Goal: Task Accomplishment & Management: Use online tool/utility

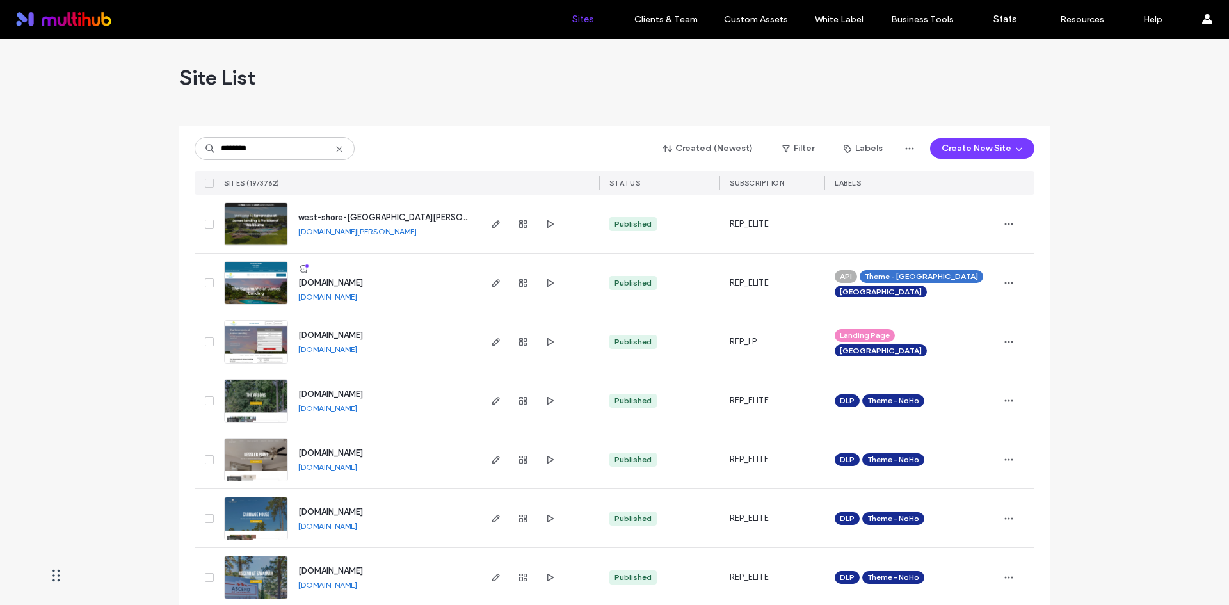
click at [336, 152] on use at bounding box center [339, 149] width 6 height 6
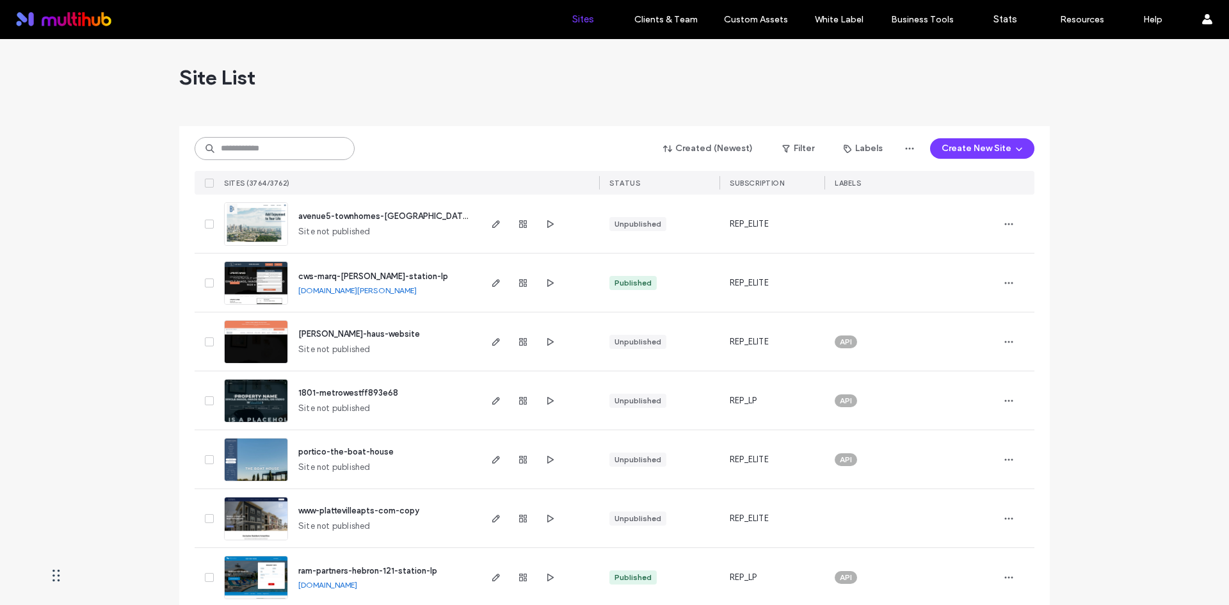
click at [280, 143] on input at bounding box center [275, 148] width 160 height 23
paste input "**********"
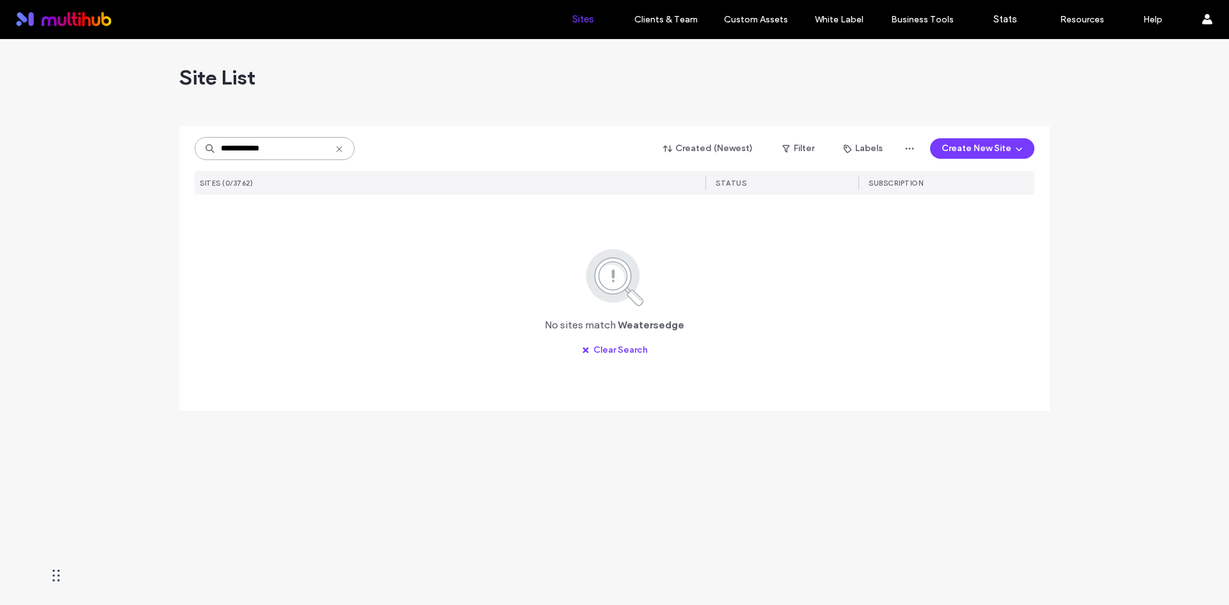
click at [280, 153] on input "**********" at bounding box center [275, 148] width 160 height 23
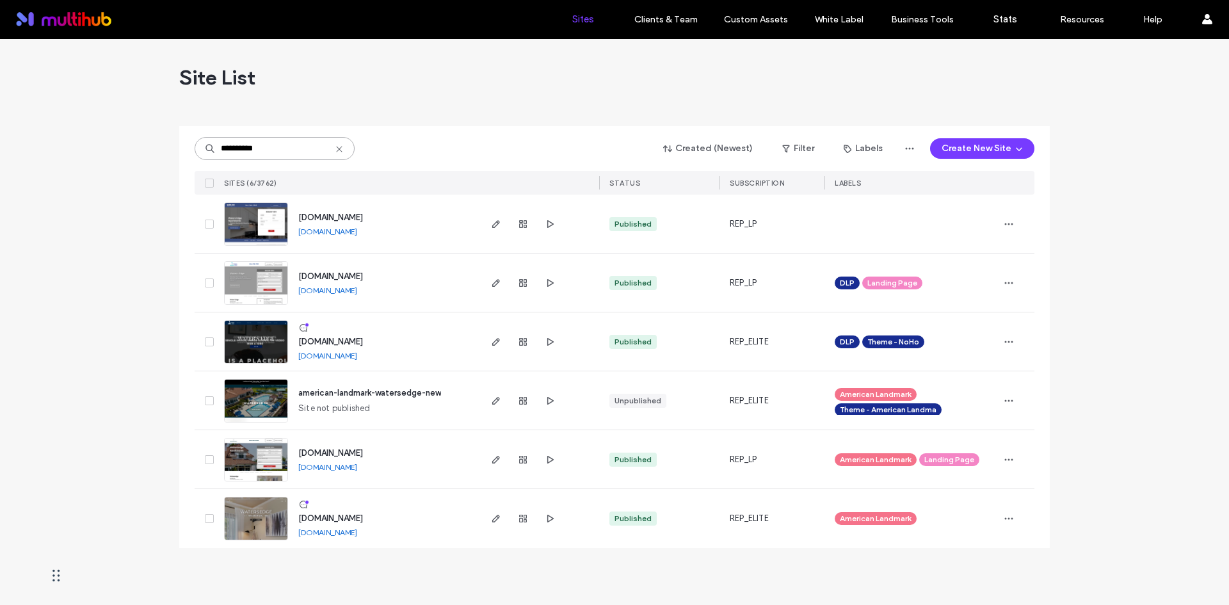
drag, startPoint x: 266, startPoint y: 153, endPoint x: 188, endPoint y: 155, distance: 77.5
click at [188, 155] on div "**********" at bounding box center [614, 337] width 871 height 422
paste input
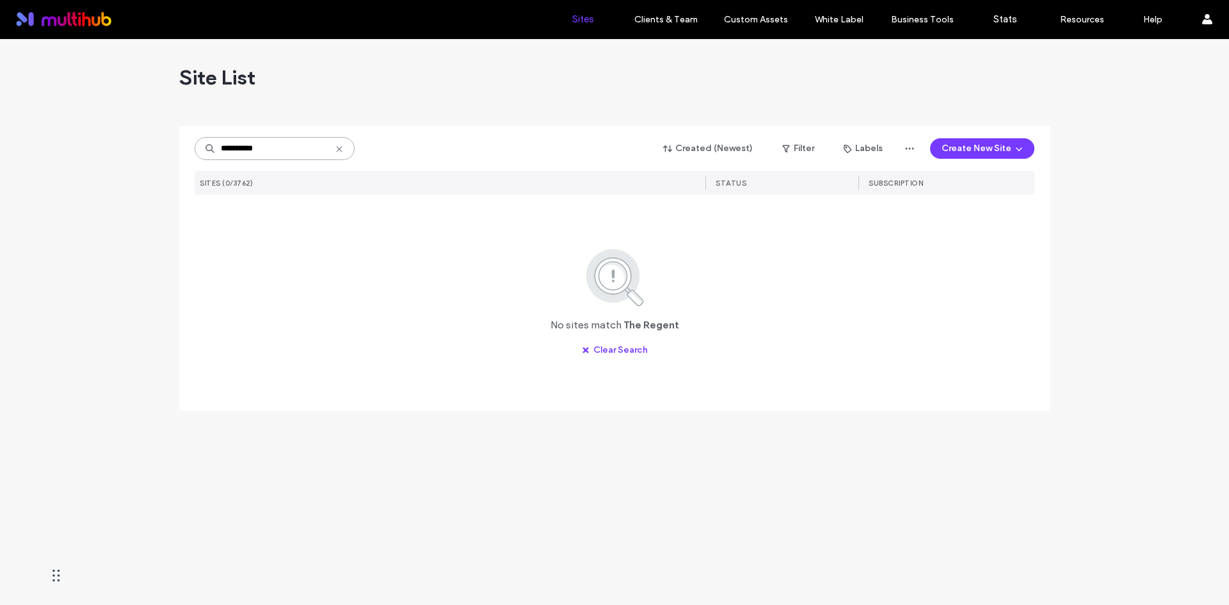
drag, startPoint x: 239, startPoint y: 147, endPoint x: 191, endPoint y: 152, distance: 48.3
click at [191, 152] on div "**********" at bounding box center [614, 268] width 871 height 285
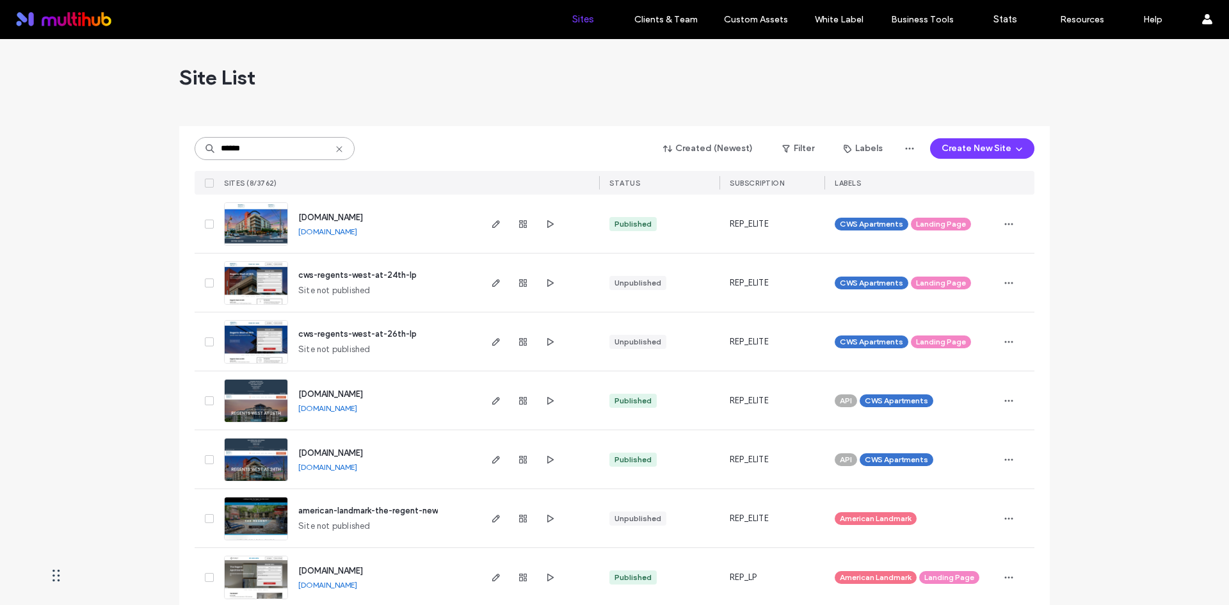
drag, startPoint x: 209, startPoint y: 147, endPoint x: 125, endPoint y: 143, distance: 83.3
click at [125, 143] on div "Site List ****** Created (Newest) Filter Labels Create New Site SITES (8/3762) …" at bounding box center [614, 360] width 1229 height 642
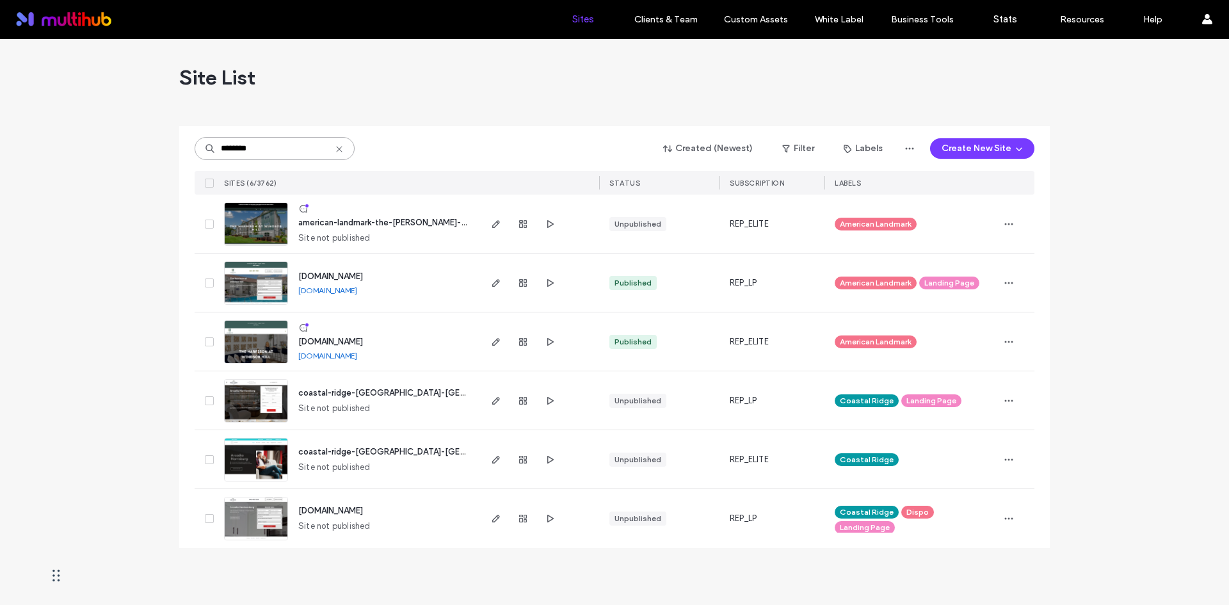
drag, startPoint x: 282, startPoint y: 147, endPoint x: 95, endPoint y: 140, distance: 186.4
click at [95, 140] on div "Site List ******** Created (Newest) Filter Labels Create New Site SITES (6/3762…" at bounding box center [614, 322] width 1229 height 566
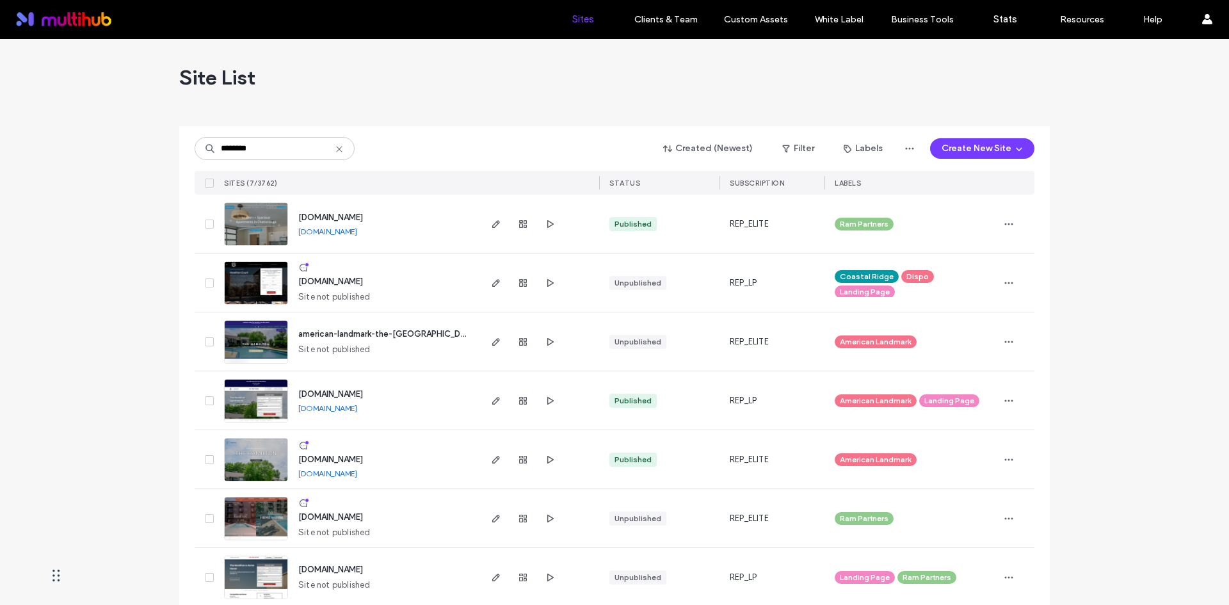
click at [300, 161] on div "******** Created (Newest) Filter Labels Create New Site SITES (7/3762) STATUS S…" at bounding box center [615, 160] width 840 height 68
click at [291, 156] on input "********" at bounding box center [275, 148] width 160 height 23
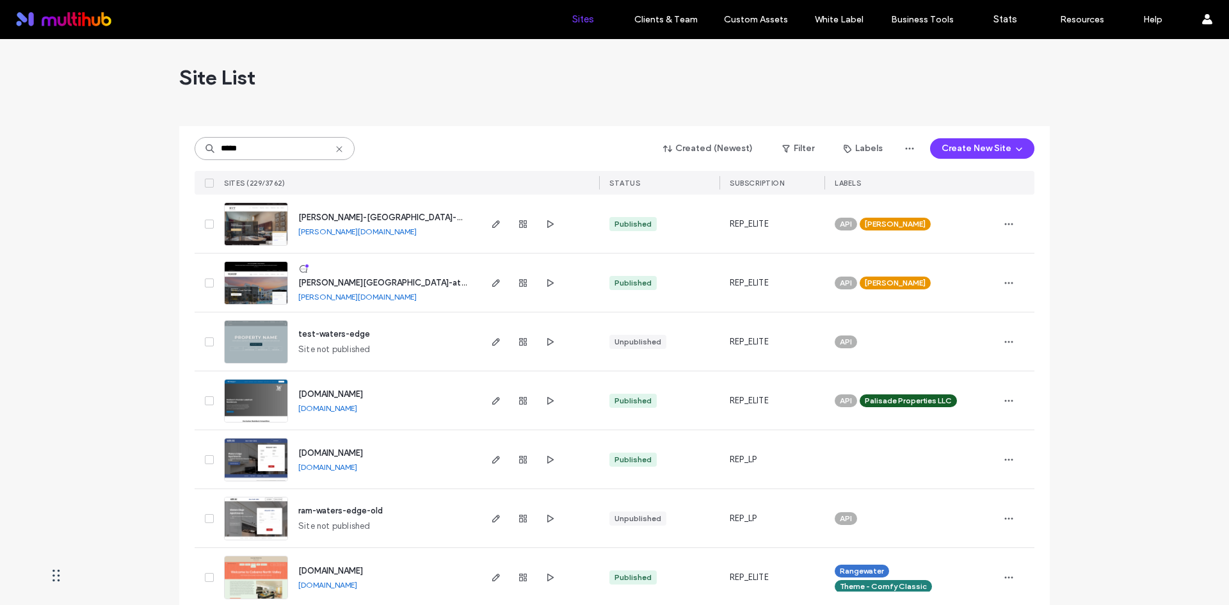
click at [302, 143] on input "*****" at bounding box center [275, 148] width 160 height 23
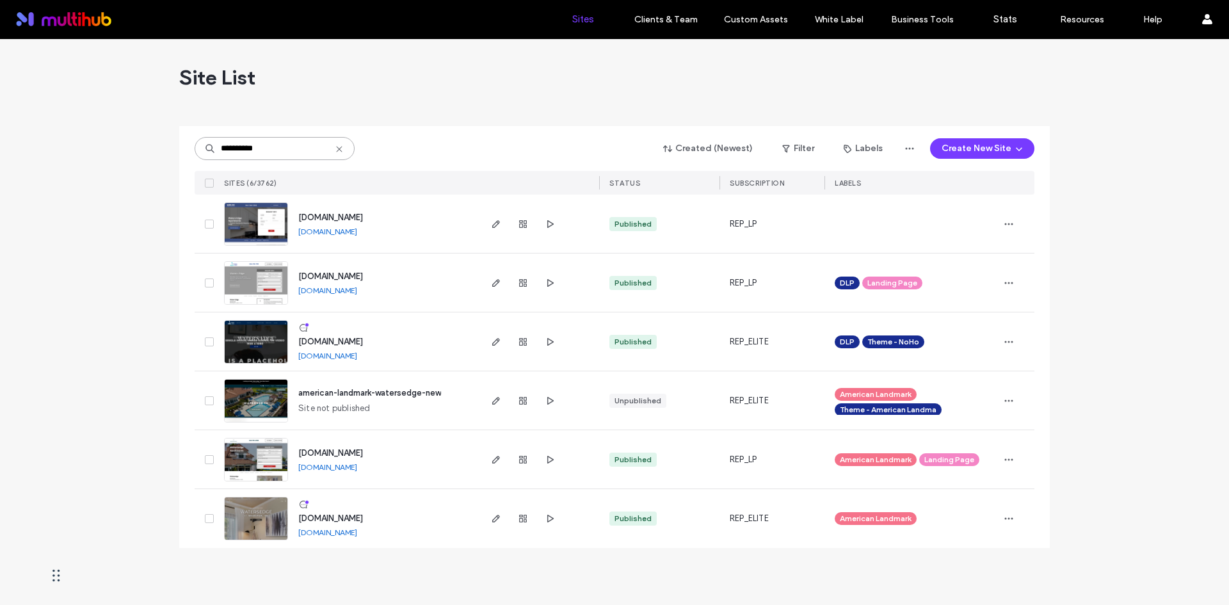
drag, startPoint x: 203, startPoint y: 148, endPoint x: 133, endPoint y: 148, distance: 70.4
click at [133, 148] on div "**********" at bounding box center [614, 322] width 1229 height 566
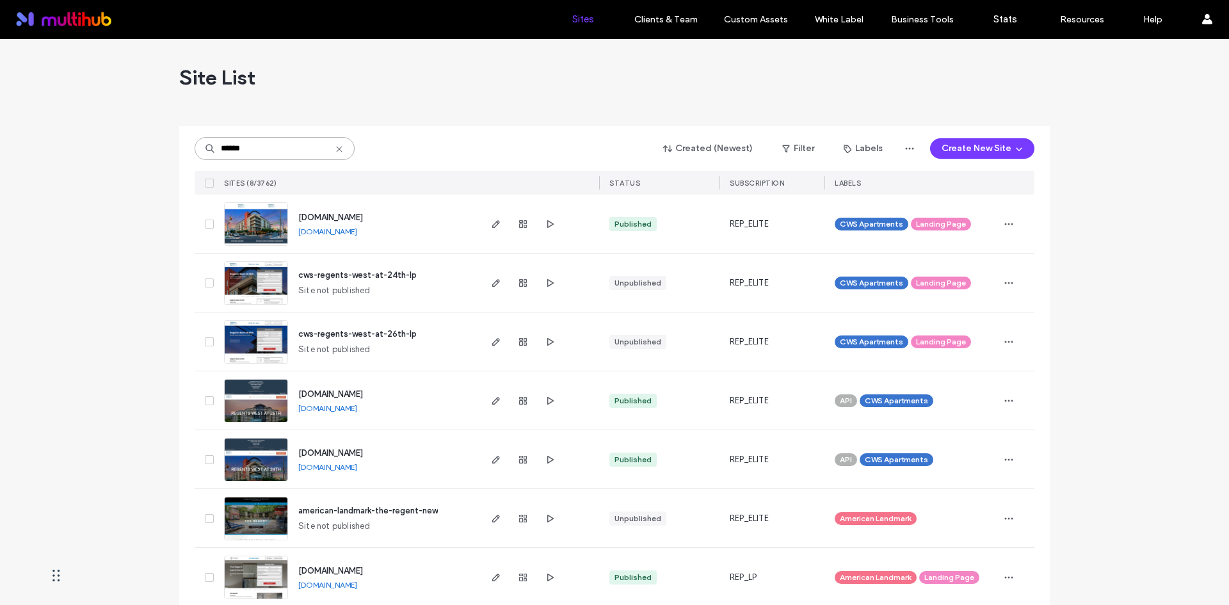
drag, startPoint x: 246, startPoint y: 145, endPoint x: -15, endPoint y: 116, distance: 263.4
click at [0, 116] on html ".wqwq-1{fill:#231f20;} .cls-1q, .cls-2q { fill-rule: evenodd; } .cls-2q { fill:…" at bounding box center [614, 302] width 1229 height 605
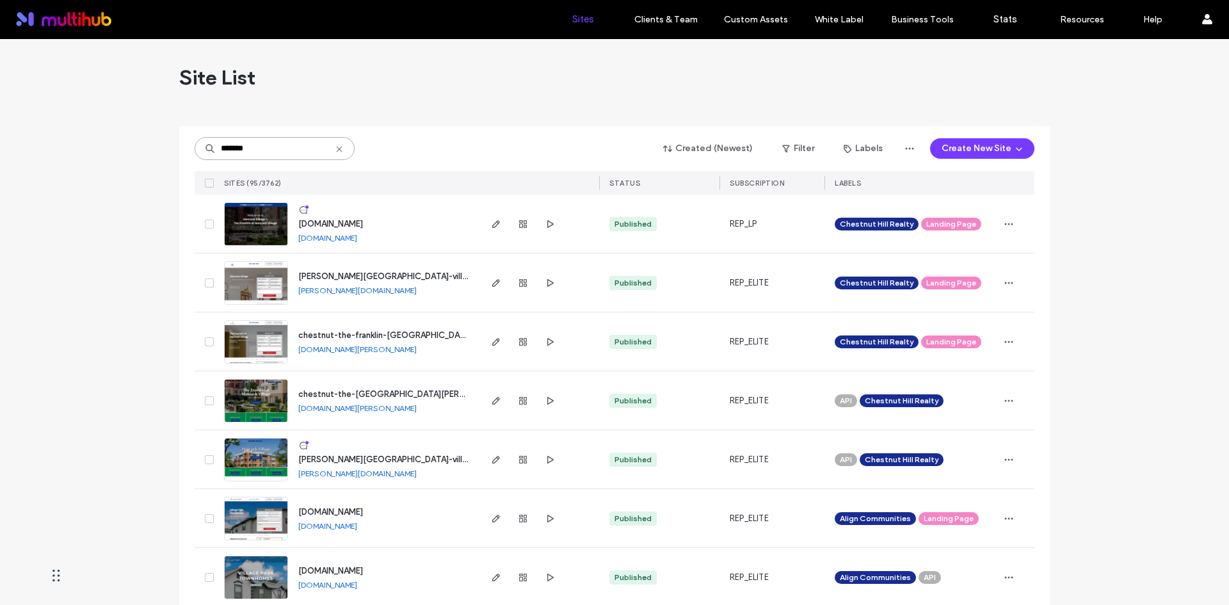
scroll to position [128, 0]
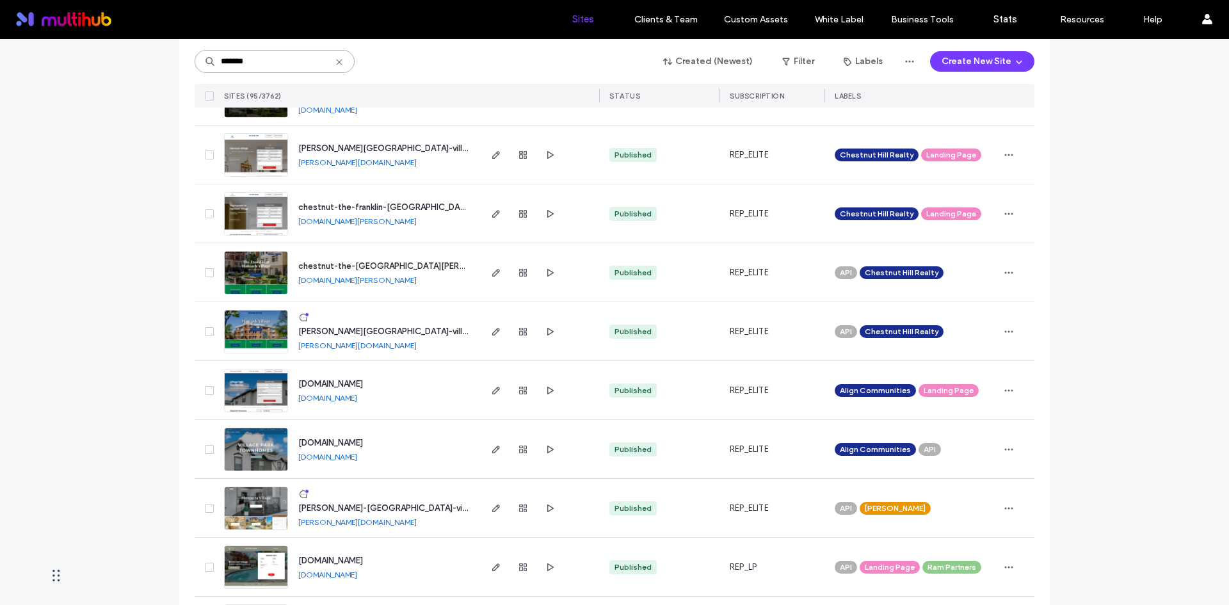
click at [220, 64] on input "*******" at bounding box center [275, 61] width 160 height 23
click at [217, 58] on input "*******" at bounding box center [275, 61] width 160 height 23
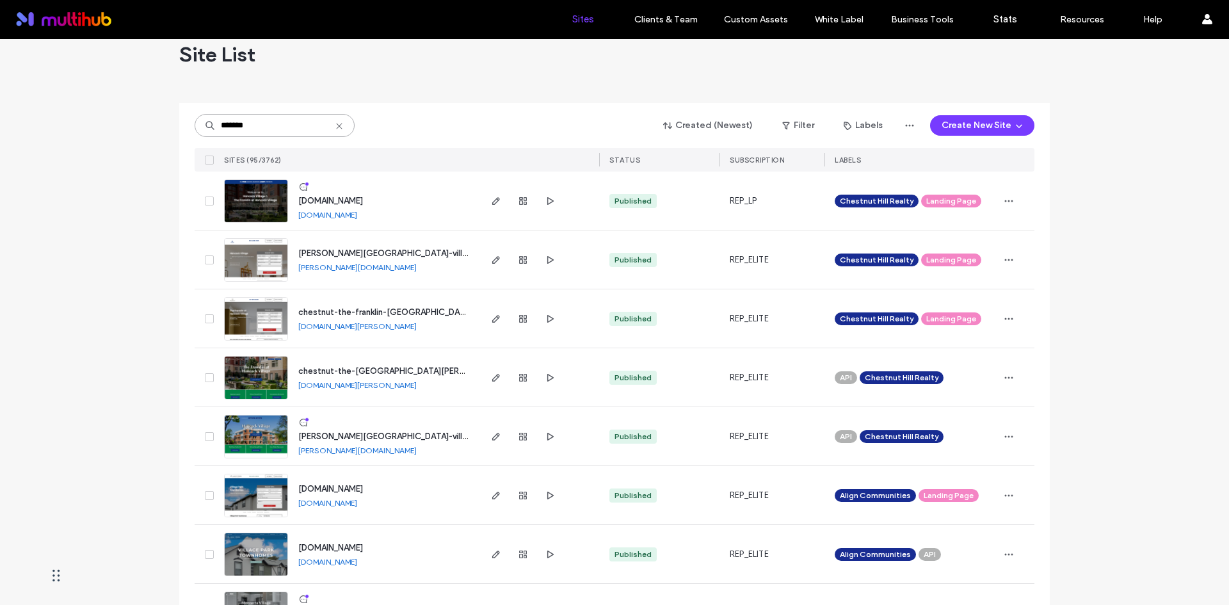
scroll to position [0, 0]
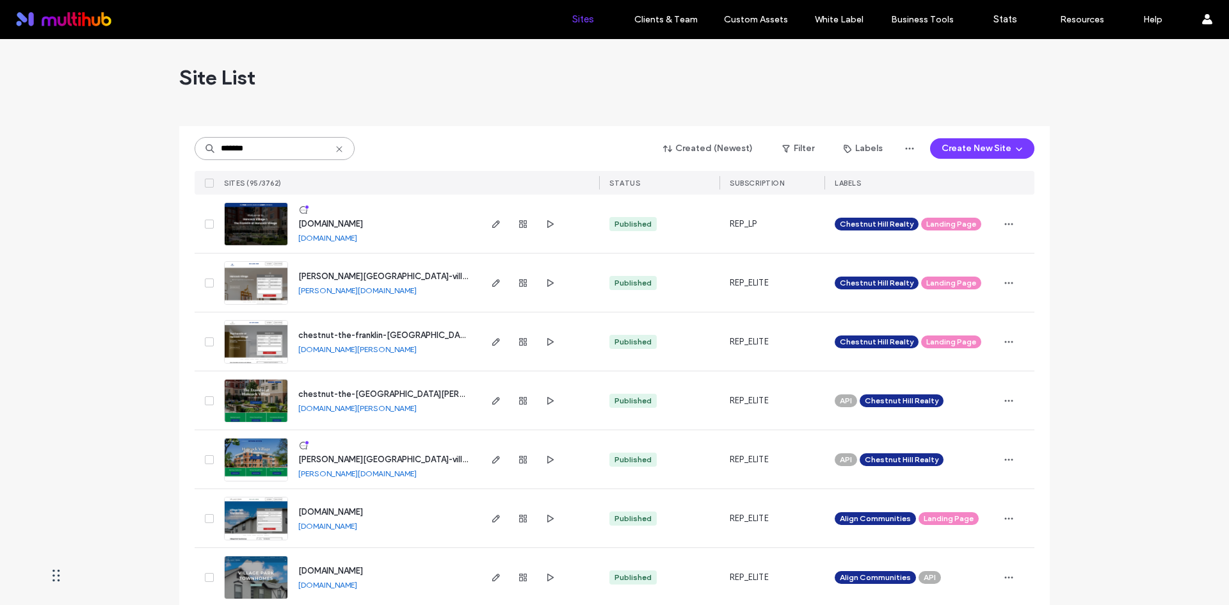
click at [277, 154] on input "*******" at bounding box center [275, 148] width 160 height 23
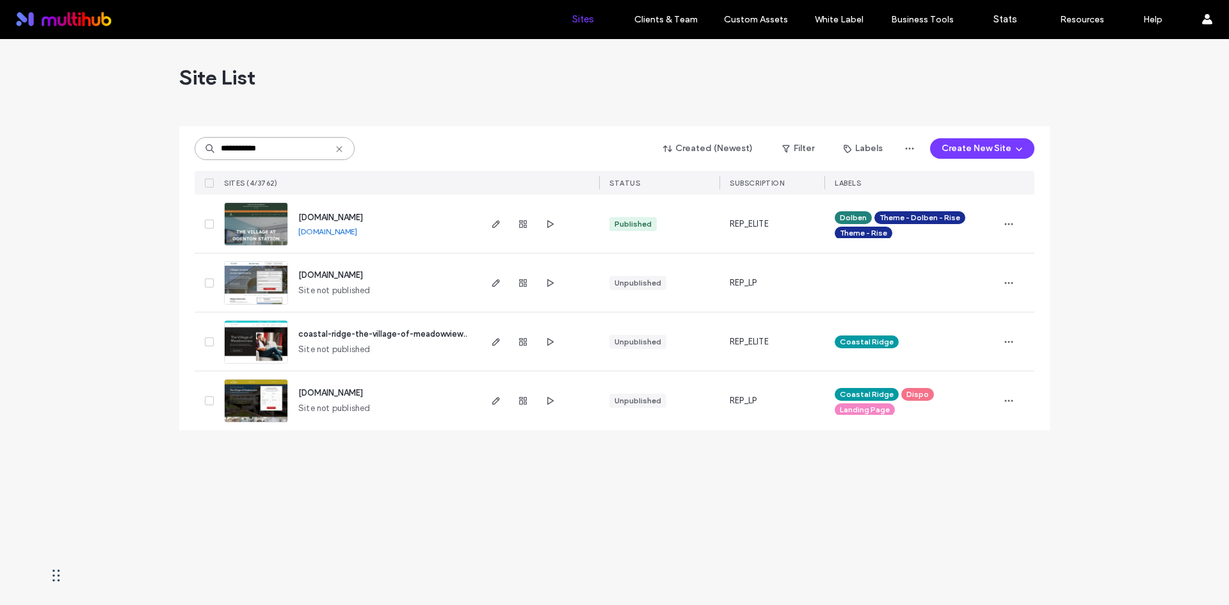
drag, startPoint x: 291, startPoint y: 150, endPoint x: 93, endPoint y: 157, distance: 197.3
click at [93, 157] on div "**********" at bounding box center [614, 322] width 1229 height 566
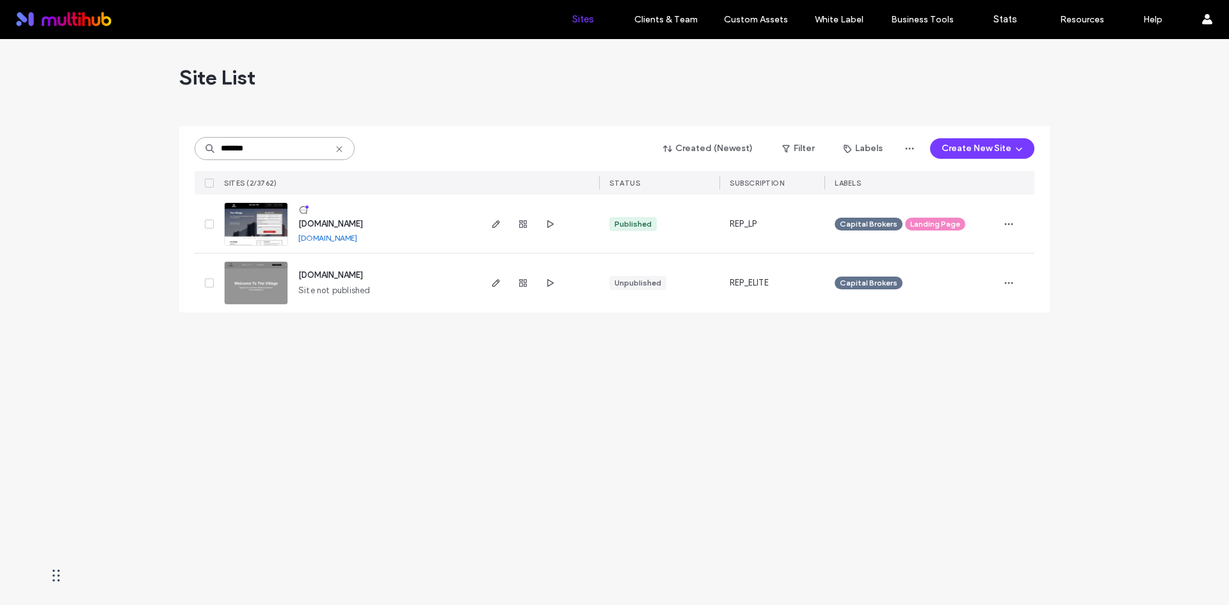
drag, startPoint x: 225, startPoint y: 143, endPoint x: 188, endPoint y: 146, distance: 37.3
click at [188, 146] on div "******* Created (Newest) Filter Labels Create New Site SITES (2/3762) STATUS SU…" at bounding box center [614, 219] width 871 height 186
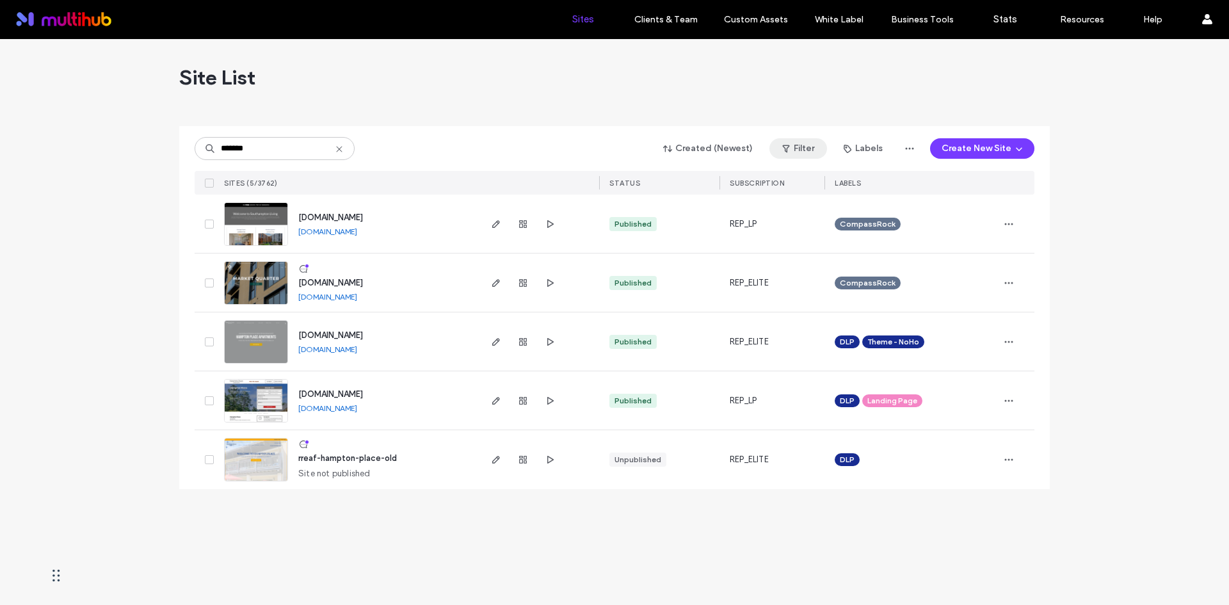
click at [796, 152] on button "Filter" at bounding box center [798, 148] width 58 height 20
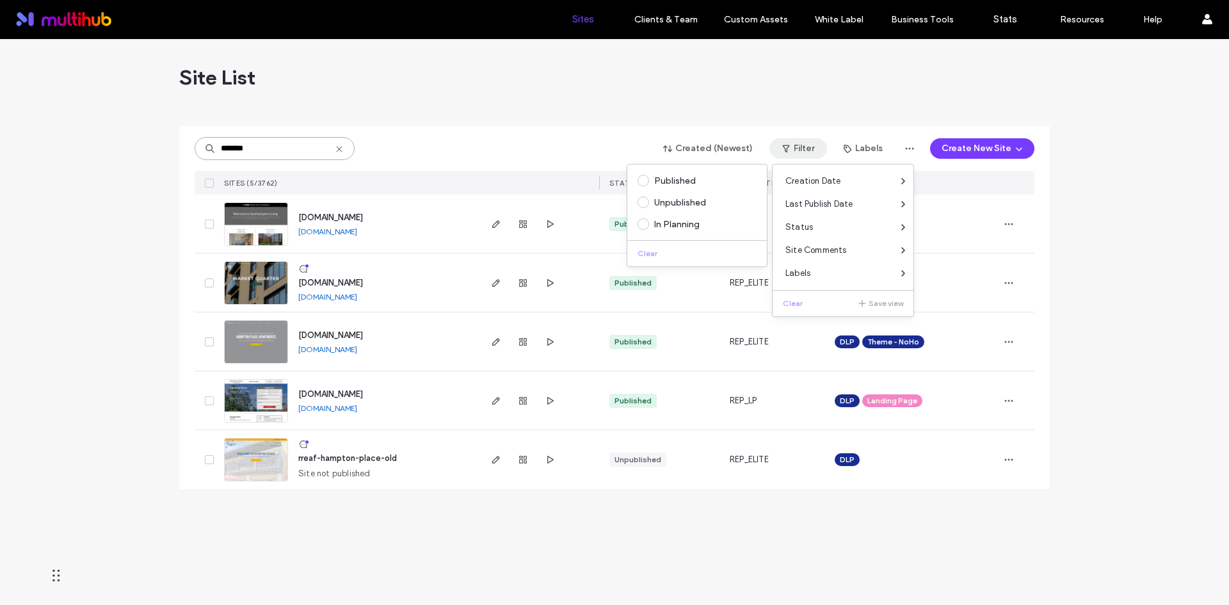
drag, startPoint x: 269, startPoint y: 153, endPoint x: 152, endPoint y: 147, distance: 118.0
click at [152, 147] on div "Site List ******* Created (Newest) Filter Labels Create New Site SITES (5/3762)…" at bounding box center [614, 322] width 1229 height 566
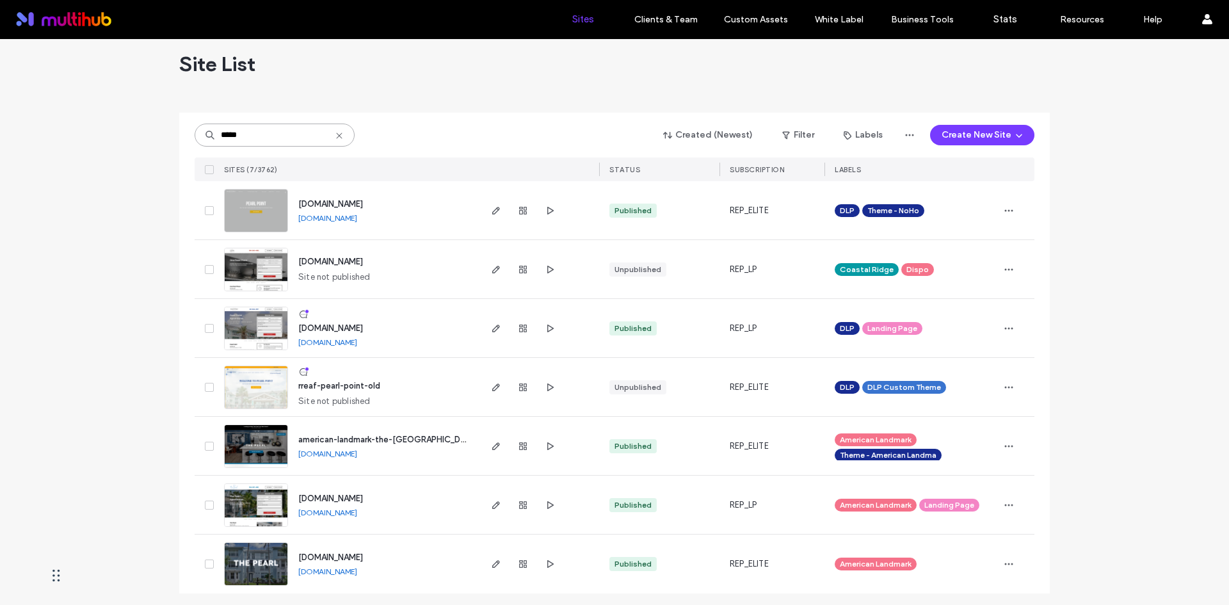
scroll to position [17, 0]
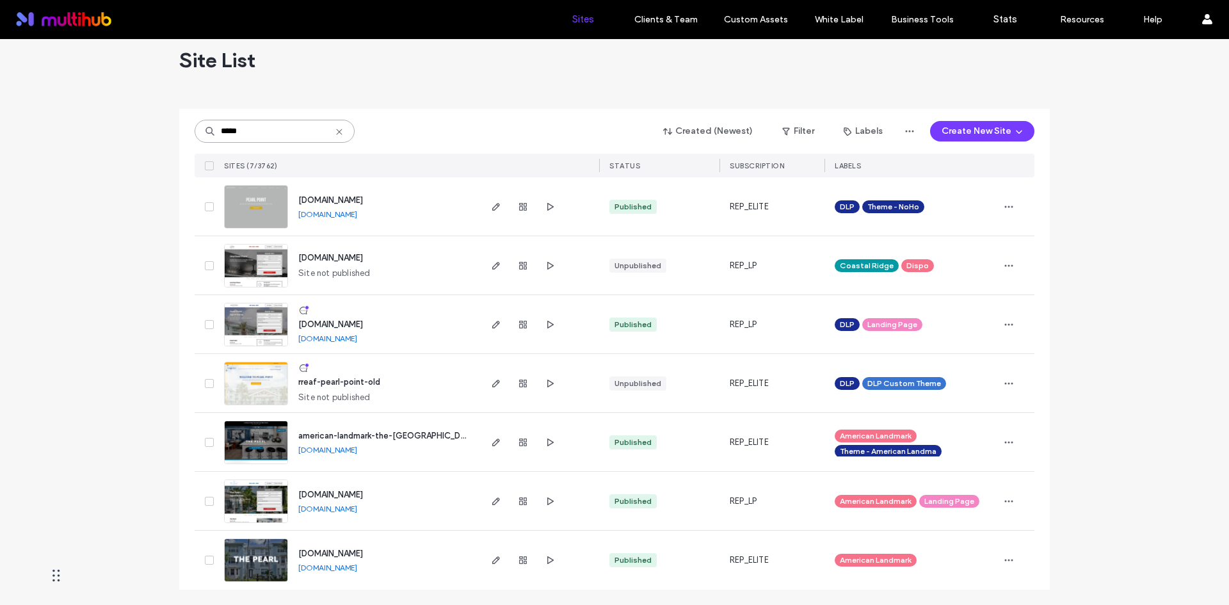
drag, startPoint x: 250, startPoint y: 136, endPoint x: -3, endPoint y: 133, distance: 252.2
click at [0, 133] on html ".wqwq-1{fill:#231f20;} .cls-1q, .cls-2q { fill-rule: evenodd; } .cls-2q { fill:…" at bounding box center [614, 302] width 1229 height 605
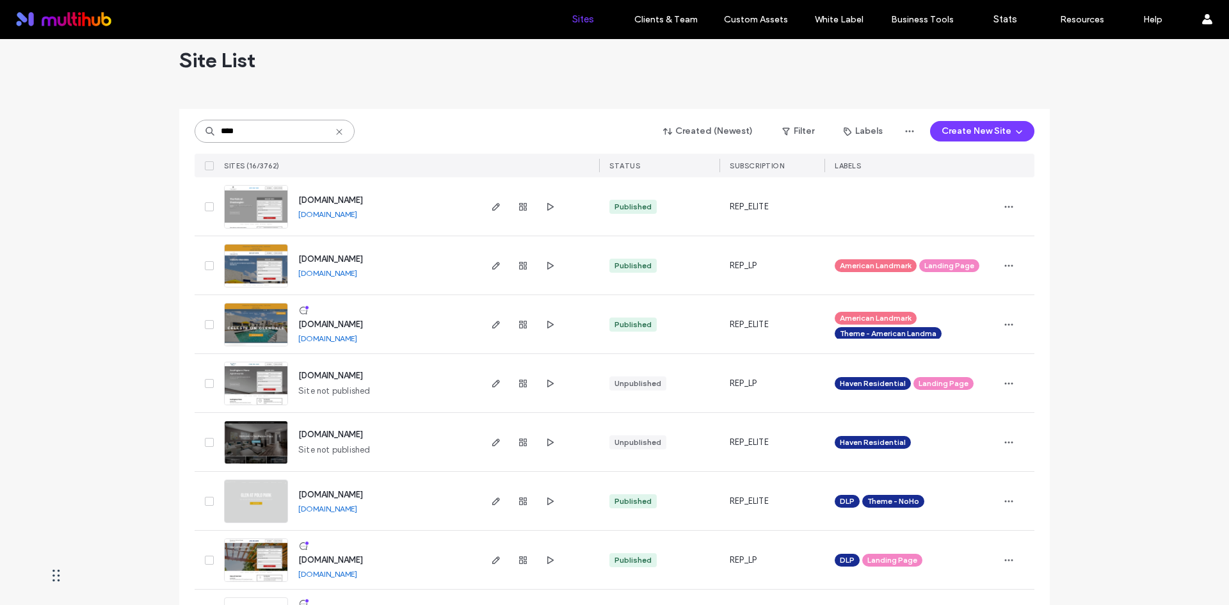
drag, startPoint x: 285, startPoint y: 130, endPoint x: 38, endPoint y: 124, distance: 246.5
click at [38, 124] on div "Site List **** Created (Newest) Filter Labels Create New Site SITES (16/3762) S…" at bounding box center [614, 578] width 1229 height 1113
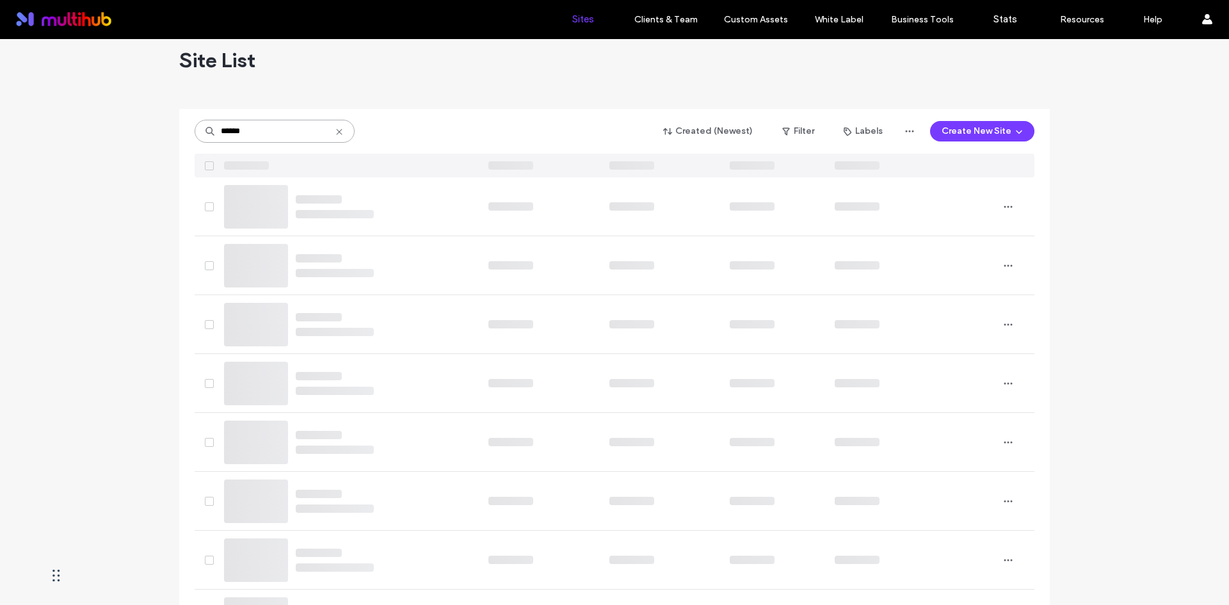
scroll to position [0, 0]
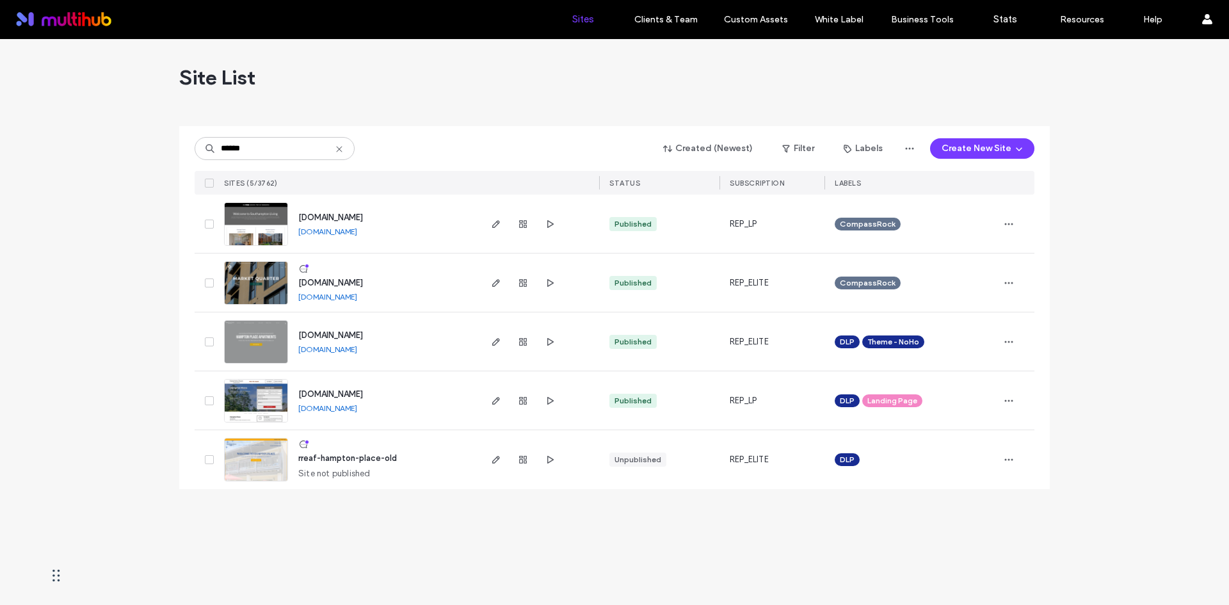
drag, startPoint x: 375, startPoint y: 347, endPoint x: 378, endPoint y: 336, distance: 11.3
drag, startPoint x: 282, startPoint y: 143, endPoint x: 81, endPoint y: 123, distance: 202.0
click at [81, 123] on div "Site List ****** Created (Newest) Filter Labels Create New Site SITES (5/3762) …" at bounding box center [614, 322] width 1229 height 566
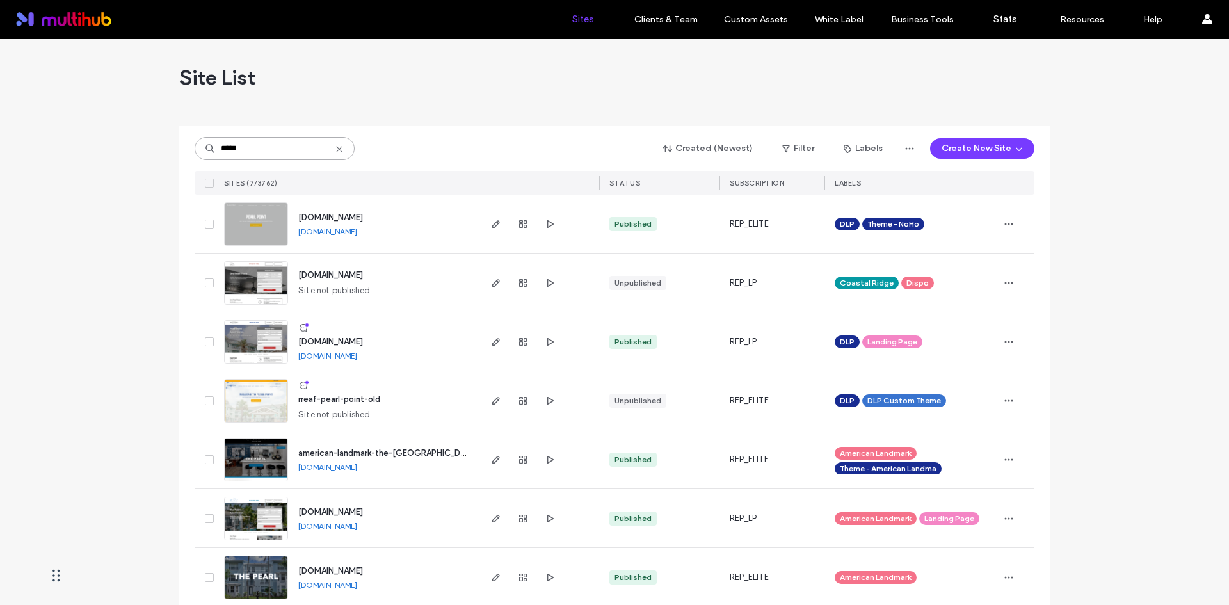
drag, startPoint x: 269, startPoint y: 157, endPoint x: 65, endPoint y: 142, distance: 204.8
click at [65, 142] on div "Site List ***** Created (Newest) Filter Labels Create New Site SITES (7/3762) S…" at bounding box center [614, 330] width 1229 height 583
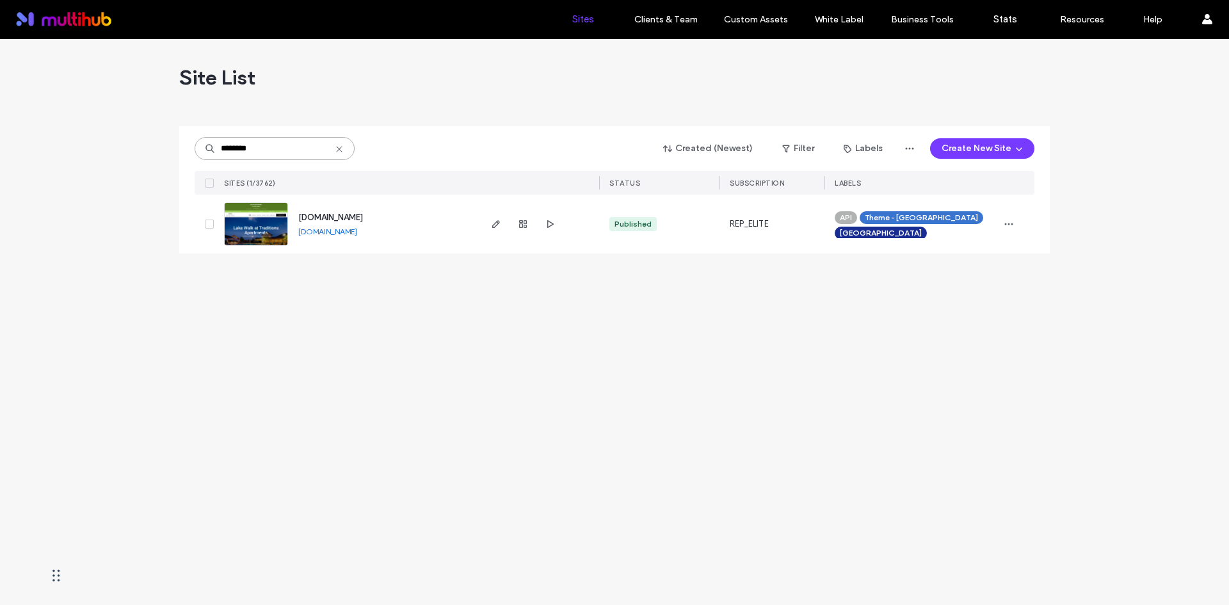
type input "********"
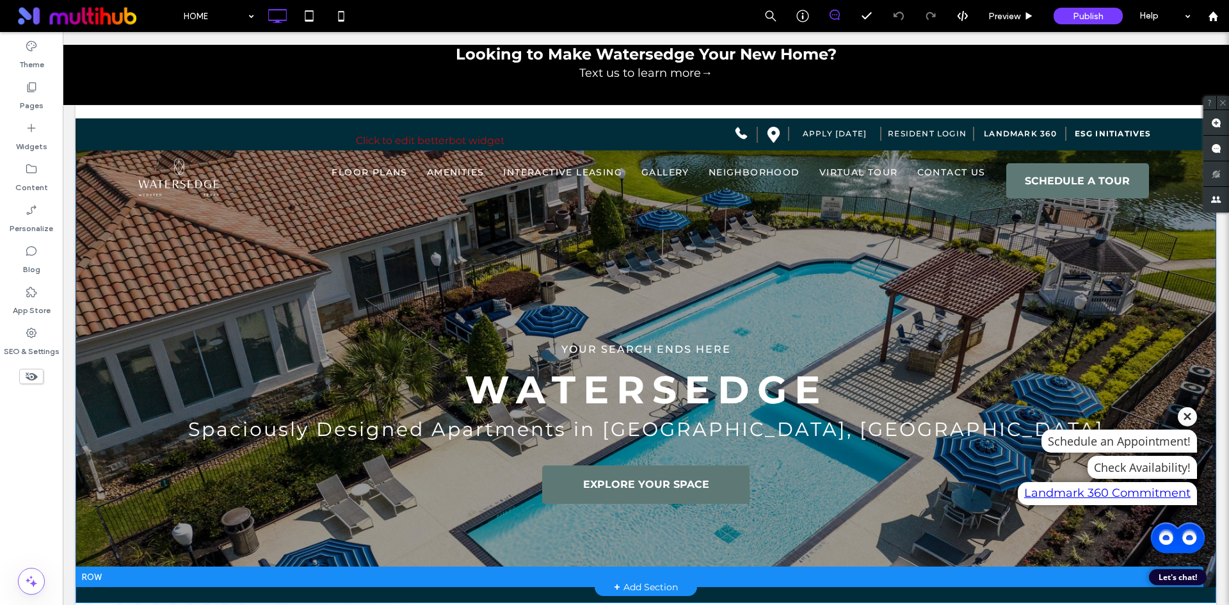
click at [1182, 415] on icon at bounding box center [1187, 417] width 19 height 10
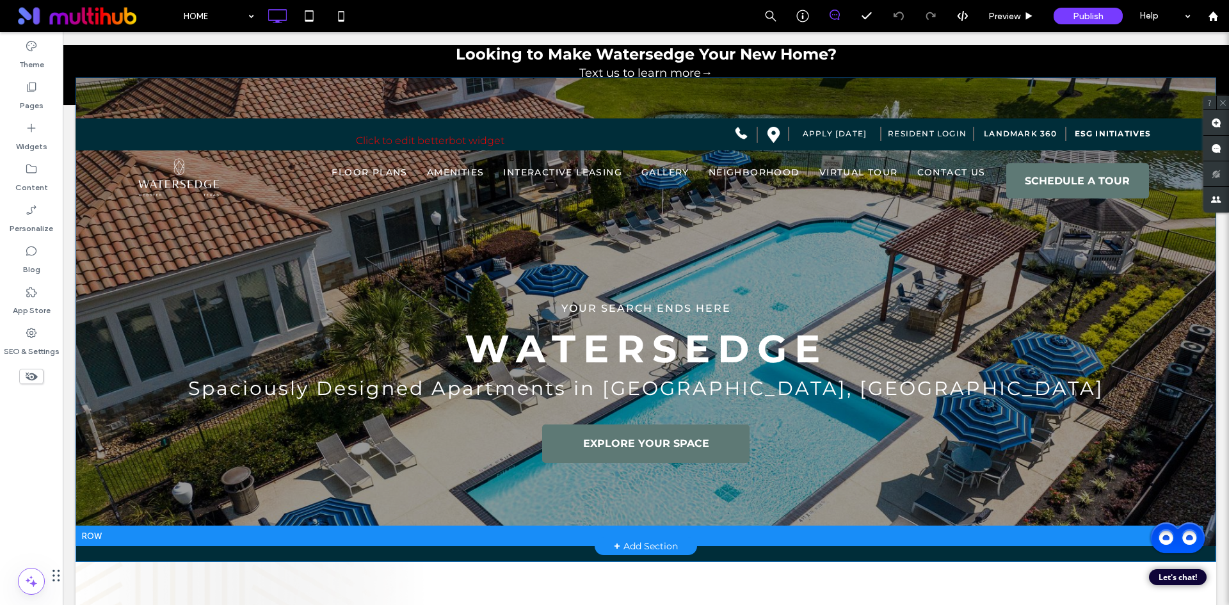
scroll to position [64, 0]
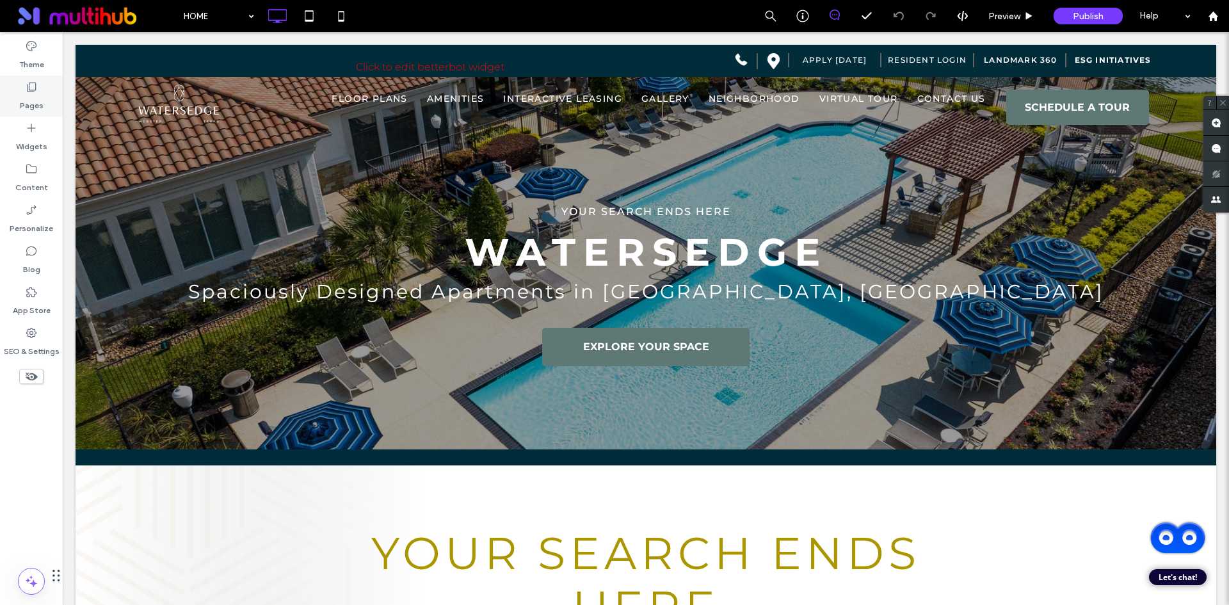
click at [47, 93] on div "Pages" at bounding box center [31, 96] width 63 height 41
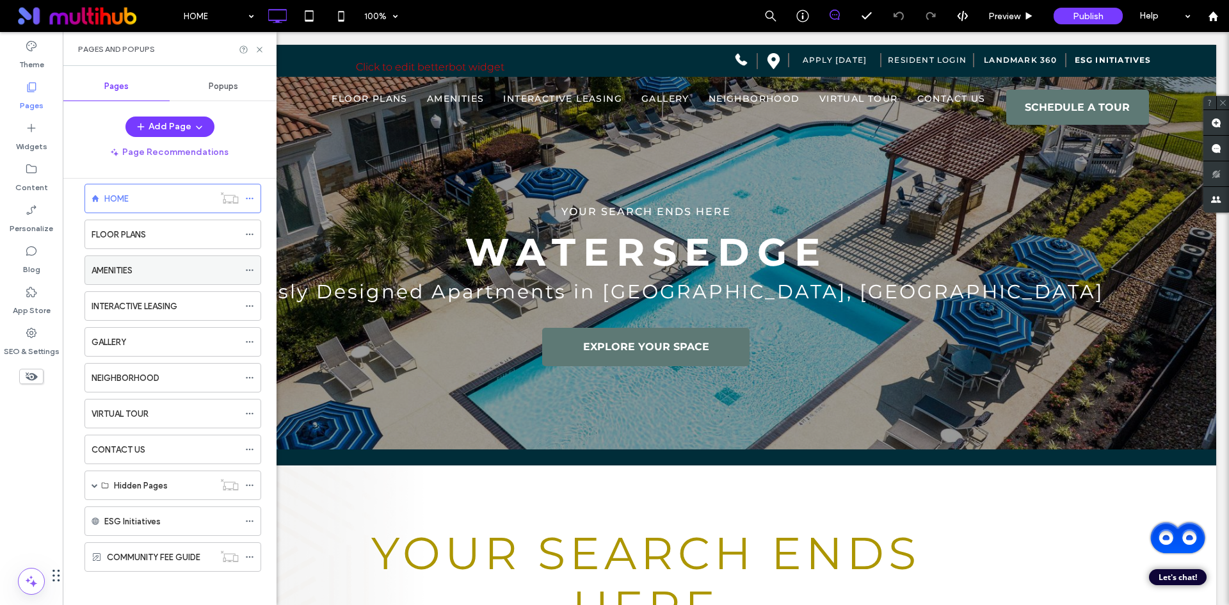
scroll to position [22, 0]
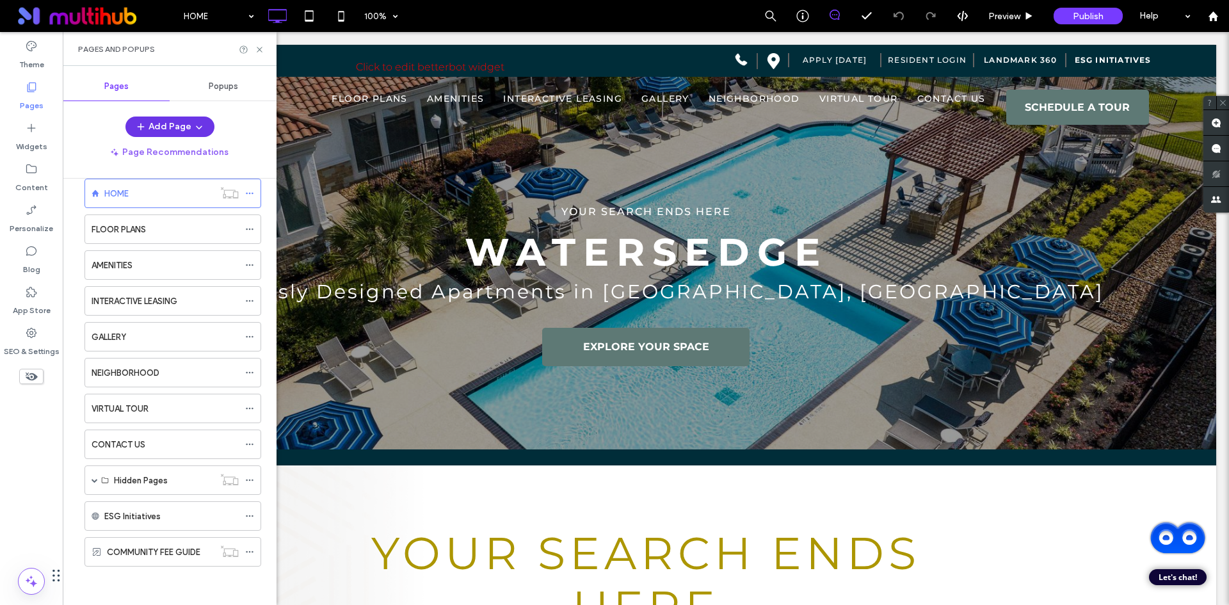
click at [173, 136] on button "Add Page" at bounding box center [169, 127] width 89 height 20
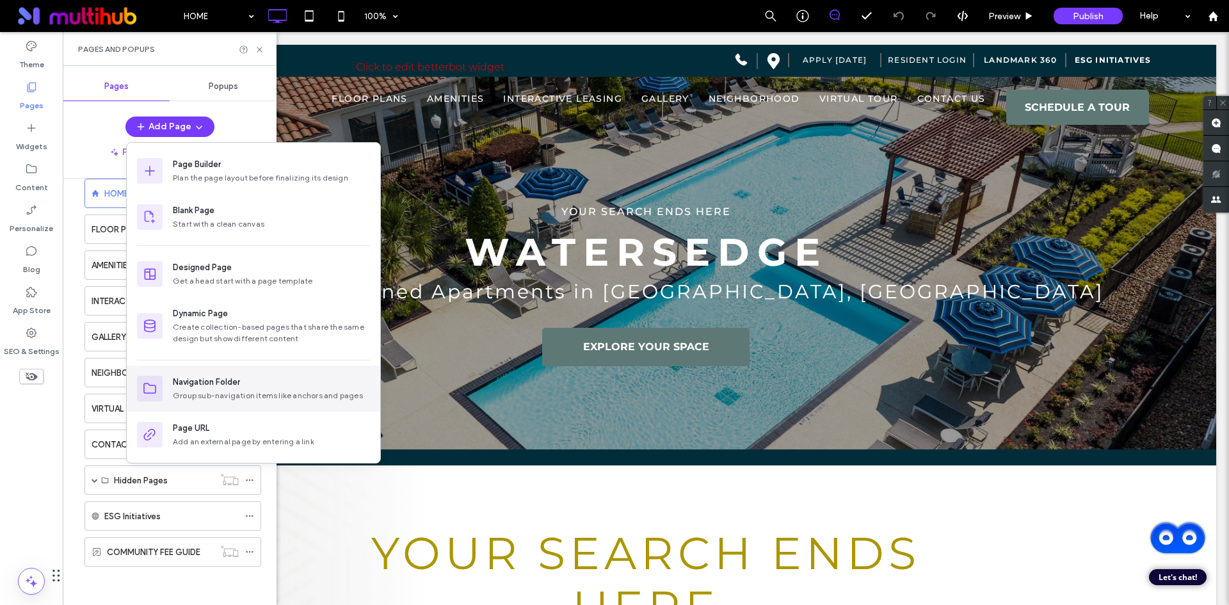
click at [220, 383] on div "Navigation Folder" at bounding box center [206, 382] width 67 height 13
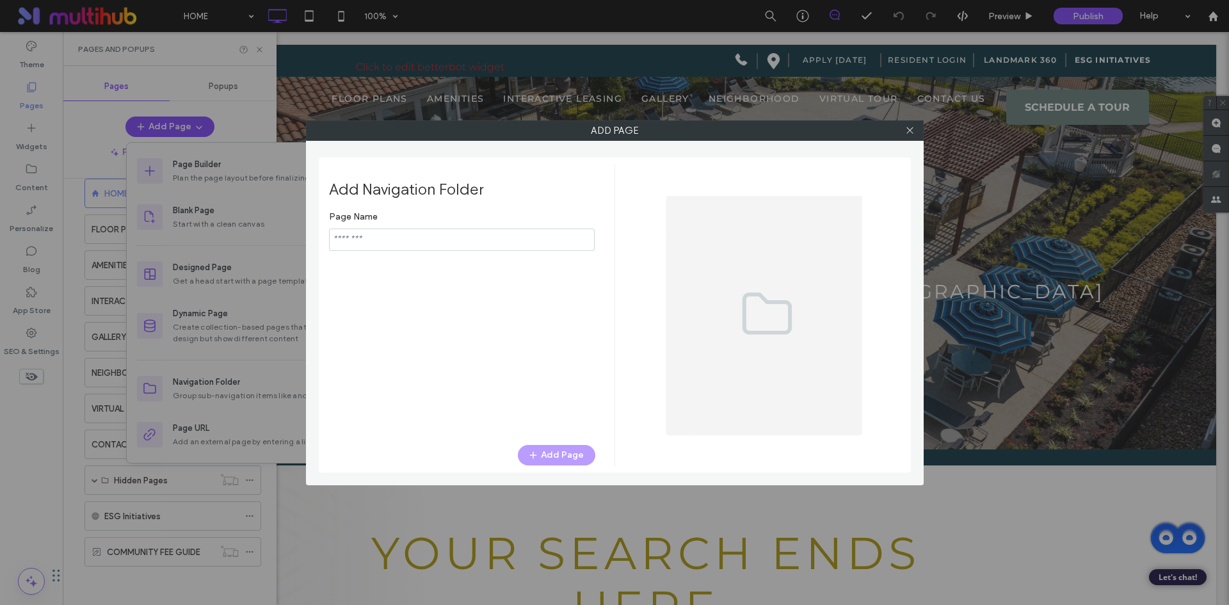
click at [439, 241] on input "notEmpty" at bounding box center [462, 240] width 266 height 22
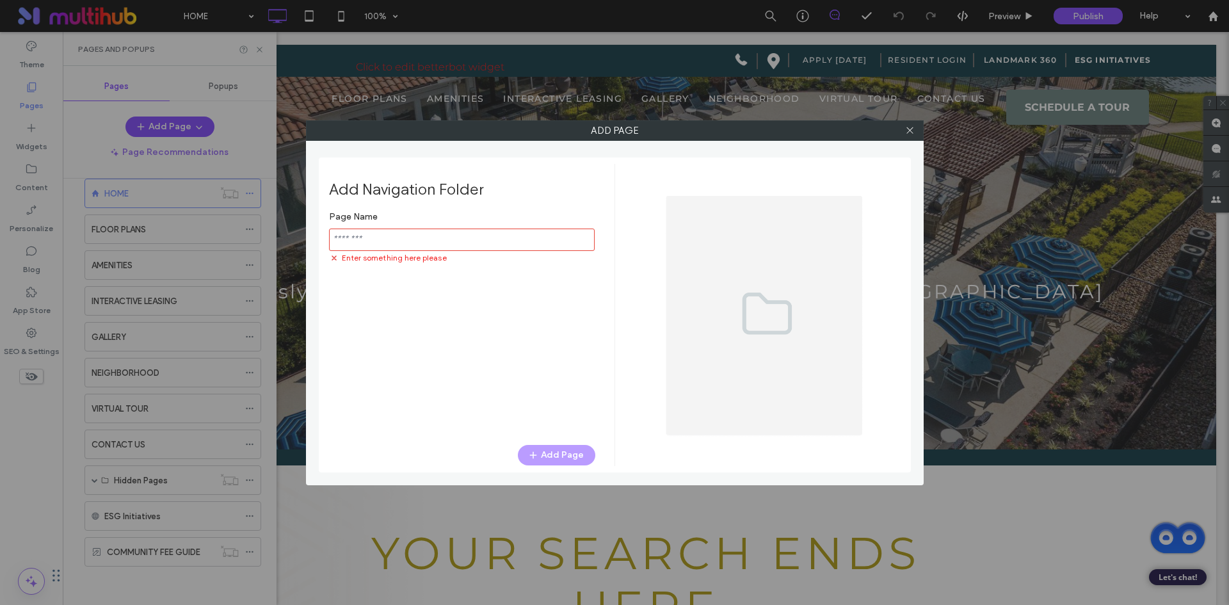
click at [540, 239] on input "notEmpty" at bounding box center [462, 240] width 266 height 22
paste input "**********"
type input "**********"
click at [545, 451] on button "Add Page" at bounding box center [556, 455] width 77 height 20
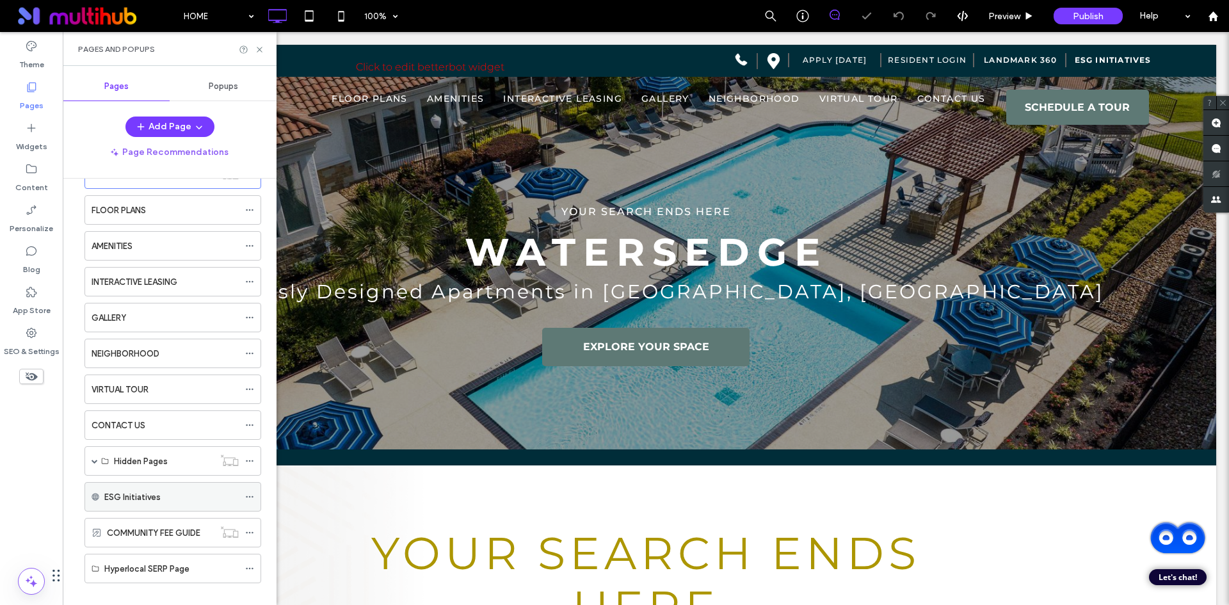
scroll to position [58, 0]
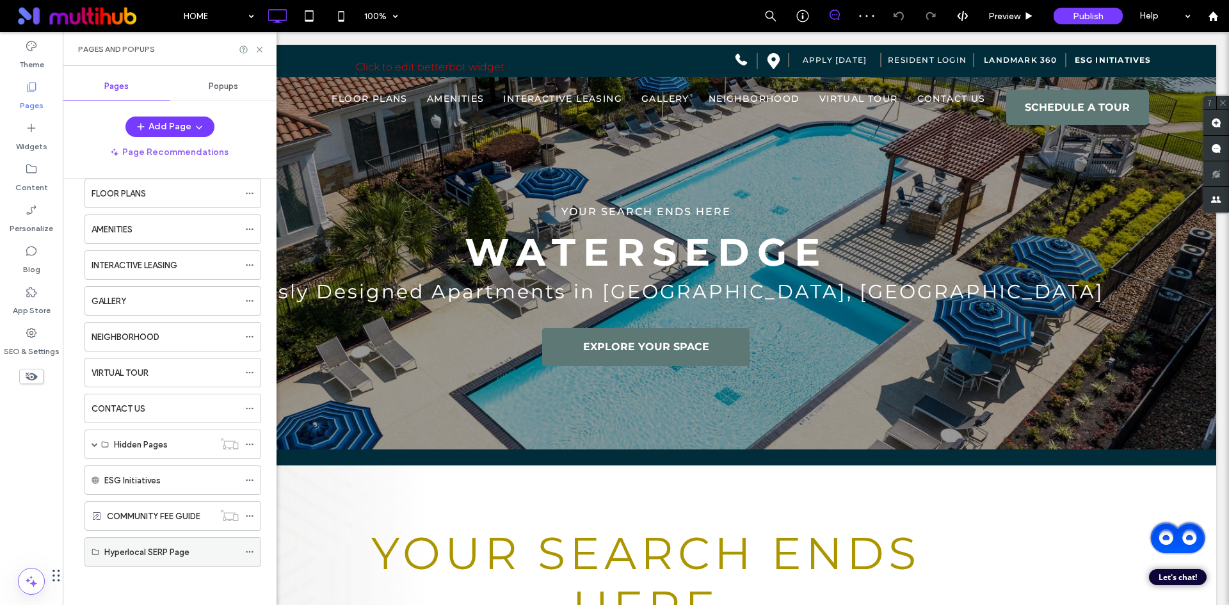
click at [246, 552] on use at bounding box center [249, 552] width 7 height 2
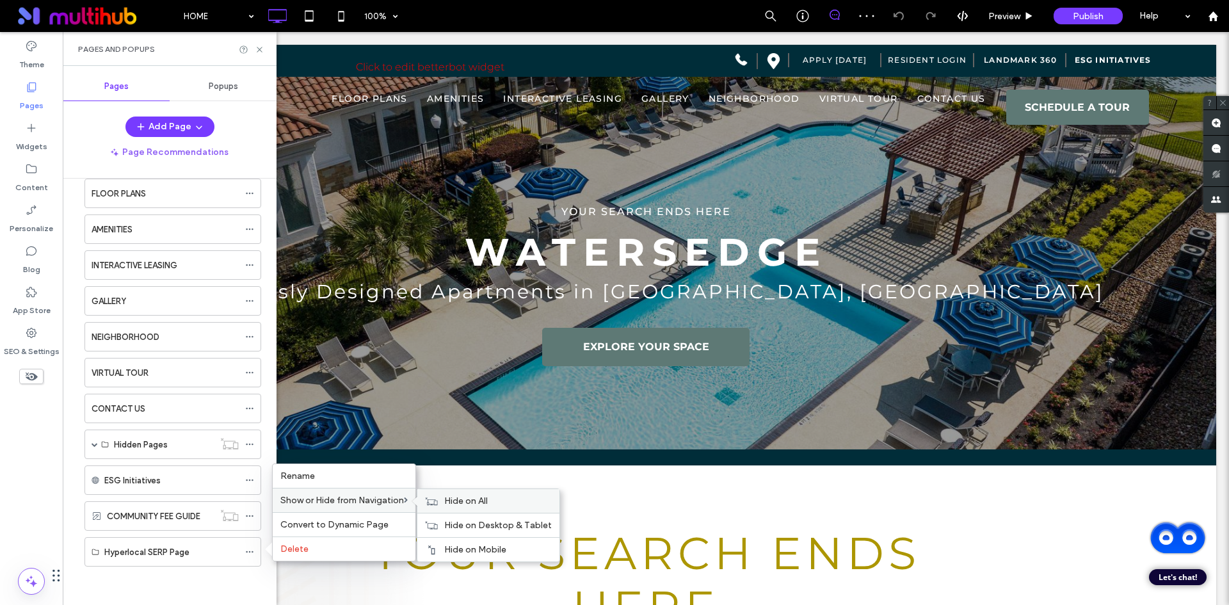
click at [460, 511] on div "Hide on All" at bounding box center [488, 501] width 142 height 24
click at [250, 579] on div "HOME FLOOR PLANS AMENITIES INTERACTIVE LEASING GALLERY NEIGHBORHOOD VIRTUAL TOU…" at bounding box center [164, 359] width 193 height 446
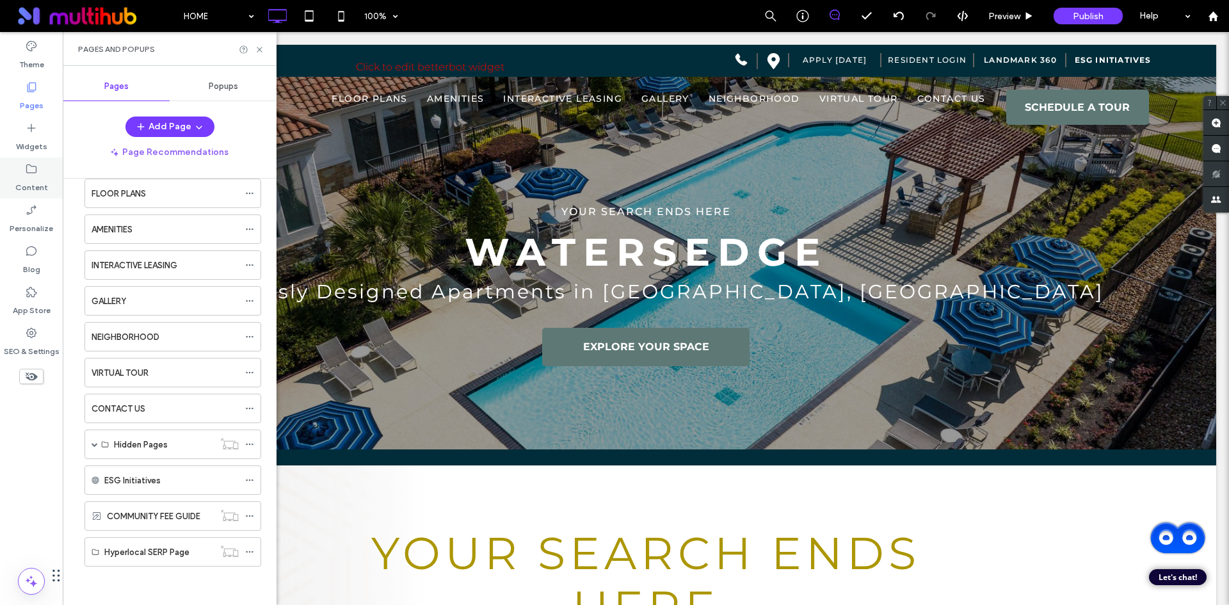
click at [39, 184] on label "Content" at bounding box center [31, 184] width 33 height 18
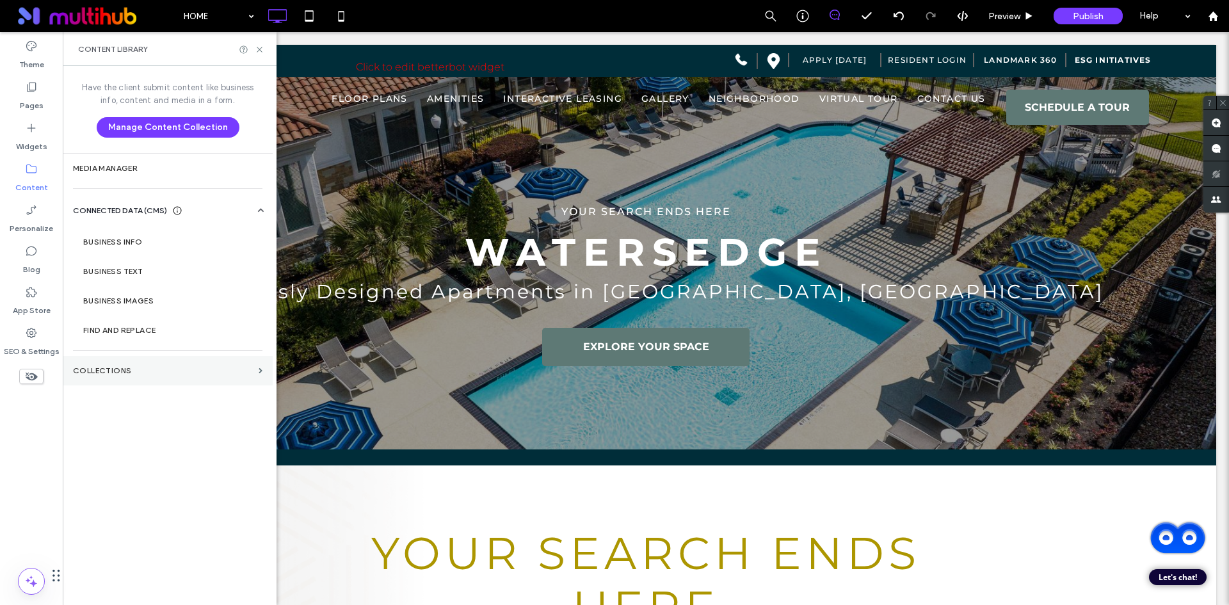
click at [107, 371] on label "Collections" at bounding box center [163, 370] width 181 height 9
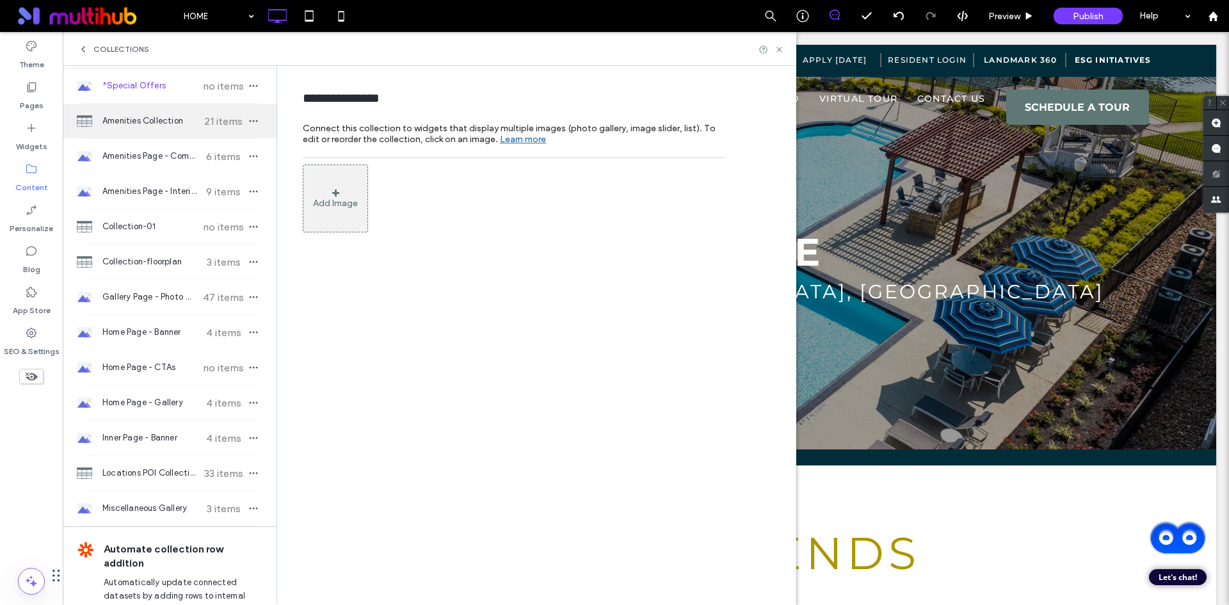
scroll to position [0, 0]
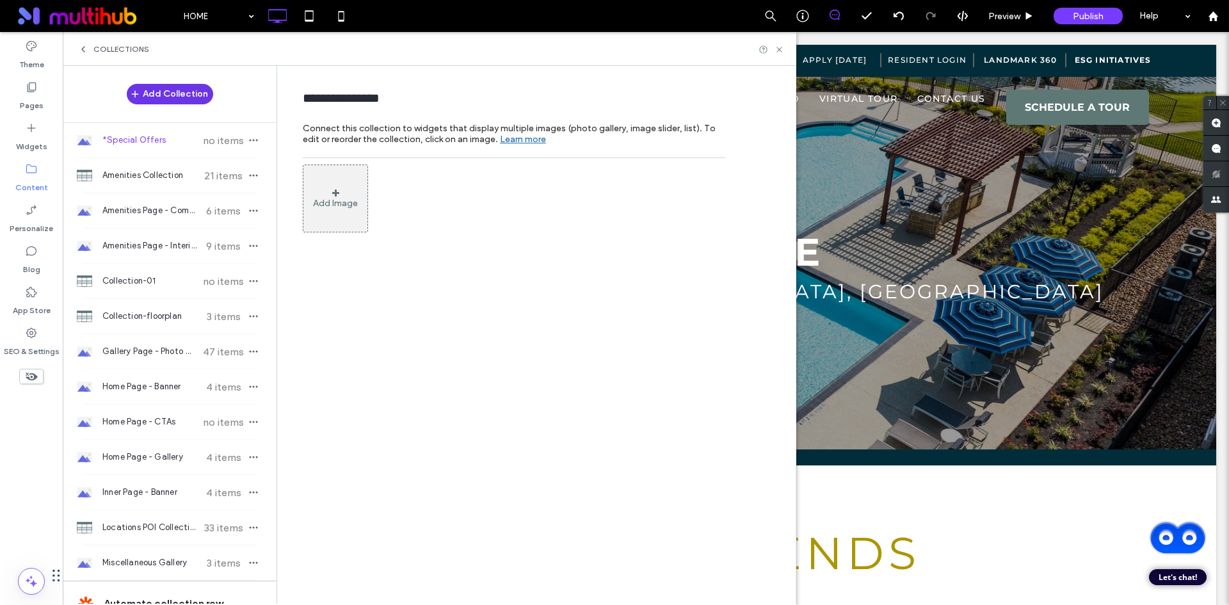
click at [163, 97] on button "Add Collection" at bounding box center [170, 94] width 86 height 20
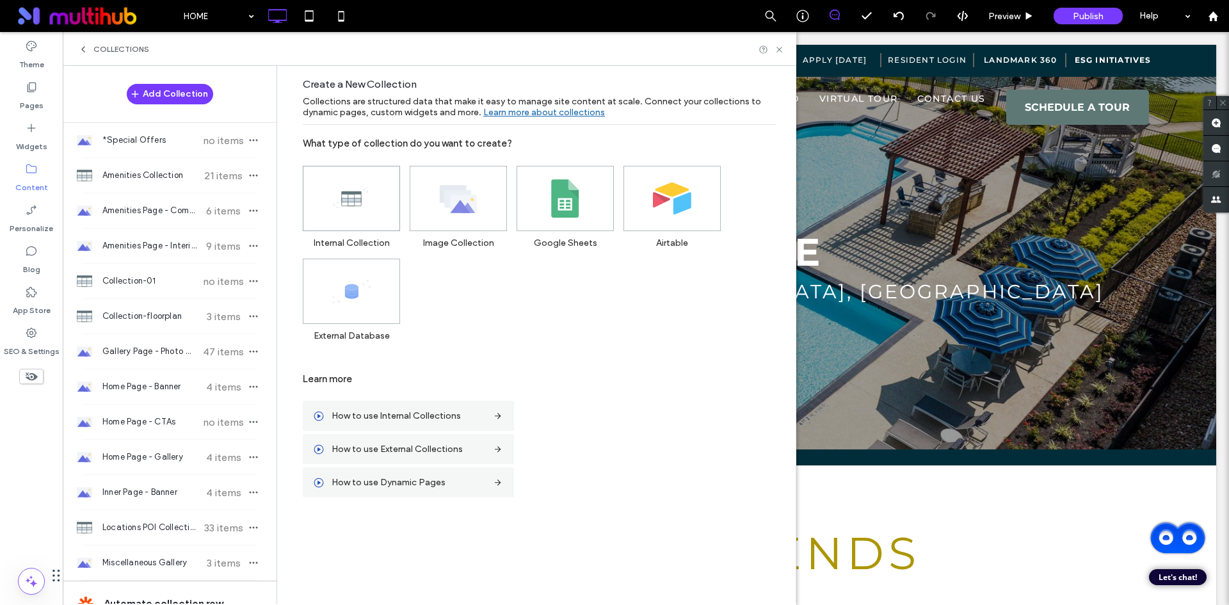
click at [336, 182] on icon at bounding box center [351, 198] width 38 height 38
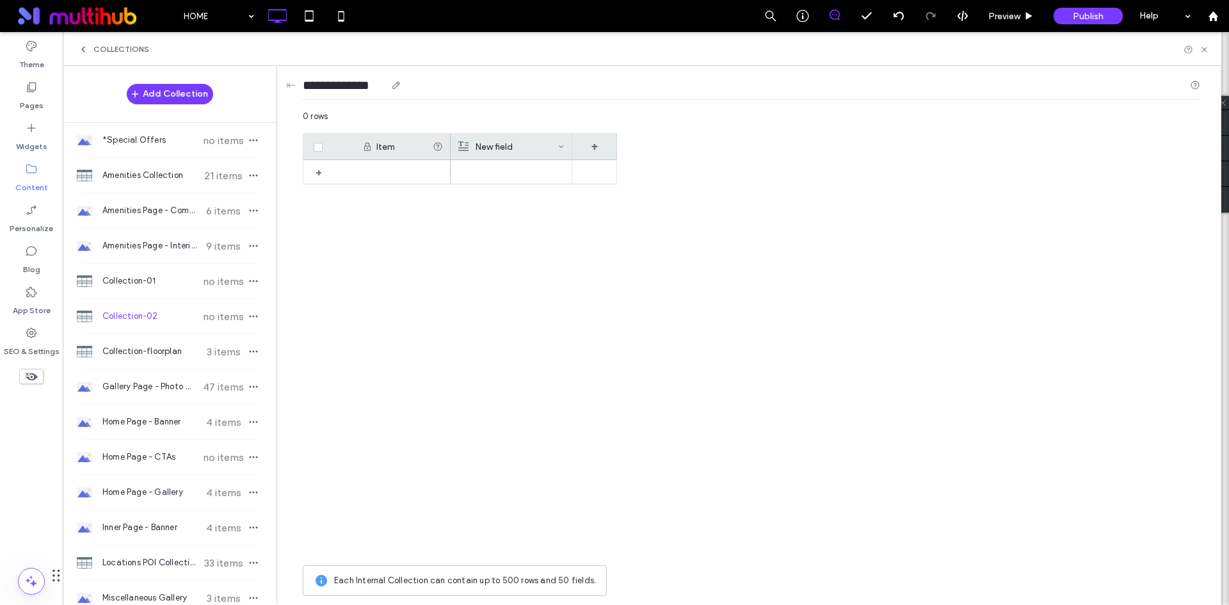
click at [373, 88] on input "**********" at bounding box center [344, 85] width 83 height 18
paste input "**********"
type input "**********"
click at [555, 93] on div "**********" at bounding box center [751, 88] width 897 height 24
click at [518, 144] on div "New field" at bounding box center [508, 147] width 100 height 26
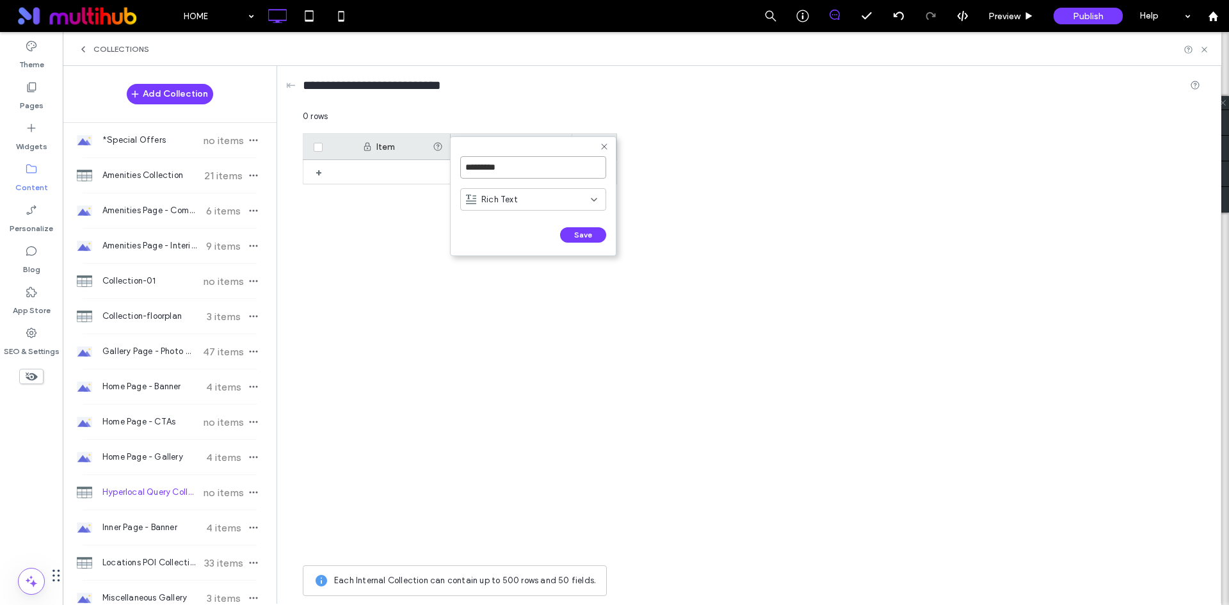
drag, startPoint x: 518, startPoint y: 167, endPoint x: 451, endPoint y: 163, distance: 67.3
click at [451, 163] on form "********* Rich Text Save ******" at bounding box center [533, 196] width 166 height 120
paste input "***"
type input "**********"
click at [572, 240] on button "Save" at bounding box center [583, 234] width 46 height 15
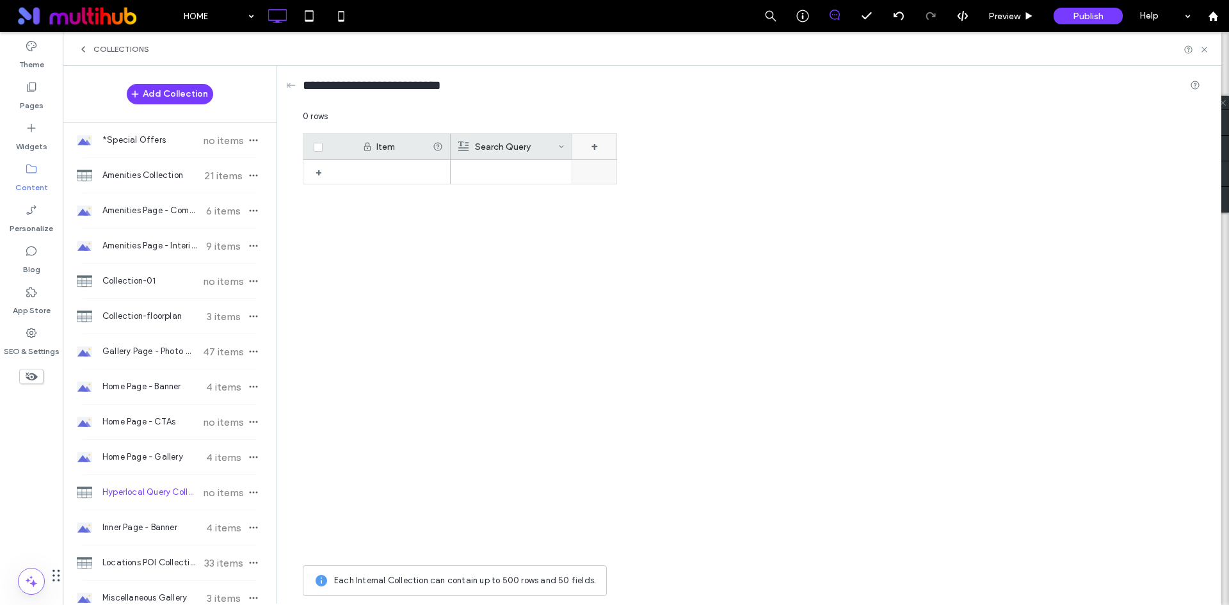
click at [606, 147] on div "+" at bounding box center [594, 147] width 45 height 26
click at [577, 162] on input "*******" at bounding box center [647, 167] width 146 height 22
paste input
type input "******"
click at [619, 193] on span "Rich Text" at bounding box center [613, 199] width 36 height 13
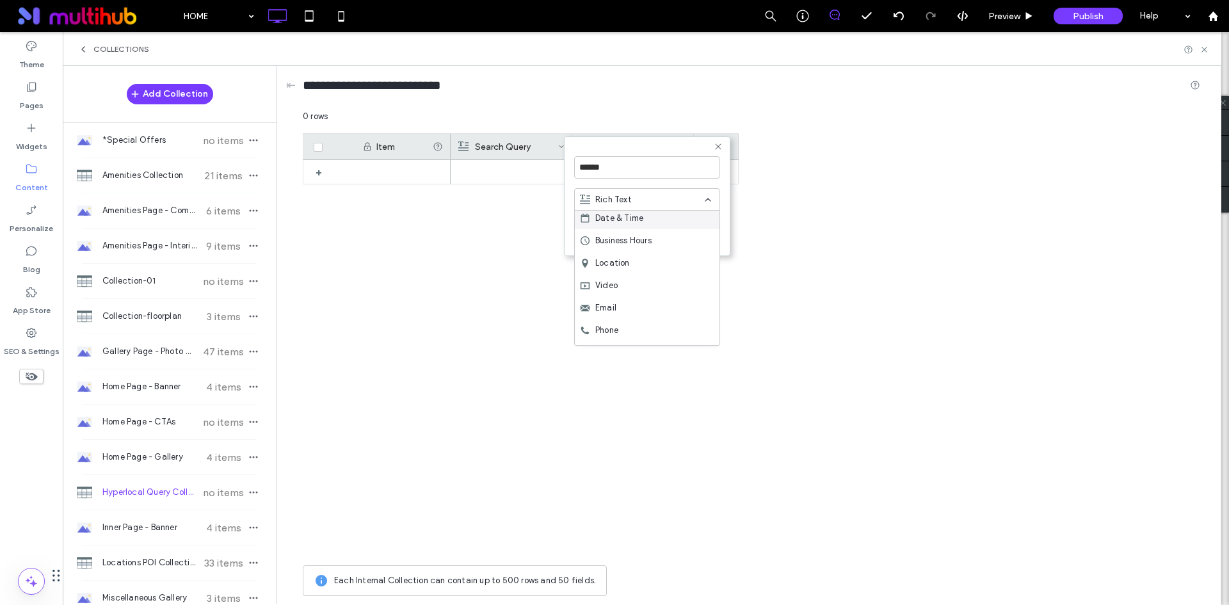
scroll to position [179, 0]
click at [644, 309] on div "Multi-select" at bounding box center [647, 311] width 145 height 22
click at [612, 275] on div "Add option" at bounding box center [653, 279] width 159 height 10
click at [637, 269] on input at bounding box center [636, 279] width 124 height 22
paste input "******"
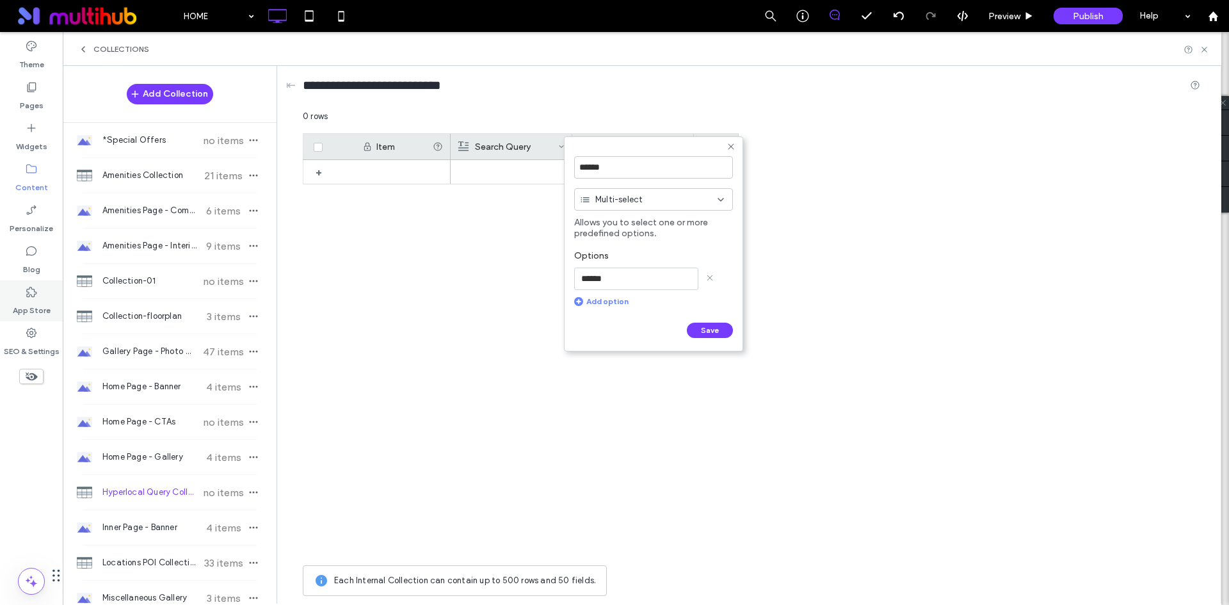
type input "******"
click at [601, 302] on div "Add option" at bounding box center [653, 301] width 159 height 10
click at [626, 296] on div "Options ******" at bounding box center [653, 284] width 159 height 81
click at [627, 301] on input at bounding box center [636, 307] width 124 height 22
paste input "*****"
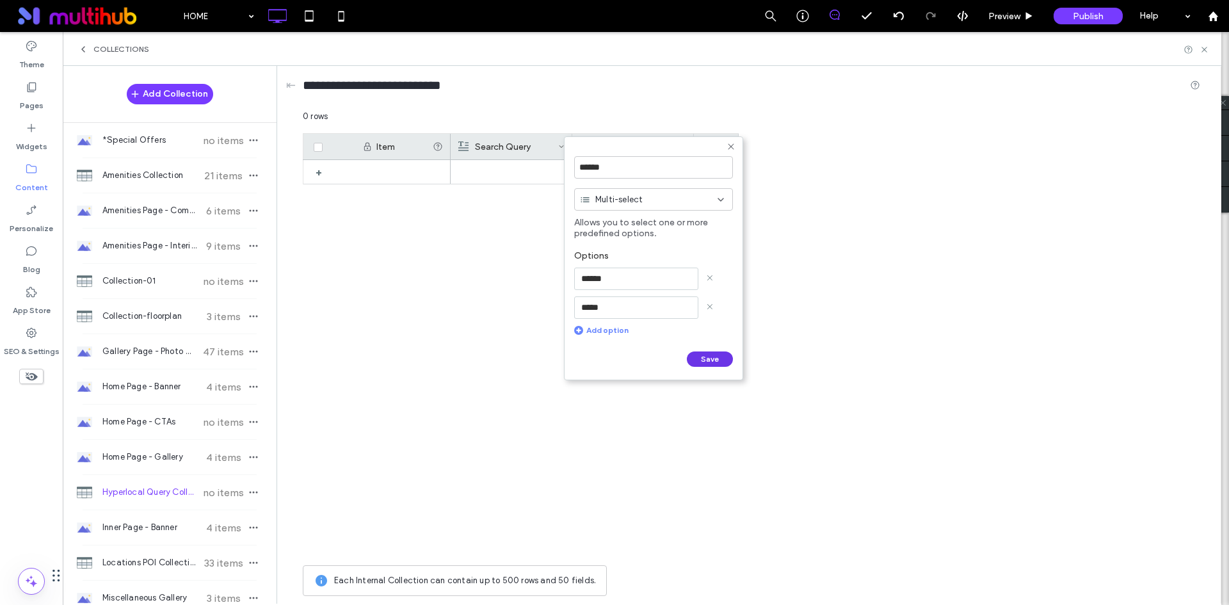
type input "*****"
click at [710, 361] on button "Save" at bounding box center [710, 358] width 46 height 15
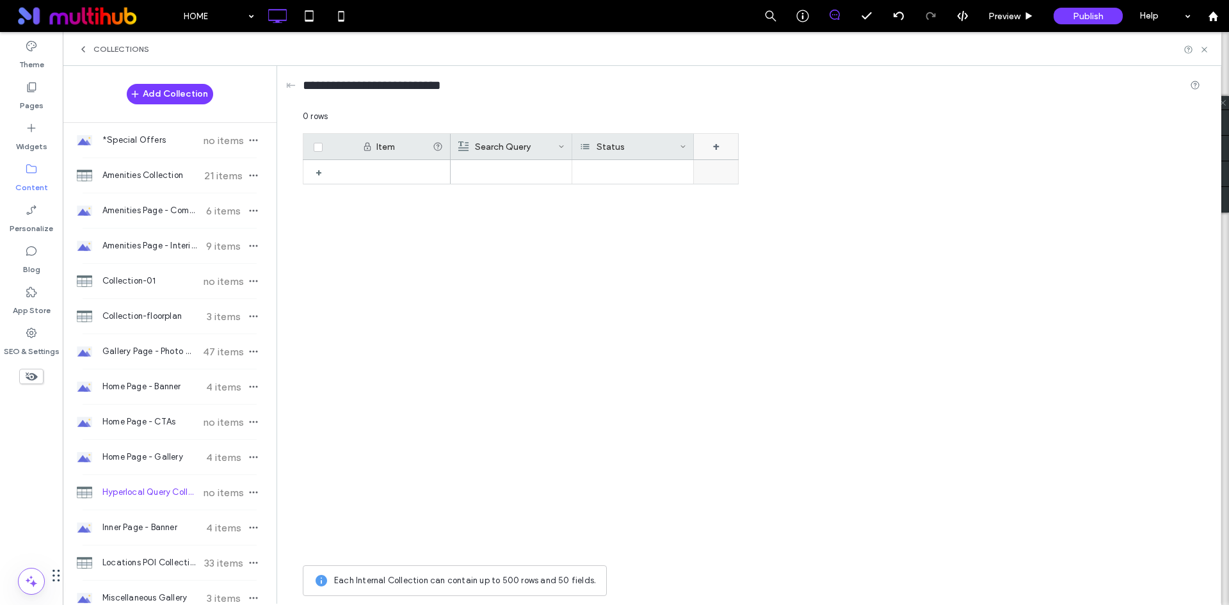
click at [721, 144] on div "+" at bounding box center [716, 147] width 45 height 26
click at [728, 170] on input "*******" at bounding box center [769, 167] width 146 height 22
paste input "*"
type input "********"
click at [805, 184] on div "********" at bounding box center [769, 167] width 146 height 35
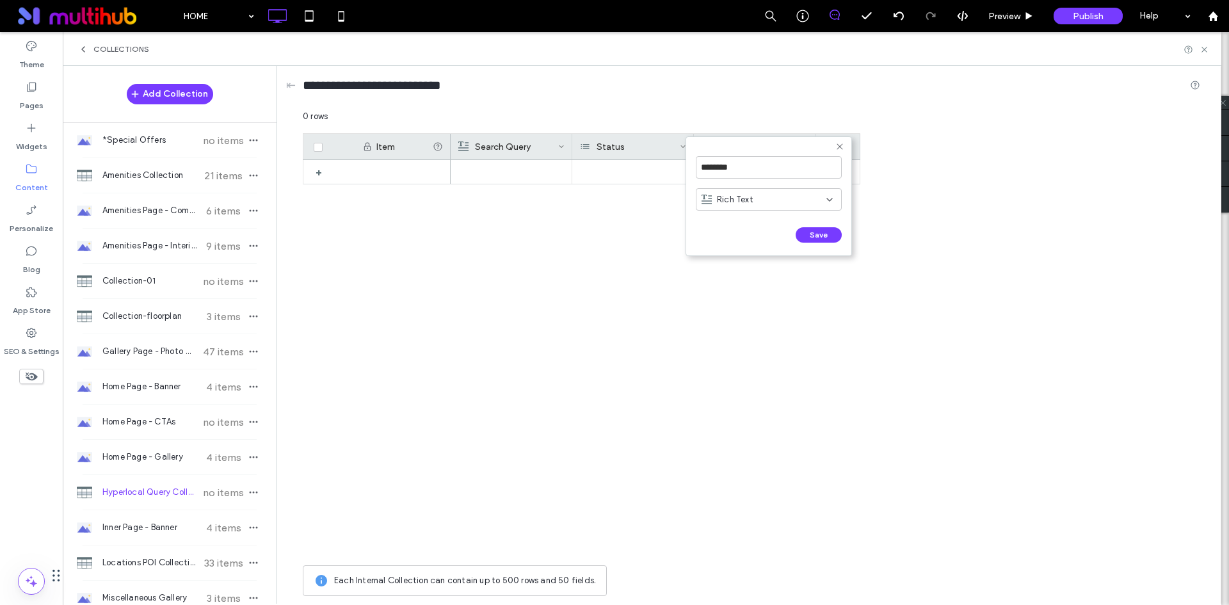
click at [801, 205] on div "Rich Text" at bounding box center [764, 199] width 125 height 13
click at [784, 223] on div "Plain Text" at bounding box center [768, 222] width 145 height 22
click at [820, 237] on button "Save" at bounding box center [819, 234] width 46 height 15
click at [850, 149] on div "+" at bounding box center [838, 147] width 45 height 26
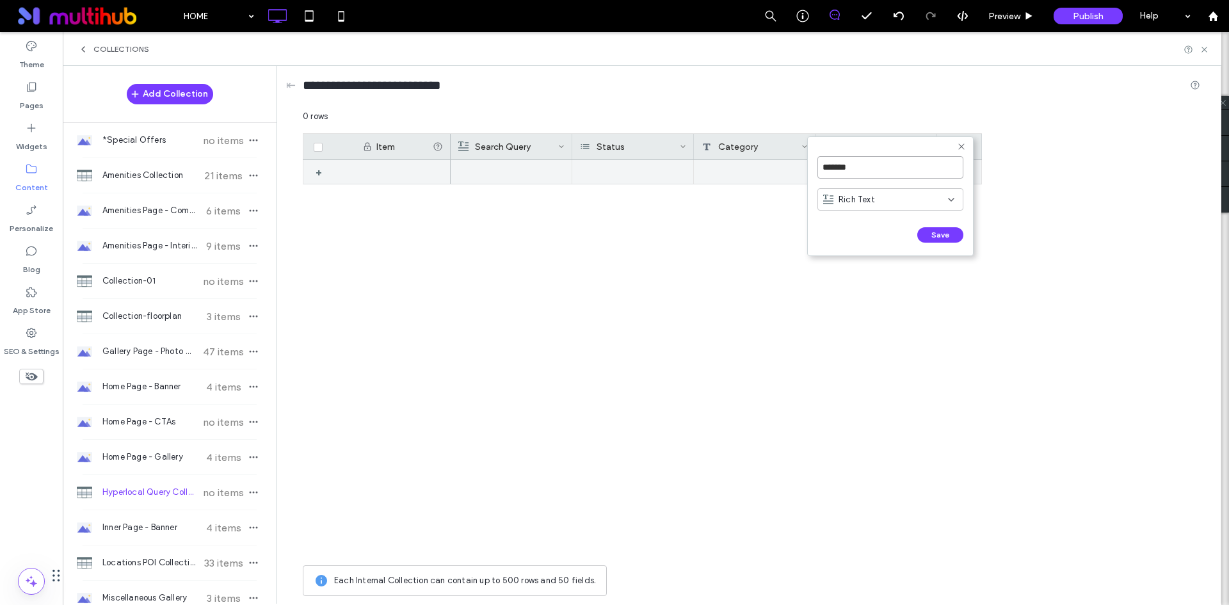
drag, startPoint x: 867, startPoint y: 175, endPoint x: 716, endPoint y: 173, distance: 150.4
click at [716, 173] on div "******* Rich Text Save ****** 0 rows Drag here to set row groups Drag here to s…" at bounding box center [751, 356] width 897 height 492
drag, startPoint x: 883, startPoint y: 164, endPoint x: 810, endPoint y: 168, distance: 73.1
click at [810, 168] on form "******* Rich Text Save ******" at bounding box center [890, 196] width 166 height 120
paste input "*"
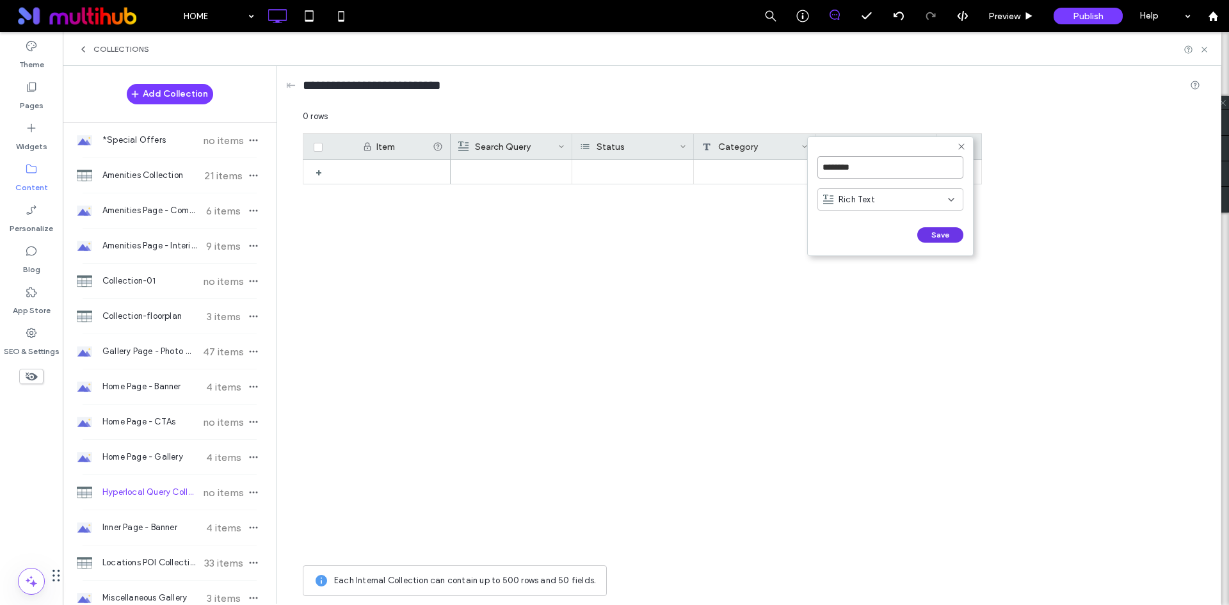
type input "********"
click at [948, 237] on button "Save" at bounding box center [940, 234] width 46 height 15
click at [952, 147] on div "+" at bounding box center [959, 147] width 45 height 26
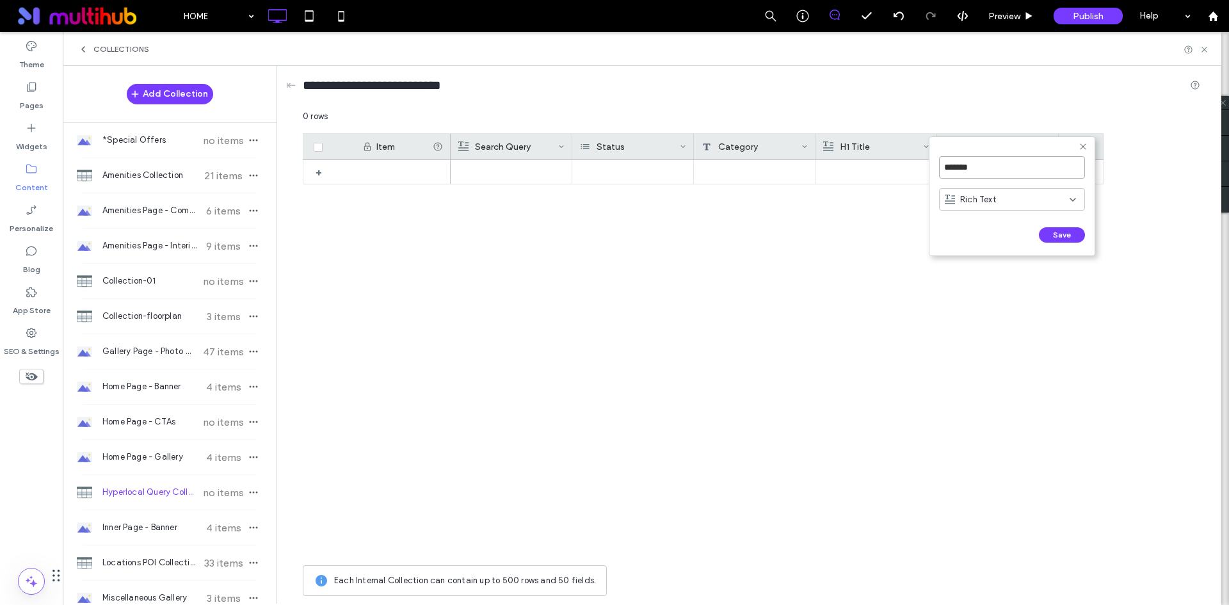
drag, startPoint x: 1002, startPoint y: 170, endPoint x: 893, endPoint y: 155, distance: 109.9
click at [893, 155] on div "******* Rich Text Save ****** 0 rows Drag here to set row groups Drag here to s…" at bounding box center [751, 356] width 897 height 492
paste input "****"
type input "**********"
click at [992, 198] on span "Rich Text" at bounding box center [978, 199] width 36 height 13
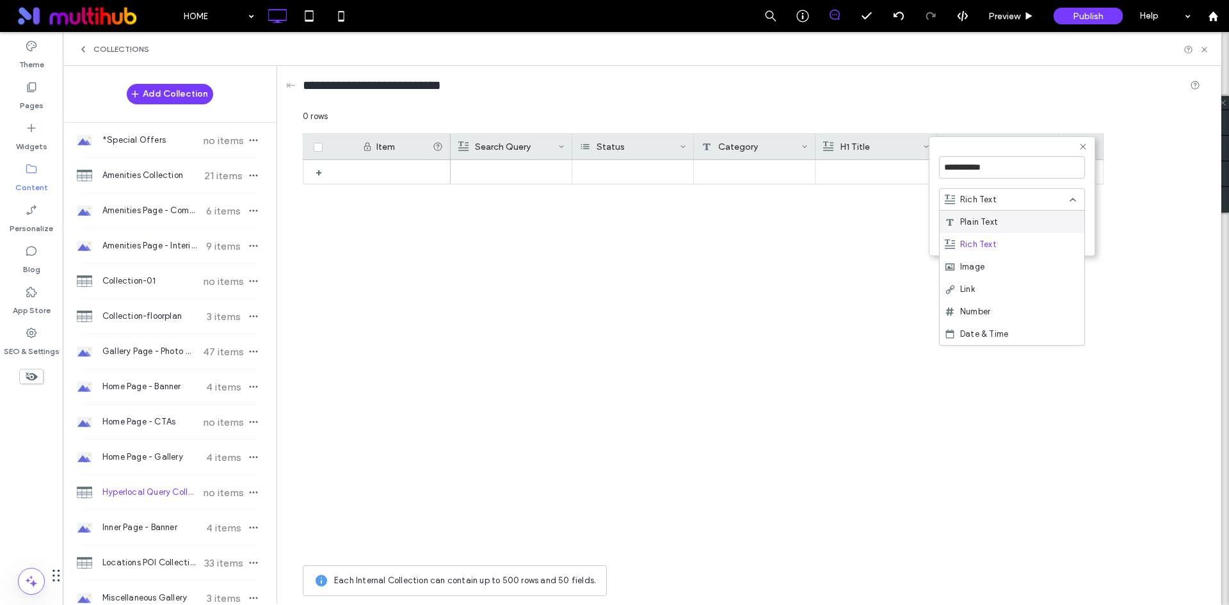
click at [1087, 184] on form "**********" at bounding box center [1012, 196] width 166 height 120
click at [1051, 241] on button "Save" at bounding box center [1062, 234] width 46 height 15
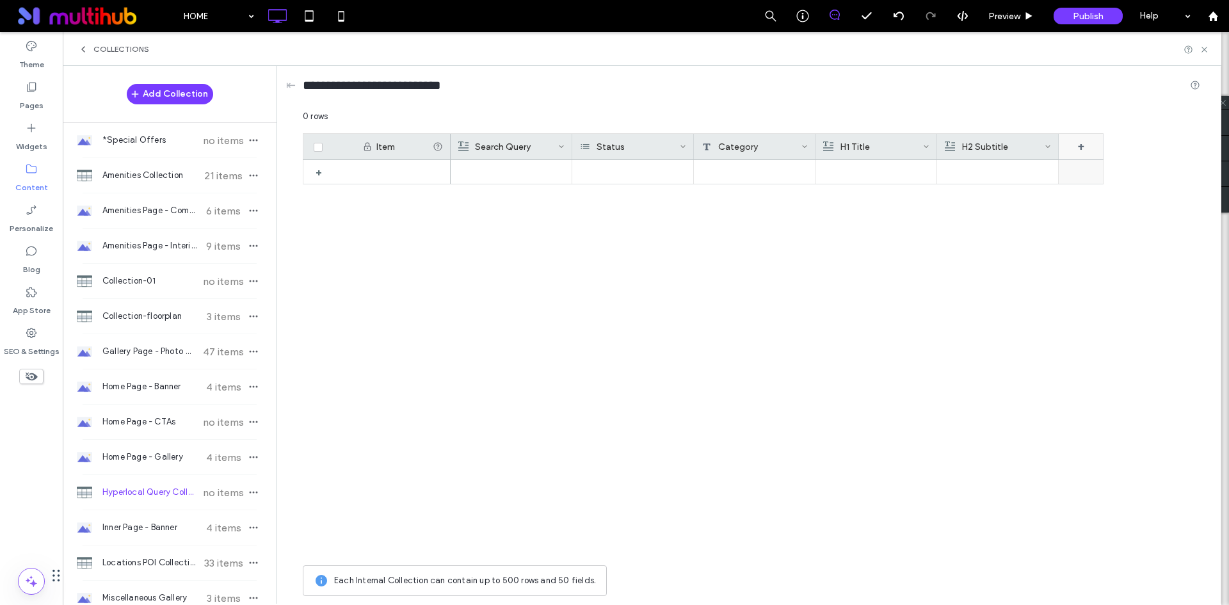
click at [1092, 145] on div "+" at bounding box center [1081, 147] width 45 height 26
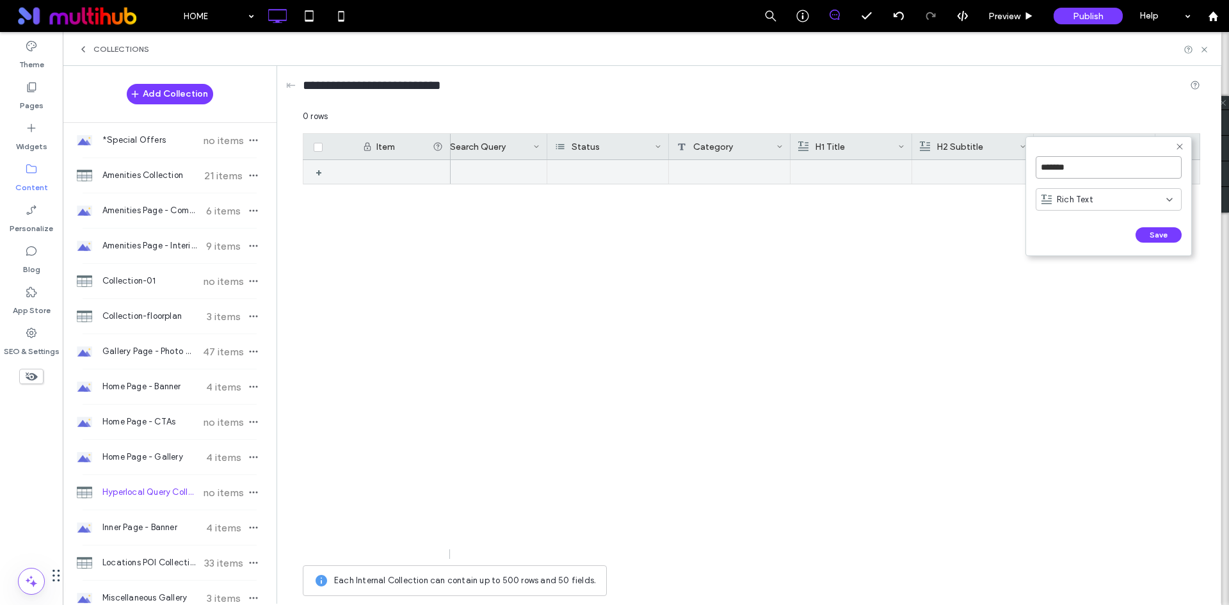
drag, startPoint x: 1088, startPoint y: 163, endPoint x: 1002, endPoint y: 165, distance: 86.4
click at [1002, 165] on div "******* Rich Text Save ****** 0 rows Drag here to set row groups Drag here to s…" at bounding box center [751, 356] width 897 height 492
click at [1088, 174] on input "*******" at bounding box center [1109, 167] width 146 height 22
paste input "**"
type input "*********"
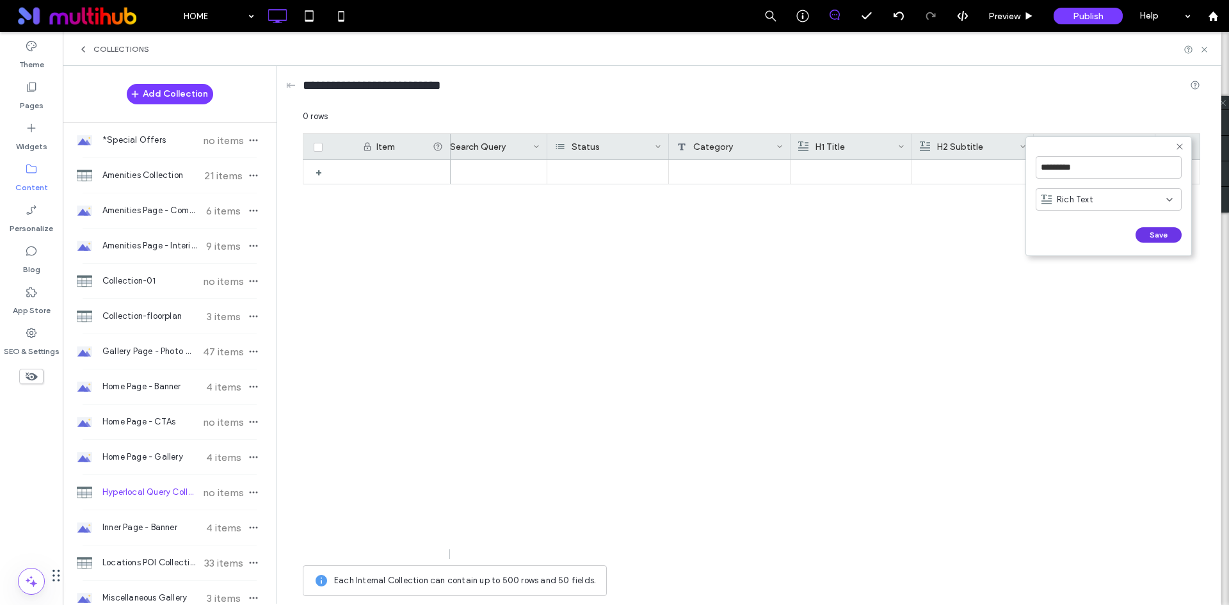
click at [1164, 239] on button "Save" at bounding box center [1159, 234] width 46 height 15
click at [1189, 150] on div "+" at bounding box center [1177, 147] width 45 height 26
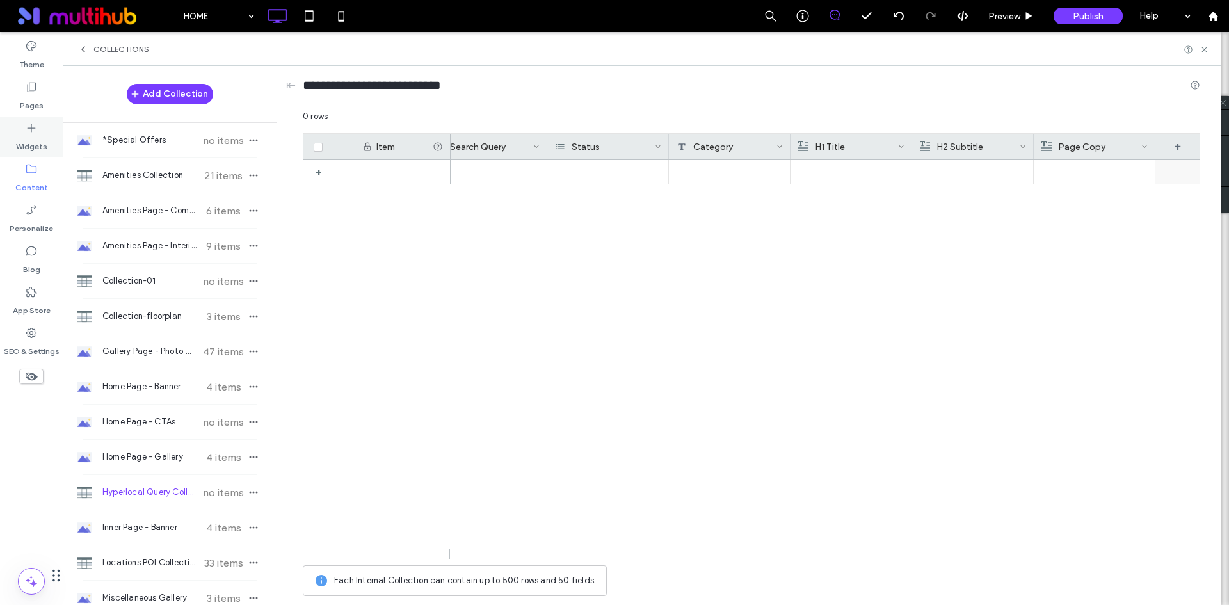
scroll to position [0, 146]
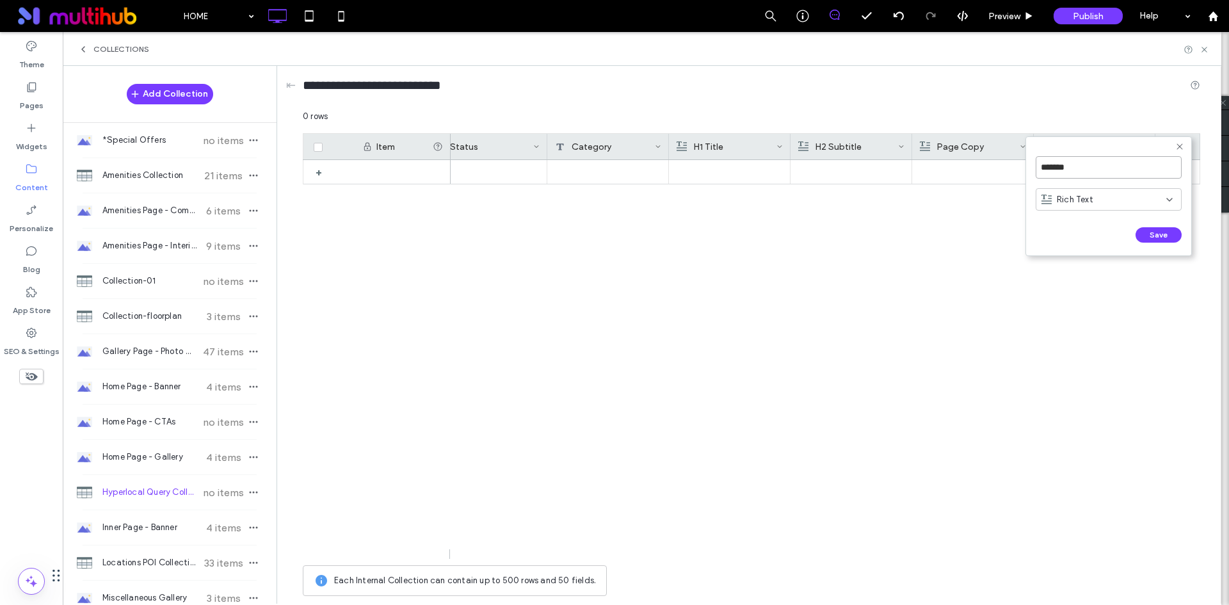
drag, startPoint x: 1109, startPoint y: 160, endPoint x: 1033, endPoint y: 161, distance: 75.5
click at [1033, 161] on form "******* Rich Text Save ******" at bounding box center [1108, 196] width 166 height 120
paste input "*******"
type input "**********"
click at [1086, 198] on span "Rich Text" at bounding box center [1075, 199] width 36 height 13
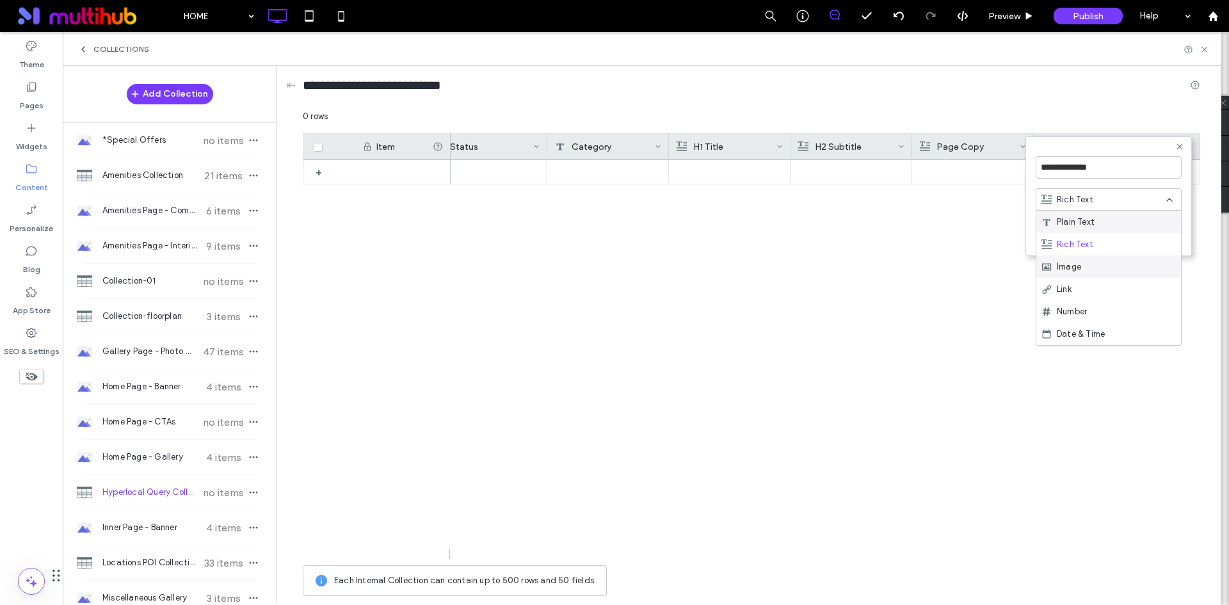
click at [1111, 274] on div "Image" at bounding box center [1108, 266] width 145 height 22
click at [1150, 234] on button "Save" at bounding box center [1159, 234] width 46 height 15
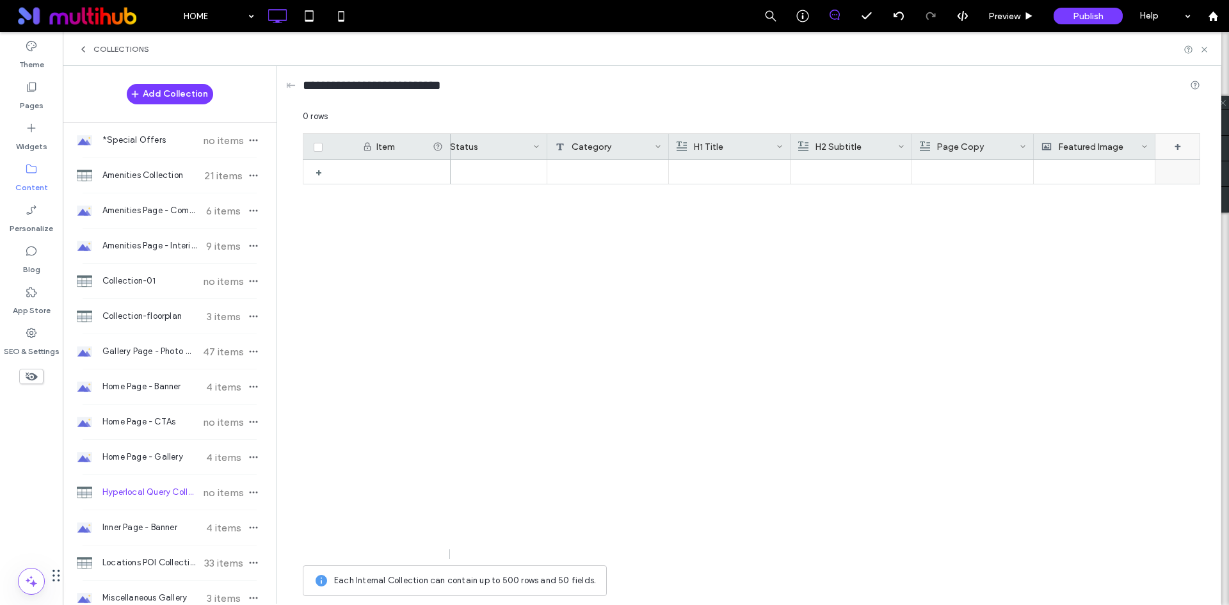
click at [1187, 150] on div "+" at bounding box center [1177, 147] width 45 height 26
drag, startPoint x: 1120, startPoint y: 179, endPoint x: 1063, endPoint y: 179, distance: 57.0
click at [1063, 179] on div "*******" at bounding box center [1109, 167] width 146 height 35
drag, startPoint x: 1074, startPoint y: 166, endPoint x: 1038, endPoint y: 166, distance: 35.2
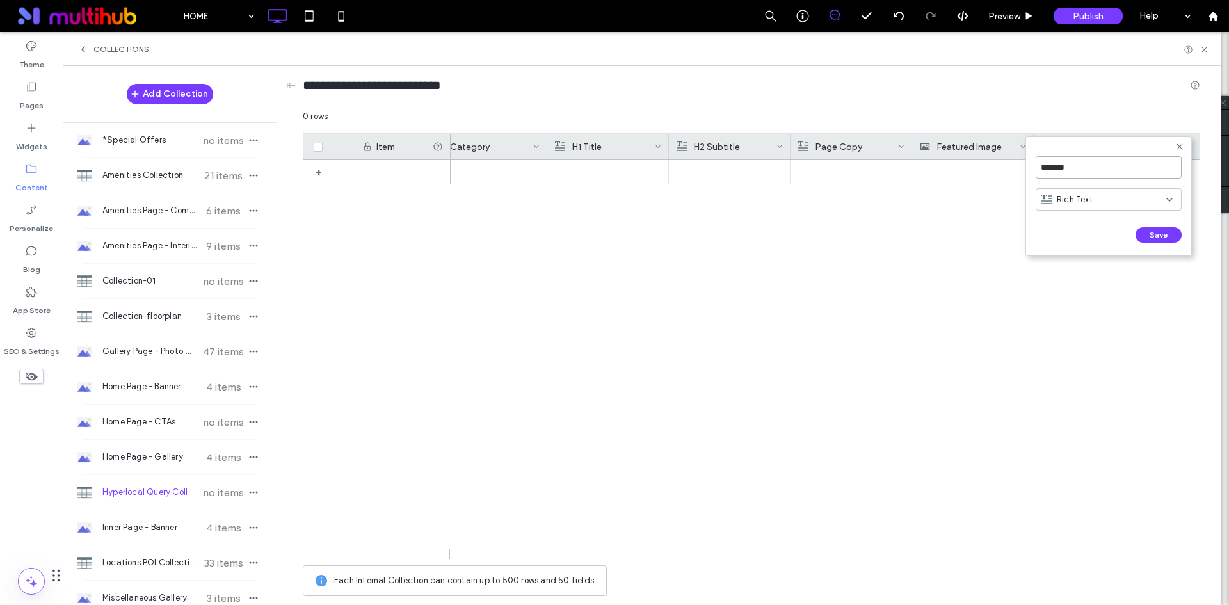
click at [1038, 166] on input "*******" at bounding box center [1109, 167] width 146 height 22
paste input "**"
type input "*********"
drag, startPoint x: 1099, startPoint y: 204, endPoint x: 1107, endPoint y: 223, distance: 21.5
click at [1107, 223] on form "********* Rich Text Save ******" at bounding box center [1108, 196] width 166 height 120
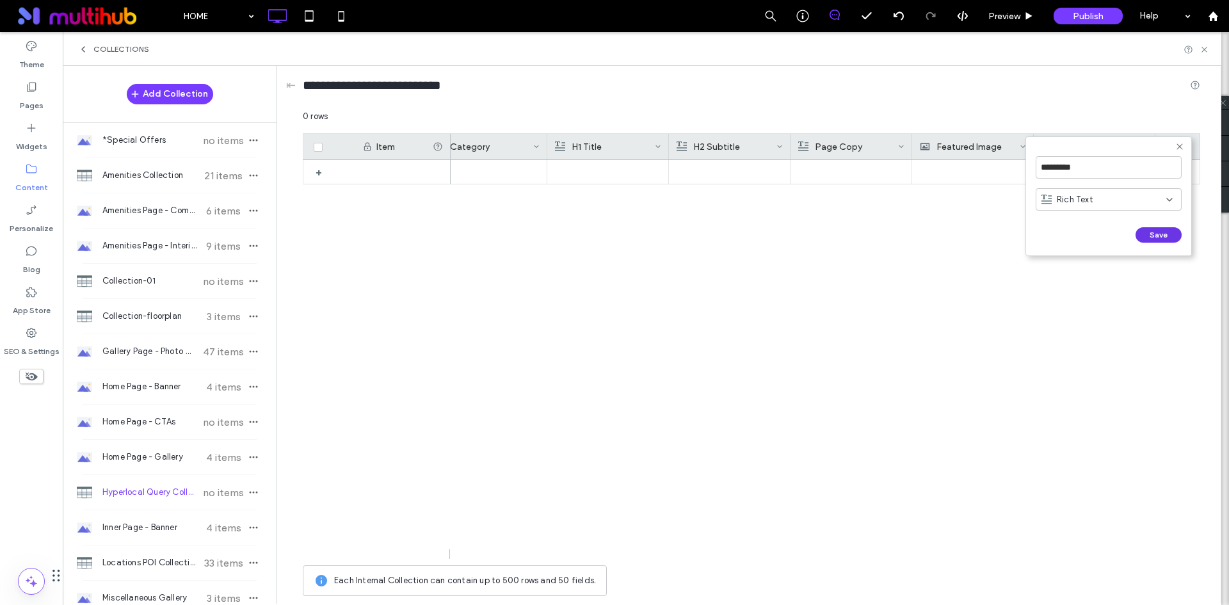
click at [1151, 232] on button "Save" at bounding box center [1159, 234] width 46 height 15
click at [1177, 147] on div "+" at bounding box center [1177, 147] width 45 height 26
drag, startPoint x: 1104, startPoint y: 157, endPoint x: 1095, endPoint y: 162, distance: 9.5
click at [1095, 162] on input "*******" at bounding box center [1109, 167] width 146 height 22
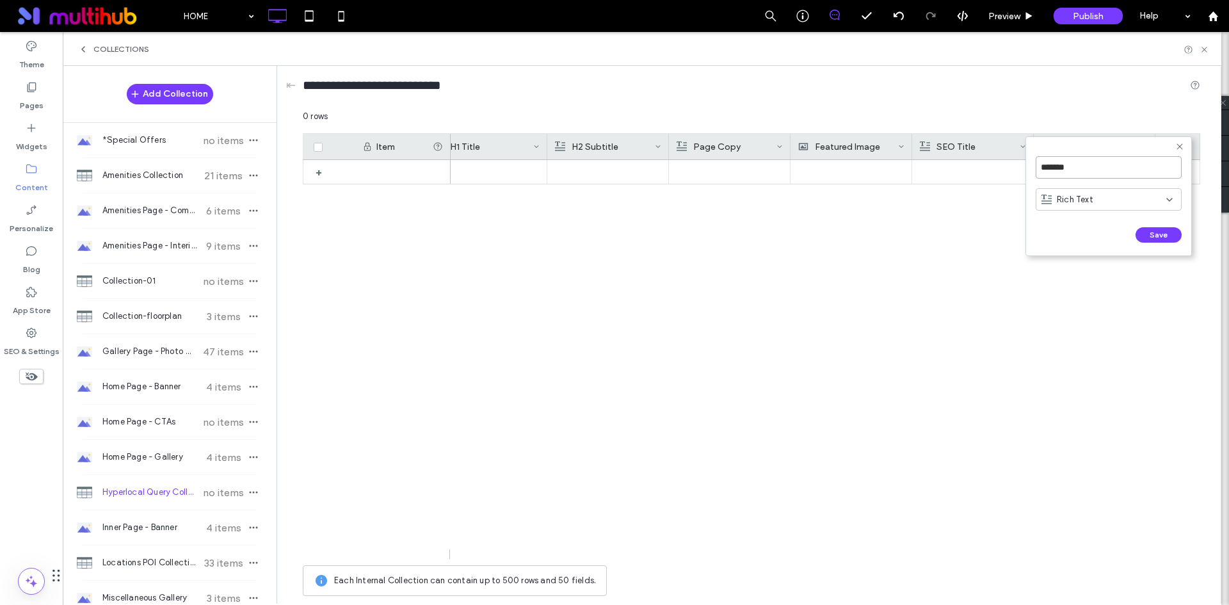
click at [1096, 166] on input "*******" at bounding box center [1109, 167] width 146 height 22
click at [1088, 170] on input "*******" at bounding box center [1109, 167] width 146 height 22
paste input "********"
type input "**********"
click at [1149, 233] on button "Save" at bounding box center [1159, 234] width 46 height 15
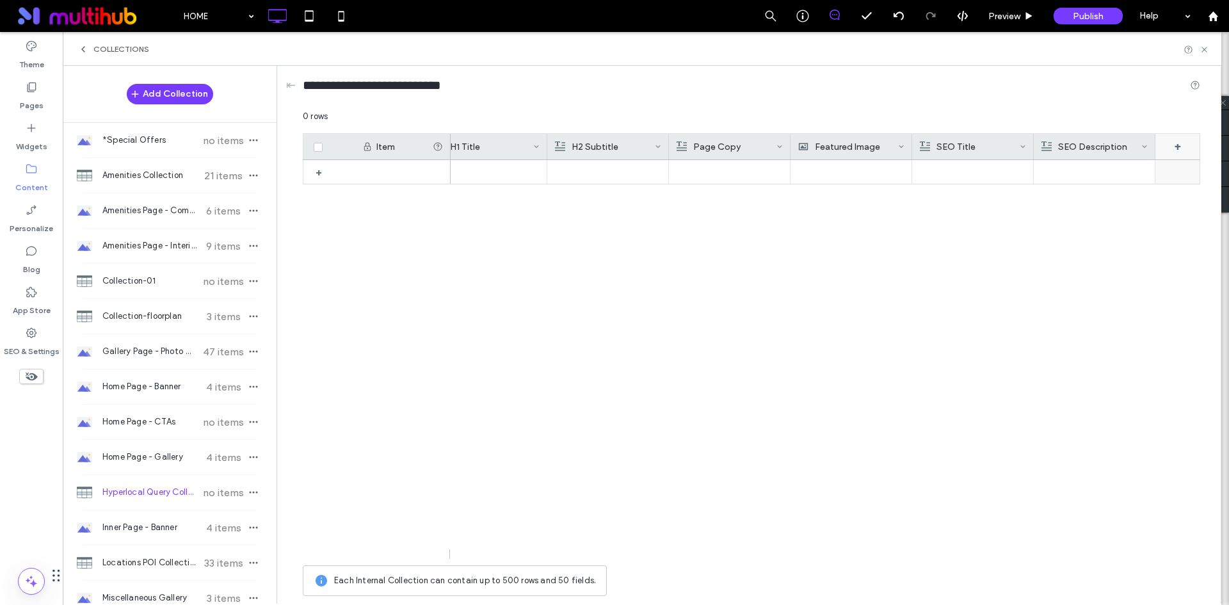
click at [1189, 145] on div "+" at bounding box center [1177, 147] width 45 height 26
click at [1061, 165] on input "********" at bounding box center [1109, 167] width 146 height 22
paste input "**********"
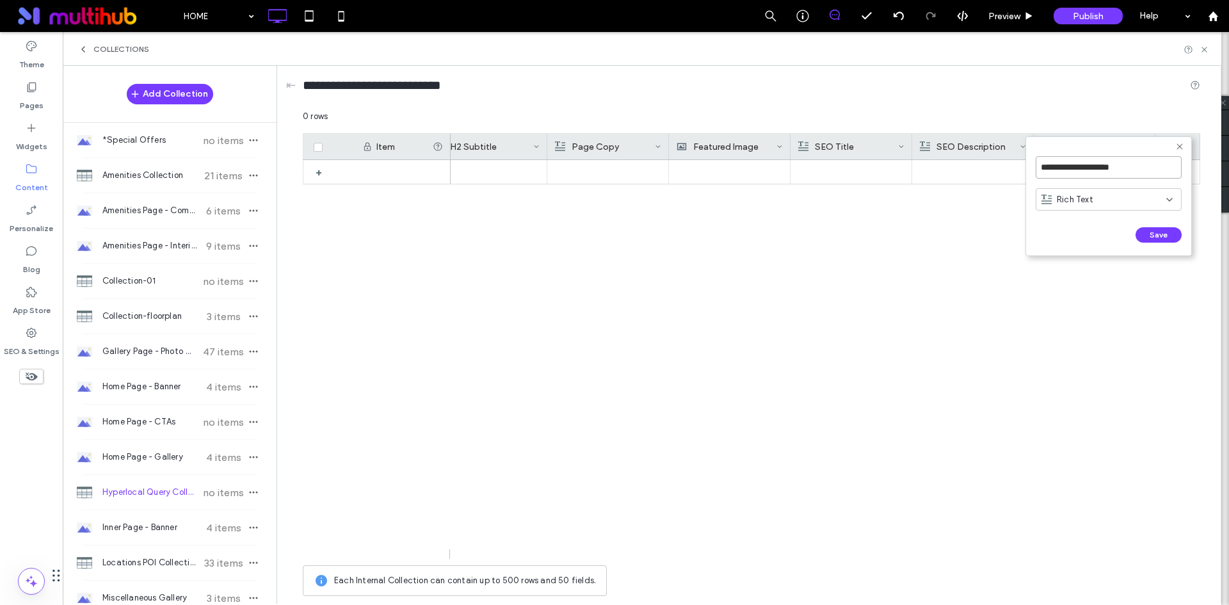
type input "**********"
click at [1118, 205] on div "Rich Text" at bounding box center [1104, 199] width 125 height 13
click at [1114, 220] on div "Plain Text" at bounding box center [1108, 222] width 145 height 22
click at [1142, 232] on button "Save" at bounding box center [1159, 234] width 46 height 15
click at [1181, 150] on div "+" at bounding box center [1177, 147] width 45 height 26
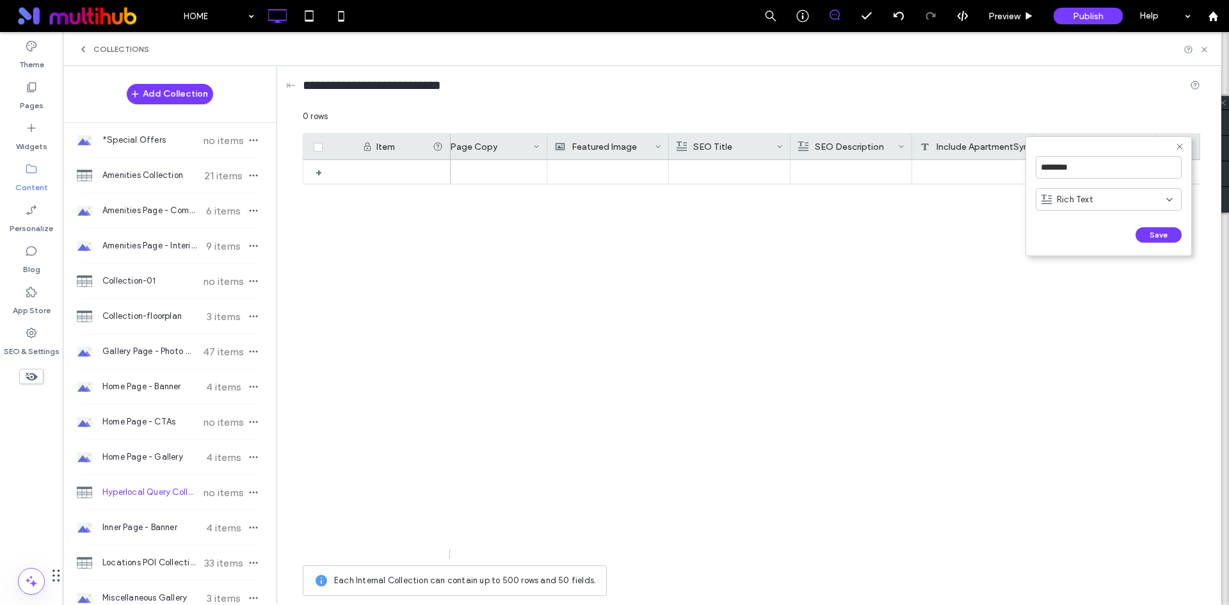
scroll to position [0, 632]
drag, startPoint x: 1111, startPoint y: 163, endPoint x: 1038, endPoint y: 163, distance: 73.6
click at [1038, 163] on input "********" at bounding box center [1109, 167] width 146 height 22
paste input "**"
type input "**********"
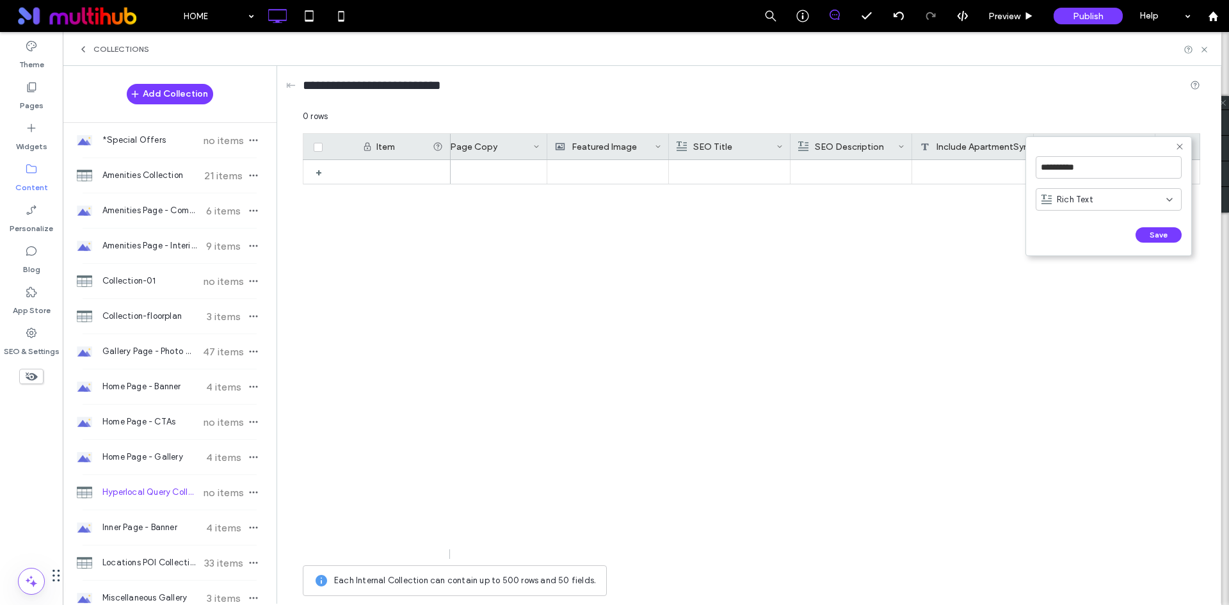
click at [1098, 202] on div "Rich Text" at bounding box center [1104, 199] width 125 height 13
click at [1098, 257] on div "Image" at bounding box center [1108, 266] width 145 height 22
click at [1144, 241] on button "Save" at bounding box center [1159, 234] width 46 height 15
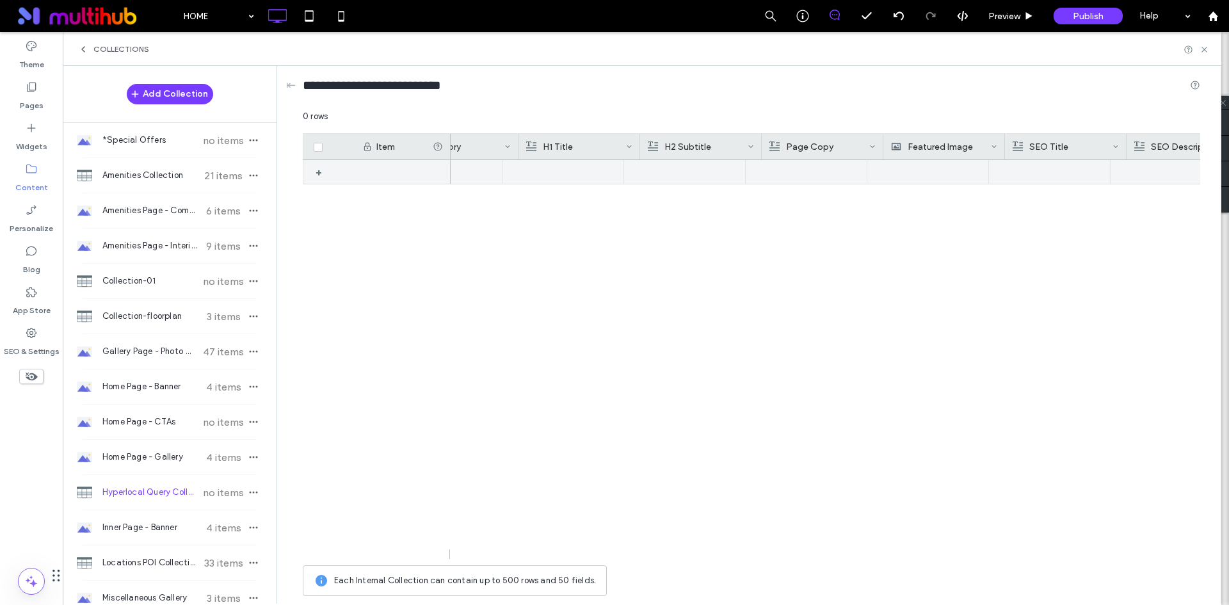
scroll to position [0, 0]
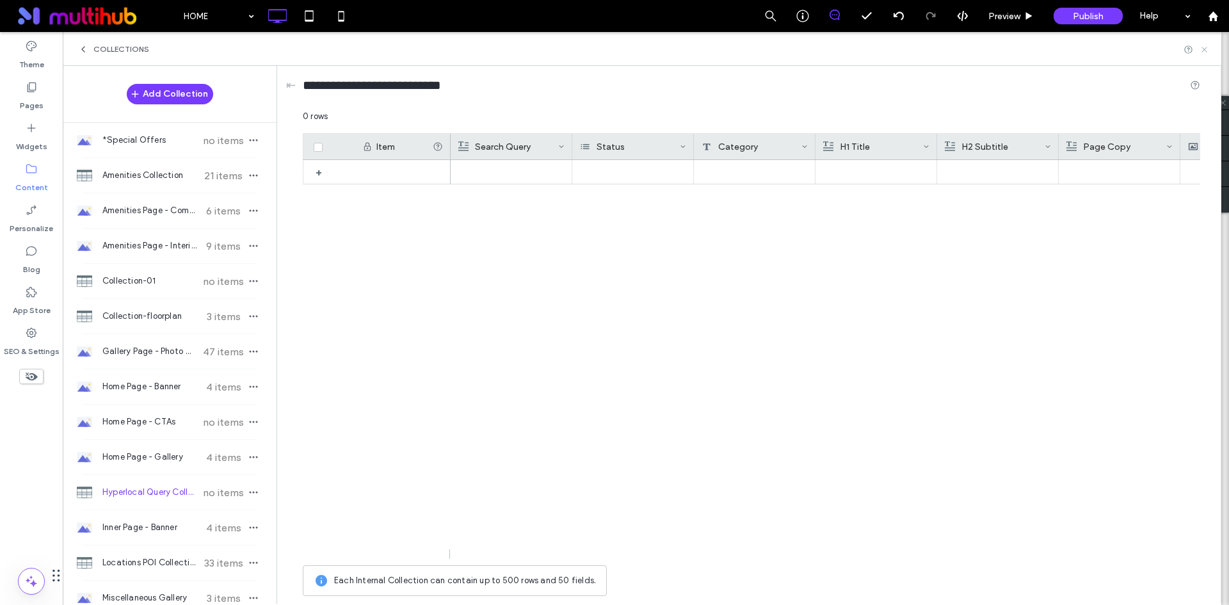
click at [1203, 51] on use at bounding box center [1204, 49] width 5 height 5
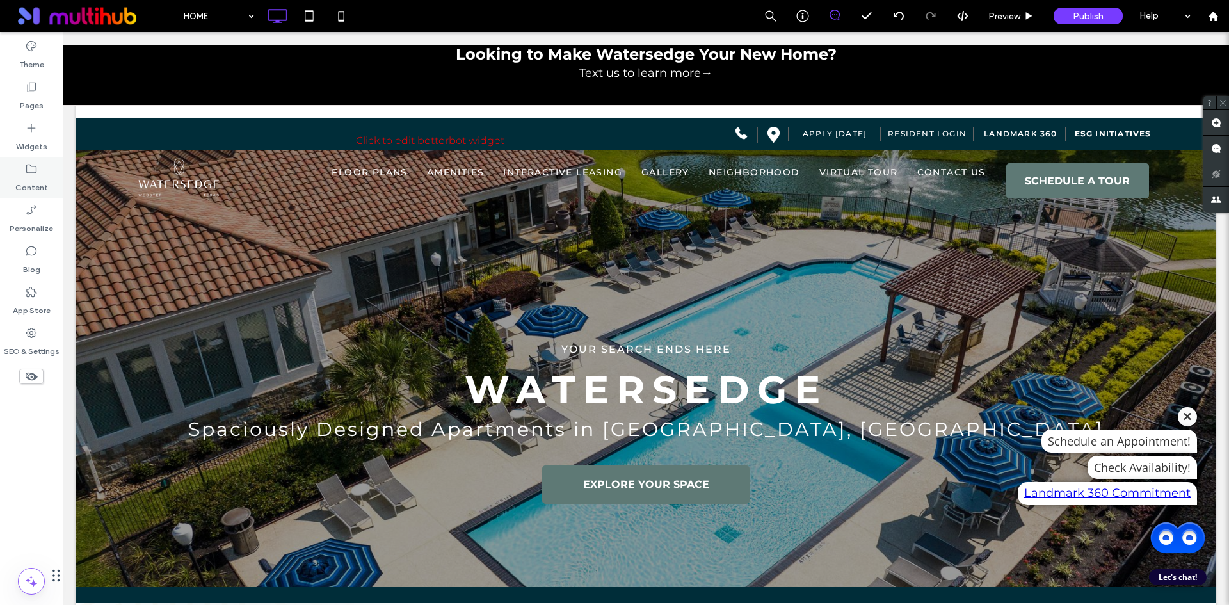
click at [33, 169] on icon at bounding box center [31, 169] width 13 height 13
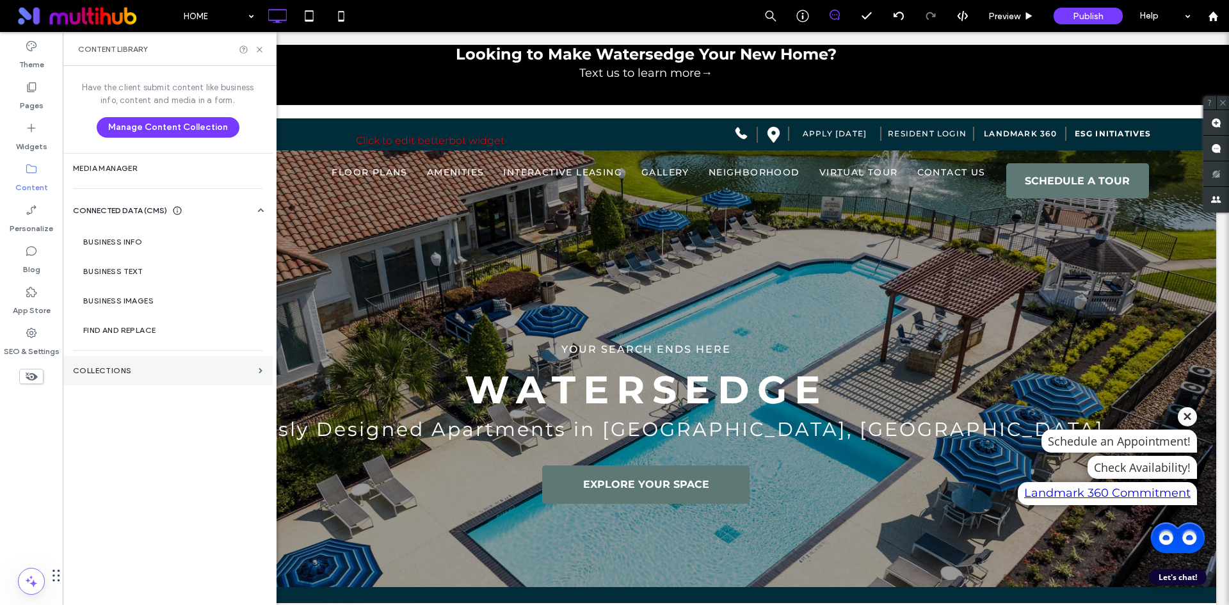
click at [157, 381] on section "Collections" at bounding box center [168, 370] width 210 height 29
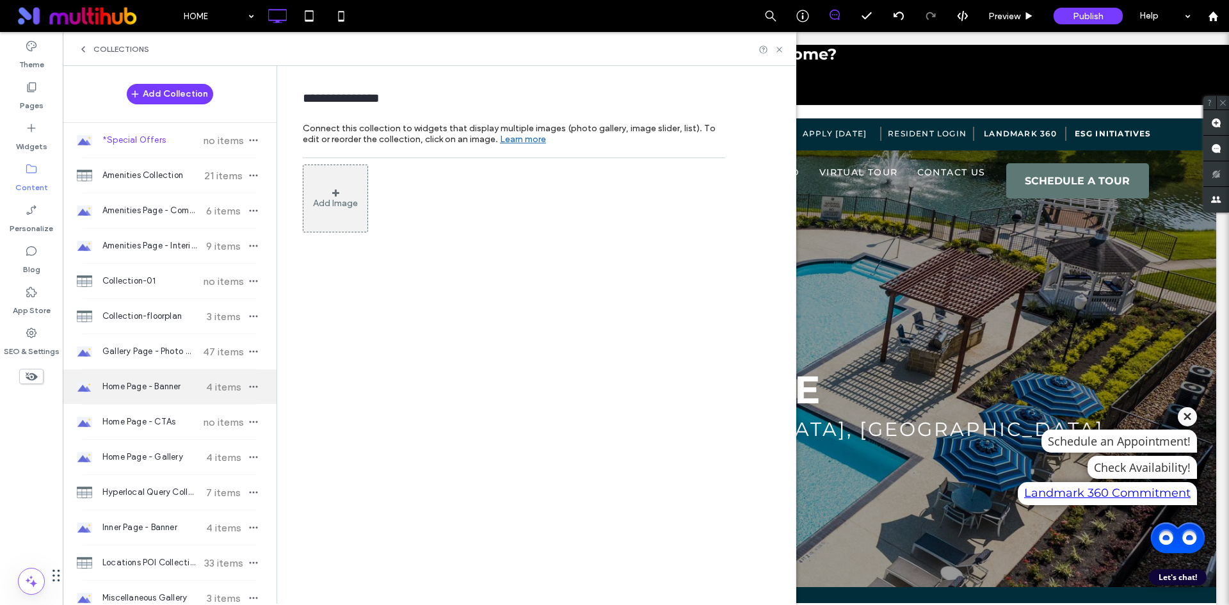
scroll to position [128, 0]
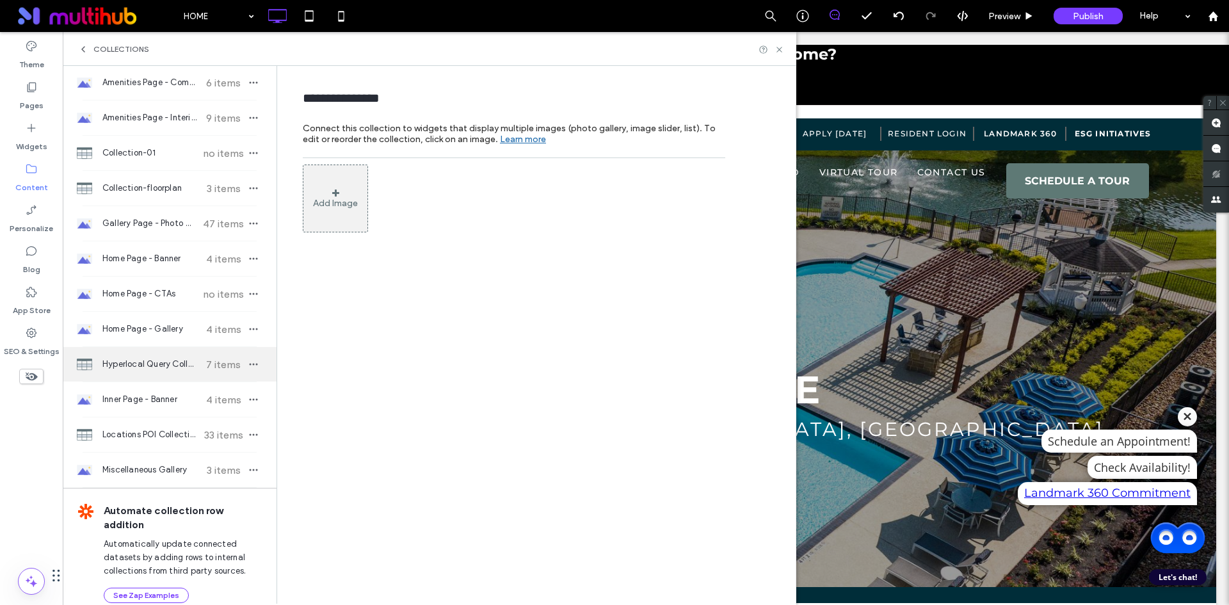
click at [194, 353] on div "Hyperlocal Query Collection 7 items" at bounding box center [170, 364] width 214 height 35
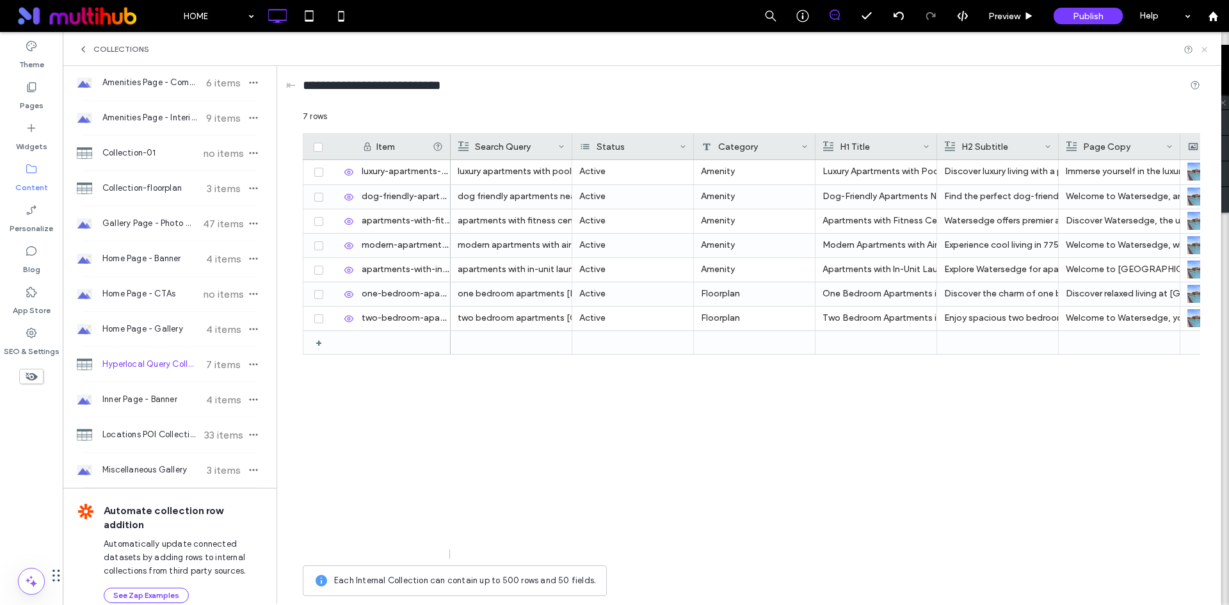
click at [1206, 47] on icon at bounding box center [1205, 50] width 10 height 10
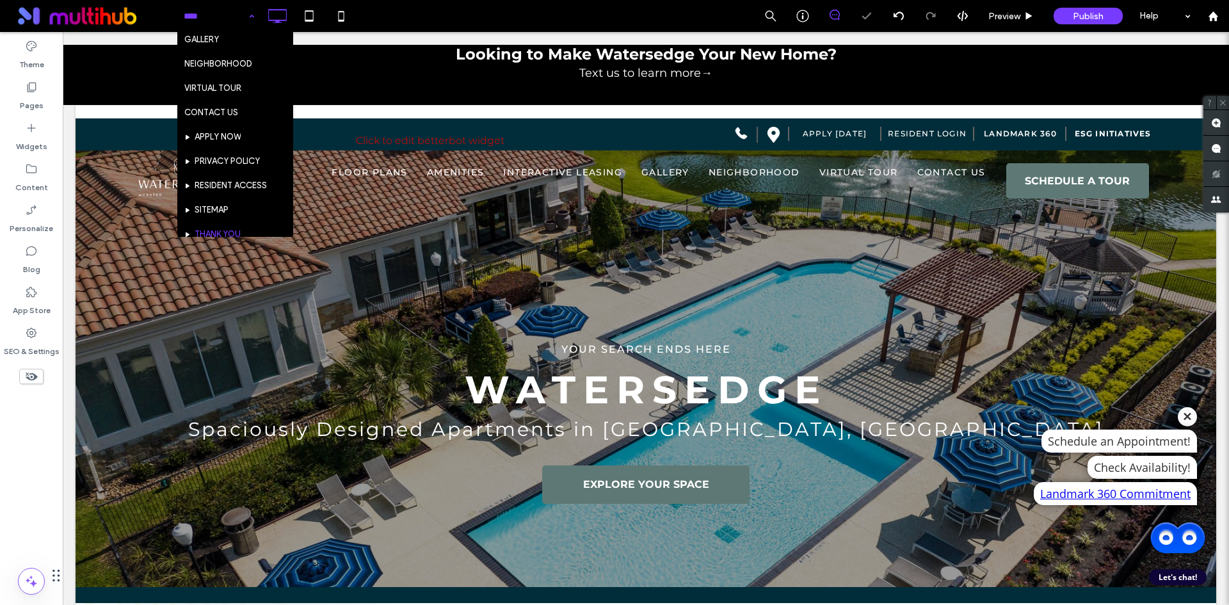
scroll to position [160, 0]
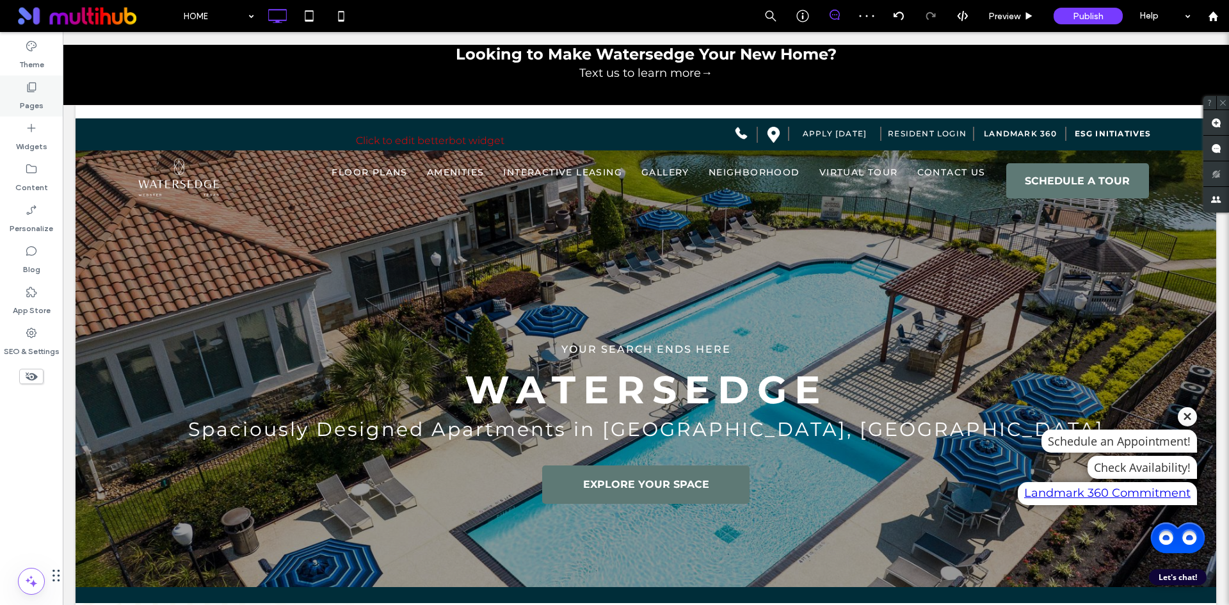
click at [40, 86] on div "Pages" at bounding box center [31, 96] width 63 height 41
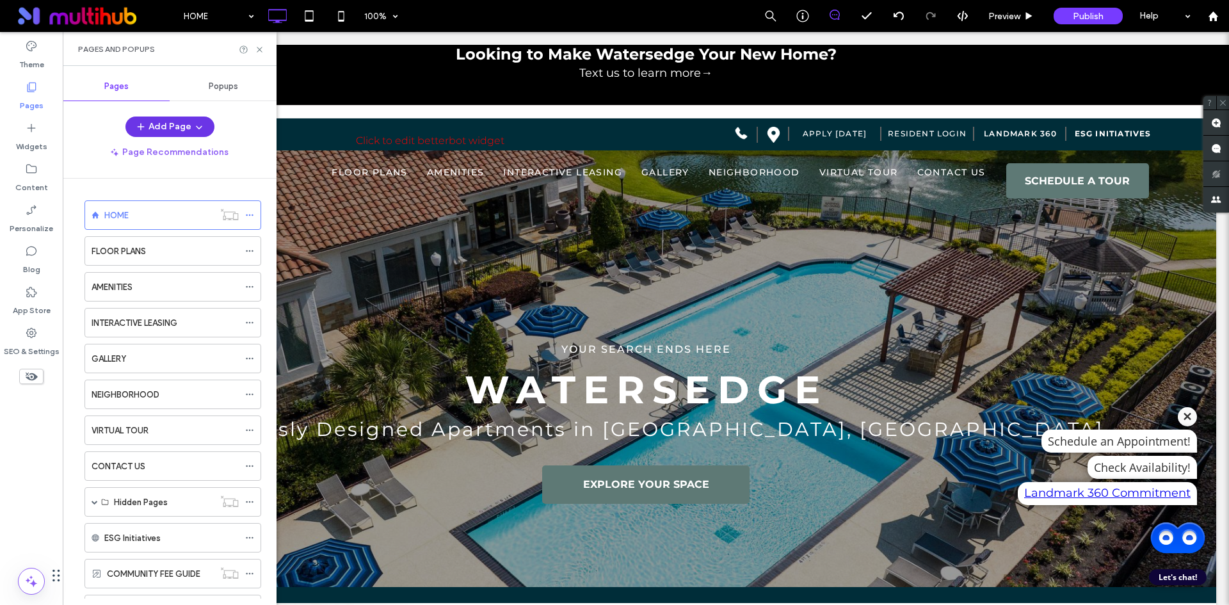
click at [202, 124] on icon "button" at bounding box center [199, 127] width 10 height 10
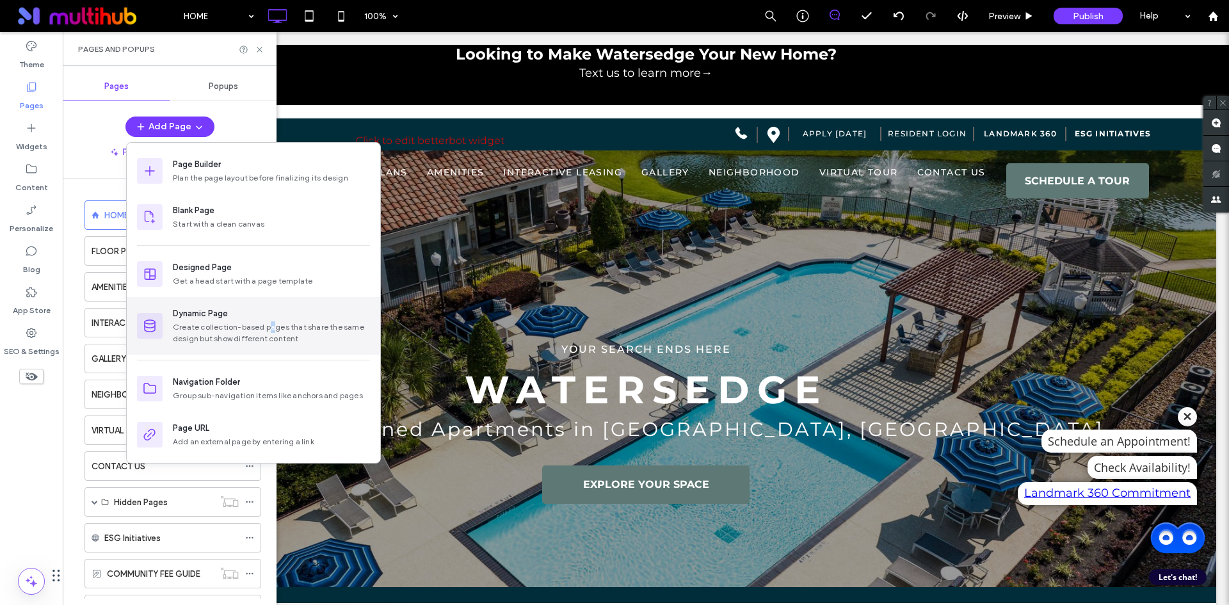
click at [271, 328] on div "Create collection-based pages that share the same design but show different con…" at bounding box center [271, 332] width 197 height 23
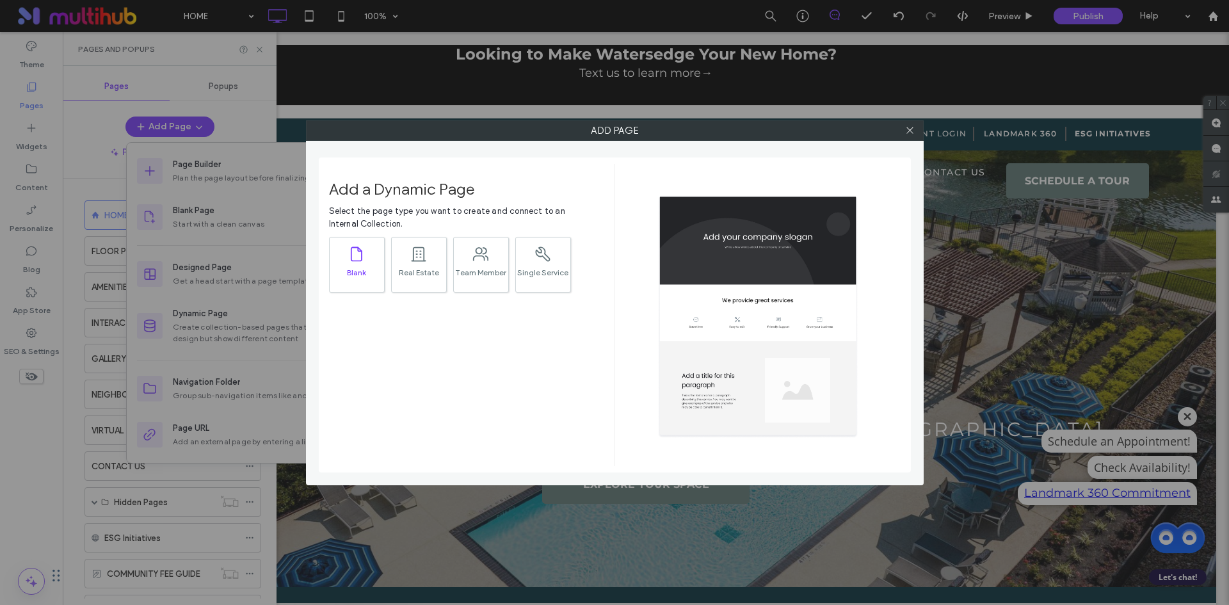
click at [362, 263] on div ".st0{fill:currentColor;}" at bounding box center [357, 253] width 18 height 27
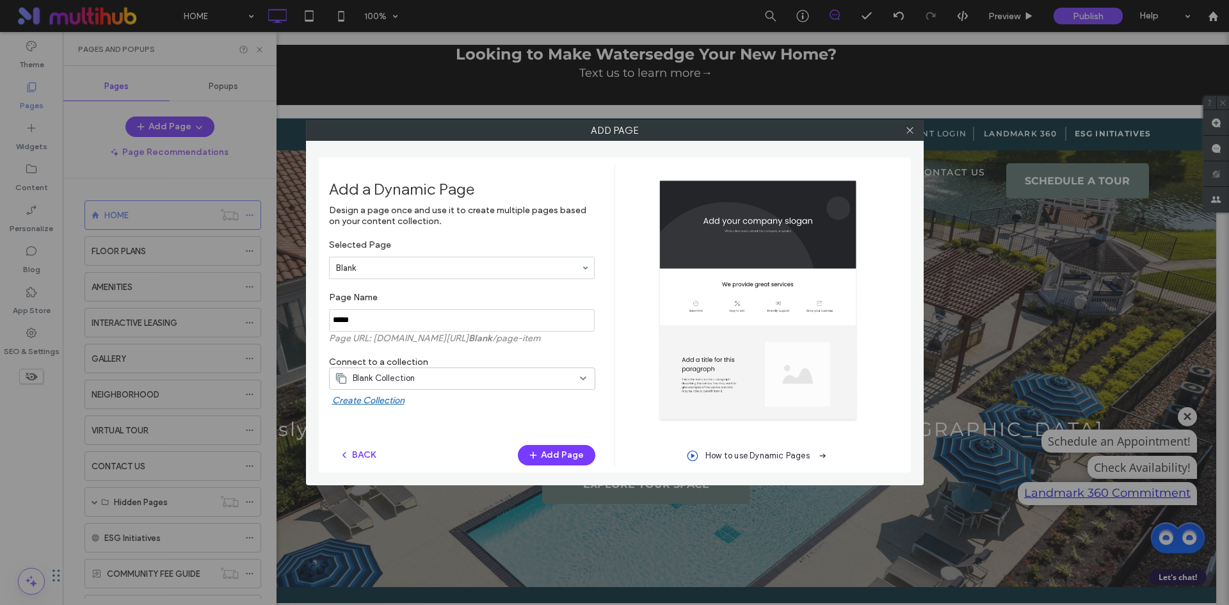
drag, startPoint x: 424, startPoint y: 320, endPoint x: 278, endPoint y: 318, distance: 146.0
click at [278, 318] on div "Add Page Add a Dynamic Page Design a page once and use it to create multiple pa…" at bounding box center [614, 302] width 1229 height 605
type input "*********"
click at [419, 365] on label "Connect to a collection" at bounding box center [462, 362] width 266 height 11
click at [424, 378] on div "Blank Collection" at bounding box center [454, 378] width 239 height 13
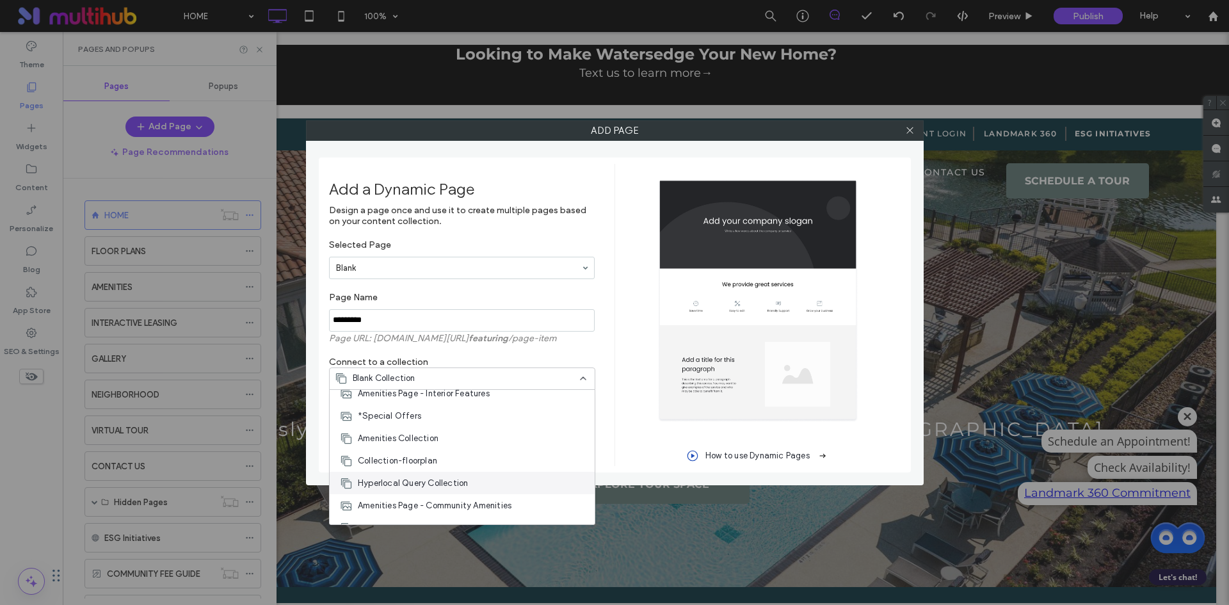
scroll to position [224, 0]
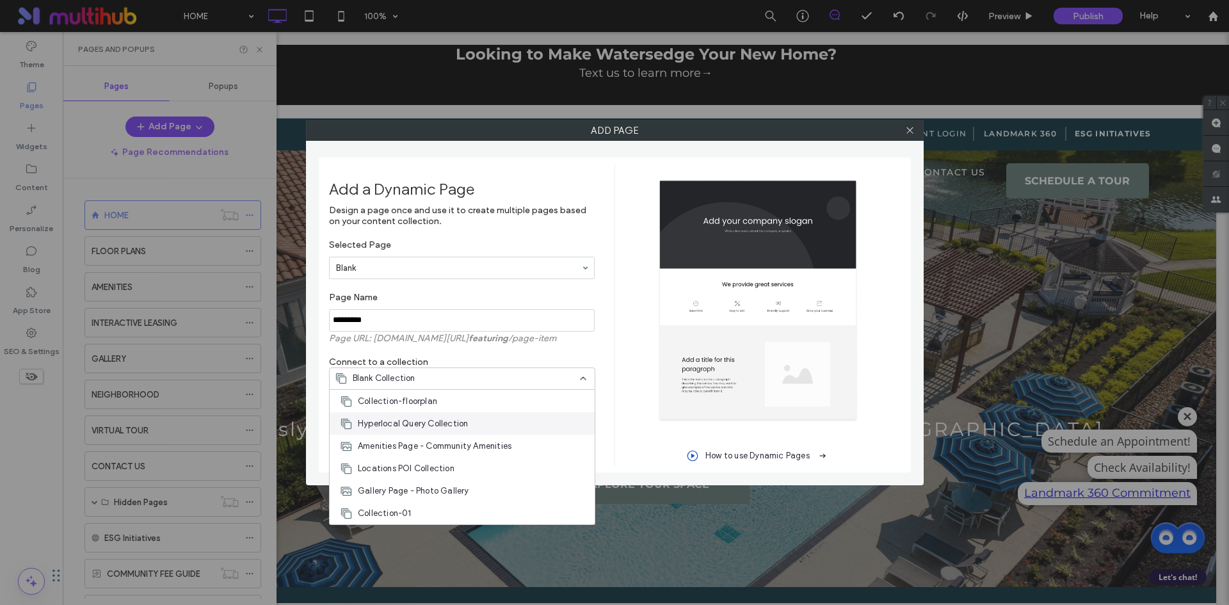
click at [458, 421] on span "Hyperlocal Query Collection" at bounding box center [413, 423] width 110 height 13
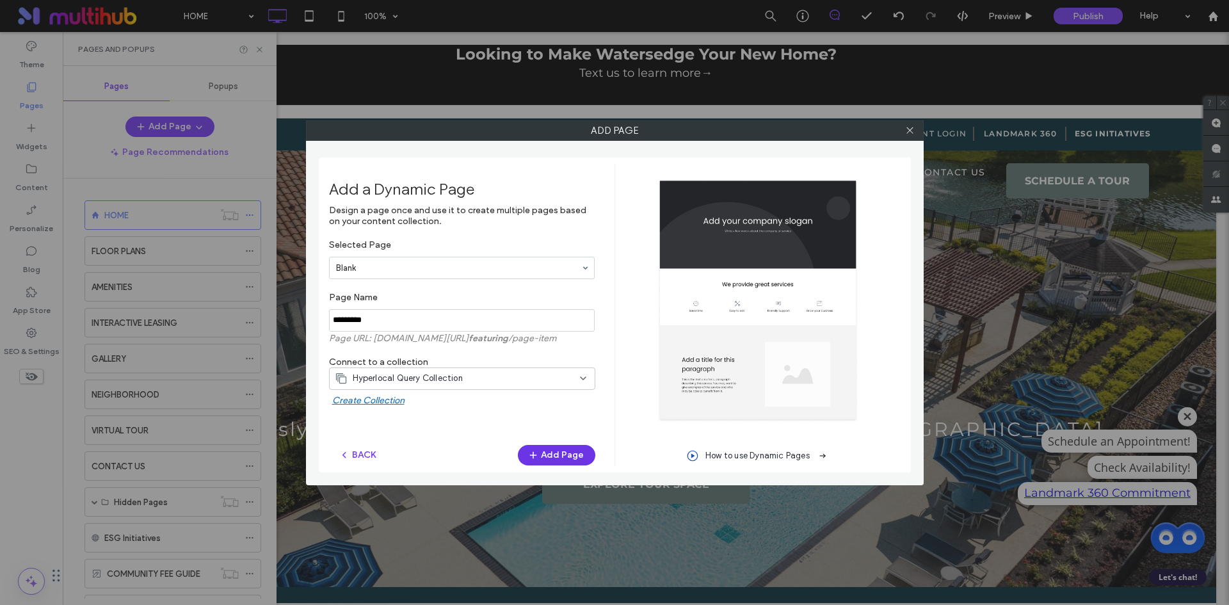
click at [569, 459] on button "Add Page" at bounding box center [556, 455] width 77 height 20
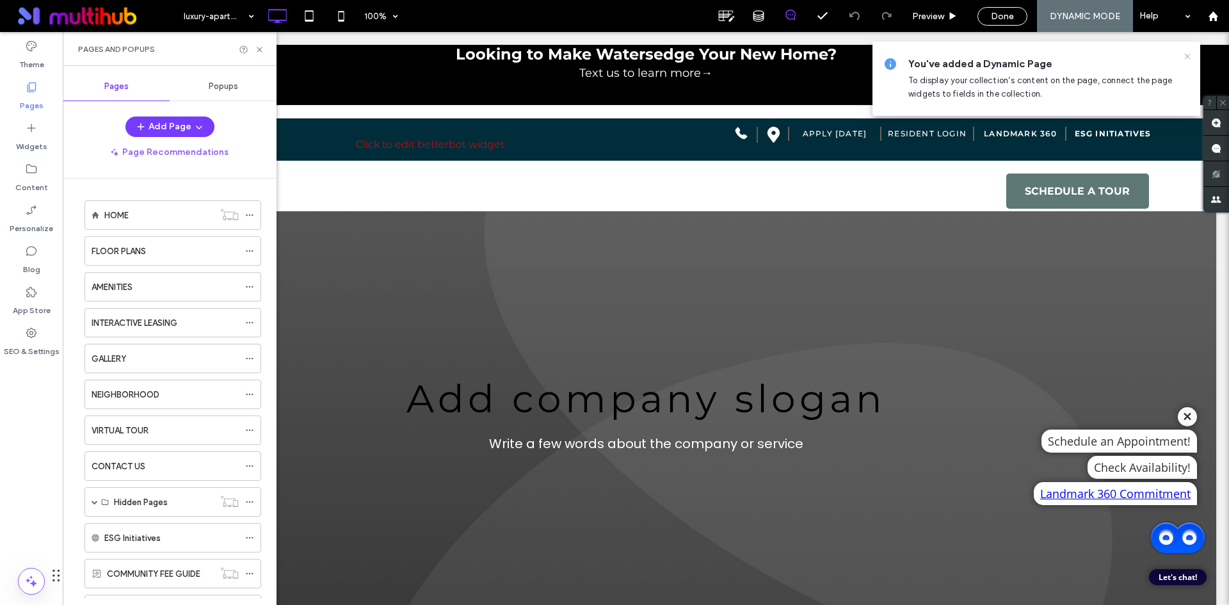
drag, startPoint x: 1186, startPoint y: 56, endPoint x: 512, endPoint y: 80, distance: 673.9
click at [1186, 56] on icon at bounding box center [1187, 56] width 10 height 10
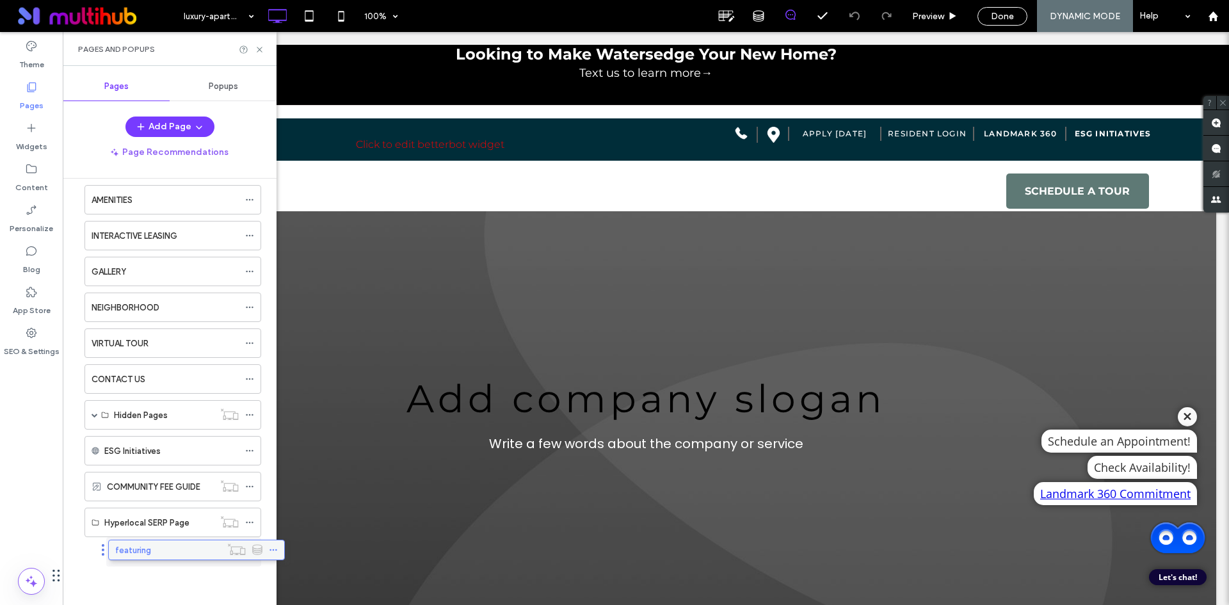
scroll to position [87, 0]
drag, startPoint x: 118, startPoint y: 545, endPoint x: 146, endPoint y: 548, distance: 28.3
click at [256, 47] on icon at bounding box center [260, 50] width 10 height 10
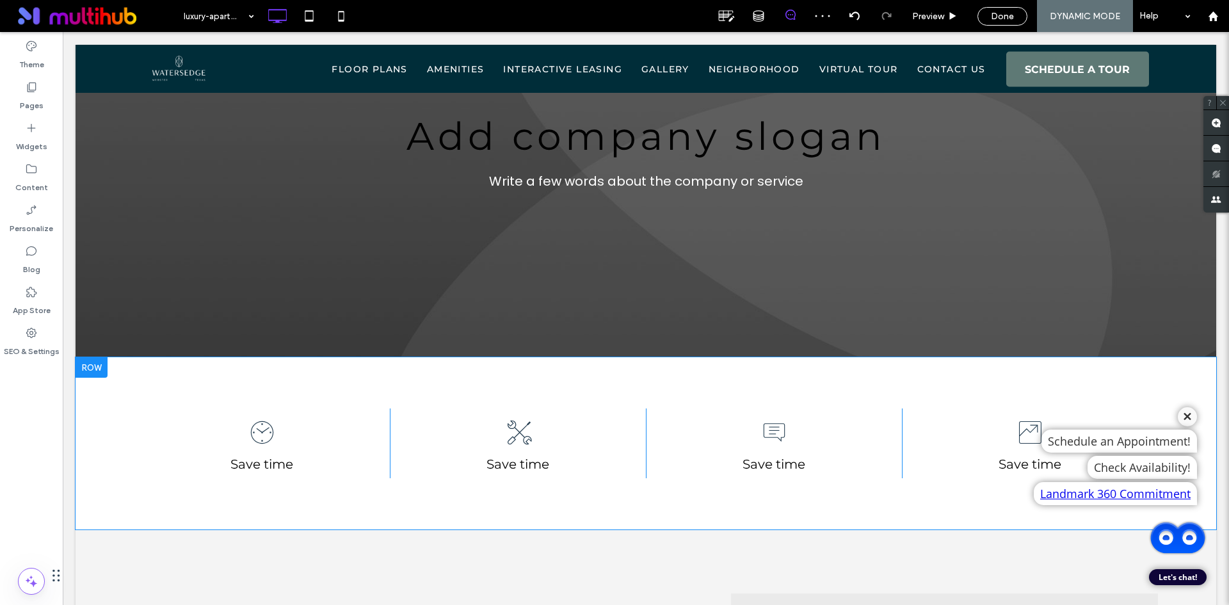
scroll to position [192, 0]
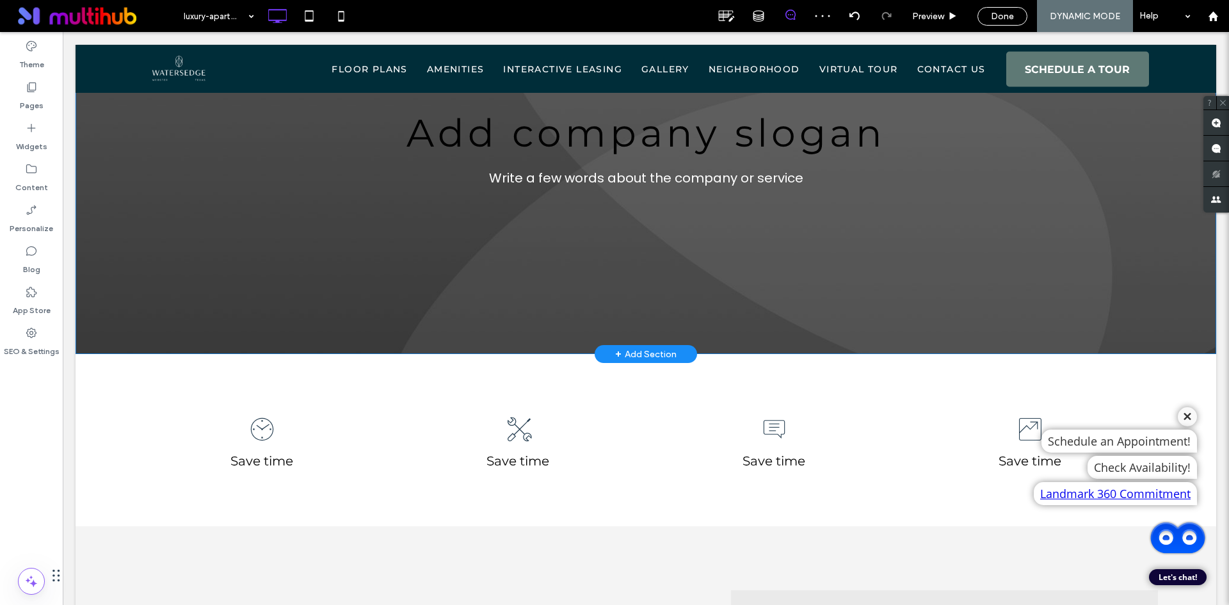
click at [658, 351] on div "+ Add Section" at bounding box center [645, 354] width 61 height 14
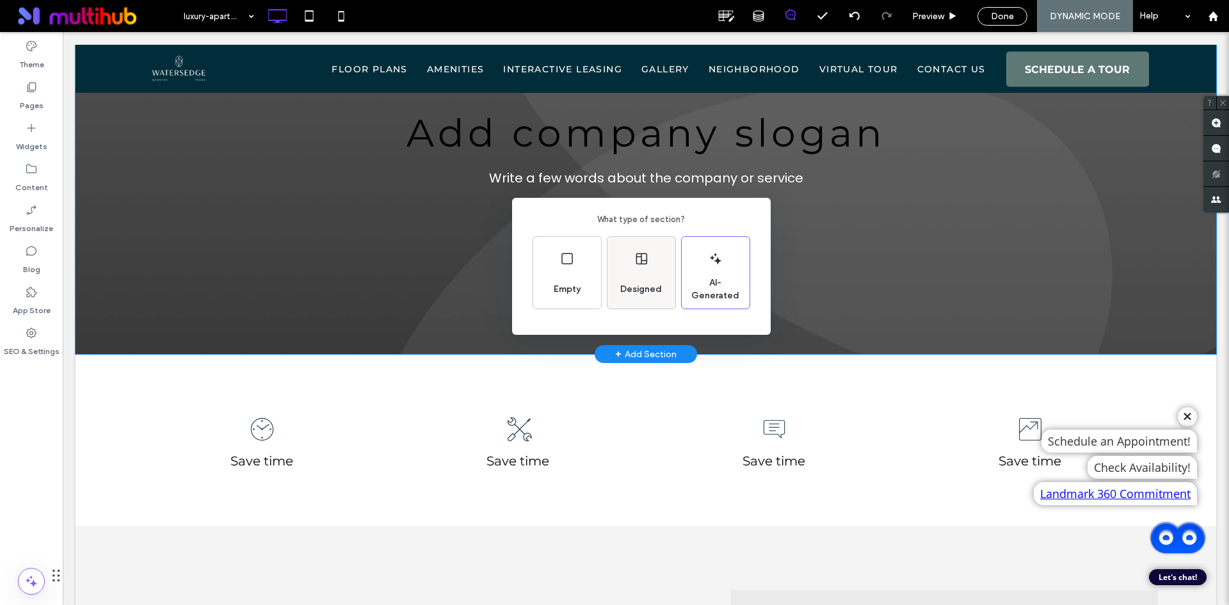
click at [625, 275] on div "Designed" at bounding box center [641, 273] width 68 height 72
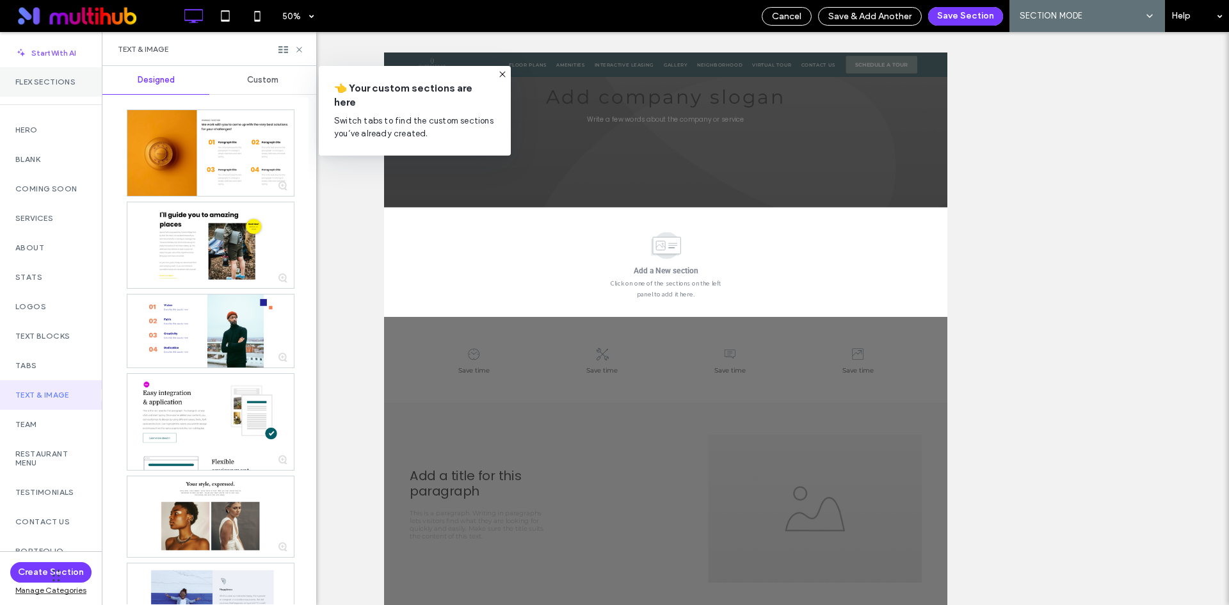
click at [77, 81] on label "Flex Sections" at bounding box center [50, 81] width 71 height 9
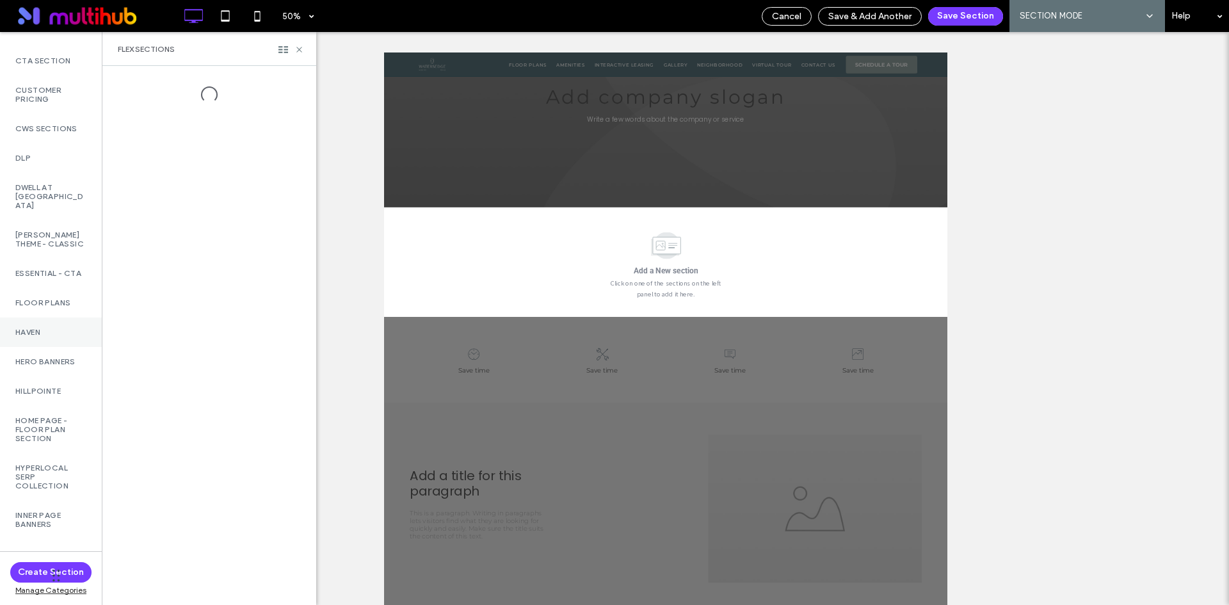
scroll to position [1600, 0]
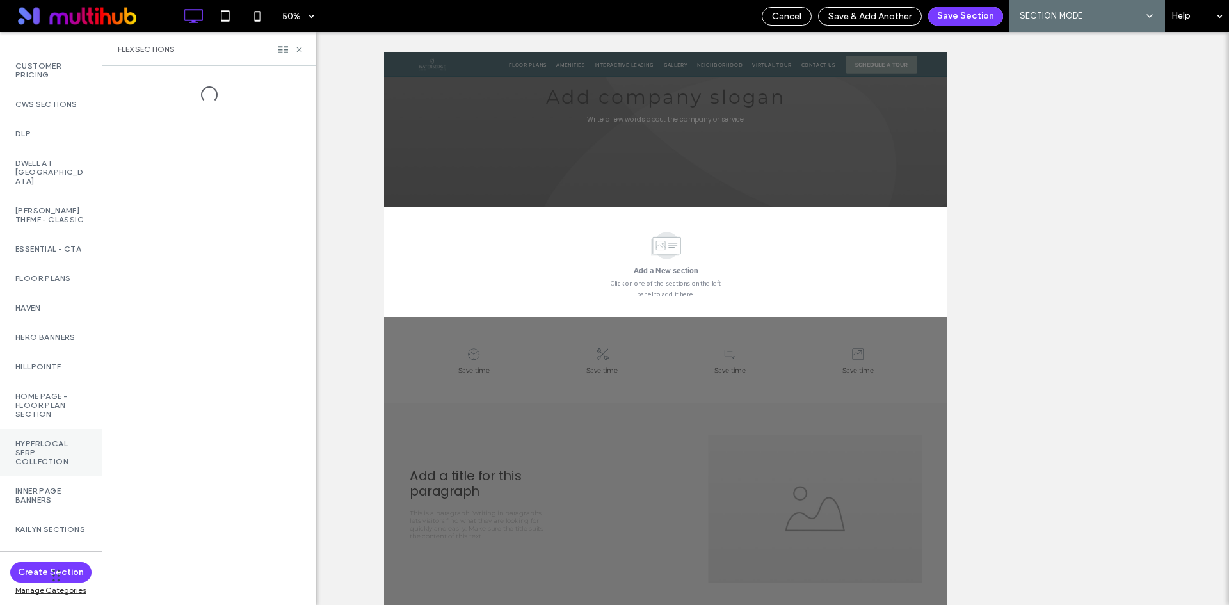
click at [45, 466] on label "Hyperlocal Serp Collection" at bounding box center [50, 452] width 71 height 27
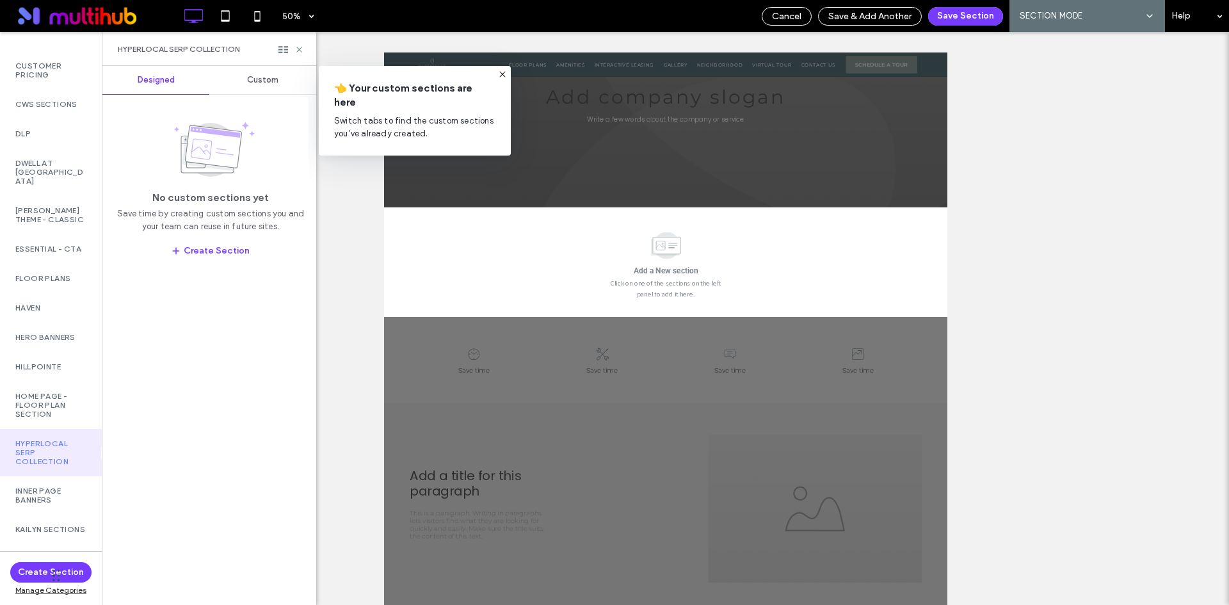
click at [268, 82] on span "Custom" at bounding box center [262, 80] width 31 height 10
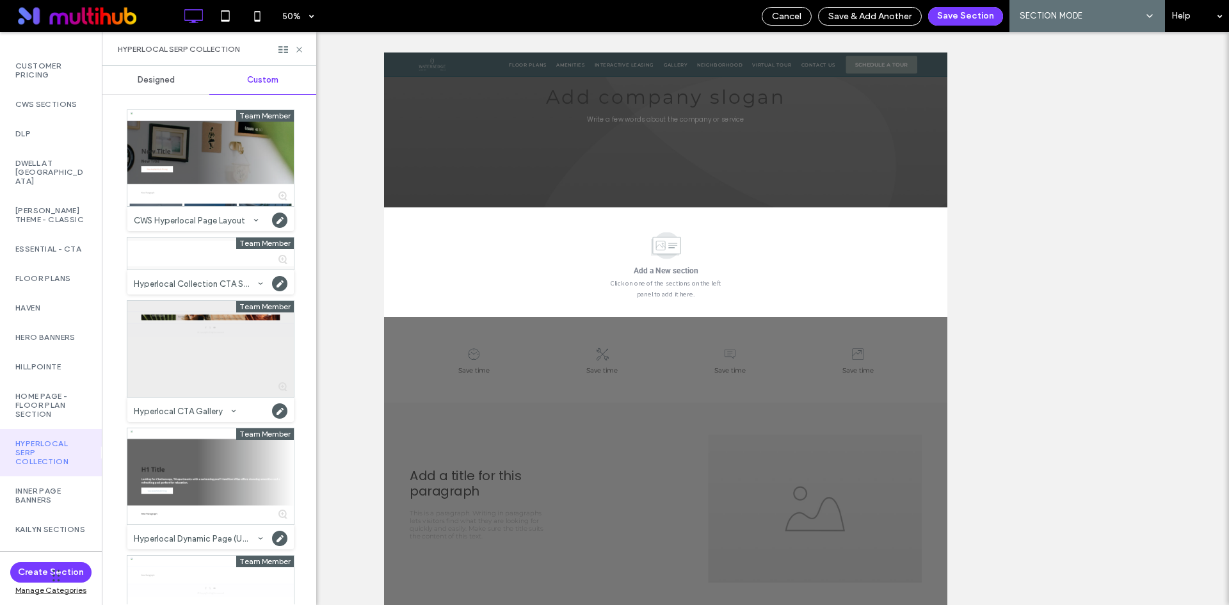
scroll to position [152, 0]
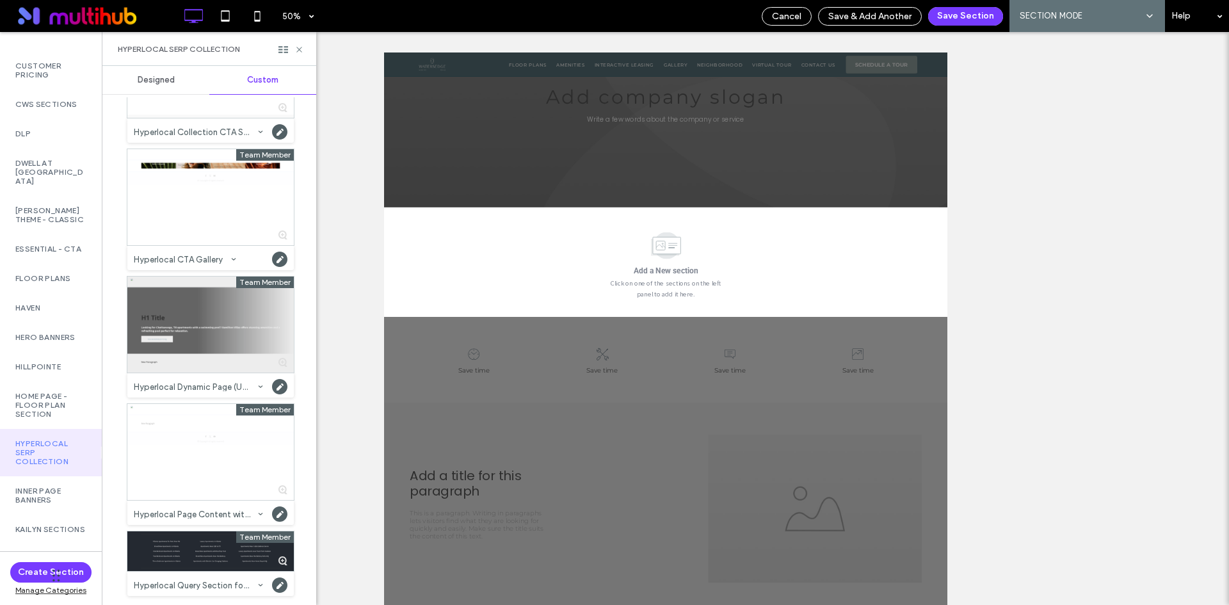
click at [257, 341] on div at bounding box center [210, 325] width 166 height 96
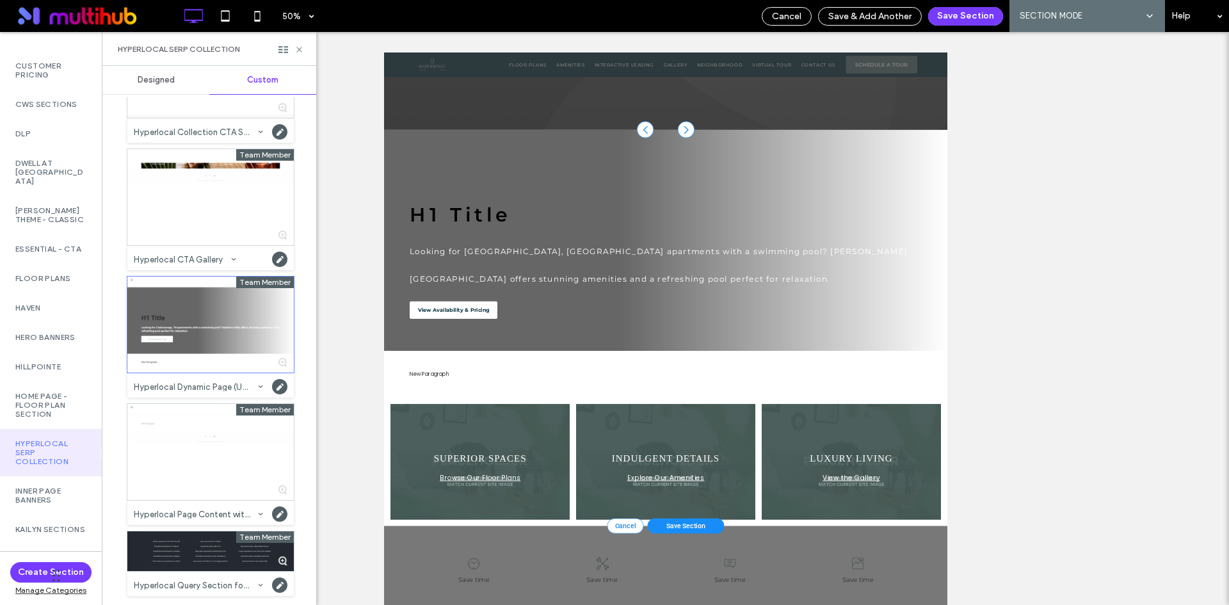
scroll to position [399, 0]
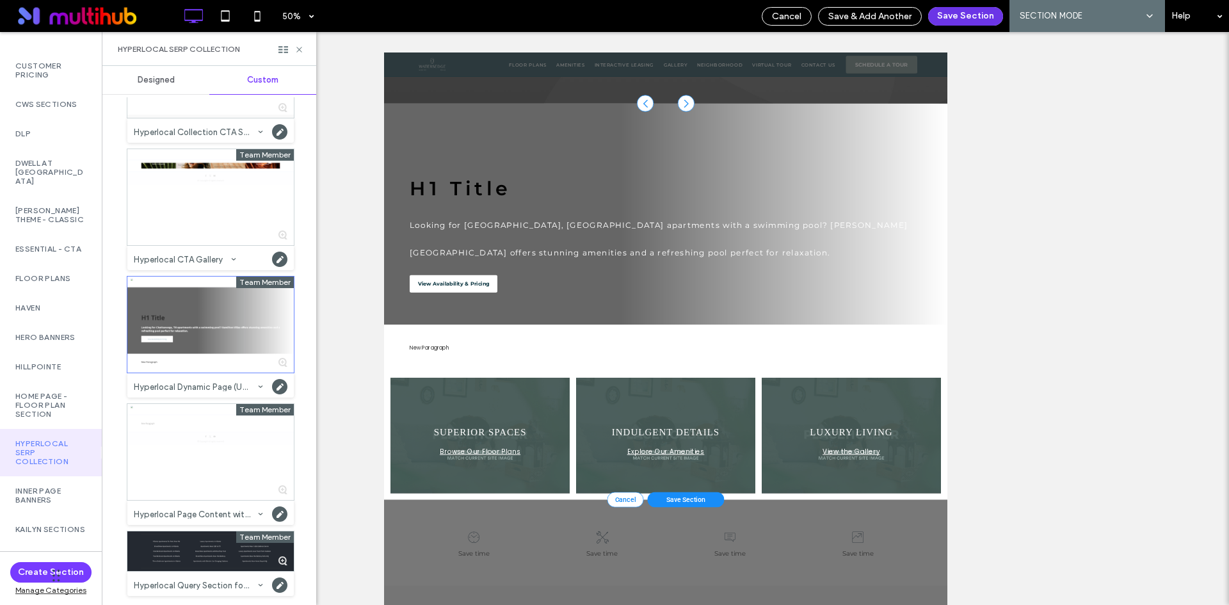
click at [961, 17] on button "Save Section" at bounding box center [965, 16] width 75 height 19
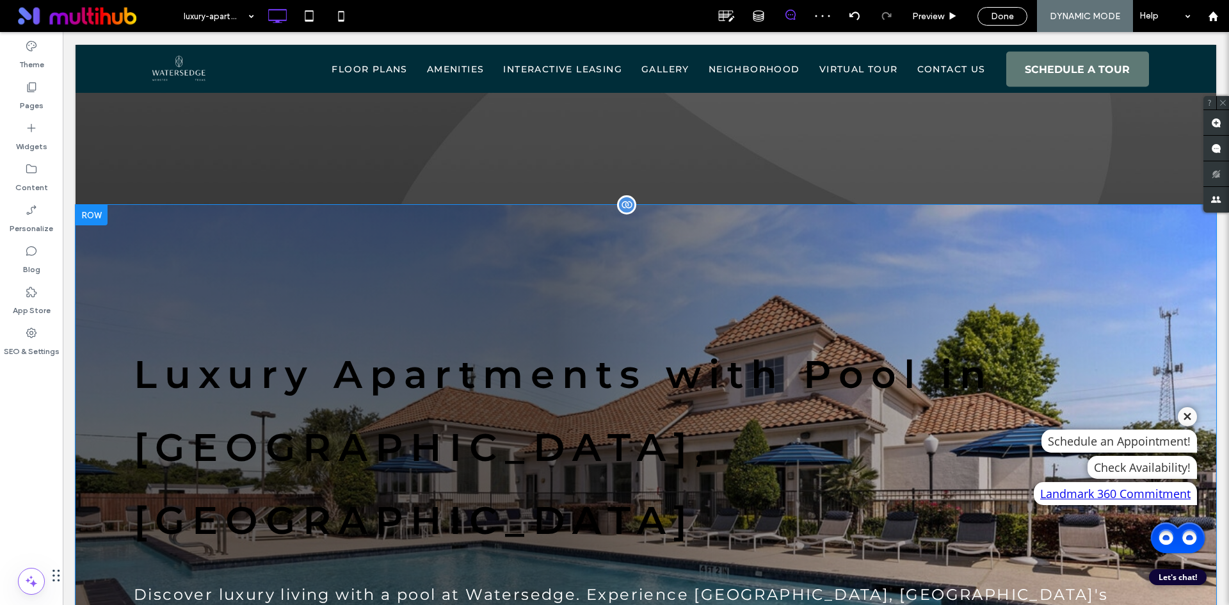
scroll to position [271, 0]
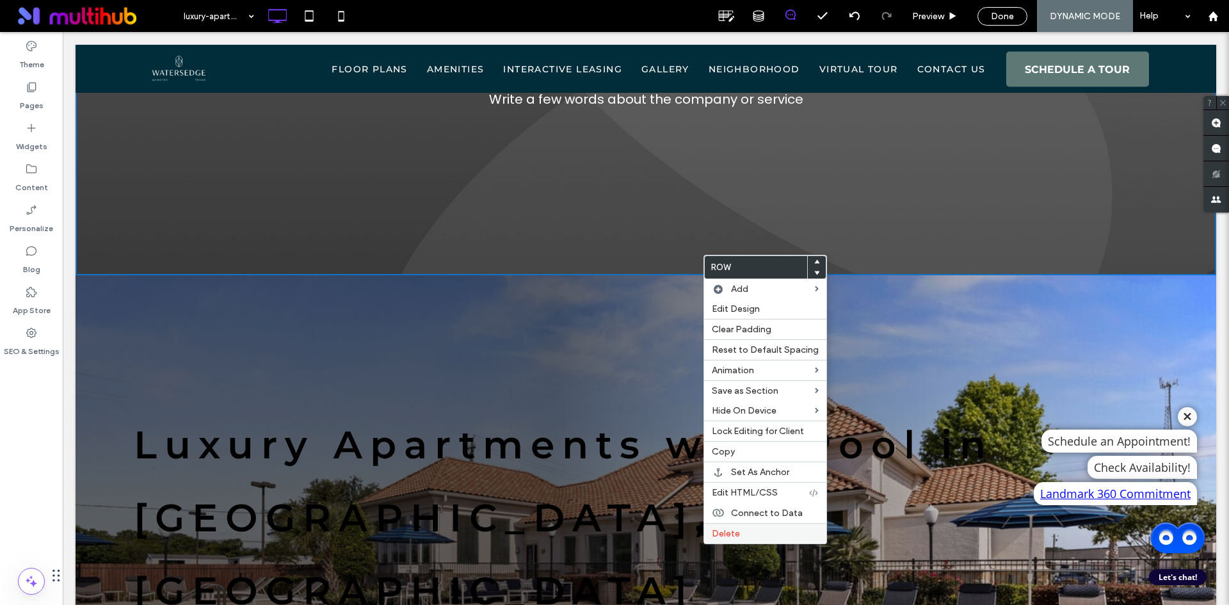
click at [734, 528] on span "Delete" at bounding box center [726, 533] width 28 height 11
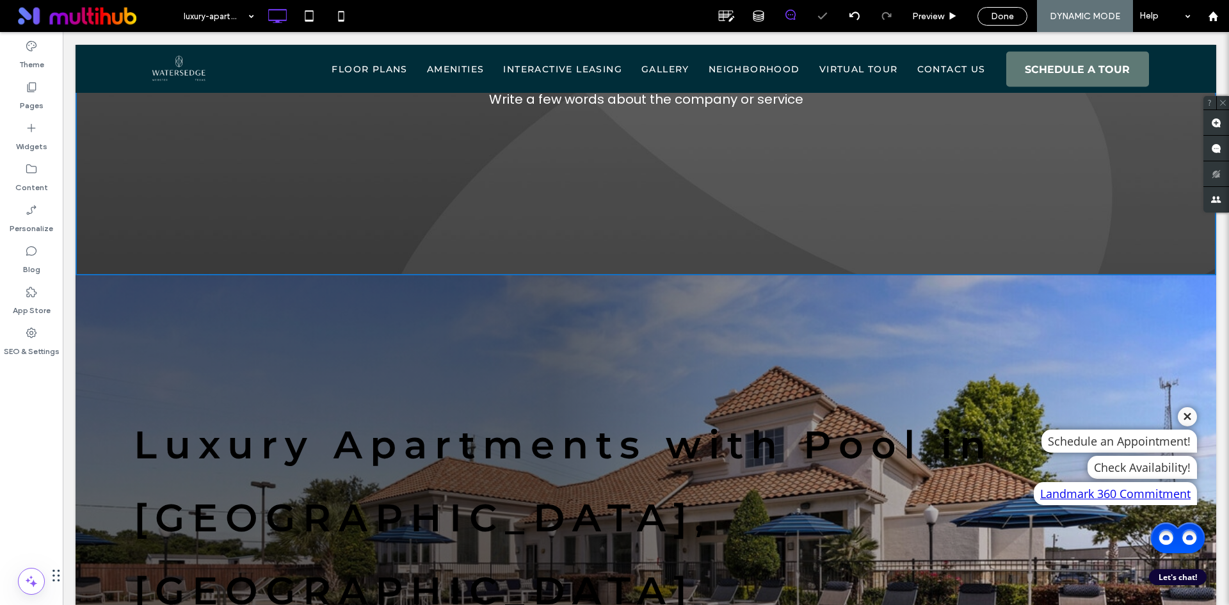
scroll to position [0, 0]
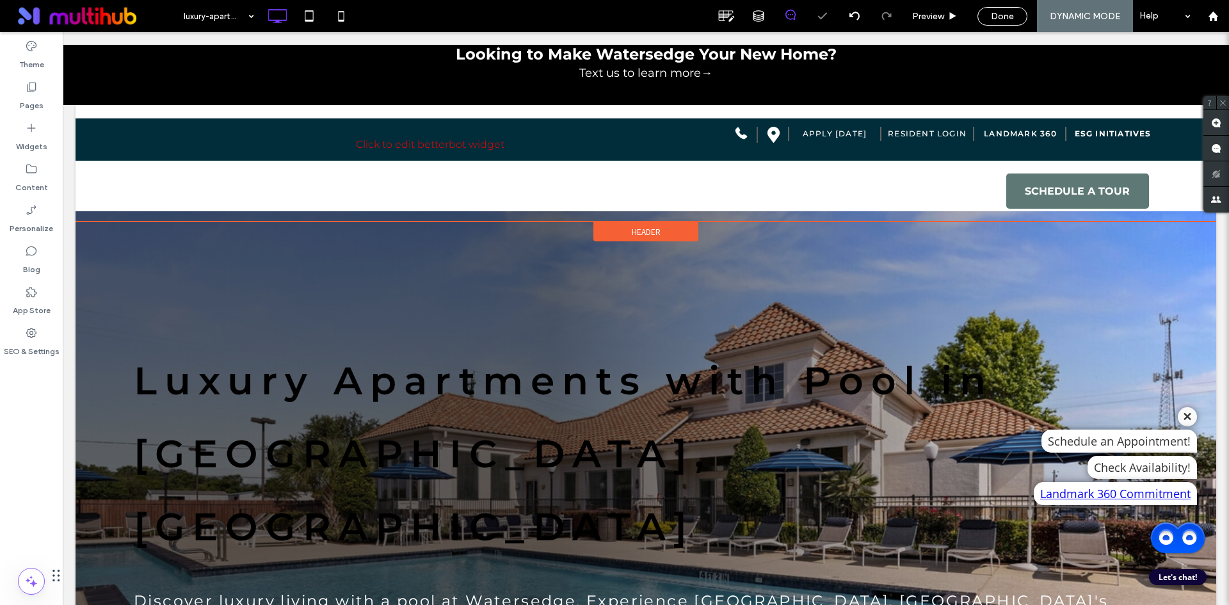
click at [645, 227] on span "Header" at bounding box center [646, 232] width 29 height 11
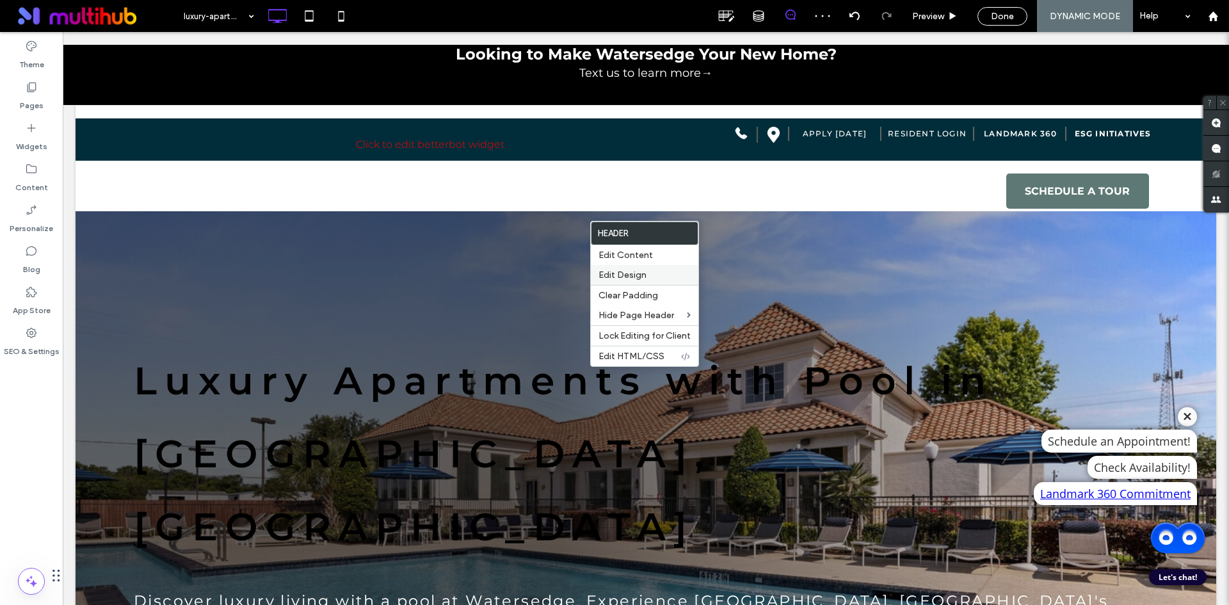
click at [643, 273] on span "Edit Design" at bounding box center [623, 274] width 48 height 11
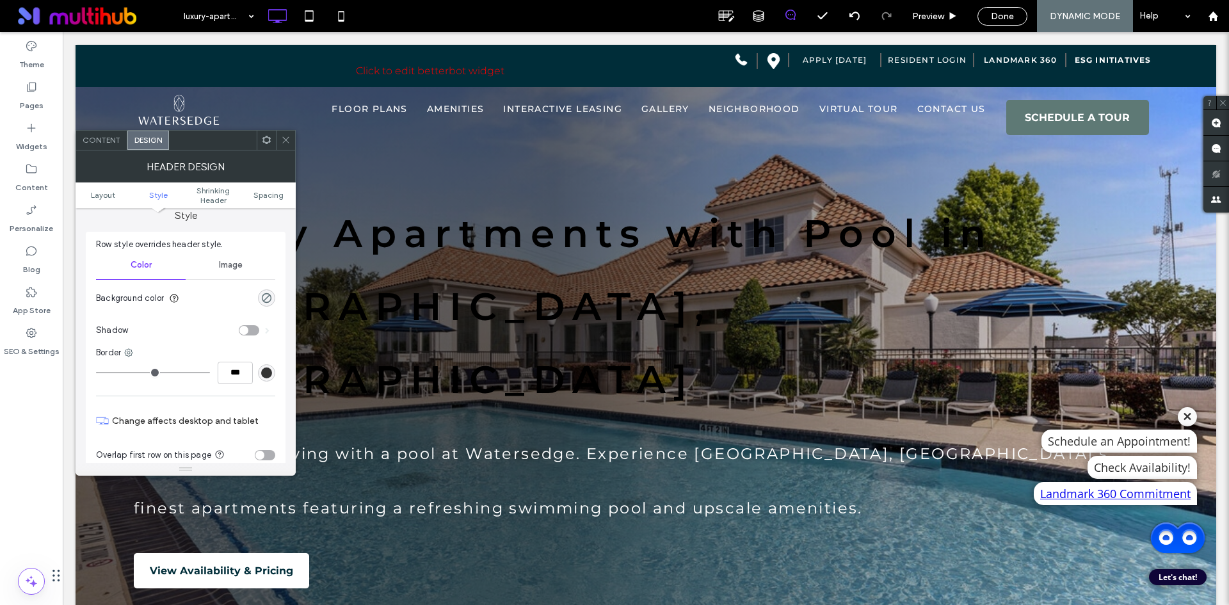
scroll to position [256, 0]
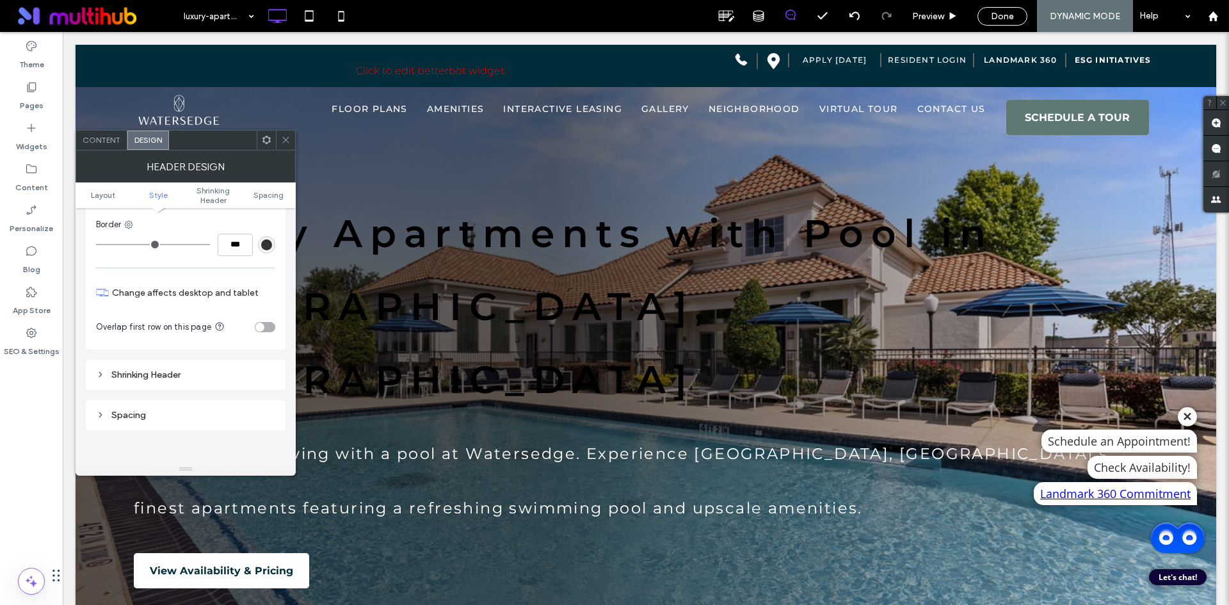
click at [264, 331] on div "toggle" at bounding box center [265, 327] width 20 height 10
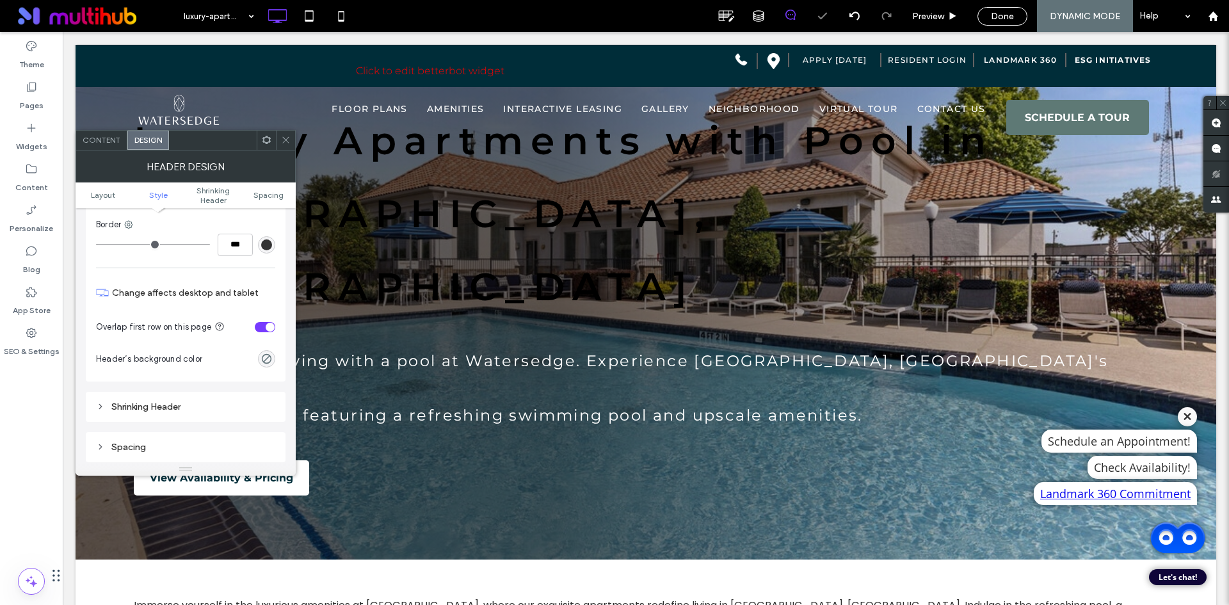
click at [289, 142] on icon at bounding box center [286, 140] width 10 height 10
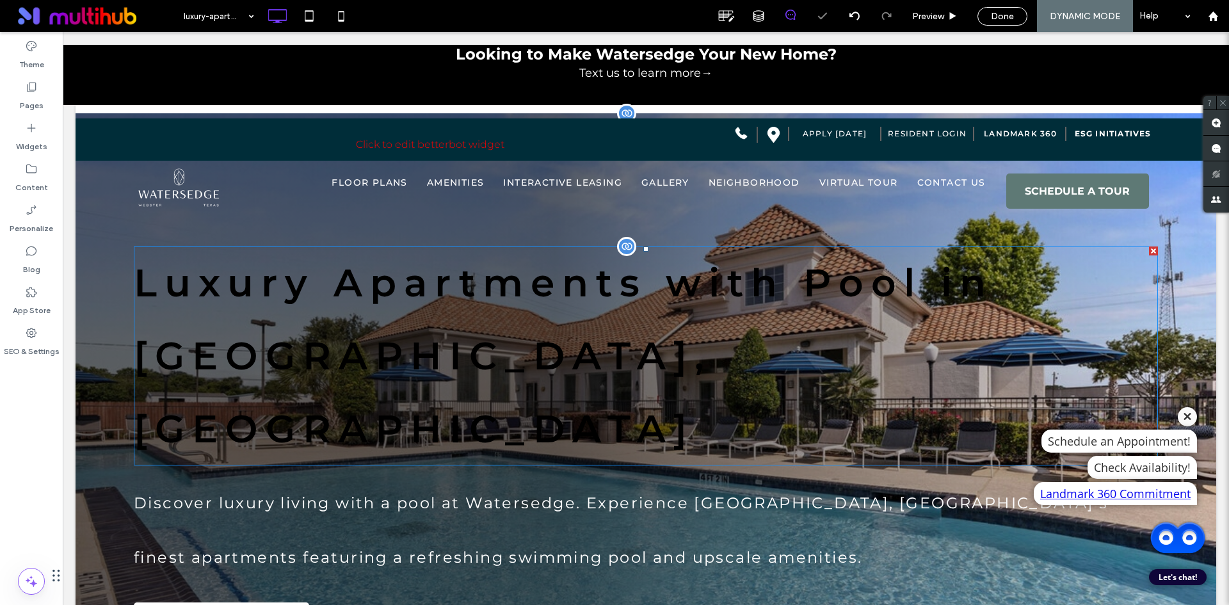
scroll to position [0, 0]
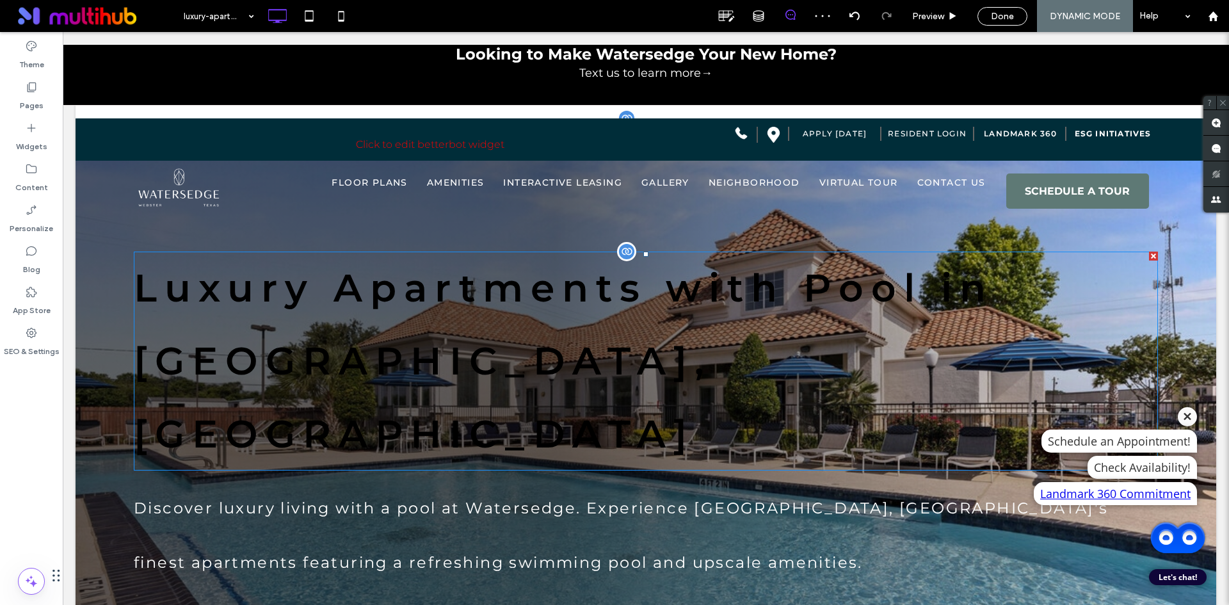
click at [604, 306] on span "Luxury Apartments with Pool in Webster, TX" at bounding box center [564, 360] width 860 height 193
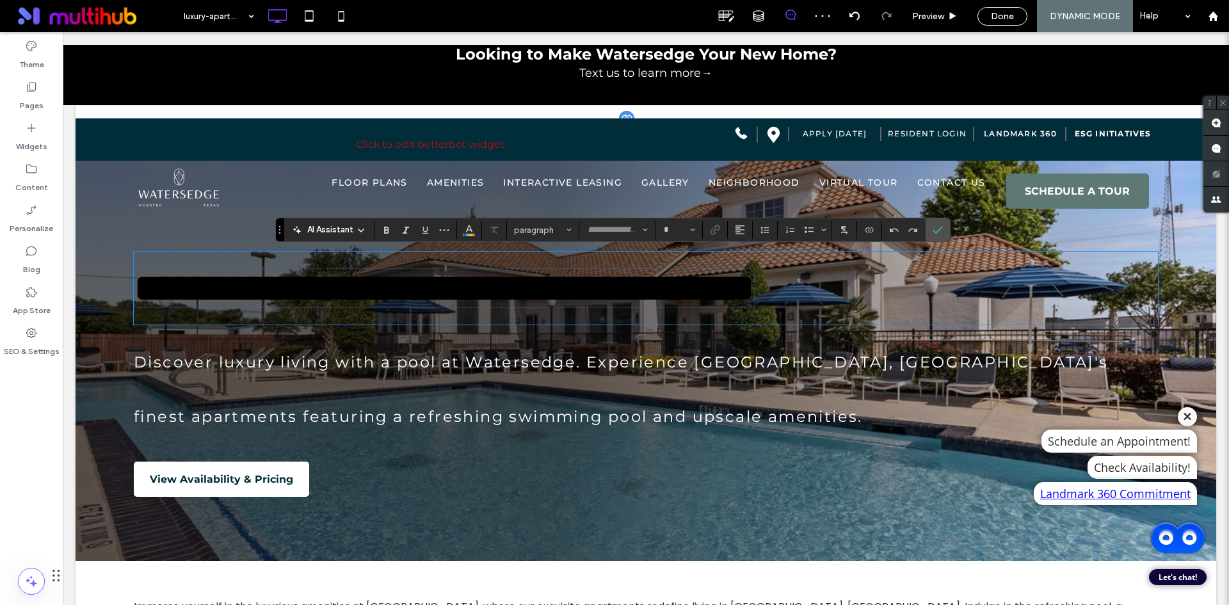
type input "**********"
type input "**"
click at [469, 230] on use "Color" at bounding box center [468, 228] width 7 height 7
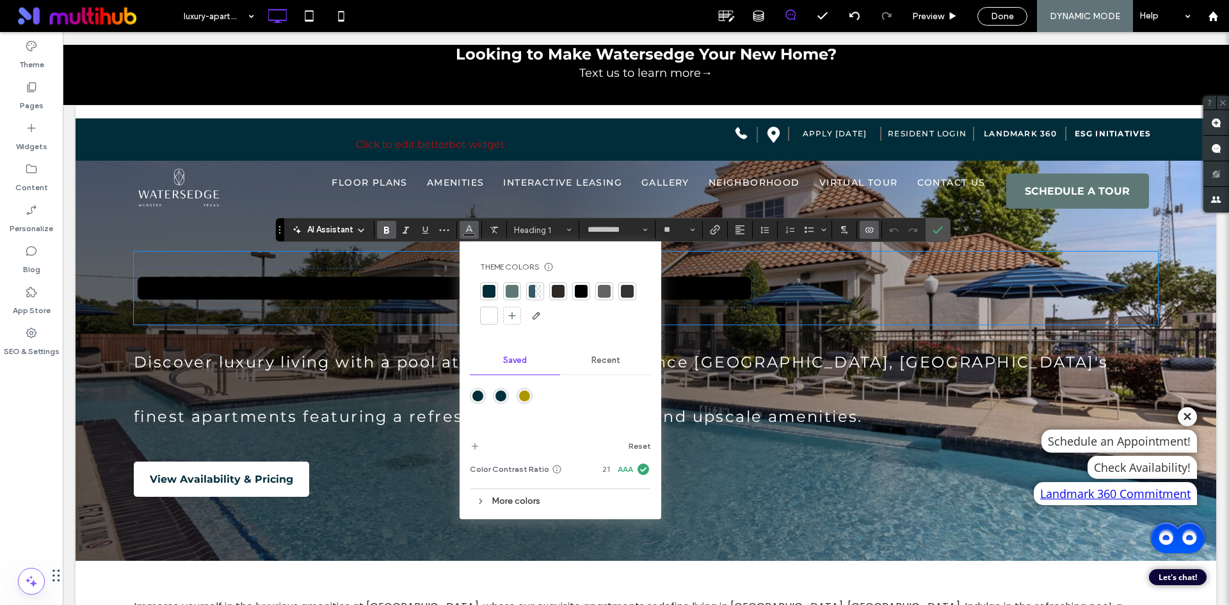
click at [487, 309] on div at bounding box center [489, 315] width 13 height 13
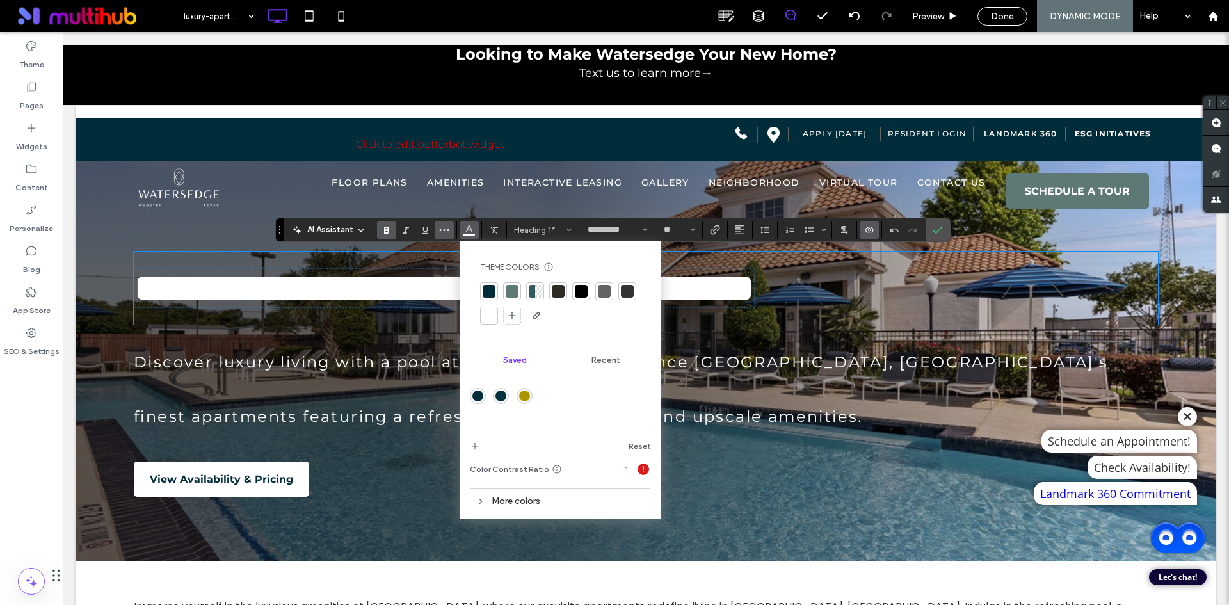
click at [446, 231] on icon "More" at bounding box center [444, 230] width 10 height 10
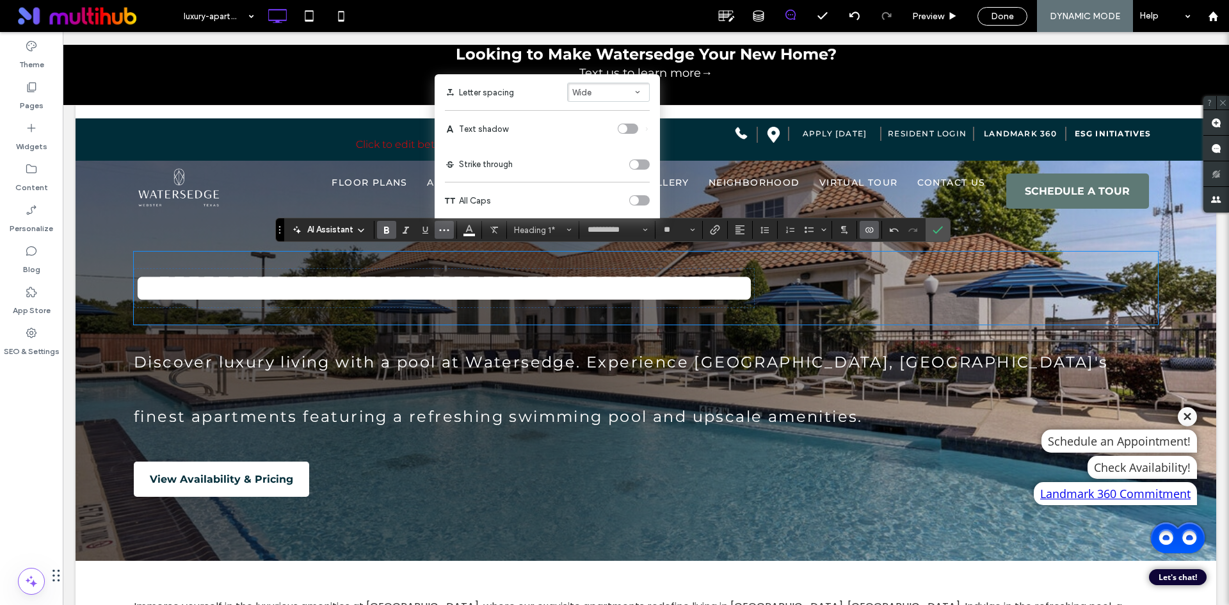
click at [615, 84] on button "Wide" at bounding box center [608, 92] width 83 height 19
click at [602, 20] on div "Auto" at bounding box center [600, 18] width 39 height 10
click at [766, 234] on icon "Line Height" at bounding box center [765, 230] width 10 height 10
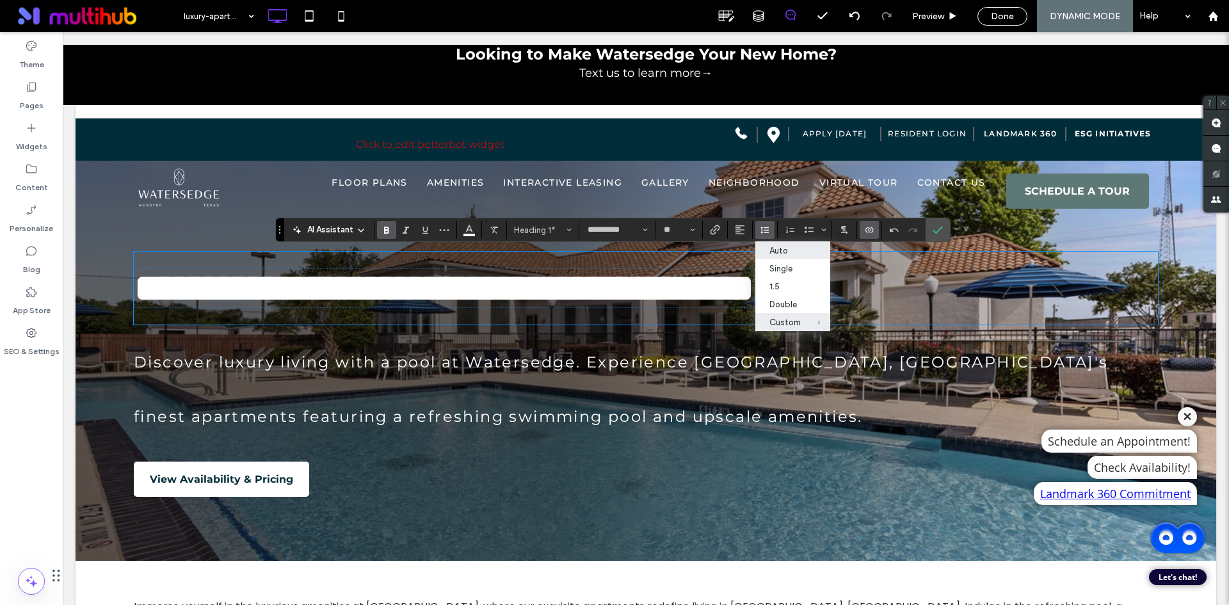
click at [782, 244] on label "Auto" at bounding box center [792, 250] width 75 height 18
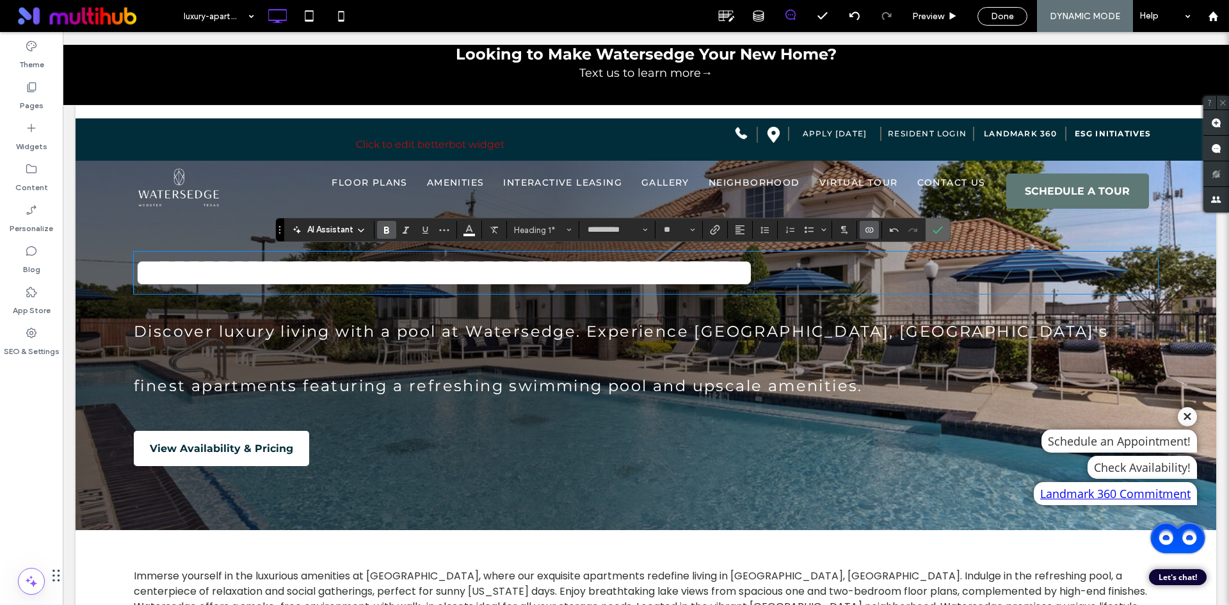
click at [935, 232] on use "Confirm" at bounding box center [938, 230] width 10 height 8
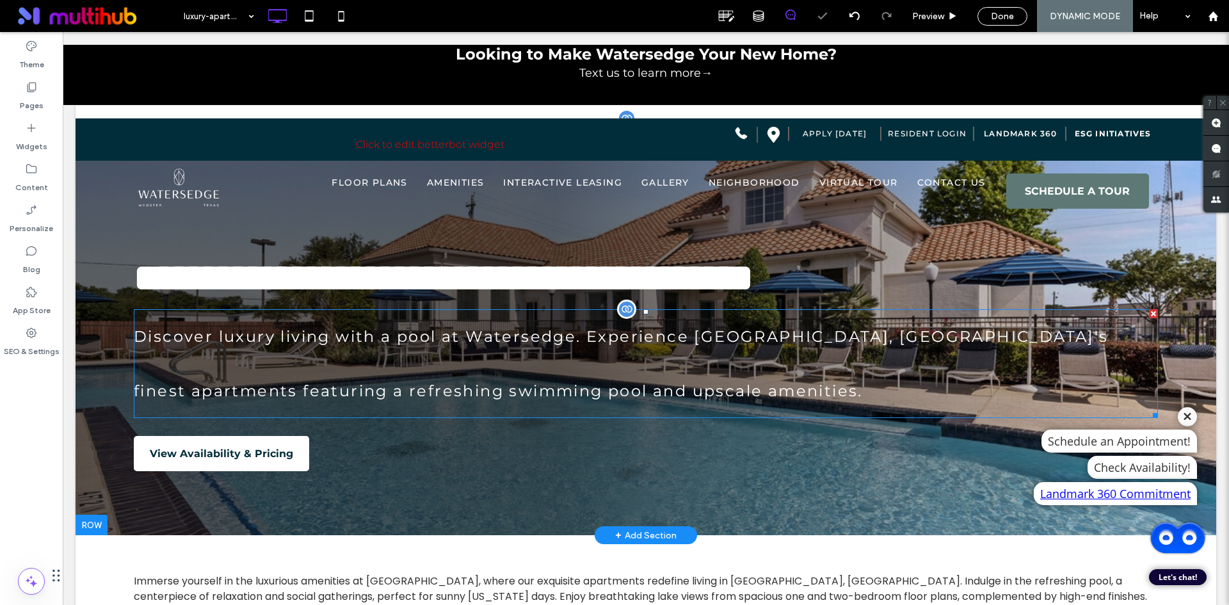
click at [618, 370] on h2 "Discover luxury living with a pool at Watersedge. Experience Webster, TX's fine…" at bounding box center [646, 363] width 1024 height 109
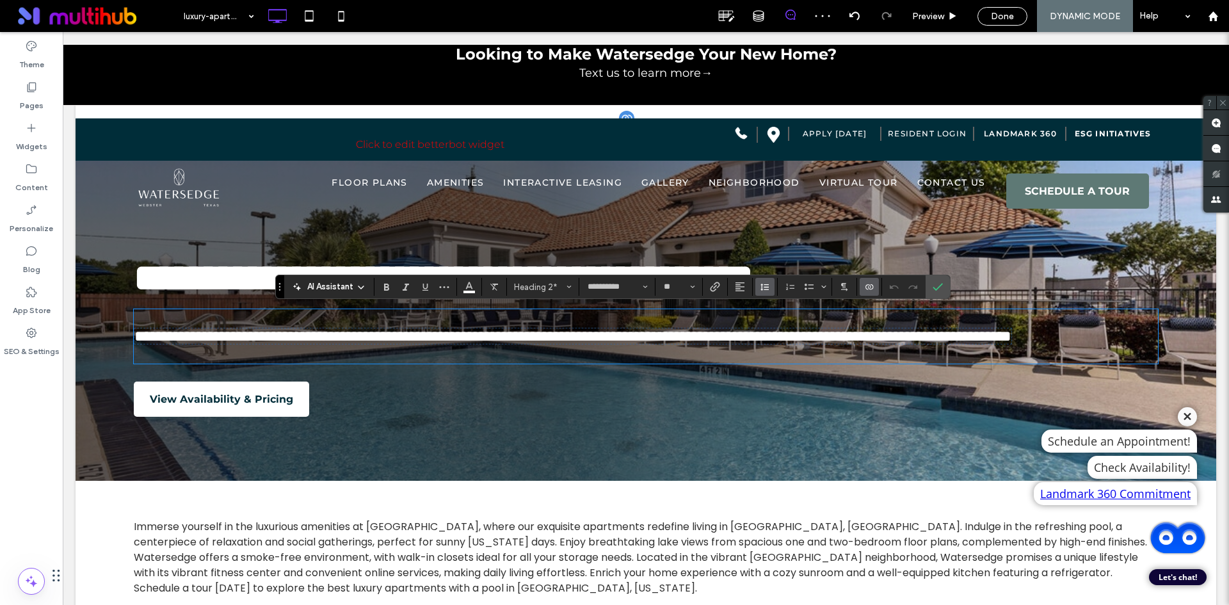
click at [763, 286] on icon "Line Height" at bounding box center [765, 287] width 10 height 10
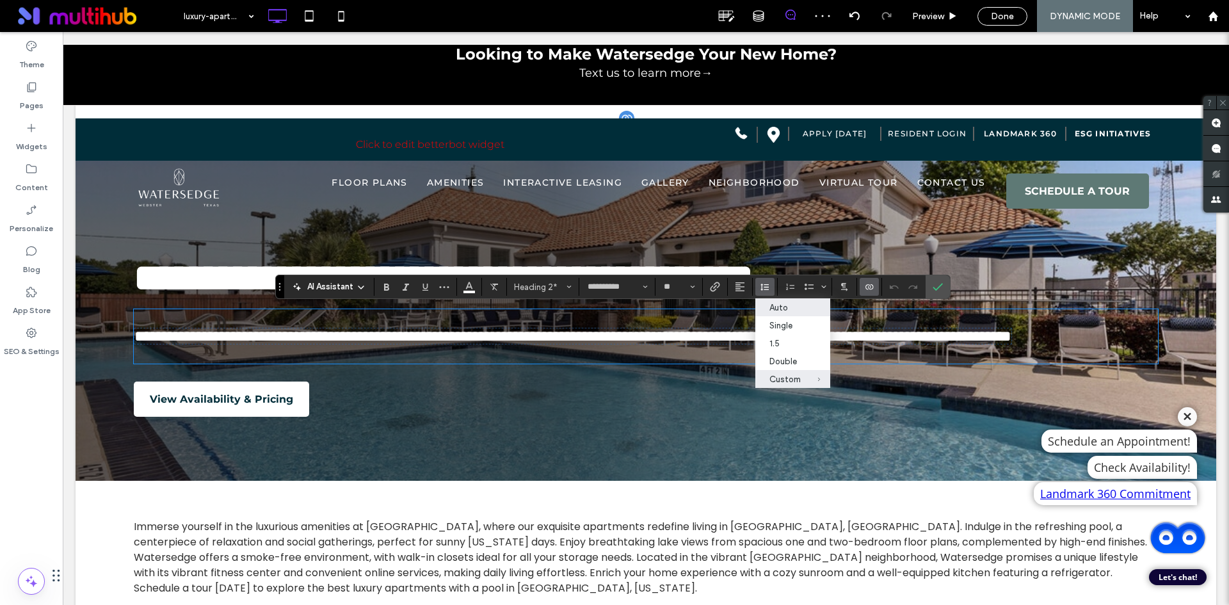
drag, startPoint x: 787, startPoint y: 312, endPoint x: 725, endPoint y: 278, distance: 70.8
click at [787, 312] on label "Auto" at bounding box center [792, 307] width 75 height 18
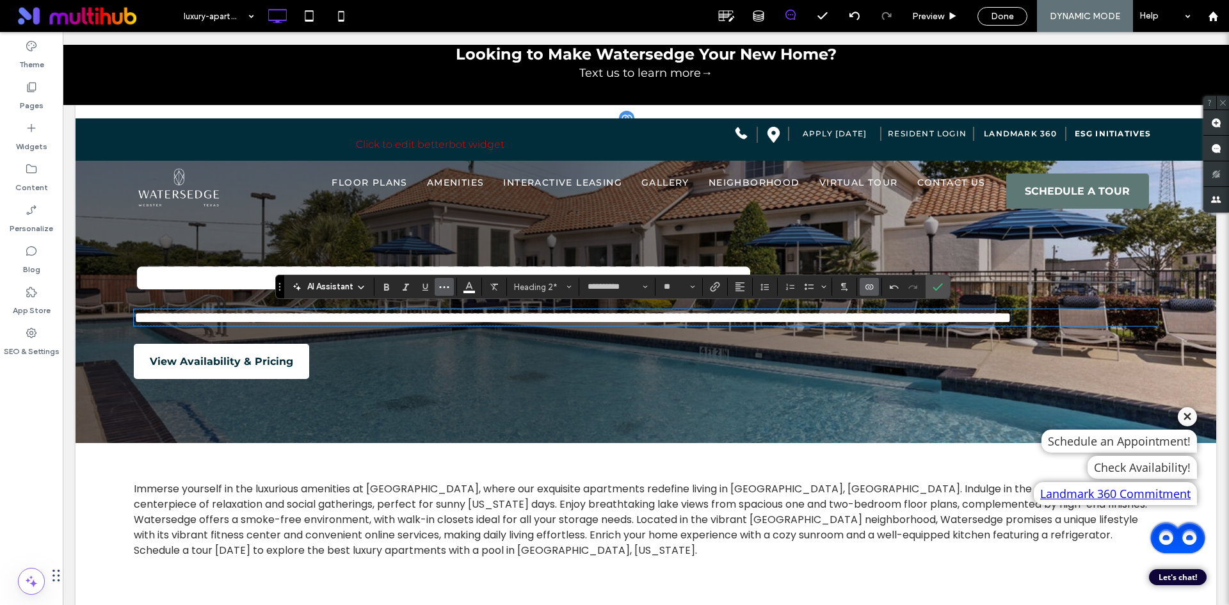
click at [445, 289] on icon "More" at bounding box center [444, 287] width 10 height 10
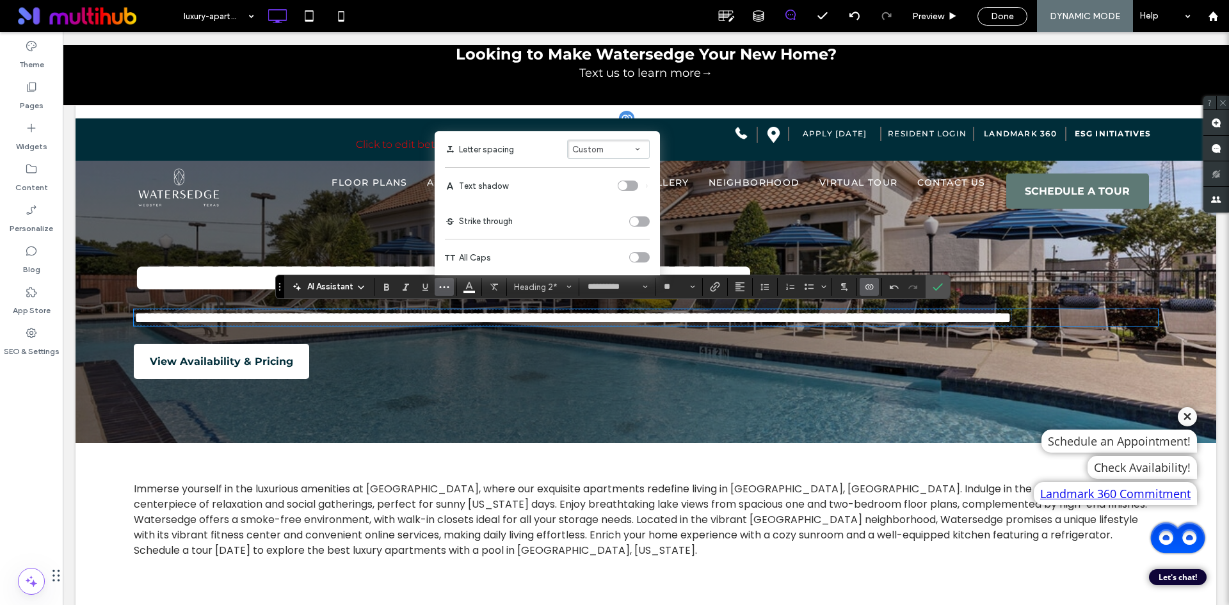
click at [623, 150] on button "Custom" at bounding box center [608, 149] width 83 height 19
click at [615, 74] on div "Auto" at bounding box center [600, 75] width 39 height 10
click at [940, 287] on icon "Confirm" at bounding box center [938, 287] width 10 height 10
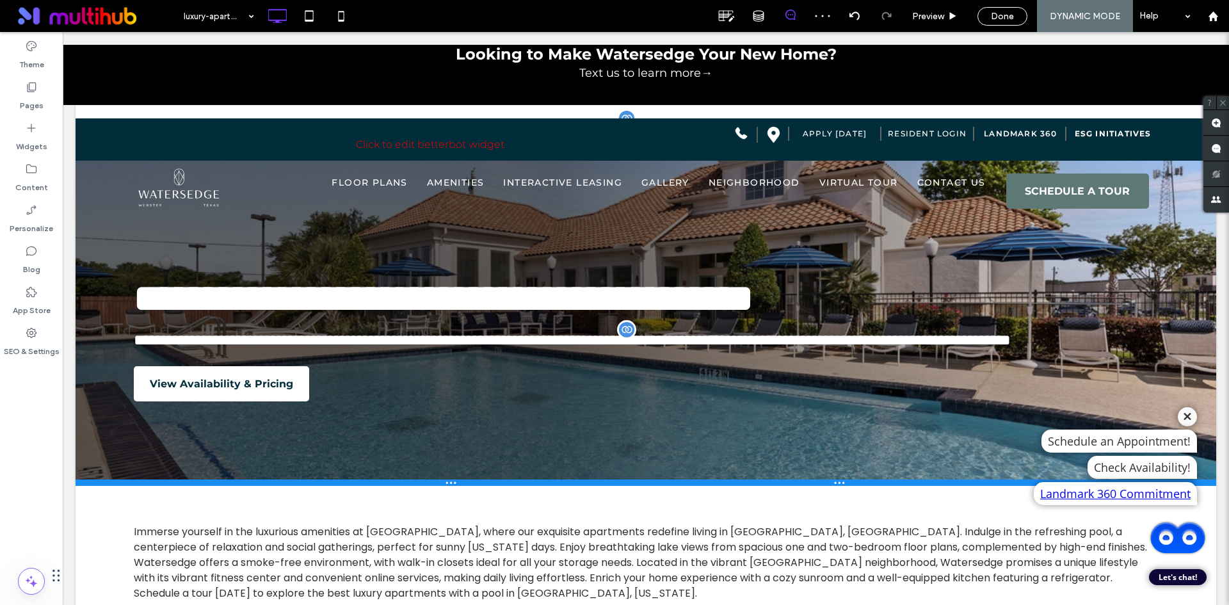
drag, startPoint x: 199, startPoint y: 460, endPoint x: 204, endPoint y: 501, distance: 41.2
click at [204, 486] on div at bounding box center [646, 482] width 1141 height 6
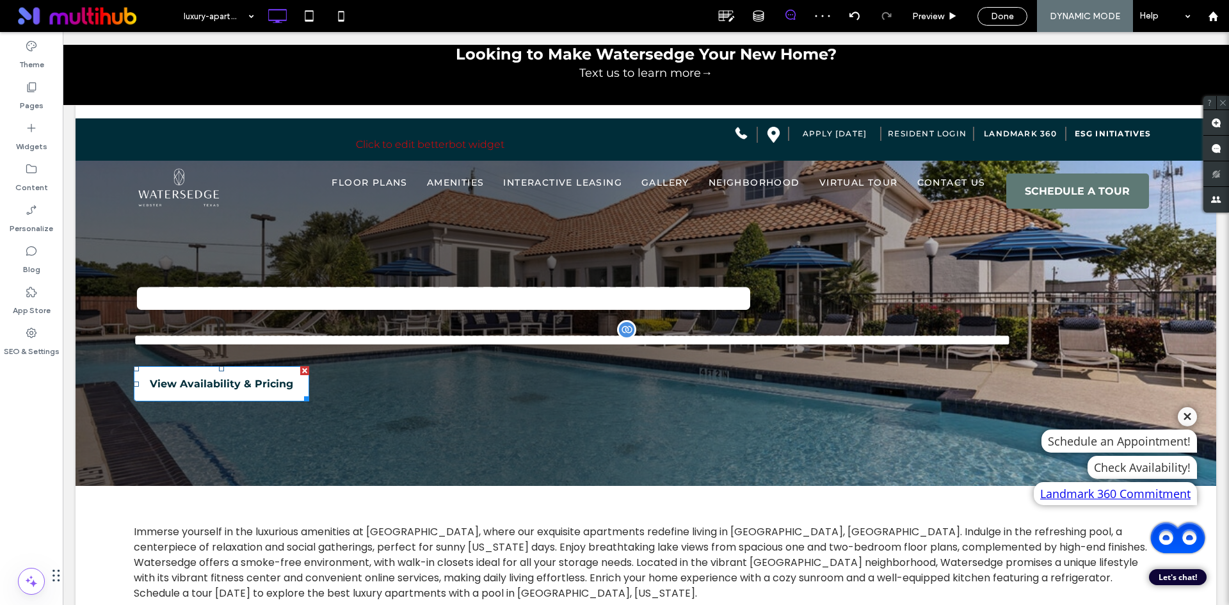
click at [241, 396] on span "View Availability & Pricing" at bounding box center [221, 383] width 143 height 25
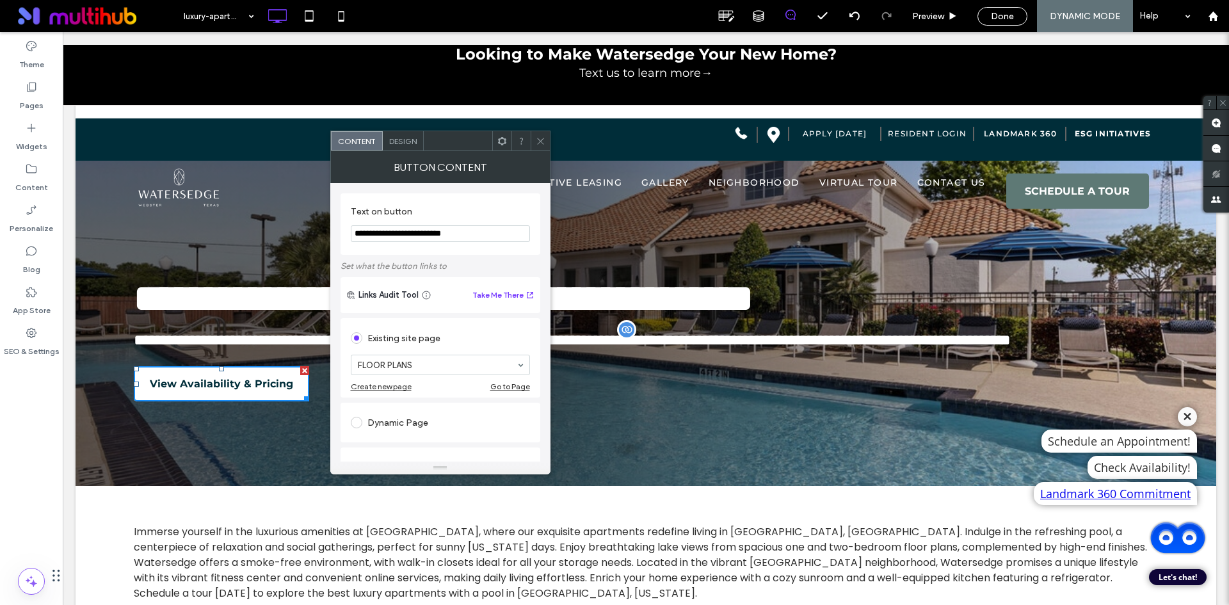
click at [538, 134] on span at bounding box center [541, 140] width 10 height 19
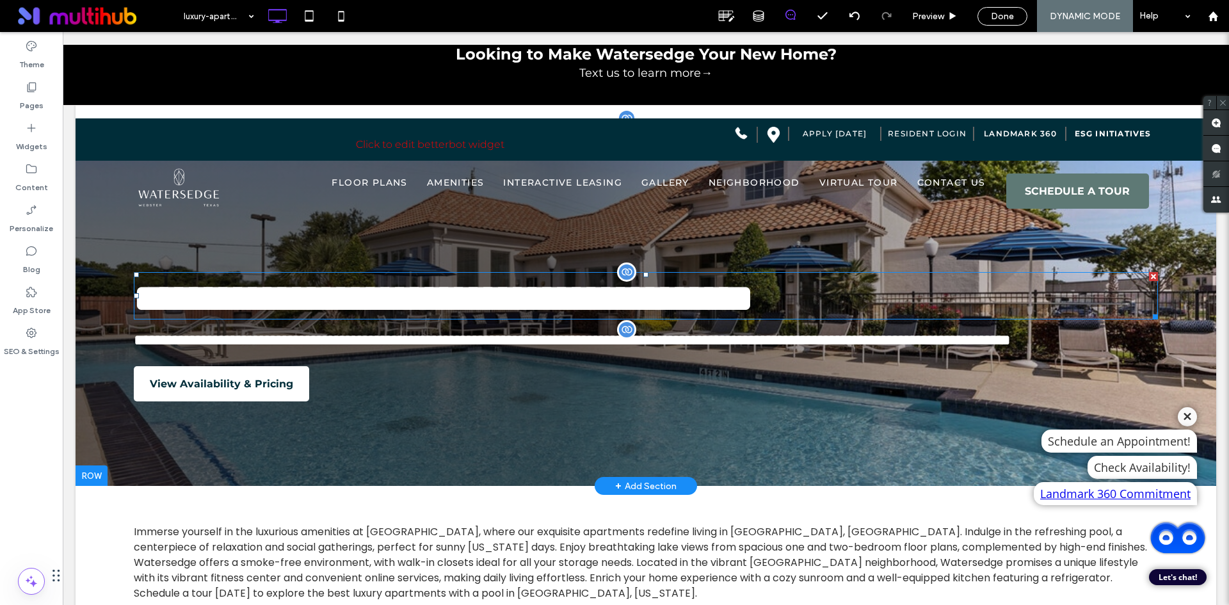
click at [513, 296] on span "**********" at bounding box center [444, 298] width 620 height 38
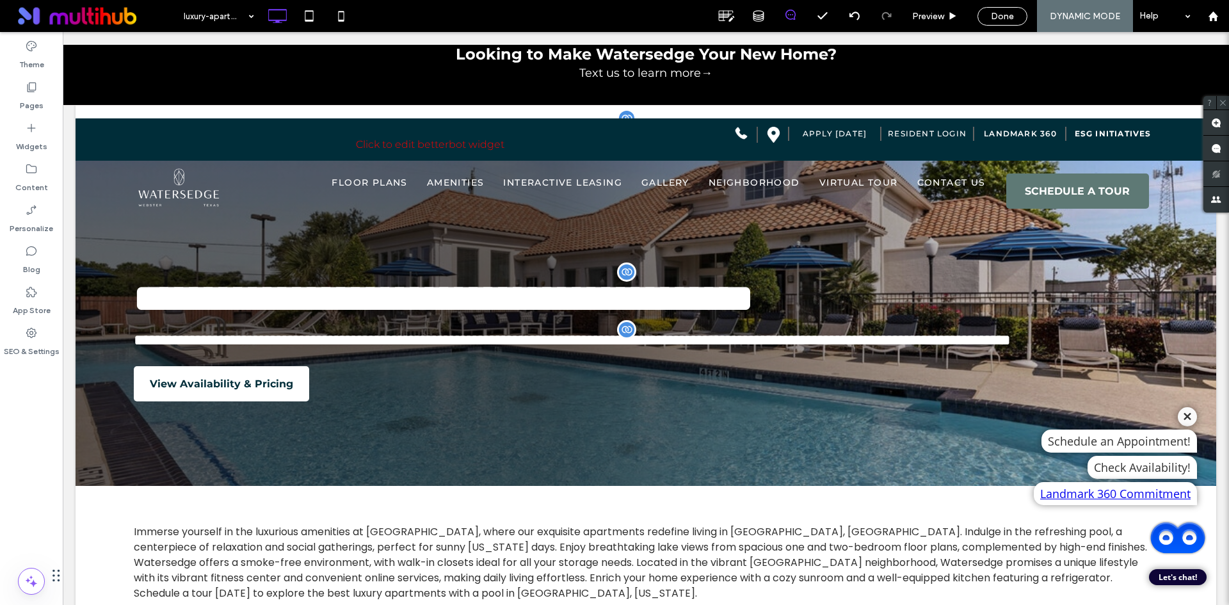
type input "**********"
type input "**"
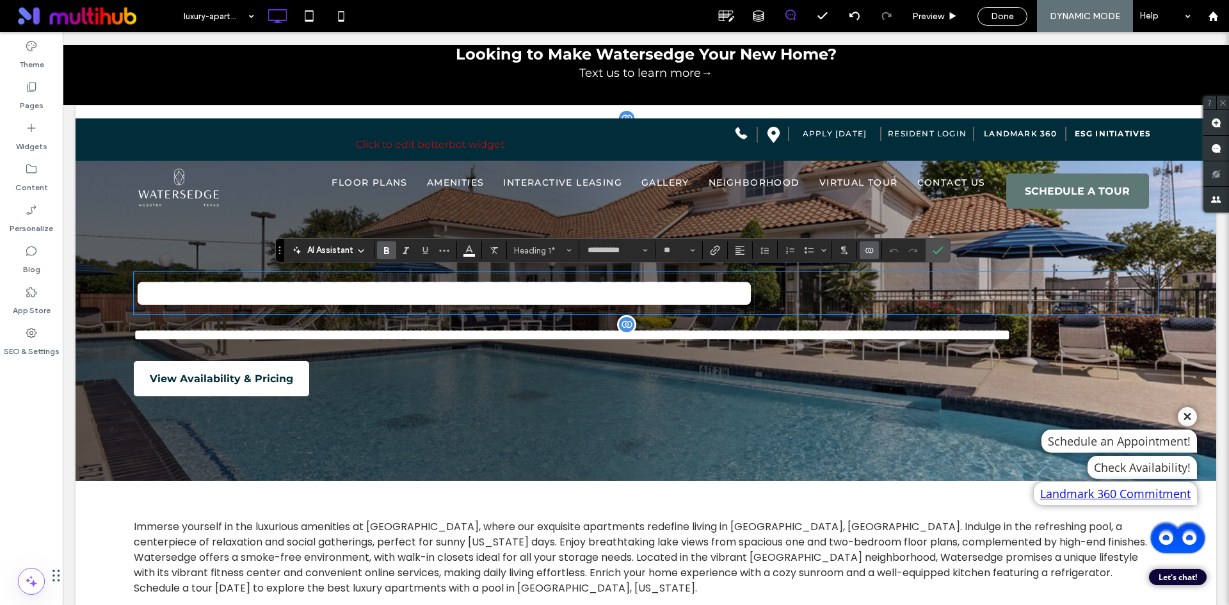
click at [867, 250] on icon "Connect To Data" at bounding box center [869, 250] width 10 height 10
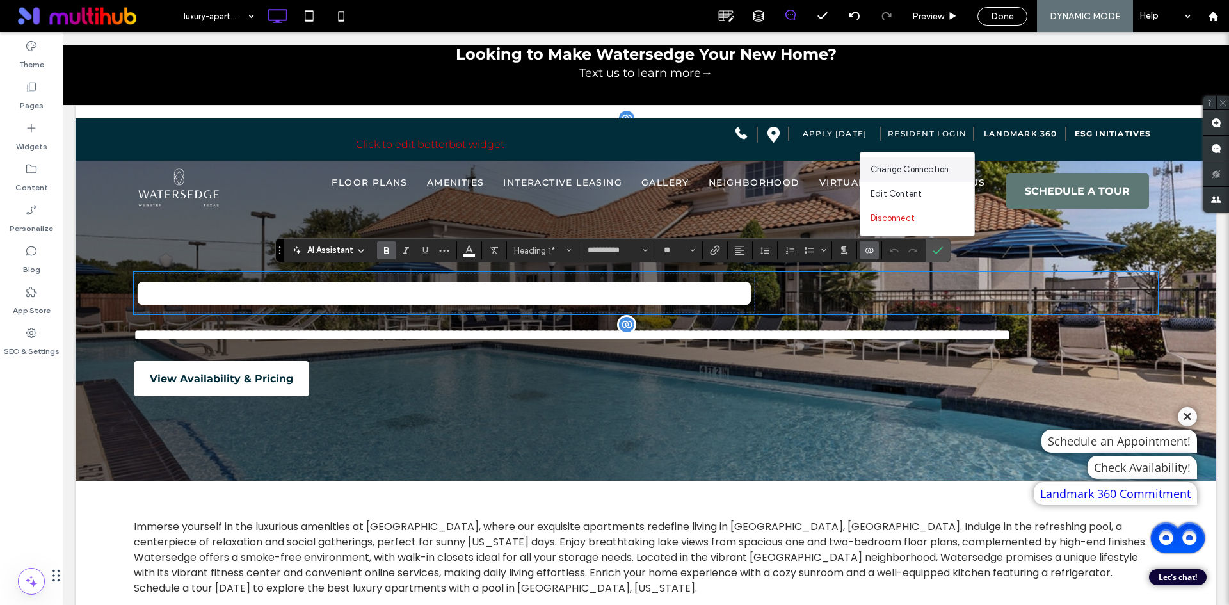
click at [946, 175] on span "Change Connection" at bounding box center [910, 169] width 78 height 13
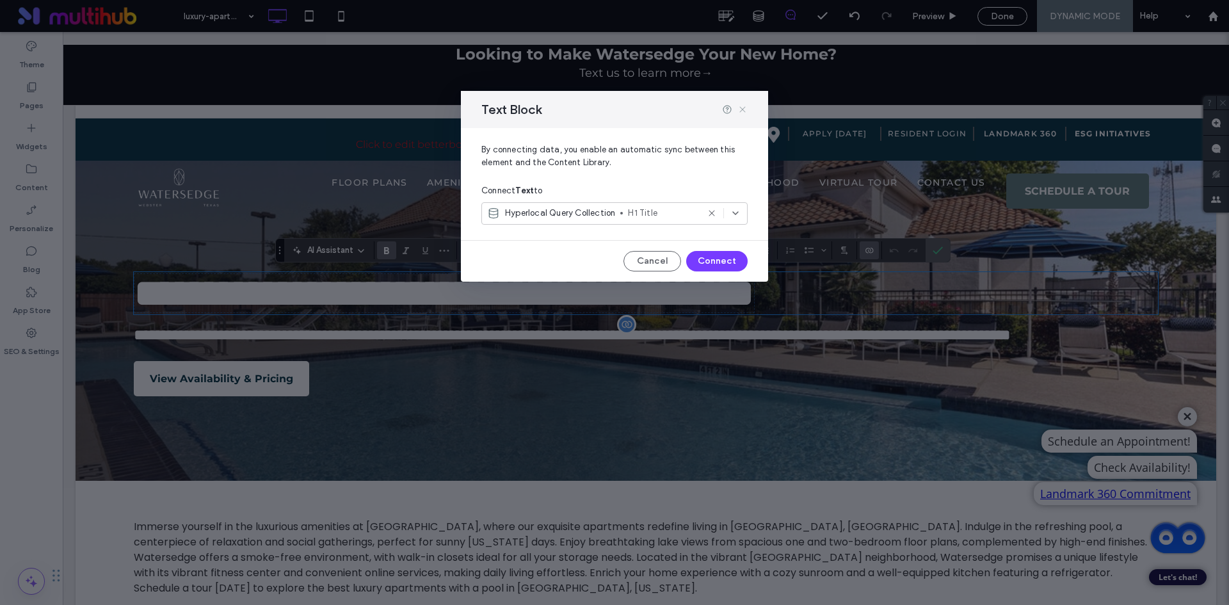
drag, startPoint x: 745, startPoint y: 110, endPoint x: 684, endPoint y: 105, distance: 61.7
click at [745, 110] on icon at bounding box center [742, 109] width 10 height 10
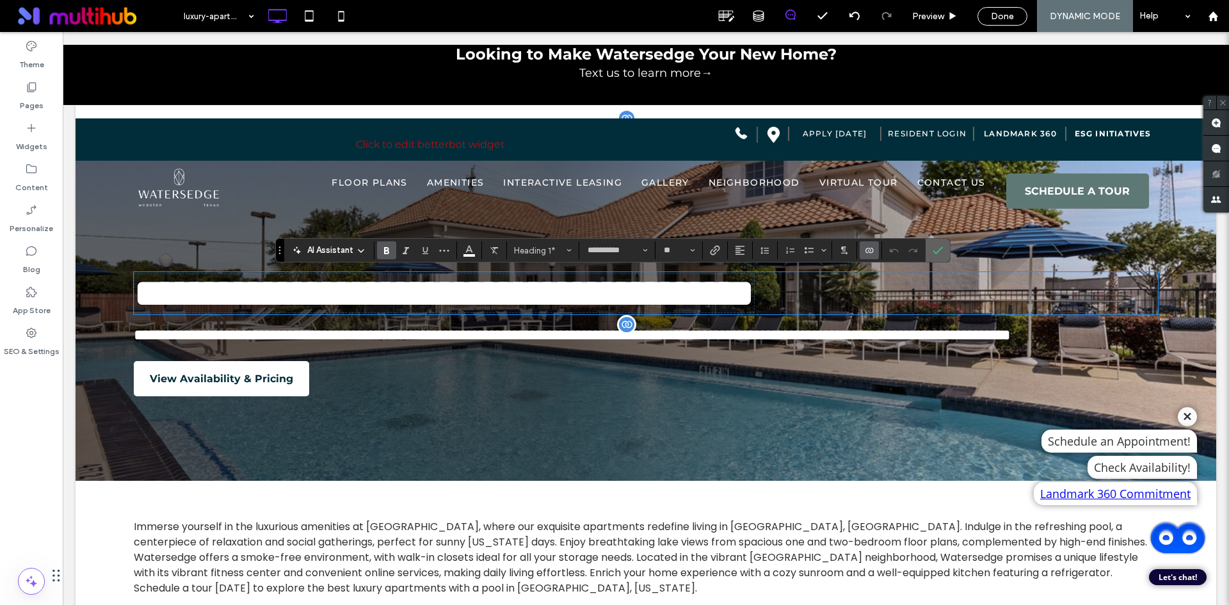
drag, startPoint x: 940, startPoint y: 258, endPoint x: 875, endPoint y: 225, distance: 73.0
click at [940, 258] on span "Confirm" at bounding box center [938, 250] width 10 height 22
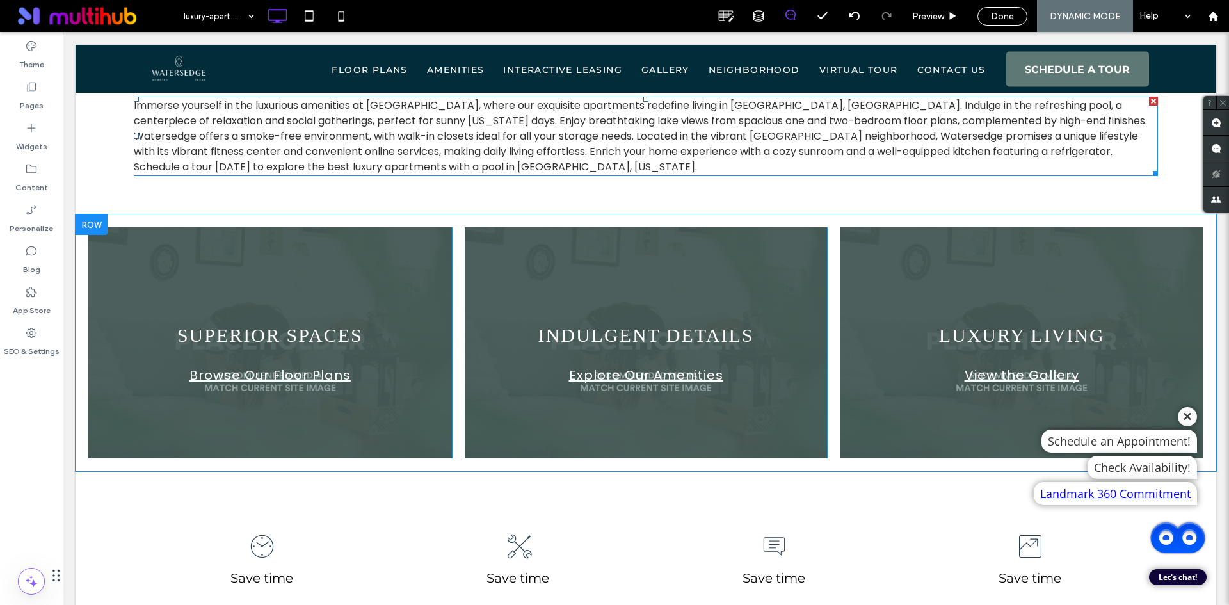
scroll to position [576, 0]
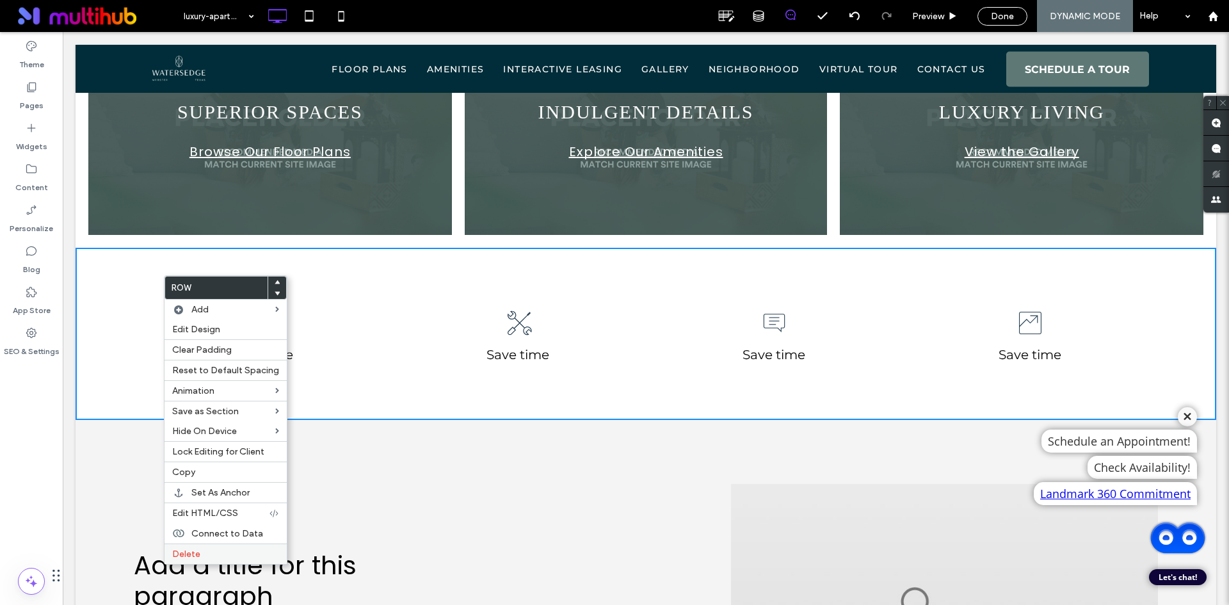
click at [213, 554] on label "Delete" at bounding box center [225, 554] width 107 height 11
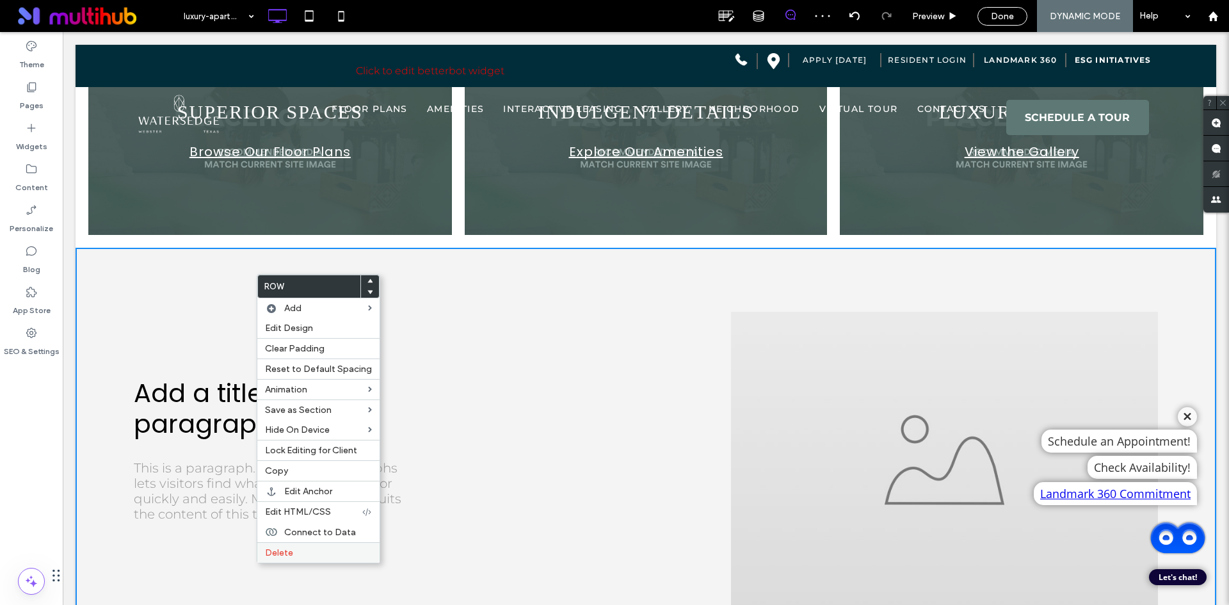
click at [302, 556] on label "Delete" at bounding box center [318, 552] width 107 height 11
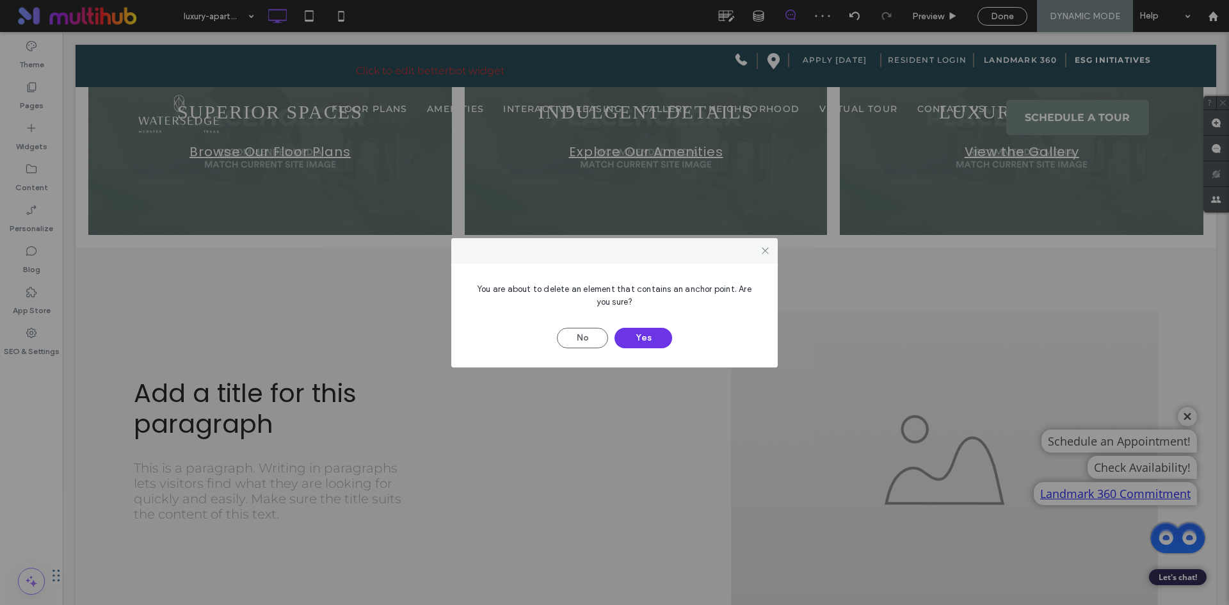
click at [636, 330] on button "Yes" at bounding box center [644, 338] width 58 height 20
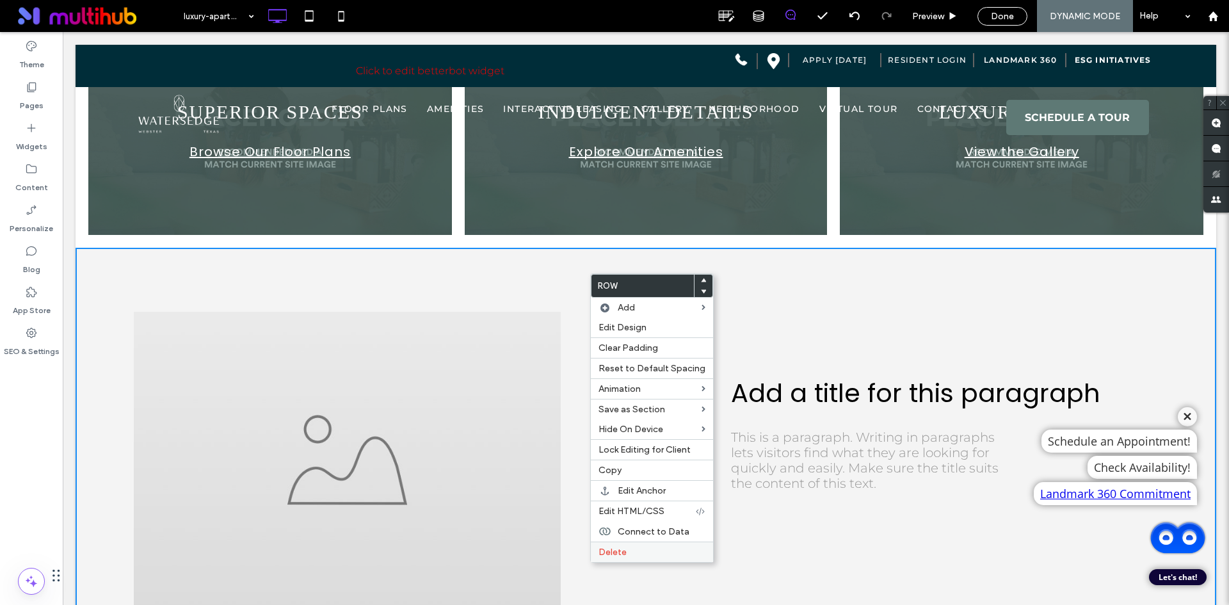
click at [623, 547] on span "Delete" at bounding box center [613, 552] width 28 height 11
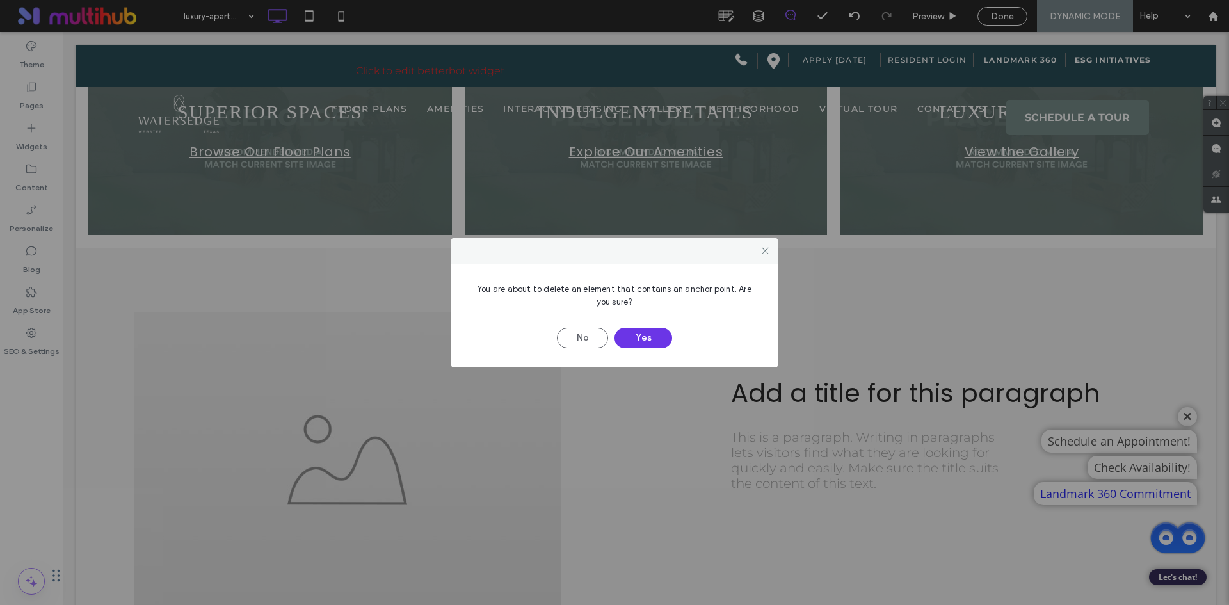
click at [650, 338] on button "Yes" at bounding box center [644, 338] width 58 height 20
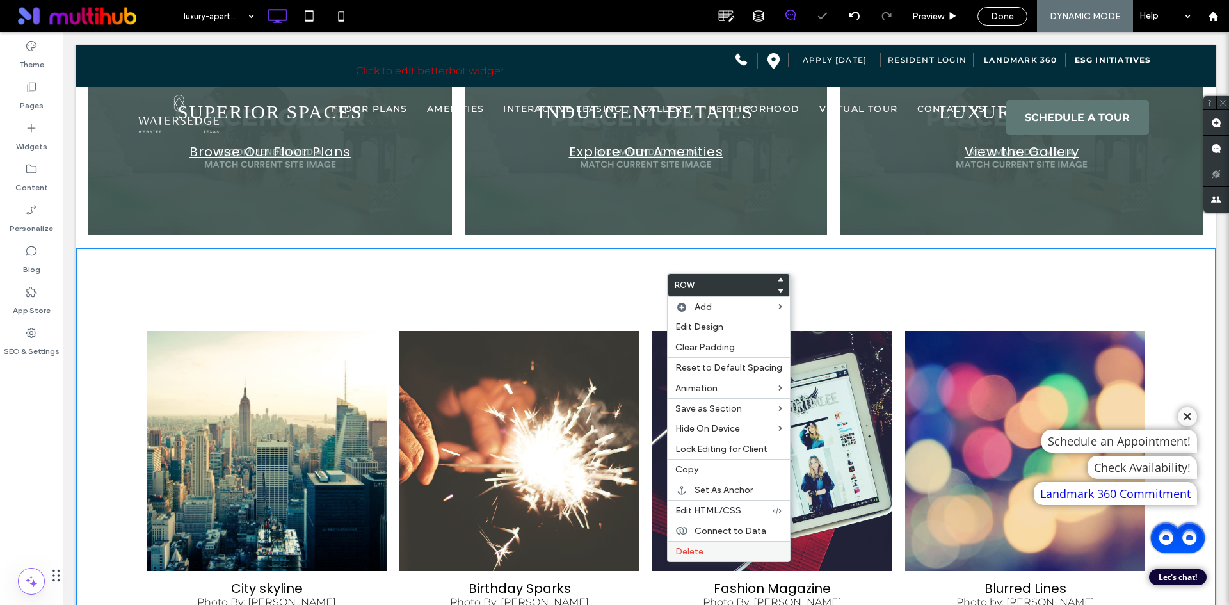
click at [682, 550] on span "Delete" at bounding box center [689, 551] width 28 height 11
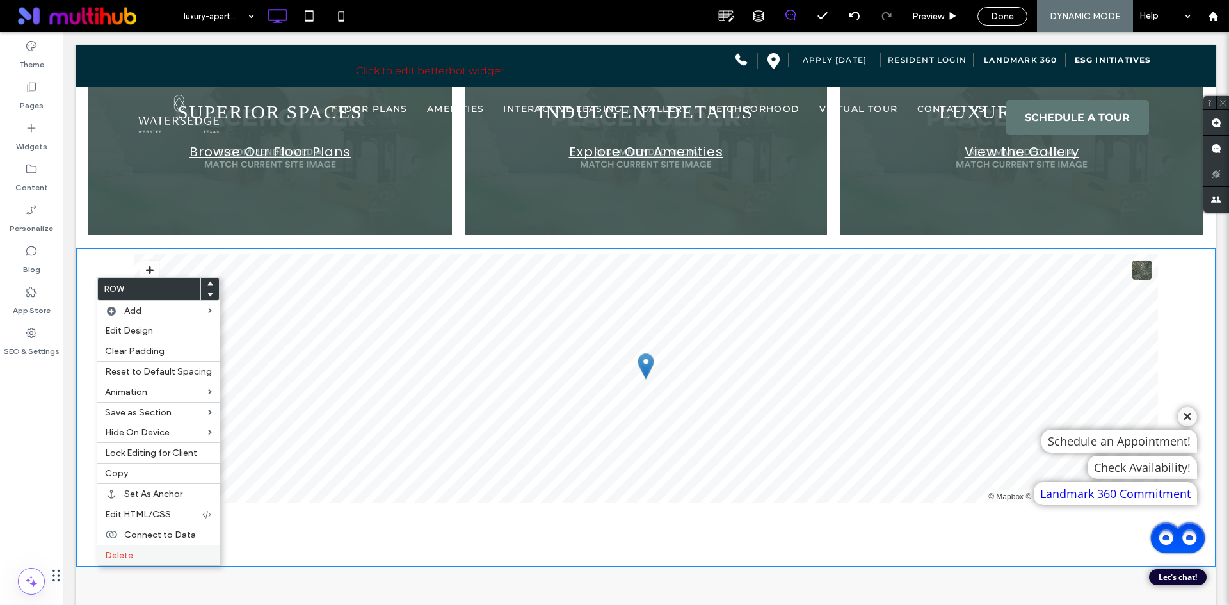
click at [152, 561] on div "Delete" at bounding box center [158, 555] width 122 height 20
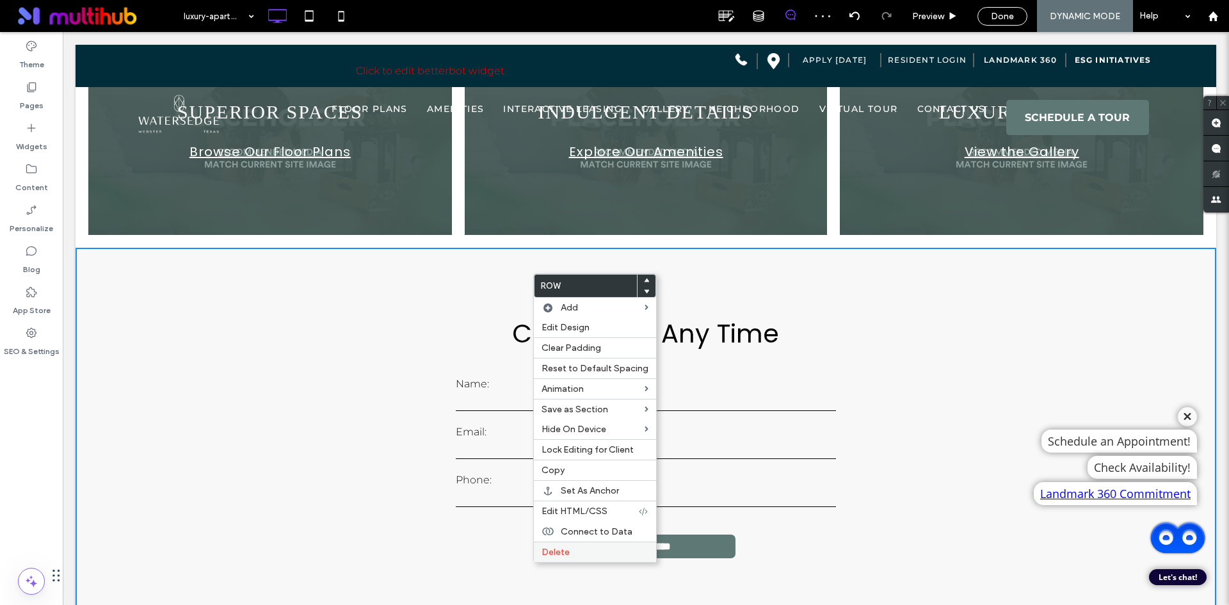
click at [580, 551] on label "Delete" at bounding box center [595, 552] width 107 height 11
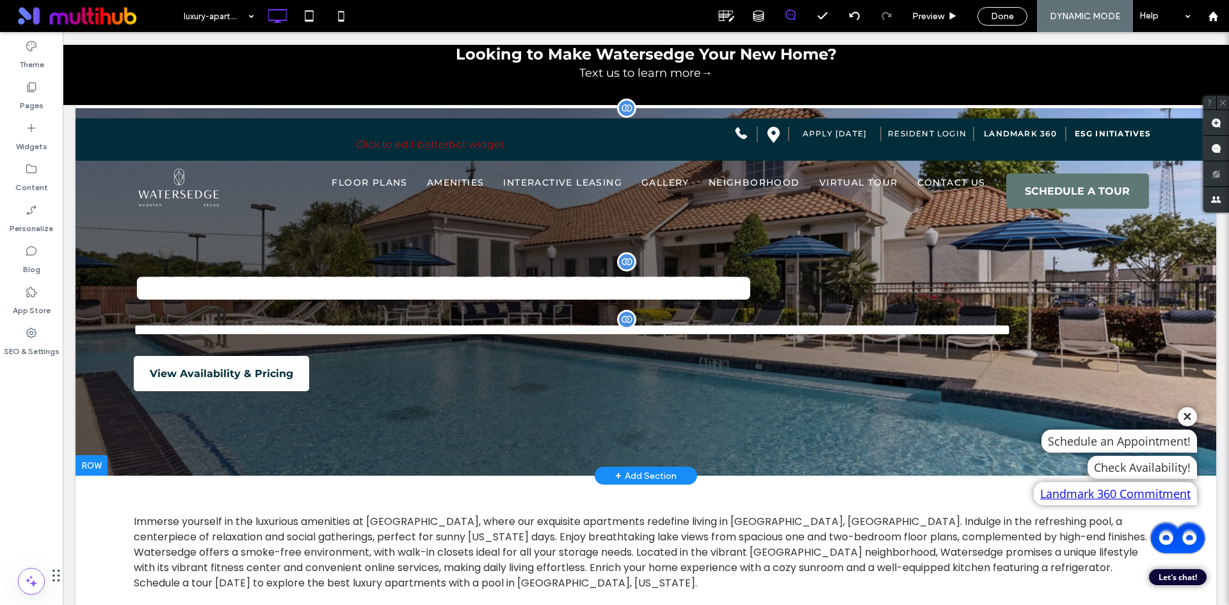
scroll to position [0, 0]
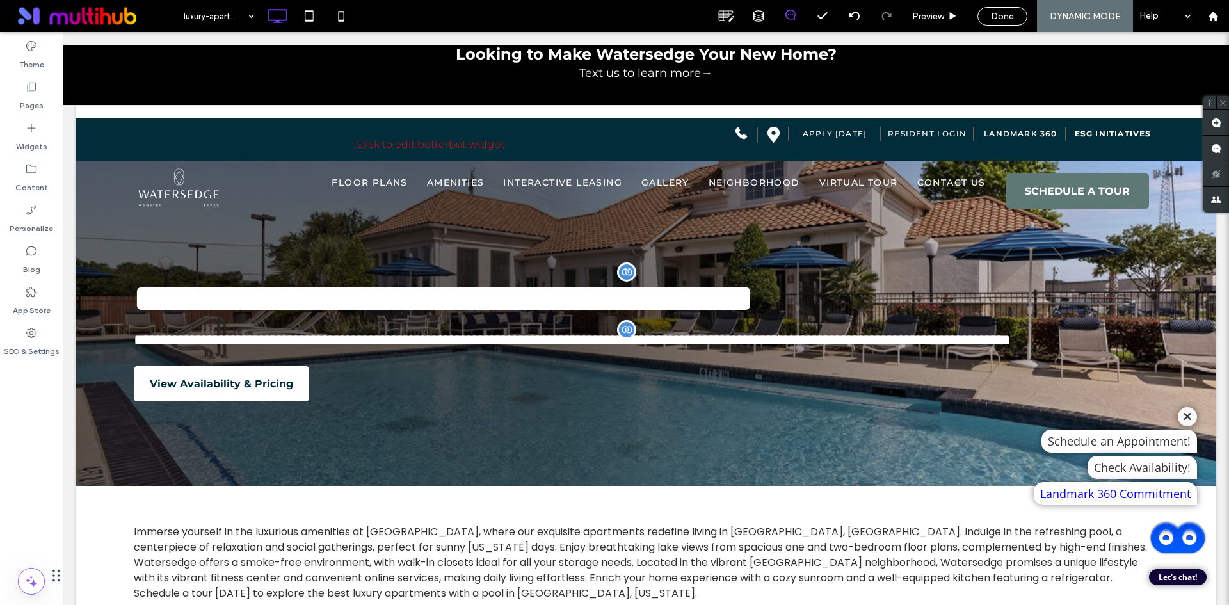
click at [1178, 415] on icon at bounding box center [1187, 417] width 19 height 10
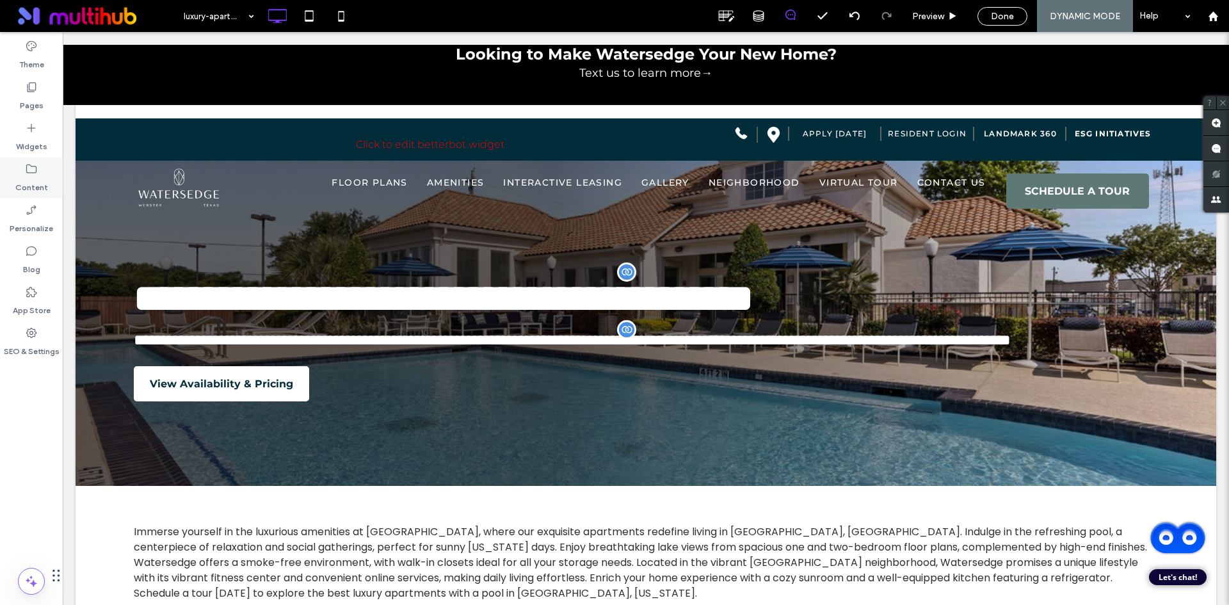
click at [42, 177] on label "Content" at bounding box center [31, 184] width 33 height 18
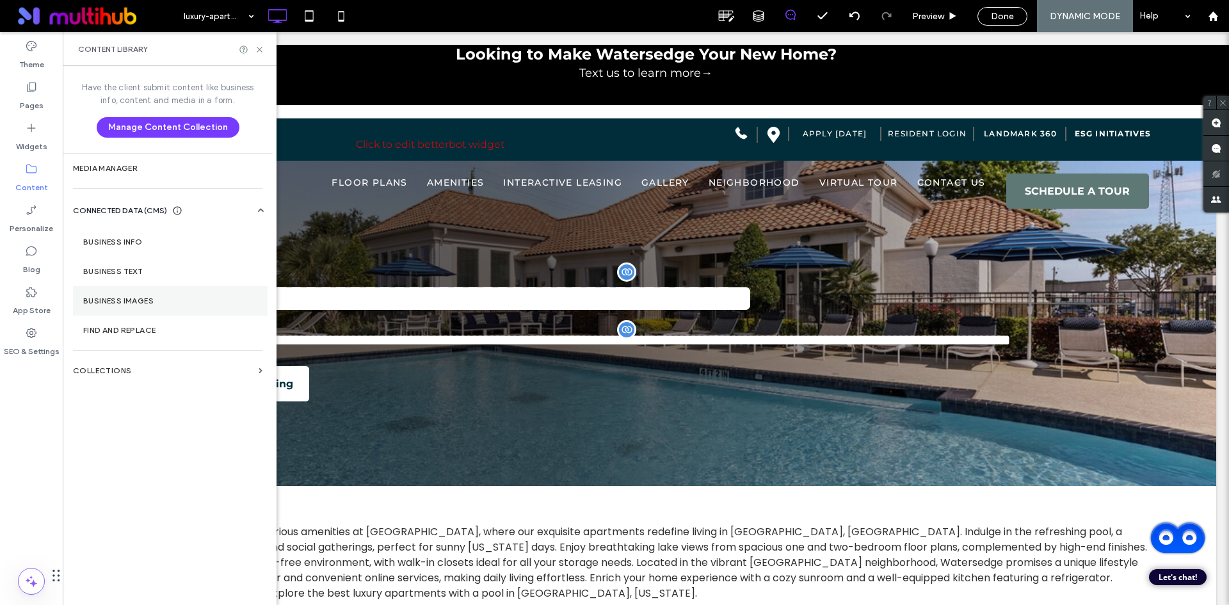
click at [167, 291] on section "Business Images" at bounding box center [170, 300] width 195 height 29
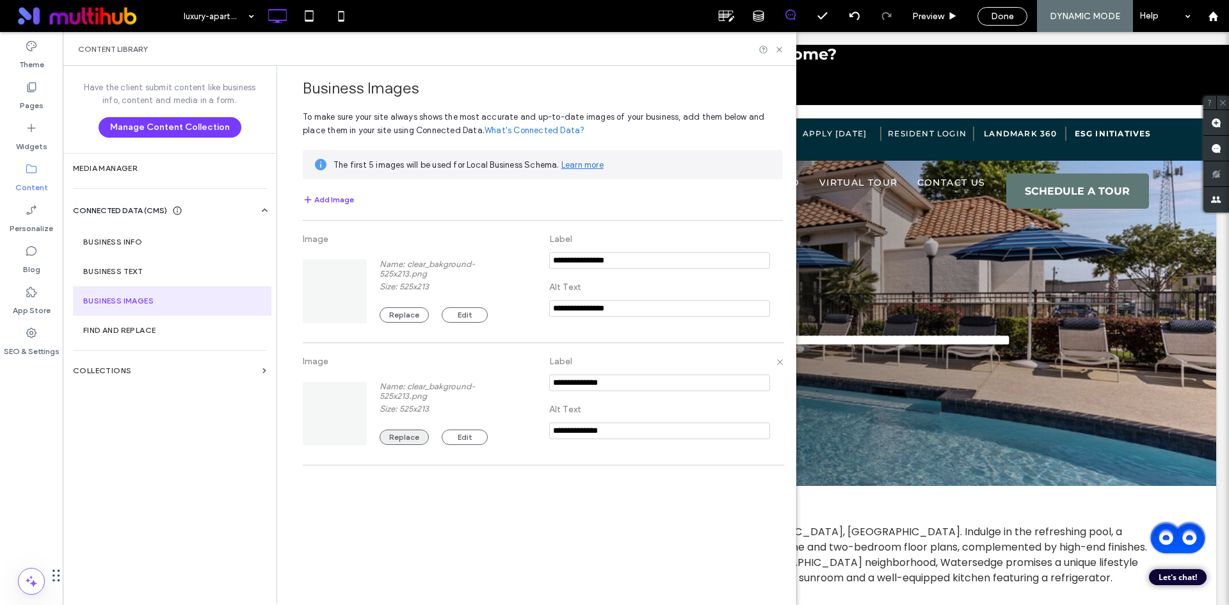
click at [405, 439] on button "Replace" at bounding box center [404, 437] width 49 height 15
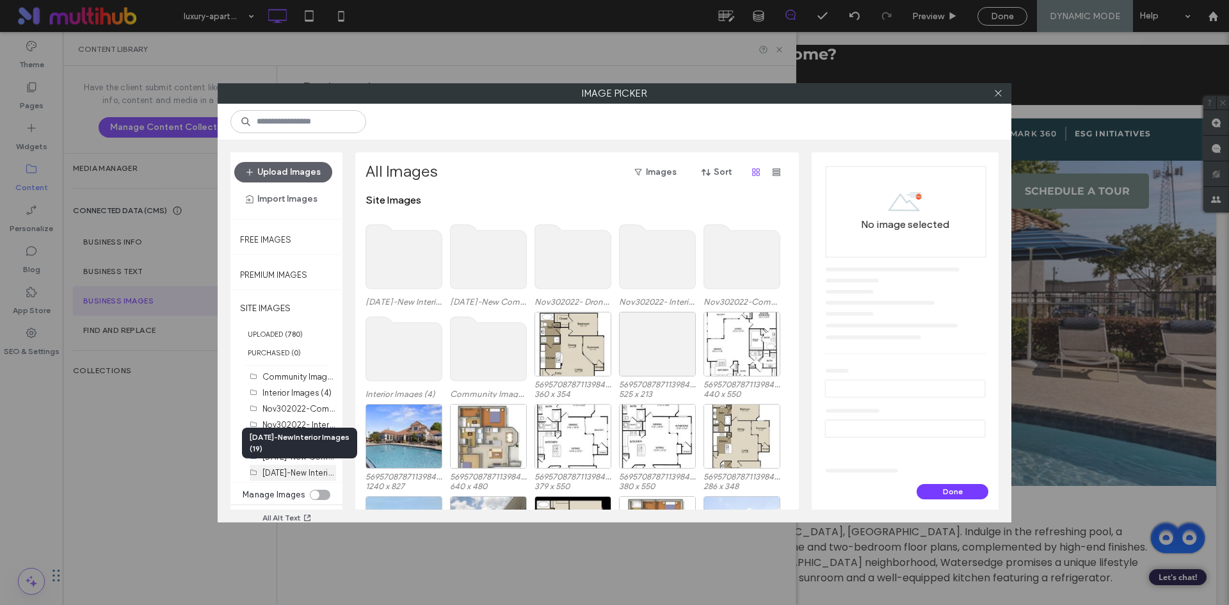
click at [284, 471] on label "June2023-New Interior Images (19)" at bounding box center [321, 472] width 118 height 12
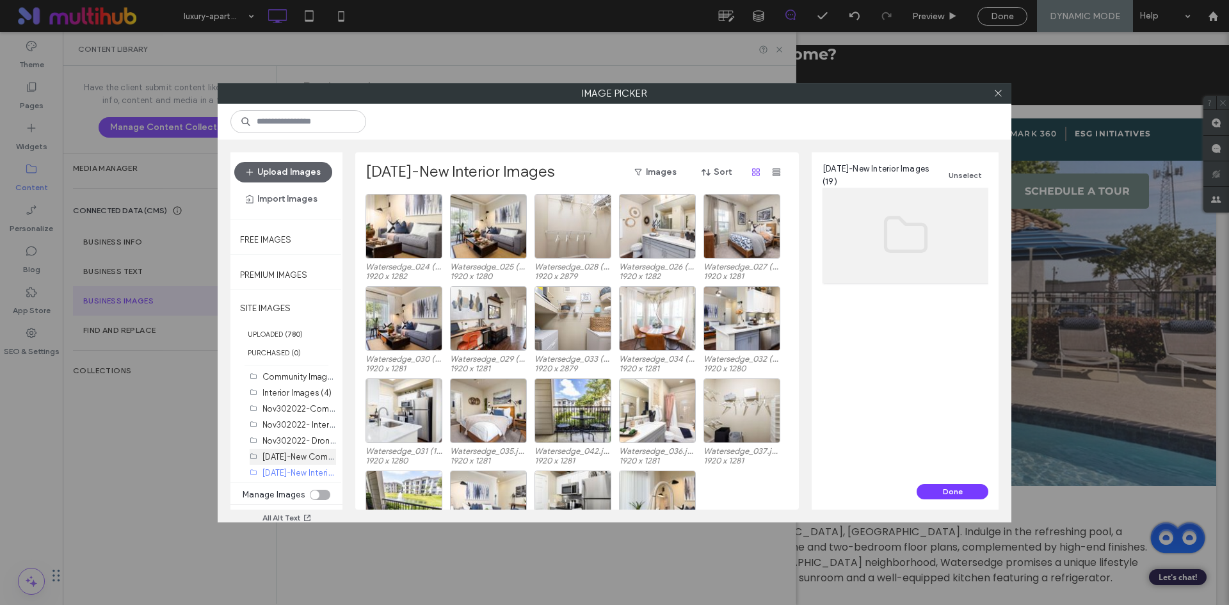
click at [304, 459] on label "June2023-New Community Images (28)" at bounding box center [330, 456] width 137 height 12
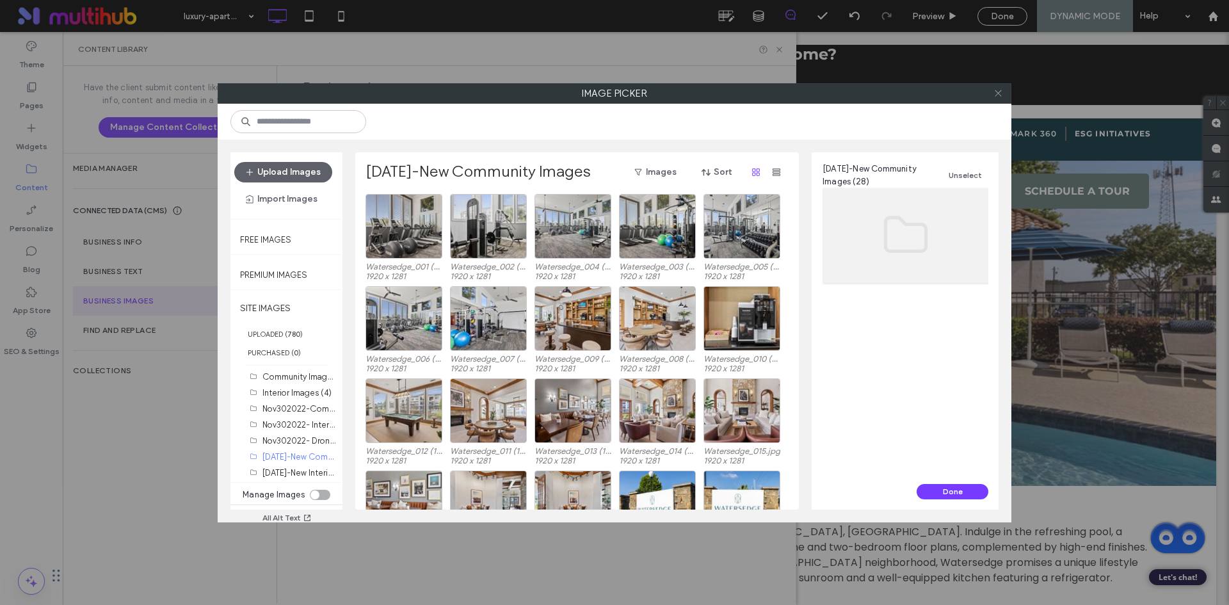
click at [997, 94] on icon at bounding box center [998, 93] width 10 height 10
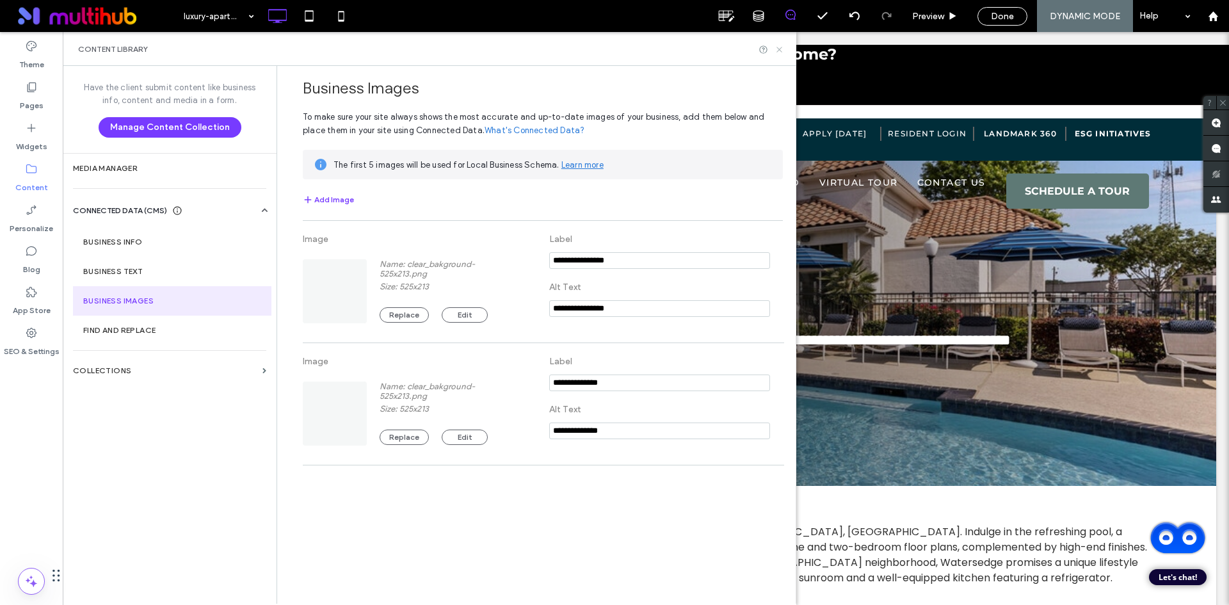
click at [780, 45] on icon at bounding box center [780, 50] width 10 height 10
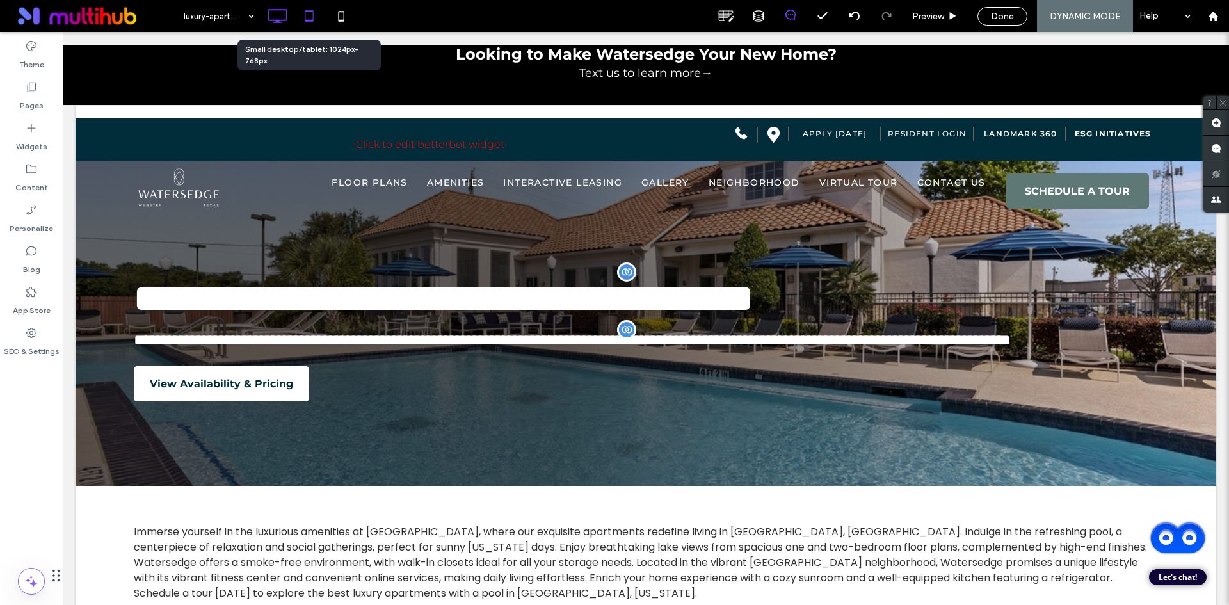
click at [314, 24] on icon at bounding box center [309, 16] width 26 height 26
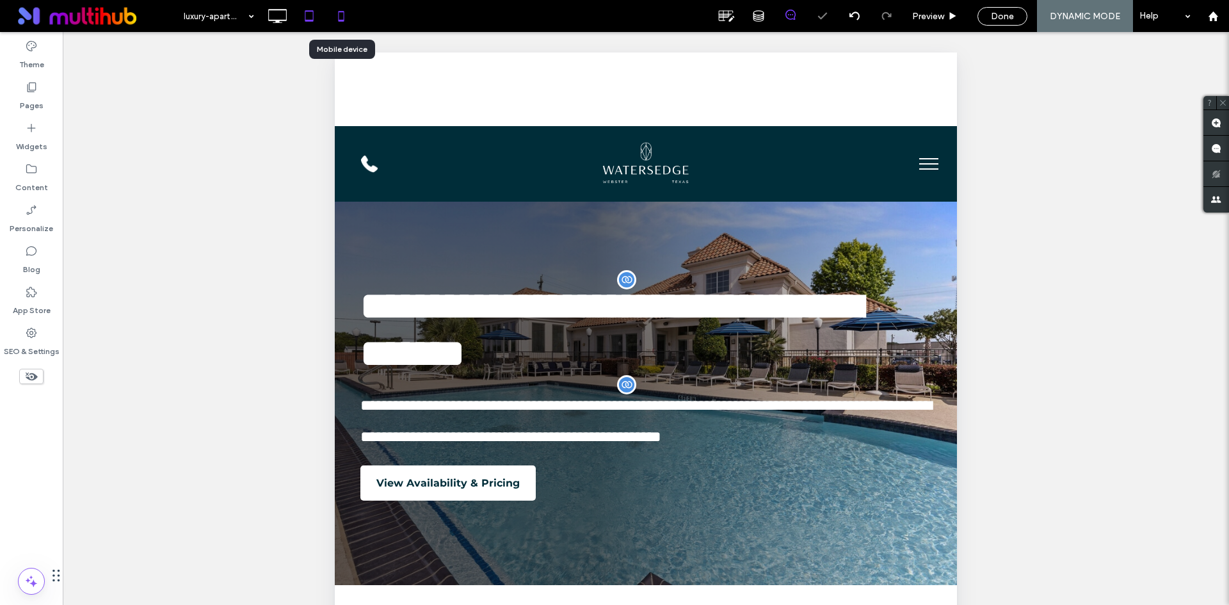
click at [342, 10] on icon at bounding box center [341, 16] width 26 height 26
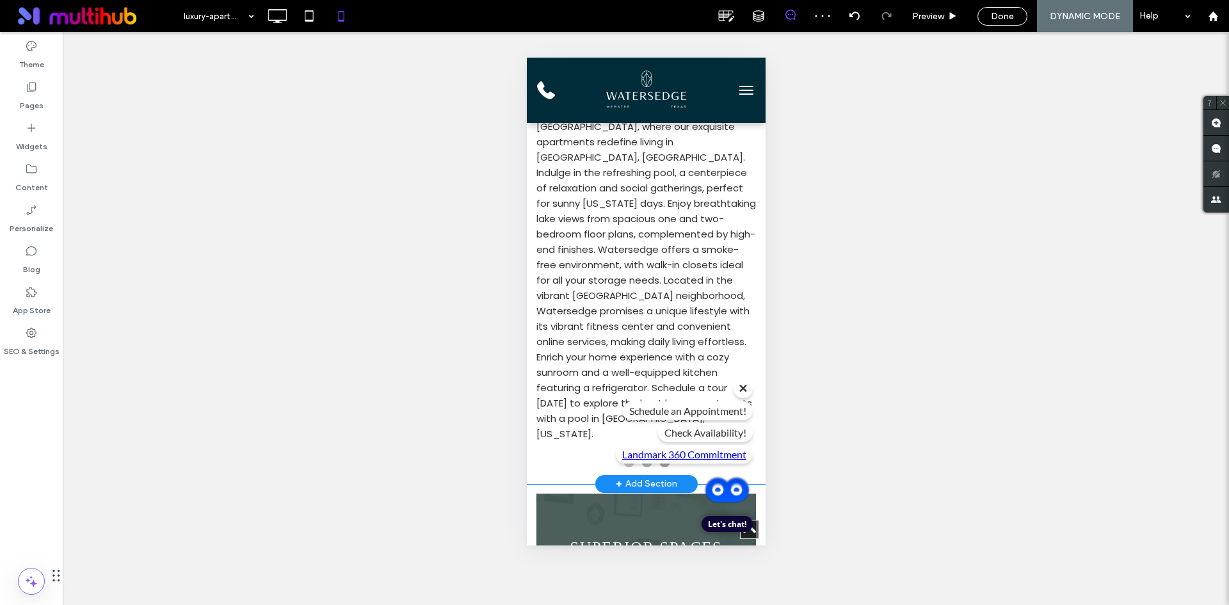
scroll to position [576, 0]
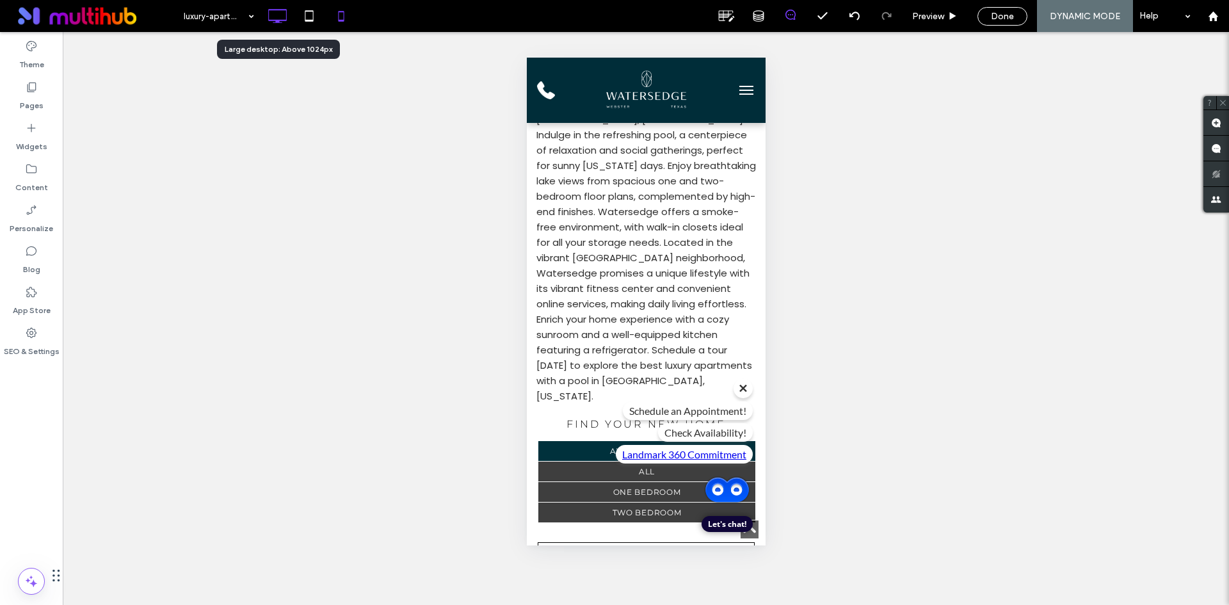
click at [273, 8] on icon at bounding box center [277, 16] width 26 height 26
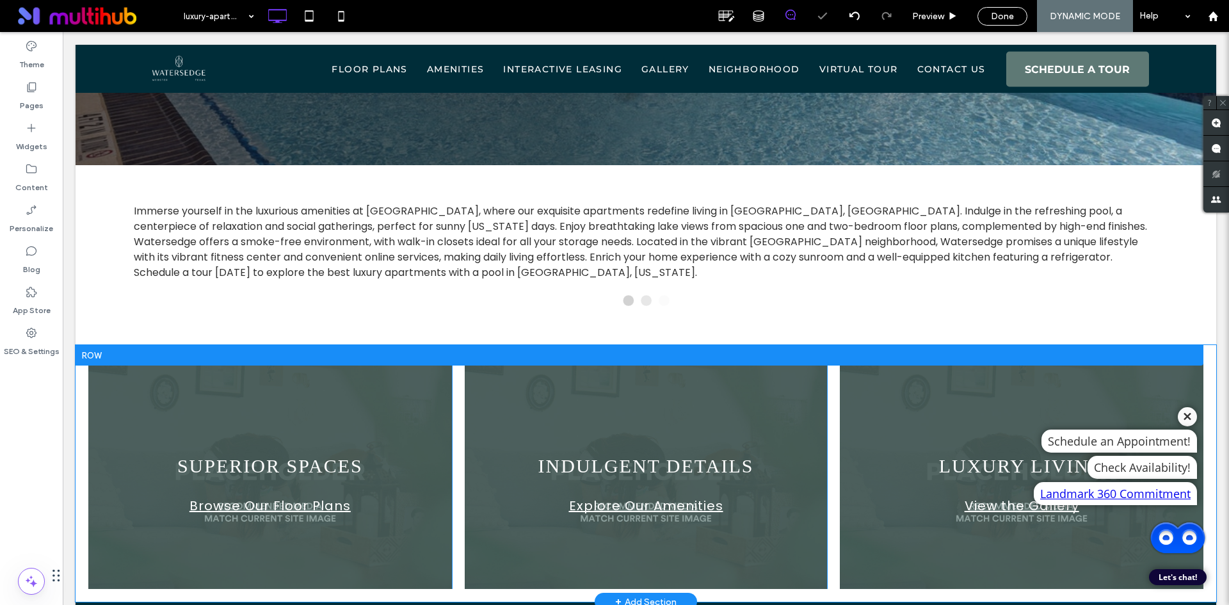
scroll to position [310, 0]
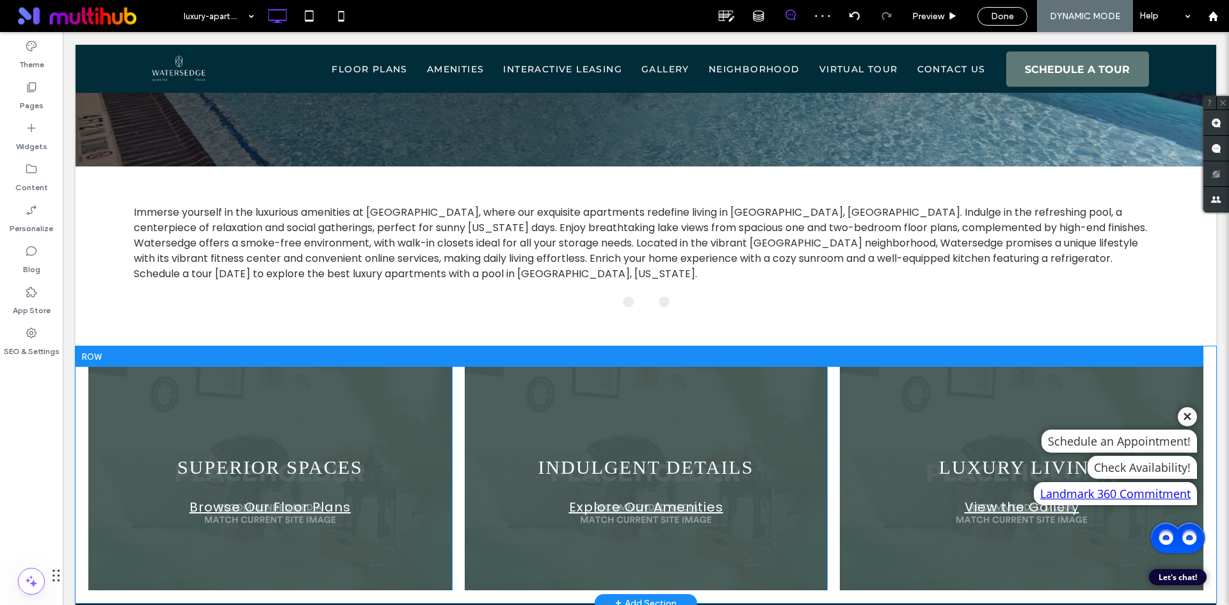
click at [428, 359] on div "SUPERIOR SPACES Browse Our Floor Plans Click To Paste" at bounding box center [270, 474] width 364 height 231
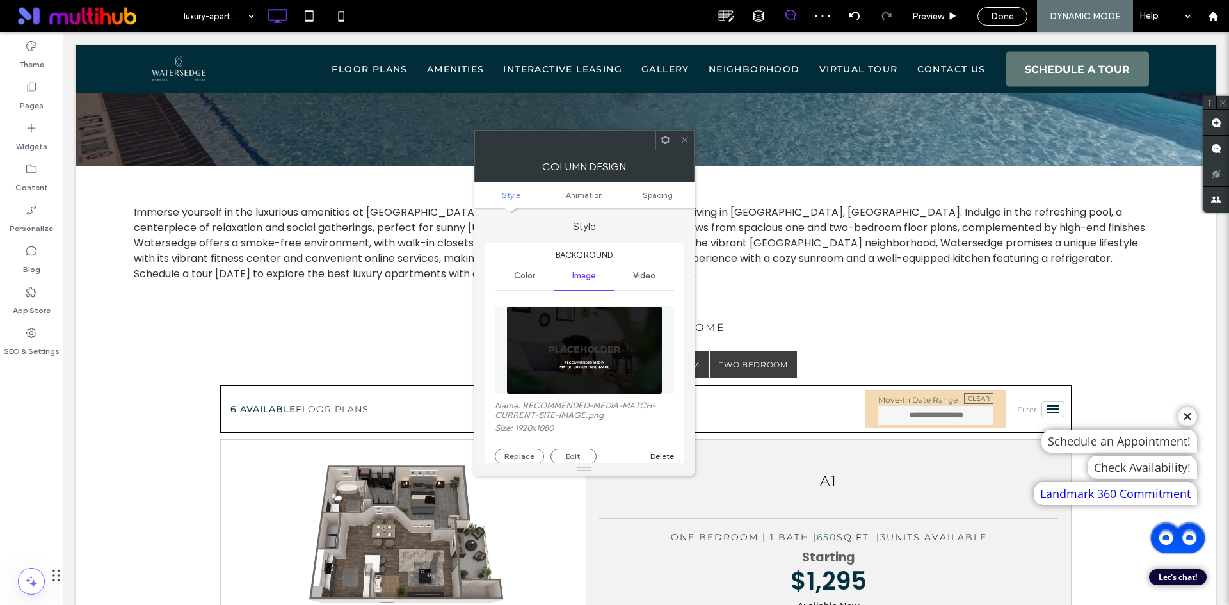
click at [688, 147] on span at bounding box center [685, 140] width 10 height 19
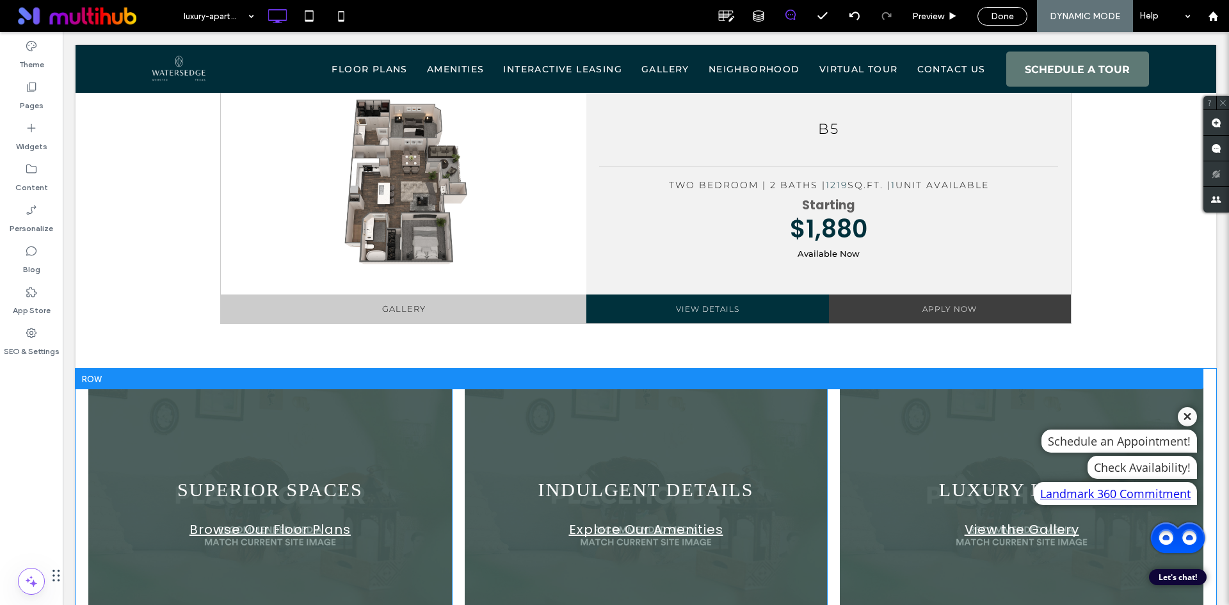
scroll to position [2189, 0]
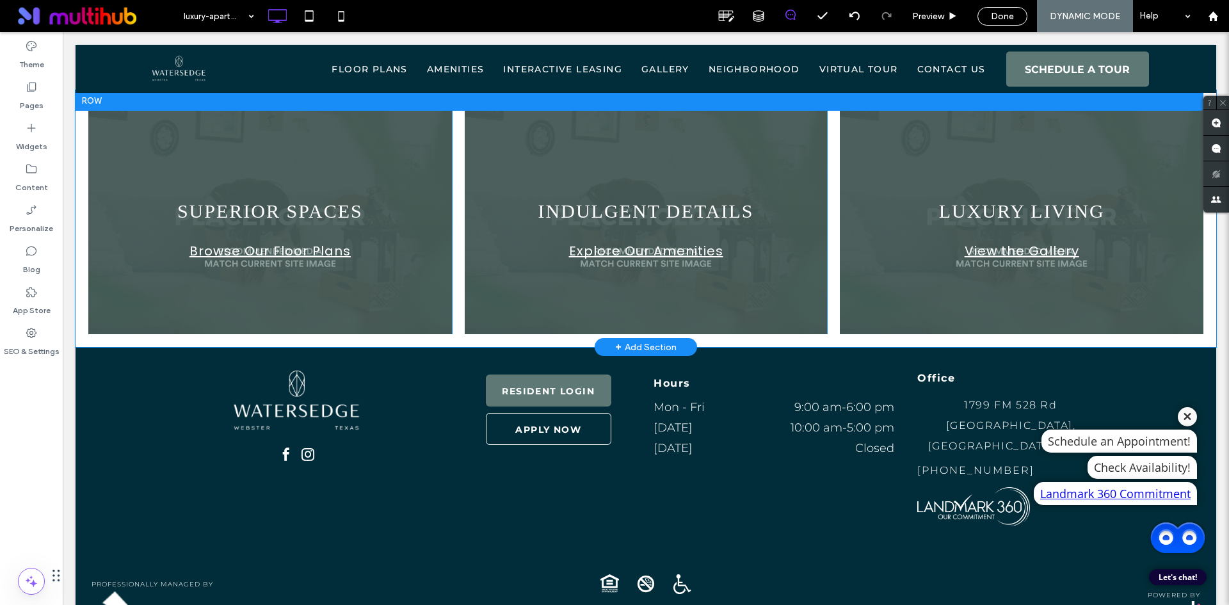
click at [439, 253] on div "SUPERIOR SPACES Browse Our Floor Plans Click To Paste" at bounding box center [270, 218] width 364 height 231
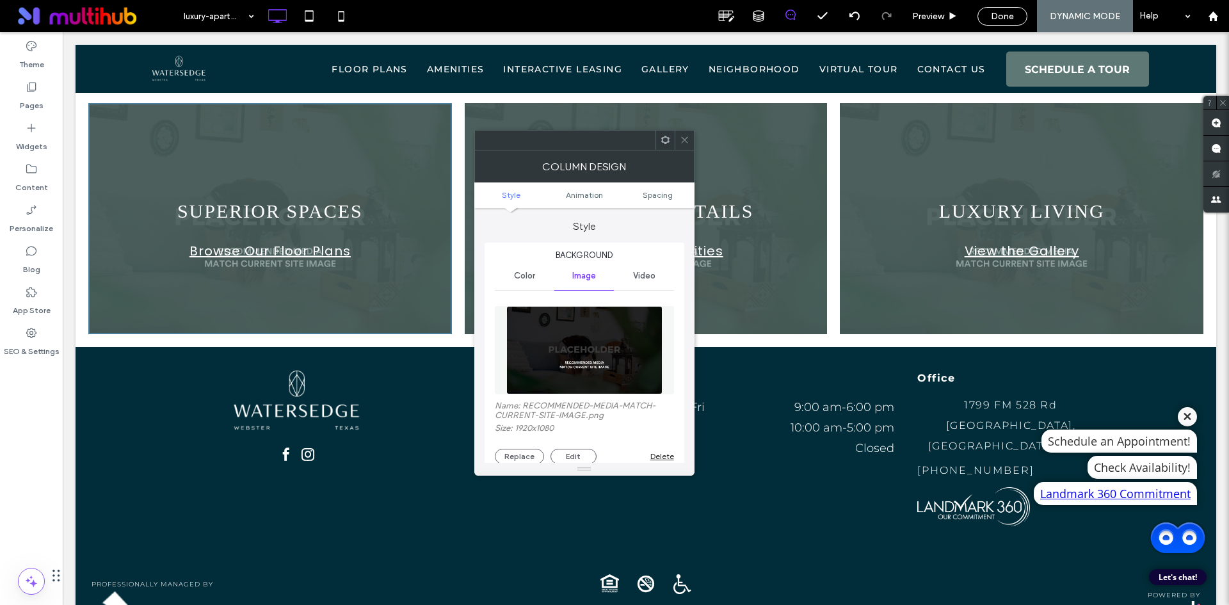
click at [553, 326] on img at bounding box center [584, 350] width 156 height 88
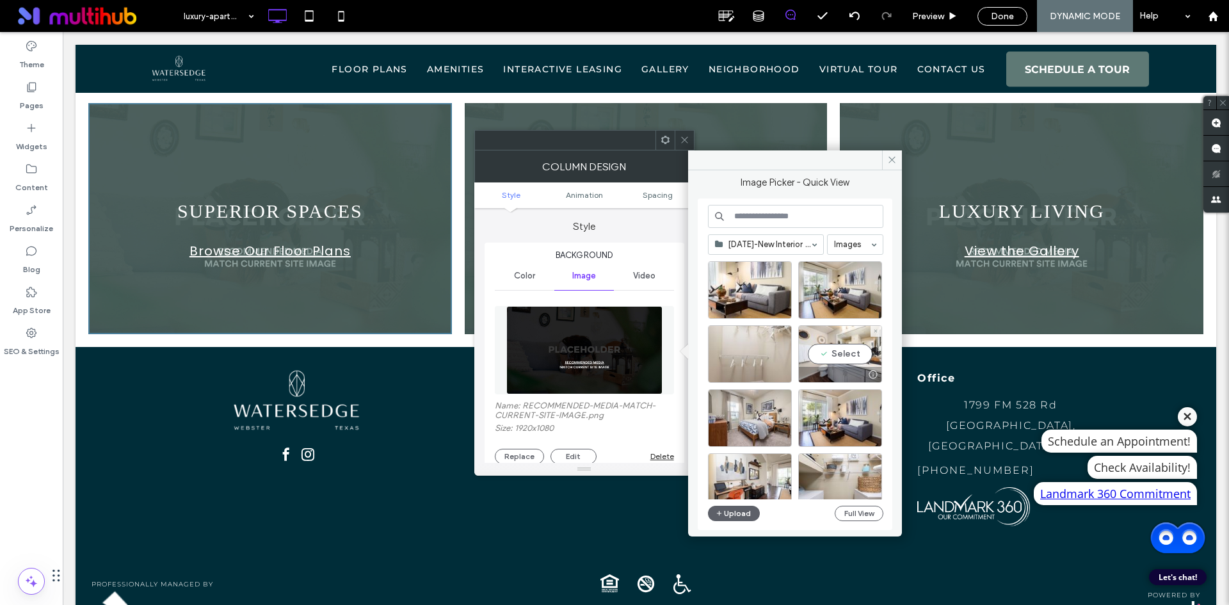
scroll to position [256, 0]
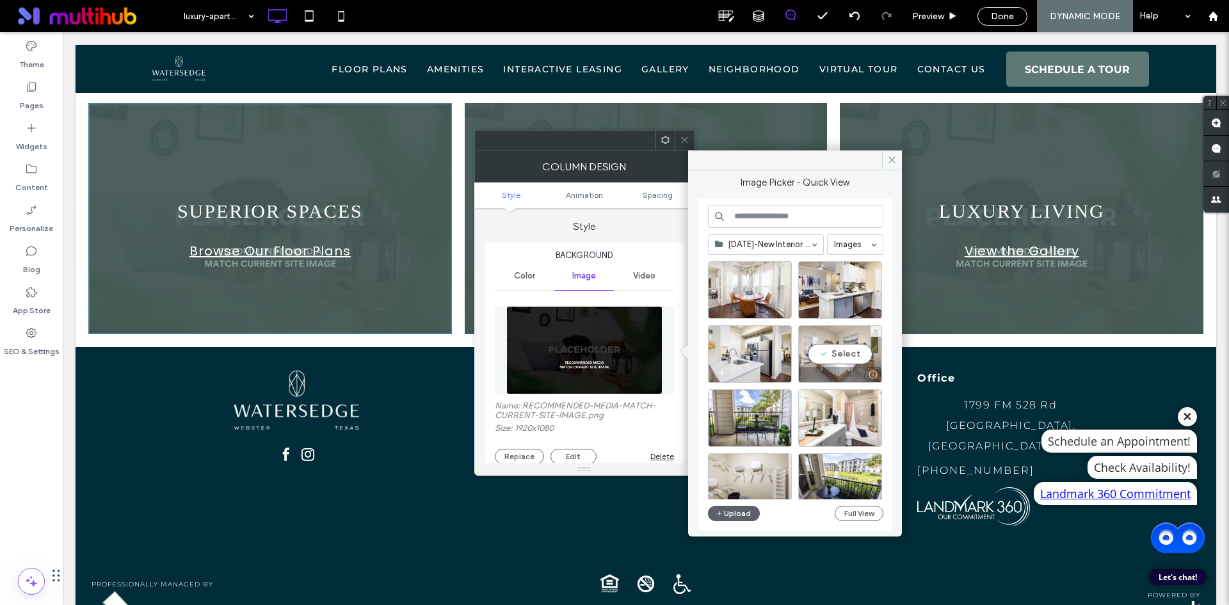
click at [840, 351] on div "Select" at bounding box center [840, 354] width 84 height 58
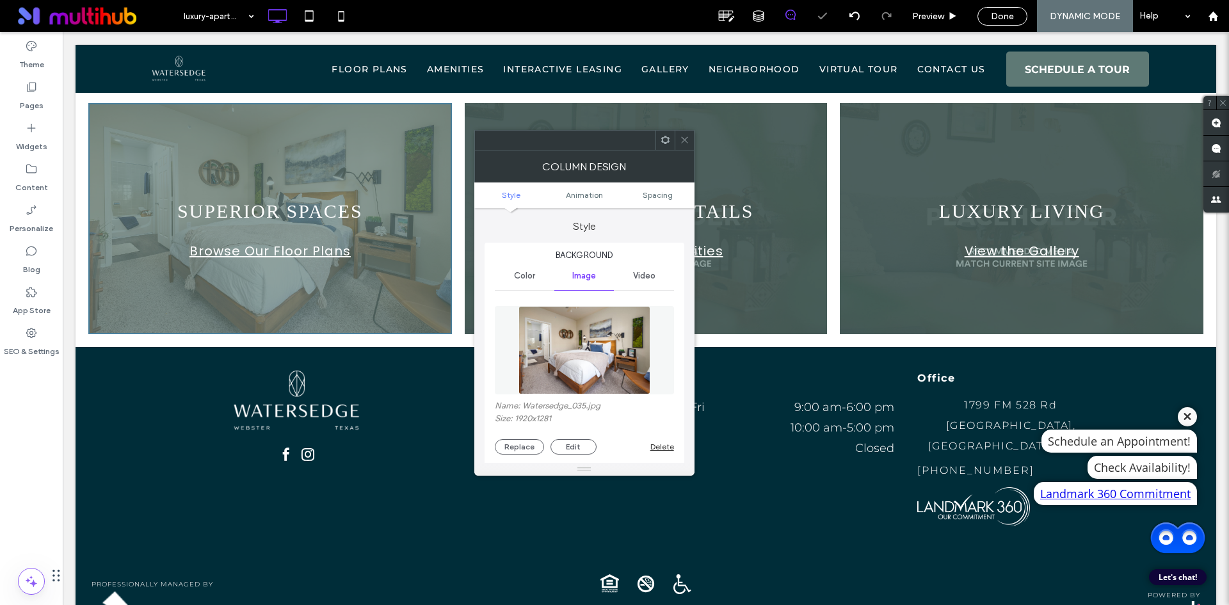
click at [687, 144] on icon at bounding box center [685, 140] width 10 height 10
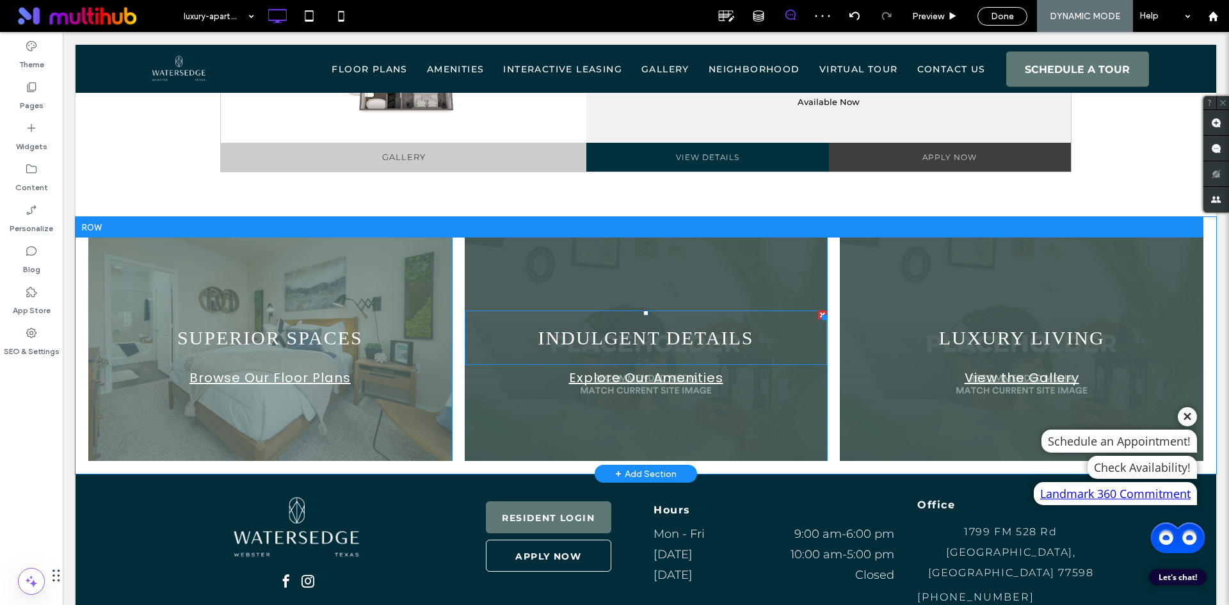
scroll to position [2061, 0]
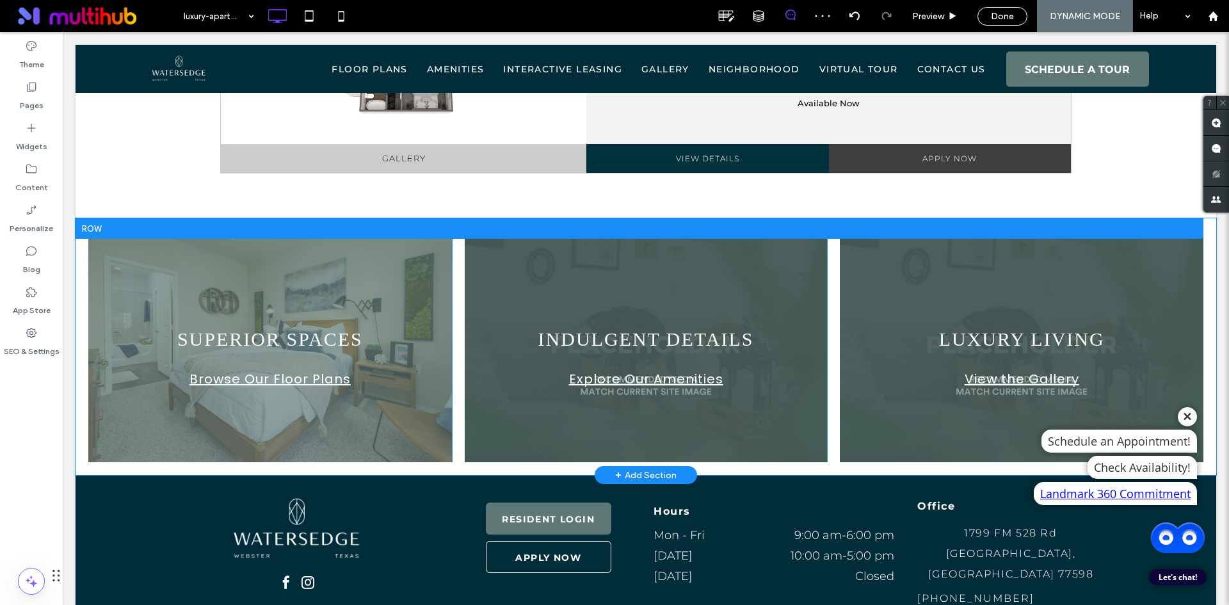
click at [472, 231] on div "INDULGENT DETAILS Explore Our Amenities Click To Paste" at bounding box center [646, 346] width 363 height 231
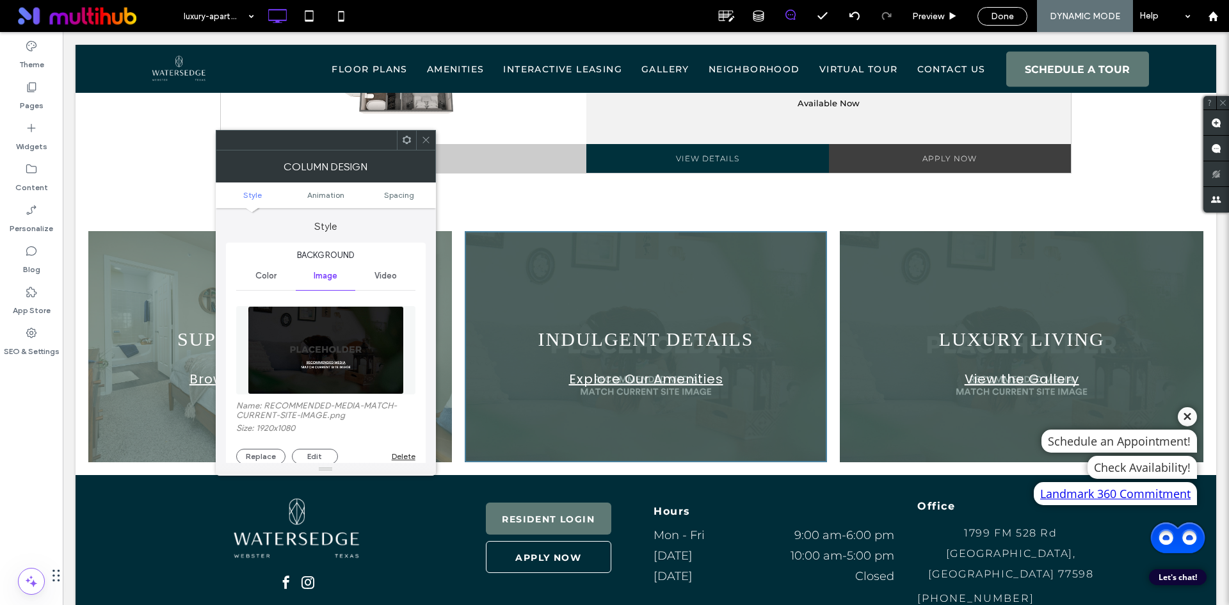
click at [355, 367] on img at bounding box center [326, 350] width 156 height 88
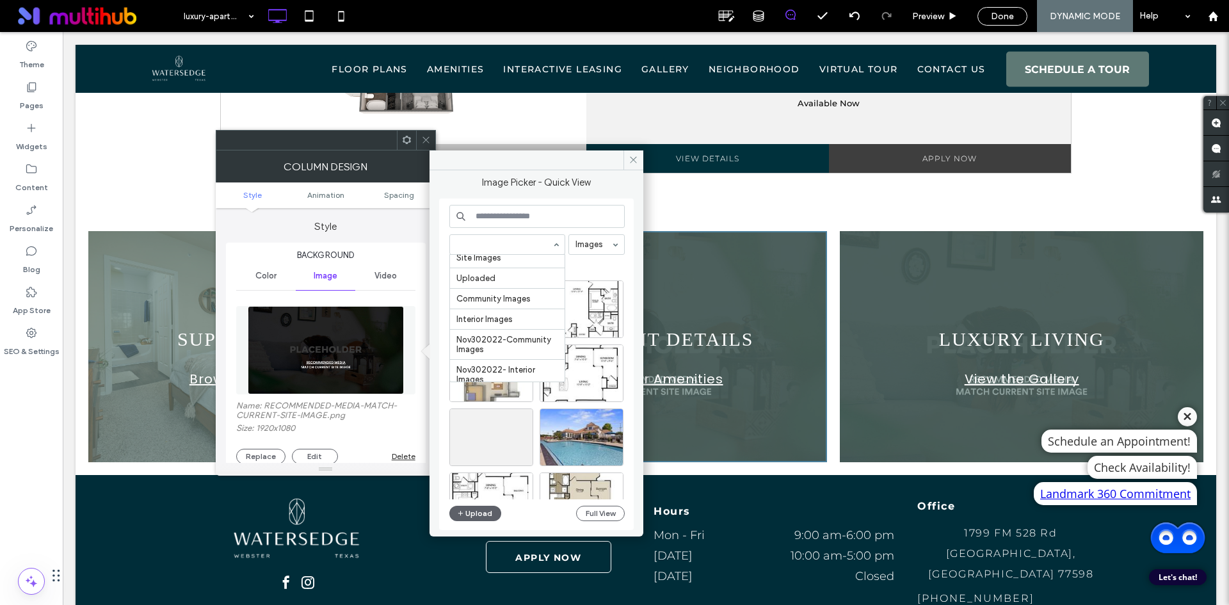
scroll to position [166, 0]
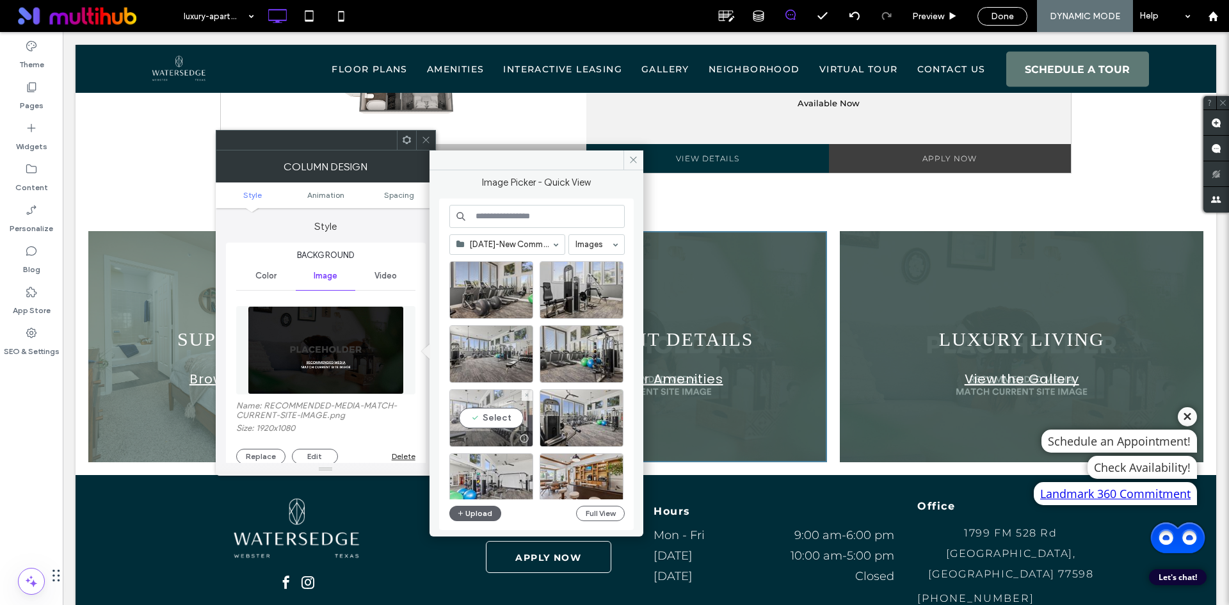
click at [492, 424] on div "Select" at bounding box center [491, 418] width 84 height 58
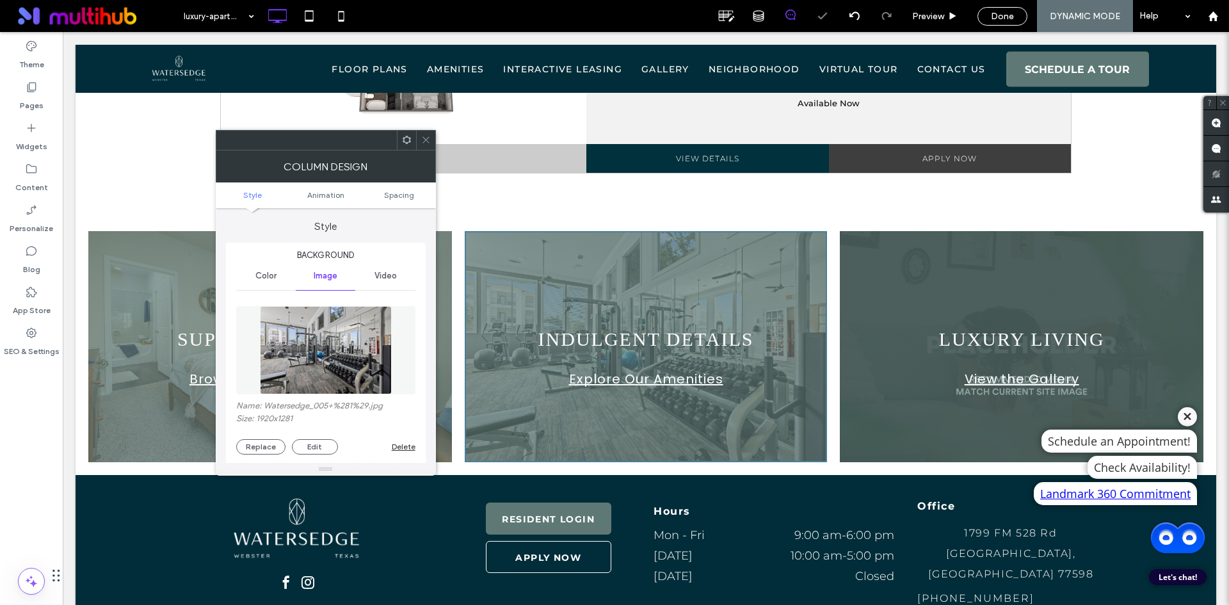
click at [427, 138] on icon at bounding box center [426, 140] width 10 height 10
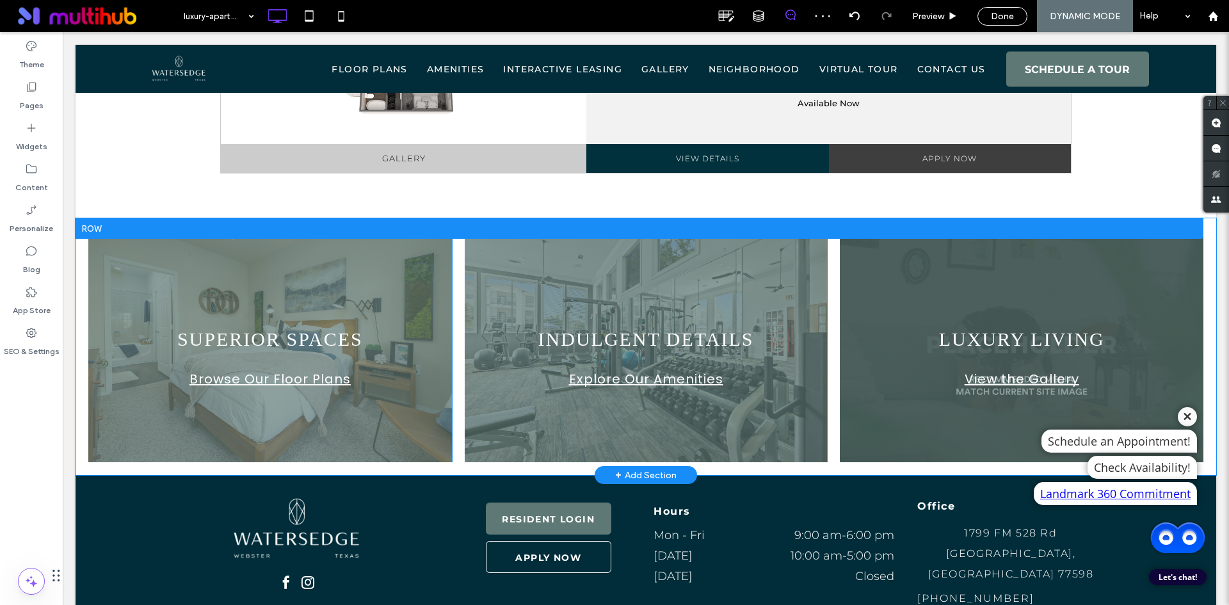
click at [851, 231] on div "LUXURY LIVING View the Gallery Click To Paste" at bounding box center [1022, 346] width 364 height 231
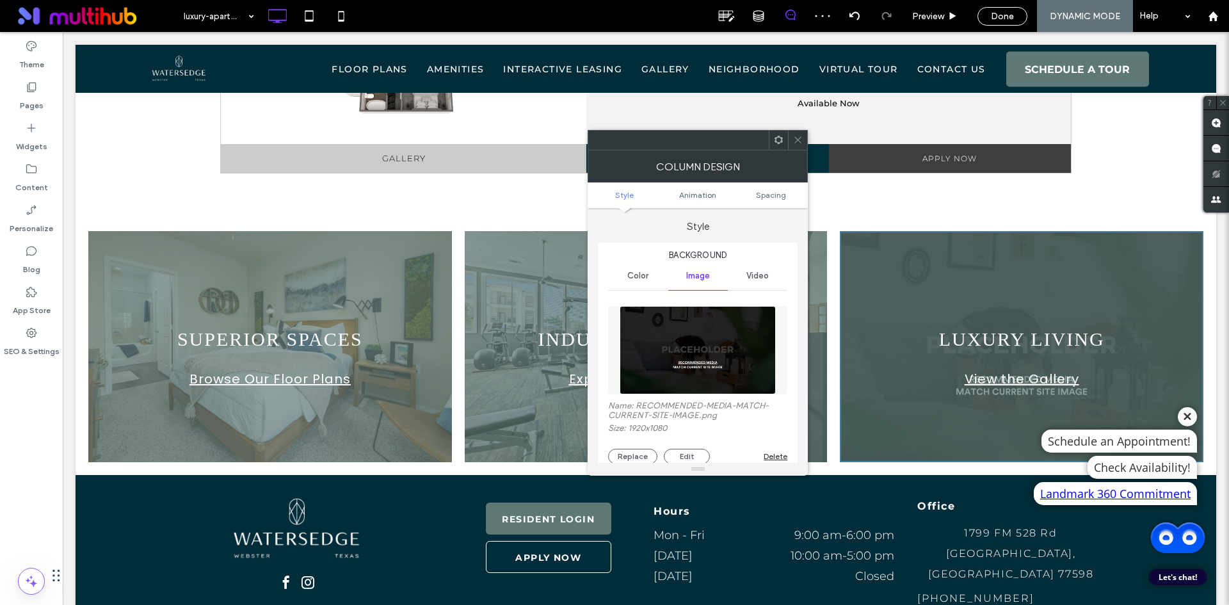
click at [764, 338] on img at bounding box center [698, 350] width 156 height 88
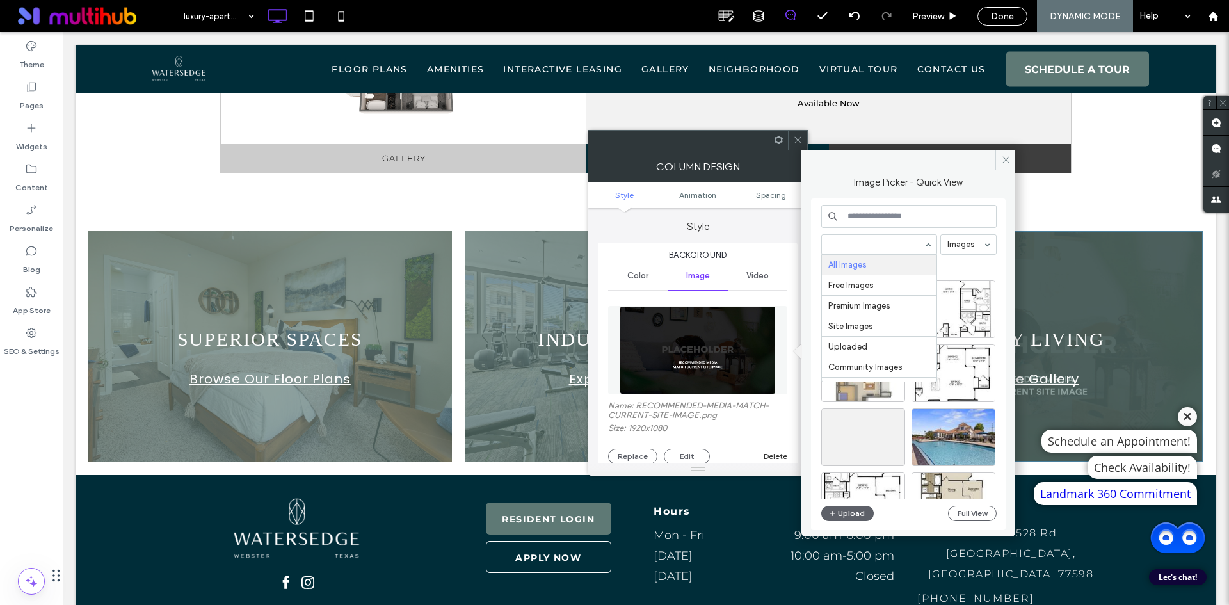
drag, startPoint x: 916, startPoint y: 243, endPoint x: 913, endPoint y: 260, distance: 16.8
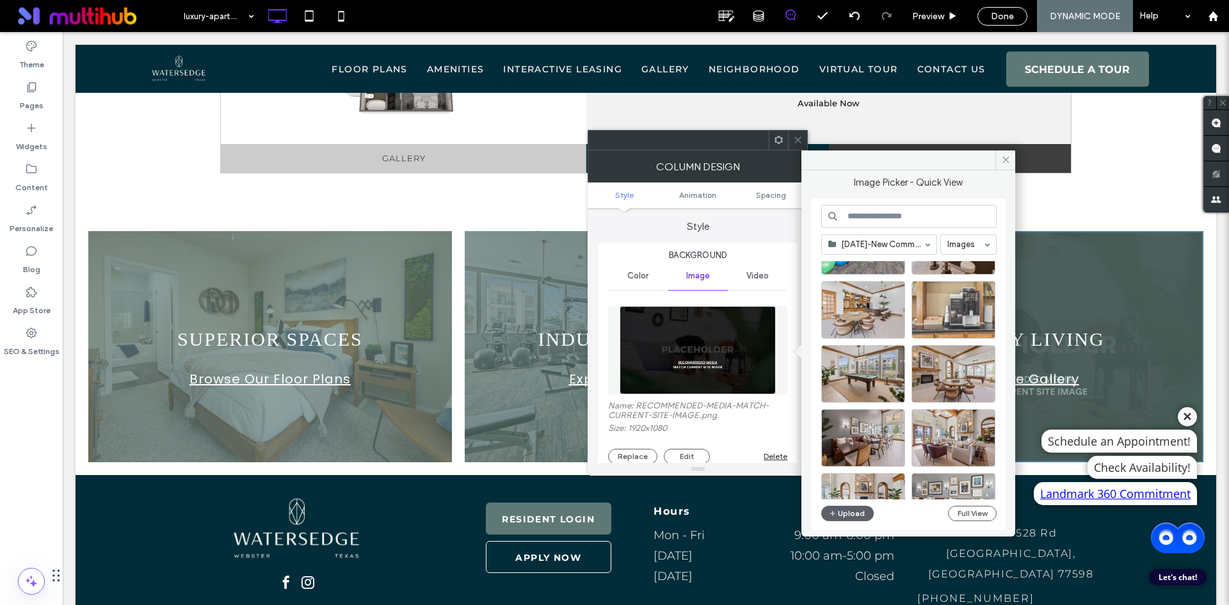
scroll to position [256, 0]
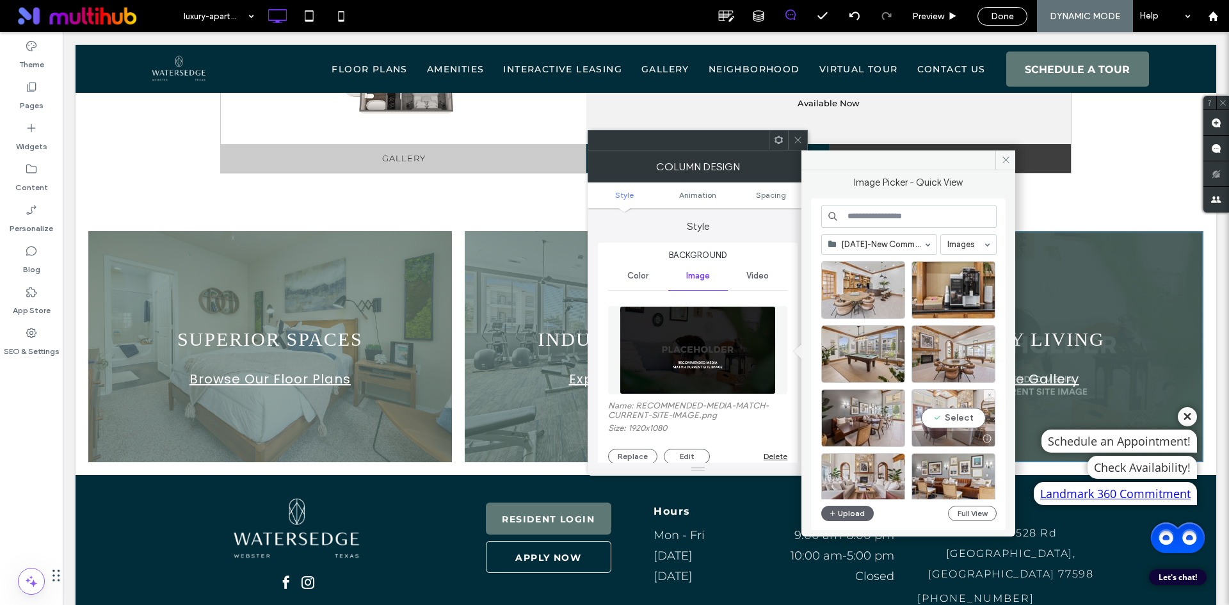
click at [977, 414] on div "Select" at bounding box center [954, 418] width 84 height 58
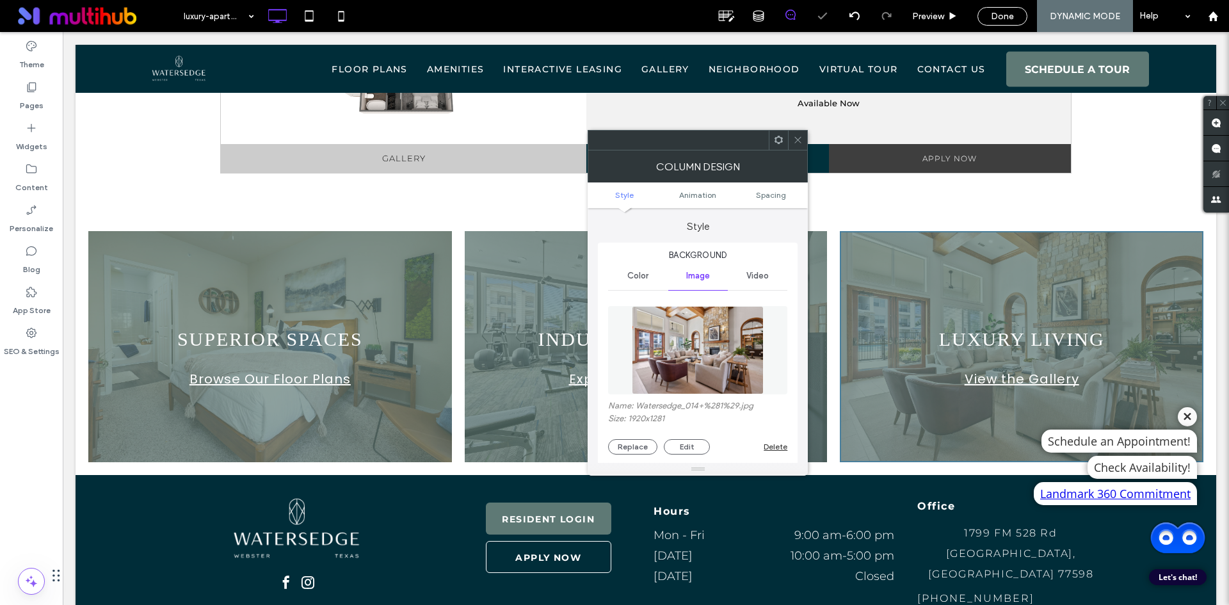
click at [798, 143] on icon at bounding box center [798, 140] width 10 height 10
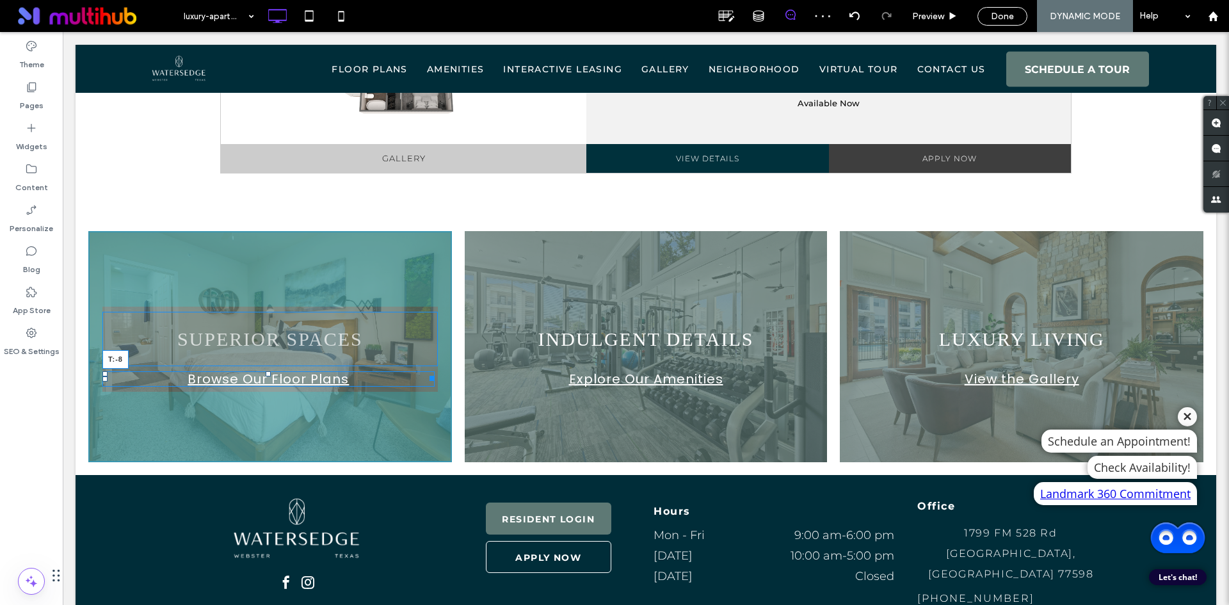
drag, startPoint x: 269, startPoint y: 328, endPoint x: 265, endPoint y: 298, distance: 30.4
click at [265, 298] on div "SUPERIOR SPACES Browse Our Floor Plans T:-8 Click To Paste" at bounding box center [270, 346] width 364 height 231
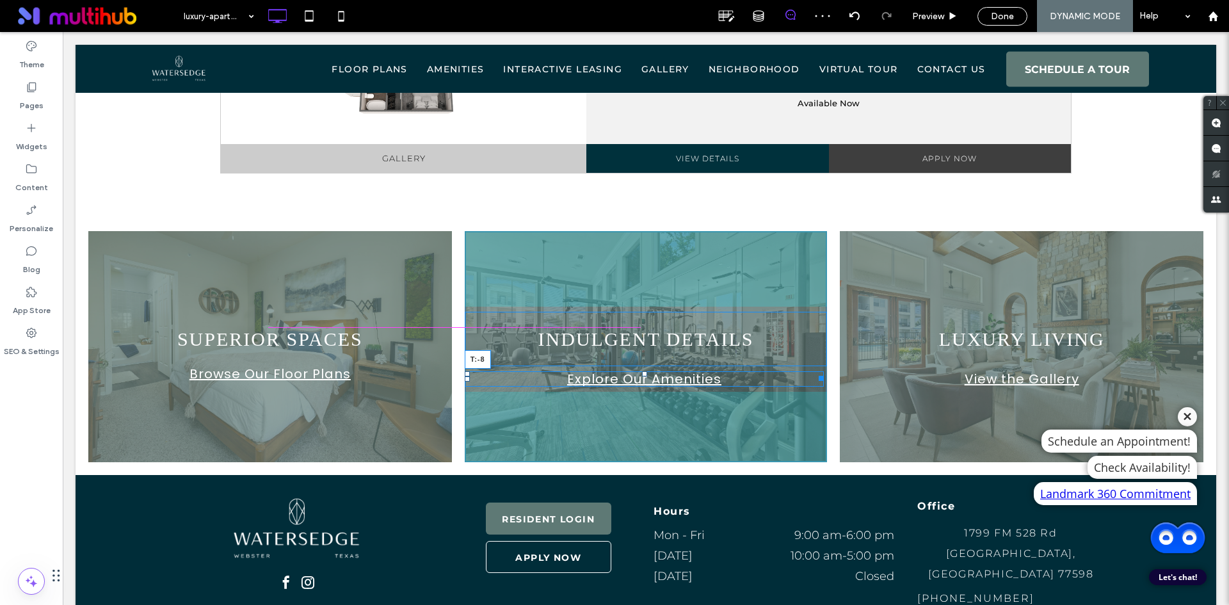
drag, startPoint x: 641, startPoint y: 326, endPoint x: 1116, endPoint y: 339, distance: 474.5
click at [646, 308] on div "INDULGENT DETAILS Explore Our Amenities T:-8 Click To Paste" at bounding box center [646, 346] width 363 height 231
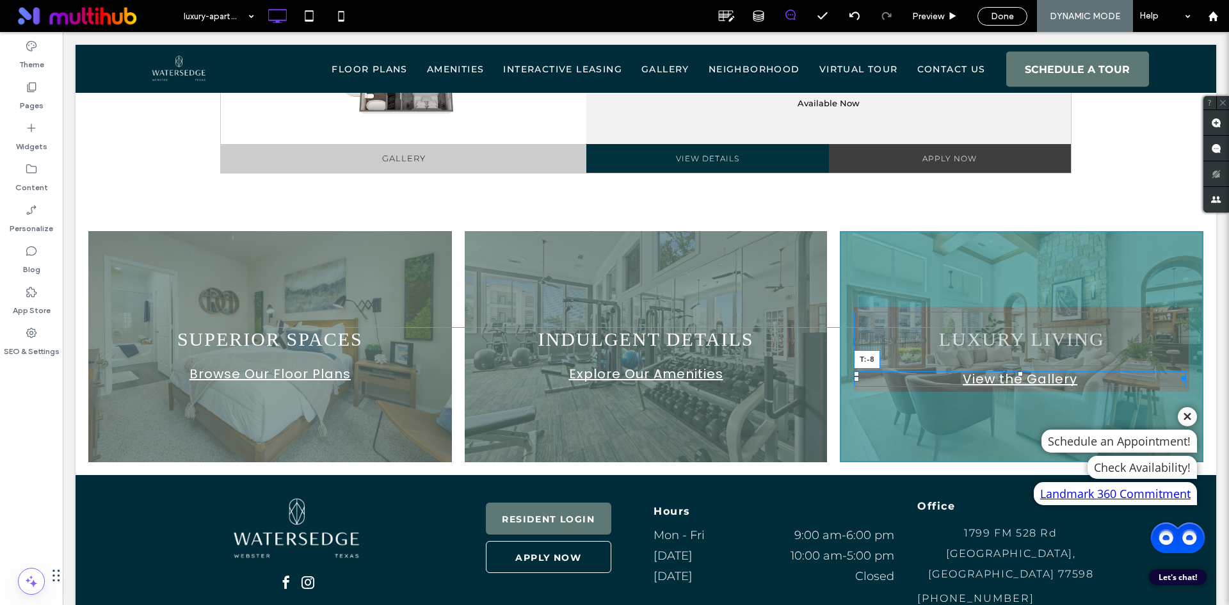
drag, startPoint x: 1014, startPoint y: 327, endPoint x: 1078, endPoint y: 326, distance: 64.0
click at [1015, 294] on div "LUXURY LIVING View the Gallery T:-8 Click To Paste" at bounding box center [1022, 346] width 364 height 231
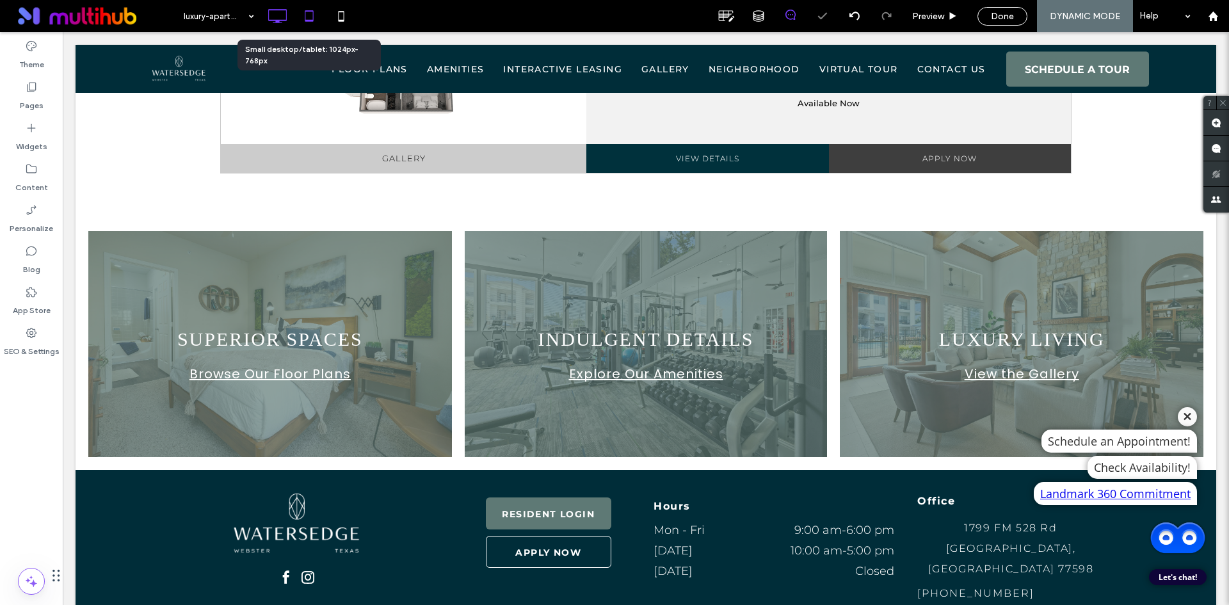
click at [312, 10] on icon at bounding box center [309, 16] width 26 height 26
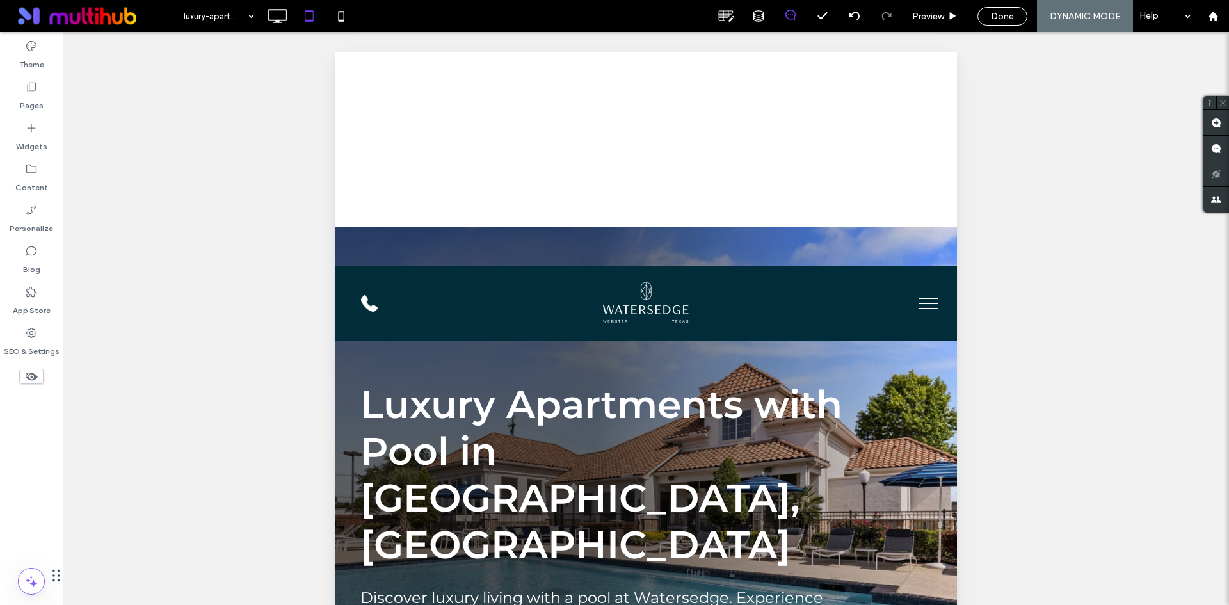
scroll to position [0, 0]
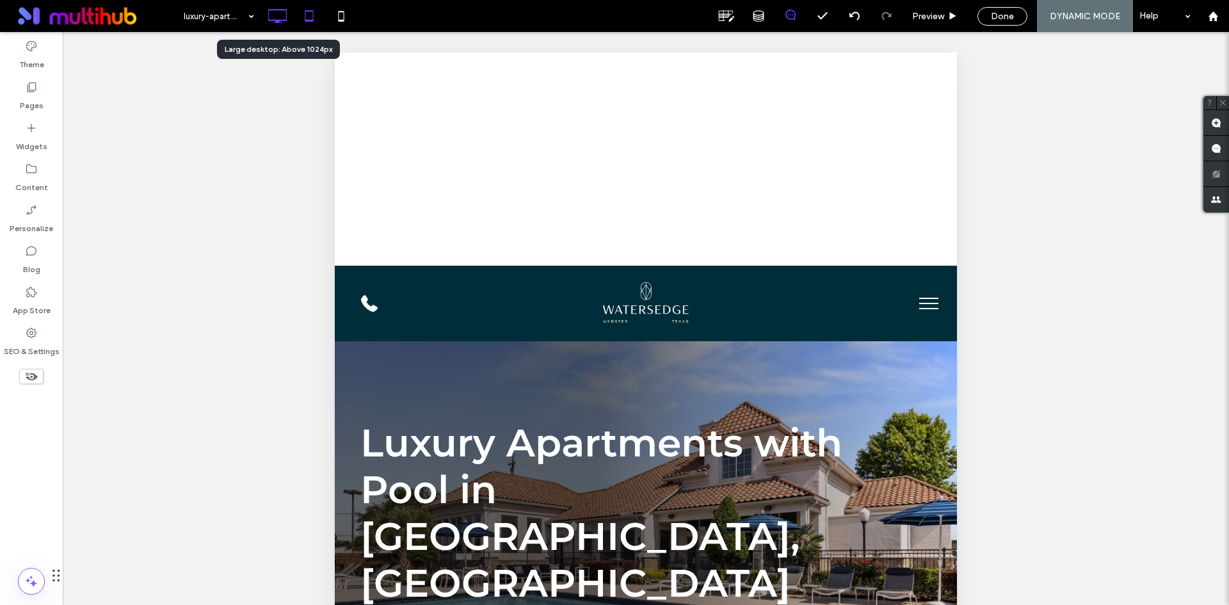
click at [274, 16] on icon at bounding box center [277, 16] width 26 height 26
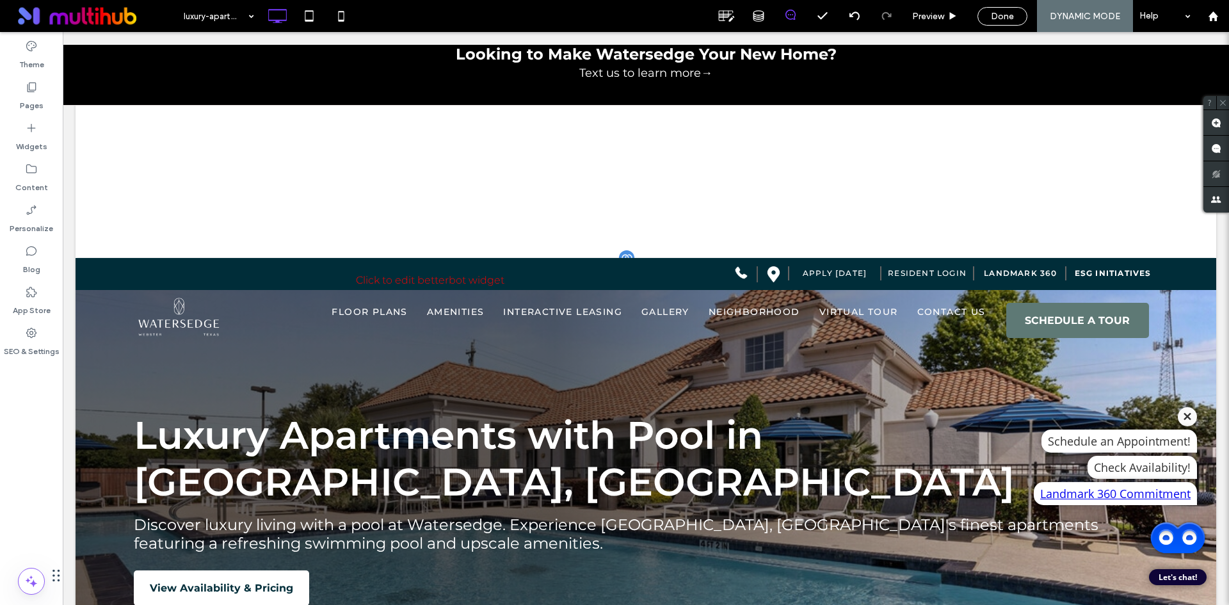
click at [437, 588] on div at bounding box center [646, 474] width 1141 height 432
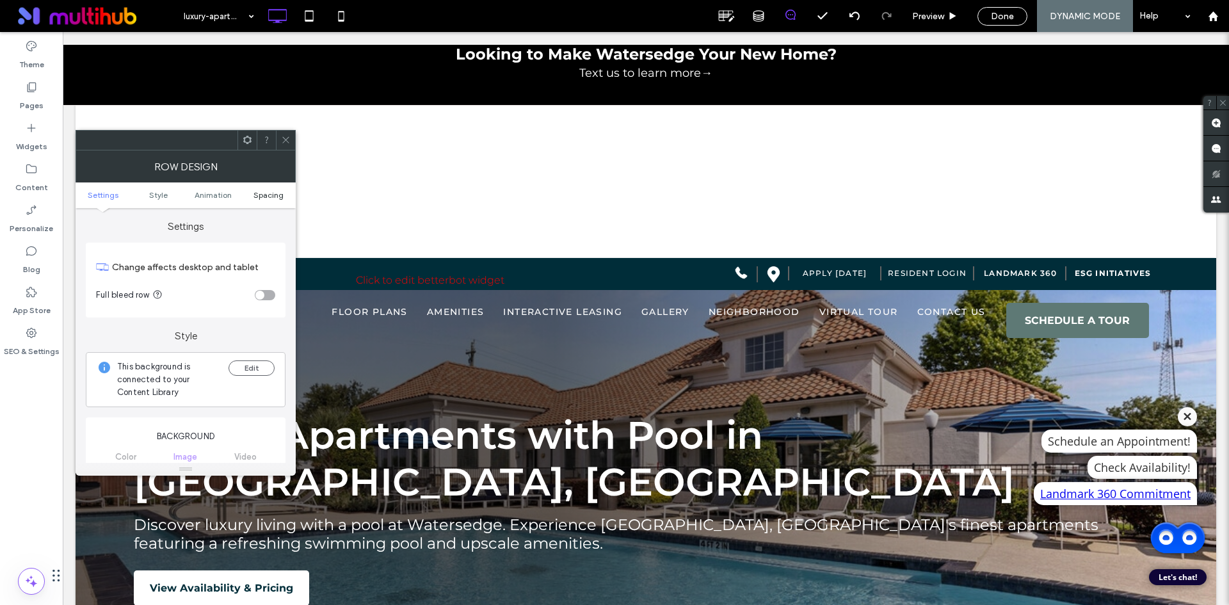
click at [267, 193] on span "Spacing" at bounding box center [268, 195] width 30 height 10
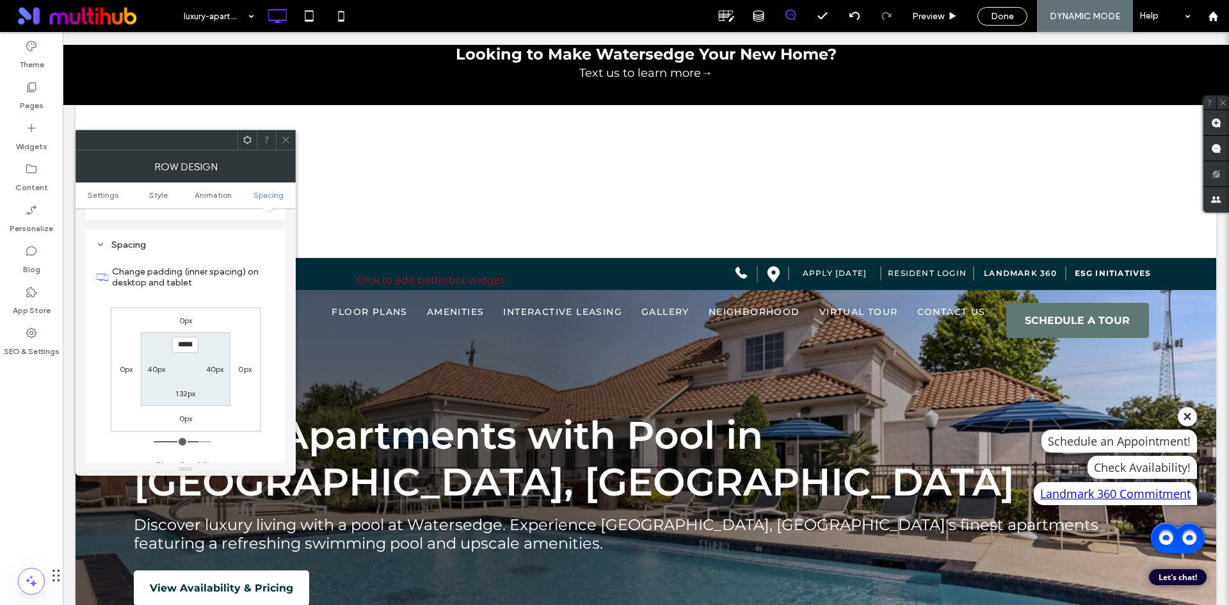
scroll to position [830, 0]
type input "*****"
type input "***"
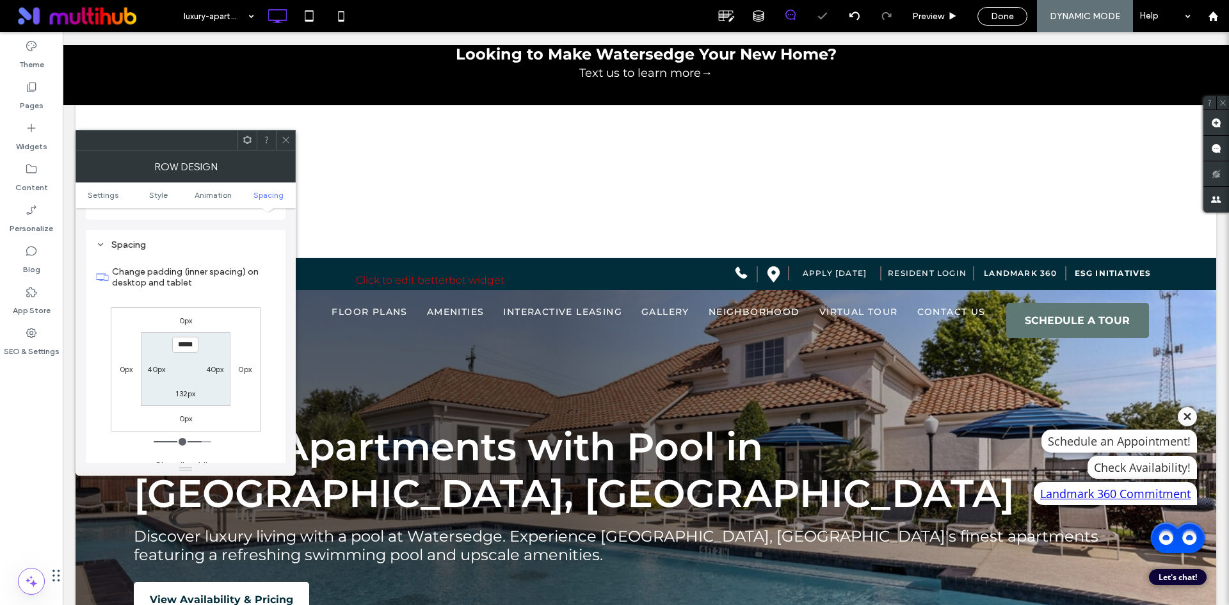
click at [292, 137] on div at bounding box center [285, 140] width 19 height 19
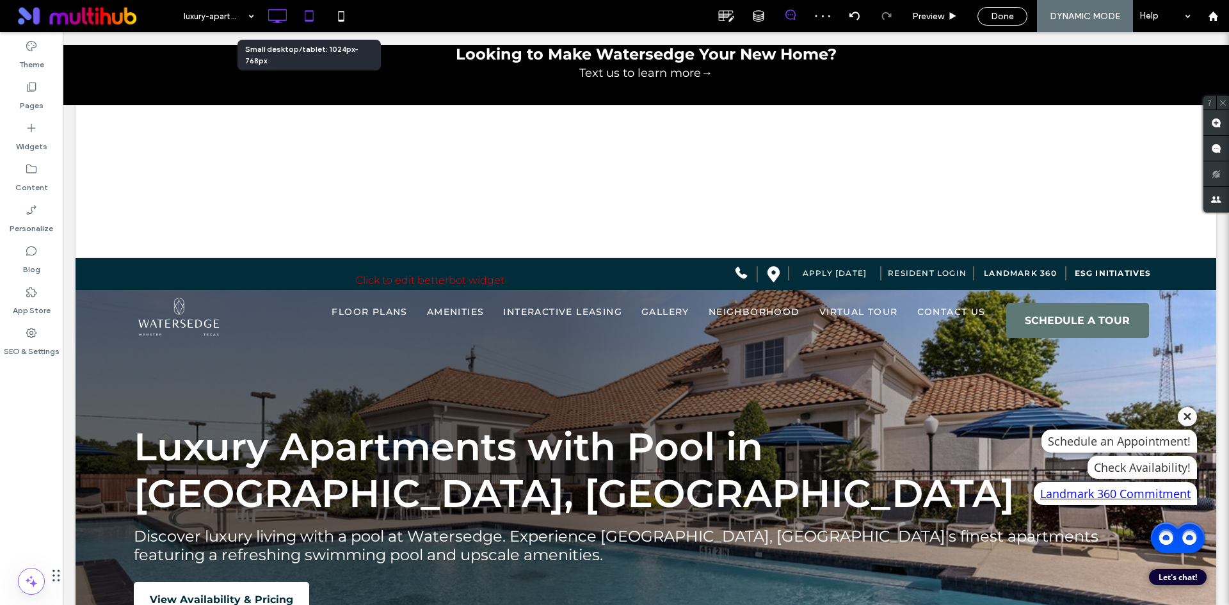
click at [312, 14] on icon at bounding box center [309, 16] width 26 height 26
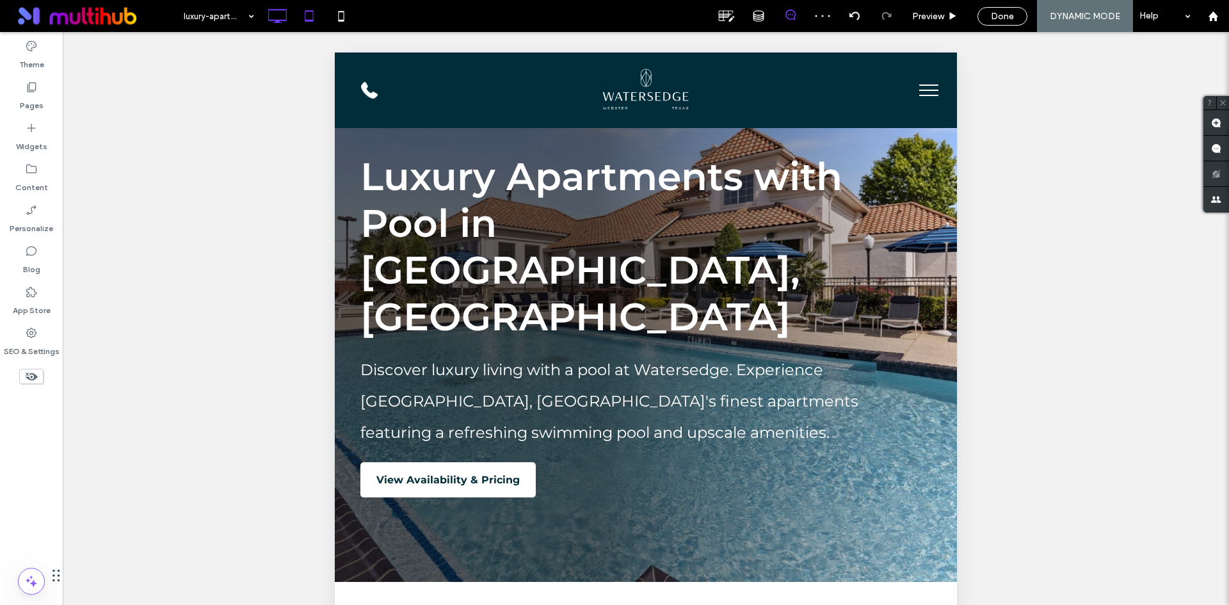
scroll to position [64, 0]
click at [279, 8] on icon at bounding box center [277, 16] width 26 height 26
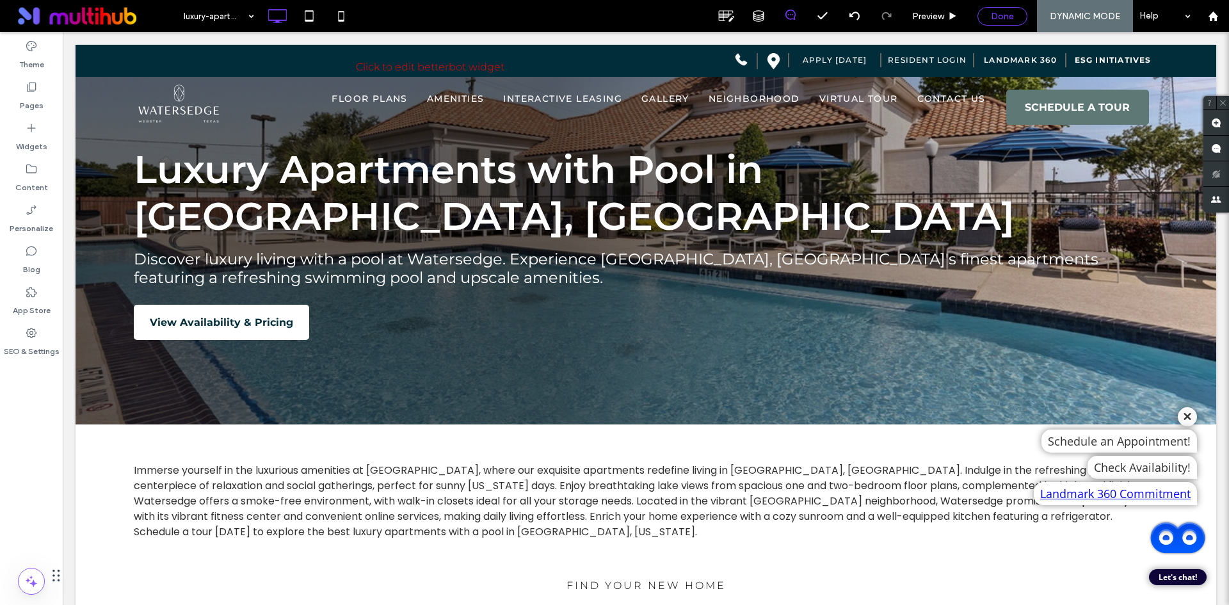
click at [998, 17] on span "Done" at bounding box center [1002, 16] width 23 height 11
click at [24, 180] on div at bounding box center [614, 302] width 1229 height 605
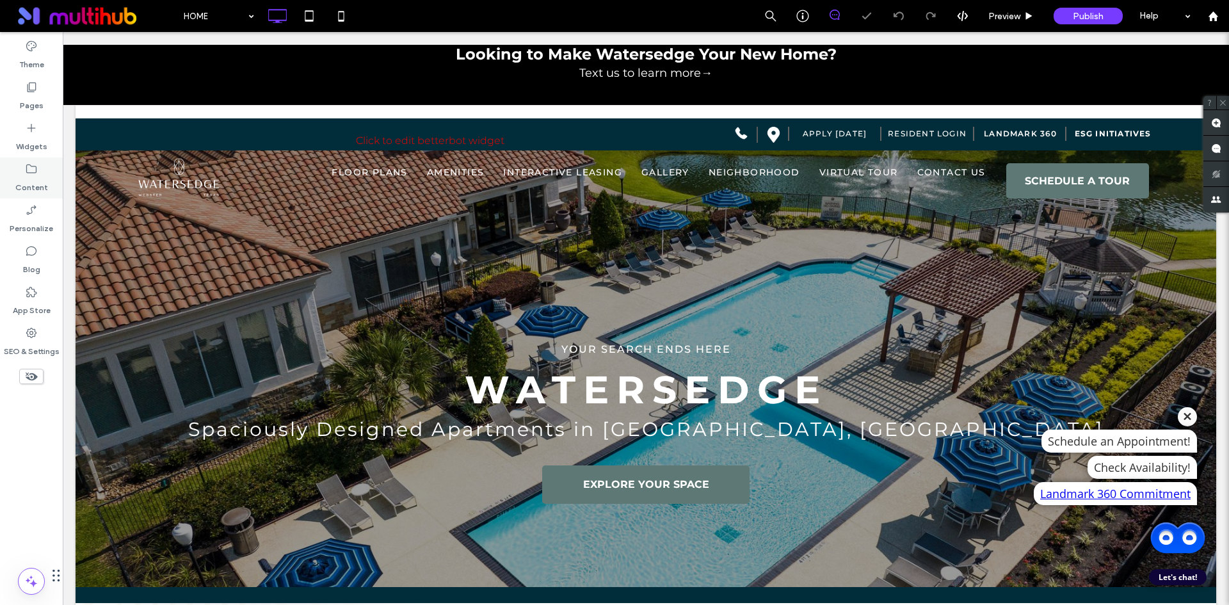
click at [29, 177] on label "Content" at bounding box center [31, 184] width 33 height 18
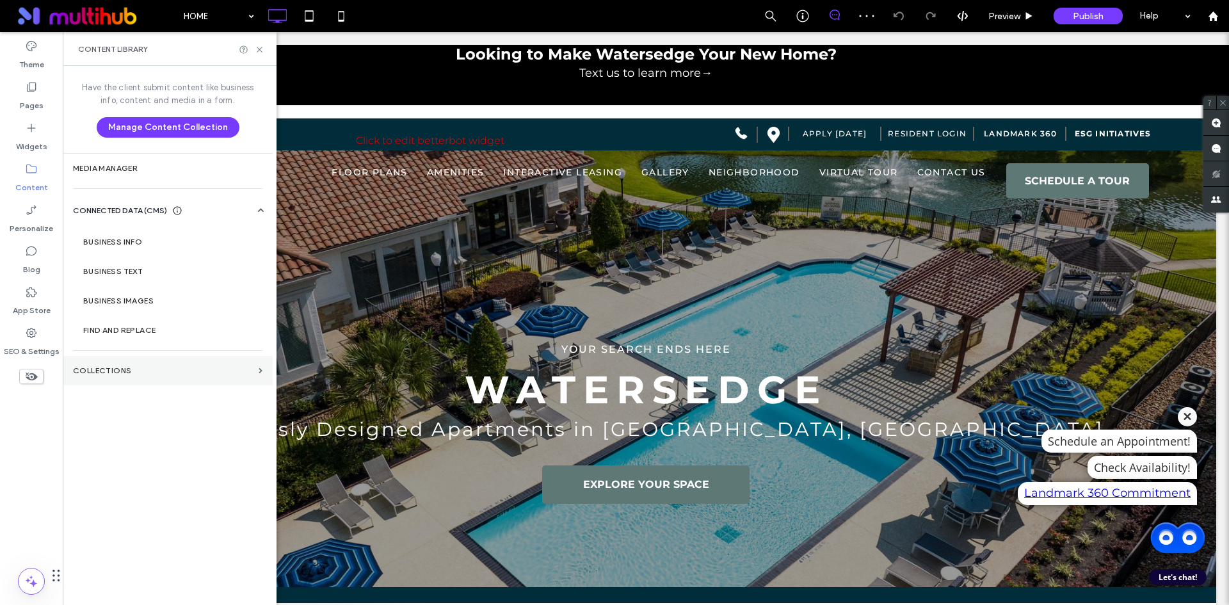
click at [125, 365] on section "Collections" at bounding box center [168, 370] width 210 height 29
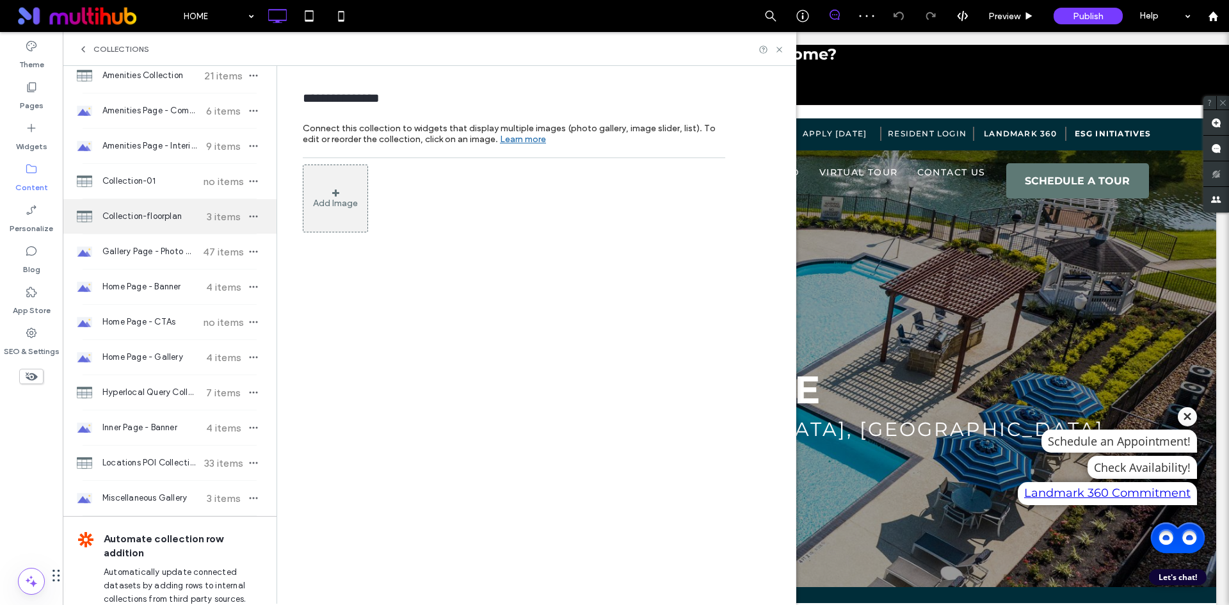
scroll to position [144, 0]
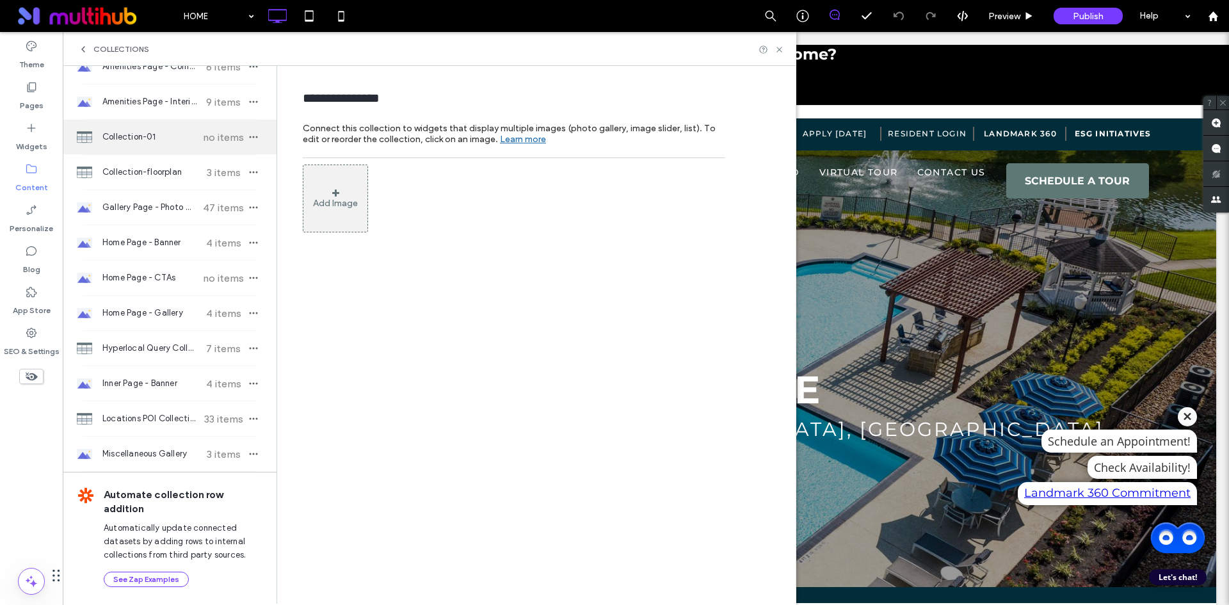
click at [203, 141] on span "no items" at bounding box center [223, 137] width 45 height 12
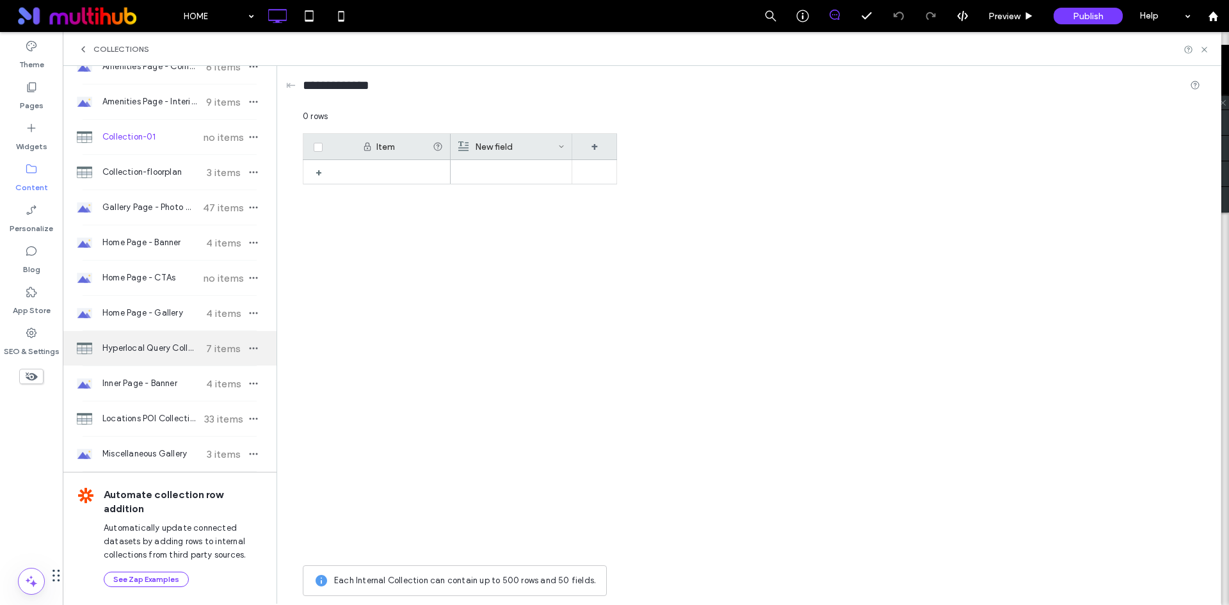
click at [201, 342] on span "7 items" at bounding box center [223, 348] width 45 height 12
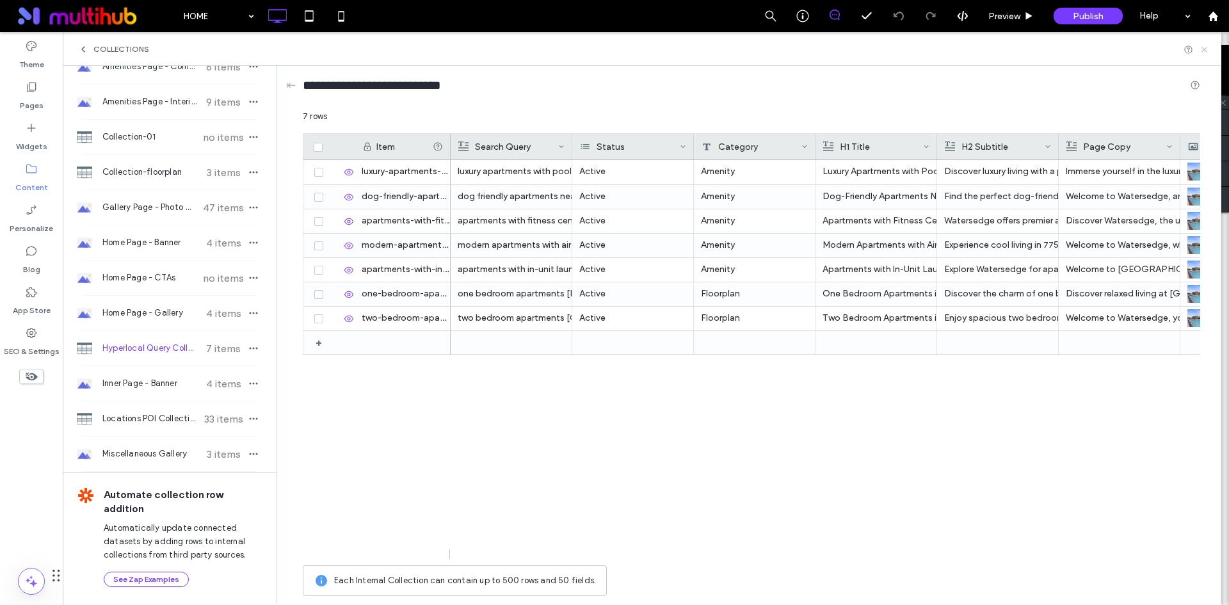
click at [1207, 50] on icon at bounding box center [1205, 50] width 10 height 10
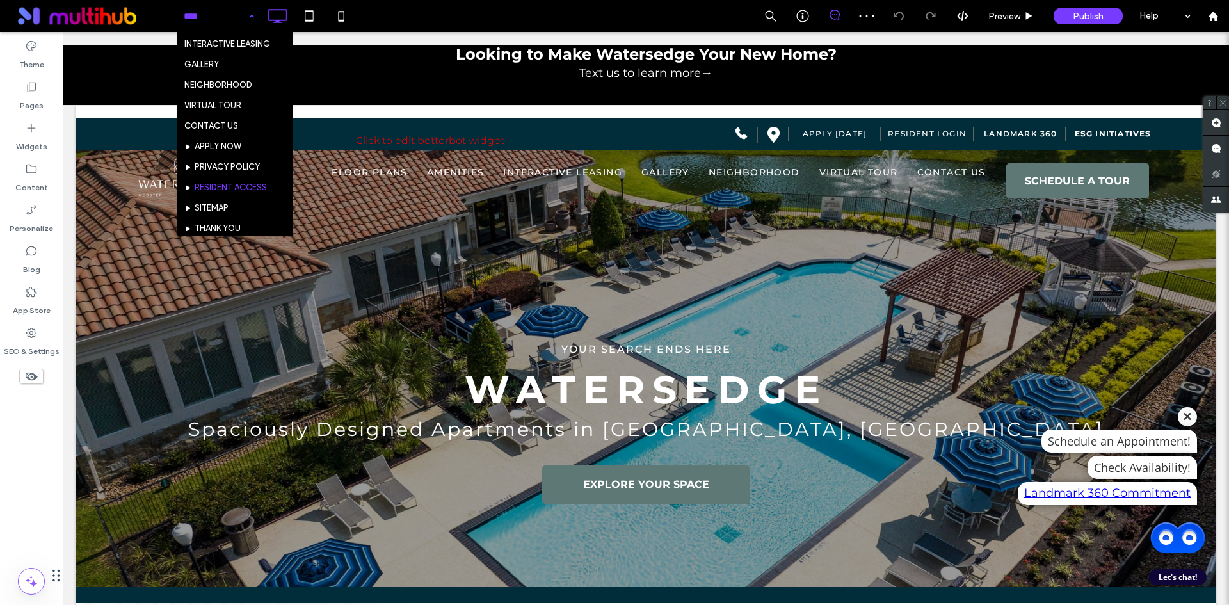
scroll to position [125, 0]
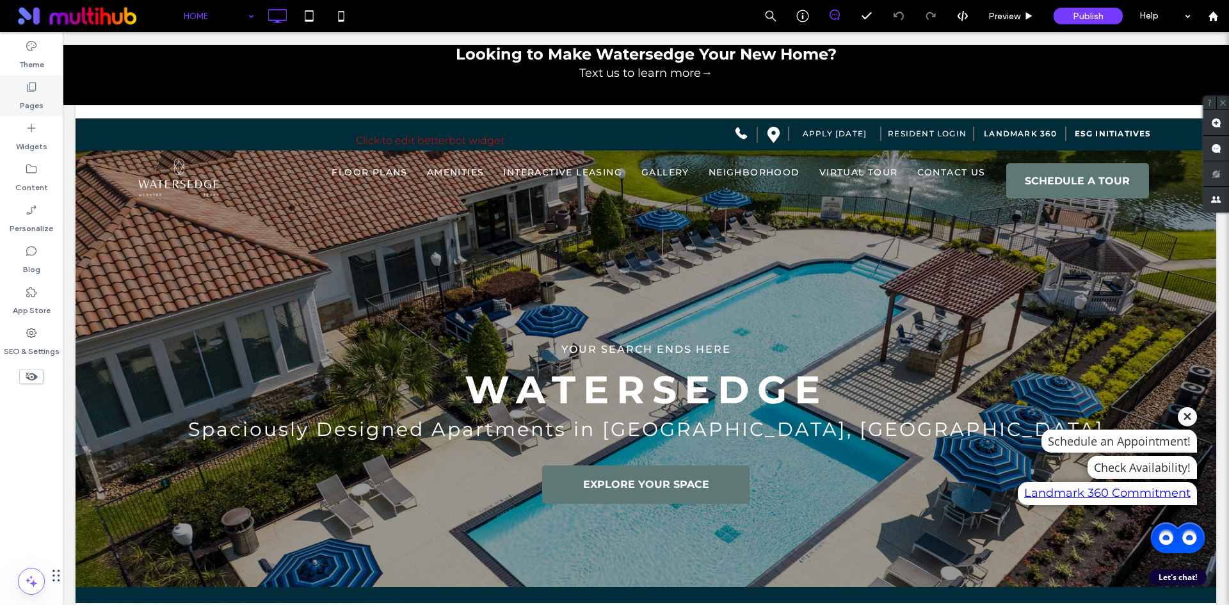
click at [34, 92] on use at bounding box center [32, 88] width 9 height 10
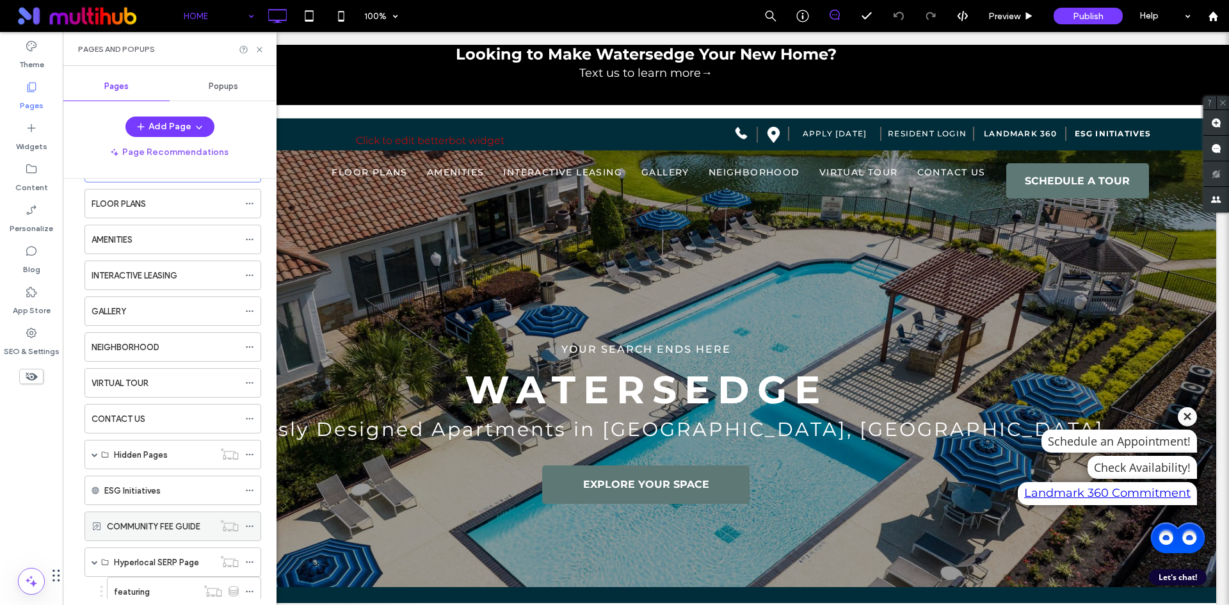
scroll to position [87, 0]
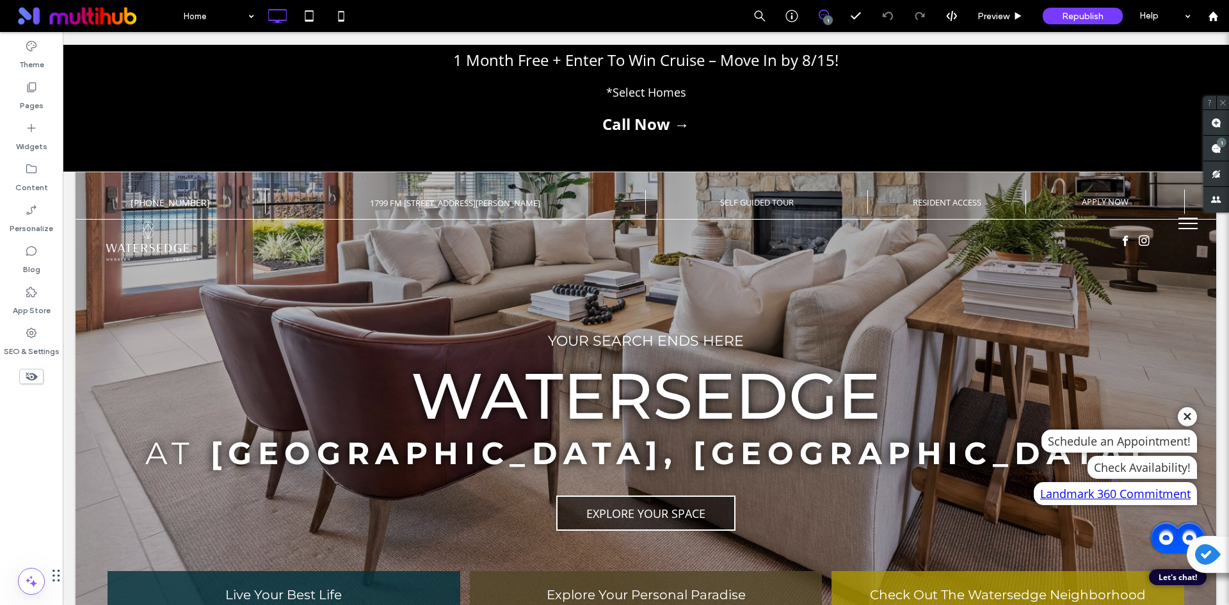
click at [1182, 411] on div at bounding box center [1187, 416] width 19 height 19
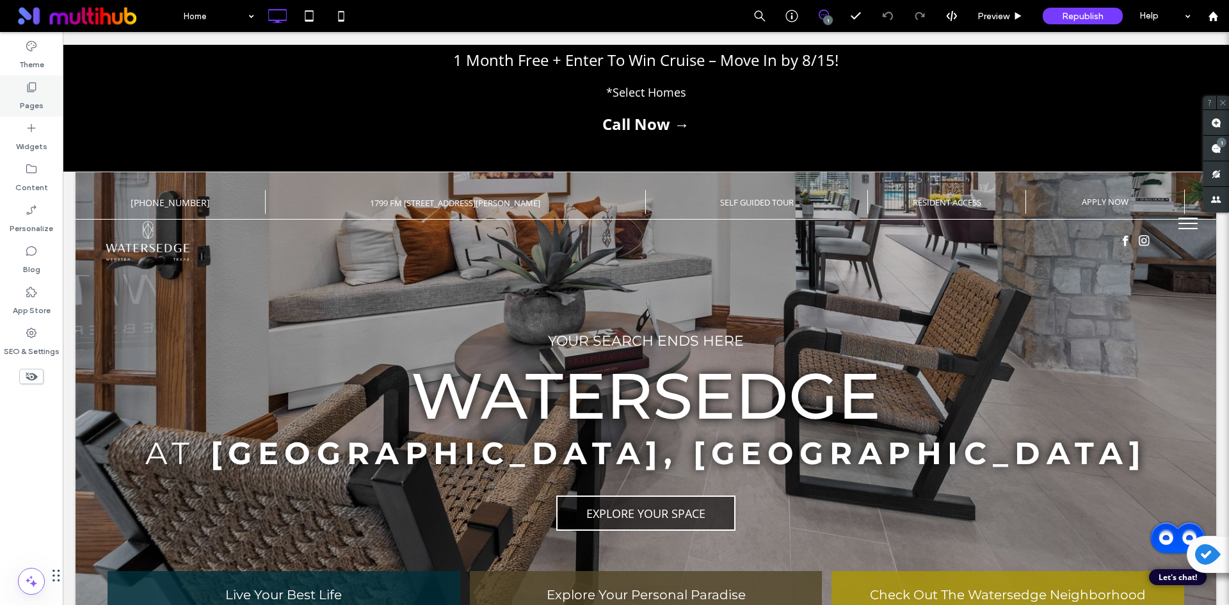
click at [38, 87] on div "Pages" at bounding box center [31, 96] width 63 height 41
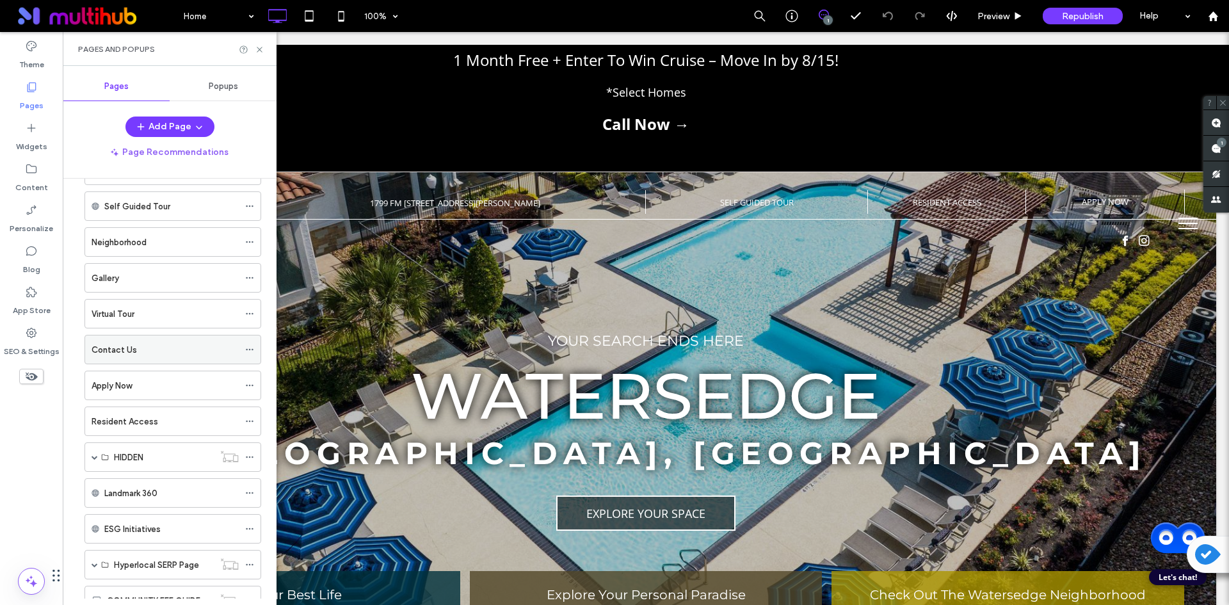
scroll to position [201, 0]
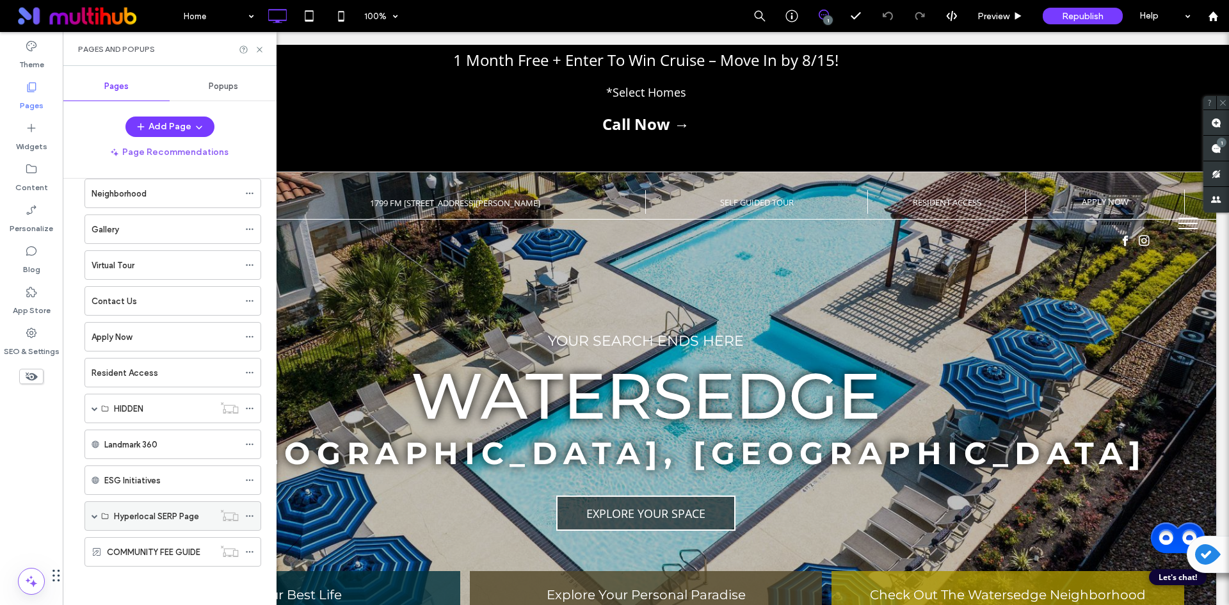
click at [95, 515] on span at bounding box center [95, 516] width 6 height 6
click at [141, 539] on label "featured" at bounding box center [131, 546] width 35 height 22
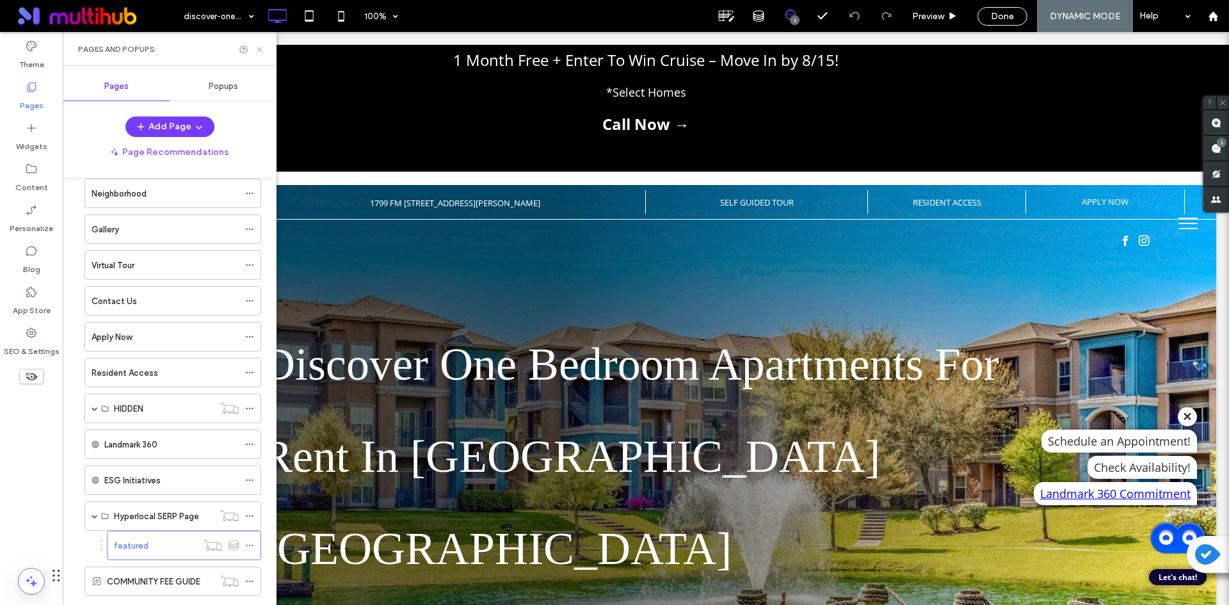
click at [262, 48] on icon at bounding box center [260, 50] width 10 height 10
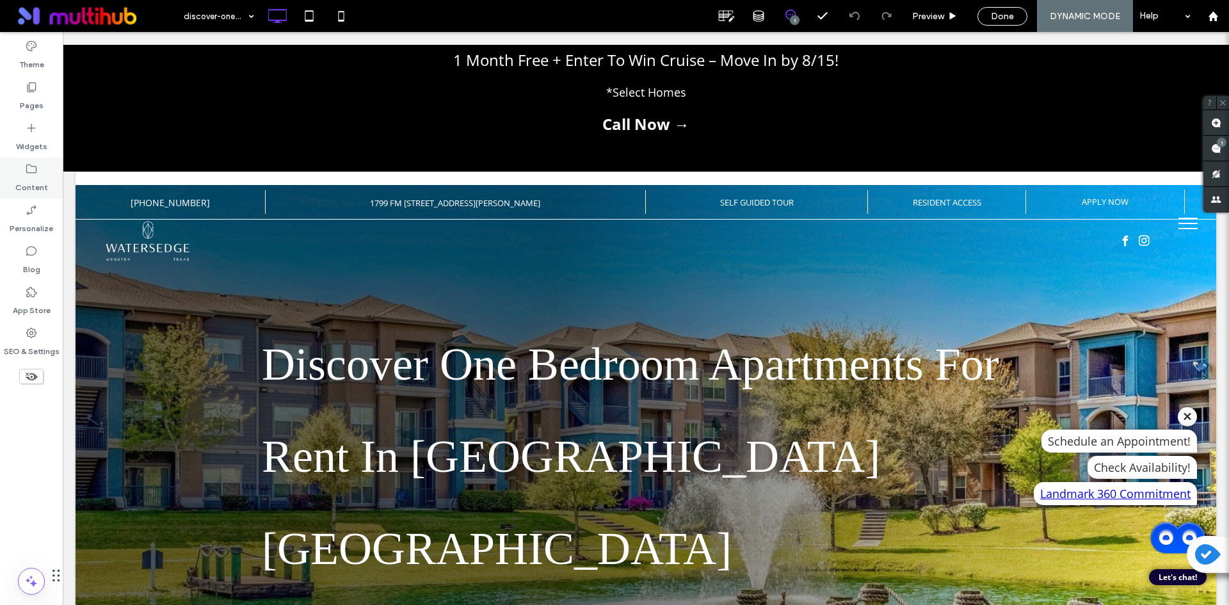
click at [35, 177] on label "Content" at bounding box center [31, 184] width 33 height 18
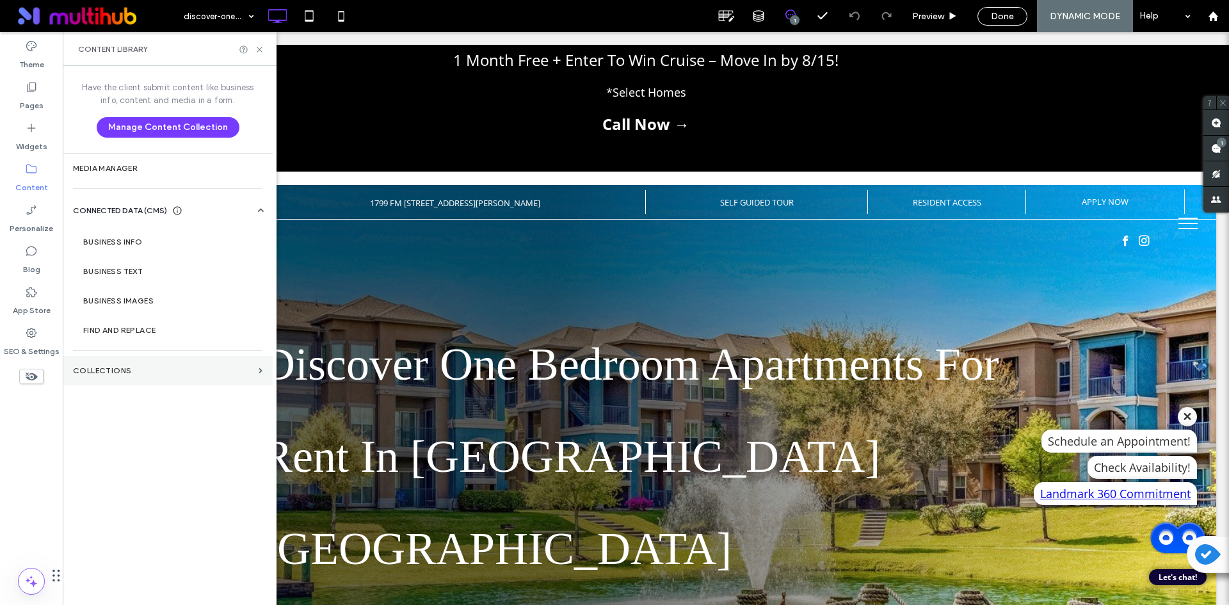
click at [170, 364] on section "Collections" at bounding box center [168, 370] width 210 height 29
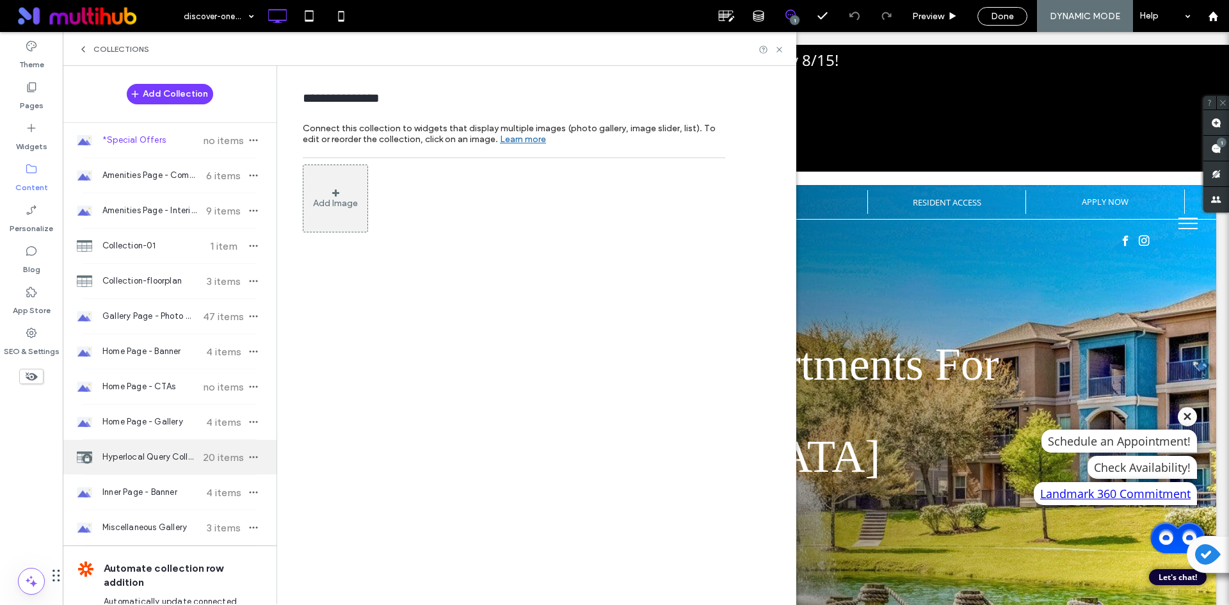
click at [172, 447] on div "Hyperlocal Query Collection 20 items" at bounding box center [170, 457] width 214 height 35
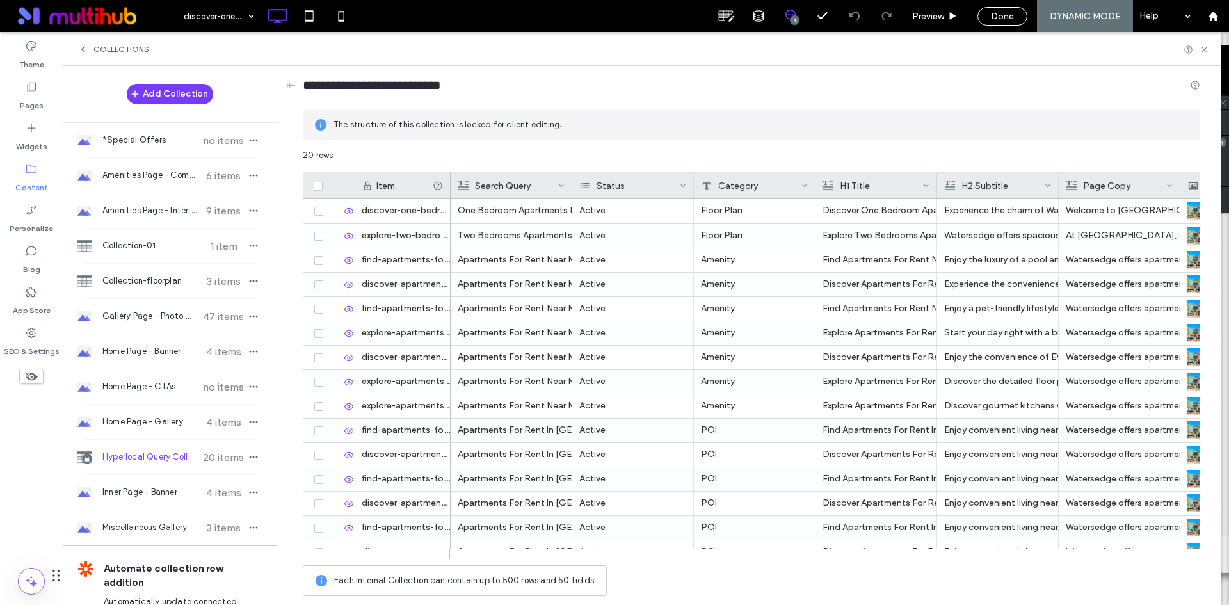
click at [519, 183] on div "Search Query" at bounding box center [508, 186] width 100 height 26
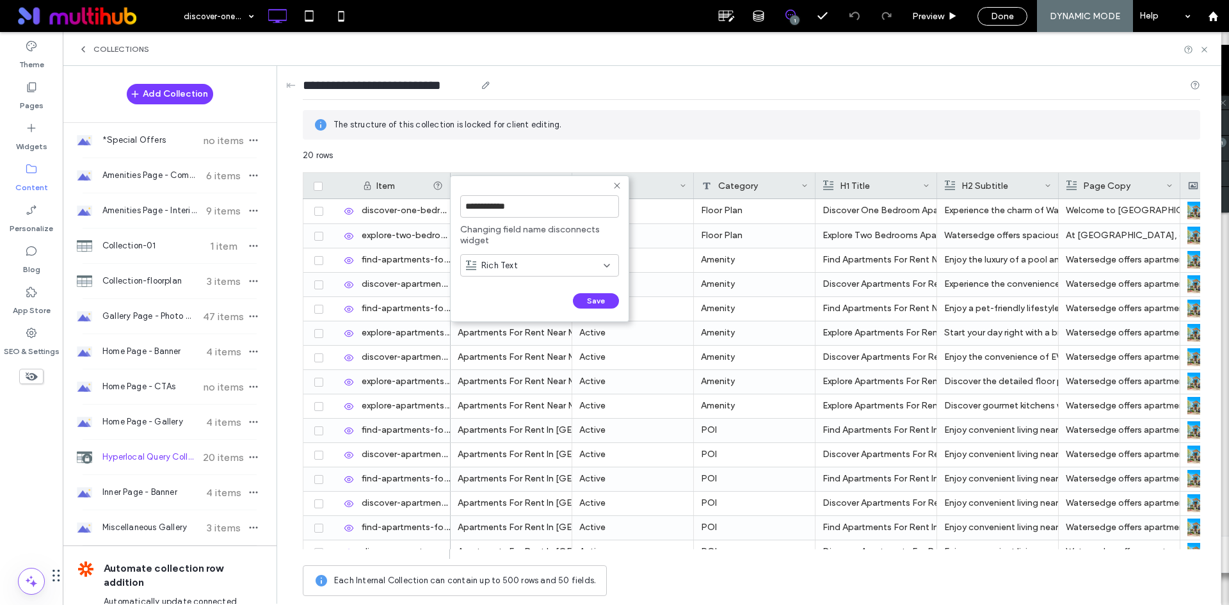
click at [454, 97] on div "**********" at bounding box center [751, 88] width 897 height 24
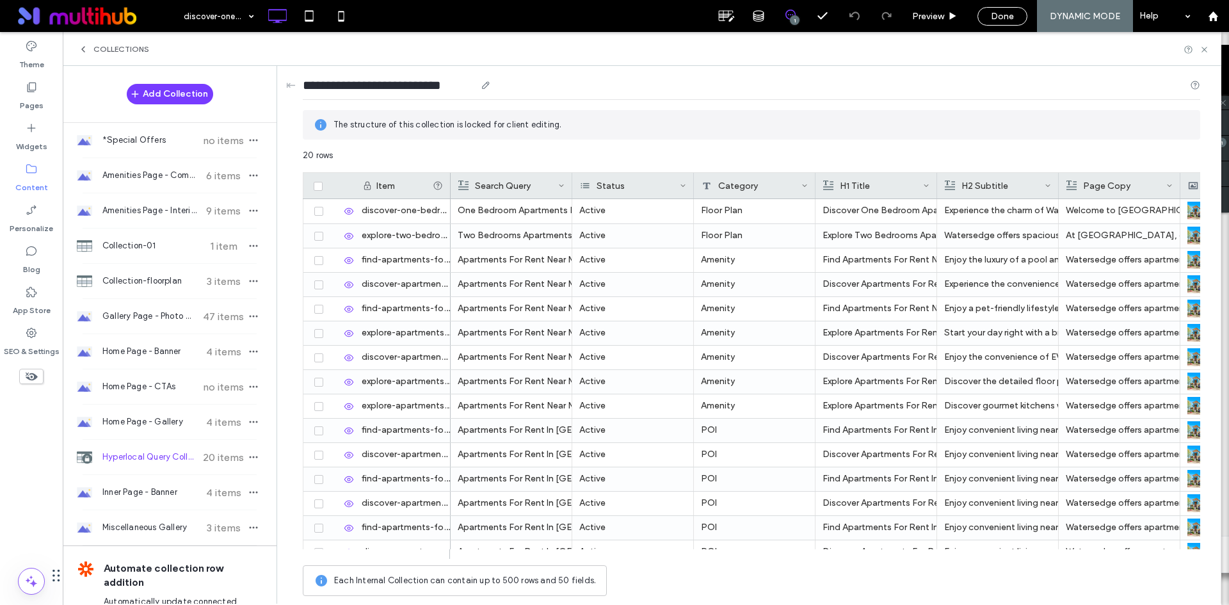
click at [452, 87] on input "**********" at bounding box center [389, 85] width 173 height 18
click at [540, 188] on div "Search Query" at bounding box center [508, 186] width 100 height 26
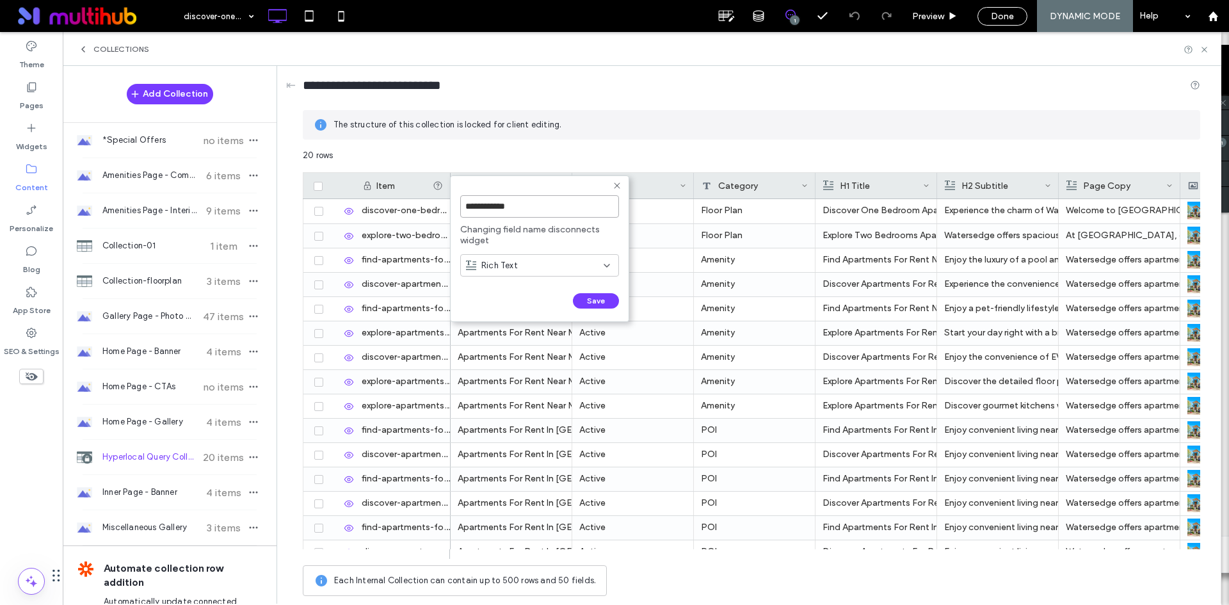
click at [526, 198] on input "**********" at bounding box center [539, 206] width 159 height 22
click at [641, 189] on div "Status" at bounding box center [630, 186] width 100 height 26
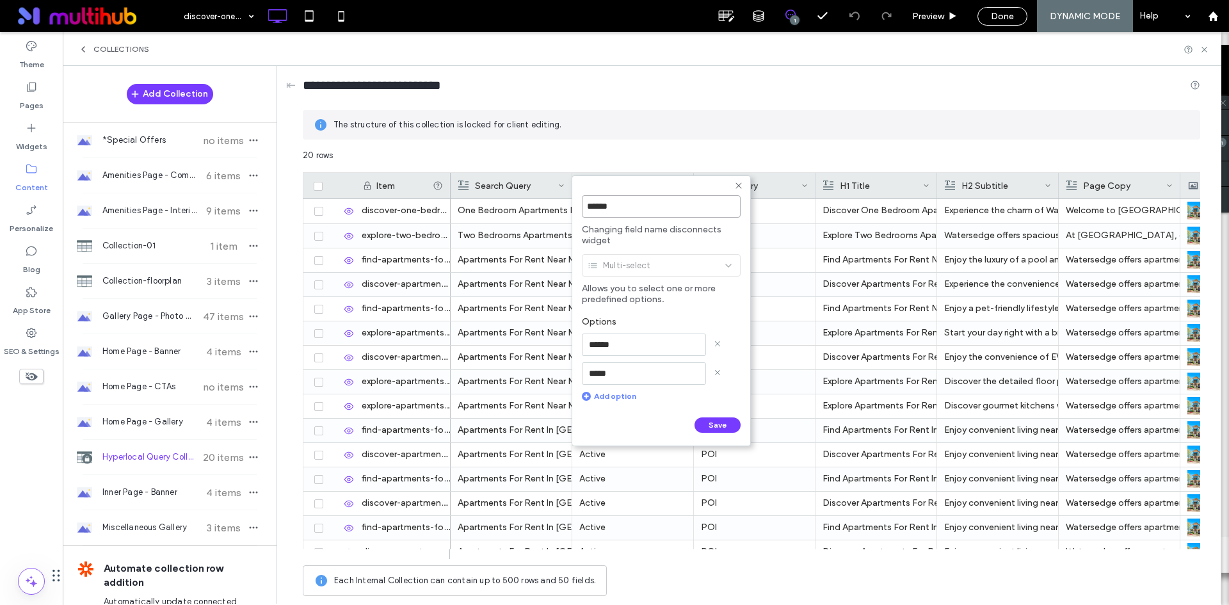
click at [641, 211] on input "******" at bounding box center [661, 206] width 159 height 22
click at [647, 342] on input "******" at bounding box center [644, 345] width 124 height 22
click at [674, 380] on input "*****" at bounding box center [644, 373] width 124 height 22
click at [737, 188] on icon at bounding box center [739, 186] width 10 height 10
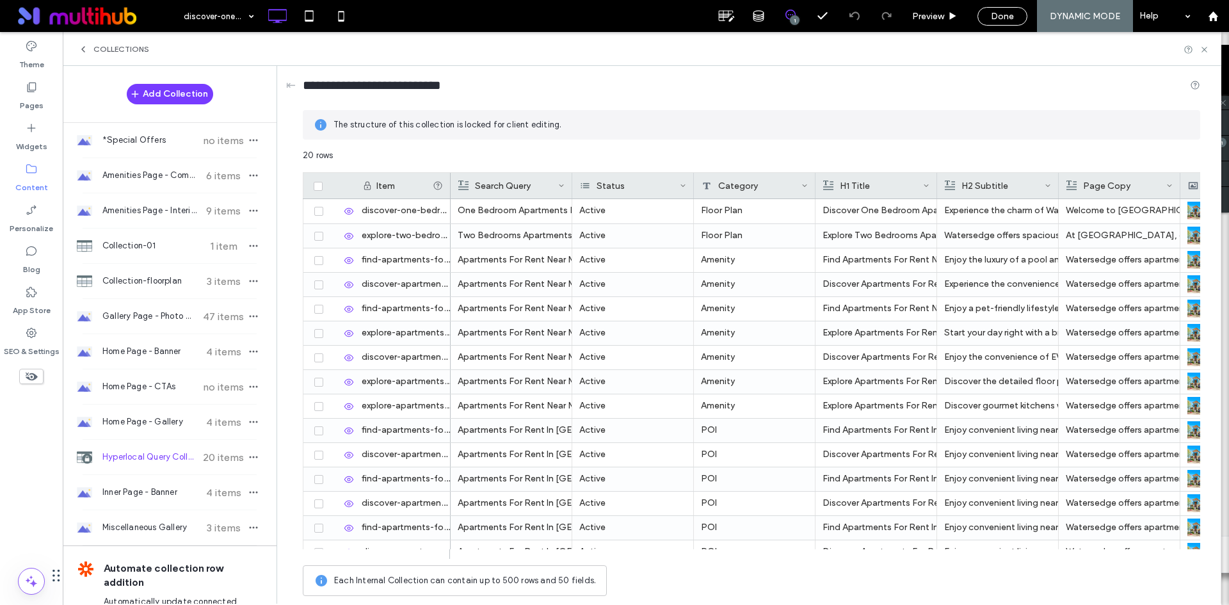
click at [772, 190] on div "Category" at bounding box center [752, 186] width 100 height 26
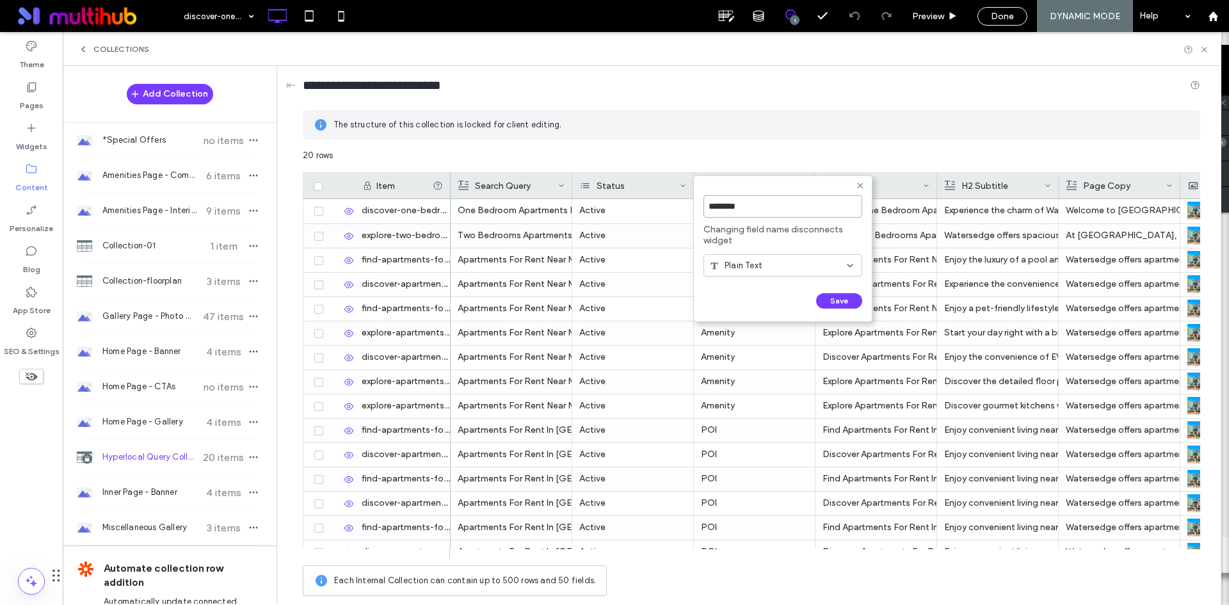
click at [768, 202] on input "********" at bounding box center [783, 206] width 159 height 22
click at [860, 186] on use at bounding box center [860, 185] width 6 height 6
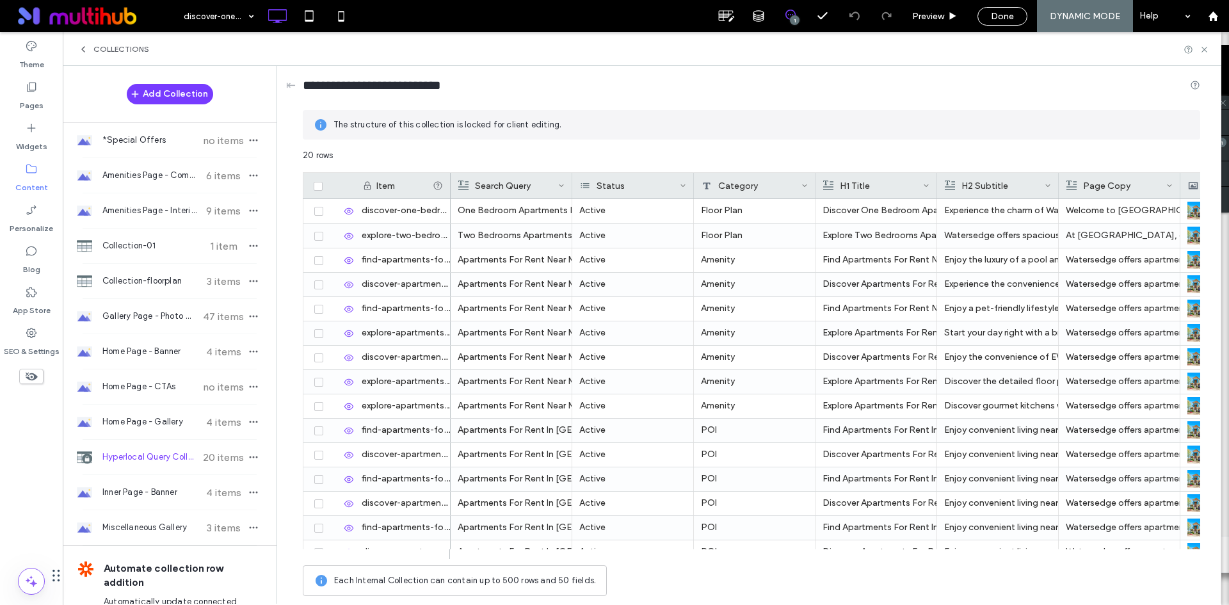
click at [876, 189] on div "H1 Title" at bounding box center [873, 186] width 100 height 26
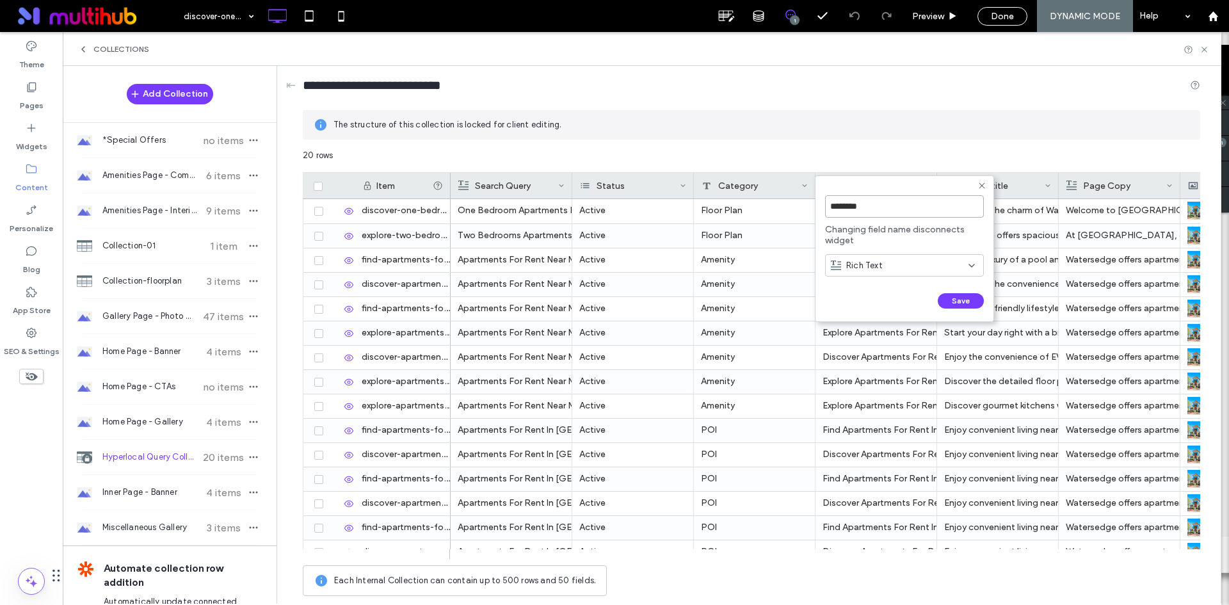
click at [881, 209] on input "********" at bounding box center [904, 206] width 159 height 22
click at [983, 184] on icon at bounding box center [982, 186] width 10 height 10
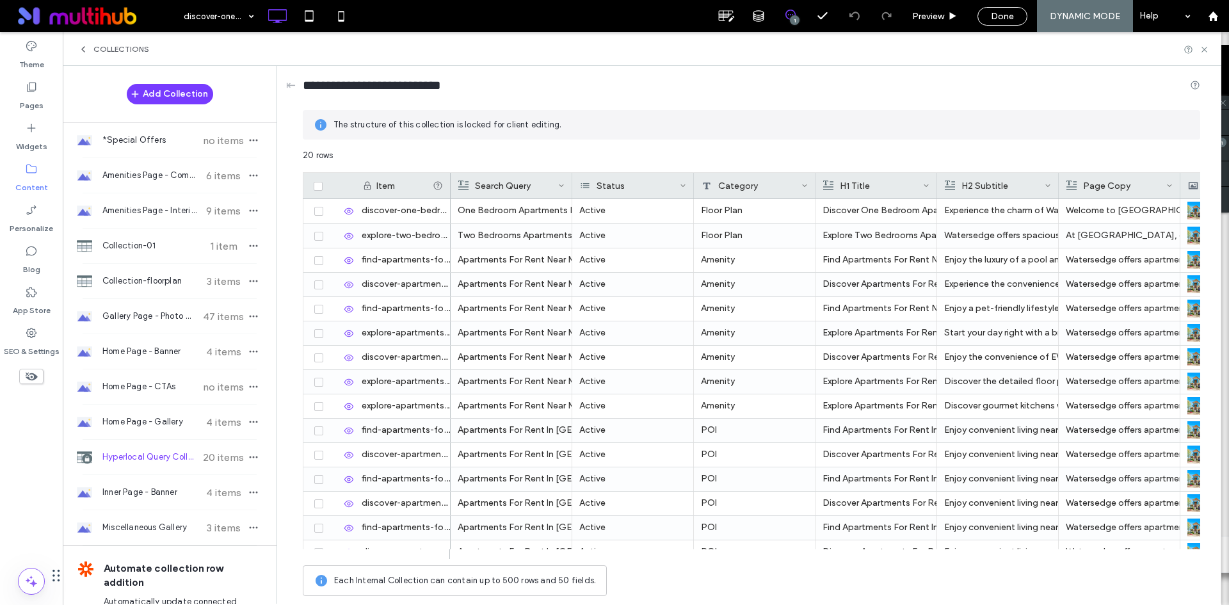
click at [979, 191] on div "H2 Subtitle" at bounding box center [995, 186] width 100 height 26
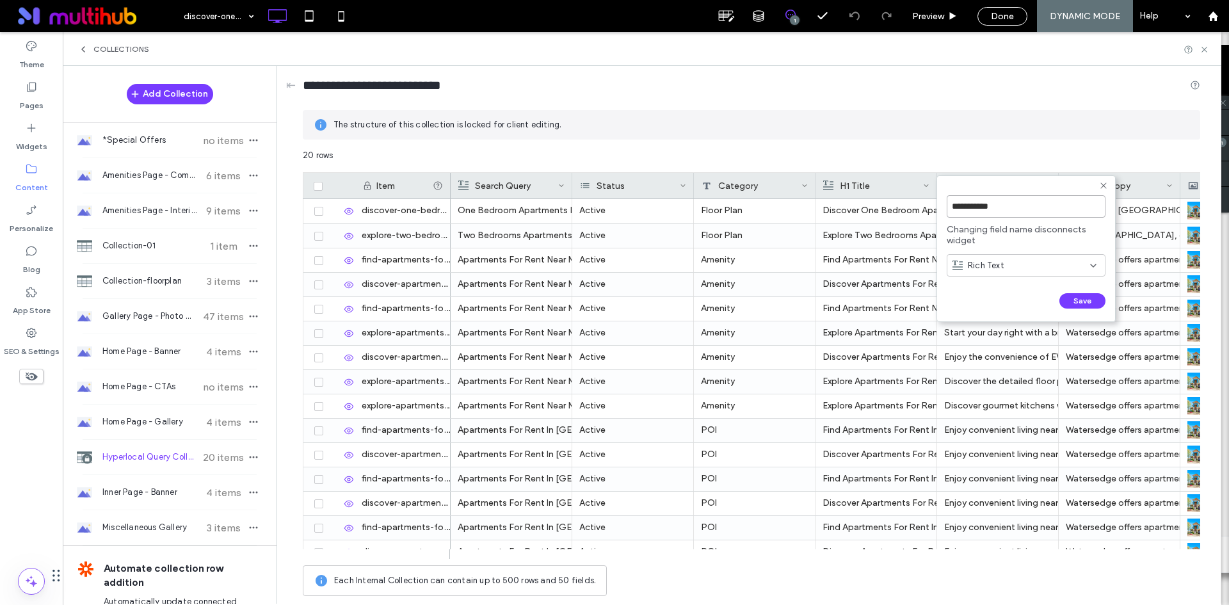
click at [974, 205] on input "**********" at bounding box center [1026, 206] width 159 height 22
click at [1106, 184] on icon at bounding box center [1103, 186] width 10 height 10
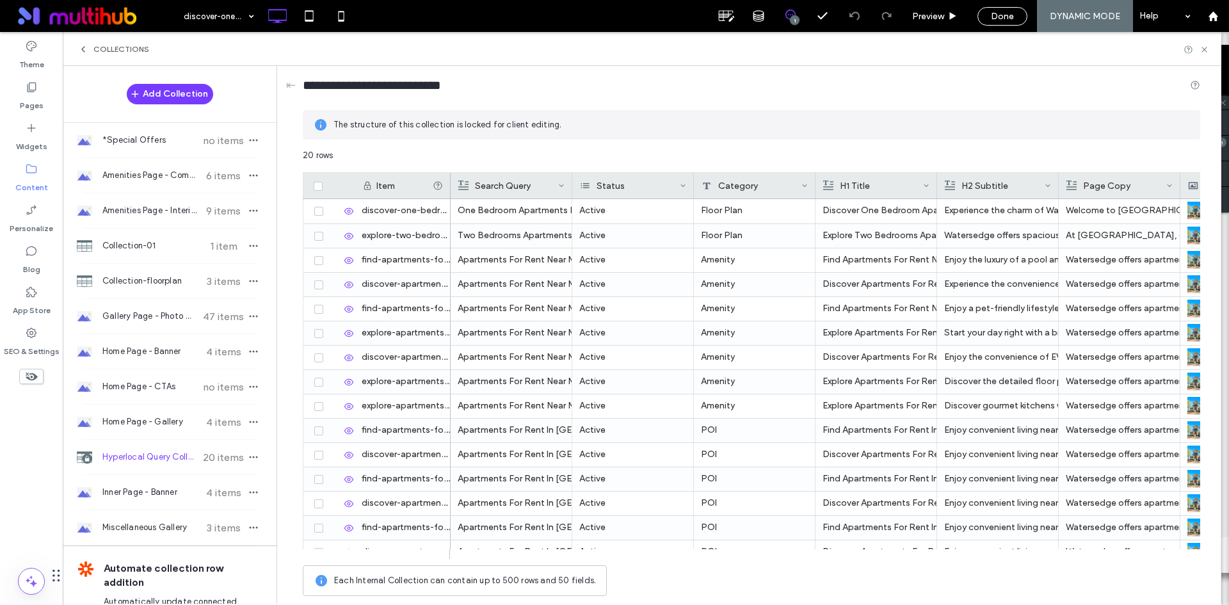
click at [1096, 184] on div "Page Copy" at bounding box center [1116, 186] width 100 height 26
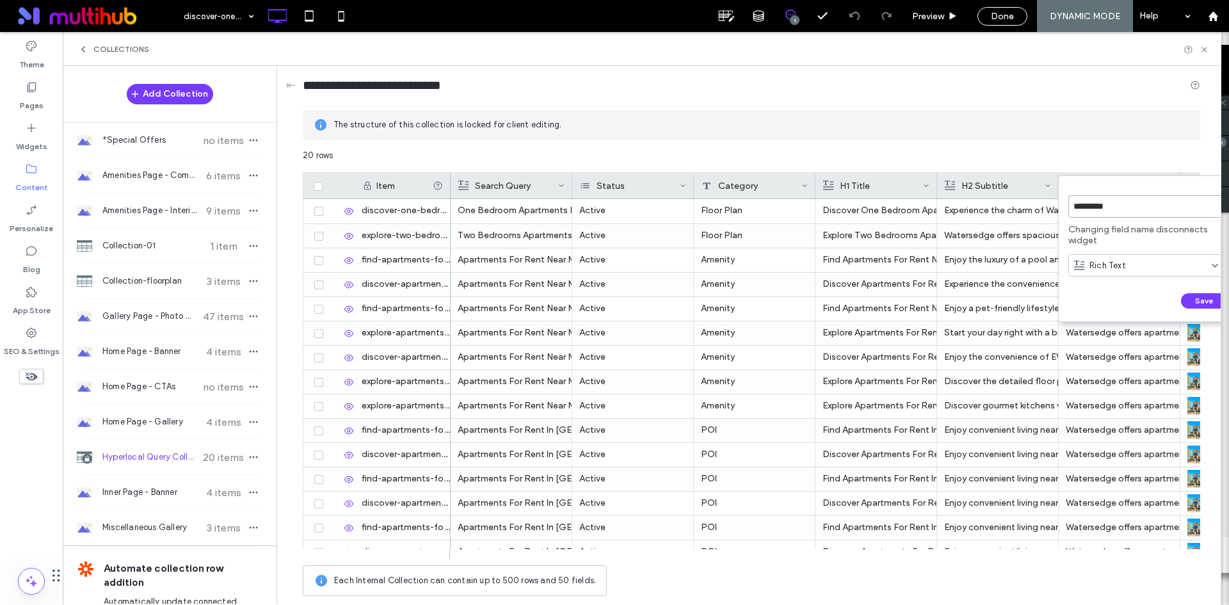
click at [1097, 212] on input "*********" at bounding box center [1147, 206] width 159 height 22
click at [1154, 175] on div "********* Changing field name disconnects widget Rich Text Save ******" at bounding box center [1152, 242] width 169 height 159
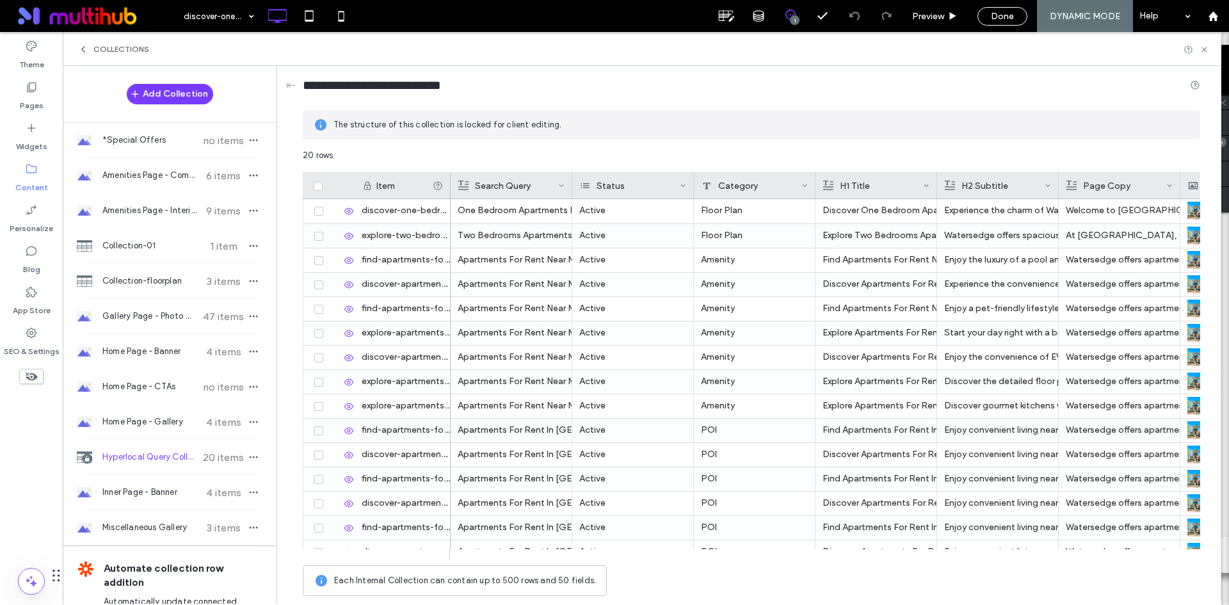
click at [1157, 154] on div "20 rows" at bounding box center [751, 160] width 897 height 23
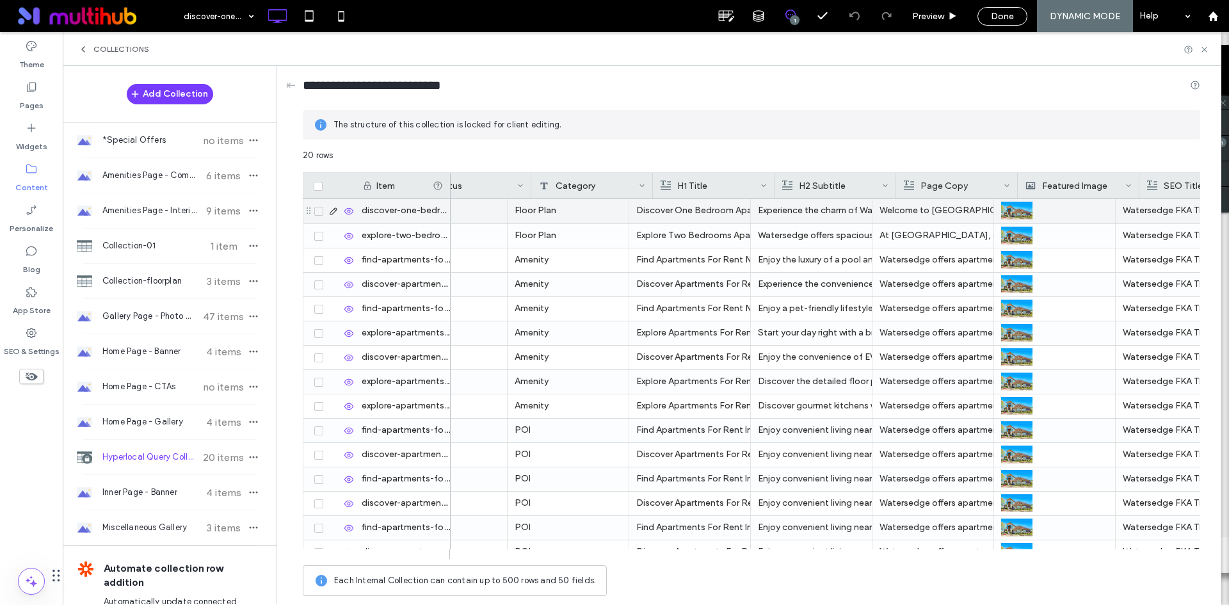
scroll to position [0, 192]
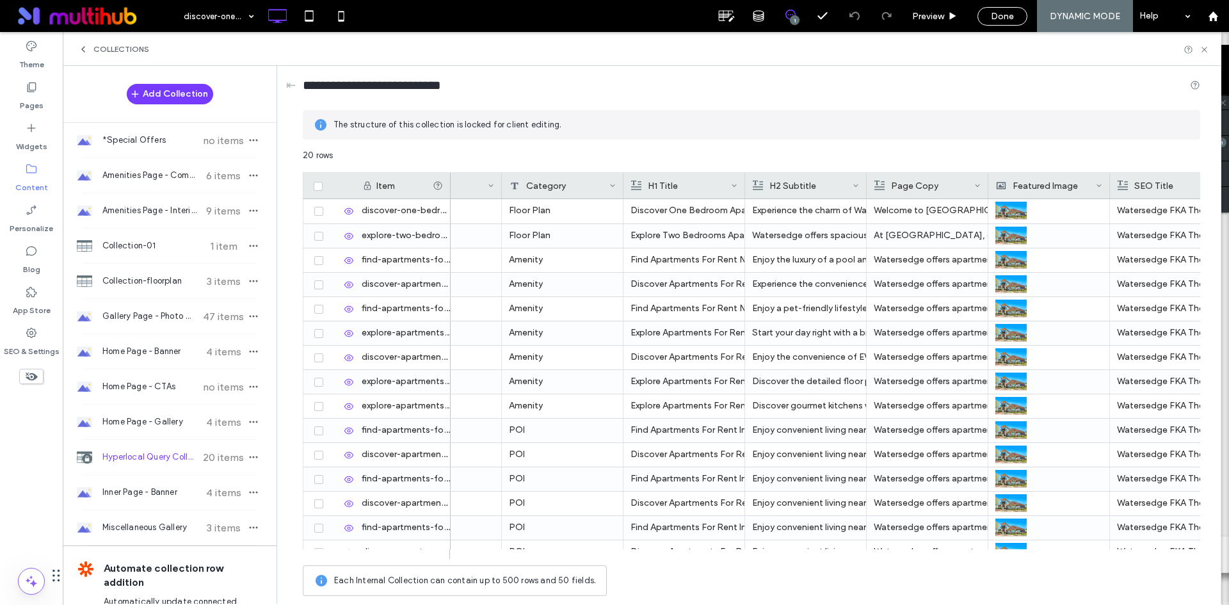
click at [1065, 190] on div "Featured Image" at bounding box center [1046, 186] width 100 height 26
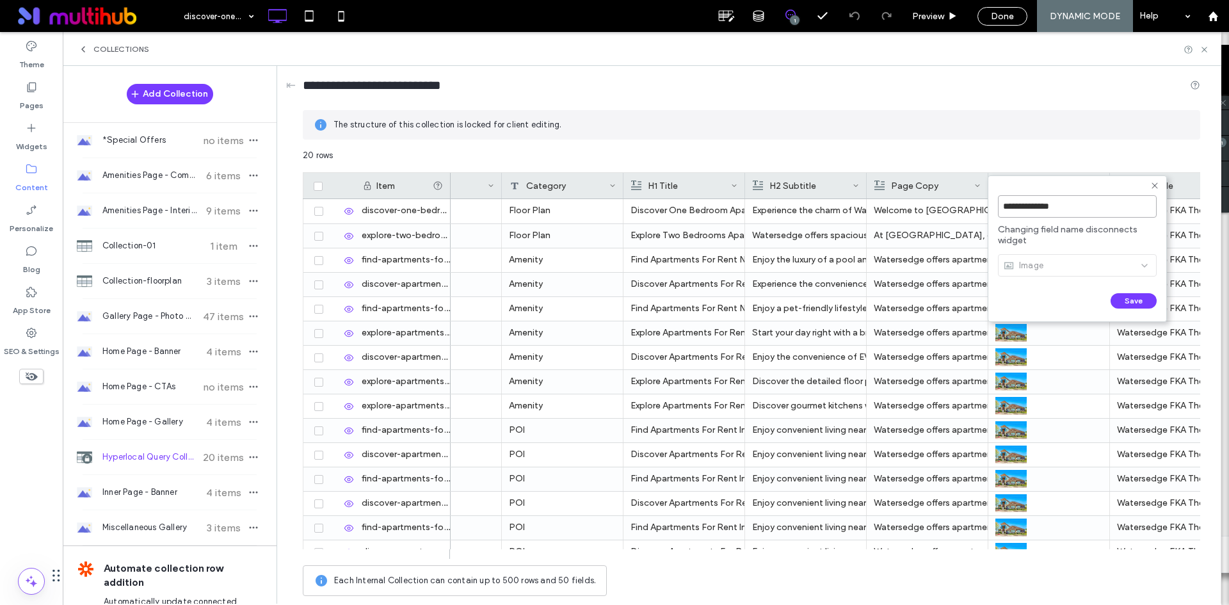
click at [1060, 209] on input "**********" at bounding box center [1077, 206] width 159 height 22
click at [1155, 184] on icon at bounding box center [1155, 186] width 10 height 10
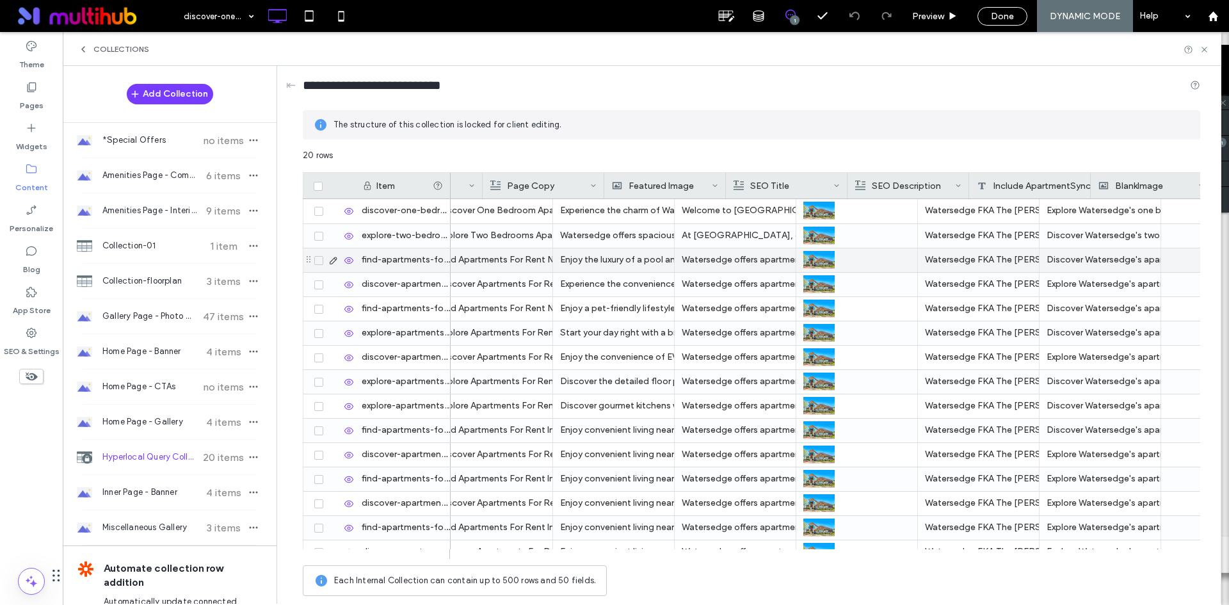
scroll to position [0, 576]
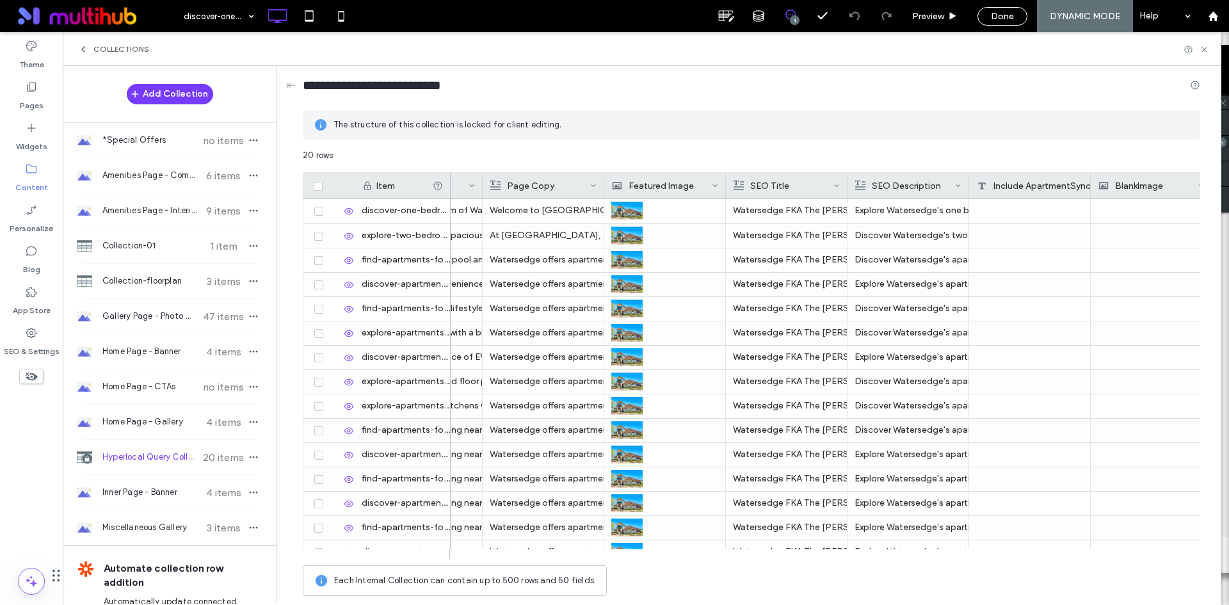
click at [796, 186] on div "SEO Title" at bounding box center [784, 186] width 100 height 26
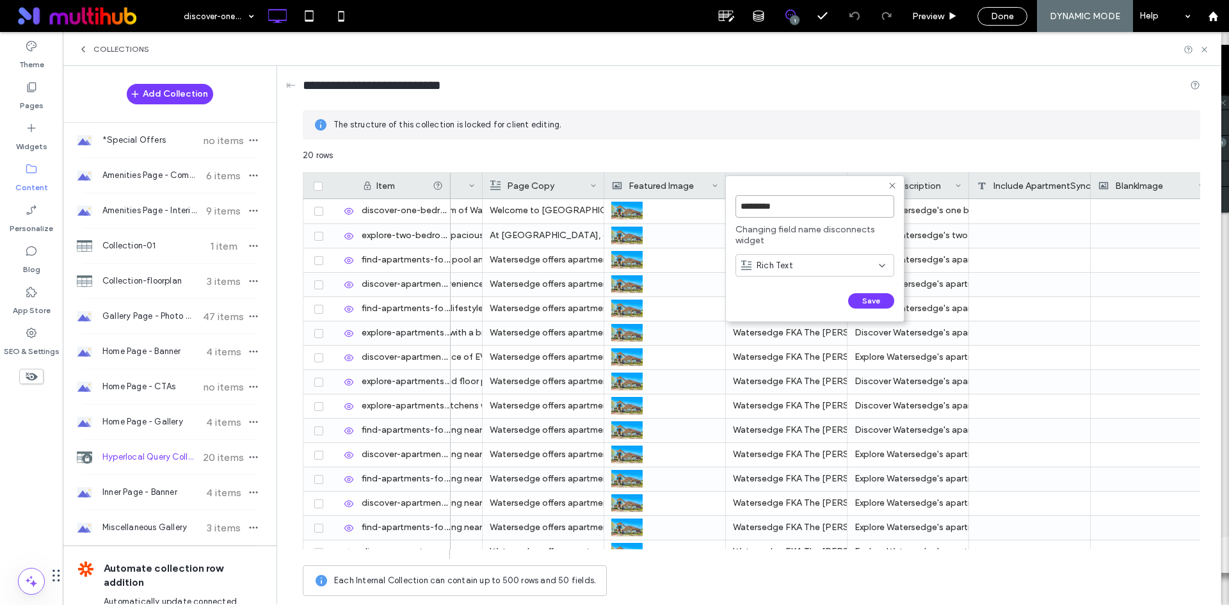
click at [810, 202] on input "*********" at bounding box center [815, 206] width 159 height 22
click at [891, 185] on icon at bounding box center [892, 186] width 10 height 10
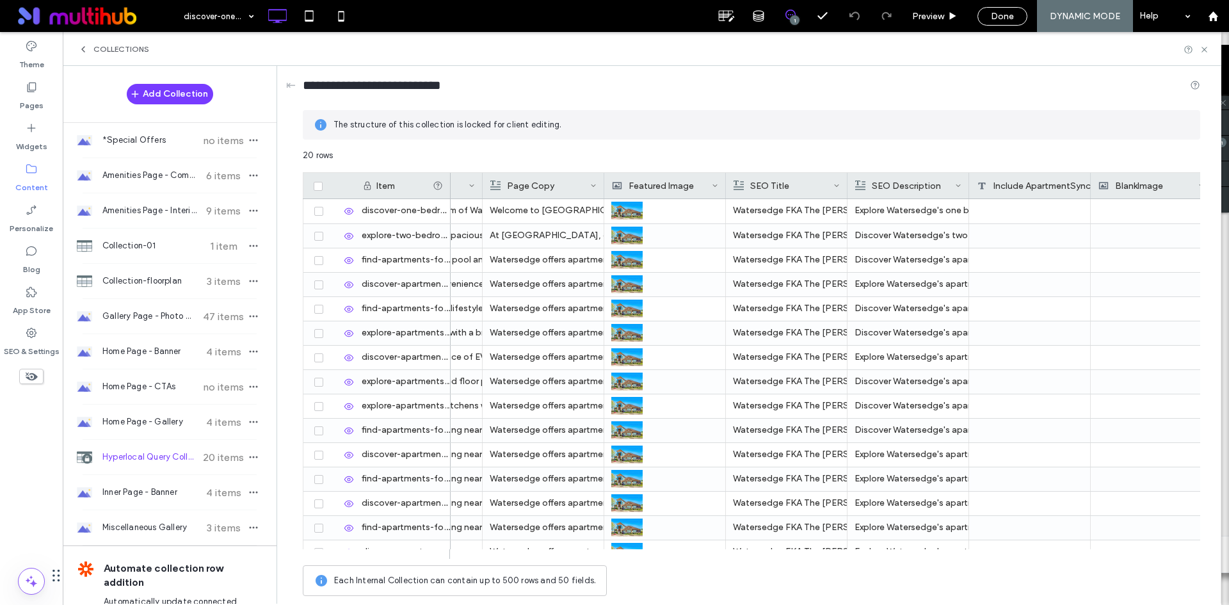
click at [899, 186] on div "SEO Description" at bounding box center [905, 186] width 100 height 26
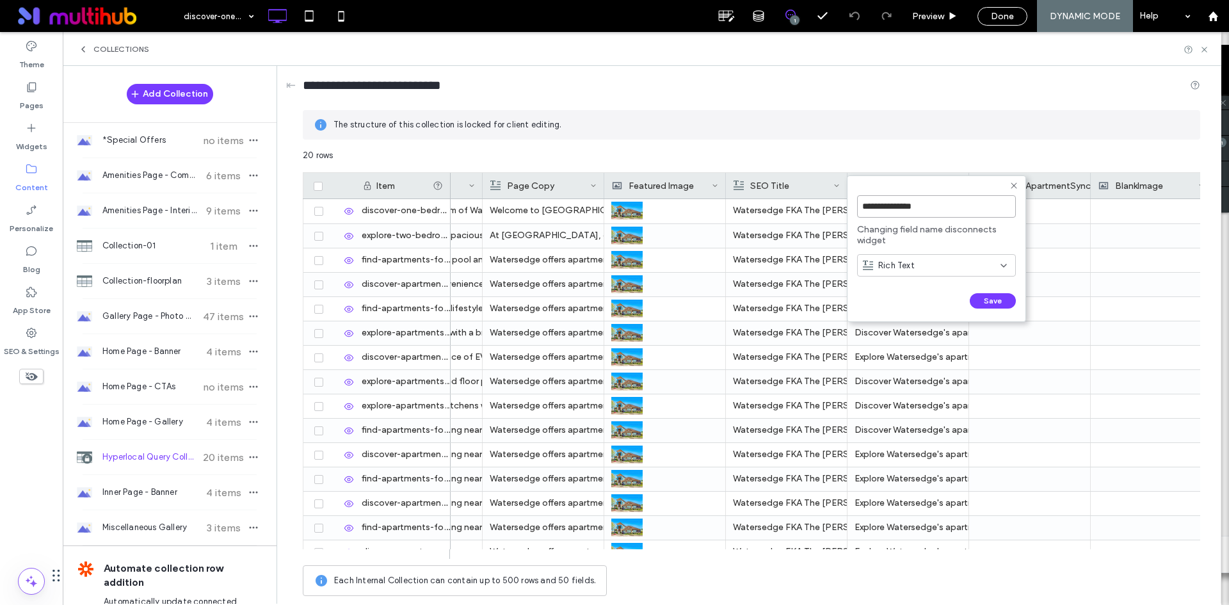
click at [913, 205] on input "**********" at bounding box center [936, 206] width 159 height 22
click at [1015, 188] on icon at bounding box center [1014, 186] width 10 height 10
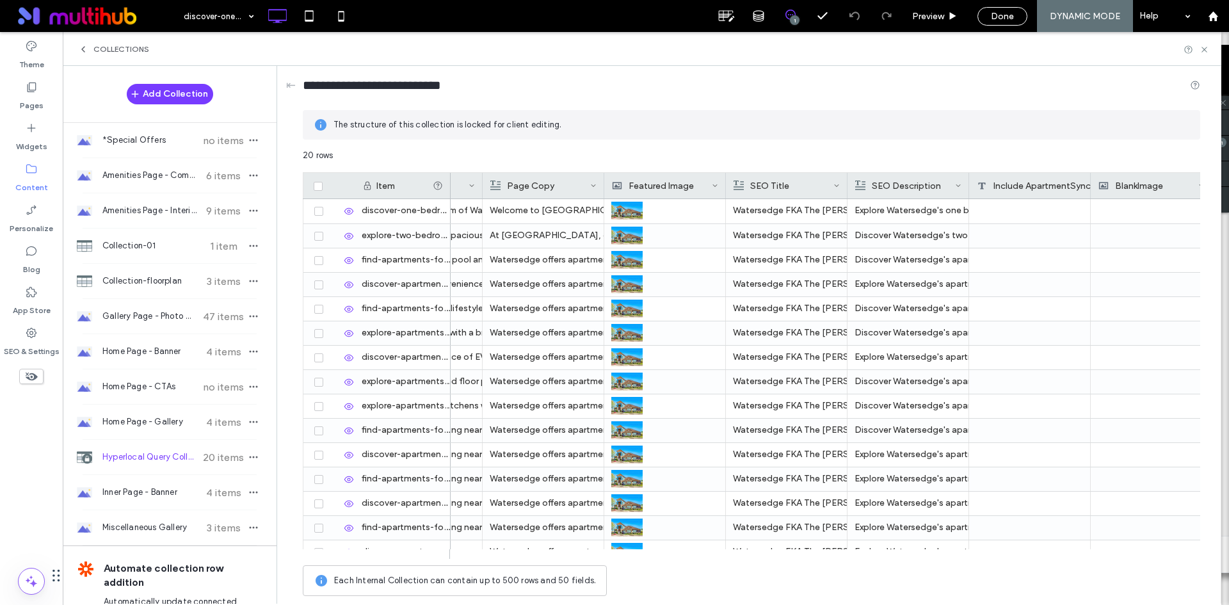
click at [1018, 182] on div "Include ApartmentSync" at bounding box center [1034, 186] width 114 height 26
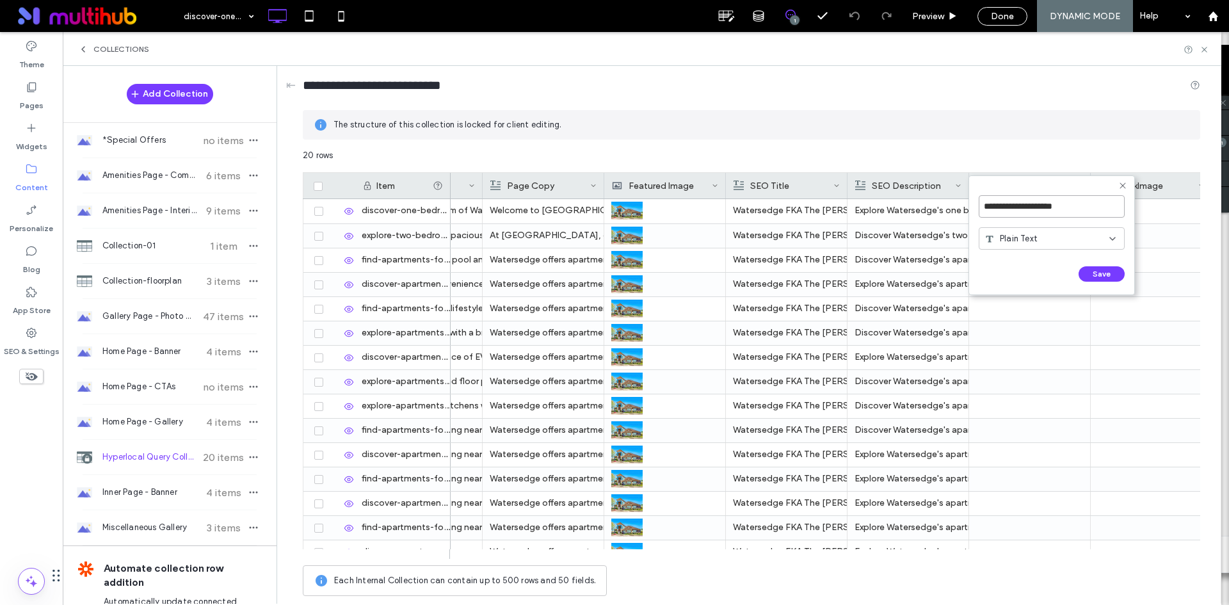
click at [1033, 209] on input "**********" at bounding box center [1052, 206] width 146 height 22
click at [1123, 184] on icon at bounding box center [1123, 186] width 10 height 10
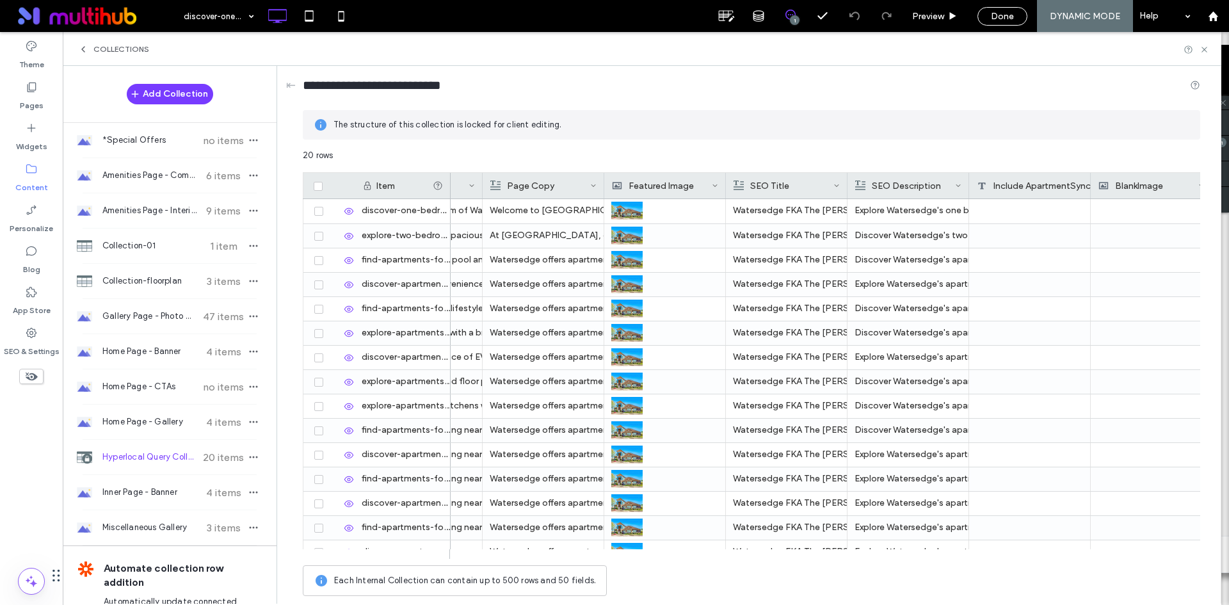
click at [1138, 185] on div "BlankImage" at bounding box center [1148, 186] width 100 height 26
click at [1130, 207] on input "**********" at bounding box center [1179, 206] width 159 height 22
click at [1037, 156] on div "20 rows" at bounding box center [751, 160] width 897 height 23
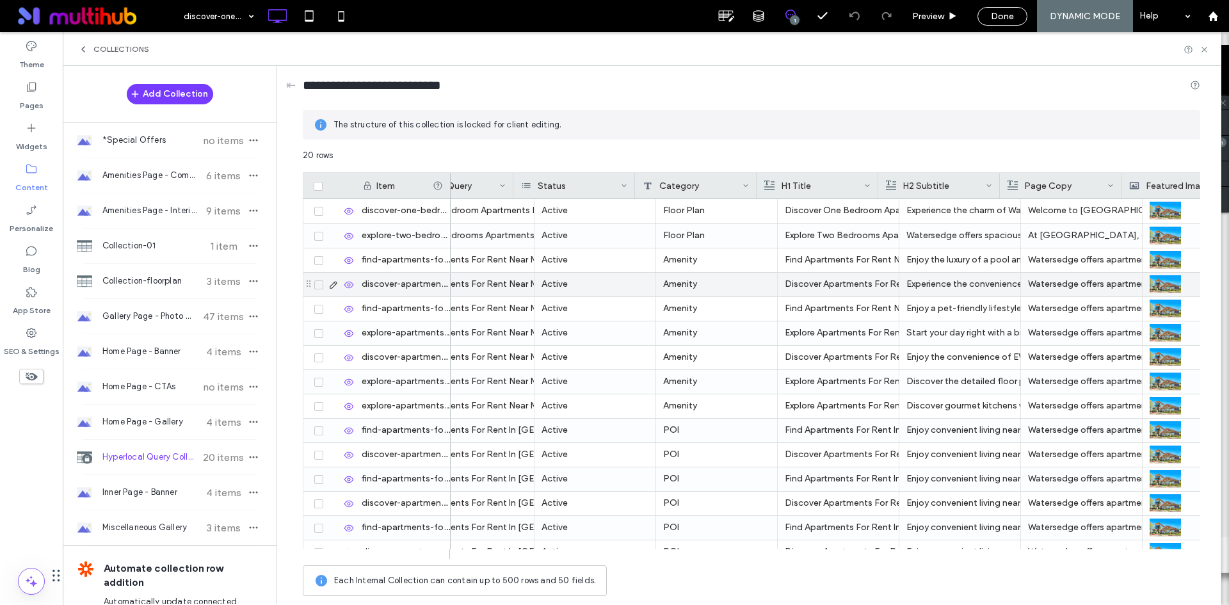
scroll to position [0, 0]
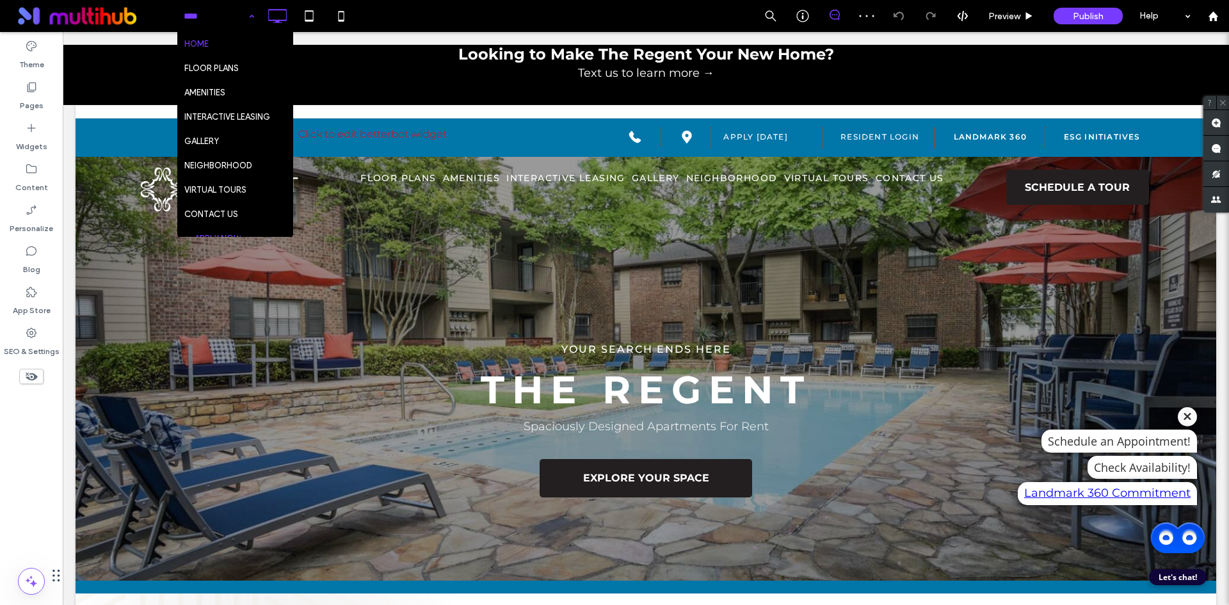
scroll to position [160, 0]
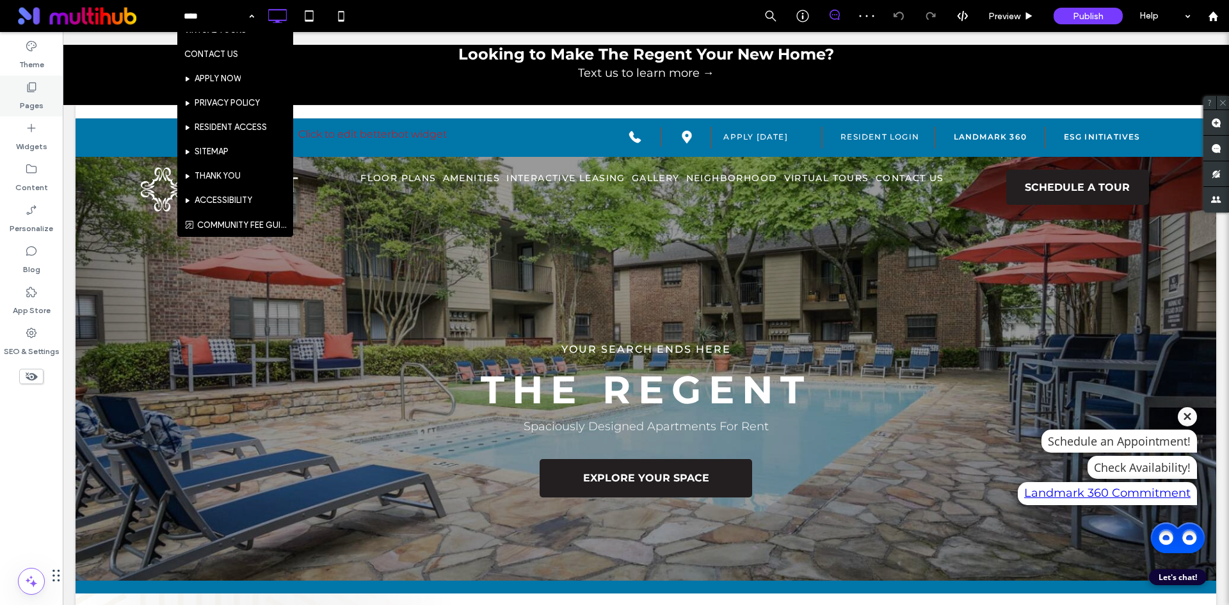
click at [46, 88] on div "Pages" at bounding box center [31, 96] width 63 height 41
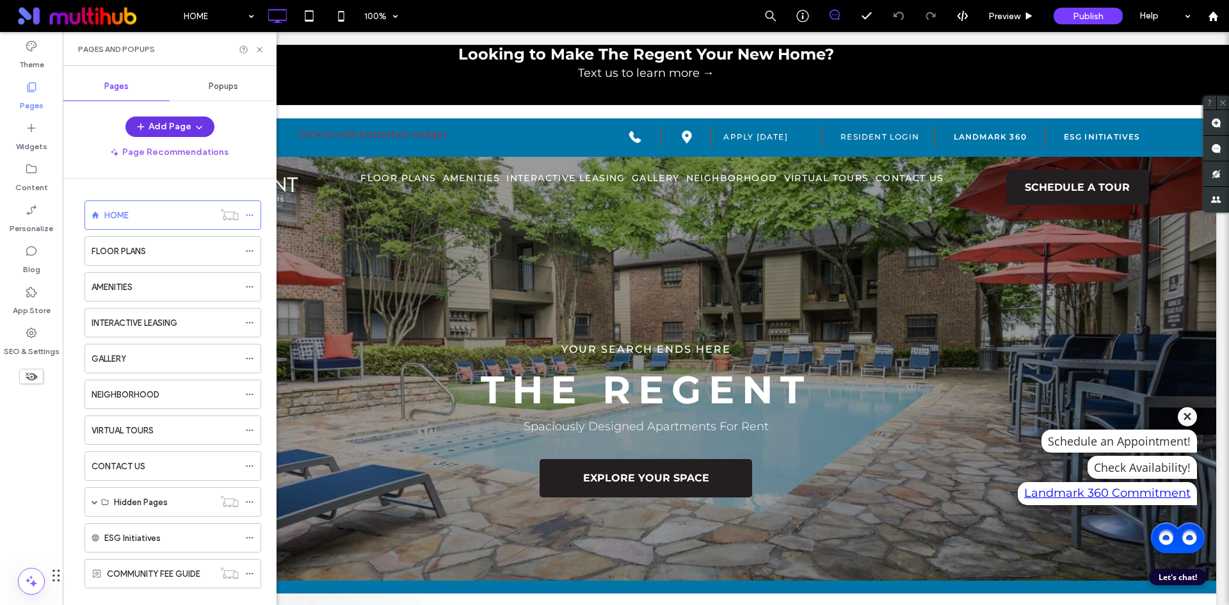
click at [159, 129] on button "Add Page" at bounding box center [169, 127] width 89 height 20
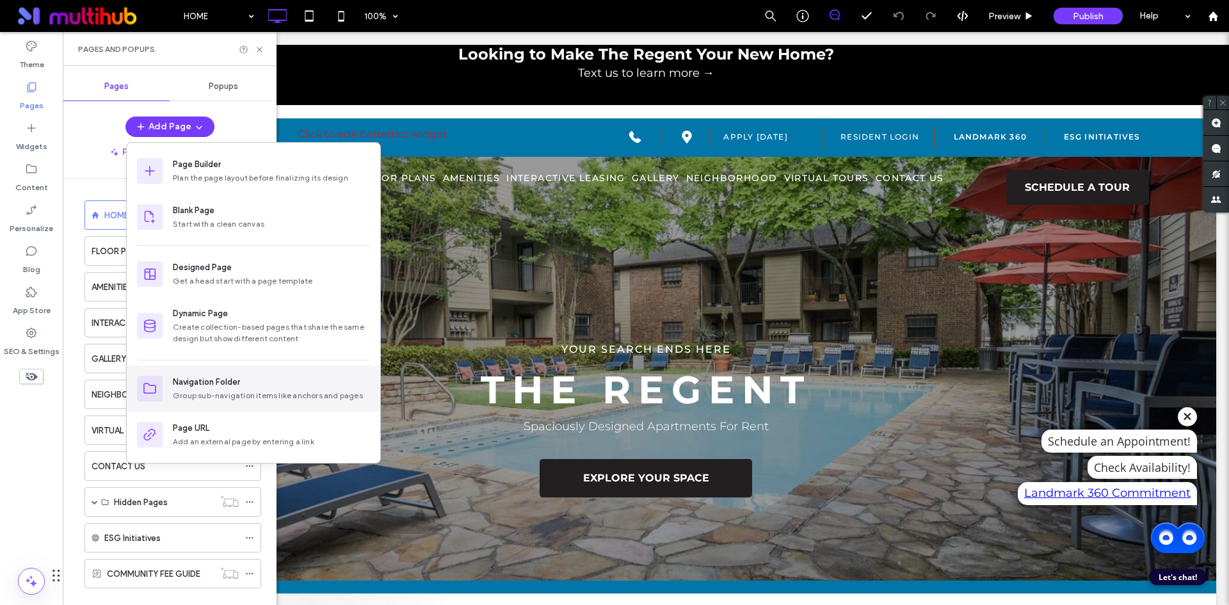
click at [203, 375] on div "Navigation Folder Group sub-navigation items like anchors and pages" at bounding box center [253, 389] width 253 height 46
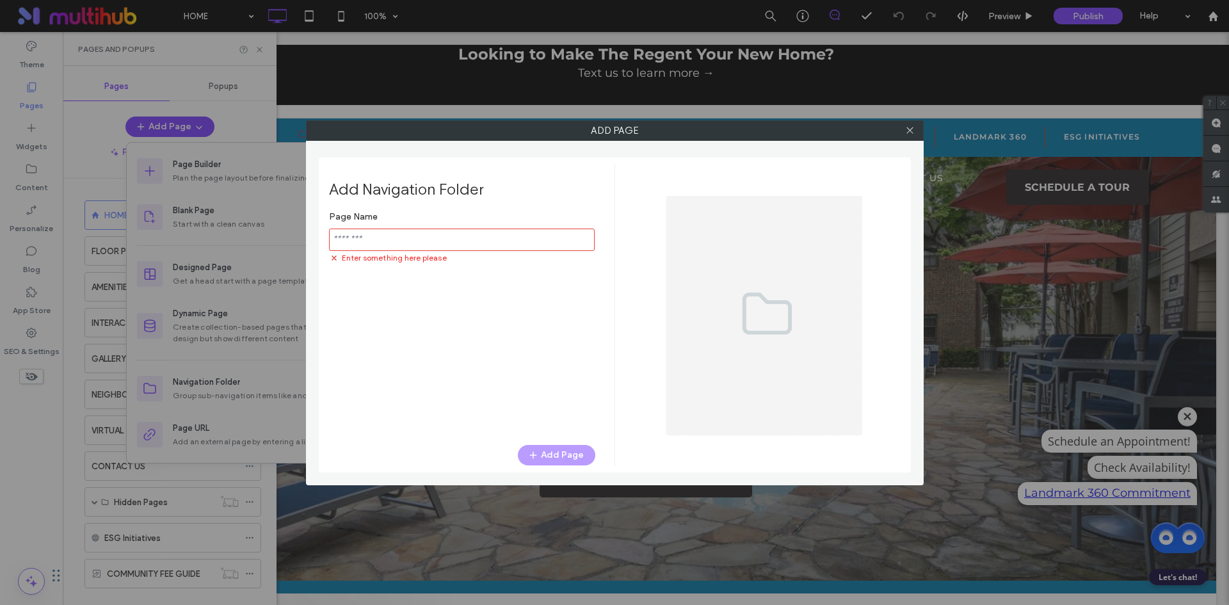
click at [412, 239] on input "notEmpty" at bounding box center [462, 240] width 266 height 22
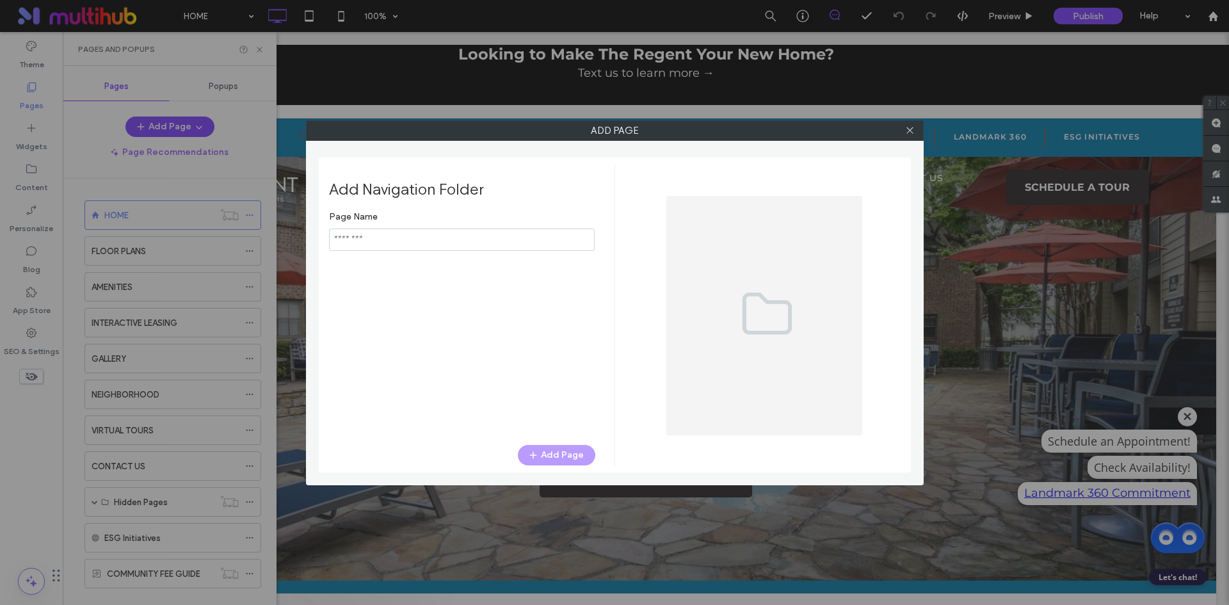
paste input "**********"
type input "**********"
click at [547, 454] on button "Add Page" at bounding box center [556, 455] width 77 height 20
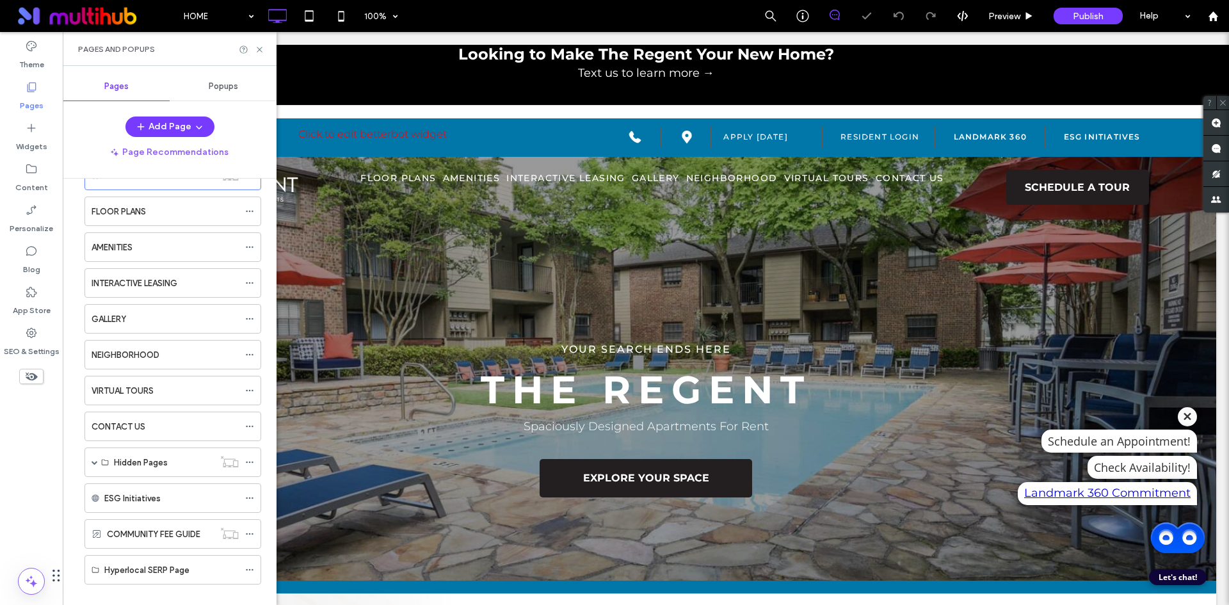
scroll to position [58, 0]
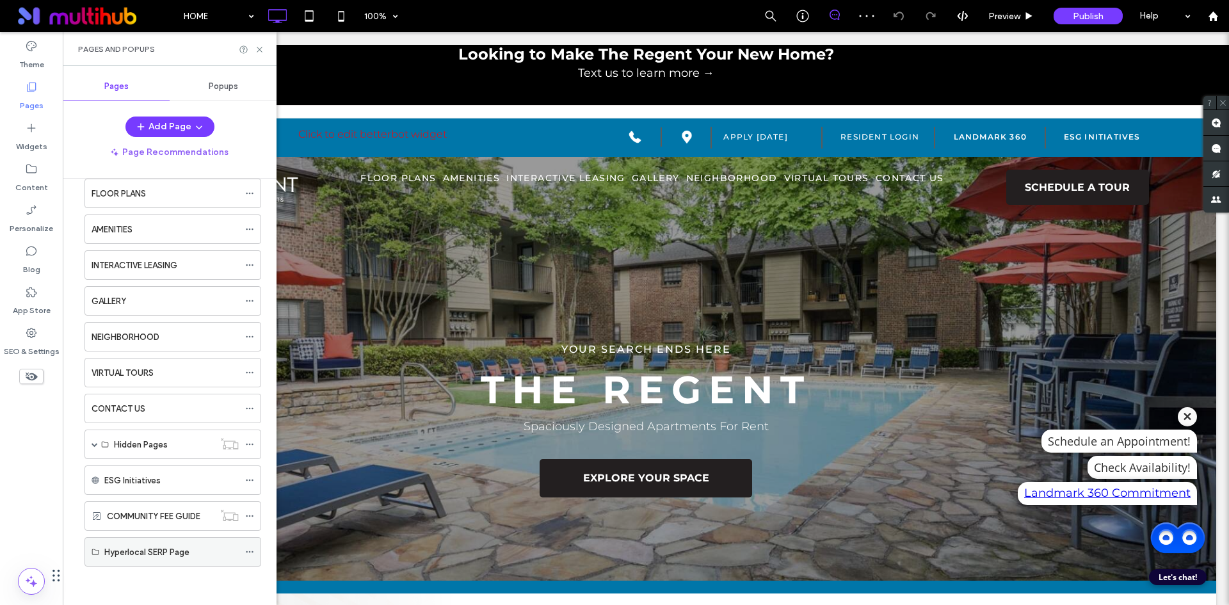
click at [247, 552] on use at bounding box center [249, 552] width 7 height 2
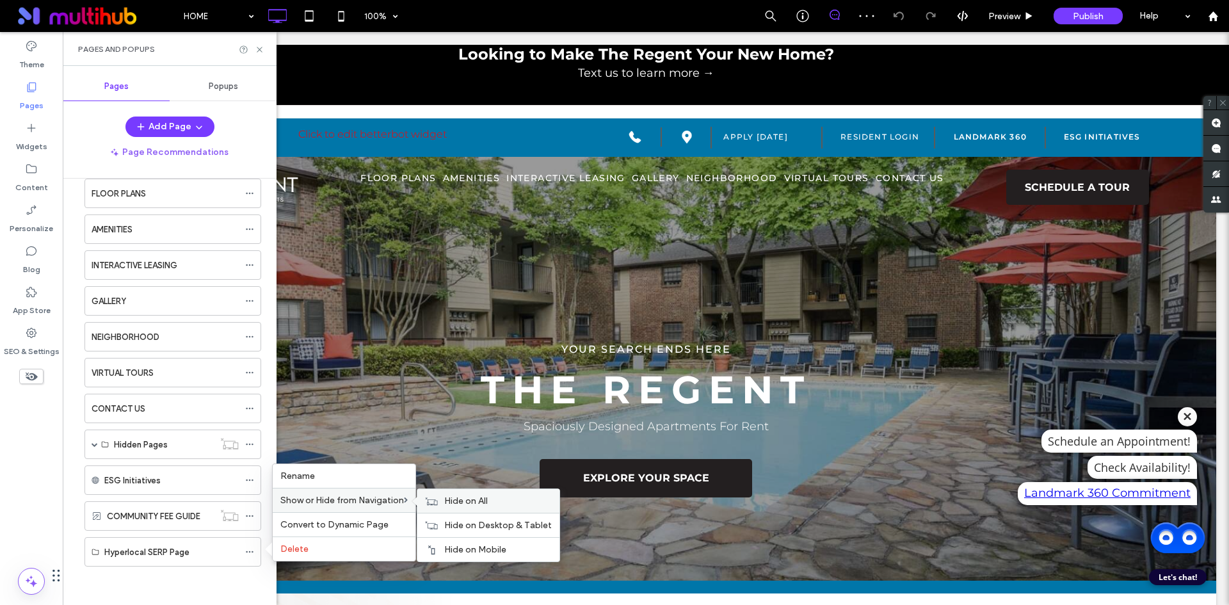
click at [435, 497] on icon at bounding box center [431, 501] width 13 height 9
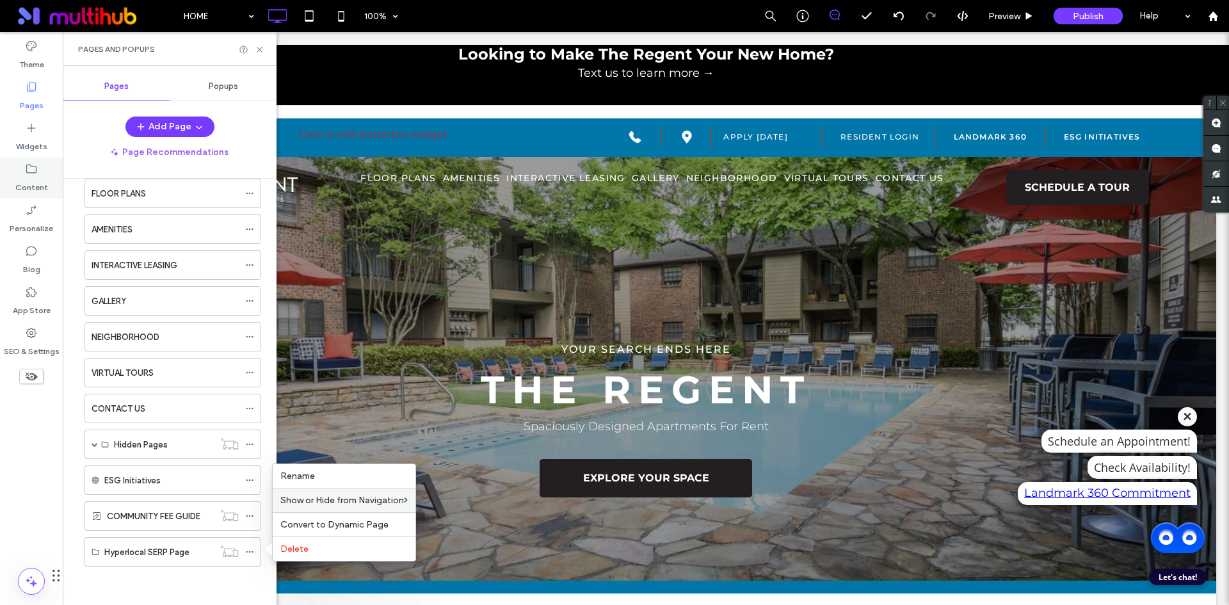
click at [36, 175] on label "Content" at bounding box center [31, 184] width 33 height 18
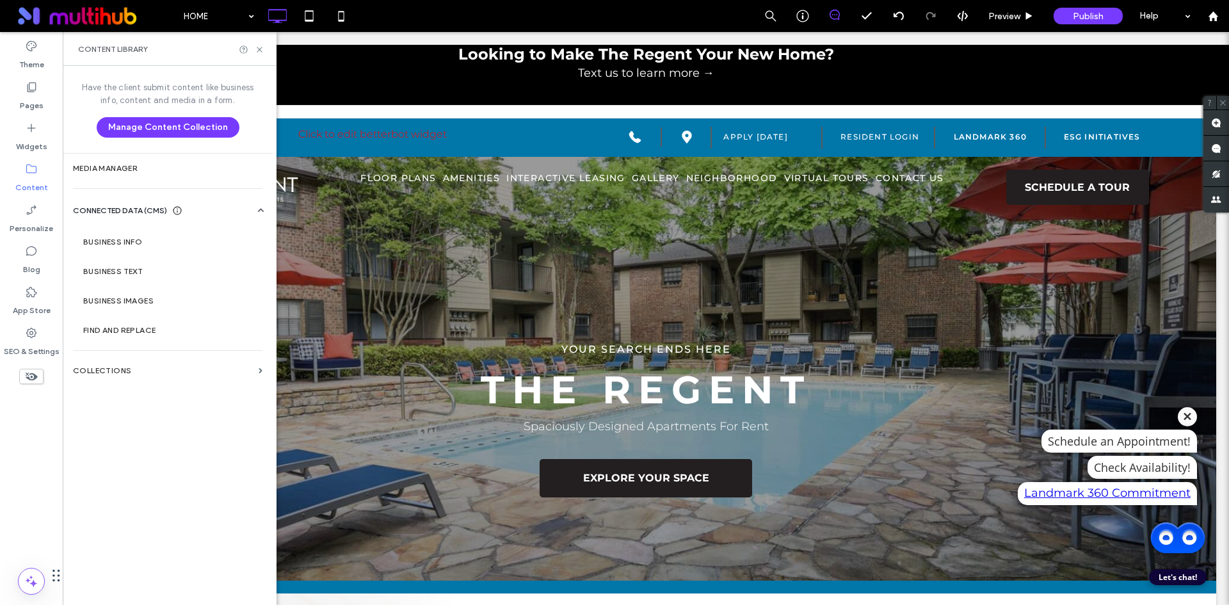
click at [127, 364] on section "Collections" at bounding box center [168, 370] width 210 height 29
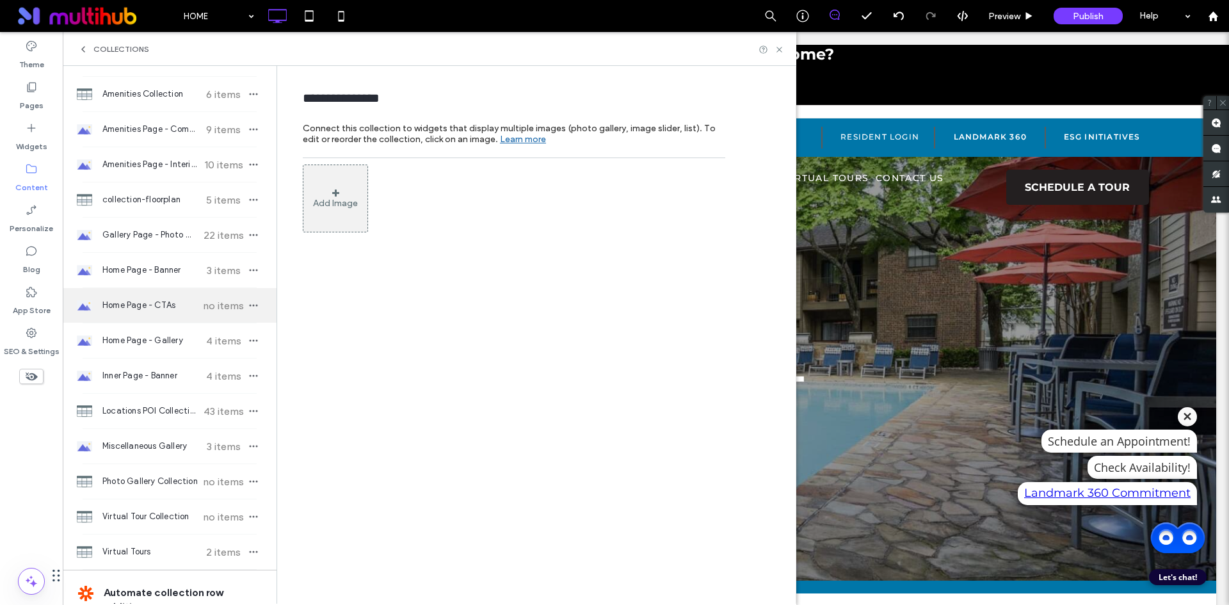
scroll to position [0, 0]
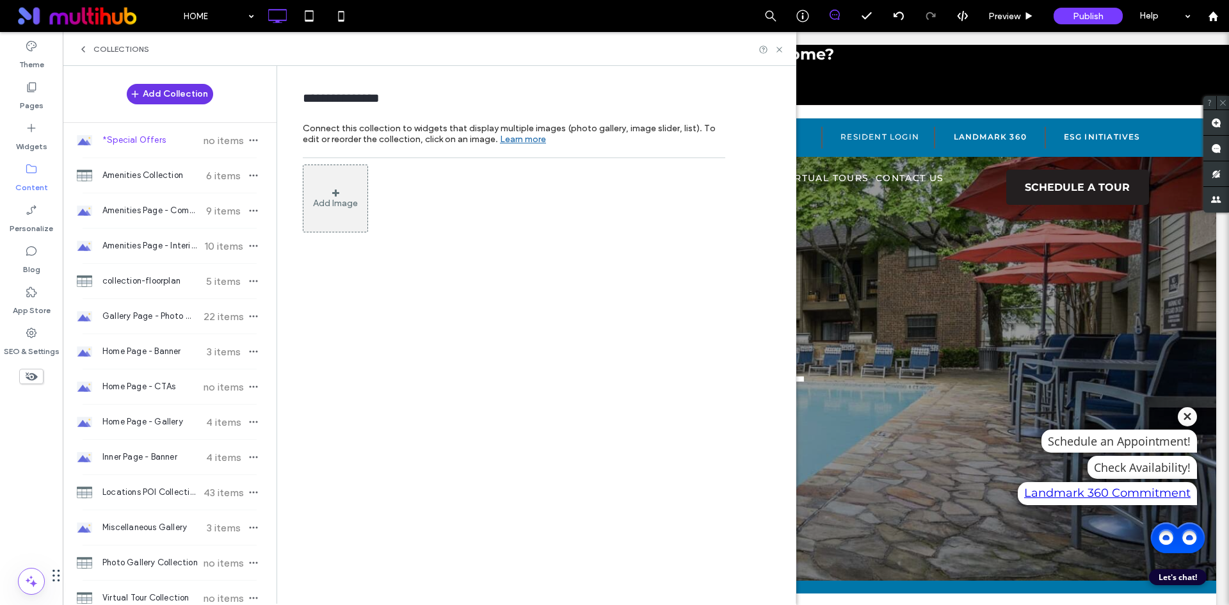
click at [175, 99] on button "Add Collection" at bounding box center [170, 94] width 86 height 20
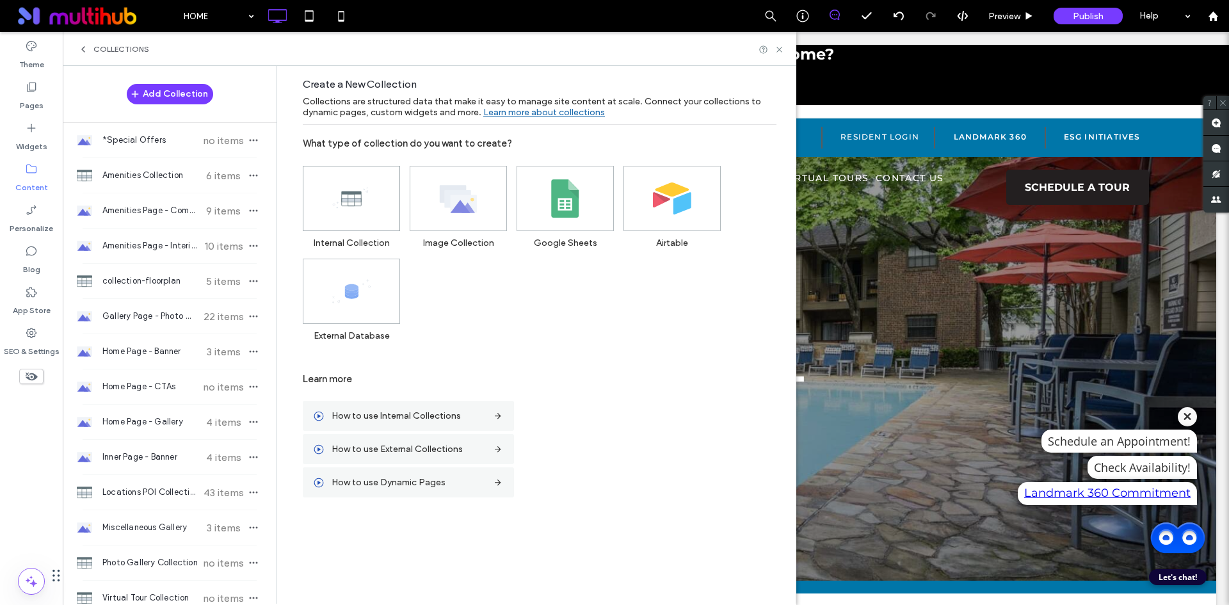
click at [358, 211] on icon at bounding box center [351, 198] width 38 height 38
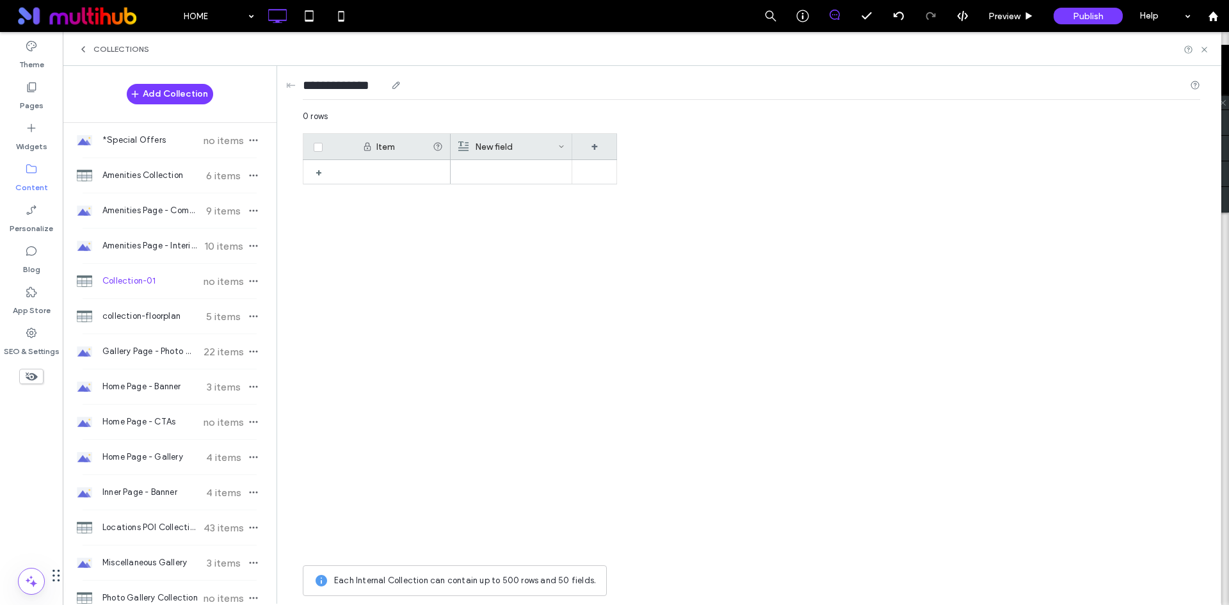
click at [359, 87] on input "**********" at bounding box center [344, 85] width 83 height 18
paste input "**********"
type input "**********"
click at [491, 141] on div "New field" at bounding box center [508, 147] width 100 height 26
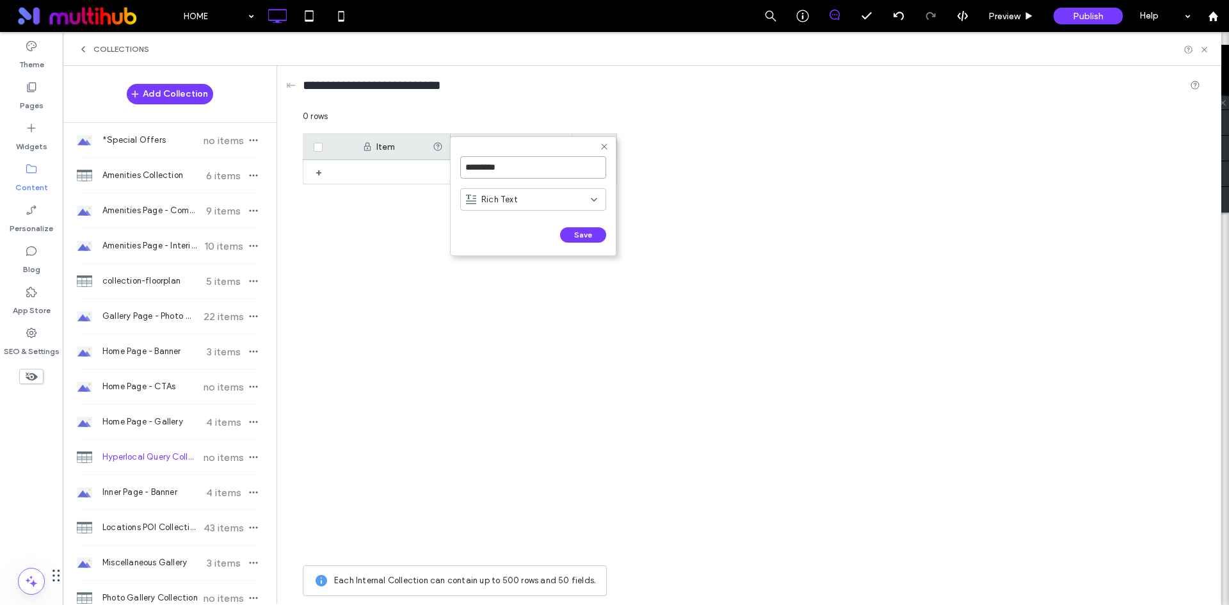
click at [508, 168] on input "*********" at bounding box center [533, 167] width 146 height 22
paste input "***"
type input "**********"
click at [582, 240] on button "Save" at bounding box center [583, 234] width 46 height 15
click at [600, 149] on div "+" at bounding box center [594, 147] width 45 height 26
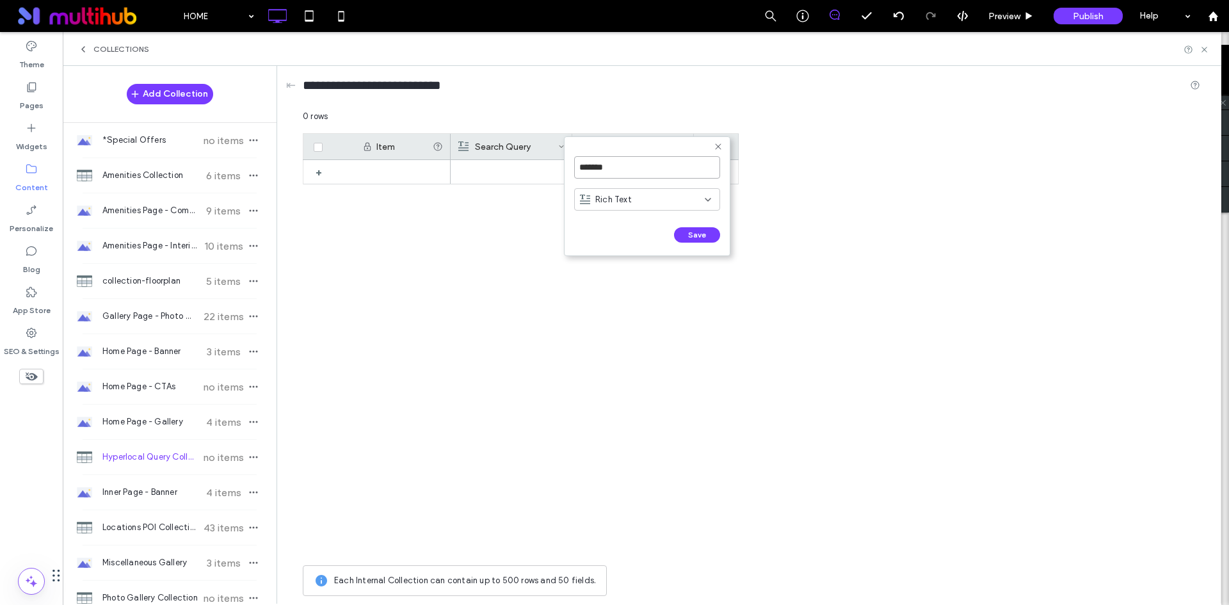
click at [638, 169] on input "*******" at bounding box center [647, 167] width 146 height 22
paste input
type input "******"
click at [639, 190] on div "Rich Text" at bounding box center [647, 199] width 146 height 22
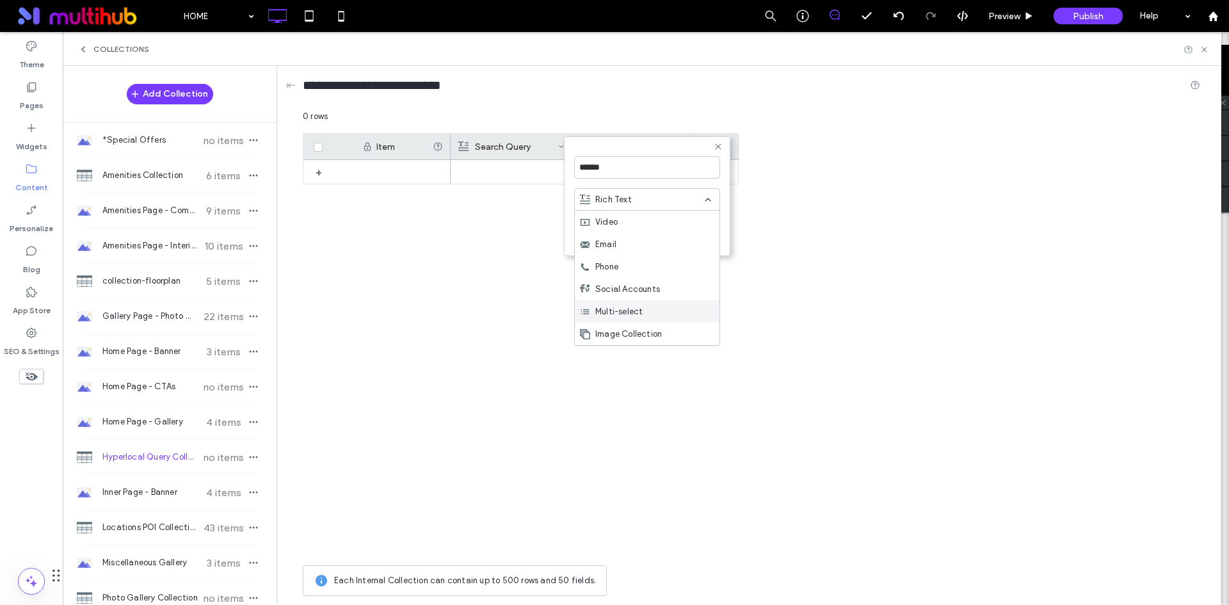
click at [661, 315] on div "Multi-select" at bounding box center [647, 311] width 145 height 22
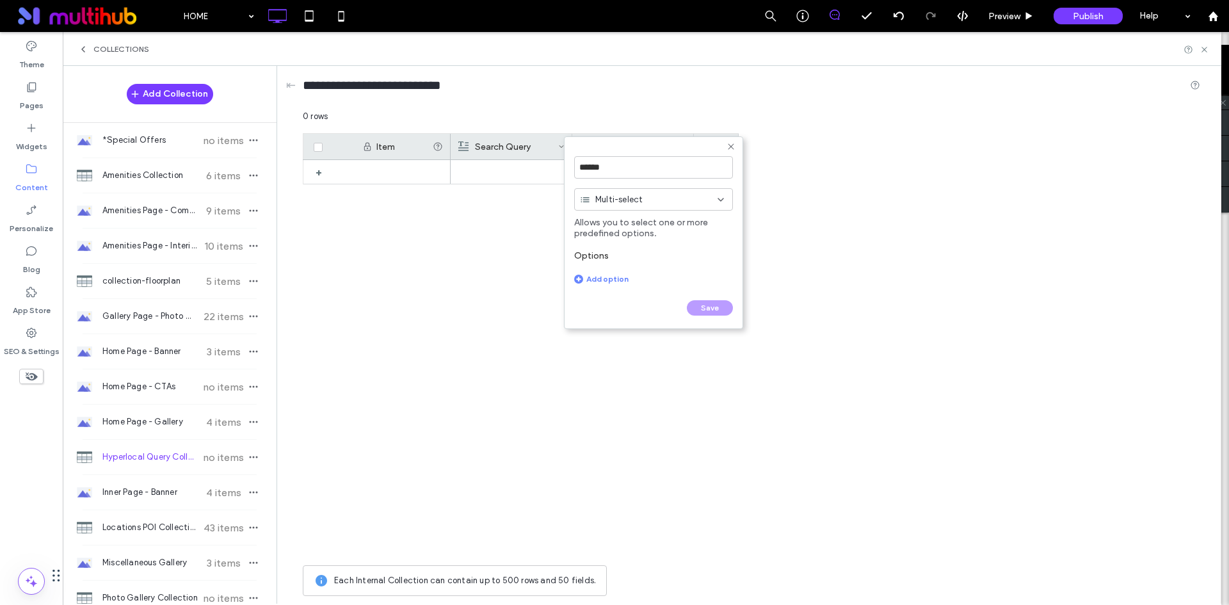
click at [611, 280] on div "Add option" at bounding box center [653, 279] width 159 height 10
click at [641, 277] on input at bounding box center [636, 279] width 124 height 22
paste input "******"
type input "******"
click at [617, 303] on div "Add option" at bounding box center [653, 301] width 159 height 10
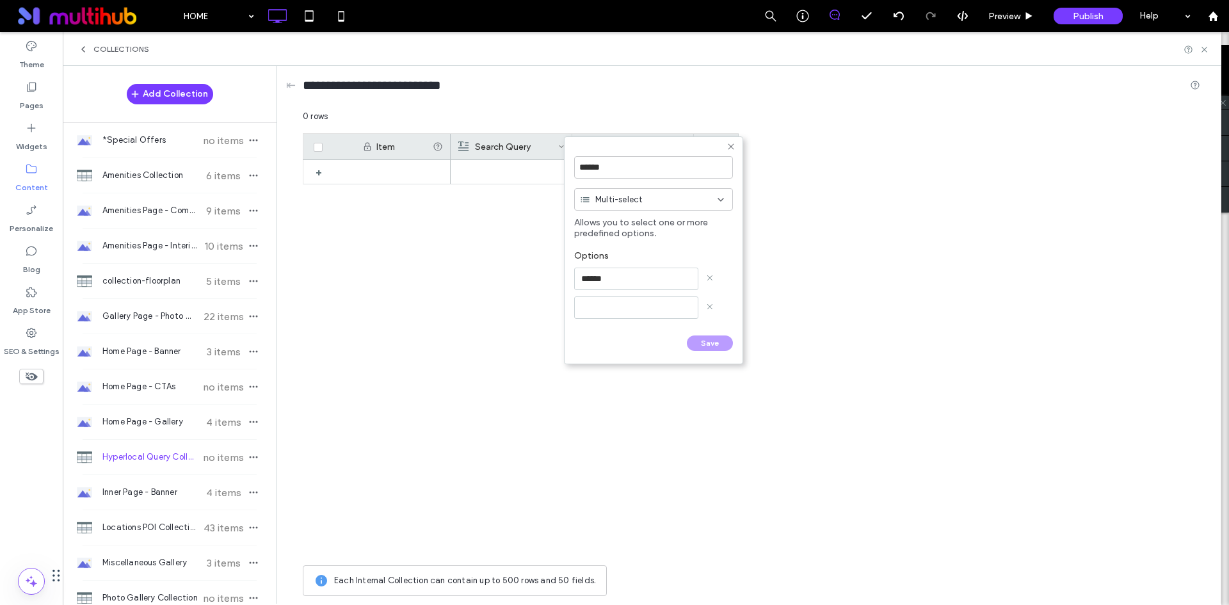
click at [627, 303] on input at bounding box center [636, 307] width 124 height 22
paste input "*****"
type input "*****"
click at [702, 358] on button "Save" at bounding box center [710, 358] width 46 height 15
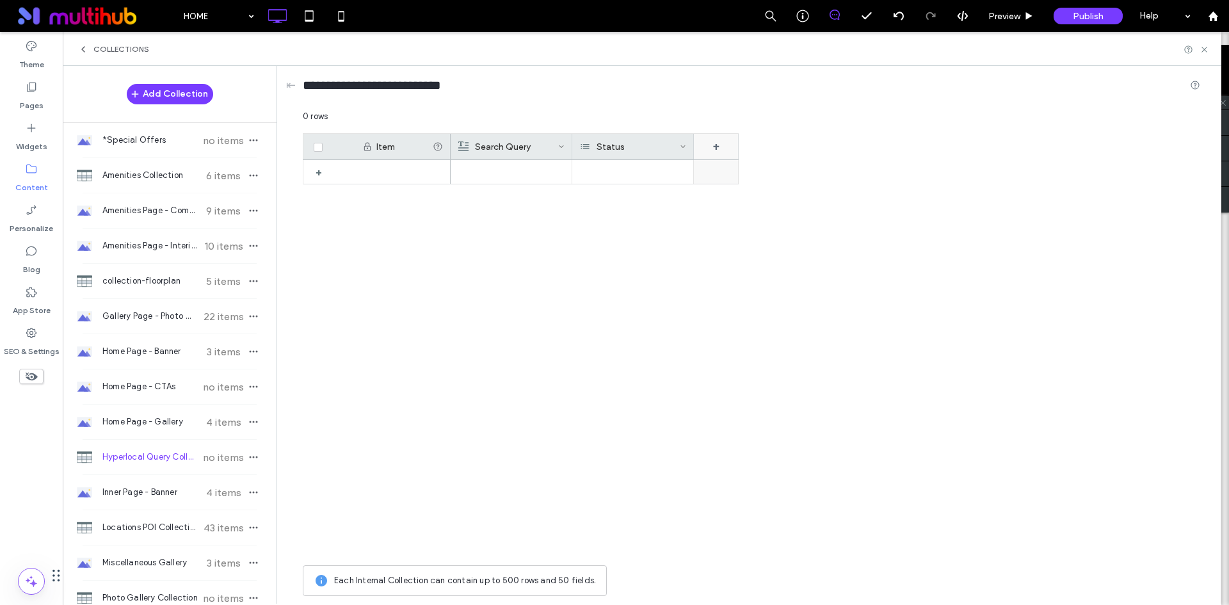
click at [706, 147] on div "+" at bounding box center [716, 147] width 45 height 26
click at [733, 169] on input "*******" at bounding box center [769, 167] width 146 height 22
paste input "*"
type input "********"
click at [730, 196] on span "Rich Text" at bounding box center [735, 199] width 36 height 13
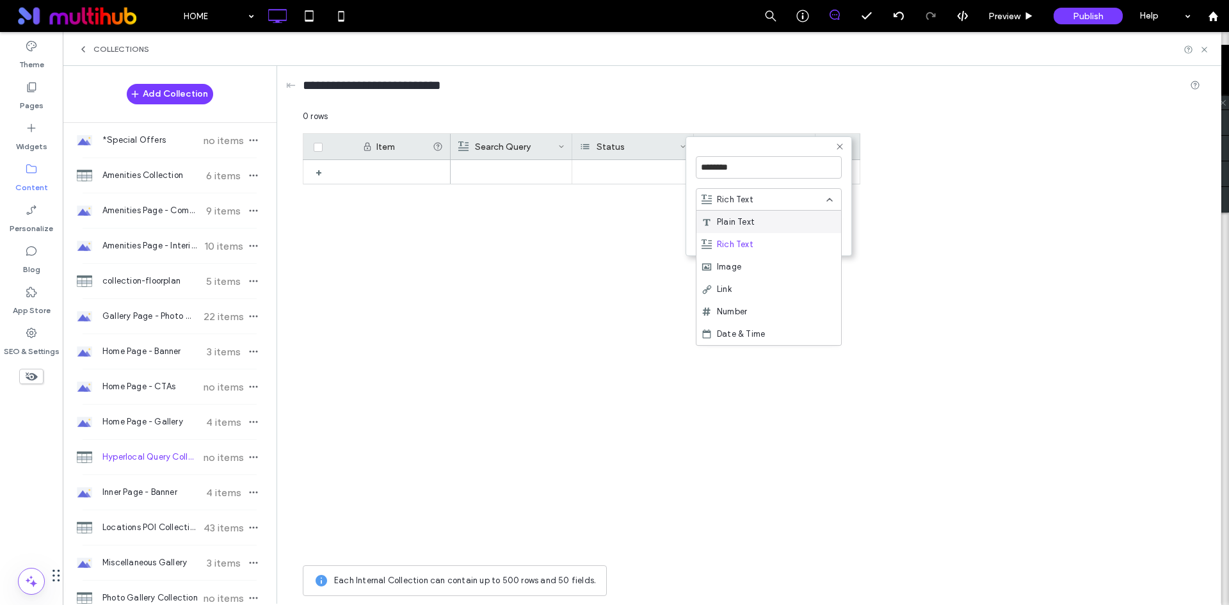
click at [744, 225] on span "Plain Text" at bounding box center [736, 222] width 38 height 13
click at [817, 236] on button "Save" at bounding box center [819, 234] width 46 height 15
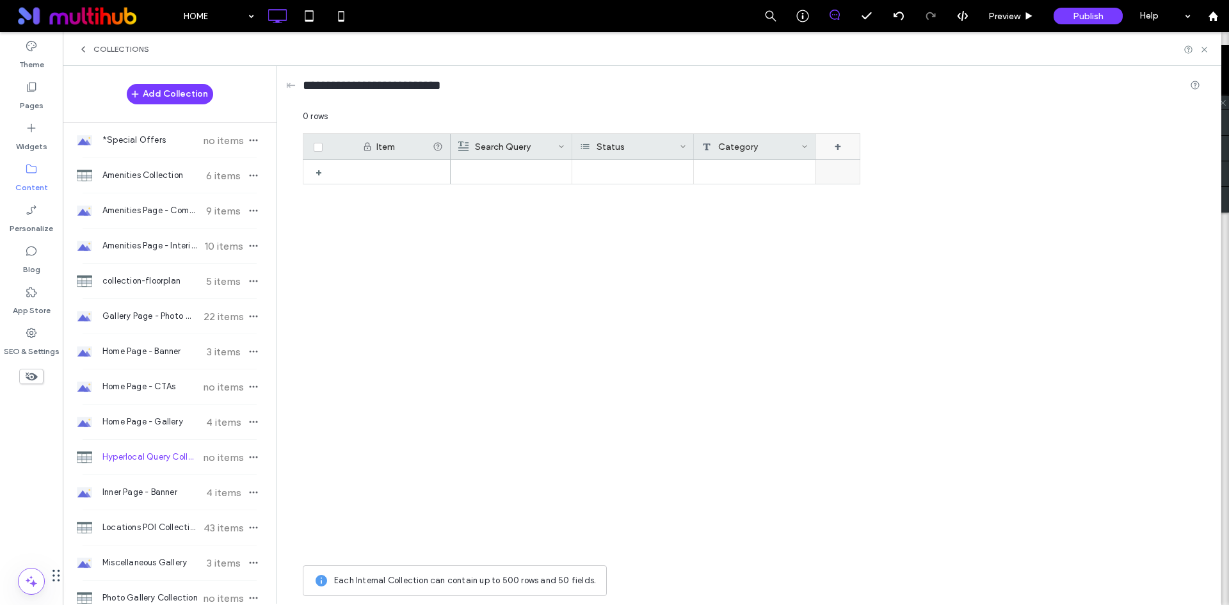
click at [837, 149] on div "+" at bounding box center [838, 147] width 45 height 26
click at [862, 171] on input "*******" at bounding box center [890, 167] width 146 height 22
paste input "*"
type input "********"
click at [862, 198] on span "Rich Text" at bounding box center [857, 199] width 36 height 13
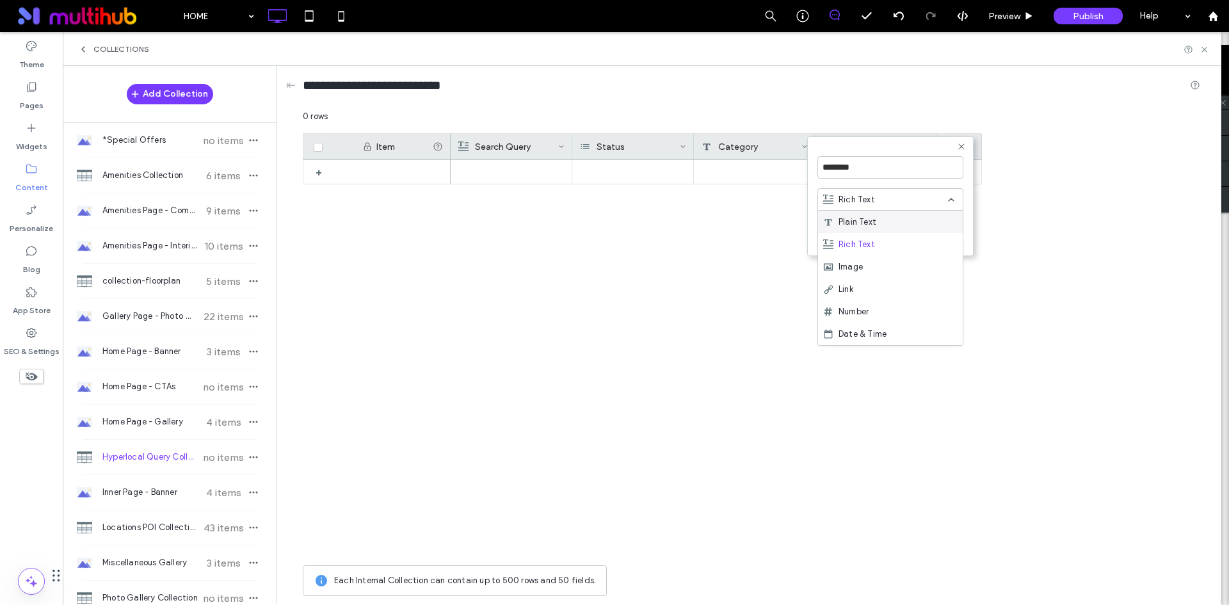
click at [931, 200] on div "Rich Text" at bounding box center [885, 199] width 125 height 13
click at [948, 230] on button "Save" at bounding box center [940, 234] width 46 height 15
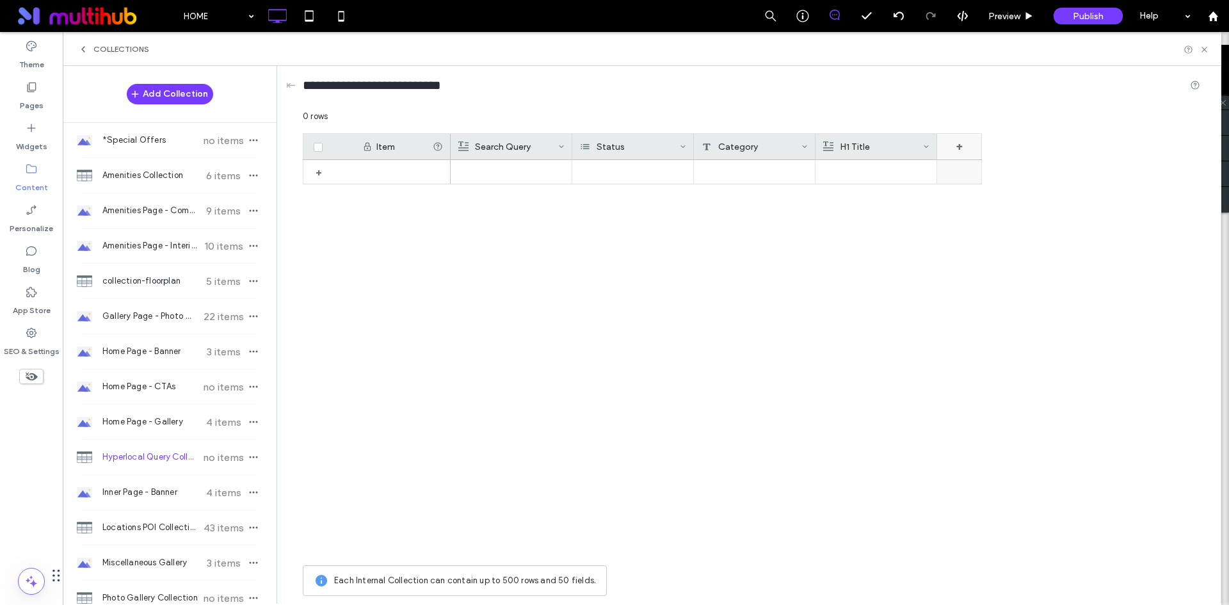
click at [957, 144] on div "+" at bounding box center [959, 147] width 45 height 26
click at [980, 166] on input "*******" at bounding box center [1012, 167] width 146 height 22
paste input "****"
type input "**********"
click at [981, 204] on span "Rich Text" at bounding box center [978, 199] width 36 height 13
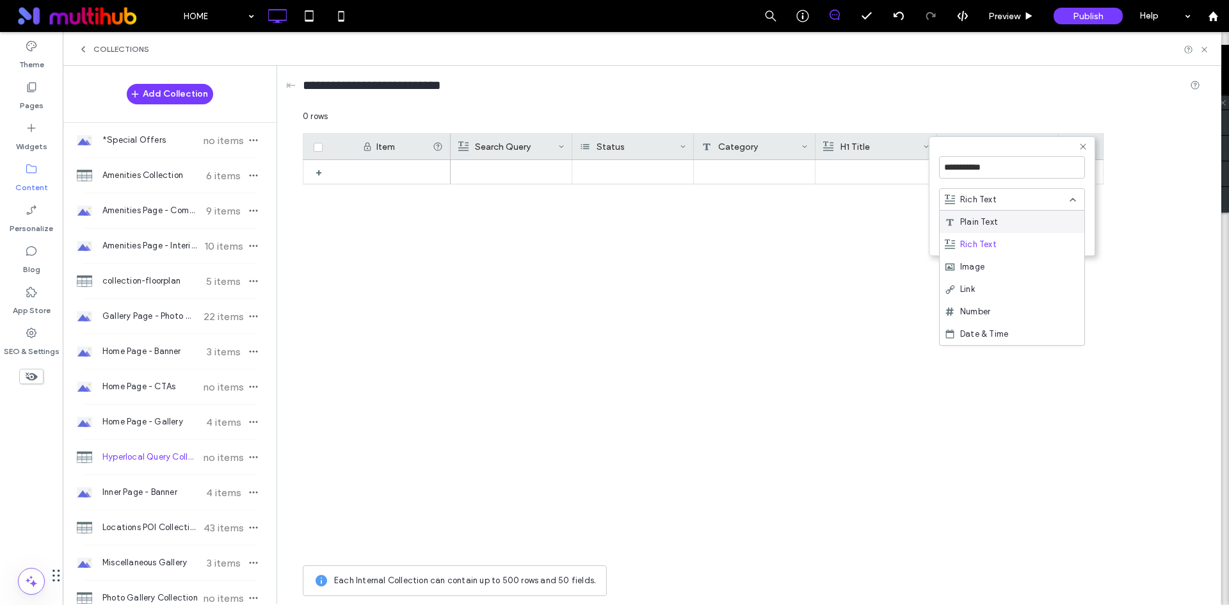
click at [1024, 216] on div "Plain Text" at bounding box center [1012, 222] width 145 height 22
click at [1050, 233] on button "Save" at bounding box center [1062, 234] width 46 height 15
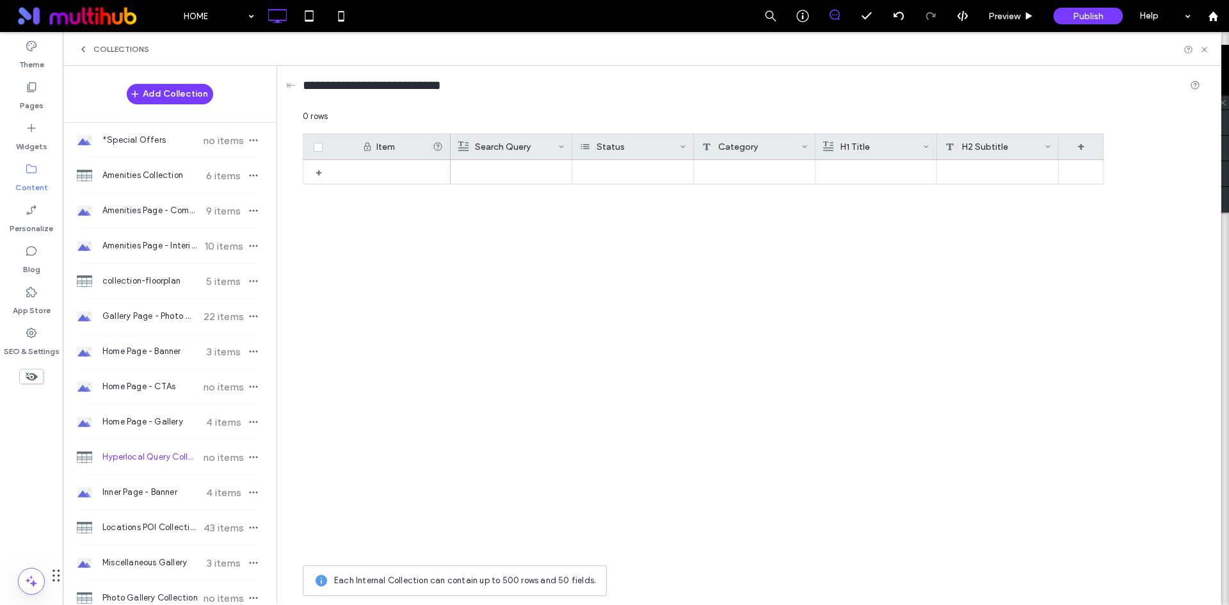
click at [1020, 149] on div "H2 Subtitle" at bounding box center [995, 147] width 100 height 26
click at [1029, 201] on div "Plain Text" at bounding box center [1015, 199] width 125 height 13
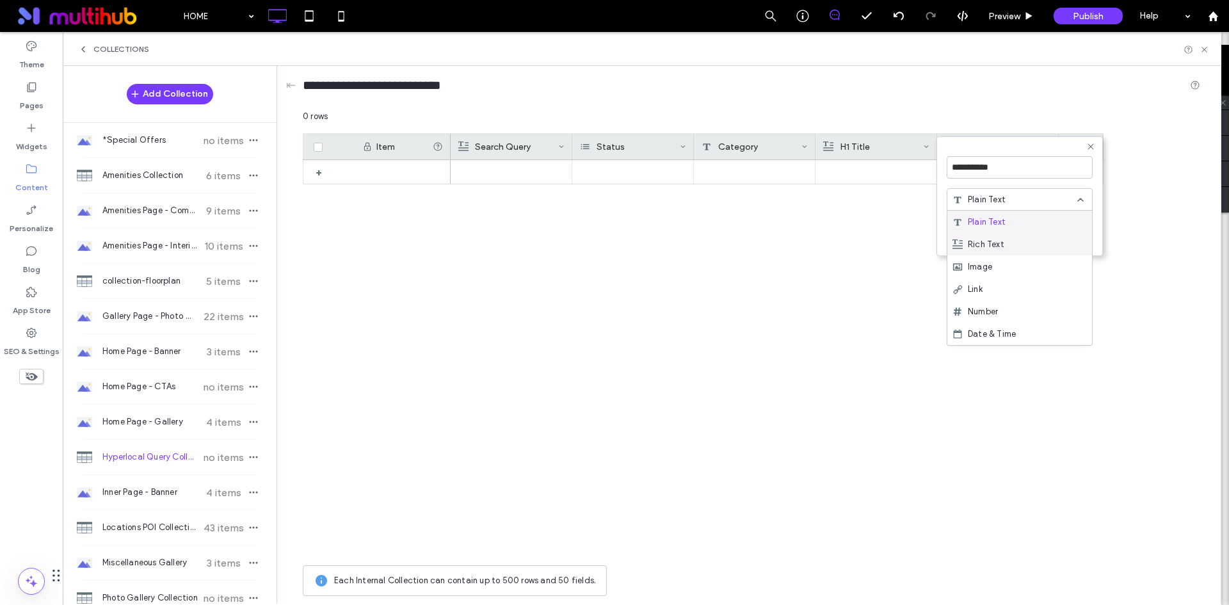
click at [1017, 237] on div "Rich Text" at bounding box center [1019, 244] width 145 height 22
click at [1063, 234] on button "Save" at bounding box center [1070, 234] width 46 height 15
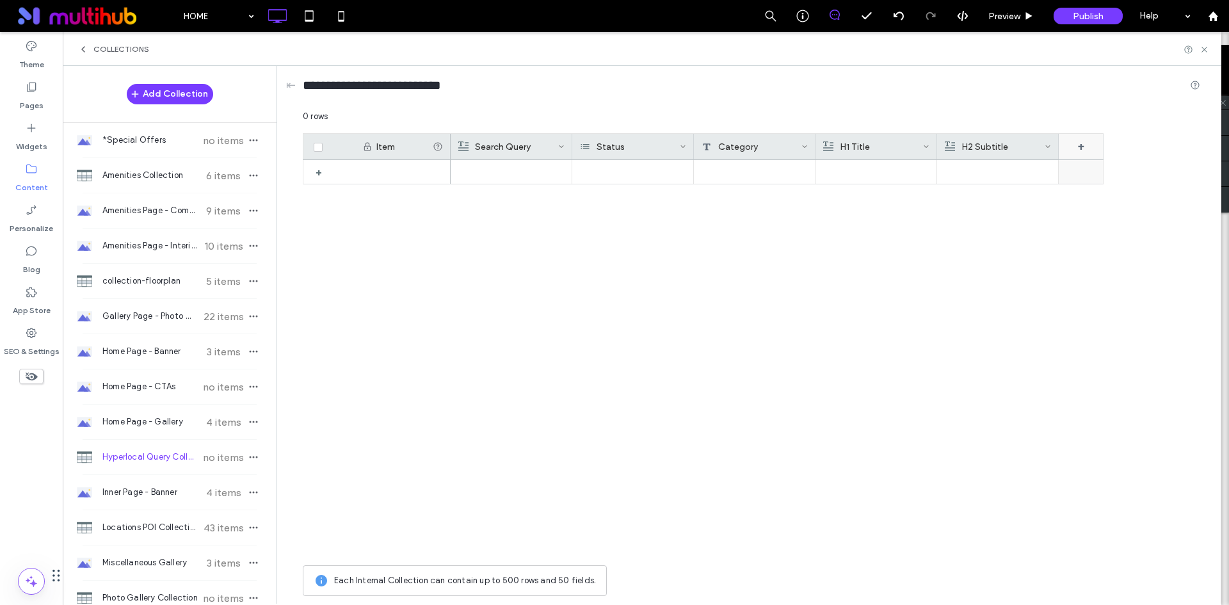
click at [1070, 149] on div "+" at bounding box center [1081, 147] width 45 height 26
click at [1070, 182] on div "*******" at bounding box center [1109, 167] width 146 height 35
click at [1082, 175] on input "*******" at bounding box center [1109, 167] width 146 height 22
paste input "**"
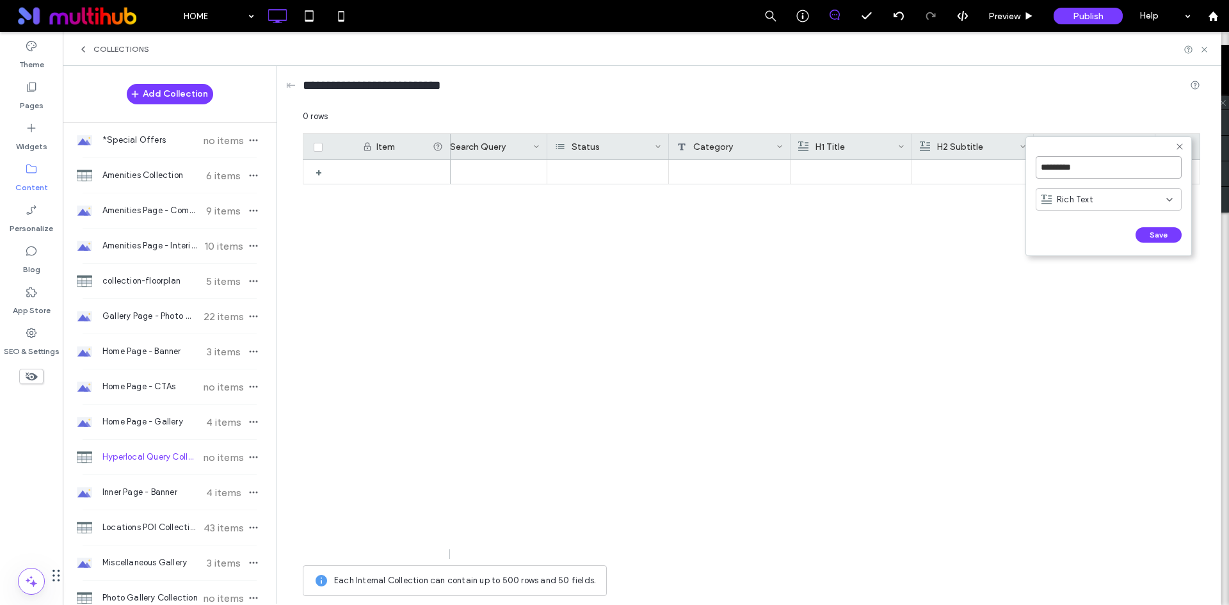
type input "*********"
click at [1082, 198] on span "Rich Text" at bounding box center [1075, 199] width 36 height 13
click at [1083, 238] on span "Rich Text" at bounding box center [1075, 244] width 36 height 13
click at [1150, 232] on button "Save" at bounding box center [1159, 234] width 46 height 15
click at [1178, 146] on div "+" at bounding box center [1177, 147] width 45 height 26
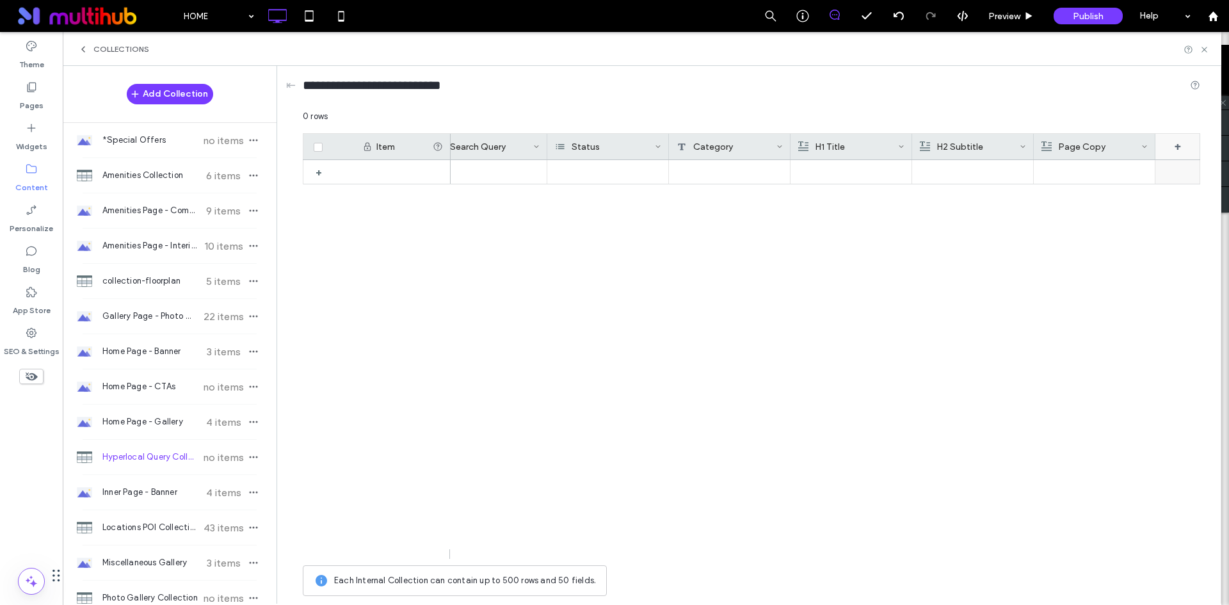
scroll to position [0, 146]
click at [1122, 172] on input "*******" at bounding box center [1109, 167] width 146 height 22
paste input "*******"
type input "**********"
click at [1122, 201] on div "Rich Text" at bounding box center [1104, 199] width 125 height 13
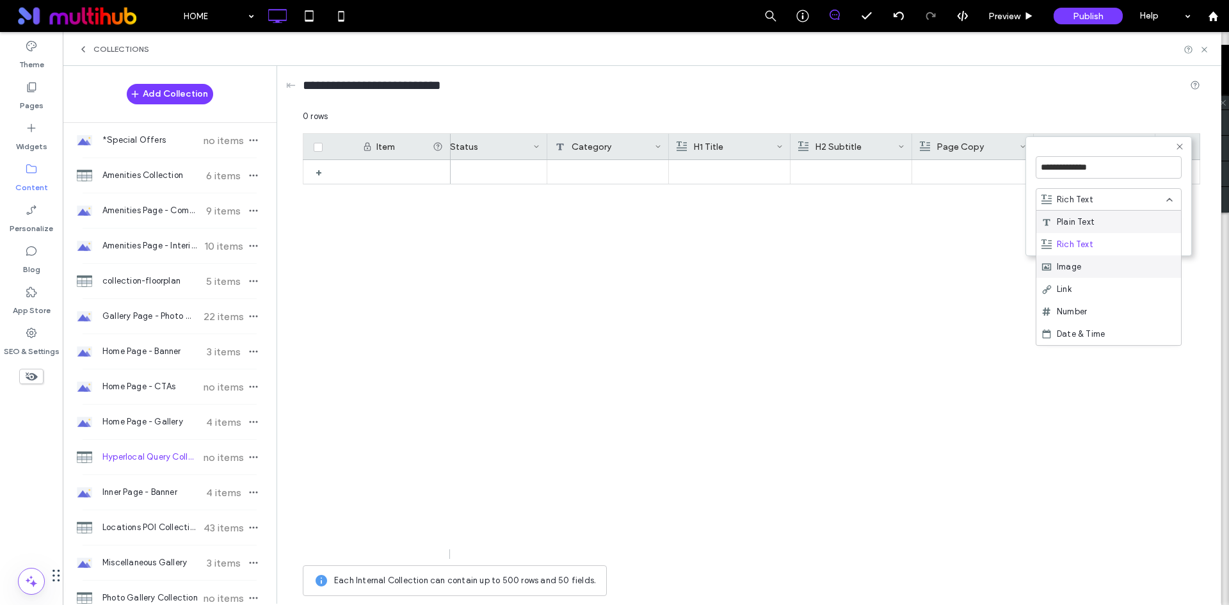
click at [1094, 260] on div "Image" at bounding box center [1108, 266] width 145 height 22
click at [1147, 237] on button "Save" at bounding box center [1159, 234] width 46 height 15
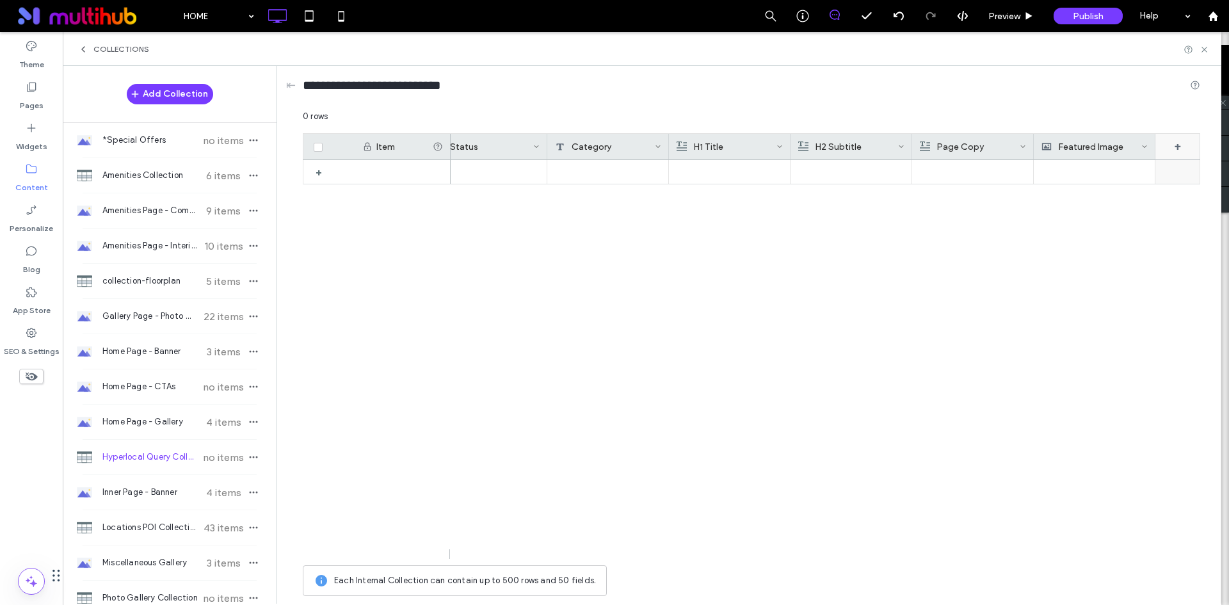
click at [1171, 147] on div "+" at bounding box center [1177, 147] width 45 height 26
click at [1134, 170] on input "*******" at bounding box center [1109, 167] width 146 height 22
paste input "**"
type input "*********"
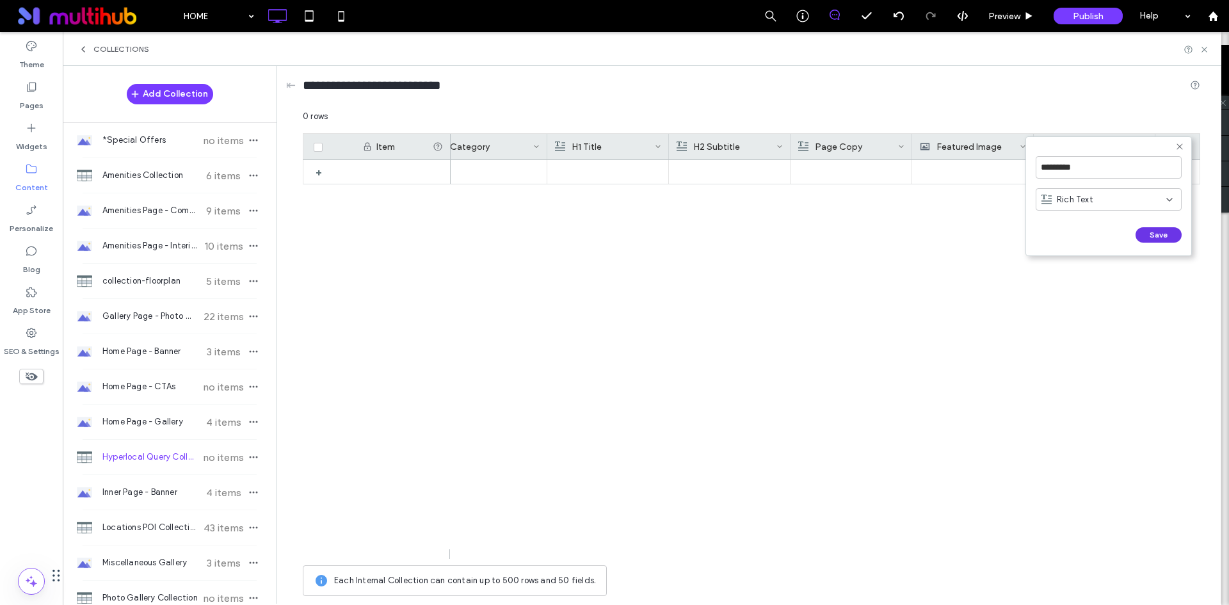
click at [1145, 236] on button "Save" at bounding box center [1159, 234] width 46 height 15
click at [1183, 150] on div "+" at bounding box center [1177, 147] width 45 height 26
click at [1134, 166] on input "*******" at bounding box center [1109, 167] width 146 height 22
paste input "**"
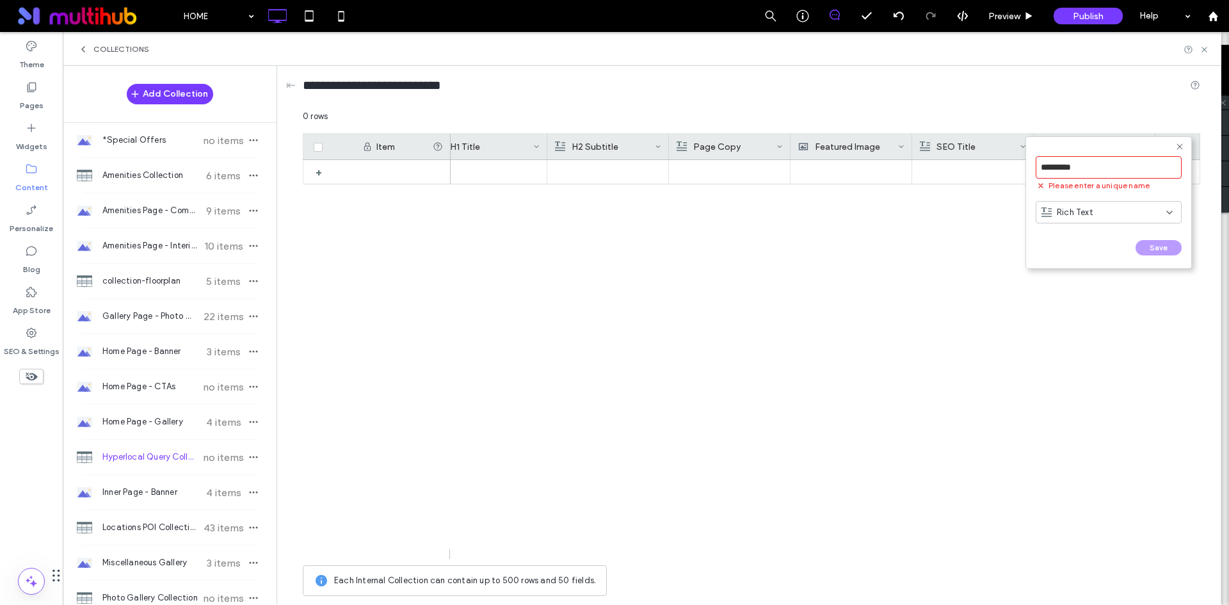
type input "*********"
drag, startPoint x: 1109, startPoint y: 209, endPoint x: 1166, endPoint y: 150, distance: 81.5
click at [1166, 150] on form "********* Please enter a unique name Rich Text Save ******" at bounding box center [1108, 202] width 166 height 133
click at [1178, 141] on icon at bounding box center [1180, 146] width 10 height 10
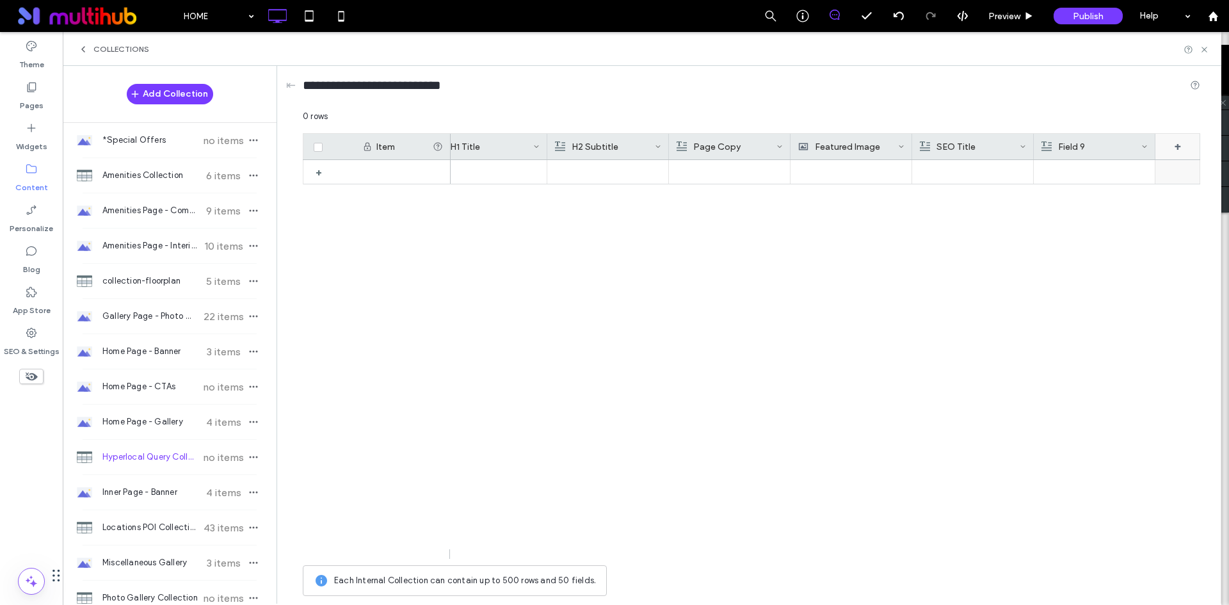
click at [1169, 144] on div "+" at bounding box center [1177, 147] width 45 height 26
click at [1056, 170] on input "********" at bounding box center [1109, 167] width 146 height 22
paste input "*******"
type input "**********"
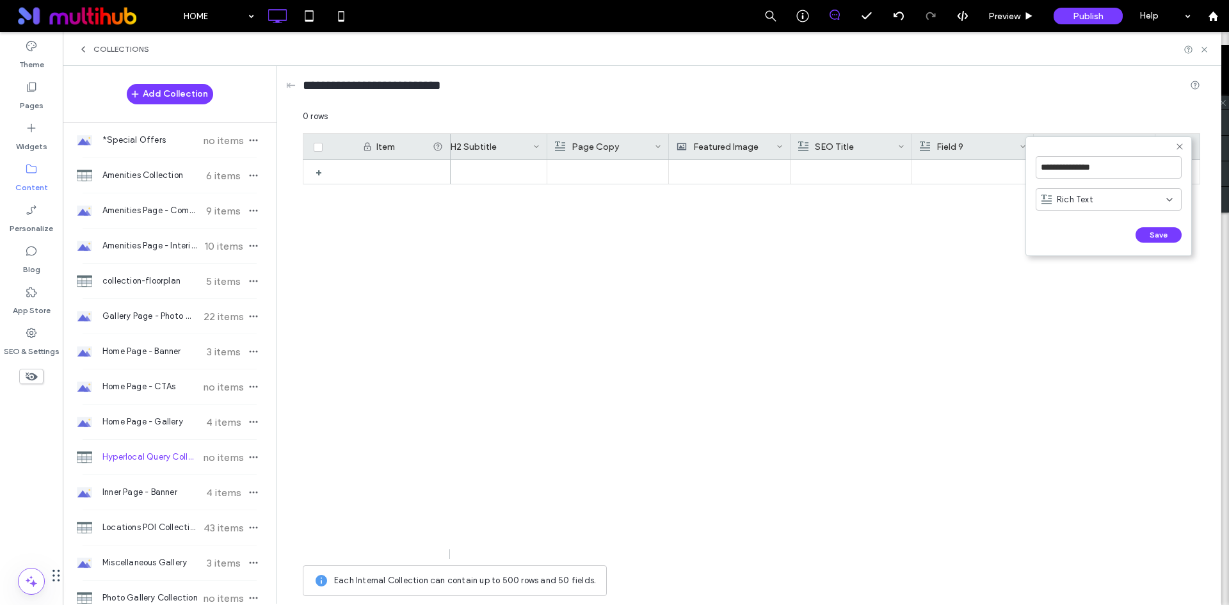
click at [1065, 197] on span "Rich Text" at bounding box center [1075, 199] width 36 height 13
click at [1090, 239] on span "Rich Text" at bounding box center [1075, 244] width 36 height 13
click at [1143, 237] on button "Save" at bounding box center [1159, 234] width 46 height 15
click at [1171, 150] on div "+" at bounding box center [1177, 147] width 45 height 26
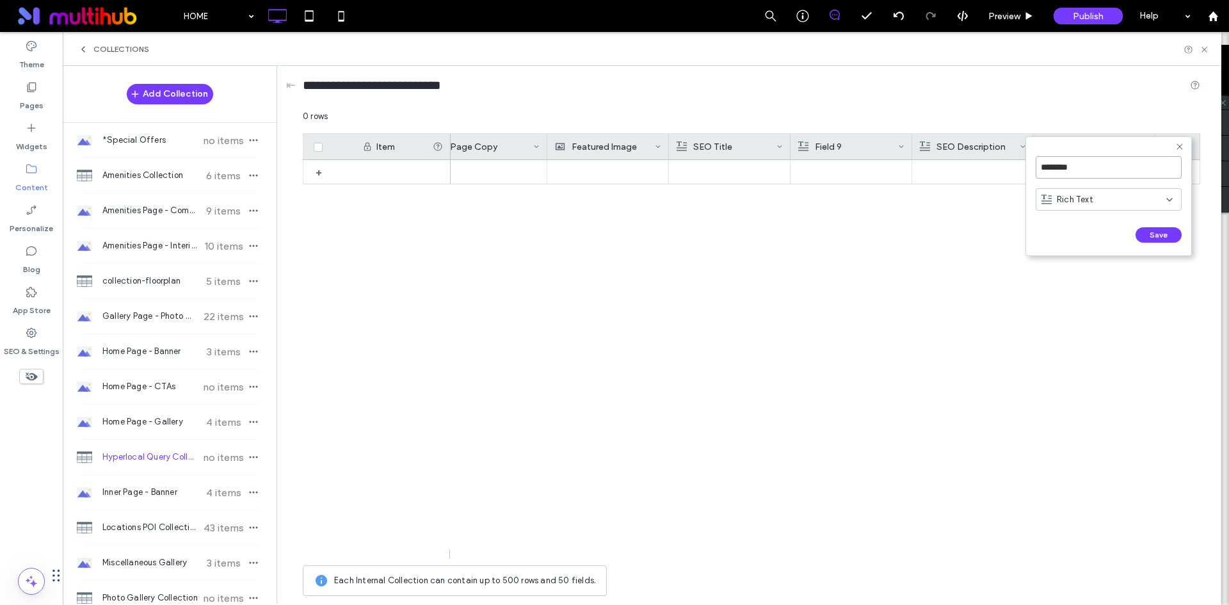
click at [1115, 172] on input "********" at bounding box center [1109, 167] width 146 height 22
click at [1114, 170] on input "********" at bounding box center [1109, 167] width 146 height 22
paste input "**********"
type input "**********"
click at [1134, 196] on div "Rich Text" at bounding box center [1104, 199] width 125 height 13
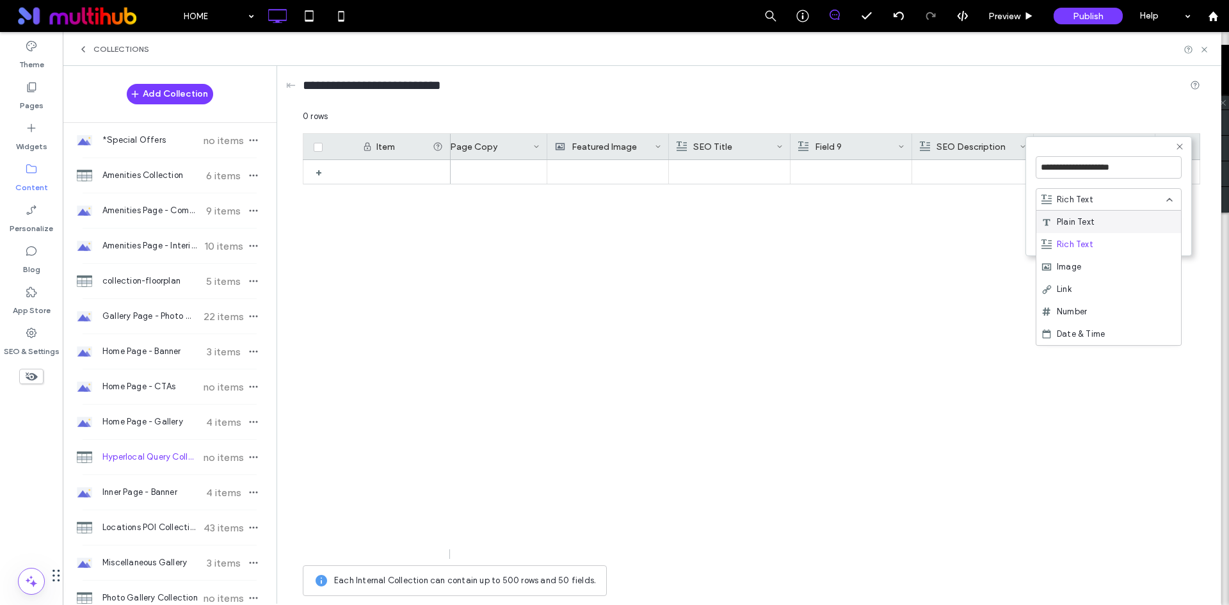
click at [1125, 227] on div "Plain Text" at bounding box center [1108, 222] width 145 height 22
click at [1154, 236] on button "Save" at bounding box center [1159, 234] width 46 height 15
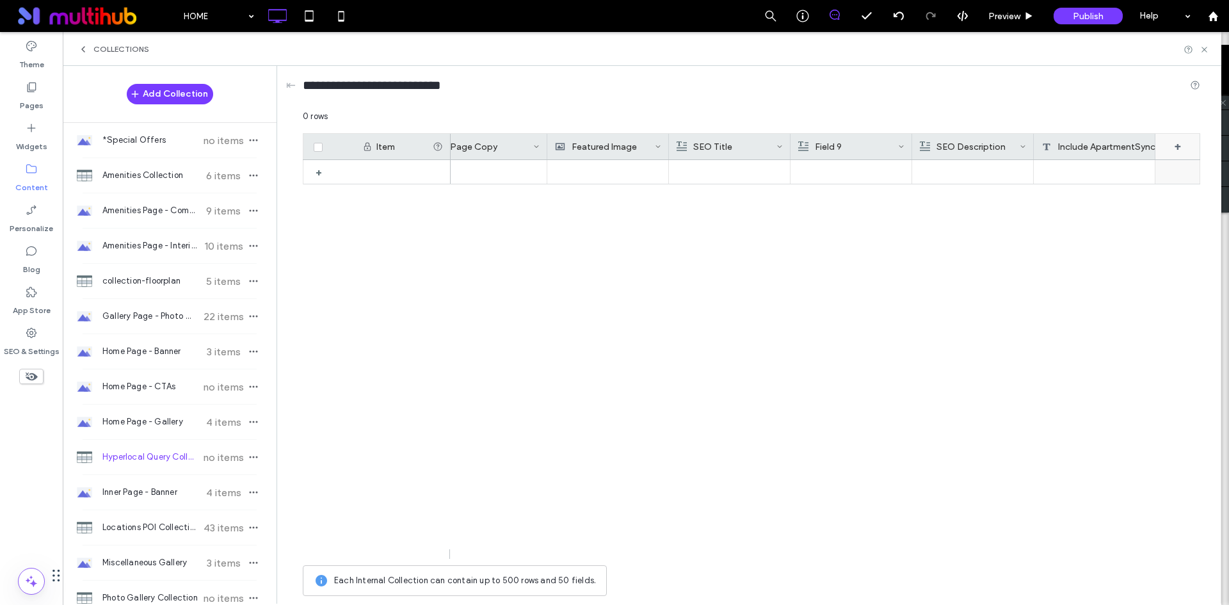
click at [1180, 148] on div "+" at bounding box center [1177, 147] width 45 height 26
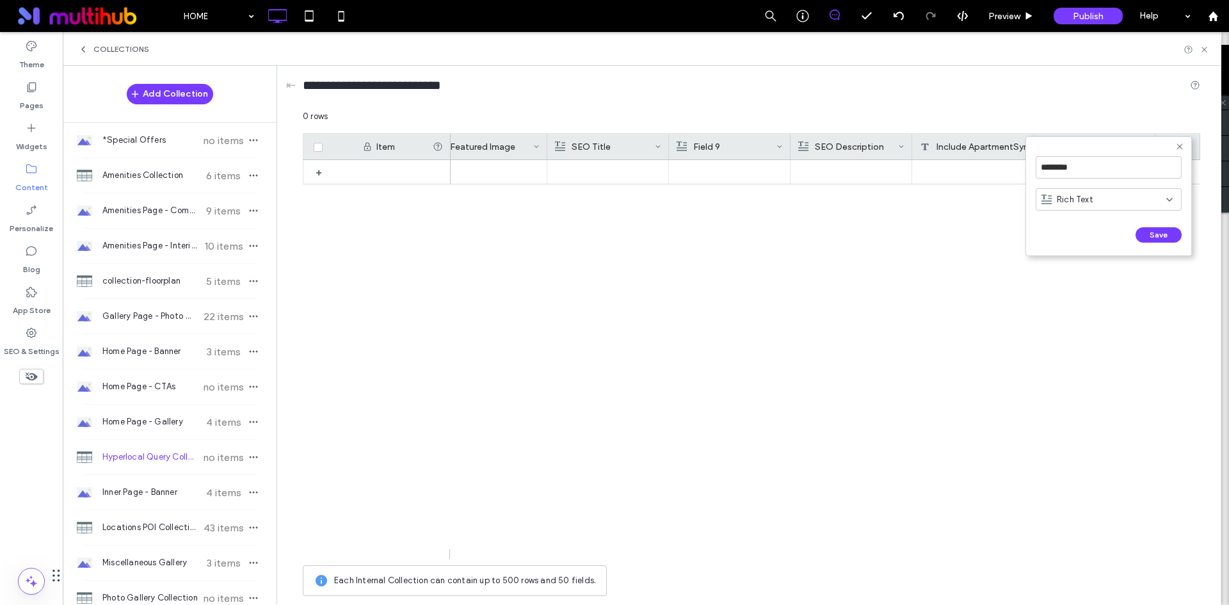
scroll to position [0, 754]
click at [1135, 175] on input "********" at bounding box center [1109, 167] width 146 height 22
paste input "**"
type input "**********"
click at [1150, 200] on div "Rich Text" at bounding box center [1104, 199] width 125 height 13
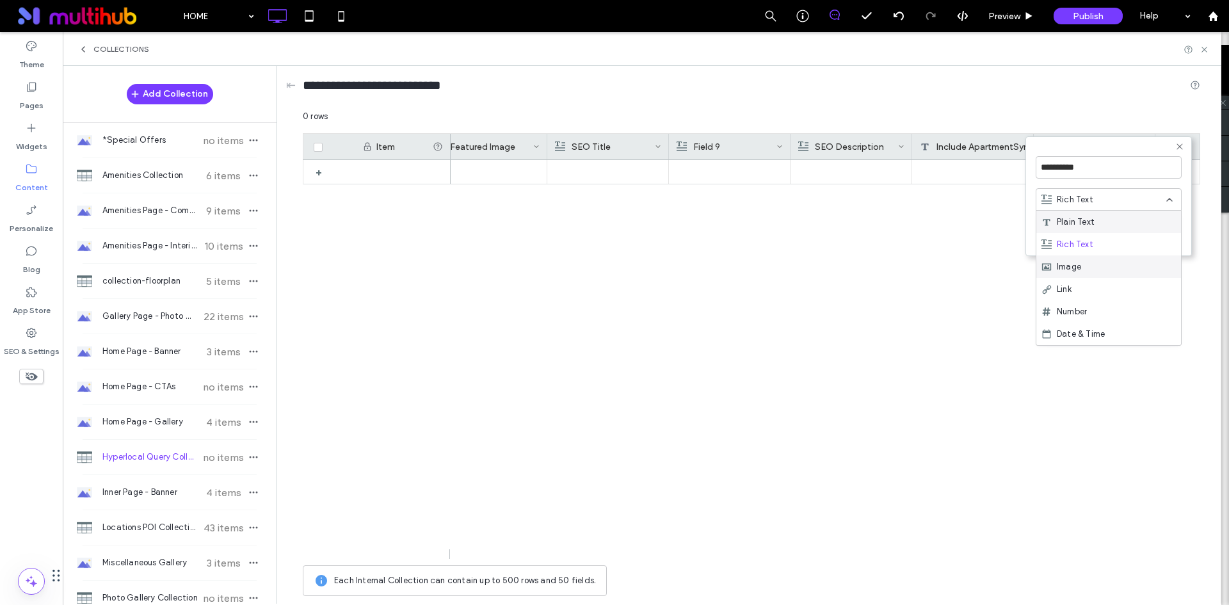
click at [1091, 275] on div "Image" at bounding box center [1108, 266] width 145 height 22
click at [1150, 237] on button "Save" at bounding box center [1159, 234] width 46 height 15
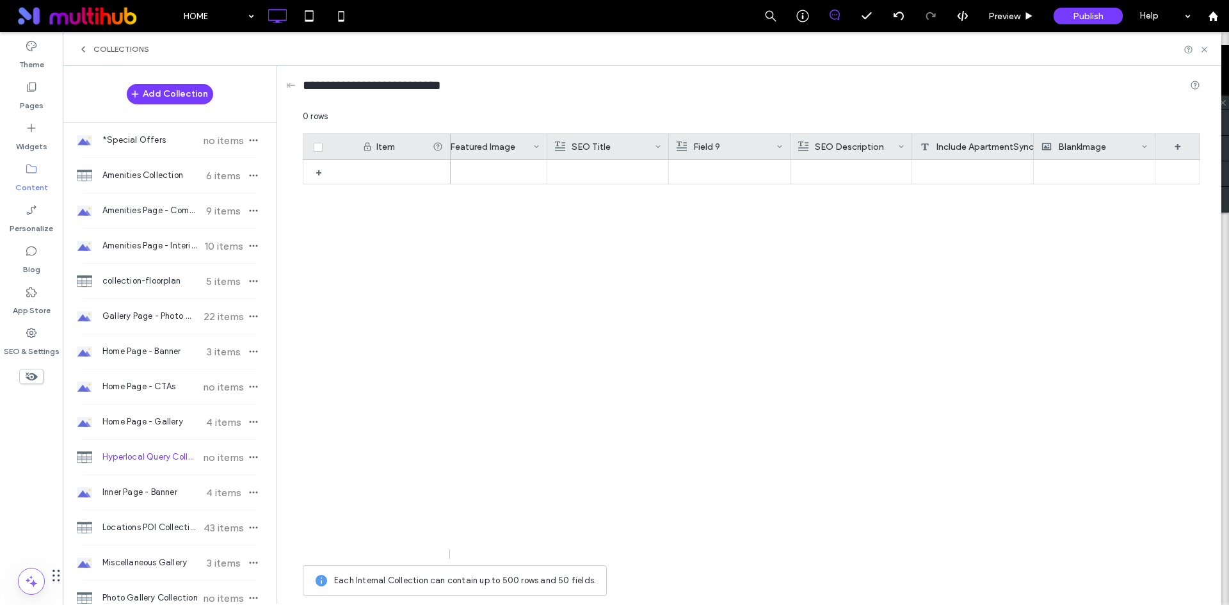
click at [775, 146] on div "Field 9" at bounding box center [727, 147] width 100 height 26
click at [818, 150] on icon at bounding box center [822, 146] width 10 height 10
click at [782, 147] on icon at bounding box center [779, 146] width 6 height 6
click at [752, 176] on div "Delete Field" at bounding box center [728, 173] width 117 height 24
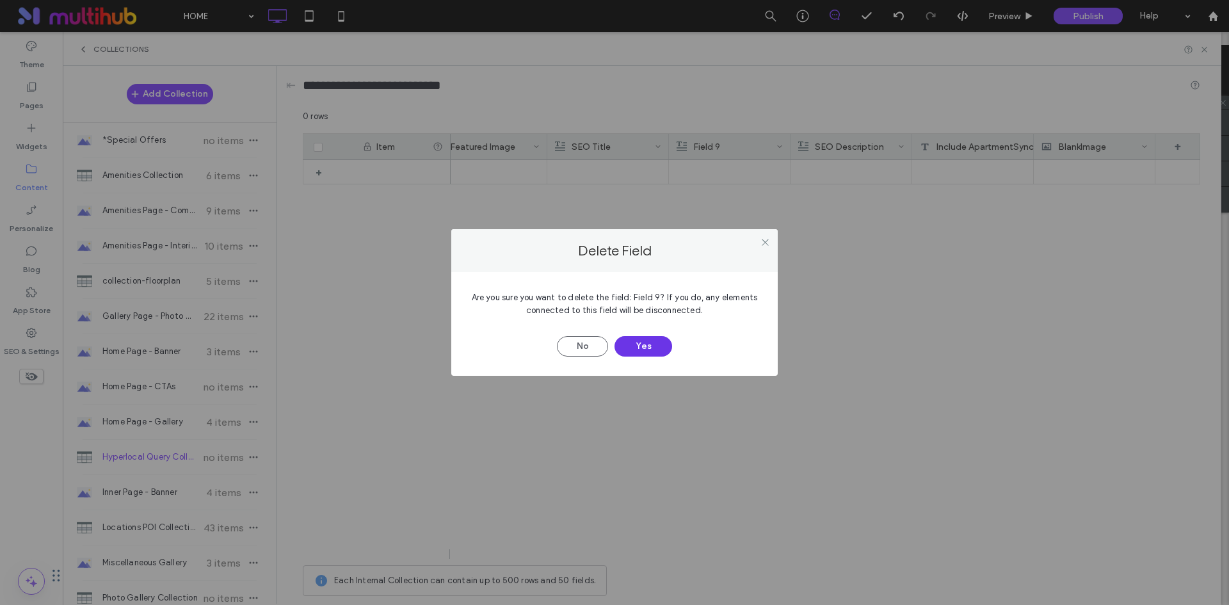
click at [648, 353] on button "Yes" at bounding box center [644, 346] width 58 height 20
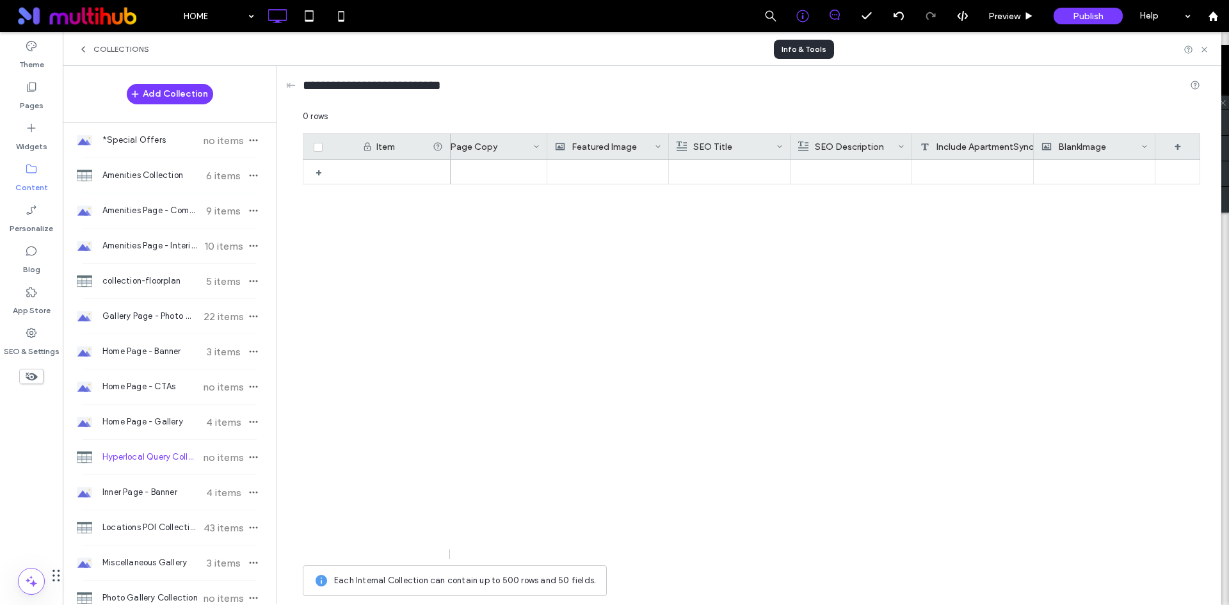
click at [803, 13] on icon at bounding box center [802, 16] width 13 height 13
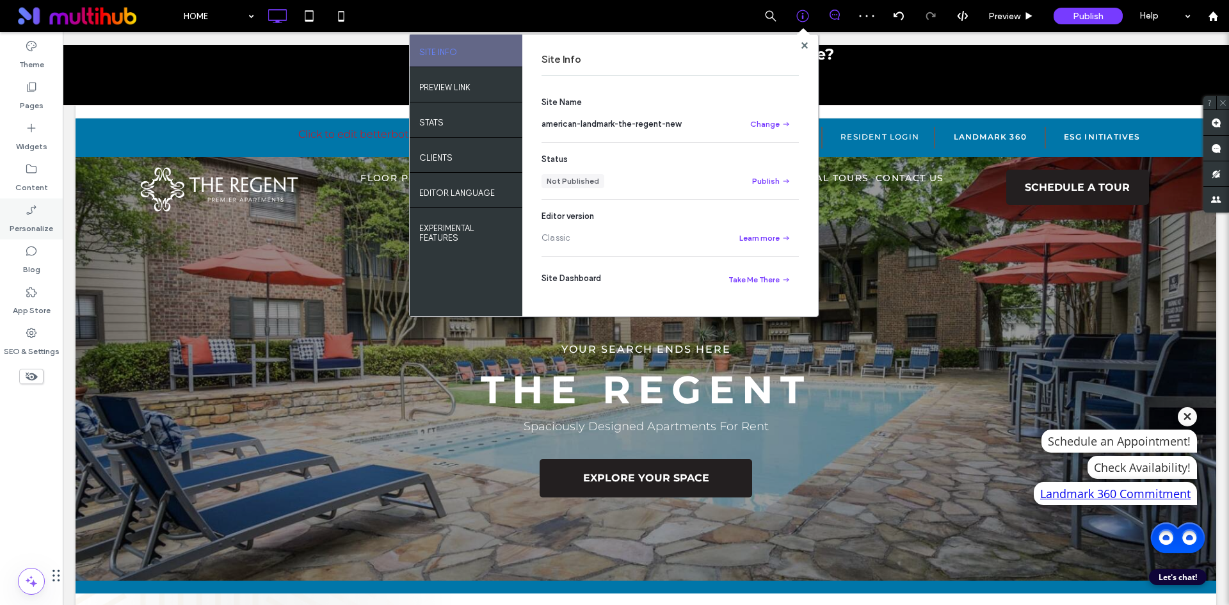
scroll to position [0, 0]
click at [34, 110] on label "Pages" at bounding box center [32, 102] width 24 height 18
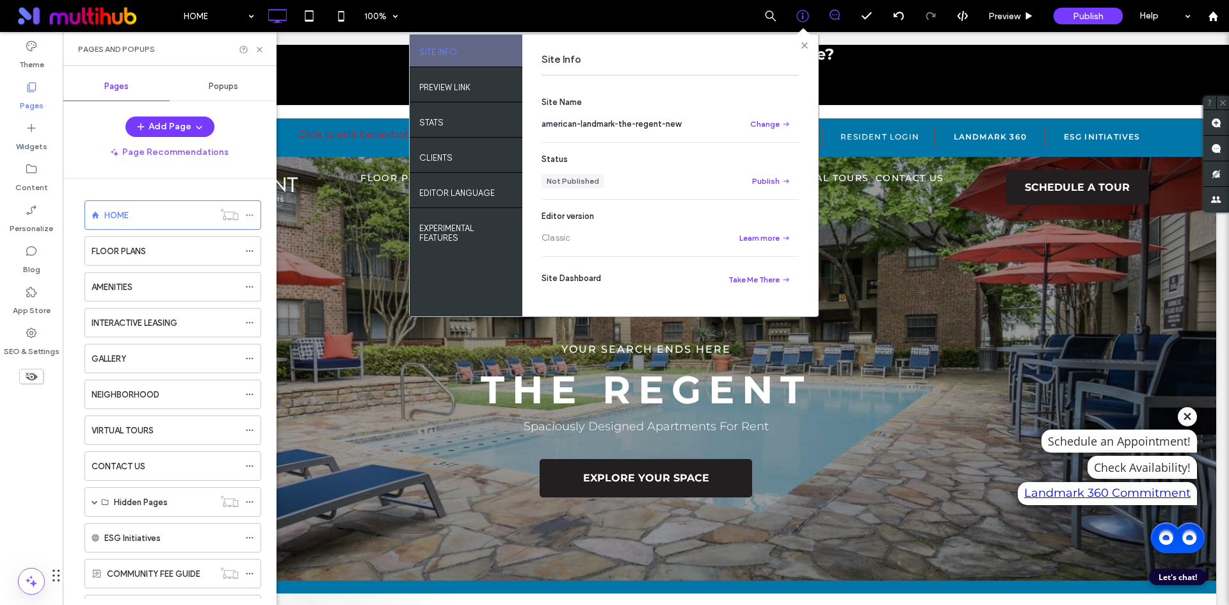
click at [802, 45] on icon at bounding box center [804, 45] width 6 height 6
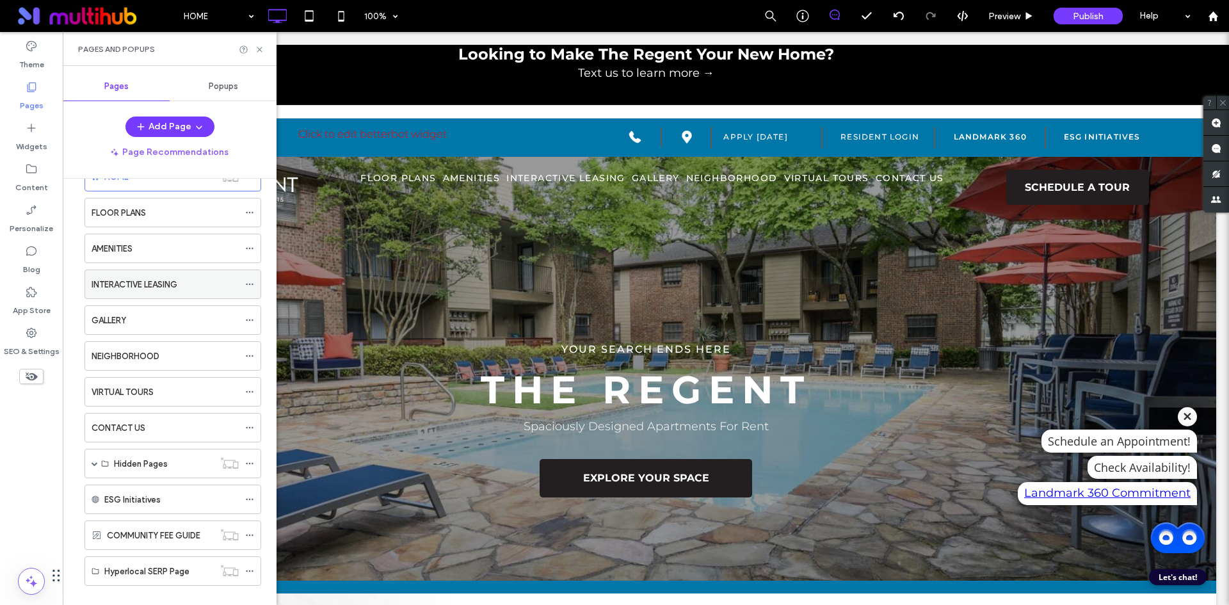
scroll to position [58, 0]
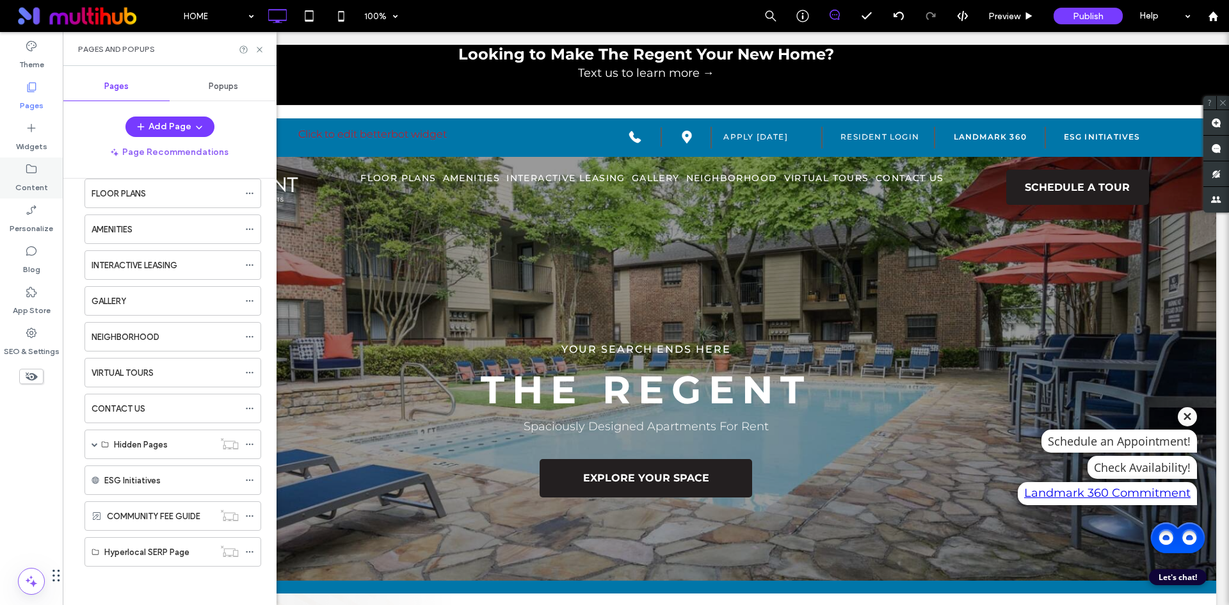
click at [47, 173] on div "Content" at bounding box center [31, 177] width 63 height 41
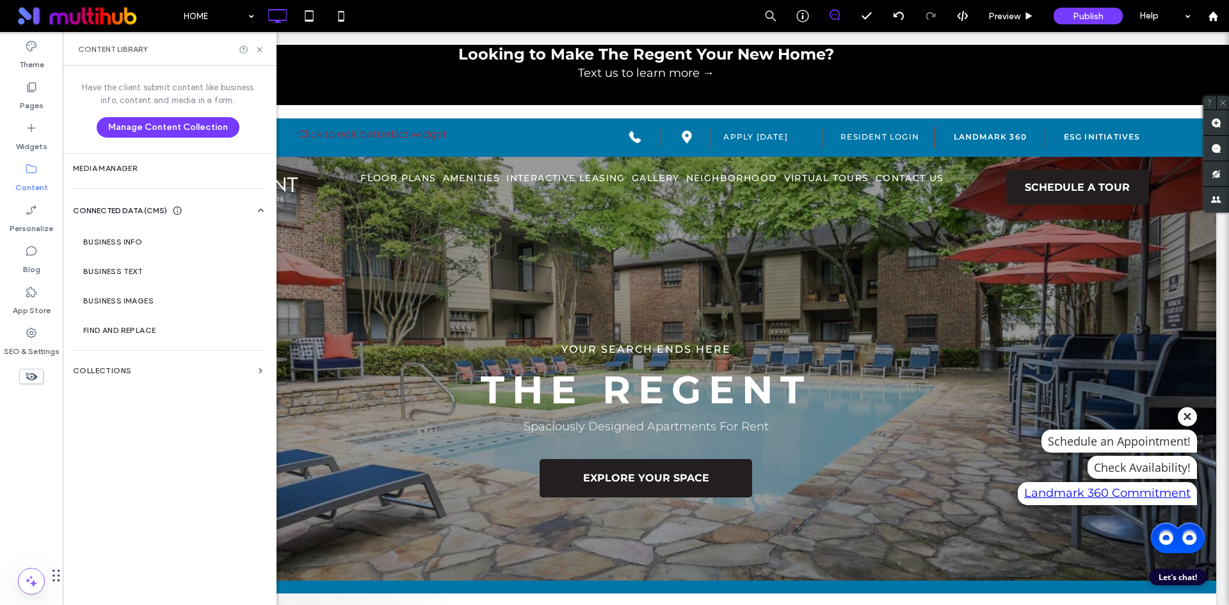
click at [143, 373] on label "Collections" at bounding box center [163, 370] width 181 height 9
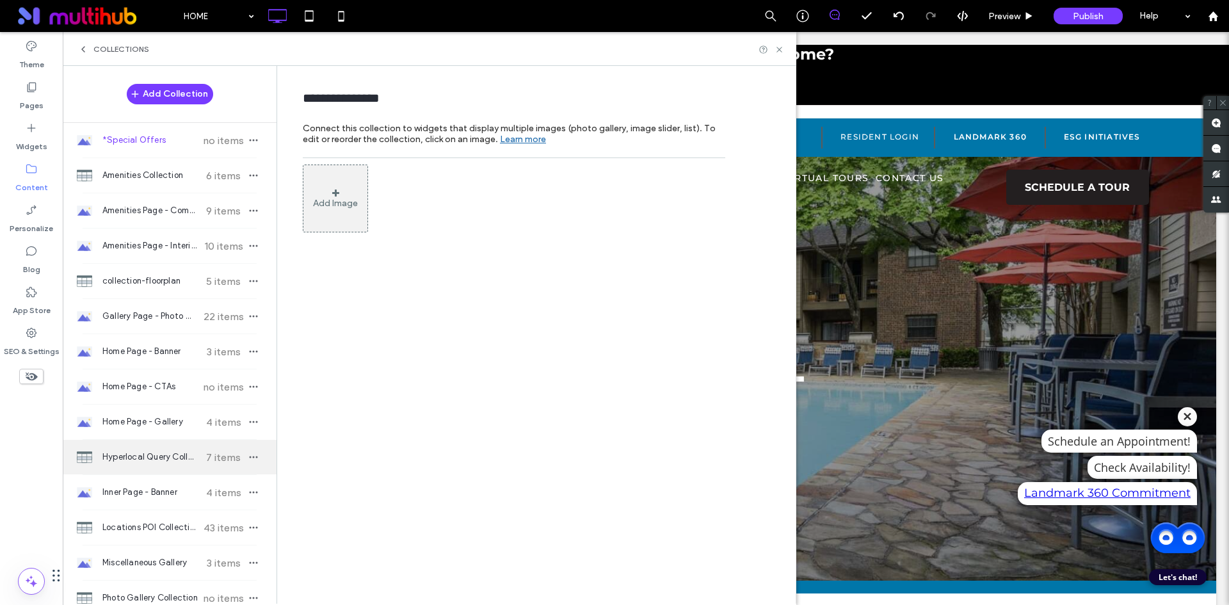
click at [204, 463] on div "Hyperlocal Query Collection 7 items" at bounding box center [170, 457] width 214 height 35
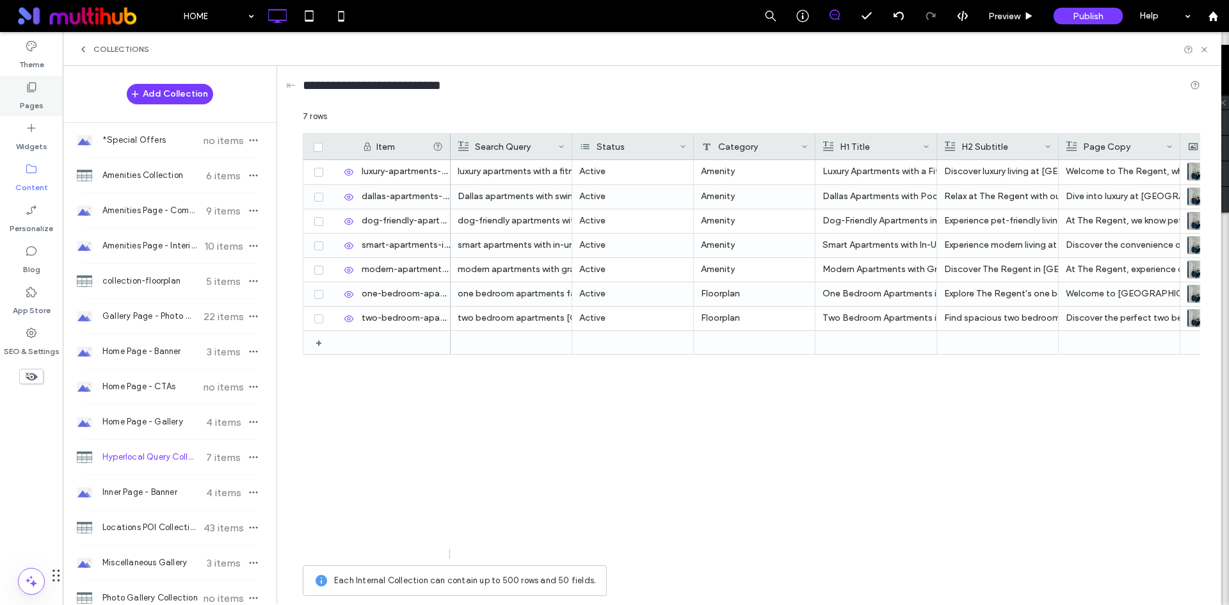
click at [42, 93] on div "Pages" at bounding box center [31, 96] width 63 height 41
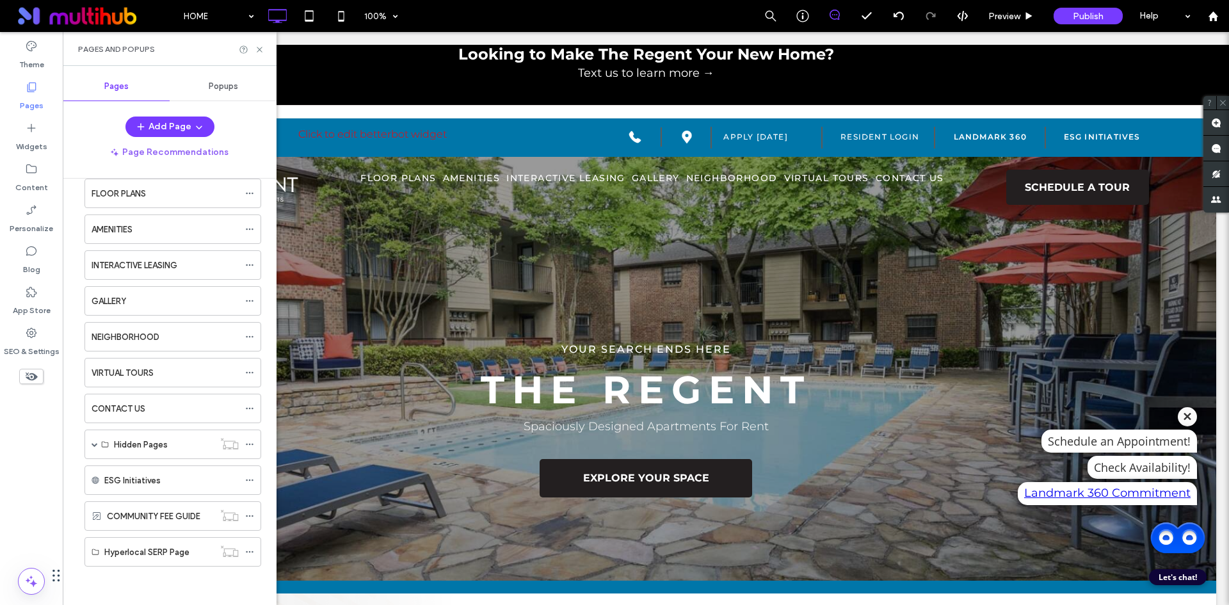
click at [191, 138] on div "Add Page Page Recommendations" at bounding box center [170, 140] width 214 height 46
click at [191, 130] on span "button" at bounding box center [197, 126] width 13 height 19
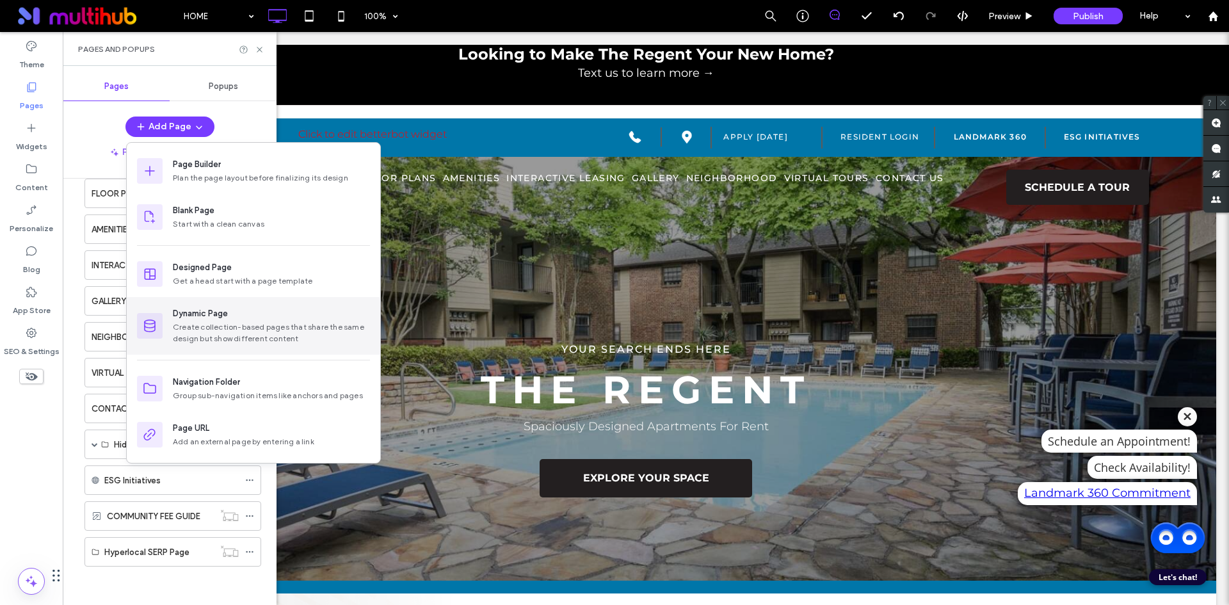
click at [221, 348] on div "Dynamic Page Create collection-based pages that share the same design but show …" at bounding box center [253, 326] width 253 height 58
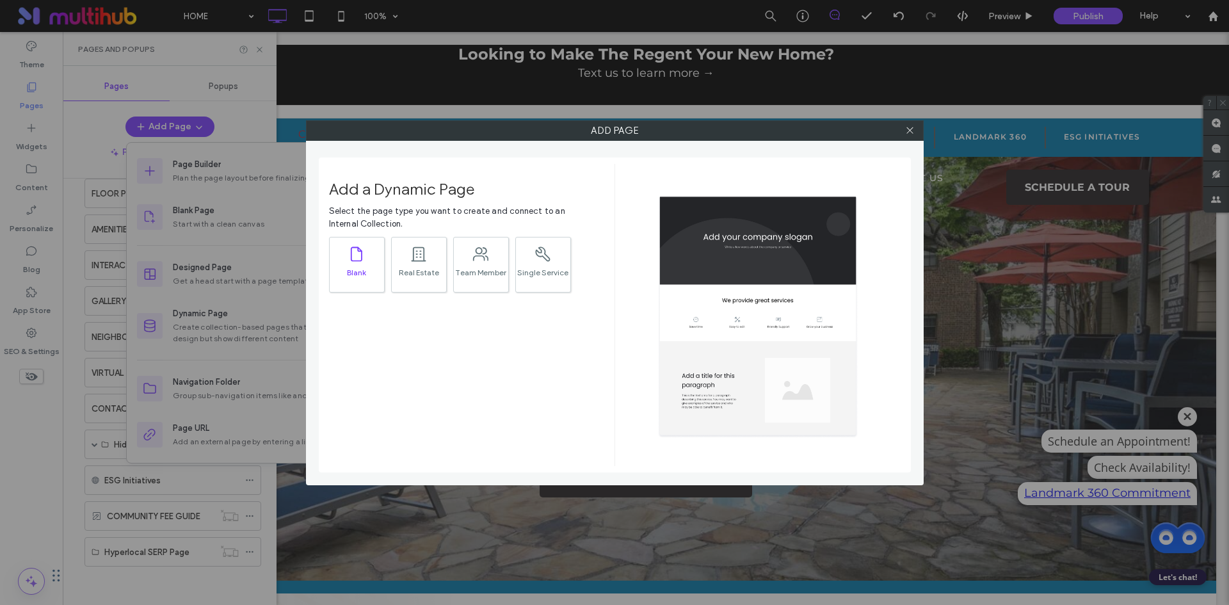
click at [360, 264] on div ".st0{fill:currentColor;}" at bounding box center [357, 253] width 18 height 27
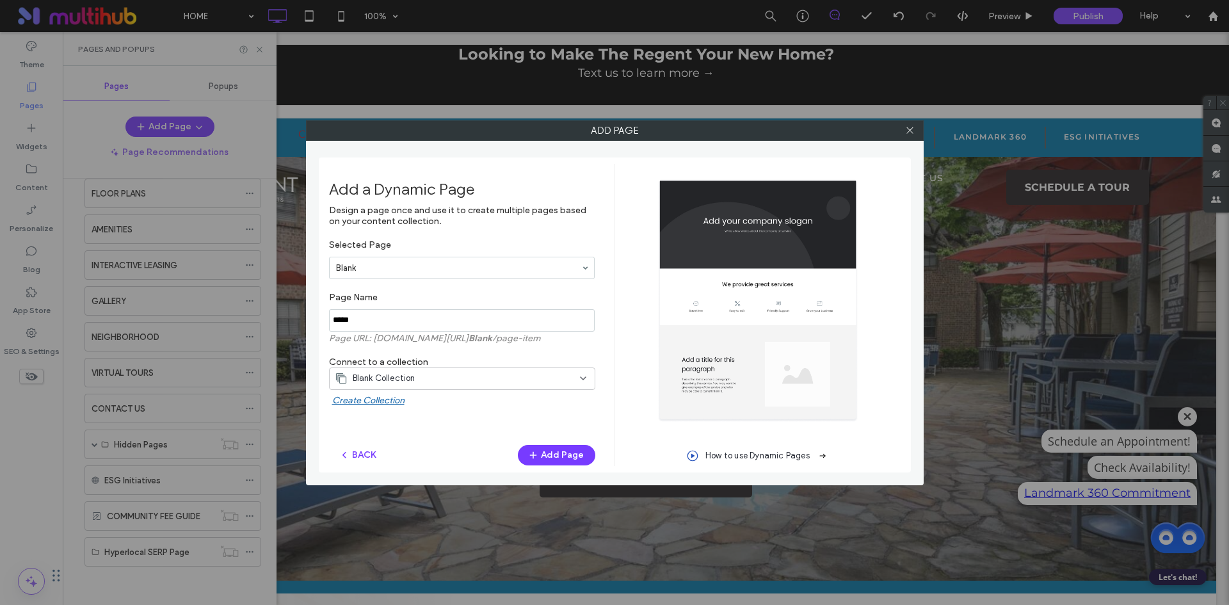
click at [396, 324] on input "notEmpty" at bounding box center [462, 320] width 266 height 22
type input "*********"
click at [453, 382] on div "Blank Collection" at bounding box center [454, 378] width 239 height 13
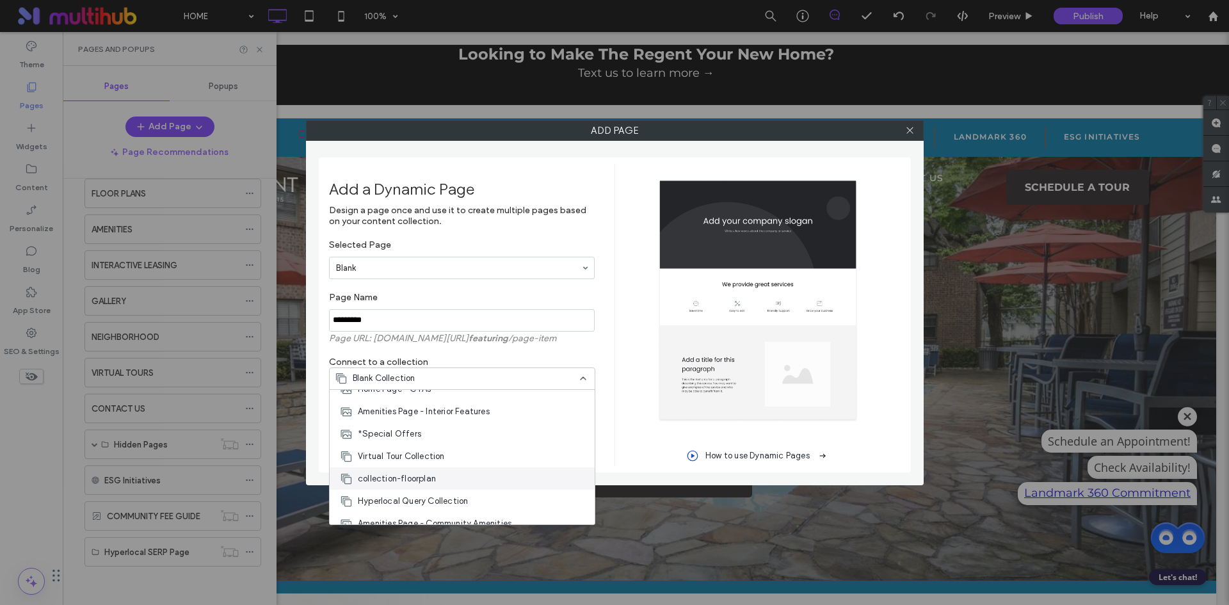
scroll to position [141, 0]
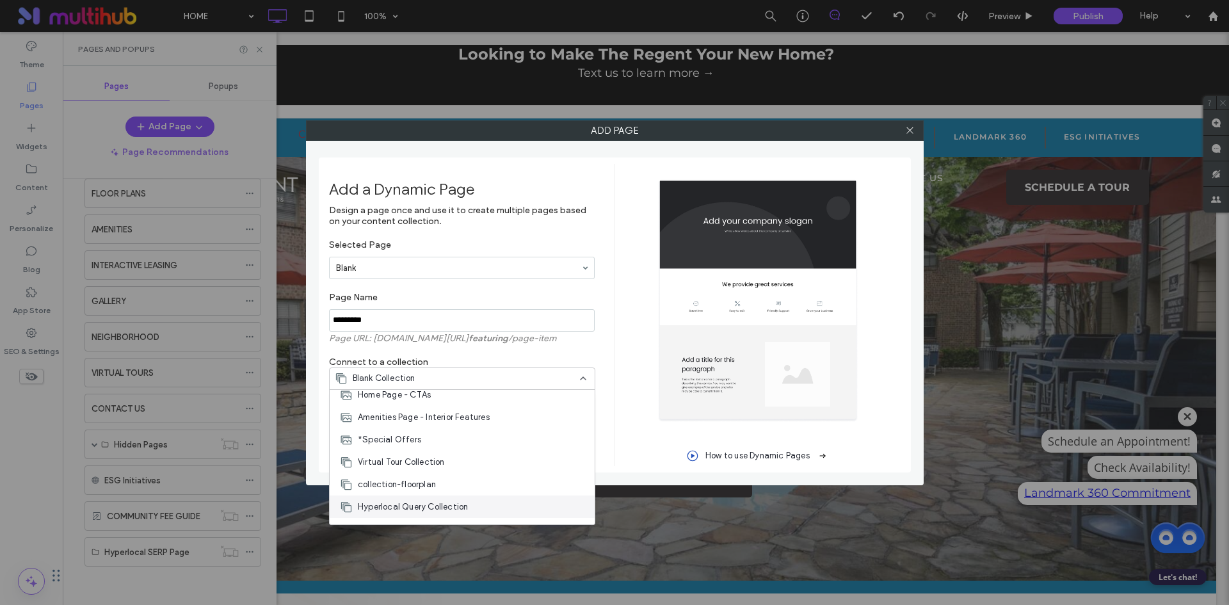
click at [475, 499] on div "Hyperlocal Query Collection" at bounding box center [462, 506] width 265 height 22
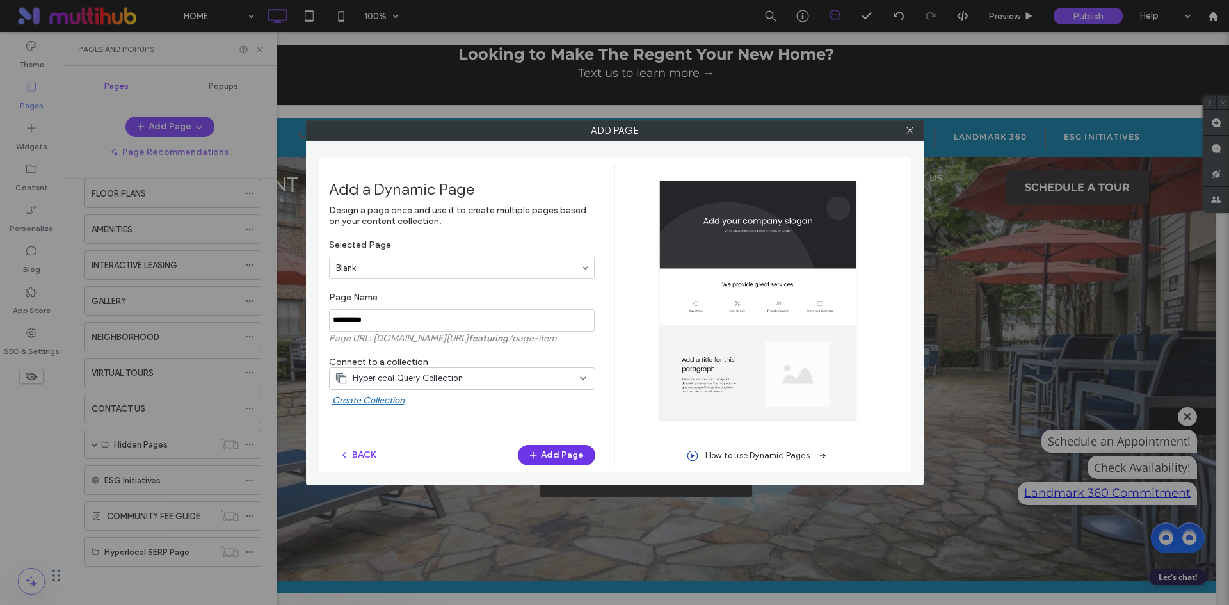
click at [532, 460] on span "button" at bounding box center [534, 455] width 13 height 19
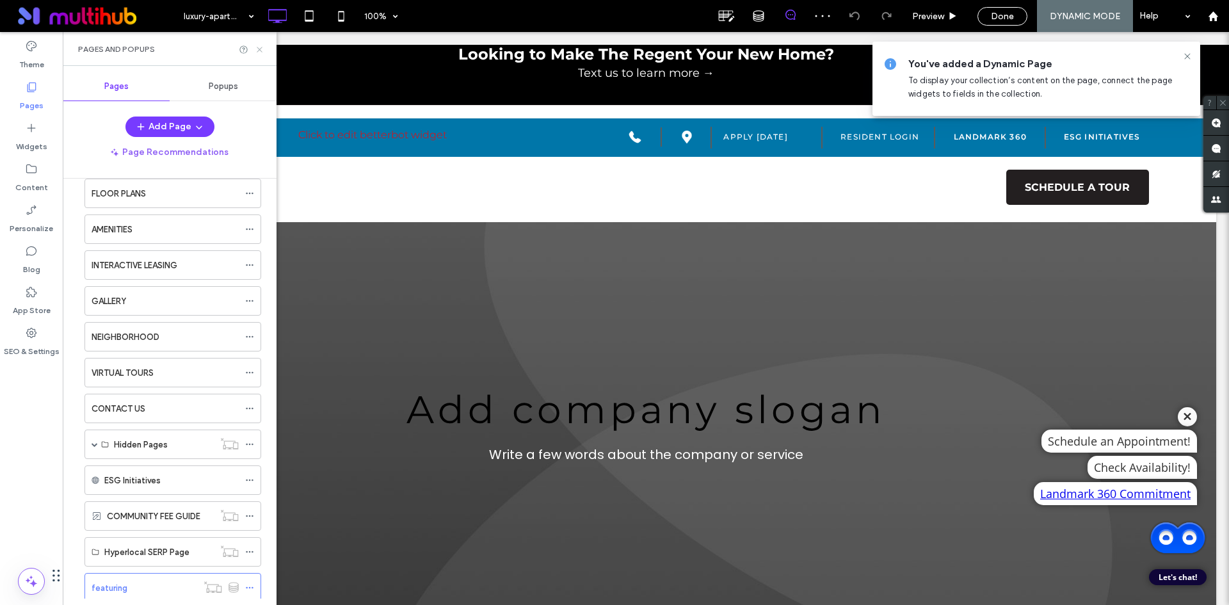
click at [259, 45] on icon at bounding box center [260, 50] width 10 height 10
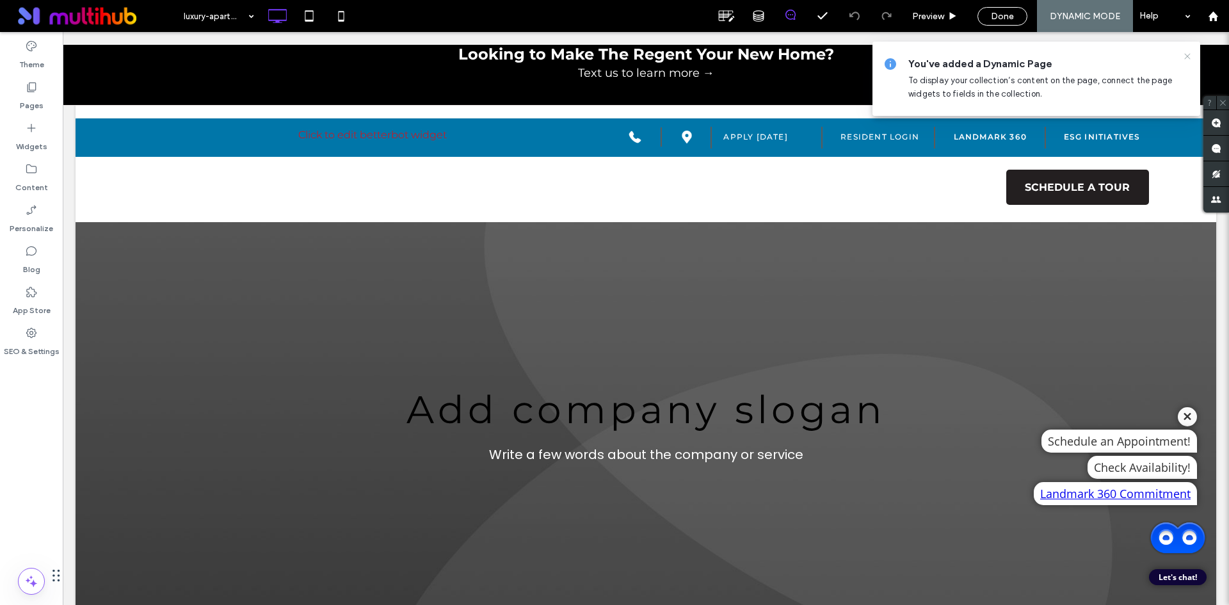
drag, startPoint x: 1189, startPoint y: 55, endPoint x: 419, endPoint y: 93, distance: 771.0
click at [1189, 55] on use at bounding box center [1187, 56] width 6 height 6
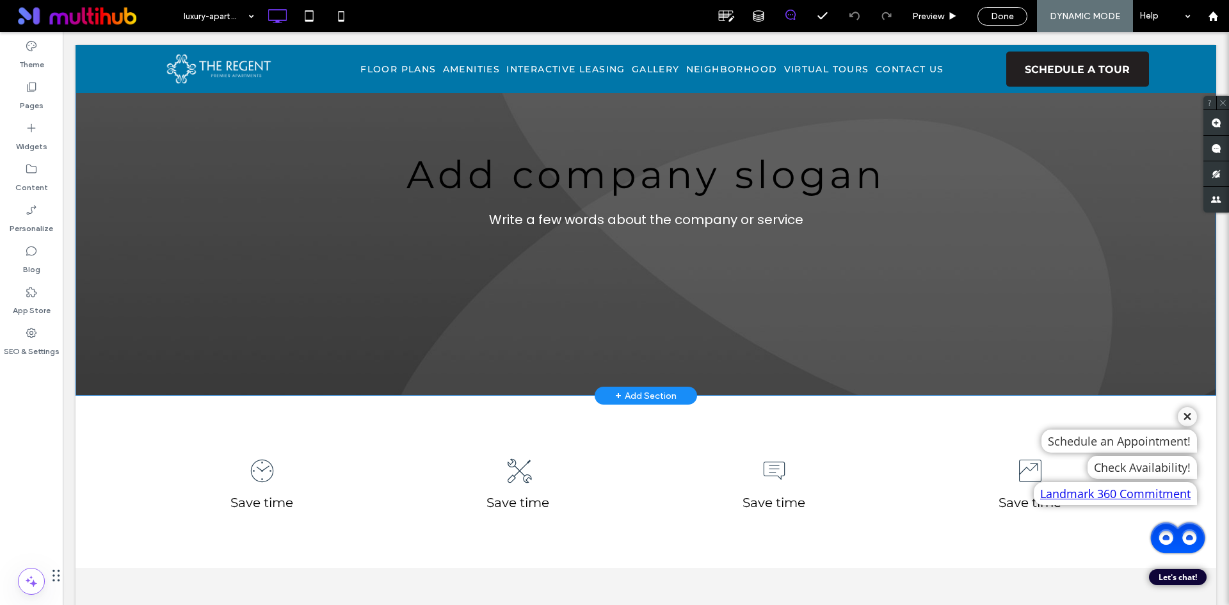
scroll to position [192, 0]
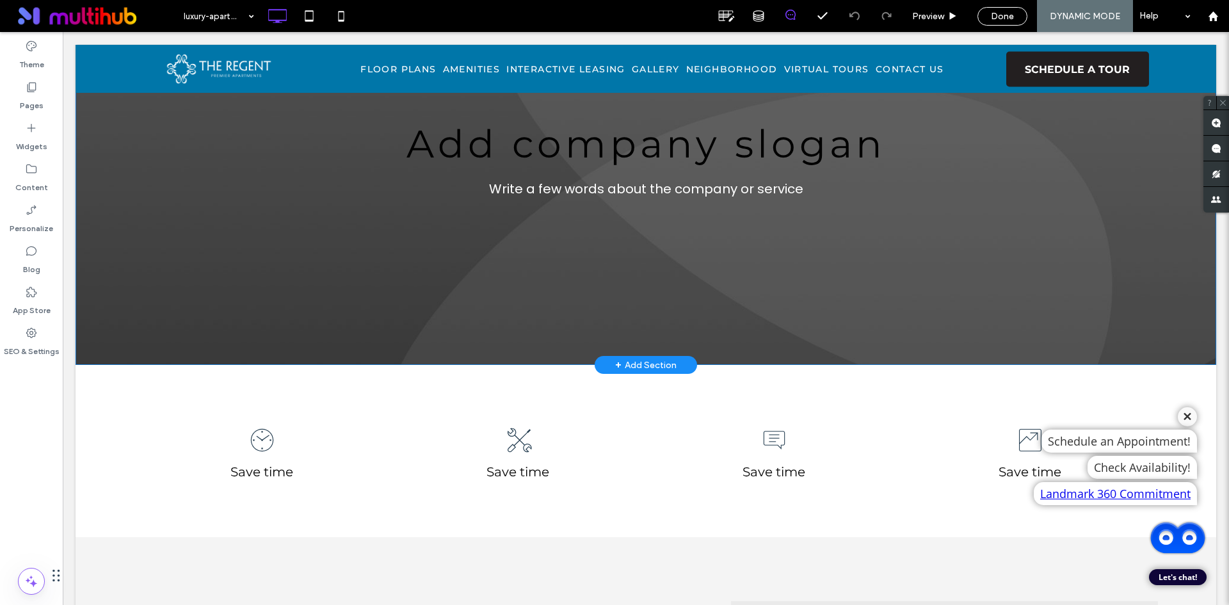
click at [606, 366] on div "+ Add Section" at bounding box center [646, 365] width 102 height 18
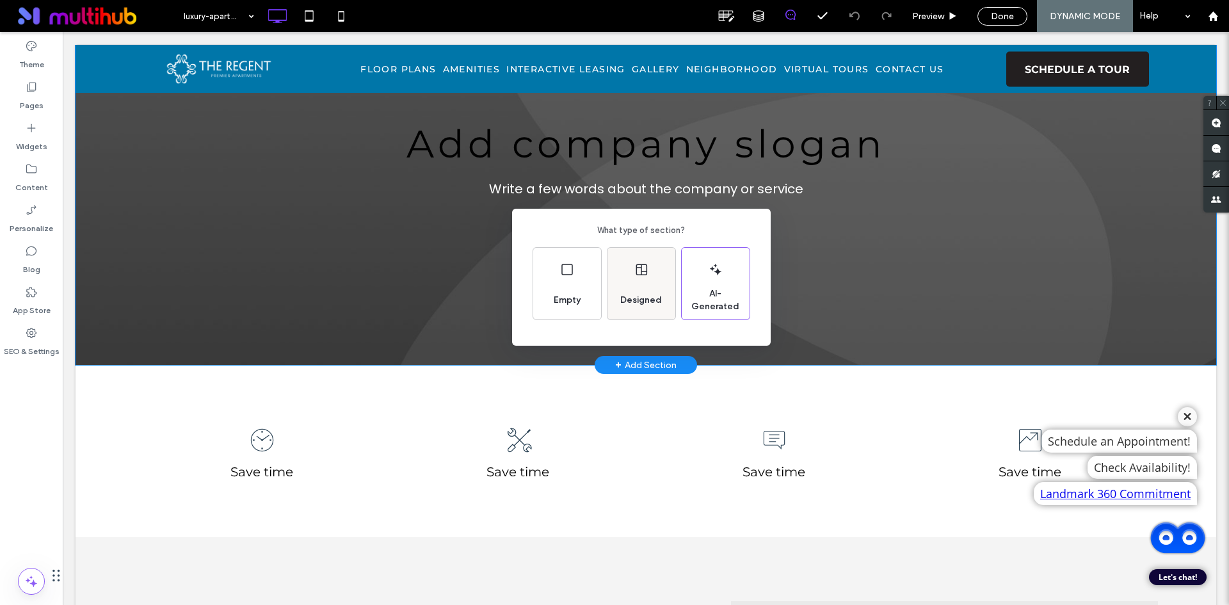
click at [634, 266] on icon at bounding box center [641, 269] width 15 height 15
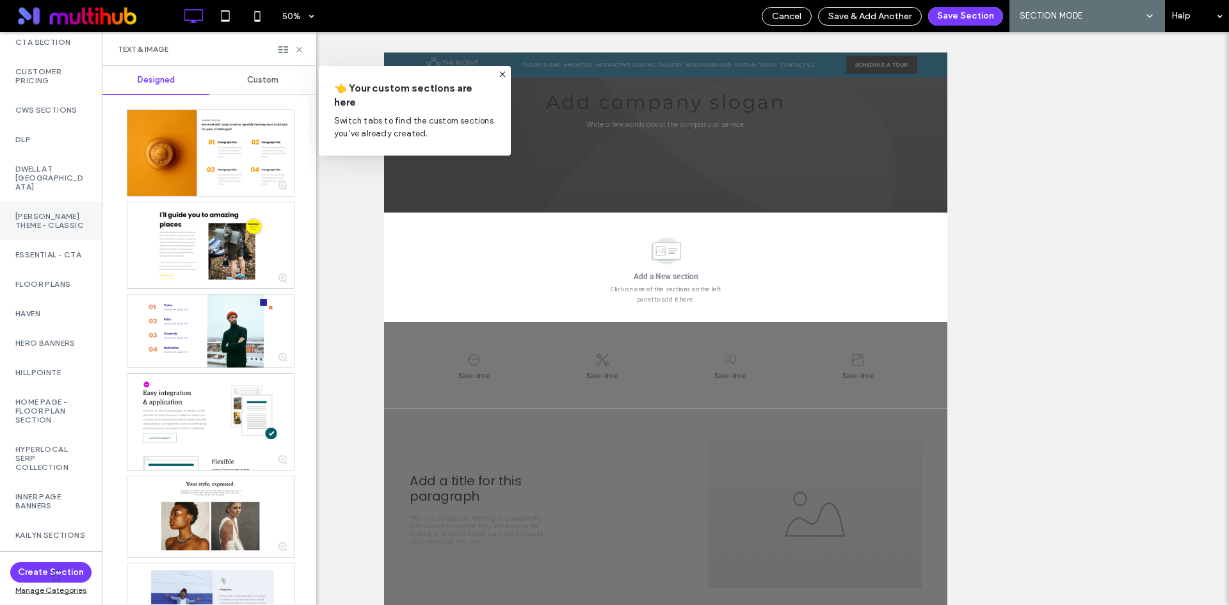
scroll to position [1664, 0]
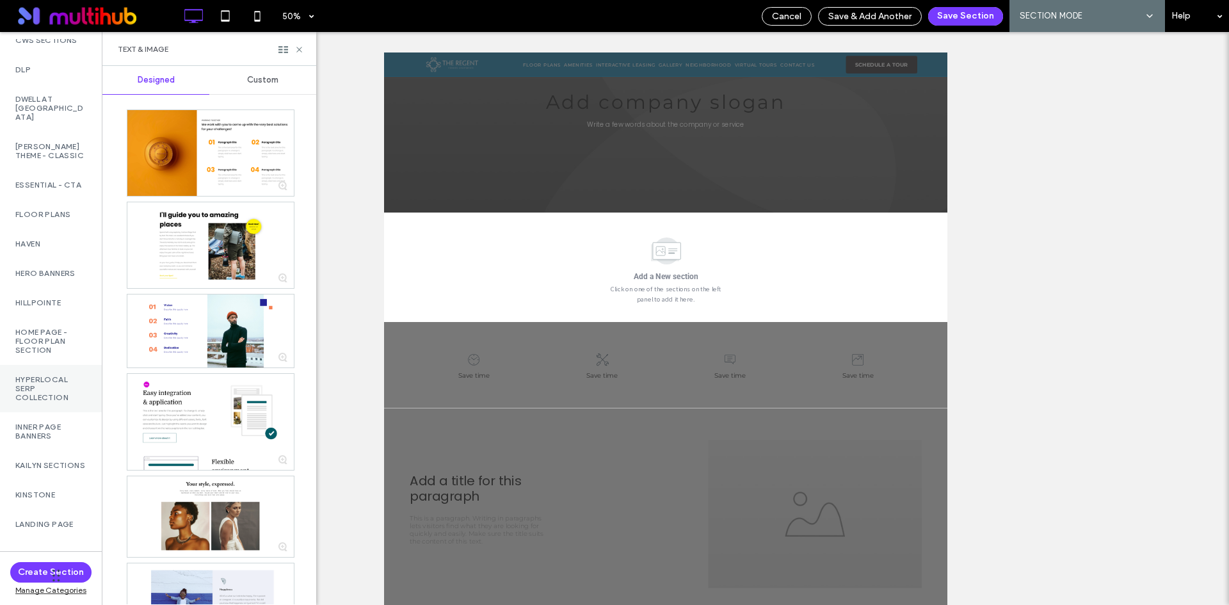
click at [68, 402] on label "Hyperlocal Serp Collection" at bounding box center [50, 388] width 71 height 27
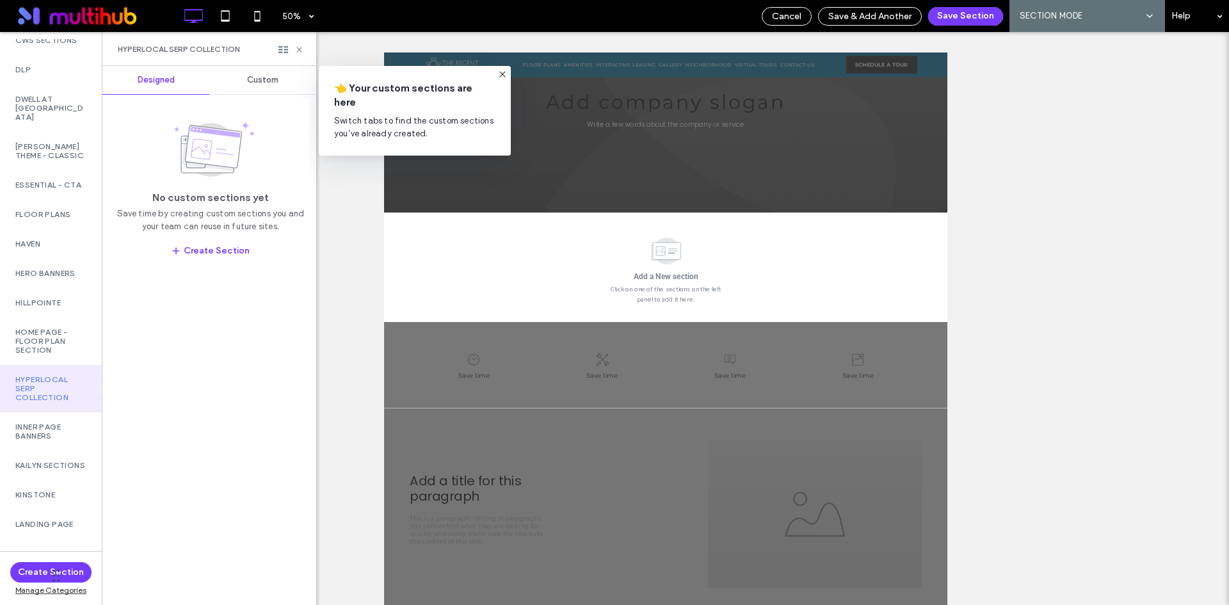
click at [248, 79] on span "Custom" at bounding box center [262, 80] width 31 height 10
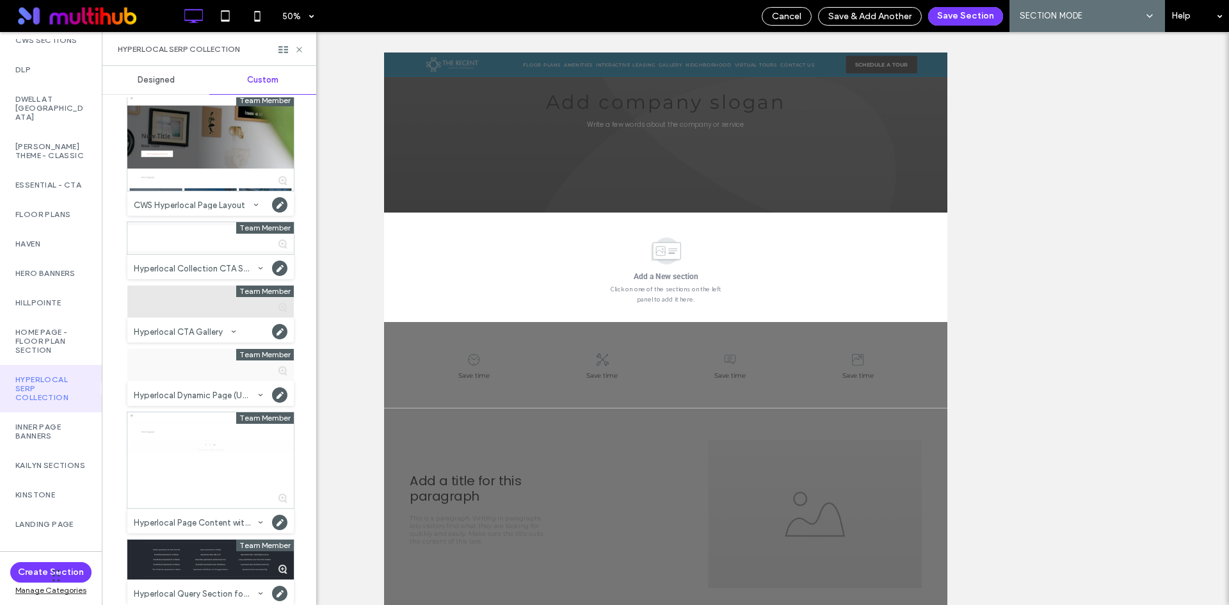
scroll to position [24, 0]
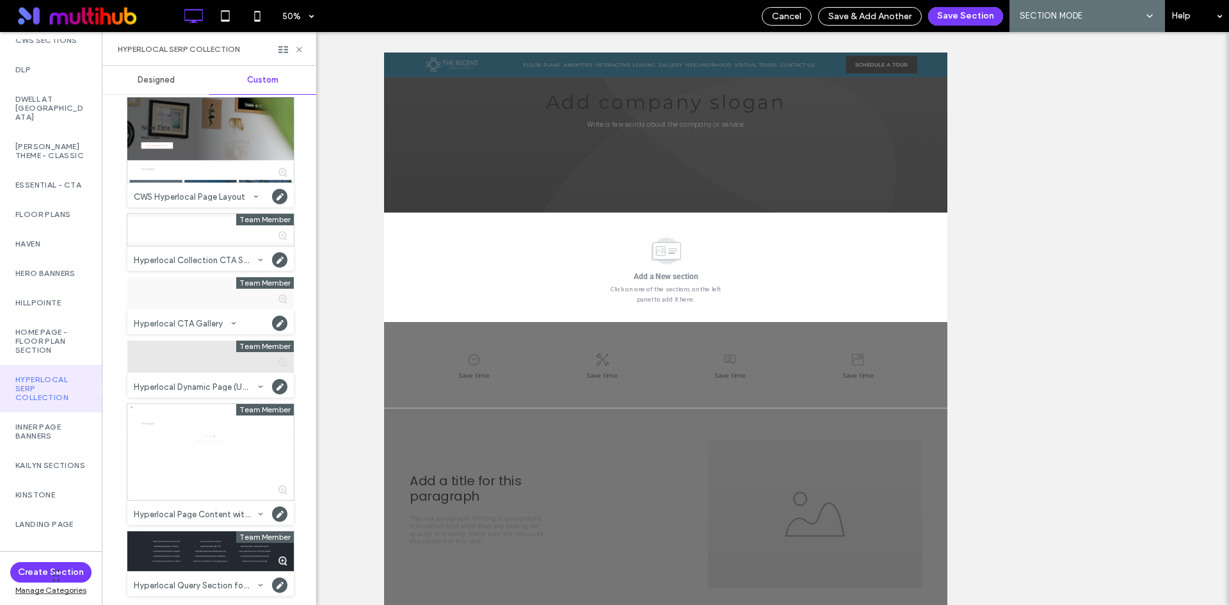
click at [211, 309] on div at bounding box center [210, 293] width 166 height 32
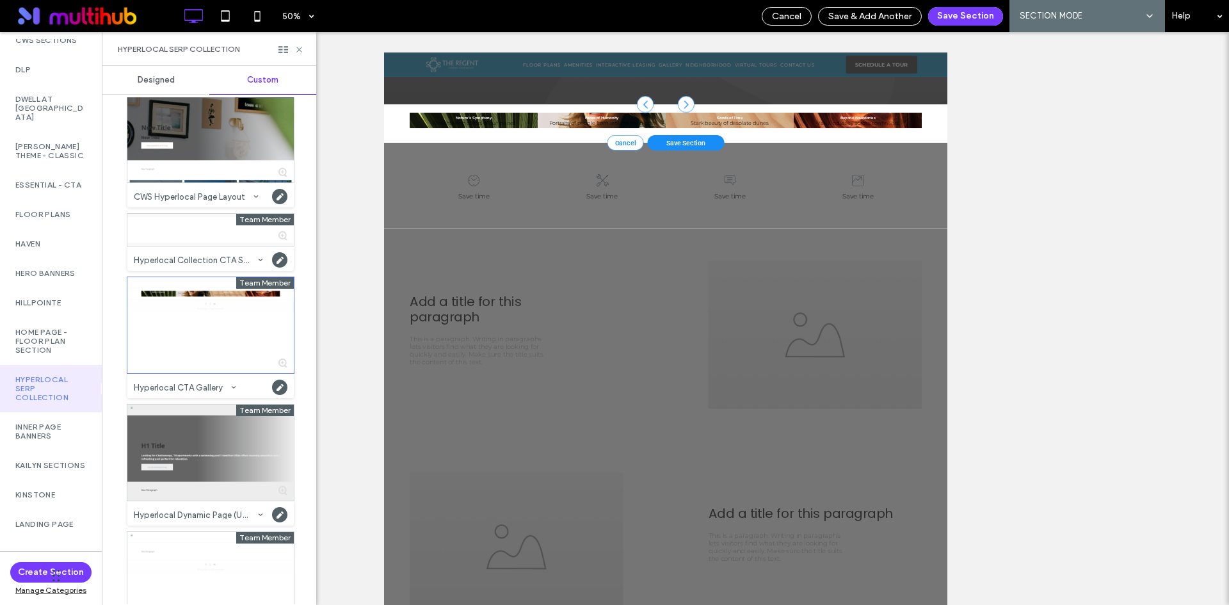
scroll to position [410, 0]
click at [196, 460] on div at bounding box center [210, 453] width 166 height 96
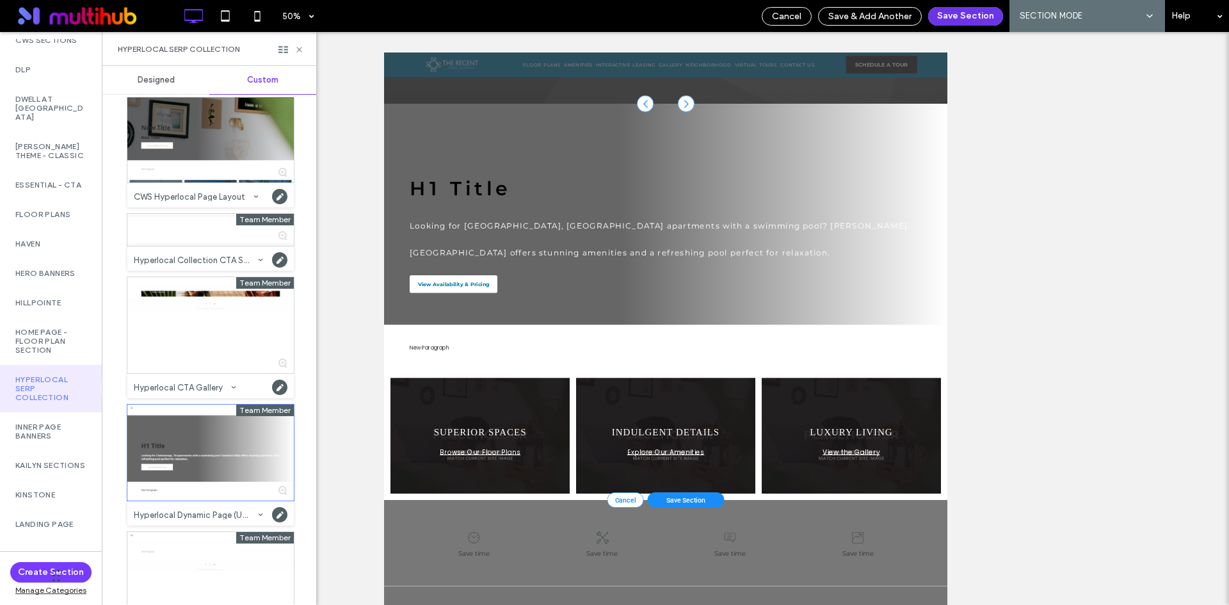
click at [980, 16] on button "Save Section" at bounding box center [965, 16] width 75 height 19
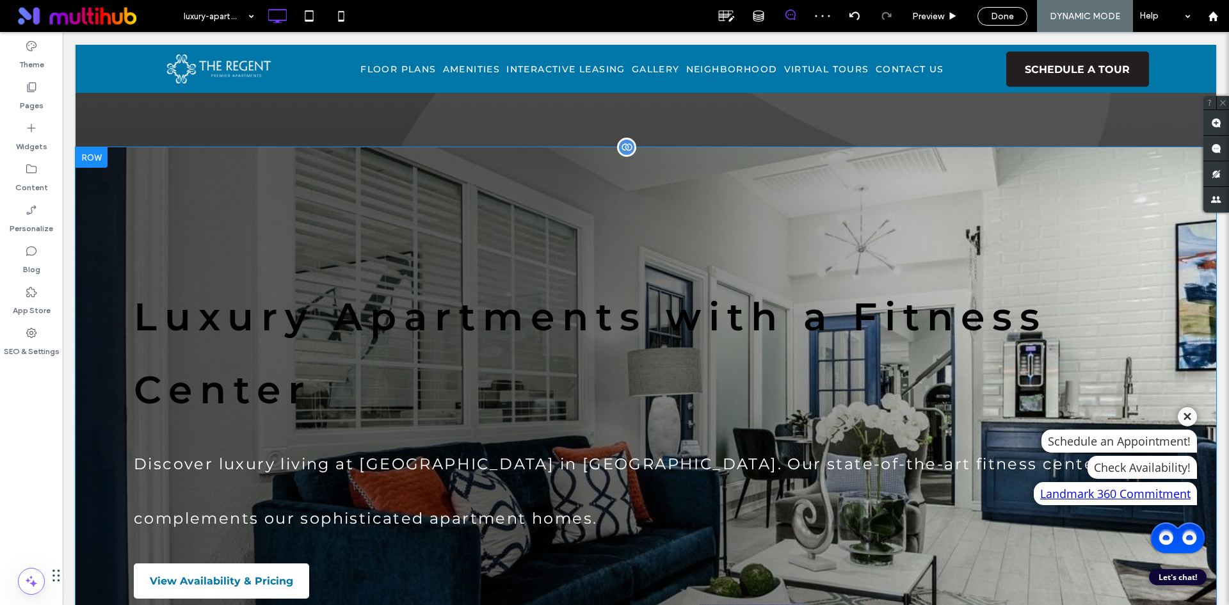
scroll to position [154, 0]
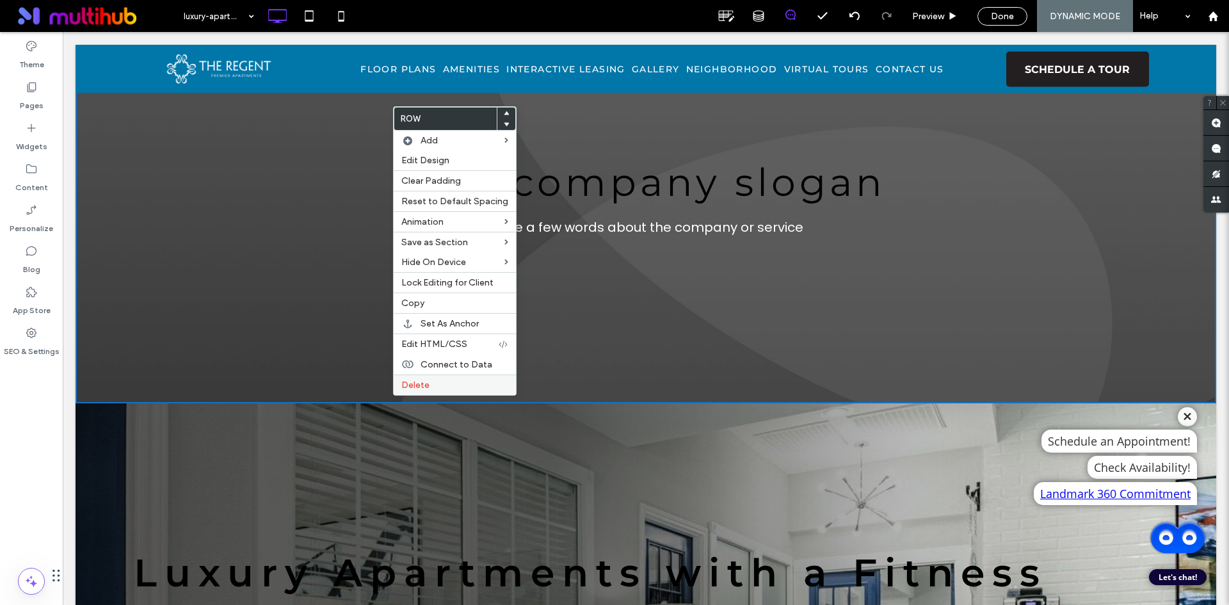
click at [420, 387] on span "Delete" at bounding box center [415, 385] width 28 height 11
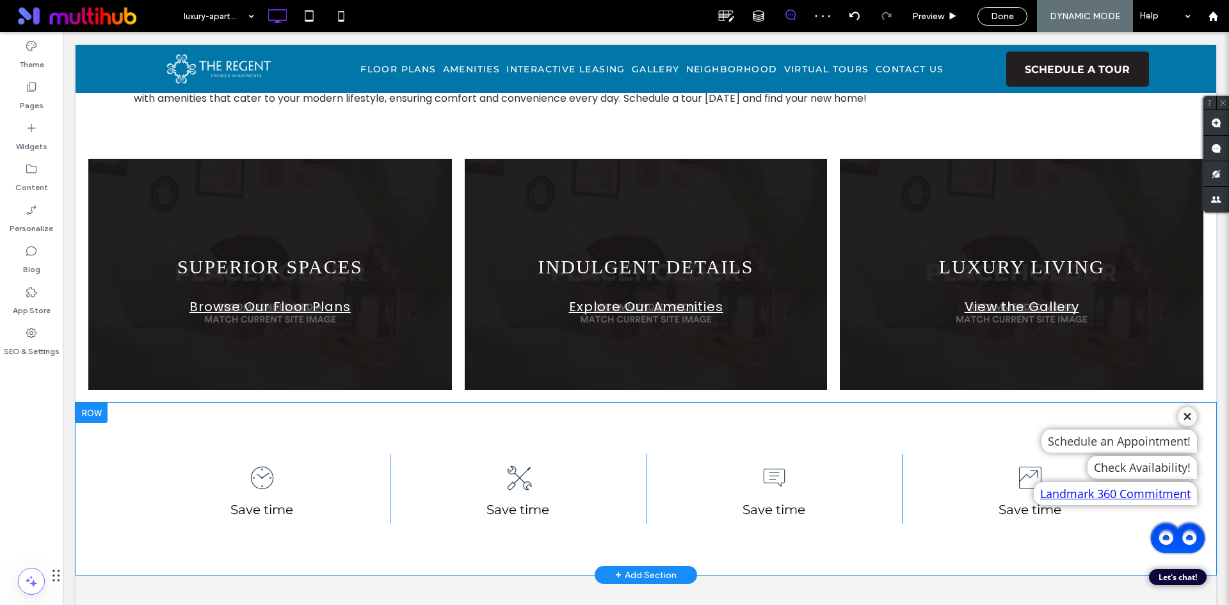
scroll to position [768, 0]
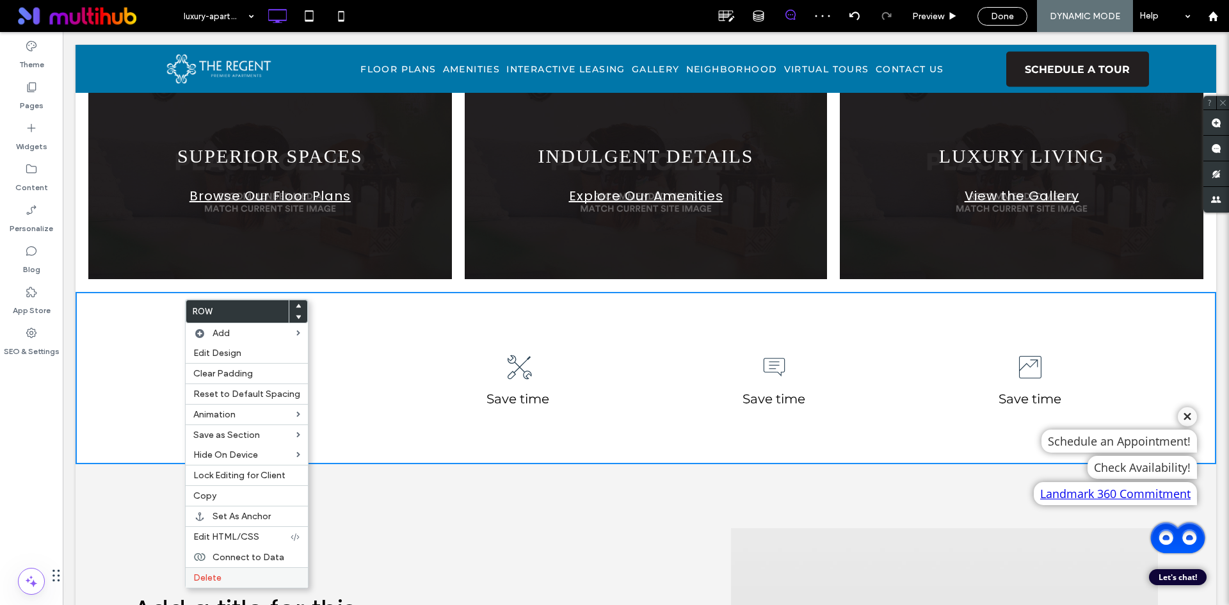
click at [269, 575] on label "Delete" at bounding box center [246, 577] width 107 height 11
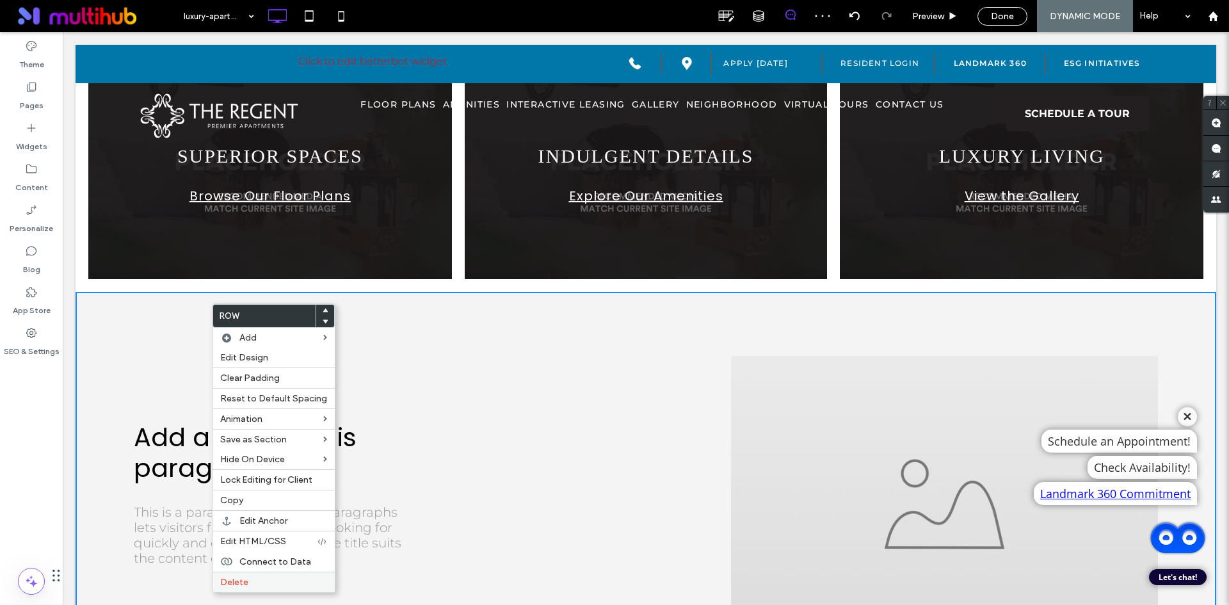
click at [280, 583] on label "Delete" at bounding box center [273, 582] width 107 height 11
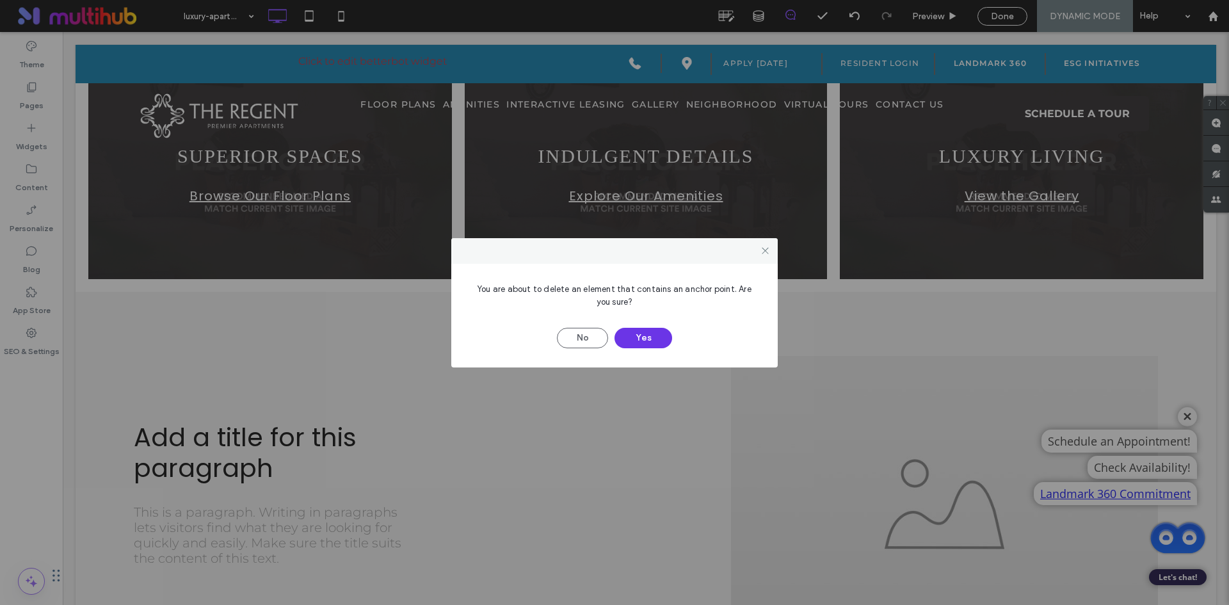
click at [647, 332] on button "Yes" at bounding box center [644, 338] width 58 height 20
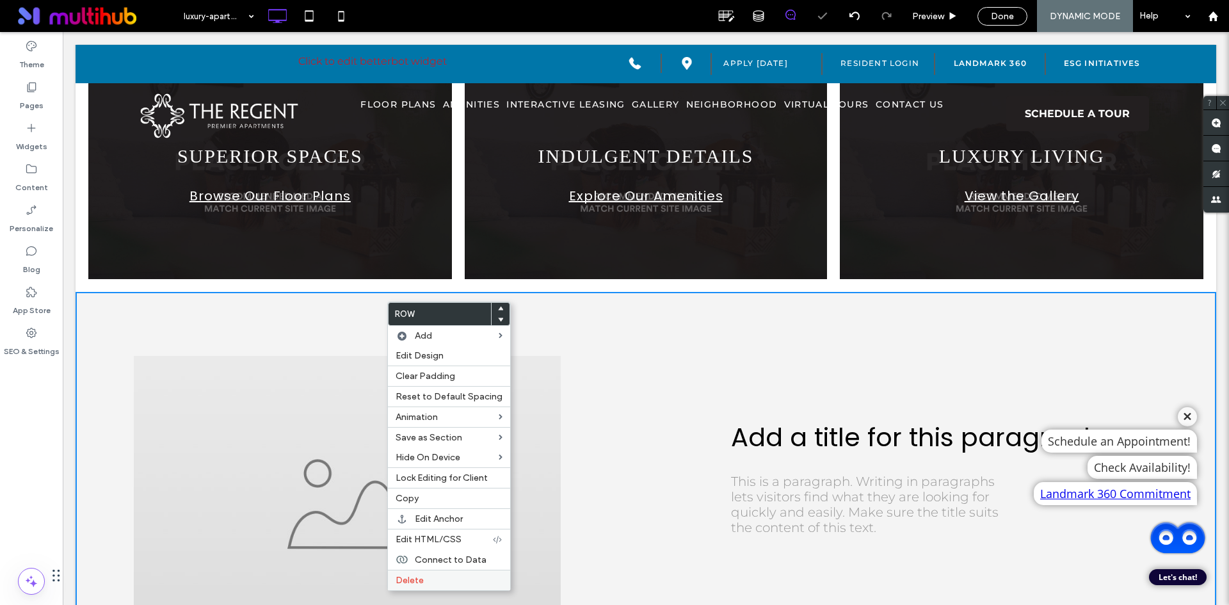
click at [431, 585] on label "Delete" at bounding box center [449, 580] width 107 height 11
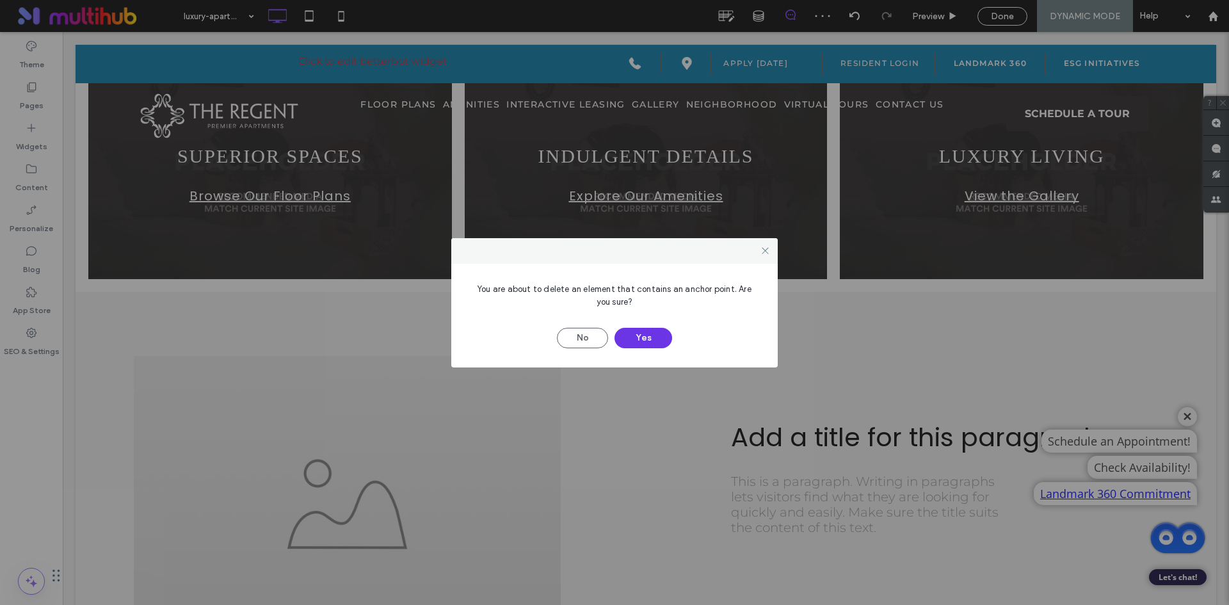
click at [628, 342] on button "Yes" at bounding box center [644, 338] width 58 height 20
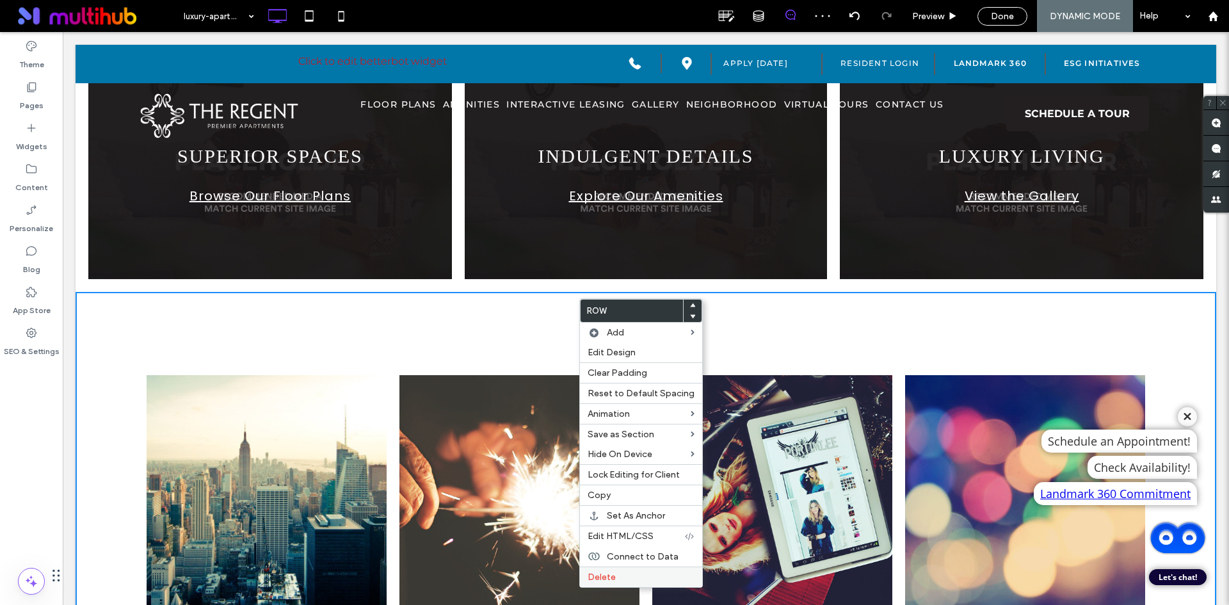
click at [639, 578] on label "Delete" at bounding box center [641, 577] width 107 height 11
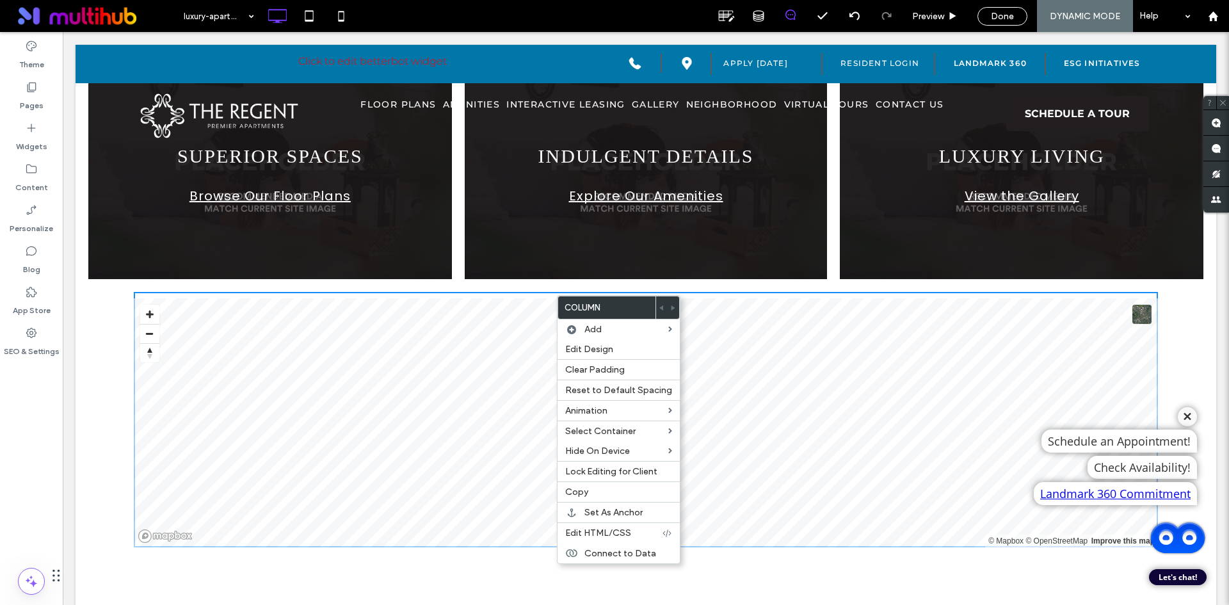
click at [91, 309] on div "© Mapbox © OpenStreetMap Improve this map Click To Paste Click To Paste Row + A…" at bounding box center [646, 451] width 1141 height 319
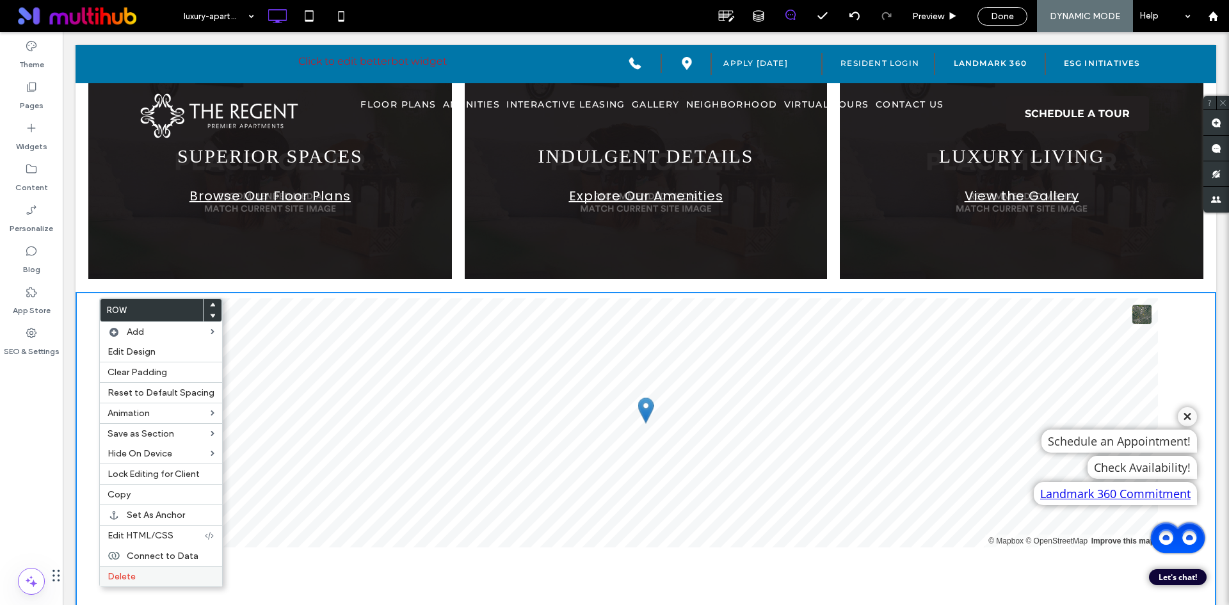
click at [152, 570] on div "Delete" at bounding box center [161, 576] width 122 height 20
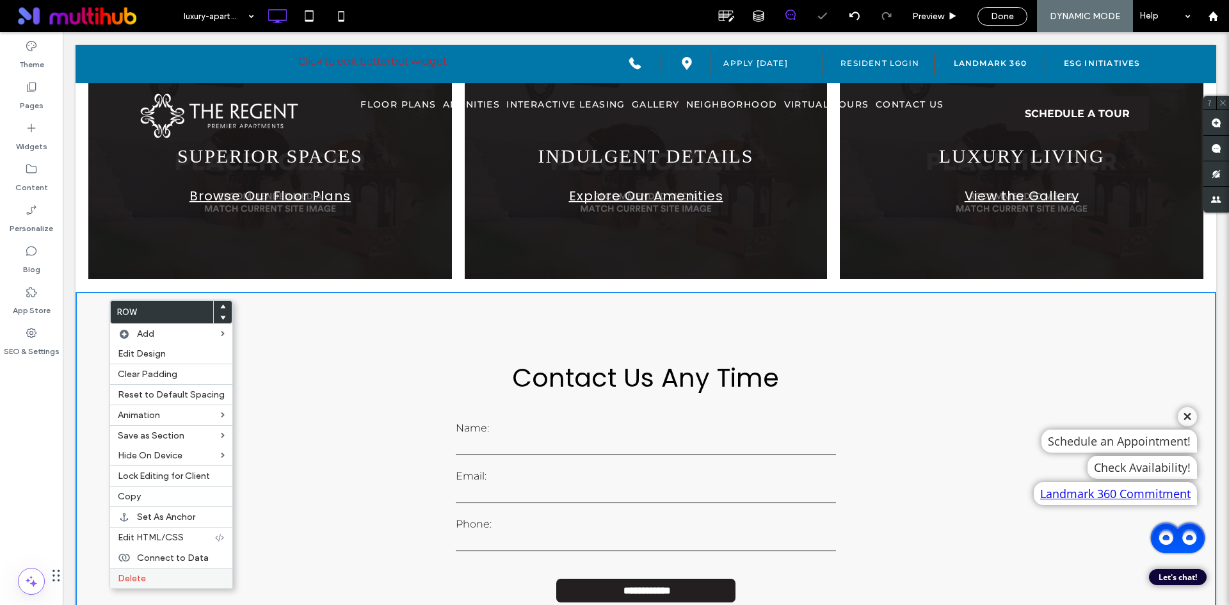
click at [151, 575] on label "Delete" at bounding box center [171, 578] width 107 height 11
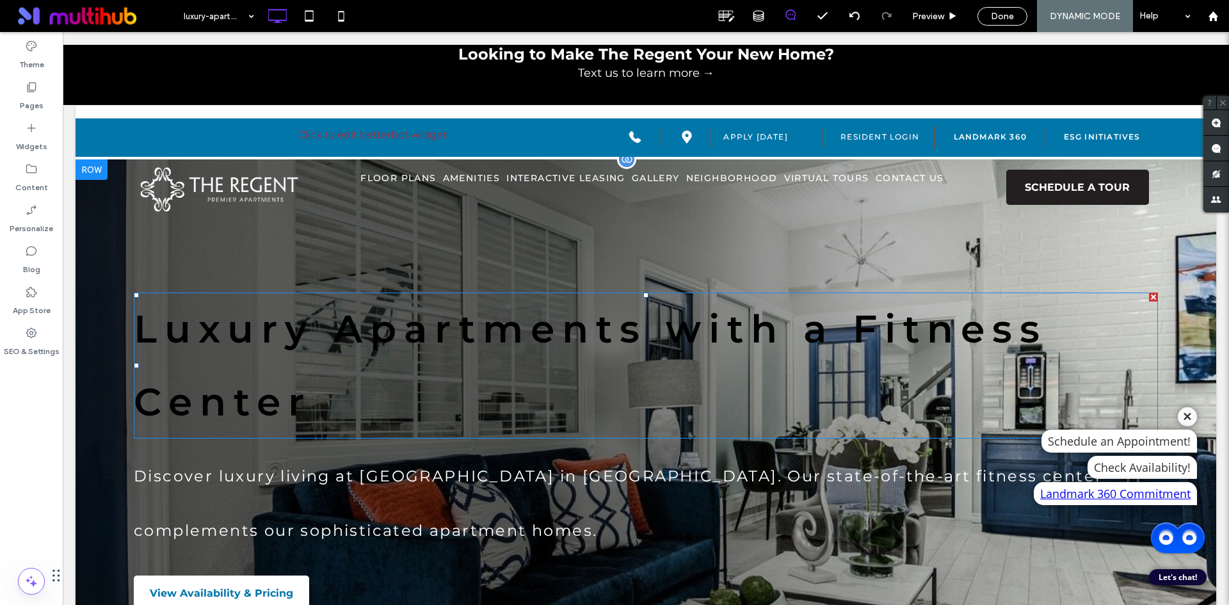
scroll to position [0, 0]
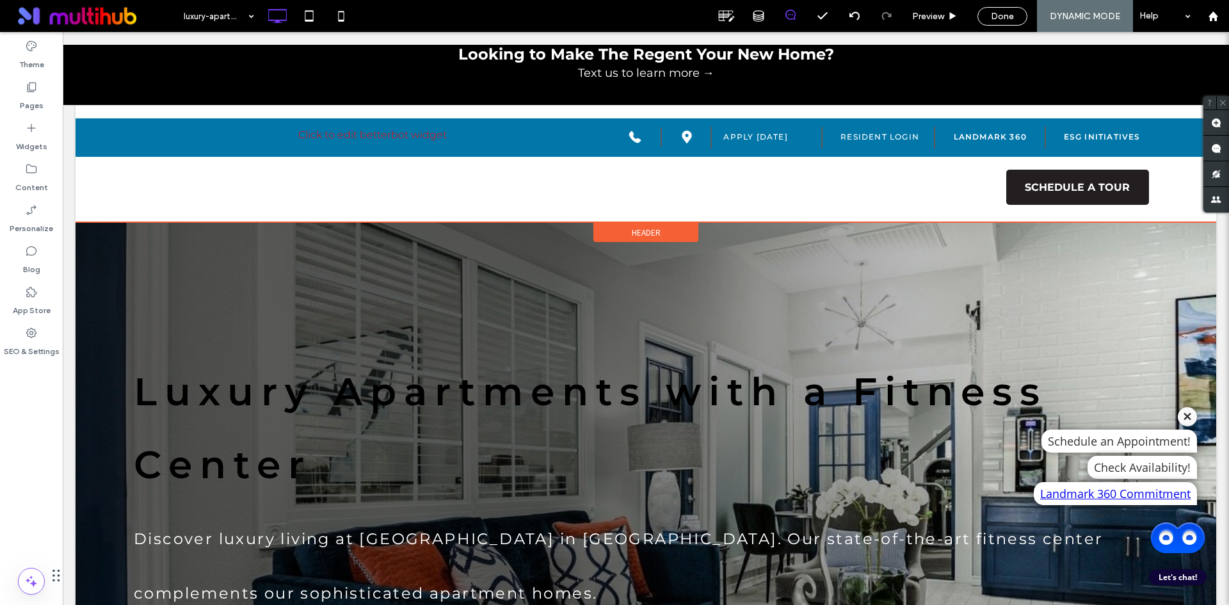
click at [639, 232] on span "Header" at bounding box center [646, 232] width 29 height 11
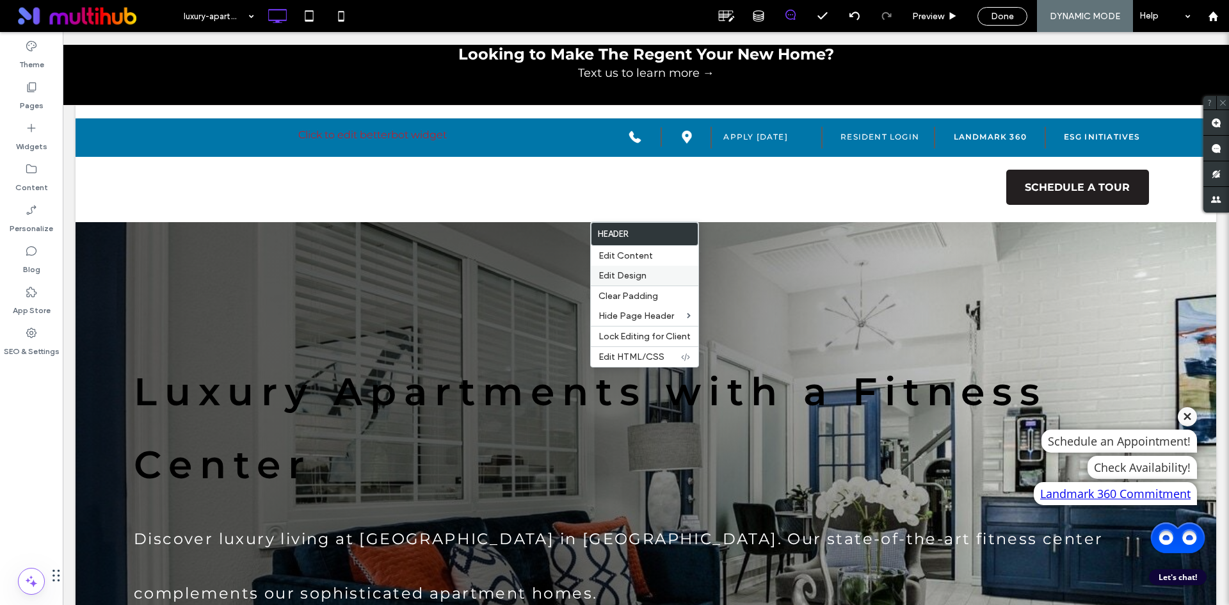
click at [648, 276] on label "Edit Design" at bounding box center [645, 275] width 92 height 11
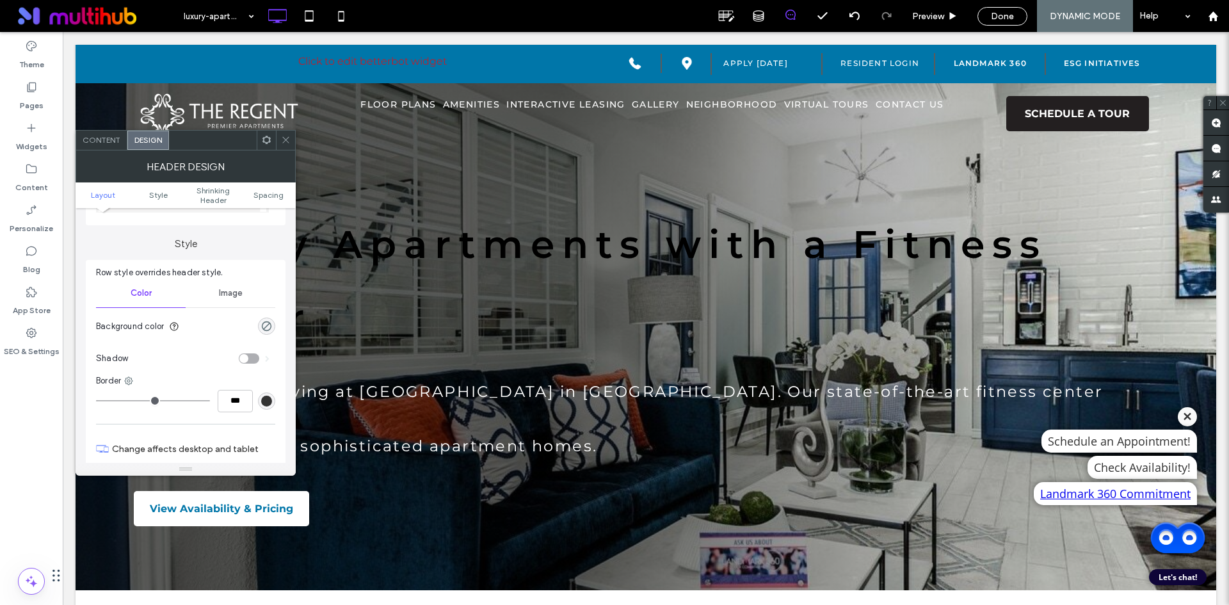
scroll to position [192, 0]
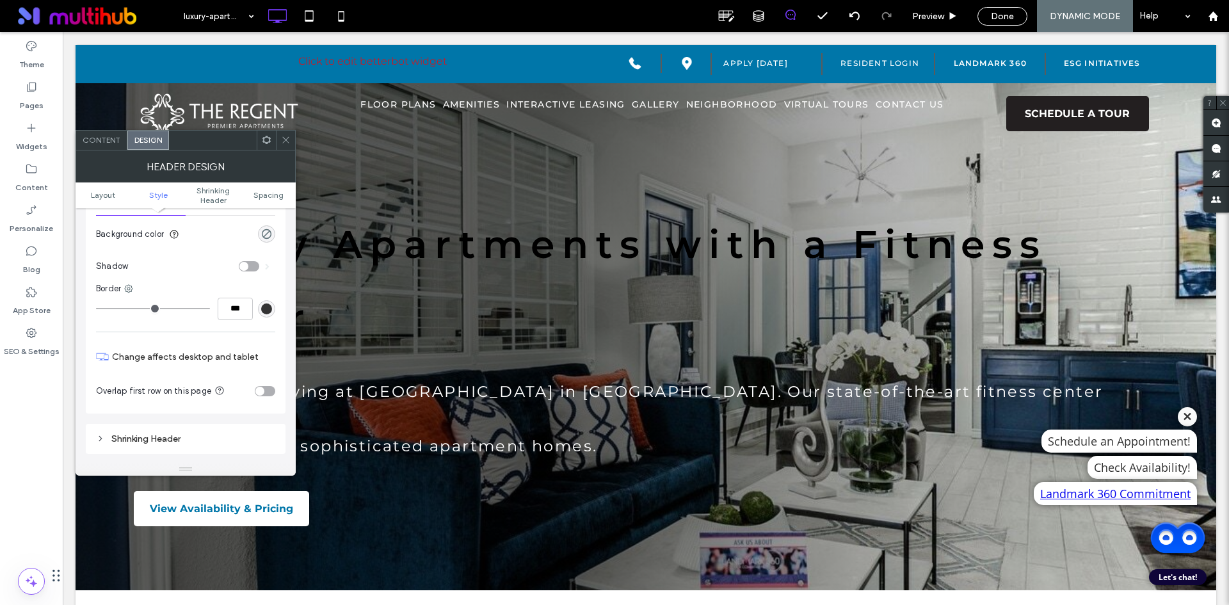
click at [269, 389] on div "toggle" at bounding box center [265, 391] width 20 height 10
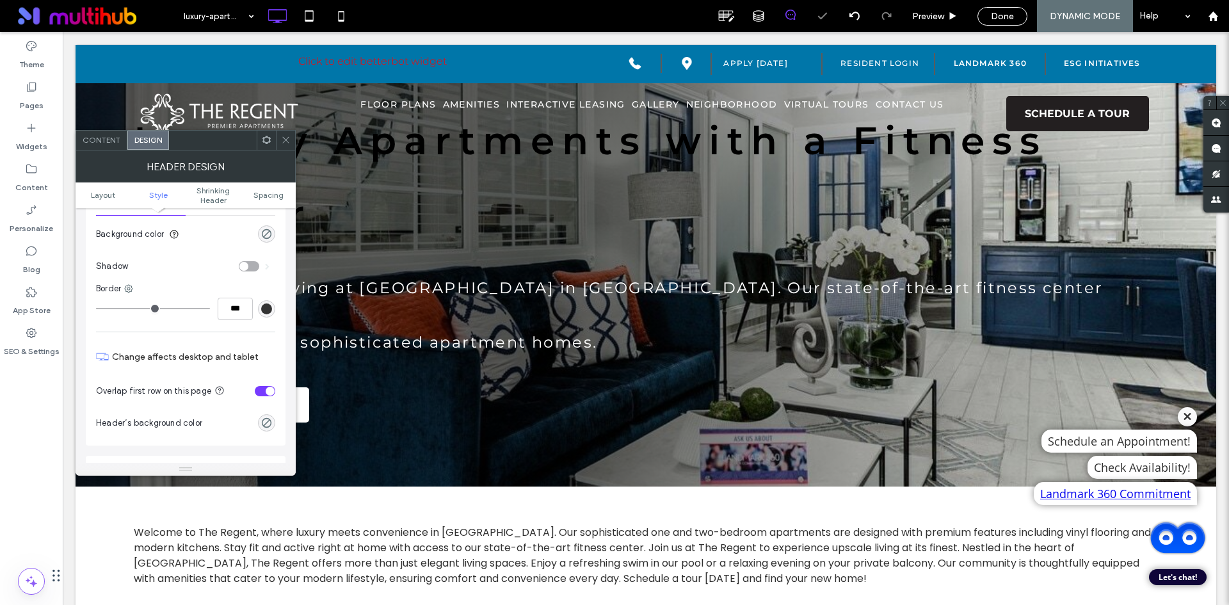
click at [283, 144] on icon at bounding box center [286, 140] width 10 height 10
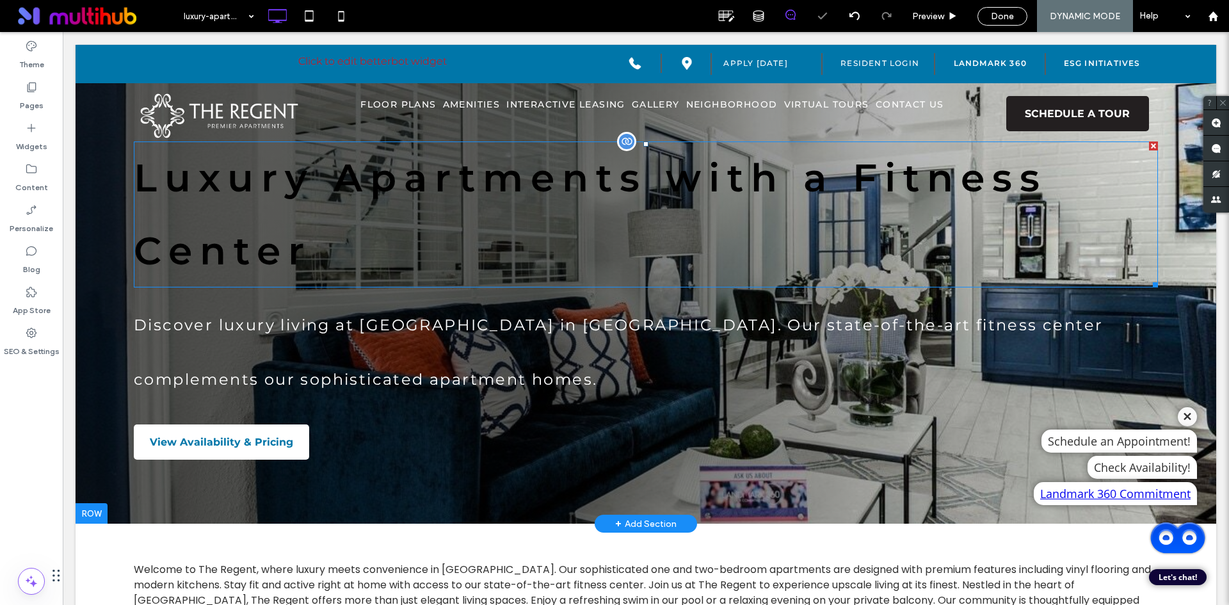
scroll to position [0, 0]
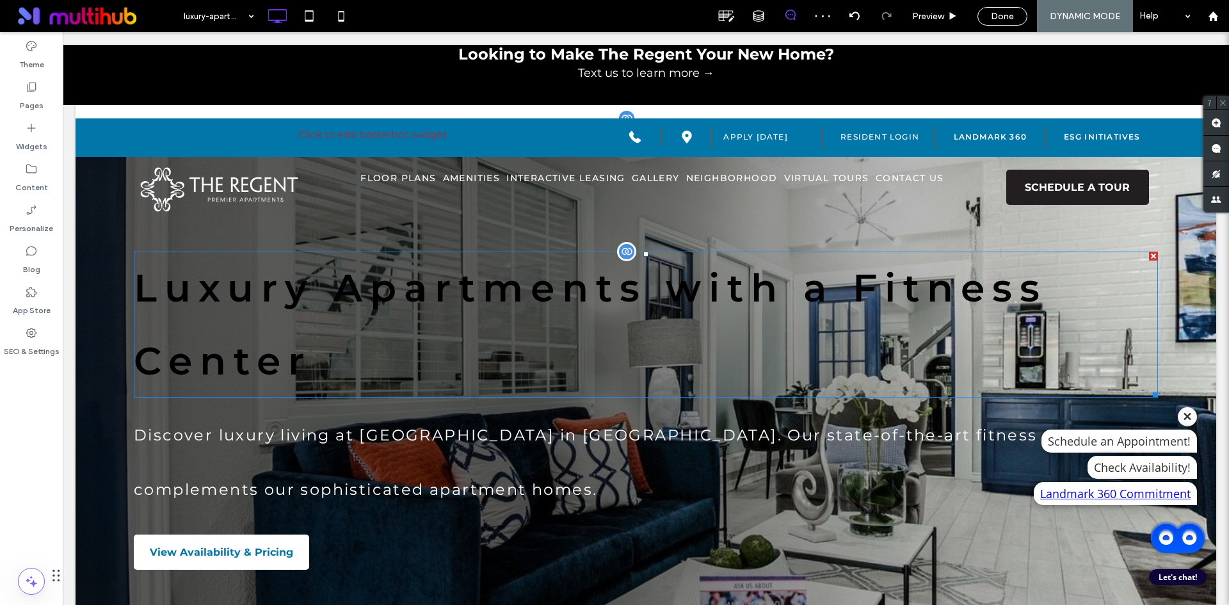
click at [423, 301] on span "Luxury Apartments with a Fitness Center" at bounding box center [590, 324] width 913 height 120
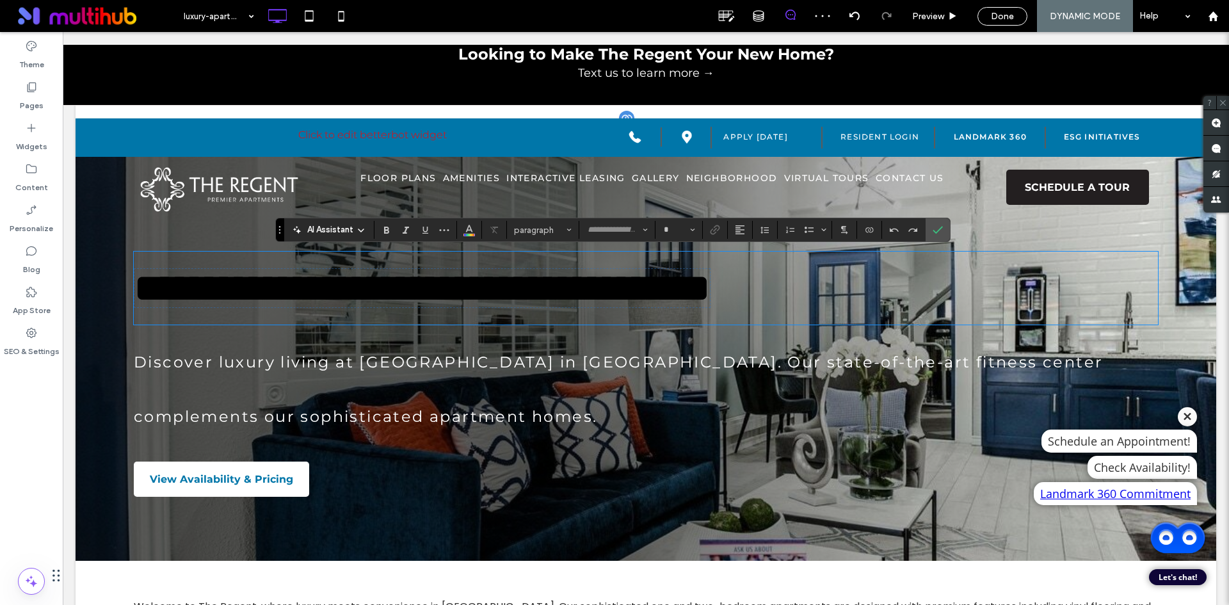
type input "**********"
type input "**"
click at [478, 225] on button "Color" at bounding box center [469, 230] width 19 height 18
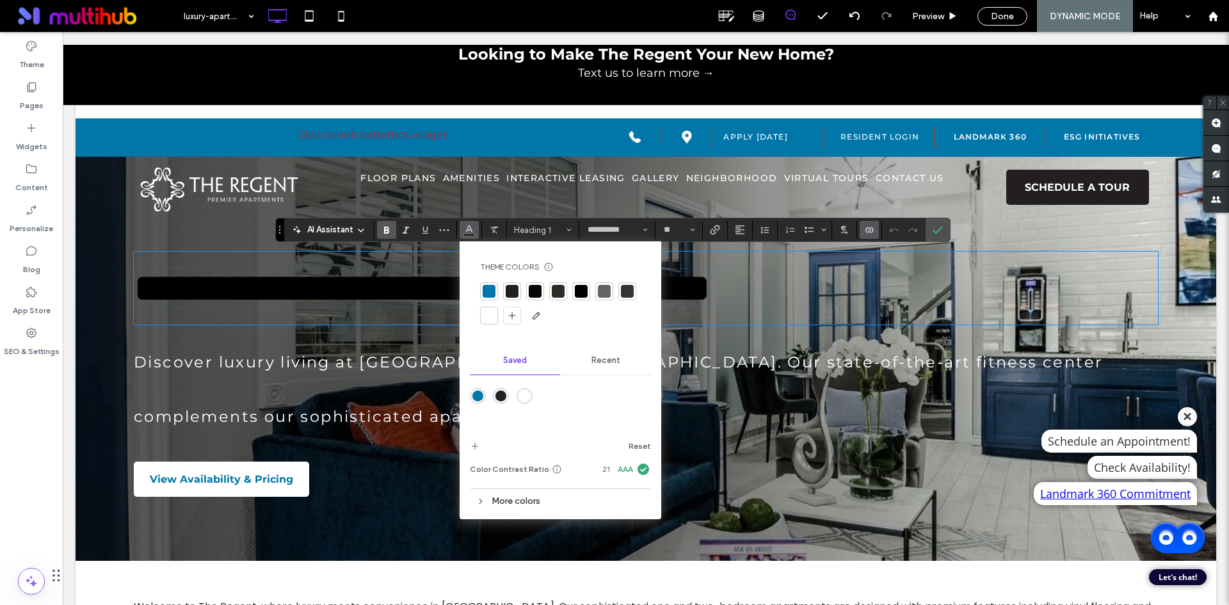
drag, startPoint x: 520, startPoint y: 399, endPoint x: 458, endPoint y: 342, distance: 84.3
click at [520, 399] on div "rgba(255,255,255,1)" at bounding box center [524, 395] width 11 height 11
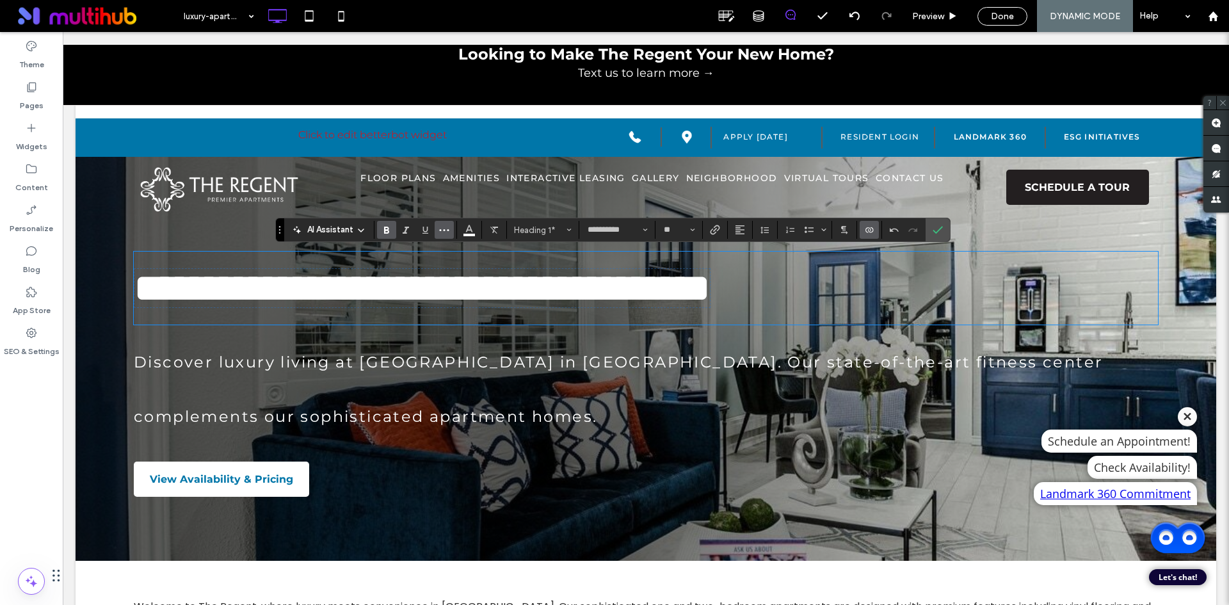
click at [444, 223] on span "More" at bounding box center [444, 229] width 10 height 17
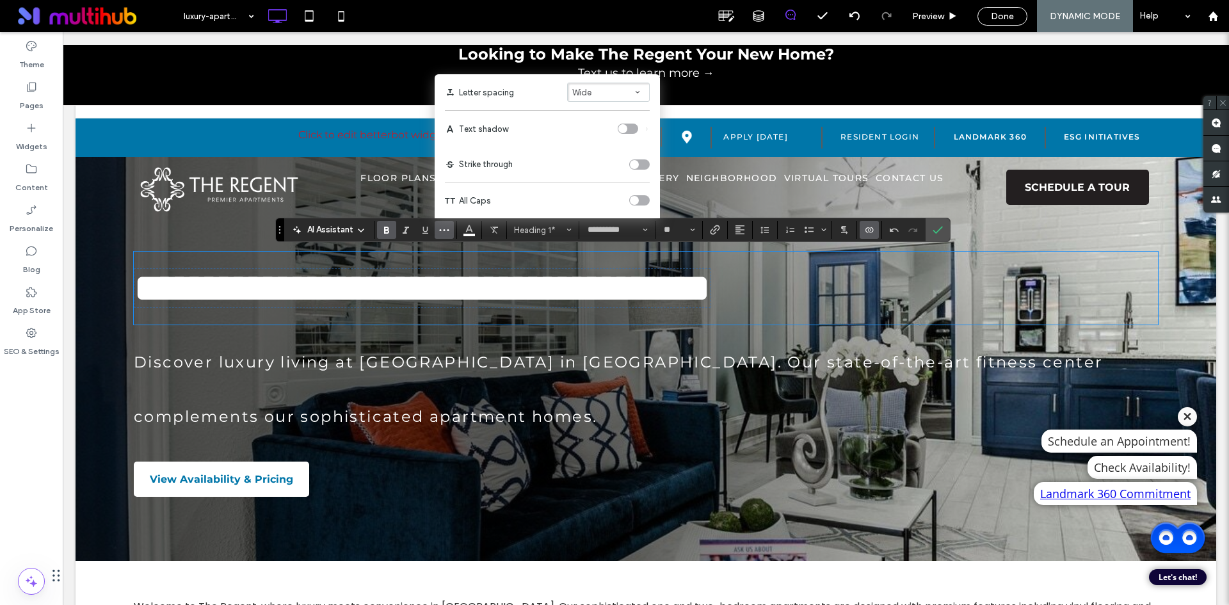
click at [619, 86] on button "Wide" at bounding box center [608, 92] width 83 height 19
click at [617, 24] on label "Auto" at bounding box center [608, 17] width 83 height 18
click at [769, 231] on icon "Line Height" at bounding box center [765, 230] width 10 height 10
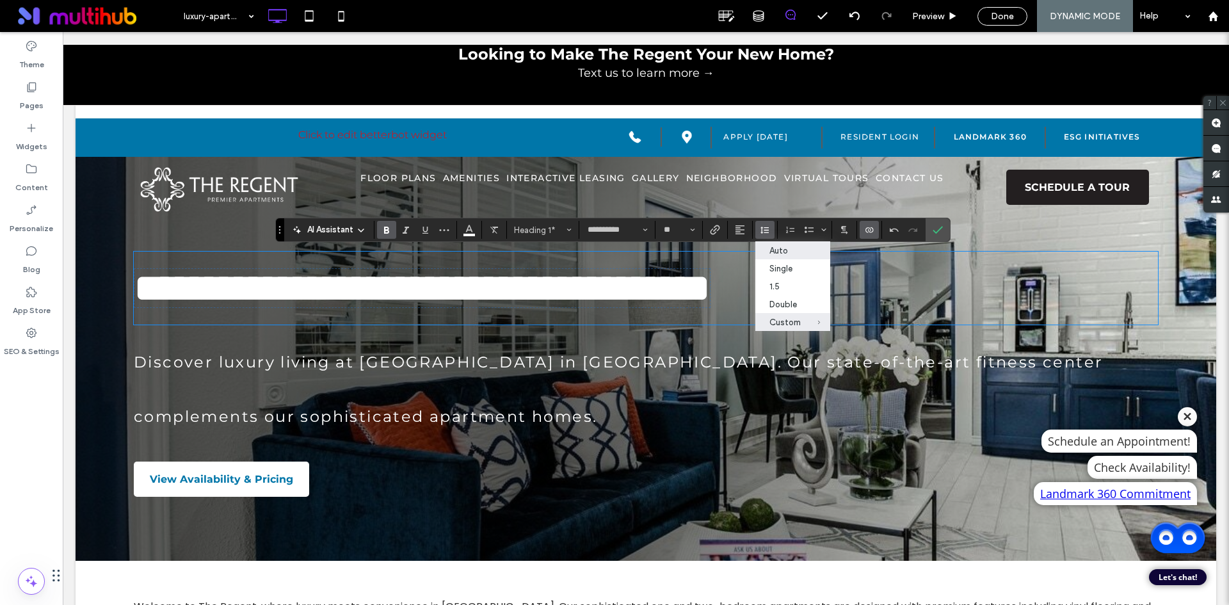
click at [776, 250] on div "Auto" at bounding box center [784, 251] width 31 height 10
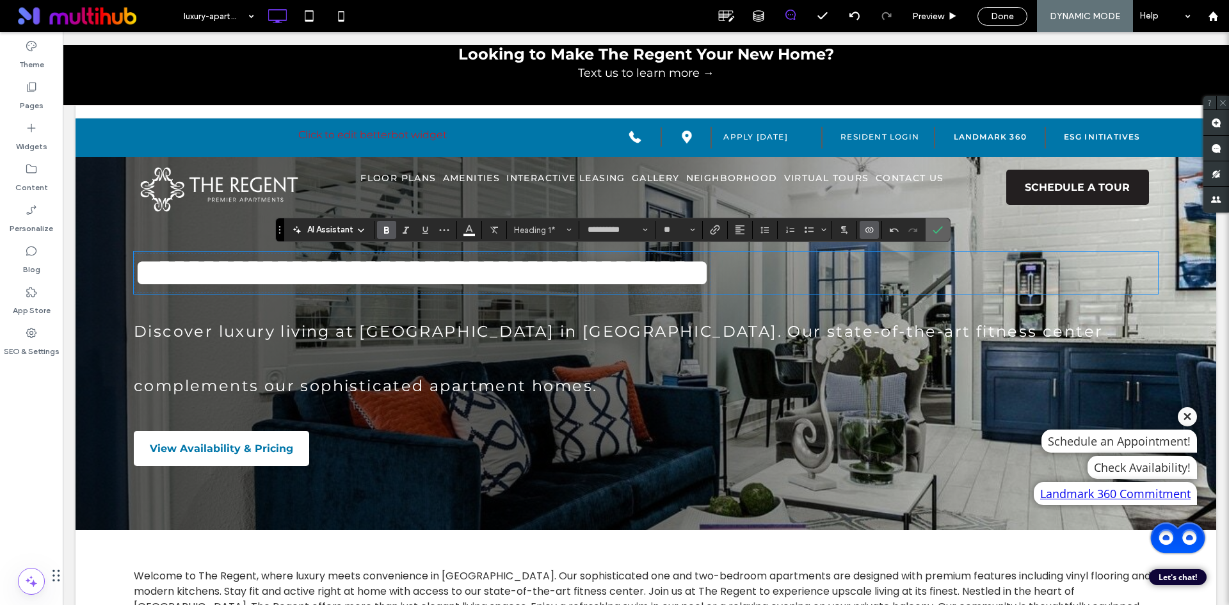
click at [938, 231] on use "Confirm" at bounding box center [938, 230] width 10 height 8
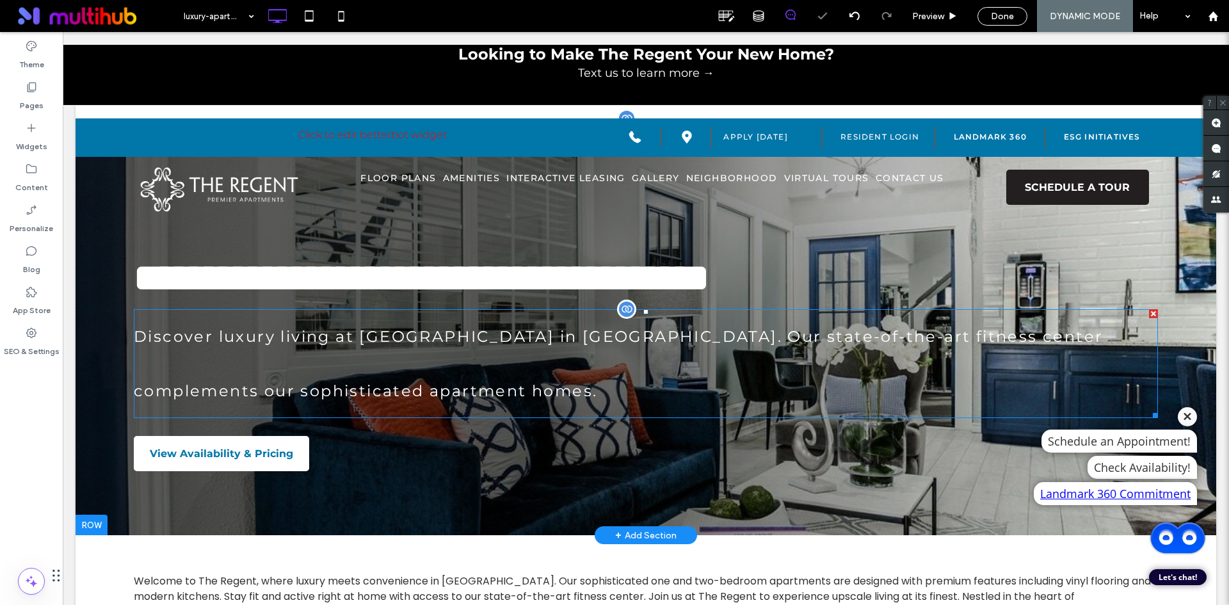
click at [649, 334] on span "Discover luxury living at The Regent in Far North Dallas. Our state-of-the-art …" at bounding box center [618, 363] width 969 height 73
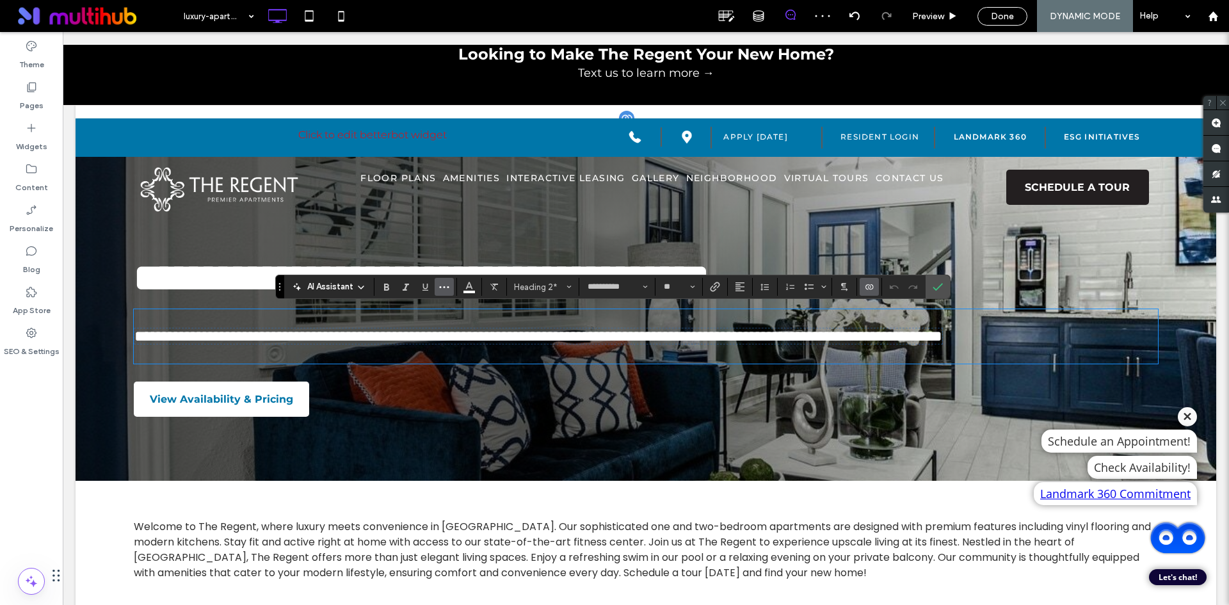
click at [438, 278] on button "More" at bounding box center [444, 287] width 19 height 18
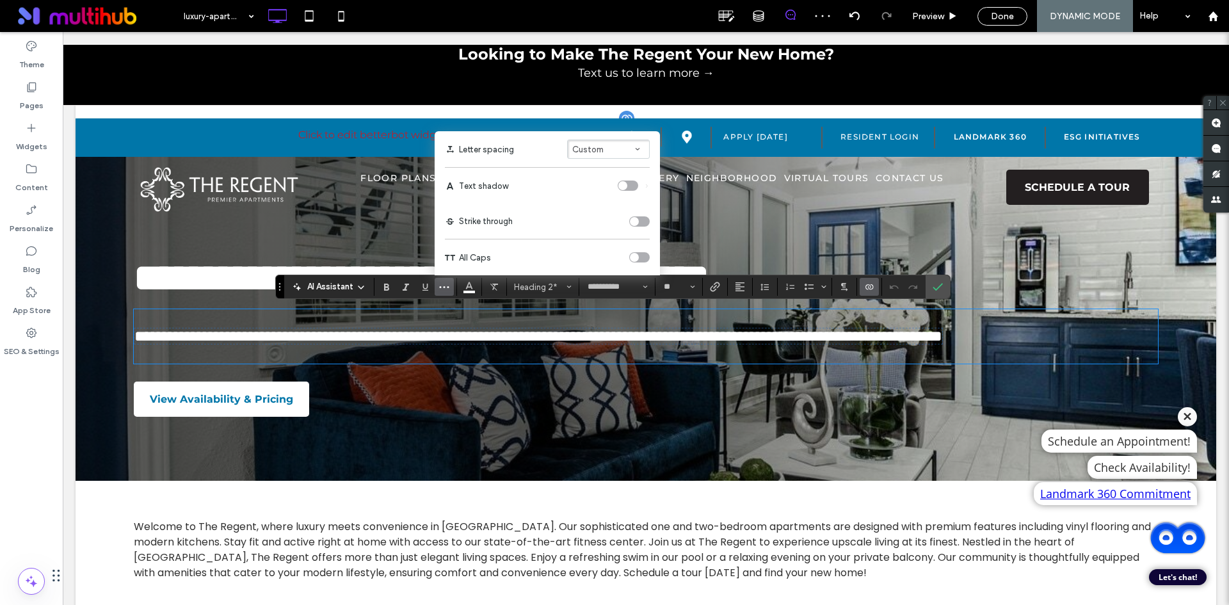
click at [600, 145] on span "Custom" at bounding box center [587, 150] width 31 height 10
click at [615, 76] on div "Auto" at bounding box center [600, 75] width 39 height 10
click at [771, 287] on button "Line Height" at bounding box center [764, 287] width 19 height 18
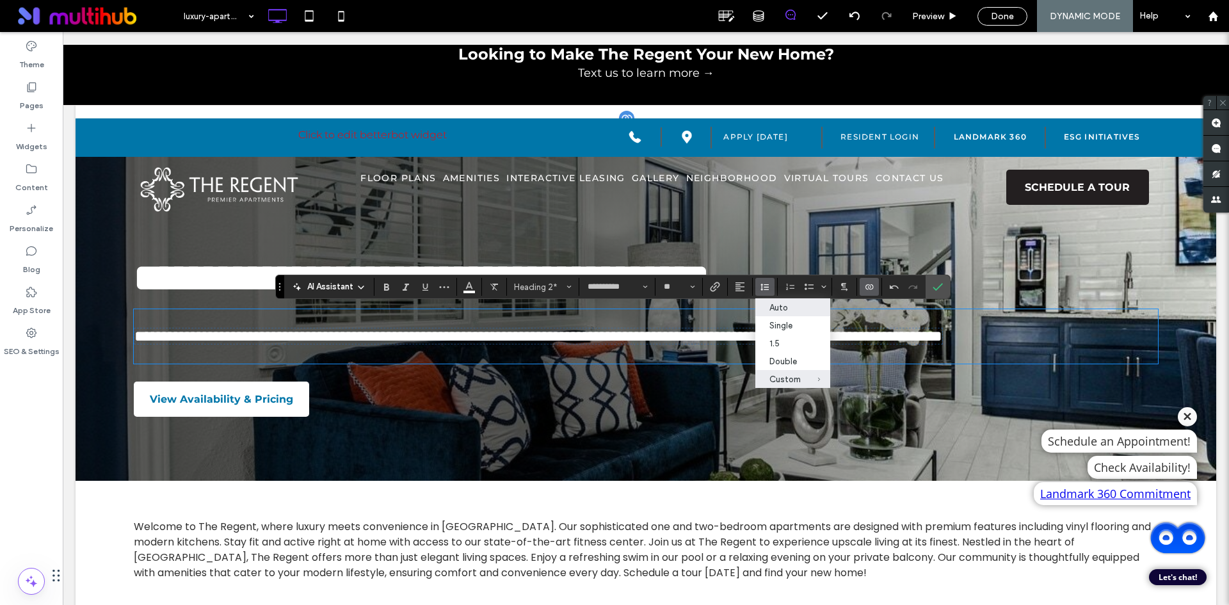
click at [795, 308] on div "Auto" at bounding box center [784, 308] width 31 height 10
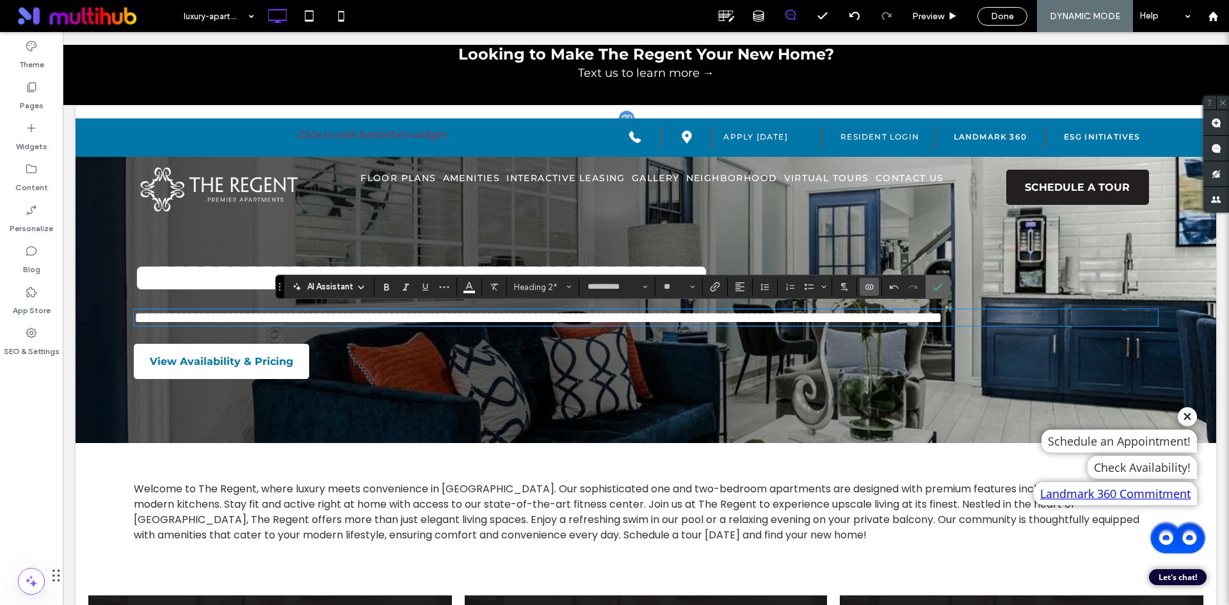
click at [938, 286] on icon "Confirm" at bounding box center [938, 287] width 10 height 10
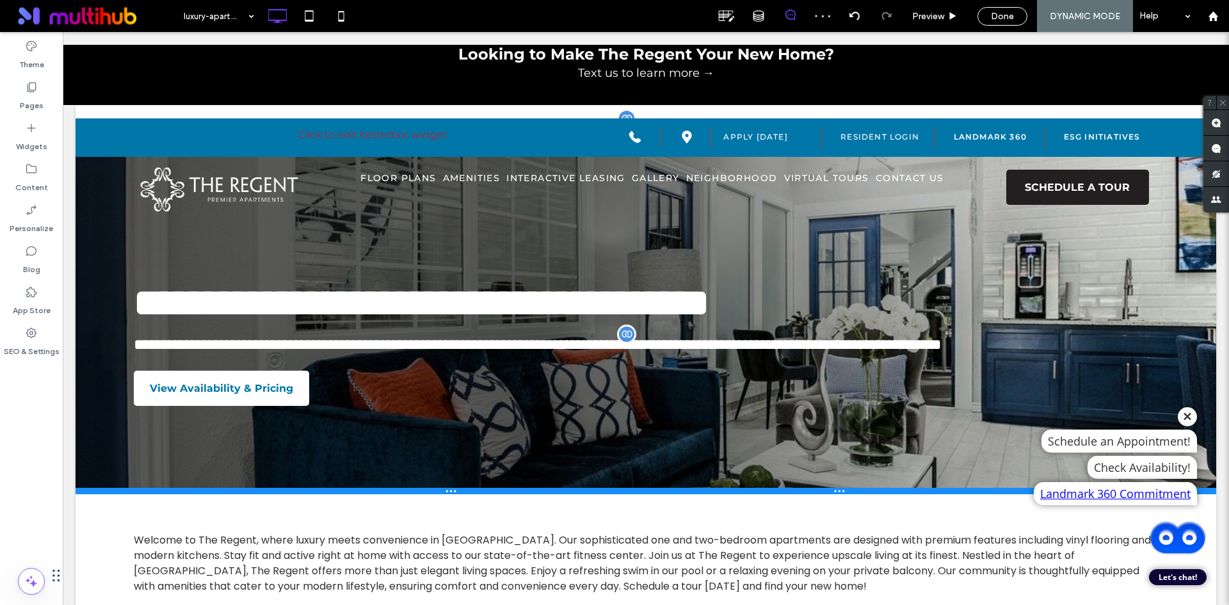
drag, startPoint x: 296, startPoint y: 461, endPoint x: 305, endPoint y: 510, distance: 50.2
click at [305, 494] on div at bounding box center [646, 491] width 1141 height 6
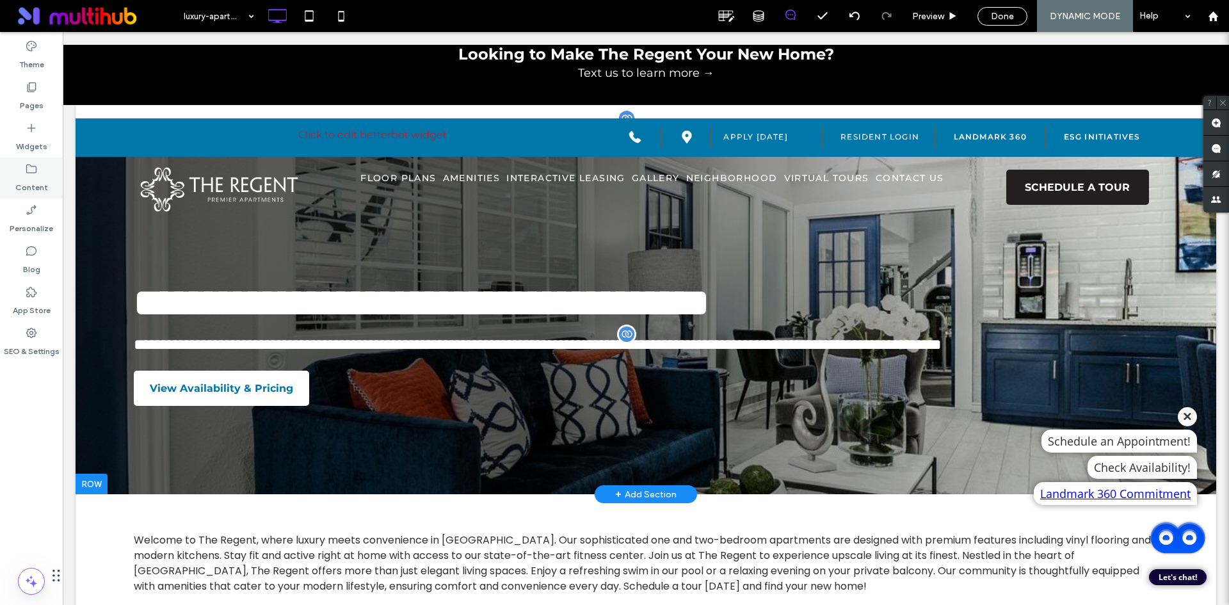
click at [34, 175] on icon at bounding box center [31, 169] width 13 height 13
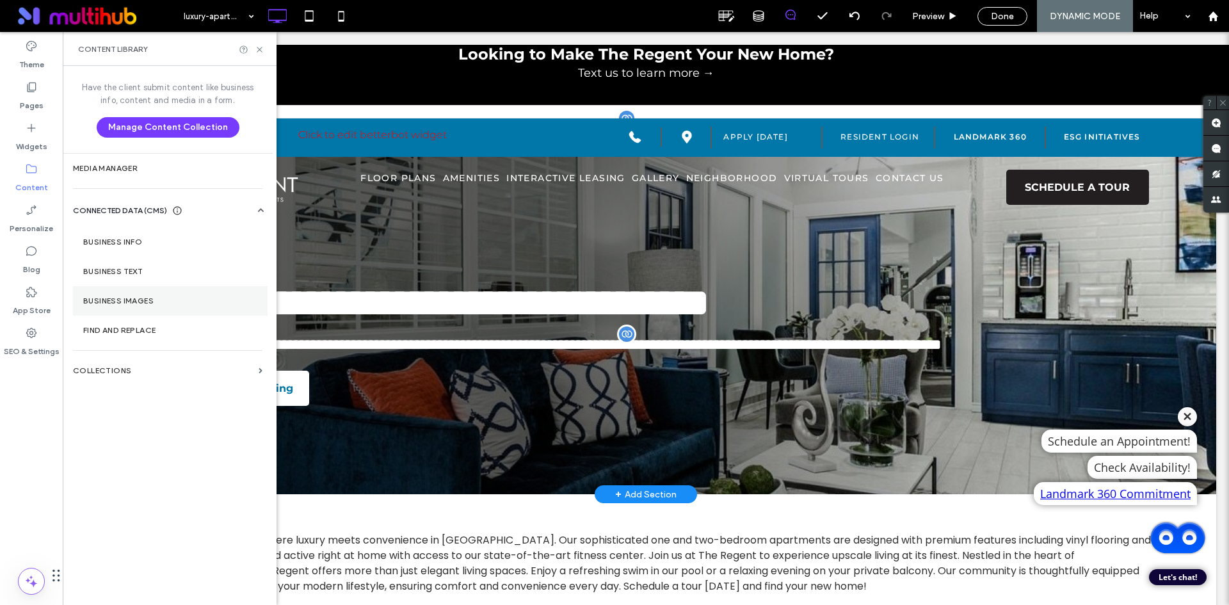
click at [207, 305] on label "Business Images" at bounding box center [170, 300] width 174 height 9
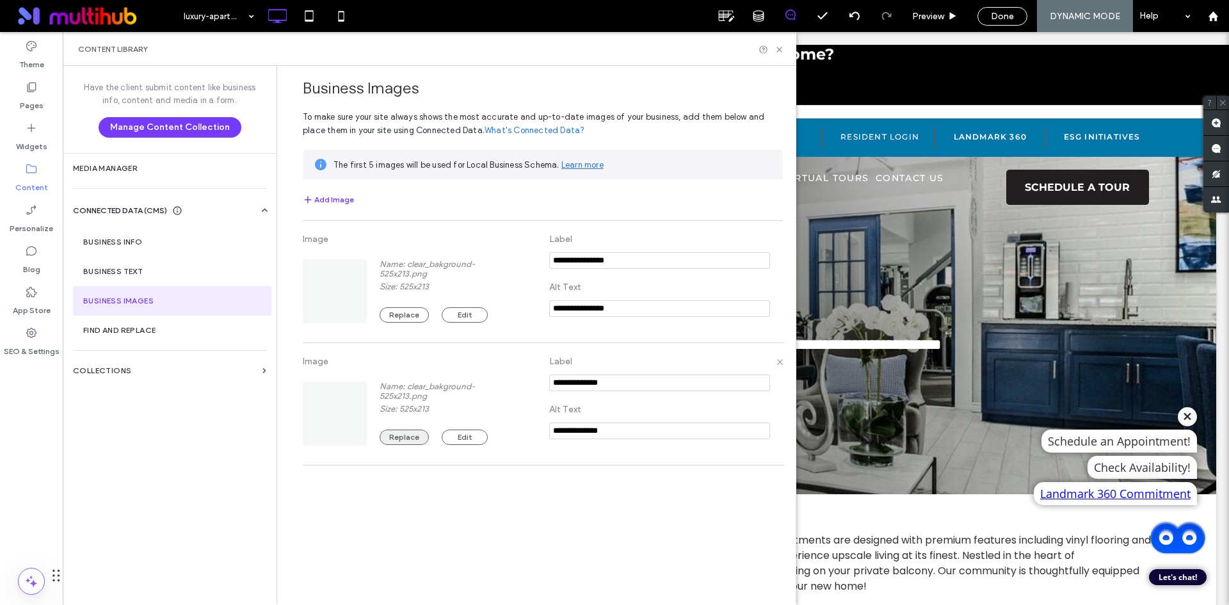
click at [408, 435] on button "Replace" at bounding box center [404, 437] width 49 height 15
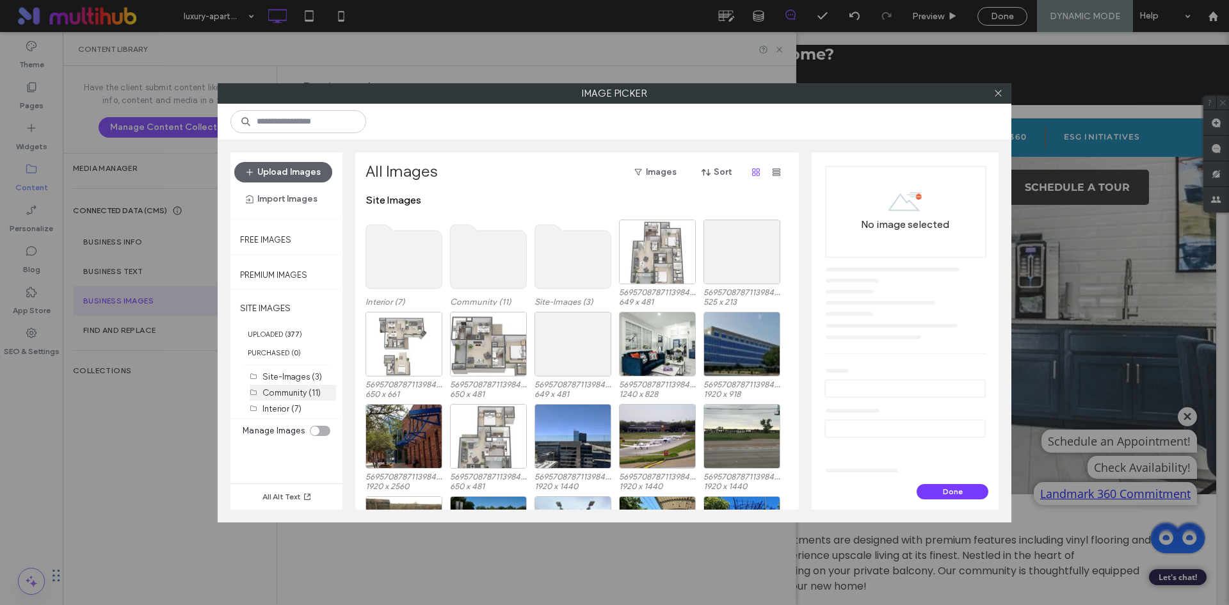
click at [307, 398] on div "Community (11)" at bounding box center [299, 392] width 74 height 13
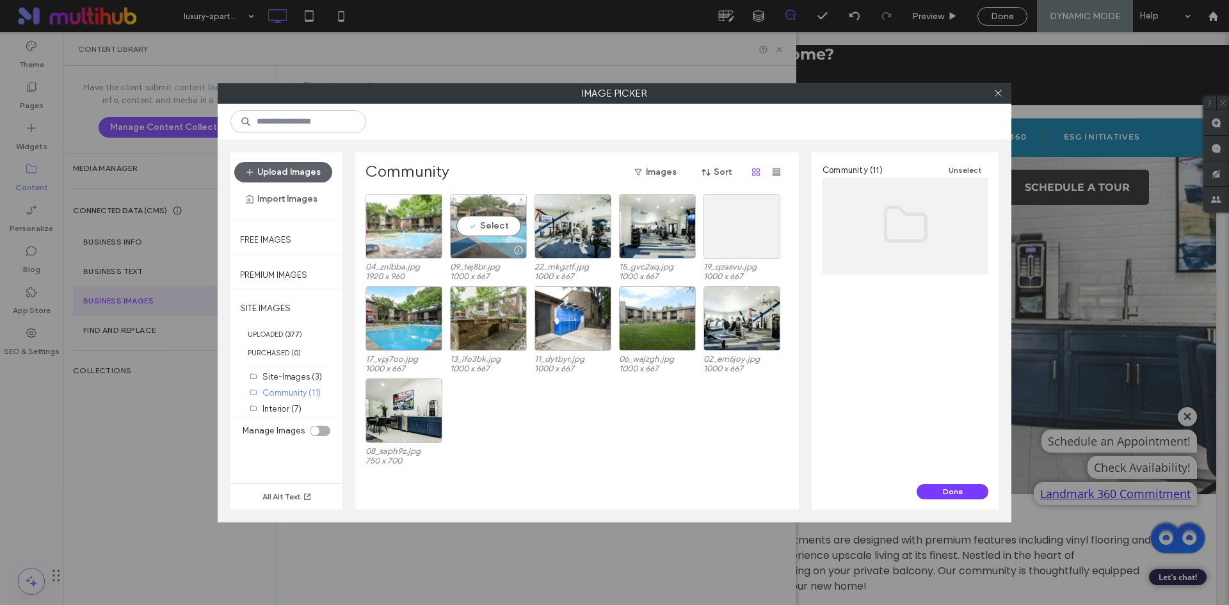
click at [485, 218] on div "Select" at bounding box center [488, 226] width 77 height 65
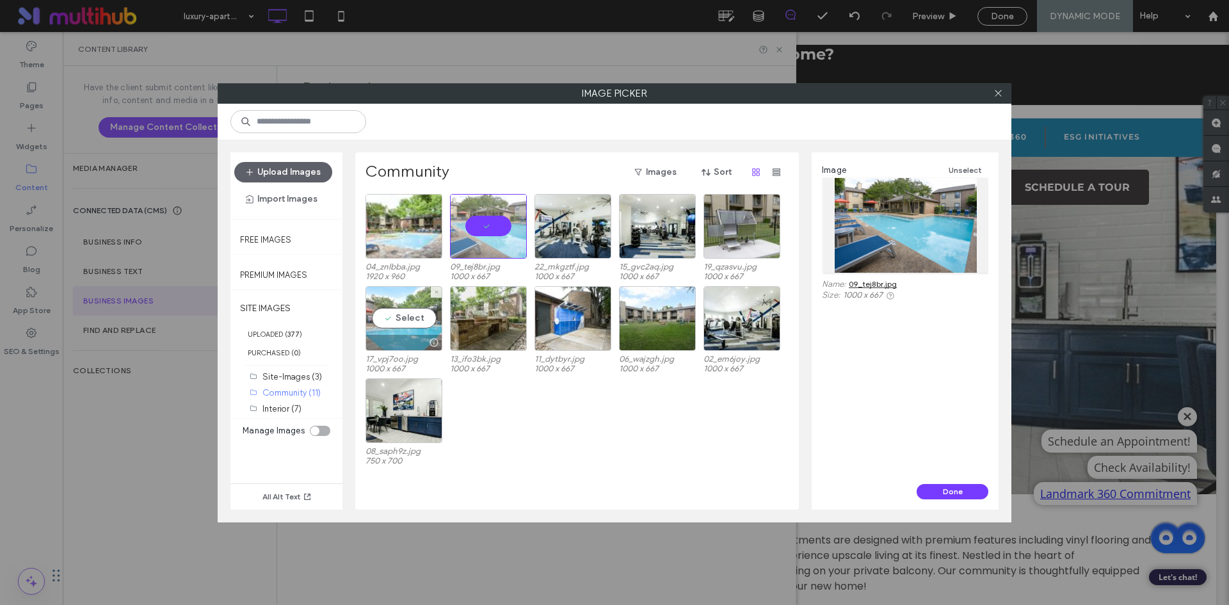
click at [403, 311] on div "Select" at bounding box center [404, 318] width 77 height 65
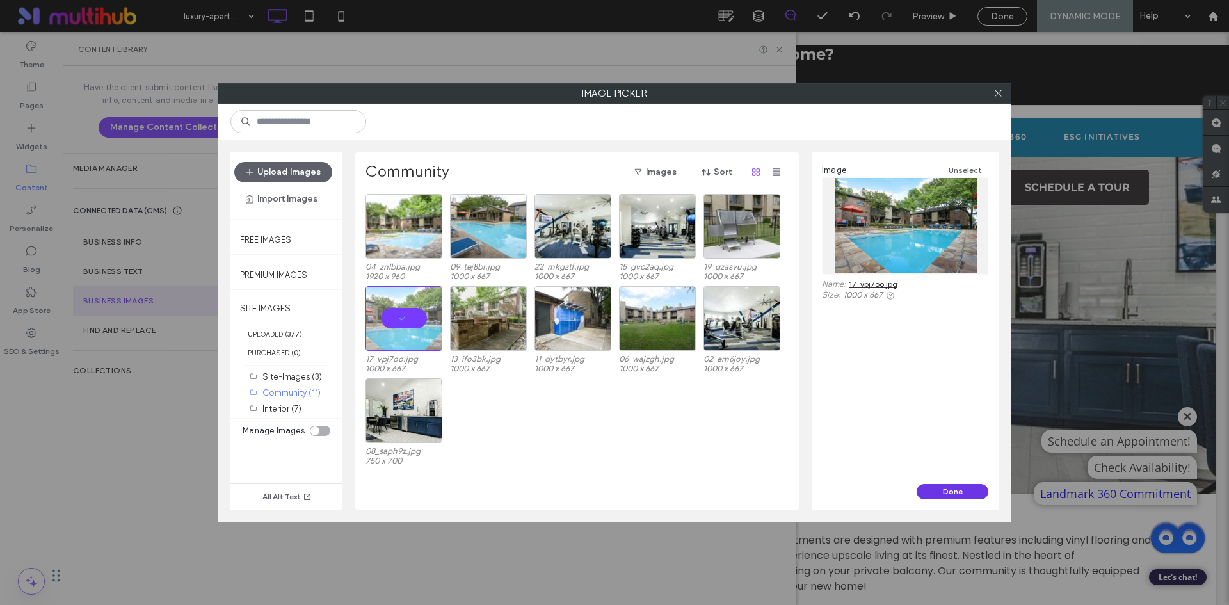
click at [949, 497] on button "Done" at bounding box center [953, 491] width 72 height 15
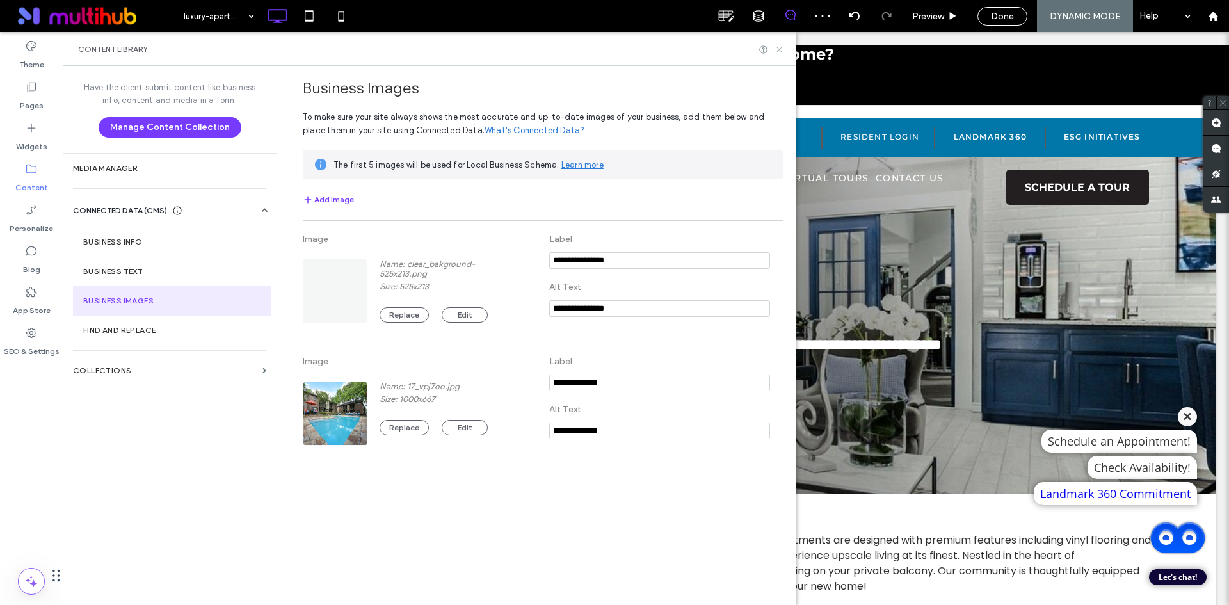
click at [777, 49] on icon at bounding box center [780, 50] width 10 height 10
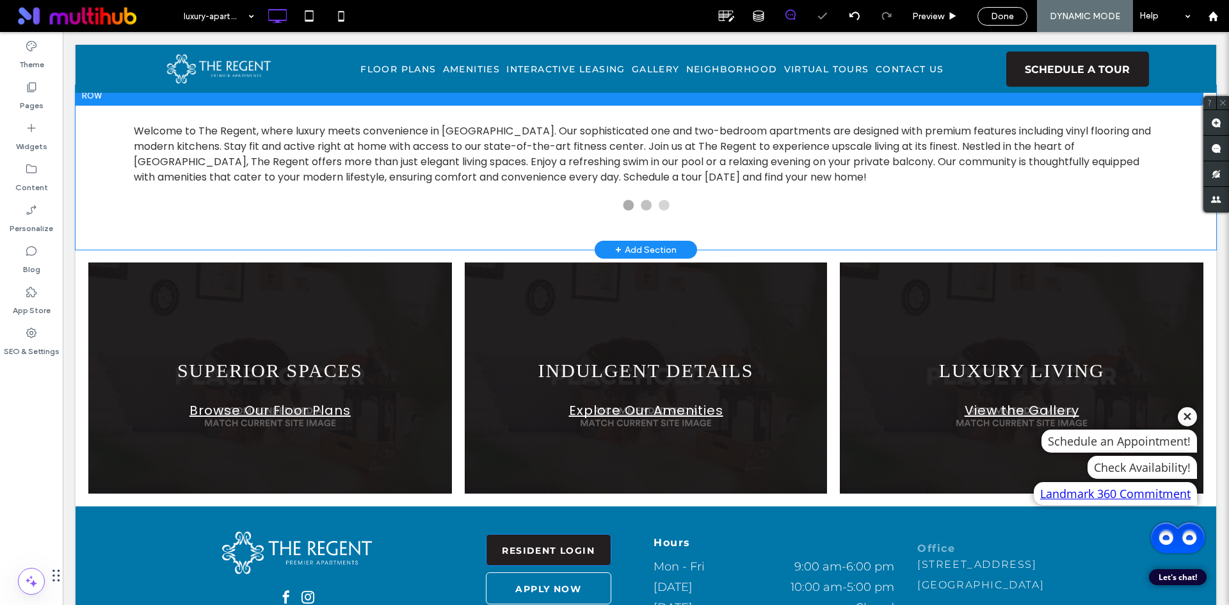
scroll to position [185, 0]
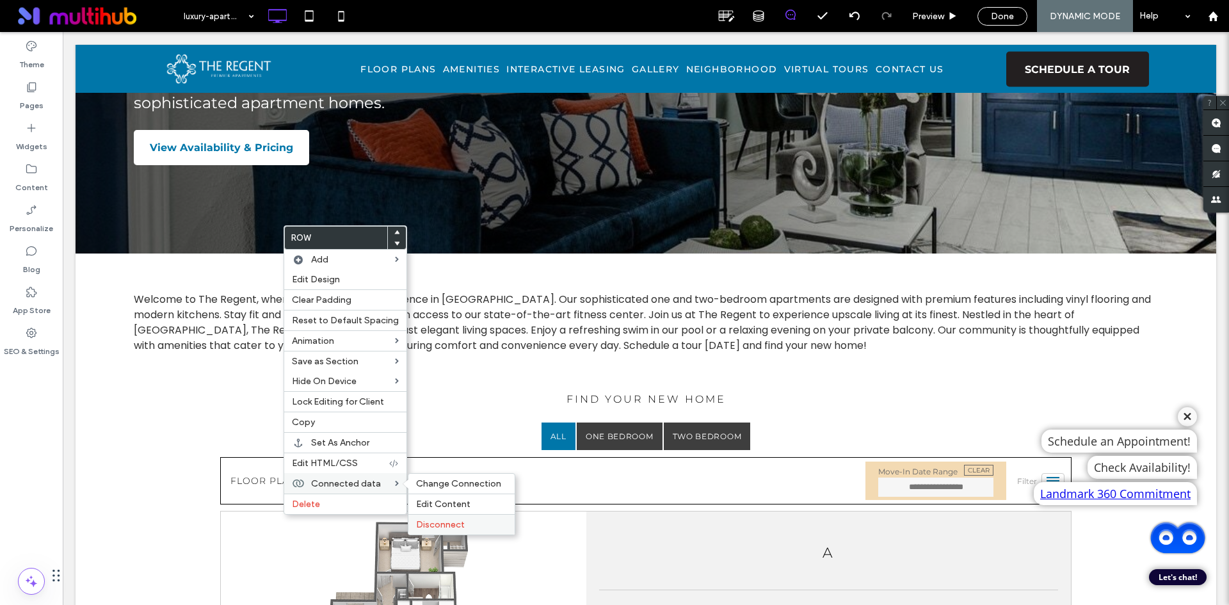
click at [463, 524] on label "Disconnect" at bounding box center [461, 524] width 91 height 11
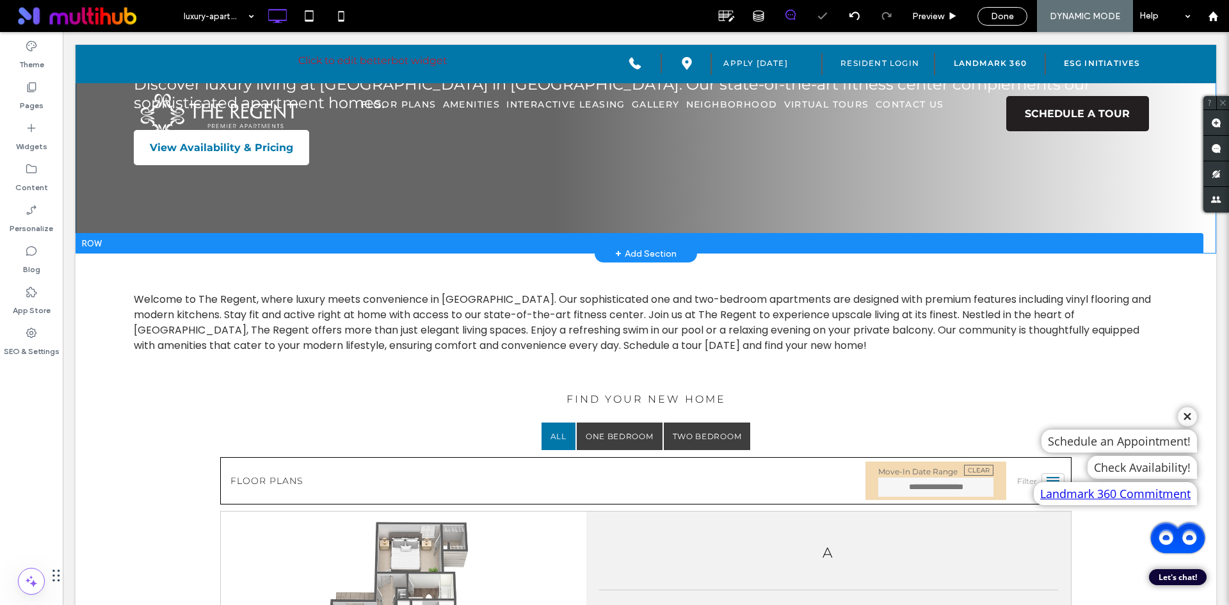
click at [193, 216] on div "Luxury Apartments with a Fitness Center Discover luxury living at The Regent in…" at bounding box center [646, 57] width 1141 height 394
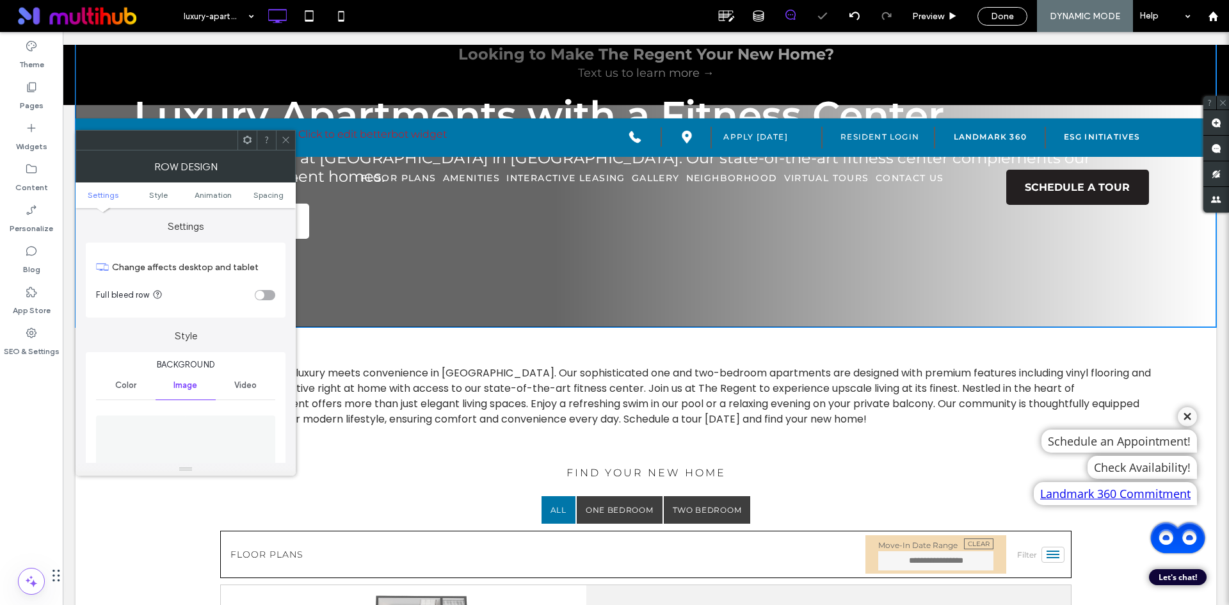
scroll to position [0, 0]
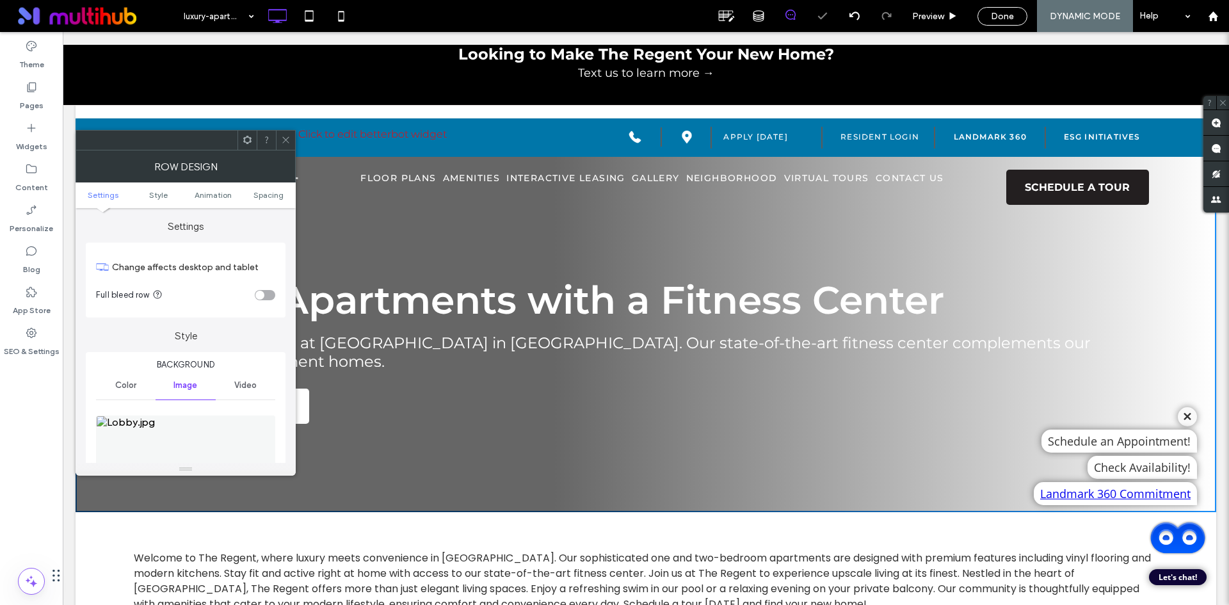
click at [215, 431] on img at bounding box center [185, 459] width 179 height 88
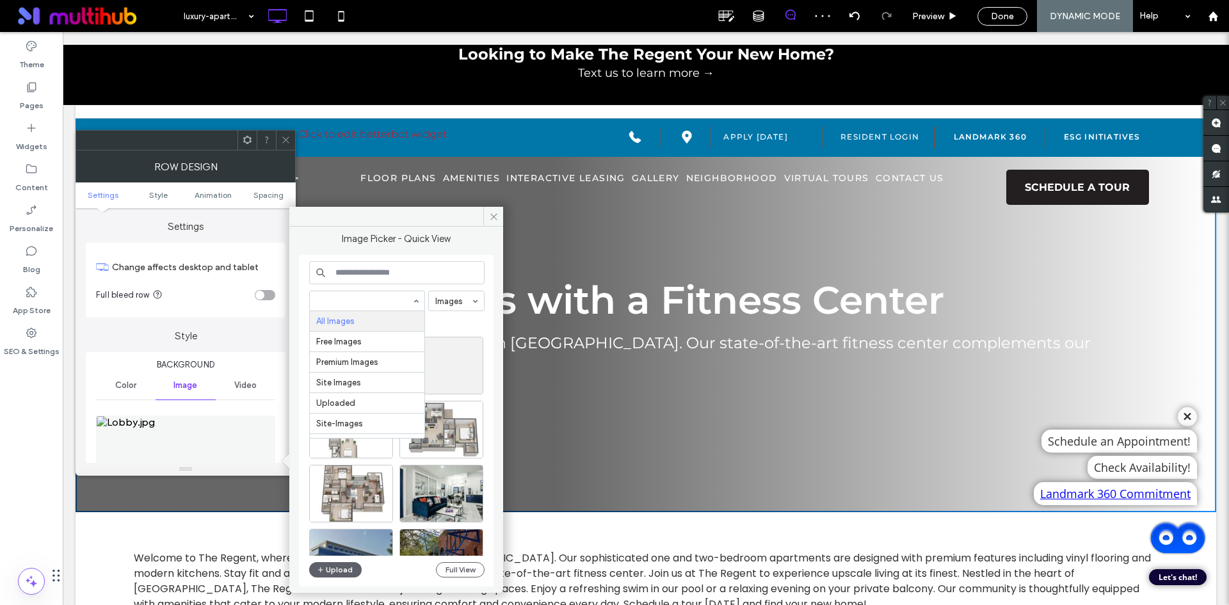
scroll to position [36, 0]
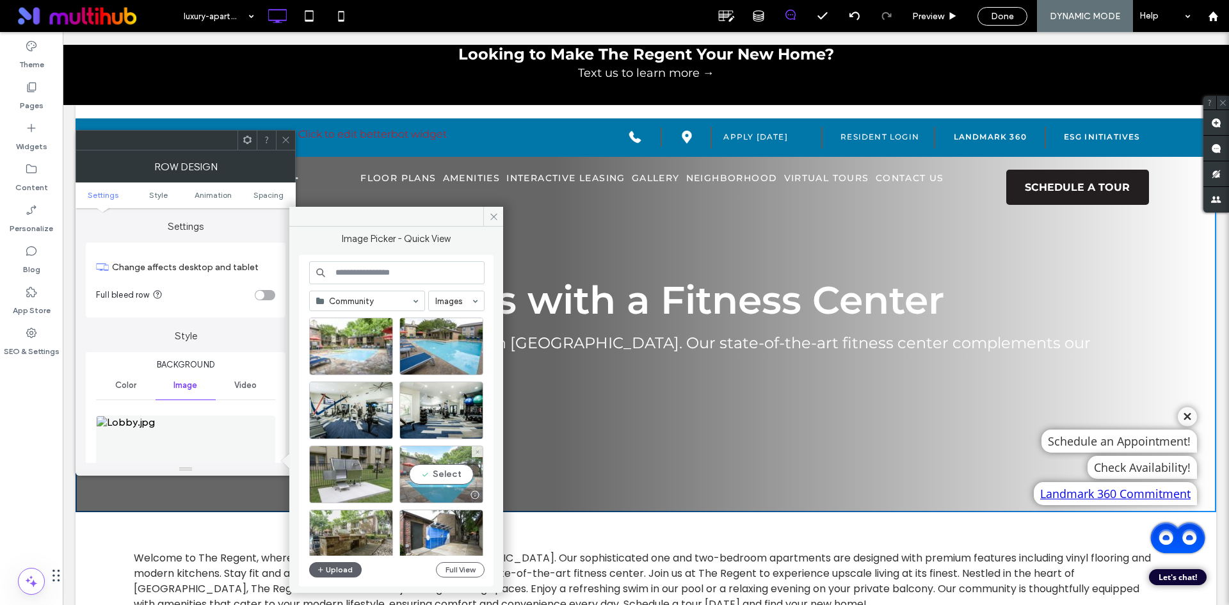
click at [428, 471] on div "Select" at bounding box center [441, 475] width 84 height 58
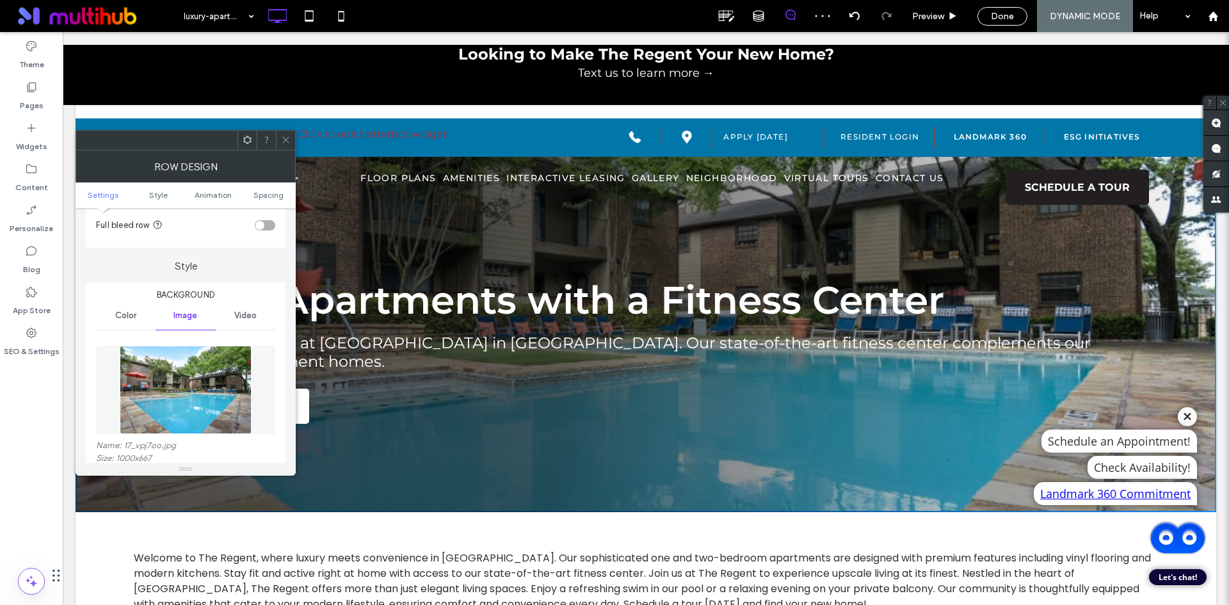
scroll to position [128, 0]
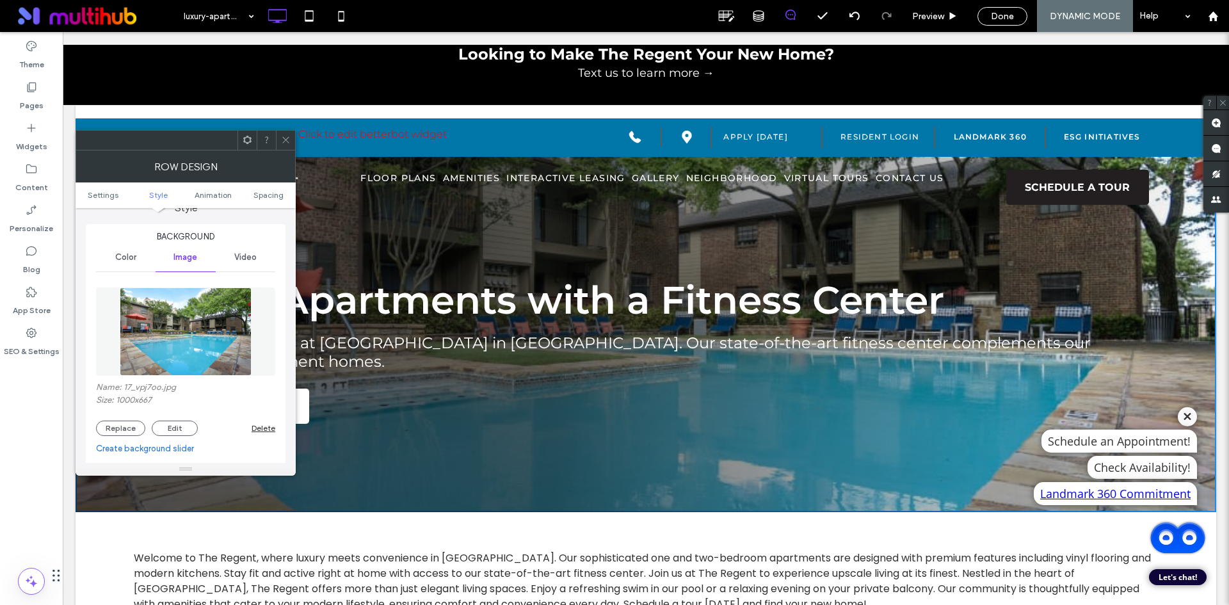
click at [209, 330] on img at bounding box center [186, 331] width 132 height 88
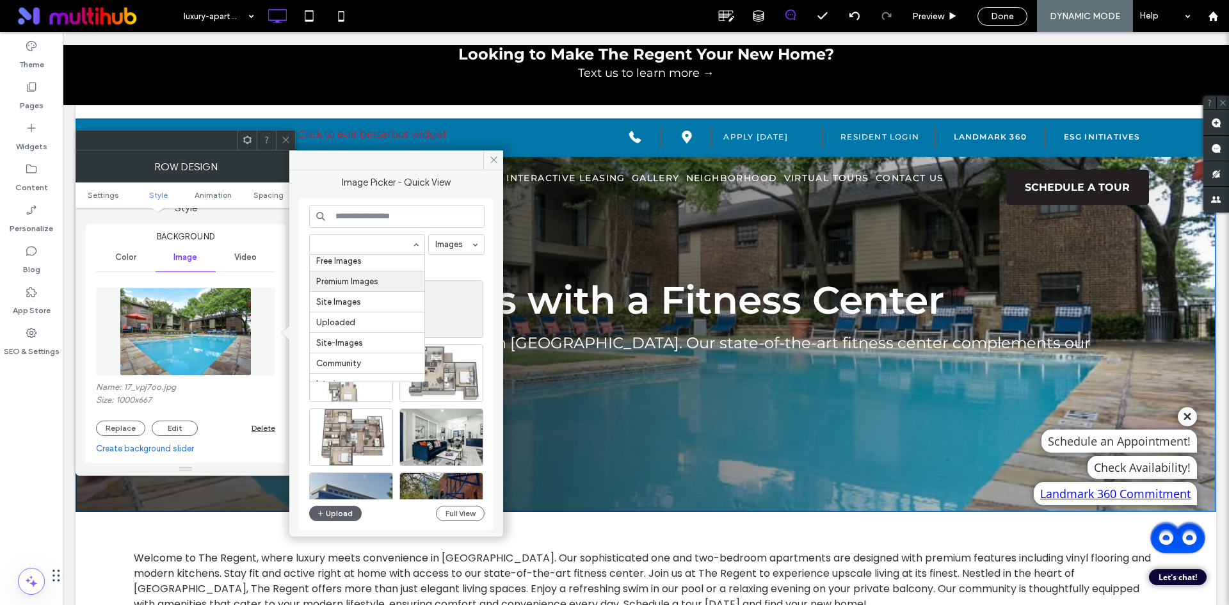
scroll to position [36, 0]
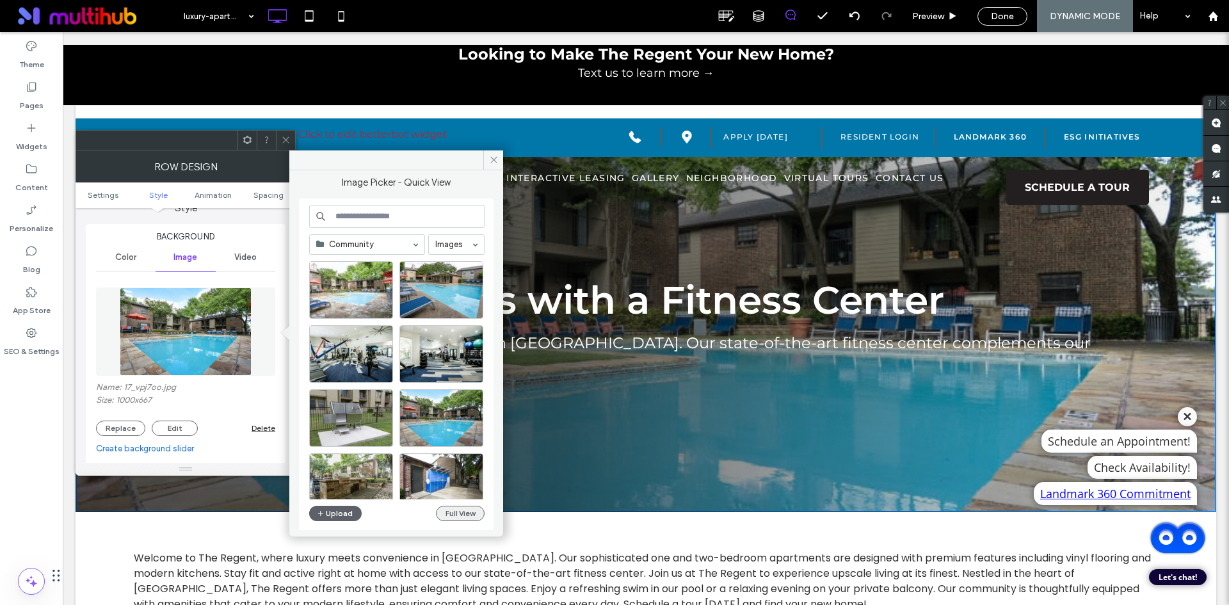
click at [462, 517] on button "Full View" at bounding box center [460, 513] width 49 height 15
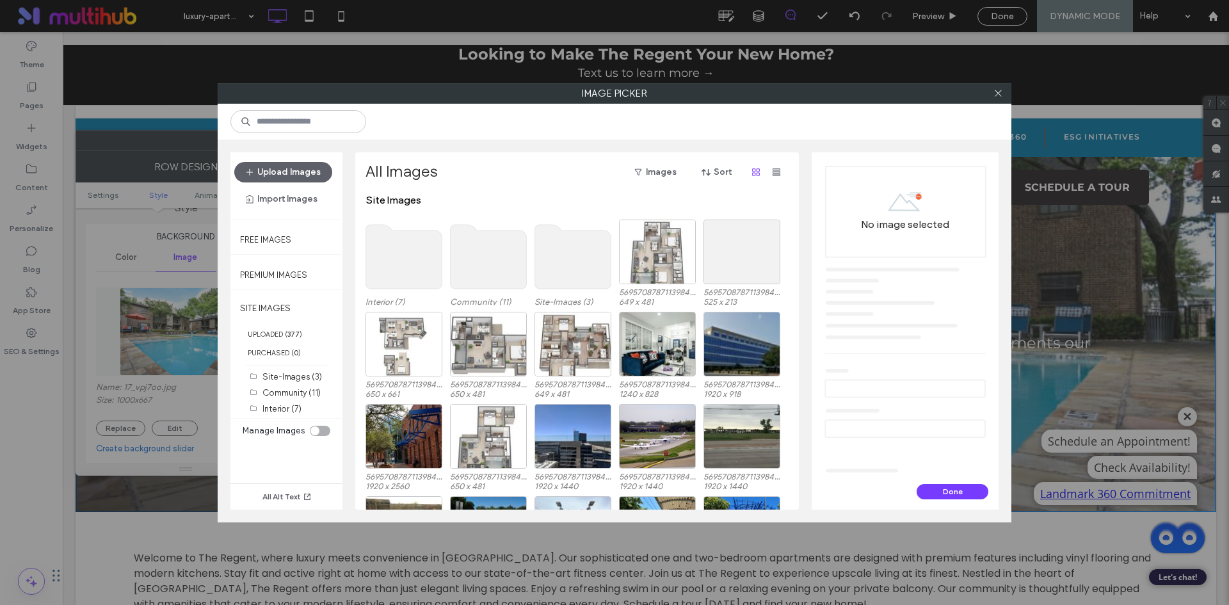
click at [490, 257] on use at bounding box center [489, 257] width 76 height 64
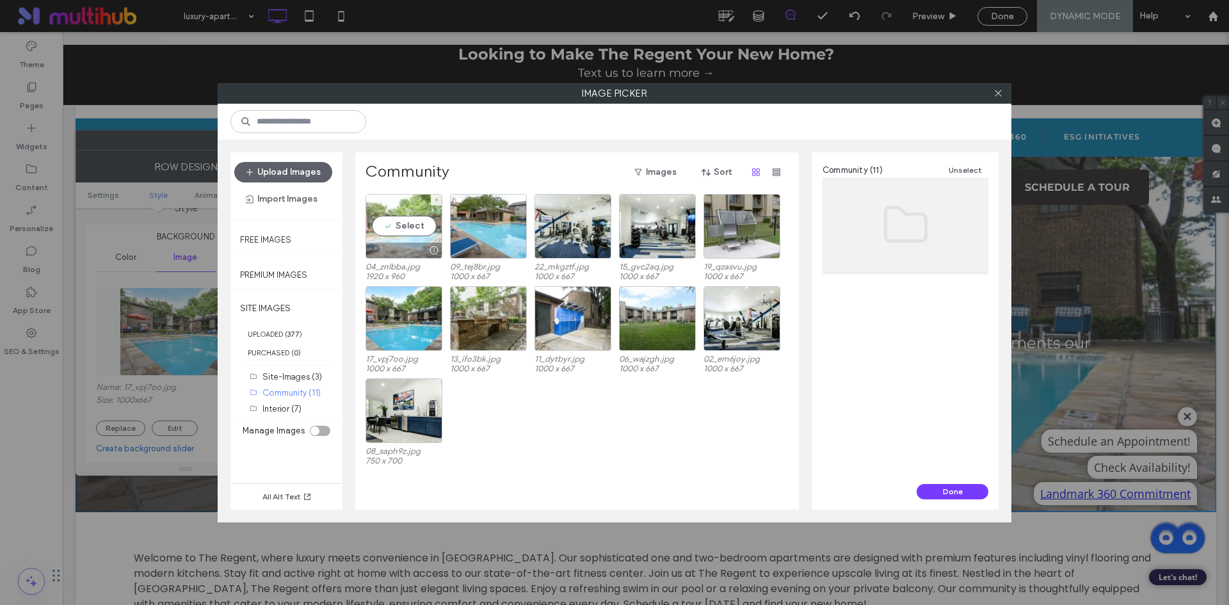
click at [408, 223] on div "Select" at bounding box center [404, 226] width 77 height 65
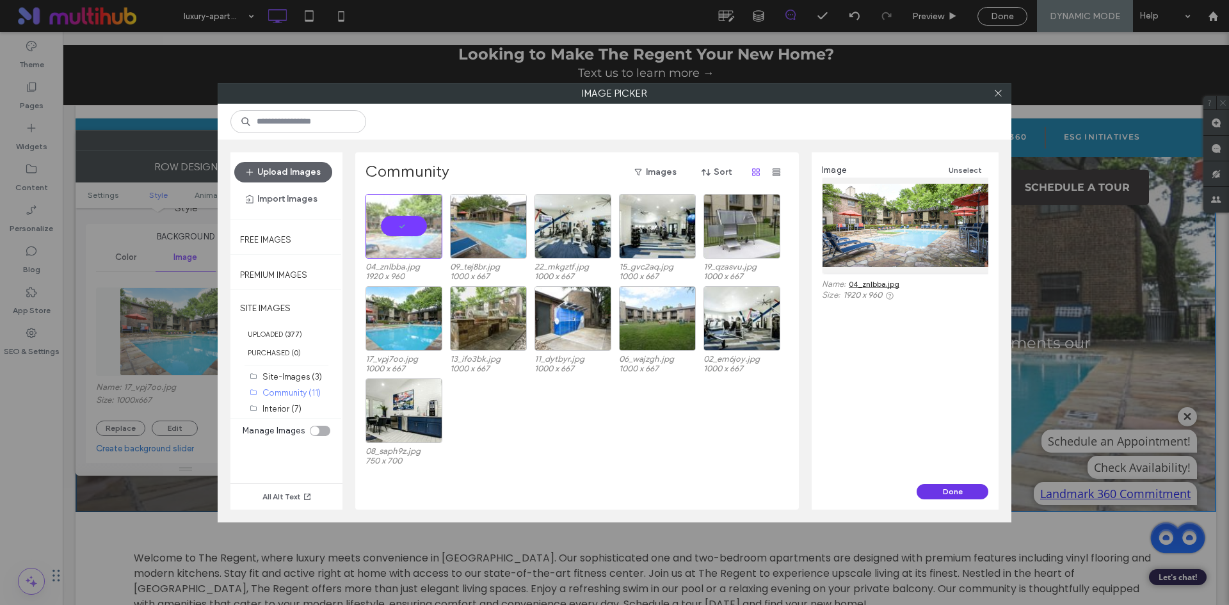
click at [957, 485] on button "Done" at bounding box center [953, 491] width 72 height 15
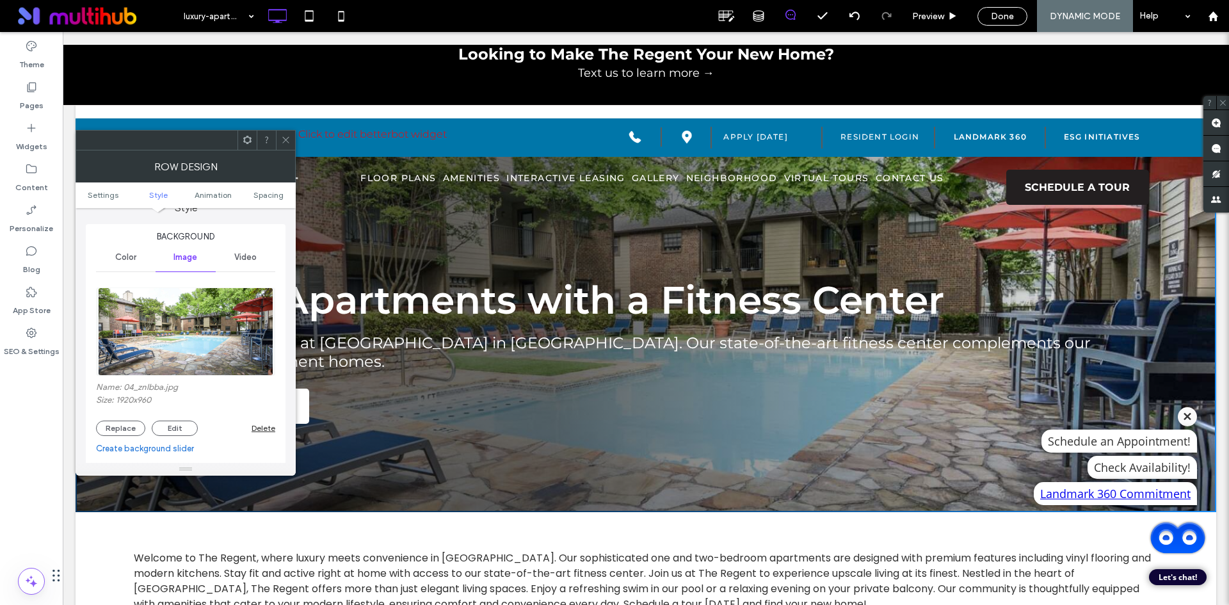
click at [286, 143] on icon at bounding box center [286, 140] width 10 height 10
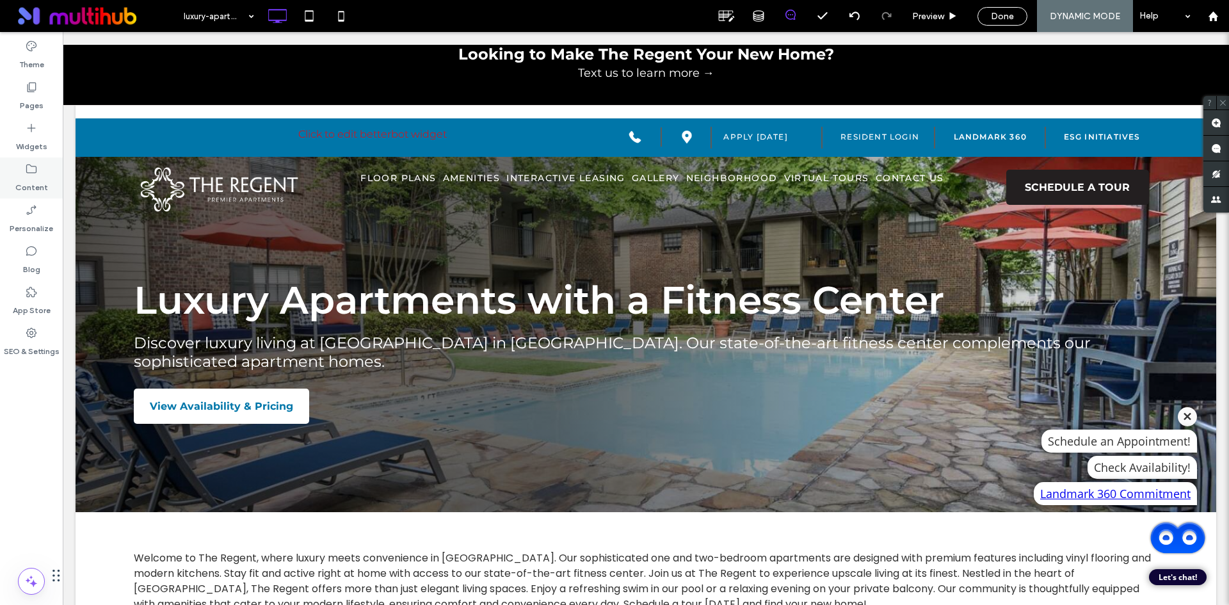
click at [24, 172] on div "Content" at bounding box center [31, 177] width 63 height 41
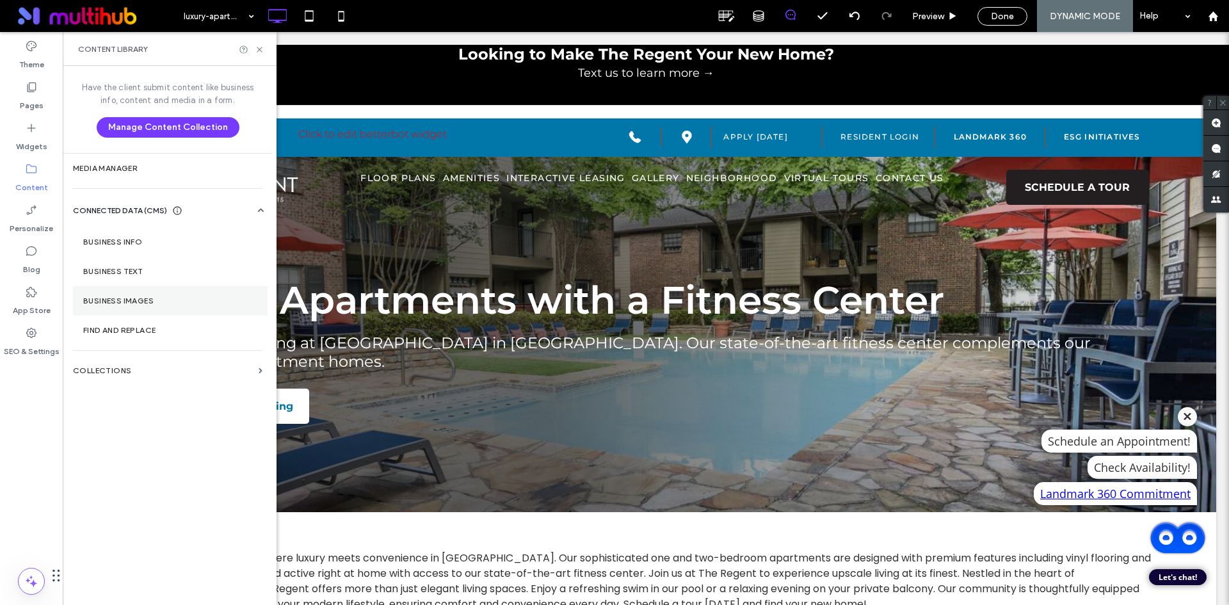
click at [192, 296] on label "Business Images" at bounding box center [170, 300] width 174 height 9
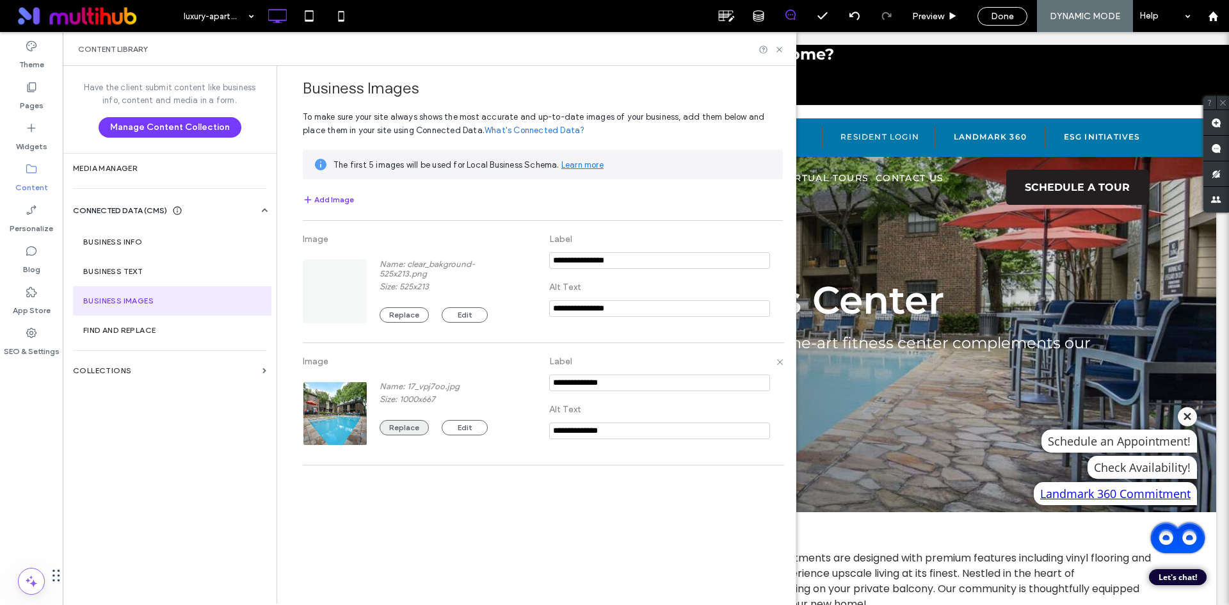
click at [390, 427] on button "Replace" at bounding box center [404, 427] width 49 height 15
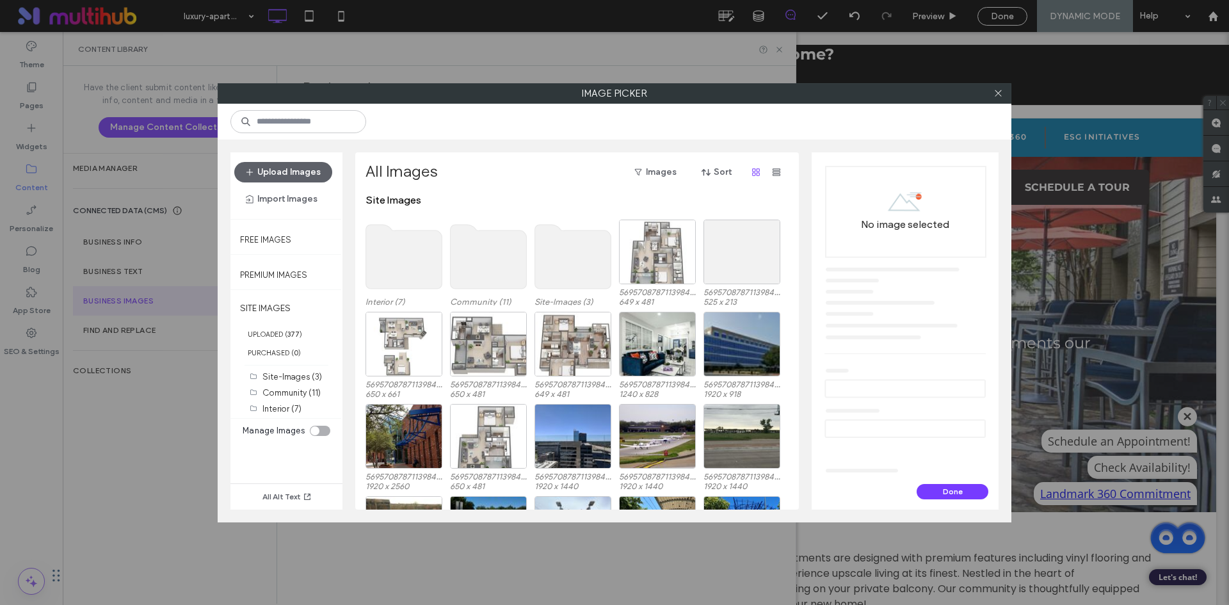
click at [481, 263] on use at bounding box center [489, 257] width 76 height 64
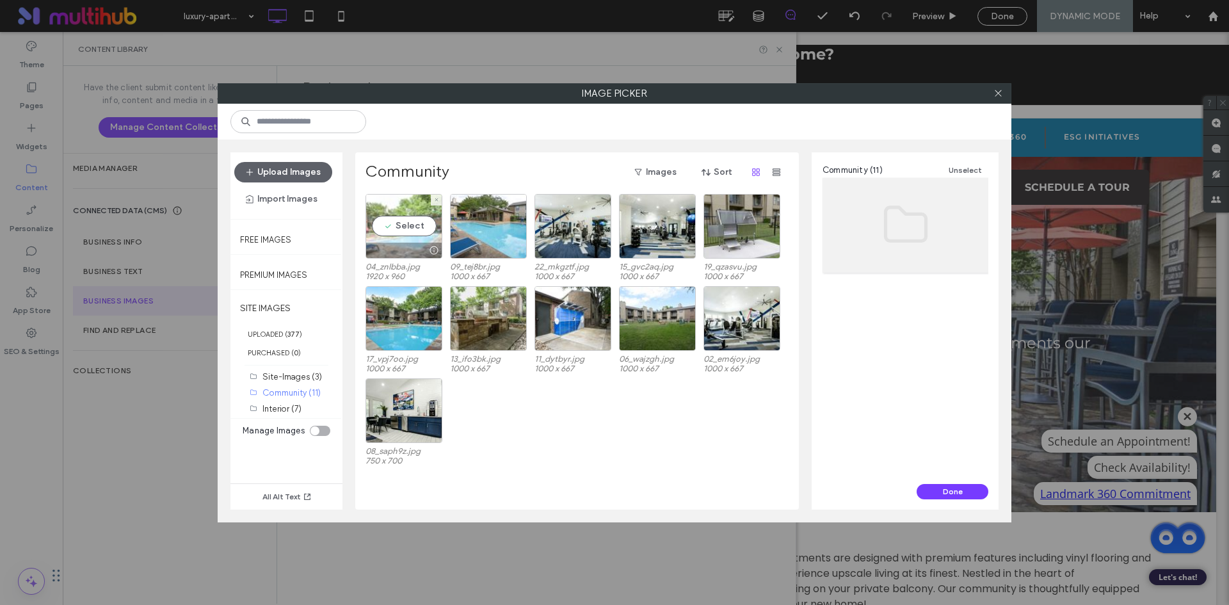
click at [398, 227] on div "Select" at bounding box center [404, 226] width 77 height 65
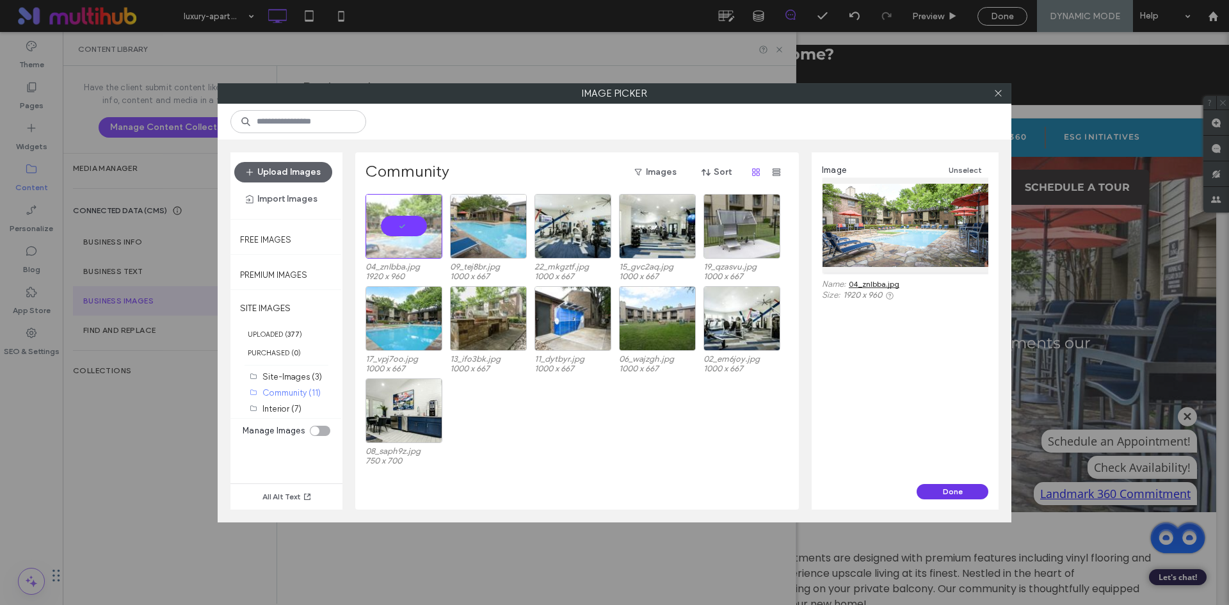
click at [959, 486] on button "Done" at bounding box center [953, 491] width 72 height 15
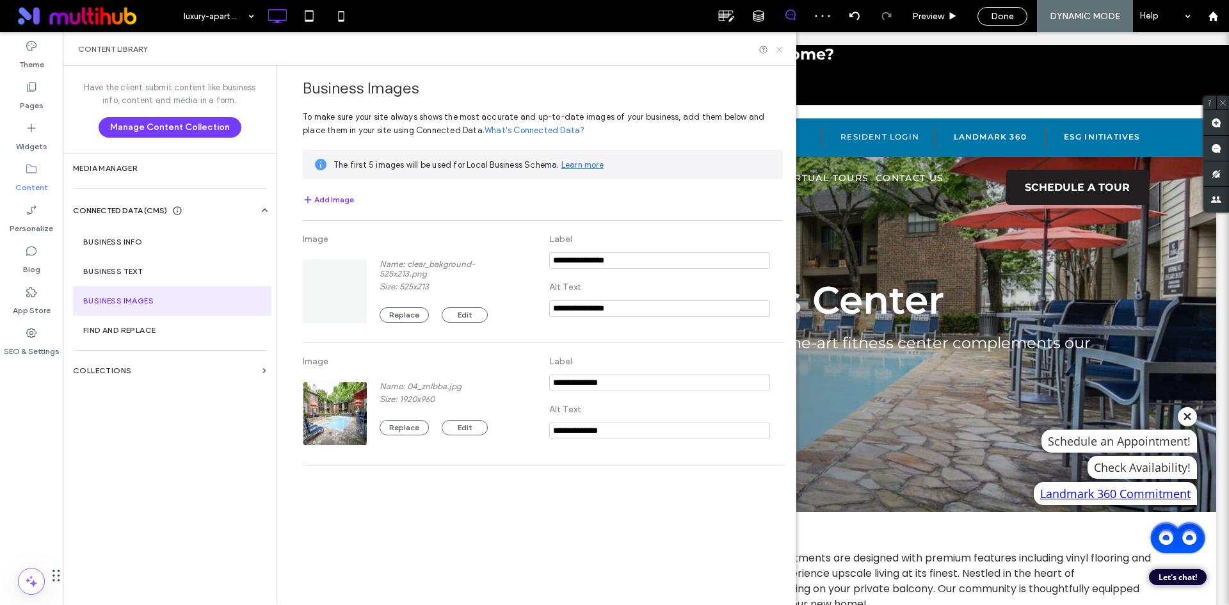
click at [778, 45] on icon at bounding box center [780, 50] width 10 height 10
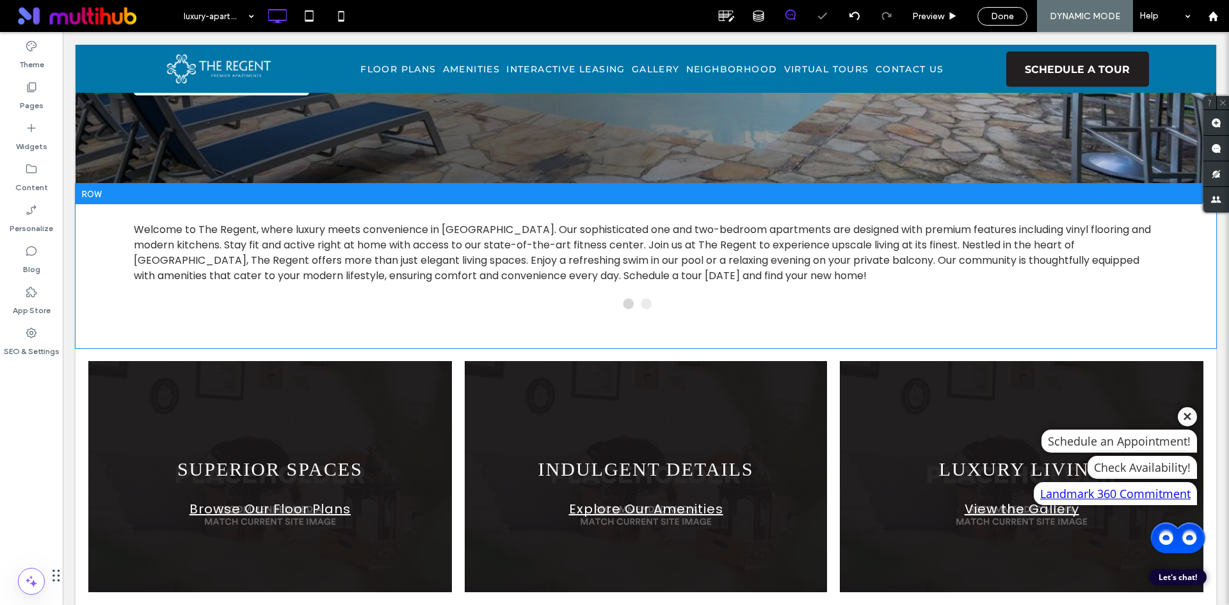
scroll to position [256, 0]
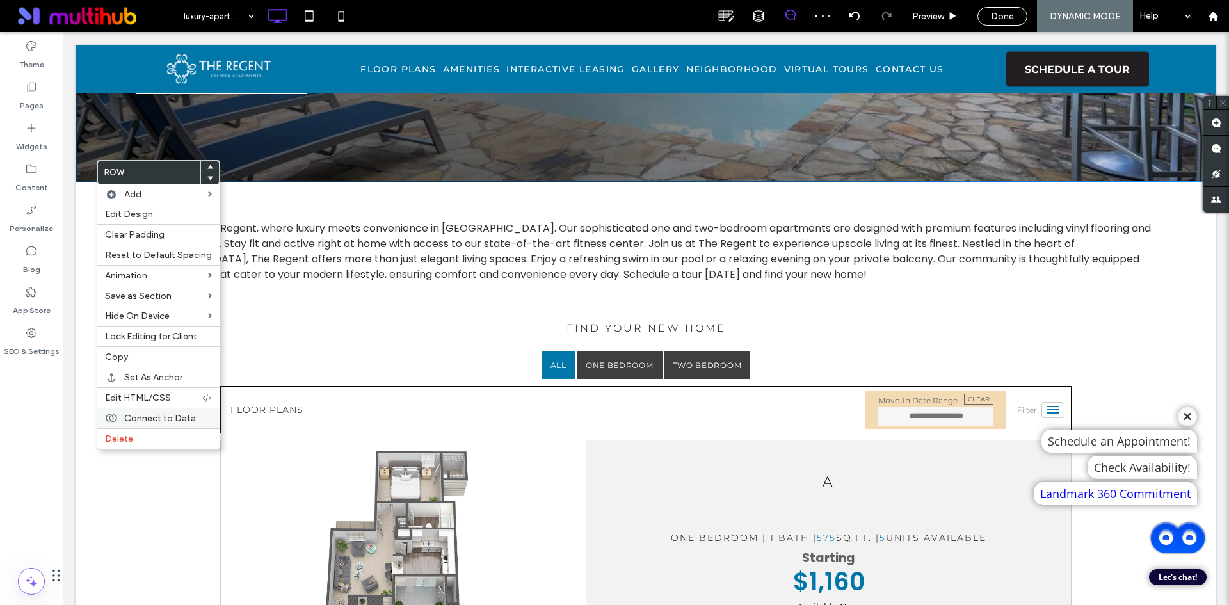
click at [151, 408] on div "Connect to Data" at bounding box center [158, 418] width 122 height 20
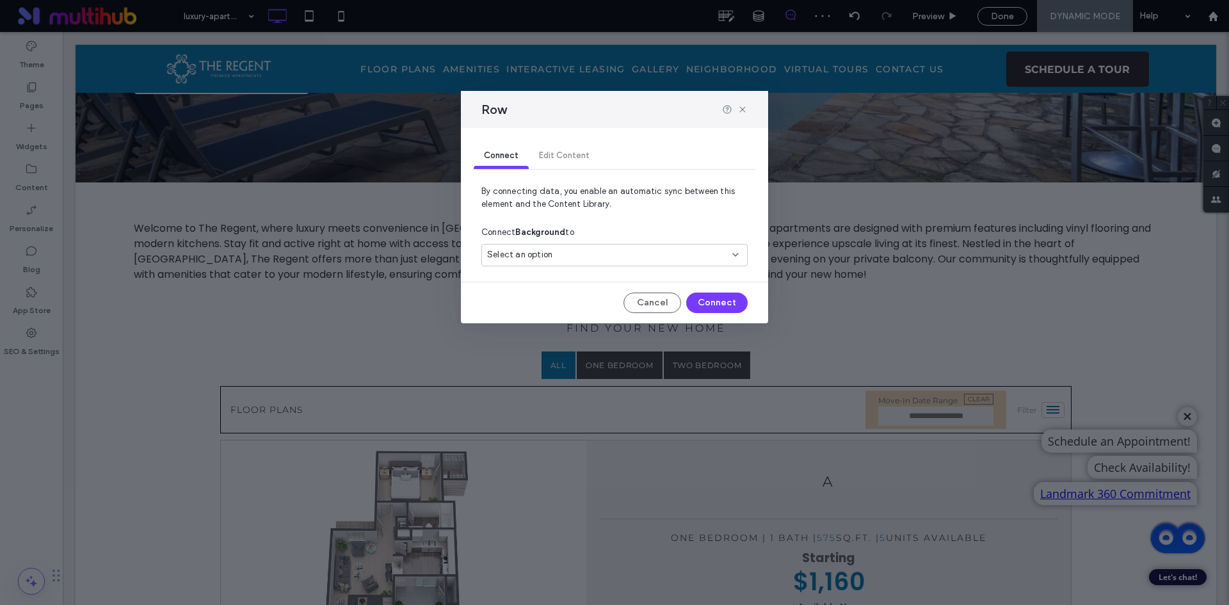
click at [554, 246] on div "Select an option" at bounding box center [614, 255] width 266 height 22
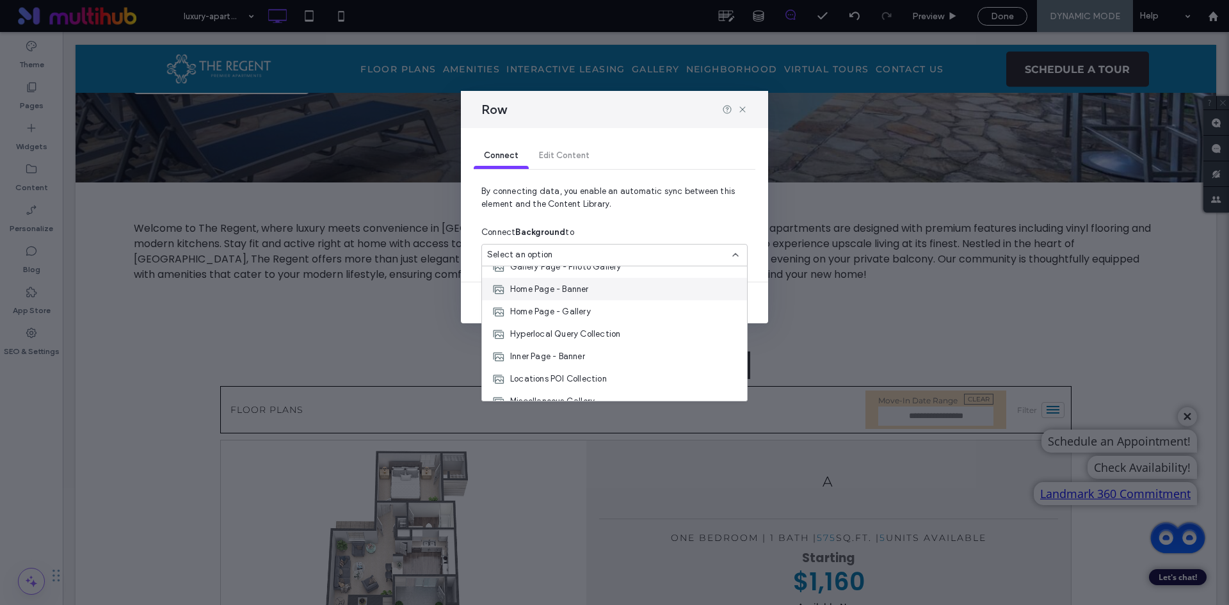
scroll to position [246, 0]
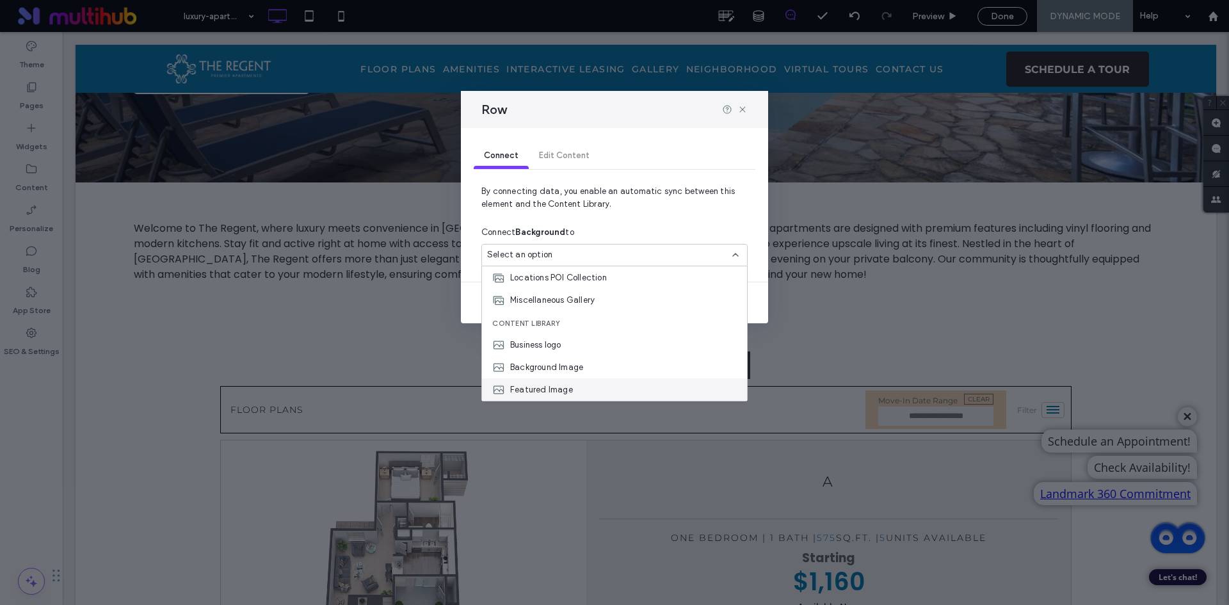
click at [579, 385] on div "Featured Image" at bounding box center [614, 389] width 265 height 22
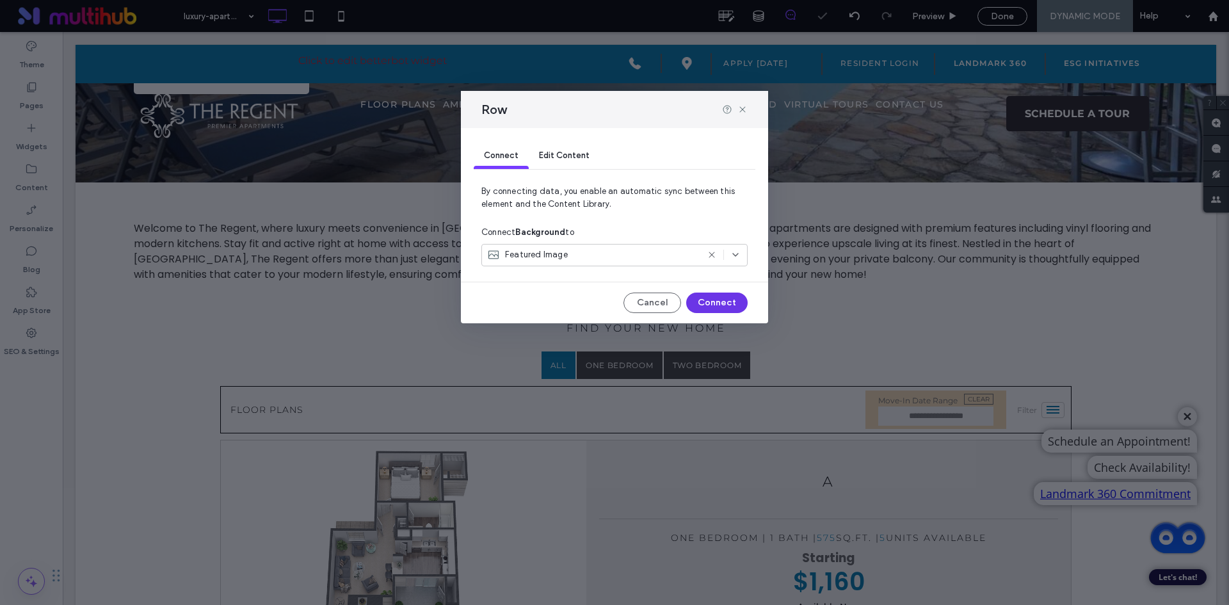
click at [704, 301] on button "Connect" at bounding box center [716, 303] width 61 height 20
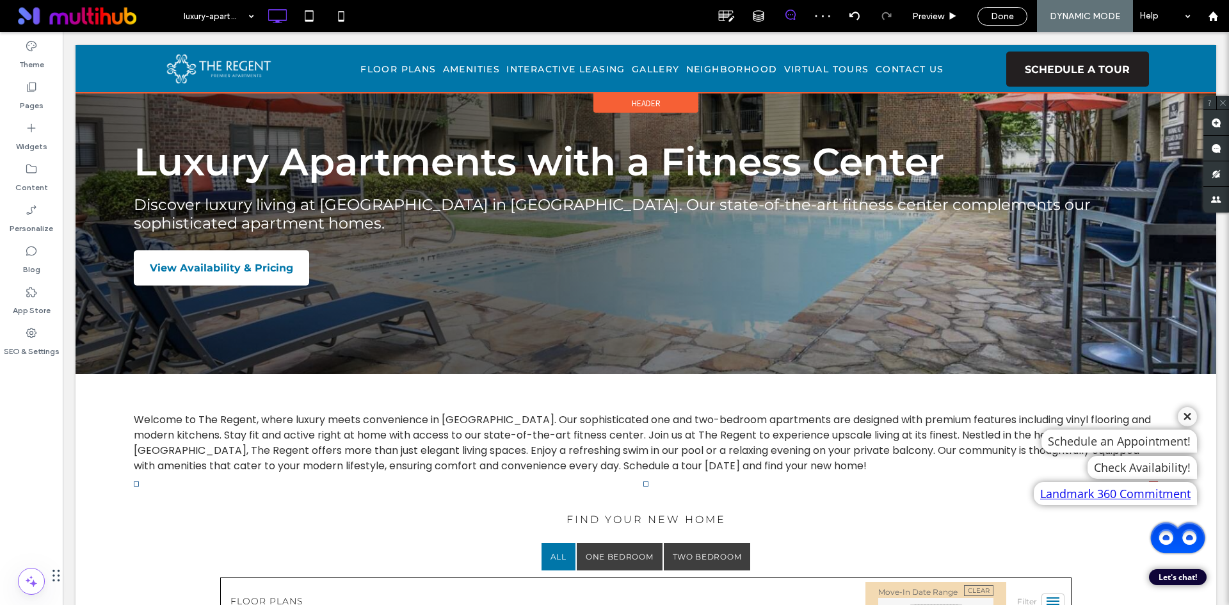
scroll to position [0, 0]
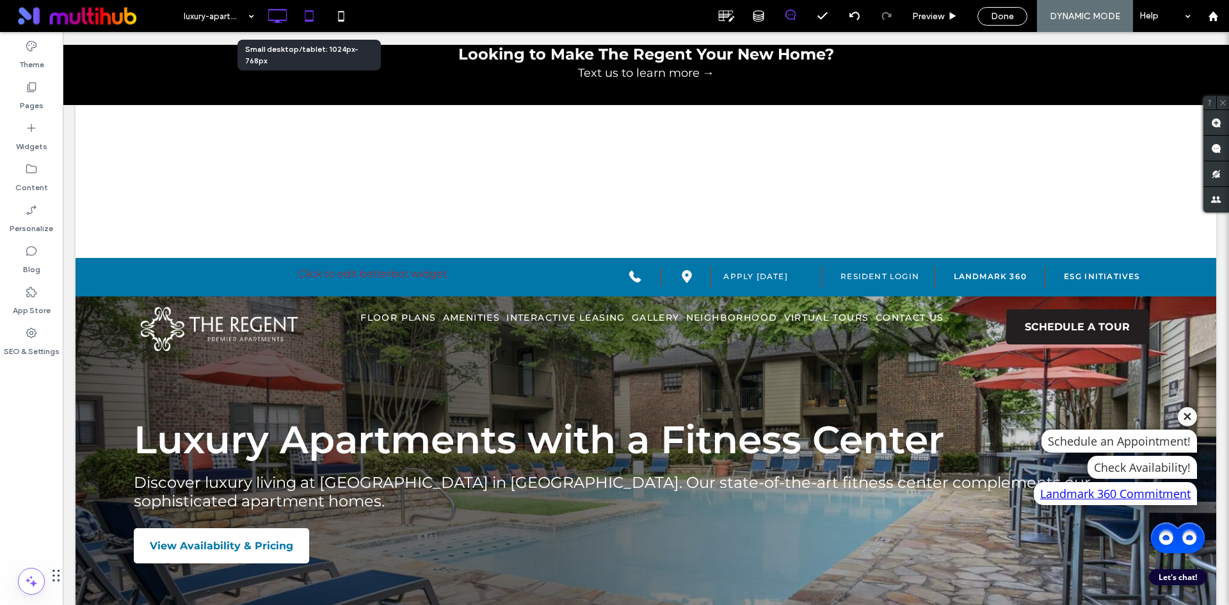
click at [312, 15] on icon at bounding box center [309, 16] width 26 height 26
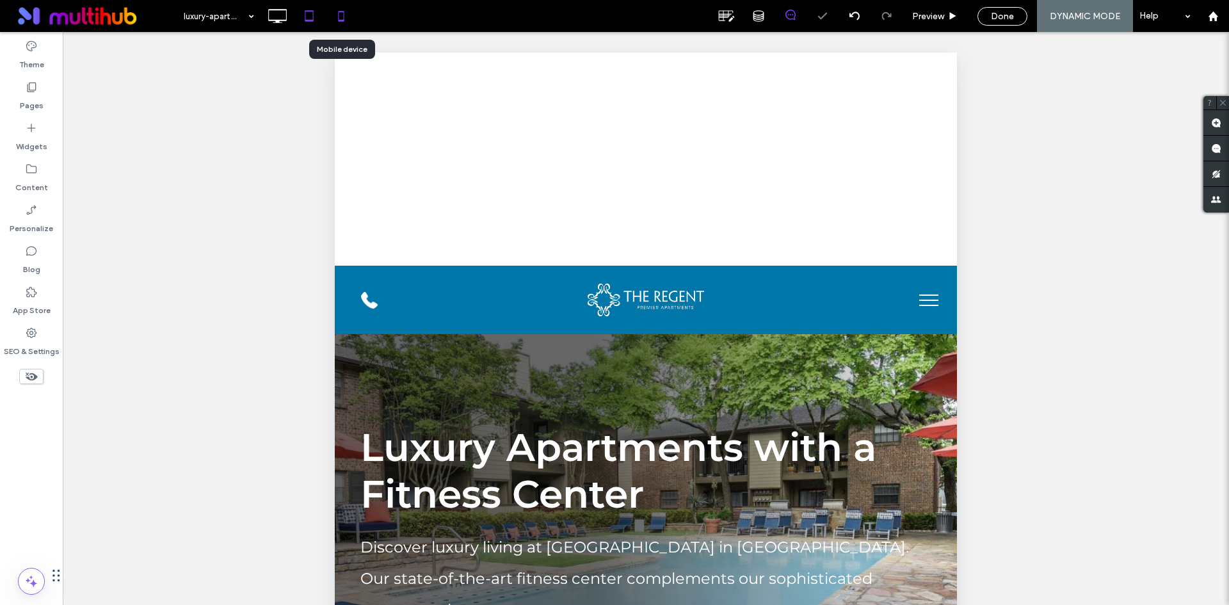
click at [339, 13] on use at bounding box center [341, 16] width 6 height 10
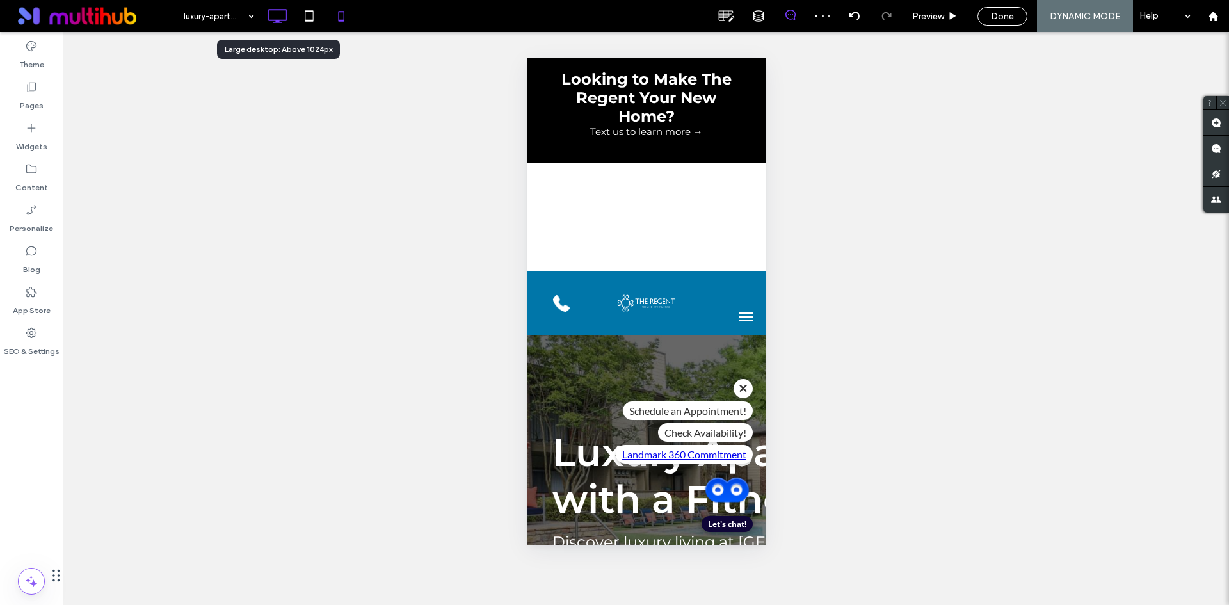
click at [289, 19] on icon at bounding box center [277, 16] width 26 height 26
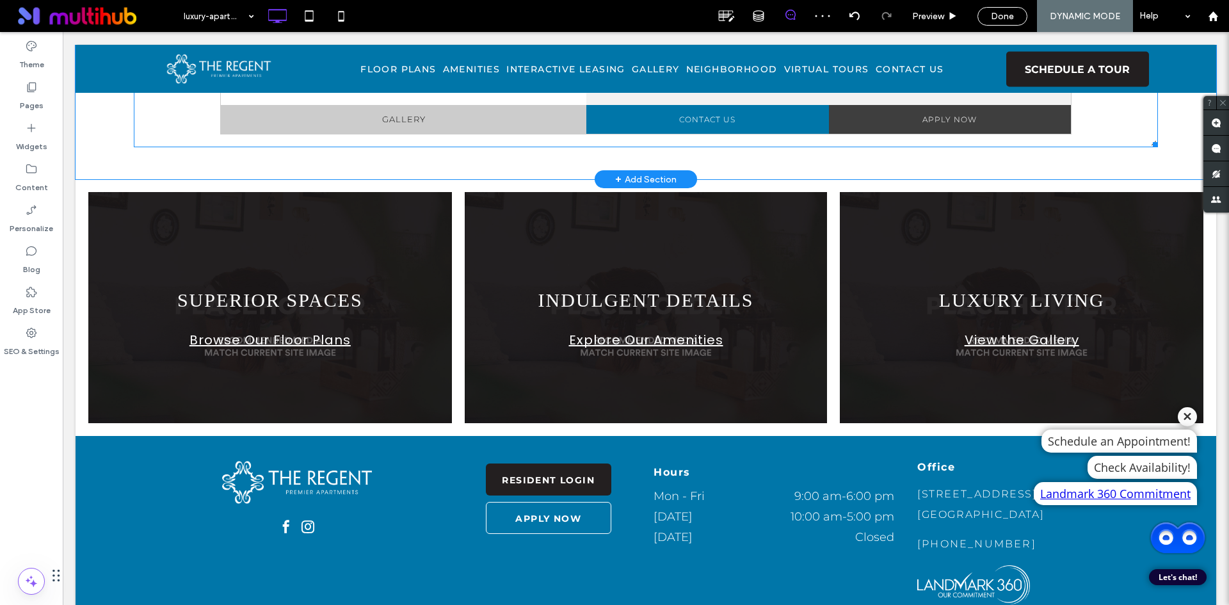
scroll to position [1913, 0]
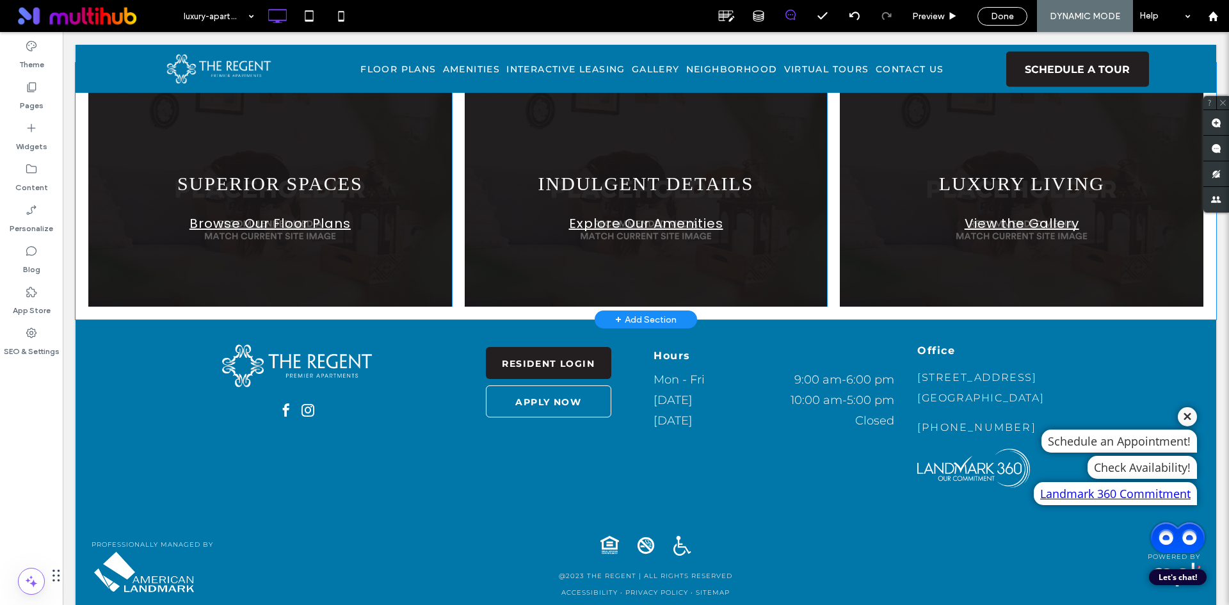
click at [428, 240] on div "SUPERIOR SPACES Browse Our Floor Plans Click To Paste" at bounding box center [270, 191] width 364 height 231
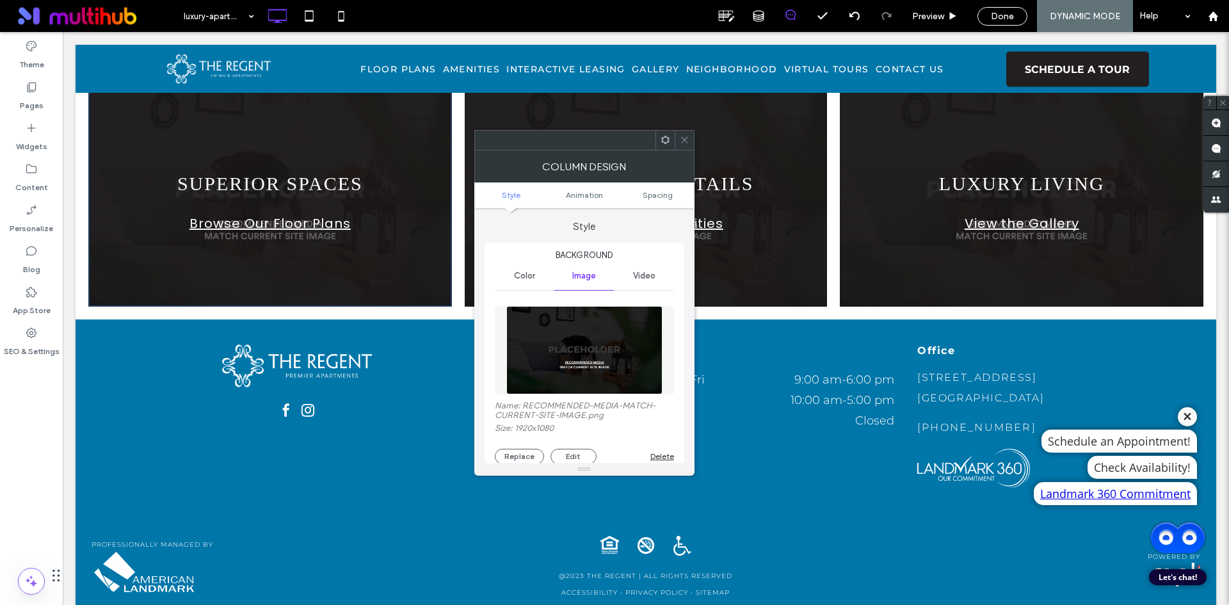
click at [566, 362] on img at bounding box center [584, 350] width 156 height 88
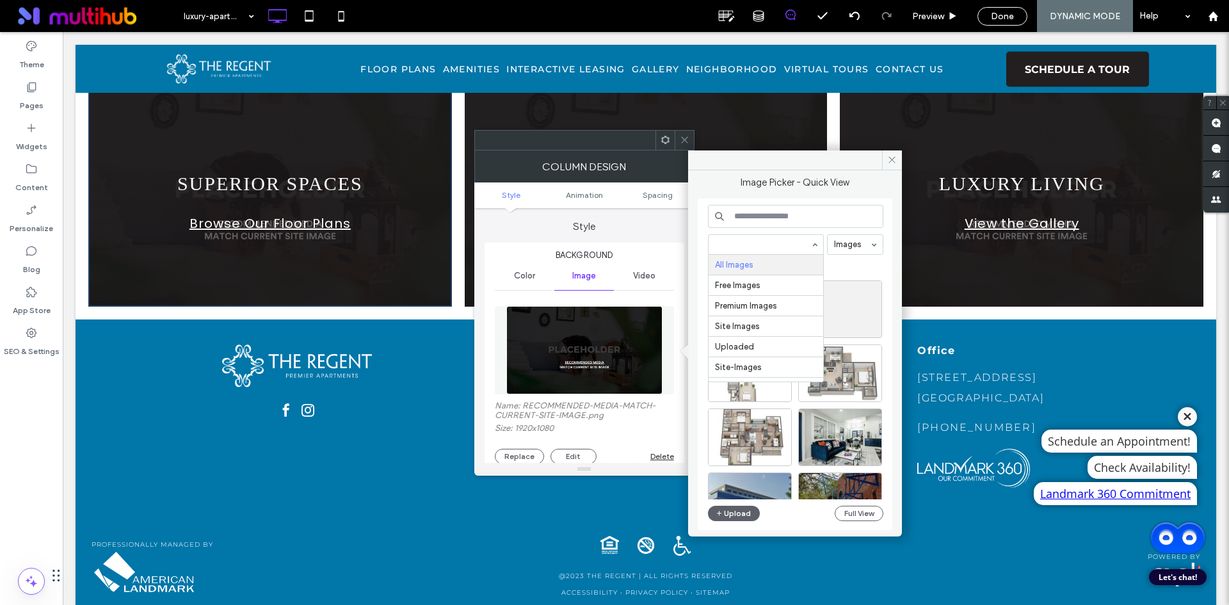
scroll to position [24, 0]
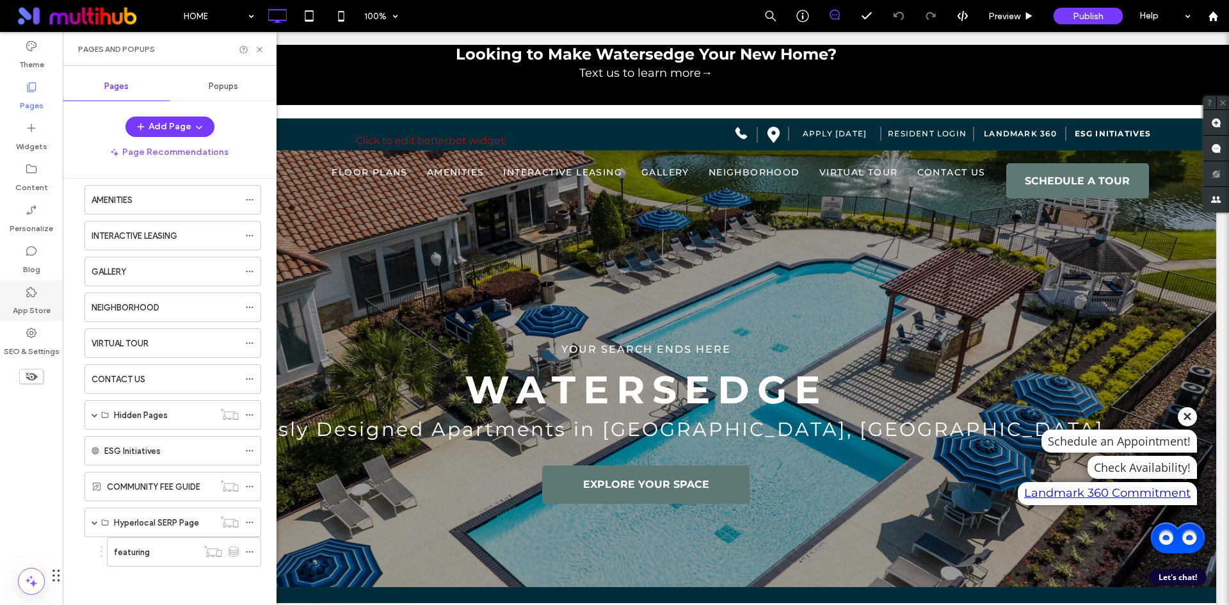
click at [6, 309] on div "App Store" at bounding box center [31, 300] width 63 height 41
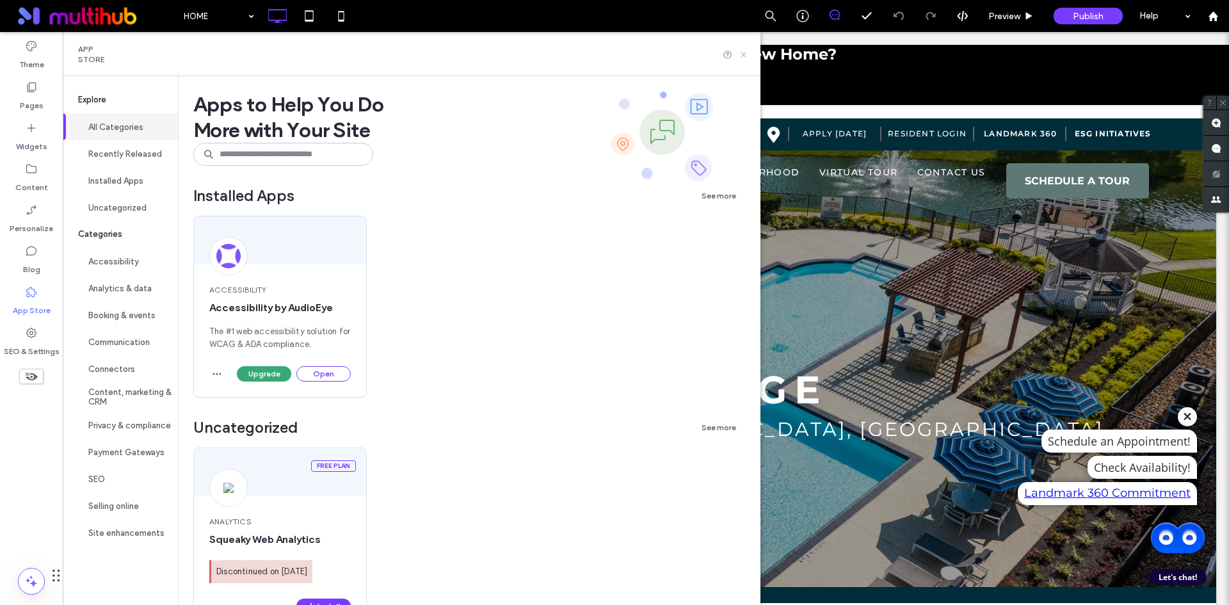
click at [748, 51] on icon at bounding box center [744, 55] width 10 height 10
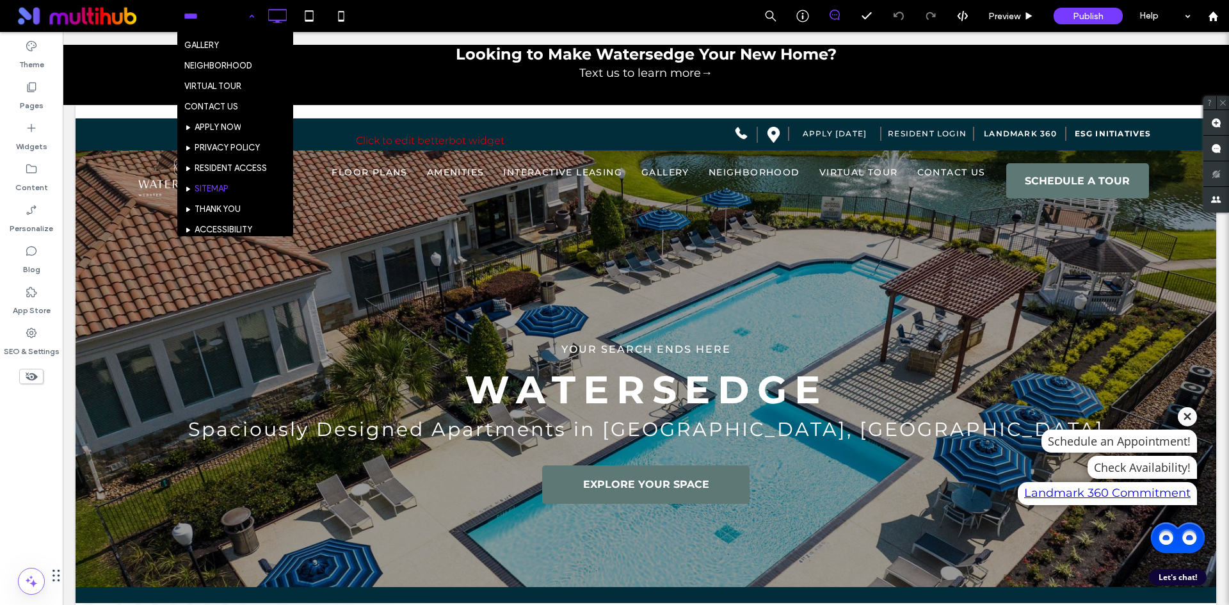
scroll to position [125, 0]
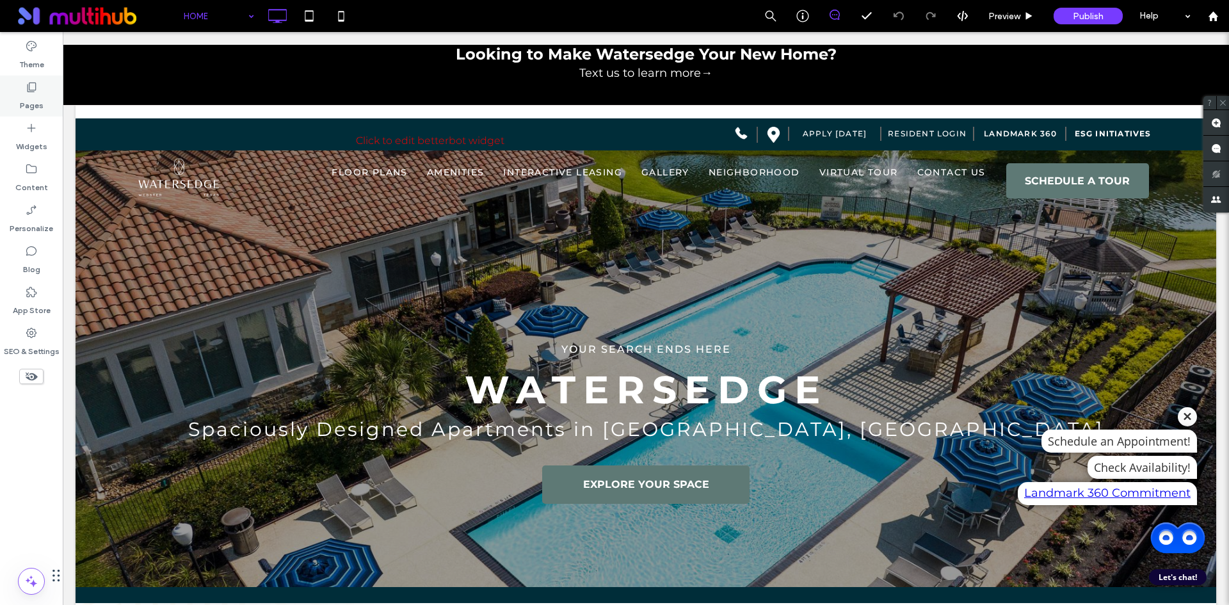
click at [36, 85] on use at bounding box center [32, 88] width 9 height 10
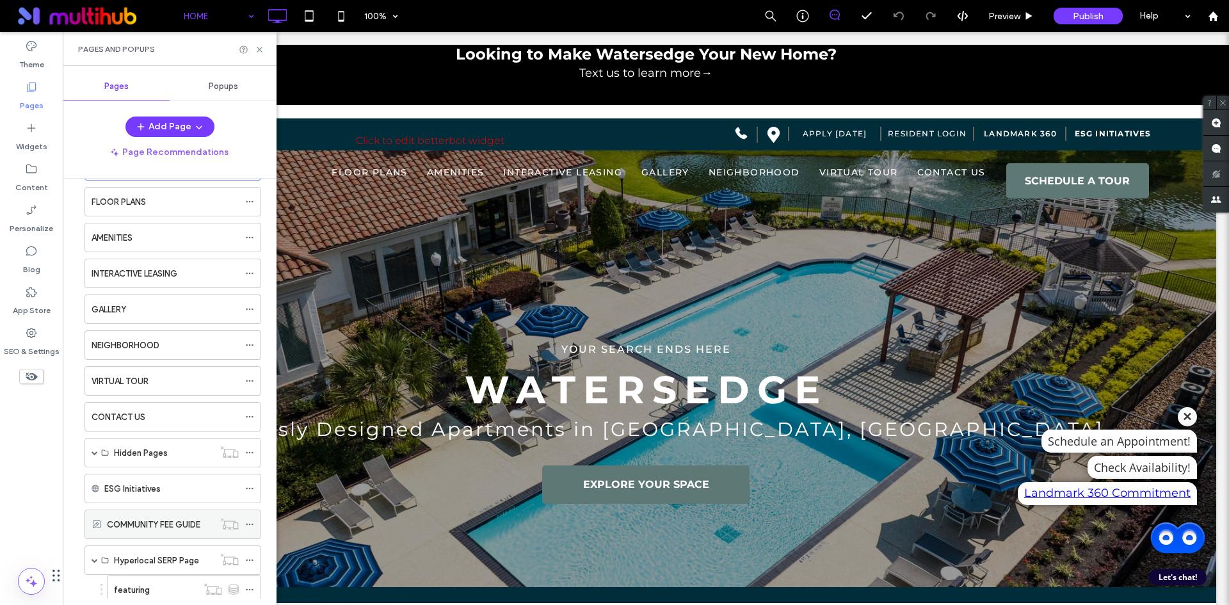
scroll to position [87, 0]
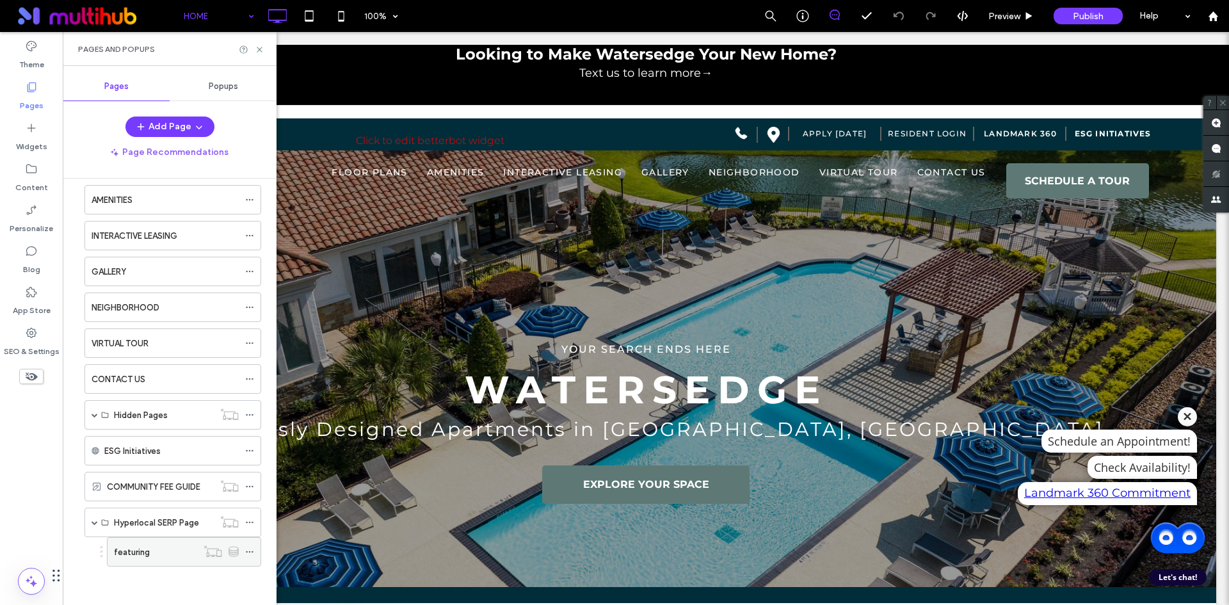
click at [250, 554] on icon at bounding box center [249, 551] width 9 height 9
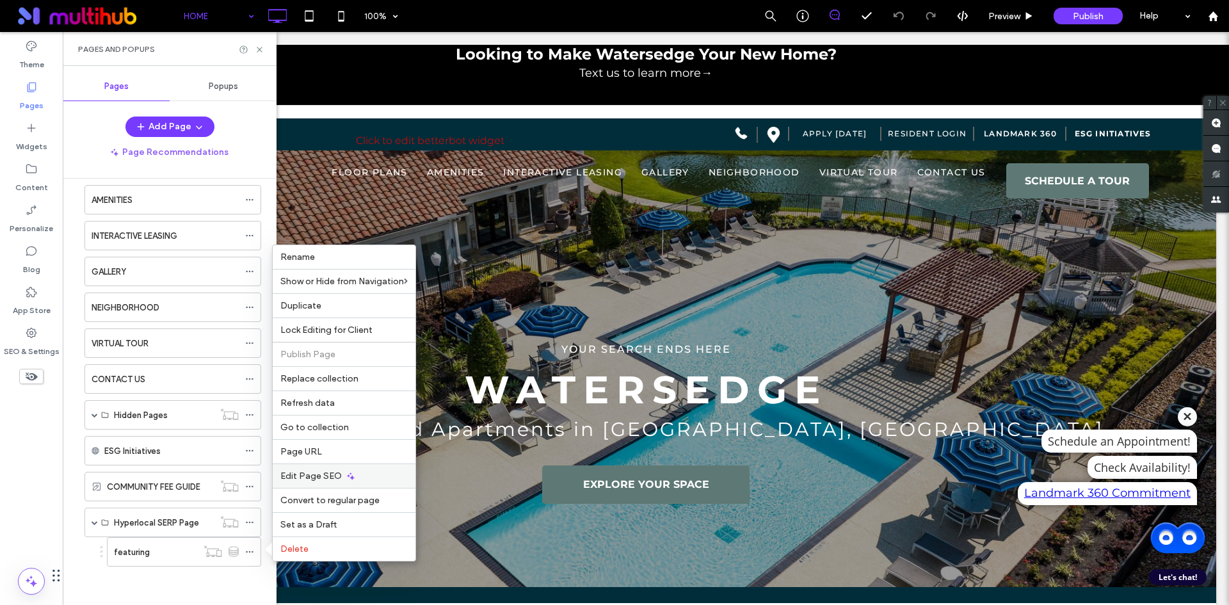
click at [355, 480] on div "Edit Page SEO" at bounding box center [344, 475] width 143 height 24
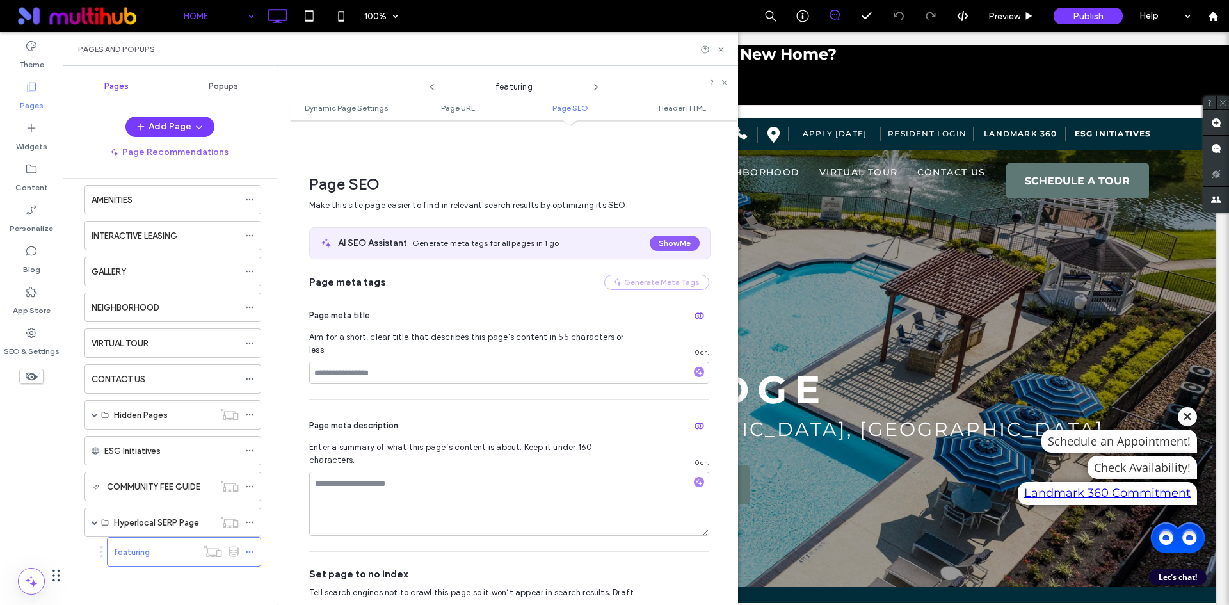
scroll to position [423, 0]
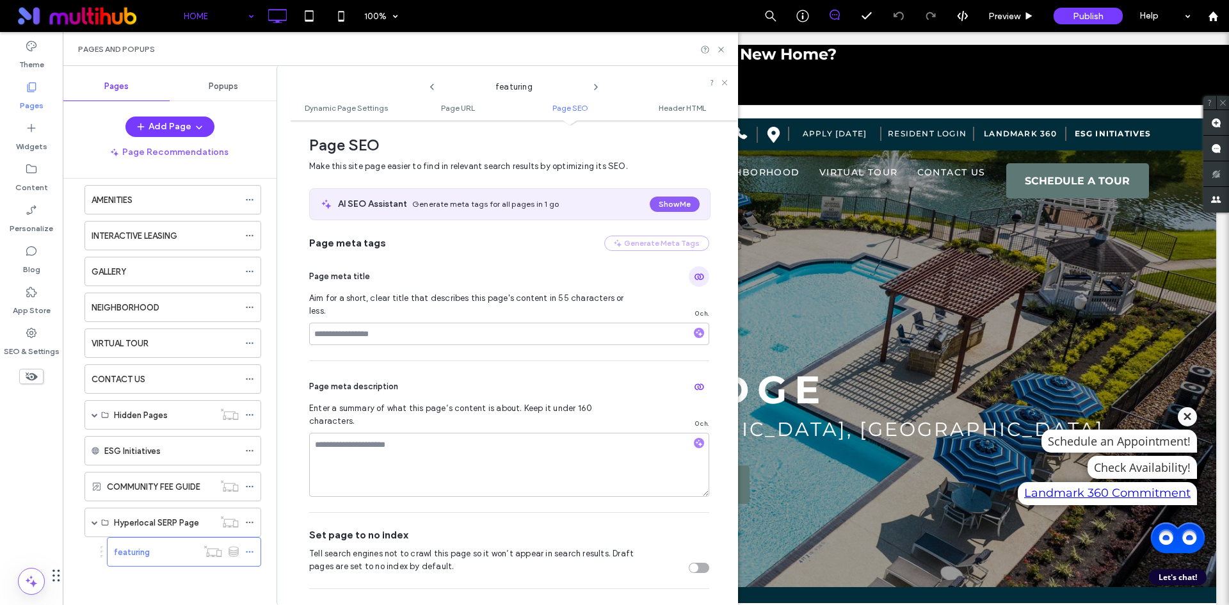
click at [695, 278] on use "button" at bounding box center [700, 277] width 10 height 6
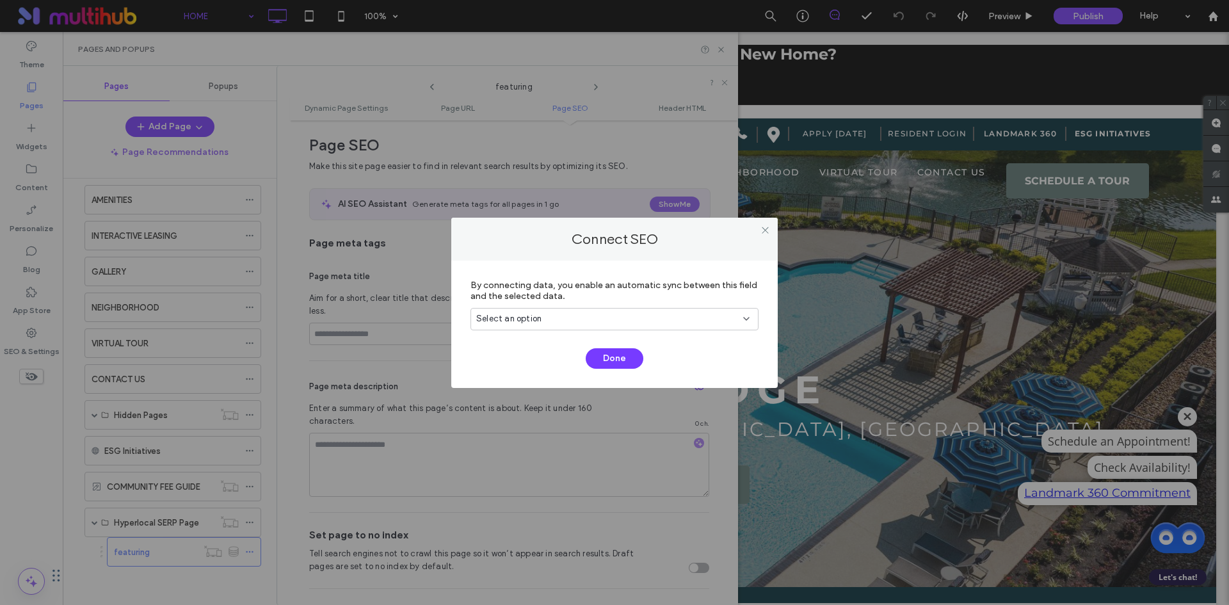
click at [698, 323] on div "Select an option" at bounding box center [606, 318] width 261 height 13
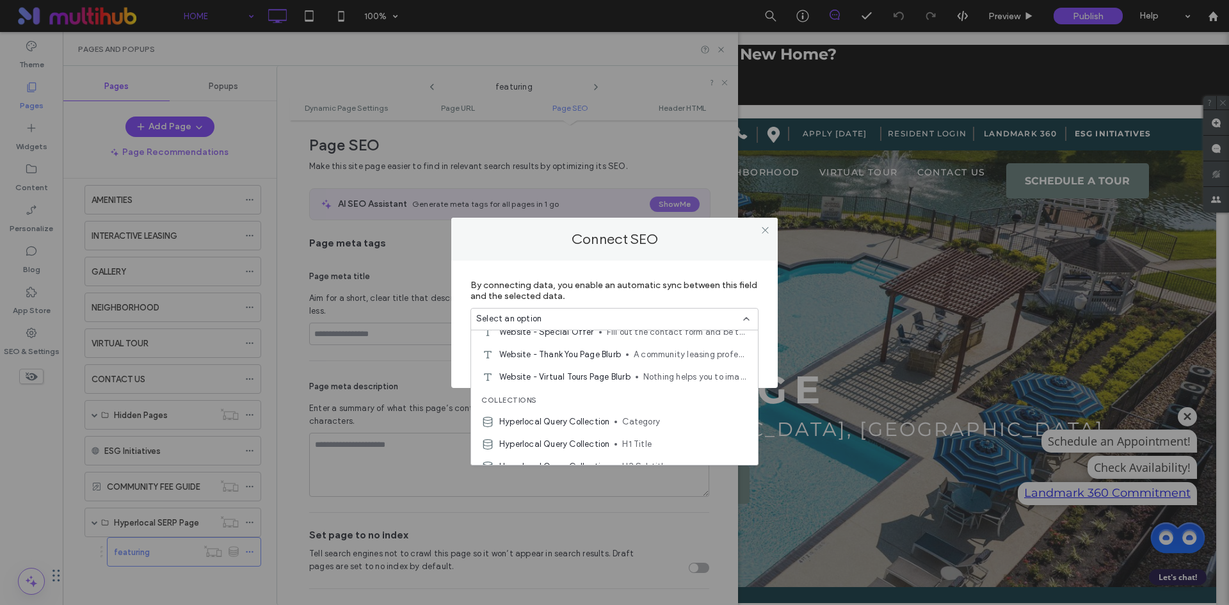
scroll to position [1725, 0]
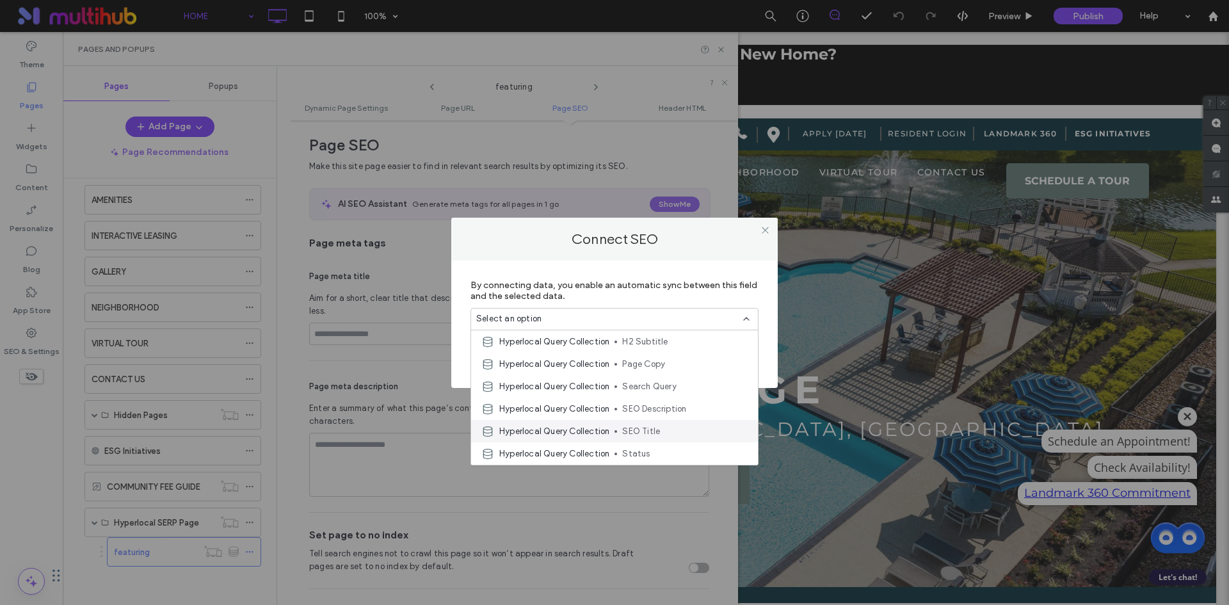
click at [668, 435] on span "SEO Title" at bounding box center [684, 431] width 125 height 13
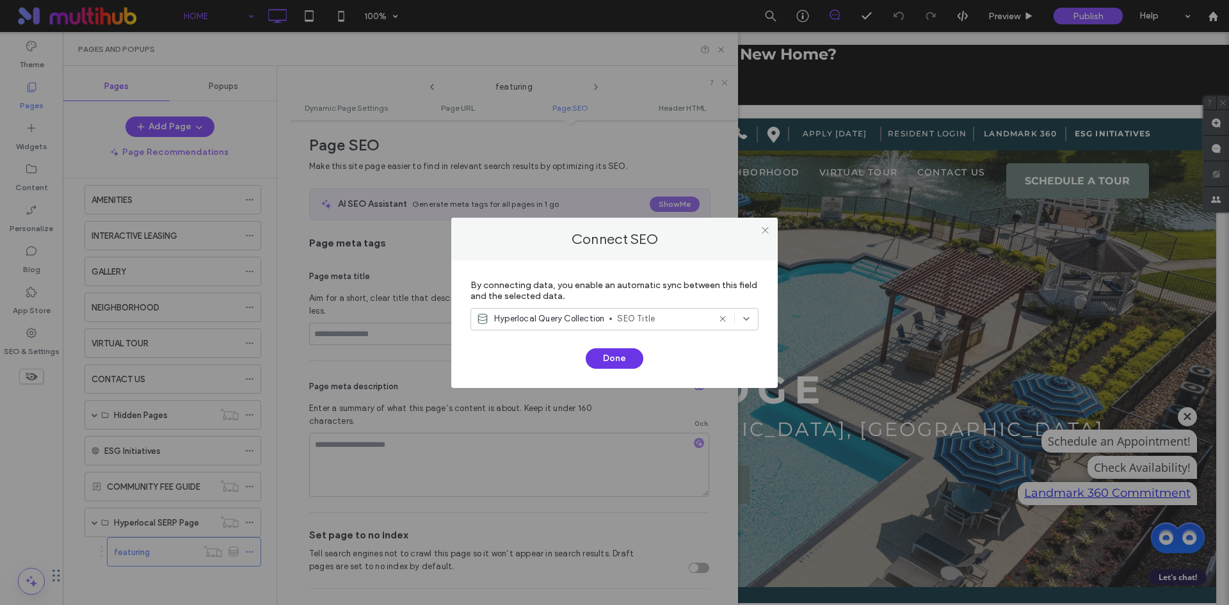
click at [611, 362] on button "Done" at bounding box center [615, 358] width 58 height 20
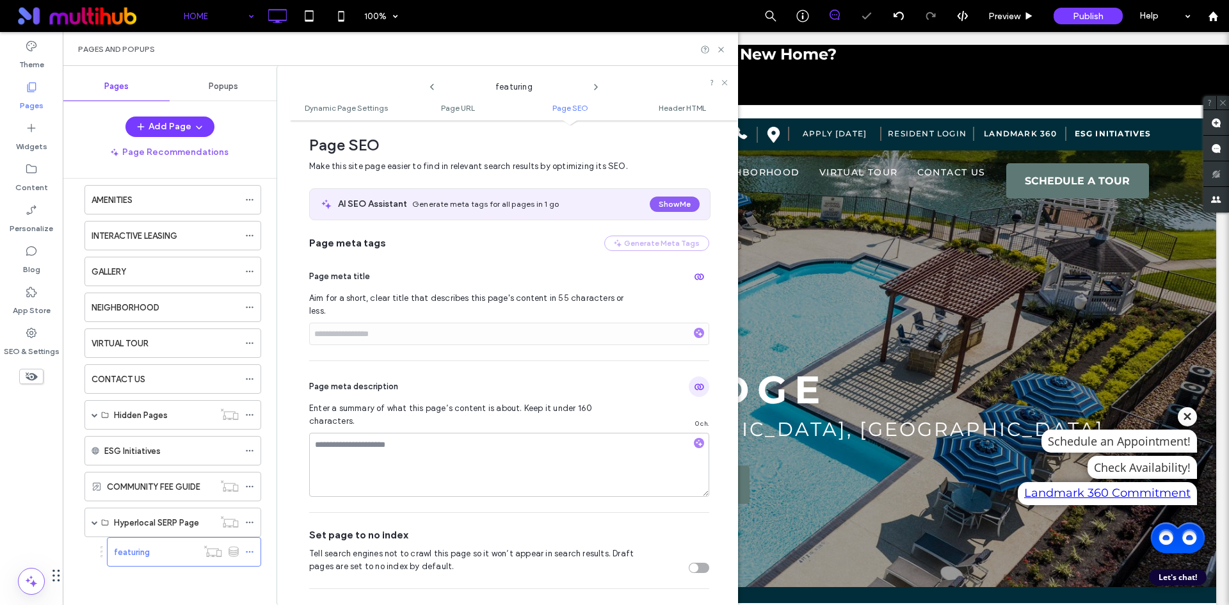
click at [694, 382] on icon "button" at bounding box center [699, 387] width 10 height 10
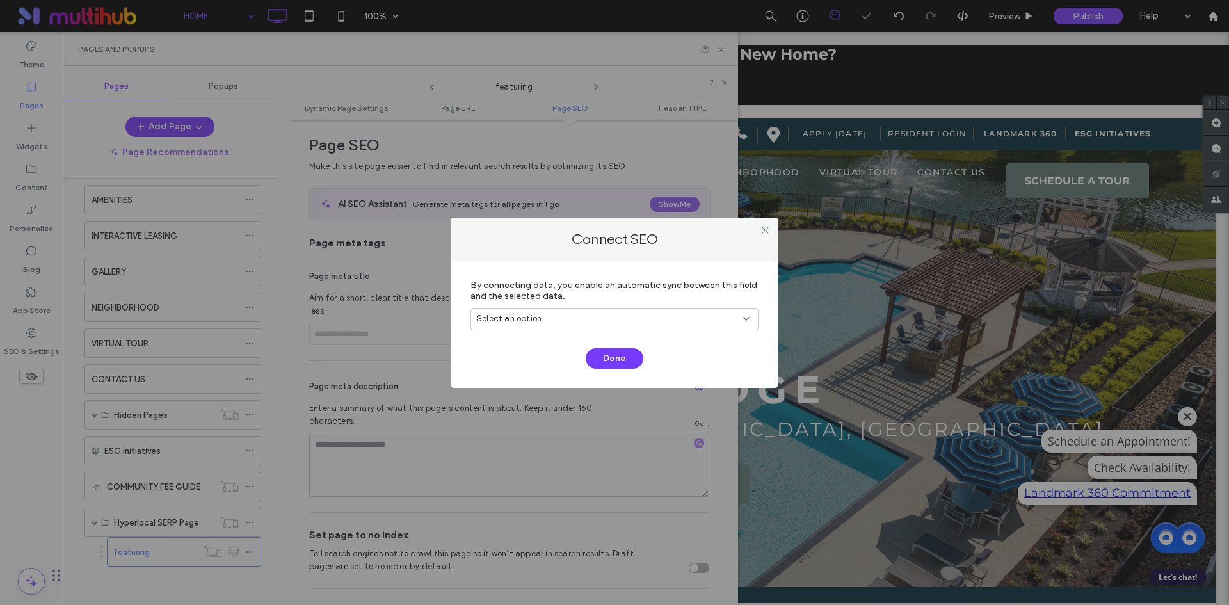
click at [686, 318] on div "Select an option" at bounding box center [606, 318] width 261 height 13
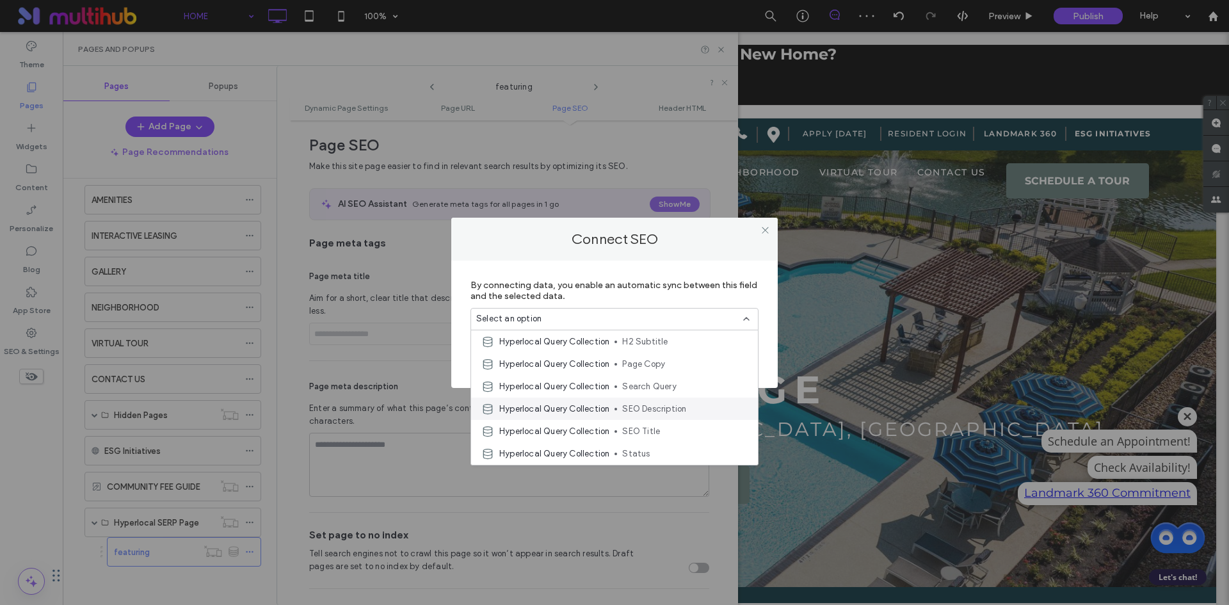
click at [689, 408] on span "SEO Description" at bounding box center [684, 409] width 125 height 13
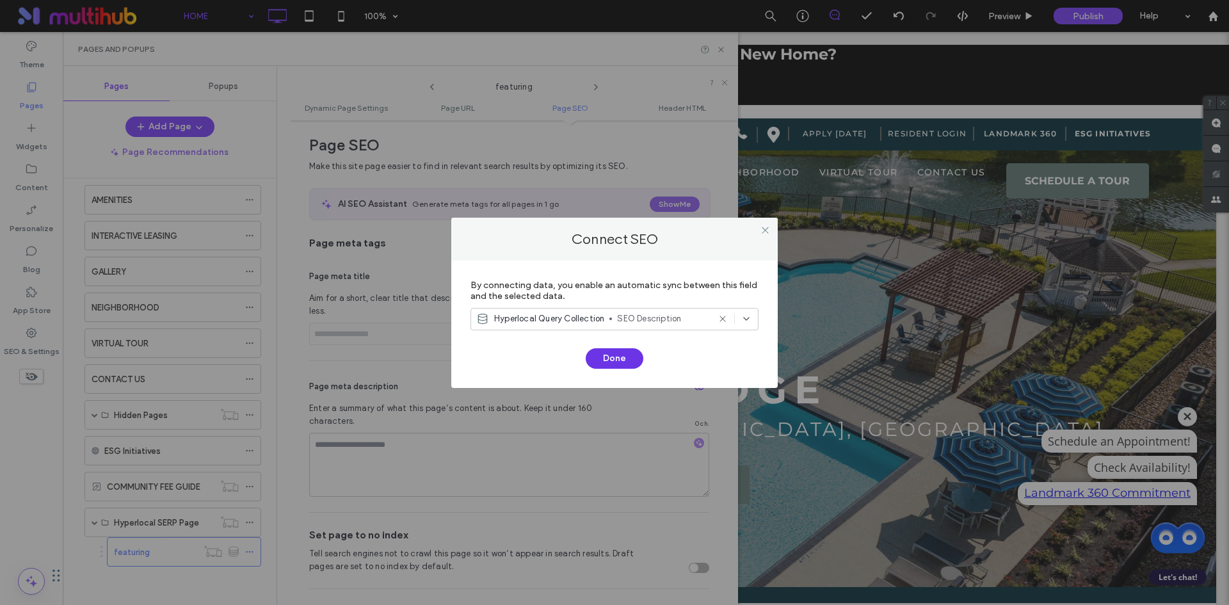
click at [617, 355] on button "Done" at bounding box center [615, 358] width 58 height 20
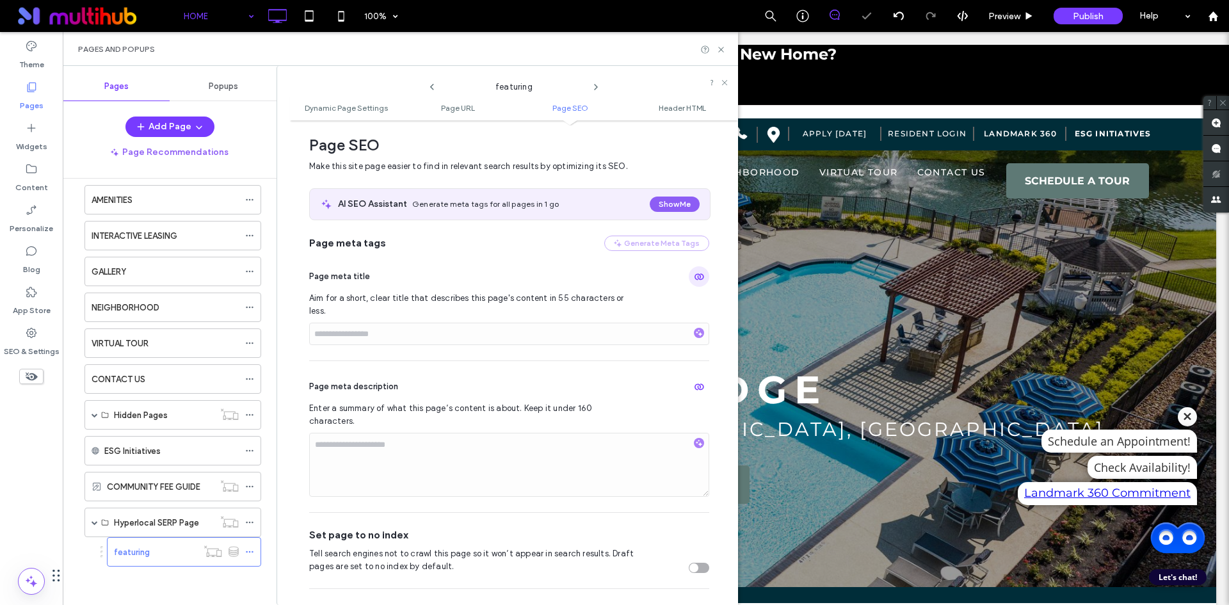
click at [700, 273] on span "button" at bounding box center [699, 276] width 20 height 20
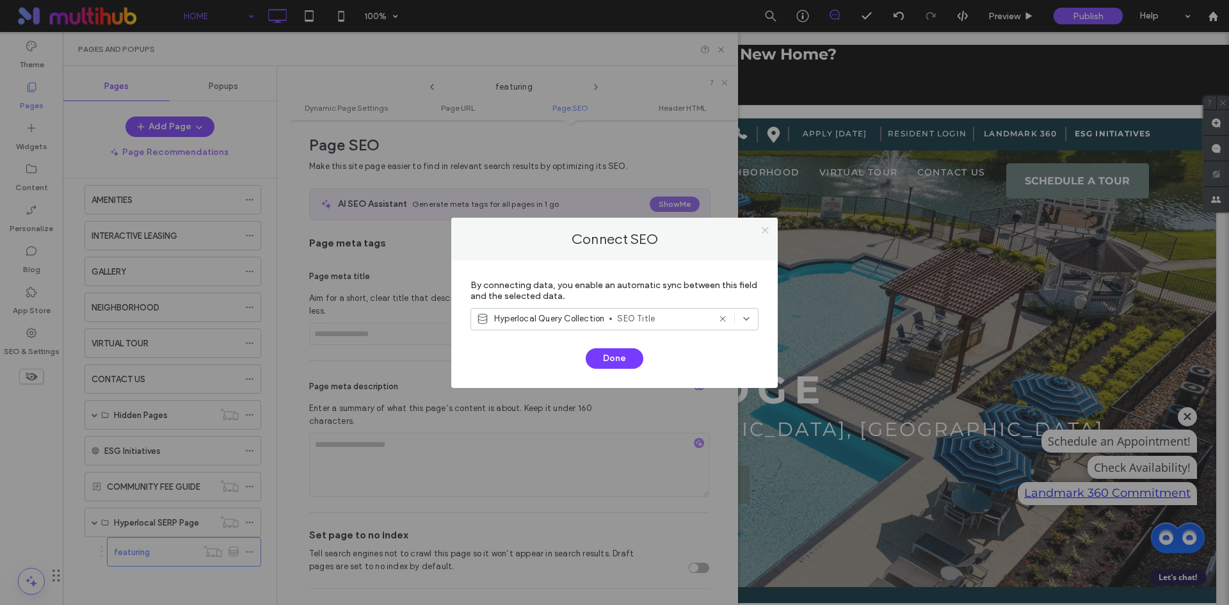
click at [762, 230] on icon at bounding box center [765, 230] width 10 height 10
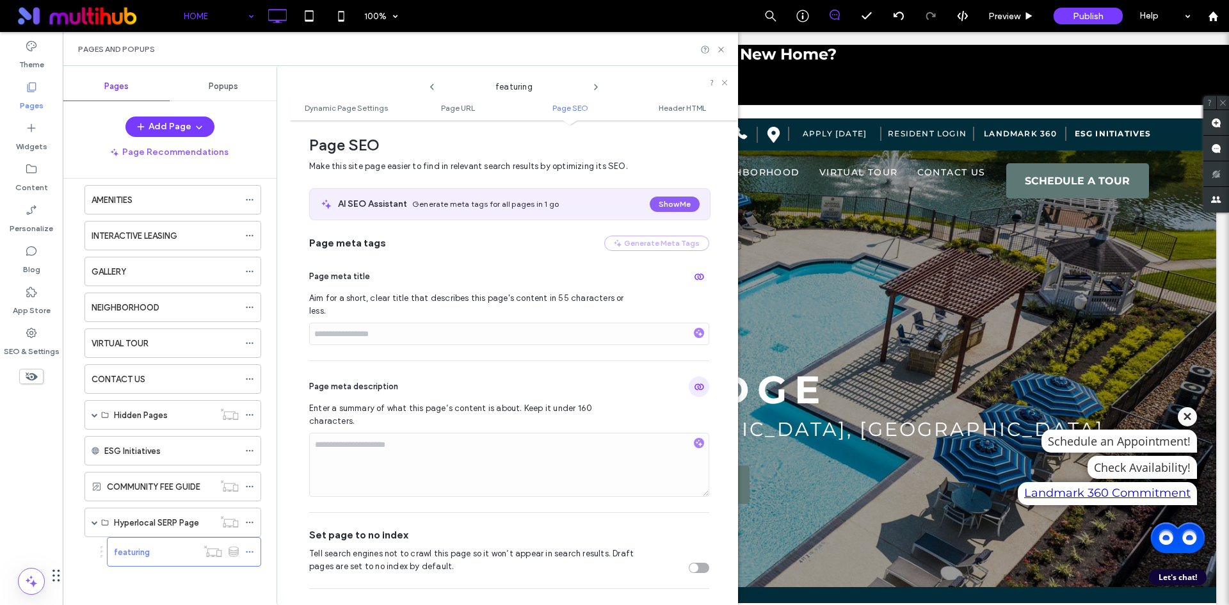
click at [695, 384] on use "button" at bounding box center [700, 387] width 10 height 6
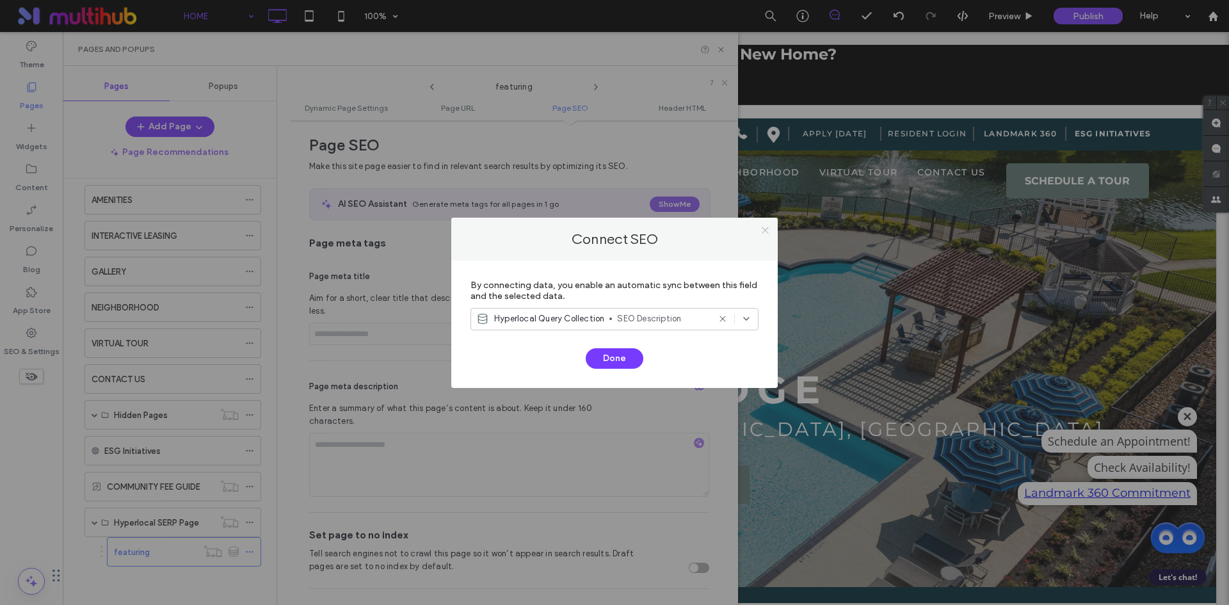
click at [766, 230] on icon at bounding box center [765, 230] width 10 height 10
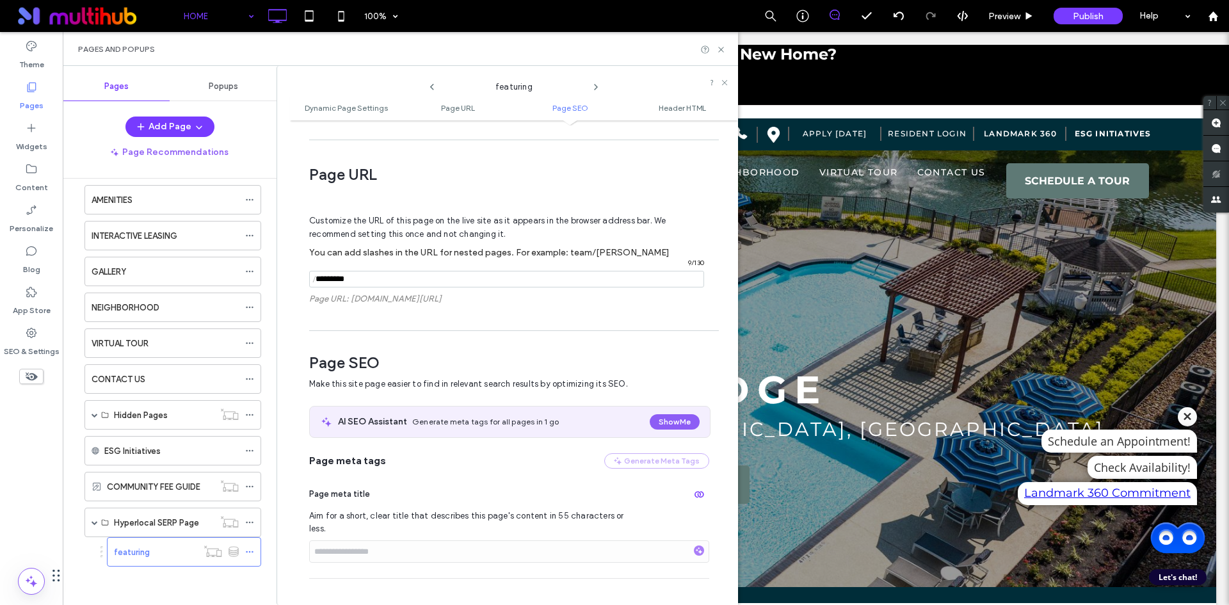
scroll to position [39, 0]
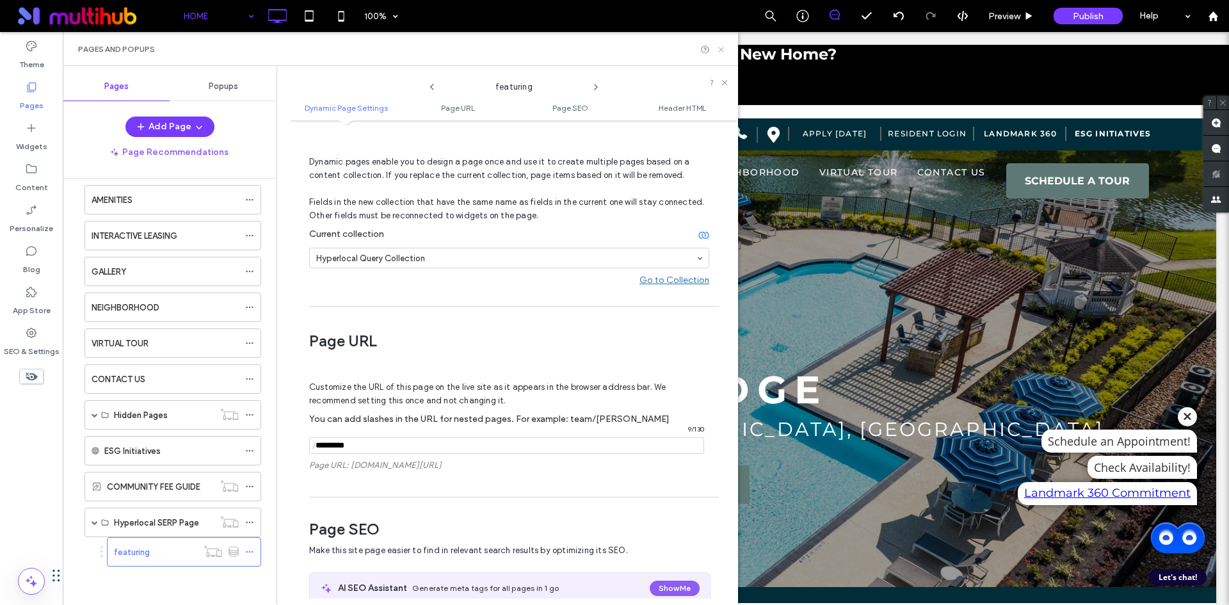
click at [720, 47] on use at bounding box center [720, 49] width 5 height 5
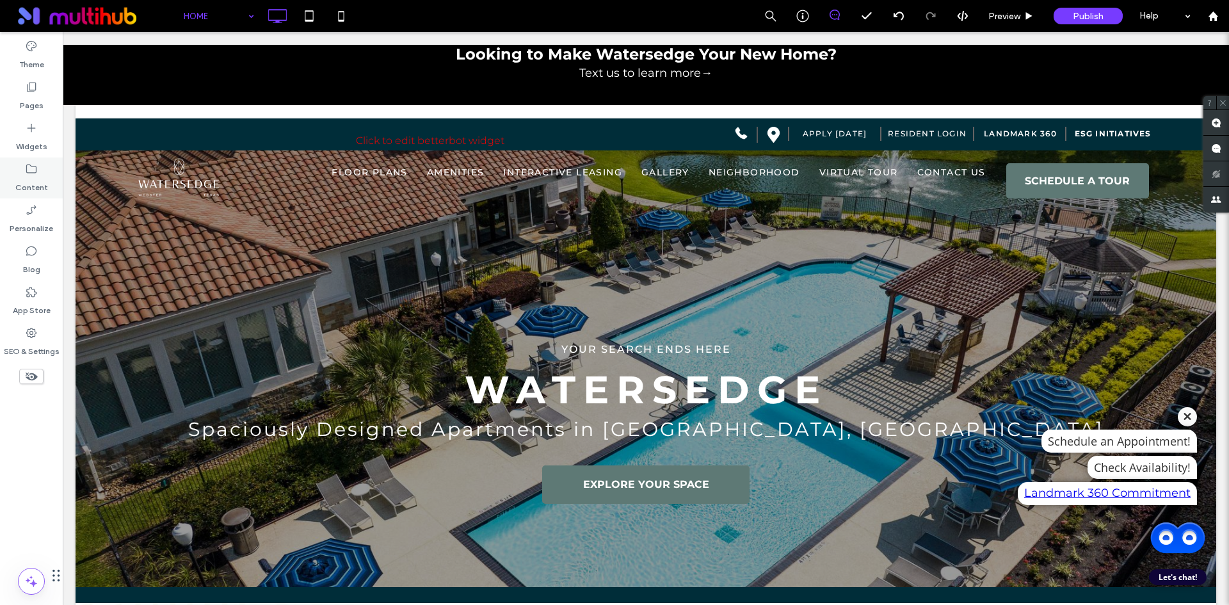
click at [25, 174] on icon at bounding box center [31, 169] width 13 height 13
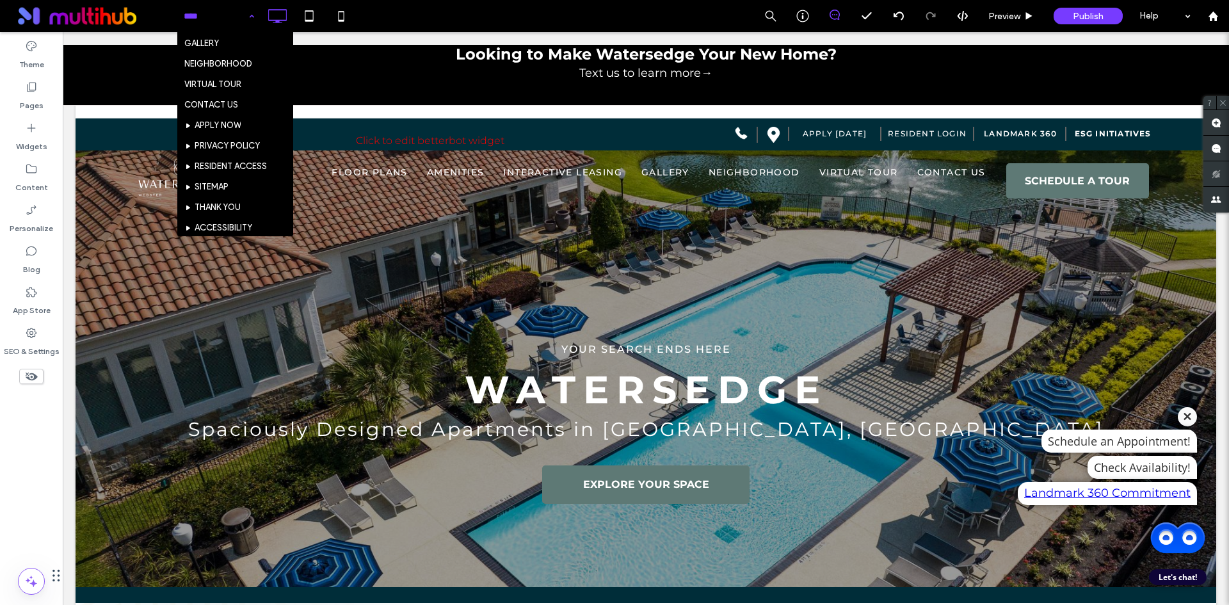
scroll to position [125, 0]
click at [245, 15] on div "HOME FLOOR PLANS AMENITIES INTERACTIVE LEASING GALLERY NEIGHBORHOOD VIRTUAL TOU…" at bounding box center [218, 16] width 83 height 32
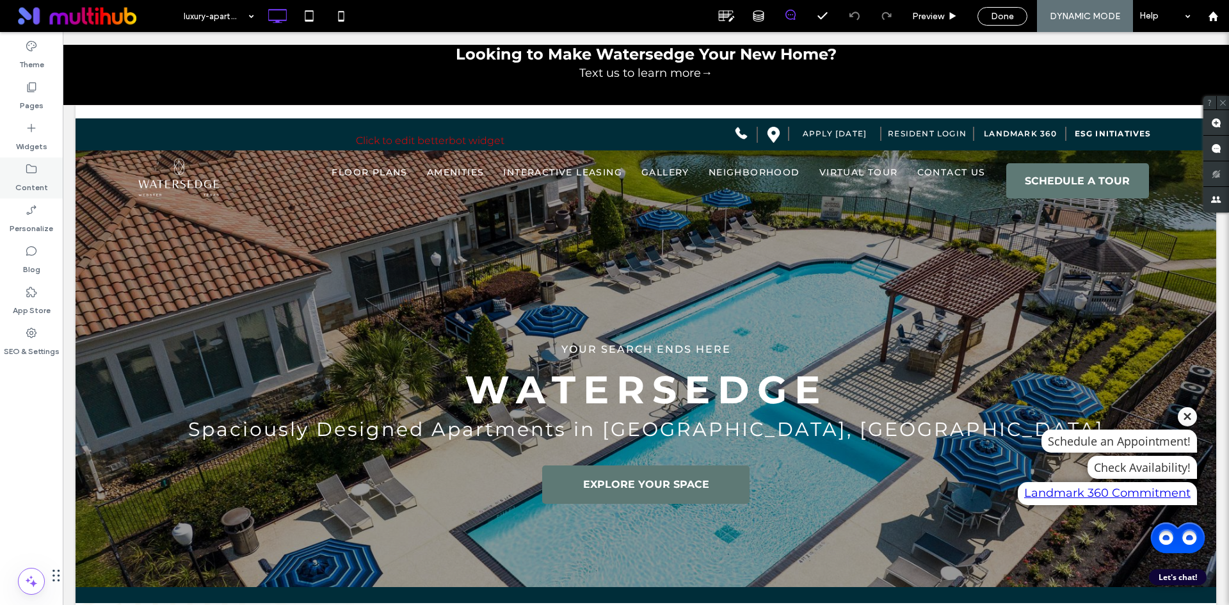
click at [29, 176] on label "Content" at bounding box center [31, 184] width 33 height 18
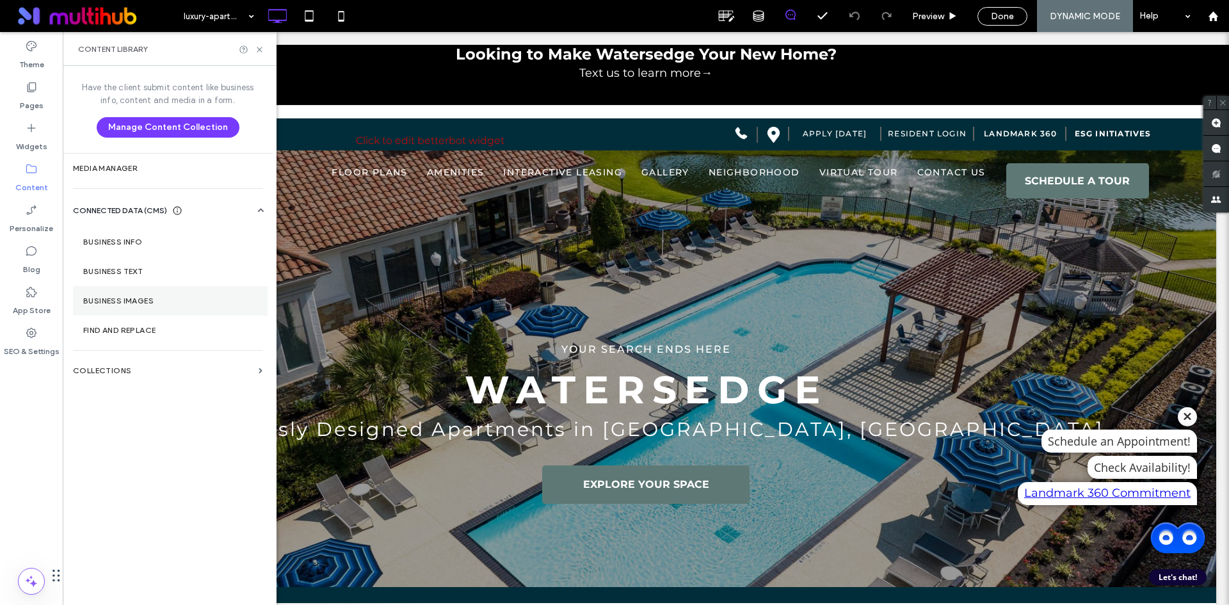
click at [173, 307] on section "Business Images" at bounding box center [170, 300] width 195 height 29
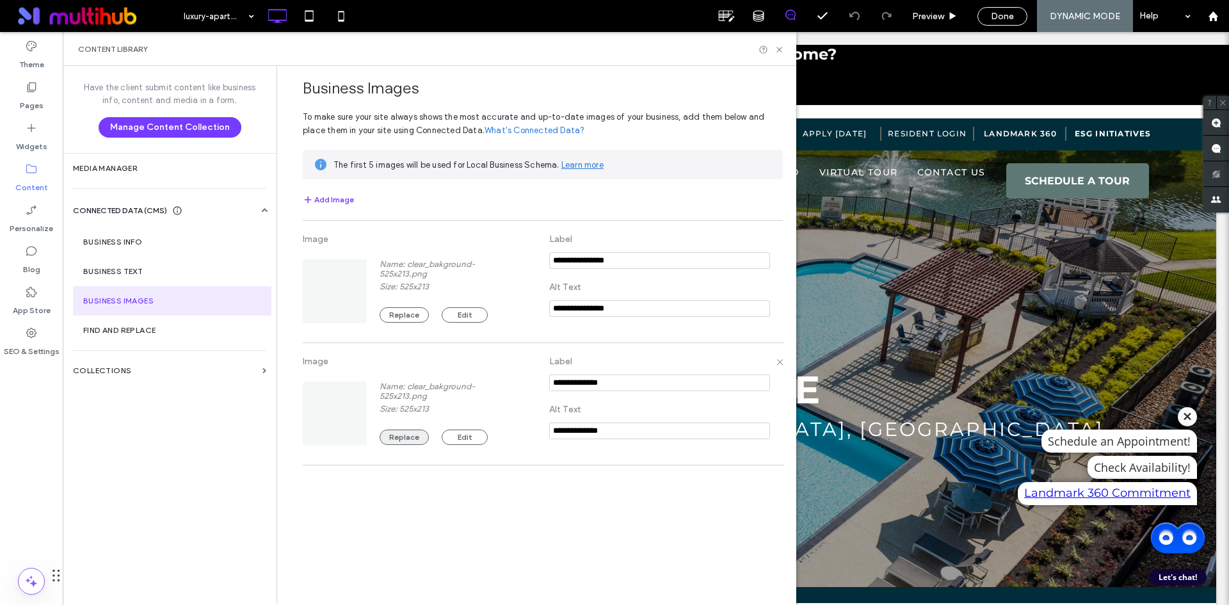
click at [401, 442] on button "Replace" at bounding box center [404, 437] width 49 height 15
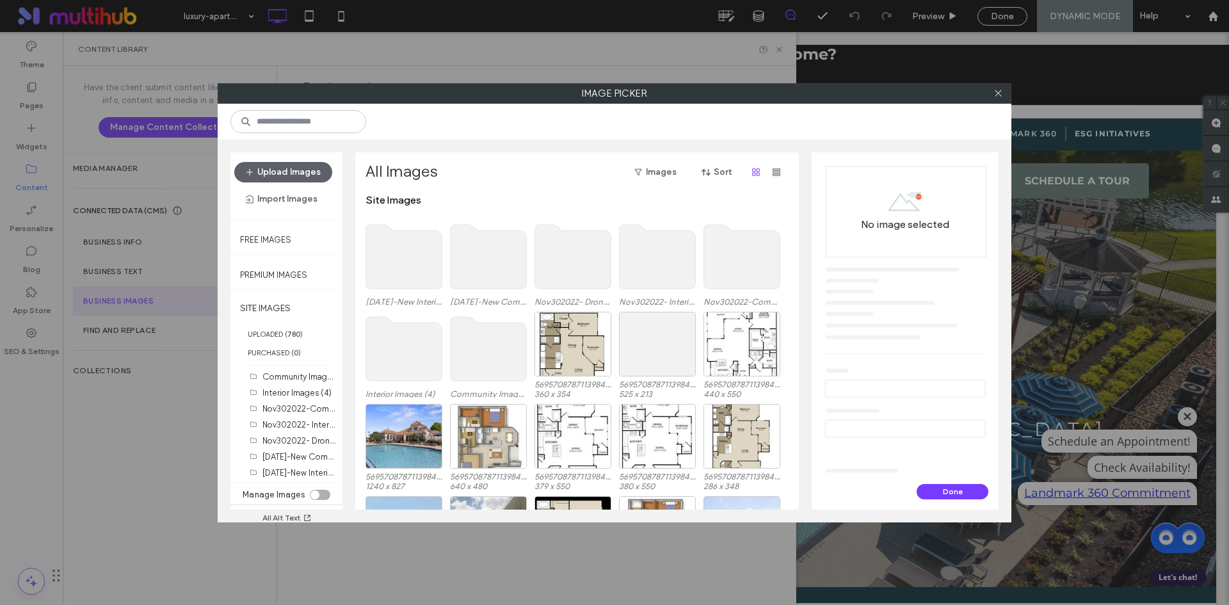
click at [430, 269] on use at bounding box center [404, 257] width 76 height 64
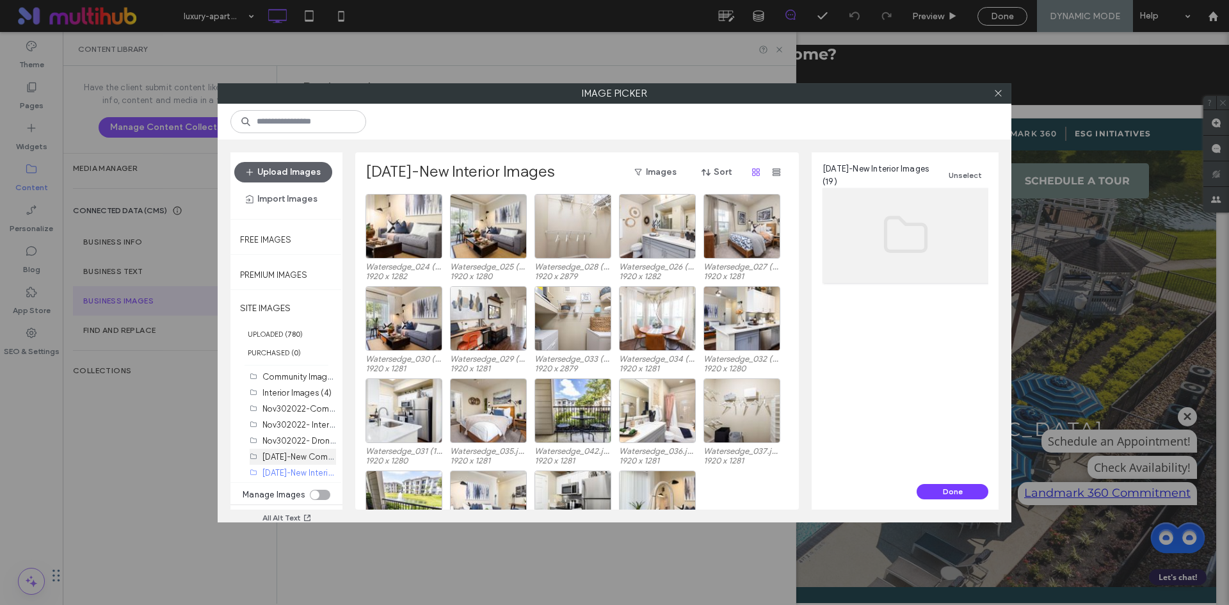
click at [296, 453] on label "June2023-New Community Images (28)" at bounding box center [330, 456] width 137 height 12
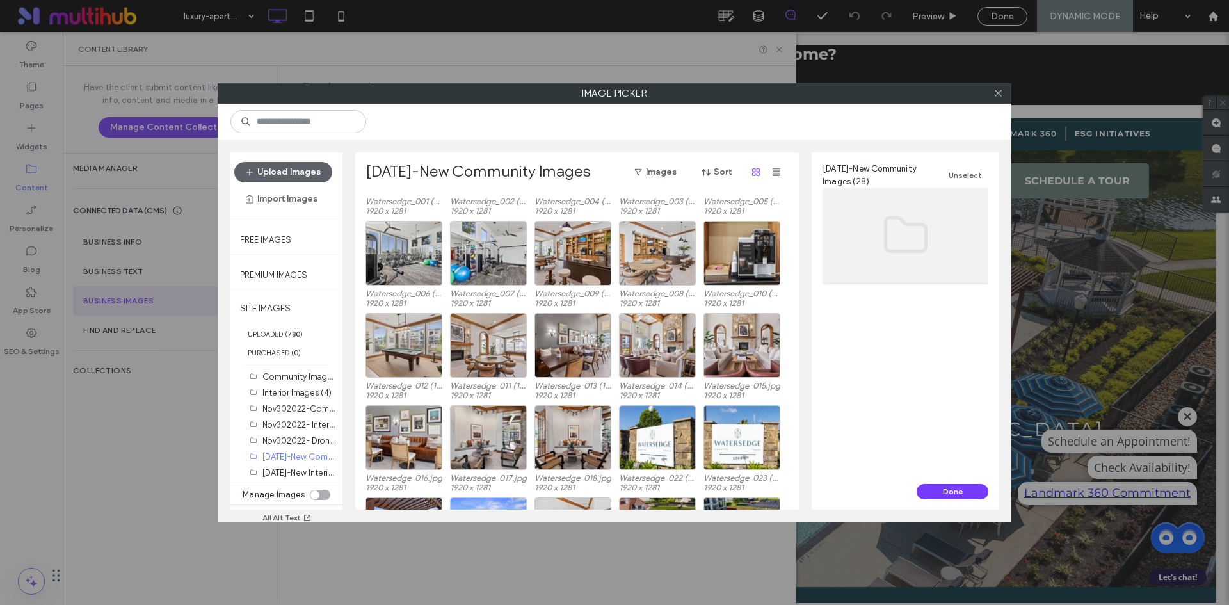
scroll to position [237, 0]
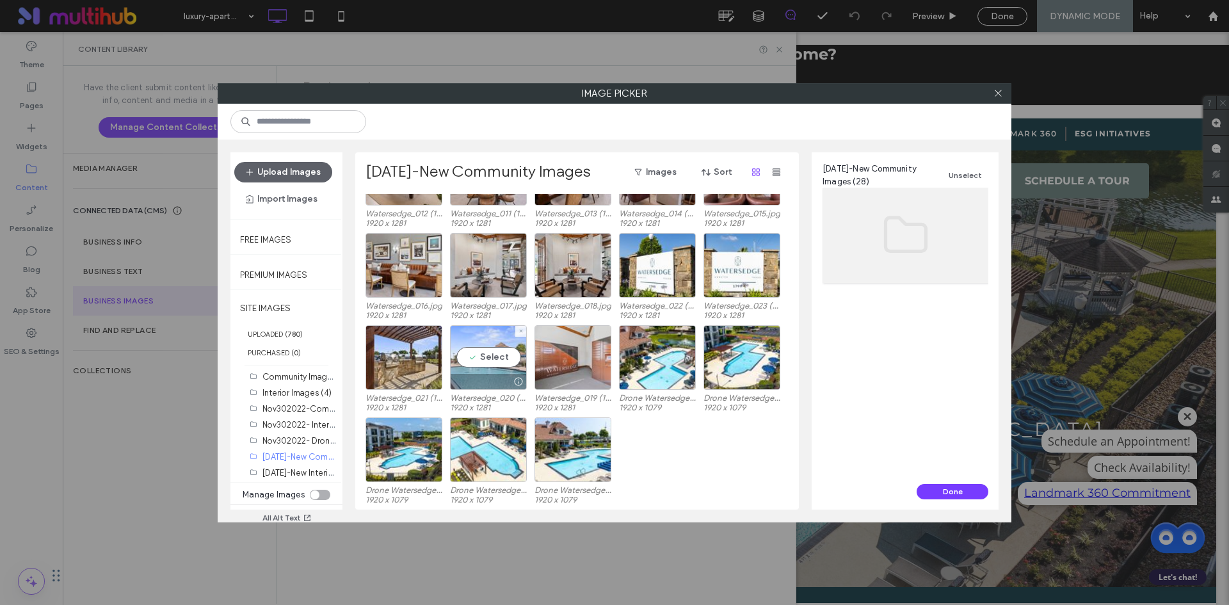
click at [482, 353] on div "Select" at bounding box center [488, 357] width 77 height 65
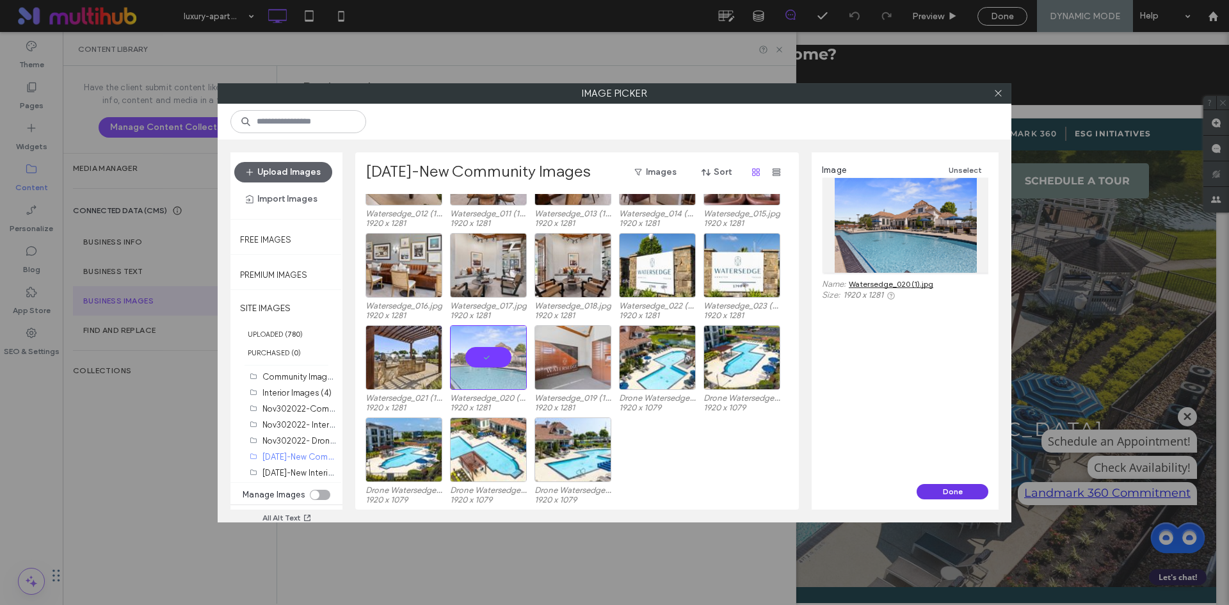
click at [965, 492] on button "Done" at bounding box center [953, 491] width 72 height 15
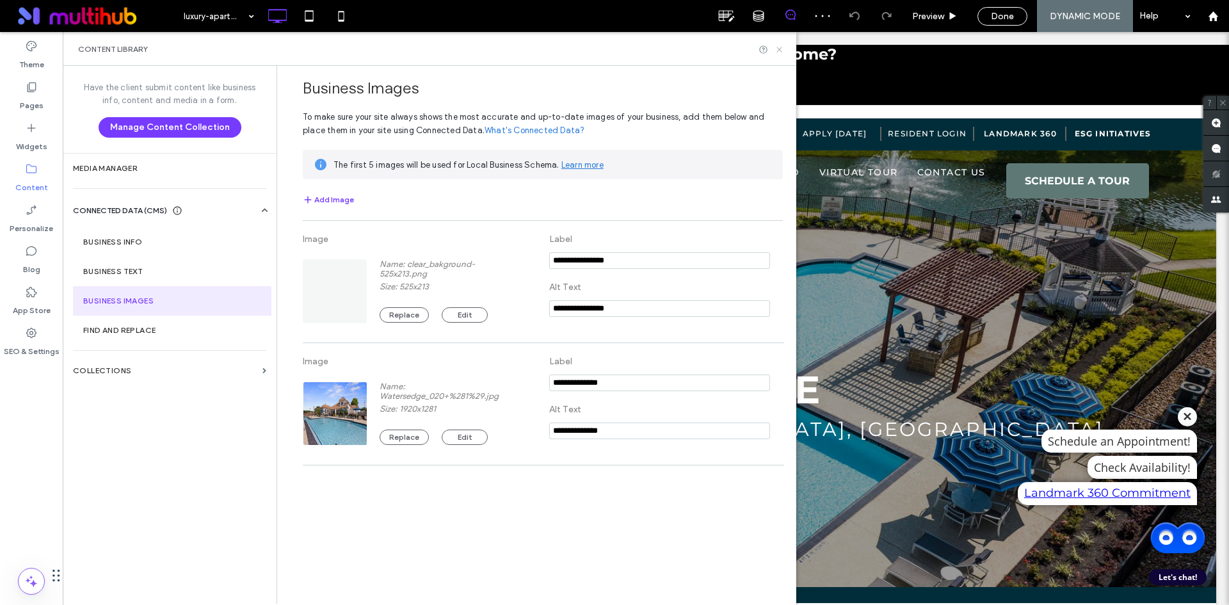
click at [778, 48] on use at bounding box center [778, 49] width 5 height 5
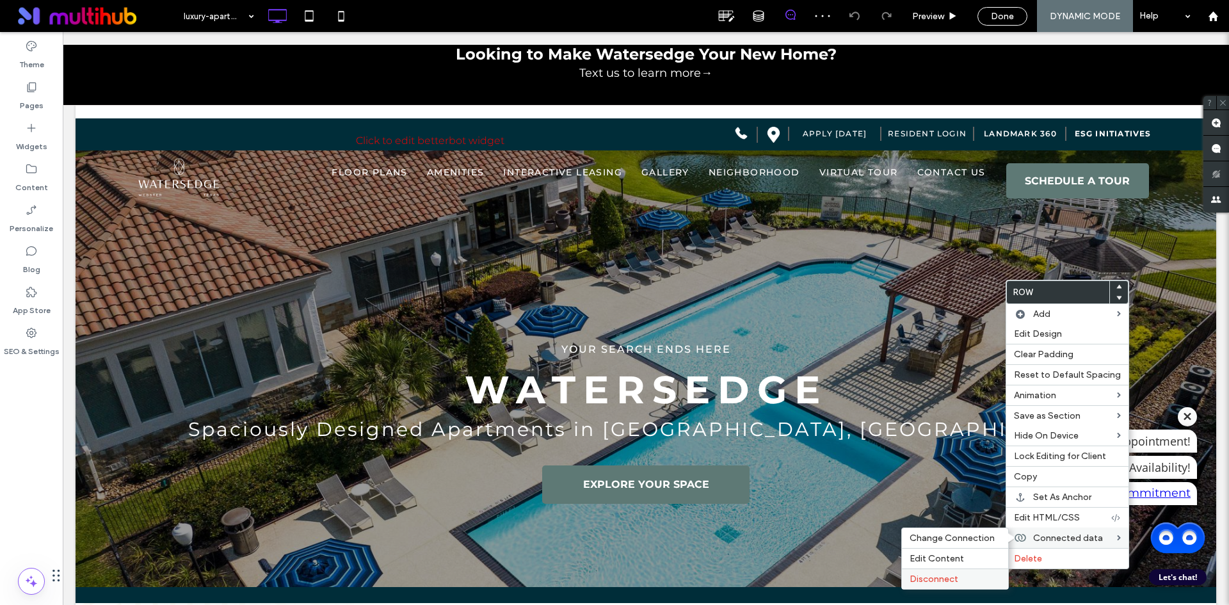
click at [955, 577] on label "Disconnect" at bounding box center [955, 579] width 91 height 11
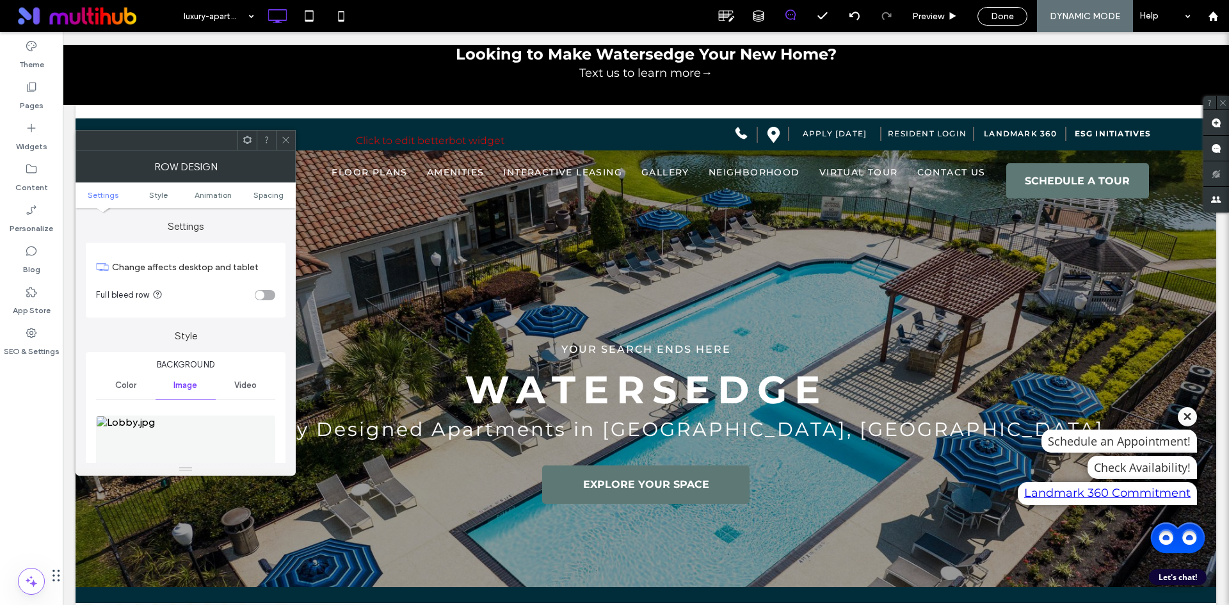
click at [199, 419] on img at bounding box center [185, 459] width 179 height 88
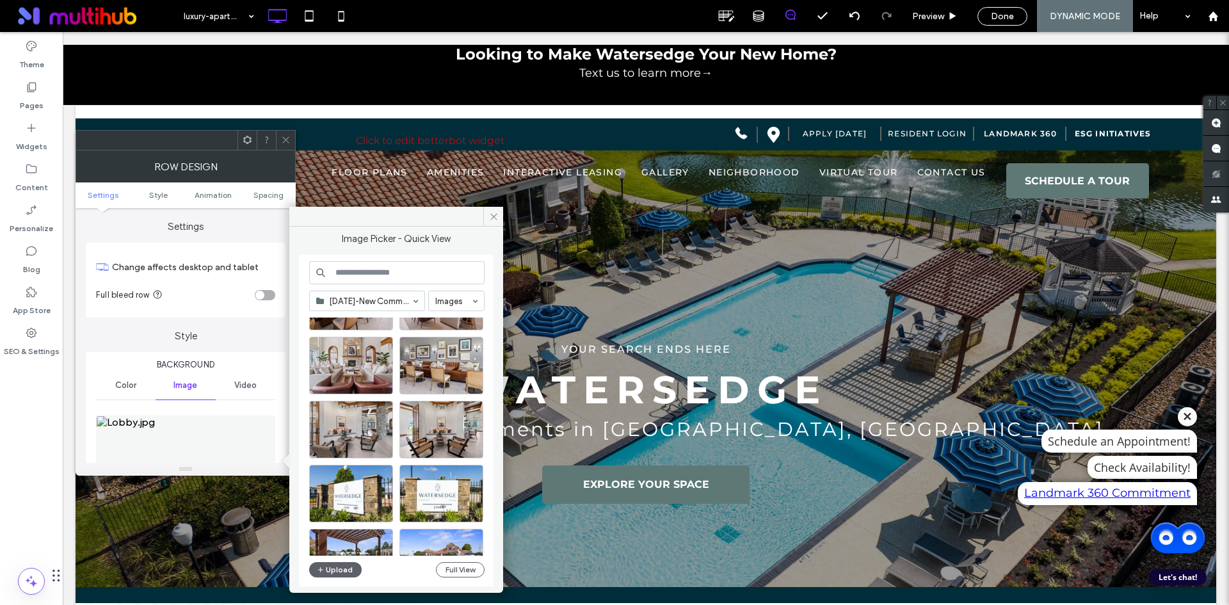
scroll to position [530, 0]
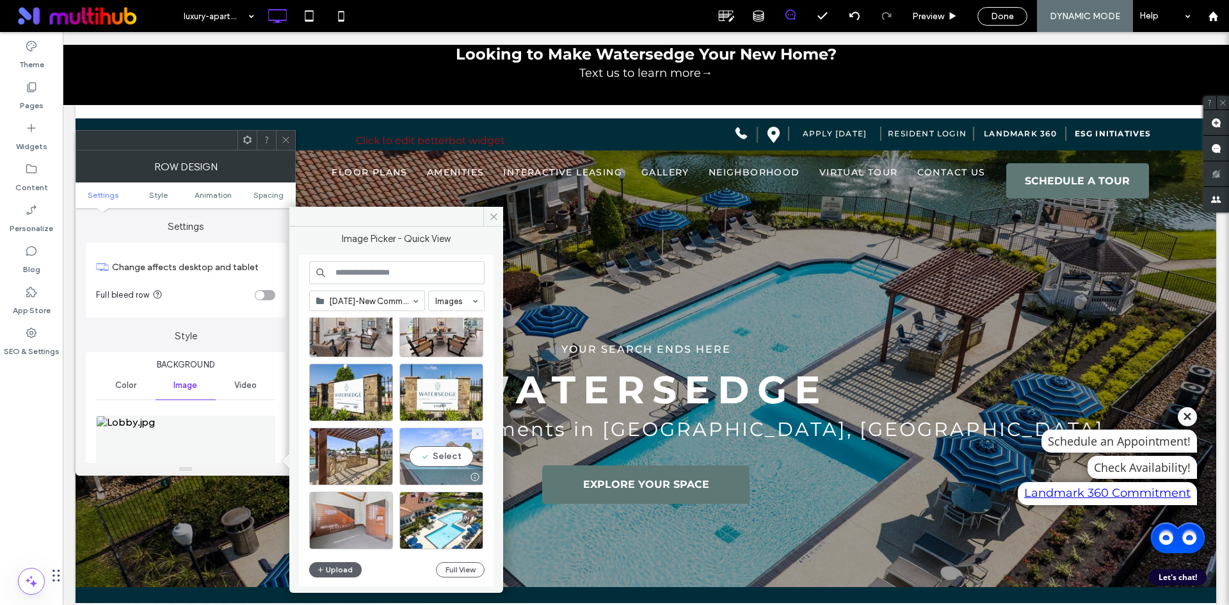
click at [449, 456] on div "Select" at bounding box center [441, 457] width 84 height 58
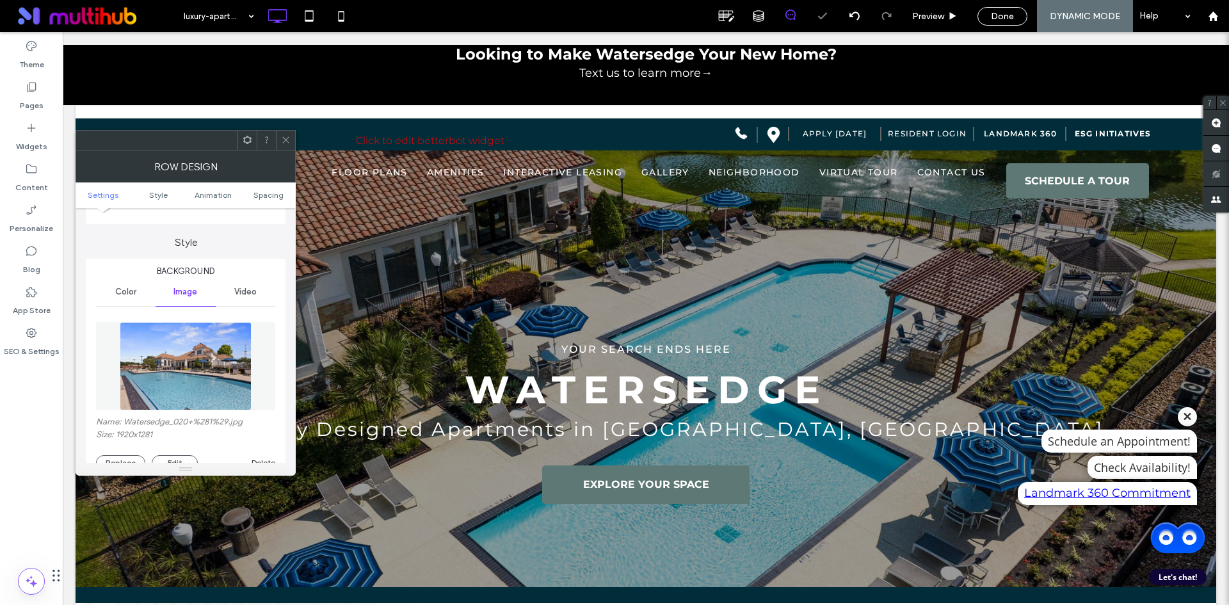
scroll to position [192, 0]
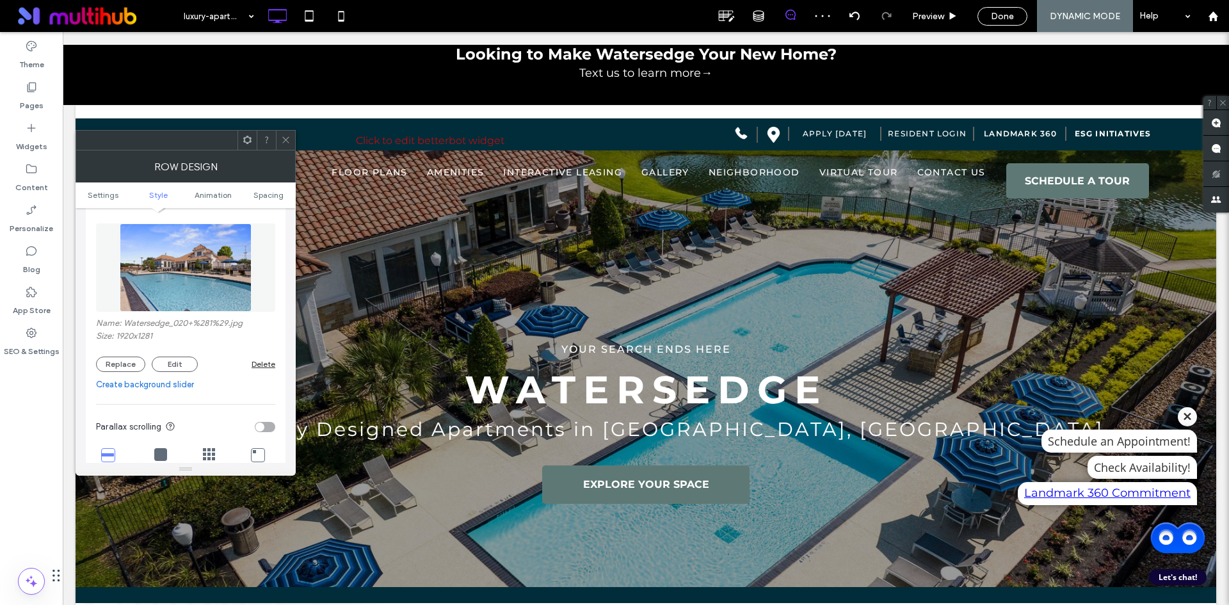
click at [286, 138] on icon at bounding box center [286, 140] width 10 height 10
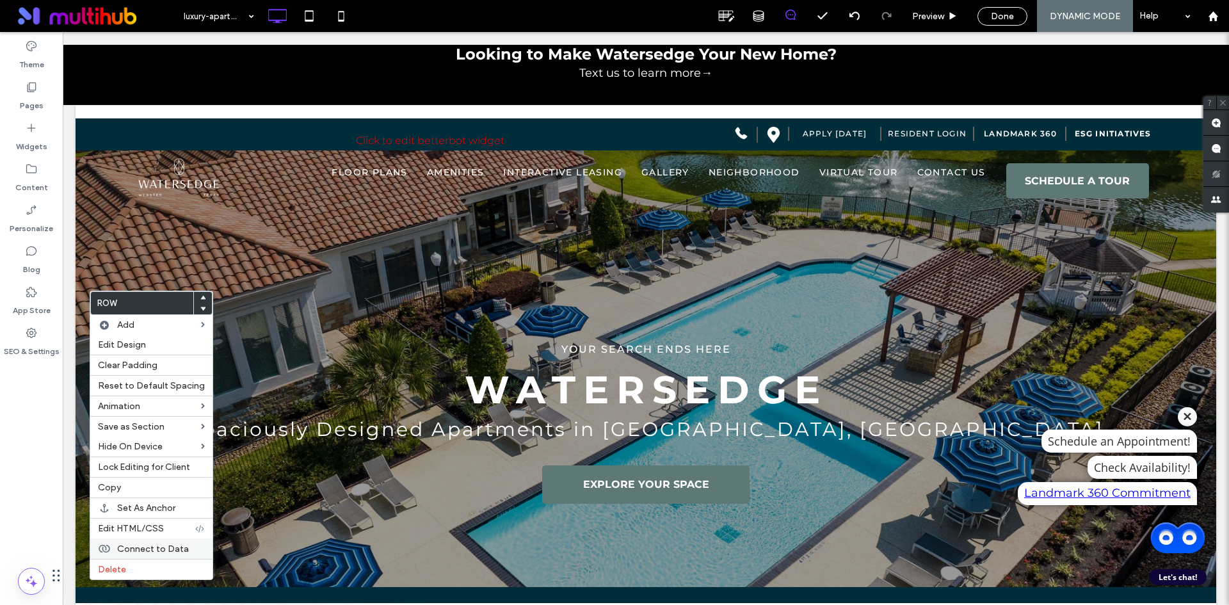
click at [135, 544] on span "Connect to Data" at bounding box center [153, 548] width 72 height 11
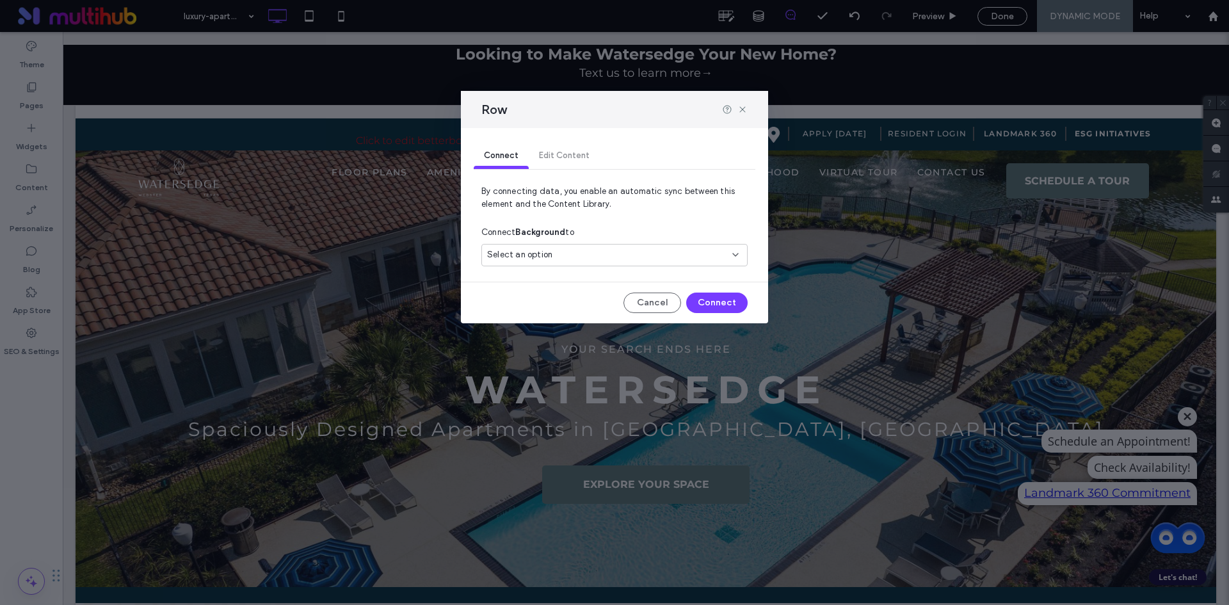
click at [550, 249] on span "Select an option" at bounding box center [519, 254] width 65 height 13
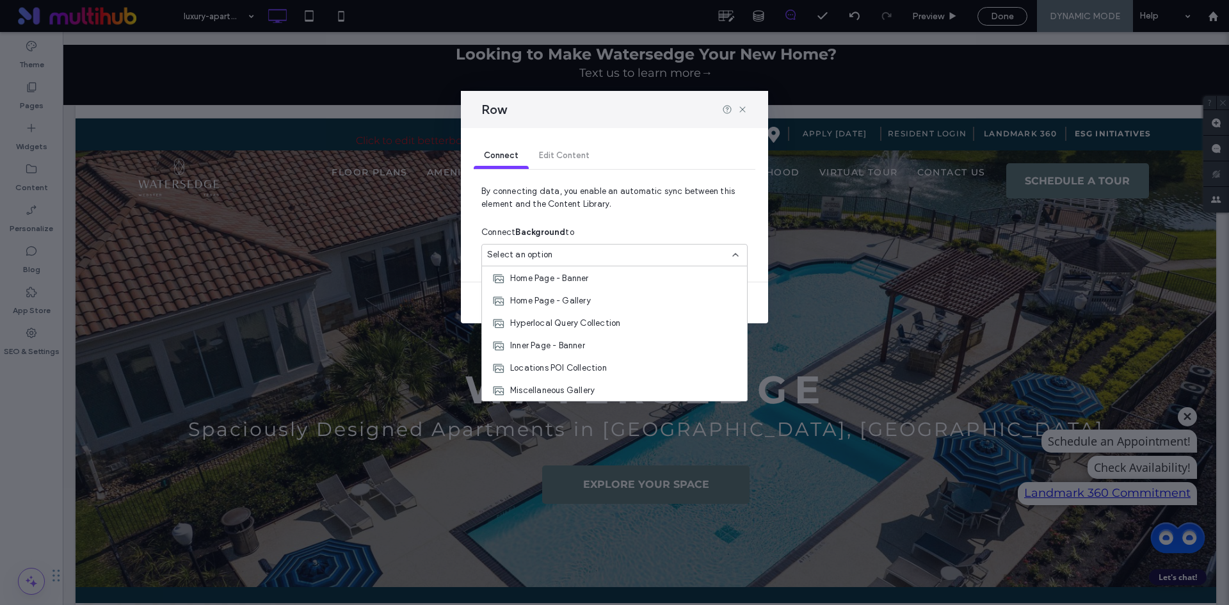
scroll to position [246, 0]
click at [594, 391] on div "Featured Image" at bounding box center [614, 389] width 265 height 22
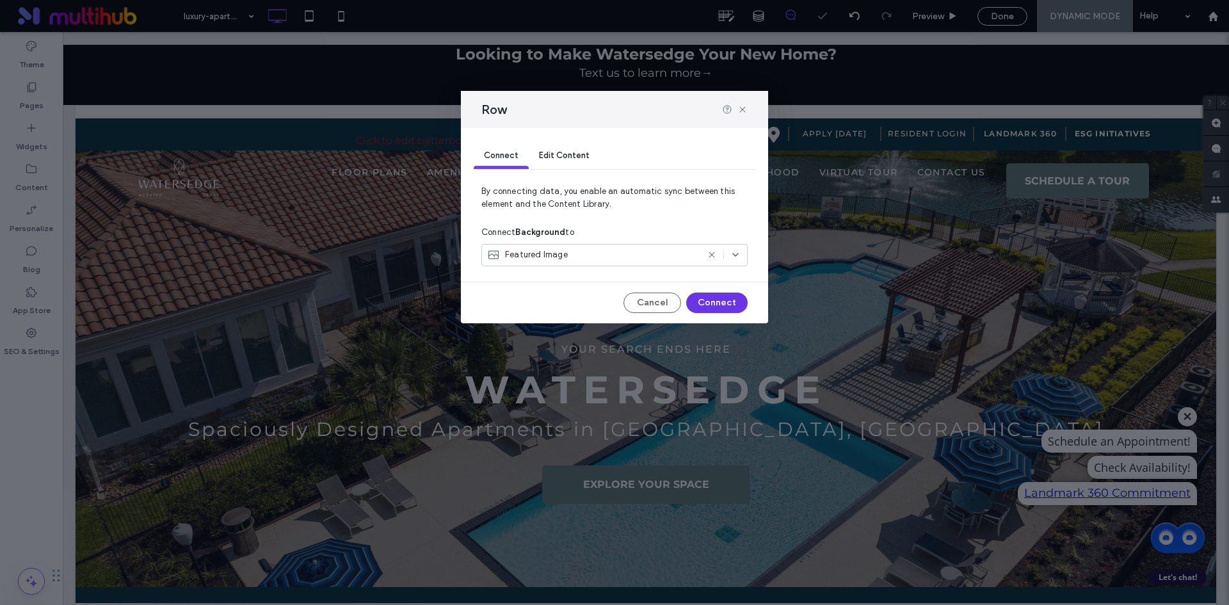
click at [716, 307] on button "Connect" at bounding box center [716, 303] width 61 height 20
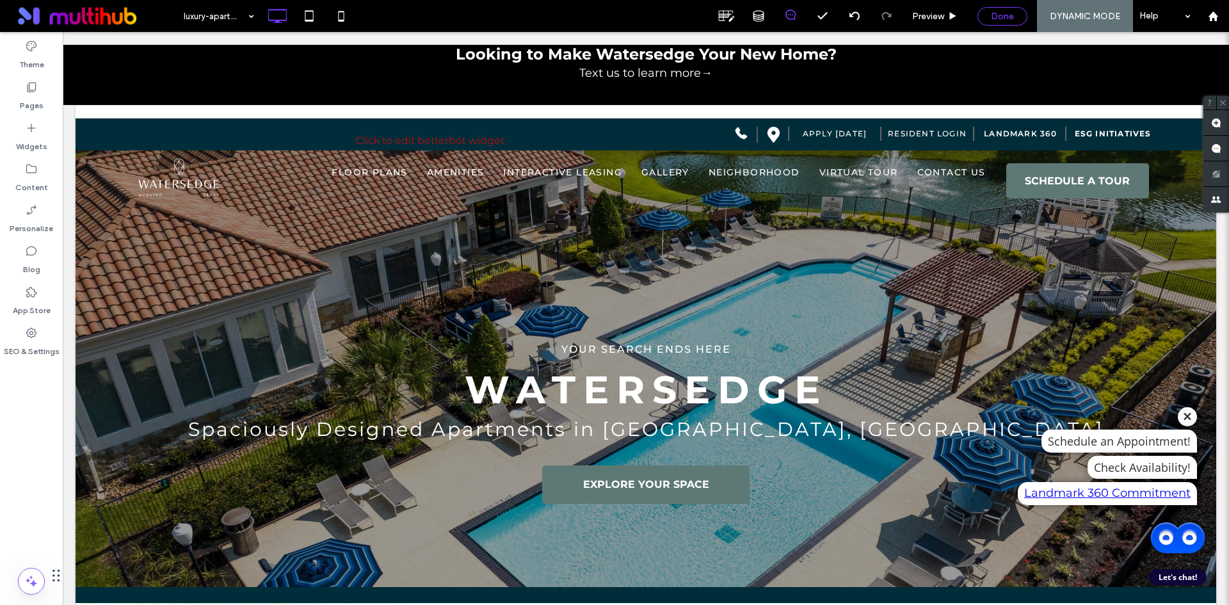
click at [982, 20] on div "Done" at bounding box center [1002, 16] width 49 height 11
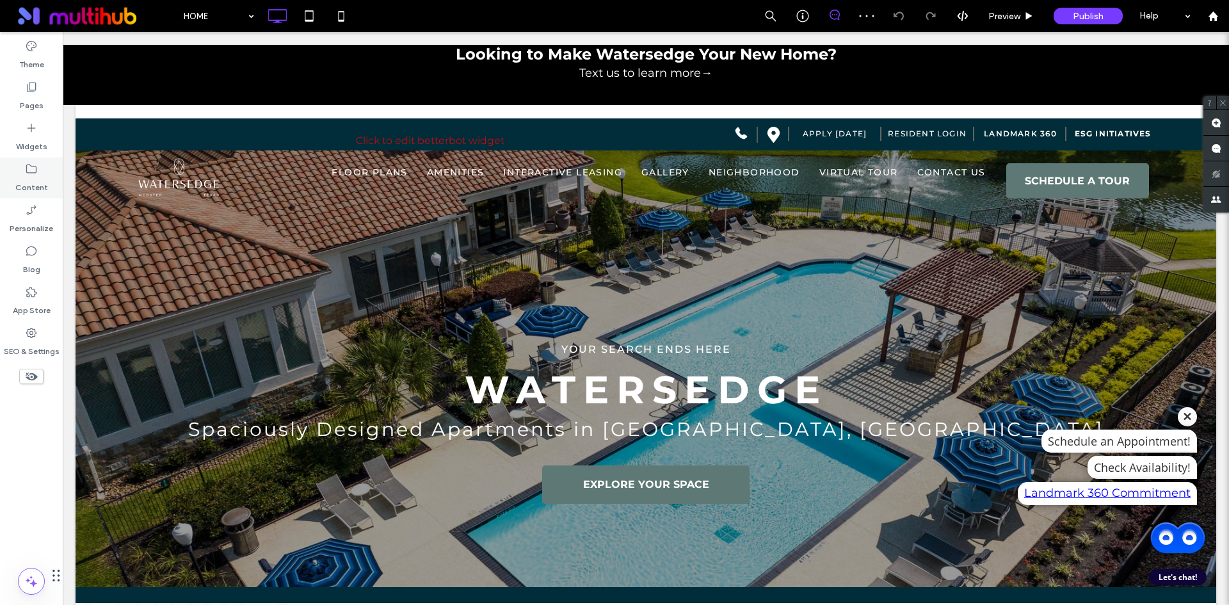
click at [31, 196] on div "Content" at bounding box center [31, 177] width 63 height 41
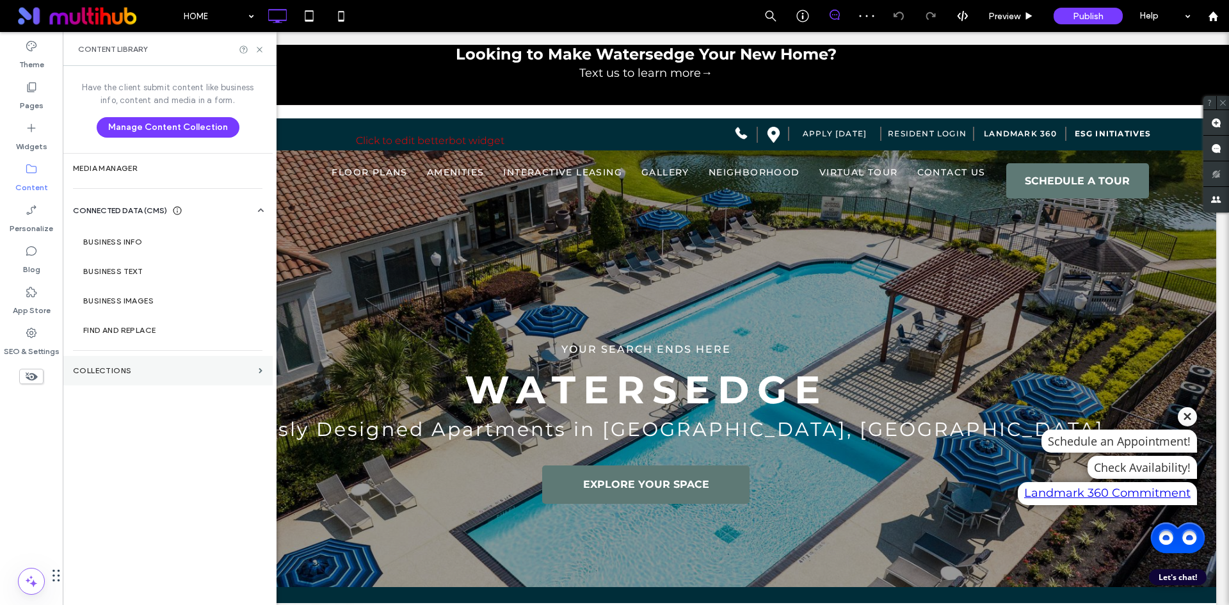
click at [130, 366] on section "Collections" at bounding box center [168, 370] width 210 height 29
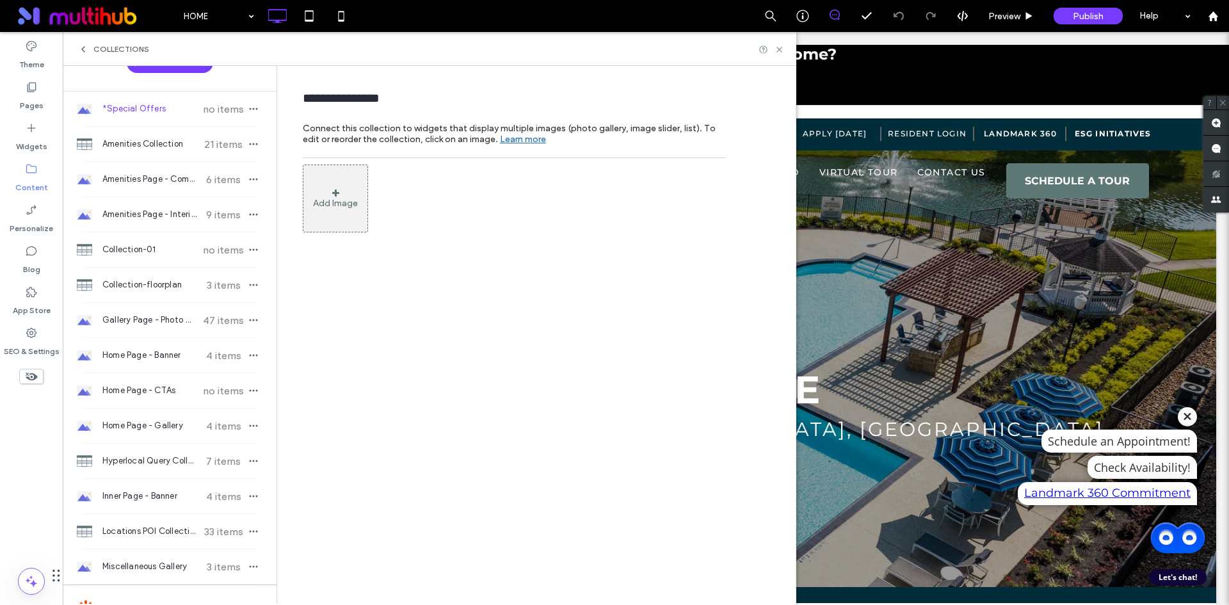
scroll to position [144, 0]
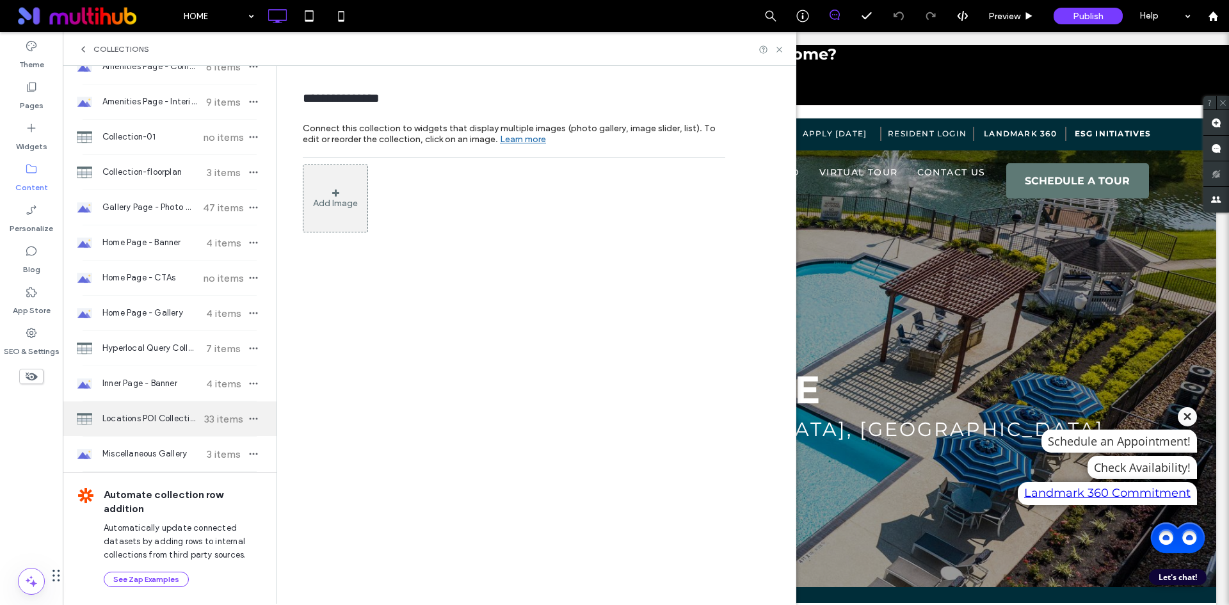
click at [166, 419] on span "Locations POI Collection" at bounding box center [149, 418] width 95 height 13
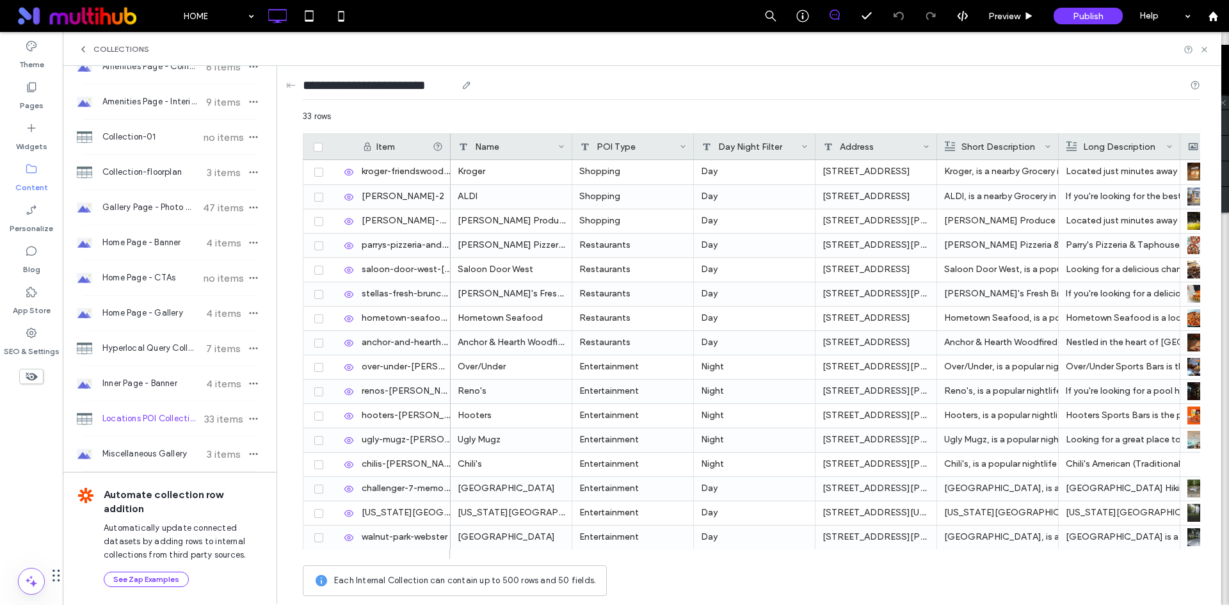
click at [421, 86] on input "**********" at bounding box center [380, 85] width 154 height 18
click at [127, 349] on span "Hyperlocal Query Collection" at bounding box center [149, 348] width 95 height 13
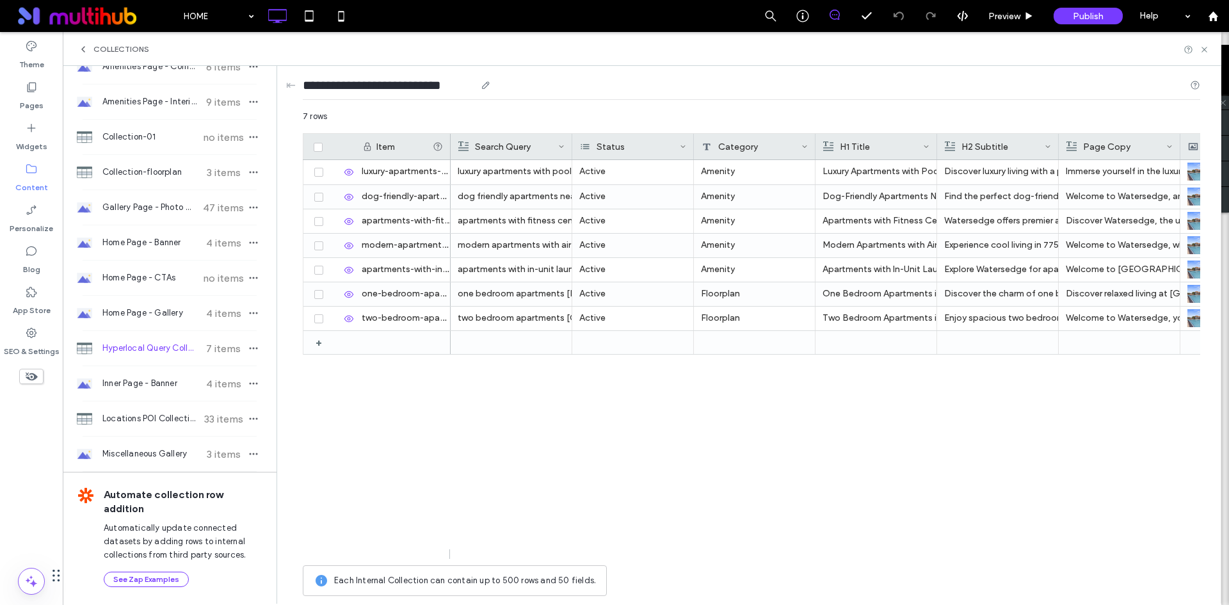
click at [455, 83] on input "**********" at bounding box center [389, 85] width 173 height 18
click at [495, 147] on div "Search Query" at bounding box center [508, 147] width 100 height 26
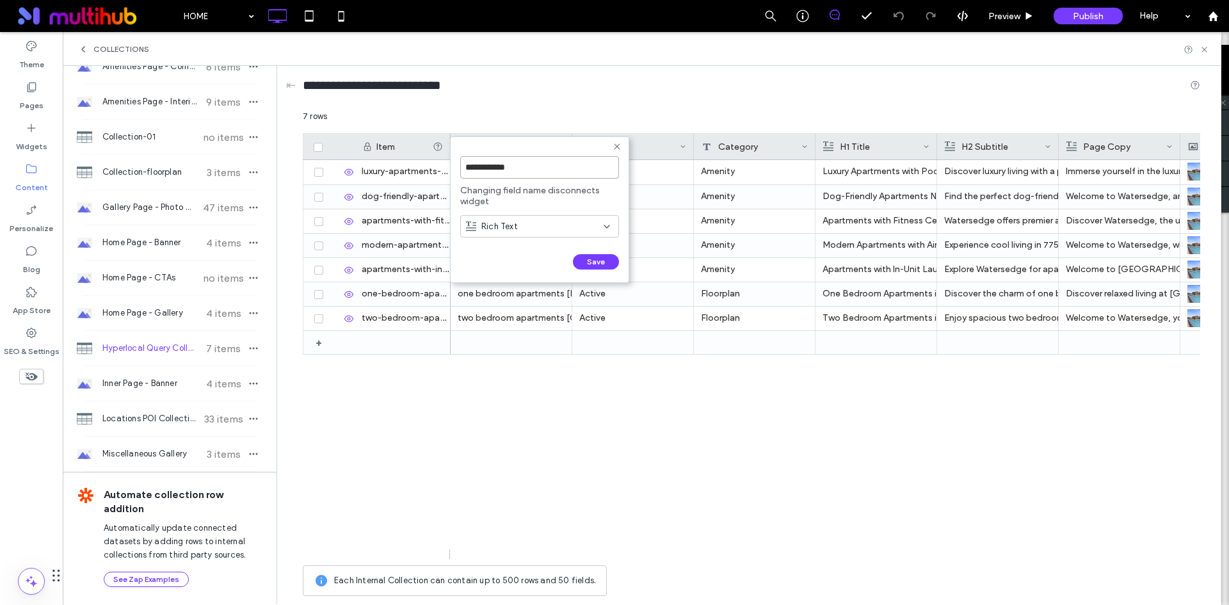
click at [509, 163] on input "**********" at bounding box center [539, 167] width 159 height 22
click at [623, 145] on form "**********" at bounding box center [539, 209] width 179 height 147
click at [620, 146] on icon at bounding box center [617, 146] width 10 height 10
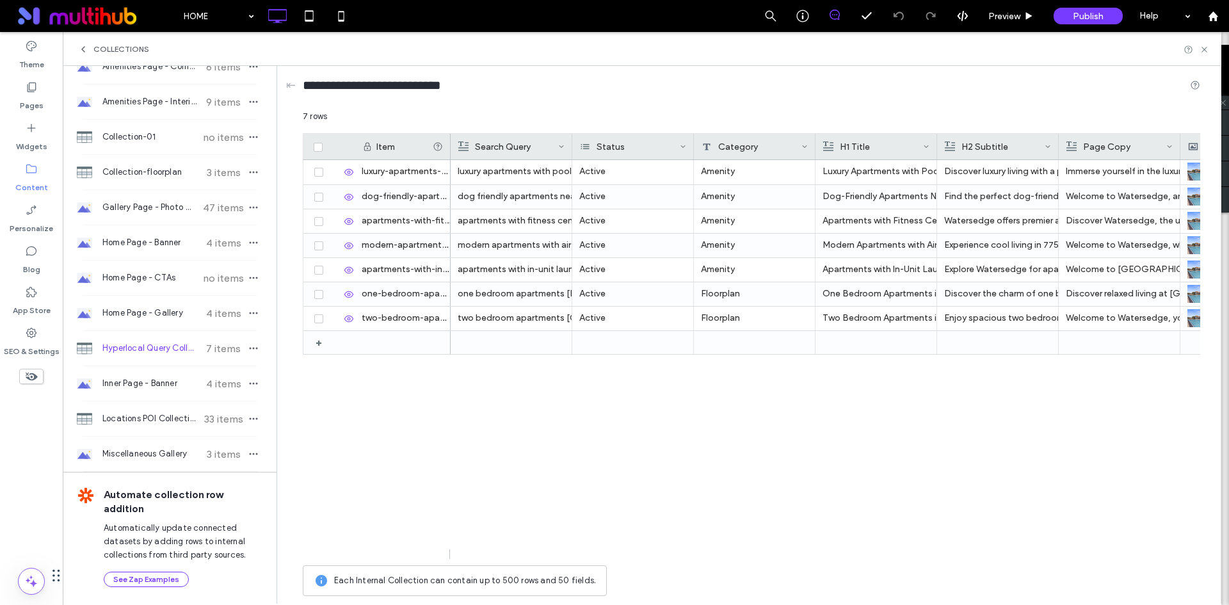
click at [639, 147] on div "Status" at bounding box center [630, 147] width 100 height 26
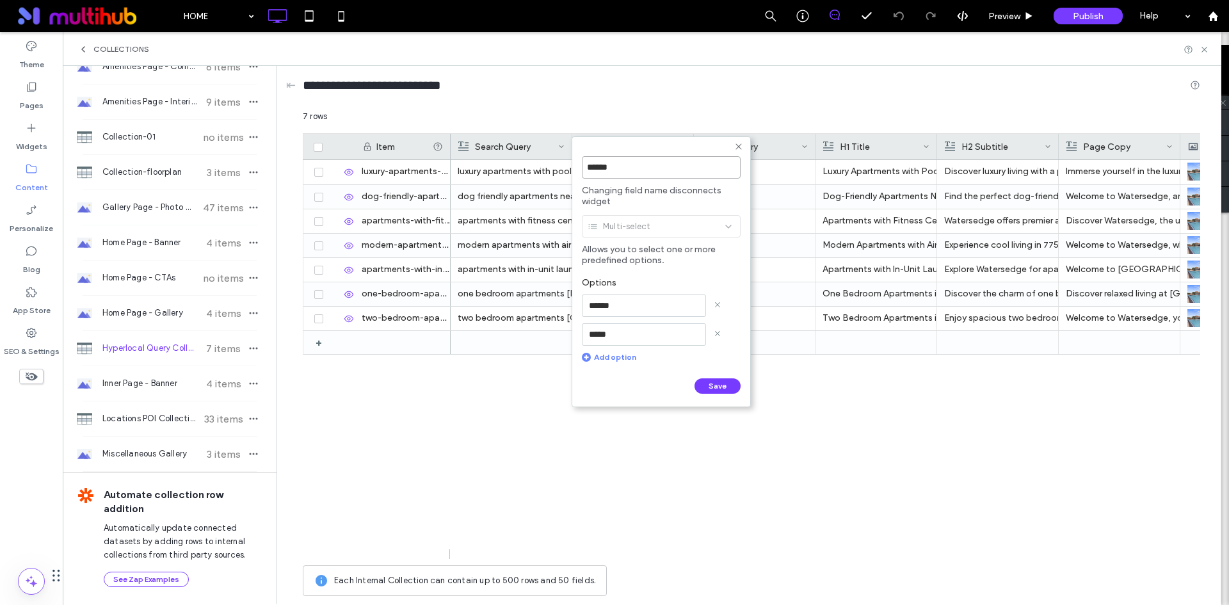
click at [650, 173] on input "******" at bounding box center [661, 167] width 159 height 22
click at [671, 306] on input "******" at bounding box center [644, 305] width 124 height 22
click at [634, 337] on input "*****" at bounding box center [644, 334] width 124 height 22
click at [733, 147] on form "****** Changing field name disconnects widget Multi-select Allows you to select…" at bounding box center [661, 271] width 179 height 271
click at [737, 147] on icon at bounding box center [739, 146] width 10 height 10
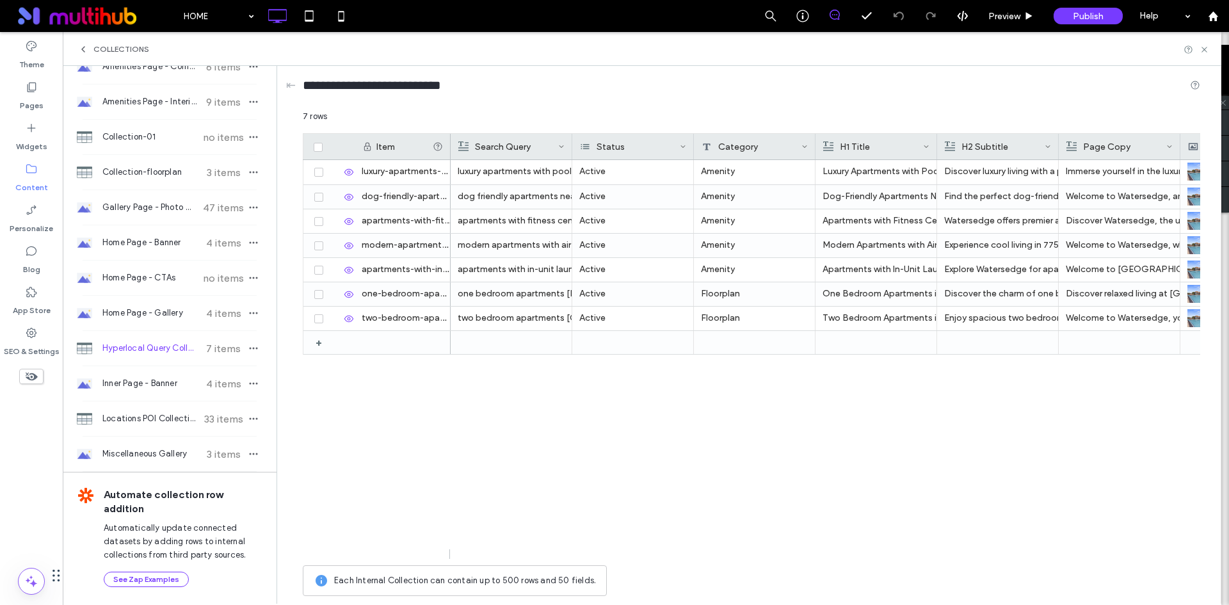
click at [746, 147] on div "Category" at bounding box center [752, 147] width 100 height 26
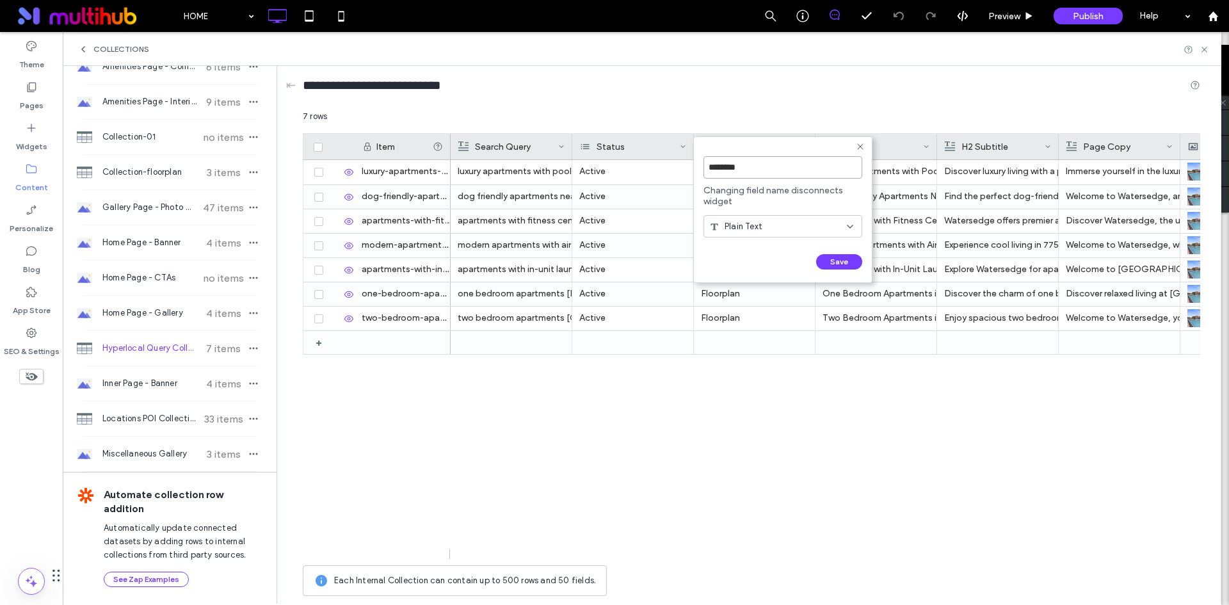
click at [761, 168] on input "********" at bounding box center [783, 167] width 159 height 22
click at [864, 145] on icon at bounding box center [860, 146] width 10 height 10
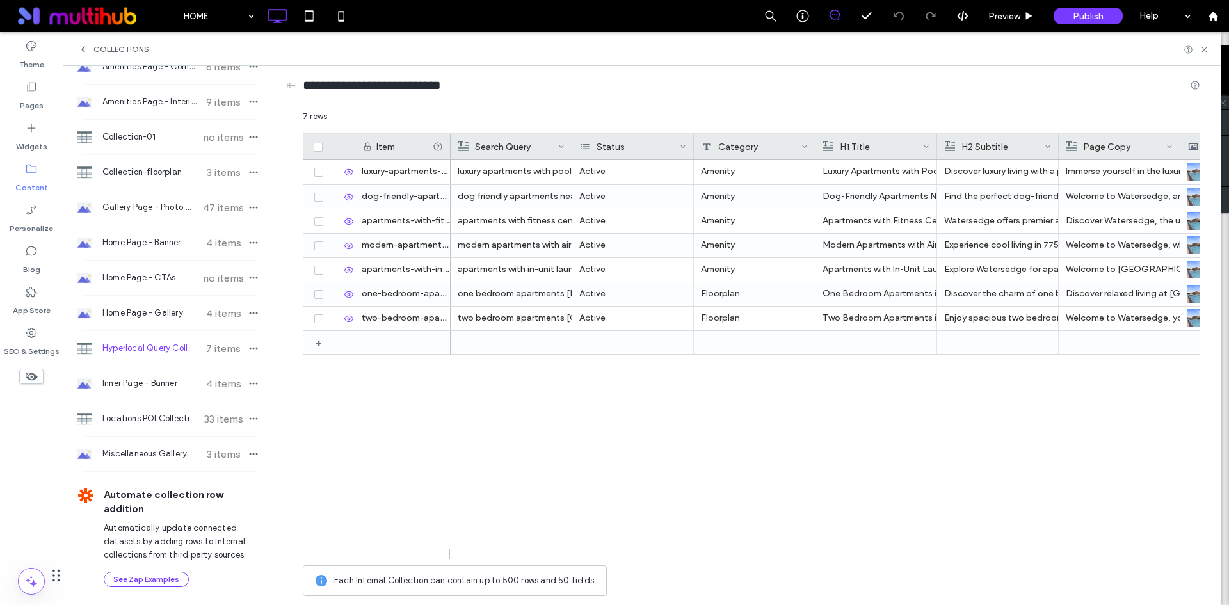
click at [862, 145] on div "H1 Title" at bounding box center [873, 147] width 100 height 26
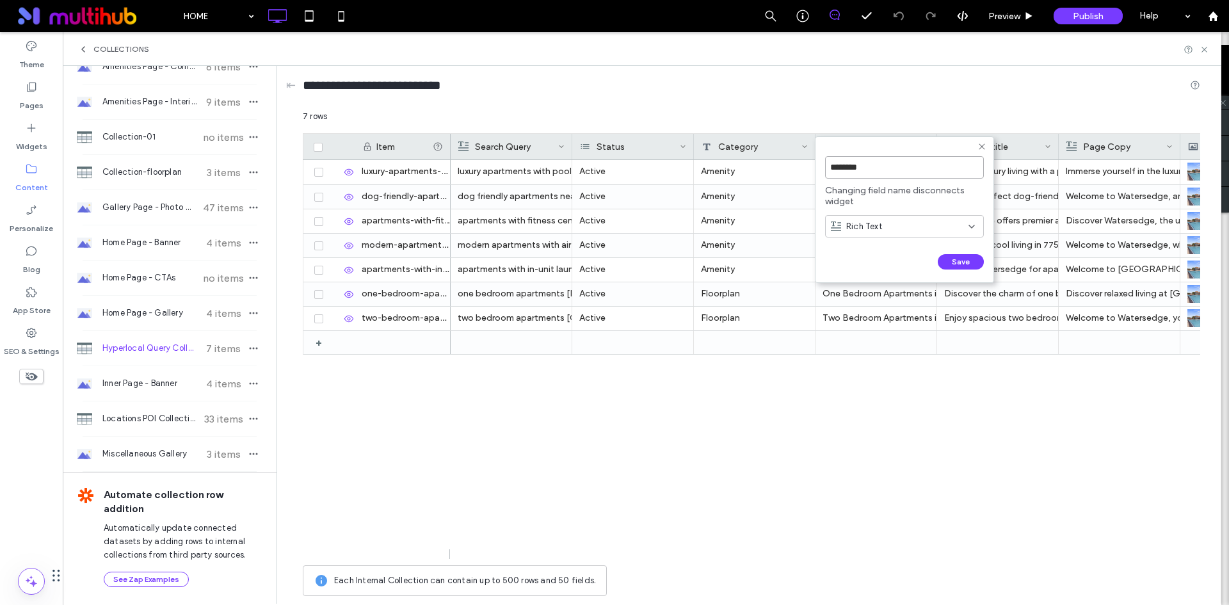
click at [864, 172] on input "********" at bounding box center [904, 167] width 159 height 22
click at [983, 147] on use at bounding box center [982, 146] width 6 height 6
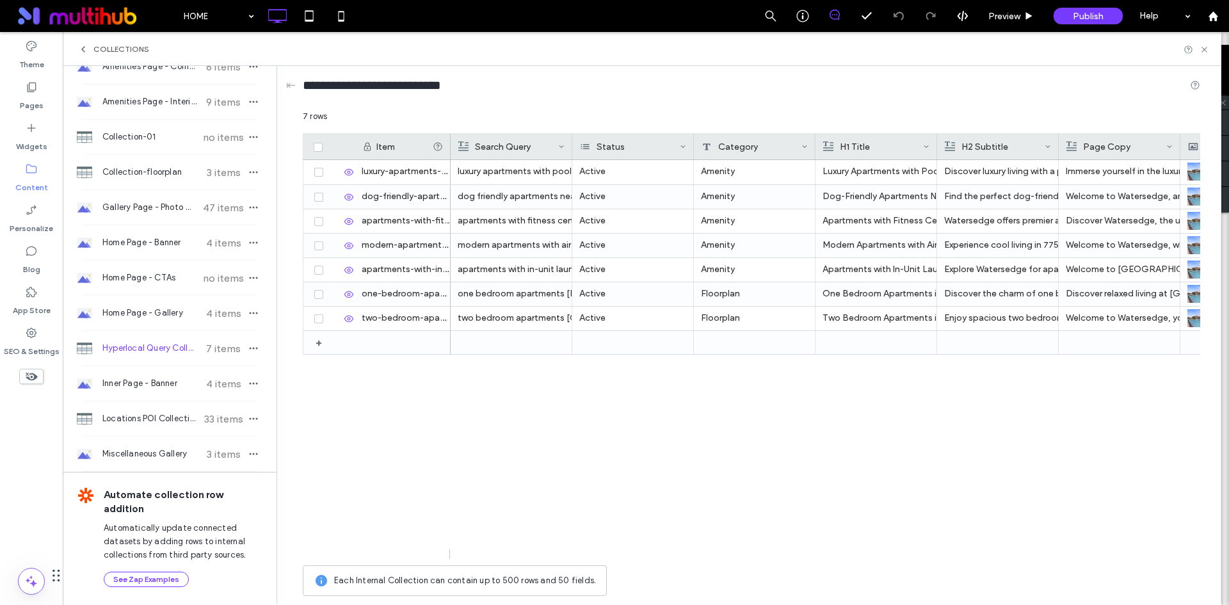
click at [983, 146] on div "H2 Subtitle" at bounding box center [995, 147] width 100 height 26
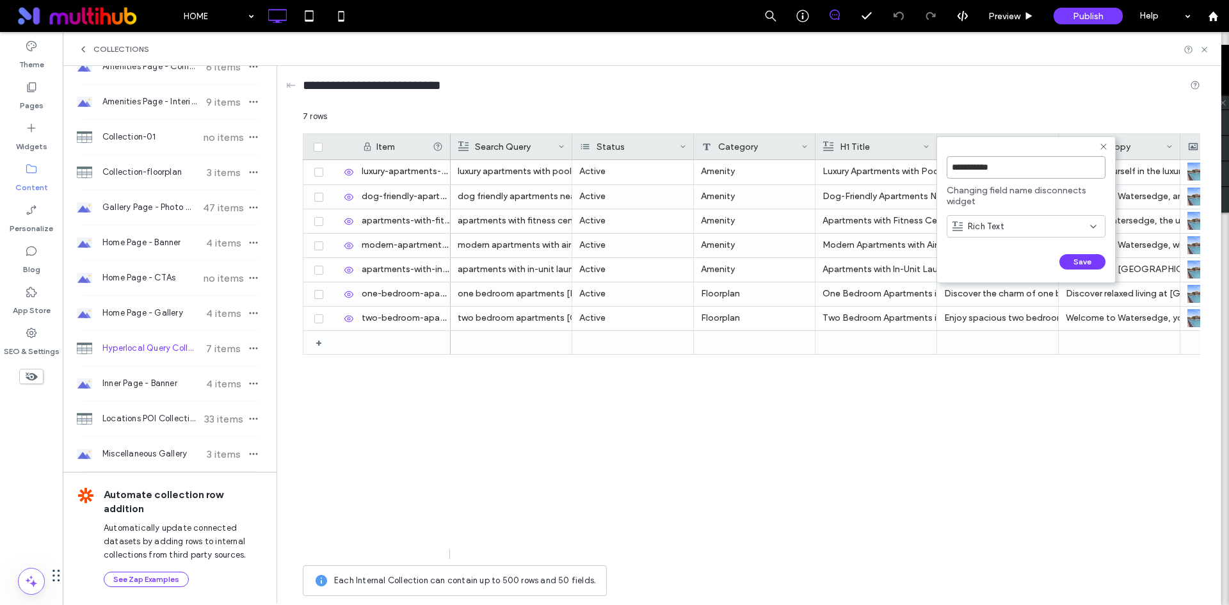
click at [993, 168] on input "**********" at bounding box center [1026, 167] width 159 height 22
click at [1105, 149] on icon at bounding box center [1103, 146] width 10 height 10
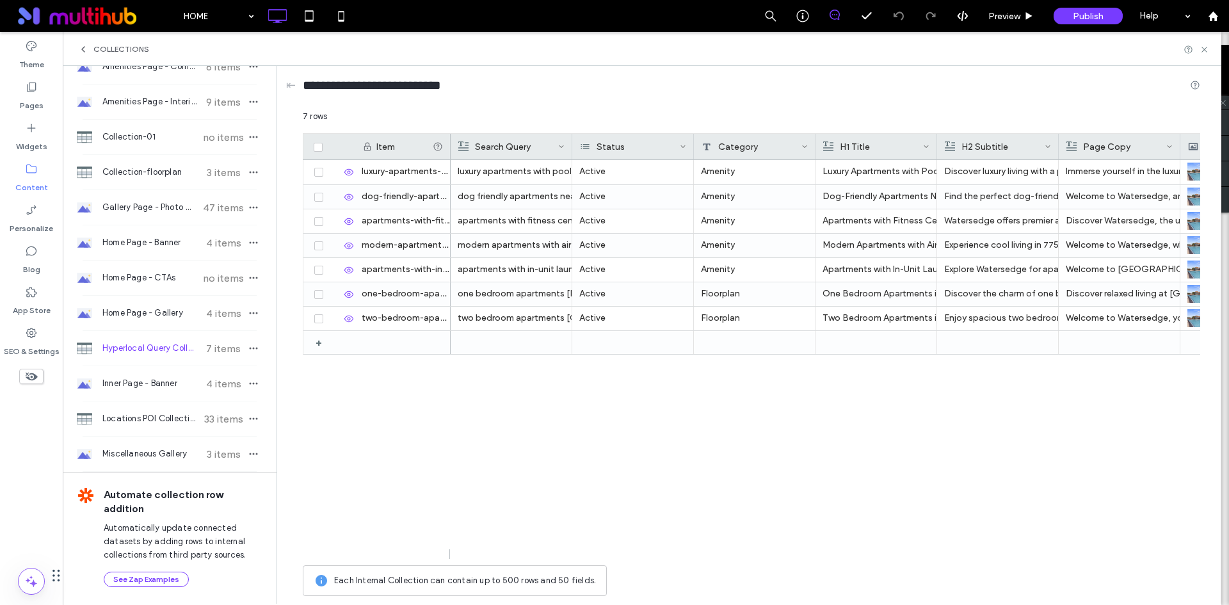
click at [1102, 151] on div "Page Copy" at bounding box center [1116, 147] width 100 height 26
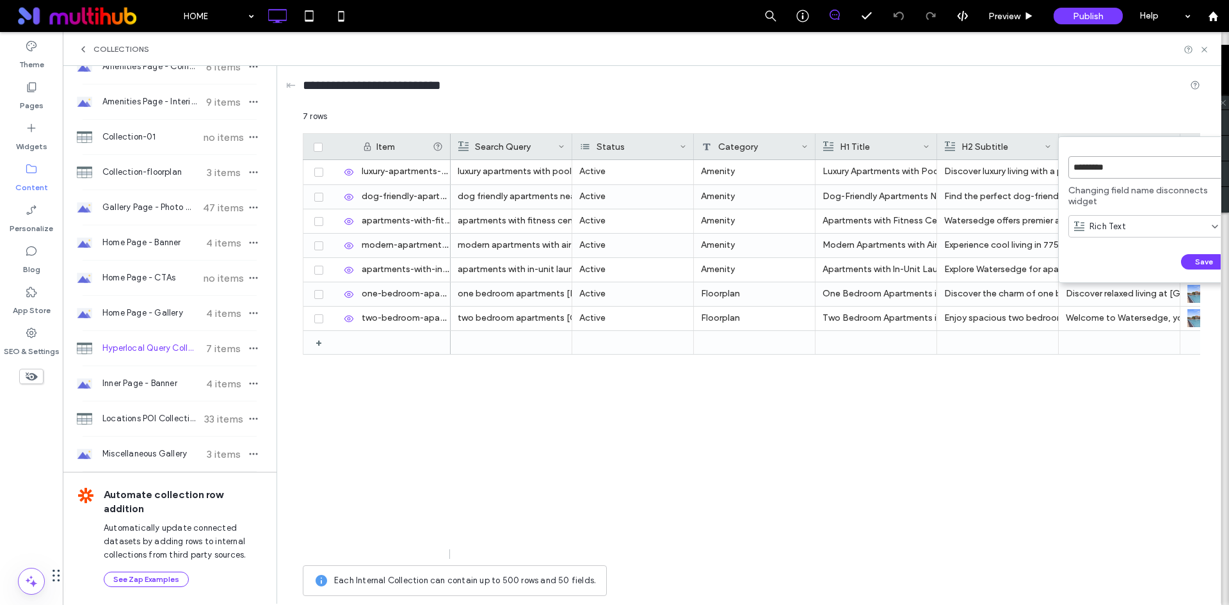
click at [1111, 166] on input "*********" at bounding box center [1147, 167] width 159 height 22
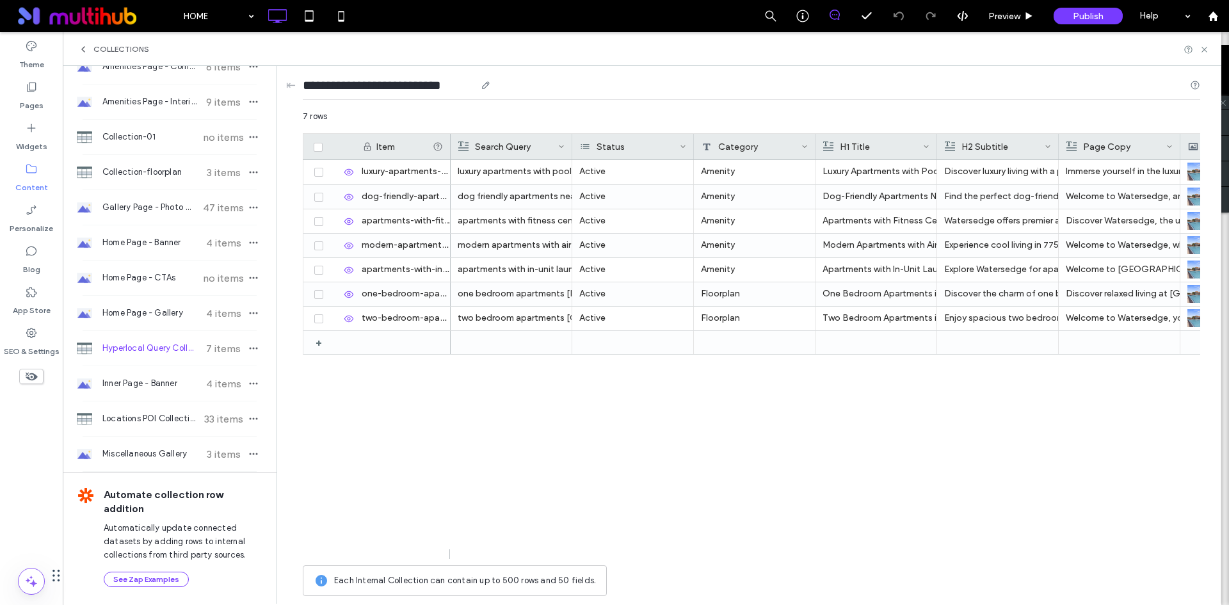
click at [1108, 100] on div "**********" at bounding box center [751, 88] width 897 height 44
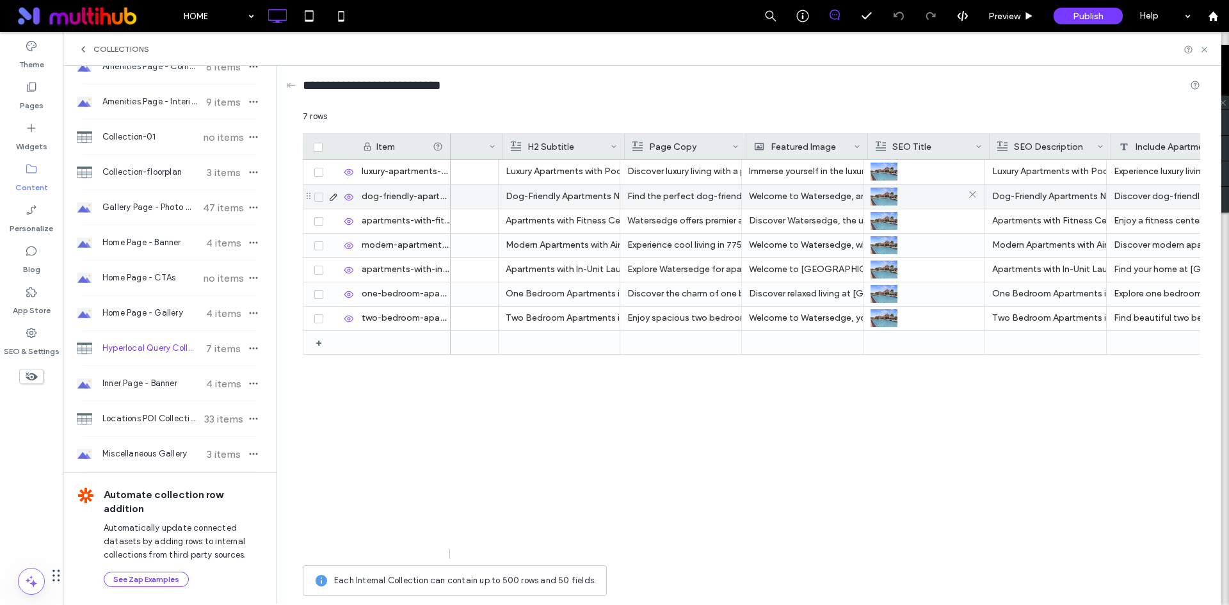
scroll to position [0, 448]
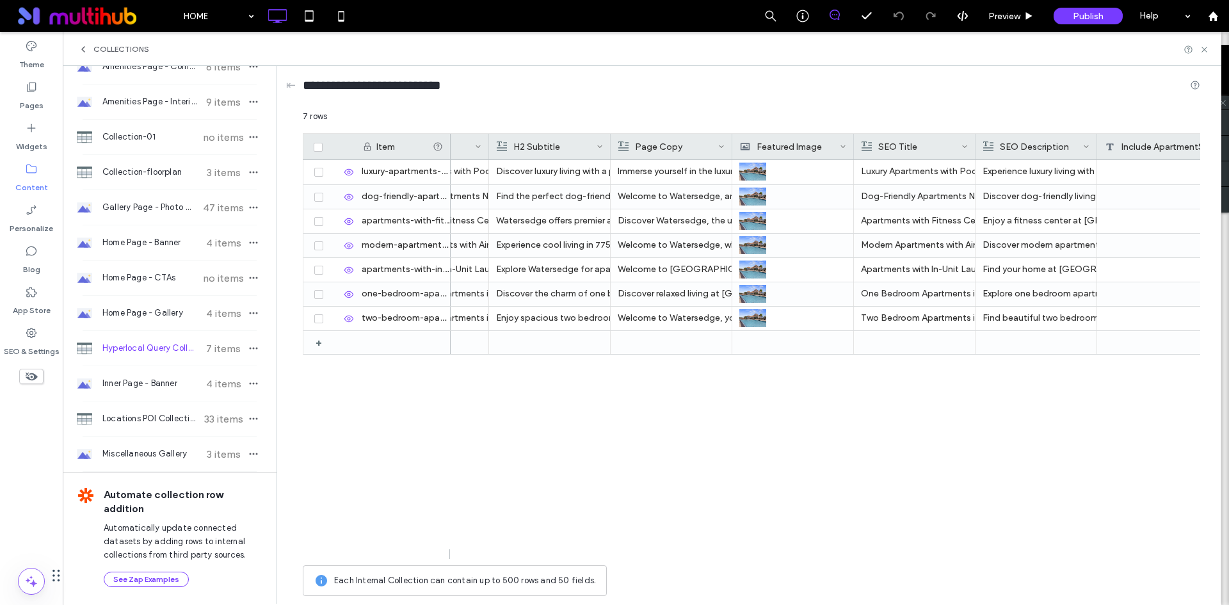
click at [814, 138] on div "Featured Image" at bounding box center [790, 147] width 100 height 26
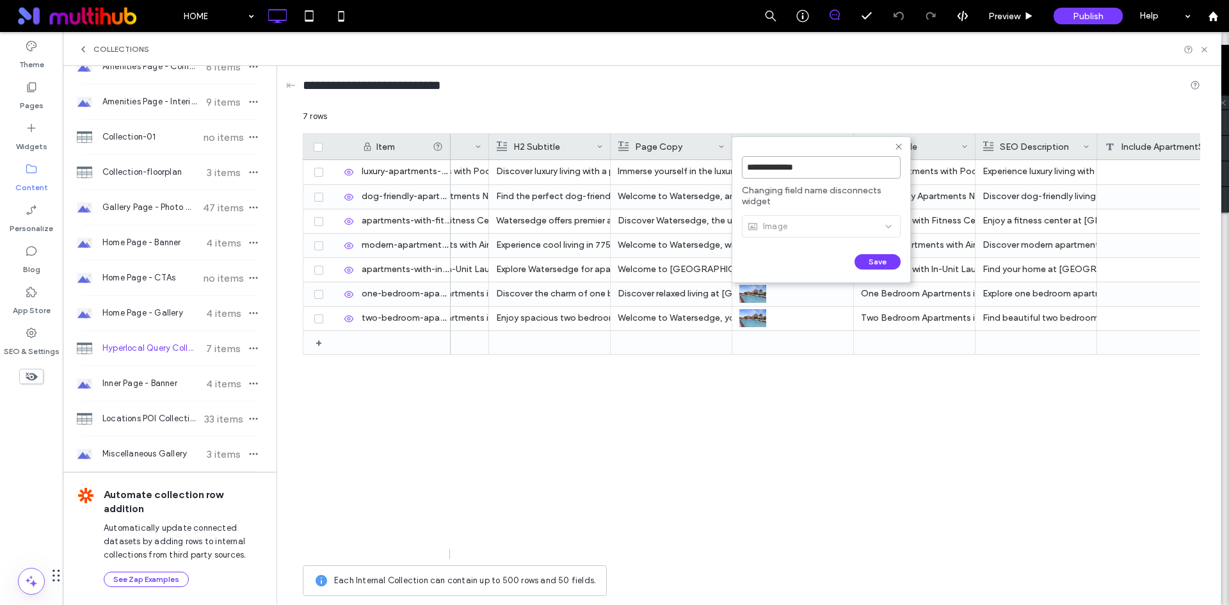
click at [804, 175] on input "**********" at bounding box center [821, 167] width 159 height 22
click at [897, 149] on use at bounding box center [899, 146] width 6 height 6
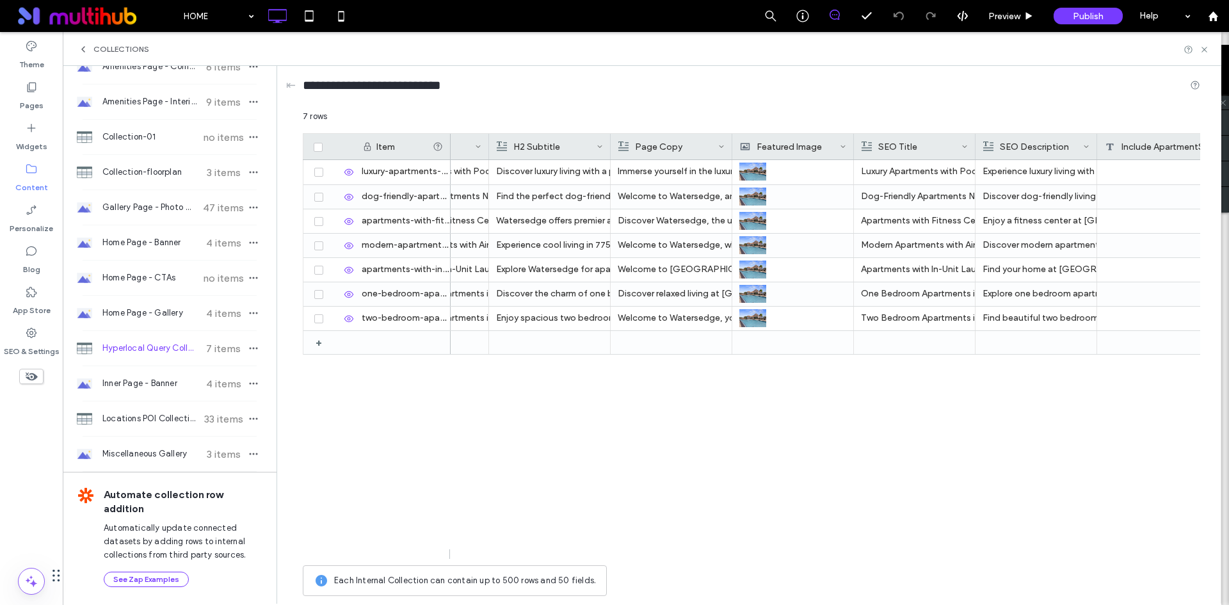
click at [929, 142] on div "SEO Title" at bounding box center [912, 147] width 100 height 26
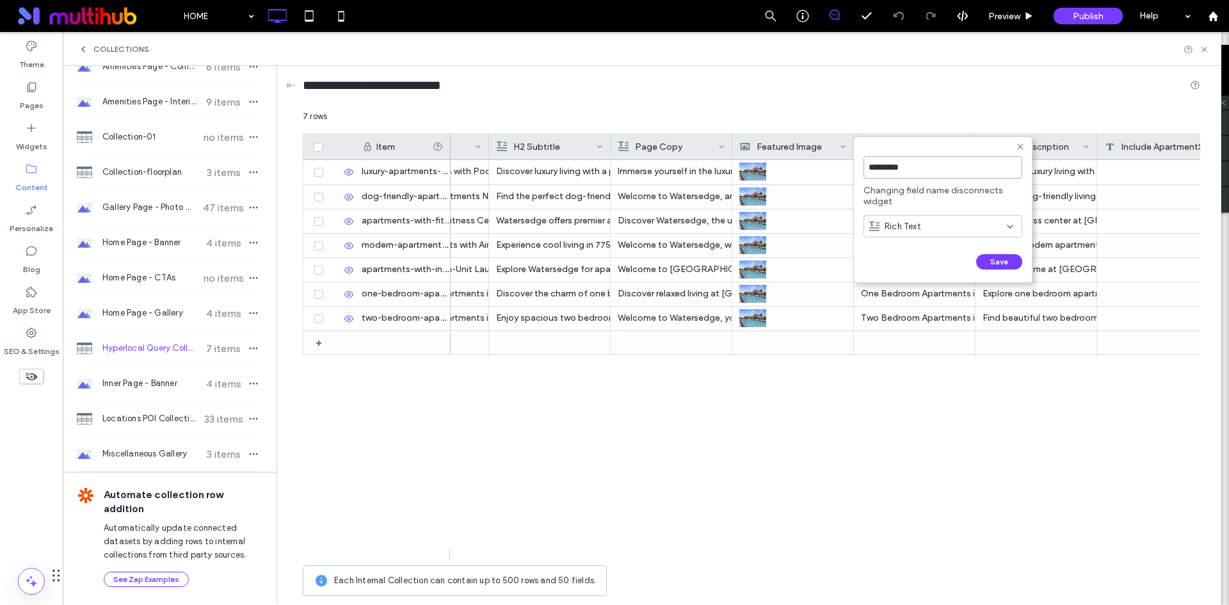
click at [938, 175] on input "*********" at bounding box center [943, 167] width 159 height 22
click at [1019, 147] on icon at bounding box center [1020, 146] width 10 height 10
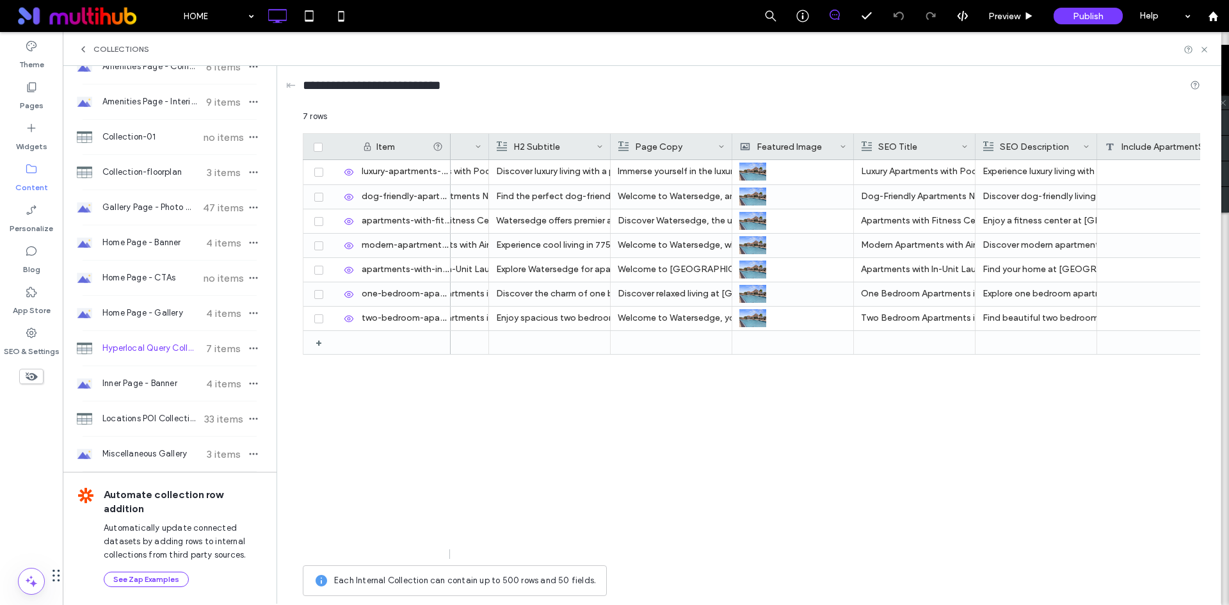
click at [909, 142] on div "SEO Title" at bounding box center [912, 147] width 100 height 26
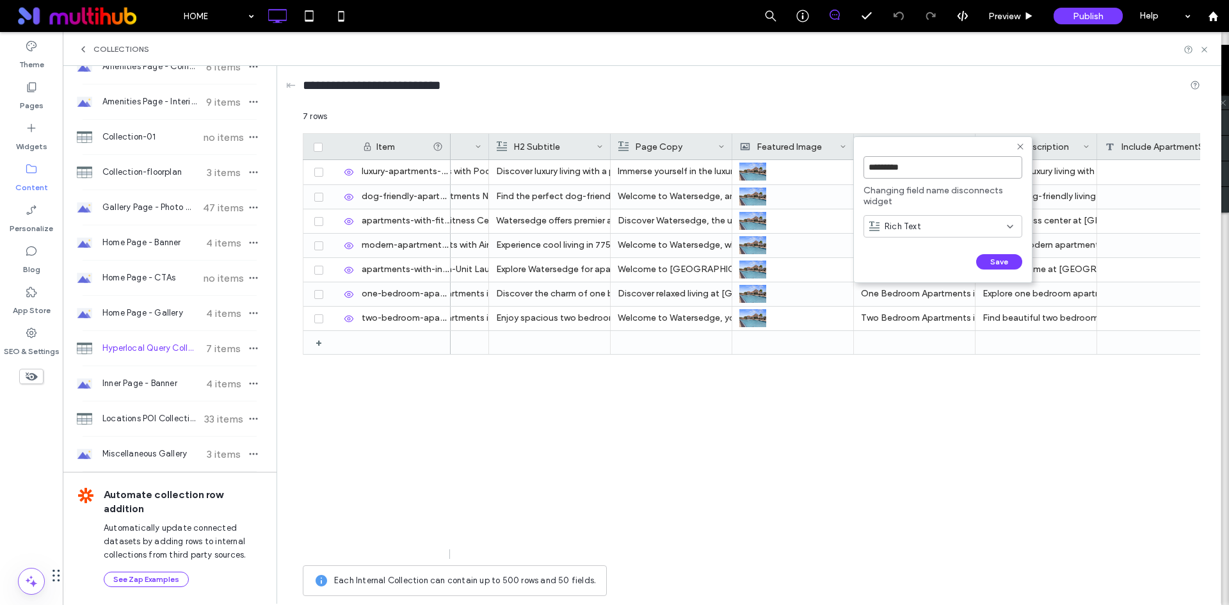
click at [916, 166] on input "*********" at bounding box center [943, 167] width 159 height 22
click at [1023, 143] on icon at bounding box center [1020, 146] width 10 height 10
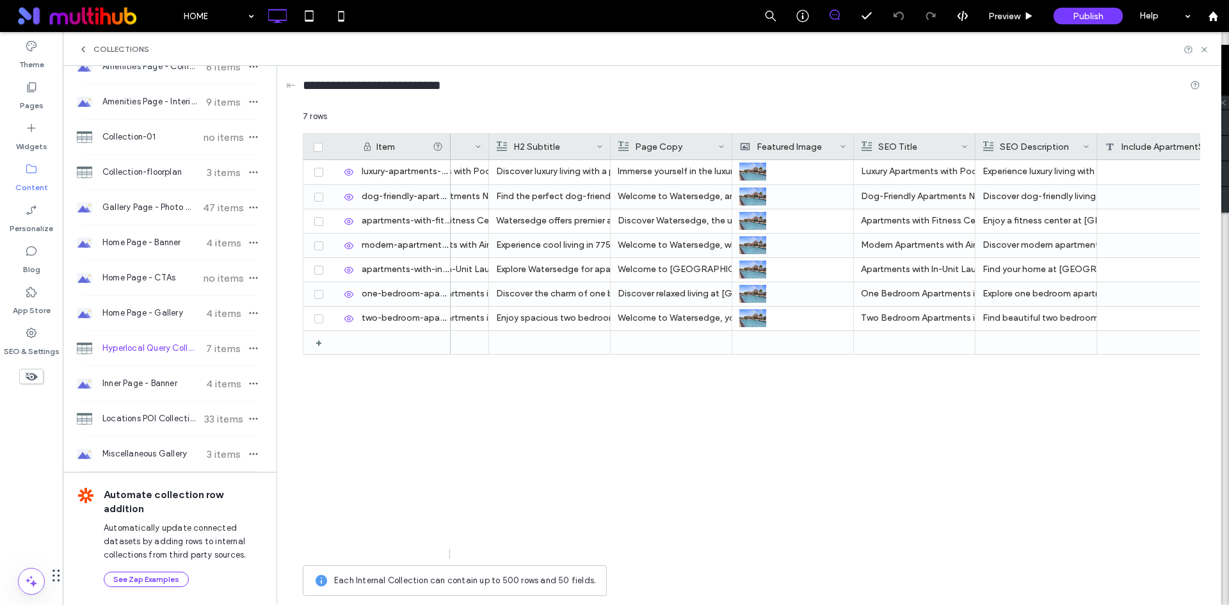
click at [1015, 152] on div "SEO Description" at bounding box center [1033, 147] width 100 height 26
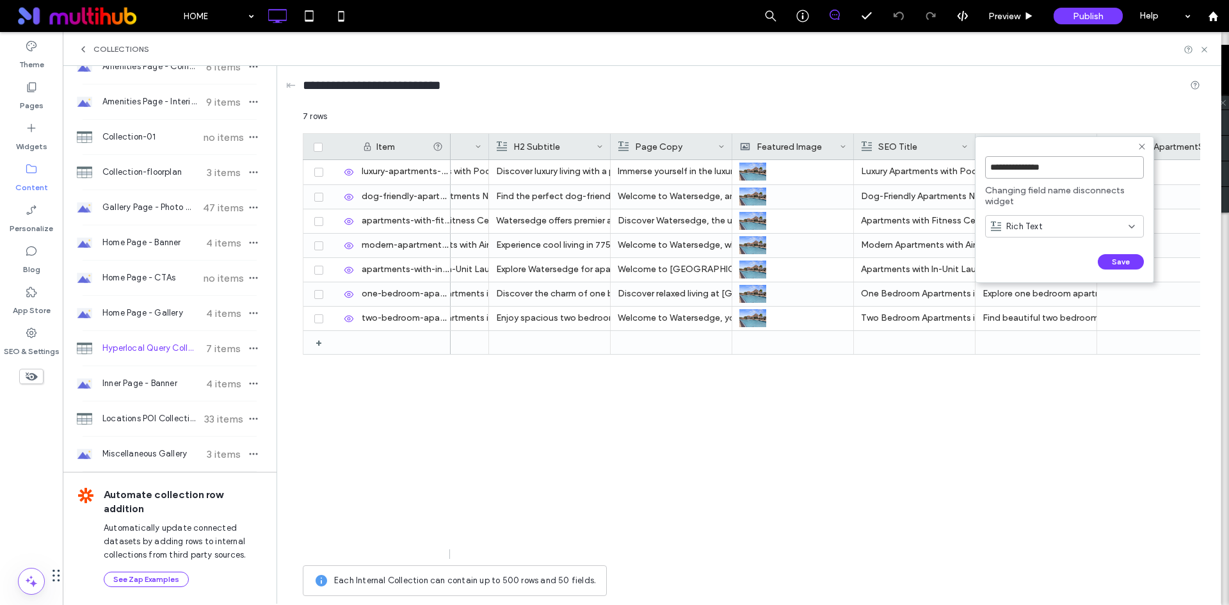
click at [1012, 170] on input "**********" at bounding box center [1064, 167] width 159 height 22
click at [1142, 145] on icon at bounding box center [1142, 146] width 10 height 10
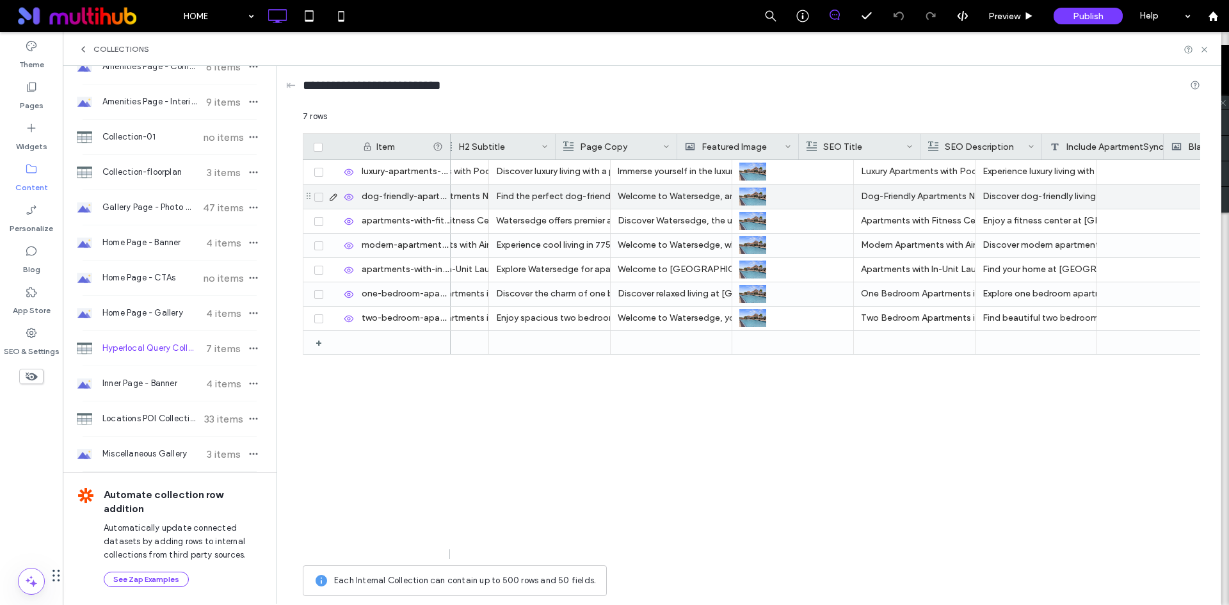
scroll to position [0, 576]
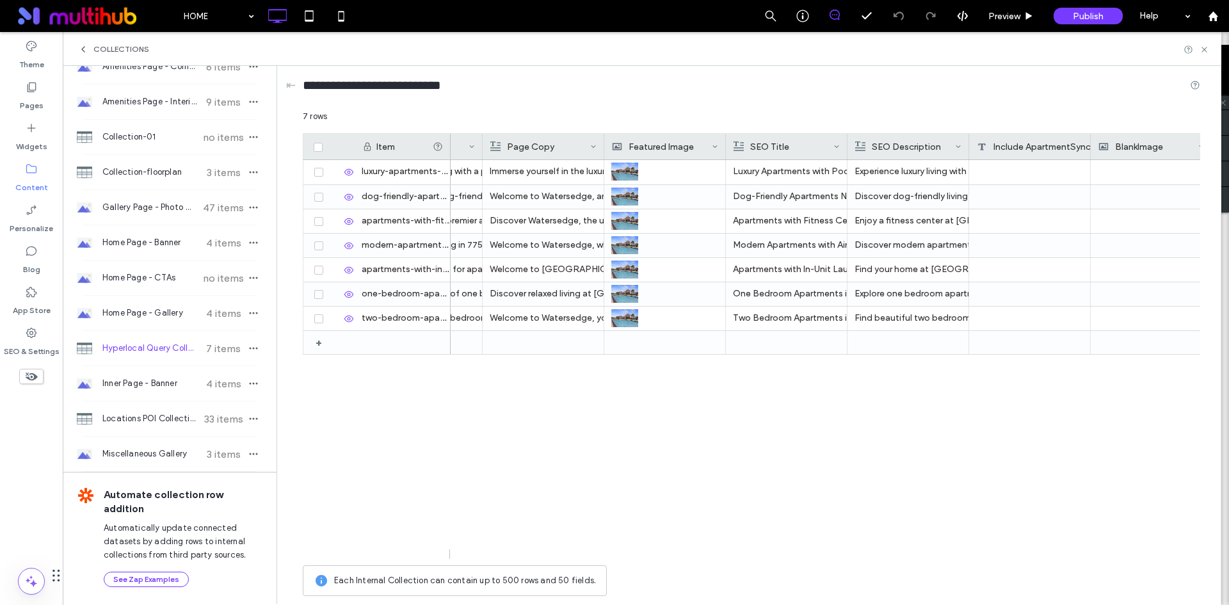
click at [1041, 148] on div "Include ApartmentSync" at bounding box center [1034, 147] width 114 height 26
click at [1050, 178] on input "**********" at bounding box center [1052, 167] width 146 height 22
click at [1118, 145] on icon at bounding box center [1123, 146] width 10 height 10
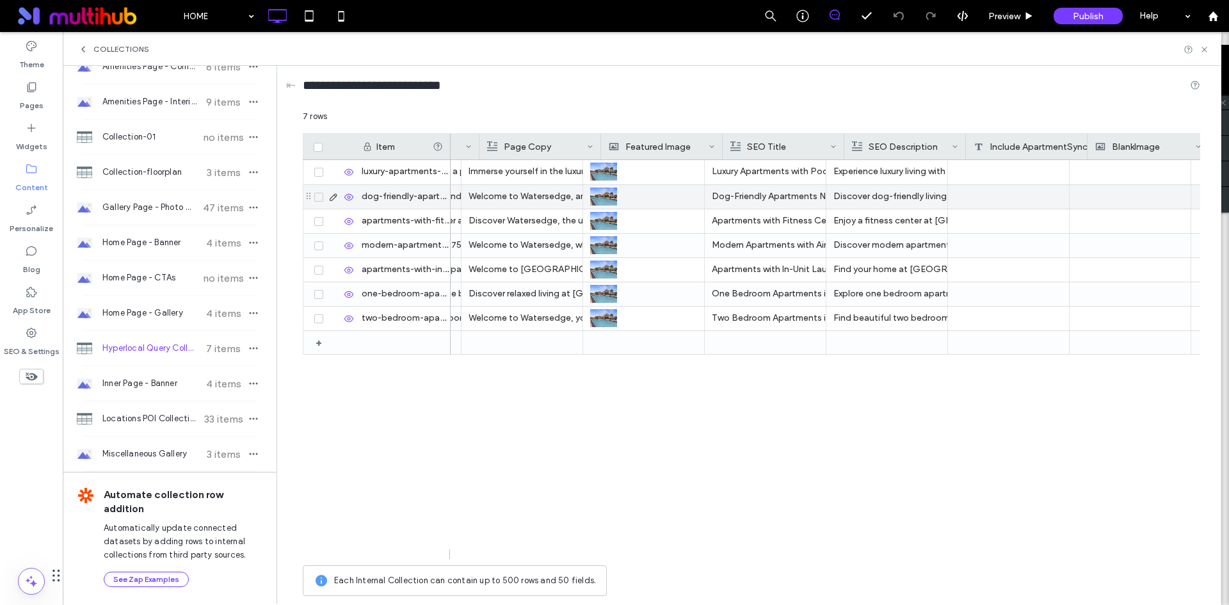
scroll to position [0, 632]
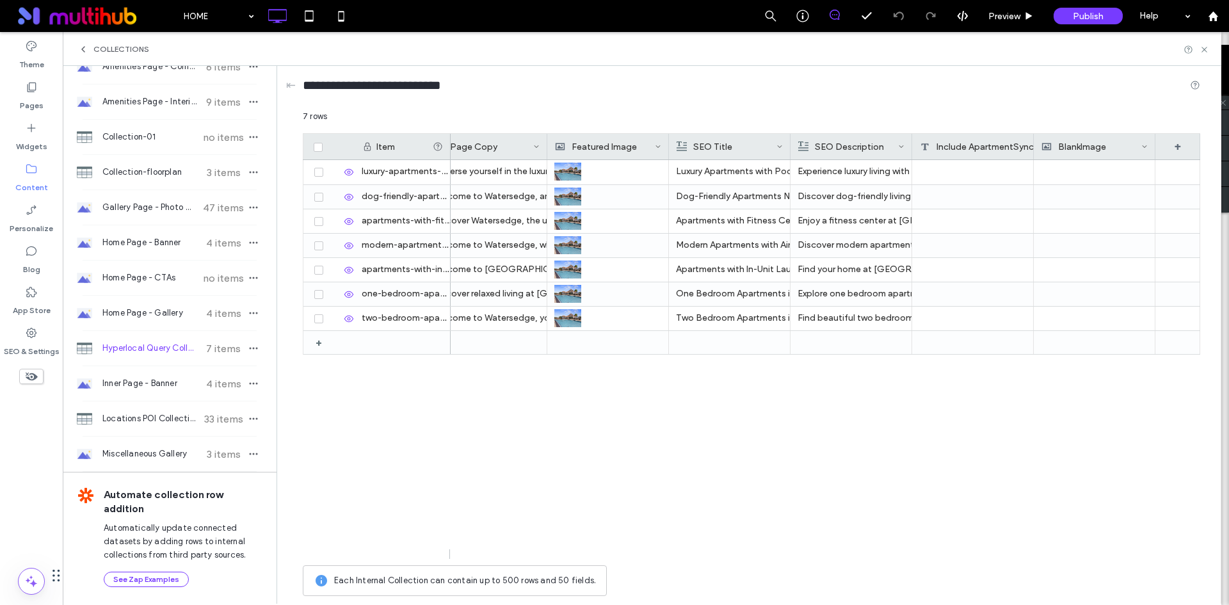
click at [1075, 140] on div "BlankImage" at bounding box center [1092, 147] width 100 height 26
click at [1086, 170] on input "**********" at bounding box center [1116, 167] width 146 height 22
click at [1008, 94] on div "**********" at bounding box center [751, 88] width 897 height 24
click at [39, 98] on label "Pages" at bounding box center [32, 102] width 24 height 18
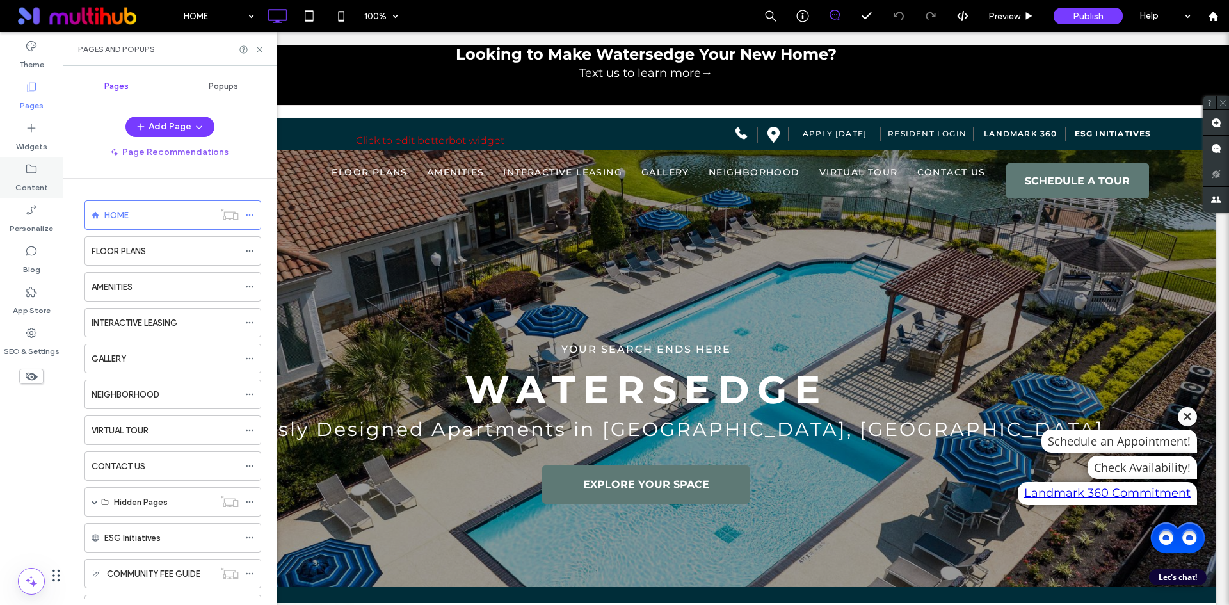
click at [38, 173] on div "Content" at bounding box center [31, 177] width 63 height 41
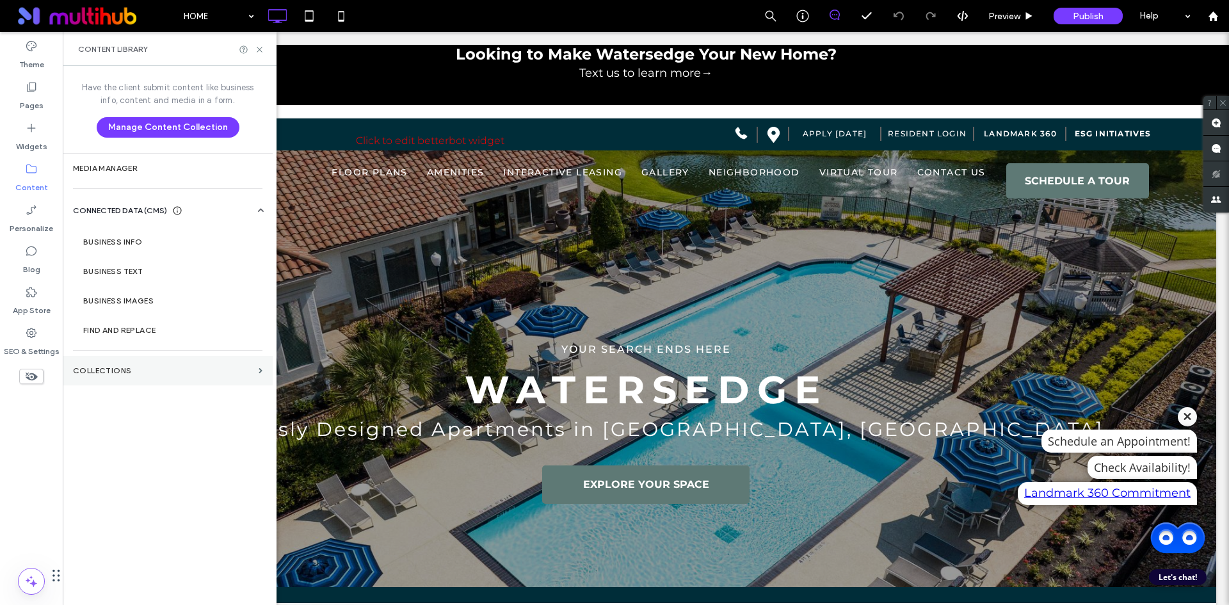
click at [162, 369] on label "Collections" at bounding box center [163, 370] width 181 height 9
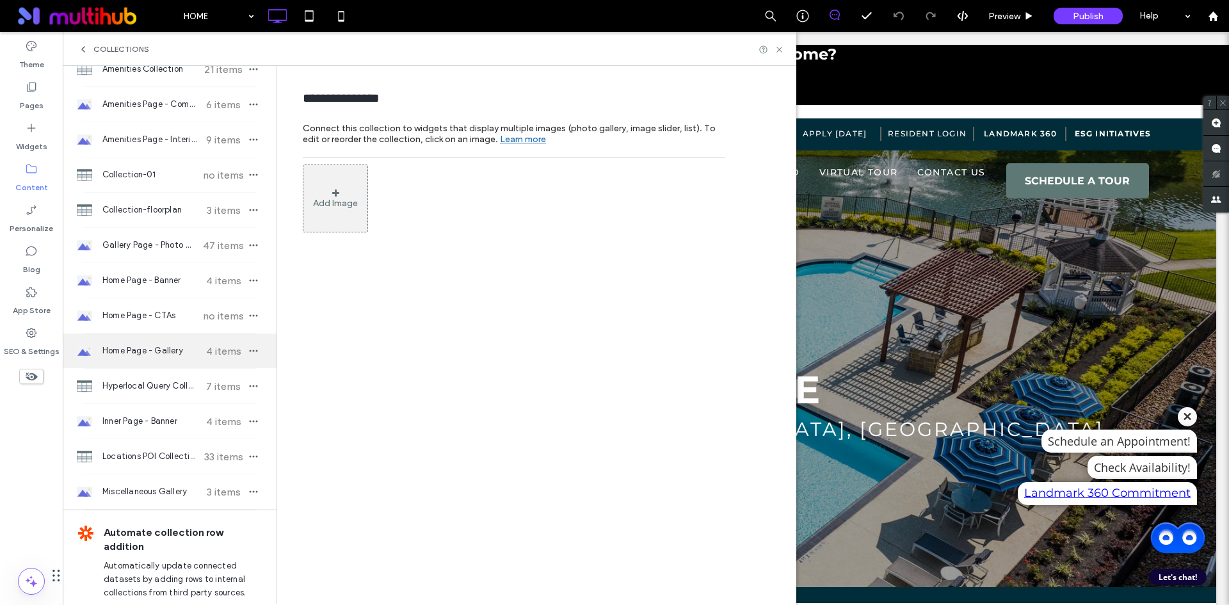
scroll to position [128, 0]
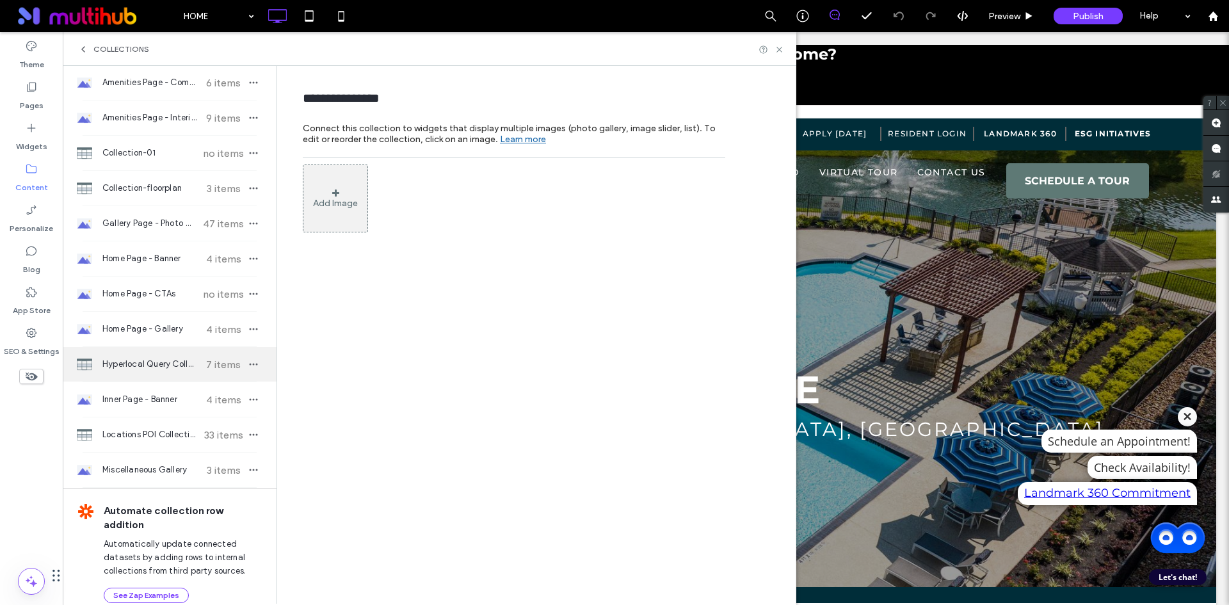
click at [171, 366] on span "Hyperlocal Query Collection" at bounding box center [149, 364] width 95 height 13
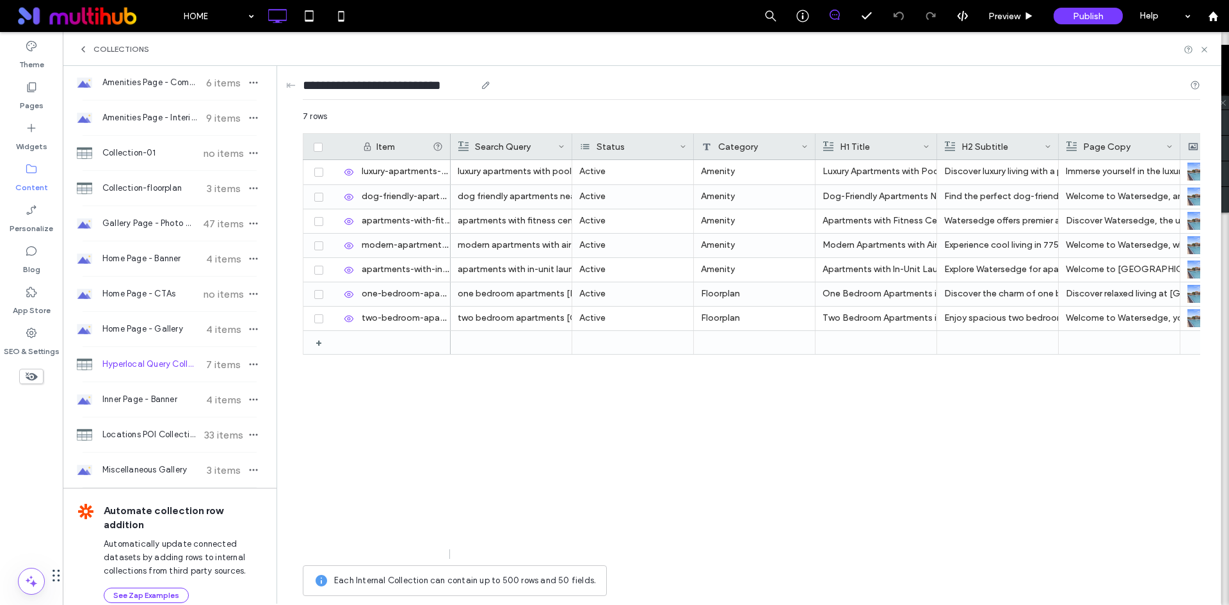
click at [417, 81] on input "**********" at bounding box center [389, 85] width 173 height 18
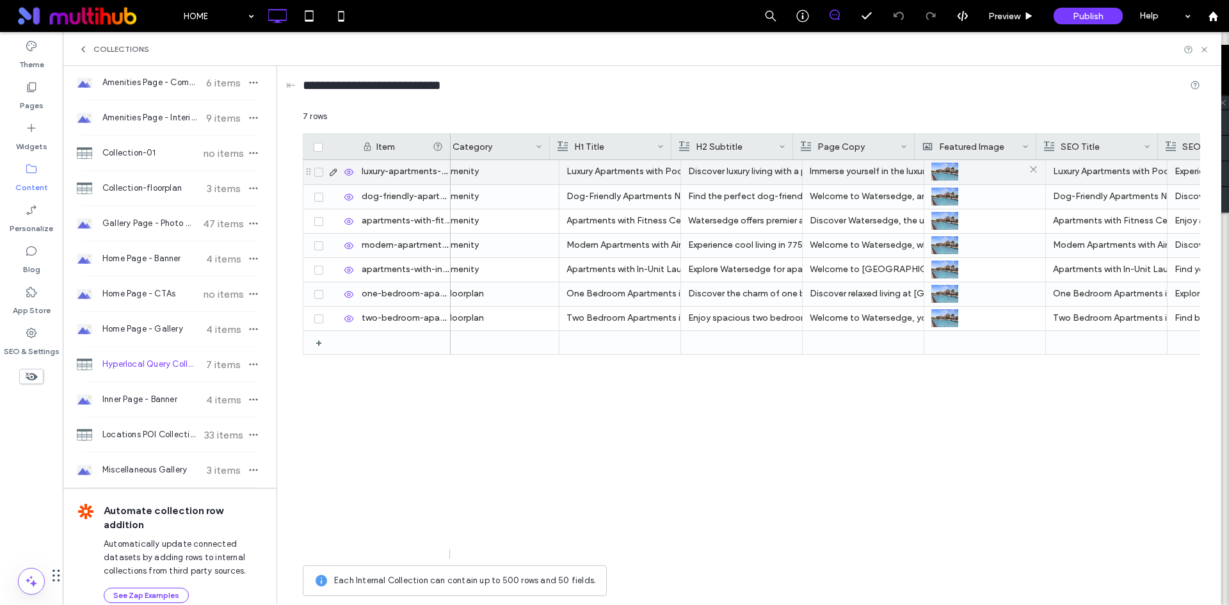
scroll to position [0, 576]
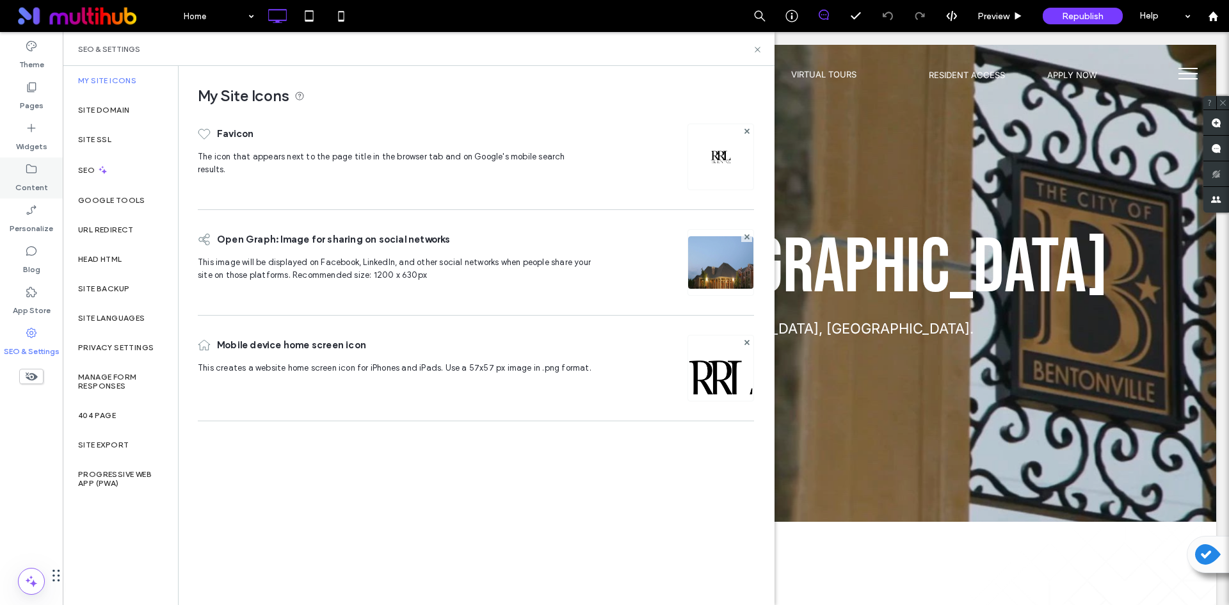
click at [24, 171] on div "Content" at bounding box center [31, 177] width 63 height 41
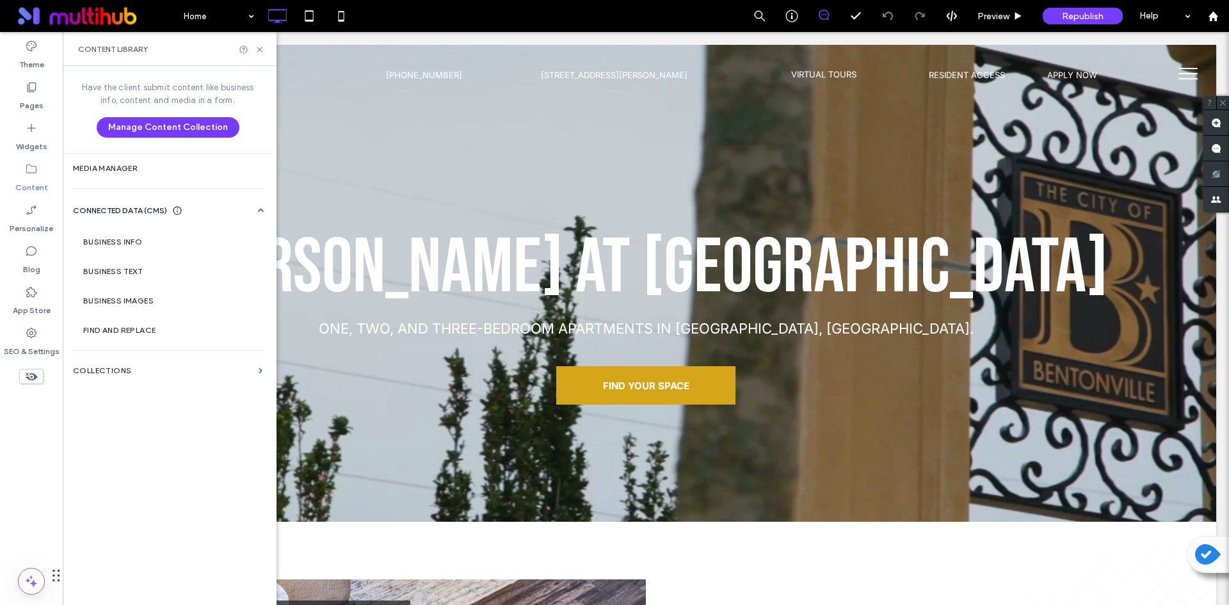
click at [141, 368] on label "Collections" at bounding box center [163, 370] width 181 height 9
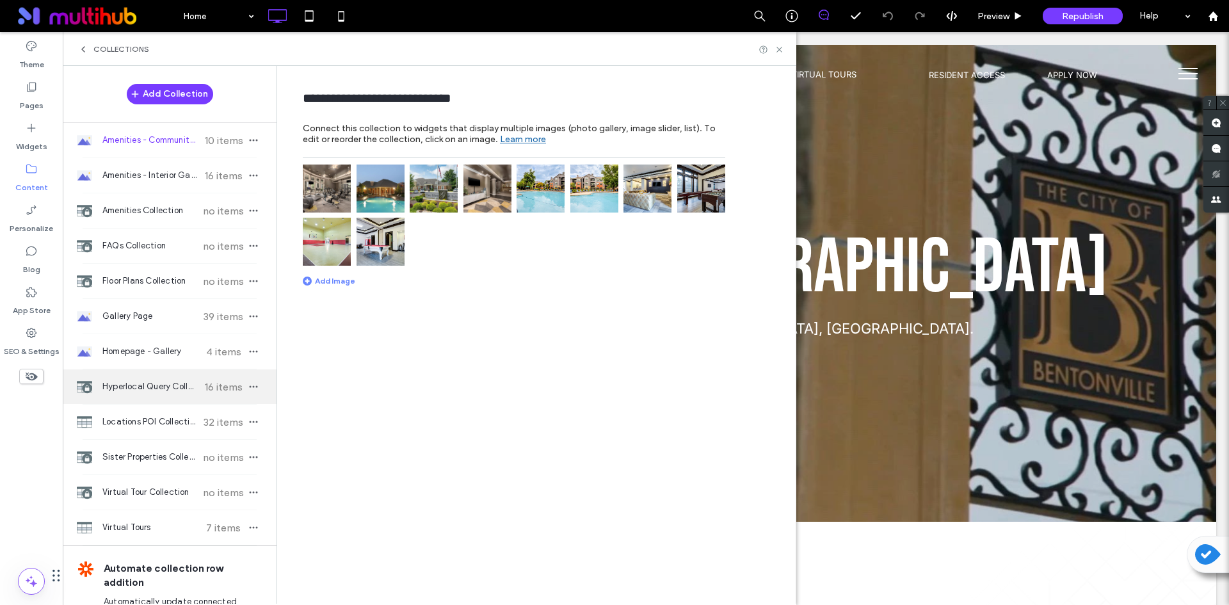
click at [172, 380] on span "Hyperlocal Query Collection" at bounding box center [149, 386] width 95 height 13
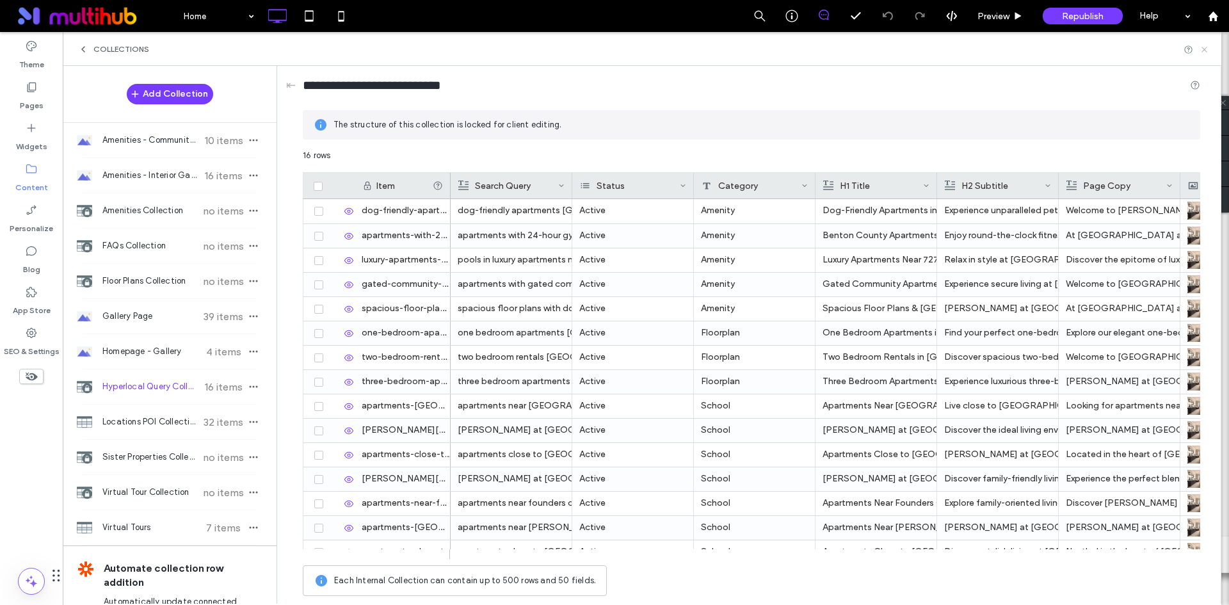
click at [1203, 52] on icon at bounding box center [1205, 50] width 10 height 10
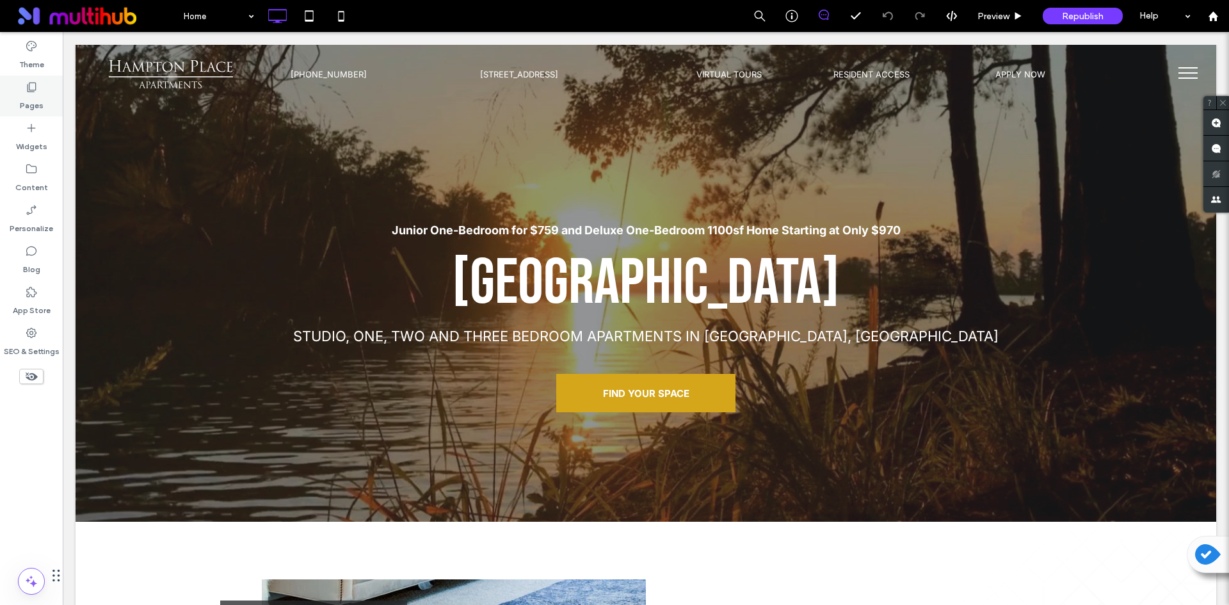
click at [36, 101] on label "Pages" at bounding box center [32, 102] width 24 height 18
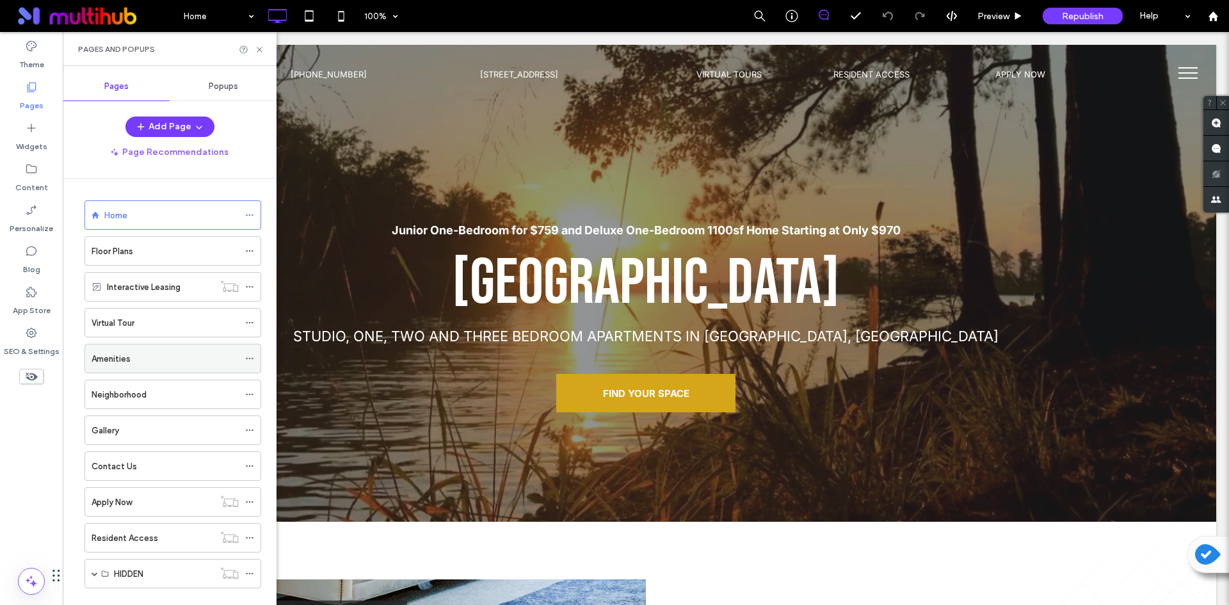
scroll to position [22, 0]
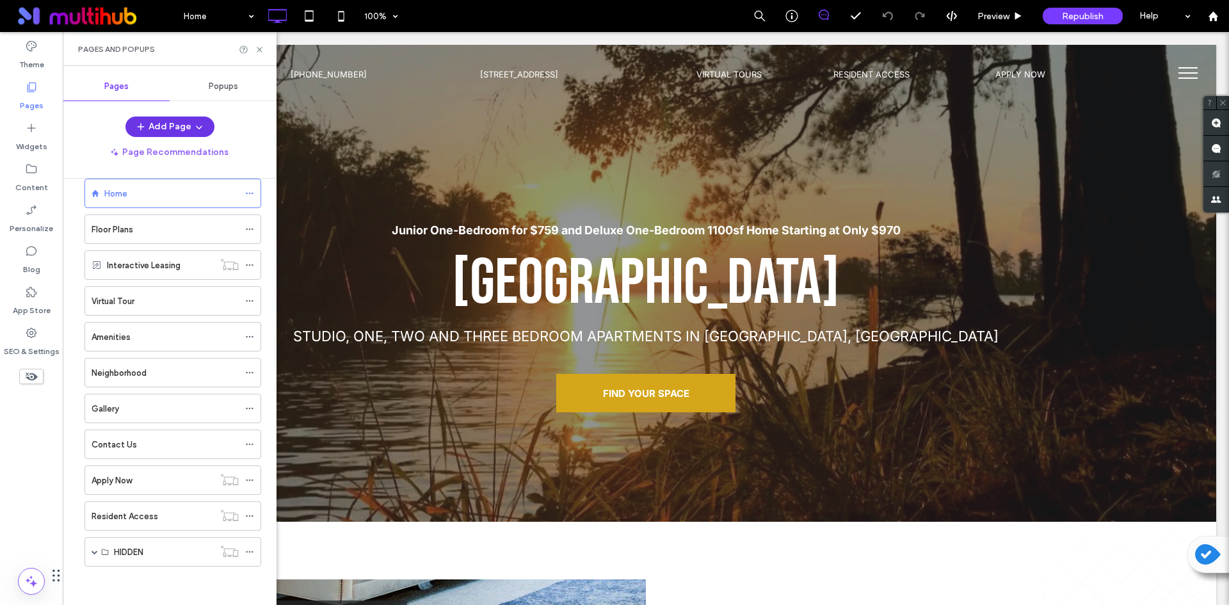
click at [175, 120] on button "Add Page" at bounding box center [169, 127] width 89 height 20
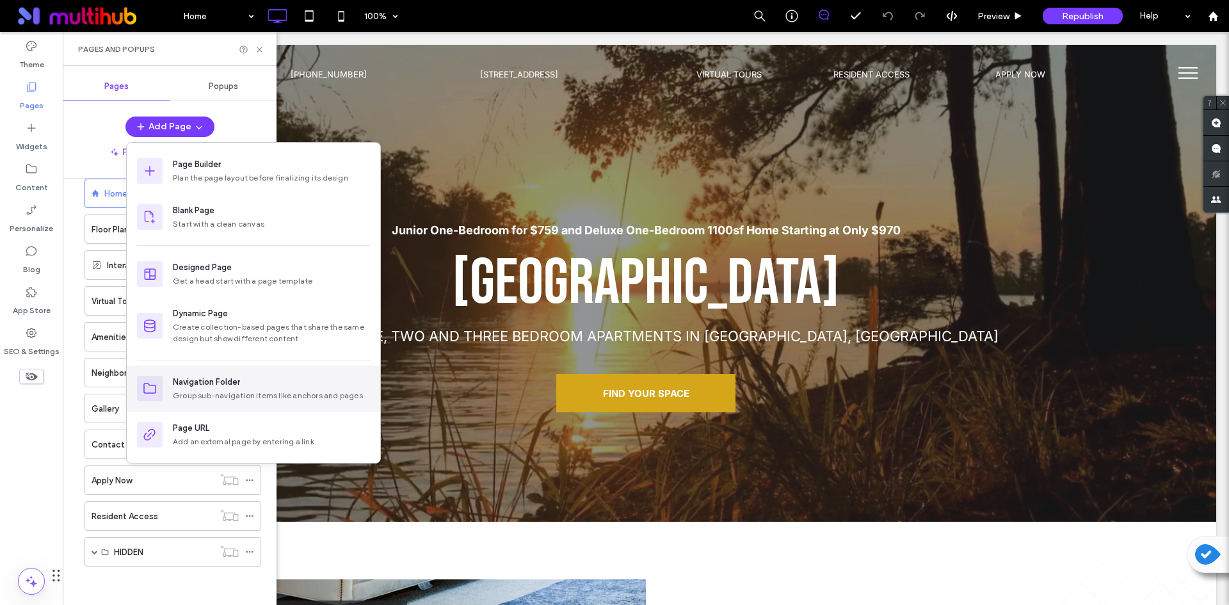
click at [209, 383] on div "Navigation Folder" at bounding box center [206, 382] width 67 height 13
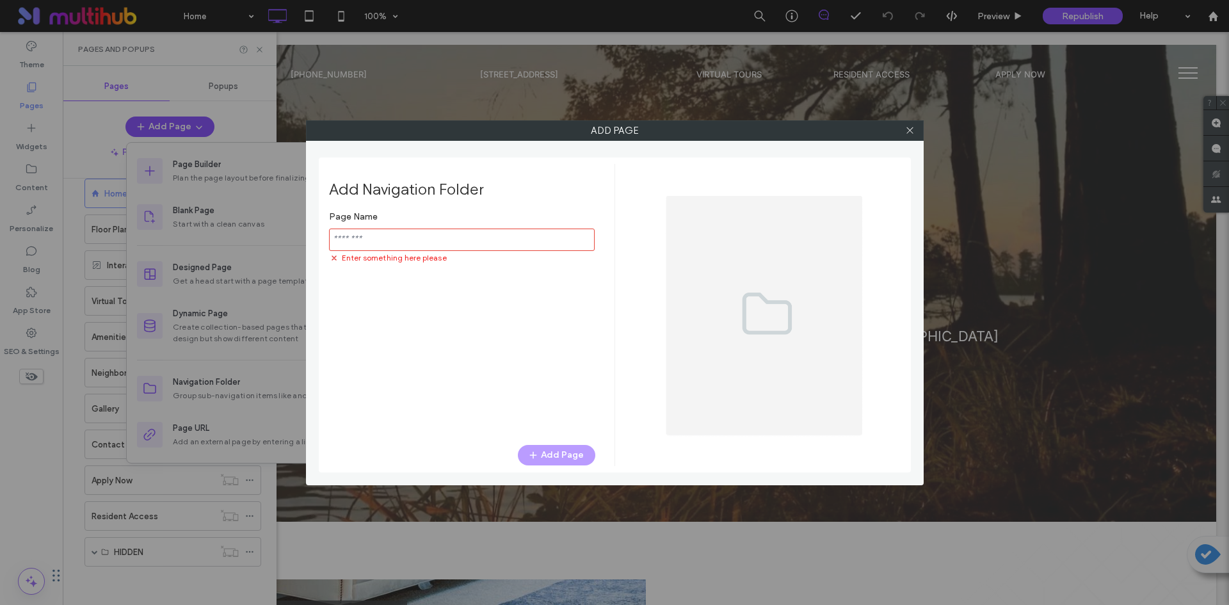
click at [530, 237] on input "notEmpty" at bounding box center [462, 240] width 266 height 22
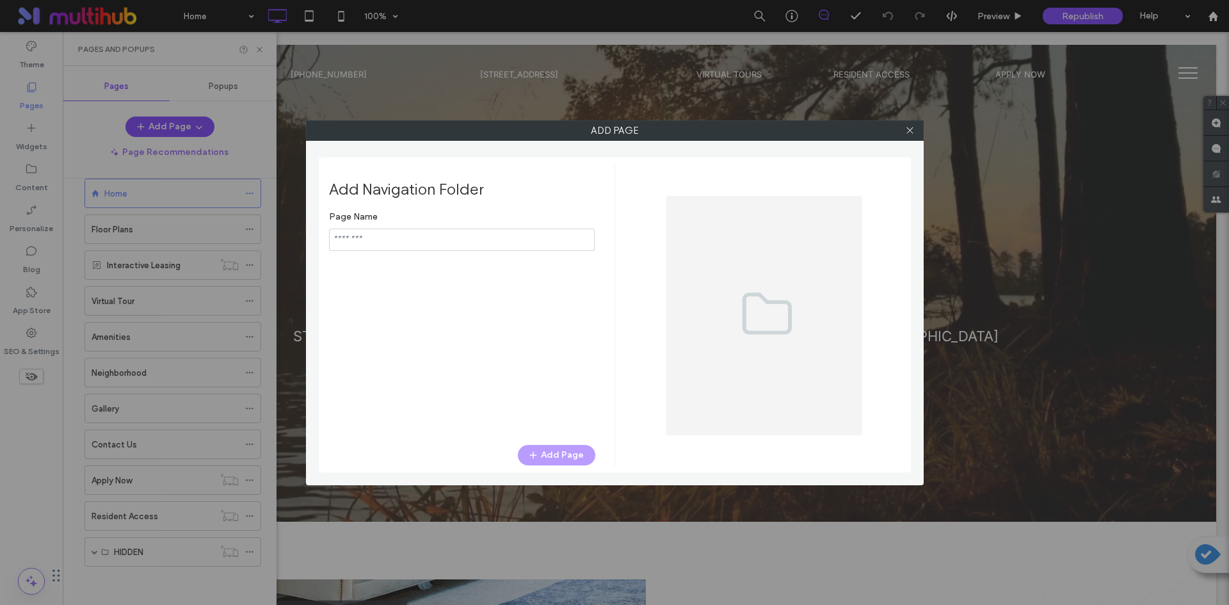
paste input "**********"
type input "**********"
click at [556, 448] on button "Add Page" at bounding box center [556, 455] width 77 height 20
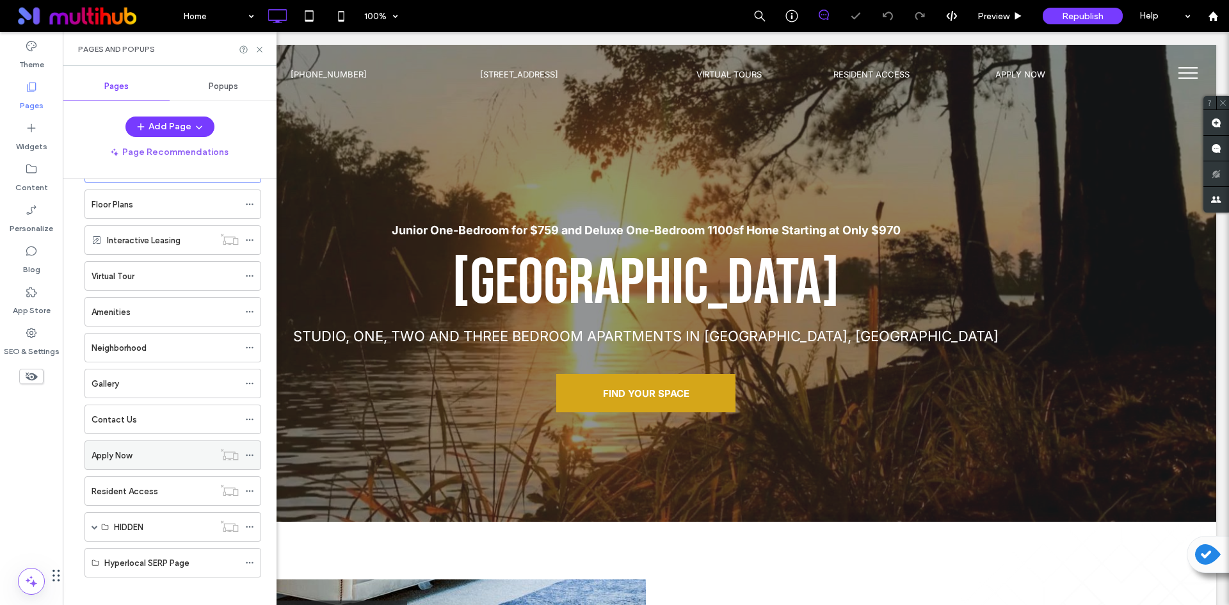
scroll to position [58, 0]
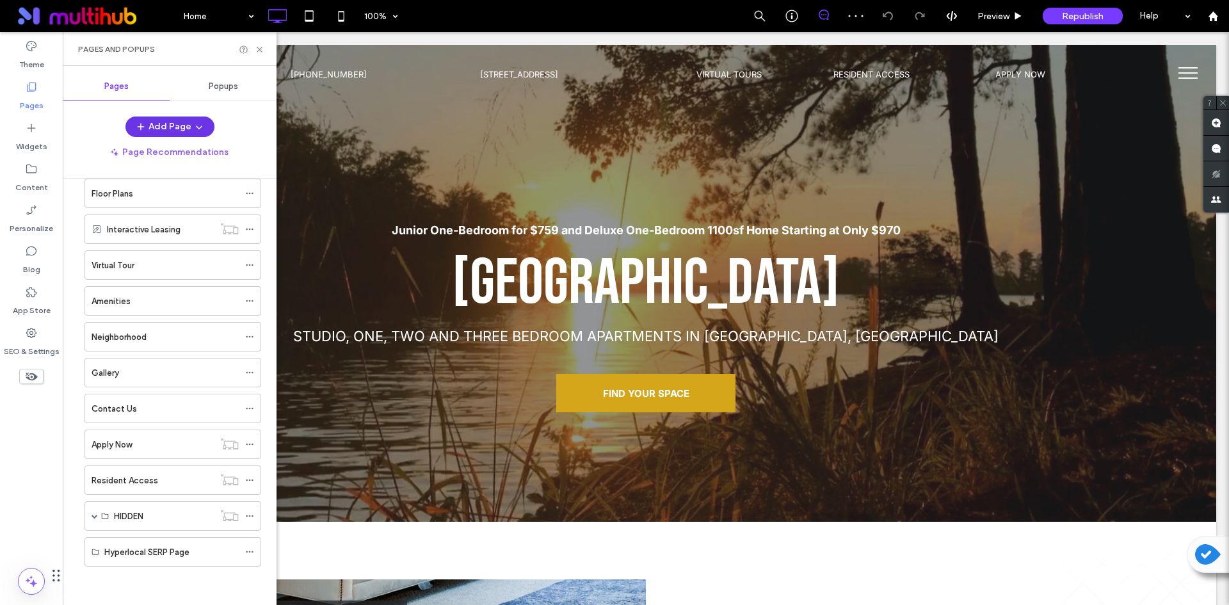
click at [188, 127] on button "Add Page" at bounding box center [169, 127] width 89 height 20
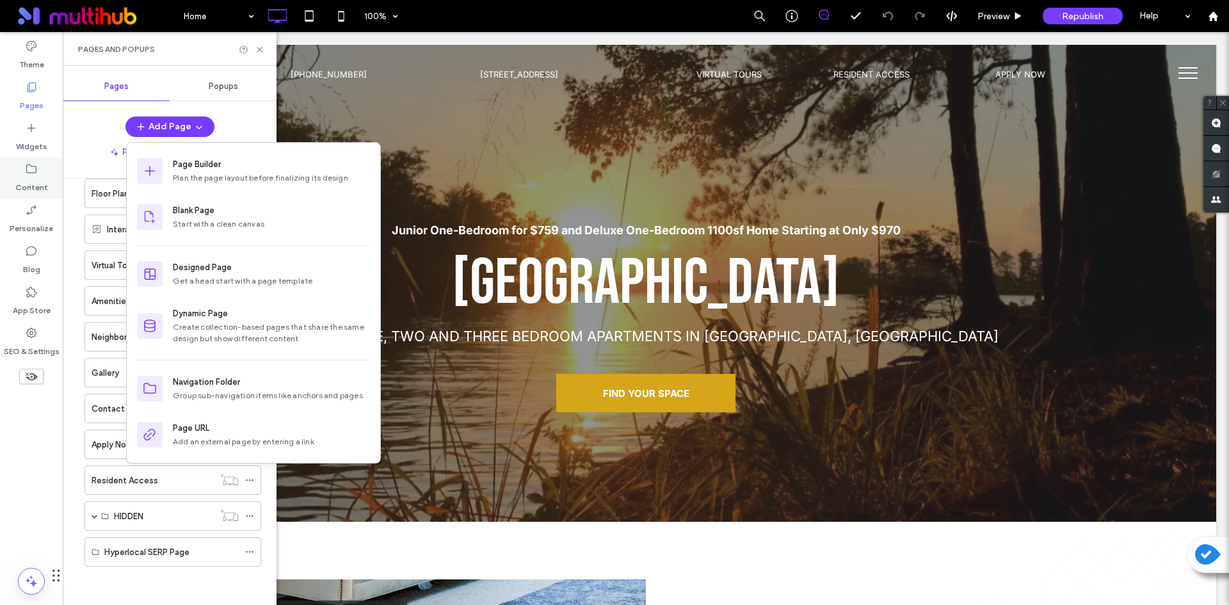
click at [38, 172] on div "Content" at bounding box center [31, 177] width 63 height 41
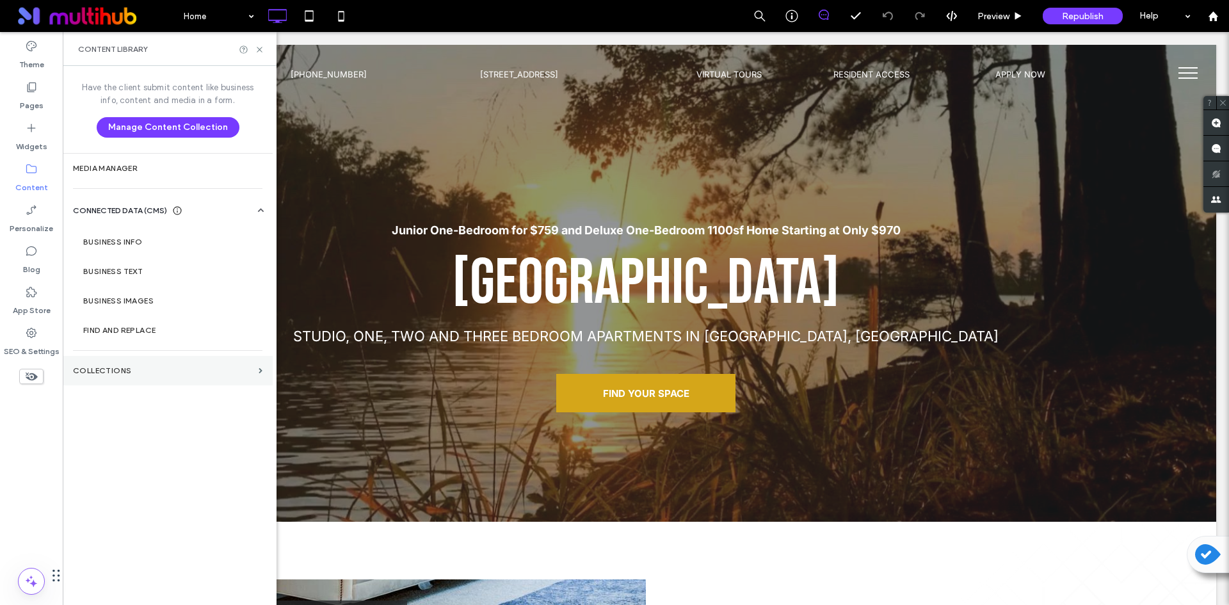
click at [175, 369] on label "Collections" at bounding box center [163, 370] width 181 height 9
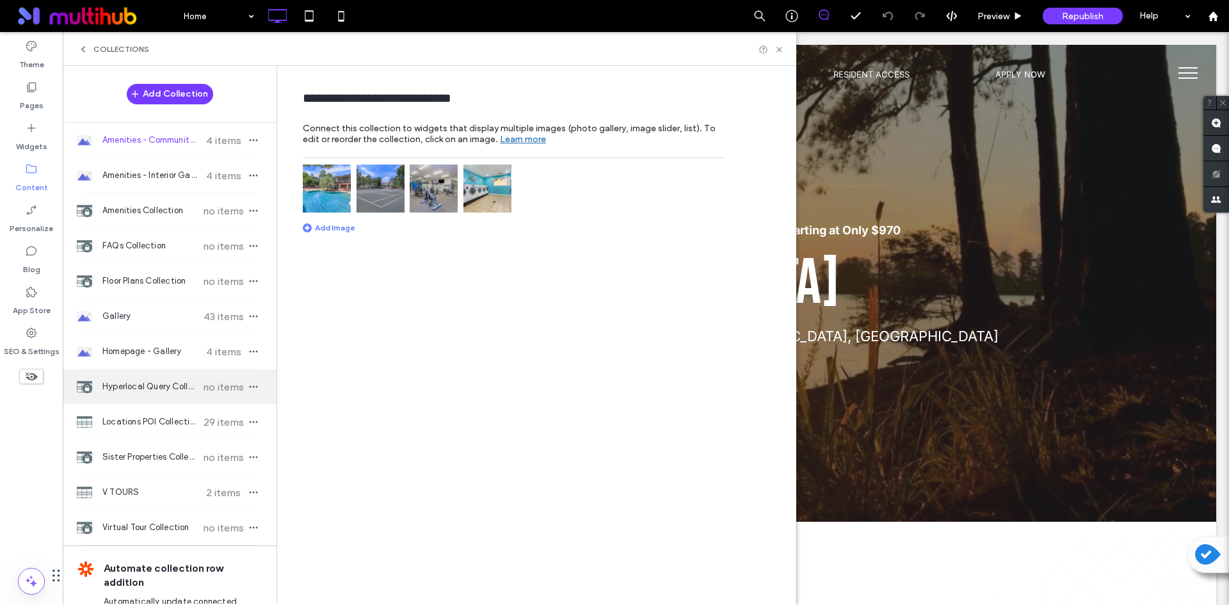
click at [148, 385] on span "Hyperlocal Query Collection" at bounding box center [149, 386] width 95 height 13
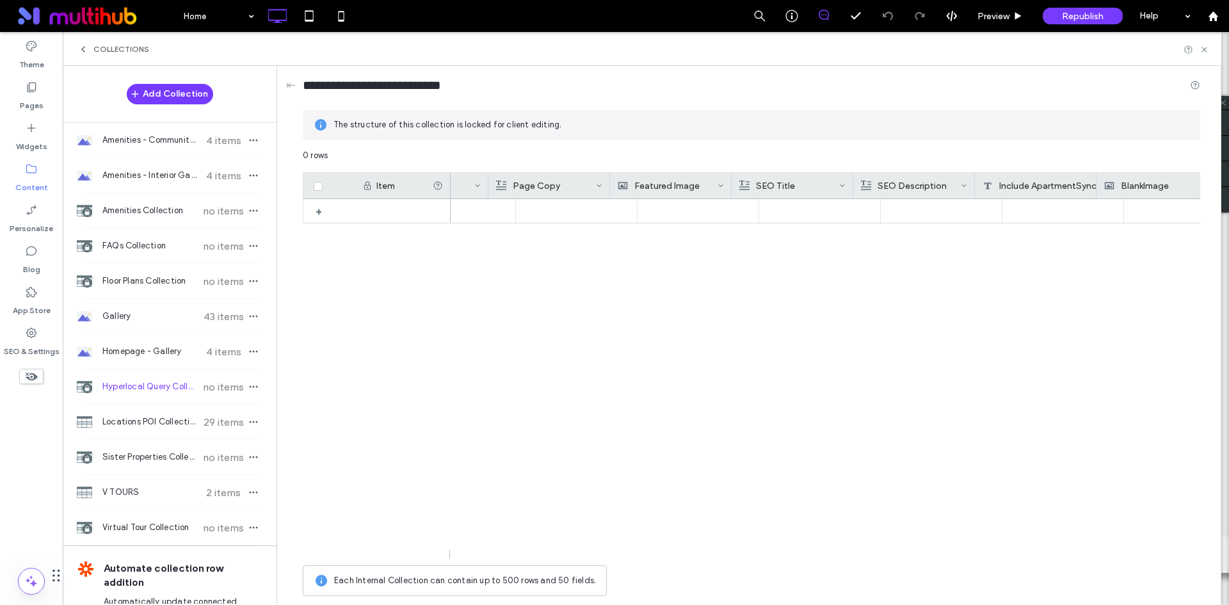
scroll to position [0, 632]
click at [1203, 47] on icon at bounding box center [1205, 50] width 10 height 10
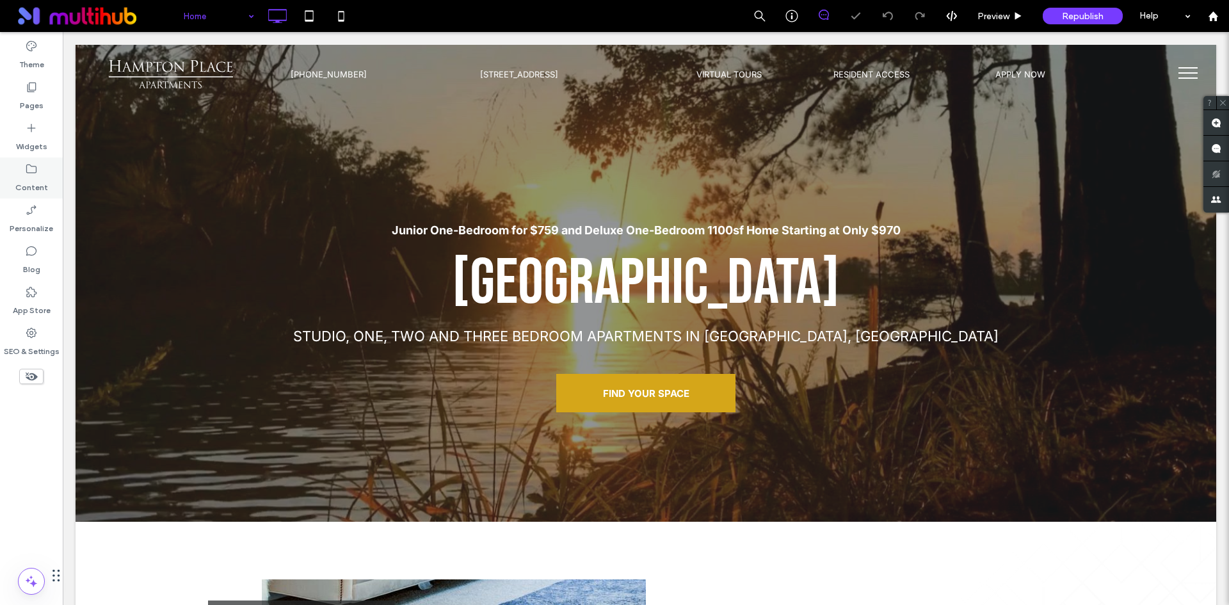
scroll to position [0, 0]
click at [44, 180] on label "Content" at bounding box center [31, 184] width 33 height 18
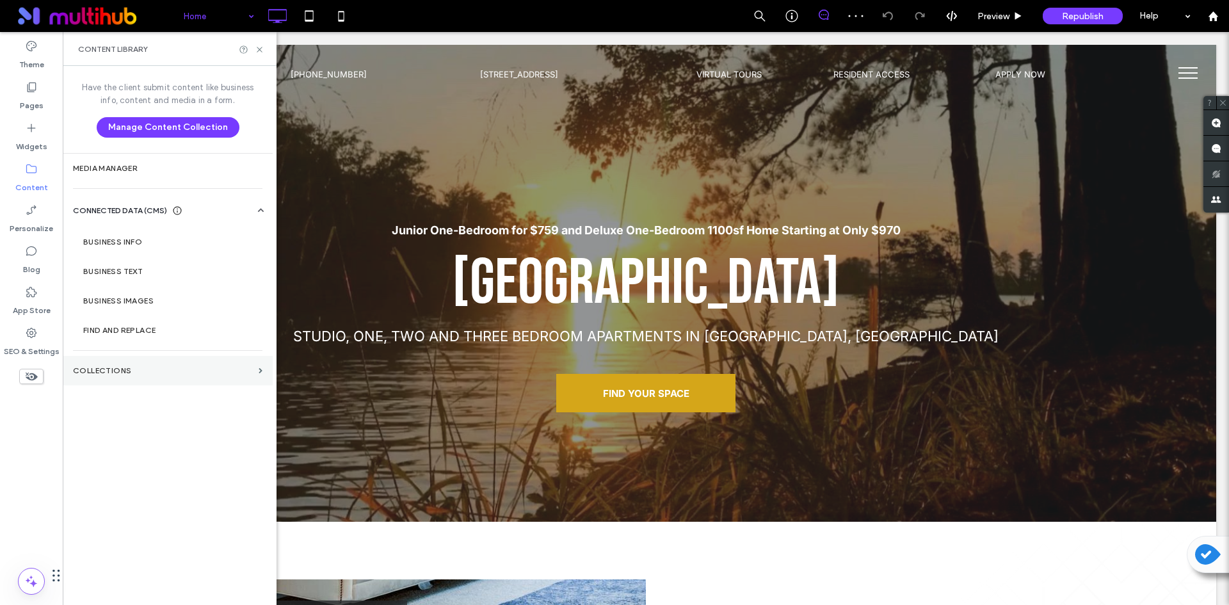
click at [156, 370] on label "Collections" at bounding box center [163, 370] width 181 height 9
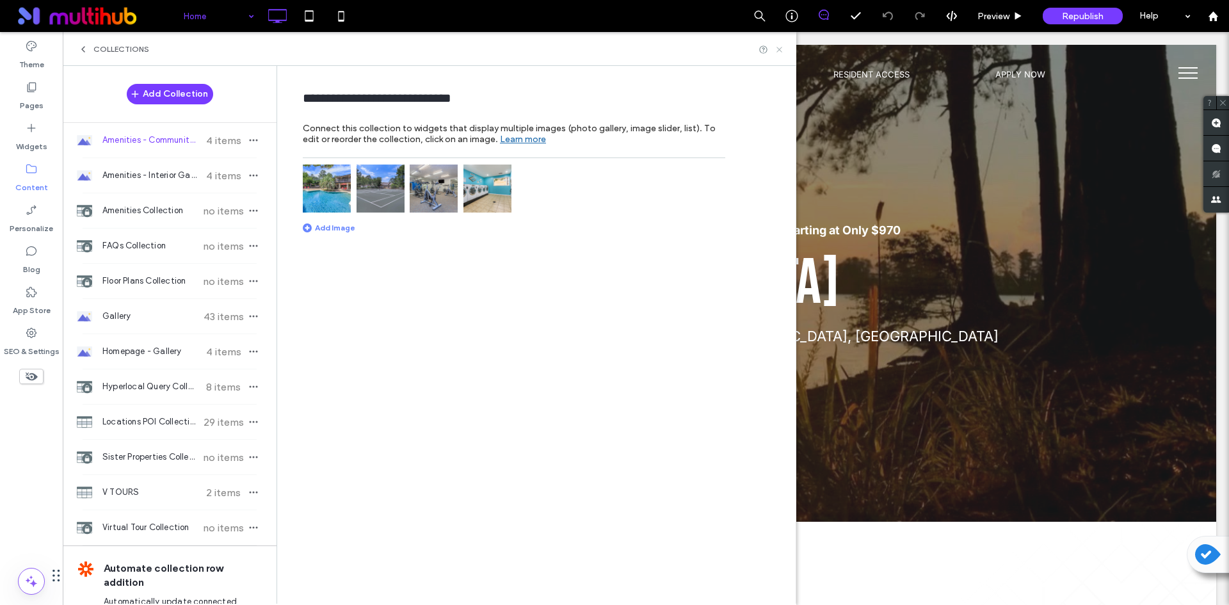
drag, startPoint x: 778, startPoint y: 47, endPoint x: 713, endPoint y: 15, distance: 72.7
click at [778, 47] on icon at bounding box center [780, 50] width 10 height 10
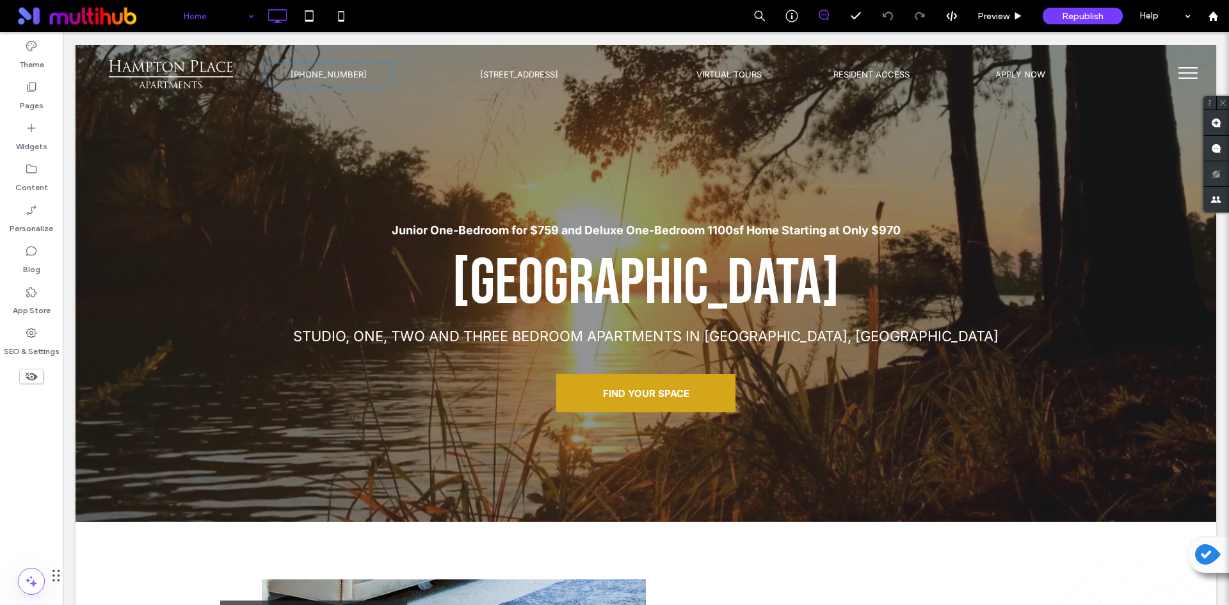
drag, startPoint x: 227, startPoint y: 22, endPoint x: 209, endPoint y: 22, distance: 18.6
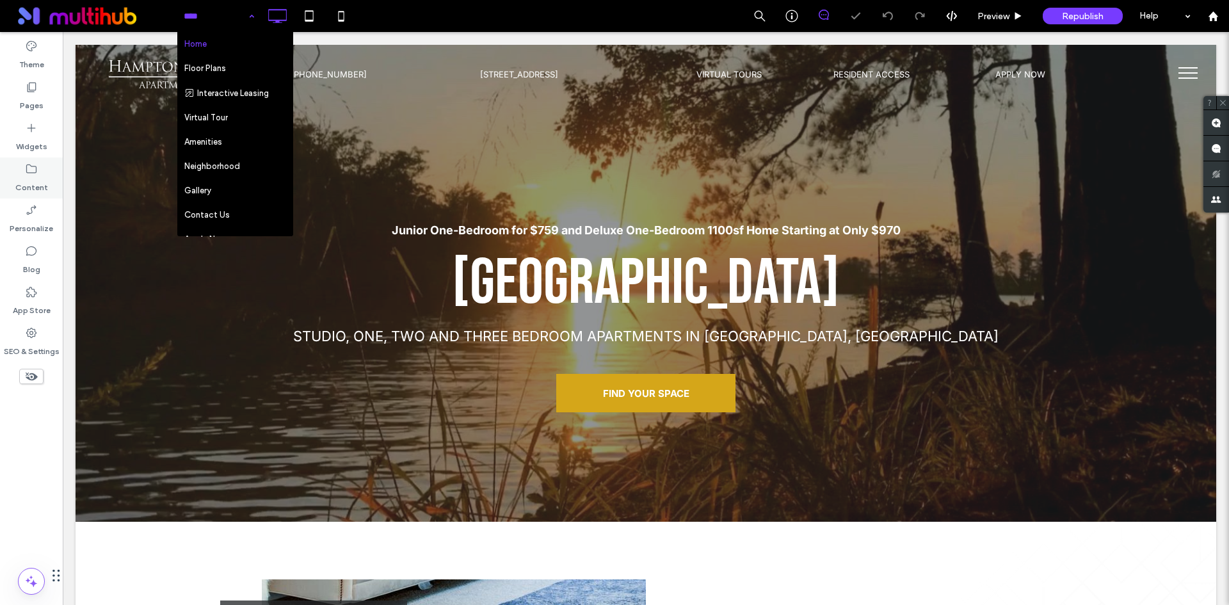
click at [29, 168] on icon at bounding box center [31, 169] width 13 height 13
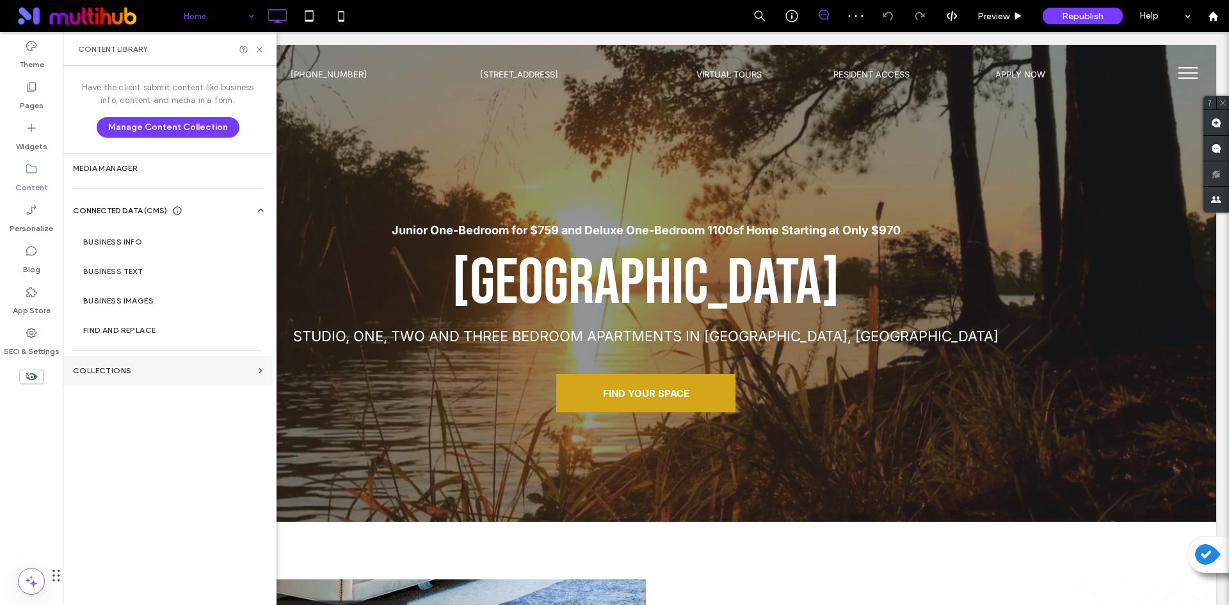
click at [145, 360] on section "Collections" at bounding box center [168, 370] width 210 height 29
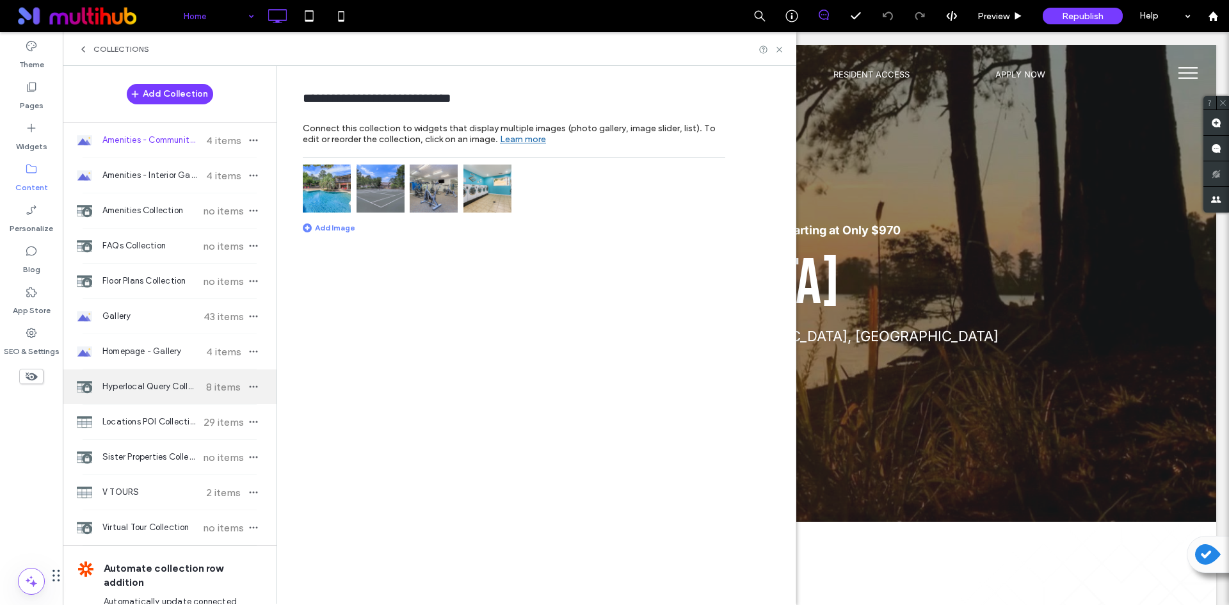
click at [201, 392] on span "8 items" at bounding box center [223, 387] width 45 height 12
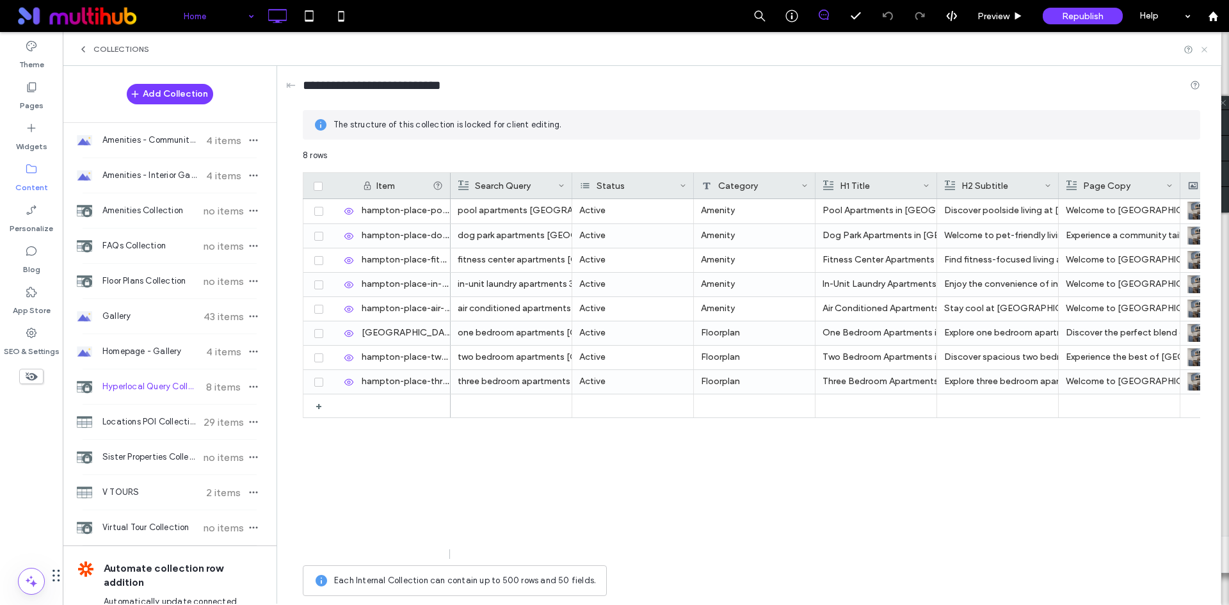
click at [1205, 50] on use at bounding box center [1204, 49] width 5 height 5
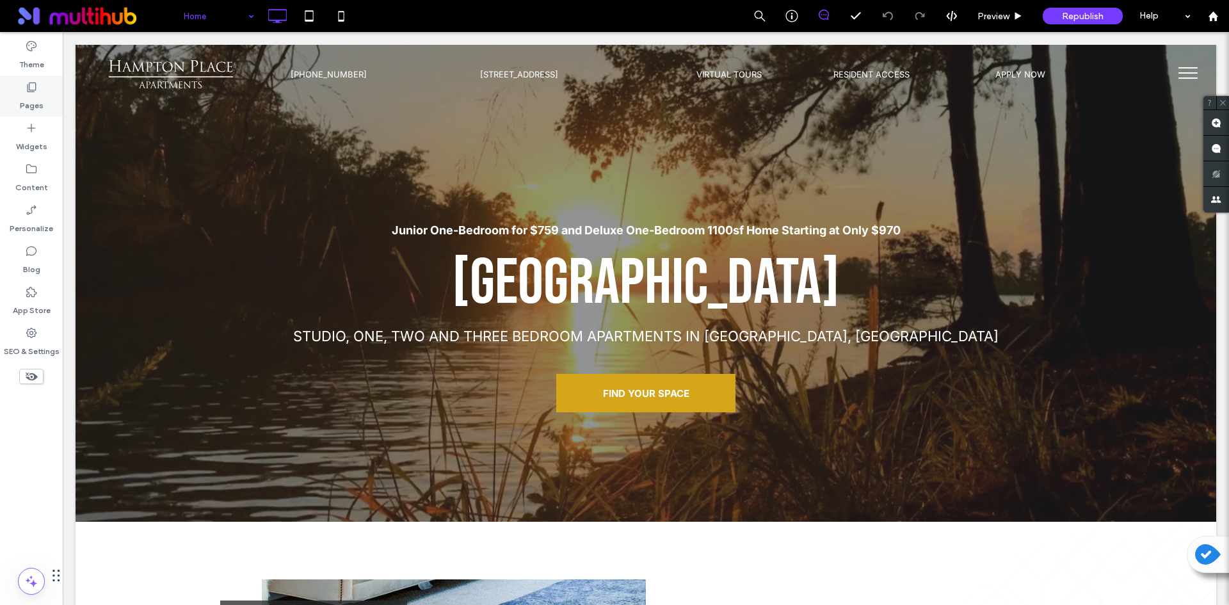
click at [28, 81] on icon at bounding box center [31, 87] width 13 height 13
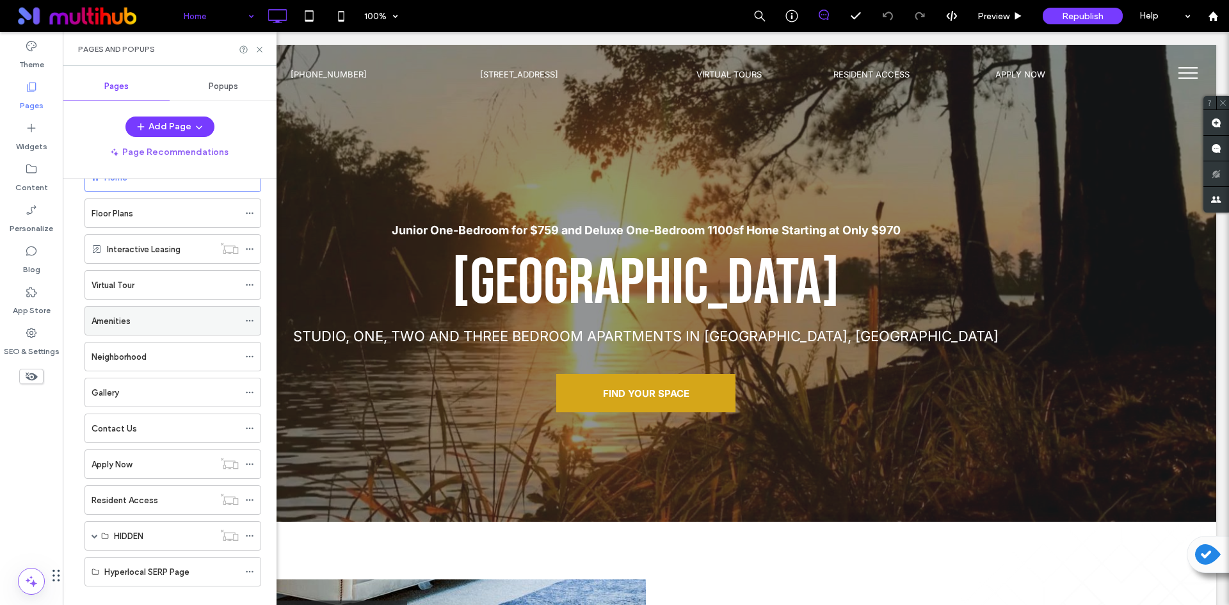
scroll to position [58, 0]
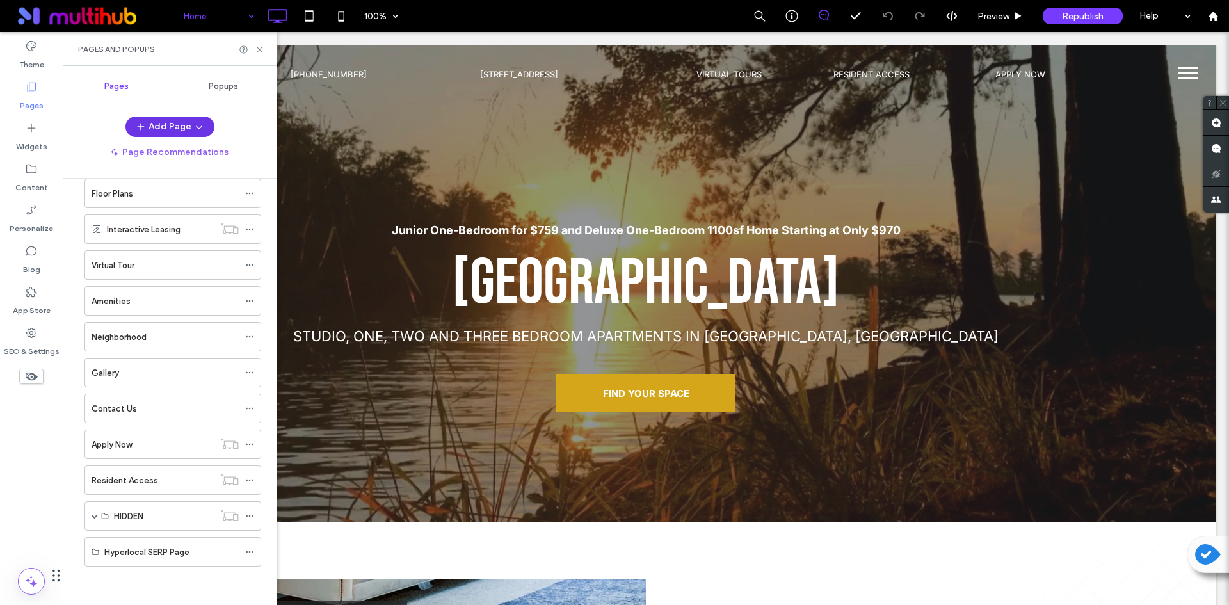
click at [187, 124] on button "Add Page" at bounding box center [169, 127] width 89 height 20
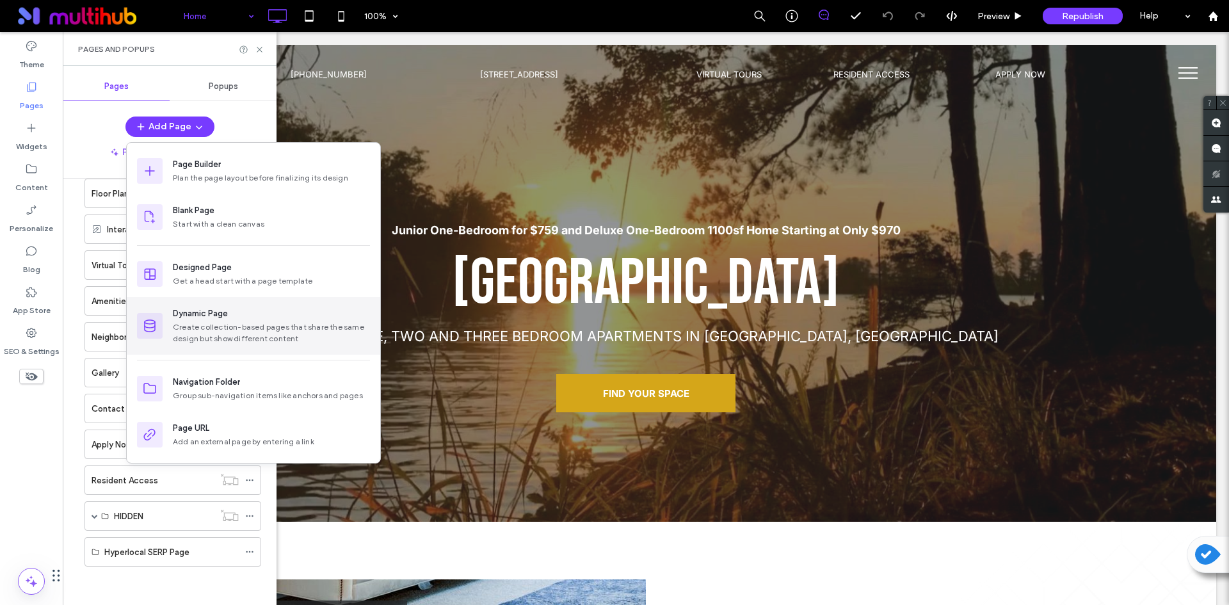
click at [236, 333] on div "Create collection-based pages that share the same design but show different con…" at bounding box center [271, 332] width 197 height 23
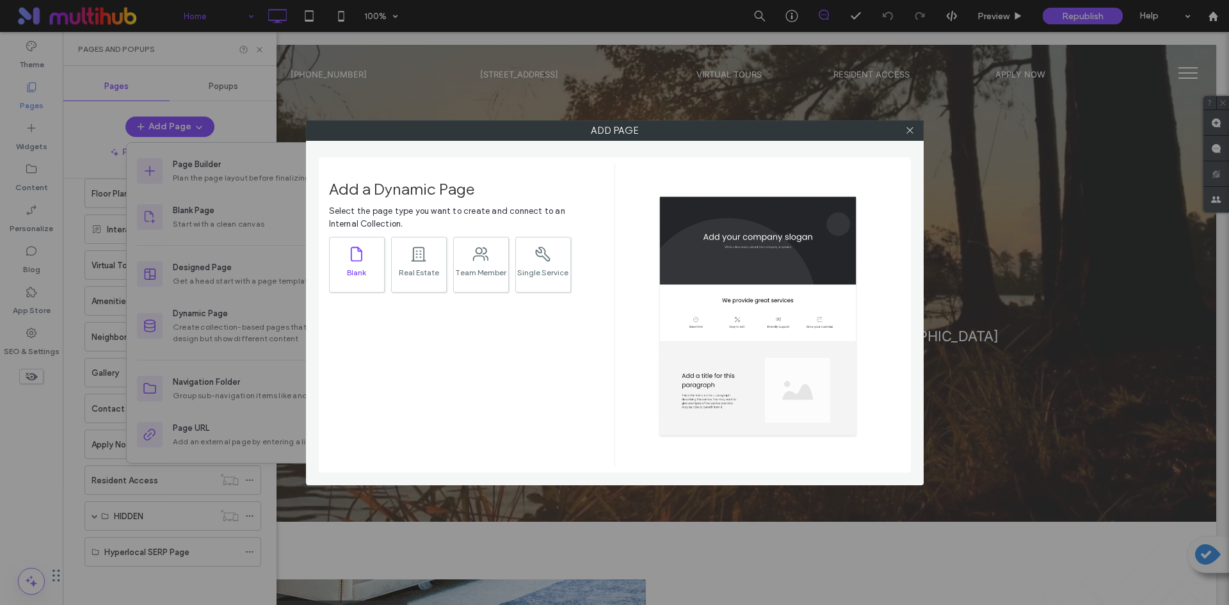
click at [339, 268] on div "Blank" at bounding box center [357, 272] width 54 height 8
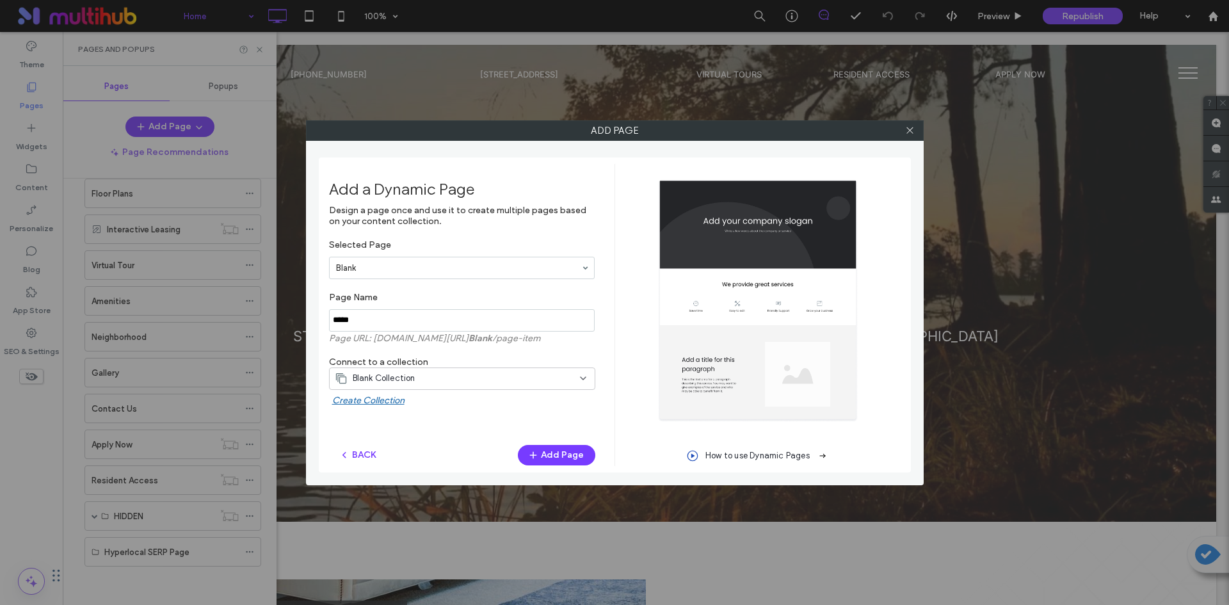
drag, startPoint x: 396, startPoint y: 322, endPoint x: 309, endPoint y: 322, distance: 87.1
click at [309, 322] on div "Add Page Add a Dynamic Page Design a page once and use it to create multiple pa…" at bounding box center [615, 302] width 618 height 365
type input "*********"
click at [391, 384] on span "Blank Collection" at bounding box center [384, 378] width 63 height 13
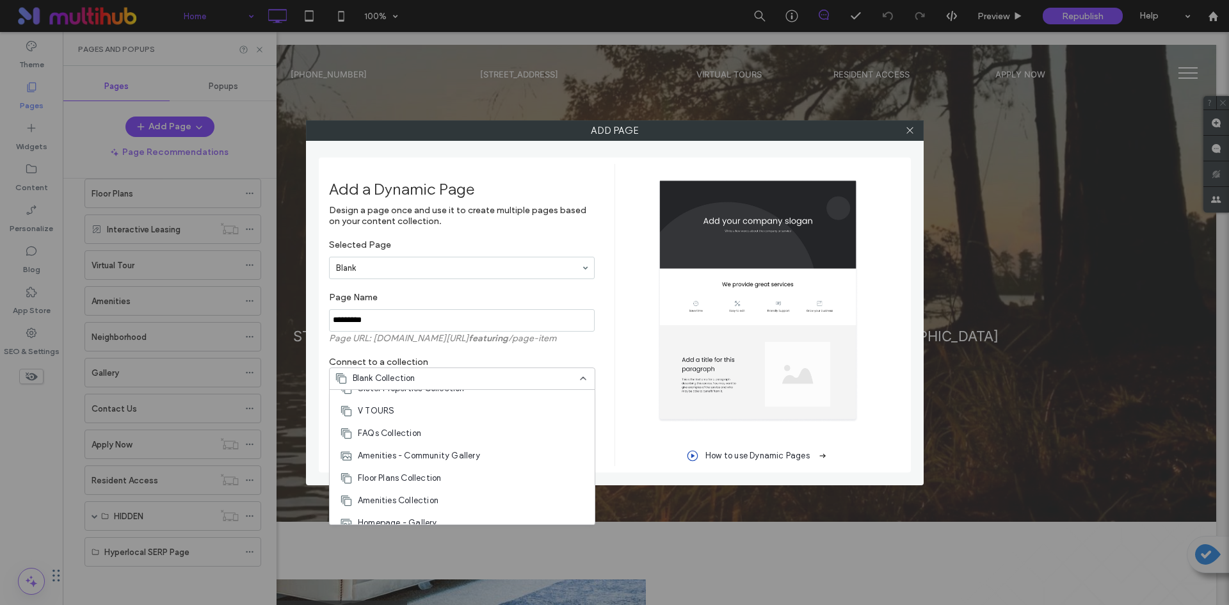
scroll to position [179, 0]
click at [433, 468] on span "Hyperlocal Query Collection" at bounding box center [413, 468] width 110 height 13
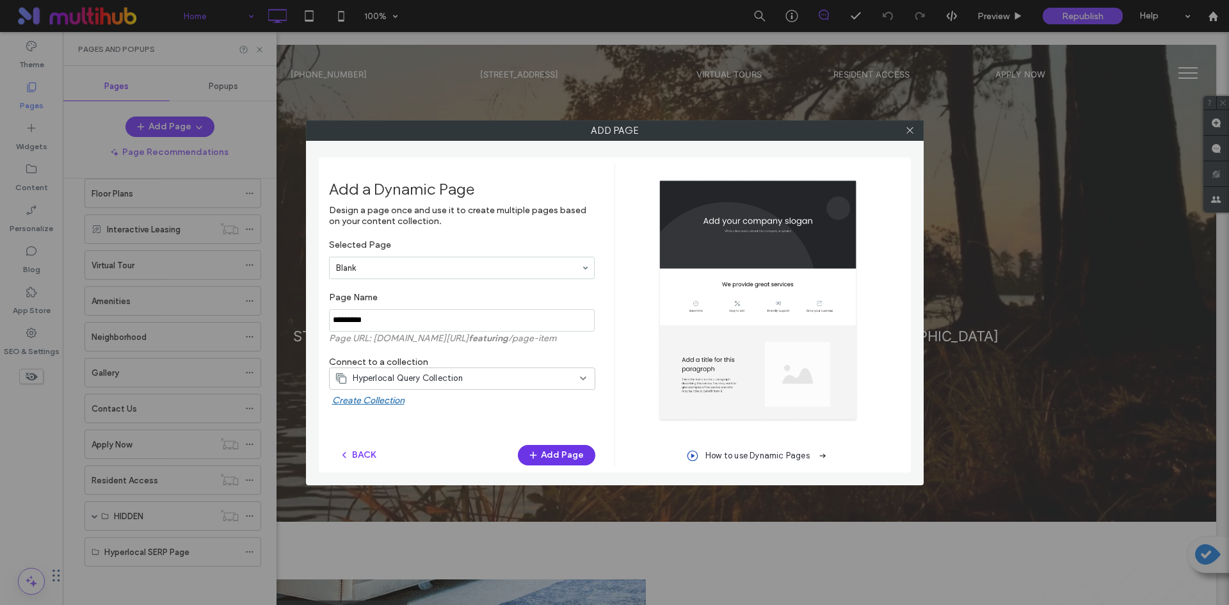
click at [541, 454] on span "button" at bounding box center [534, 455] width 13 height 19
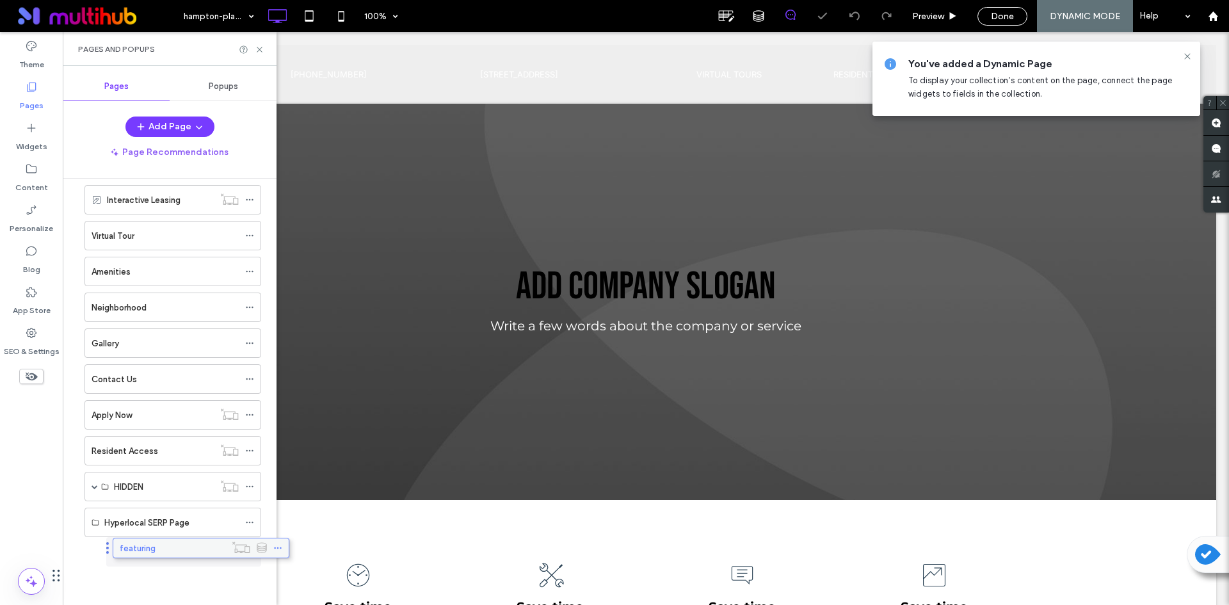
scroll to position [87, 0]
drag, startPoint x: 125, startPoint y: 543, endPoint x: 150, endPoint y: 543, distance: 24.3
click at [248, 523] on icon at bounding box center [249, 522] width 9 height 9
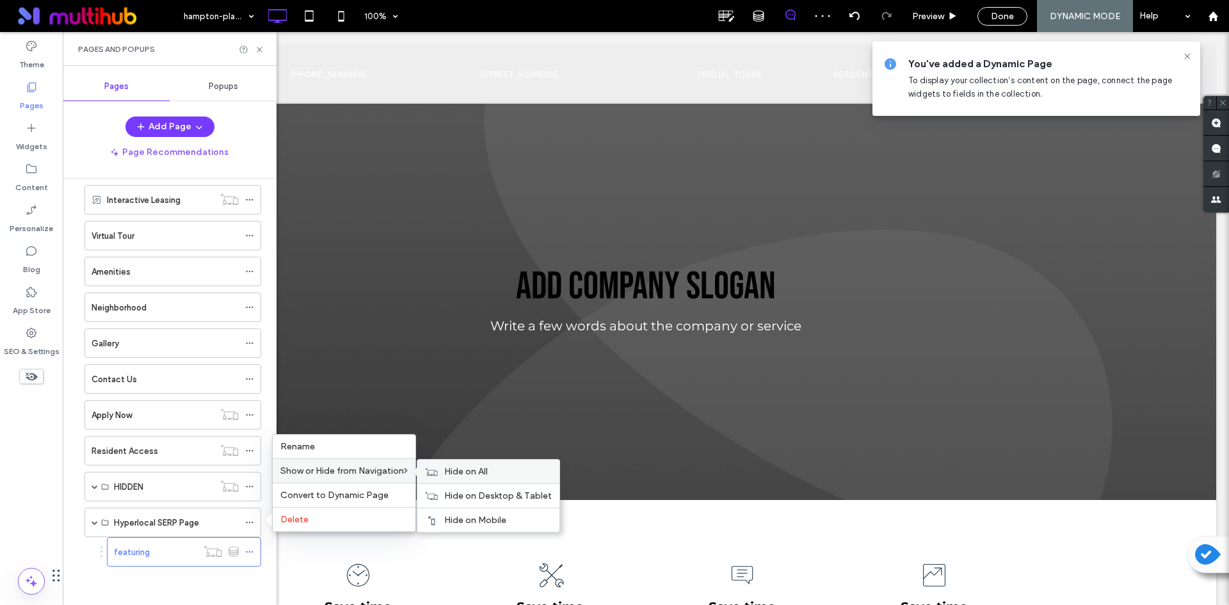
click at [448, 470] on span "Hide on All" at bounding box center [466, 471] width 44 height 11
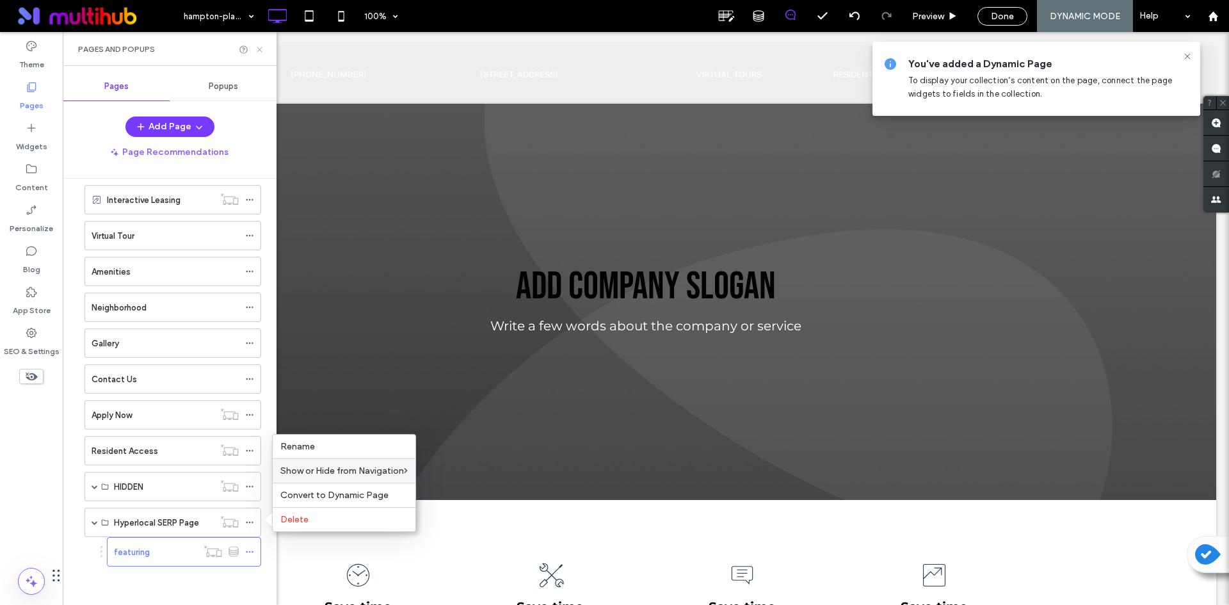
click at [263, 49] on icon at bounding box center [260, 50] width 10 height 10
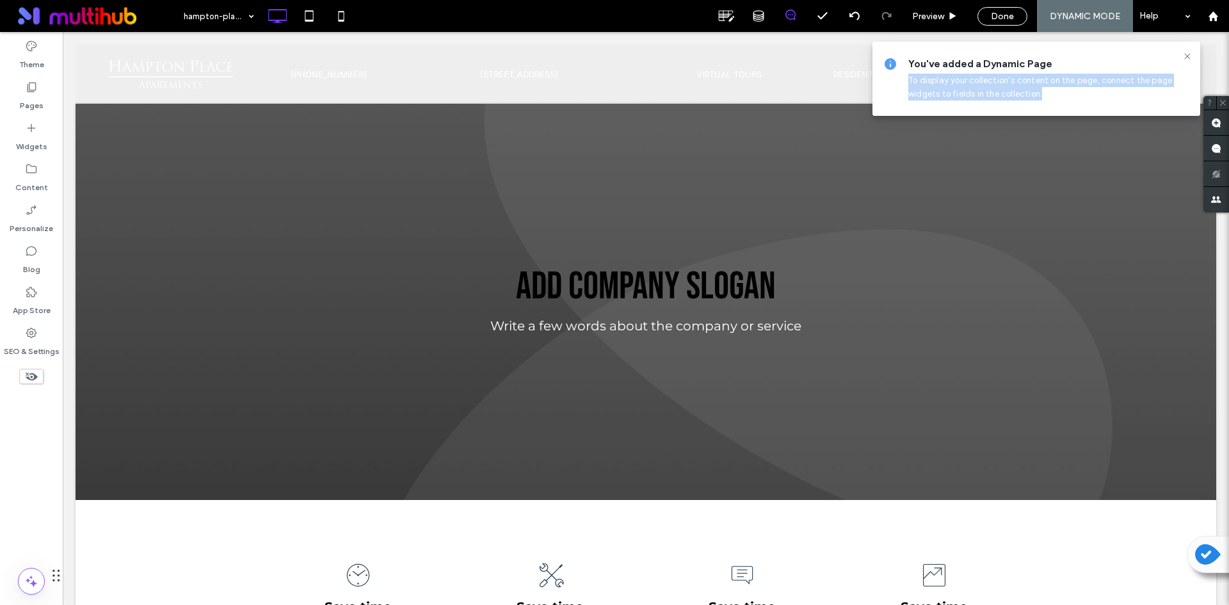
click at [1184, 51] on section "You've added a Dynamic Page To display your collection’s content on the page, c…" at bounding box center [1037, 79] width 328 height 74
click at [1186, 53] on icon at bounding box center [1187, 56] width 10 height 10
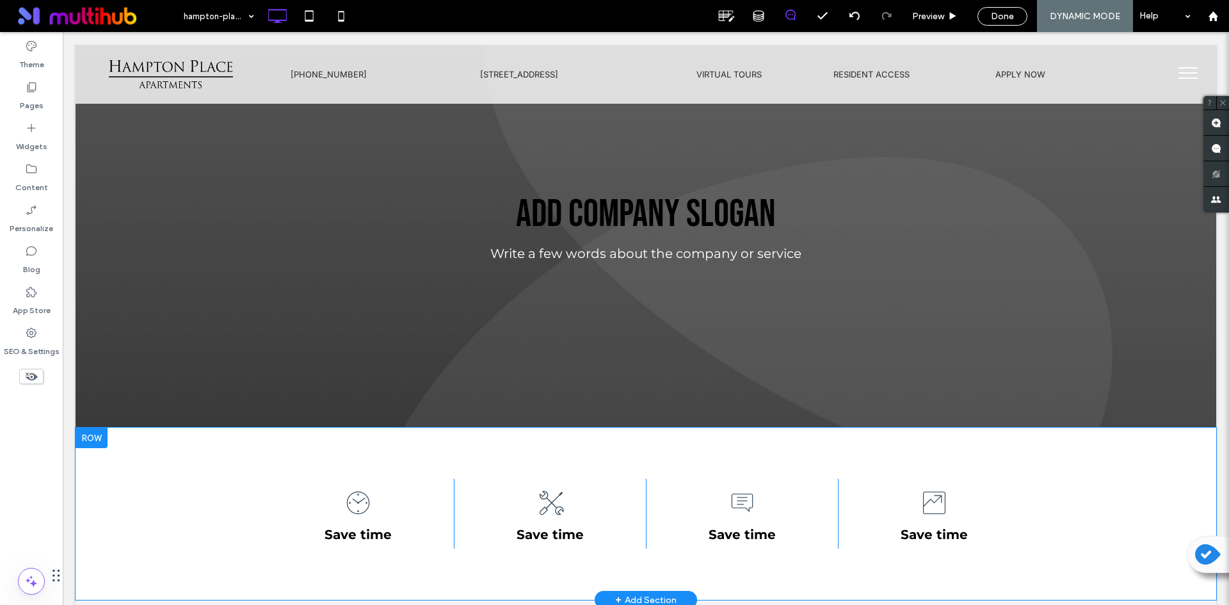
scroll to position [128, 0]
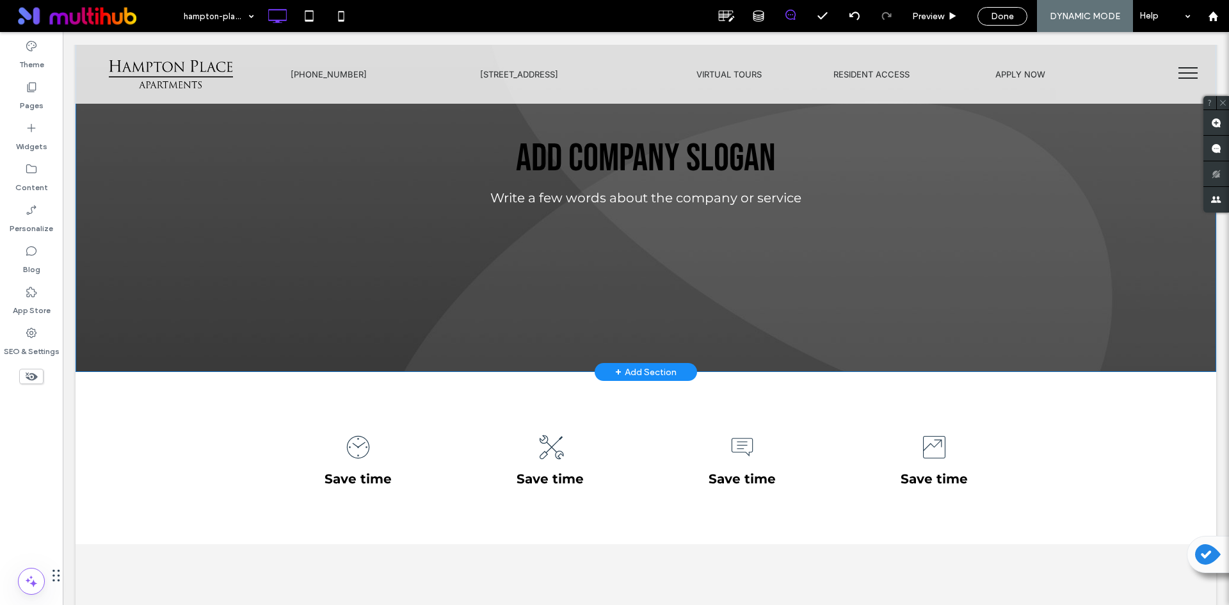
click at [636, 371] on div "+ Add Section" at bounding box center [645, 372] width 61 height 14
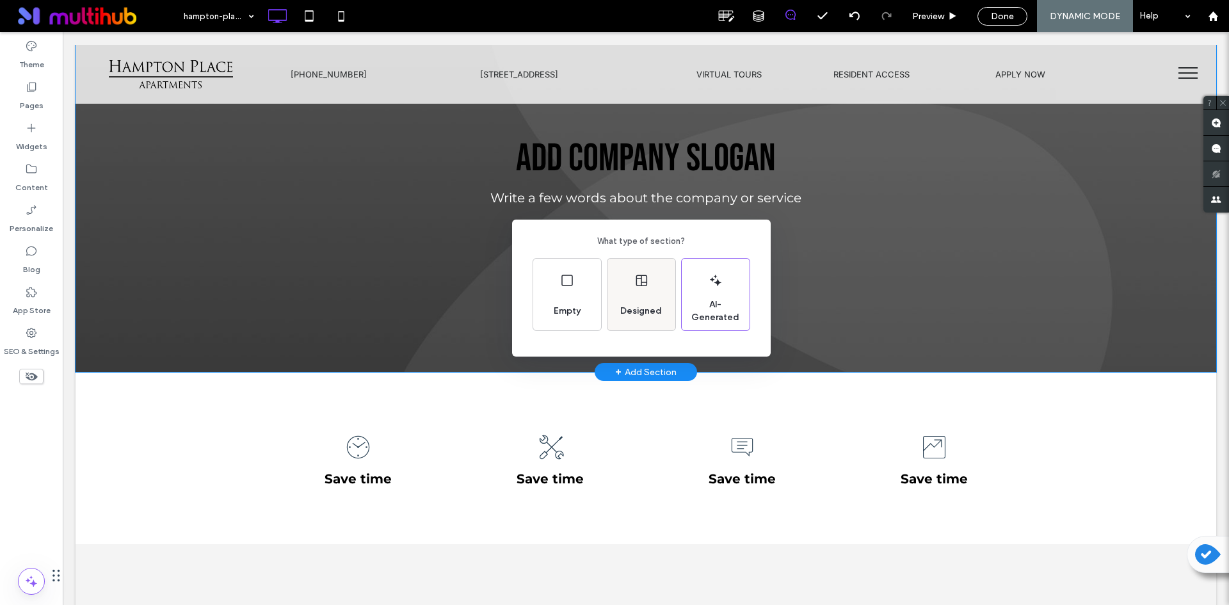
click at [665, 273] on div "Designed" at bounding box center [641, 295] width 68 height 72
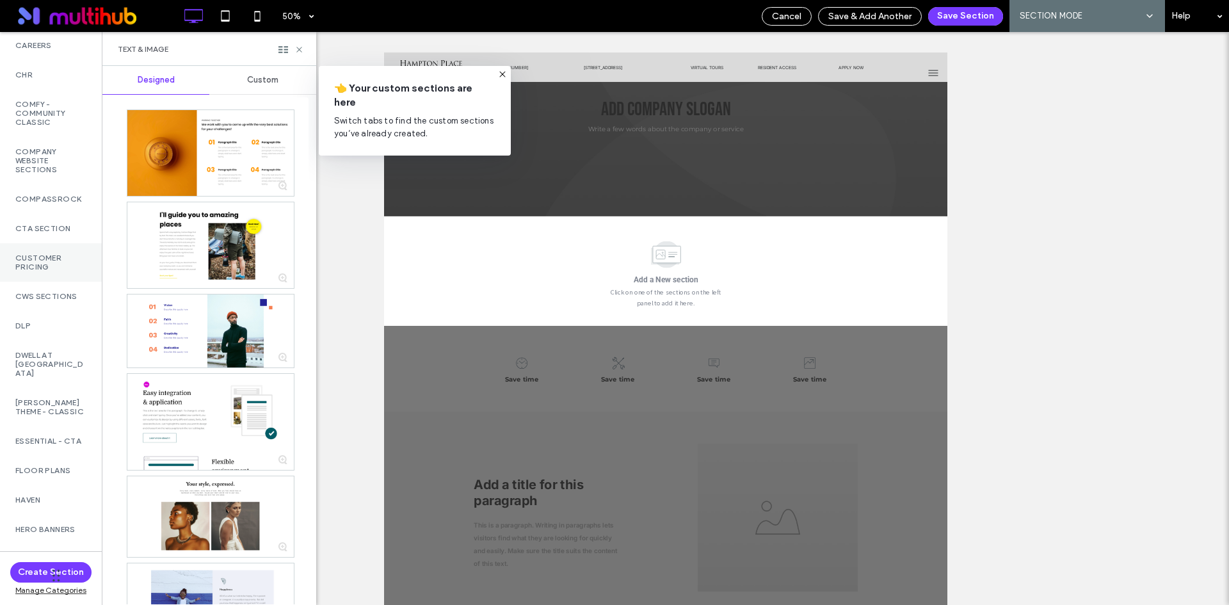
scroll to position [1664, 0]
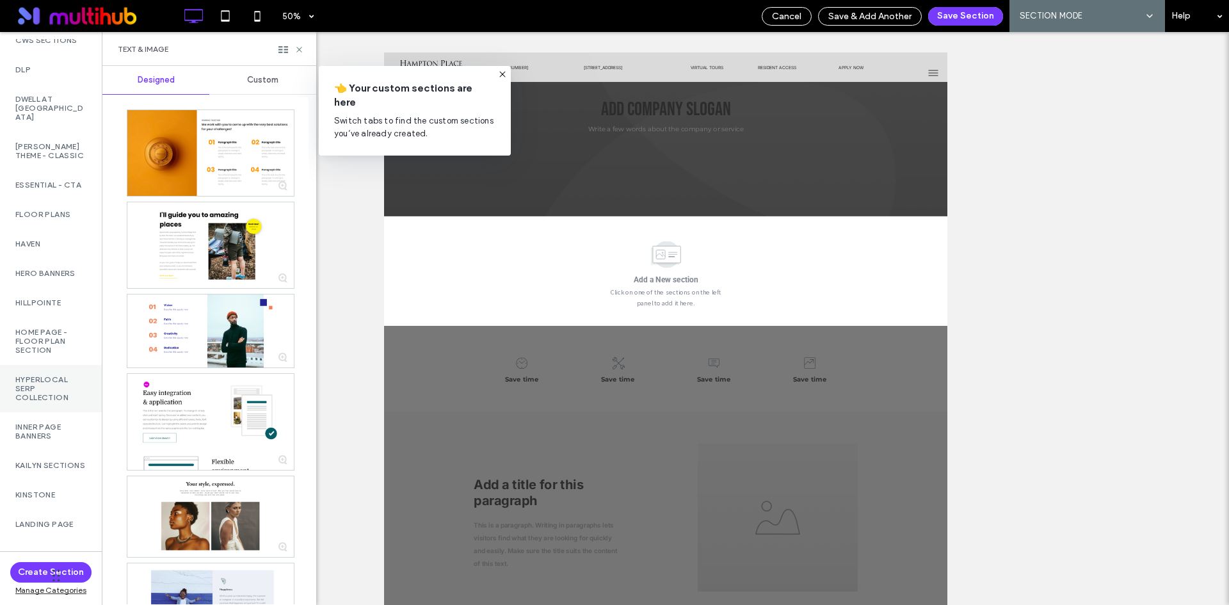
click at [52, 402] on label "Hyperlocal Serp Collection" at bounding box center [50, 388] width 71 height 27
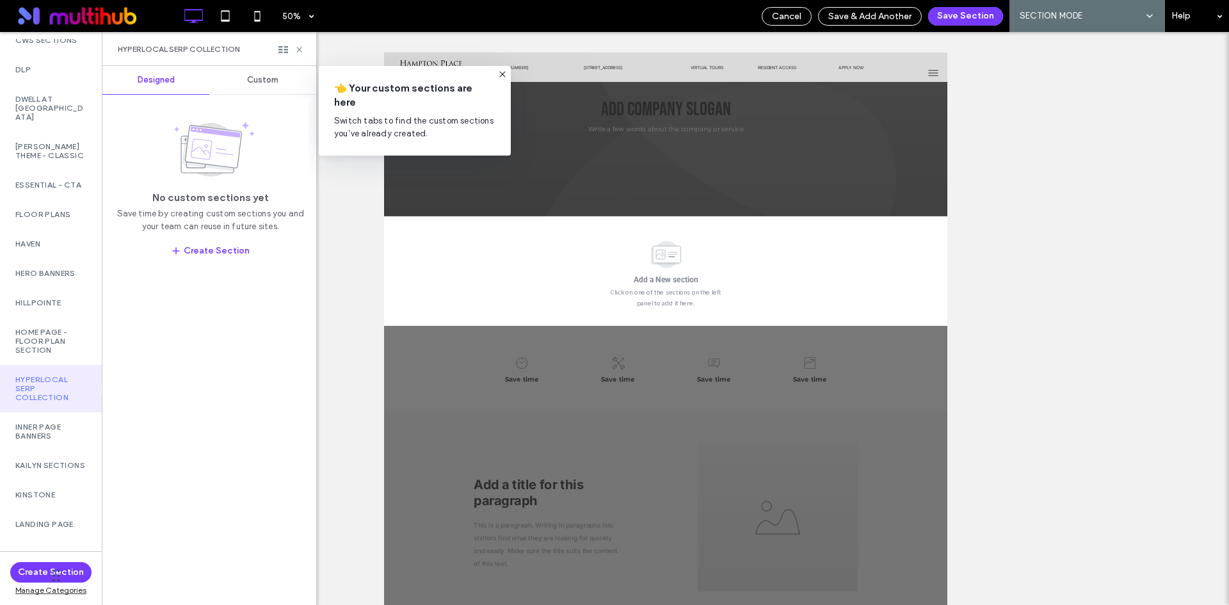
click at [258, 73] on div "Custom" at bounding box center [262, 80] width 107 height 28
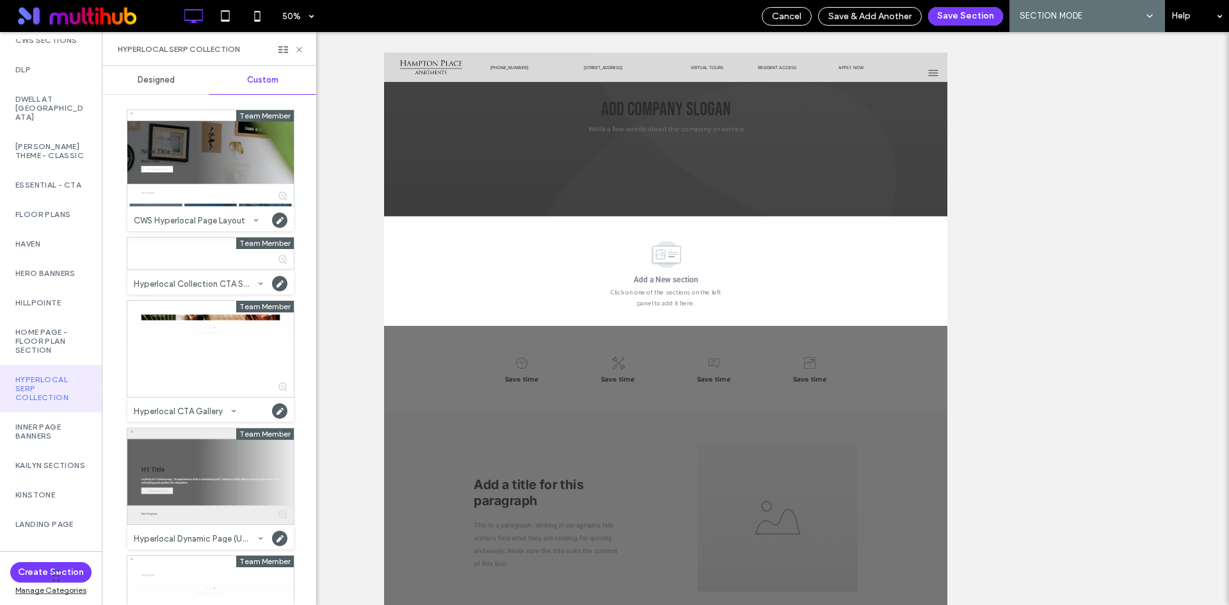
click at [179, 472] on div at bounding box center [210, 476] width 166 height 96
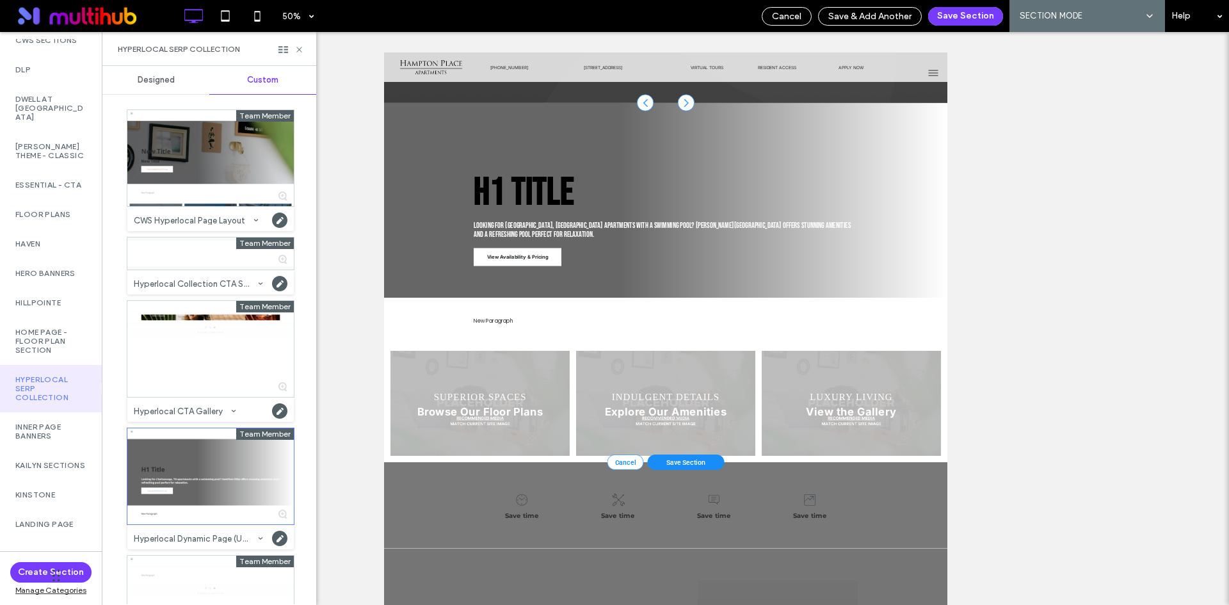
scroll to position [357, 0]
click at [972, 19] on button "Save Section" at bounding box center [965, 16] width 75 height 19
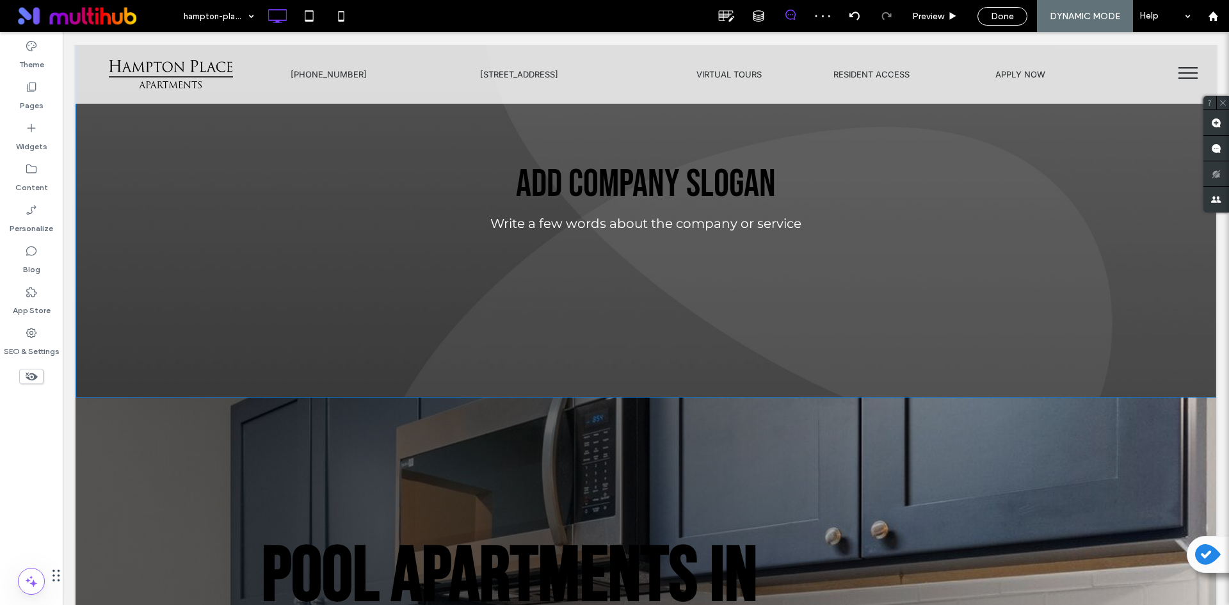
scroll to position [101, 0]
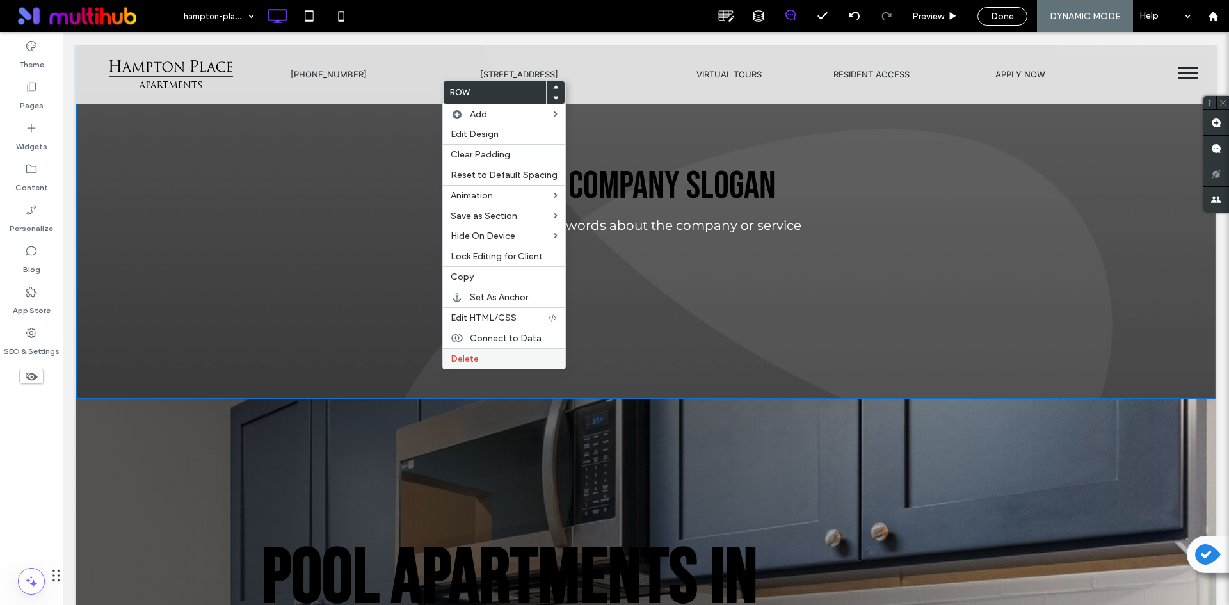
click at [470, 355] on span "Delete" at bounding box center [465, 358] width 28 height 11
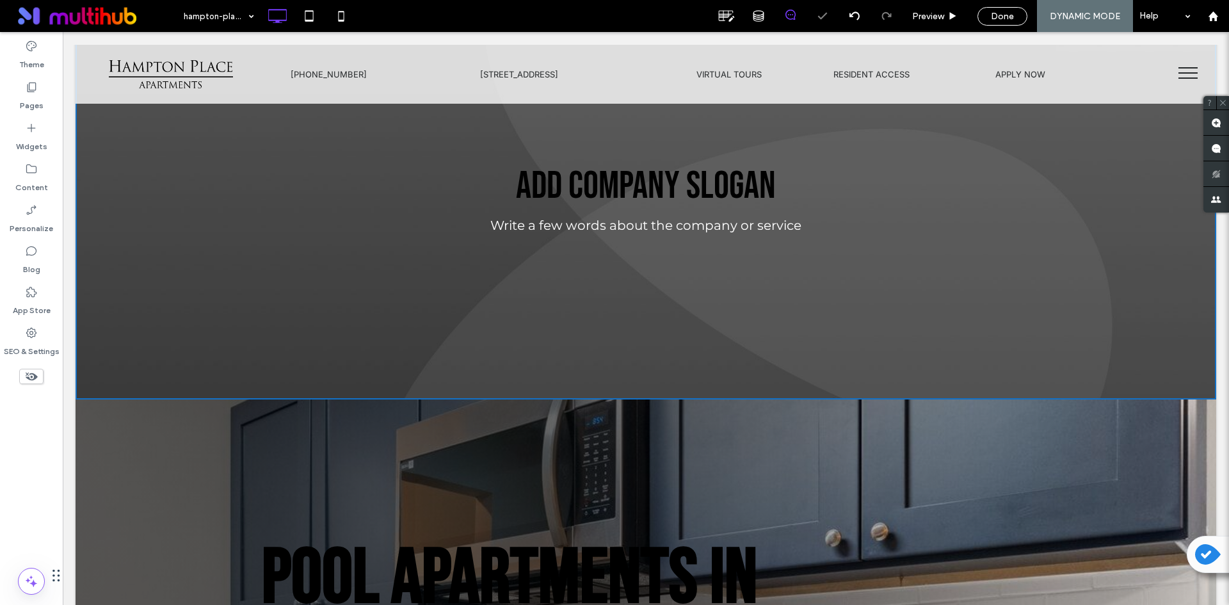
scroll to position [0, 0]
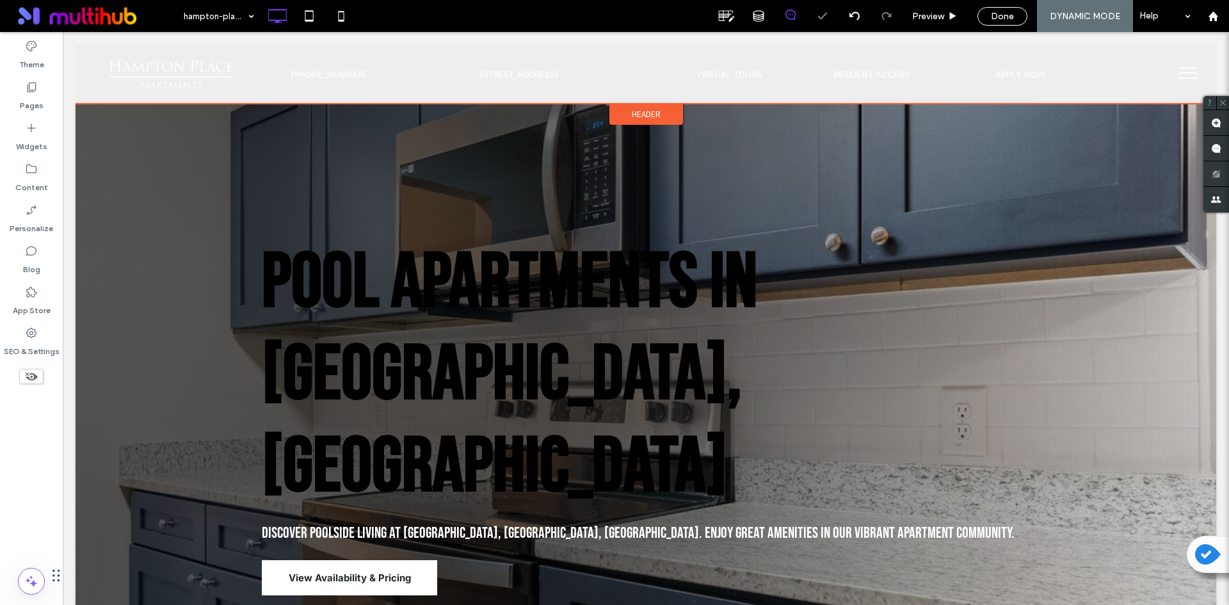
click at [654, 113] on span "Header" at bounding box center [646, 114] width 29 height 11
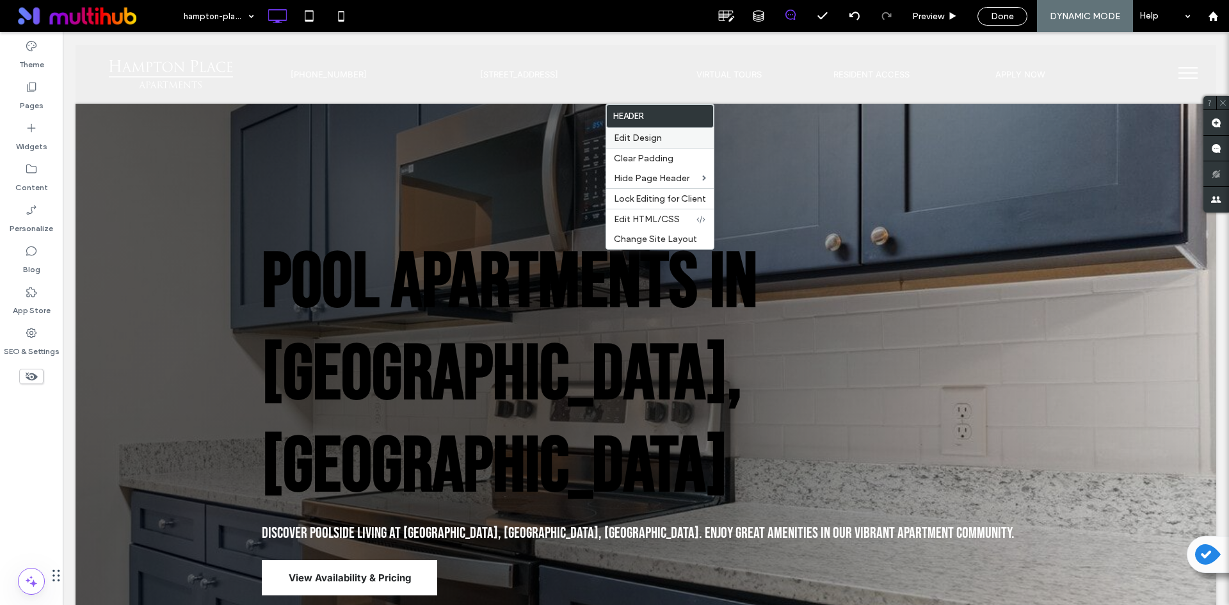
click at [662, 136] on label "Edit Design" at bounding box center [660, 138] width 92 height 11
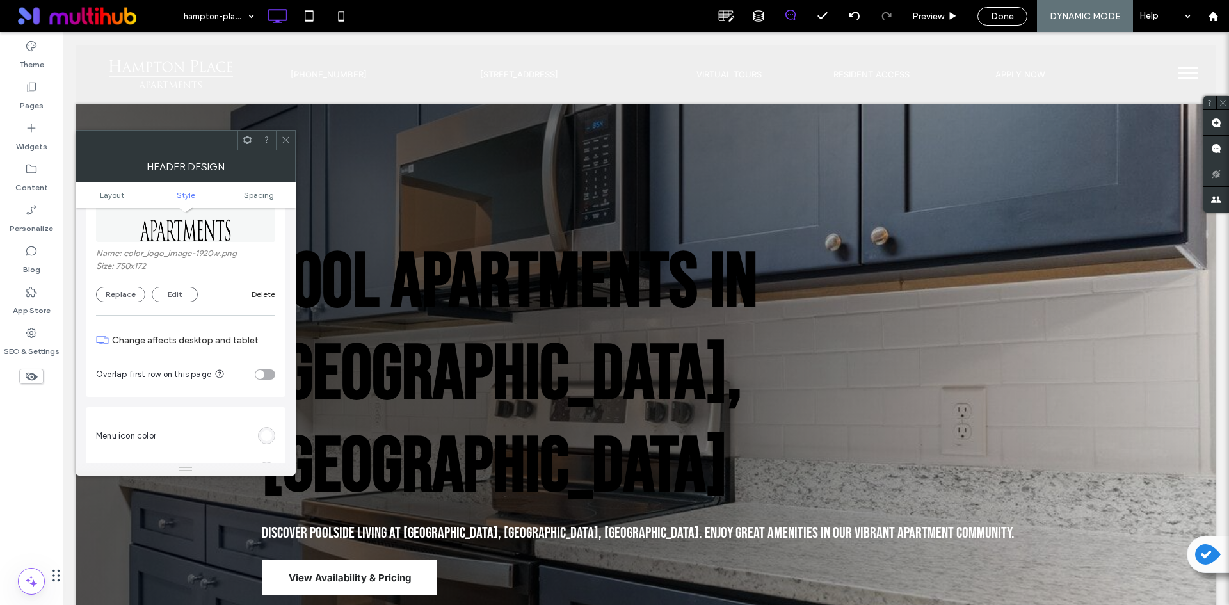
scroll to position [512, 0]
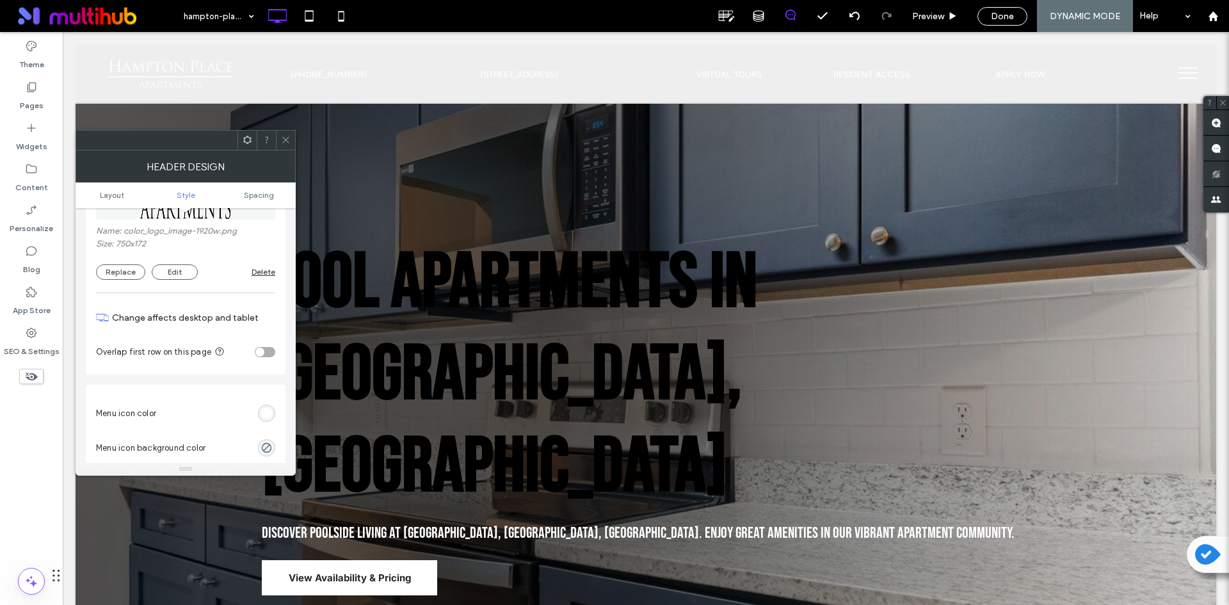
click at [266, 350] on div "toggle" at bounding box center [265, 352] width 20 height 10
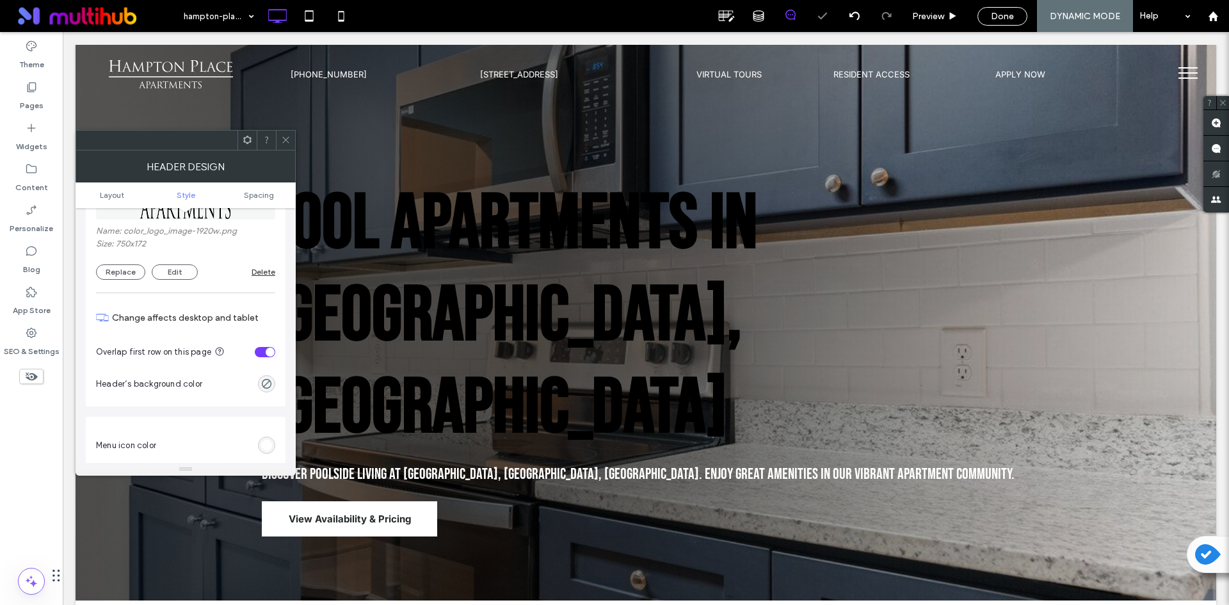
click at [286, 137] on icon at bounding box center [286, 140] width 10 height 10
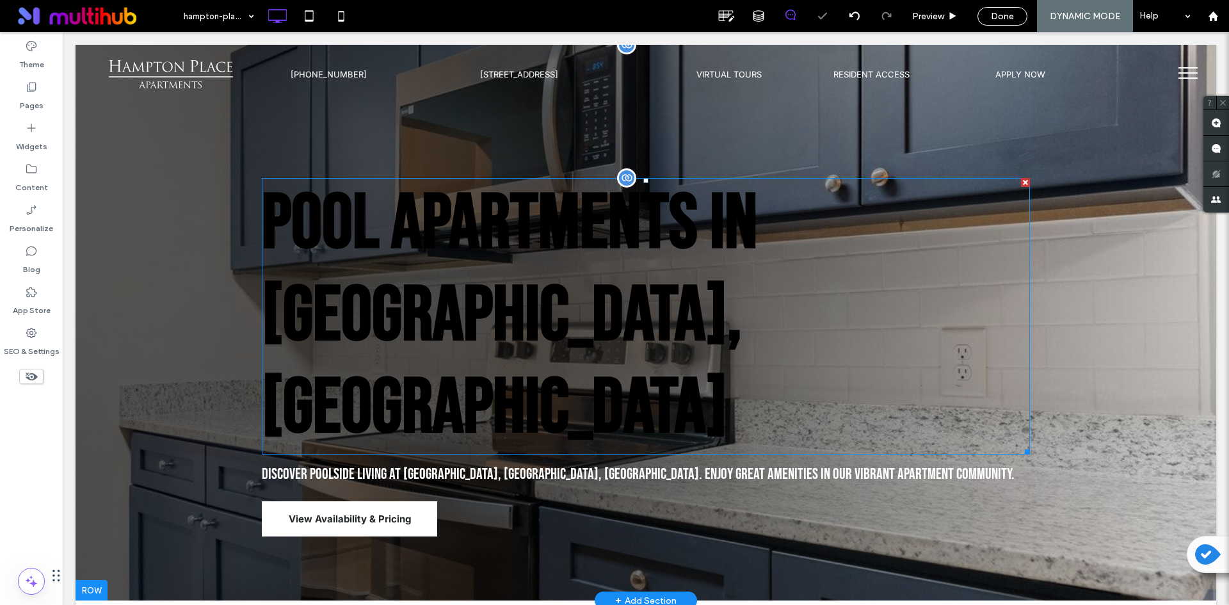
click at [393, 222] on span "Pool Apartments in East Columbus, GA" at bounding box center [509, 316] width 495 height 277
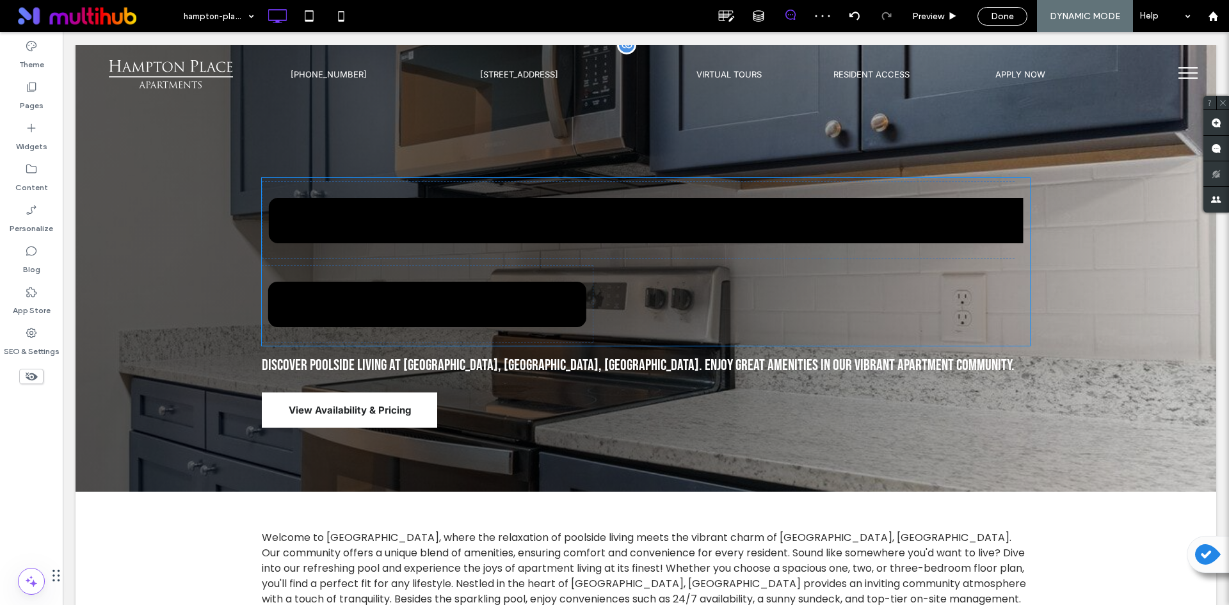
type input "**********"
type input "***"
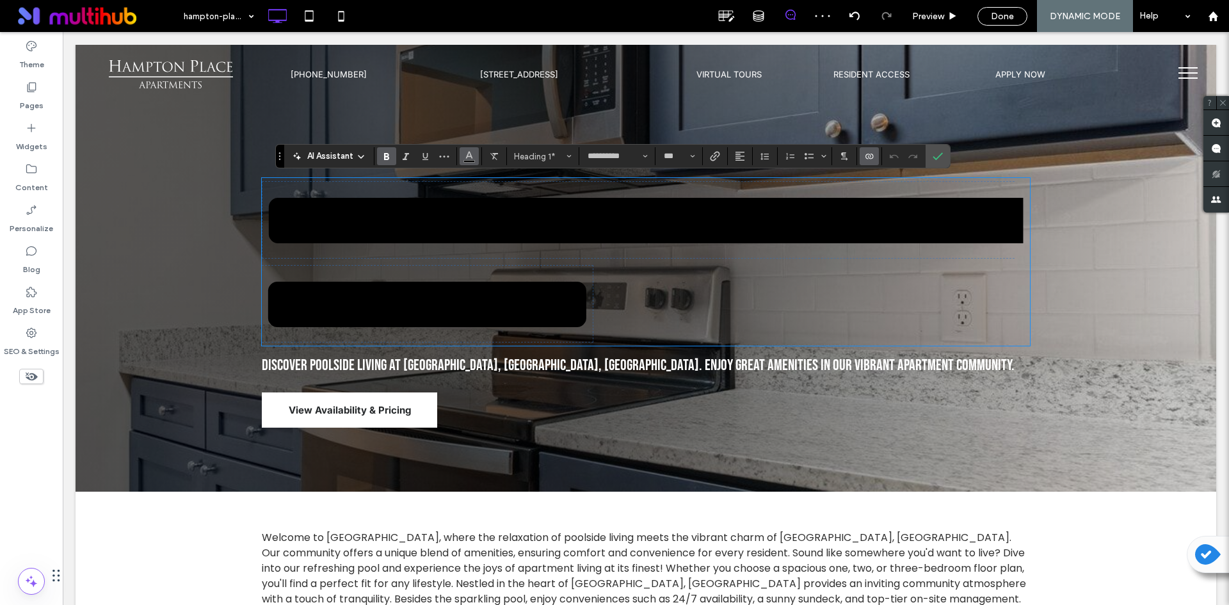
click at [468, 151] on icon "Color" at bounding box center [469, 155] width 10 height 10
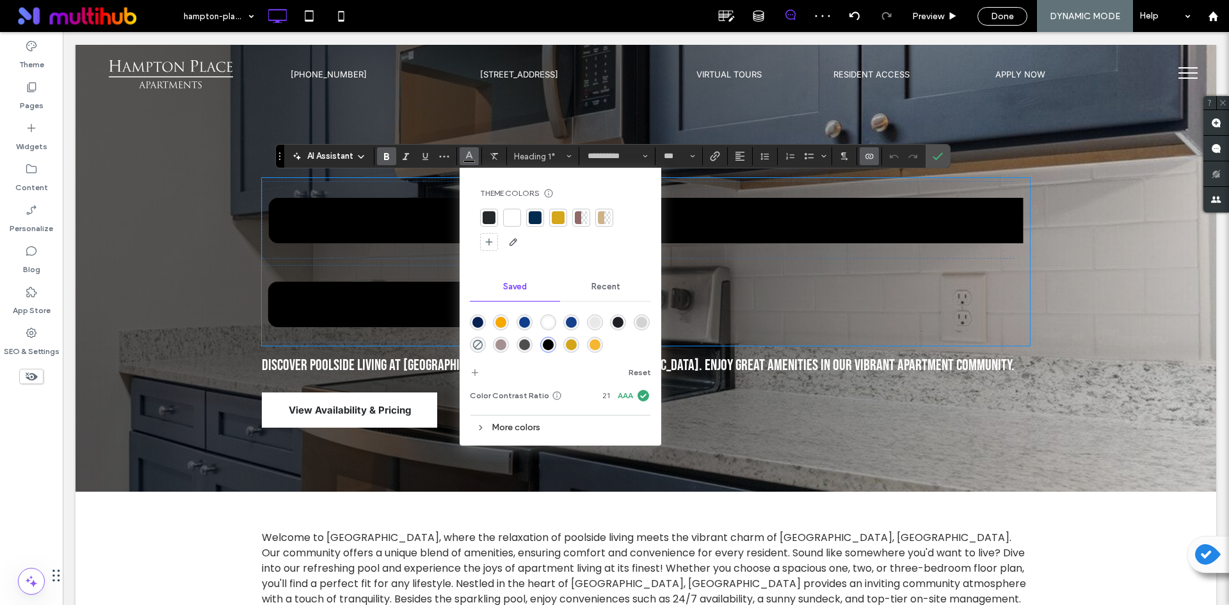
click at [508, 213] on div at bounding box center [512, 217] width 13 height 13
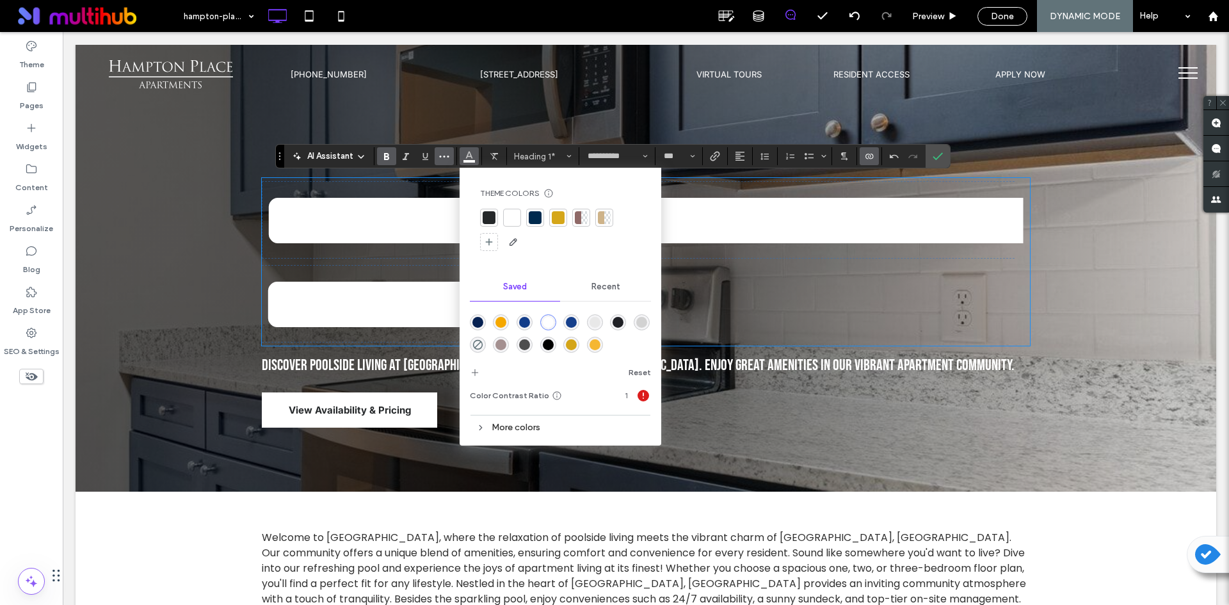
click at [445, 157] on icon "More" at bounding box center [444, 156] width 10 height 10
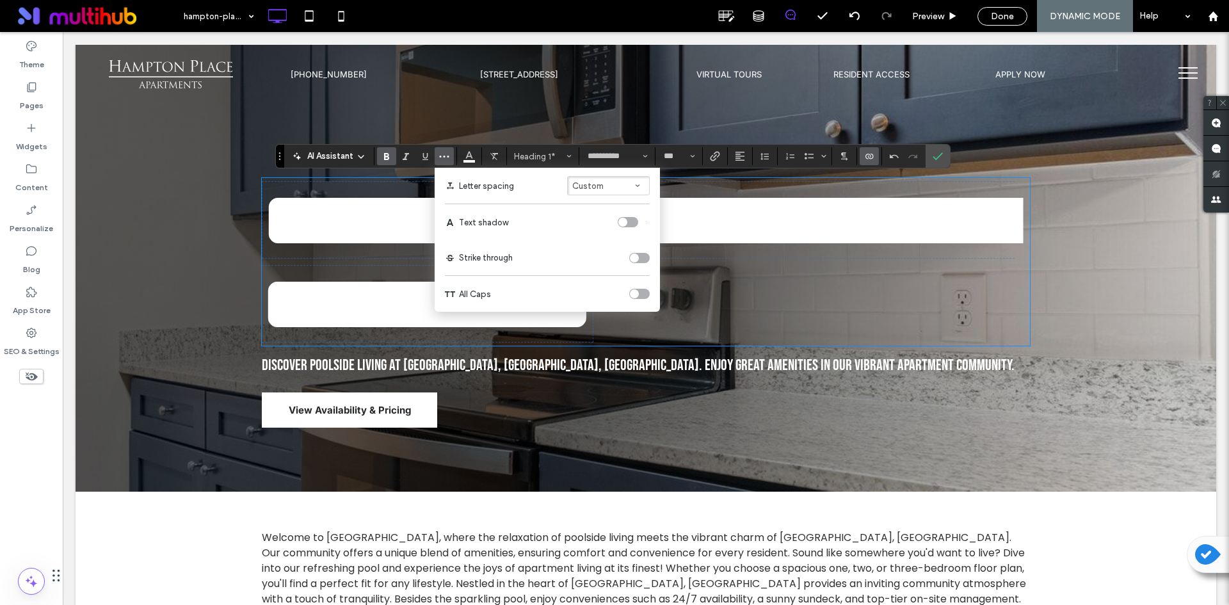
click at [595, 182] on span "Custom" at bounding box center [587, 186] width 31 height 10
click at [611, 198] on label "Auto" at bounding box center [608, 207] width 83 height 18
click at [761, 159] on use "Line Height" at bounding box center [764, 156] width 8 height 7
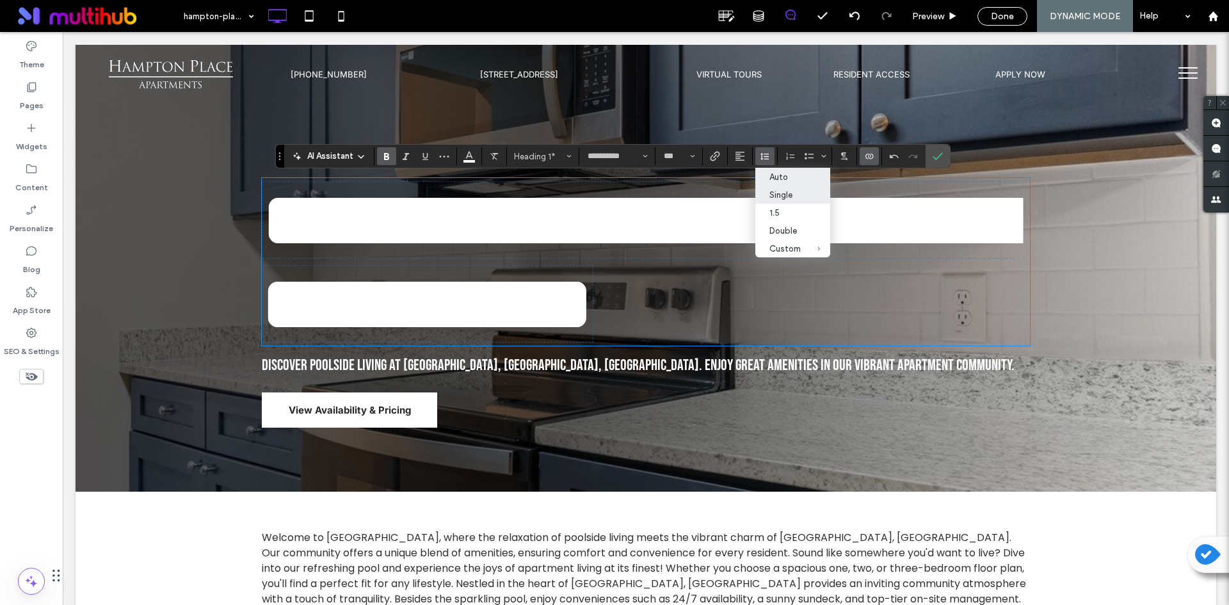
click at [783, 180] on div "Auto" at bounding box center [784, 177] width 31 height 10
click at [695, 154] on icon "Size" at bounding box center [692, 156] width 5 height 5
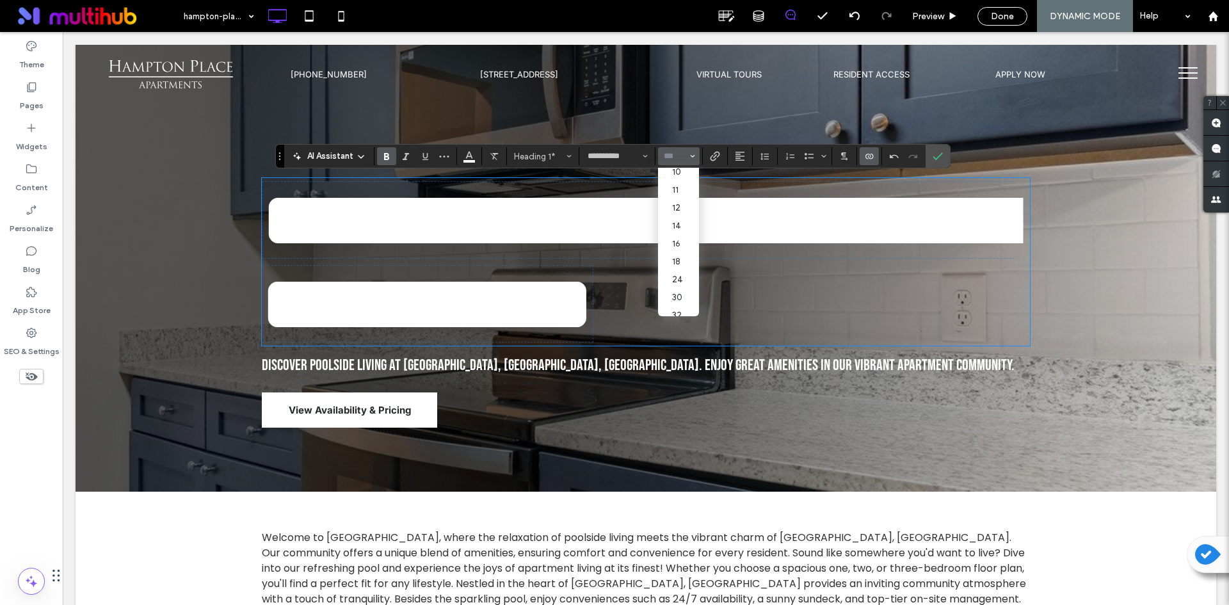
scroll to position [148, 0]
click at [686, 263] on label "60" at bounding box center [678, 271] width 41 height 18
type input "**"
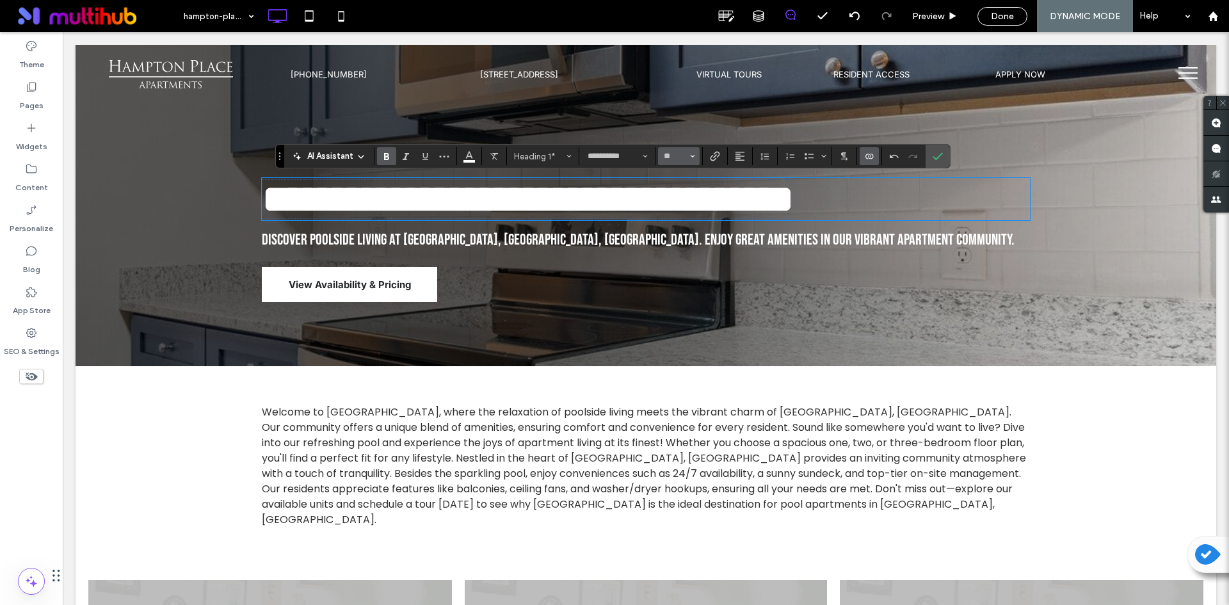
click at [691, 156] on use "Size" at bounding box center [693, 156] width 4 height 3
click at [677, 295] on label "72" at bounding box center [678, 300] width 41 height 18
type input "**"
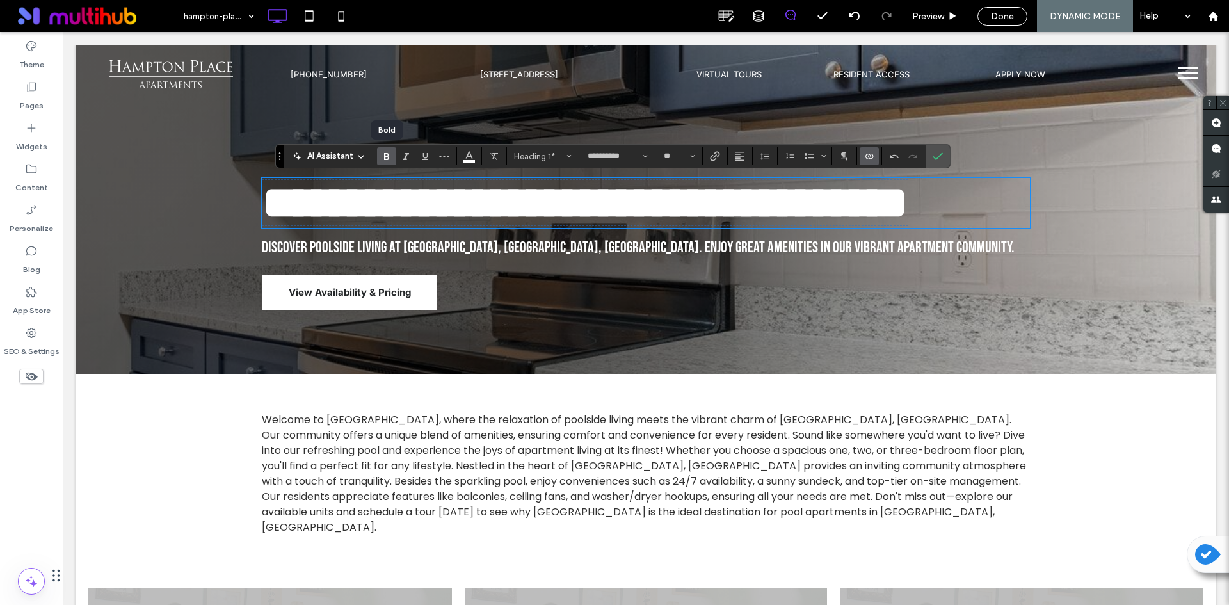
drag, startPoint x: 395, startPoint y: 150, endPoint x: 386, endPoint y: 153, distance: 9.3
click at [386, 153] on label "Bold" at bounding box center [386, 156] width 19 height 18
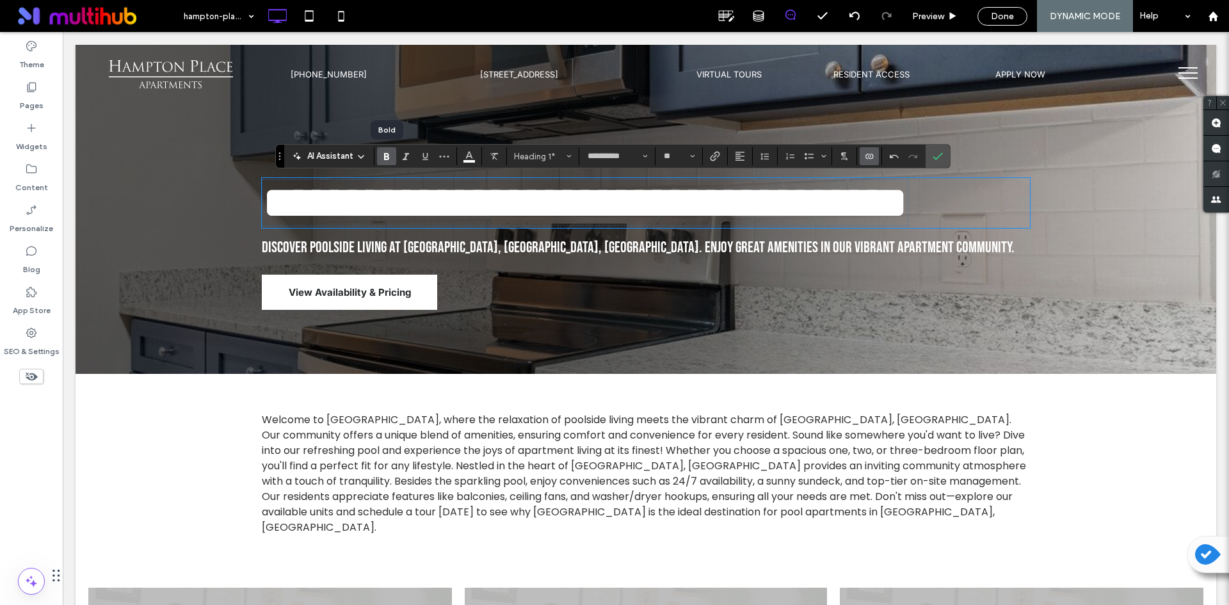
click at [386, 153] on use "Bold" at bounding box center [386, 156] width 5 height 7
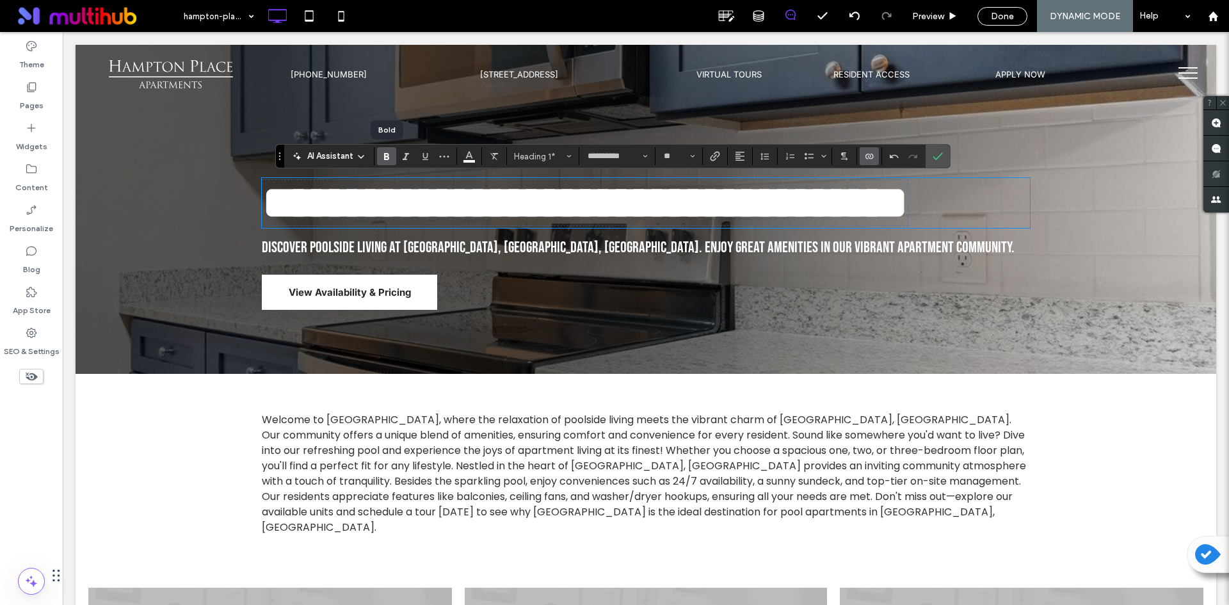
click at [386, 153] on use "Bold" at bounding box center [386, 156] width 5 height 7
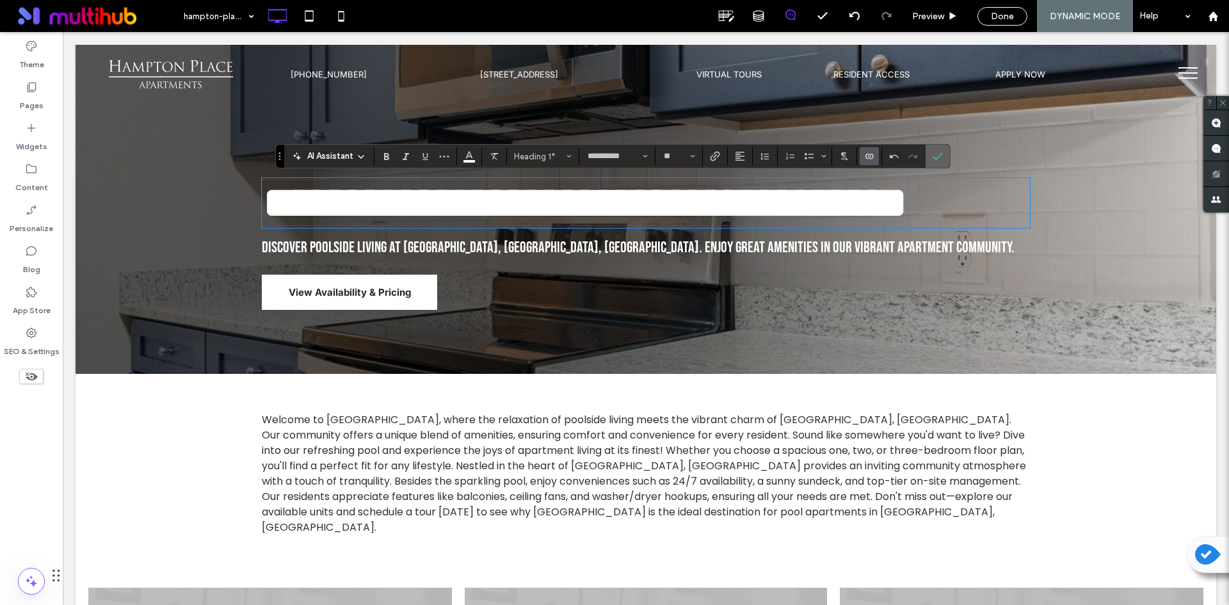
click at [933, 152] on icon "Confirm" at bounding box center [938, 156] width 10 height 10
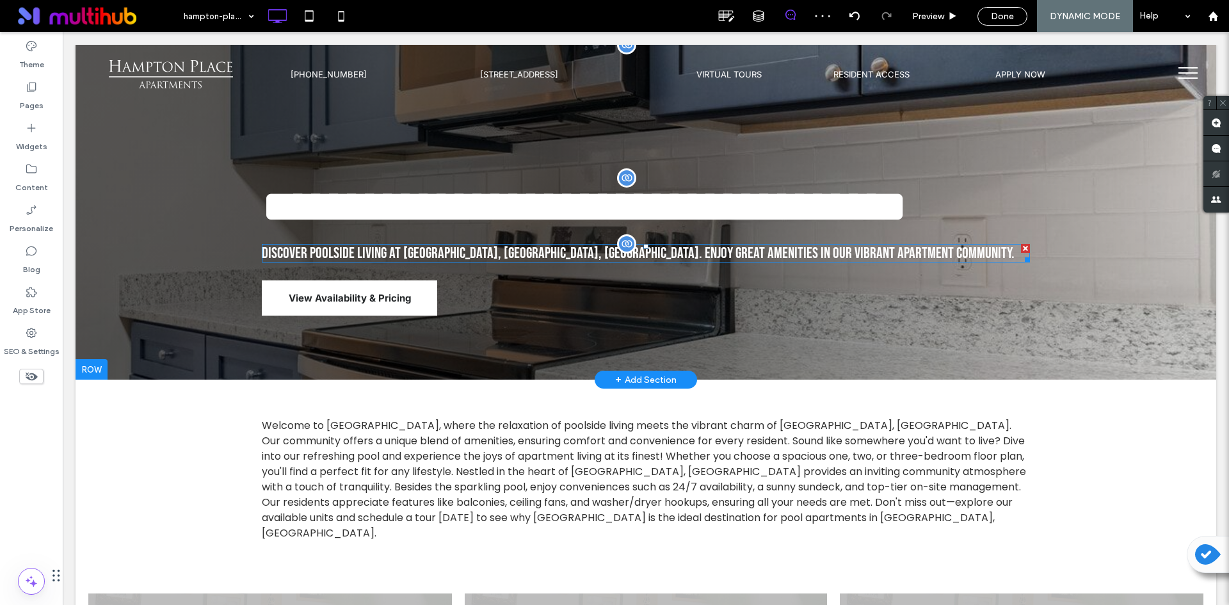
click at [844, 257] on span "Discover poolside living at Hampton Place, East Columbus, GA. Enjoy great ameni…" at bounding box center [638, 253] width 753 height 19
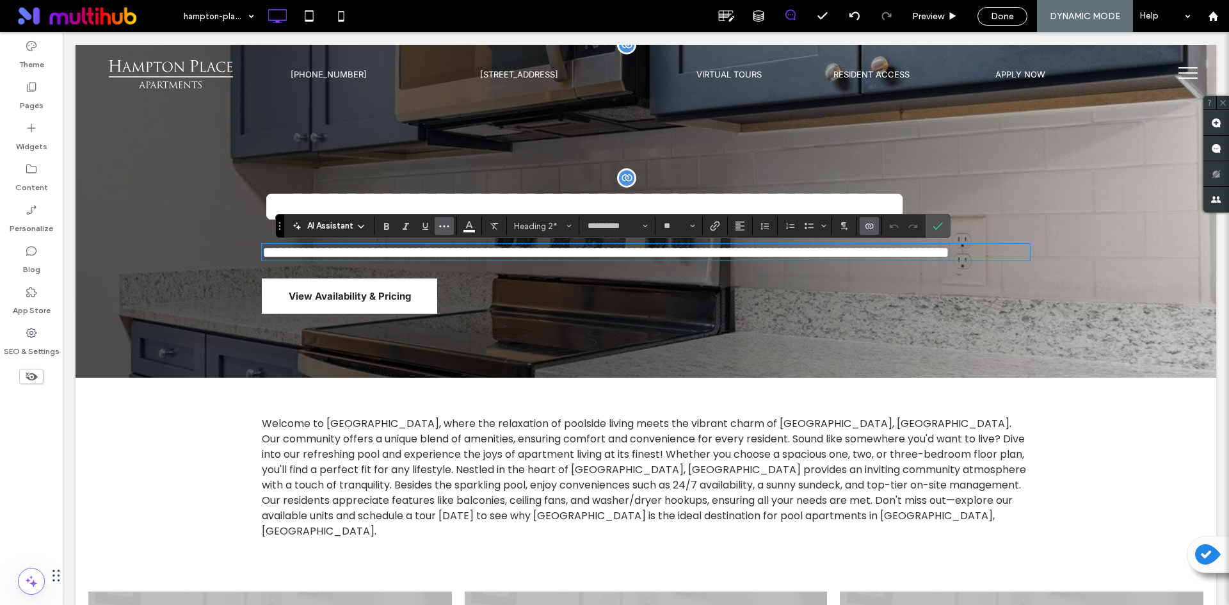
click at [440, 225] on icon "More" at bounding box center [444, 226] width 10 height 10
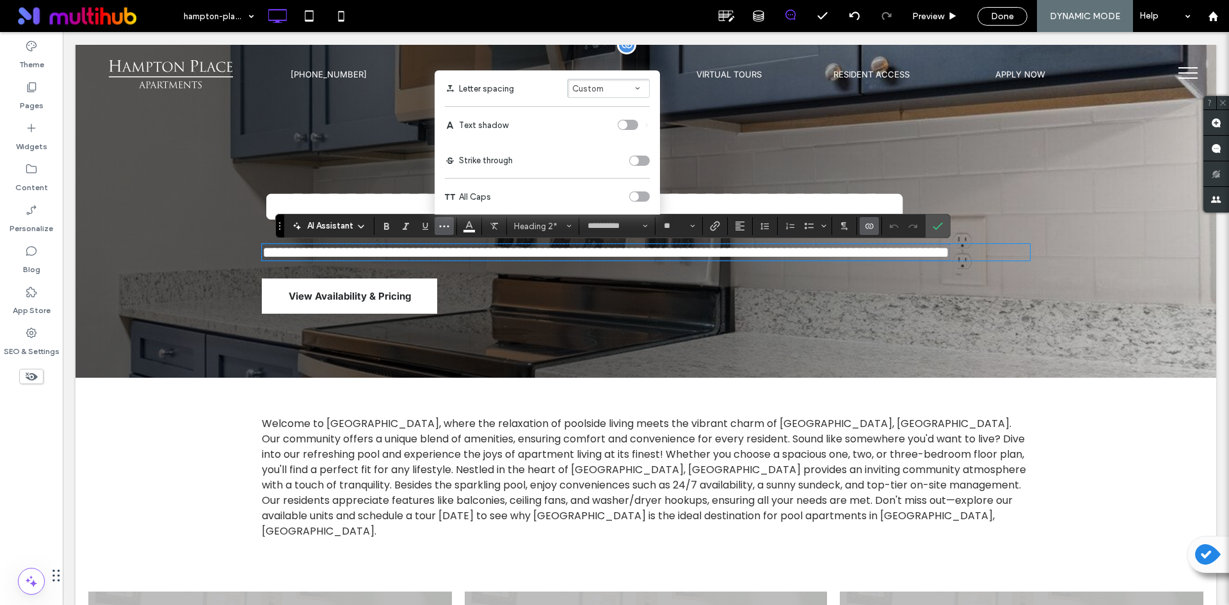
click at [607, 74] on label "Letter spacing Custom" at bounding box center [547, 88] width 205 height 36
click at [609, 83] on button "Custom" at bounding box center [608, 88] width 83 height 19
click at [630, 19] on label "Auto" at bounding box center [608, 13] width 83 height 18
click at [765, 227] on icon "Line Height" at bounding box center [765, 226] width 10 height 10
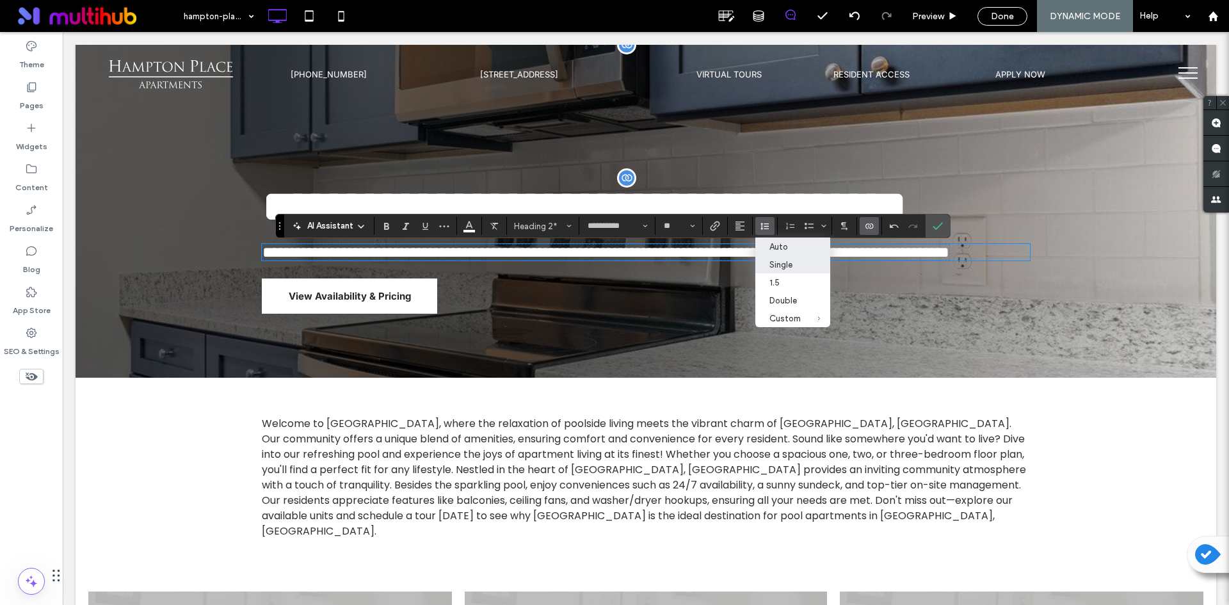
click at [790, 250] on div "Auto" at bounding box center [784, 247] width 31 height 10
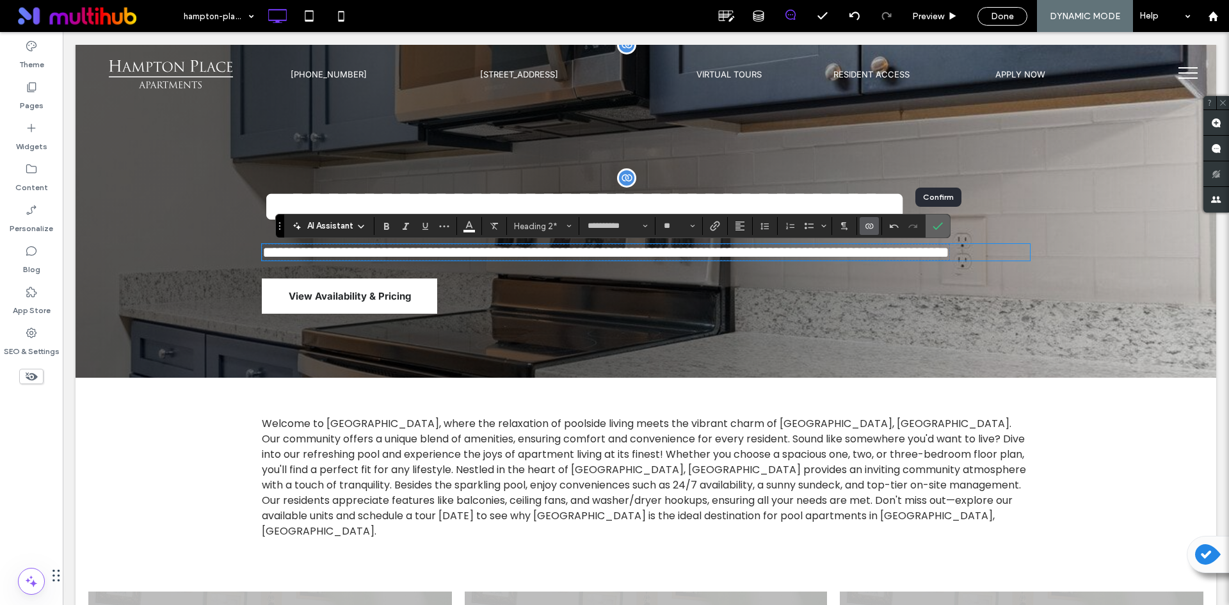
click at [945, 229] on label "Confirm" at bounding box center [937, 225] width 19 height 23
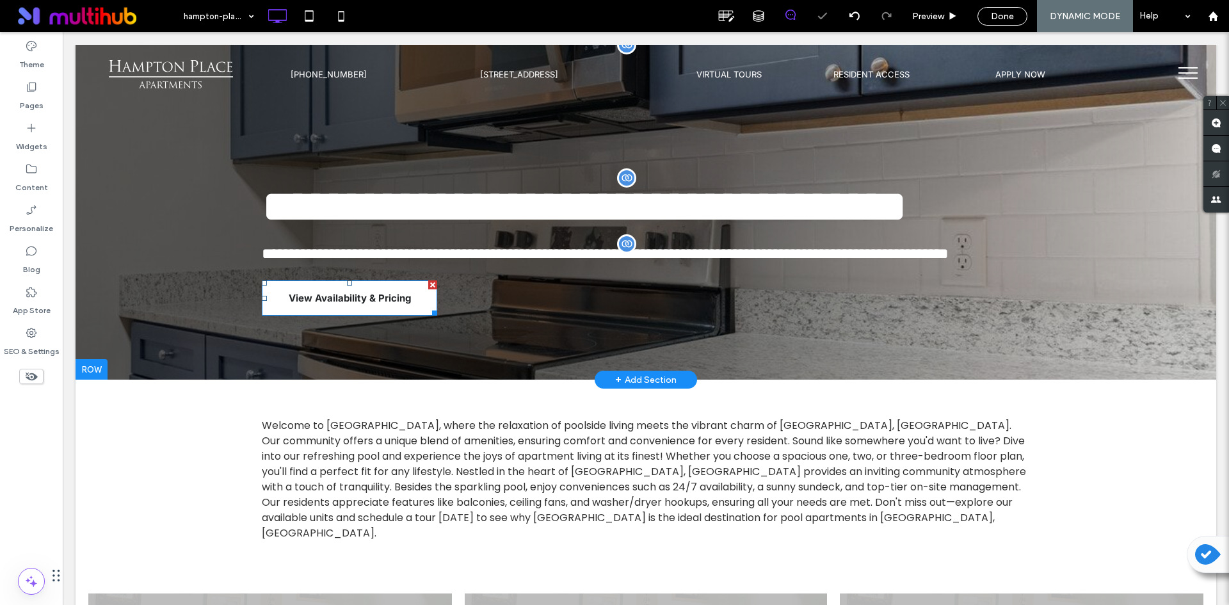
click at [339, 310] on span "View Availability & Pricing" at bounding box center [350, 298] width 122 height 25
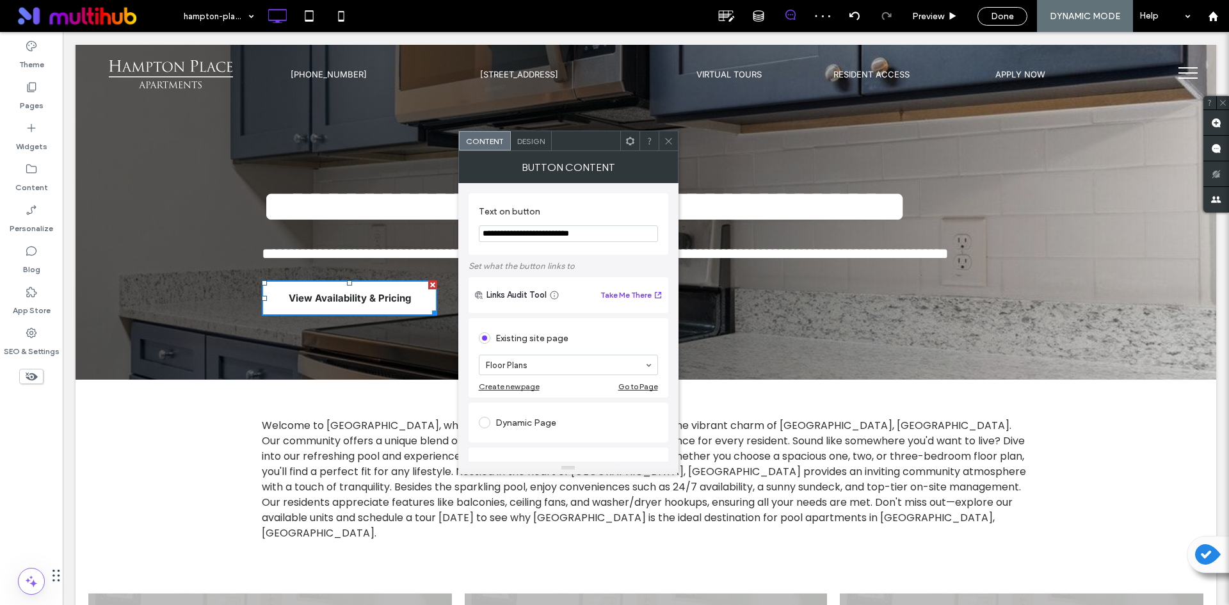
click at [669, 140] on use at bounding box center [668, 141] width 6 height 6
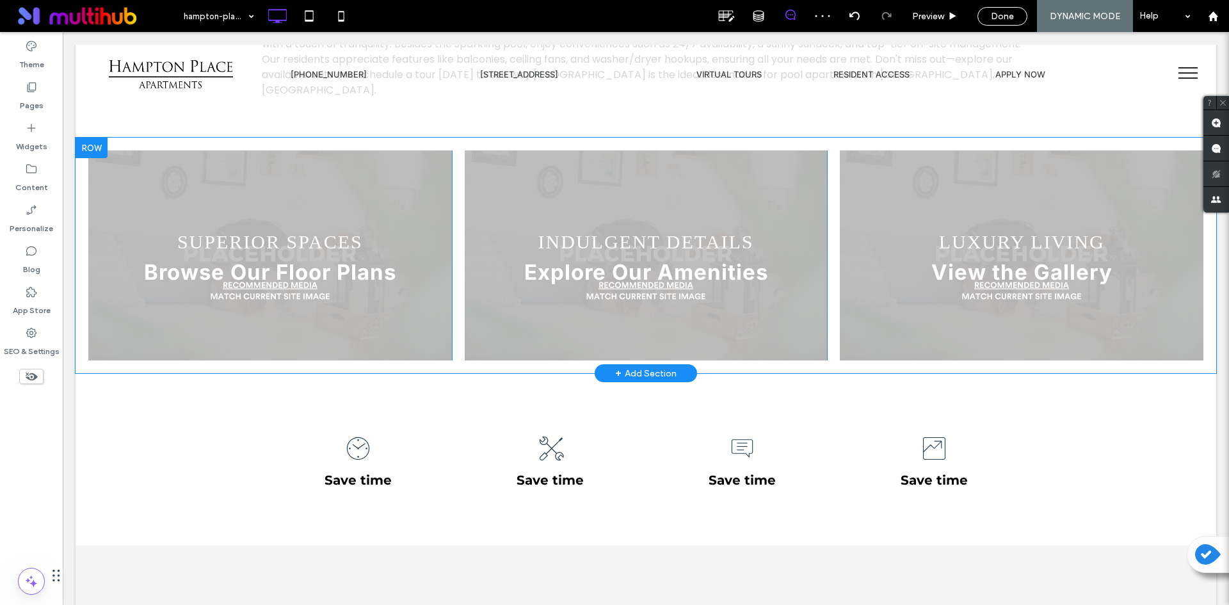
scroll to position [448, 0]
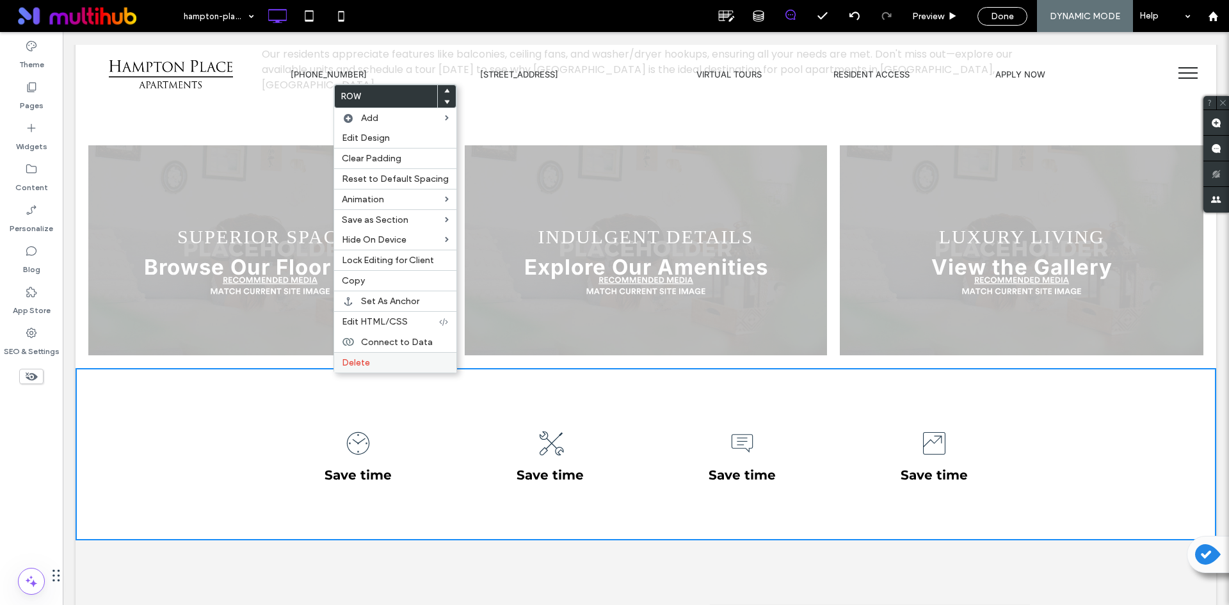
click at [370, 362] on label "Delete" at bounding box center [395, 362] width 107 height 11
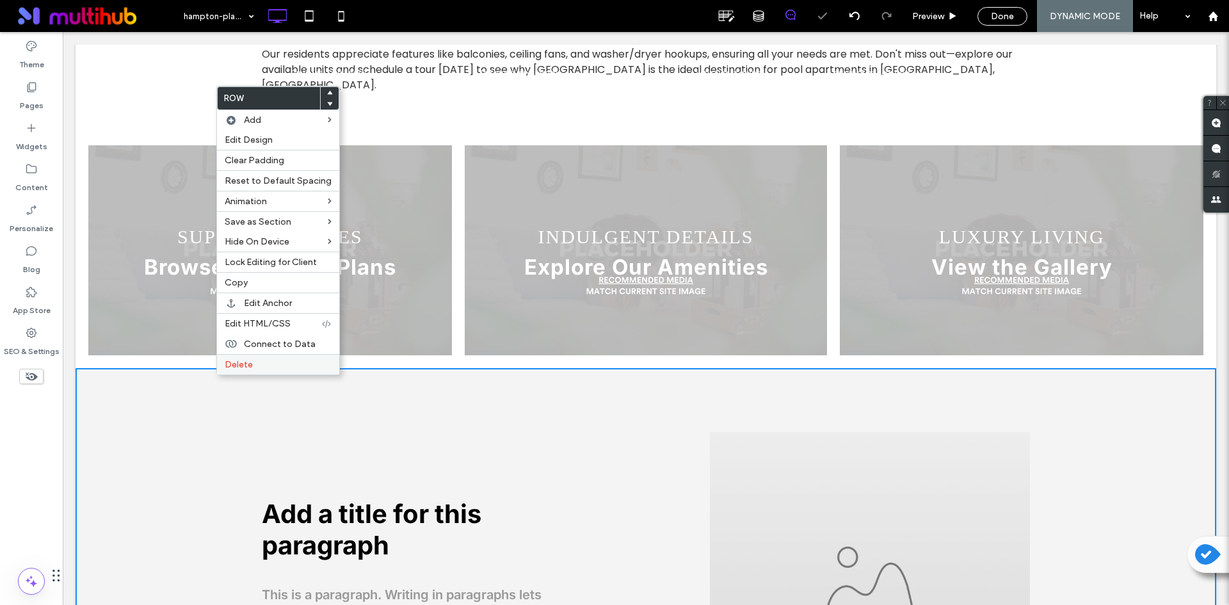
click at [261, 369] on label "Delete" at bounding box center [278, 364] width 107 height 11
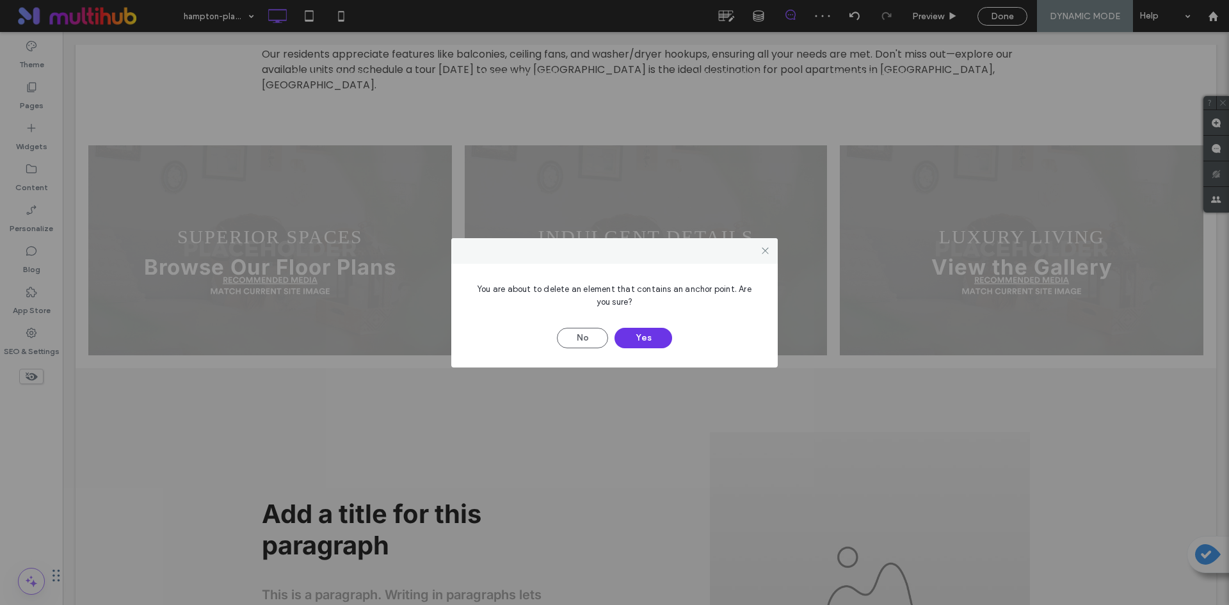
click at [623, 339] on button "Yes" at bounding box center [644, 338] width 58 height 20
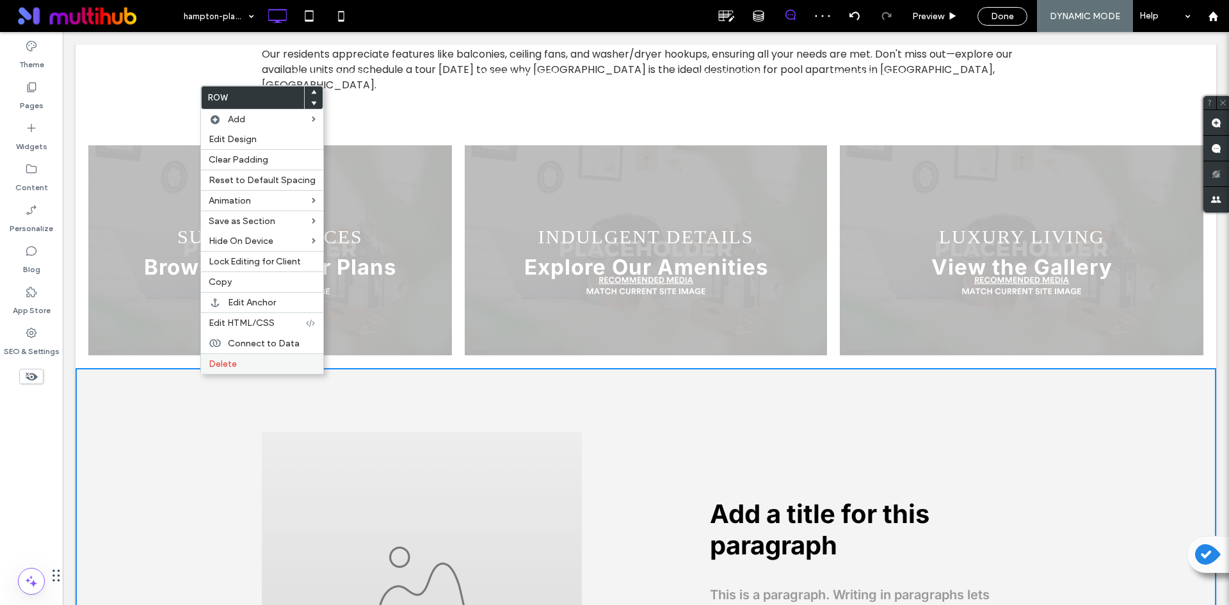
click at [232, 355] on div "Delete" at bounding box center [262, 363] width 122 height 20
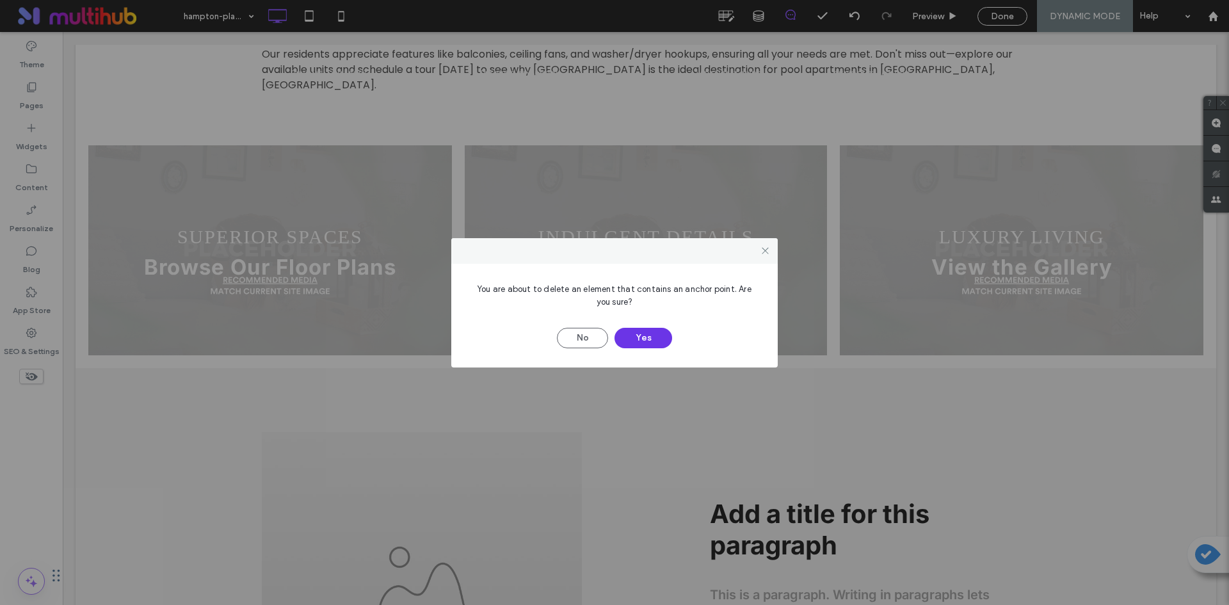
click at [645, 339] on button "Yes" at bounding box center [644, 338] width 58 height 20
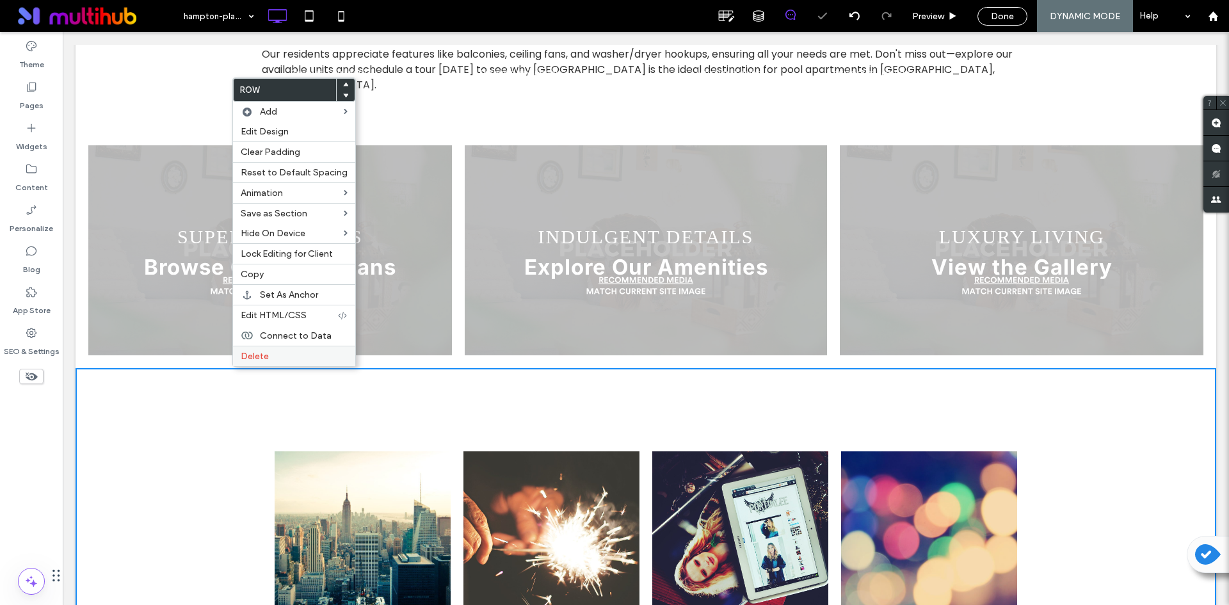
click at [281, 353] on label "Delete" at bounding box center [294, 356] width 107 height 11
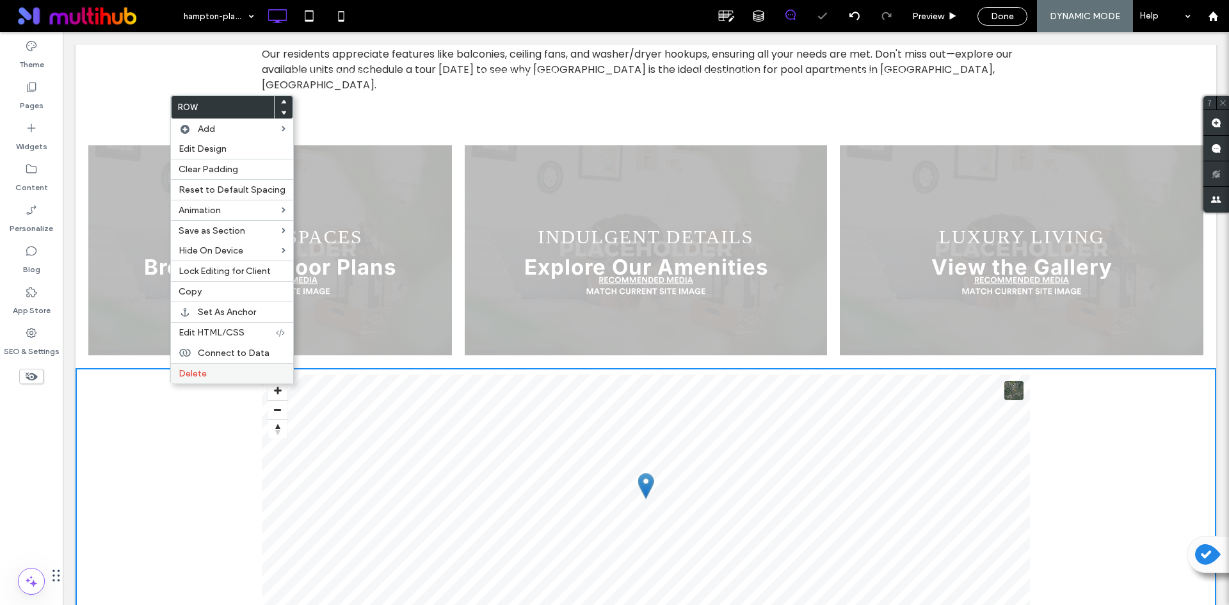
click at [212, 373] on label "Delete" at bounding box center [232, 373] width 107 height 11
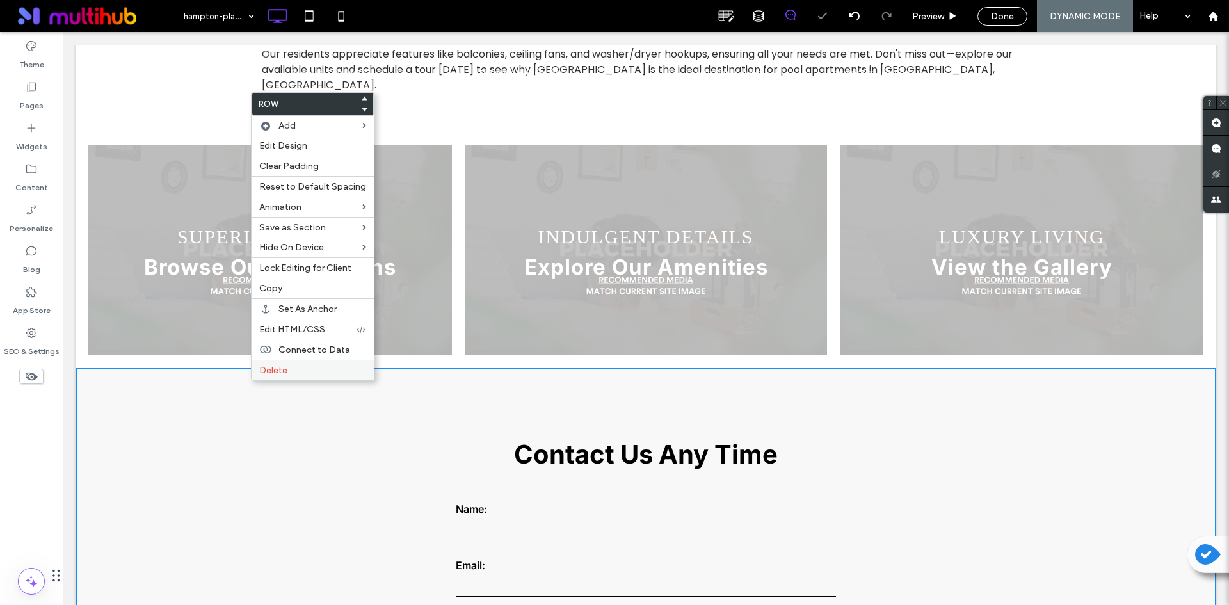
click at [287, 369] on label "Delete" at bounding box center [312, 370] width 107 height 11
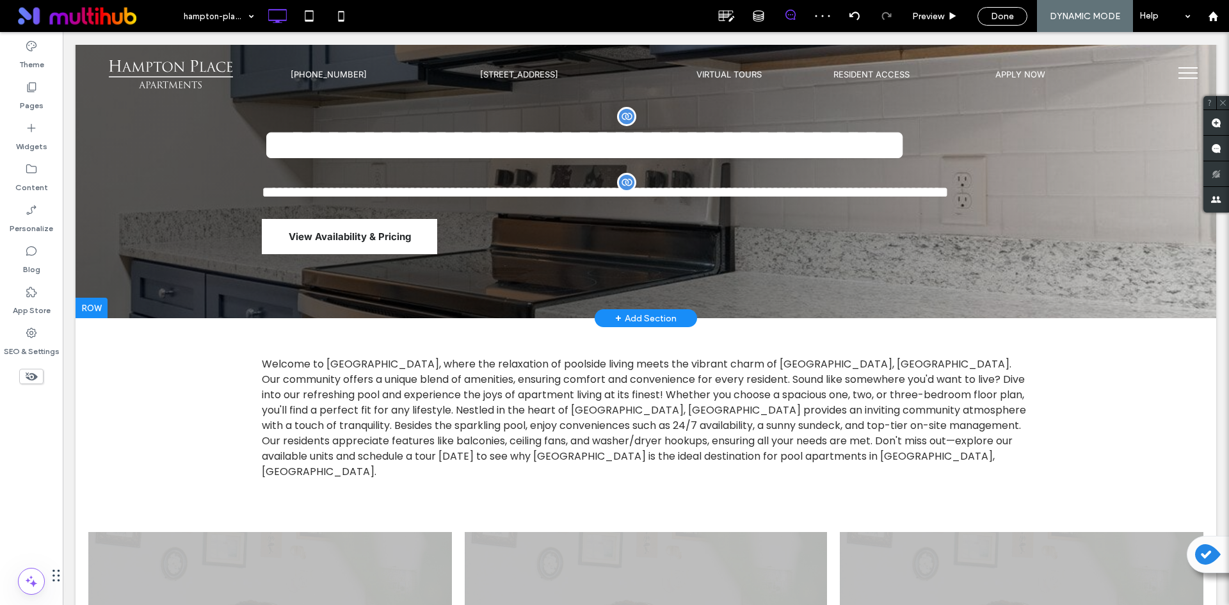
scroll to position [0, 0]
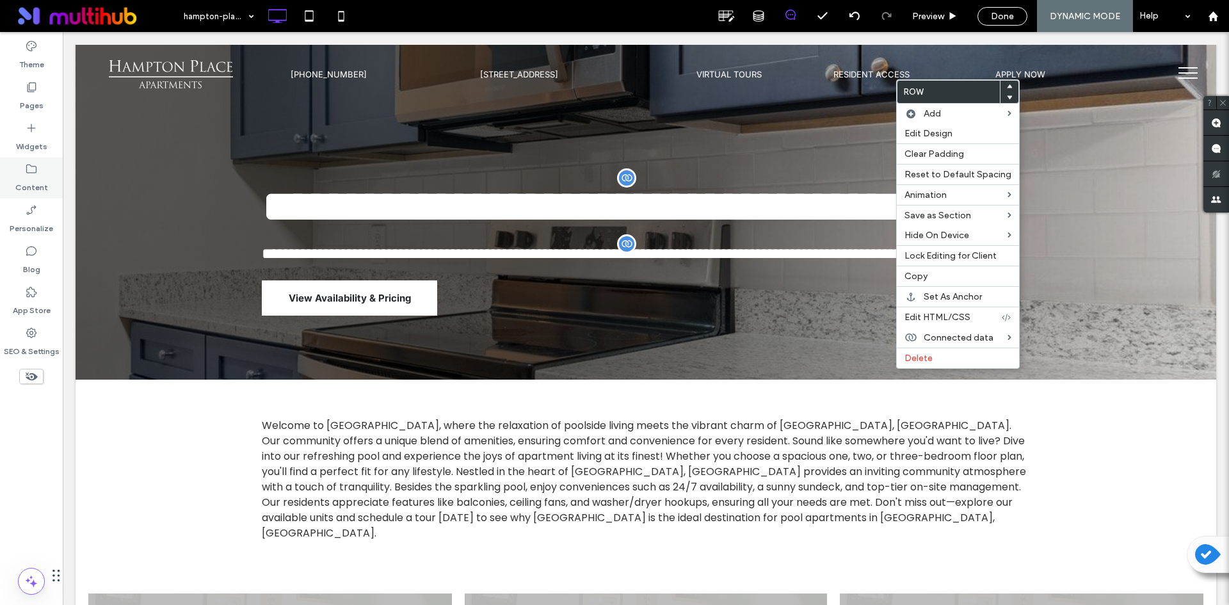
click at [40, 179] on label "Content" at bounding box center [31, 184] width 33 height 18
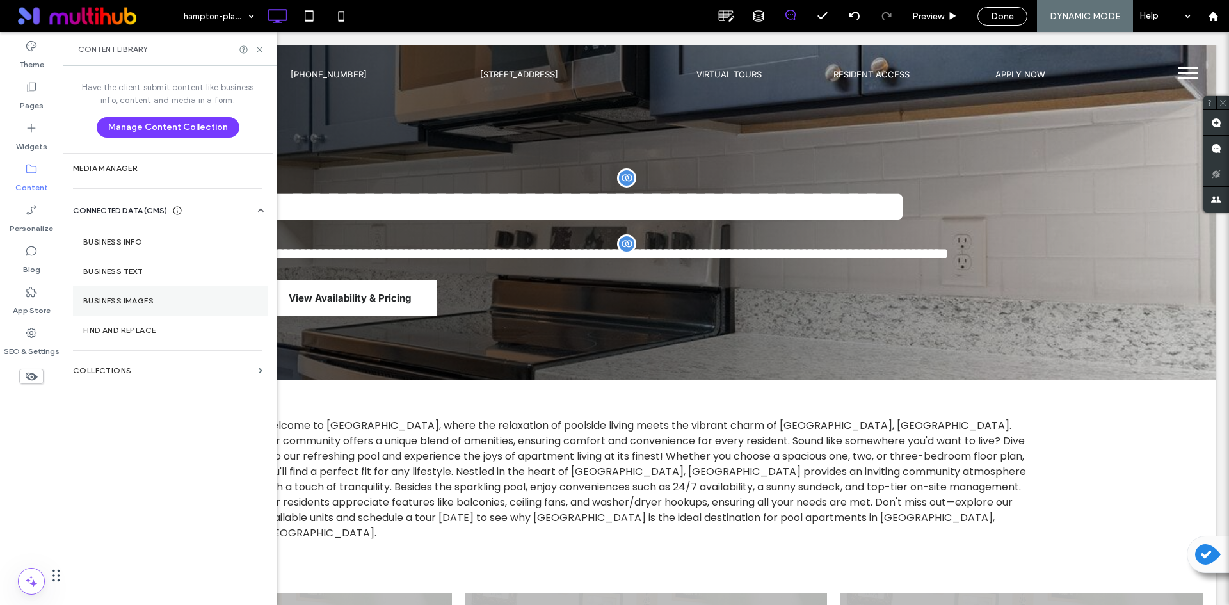
click at [168, 301] on label "Business Images" at bounding box center [170, 300] width 174 height 9
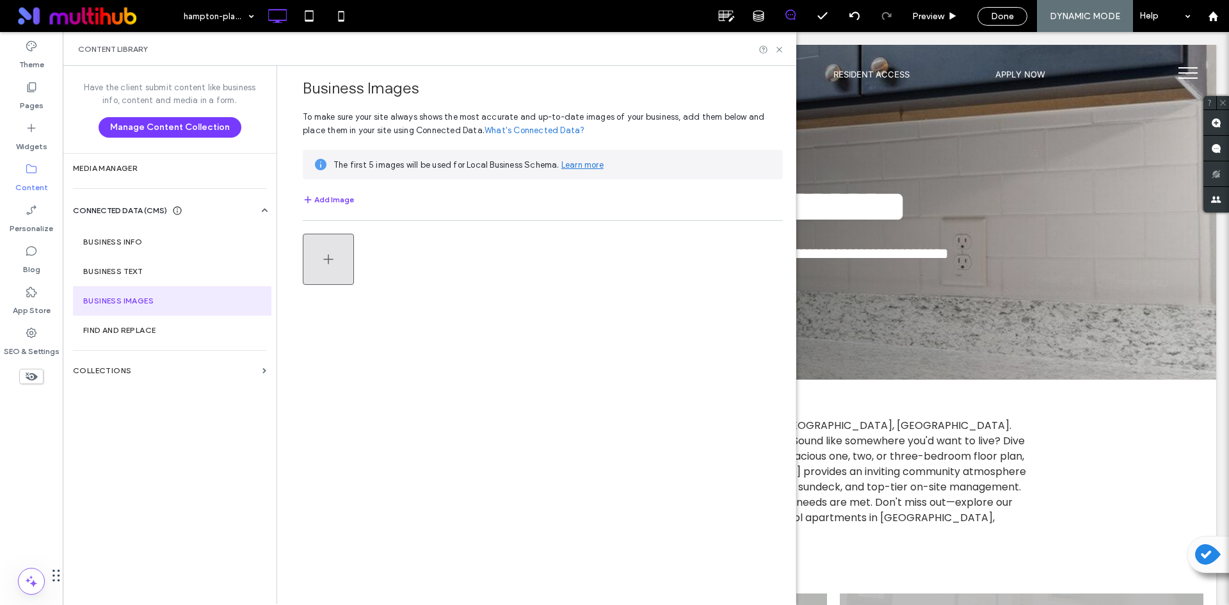
click at [342, 264] on button "button" at bounding box center [328, 259] width 51 height 51
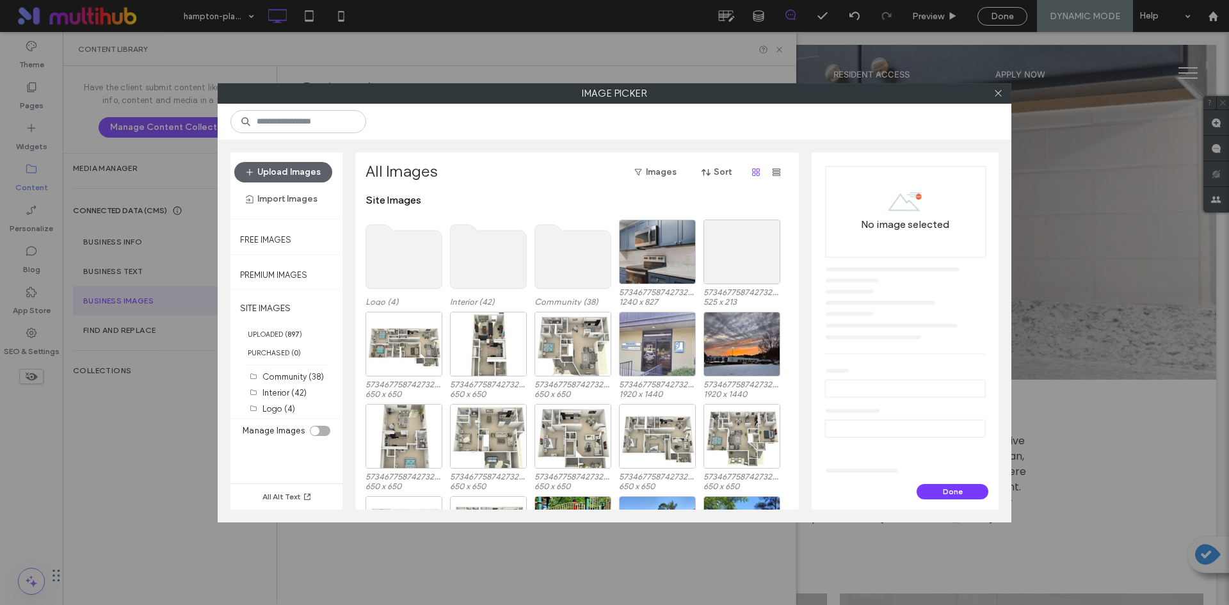
click at [566, 261] on use at bounding box center [573, 257] width 76 height 64
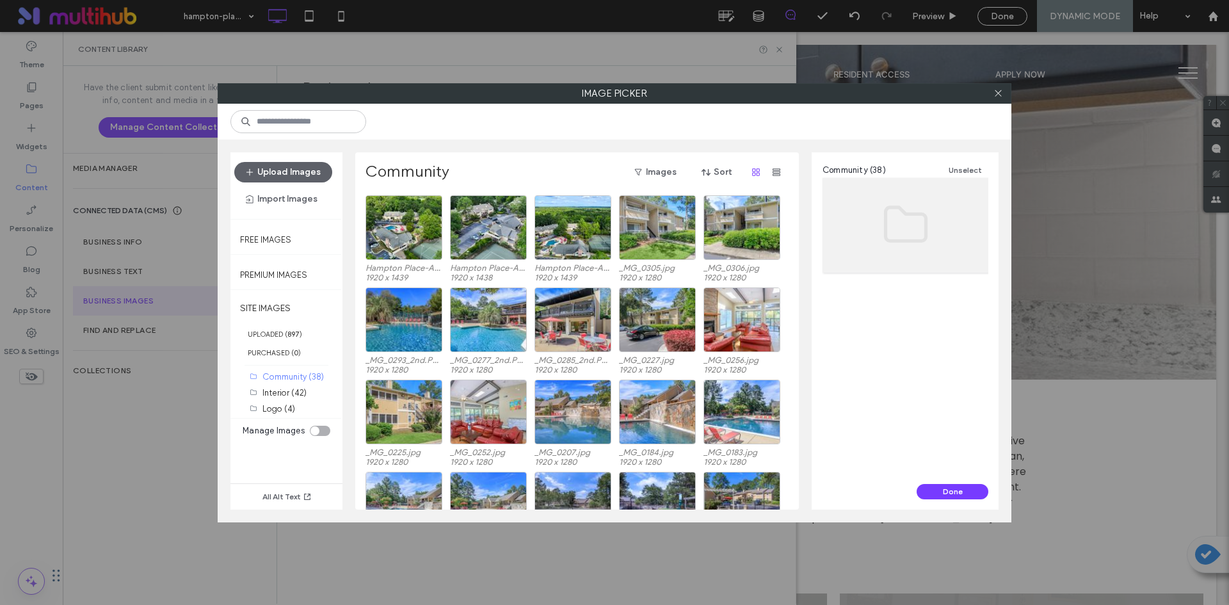
scroll to position [166, 0]
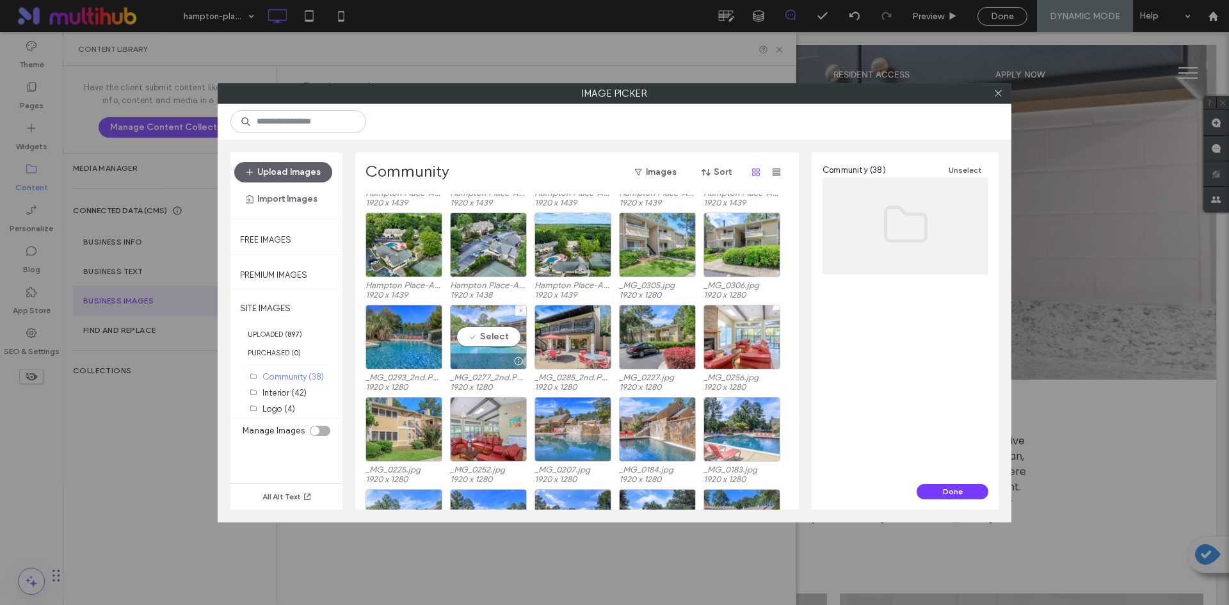
click at [503, 332] on div "Select" at bounding box center [488, 337] width 77 height 65
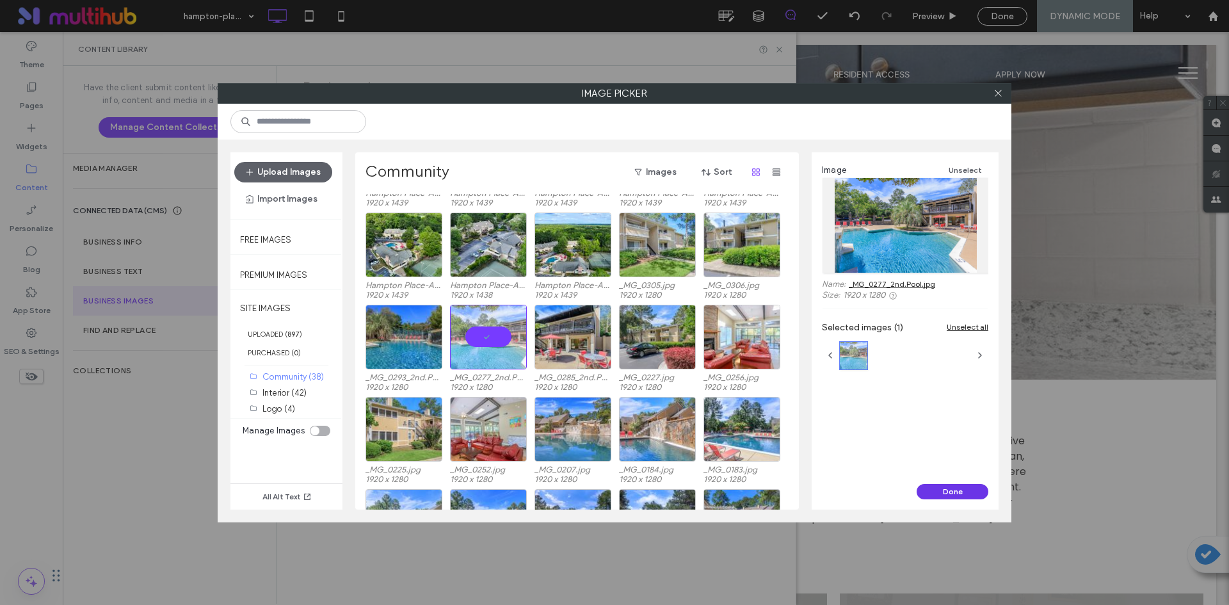
click at [954, 486] on button "Done" at bounding box center [953, 491] width 72 height 15
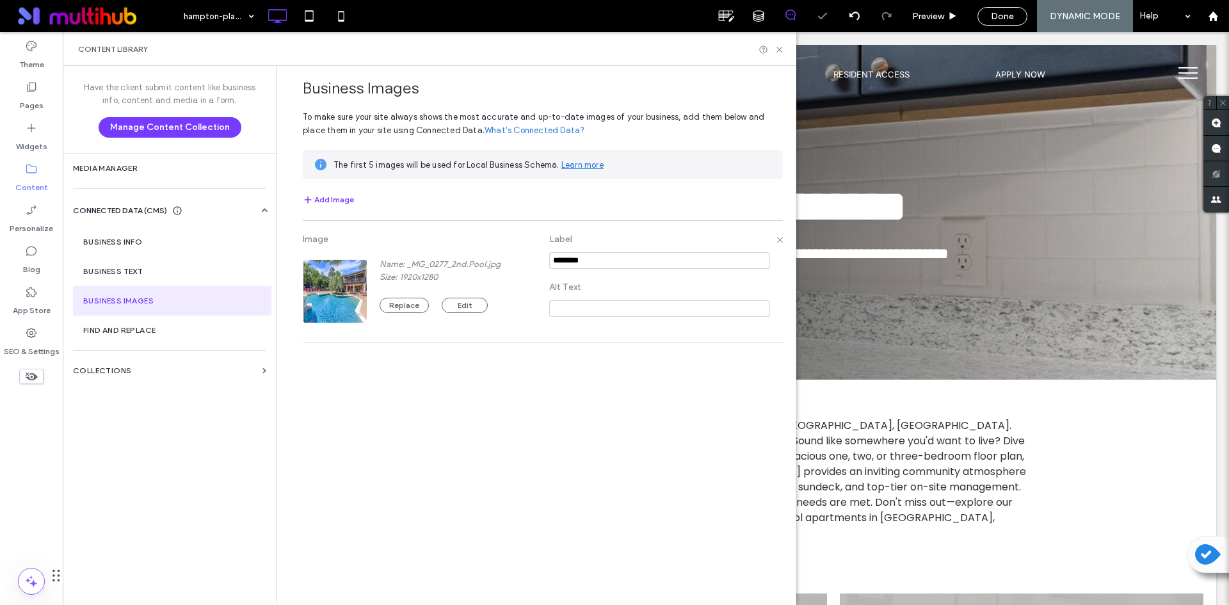
drag, startPoint x: 448, startPoint y: 251, endPoint x: 418, endPoint y: 251, distance: 30.1
click at [398, 251] on div "Image Name: _MG_0277_2nd.Pool.jpg Size: 1920x1280 Replace Edit Label Alt Text" at bounding box center [543, 281] width 480 height 109
type input "**********"
click at [648, 314] on input at bounding box center [659, 308] width 221 height 17
click at [782, 47] on icon at bounding box center [780, 50] width 10 height 10
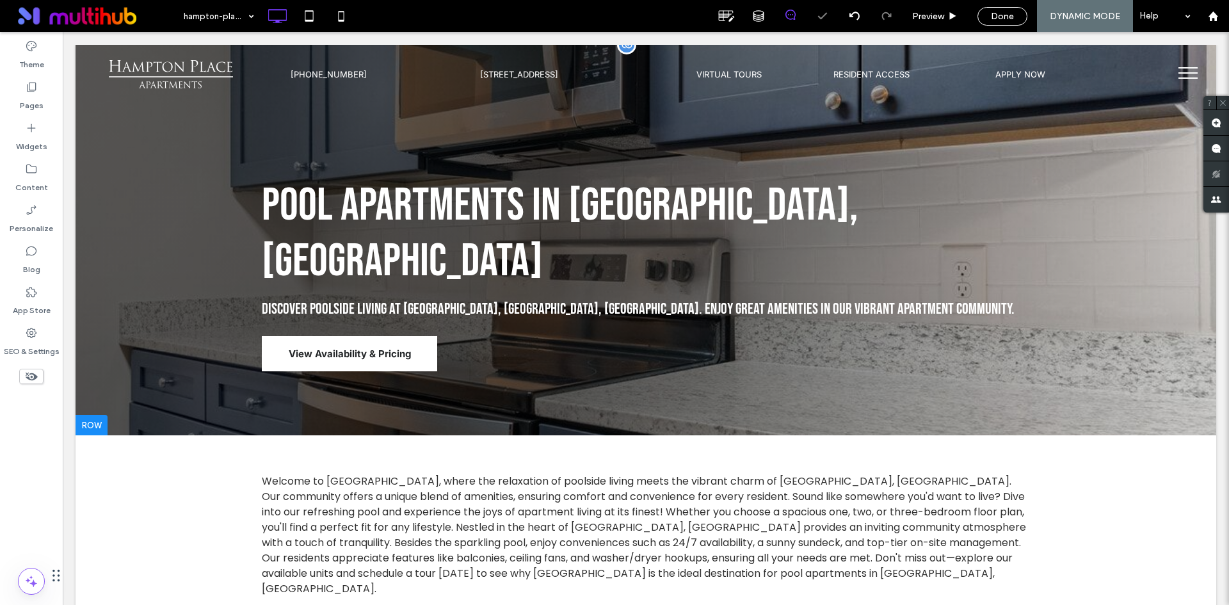
scroll to position [0, 0]
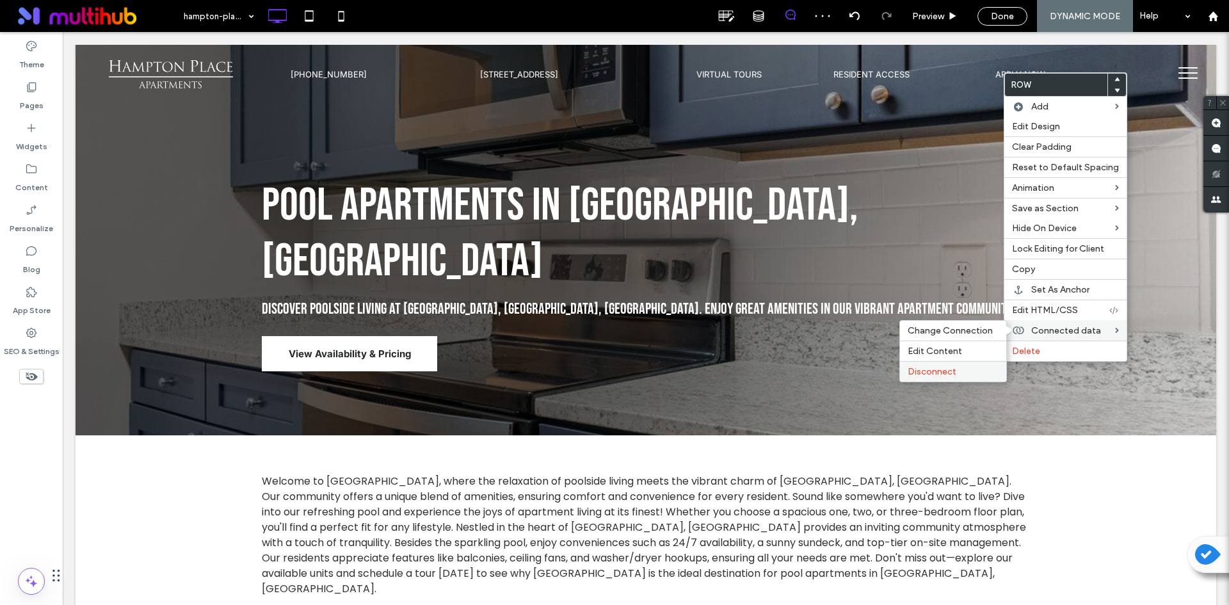
click at [941, 366] on div "Disconnect" at bounding box center [953, 371] width 106 height 20
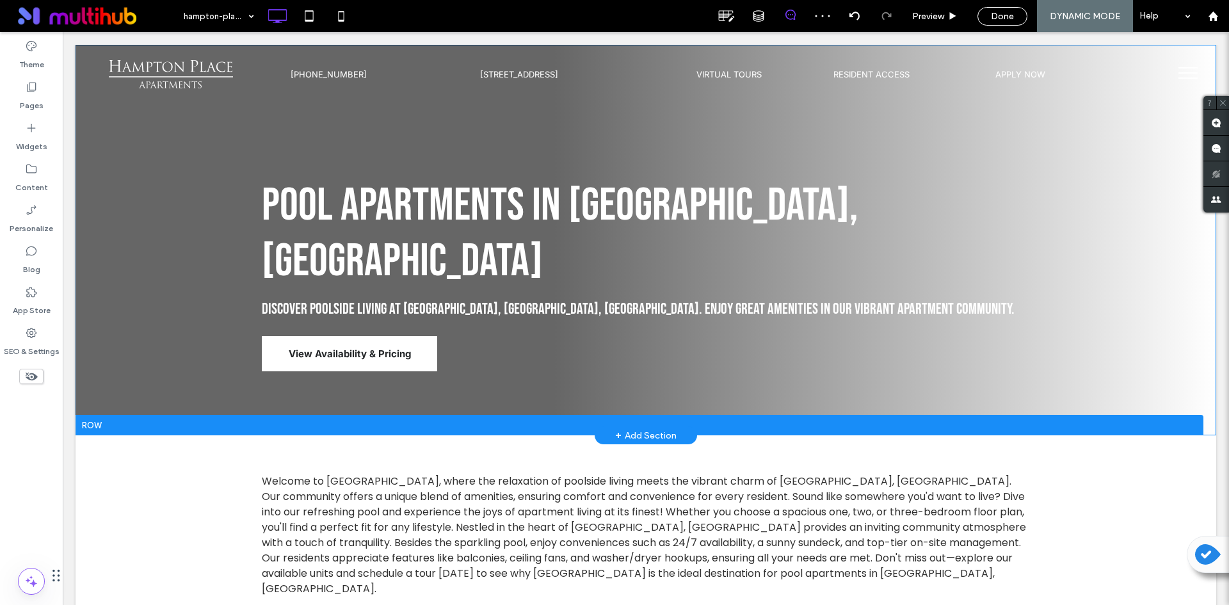
click at [991, 349] on div "Pool Apartments in East Columbus, GA Discover poolside living at Hampton Place,…" at bounding box center [646, 240] width 1141 height 390
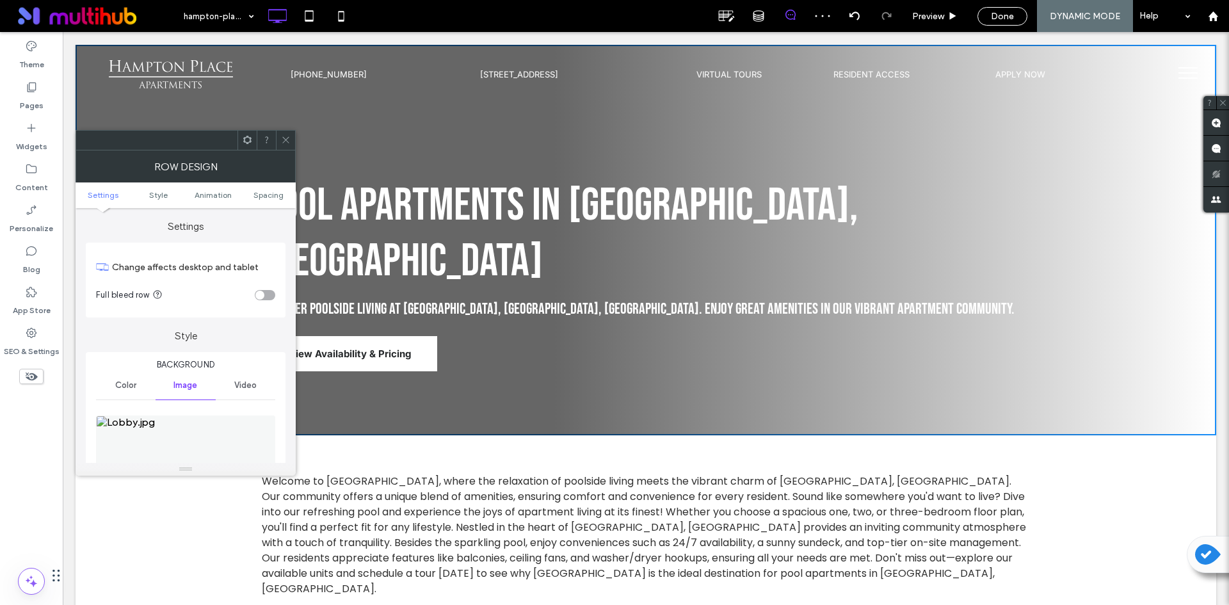
click at [181, 415] on img at bounding box center [185, 459] width 179 height 88
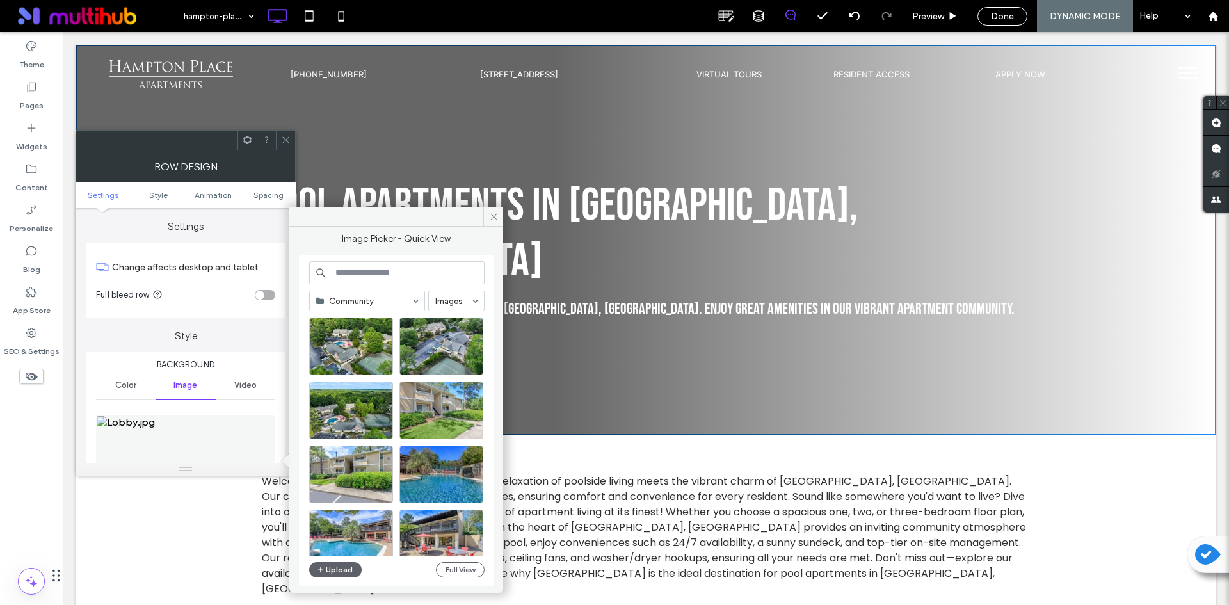
scroll to position [512, 0]
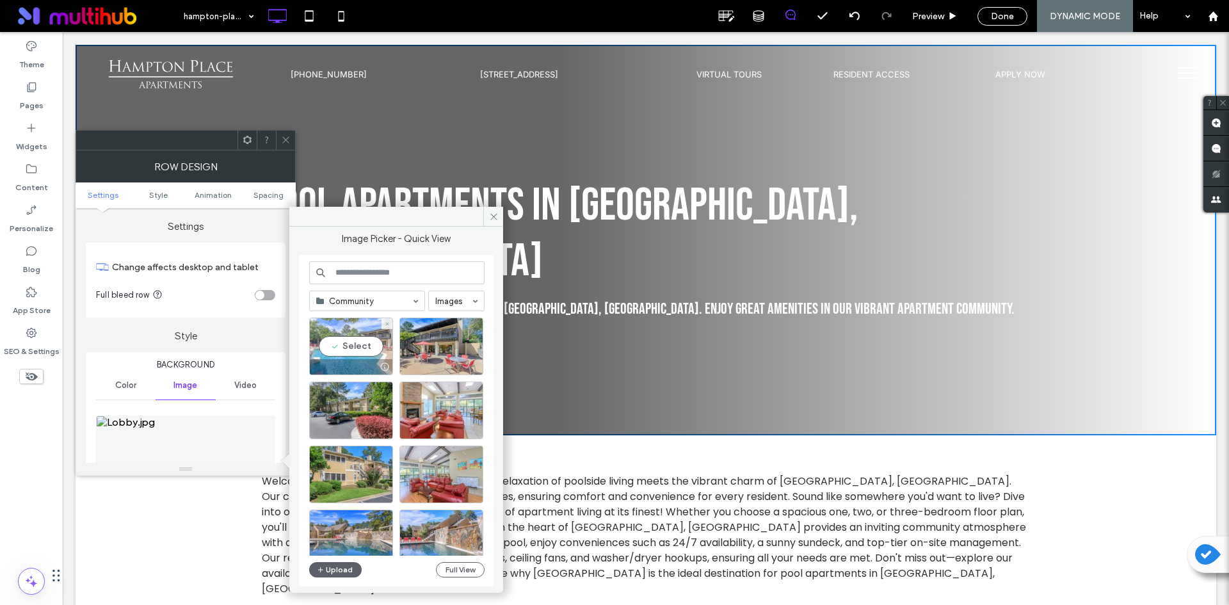
drag, startPoint x: 354, startPoint y: 346, endPoint x: 297, endPoint y: 282, distance: 85.7
click at [354, 346] on div "Select" at bounding box center [351, 347] width 84 height 58
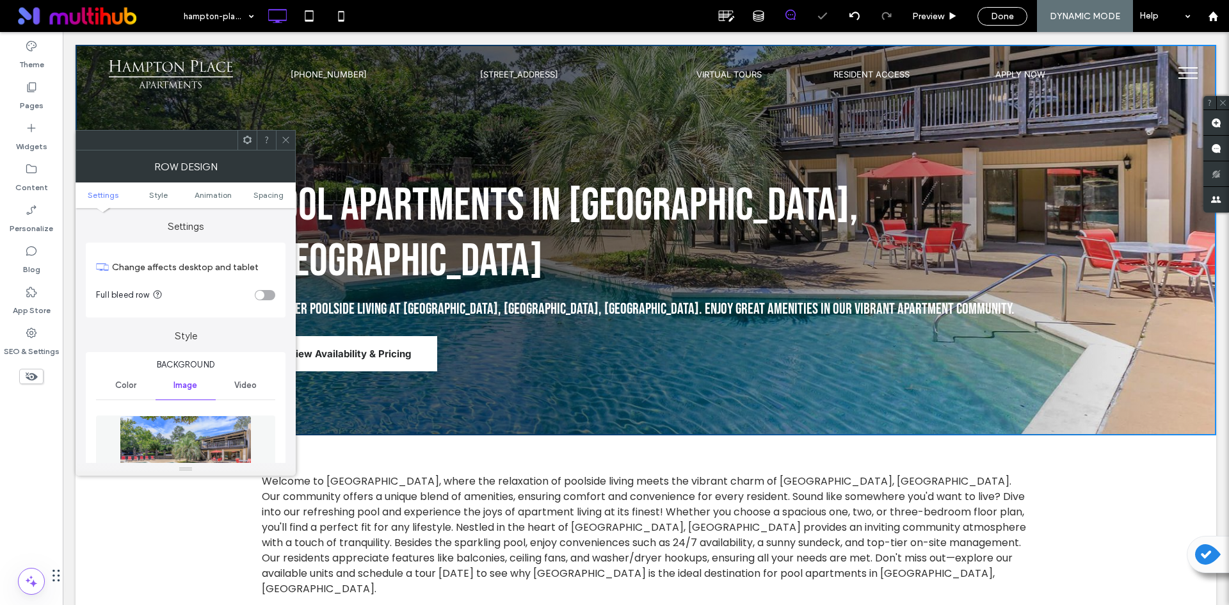
click at [295, 139] on div at bounding box center [186, 140] width 220 height 20
click at [288, 140] on icon at bounding box center [286, 140] width 10 height 10
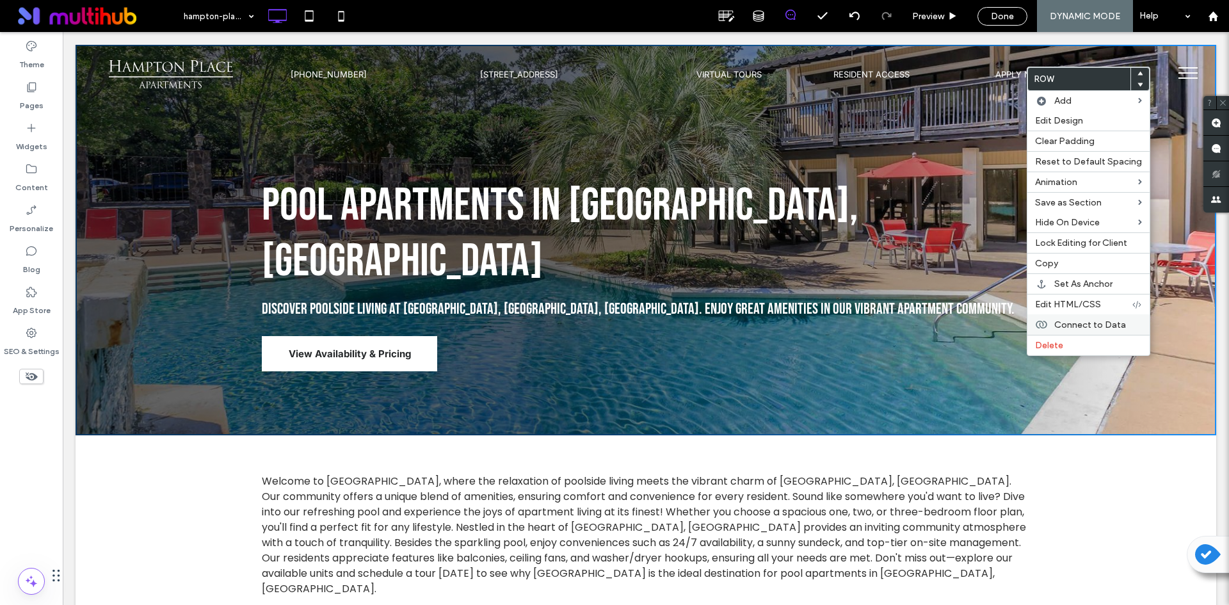
click at [1127, 323] on label "Connect to Data" at bounding box center [1098, 324] width 88 height 11
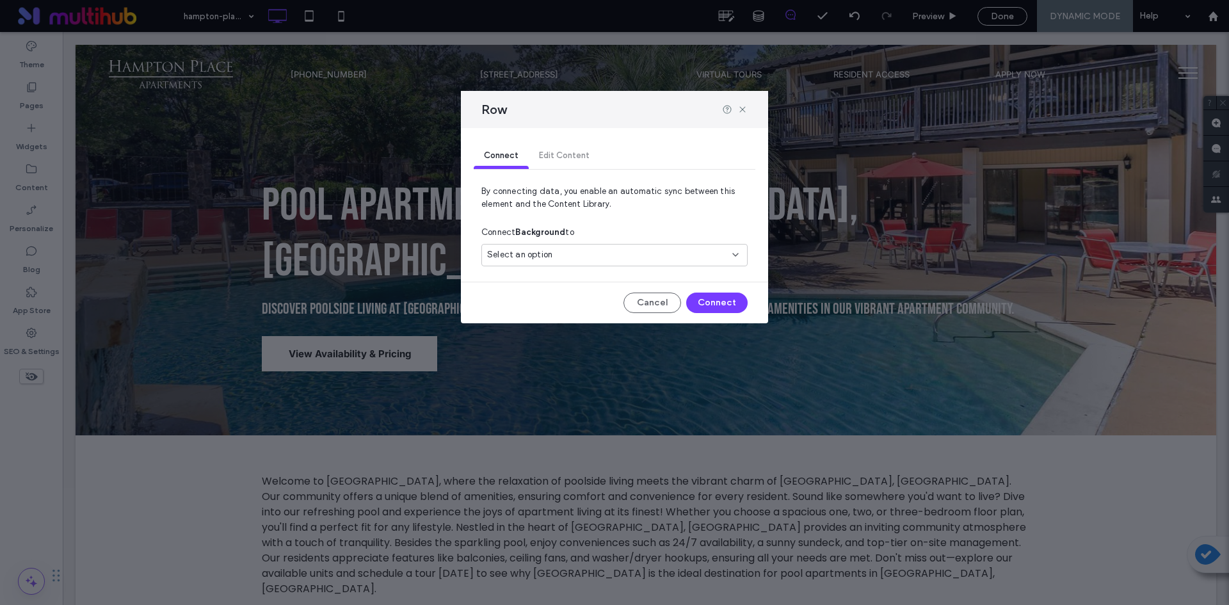
click at [626, 258] on div "Select an option" at bounding box center [606, 254] width 239 height 13
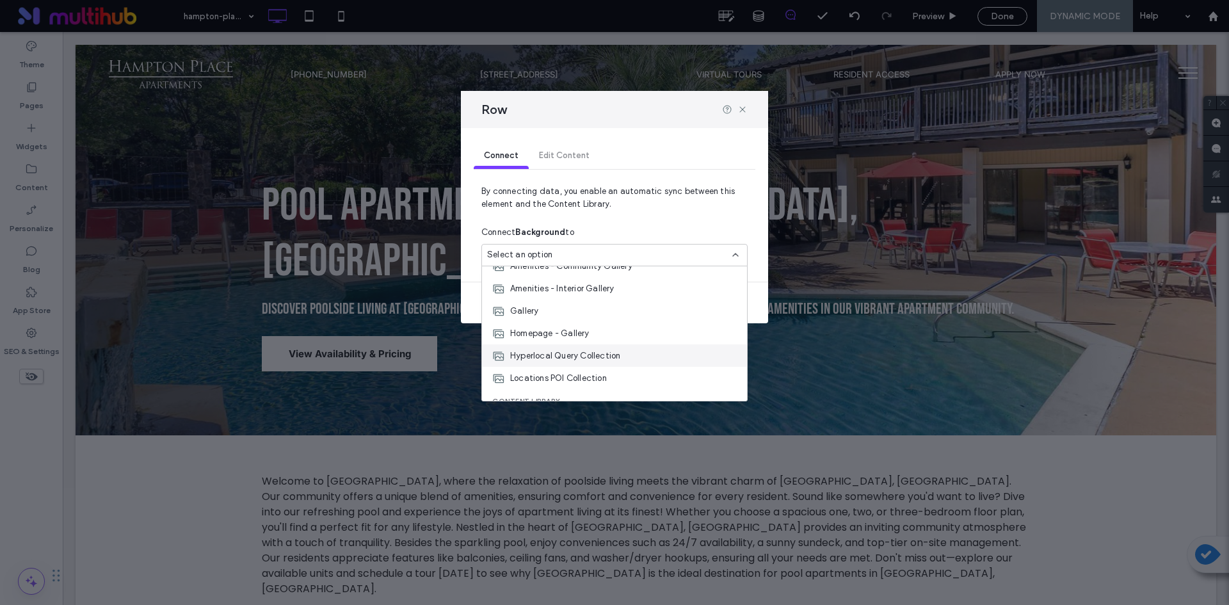
scroll to position [112, 0]
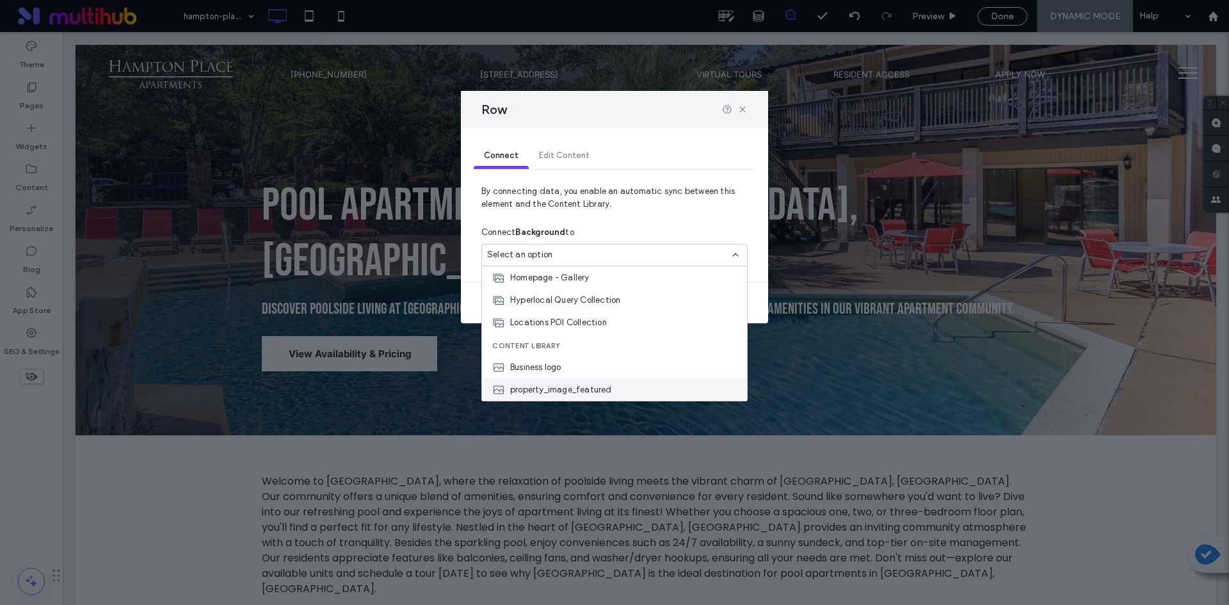
click at [576, 385] on span "property_image_featured" at bounding box center [561, 389] width 102 height 13
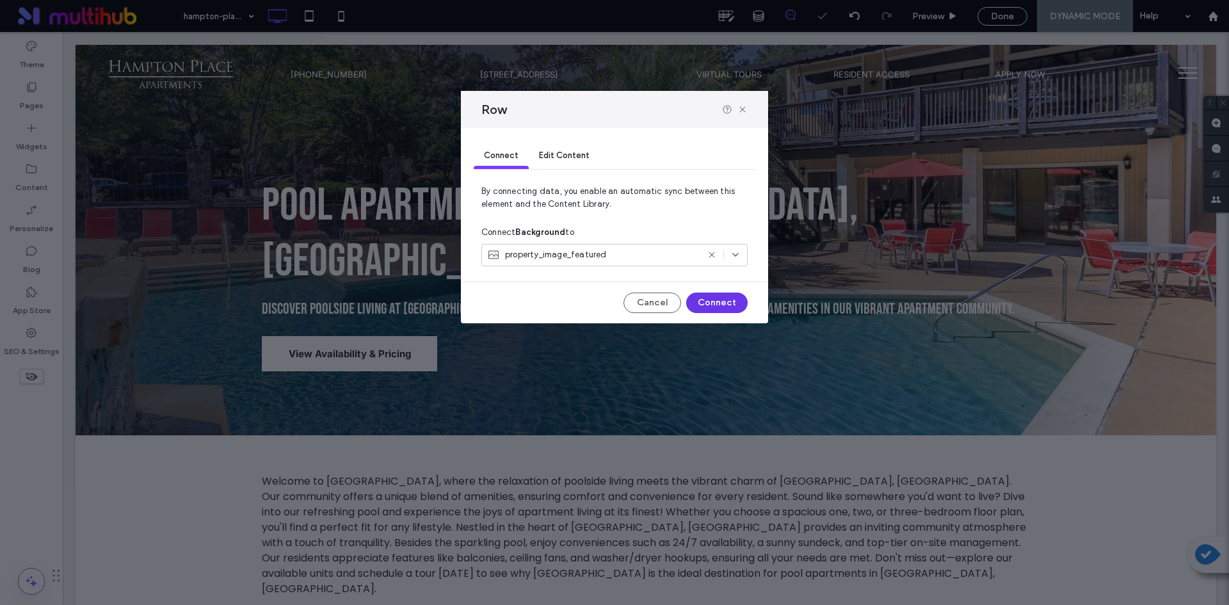
click at [711, 302] on button "Connect" at bounding box center [716, 303] width 61 height 20
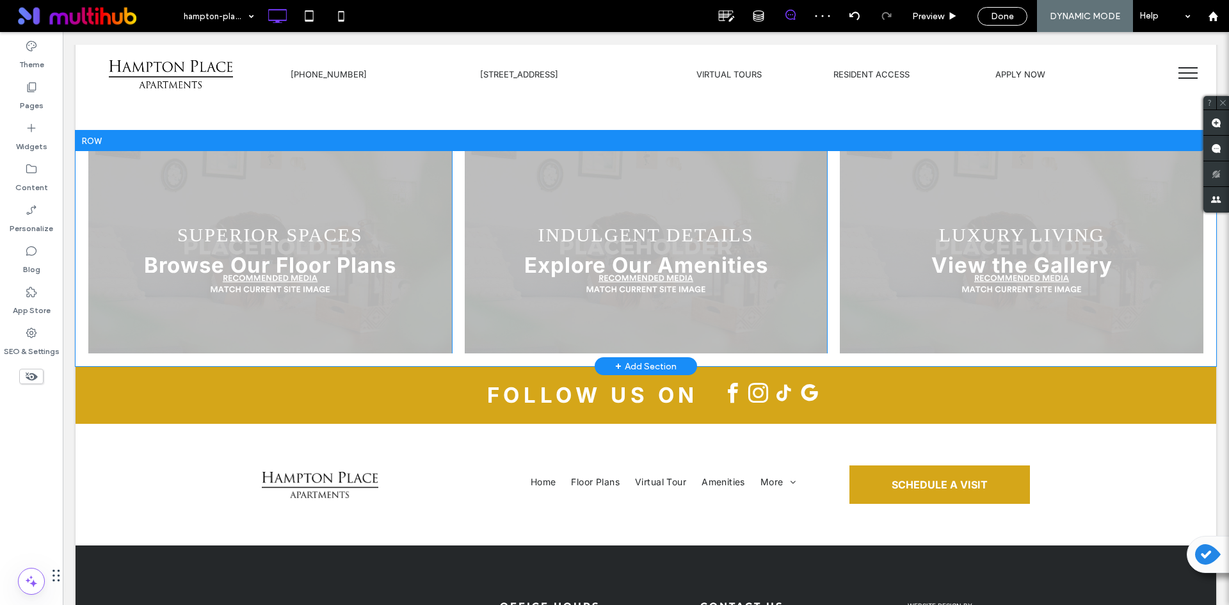
scroll to position [890, 0]
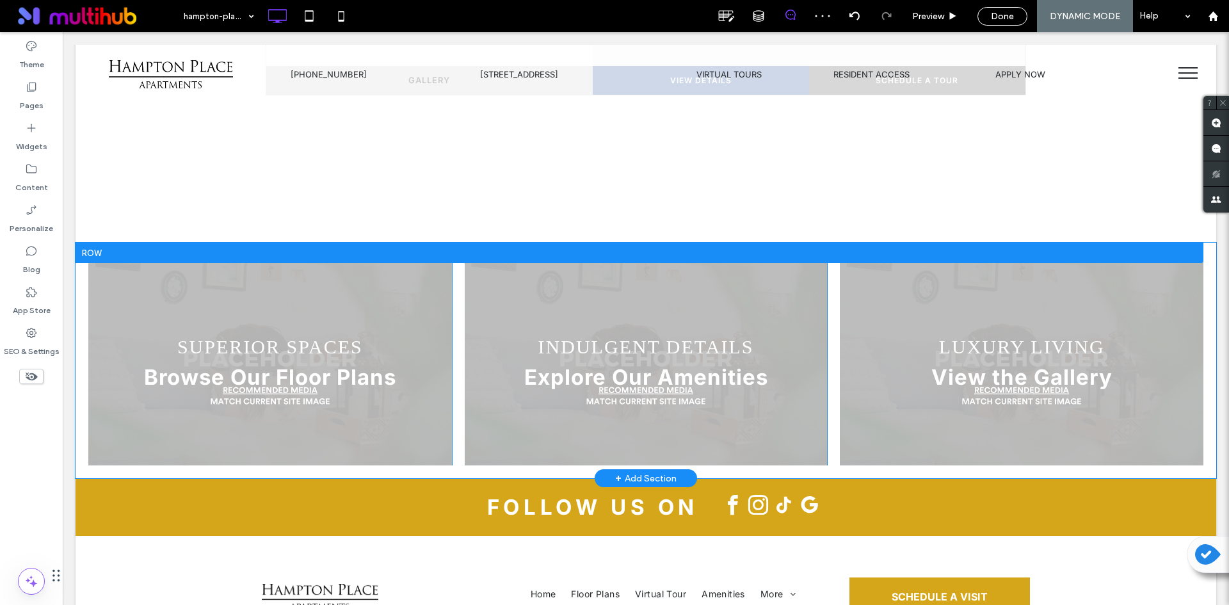
click at [442, 261] on div "SUPERIOR SPACES Browse Our Floor Plans Click To Paste" at bounding box center [270, 360] width 364 height 210
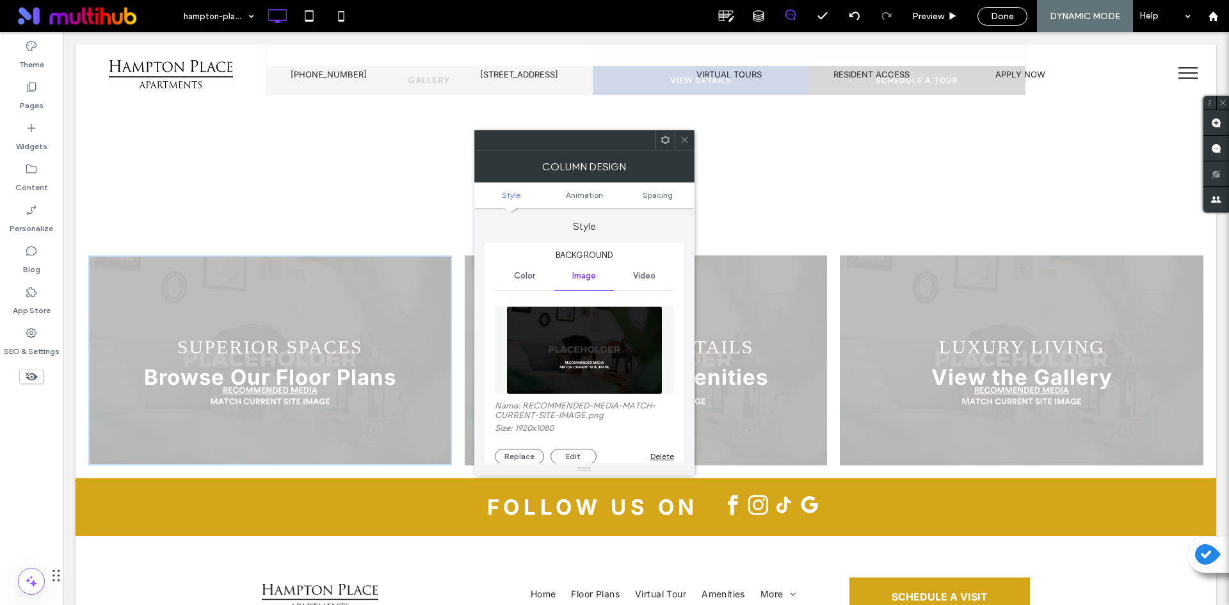
click at [600, 333] on img at bounding box center [584, 350] width 156 height 88
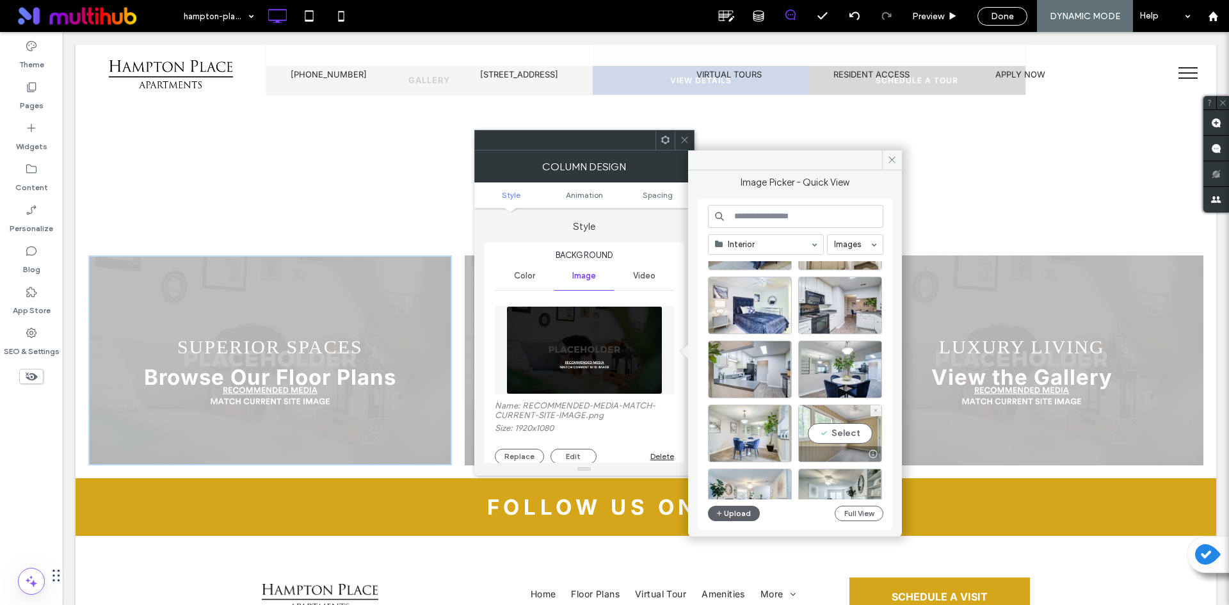
scroll to position [146, 0]
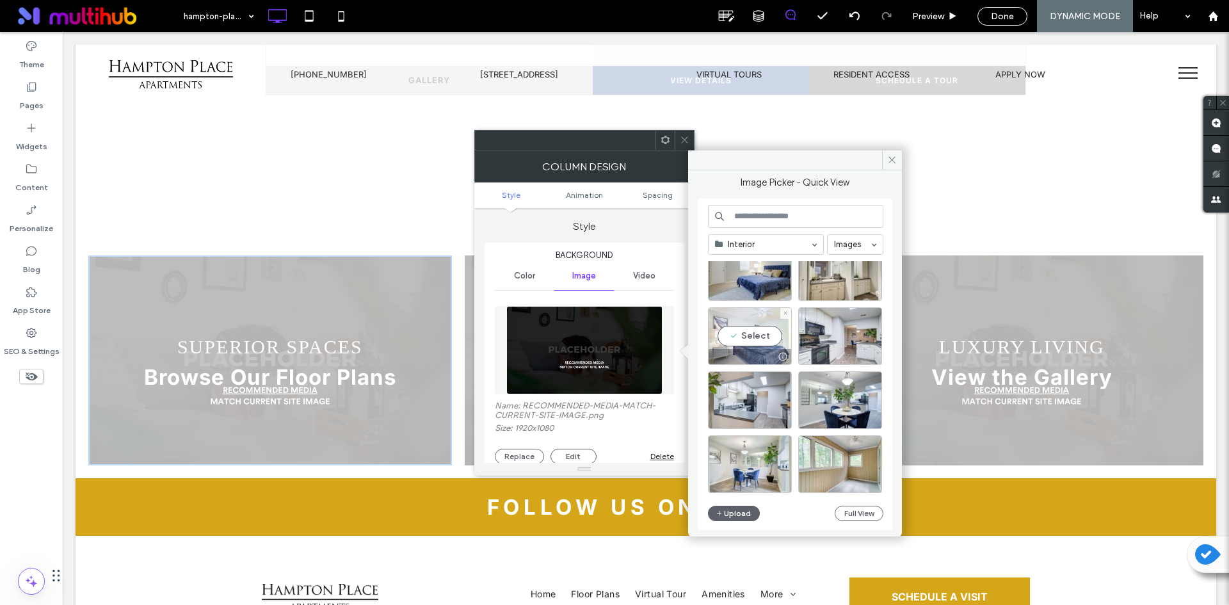
click at [764, 341] on div "Select" at bounding box center [750, 336] width 84 height 58
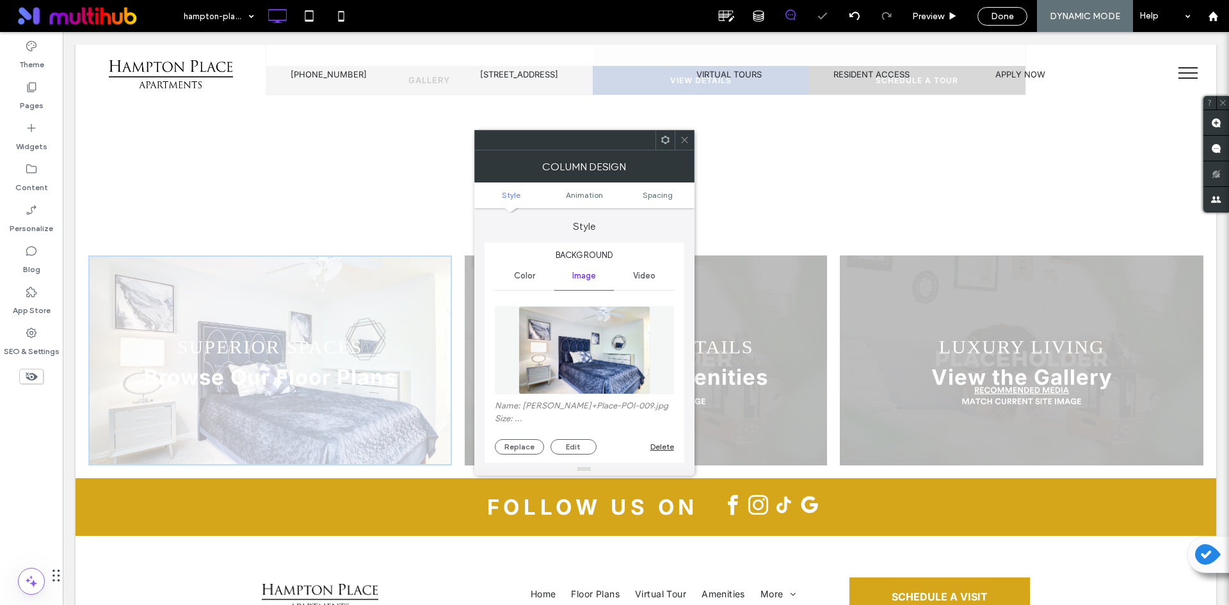
click at [689, 139] on div at bounding box center [684, 140] width 19 height 19
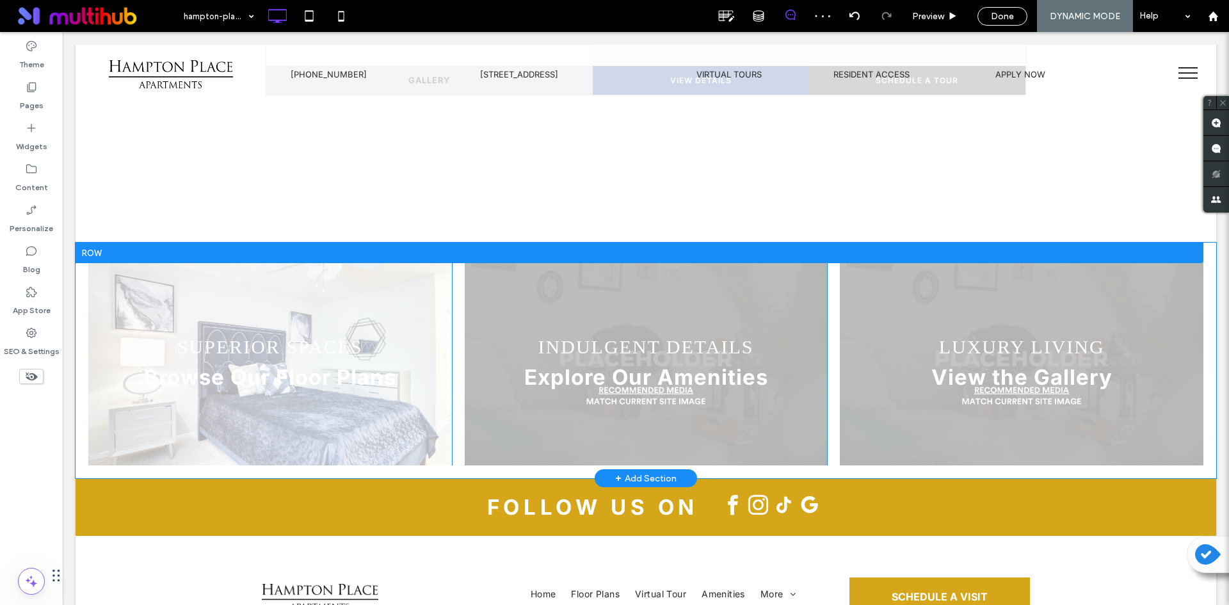
click at [440, 255] on div "SUPERIOR SPACES Browse Our Floor Plans Click To Paste" at bounding box center [270, 360] width 364 height 210
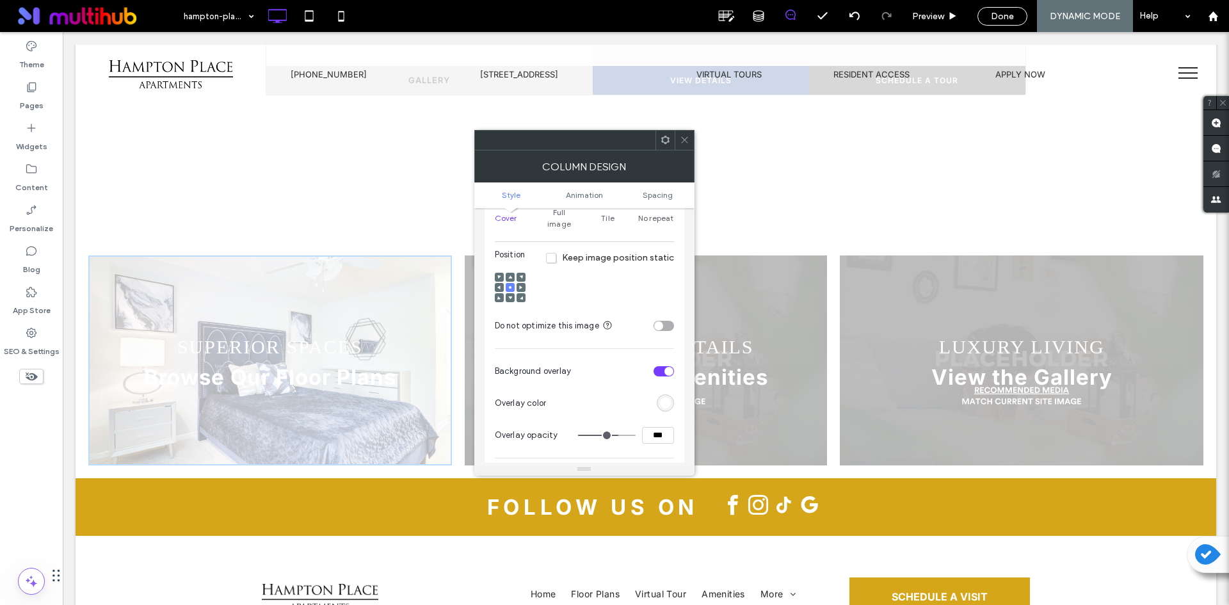
scroll to position [320, 0]
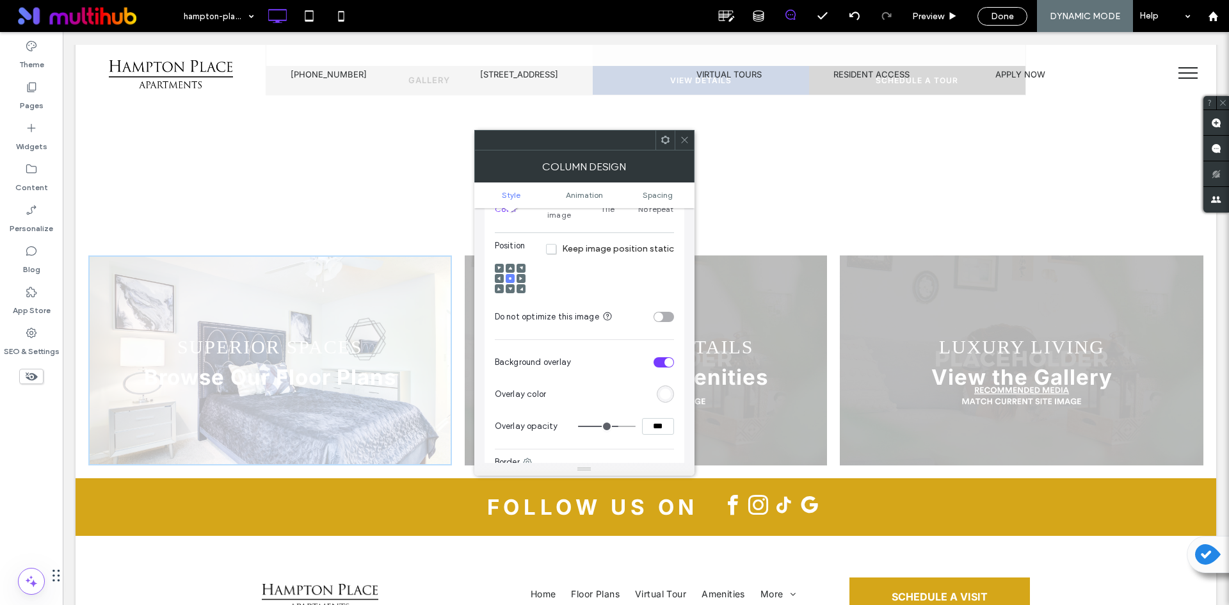
click at [663, 389] on div "rgb(255, 255, 255)" at bounding box center [665, 394] width 11 height 11
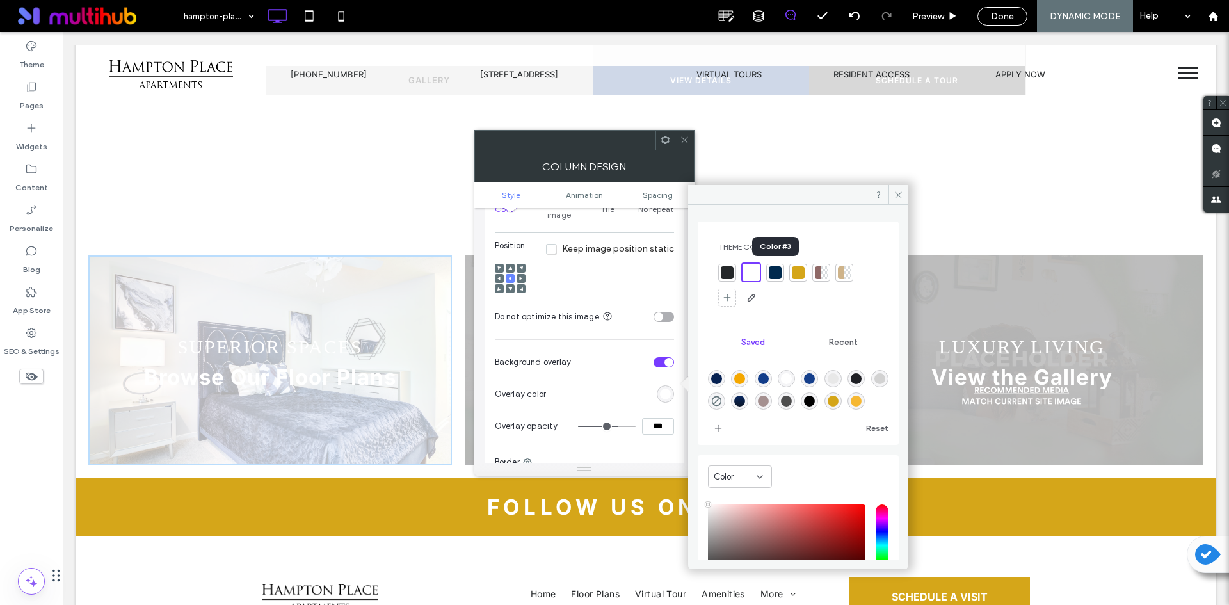
click at [775, 270] on div at bounding box center [775, 272] width 13 height 13
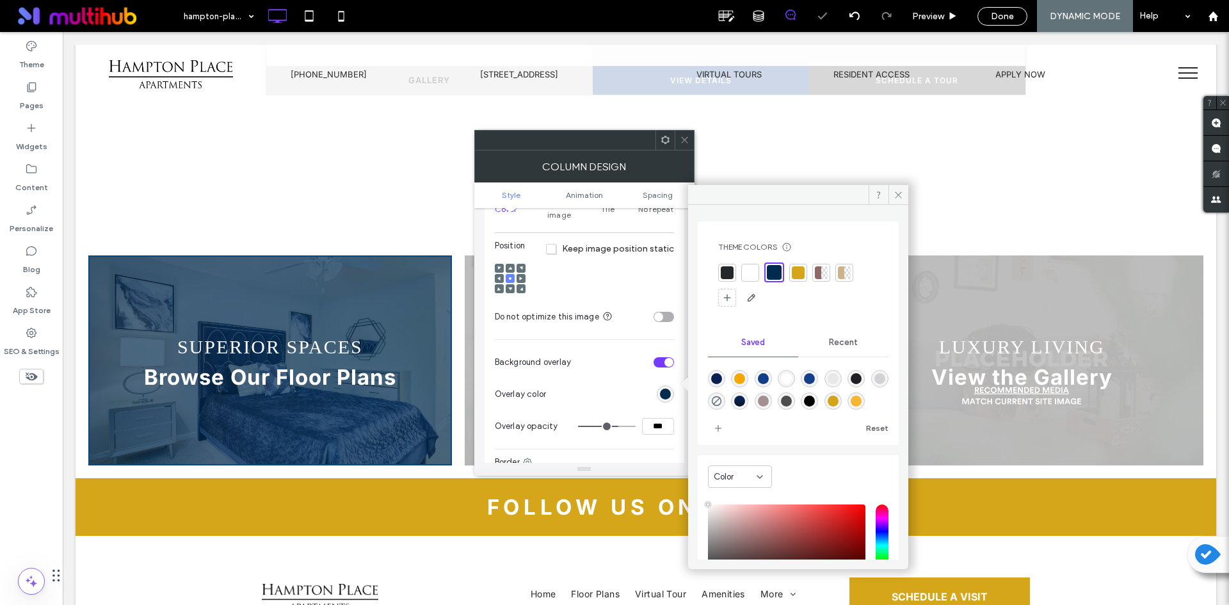
click at [682, 136] on icon at bounding box center [685, 140] width 10 height 10
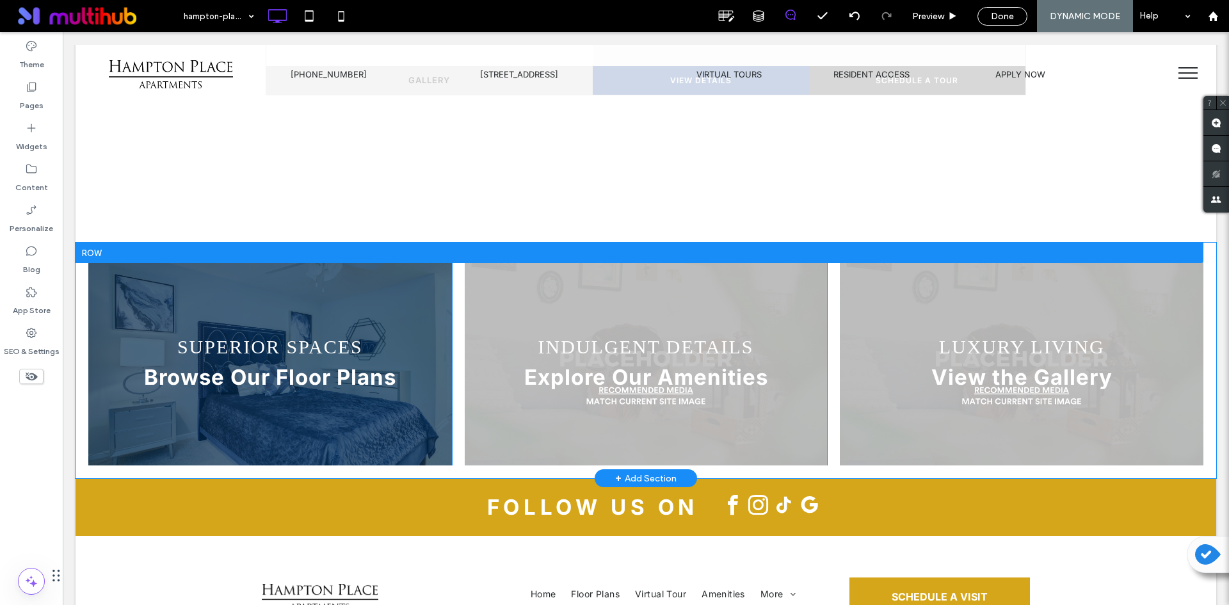
click at [816, 255] on div "INDULGENT DETAILS Explore Our Amenities Click To Paste" at bounding box center [646, 360] width 363 height 210
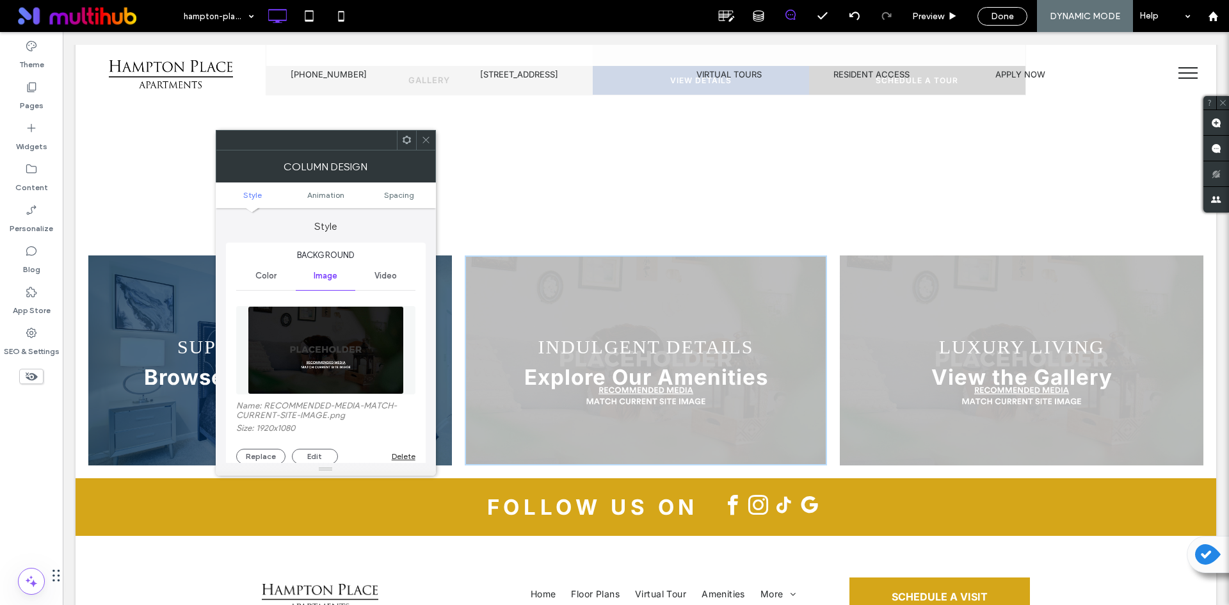
click at [303, 353] on img at bounding box center [326, 350] width 156 height 88
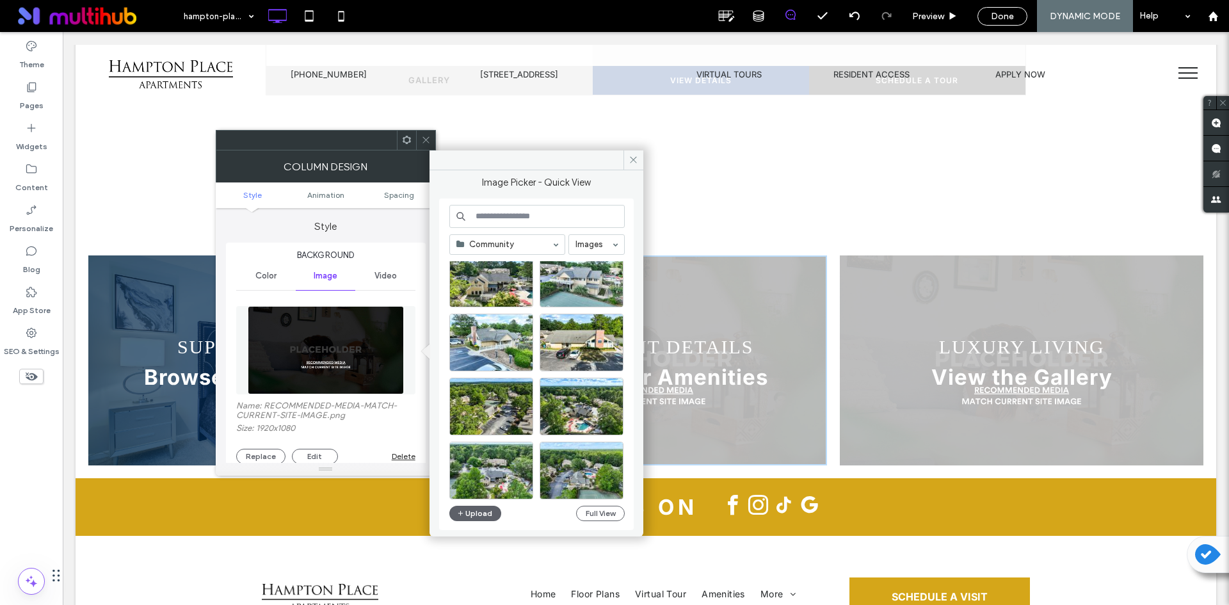
scroll to position [192, 0]
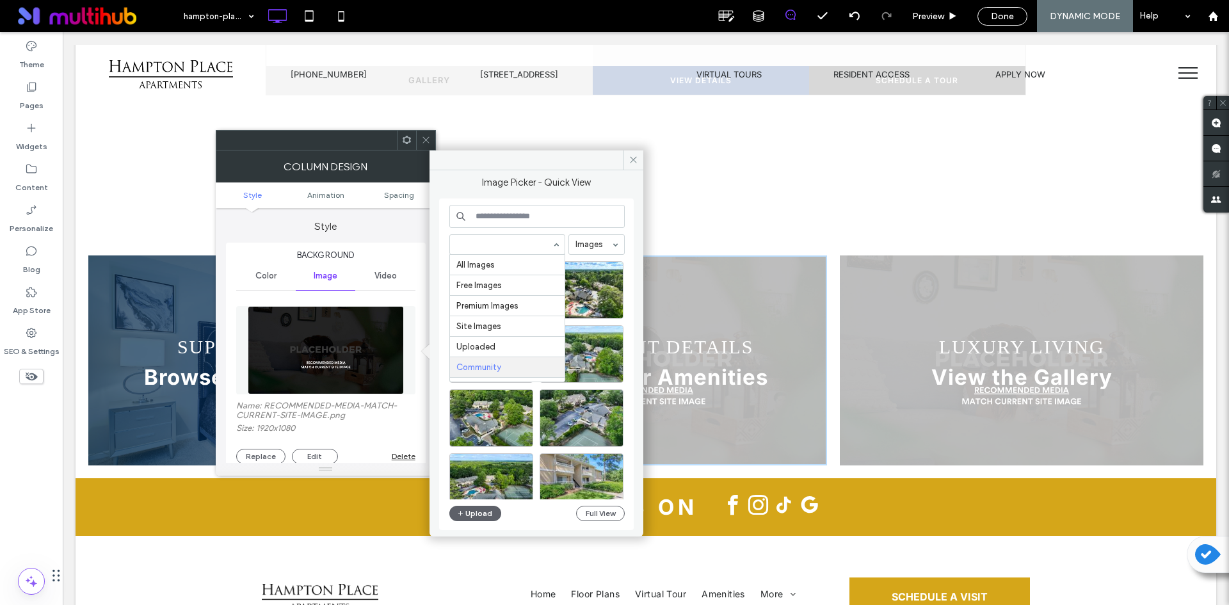
click at [529, 248] on input at bounding box center [503, 244] width 95 height 9
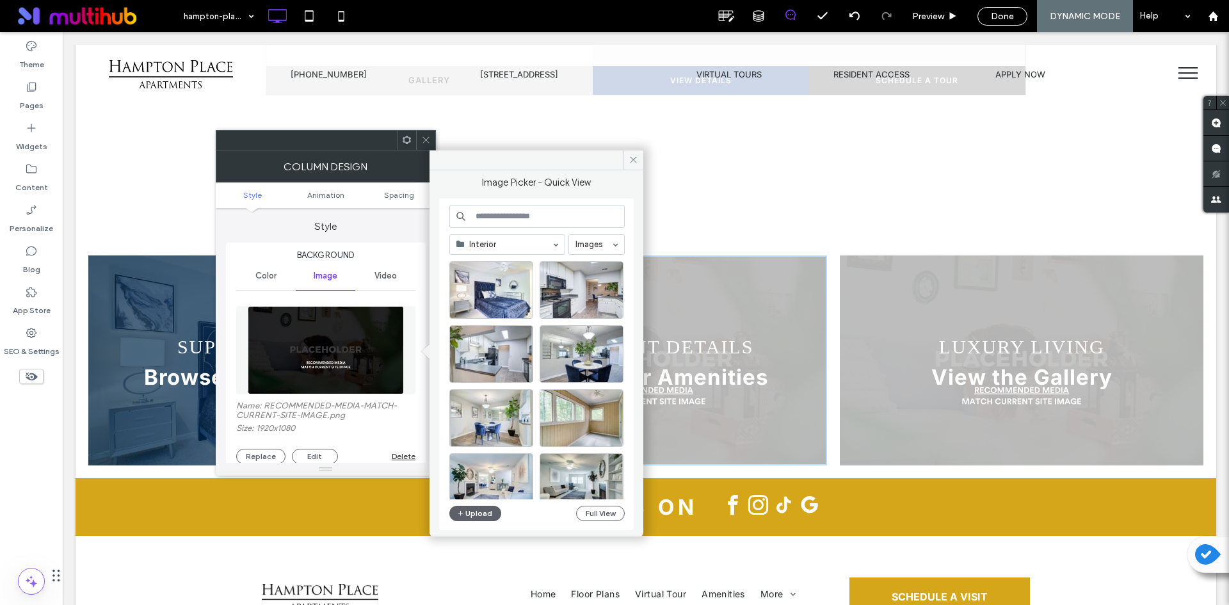
click at [513, 247] on input at bounding box center [503, 244] width 95 height 9
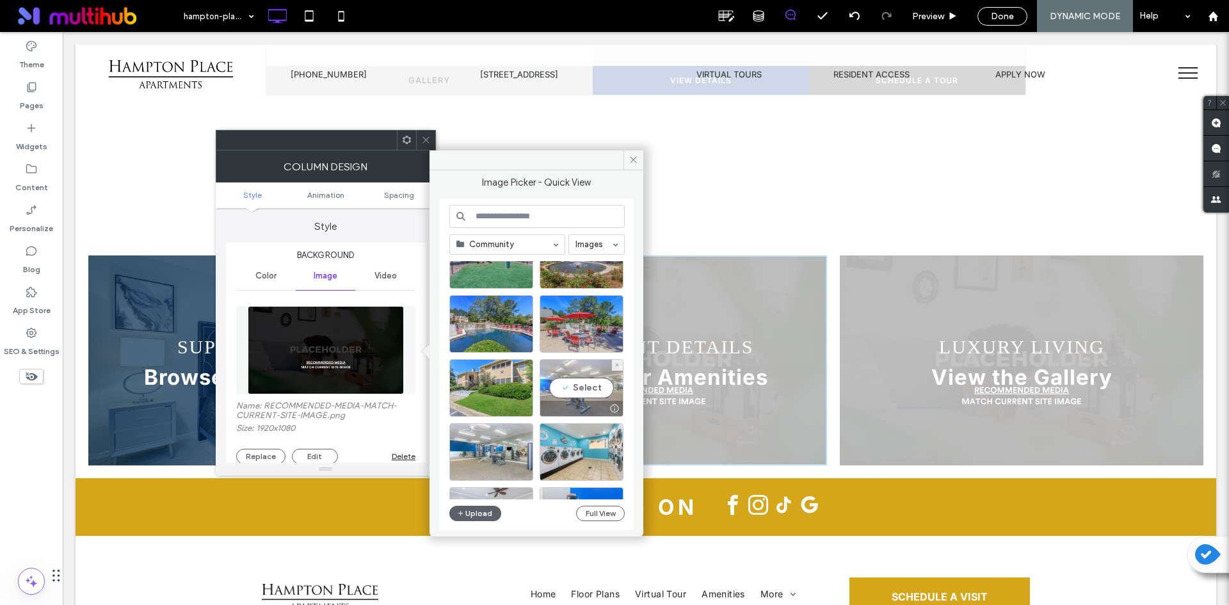
scroll to position [978, 0]
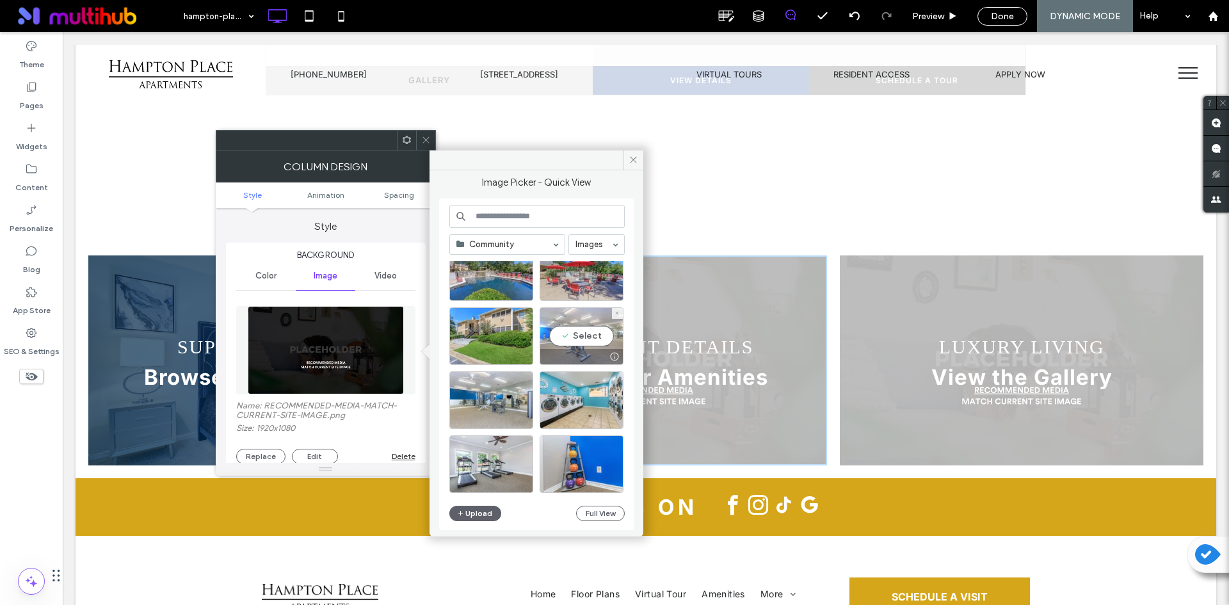
click at [586, 334] on div "Select" at bounding box center [582, 336] width 84 height 58
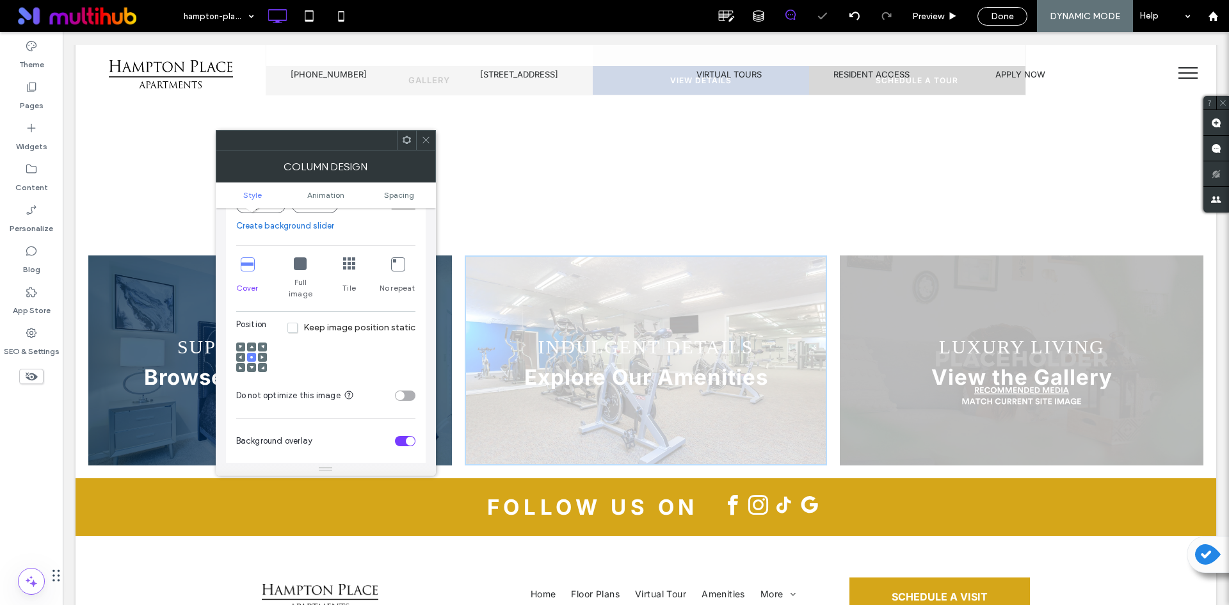
scroll to position [320, 0]
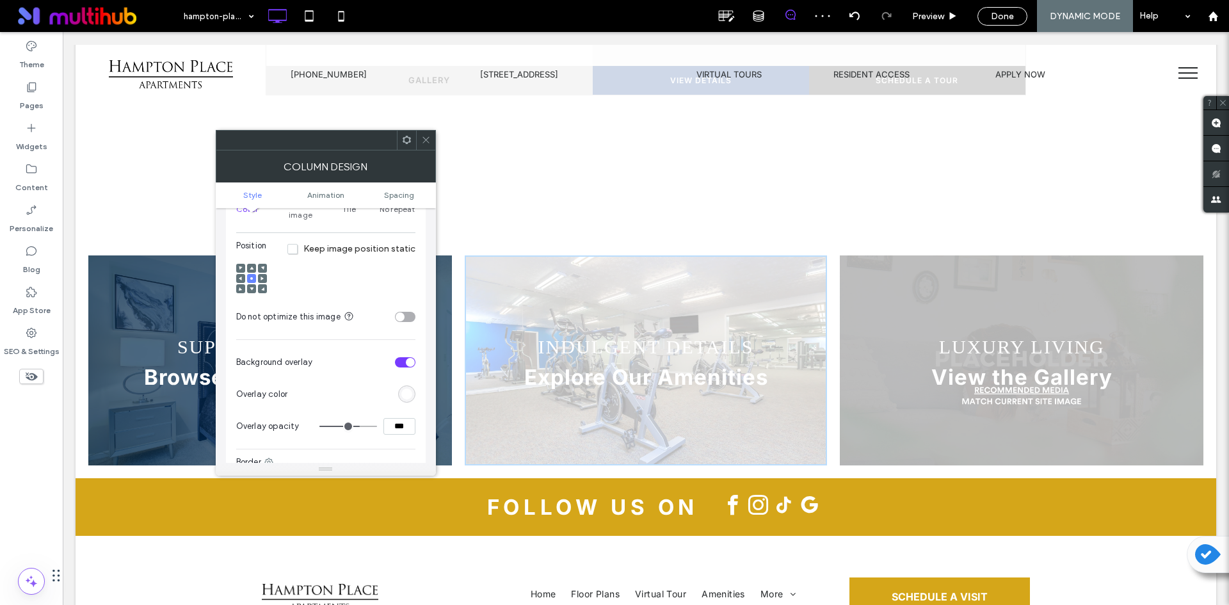
click at [413, 385] on div "rgb(255, 255, 255)" at bounding box center [406, 393] width 17 height 17
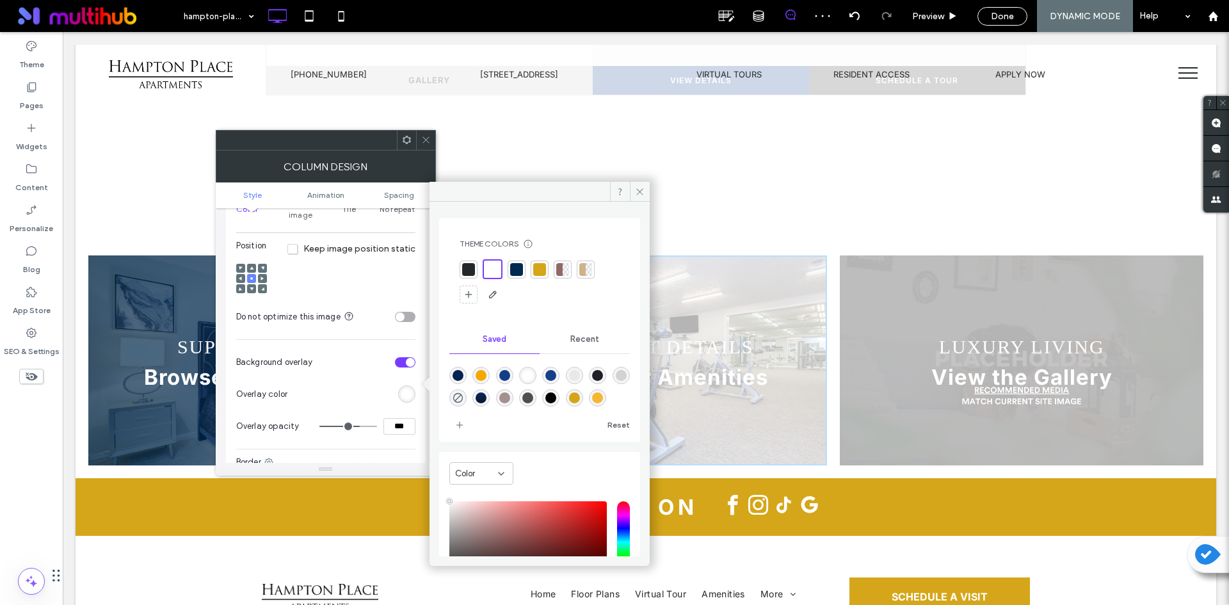
click at [512, 269] on div at bounding box center [516, 269] width 13 height 13
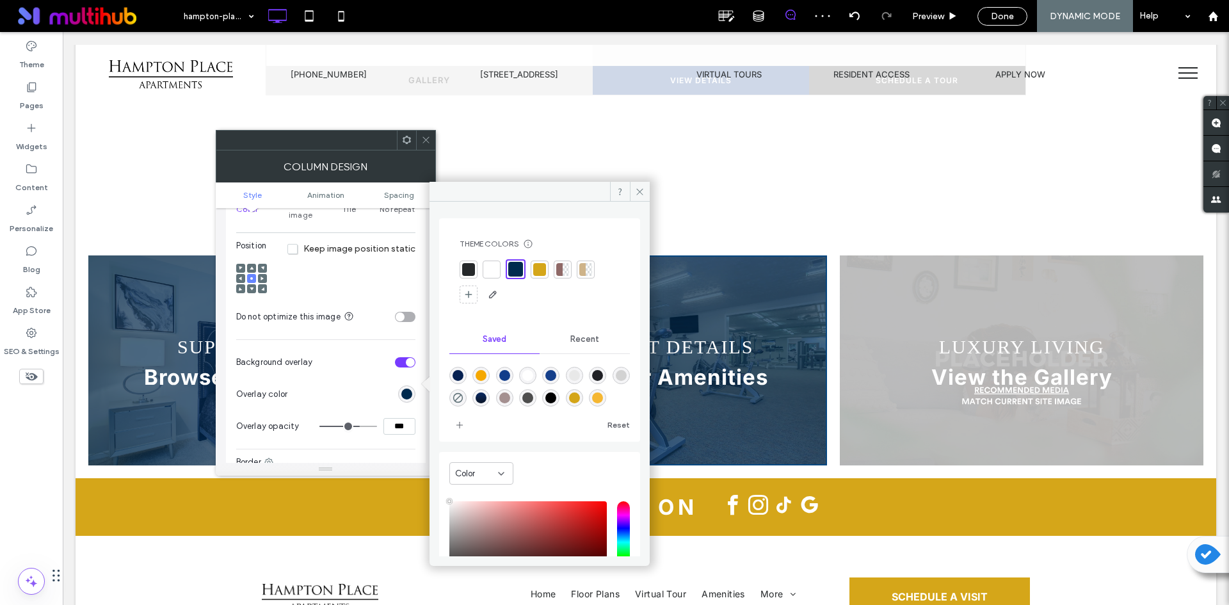
click at [433, 131] on div at bounding box center [425, 140] width 19 height 19
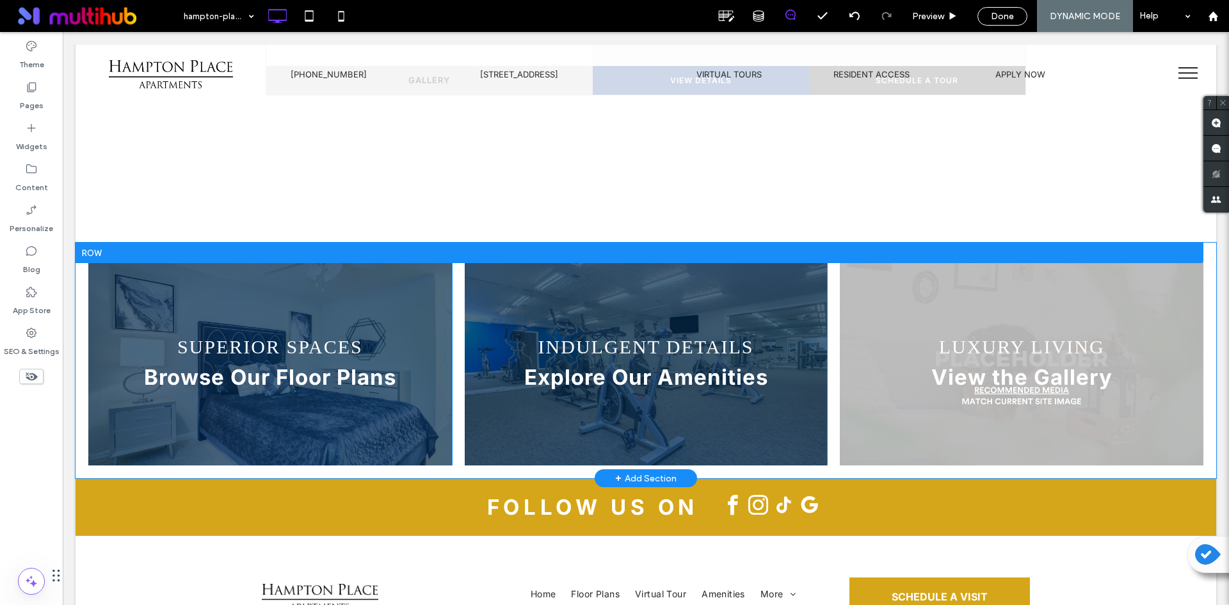
click at [848, 255] on div "LUXURY LIVING View the Gallery Click To Paste" at bounding box center [1022, 360] width 364 height 210
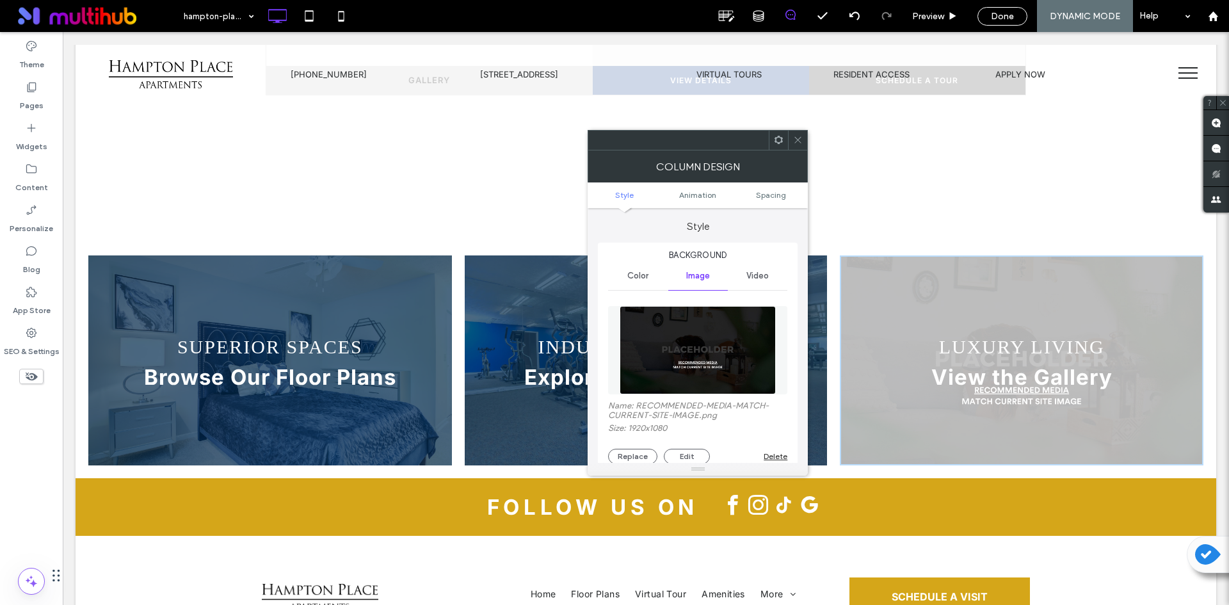
click at [713, 347] on img at bounding box center [698, 350] width 156 height 88
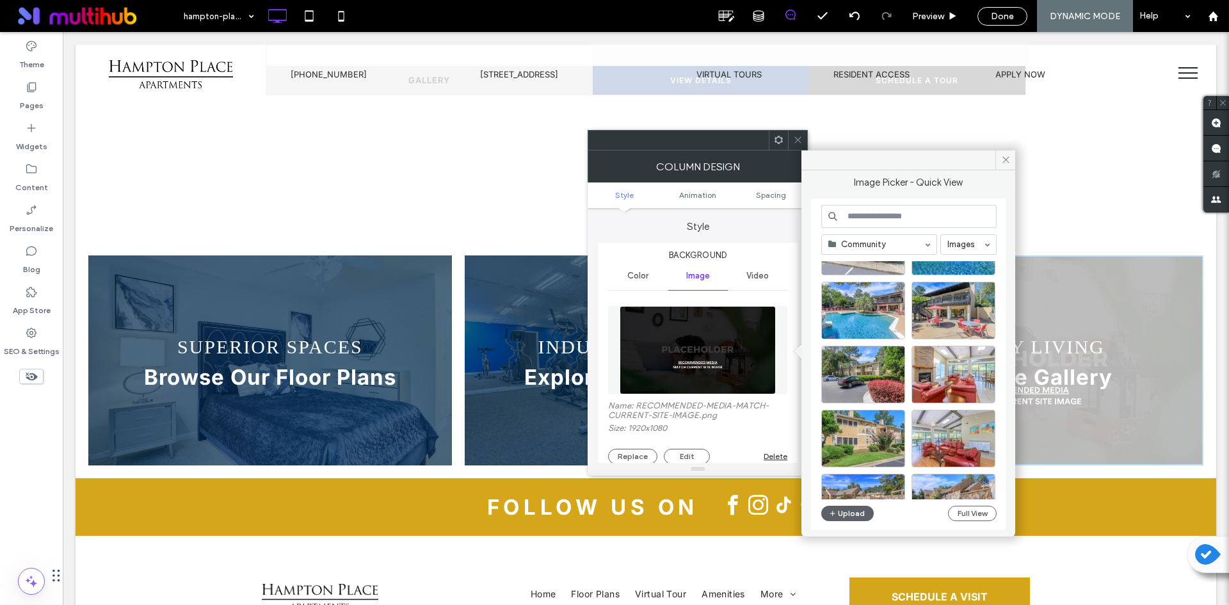
scroll to position [530, 0]
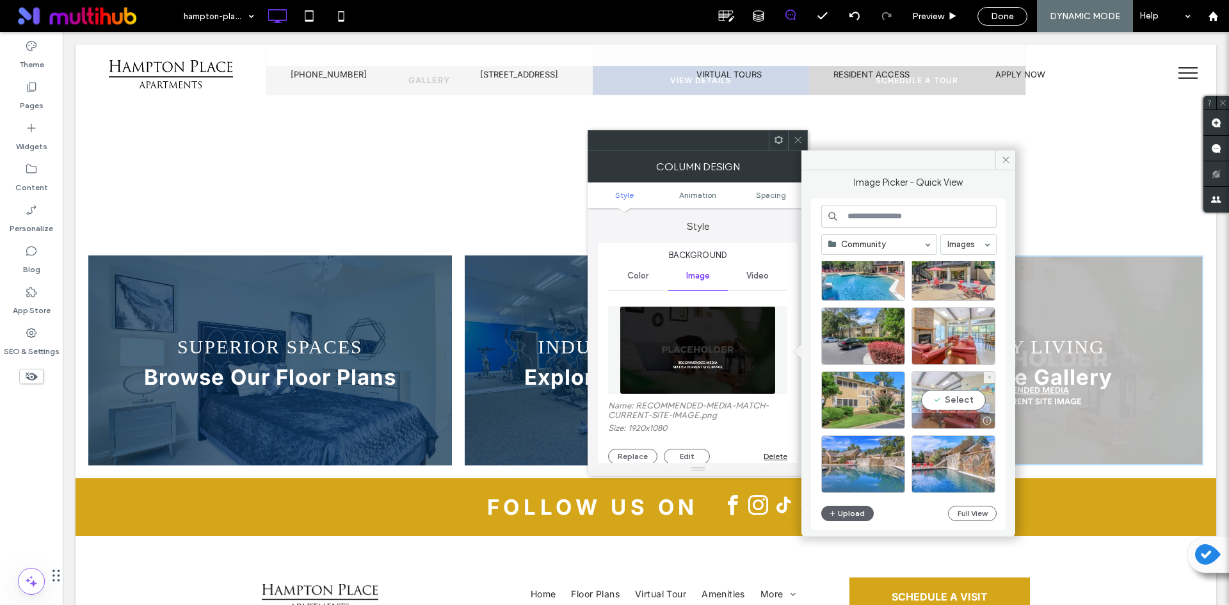
click at [952, 415] on div at bounding box center [953, 420] width 83 height 15
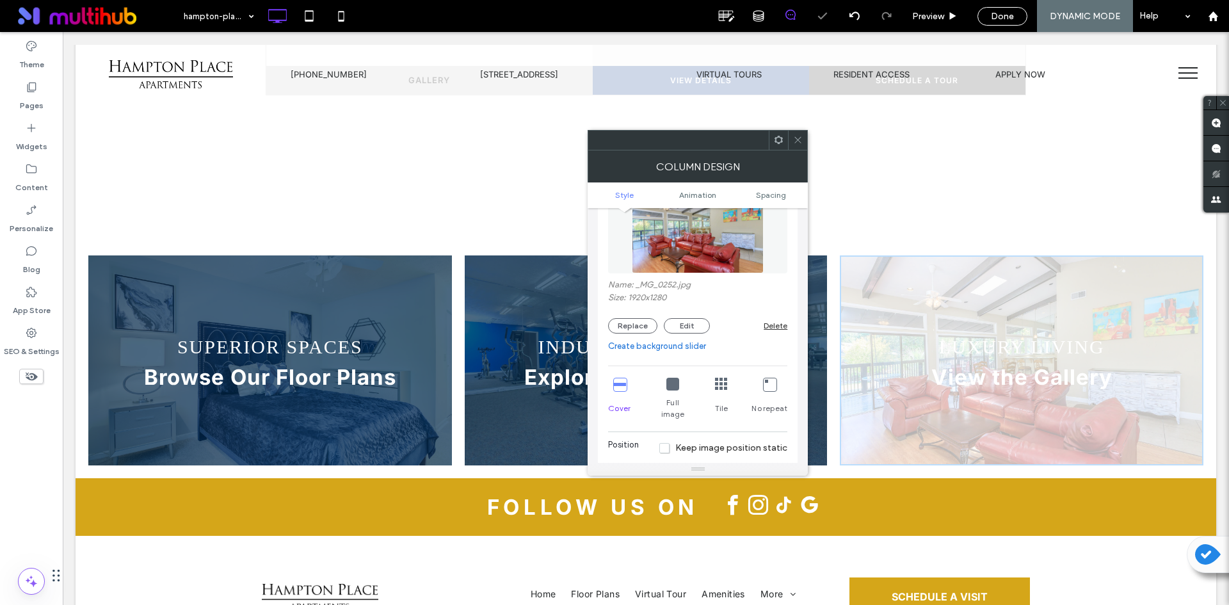
scroll to position [320, 0]
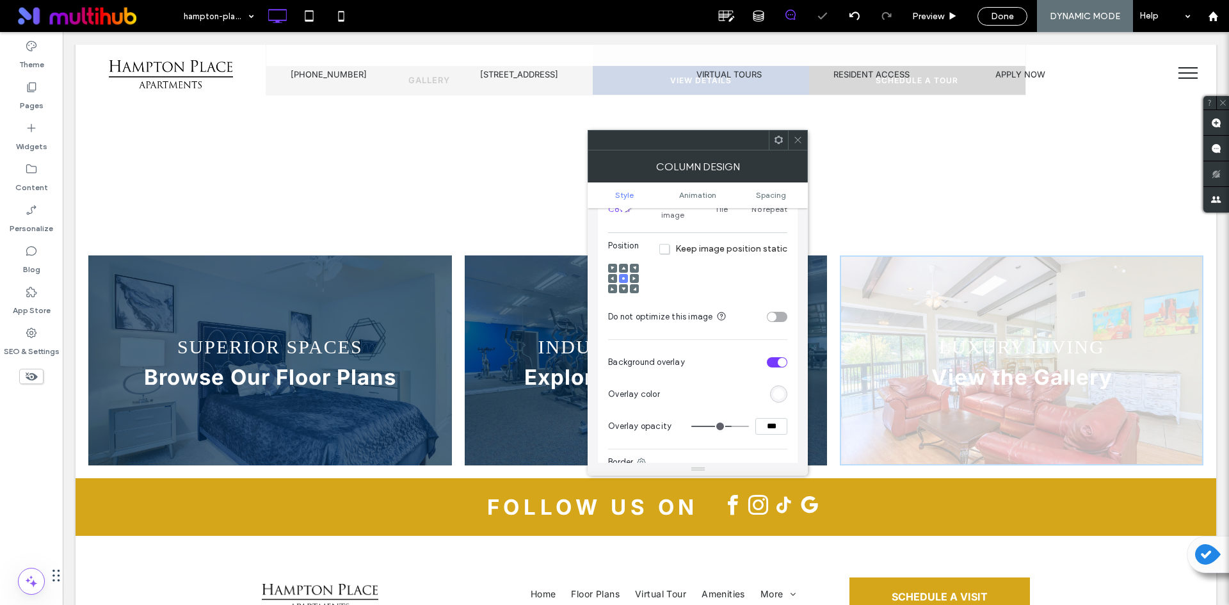
click at [775, 389] on div "rgb(255, 255, 255)" at bounding box center [778, 394] width 11 height 11
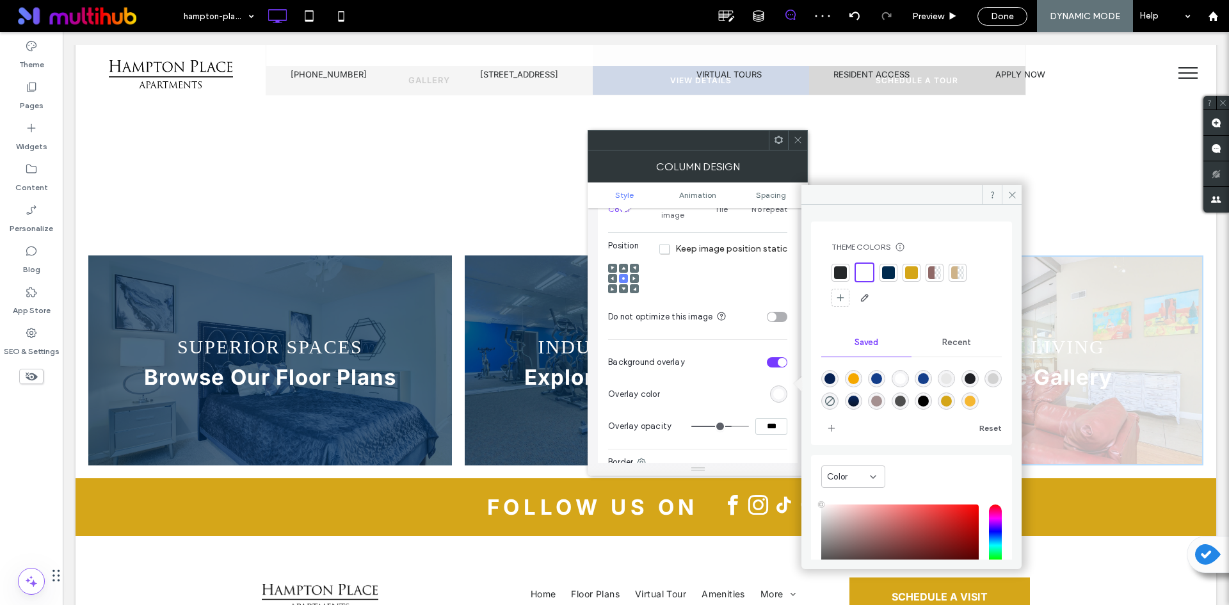
click at [888, 268] on div at bounding box center [888, 272] width 13 height 13
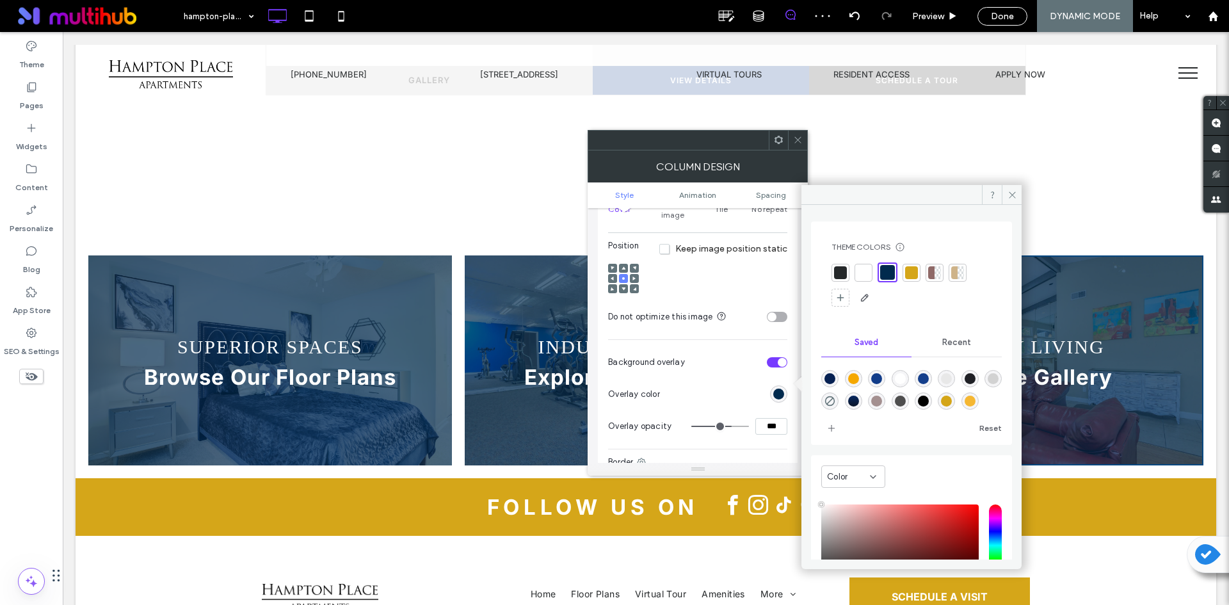
click at [794, 141] on icon at bounding box center [798, 140] width 10 height 10
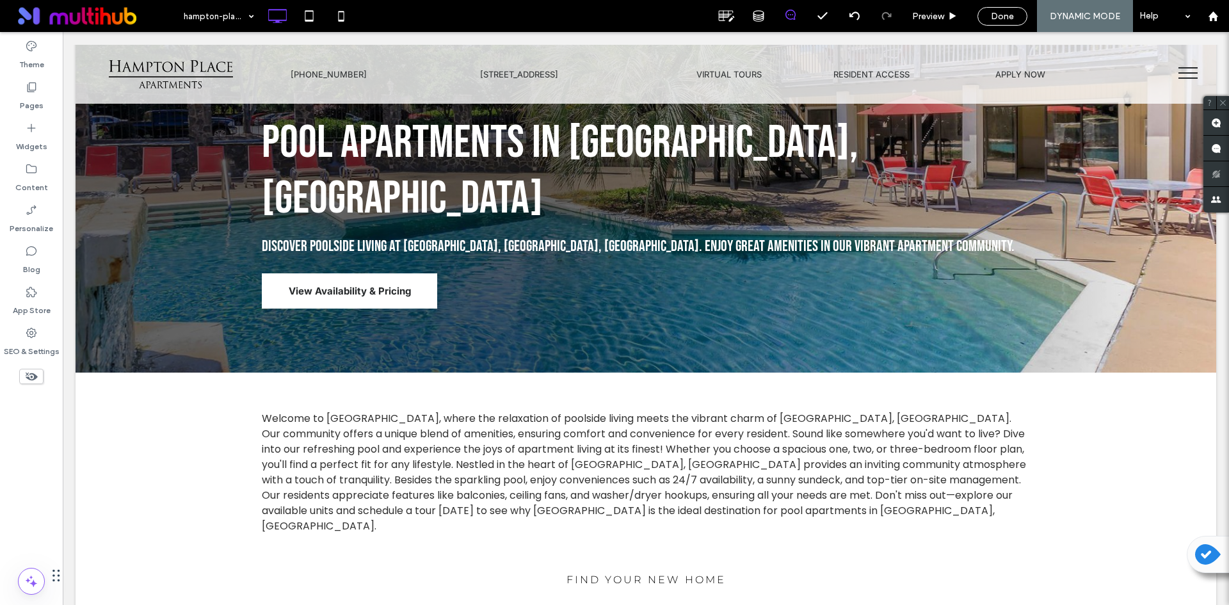
scroll to position [0, 0]
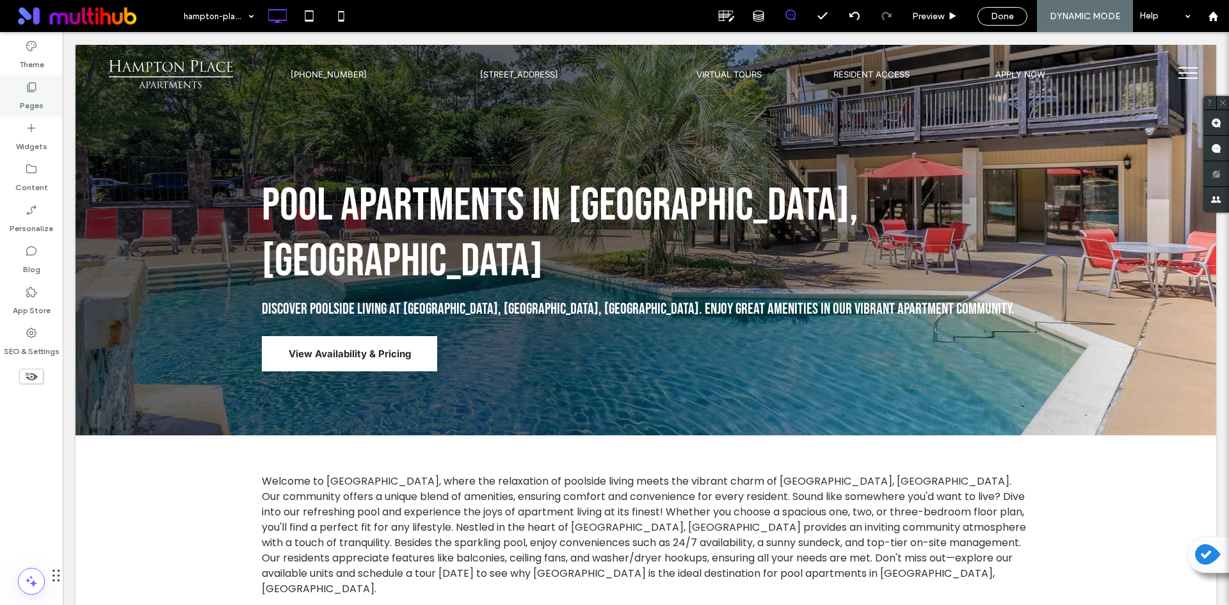
click at [44, 97] on div "Pages" at bounding box center [31, 96] width 63 height 41
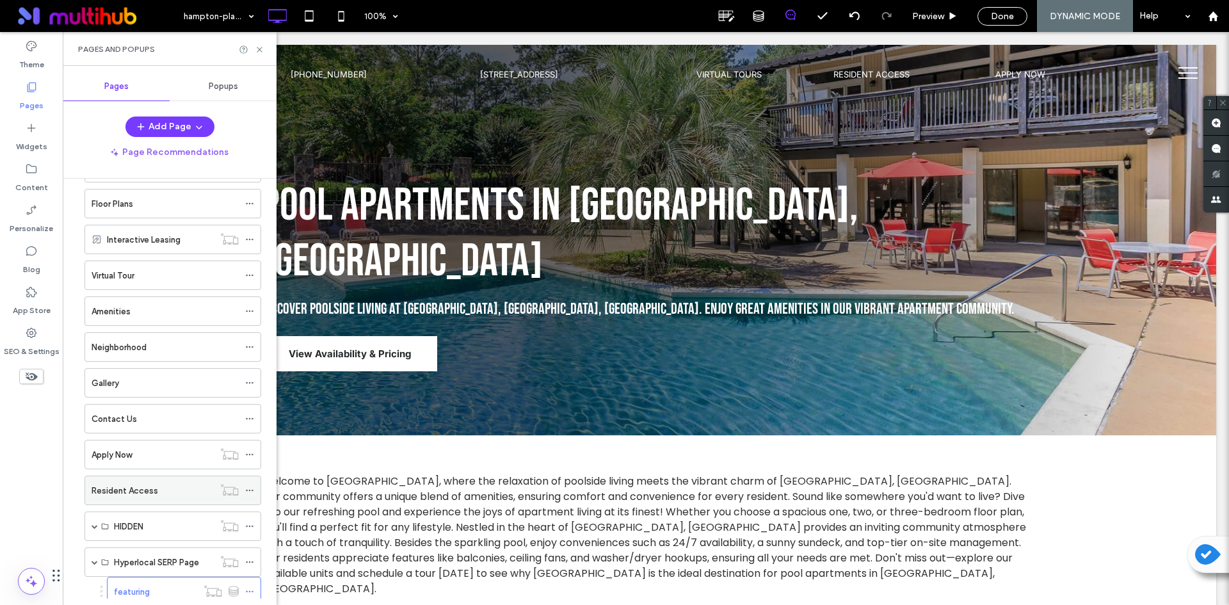
scroll to position [87, 0]
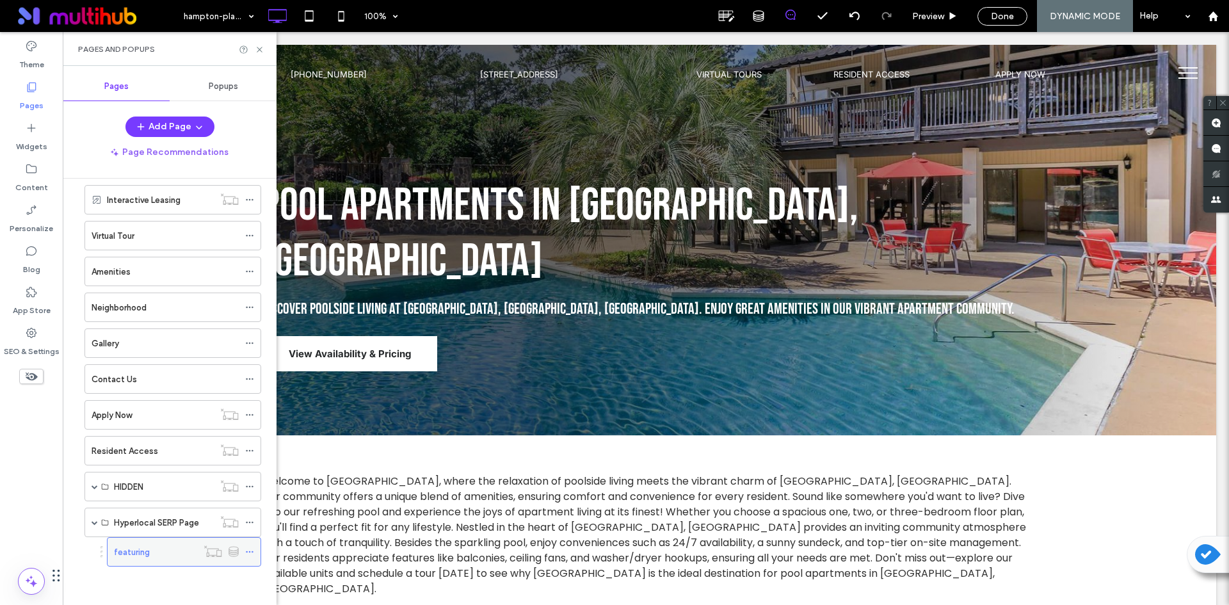
click at [250, 554] on icon at bounding box center [249, 551] width 9 height 9
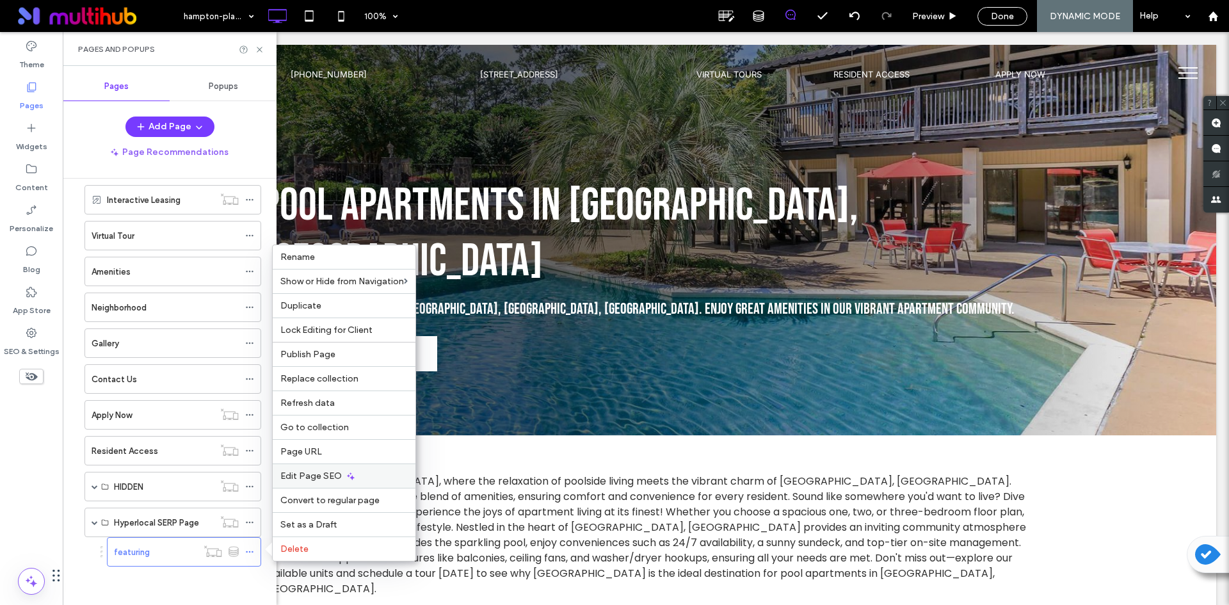
click at [391, 475] on div "Edit Page SEO" at bounding box center [344, 475] width 143 height 24
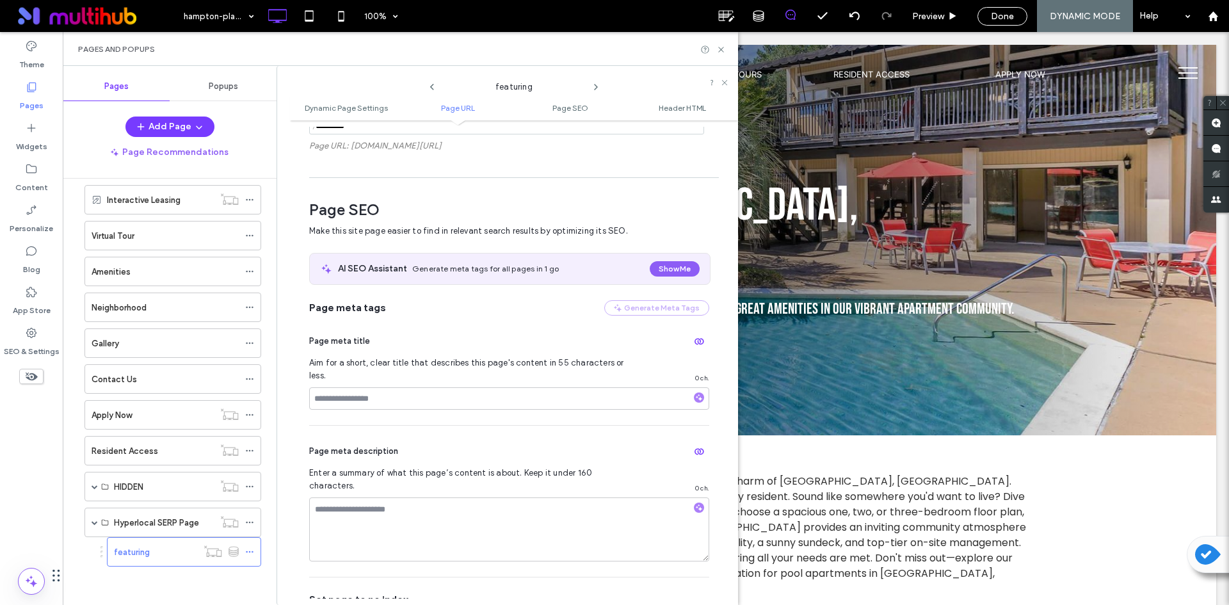
scroll to position [423, 0]
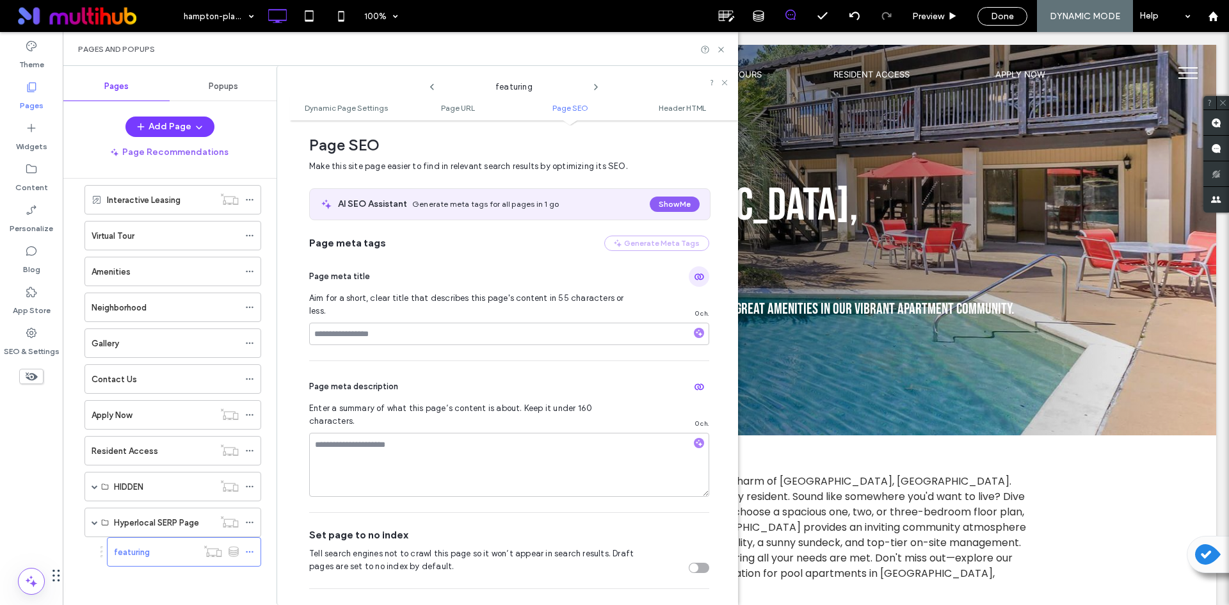
click at [694, 274] on icon "button" at bounding box center [699, 276] width 10 height 10
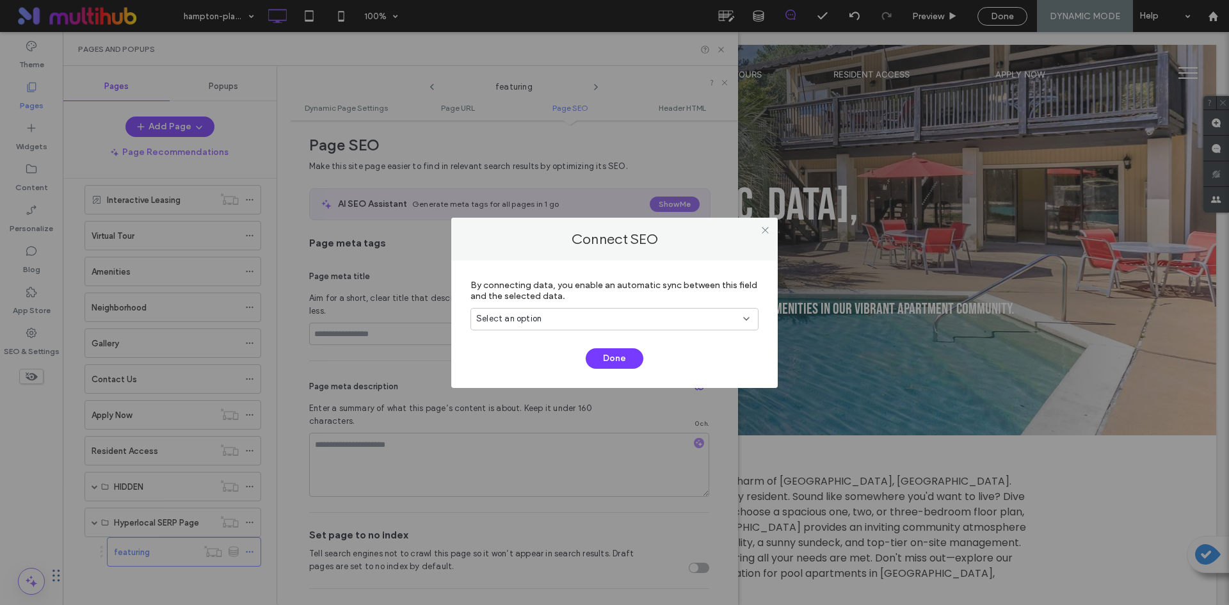
click at [686, 319] on div "Select an option" at bounding box center [606, 318] width 261 height 13
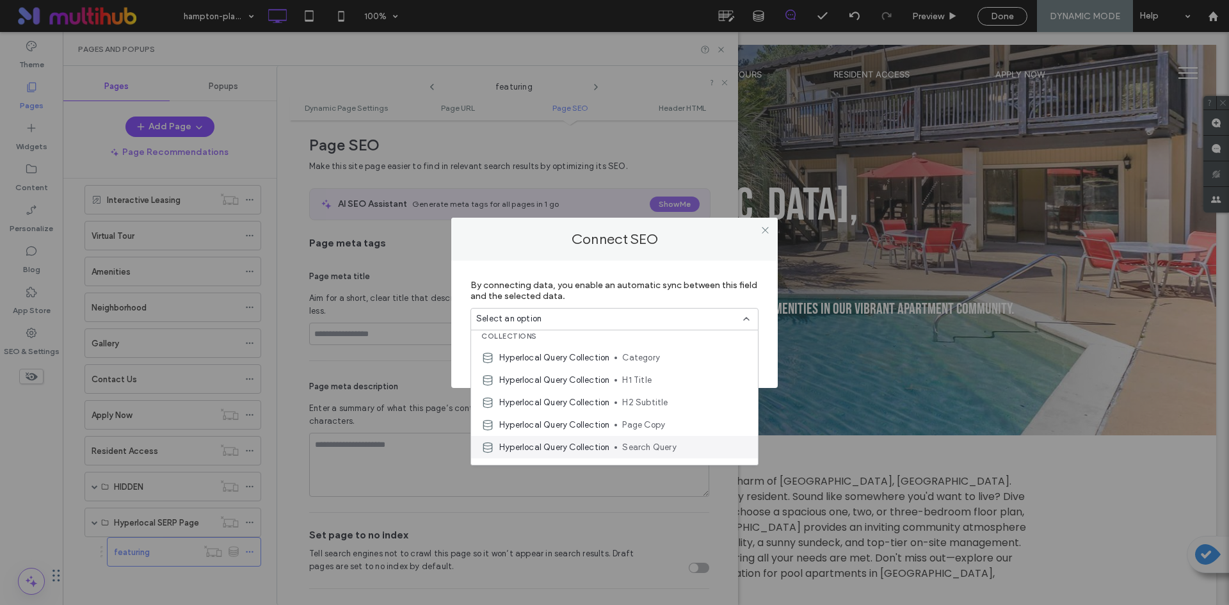
scroll to position [829, 0]
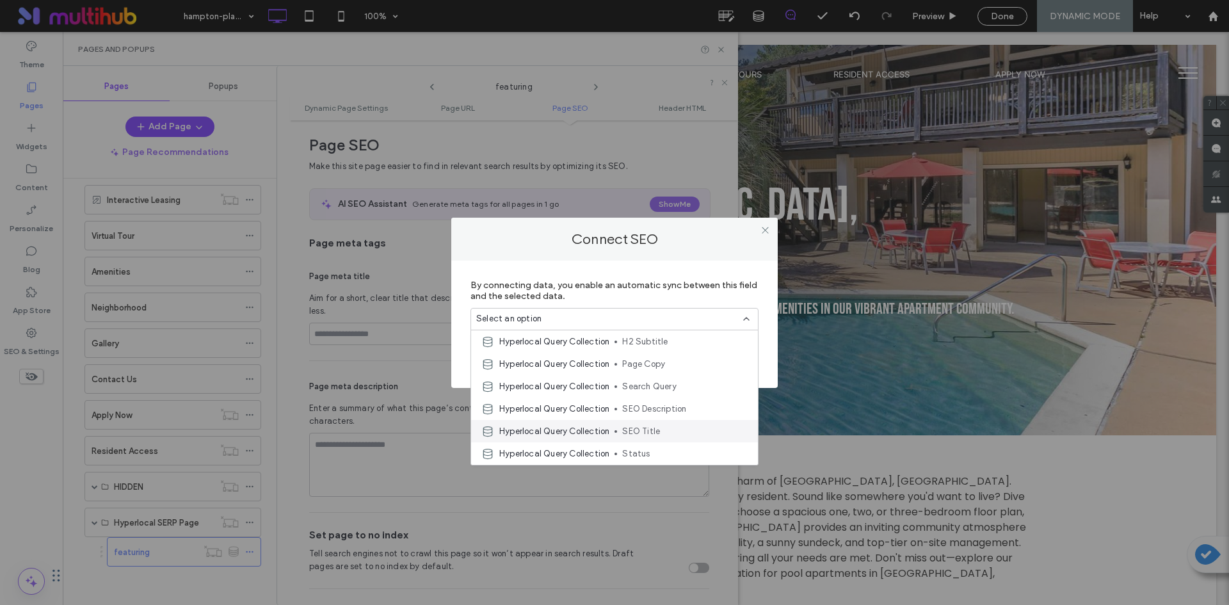
click at [634, 434] on span "SEO Title" at bounding box center [684, 431] width 125 height 13
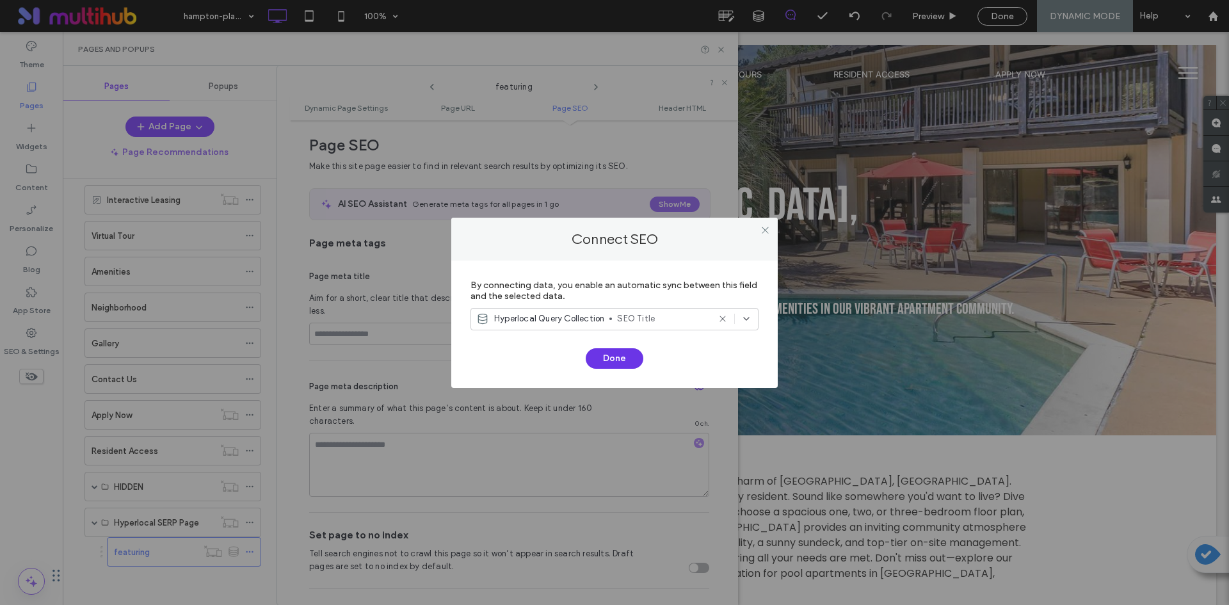
click at [620, 362] on button "Done" at bounding box center [615, 358] width 58 height 20
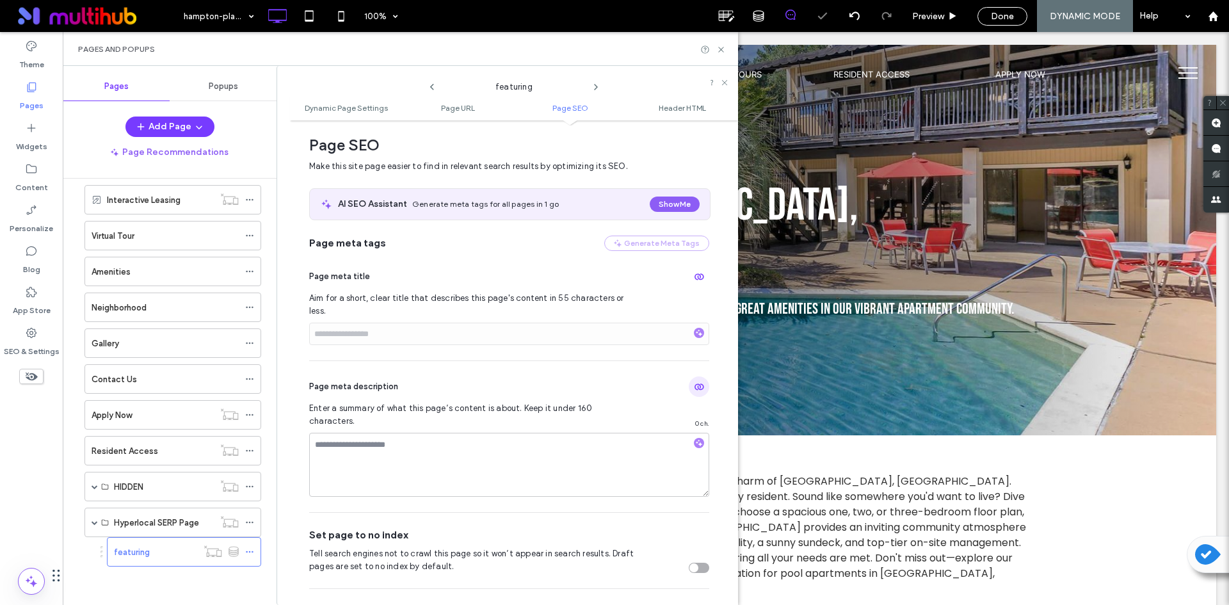
click at [694, 382] on icon "button" at bounding box center [699, 387] width 10 height 10
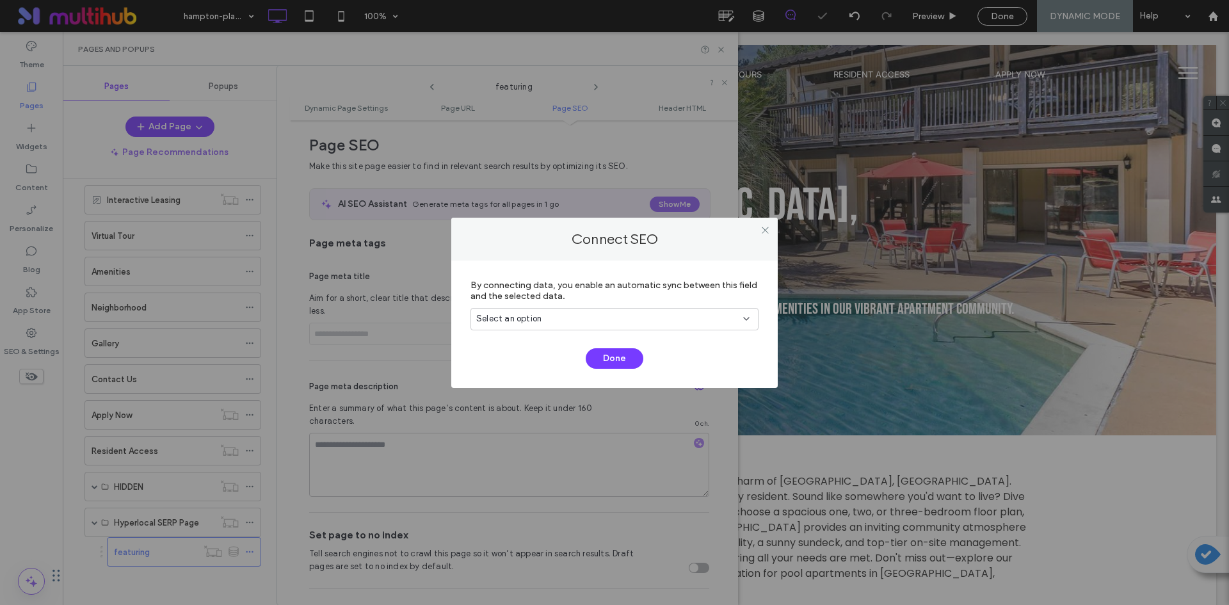
click at [701, 321] on div "Select an option" at bounding box center [606, 318] width 261 height 13
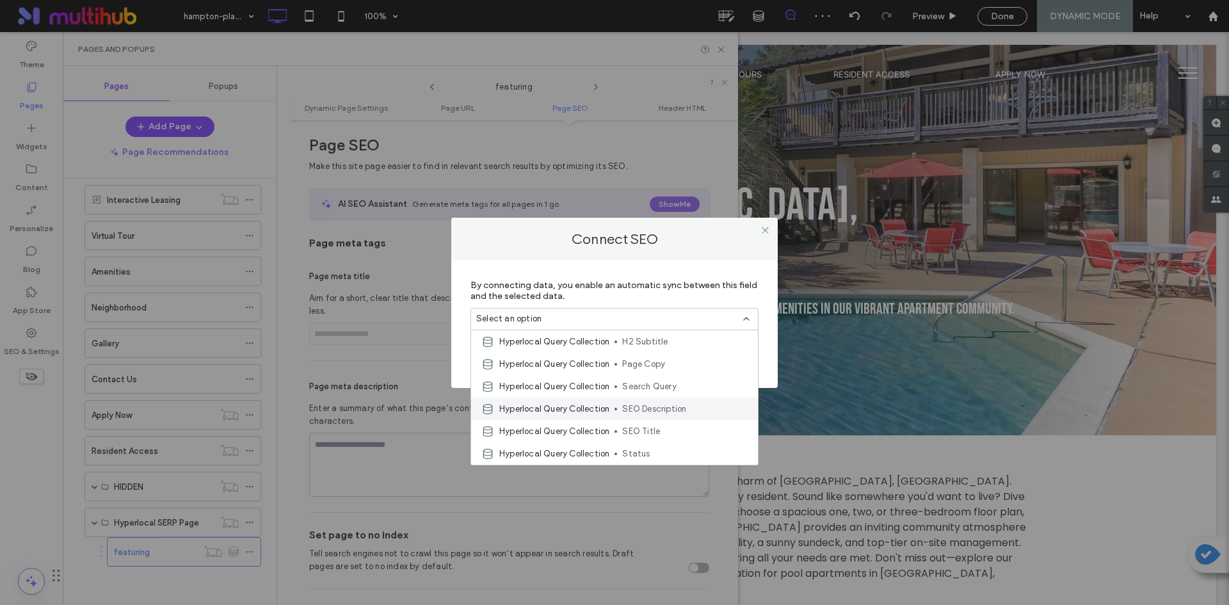
click at [680, 409] on span "SEO Description" at bounding box center [684, 409] width 125 height 13
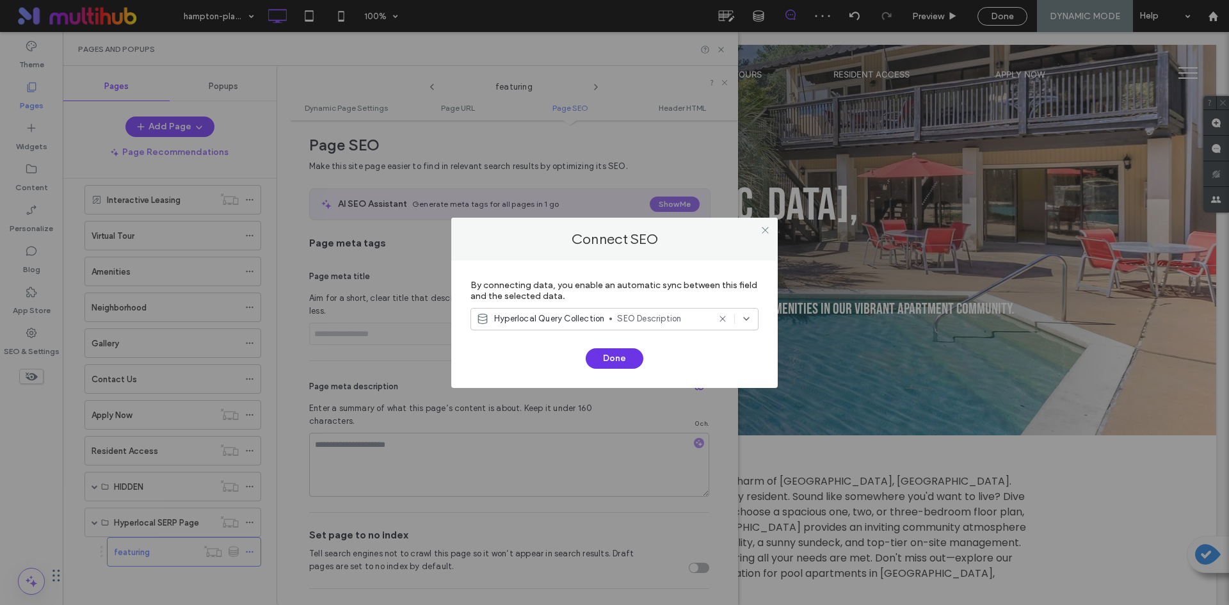
click at [616, 357] on button "Done" at bounding box center [615, 358] width 58 height 20
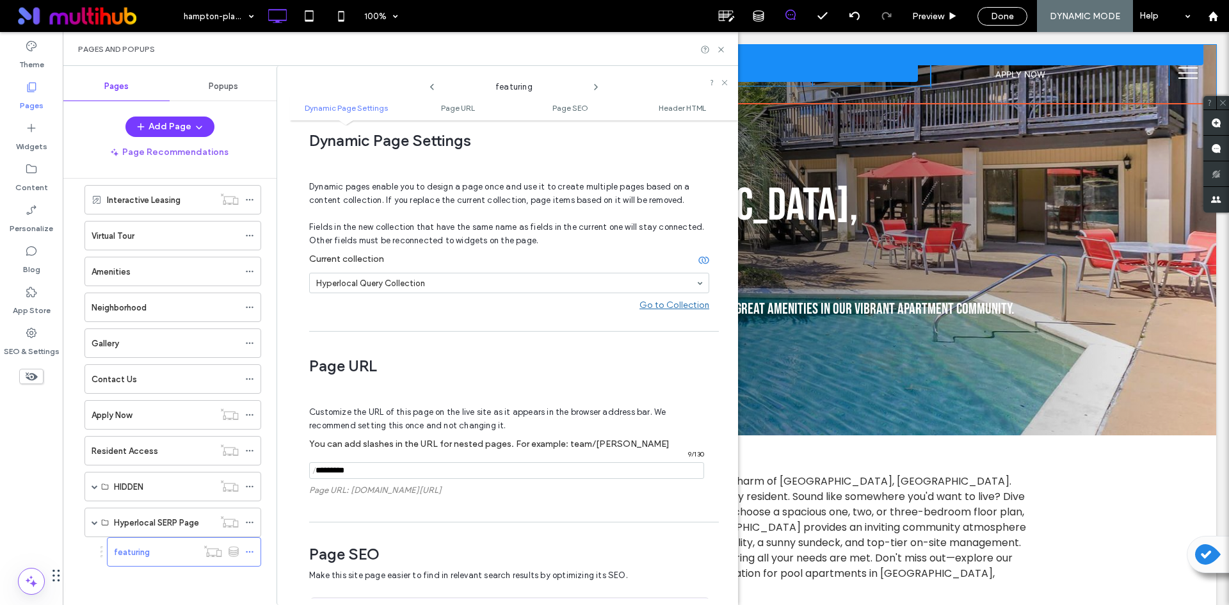
scroll to position [0, 0]
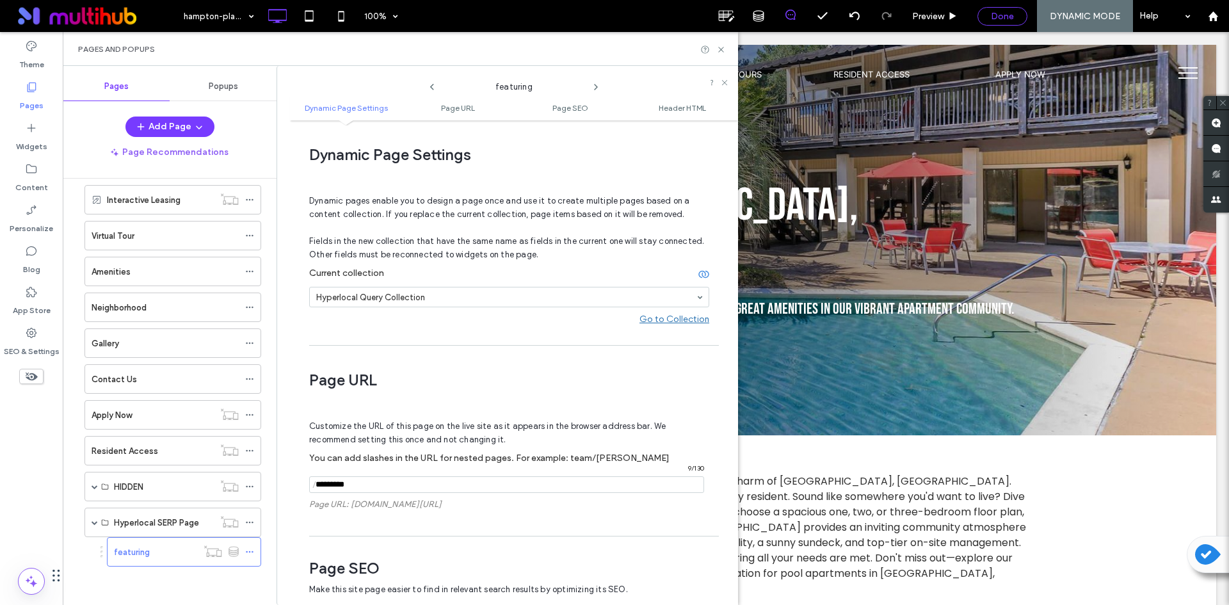
click at [1012, 20] on span "Done" at bounding box center [1002, 16] width 23 height 11
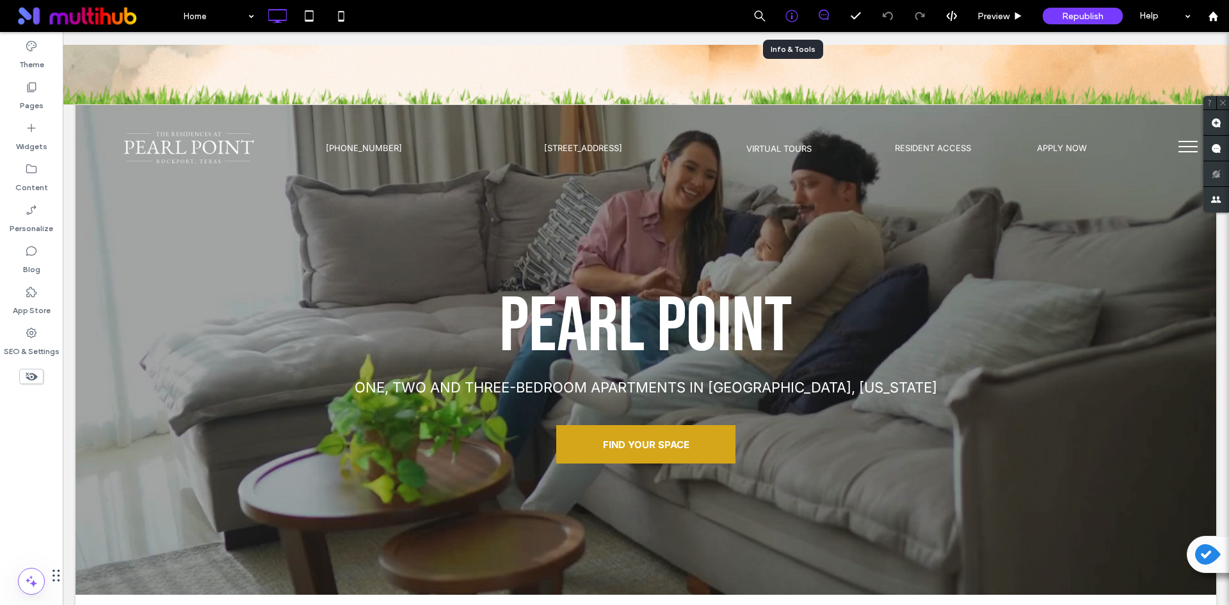
click at [787, 17] on icon at bounding box center [791, 16] width 13 height 13
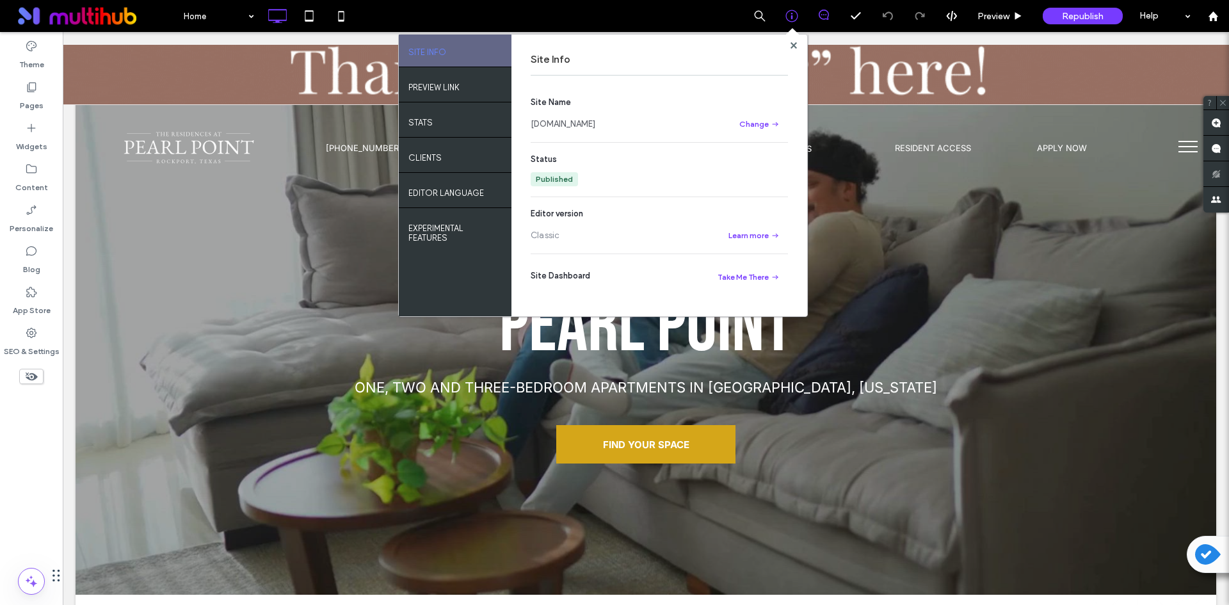
drag, startPoint x: 578, startPoint y: 124, endPoint x: 725, endPoint y: 14, distance: 183.8
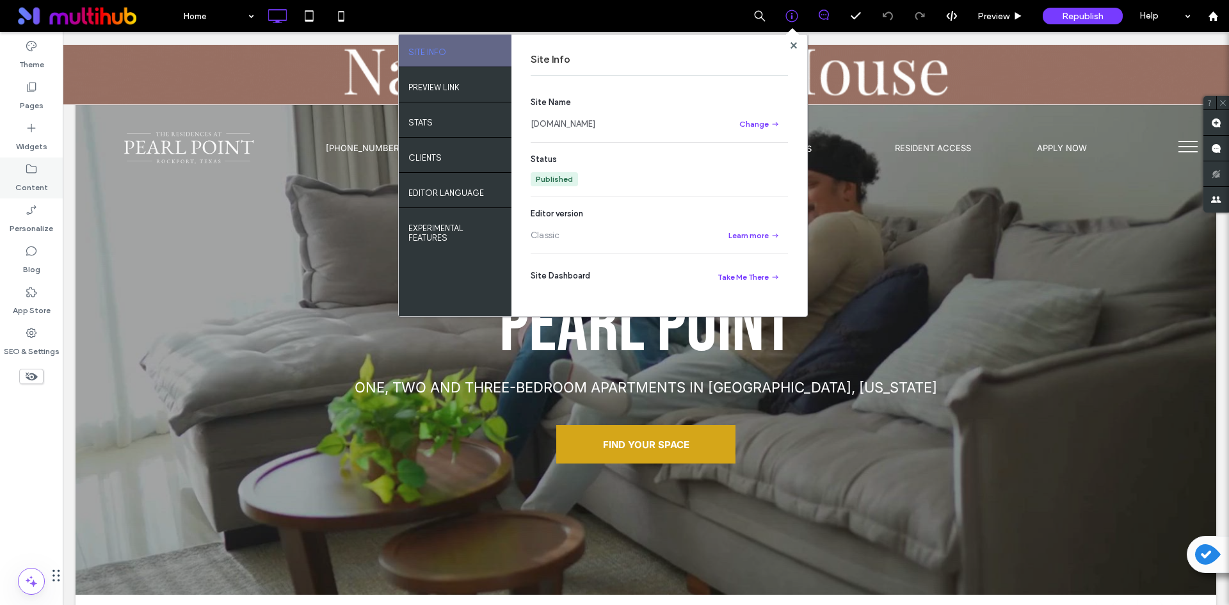
click at [45, 185] on label "Content" at bounding box center [31, 184] width 33 height 18
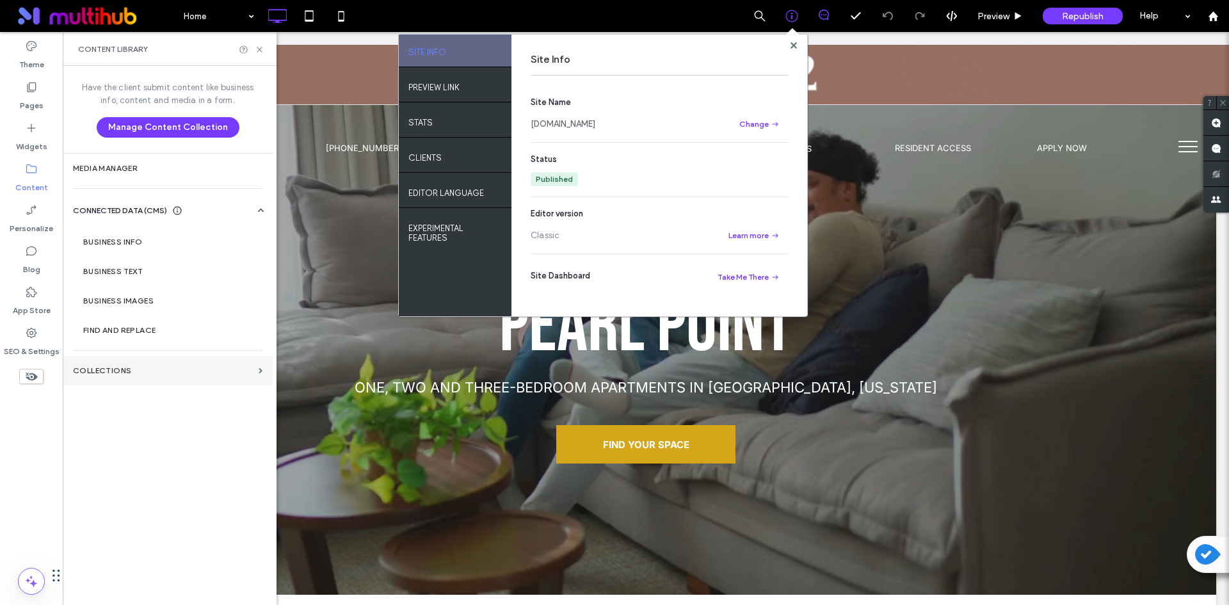
click at [145, 371] on label "Collections" at bounding box center [163, 370] width 181 height 9
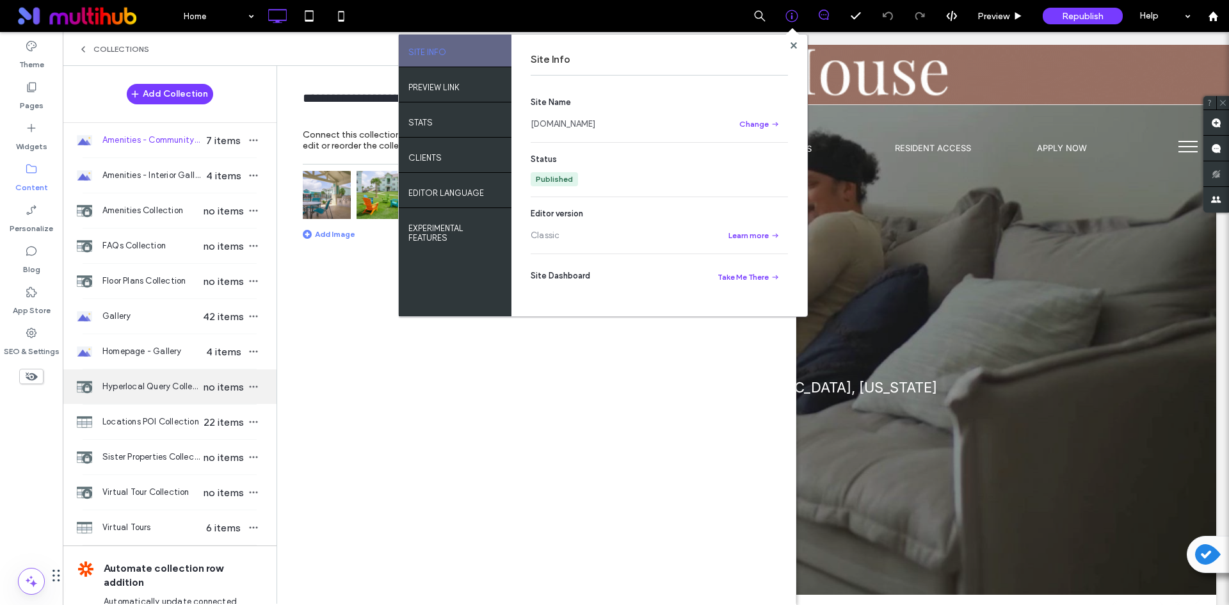
click at [175, 373] on div "Hyperlocal Query Collection no items" at bounding box center [170, 386] width 214 height 35
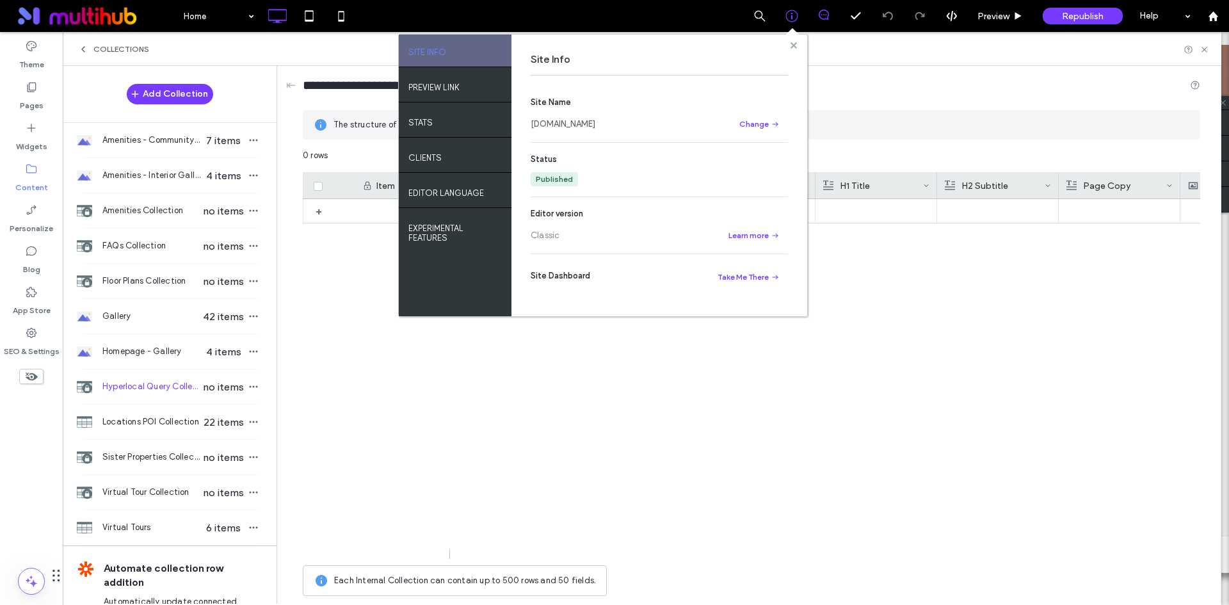
click at [792, 48] on icon at bounding box center [794, 45] width 6 height 6
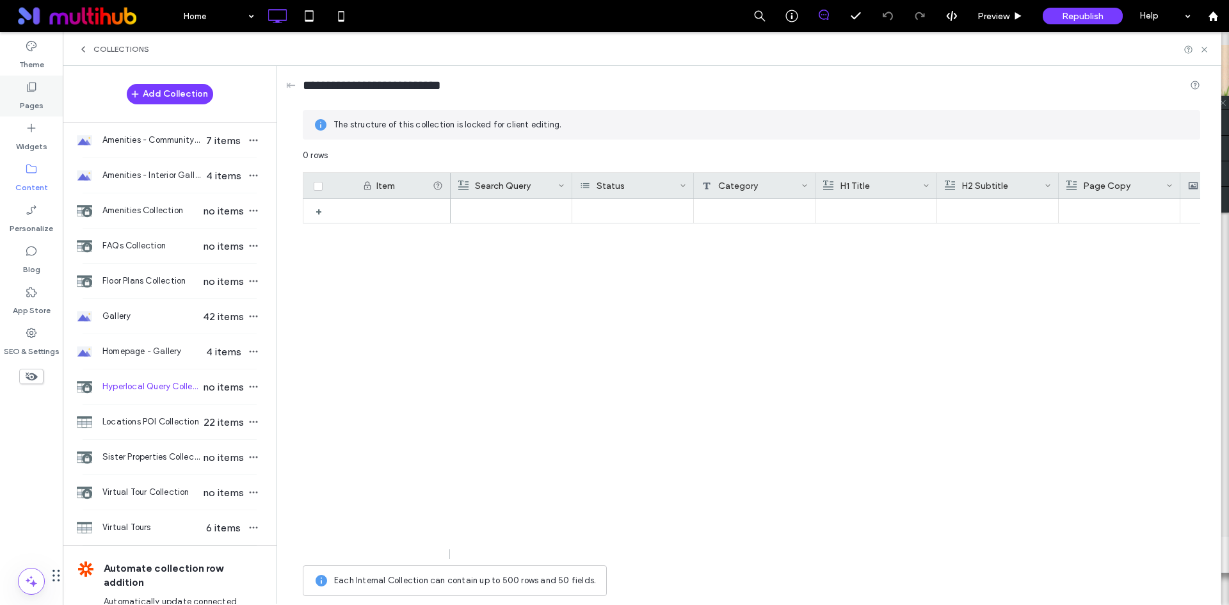
click at [45, 101] on div "Pages" at bounding box center [31, 96] width 63 height 41
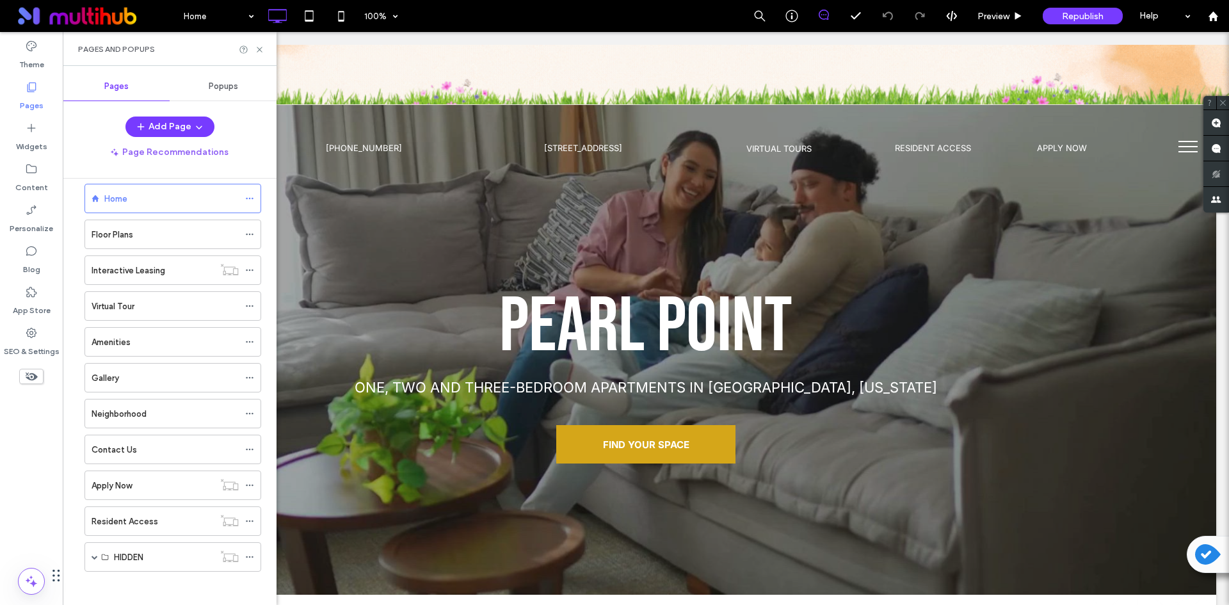
scroll to position [22, 0]
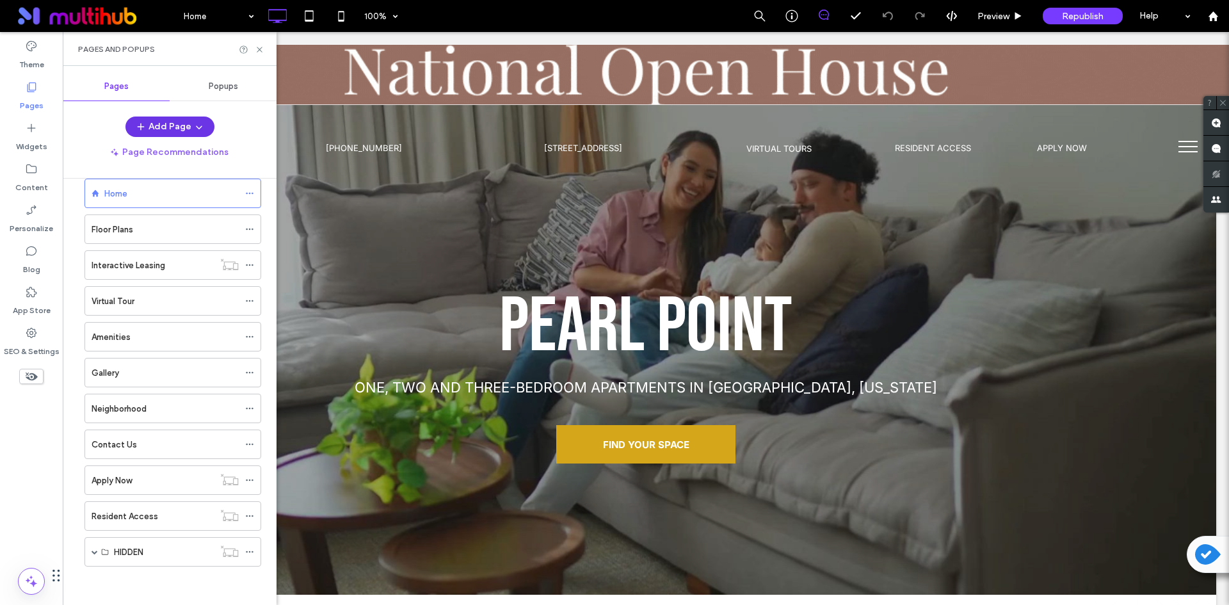
click at [181, 128] on button "Add Page" at bounding box center [169, 127] width 89 height 20
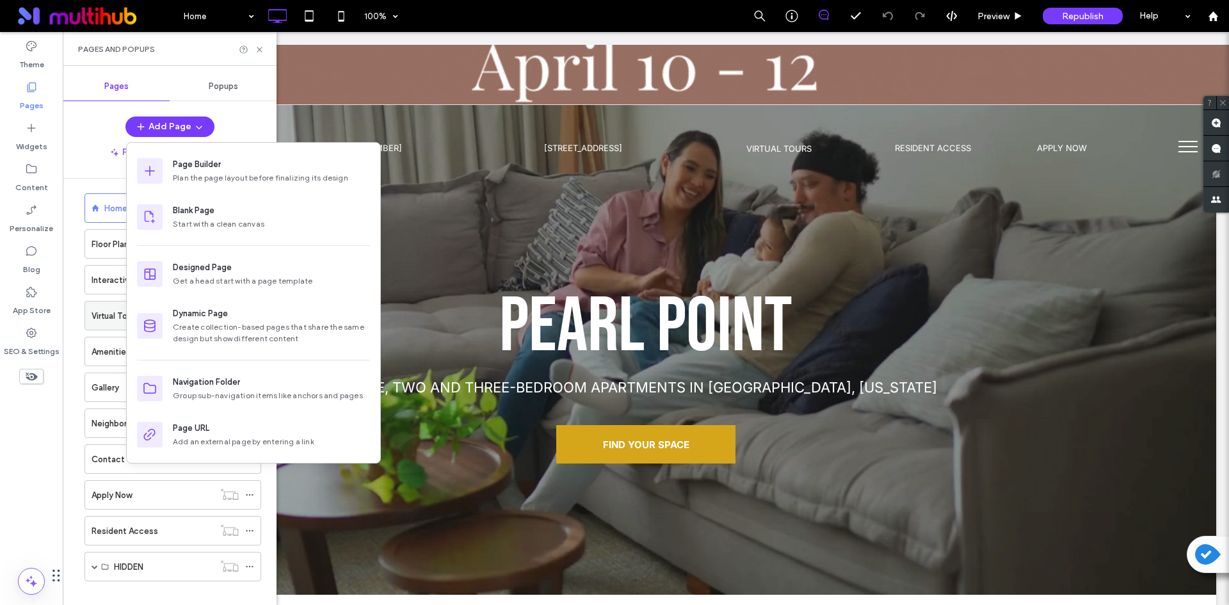
scroll to position [0, 0]
click at [246, 114] on div "Pages Popups Add Page Page Recommendations Home Floor Plans Interactive Leasing…" at bounding box center [170, 335] width 214 height 526
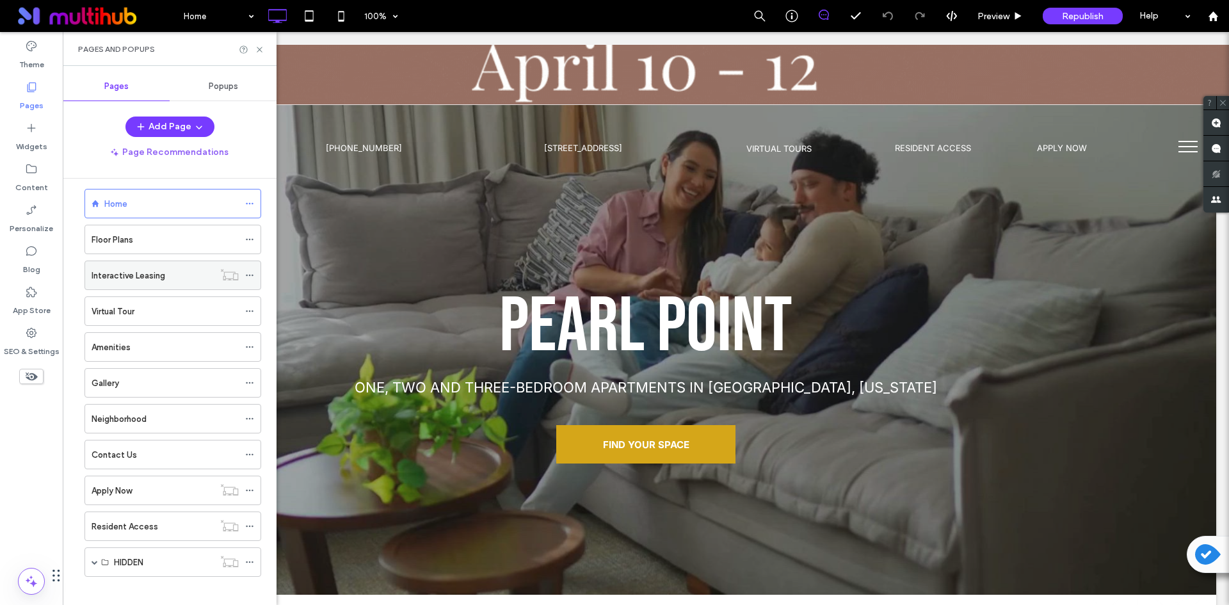
scroll to position [22, 0]
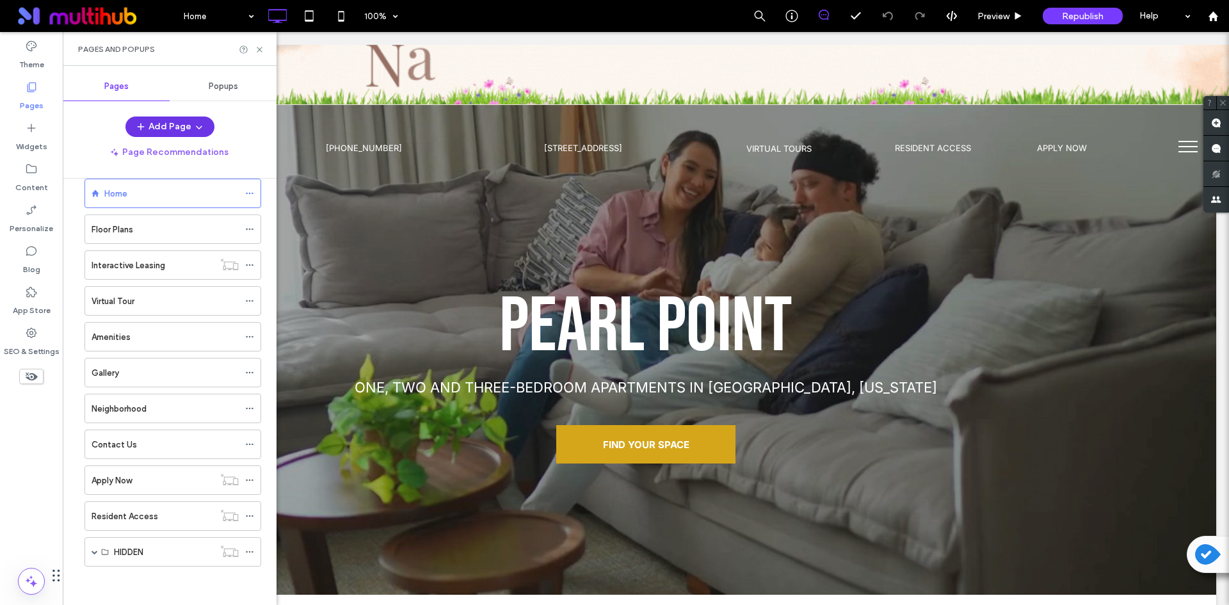
click at [194, 127] on icon "button" at bounding box center [199, 127] width 10 height 10
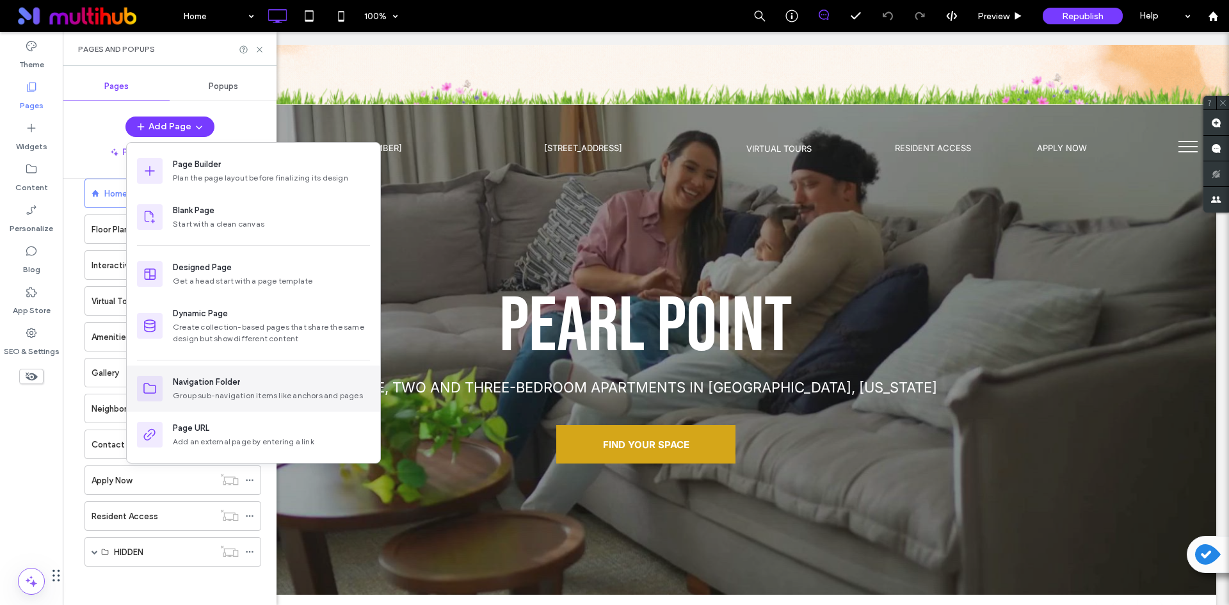
click at [205, 385] on div "Navigation Folder" at bounding box center [206, 382] width 67 height 13
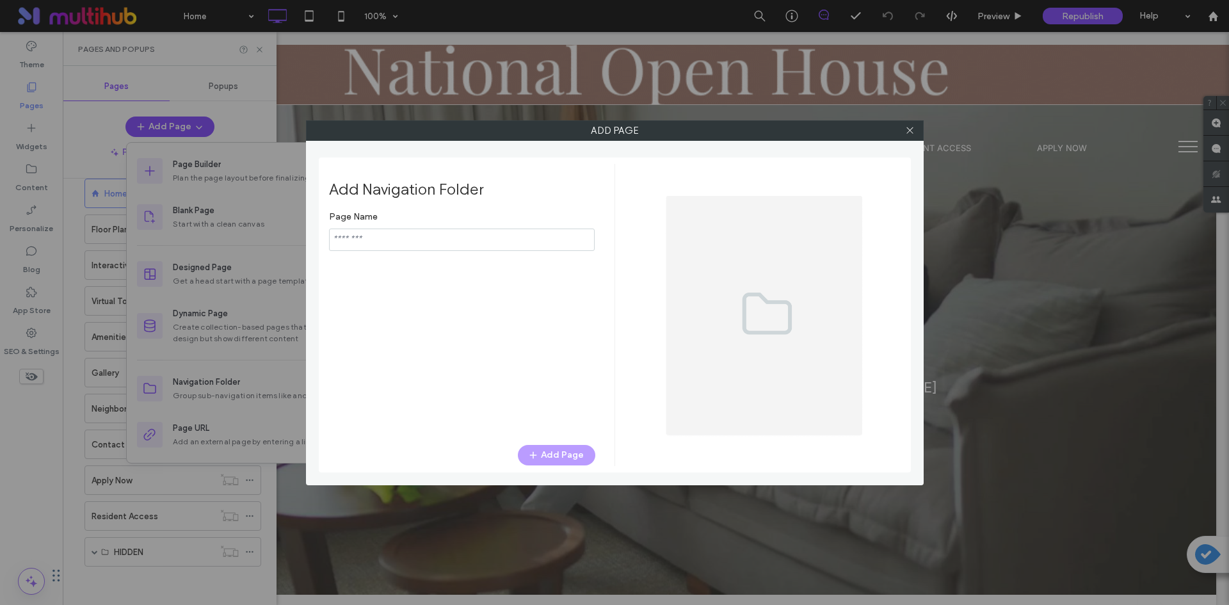
click at [404, 247] on input "notEmpty" at bounding box center [462, 240] width 266 height 22
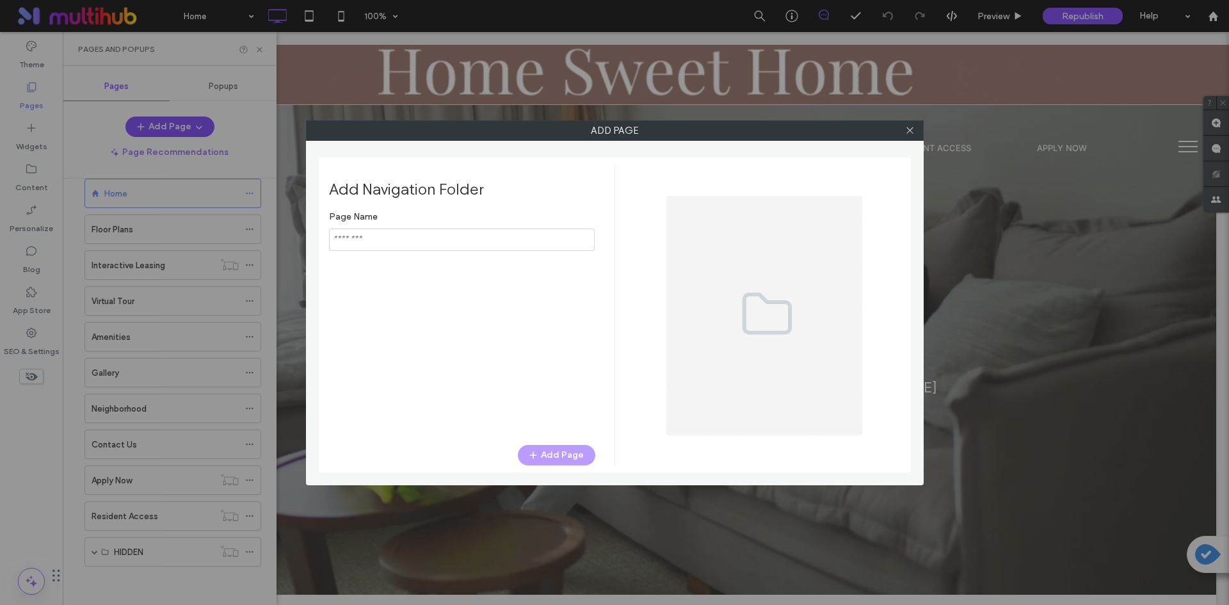
click at [367, 230] on input "notEmpty" at bounding box center [462, 240] width 266 height 22
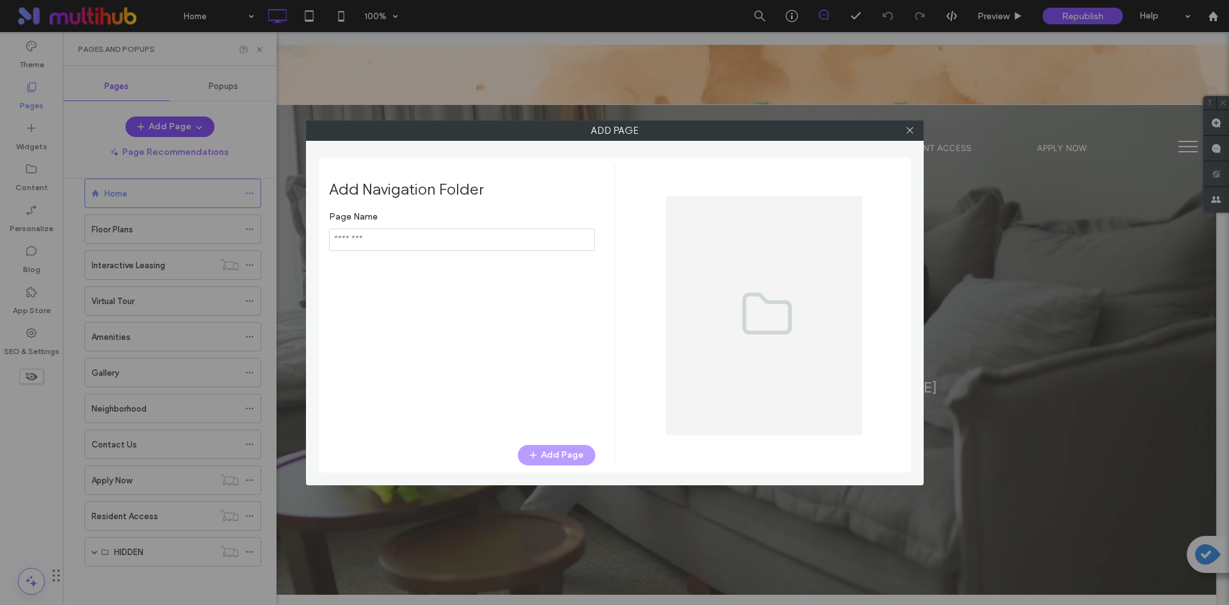
click at [357, 241] on input "notEmpty" at bounding box center [462, 240] width 266 height 22
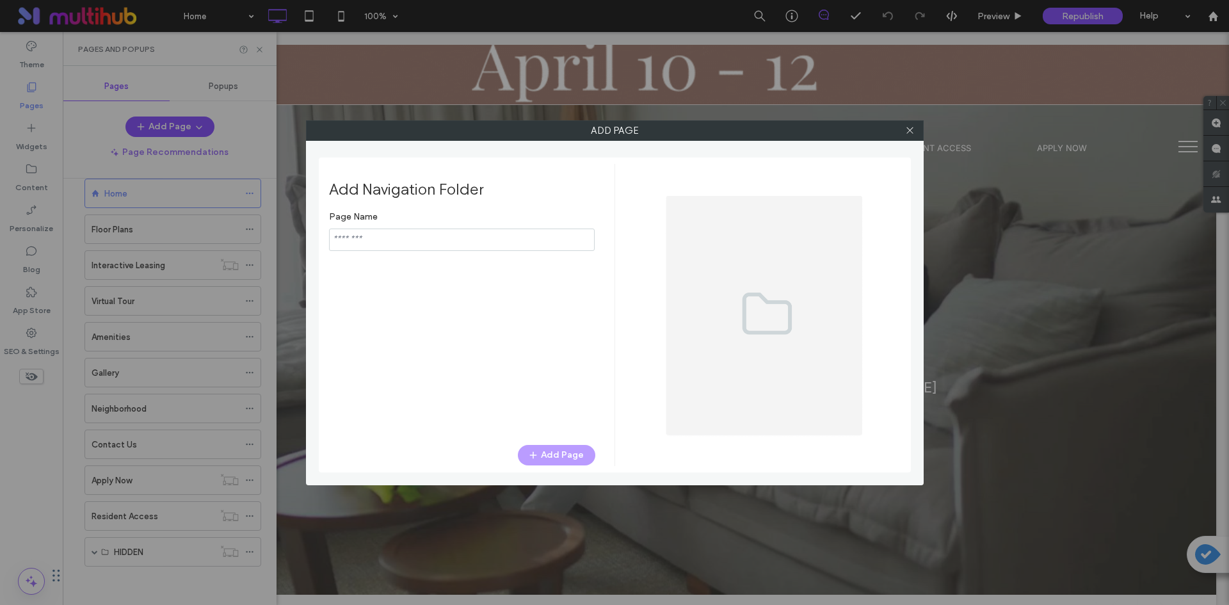
click at [399, 236] on input "notEmpty" at bounding box center [462, 240] width 266 height 22
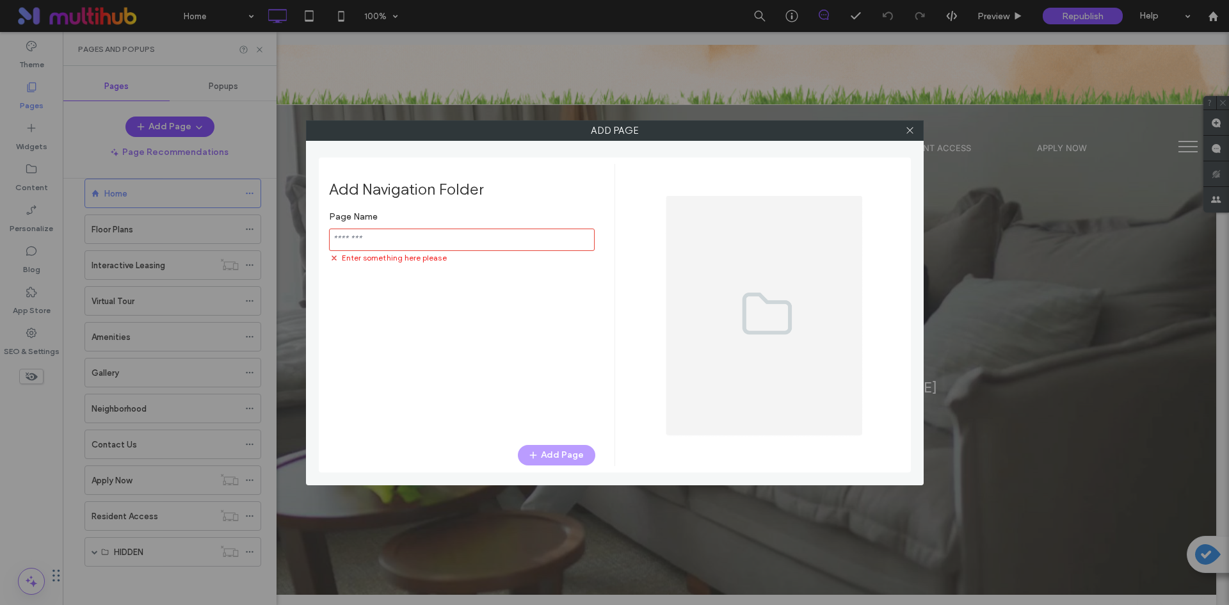
click at [330, 239] on input "notEmpty" at bounding box center [462, 240] width 266 height 22
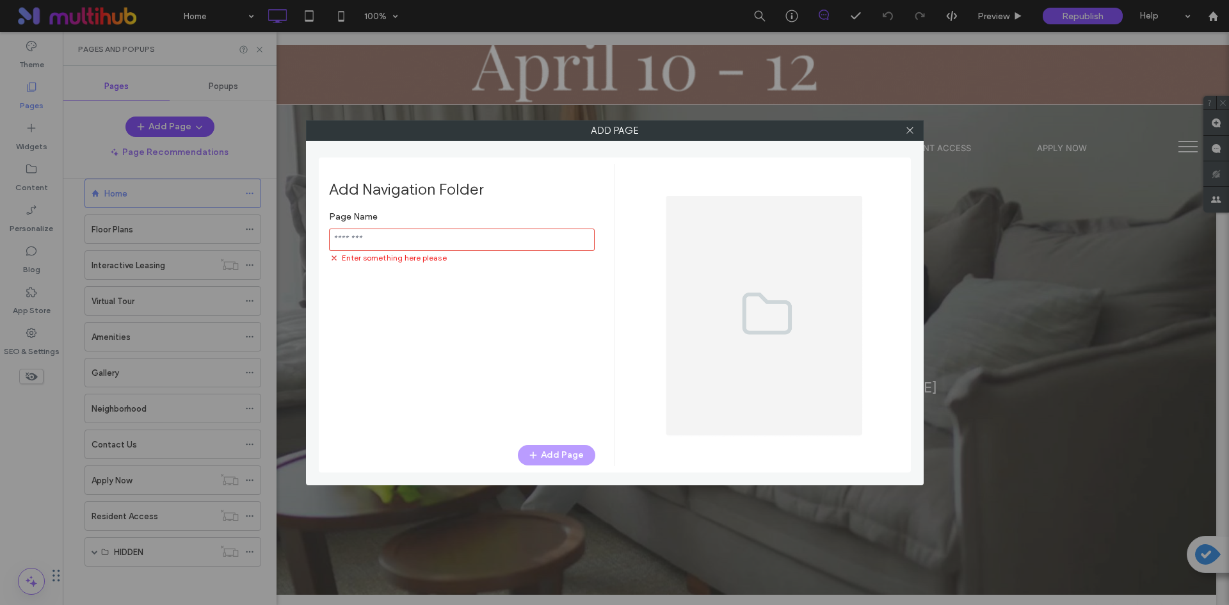
click at [360, 242] on input "notEmpty" at bounding box center [462, 240] width 266 height 22
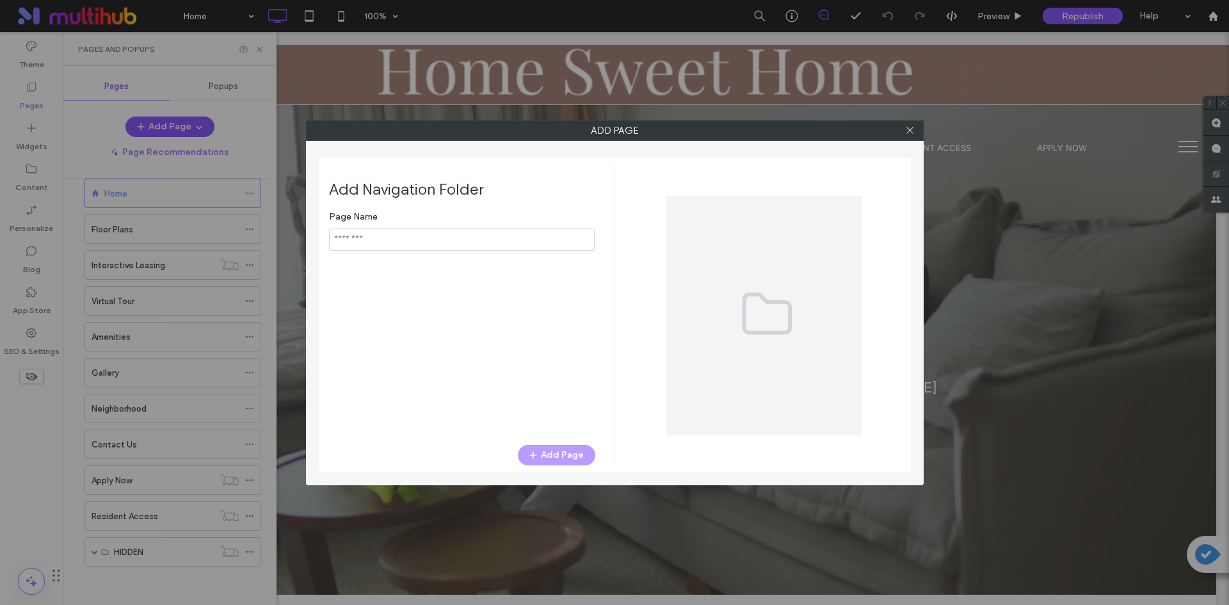
paste input "**********"
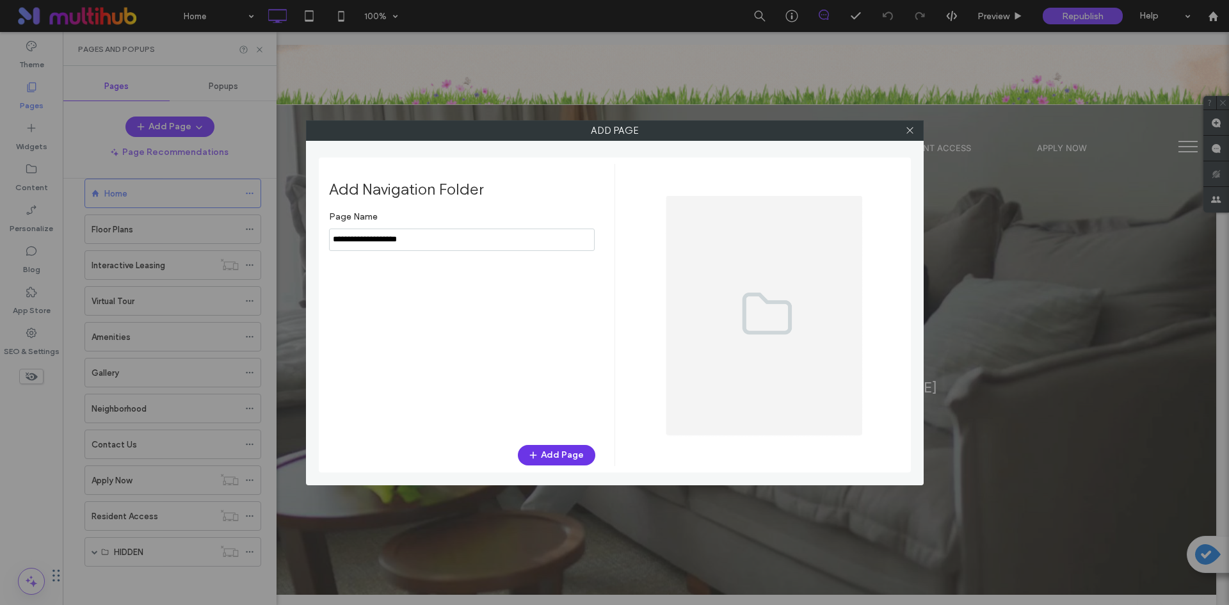
type input "**********"
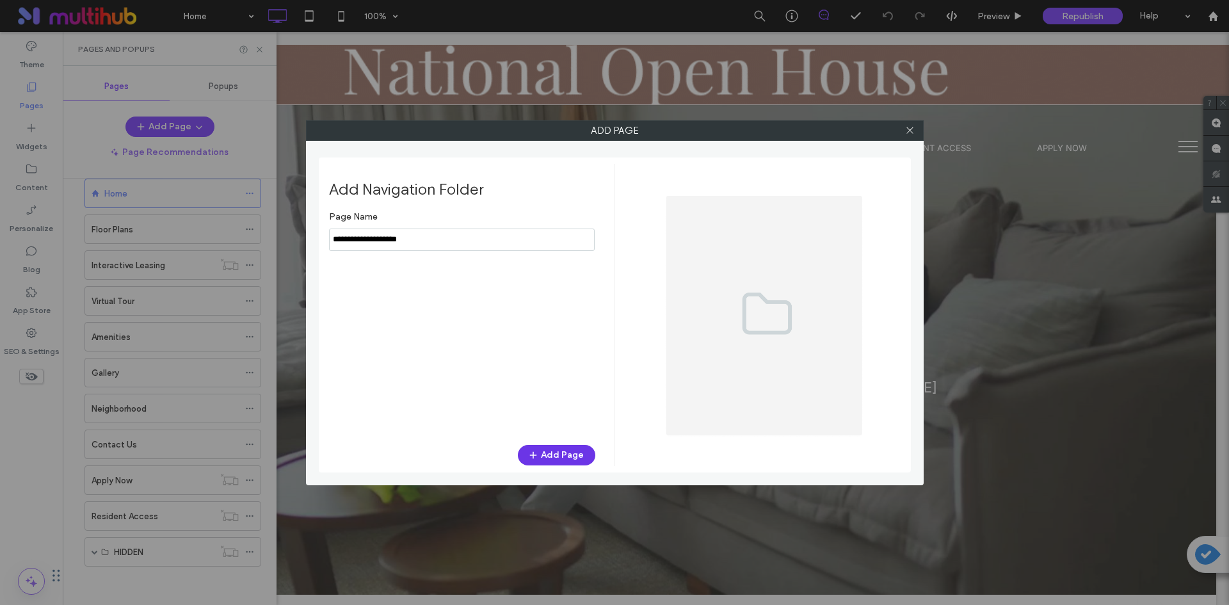
click at [554, 451] on button "Add Page" at bounding box center [556, 455] width 77 height 20
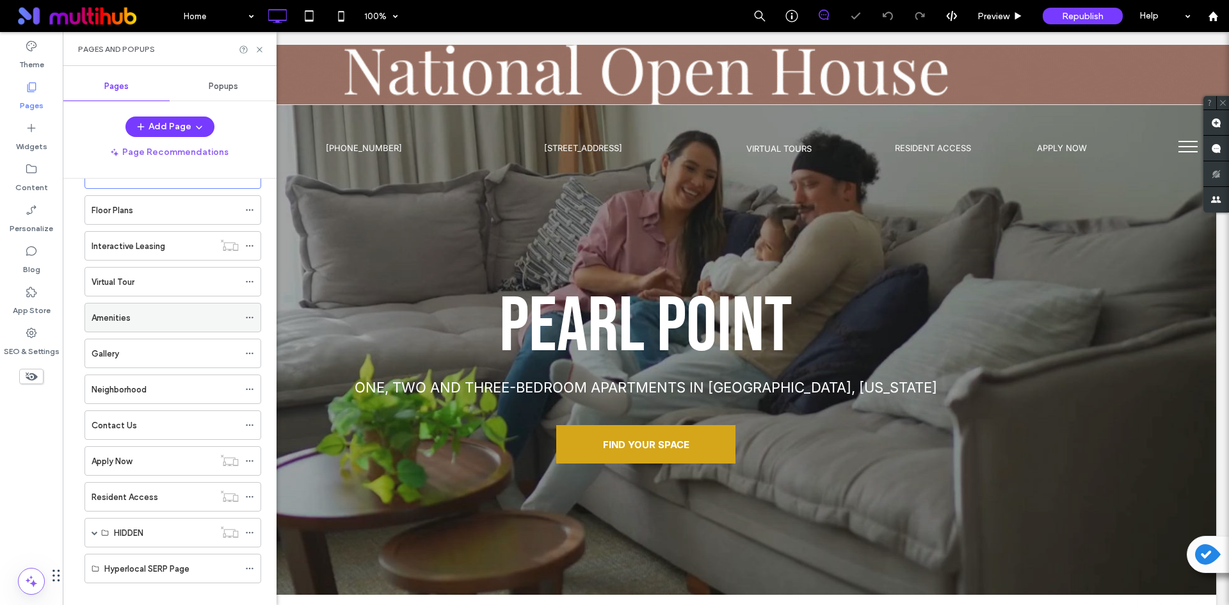
scroll to position [58, 0]
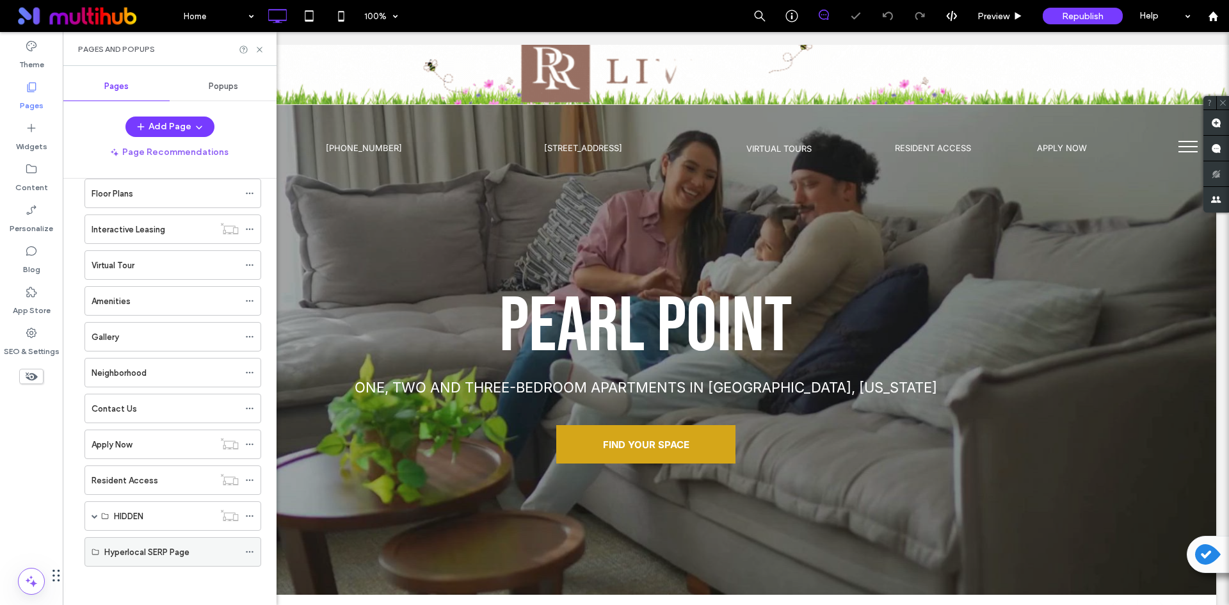
click at [250, 549] on icon at bounding box center [249, 551] width 9 height 9
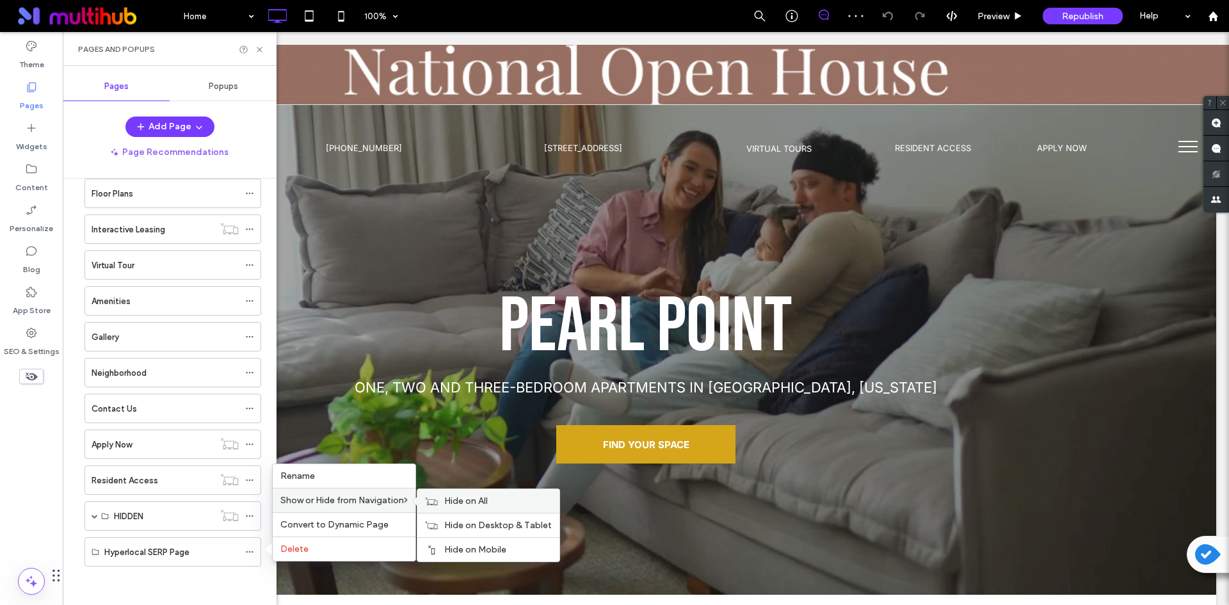
click at [438, 497] on icon at bounding box center [431, 501] width 13 height 9
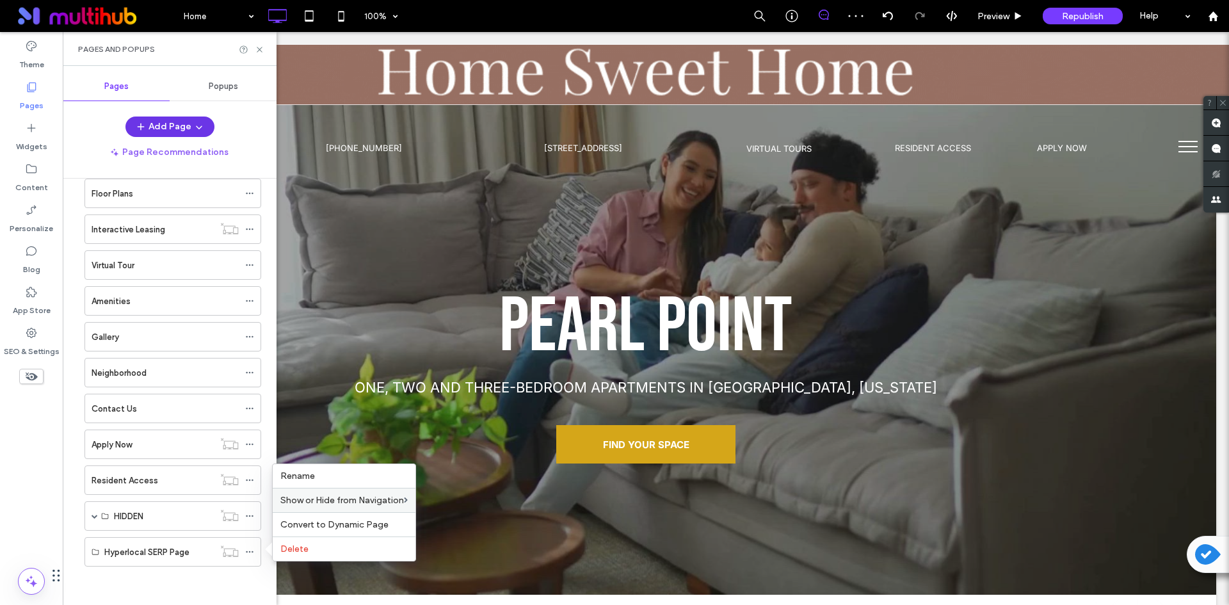
click at [154, 125] on button "Add Page" at bounding box center [169, 127] width 89 height 20
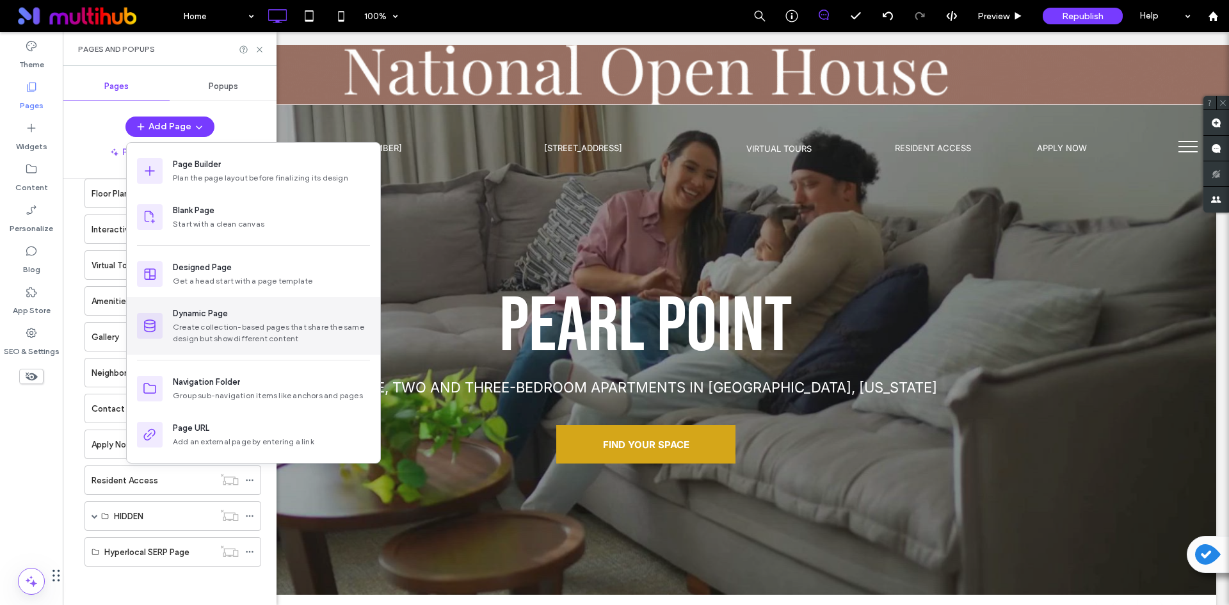
click at [234, 326] on div "Create collection-based pages that share the same design but show different con…" at bounding box center [271, 332] width 197 height 23
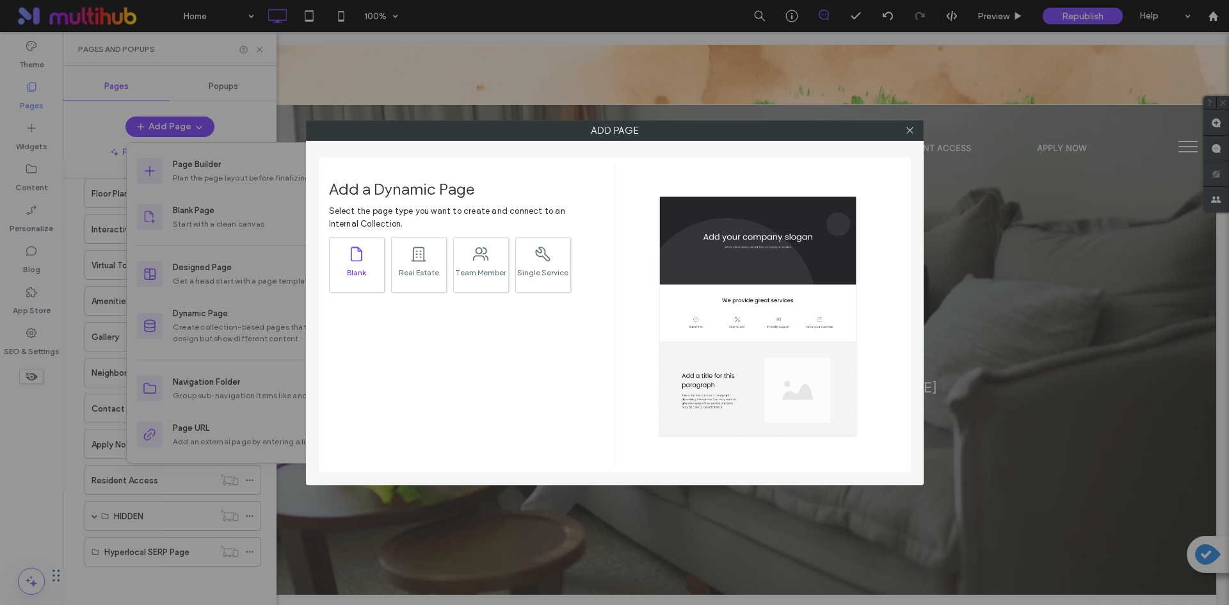
click at [348, 269] on div "Blank" at bounding box center [357, 272] width 54 height 8
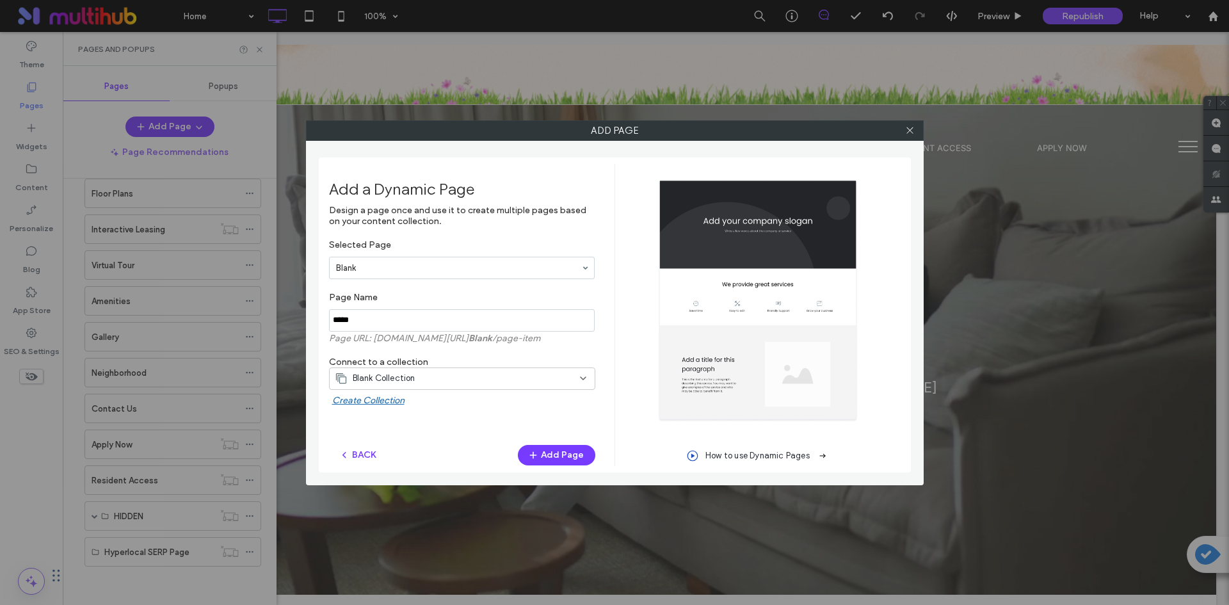
drag, startPoint x: 217, startPoint y: 297, endPoint x: 209, endPoint y: 297, distance: 7.7
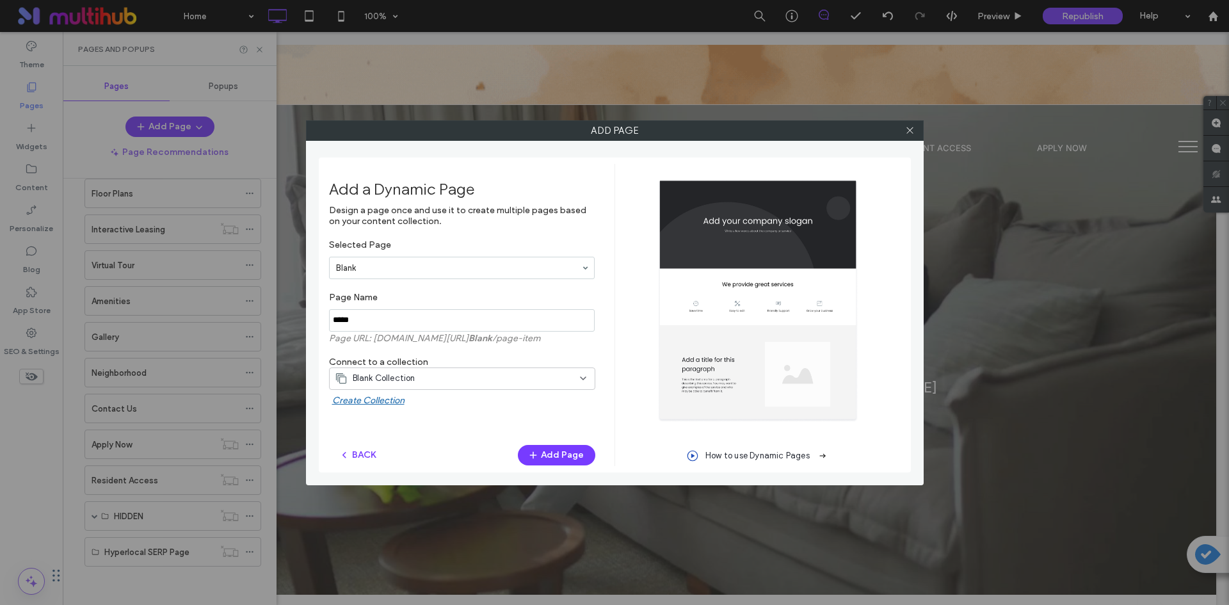
click at [209, 297] on div "Add Page Add a Dynamic Page Design a page once and use it to create multiple pa…" at bounding box center [614, 302] width 1229 height 605
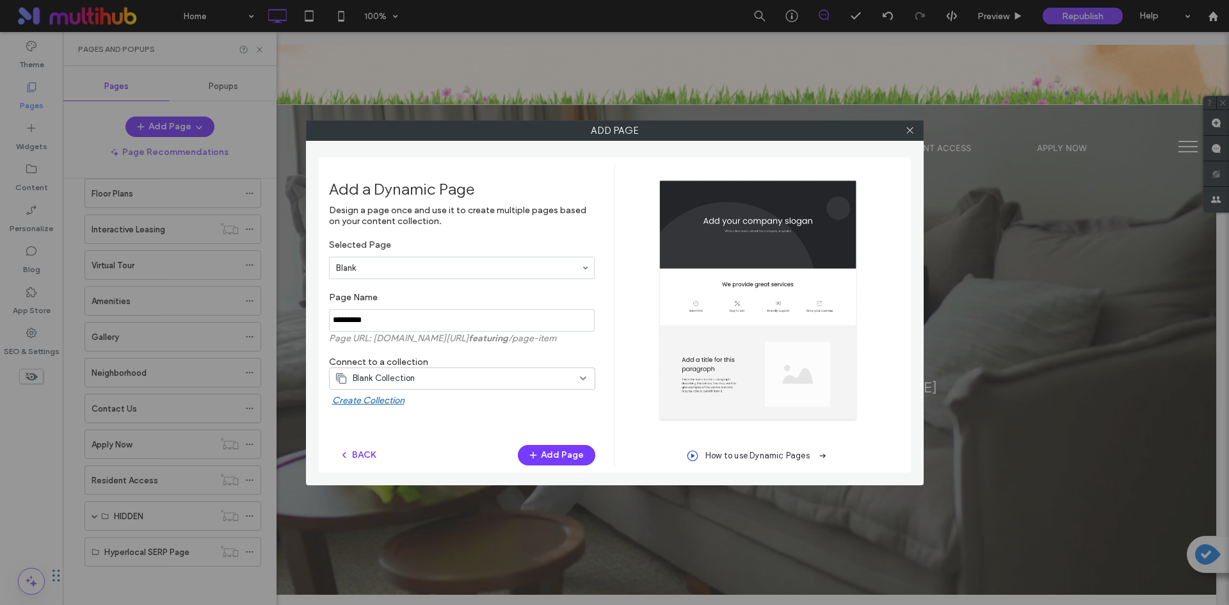
type input "*********"
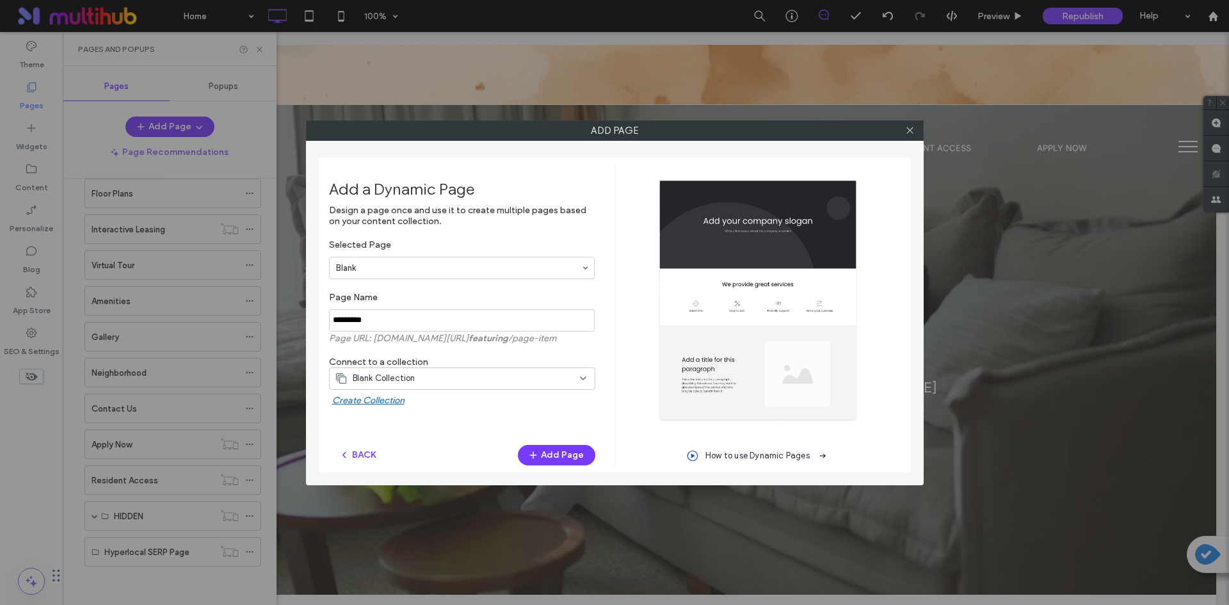
click at [398, 379] on span "Blank Collection" at bounding box center [384, 378] width 63 height 13
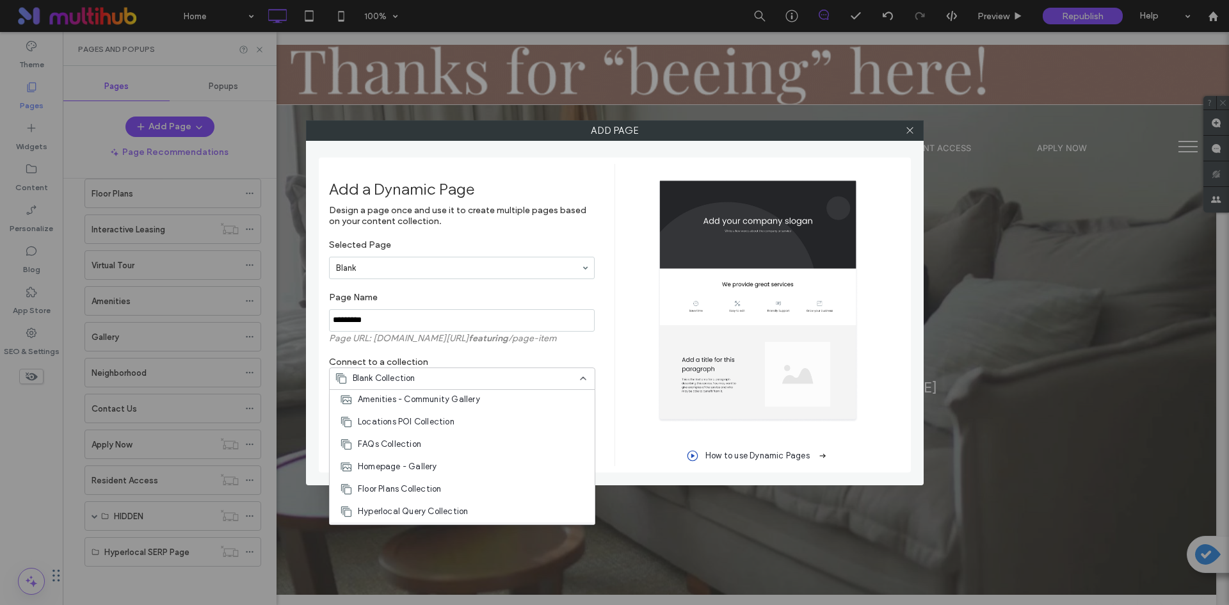
scroll to position [179, 0]
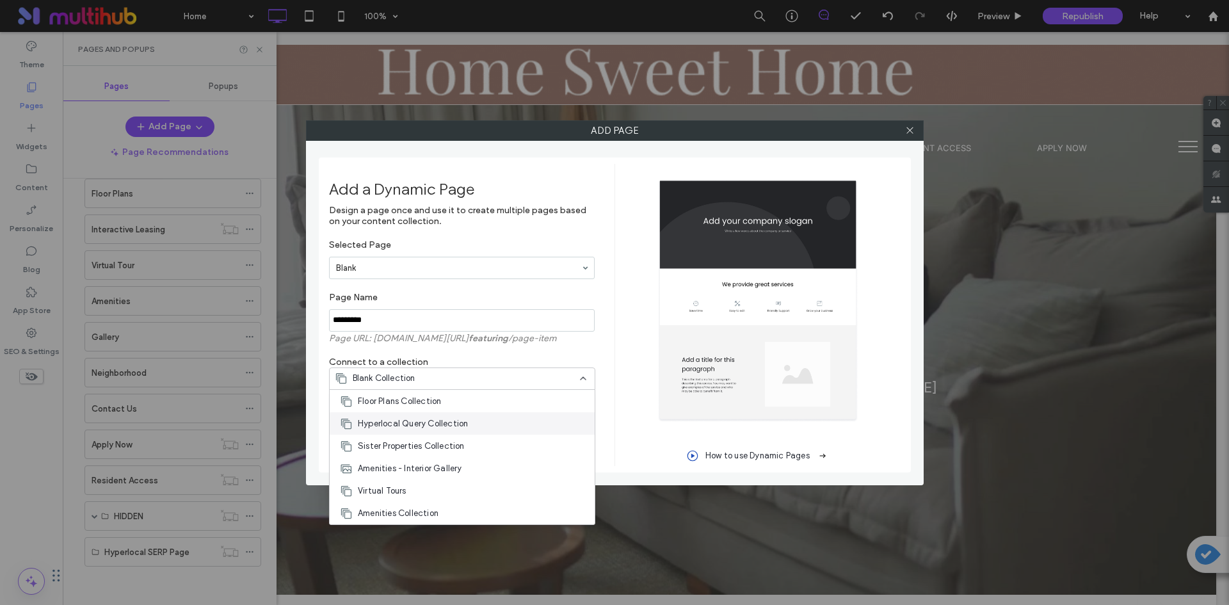
click at [519, 426] on div "Hyperlocal Query Collection" at bounding box center [462, 423] width 265 height 22
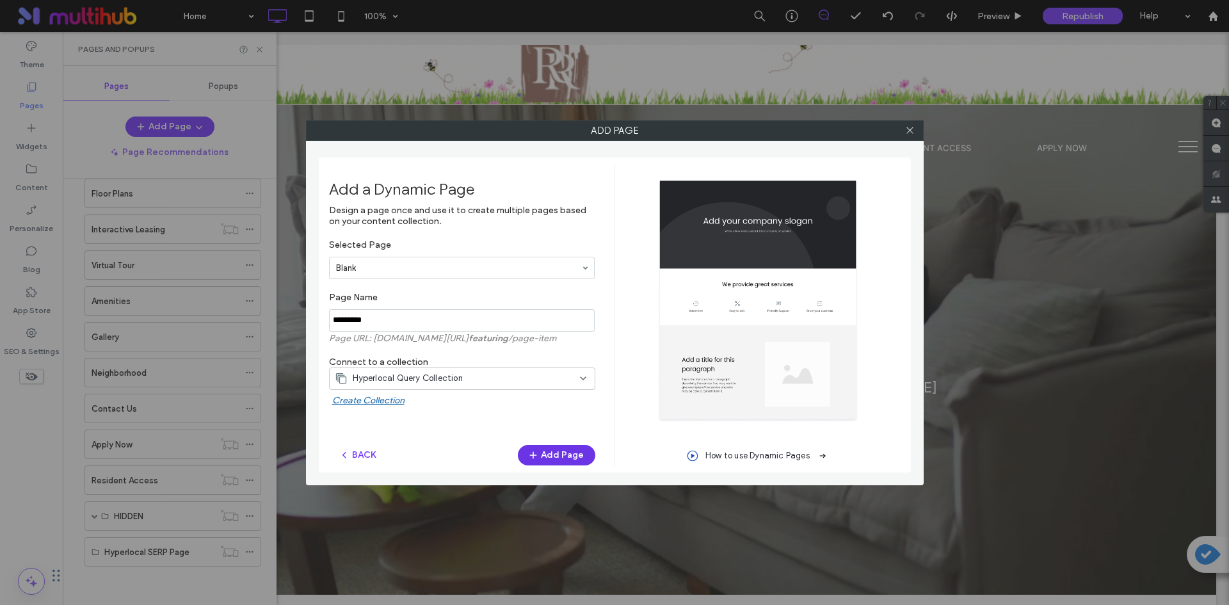
click at [554, 460] on button "Add Page" at bounding box center [556, 455] width 77 height 20
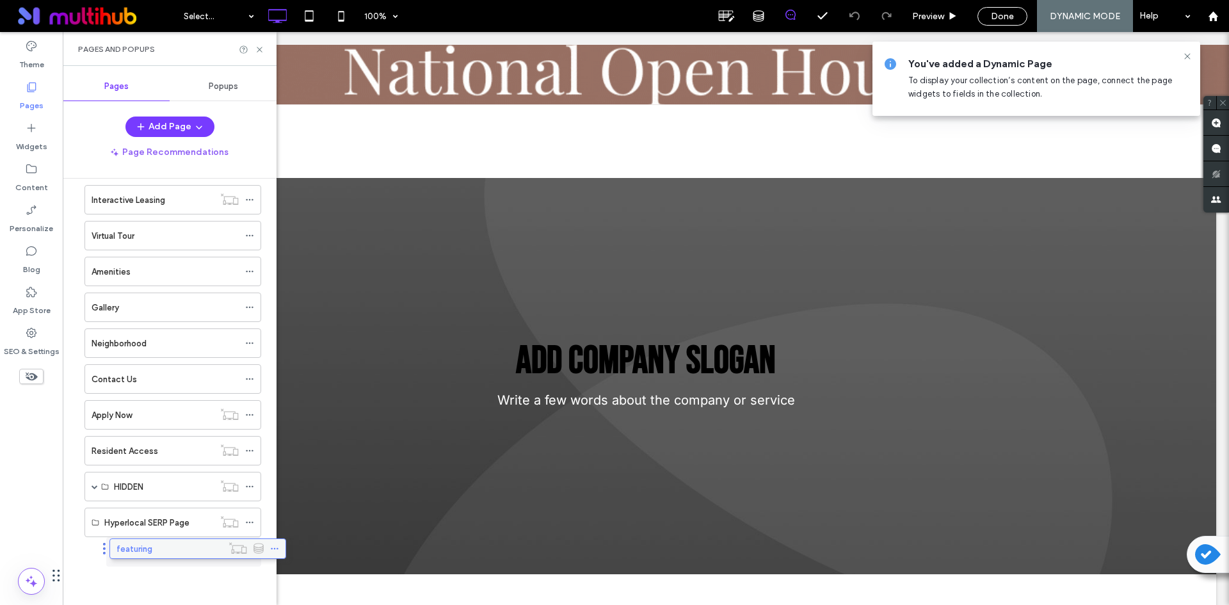
scroll to position [87, 0]
drag, startPoint x: 117, startPoint y: 547, endPoint x: 144, endPoint y: 548, distance: 26.9
click at [1190, 58] on icon at bounding box center [1187, 56] width 10 height 10
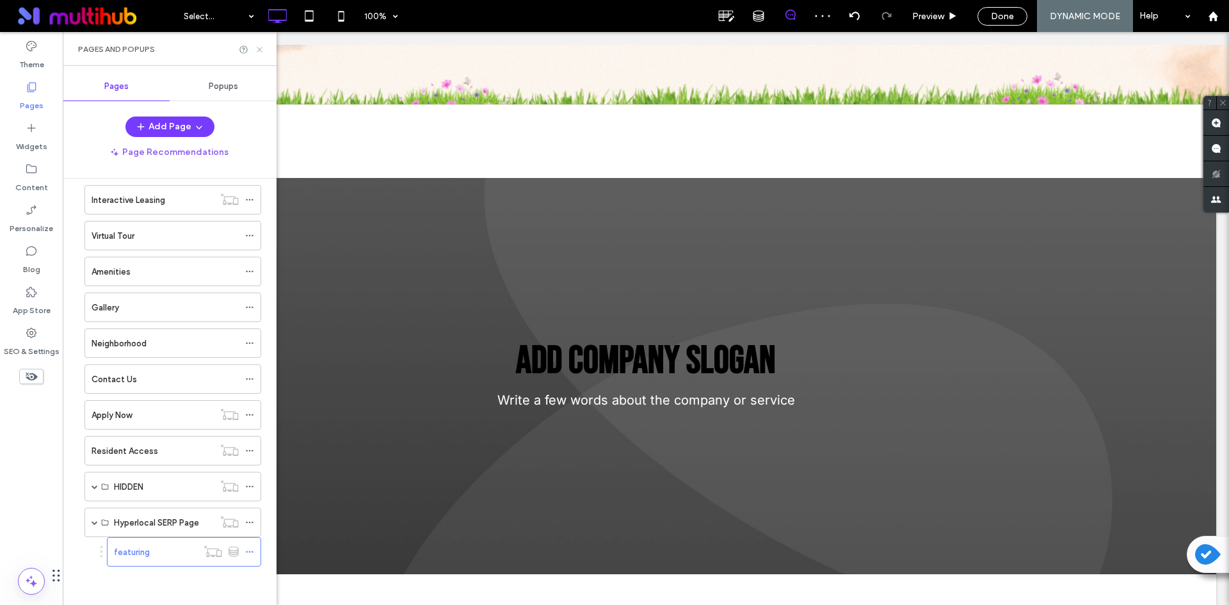
drag, startPoint x: 256, startPoint y: 54, endPoint x: 479, endPoint y: 109, distance: 230.2
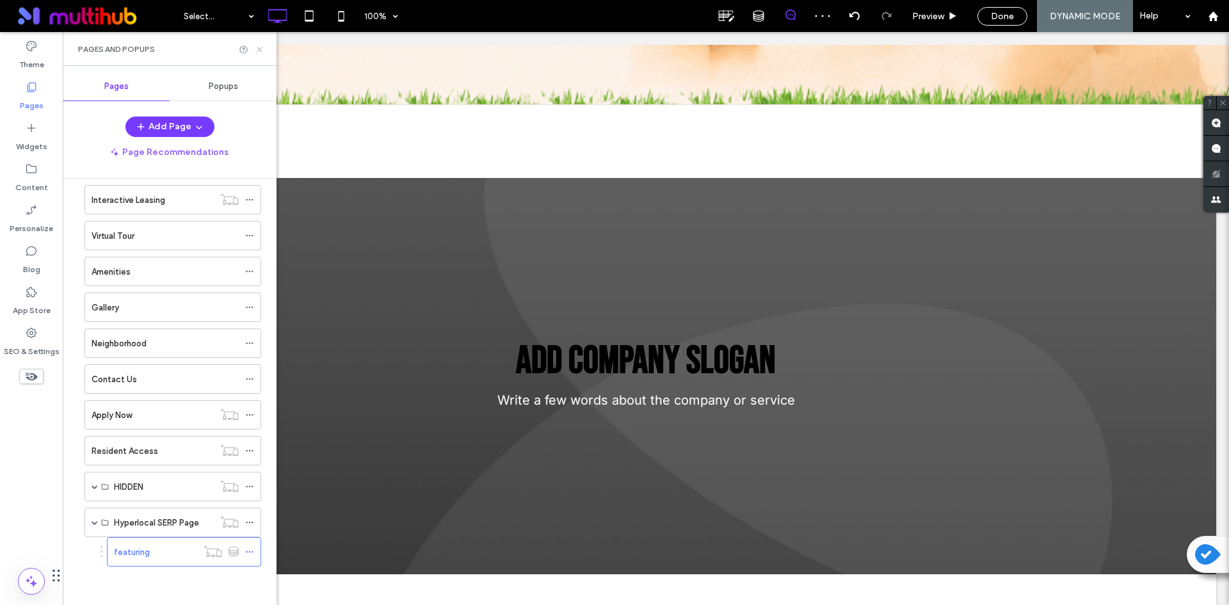
click at [256, 54] on icon at bounding box center [260, 50] width 10 height 10
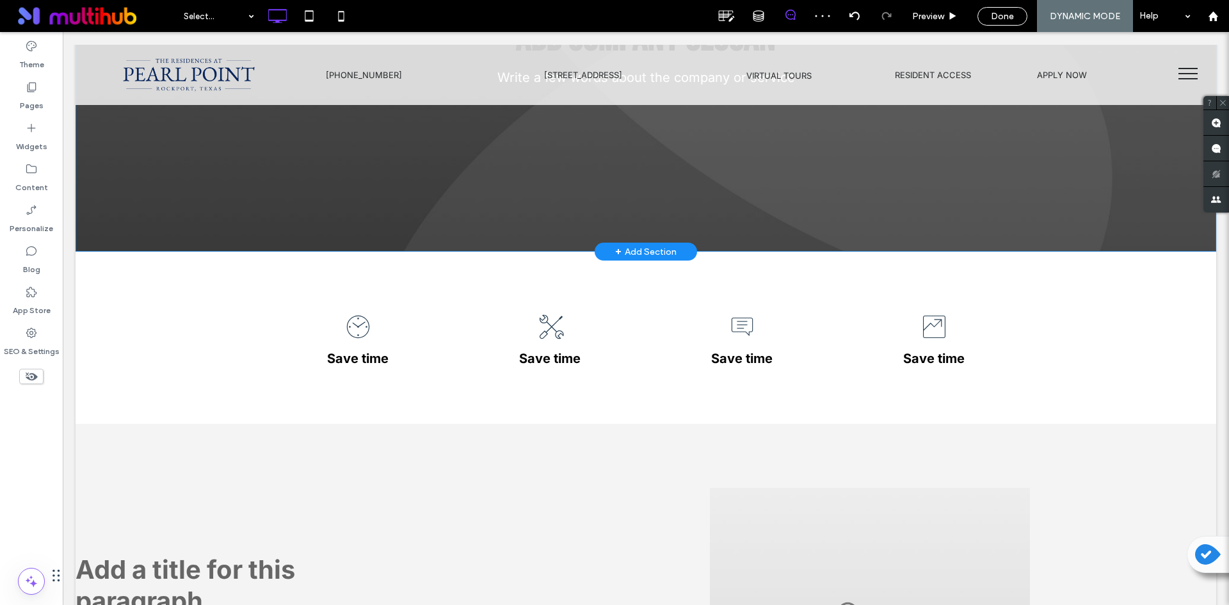
scroll to position [128, 0]
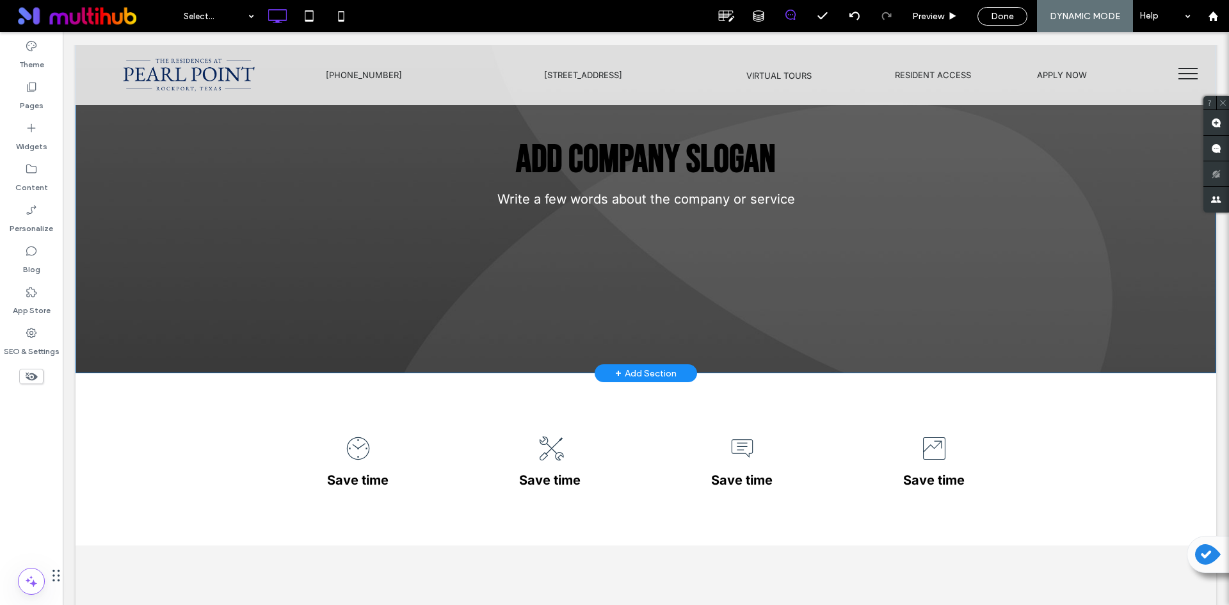
click at [648, 374] on div "+ Add Section" at bounding box center [645, 373] width 61 height 14
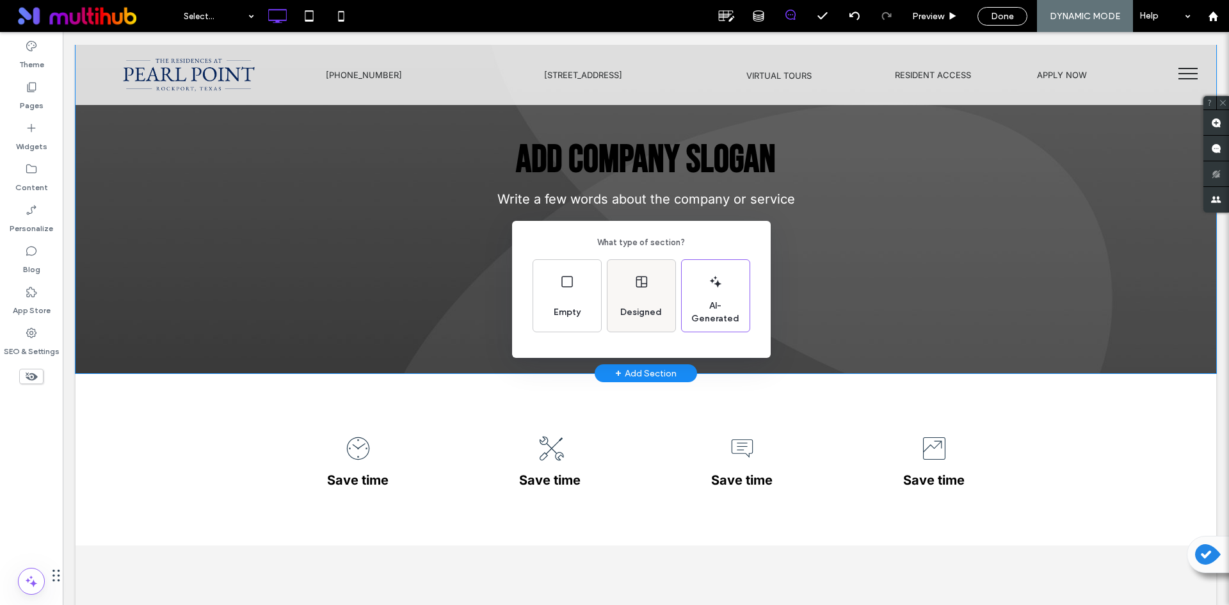
click at [639, 305] on div "Designed" at bounding box center [641, 312] width 52 height 28
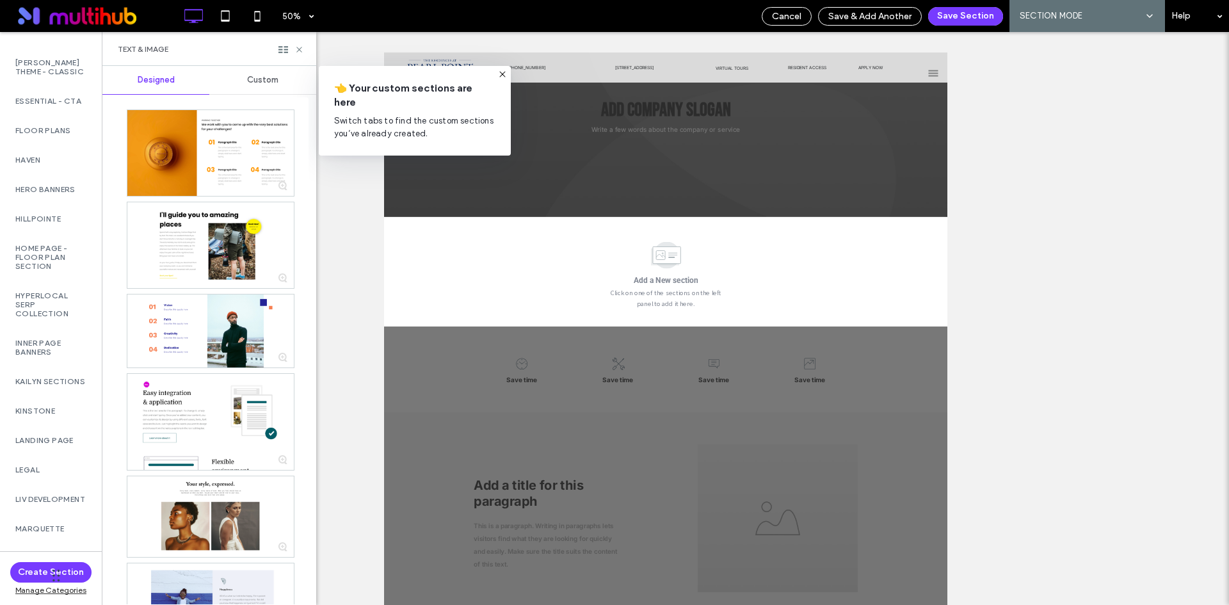
scroll to position [1856, 0]
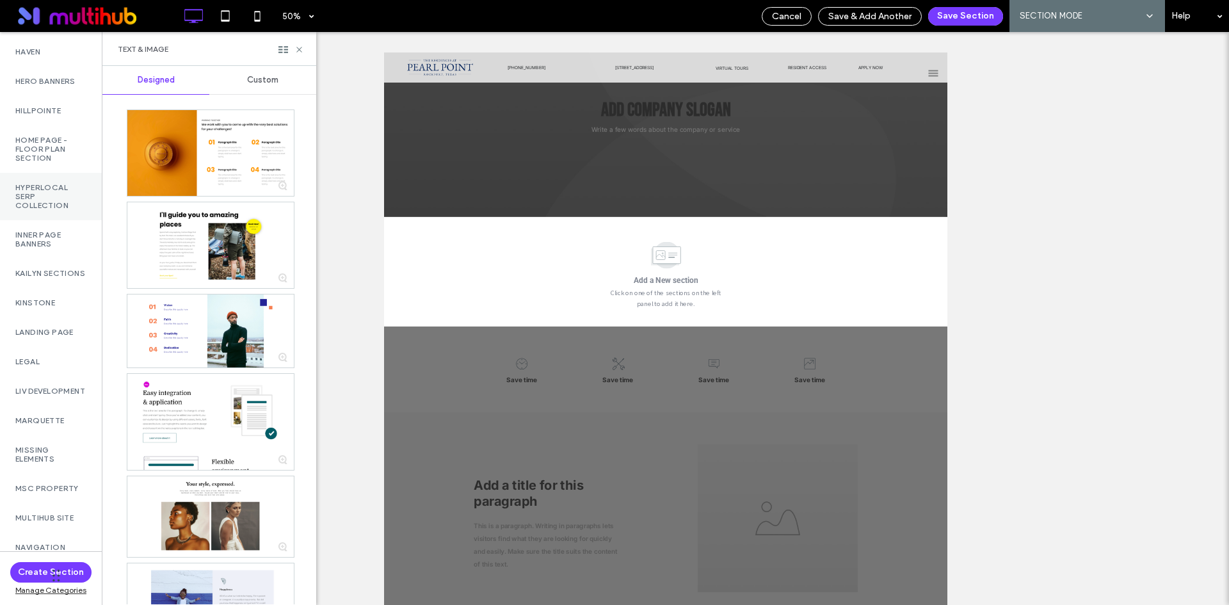
click at [69, 210] on label "Hyperlocal Serp Collection" at bounding box center [50, 196] width 71 height 27
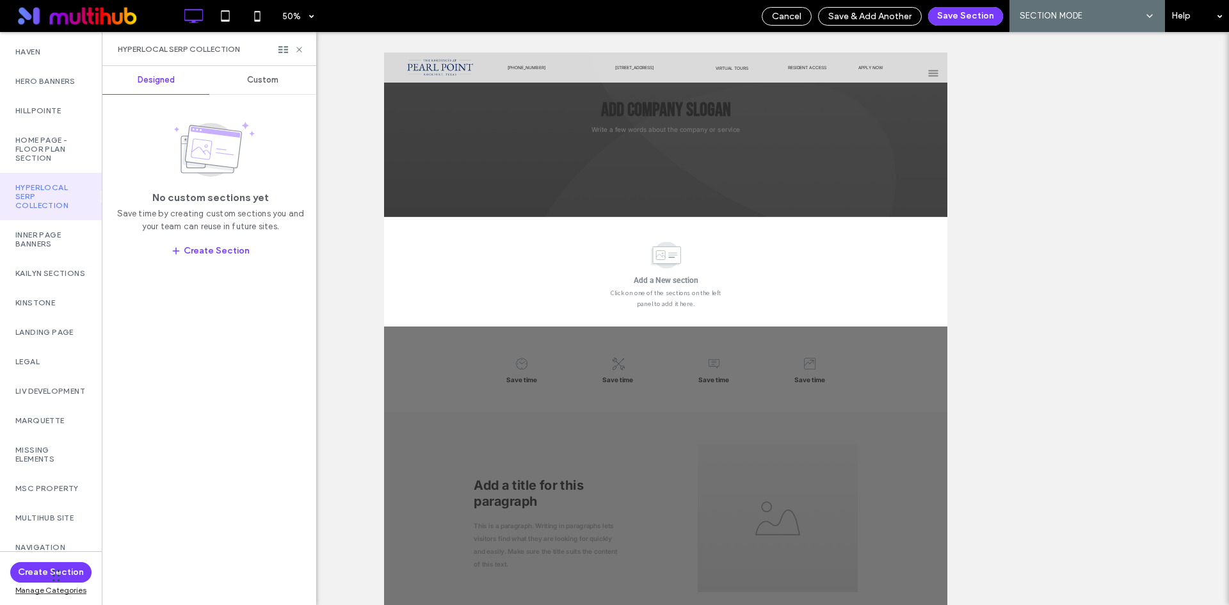
click at [280, 81] on div "Custom" at bounding box center [262, 80] width 107 height 28
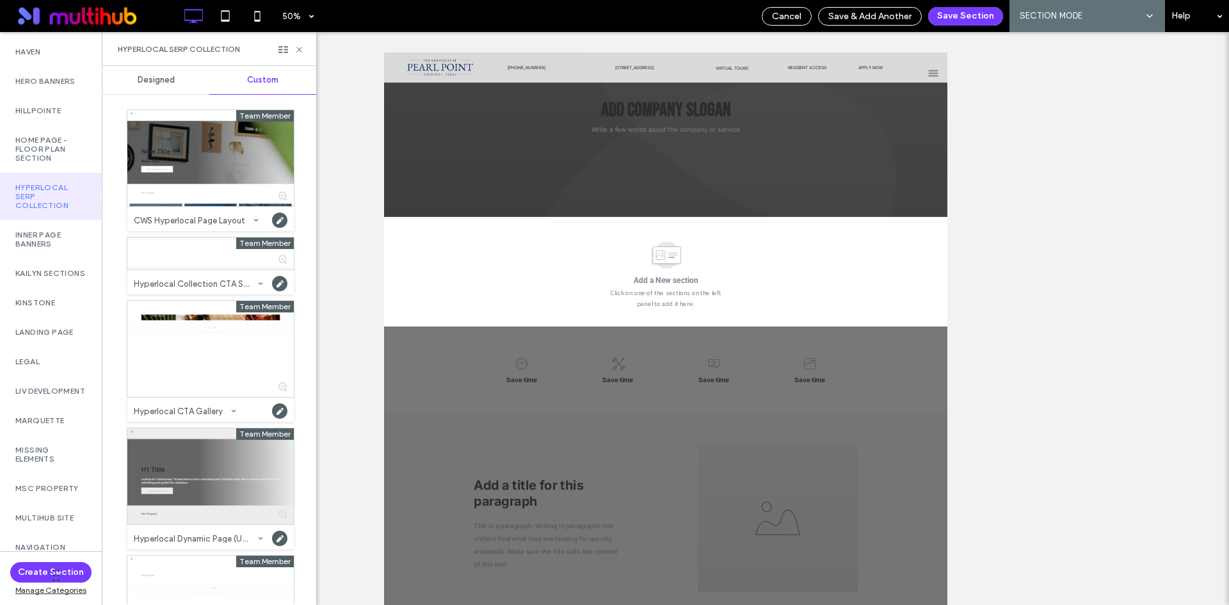
click at [197, 503] on div at bounding box center [210, 476] width 166 height 96
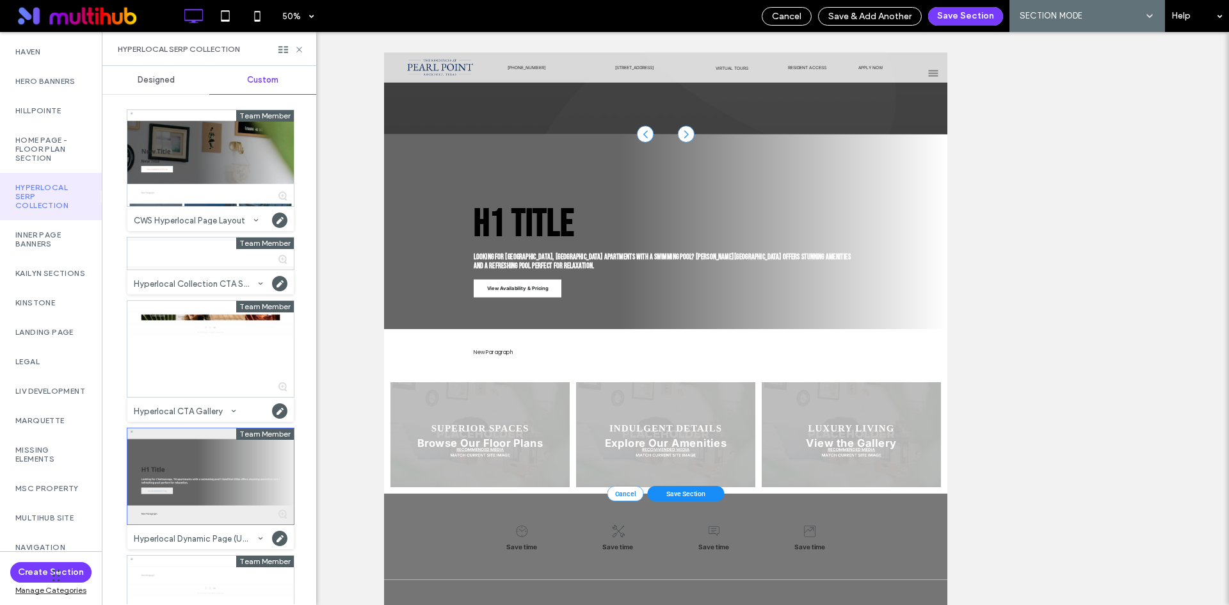
scroll to position [358, 0]
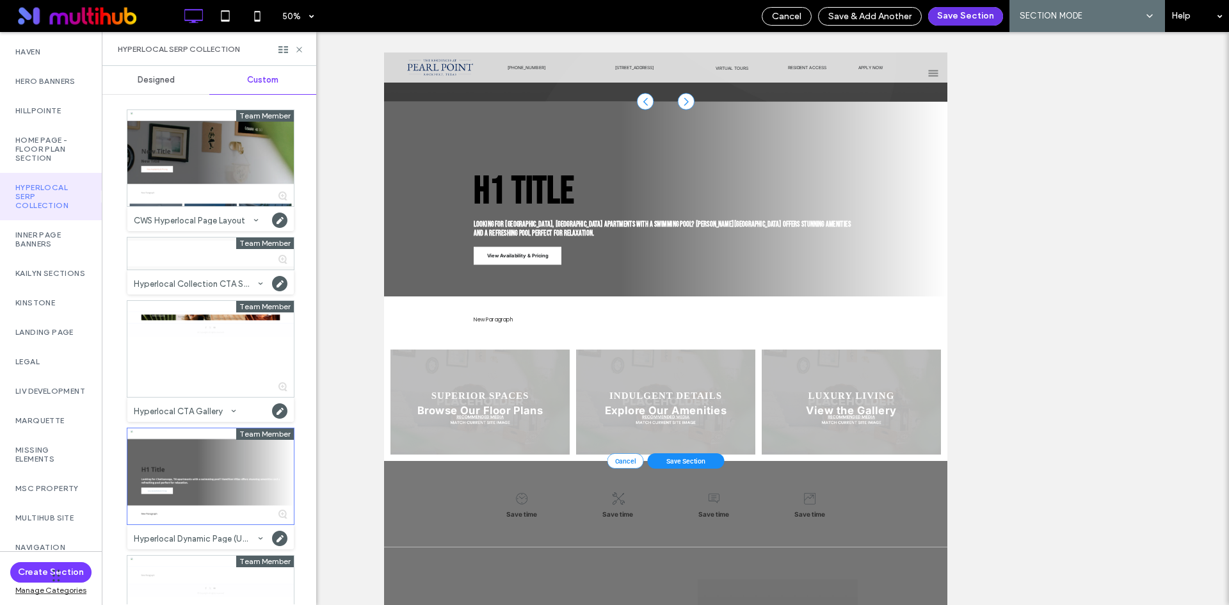
click at [937, 18] on button "Save Section" at bounding box center [965, 16] width 75 height 19
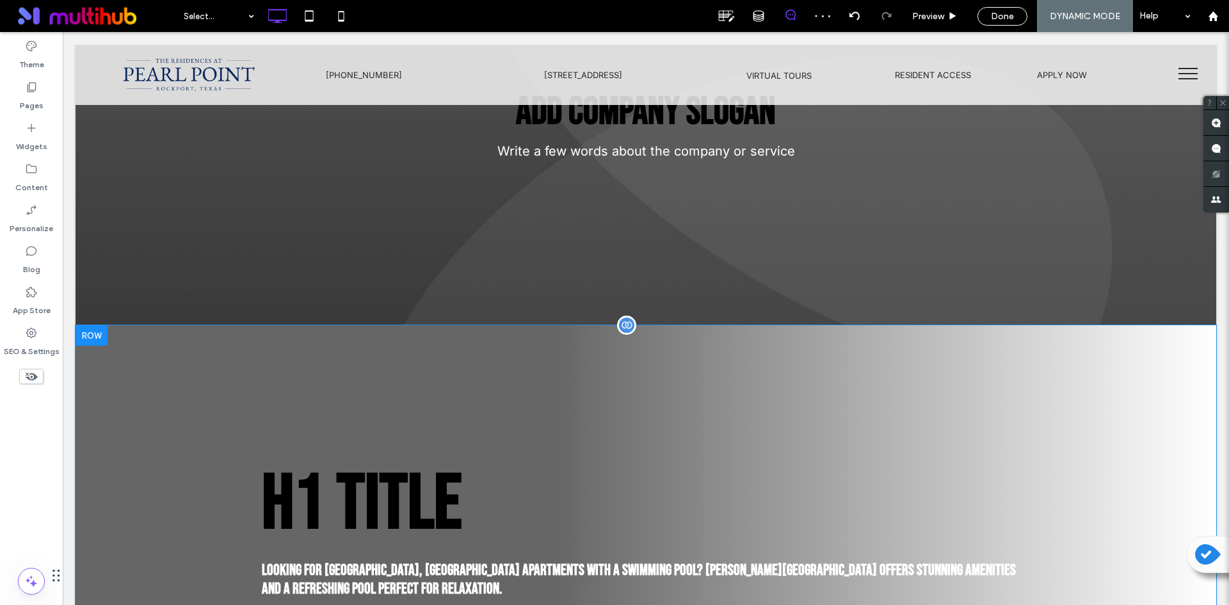
scroll to position [166, 0]
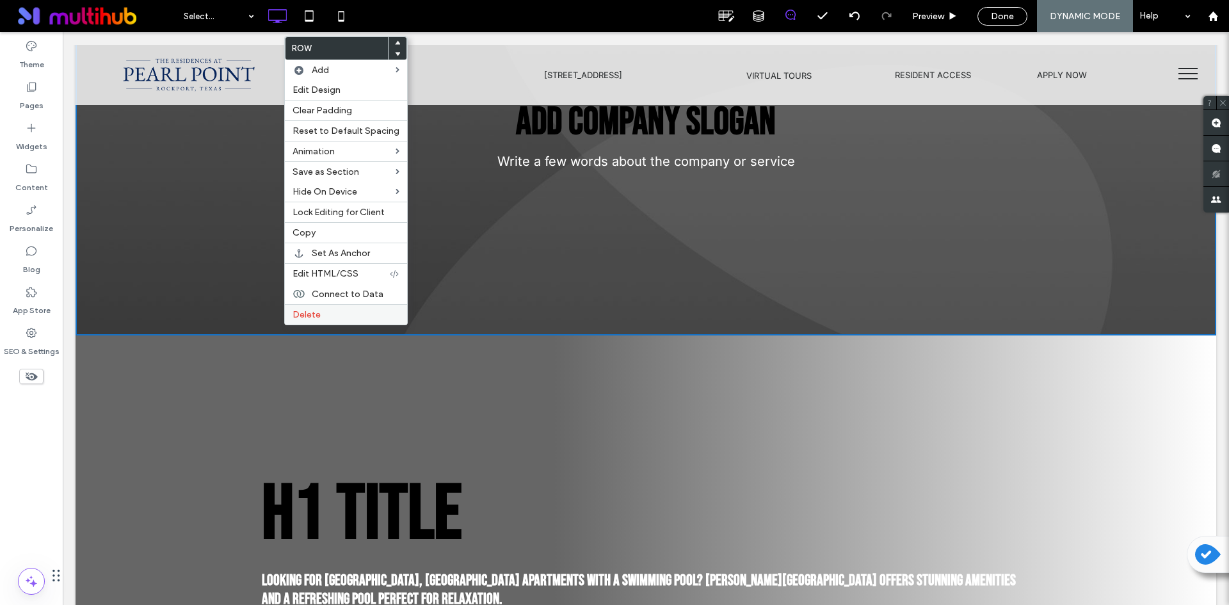
click at [317, 314] on span "Delete" at bounding box center [307, 314] width 28 height 11
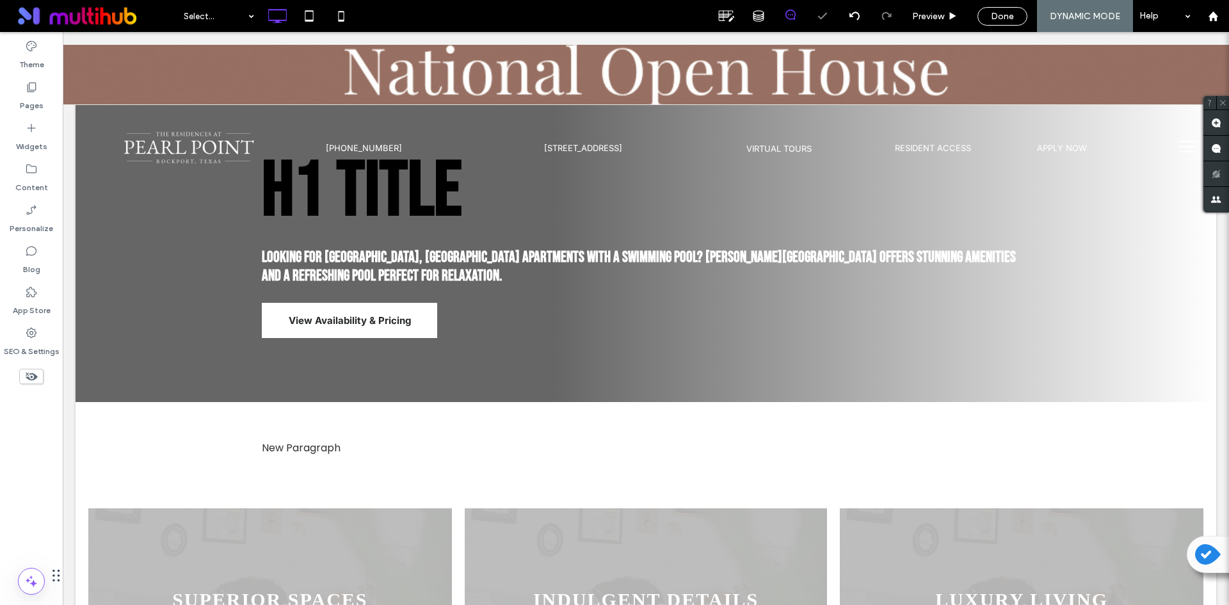
scroll to position [0, 0]
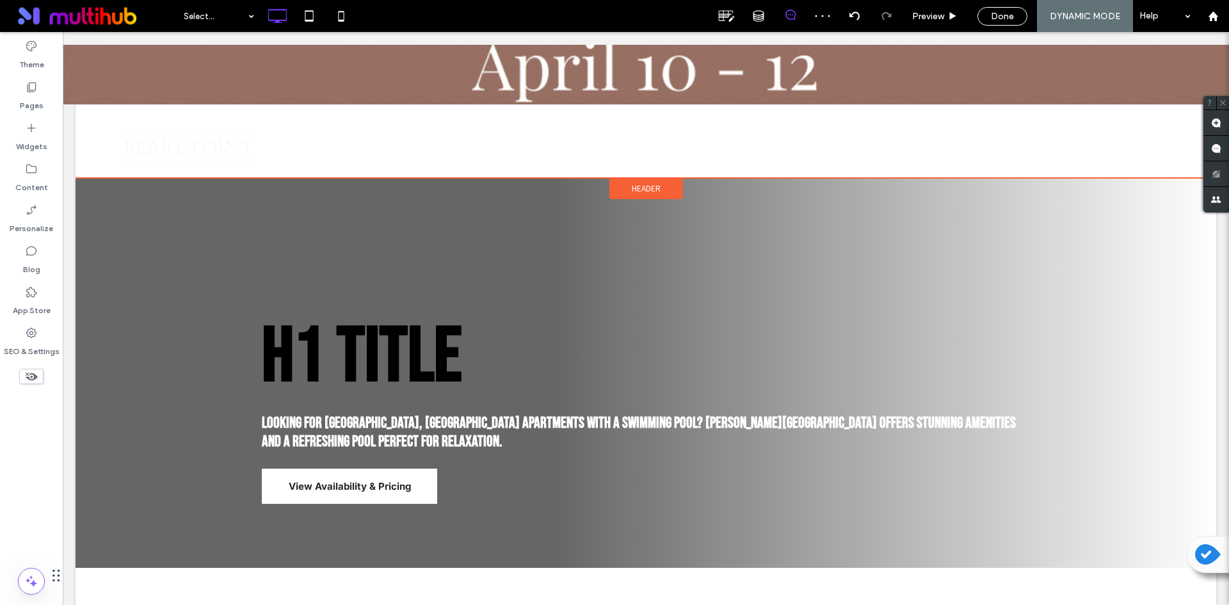
click at [646, 179] on div "Header" at bounding box center [646, 188] width 74 height 21
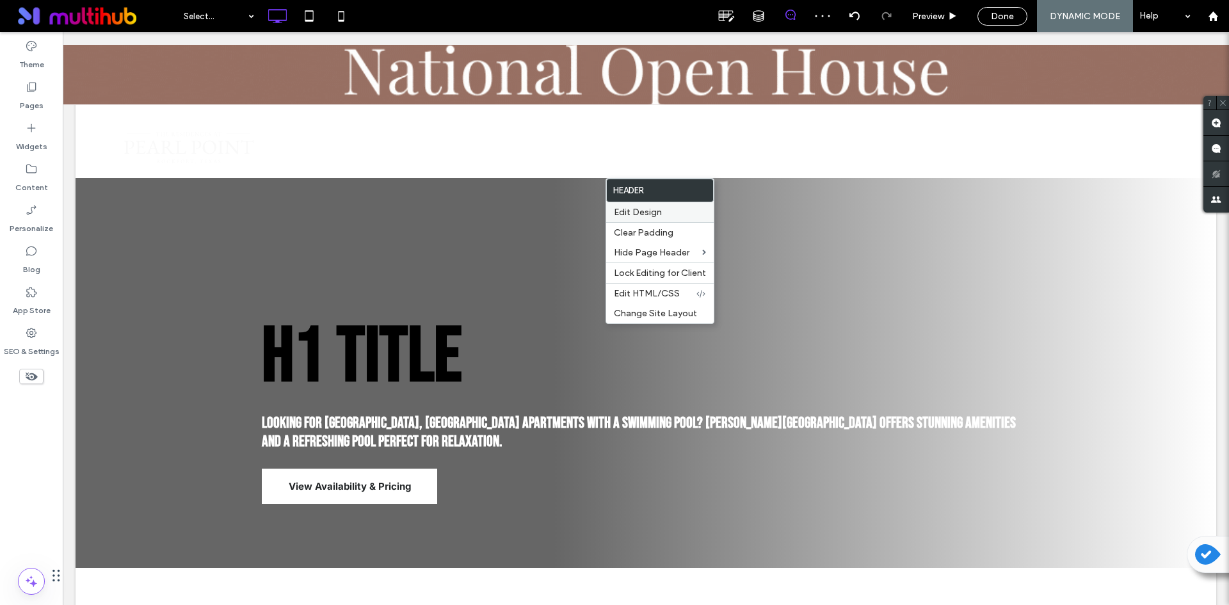
click at [644, 209] on span "Edit Design" at bounding box center [638, 212] width 48 height 11
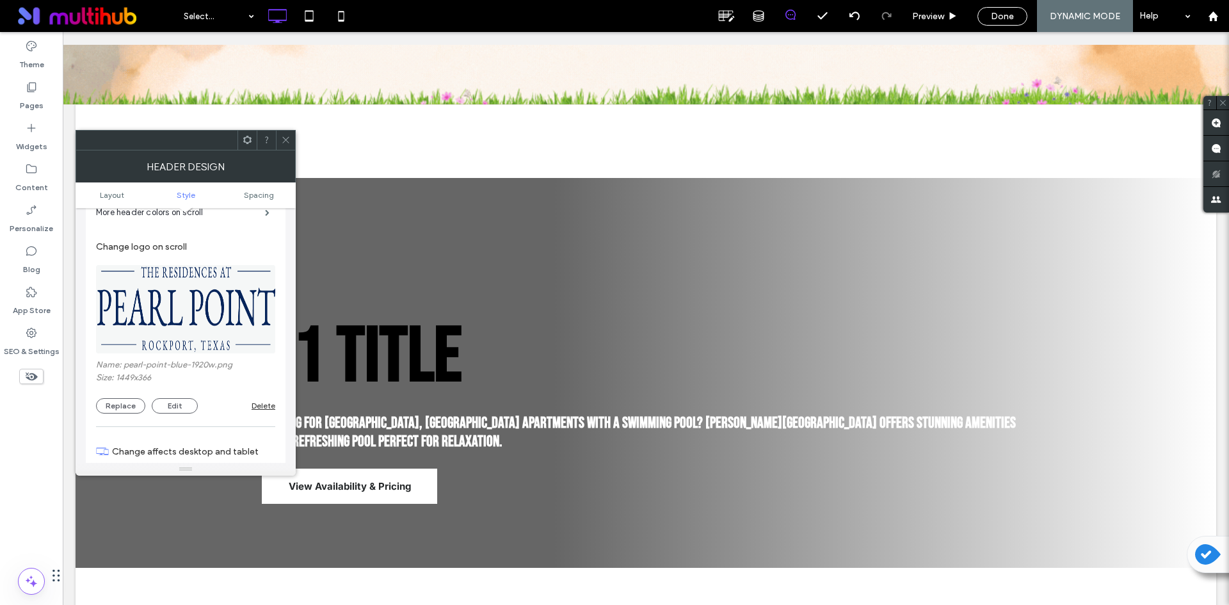
scroll to position [448, 0]
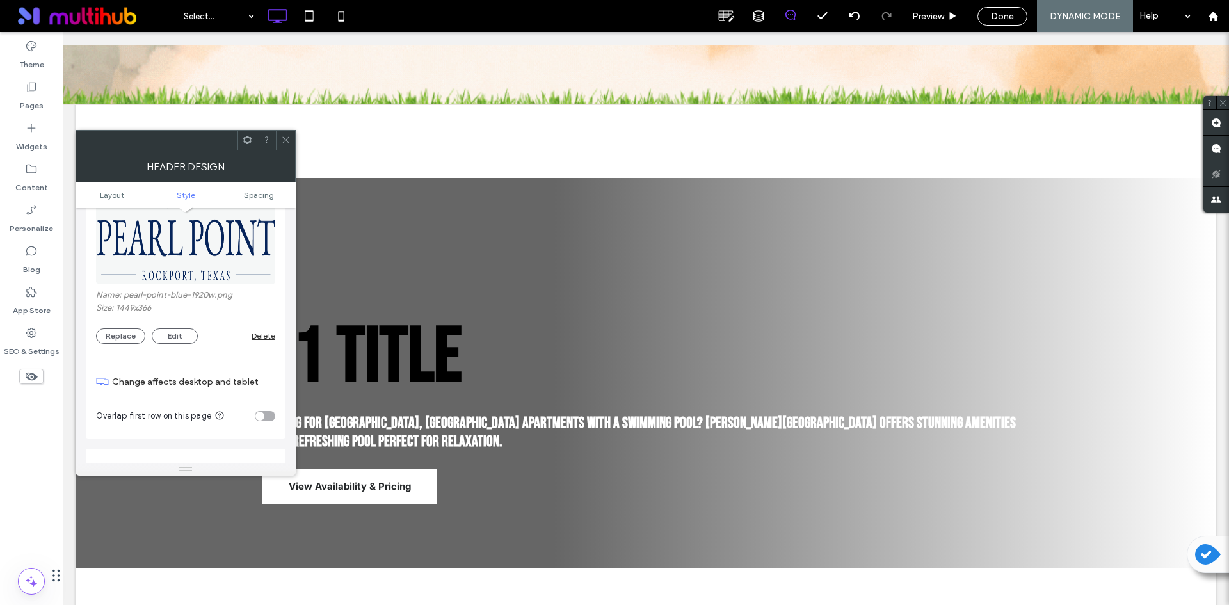
click at [270, 415] on div "toggle" at bounding box center [265, 416] width 20 height 10
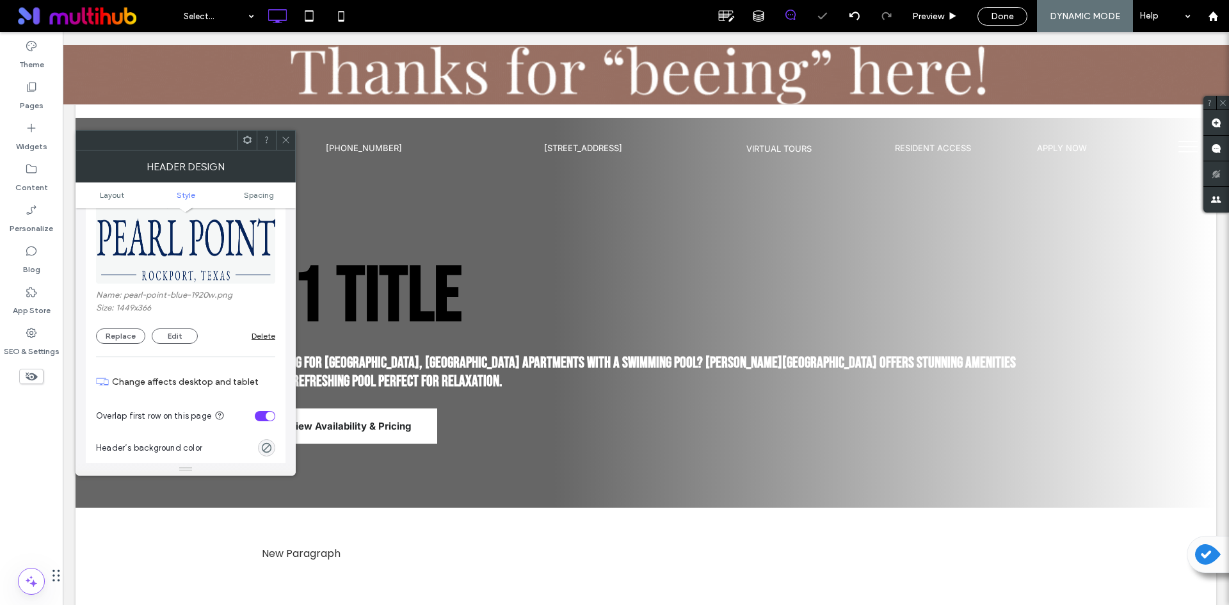
click at [279, 140] on div at bounding box center [285, 140] width 19 height 19
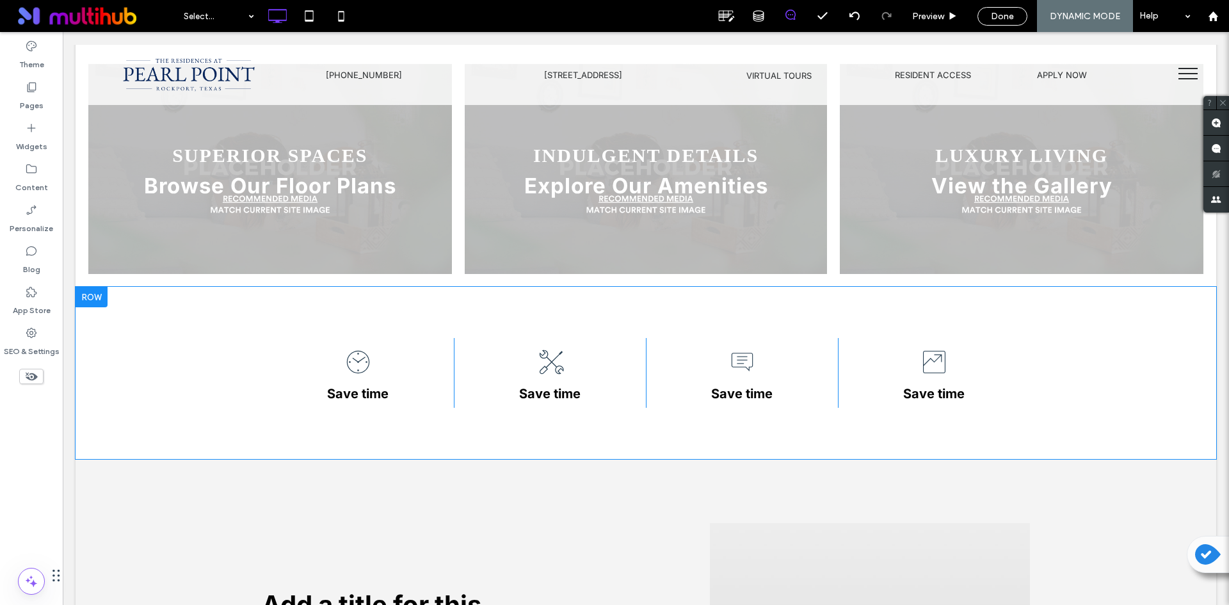
scroll to position [512, 0]
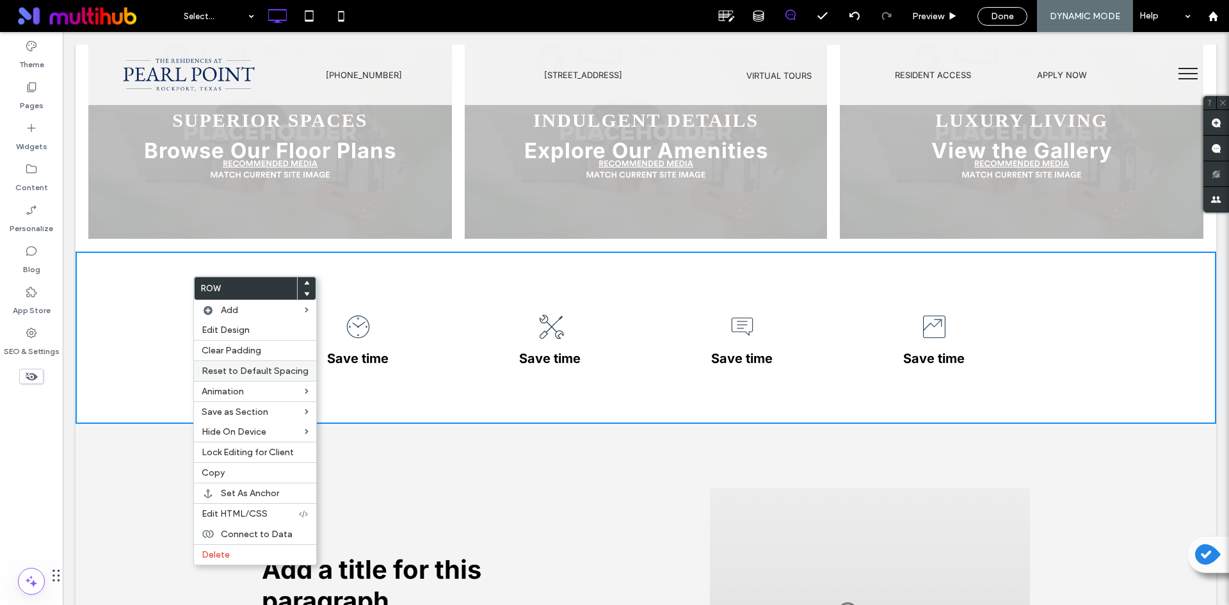
drag, startPoint x: 227, startPoint y: 550, endPoint x: 212, endPoint y: 378, distance: 172.8
click at [227, 550] on span "Delete" at bounding box center [216, 554] width 28 height 11
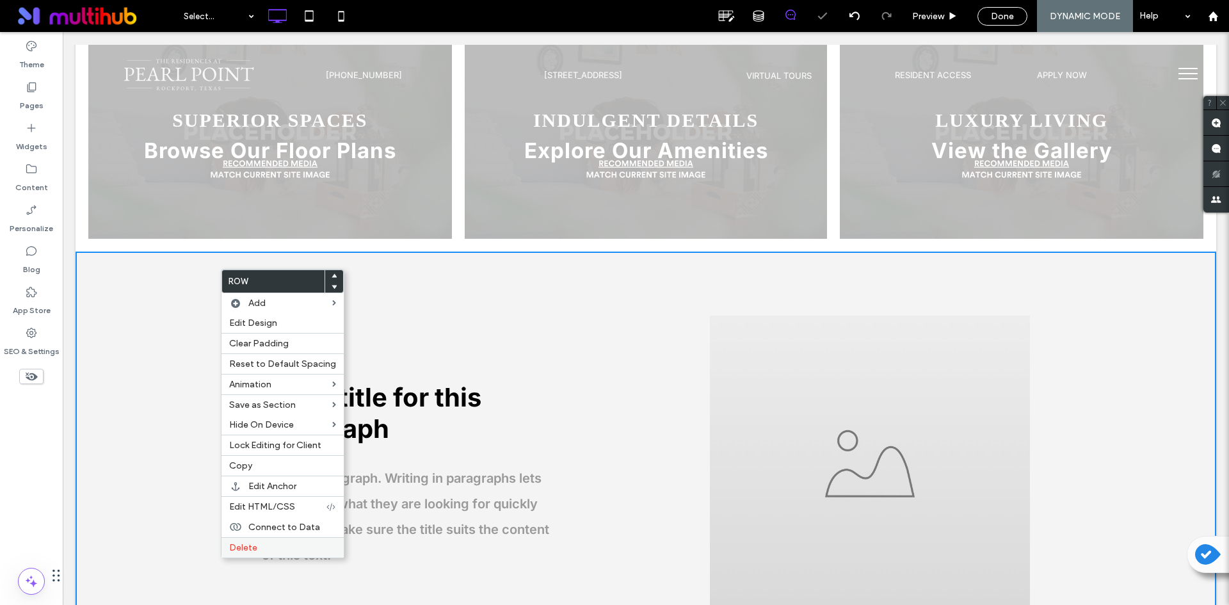
click at [259, 551] on label "Delete" at bounding box center [282, 547] width 107 height 11
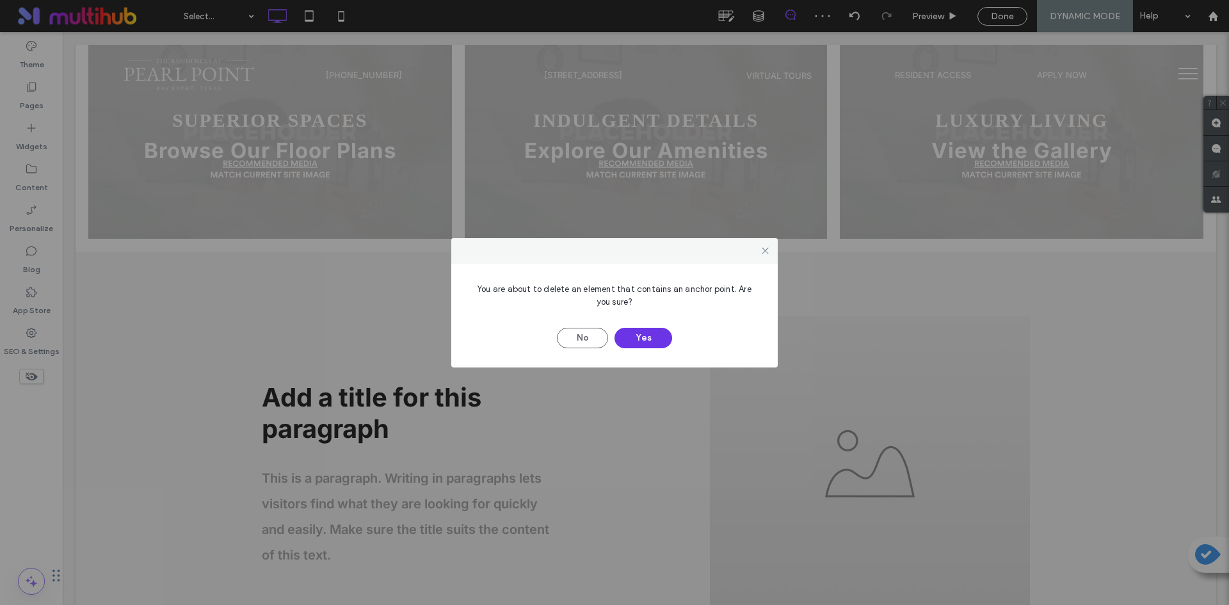
click at [661, 337] on button "Yes" at bounding box center [644, 338] width 58 height 20
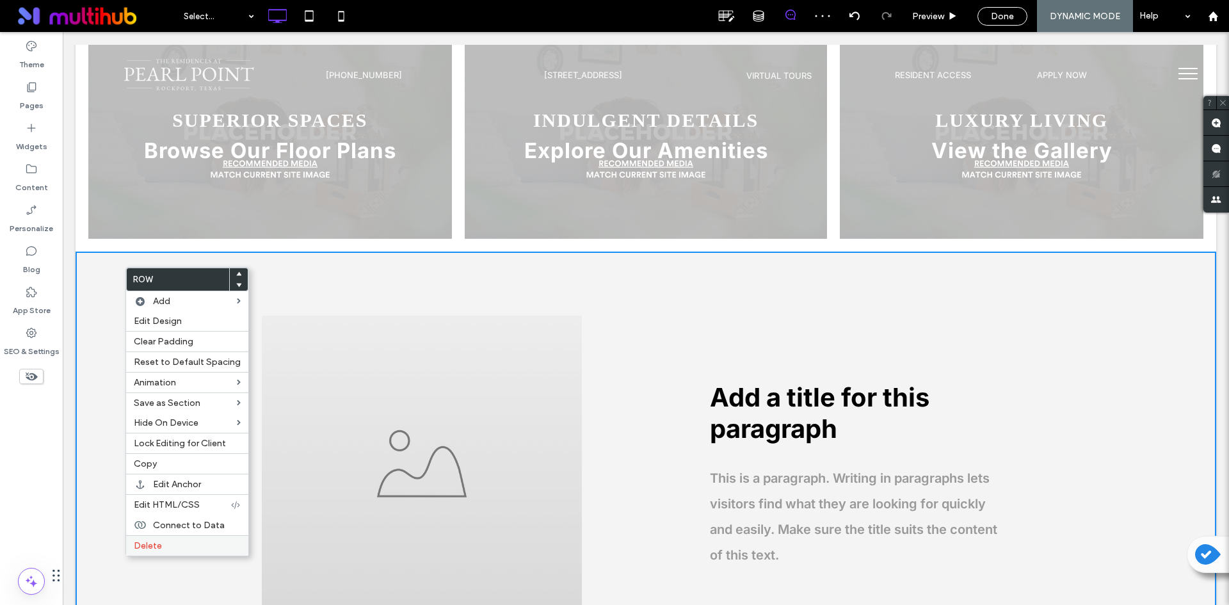
click at [174, 542] on label "Delete" at bounding box center [187, 545] width 107 height 11
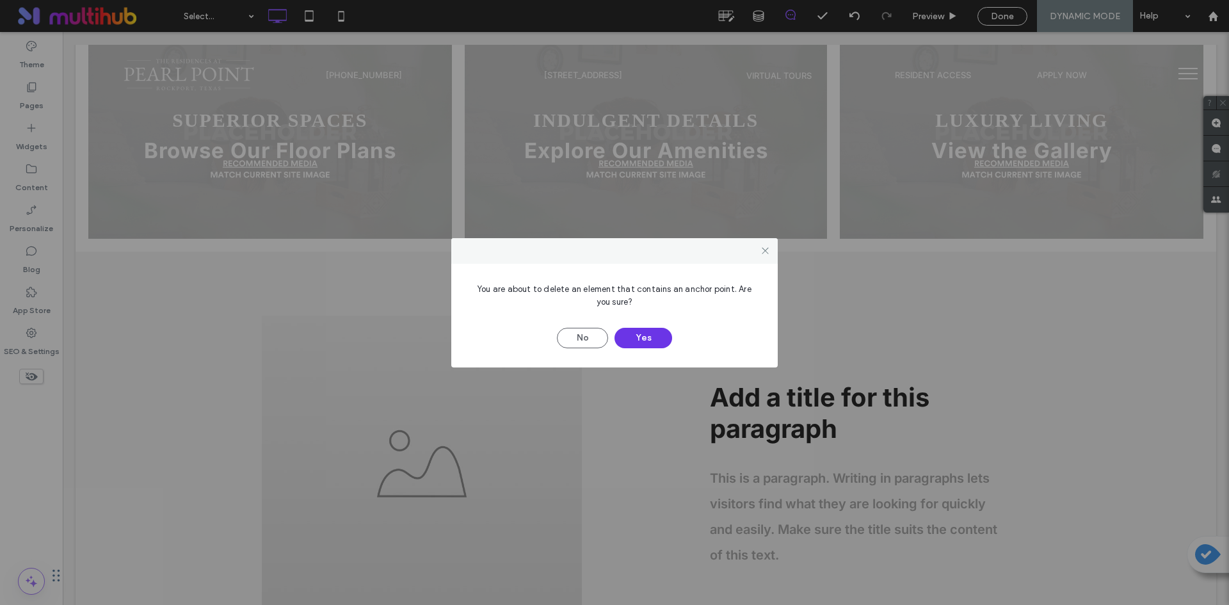
click at [622, 335] on button "Yes" at bounding box center [644, 338] width 58 height 20
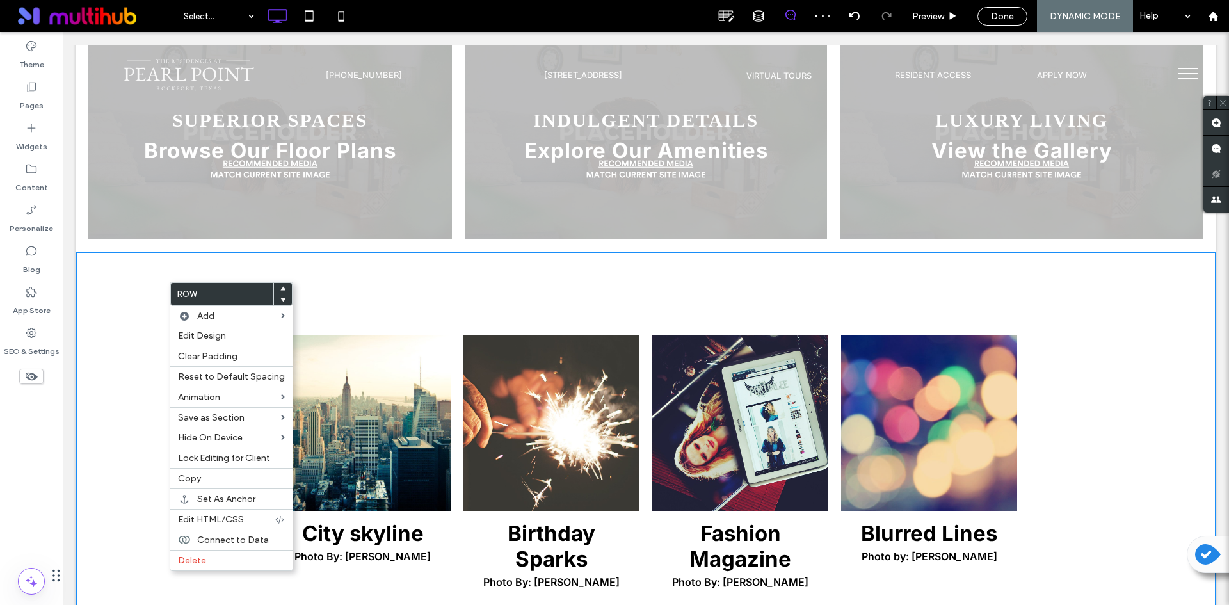
click at [203, 571] on div "City skyline Photo By: [PERSON_NAME] Button Birthday Sparks Photo By: [PERSON_N…" at bounding box center [646, 468] width 1141 height 433
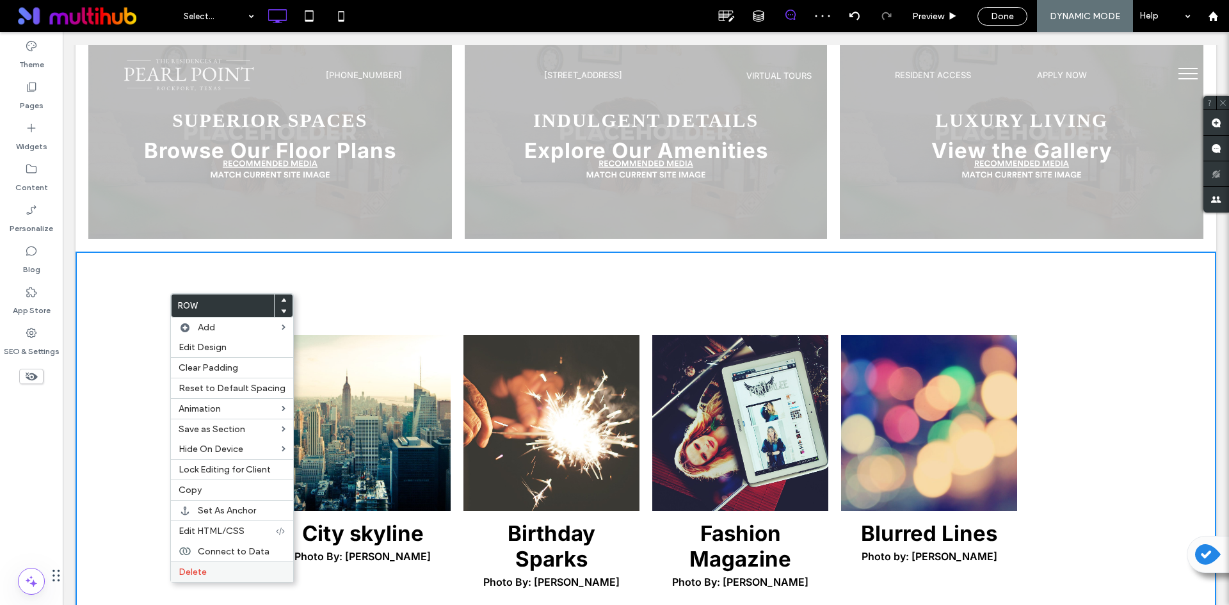
click at [229, 565] on div "Delete" at bounding box center [232, 571] width 122 height 20
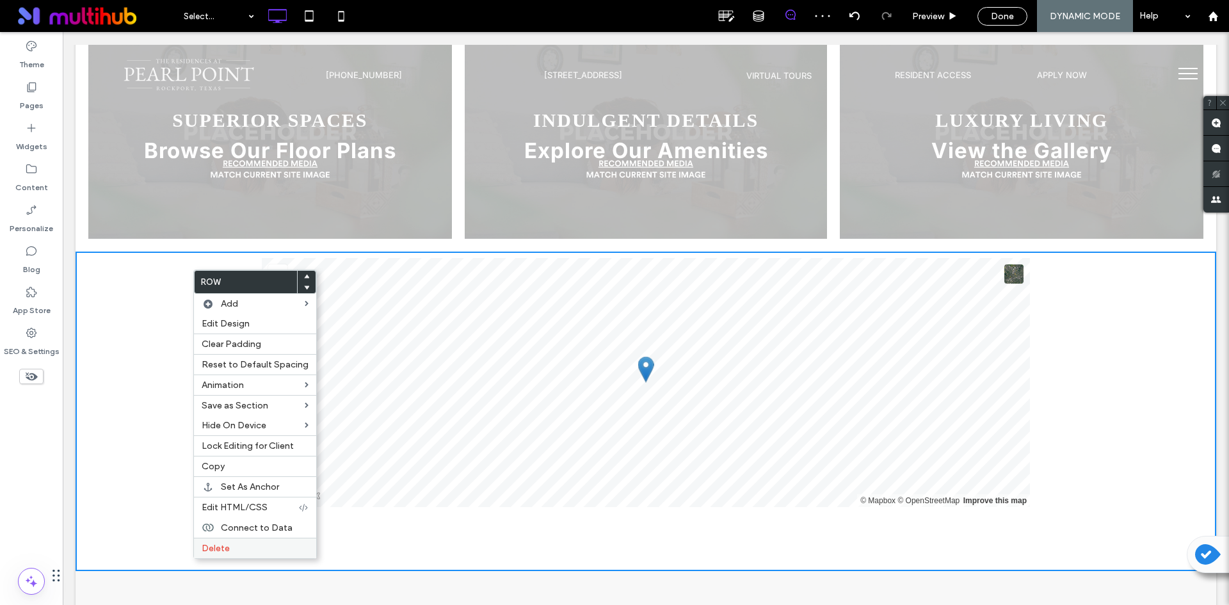
click at [271, 551] on label "Delete" at bounding box center [255, 548] width 107 height 11
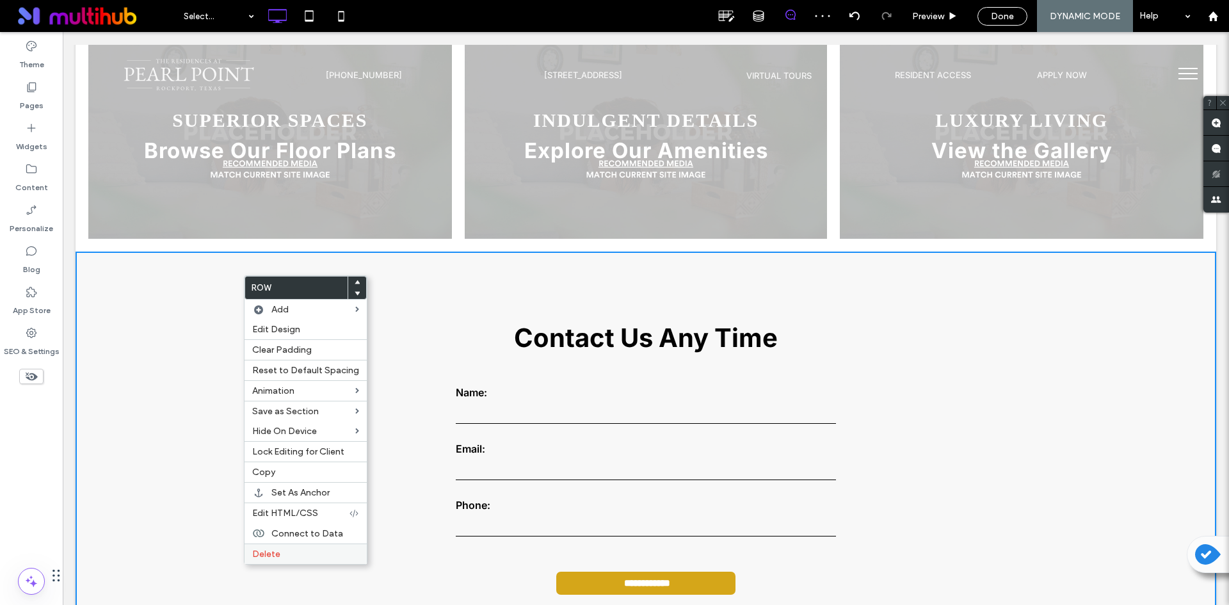
click at [286, 548] on div "Delete" at bounding box center [306, 553] width 122 height 20
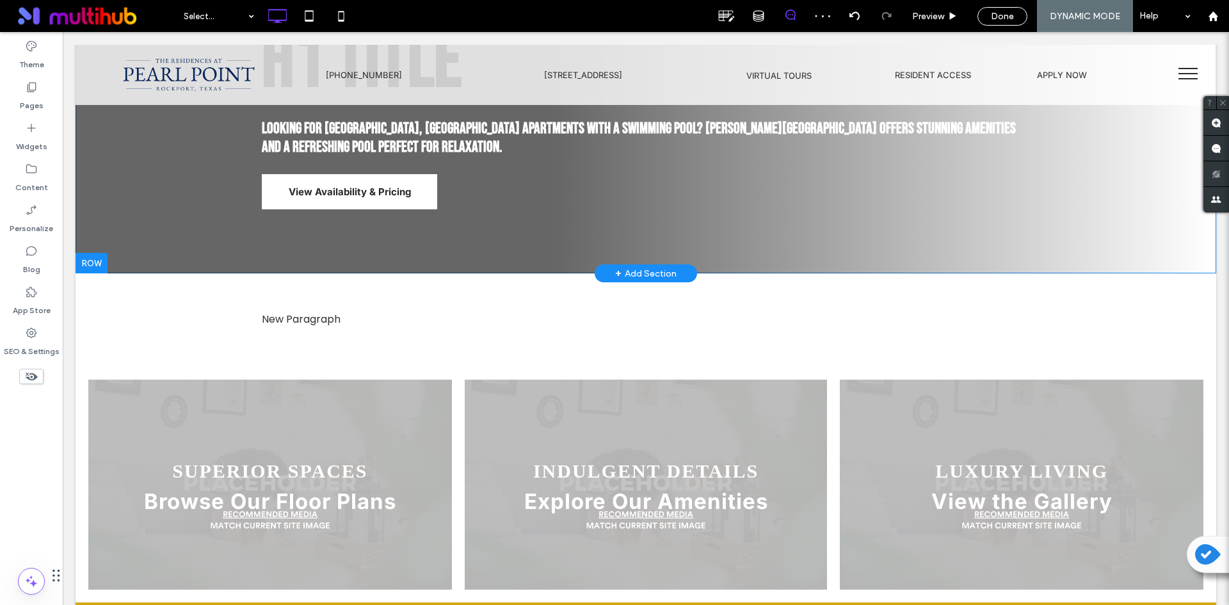
scroll to position [0, 0]
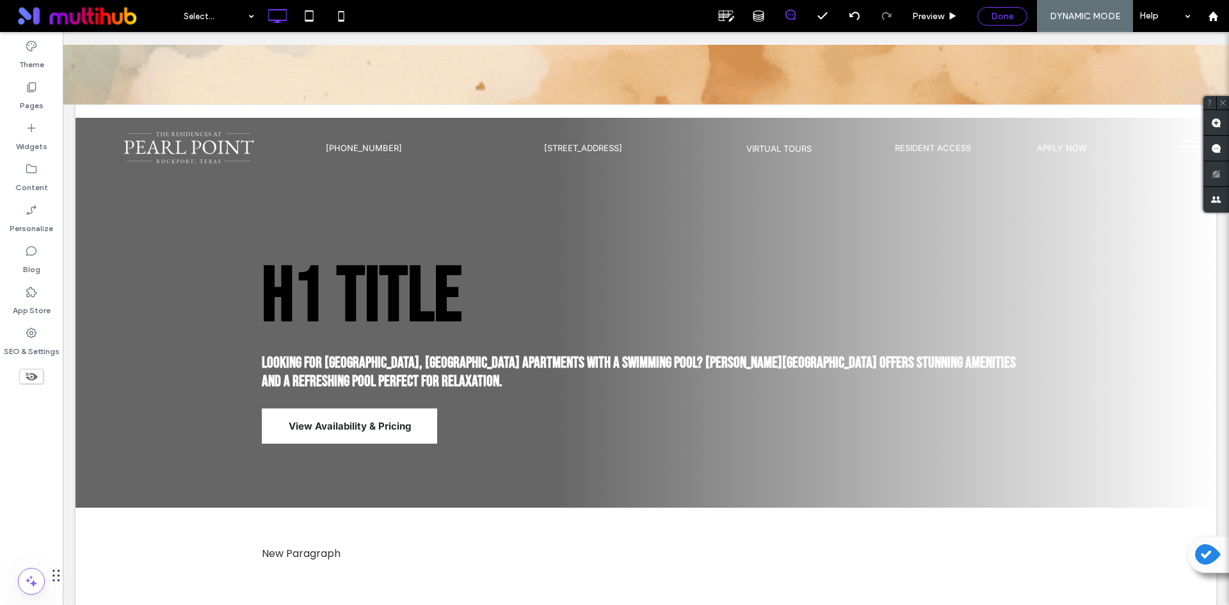
click at [990, 19] on div "Done" at bounding box center [1002, 16] width 49 height 11
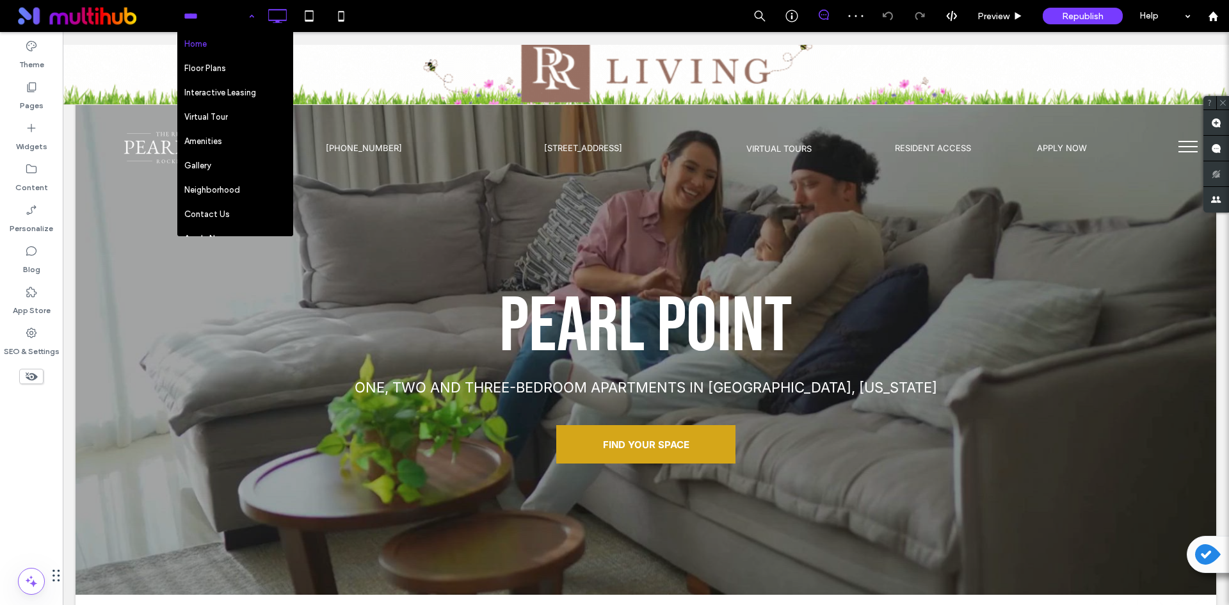
scroll to position [159, 0]
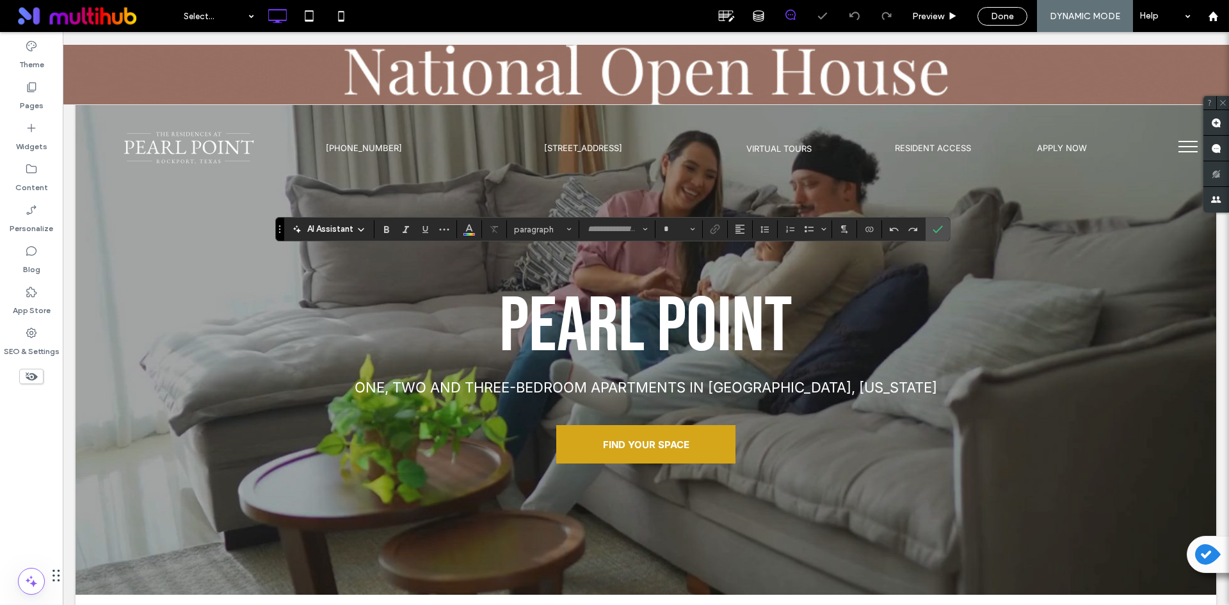
type input "**********"
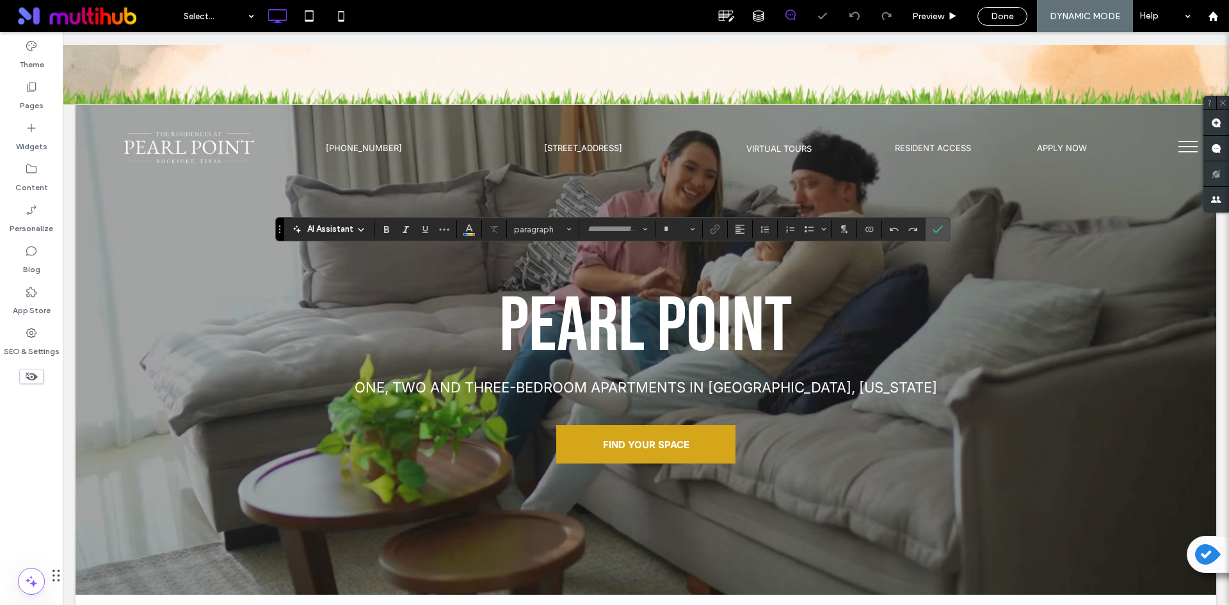
type input "***"
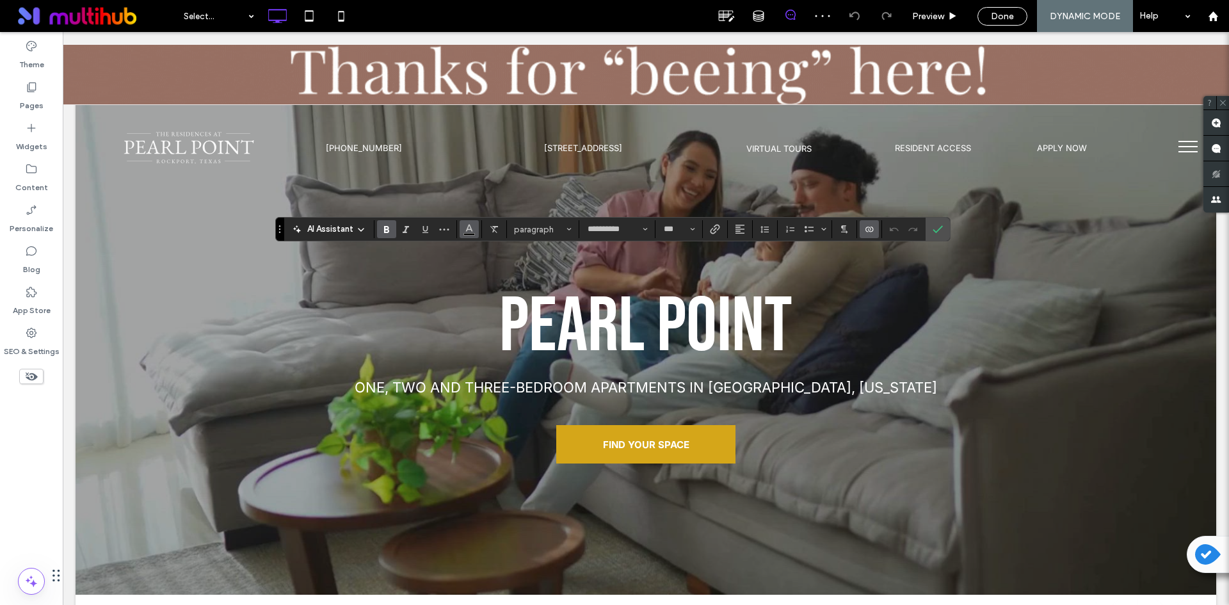
click at [465, 229] on icon "Color" at bounding box center [469, 228] width 10 height 10
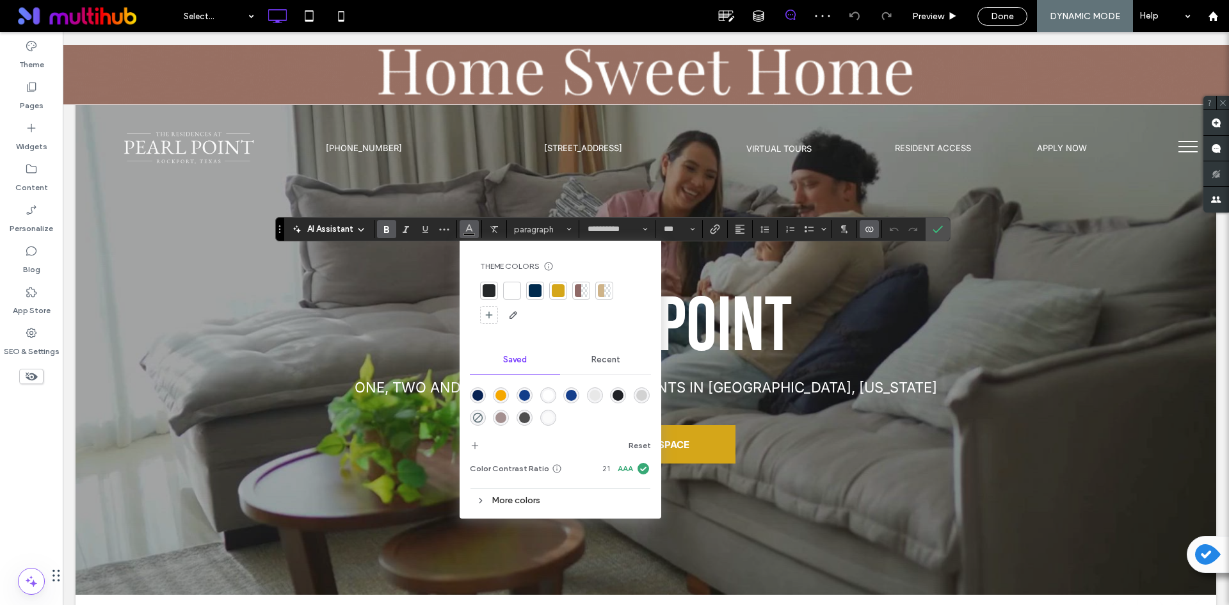
click at [508, 295] on div at bounding box center [512, 290] width 13 height 13
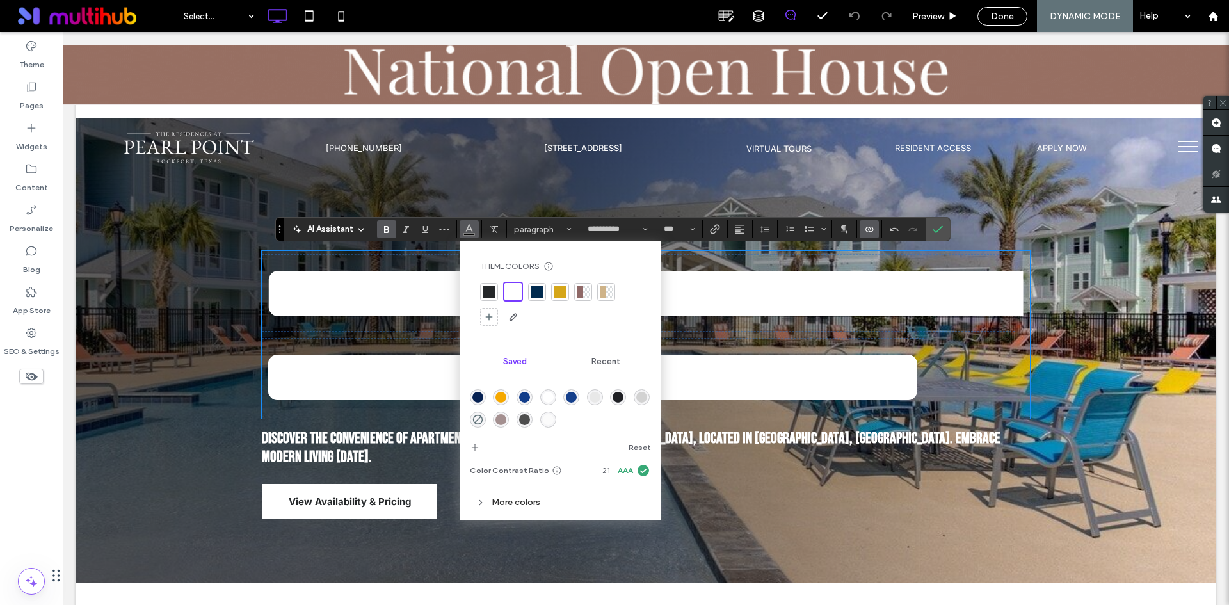
click at [376, 228] on section at bounding box center [415, 229] width 83 height 18
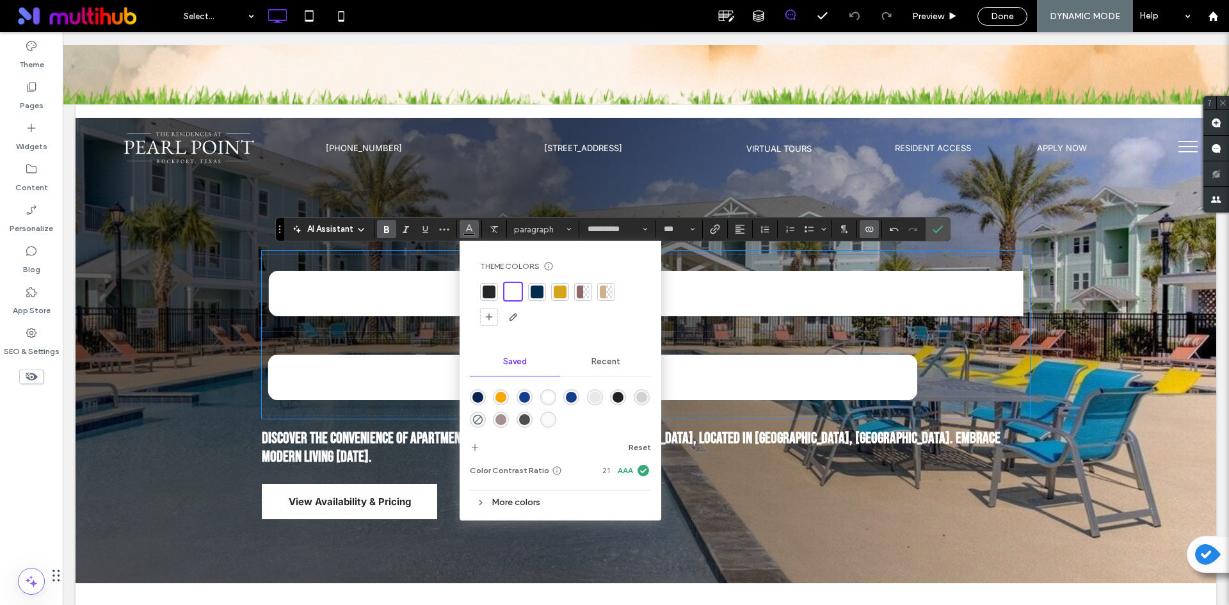
click at [385, 227] on use "Bold" at bounding box center [386, 229] width 5 height 7
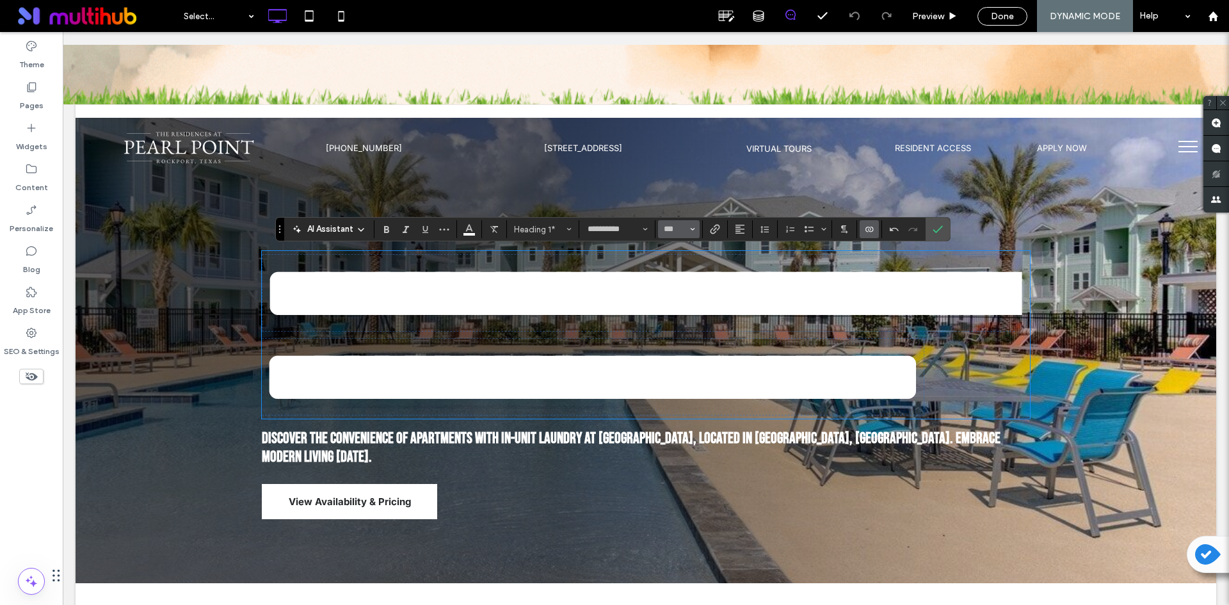
click at [690, 226] on span "Size" at bounding box center [692, 229] width 5 height 17
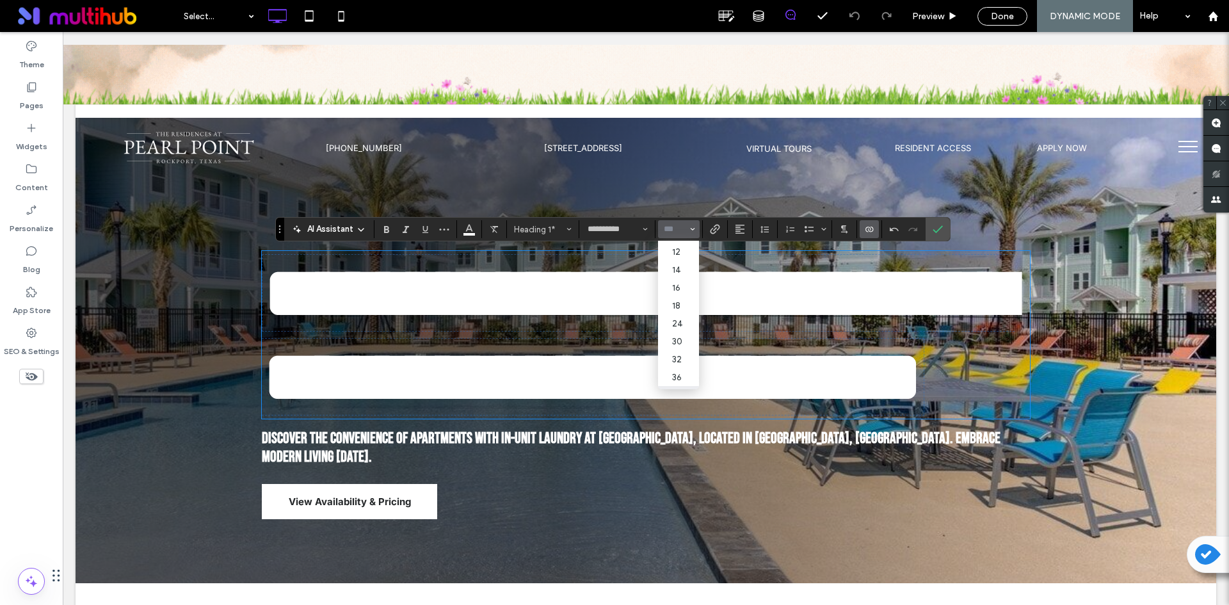
scroll to position [148, 0]
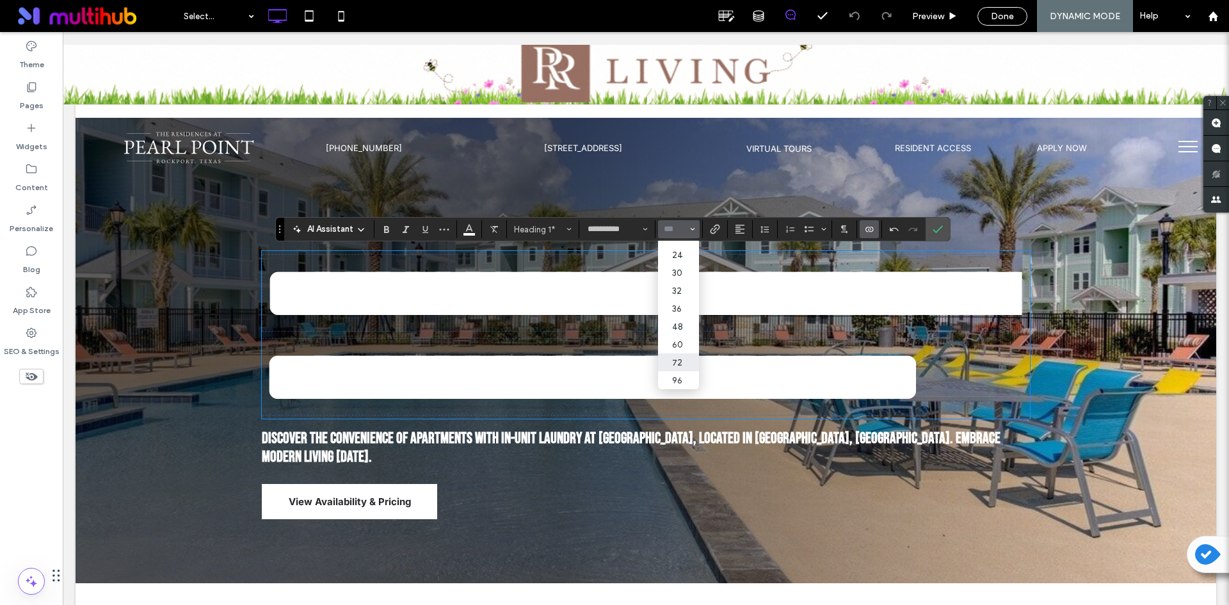
click at [680, 353] on label "72" at bounding box center [678, 362] width 41 height 18
type input "**"
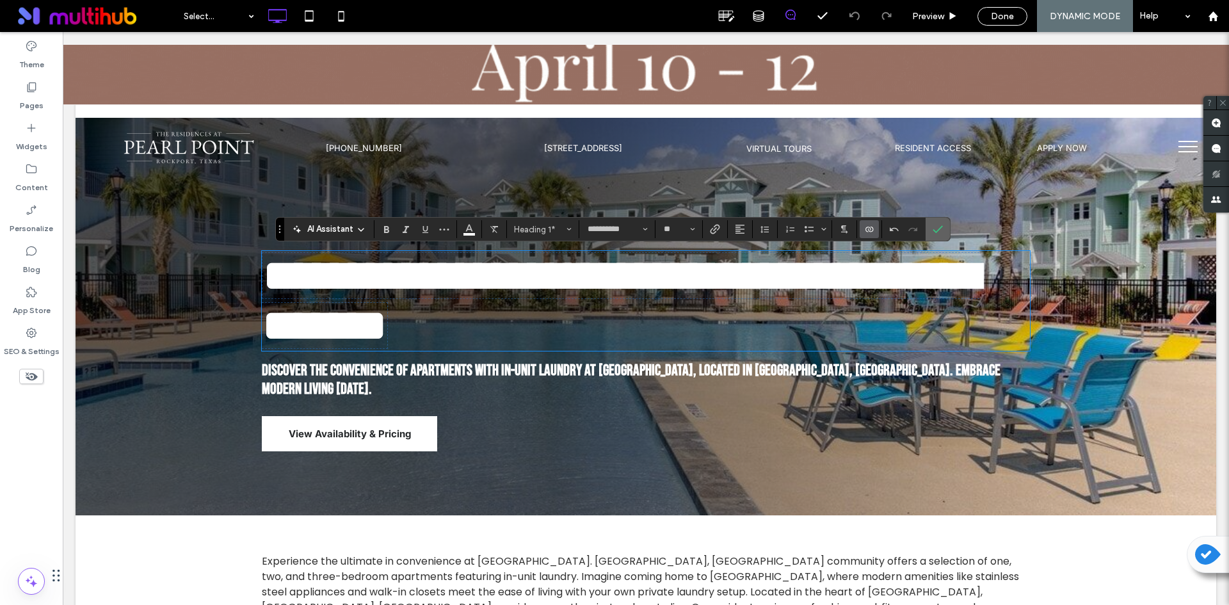
click at [940, 221] on span "Confirm" at bounding box center [938, 229] width 10 height 22
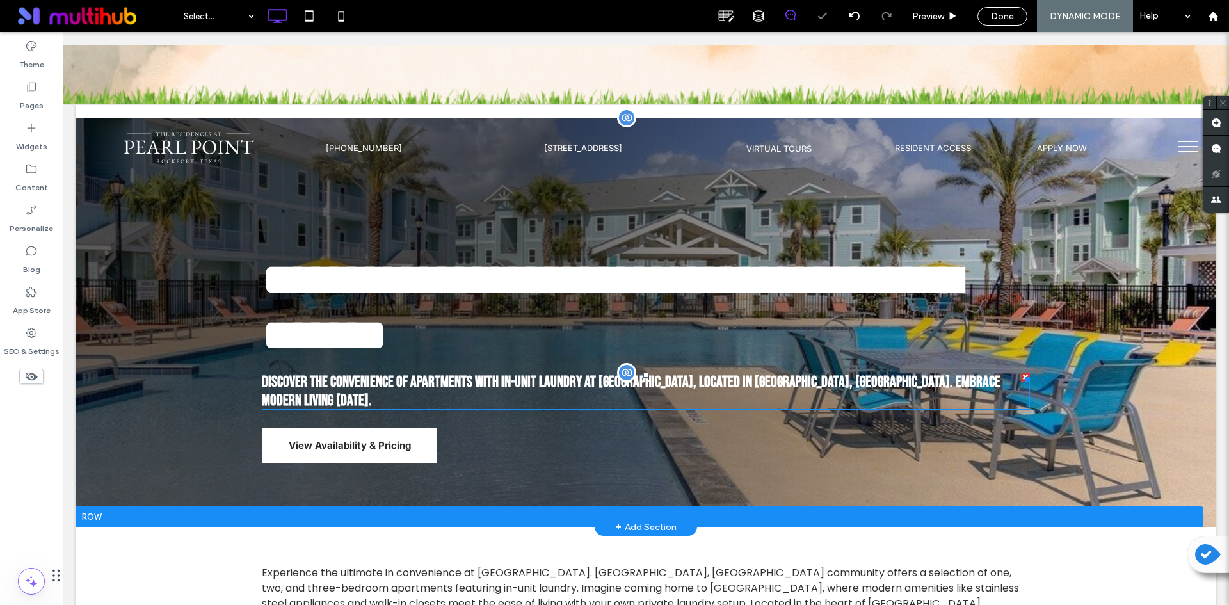
click at [801, 373] on span "Discover the convenience of apartments with in-unit laundry at [GEOGRAPHIC_DATA…" at bounding box center [631, 391] width 739 height 37
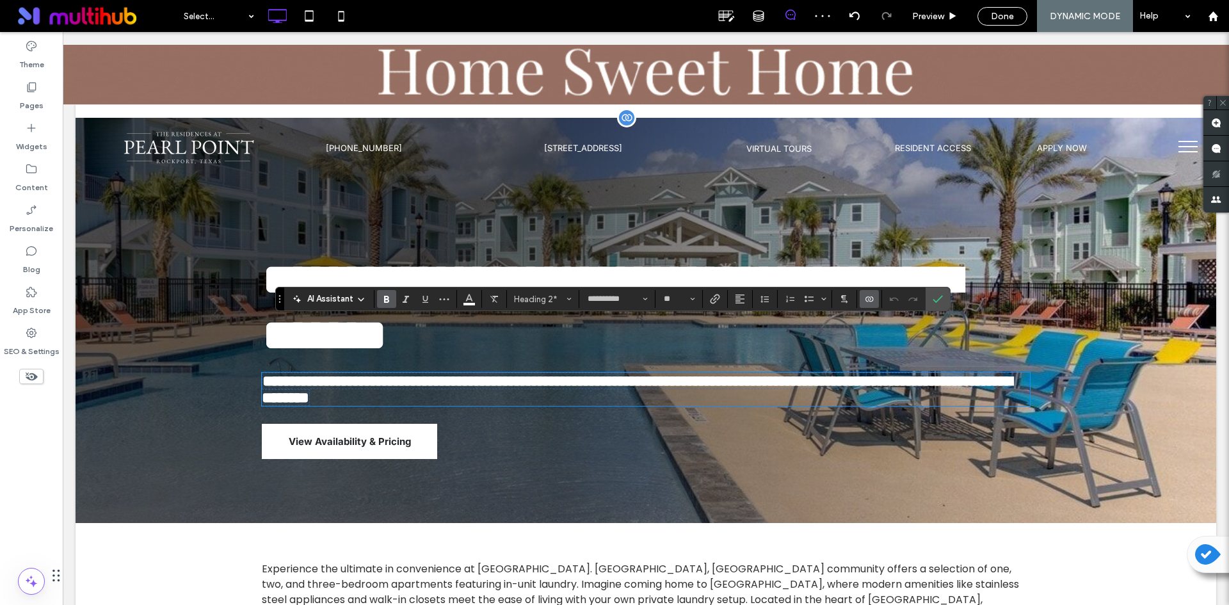
click at [387, 299] on use "Bold" at bounding box center [386, 299] width 5 height 7
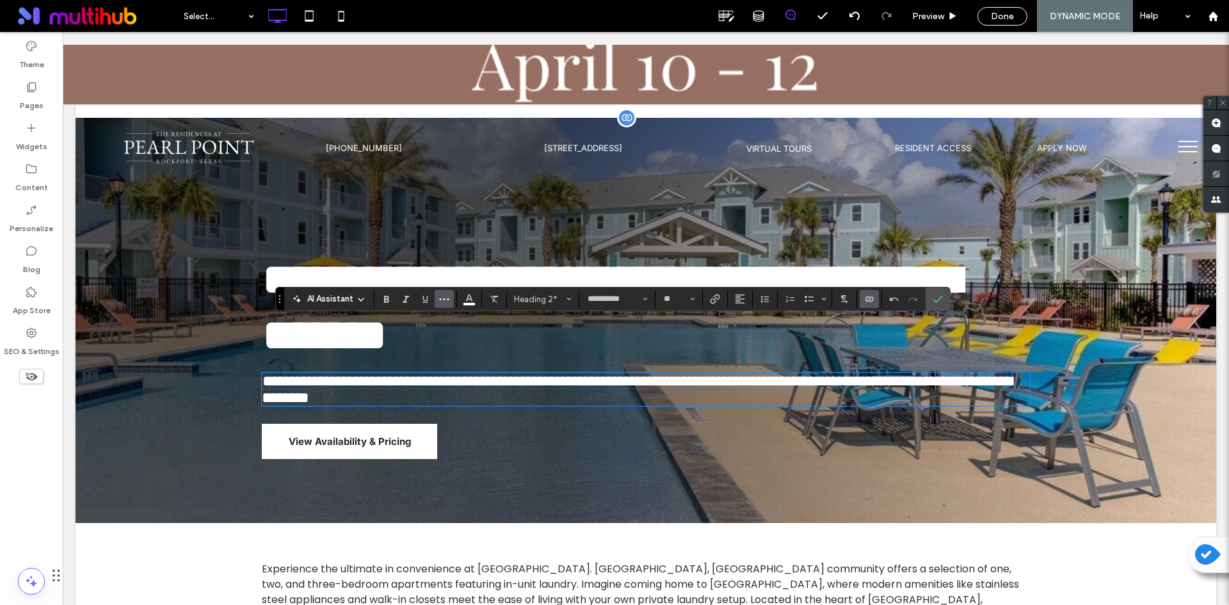
click at [451, 300] on button "More" at bounding box center [444, 299] width 19 height 18
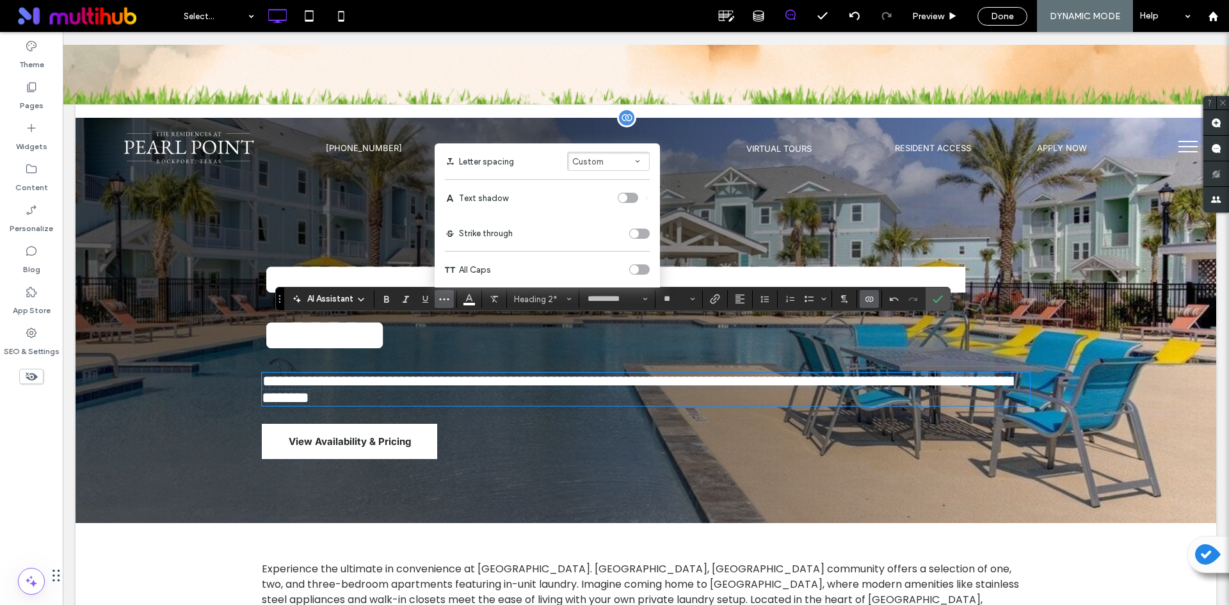
click at [623, 156] on button "Custom" at bounding box center [608, 161] width 83 height 19
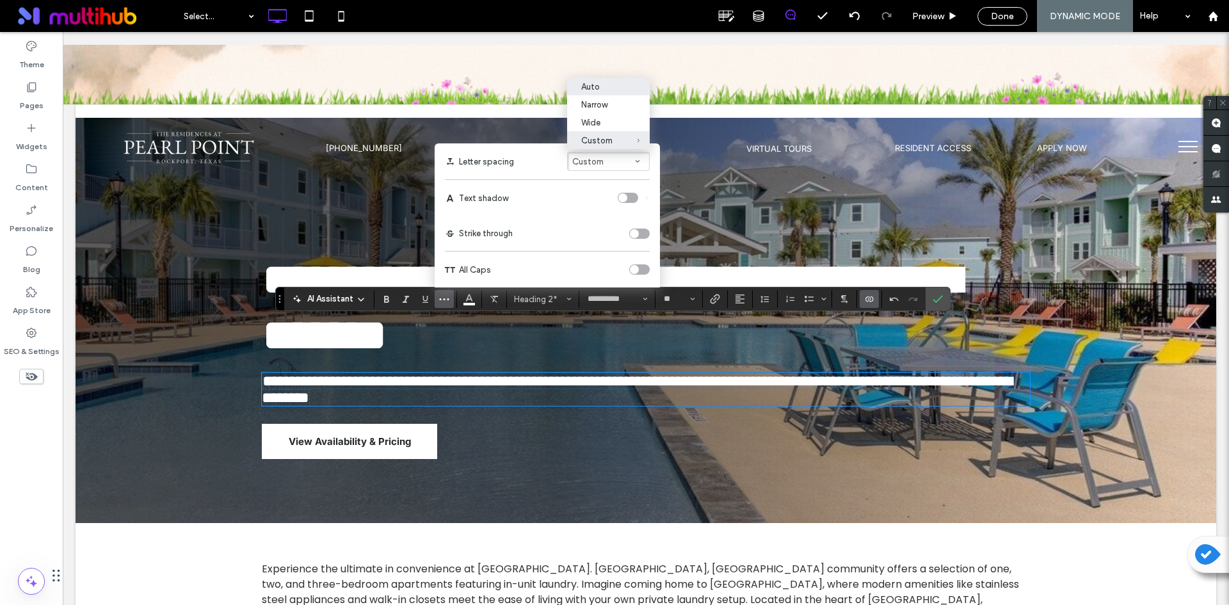
click at [606, 84] on div "Auto" at bounding box center [600, 87] width 39 height 10
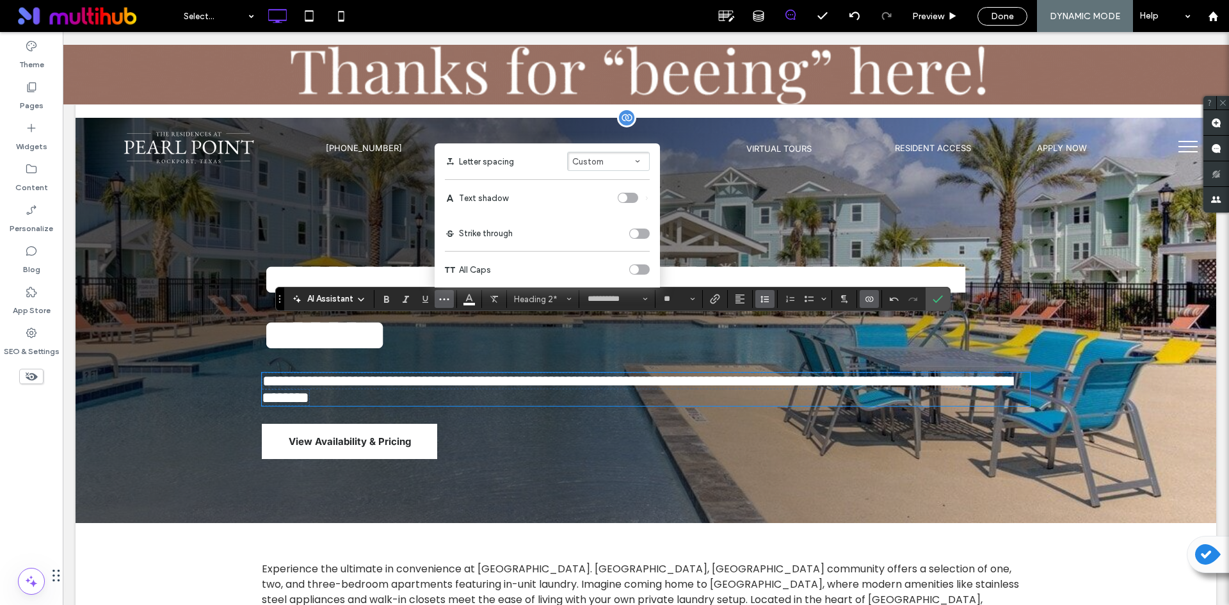
click at [769, 300] on icon "Line Height" at bounding box center [765, 299] width 10 height 10
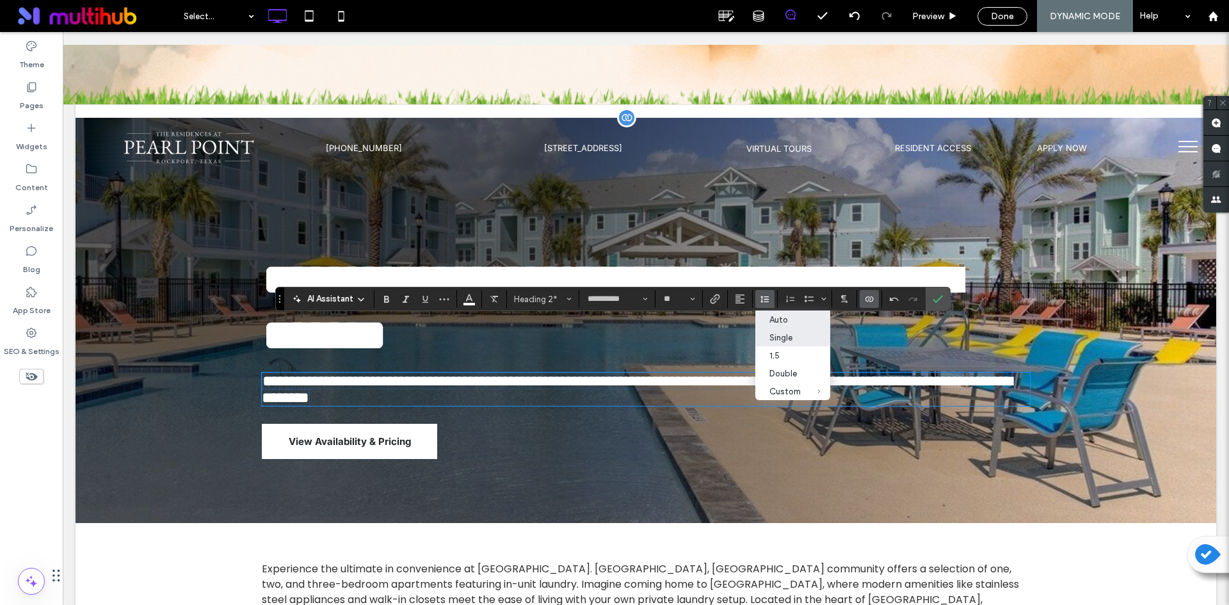
click at [784, 318] on div "Auto" at bounding box center [784, 320] width 31 height 10
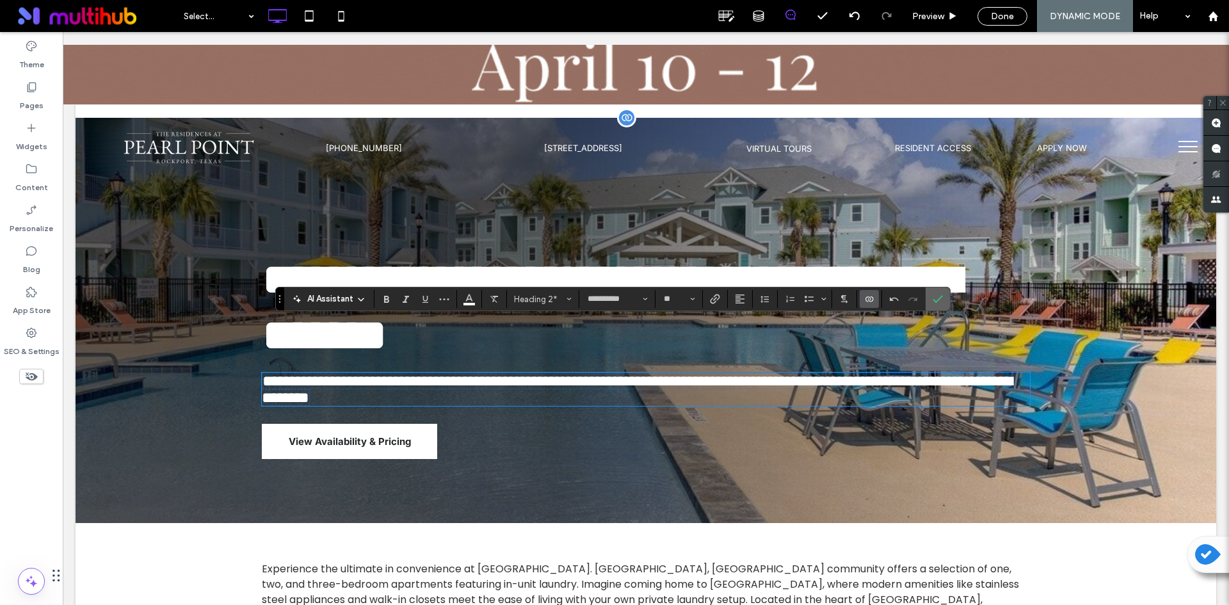
click at [940, 296] on icon "Confirm" at bounding box center [938, 299] width 10 height 10
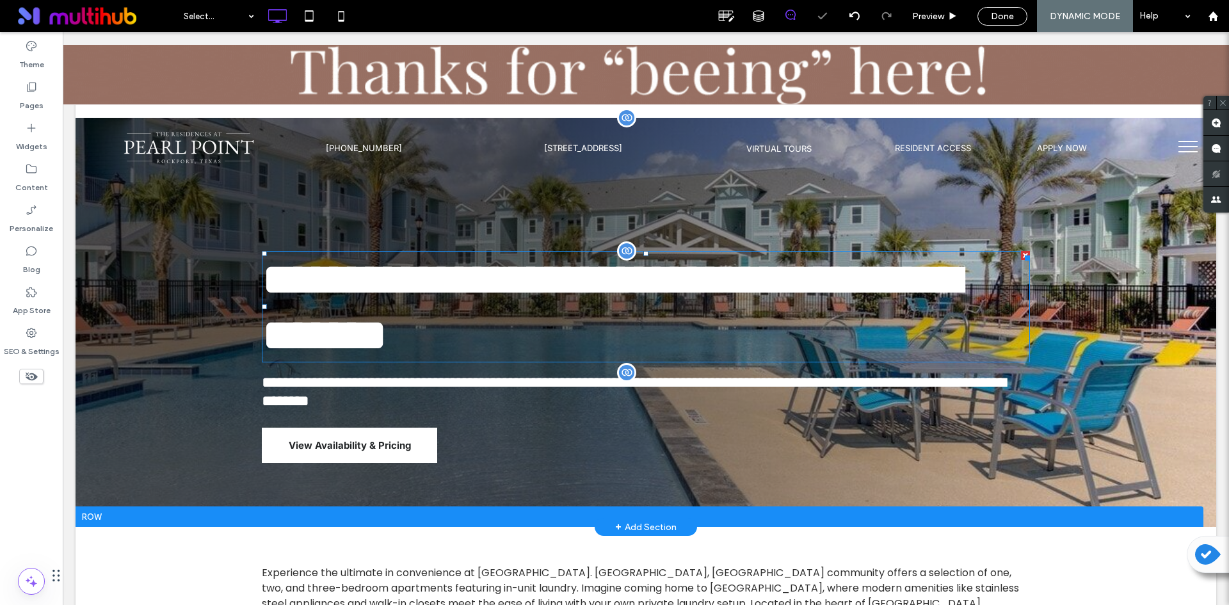
click at [928, 271] on span "**********" at bounding box center [611, 307] width 699 height 101
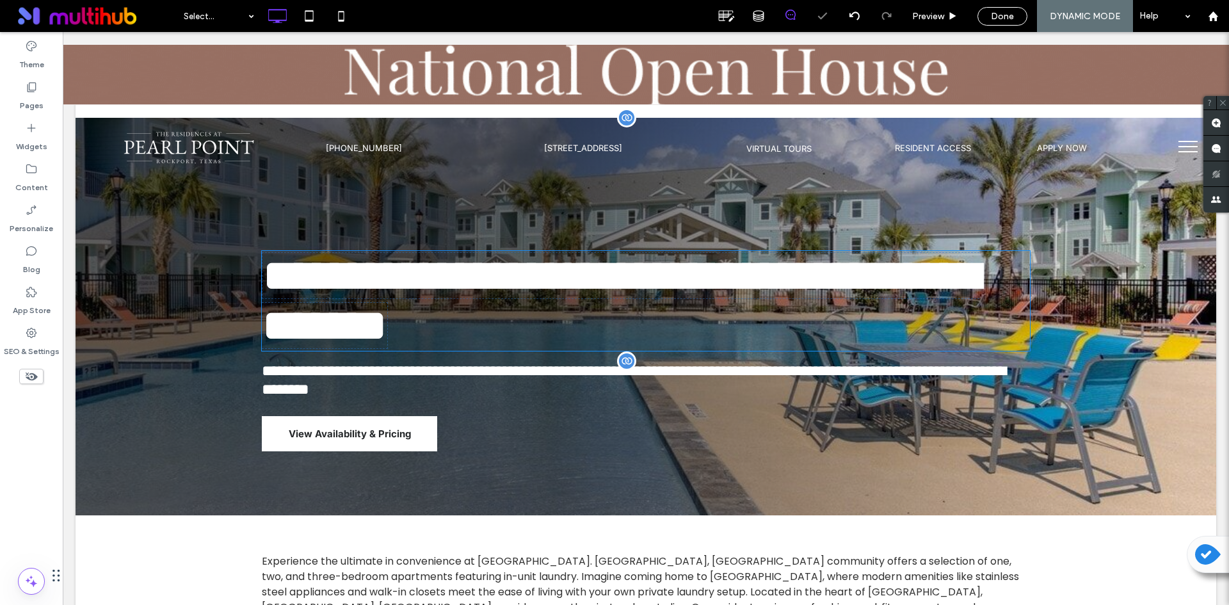
type input "**********"
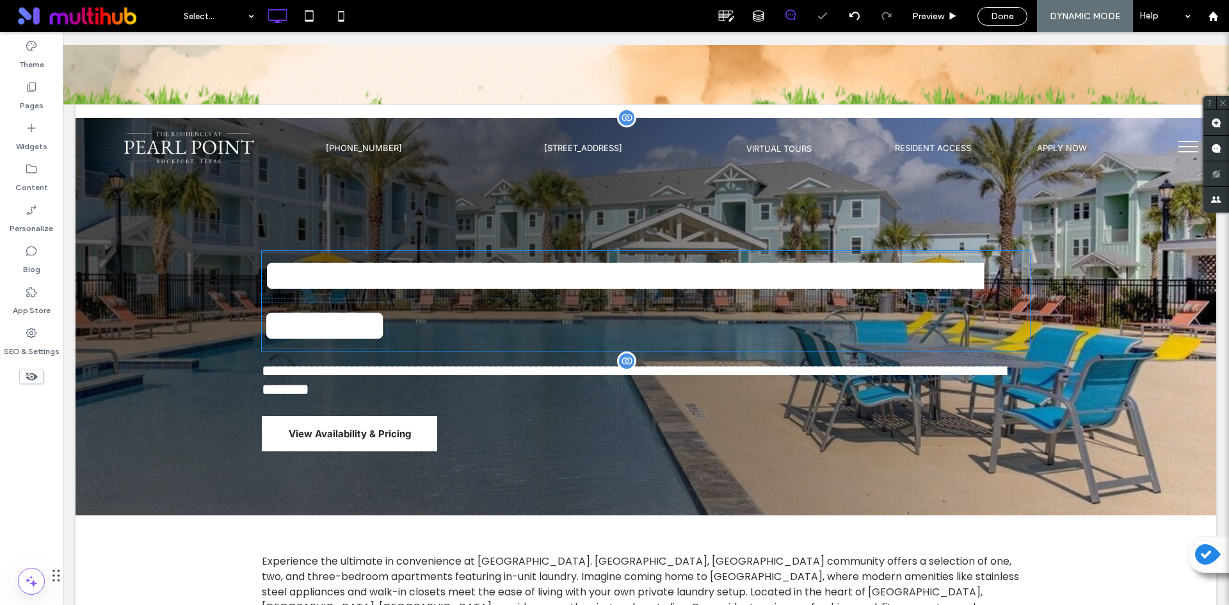
type input "**"
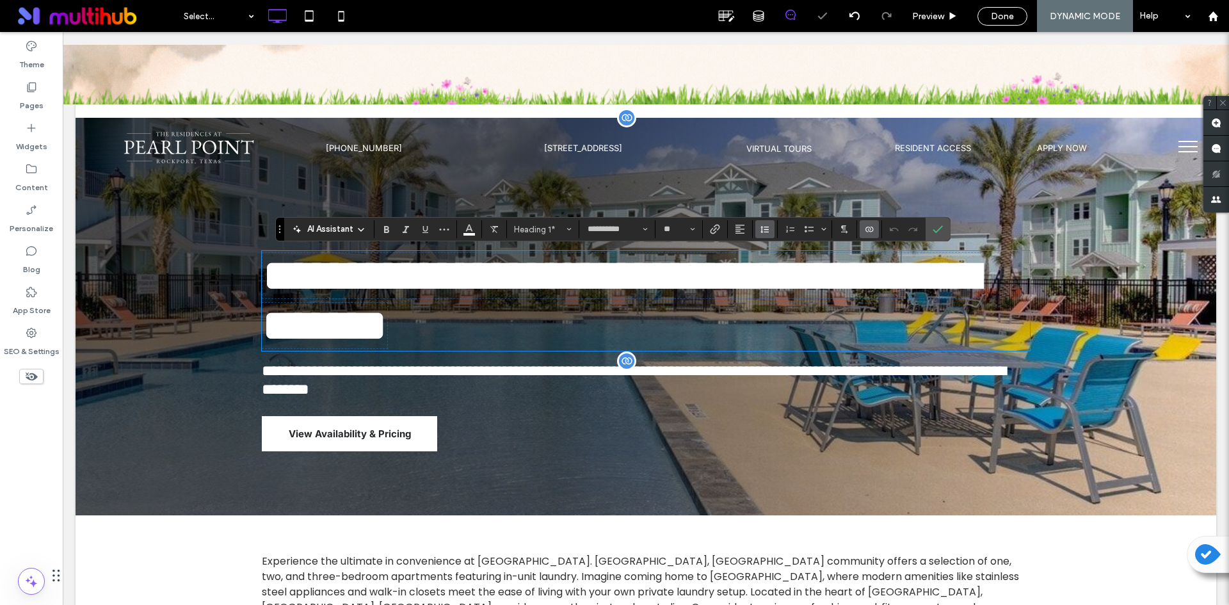
click at [761, 229] on icon "Line Height" at bounding box center [765, 229] width 10 height 10
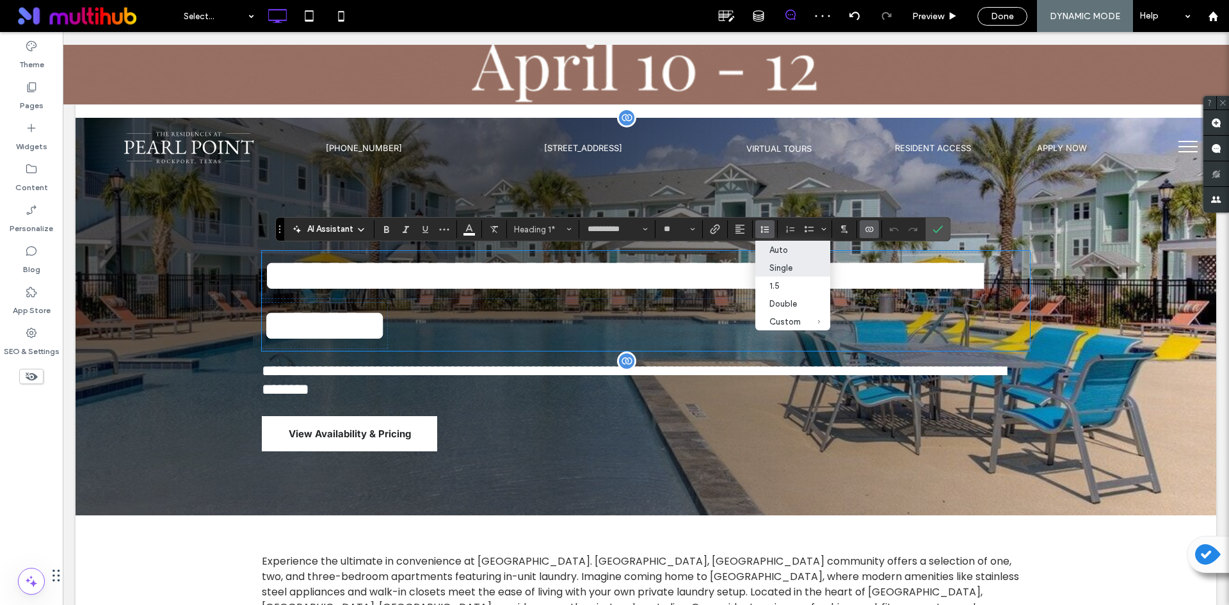
click at [798, 252] on div "Auto" at bounding box center [784, 250] width 31 height 10
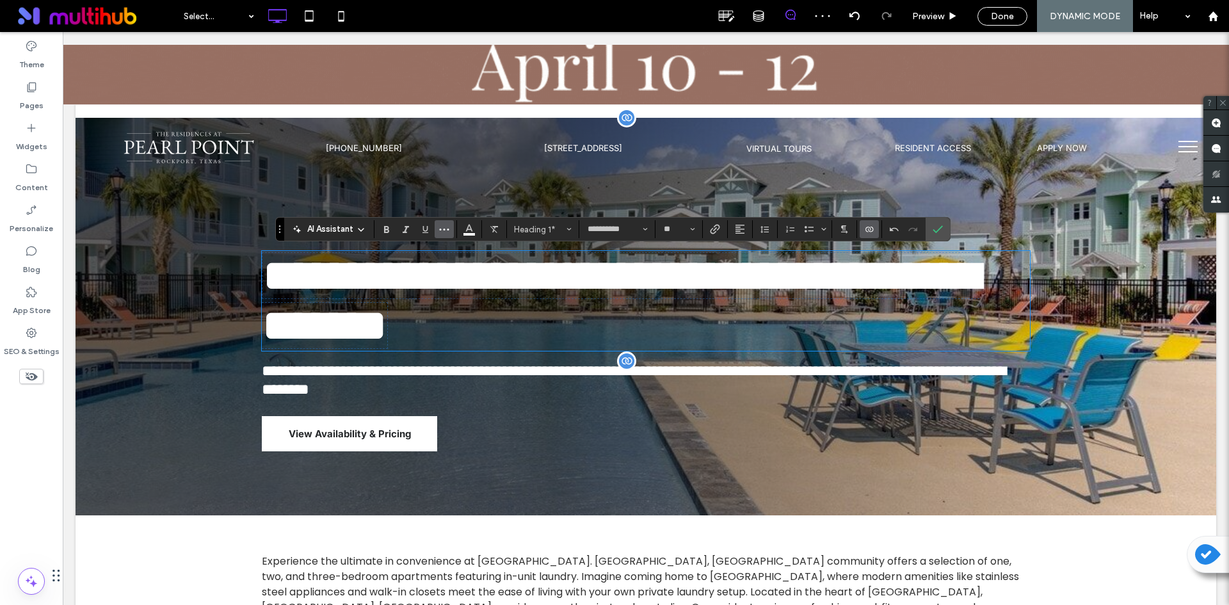
click at [444, 234] on icon "More" at bounding box center [444, 229] width 10 height 10
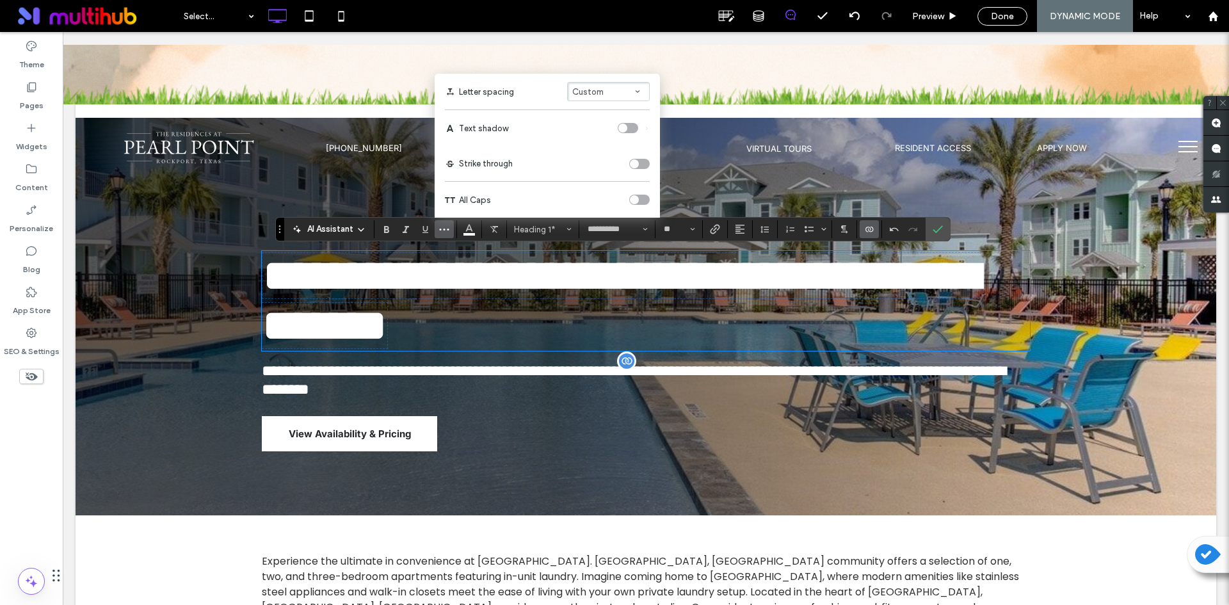
click at [607, 93] on button "Custom" at bounding box center [608, 91] width 83 height 19
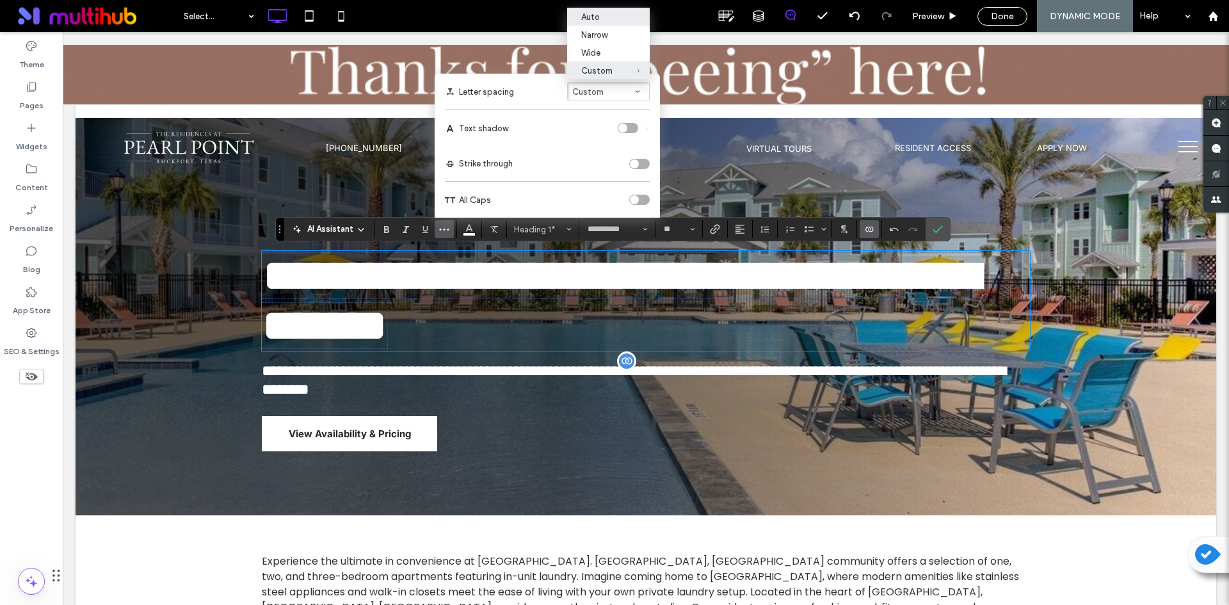
click at [616, 17] on div "Auto" at bounding box center [600, 17] width 39 height 10
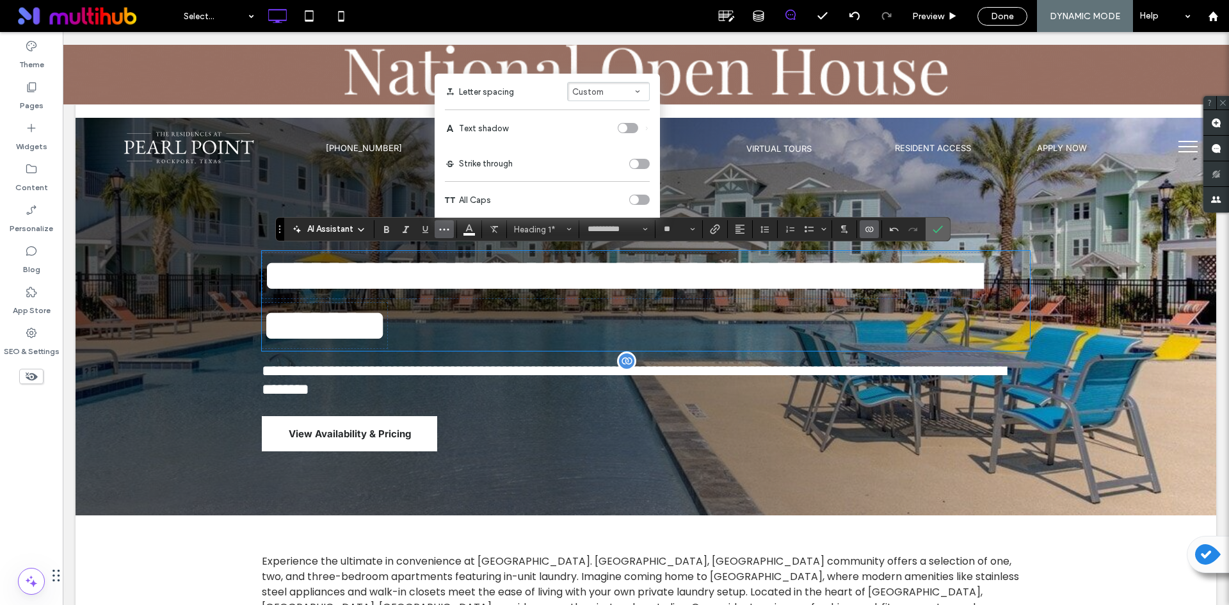
click at [936, 229] on icon "Confirm" at bounding box center [938, 229] width 10 height 10
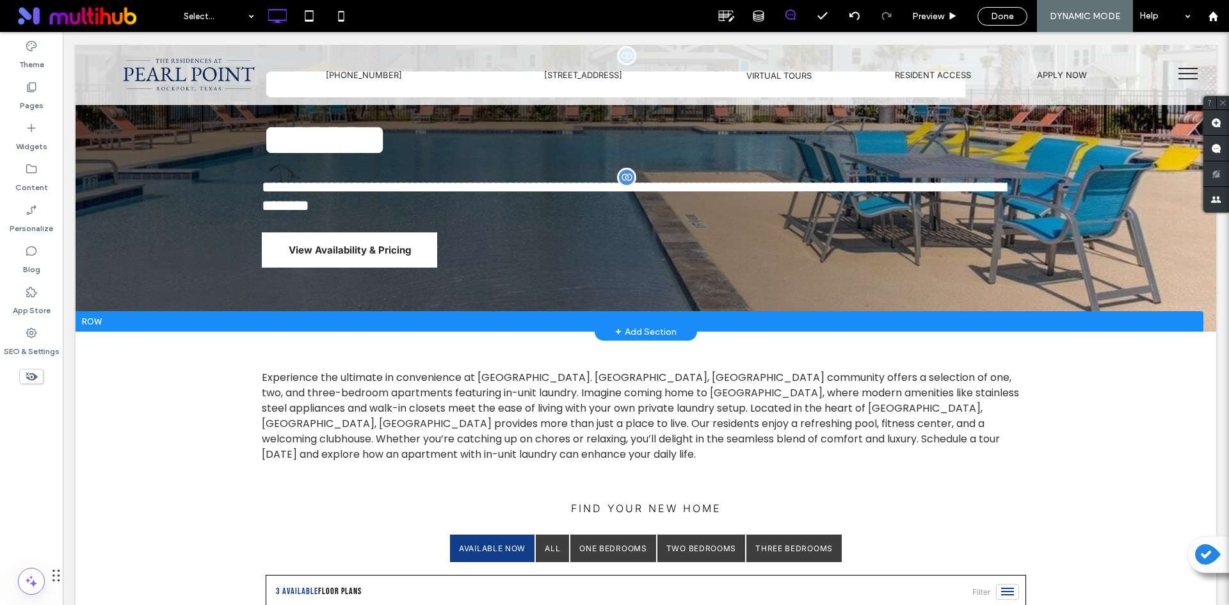
scroll to position [0, 0]
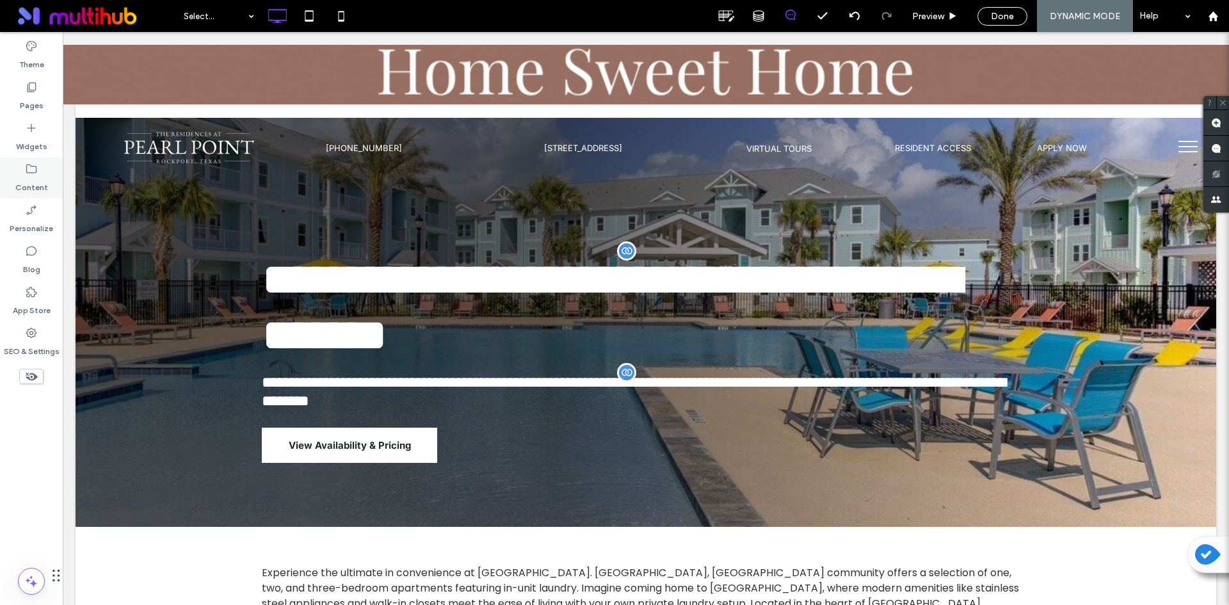
click at [22, 166] on div "Content" at bounding box center [31, 177] width 63 height 41
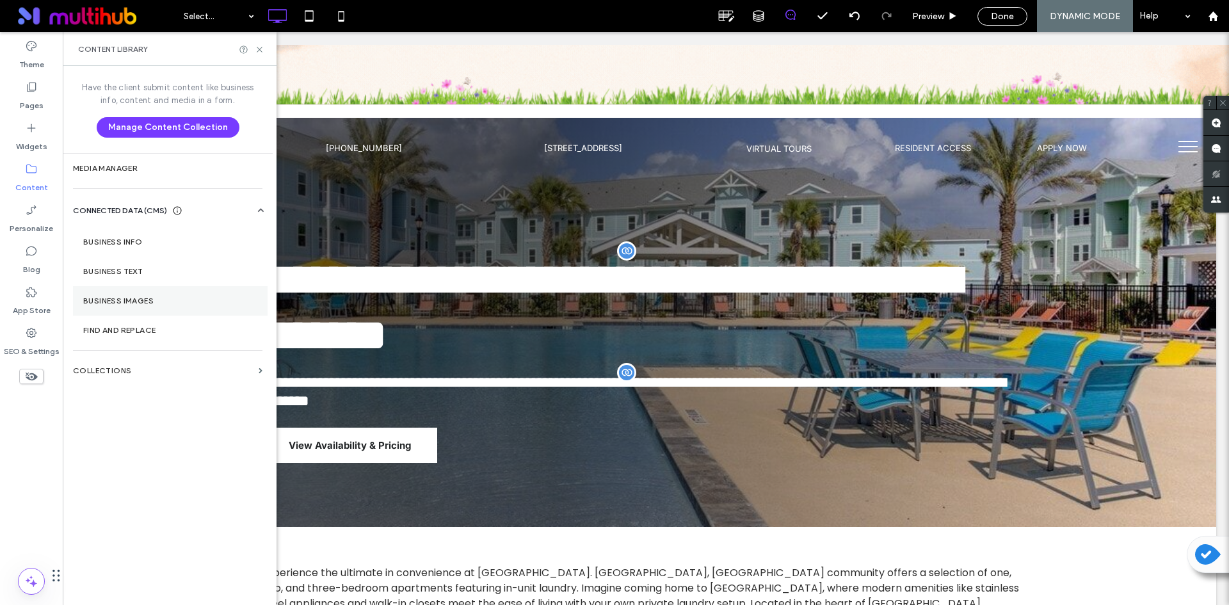
click at [166, 300] on label "Business Images" at bounding box center [170, 300] width 174 height 9
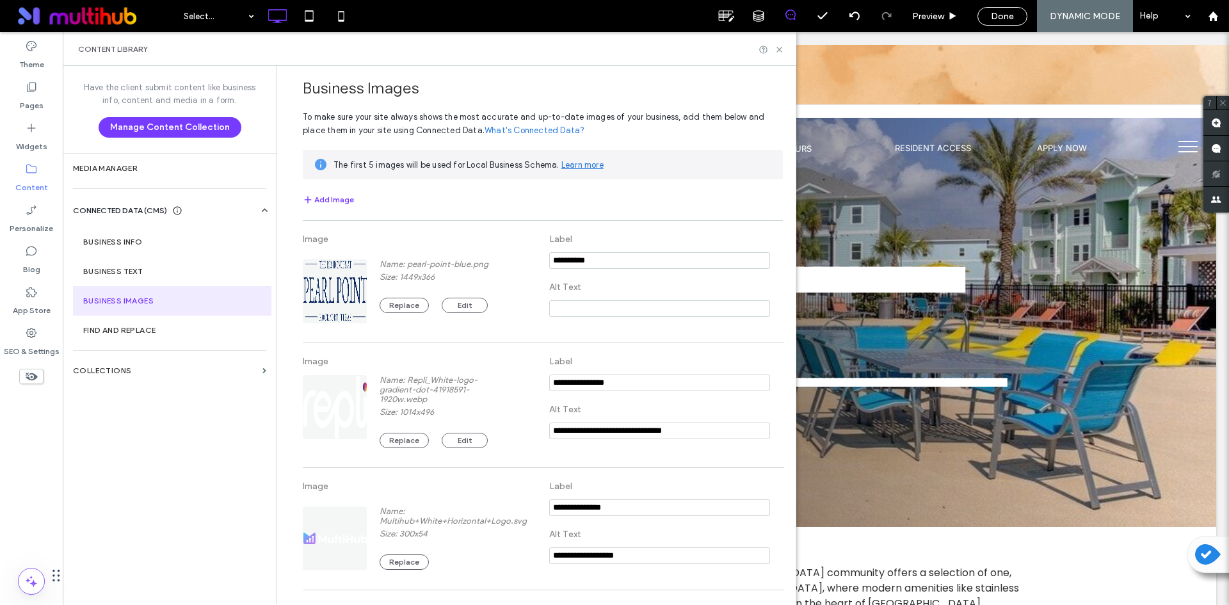
scroll to position [146, 0]
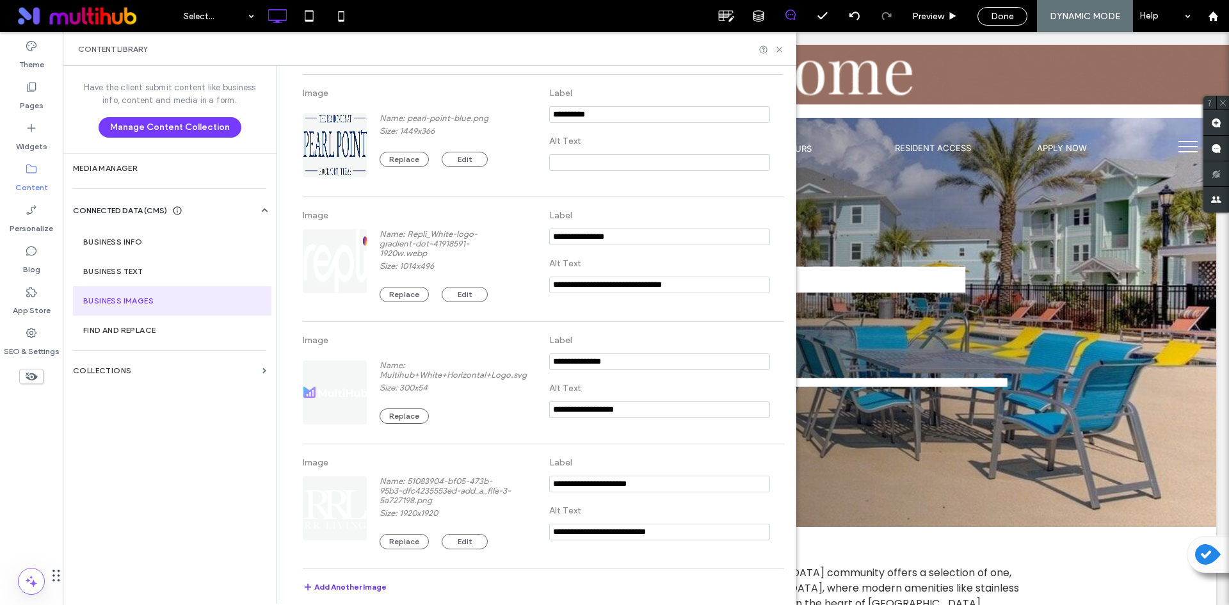
click at [353, 593] on button "Add Another Image" at bounding box center [345, 589] width 84 height 15
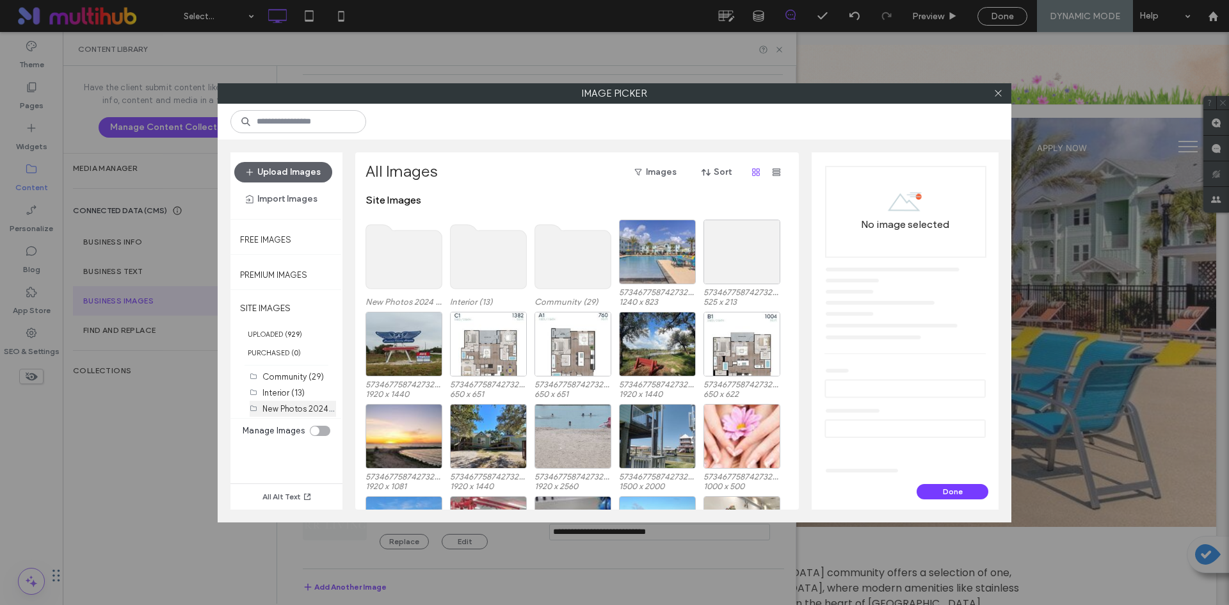
click at [296, 403] on label "New Photos 2024 (15)" at bounding box center [303, 408] width 82 height 12
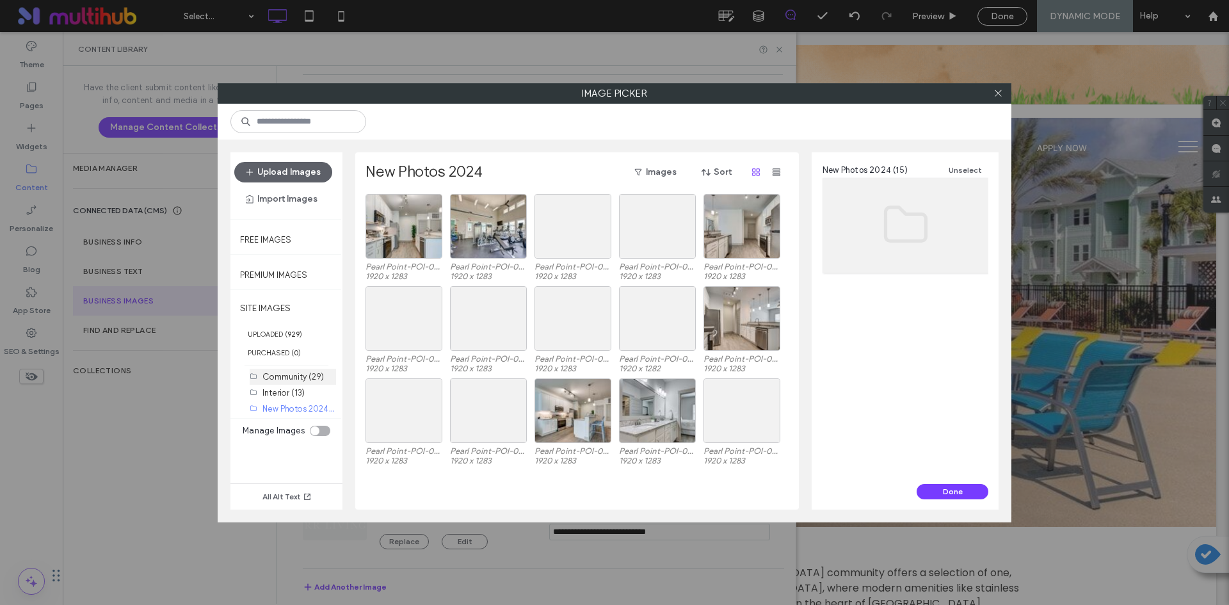
click at [296, 378] on label "Community (29)" at bounding box center [292, 377] width 61 height 10
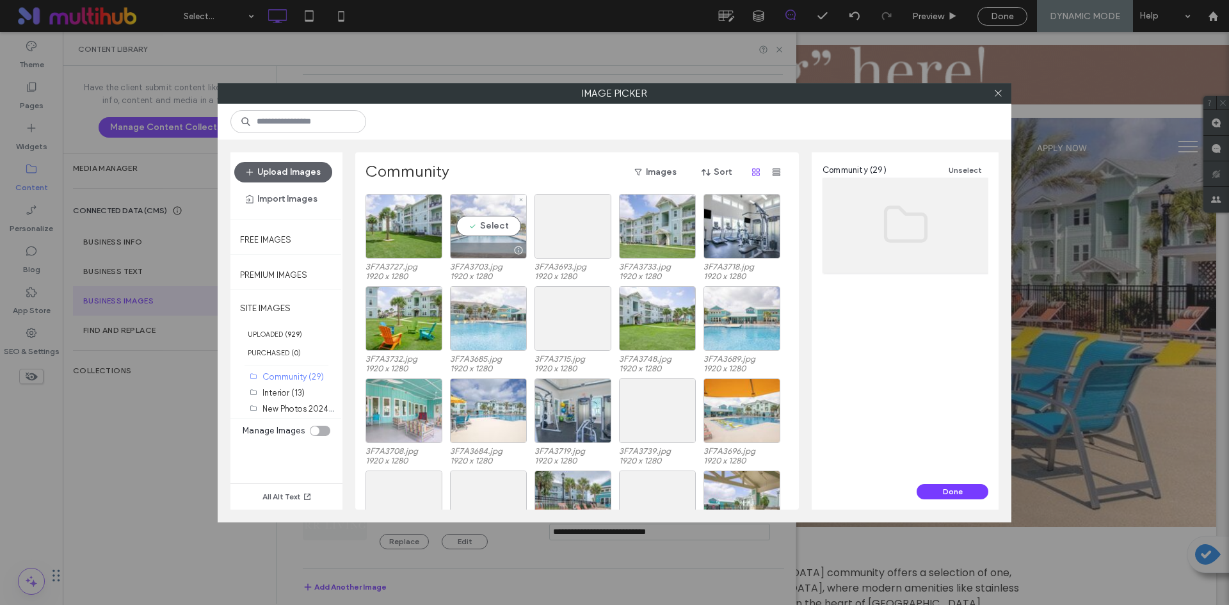
click at [487, 235] on div "Select" at bounding box center [488, 226] width 77 height 65
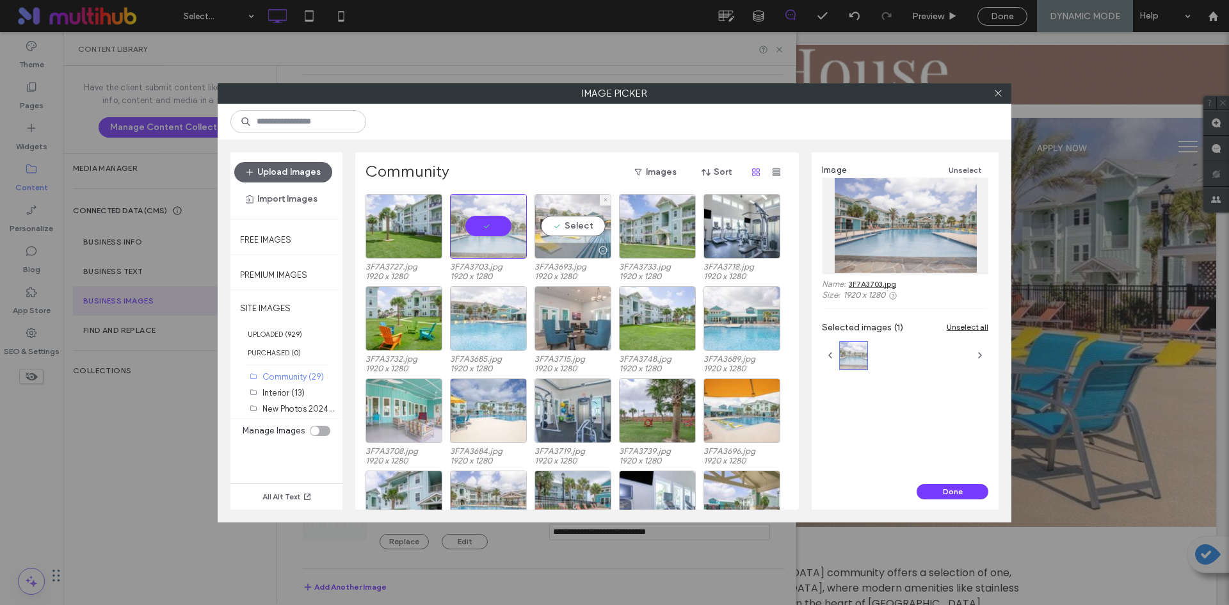
click at [572, 220] on div "Select" at bounding box center [573, 226] width 77 height 65
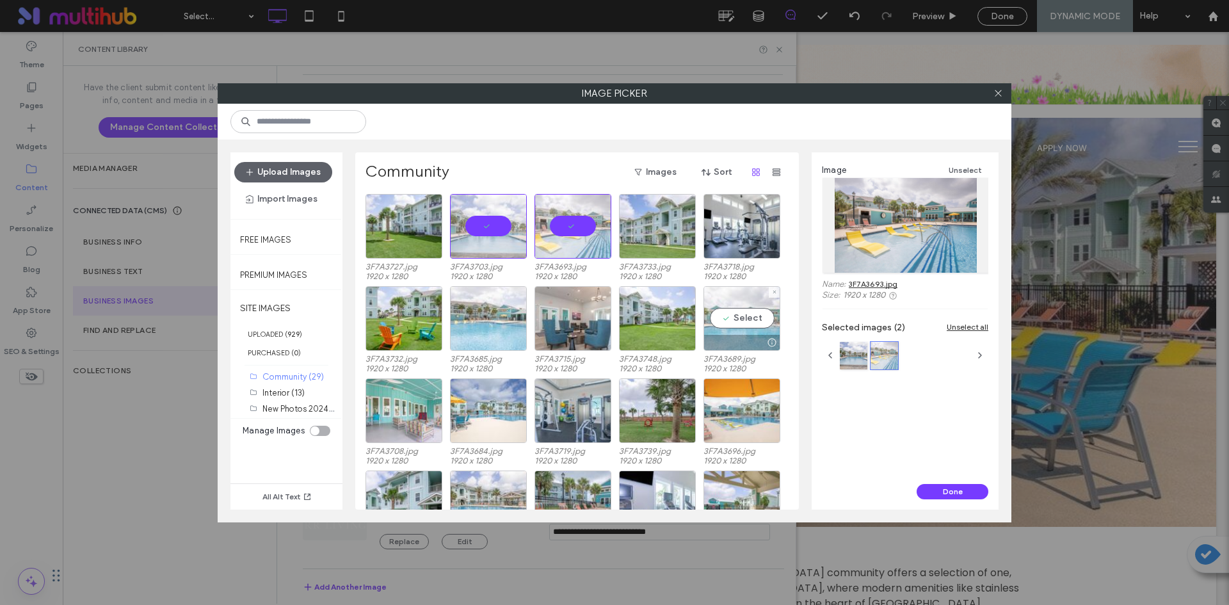
click at [739, 319] on div "Select" at bounding box center [742, 318] width 77 height 65
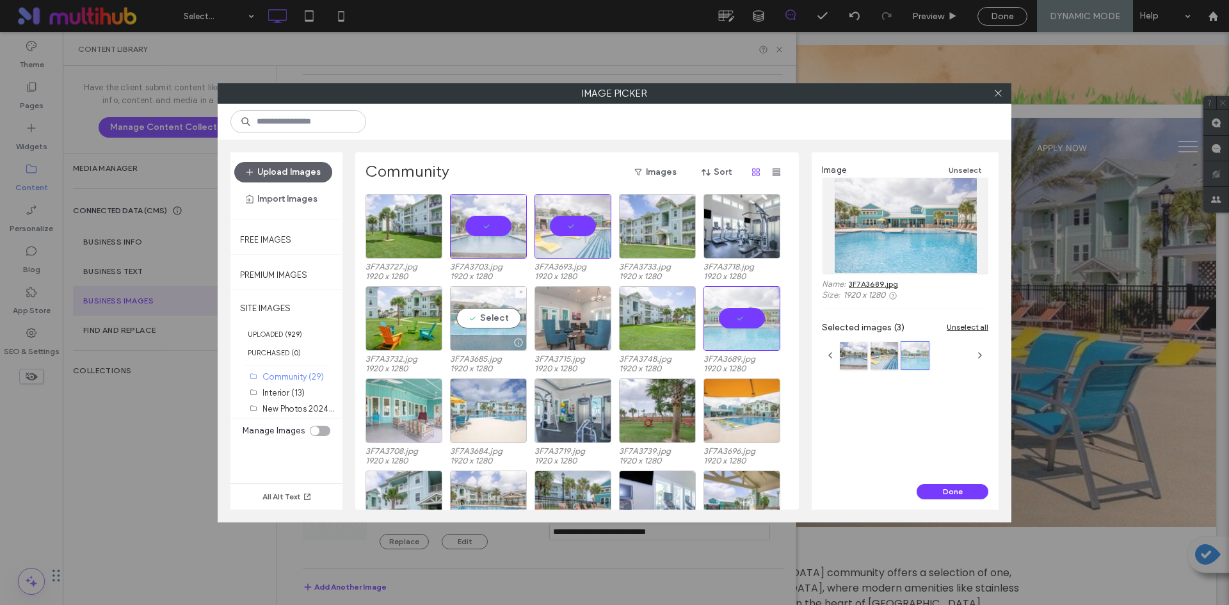
click at [499, 326] on div "Select" at bounding box center [488, 318] width 77 height 65
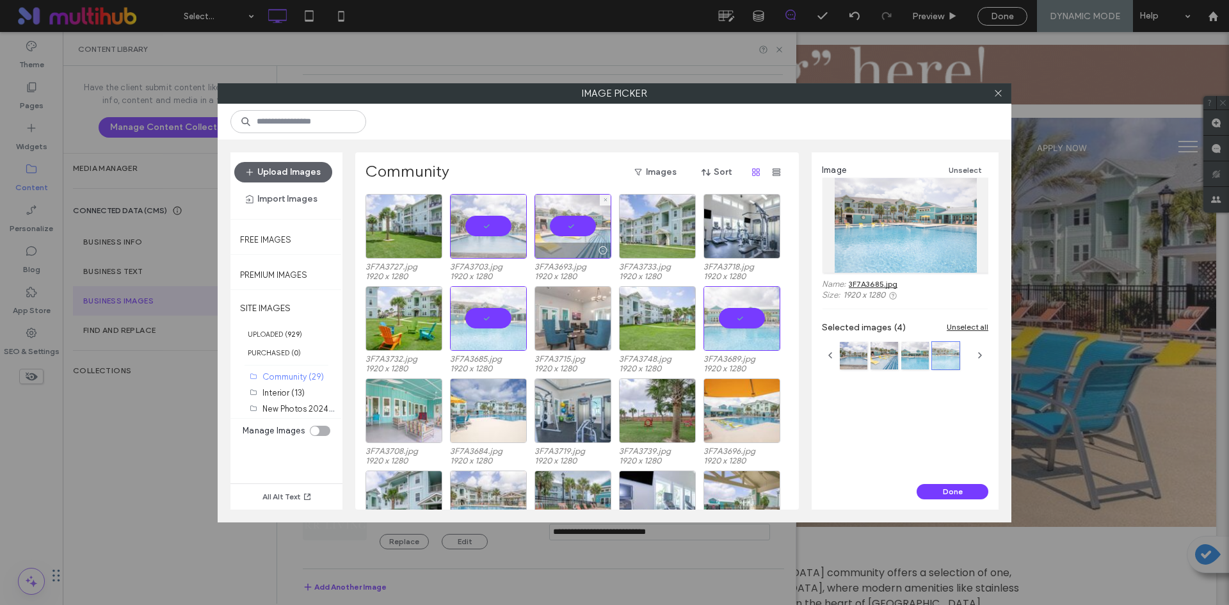
click at [577, 239] on div at bounding box center [573, 226] width 77 height 65
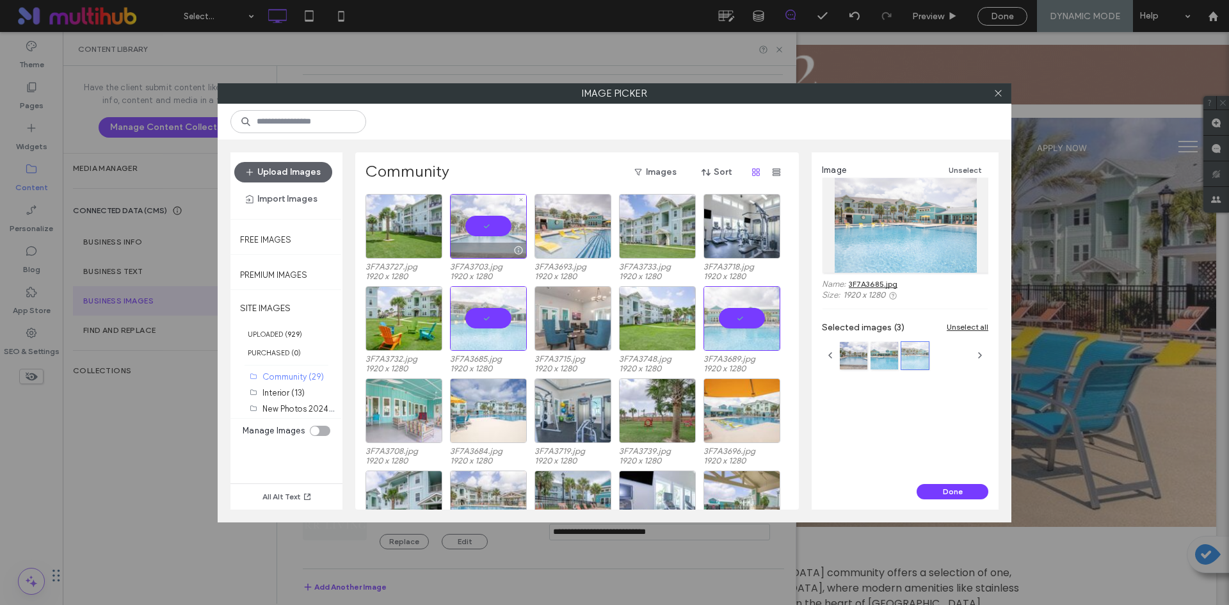
click at [516, 234] on div at bounding box center [488, 226] width 77 height 65
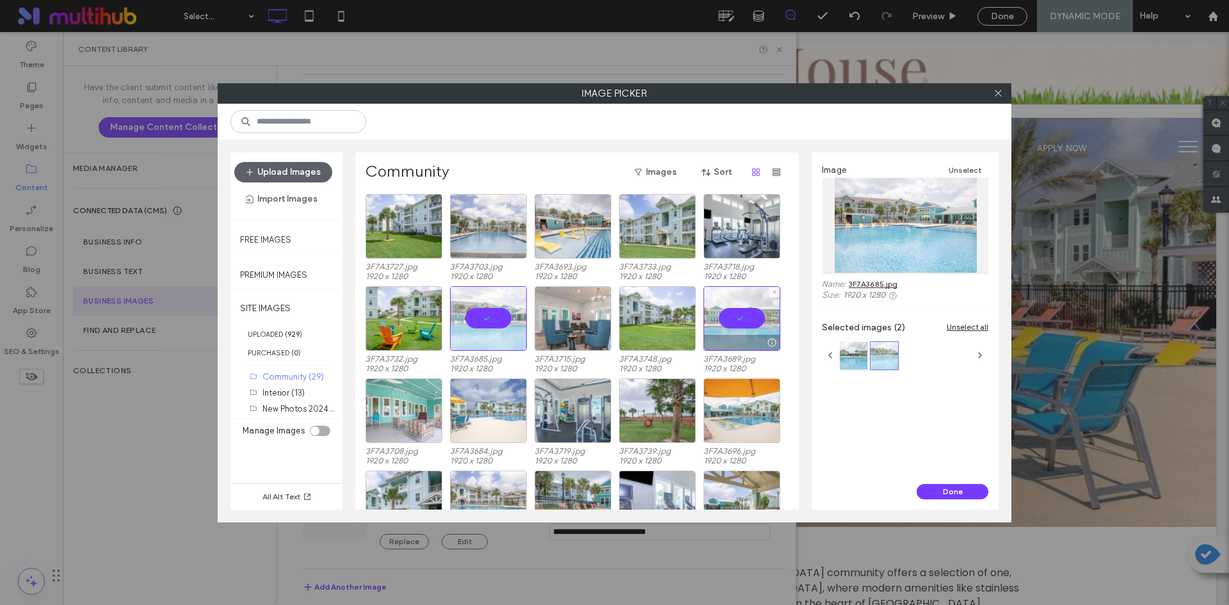
click at [737, 316] on div at bounding box center [742, 318] width 77 height 65
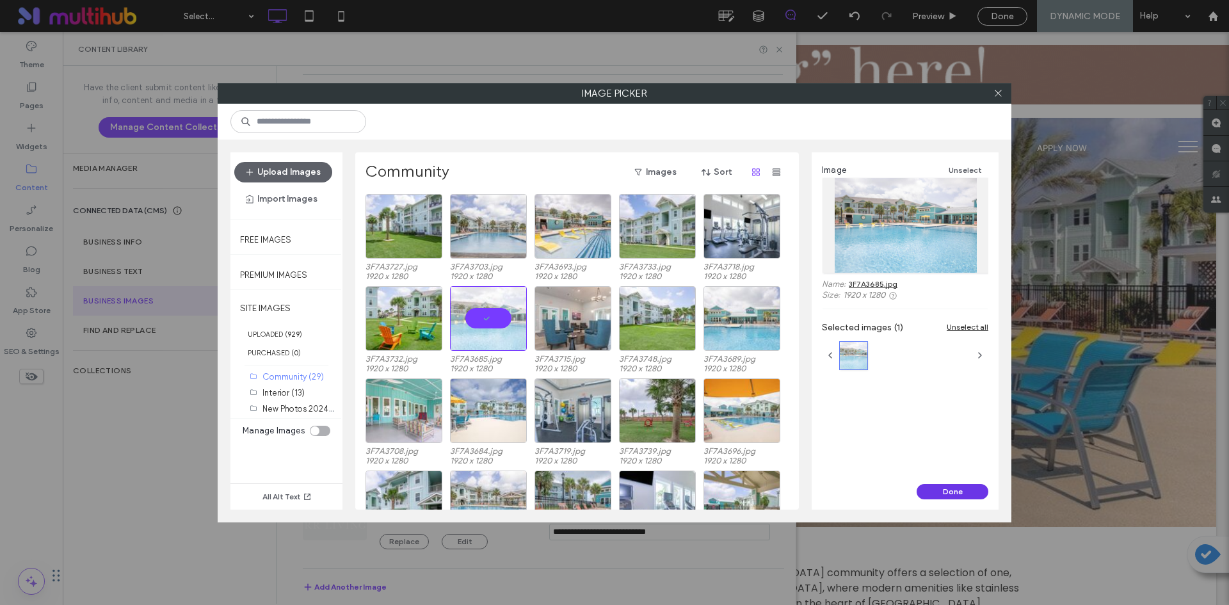
click at [937, 492] on button "Done" at bounding box center [953, 491] width 72 height 15
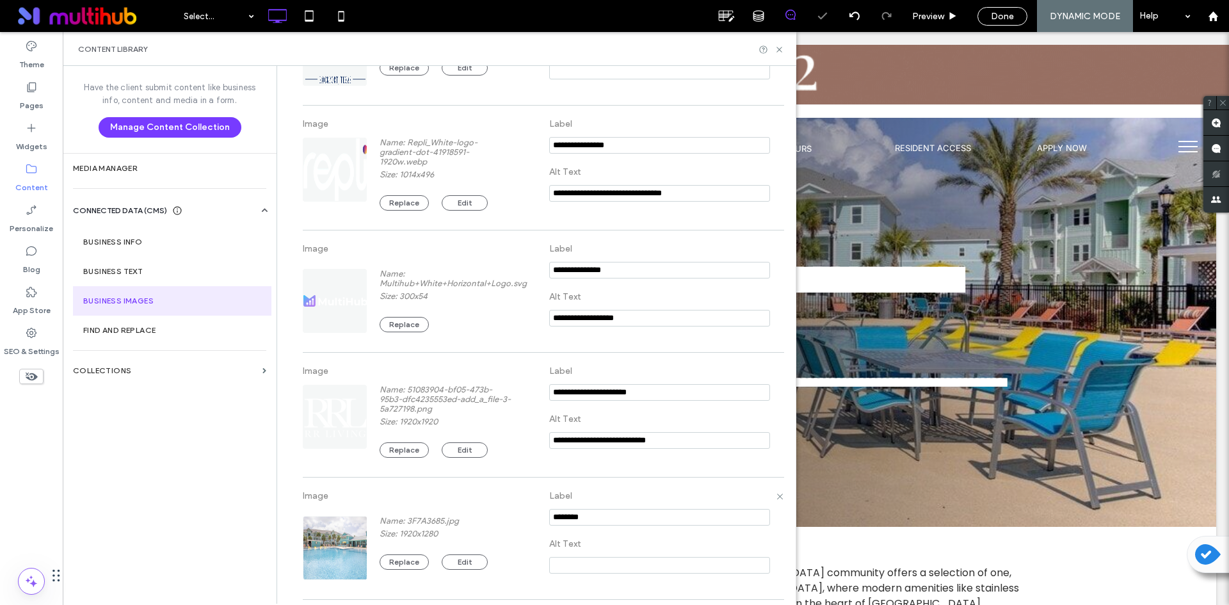
scroll to position [268, 0]
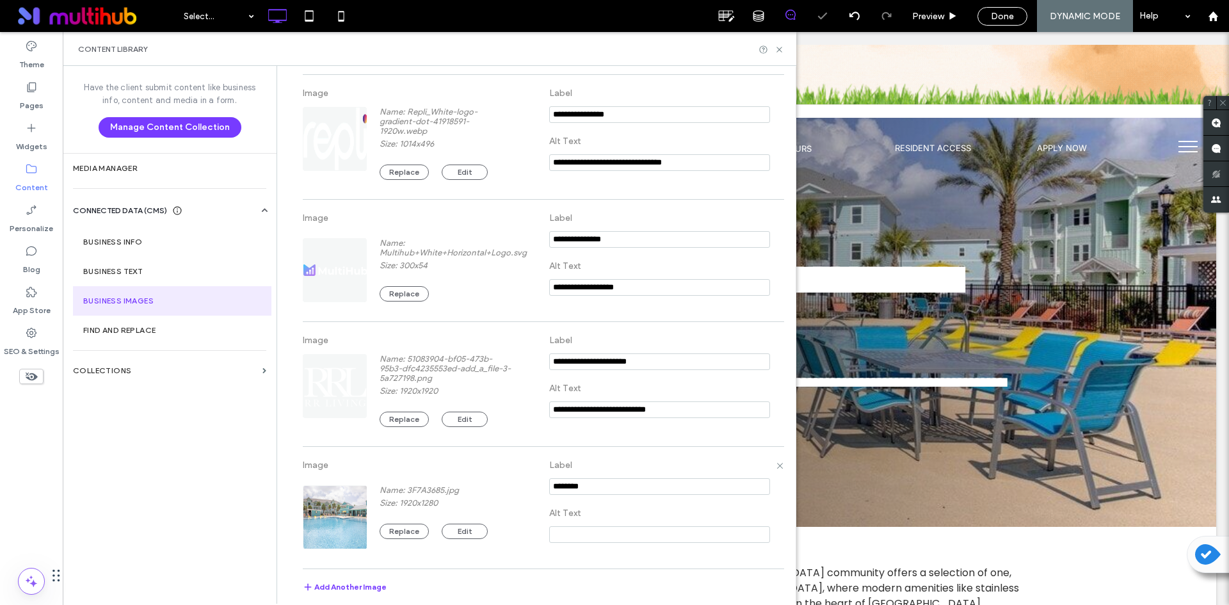
drag, startPoint x: 613, startPoint y: 489, endPoint x: 465, endPoint y: 488, distance: 148.5
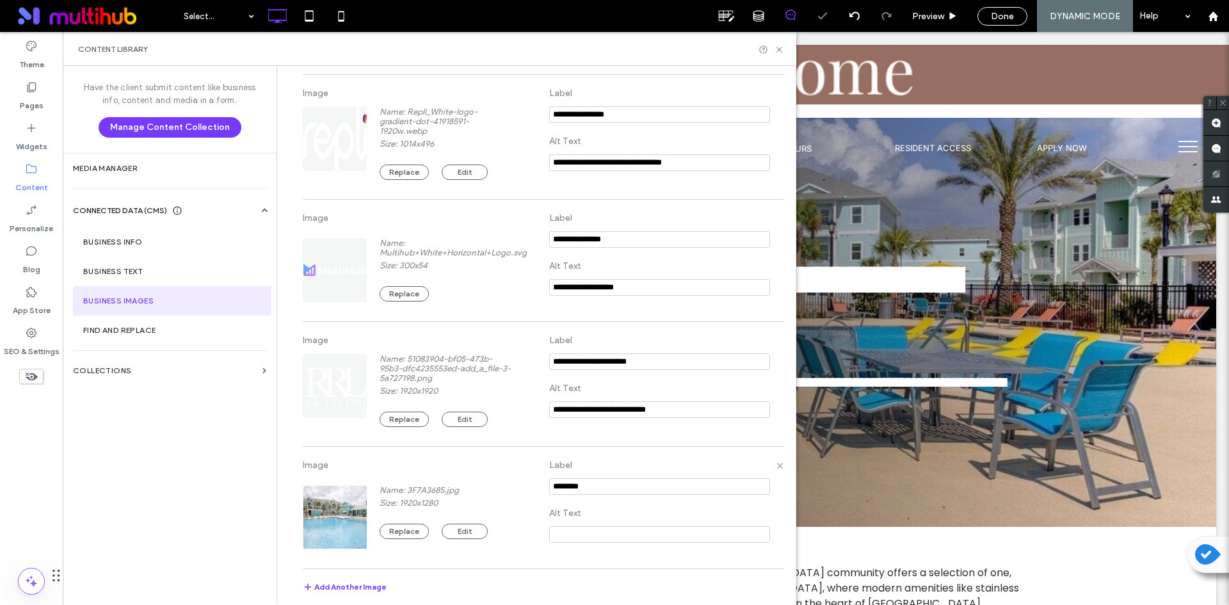
click at [465, 488] on div "Image Name: 3F7A3685.jpg Size: 1920x1280 Replace Edit Label Alt Text" at bounding box center [543, 507] width 480 height 109
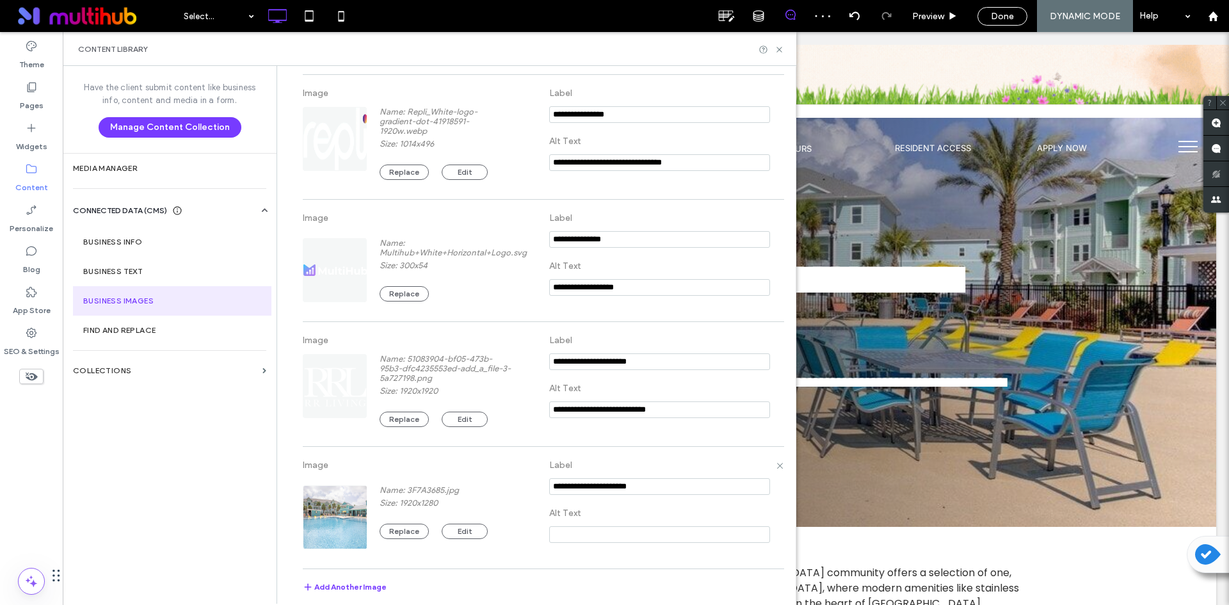
type input "**********"
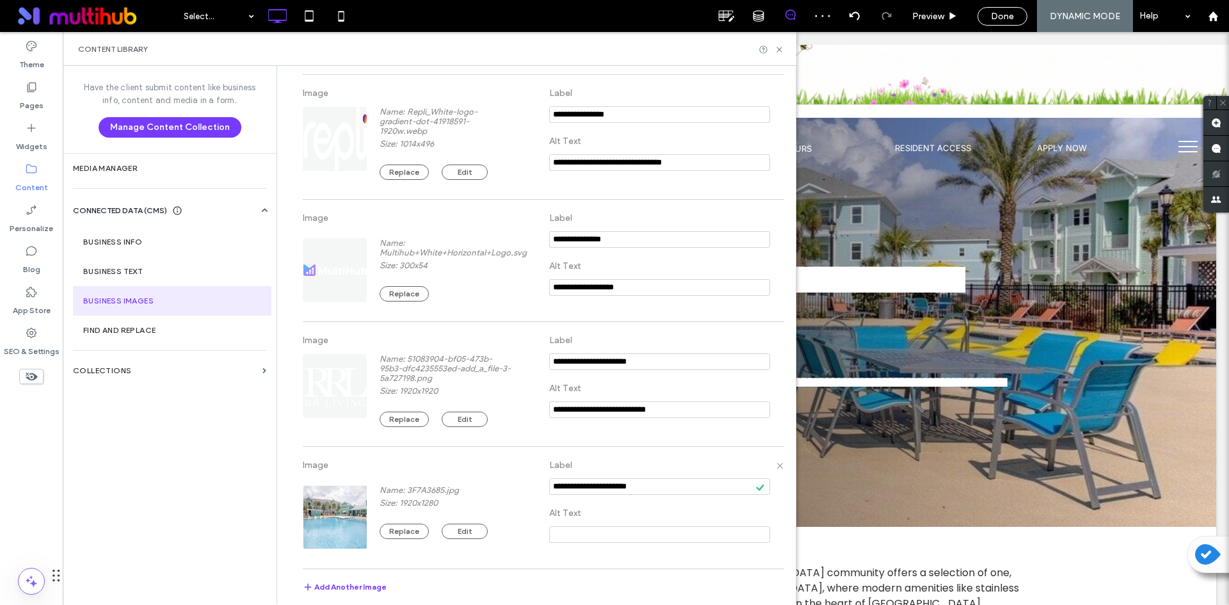
click at [590, 462] on label "Label" at bounding box center [659, 465] width 221 height 24
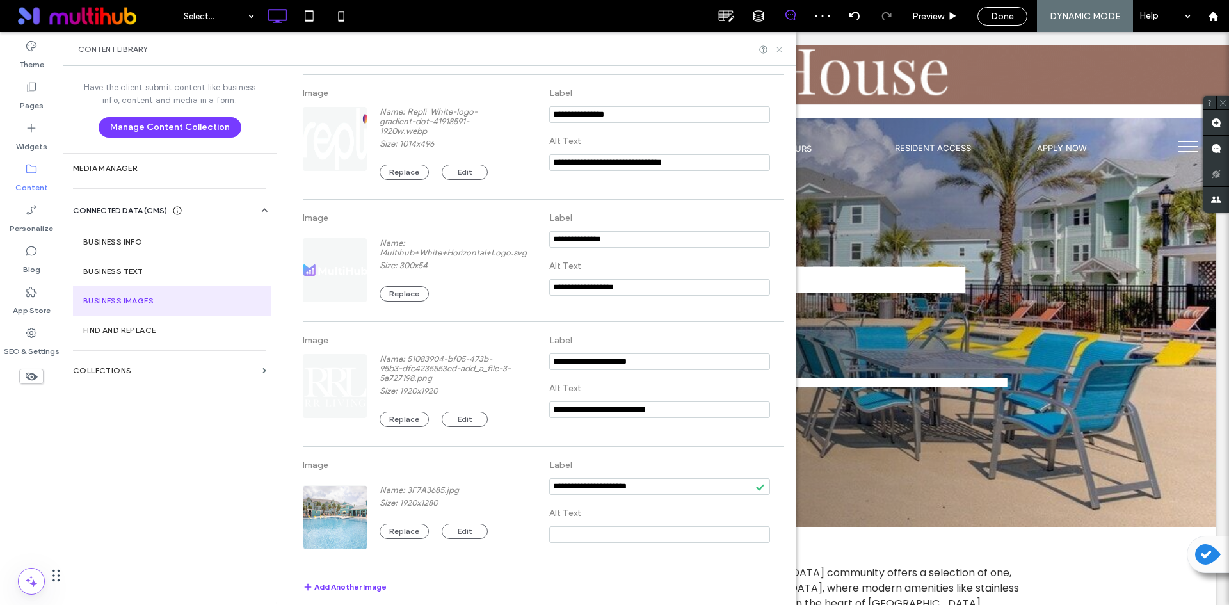
click at [778, 47] on use at bounding box center [778, 49] width 5 height 5
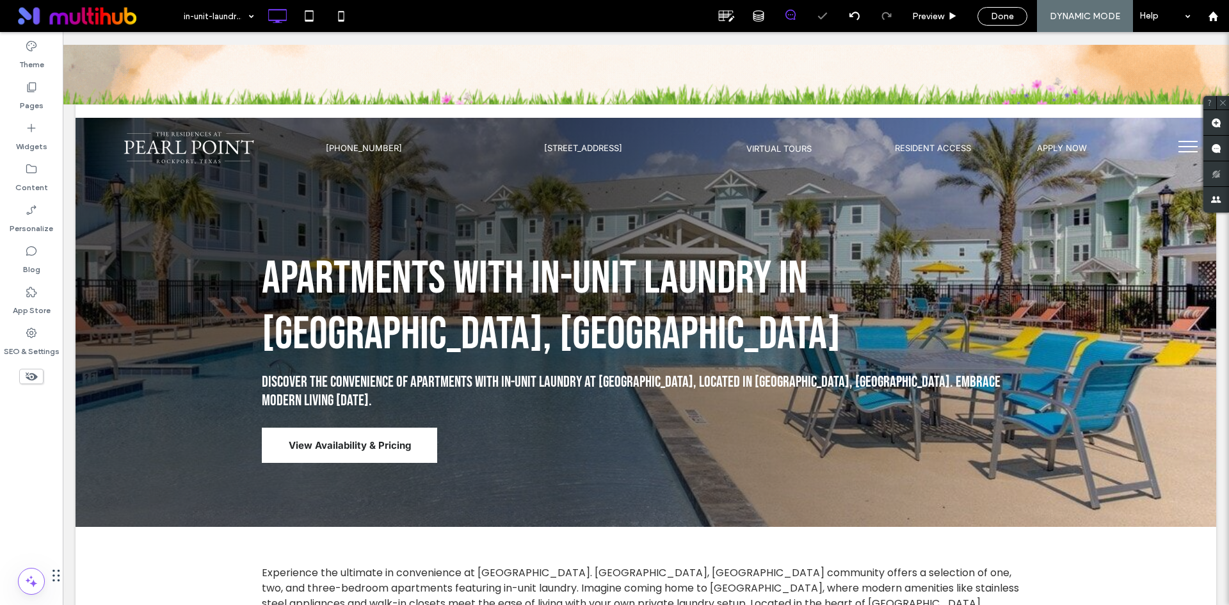
scroll to position [0, 0]
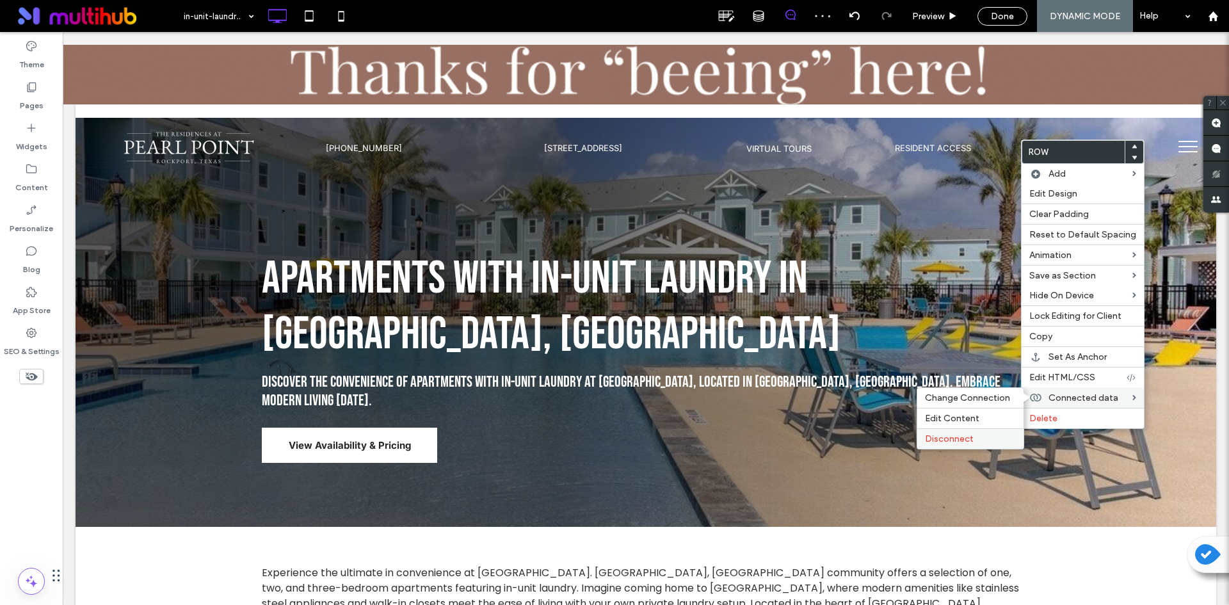
click at [978, 437] on label "Disconnect" at bounding box center [970, 438] width 91 height 11
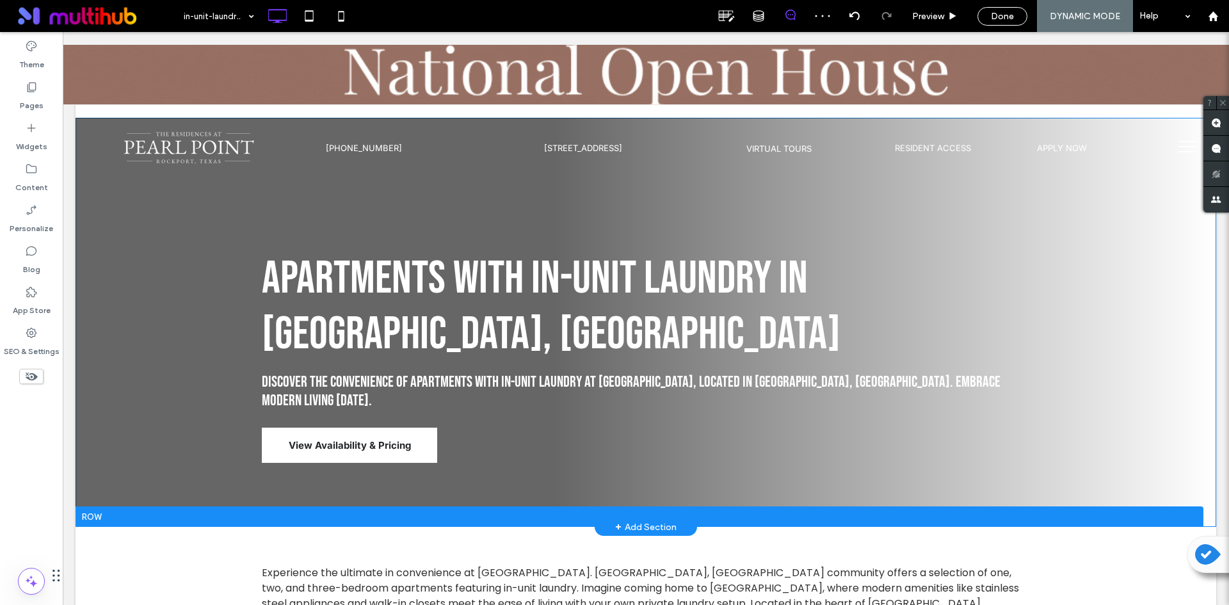
click at [983, 429] on div "Apartments with In-Unit Laundry in [GEOGRAPHIC_DATA], [GEOGRAPHIC_DATA] Discove…" at bounding box center [646, 322] width 1141 height 409
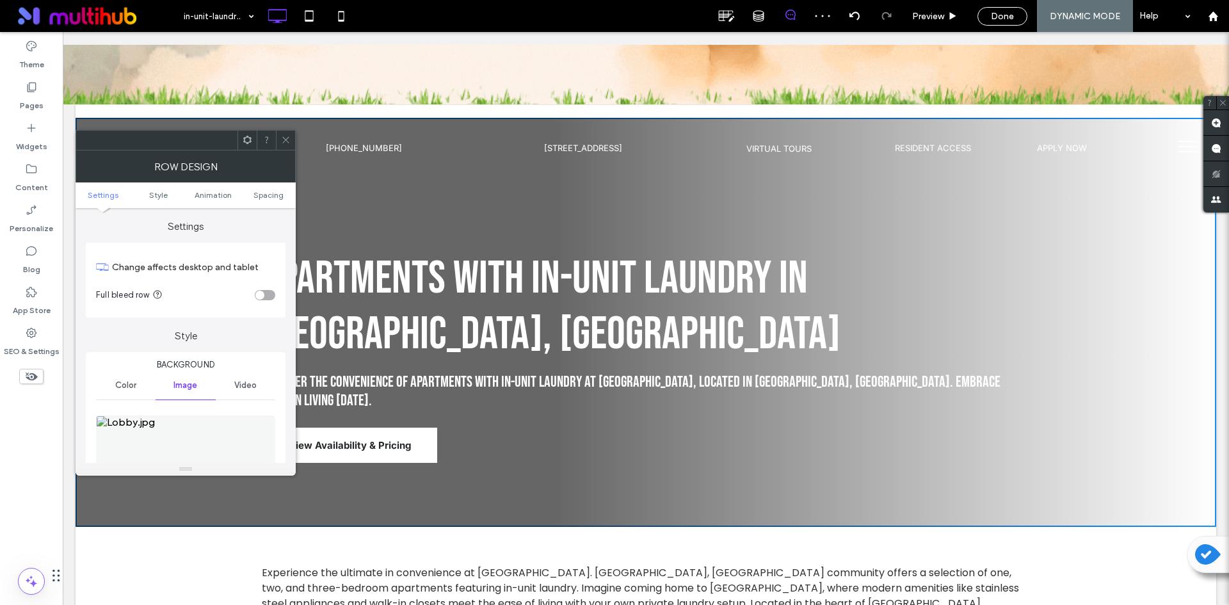
click at [190, 437] on img at bounding box center [185, 459] width 179 height 88
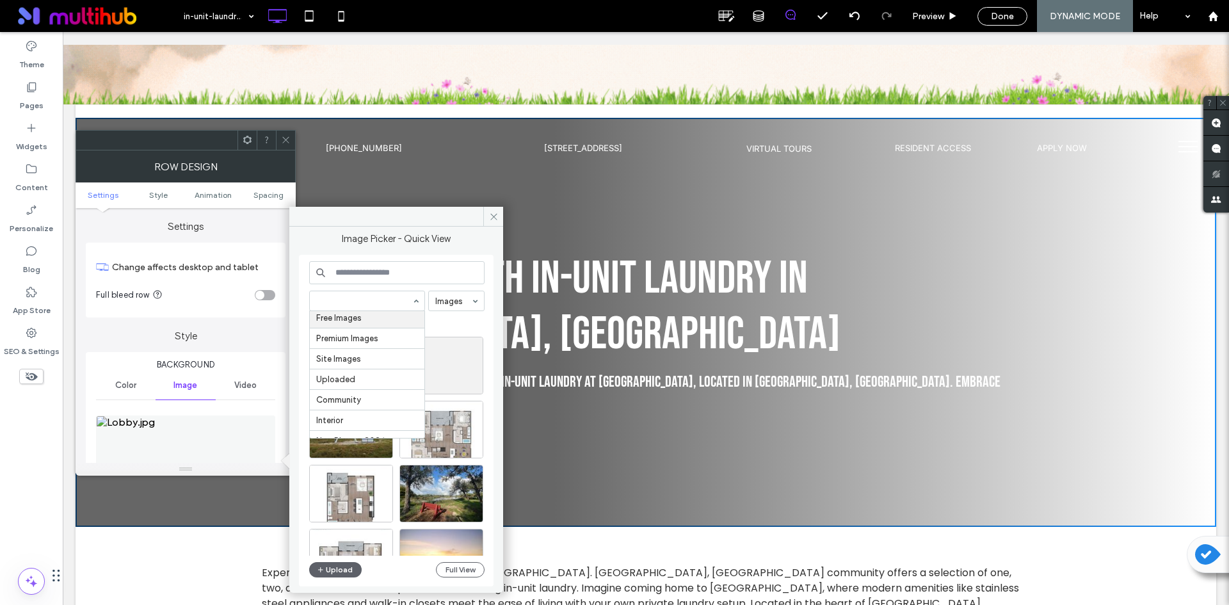
scroll to position [36, 0]
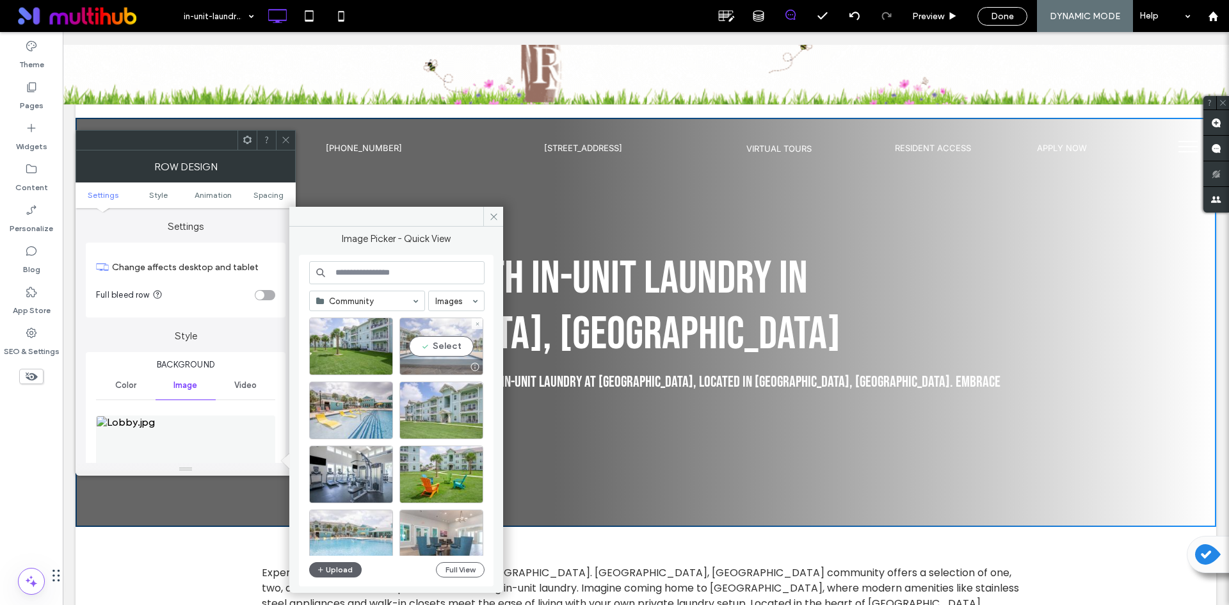
click at [449, 358] on div "Select" at bounding box center [441, 347] width 84 height 58
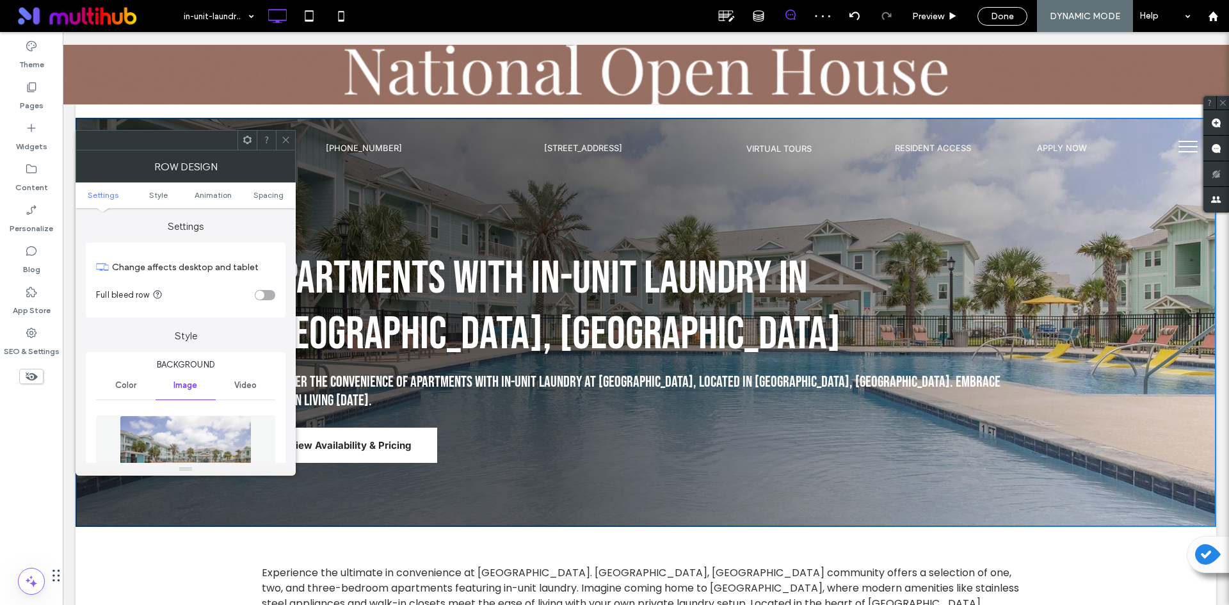
click at [282, 142] on icon at bounding box center [286, 140] width 10 height 10
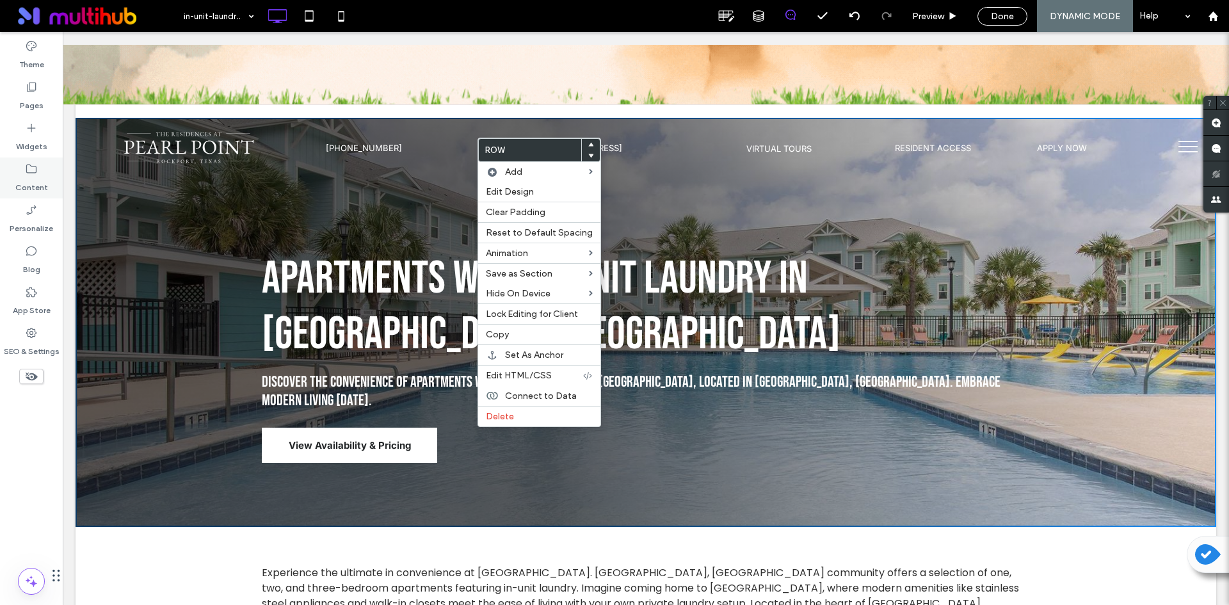
click at [40, 177] on label "Content" at bounding box center [31, 184] width 33 height 18
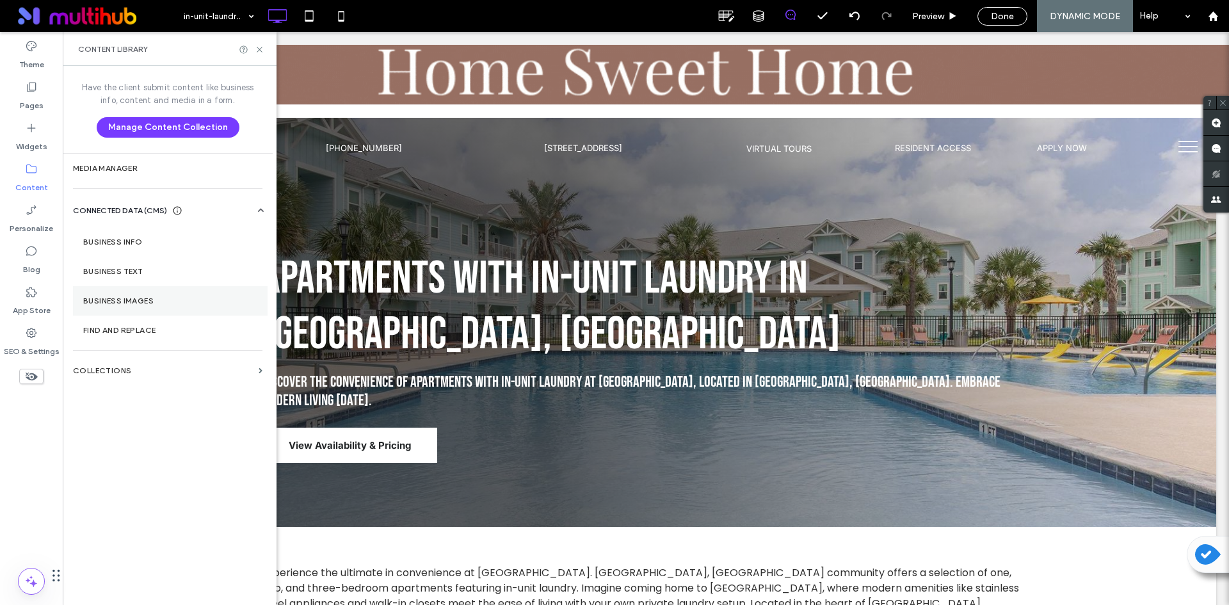
click at [172, 305] on label "Business Images" at bounding box center [170, 300] width 174 height 9
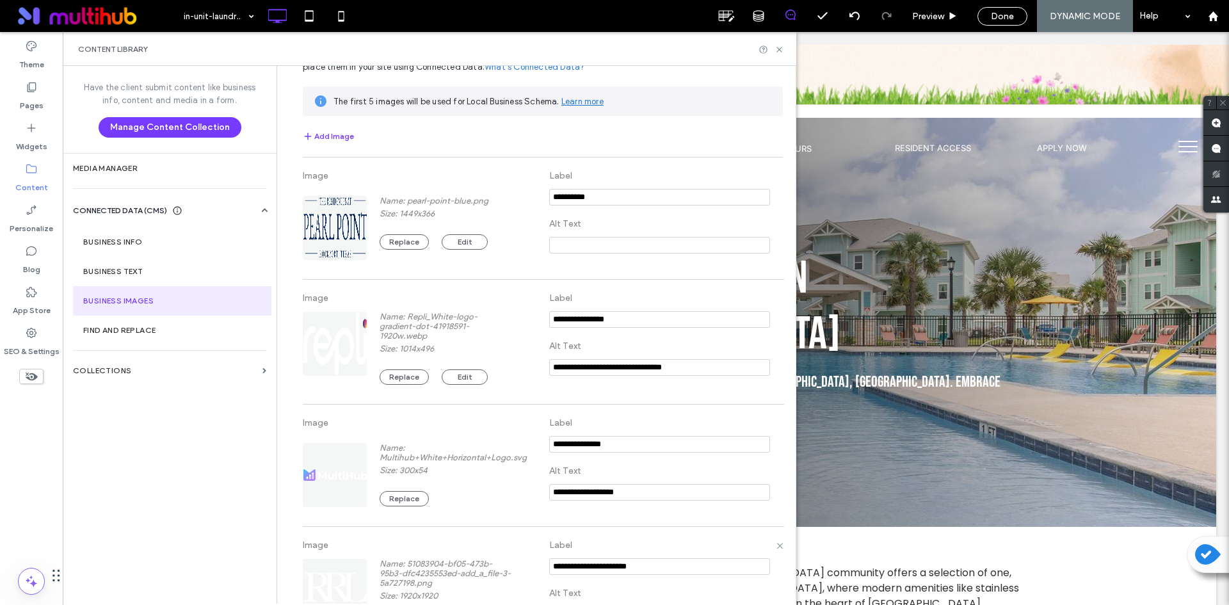
scroll to position [256, 0]
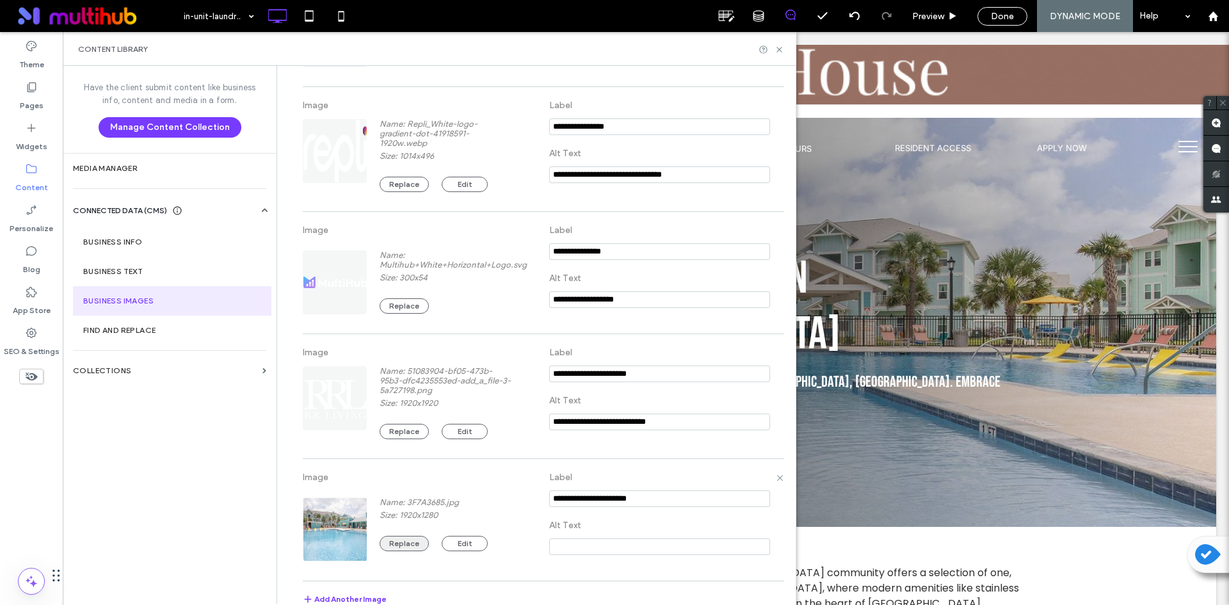
click at [404, 541] on button "Replace" at bounding box center [404, 543] width 49 height 15
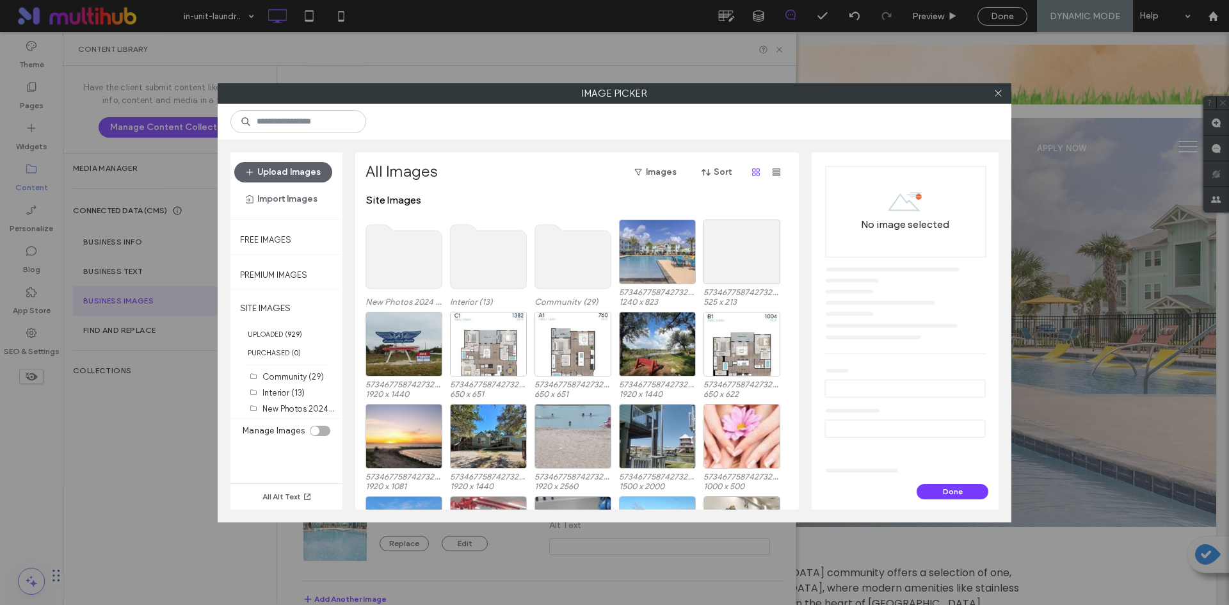
click at [562, 259] on use at bounding box center [573, 257] width 76 height 64
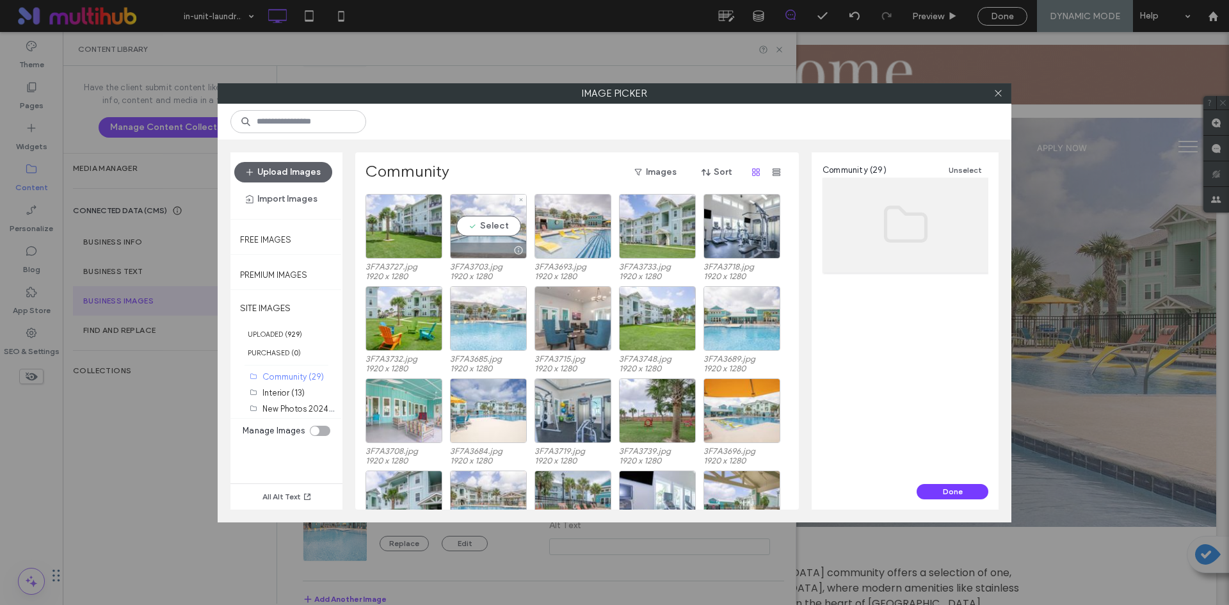
click at [492, 229] on div "Select" at bounding box center [488, 226] width 77 height 65
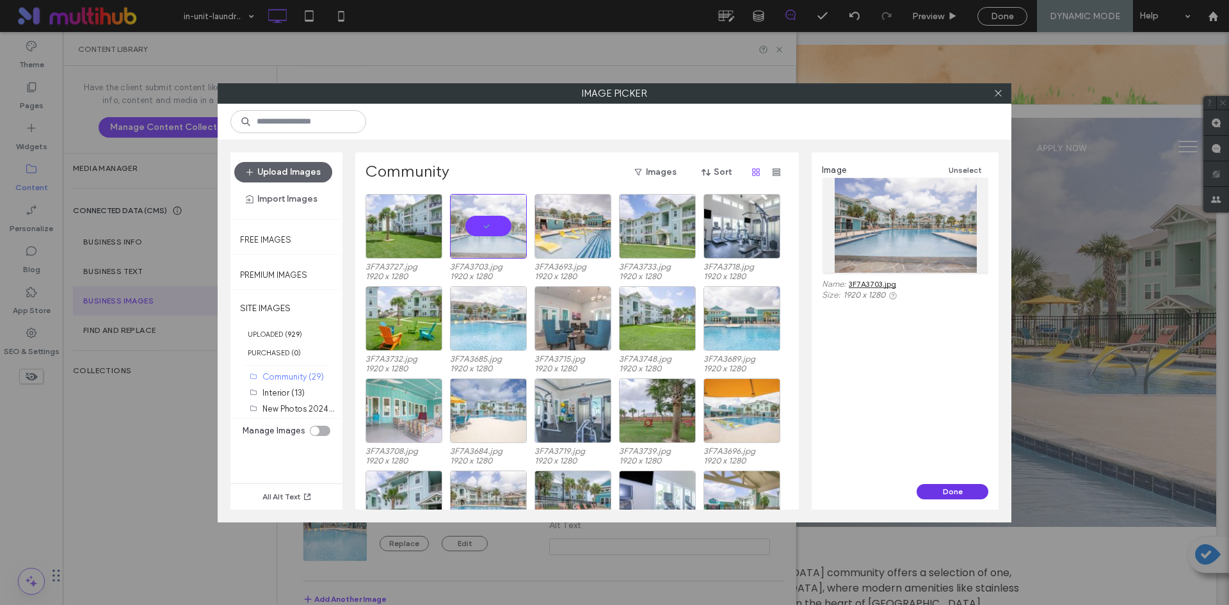
click at [956, 495] on button "Done" at bounding box center [953, 491] width 72 height 15
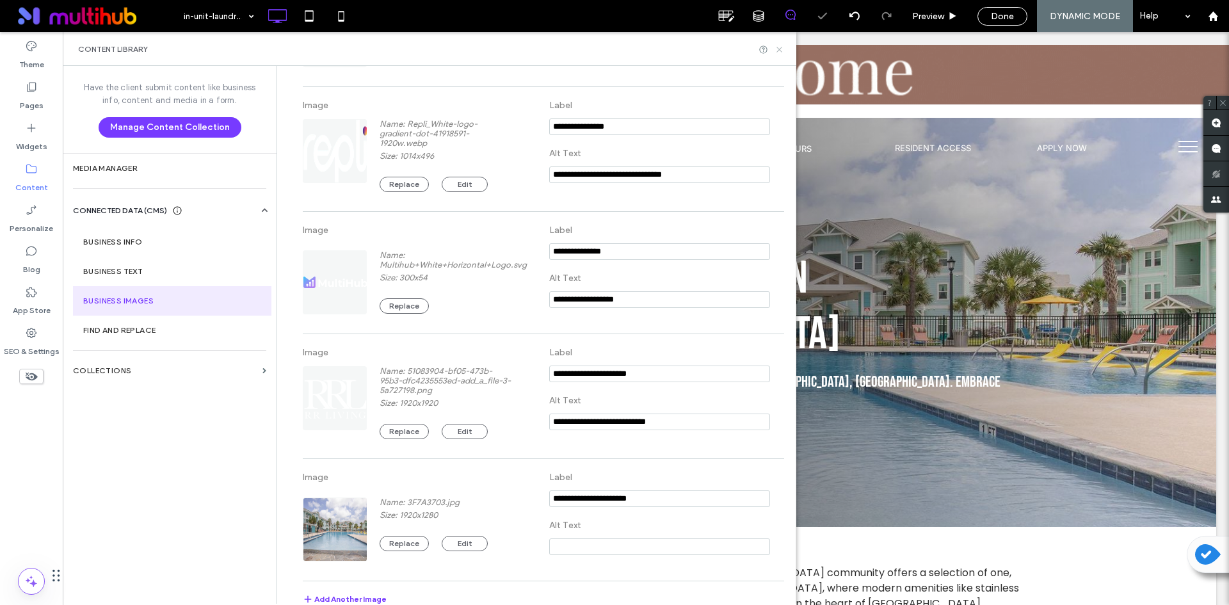
click at [781, 46] on icon at bounding box center [780, 50] width 10 height 10
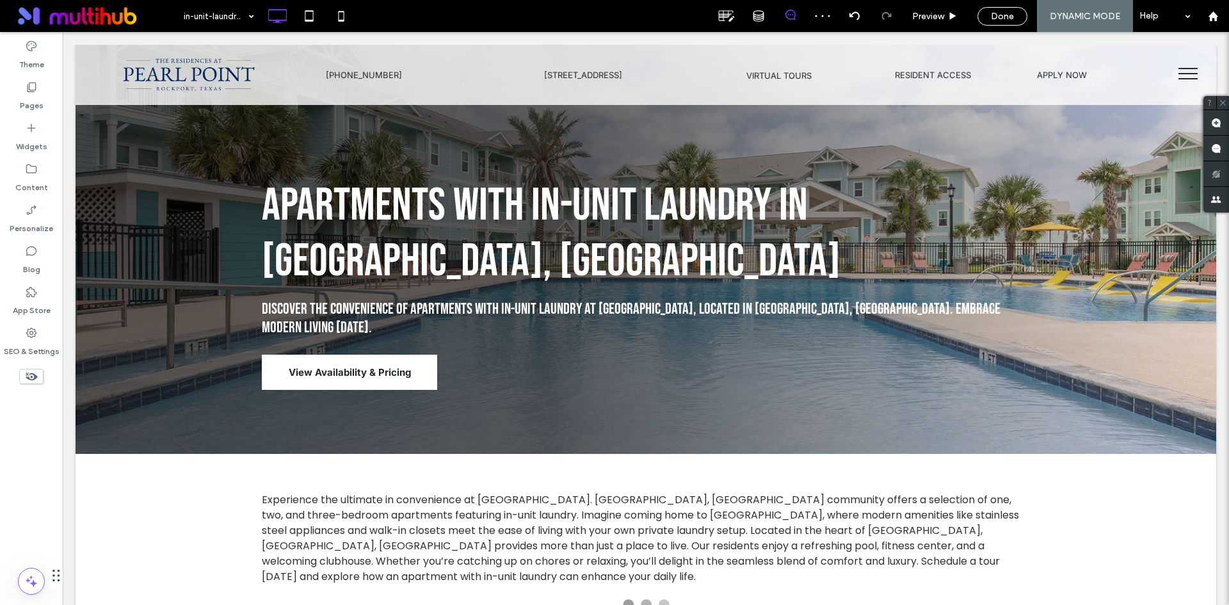
scroll to position [0, 0]
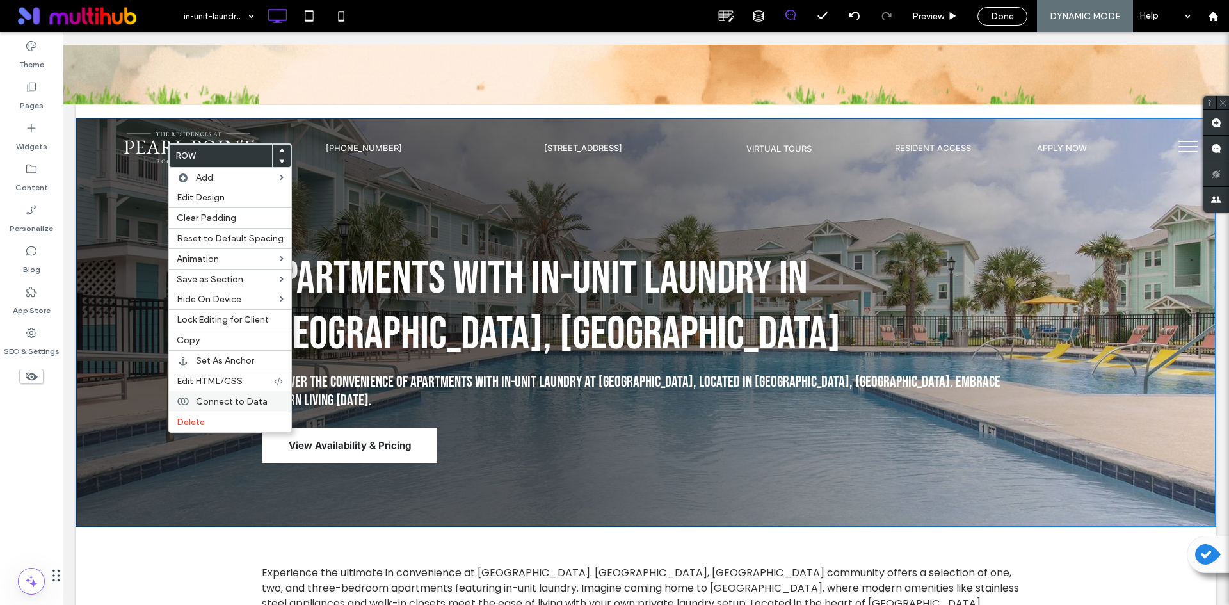
click at [220, 403] on span "Connect to Data" at bounding box center [232, 401] width 72 height 11
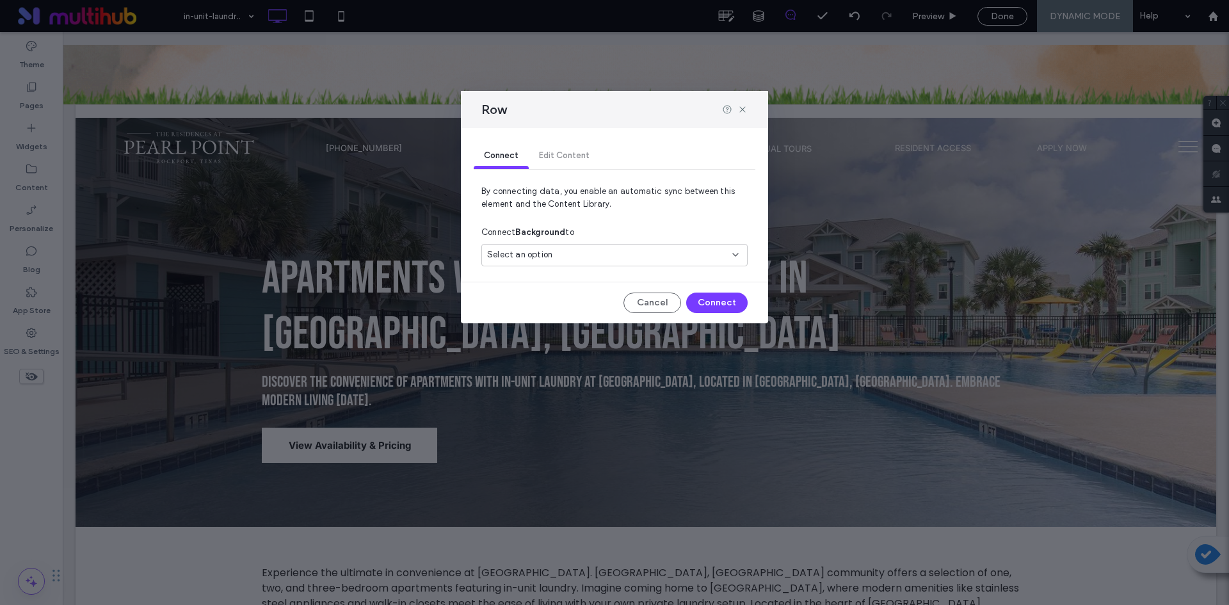
click at [620, 262] on div "Select an option" at bounding box center [614, 255] width 266 height 22
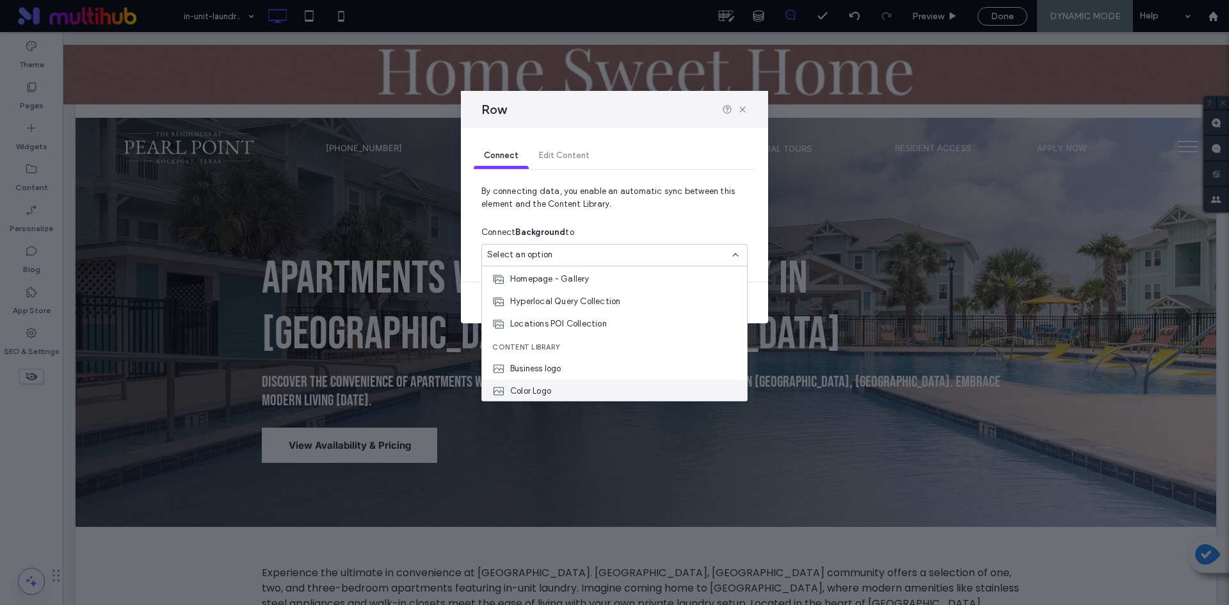
scroll to position [202, 0]
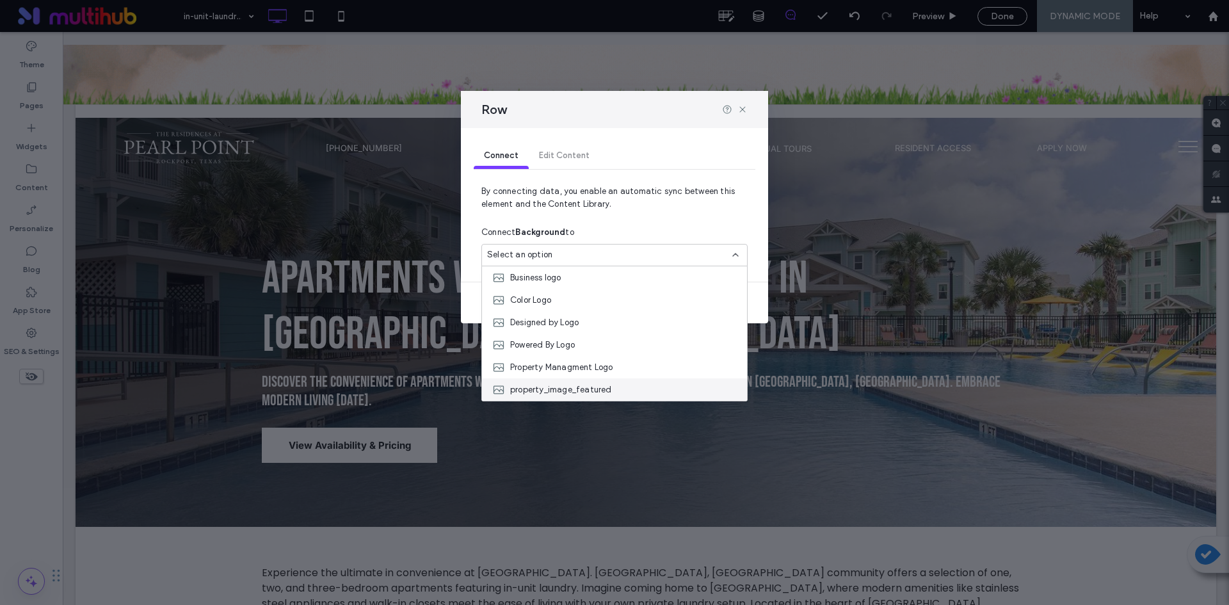
click at [629, 387] on div "property_image_featured" at bounding box center [614, 389] width 265 height 22
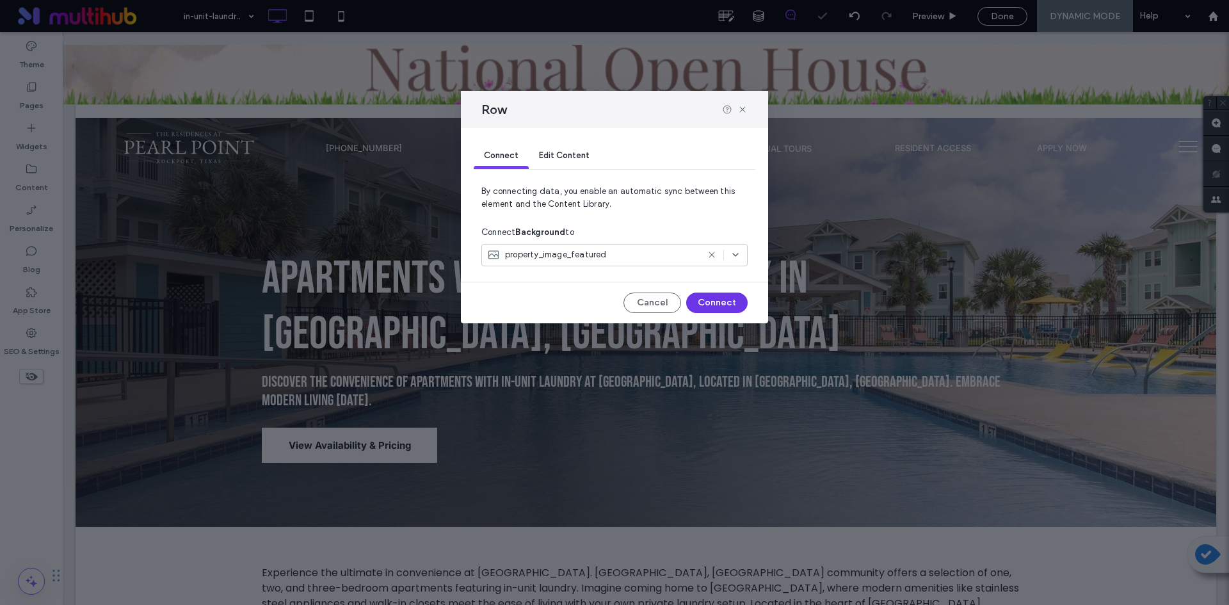
click at [707, 302] on button "Connect" at bounding box center [716, 303] width 61 height 20
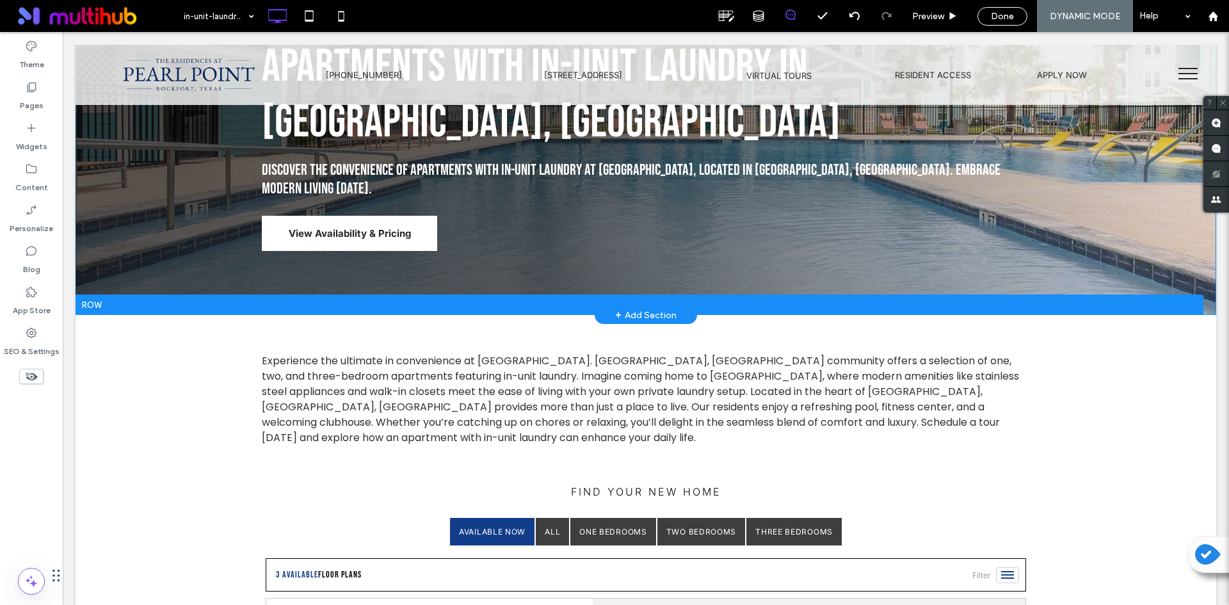
scroll to position [0, 0]
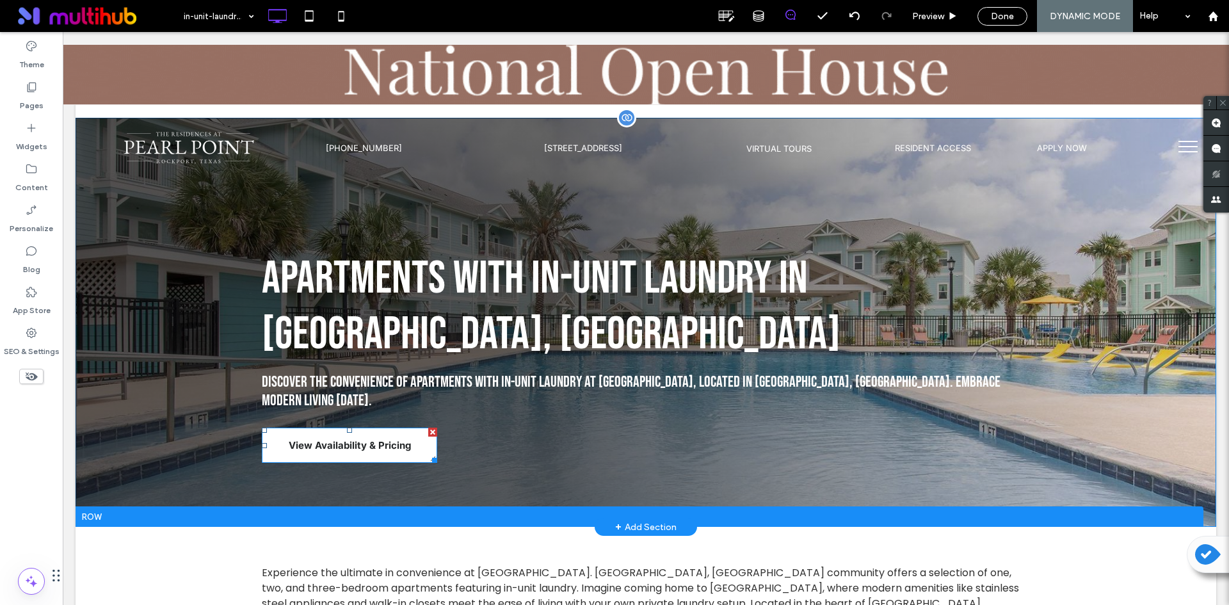
click at [389, 433] on span "View Availability & Pricing" at bounding box center [350, 445] width 122 height 25
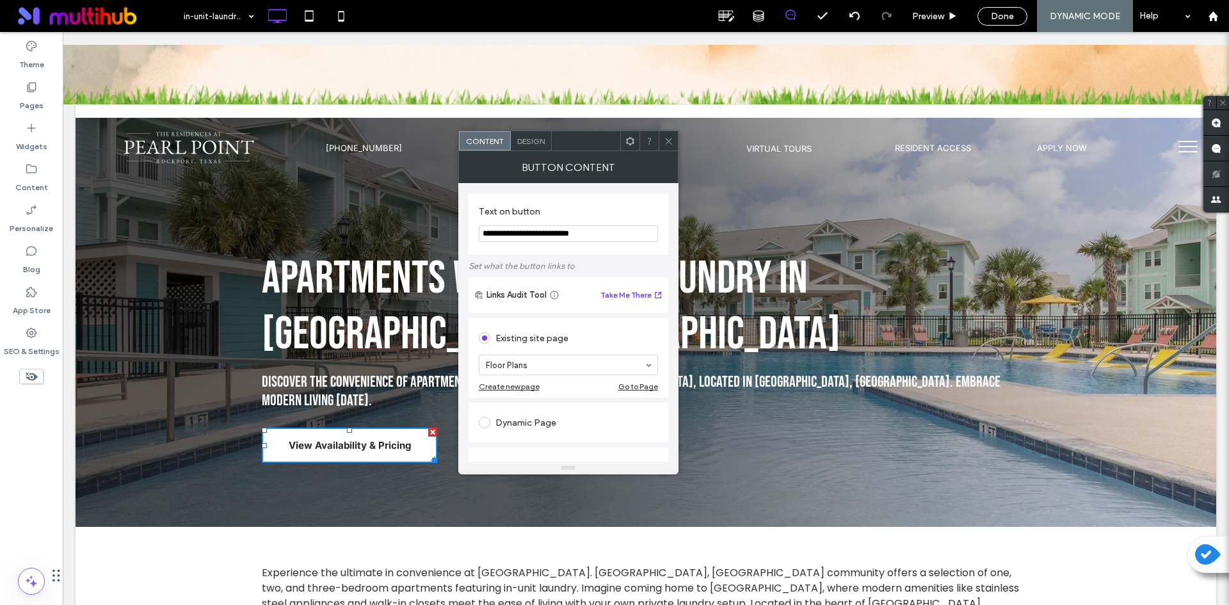
click at [666, 143] on use at bounding box center [668, 141] width 6 height 6
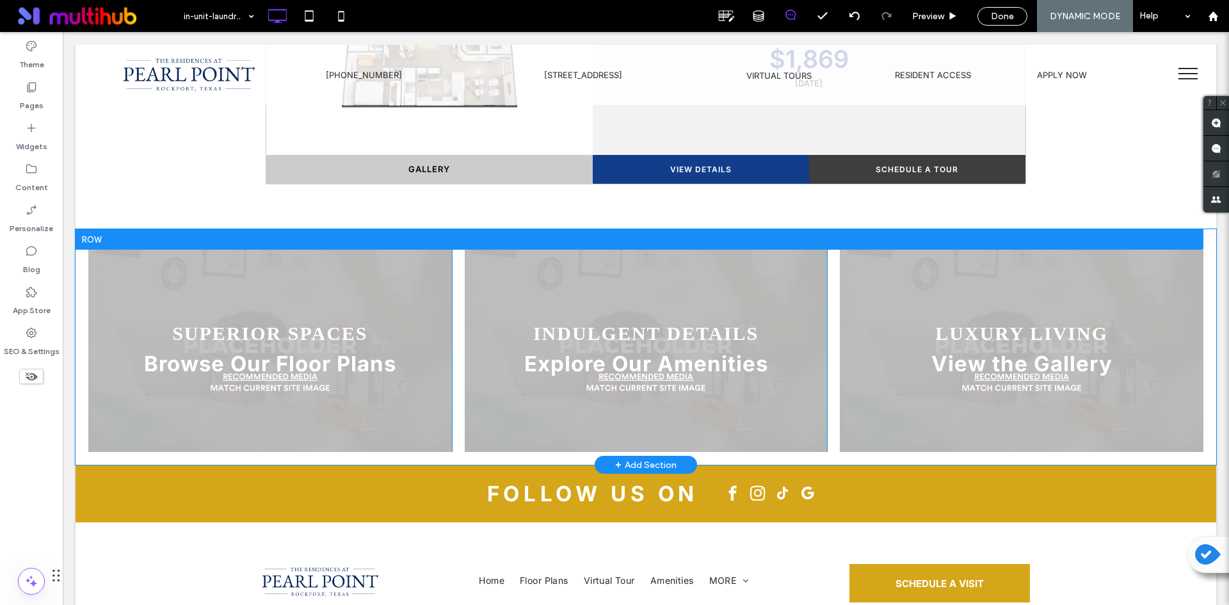
scroll to position [1283, 0]
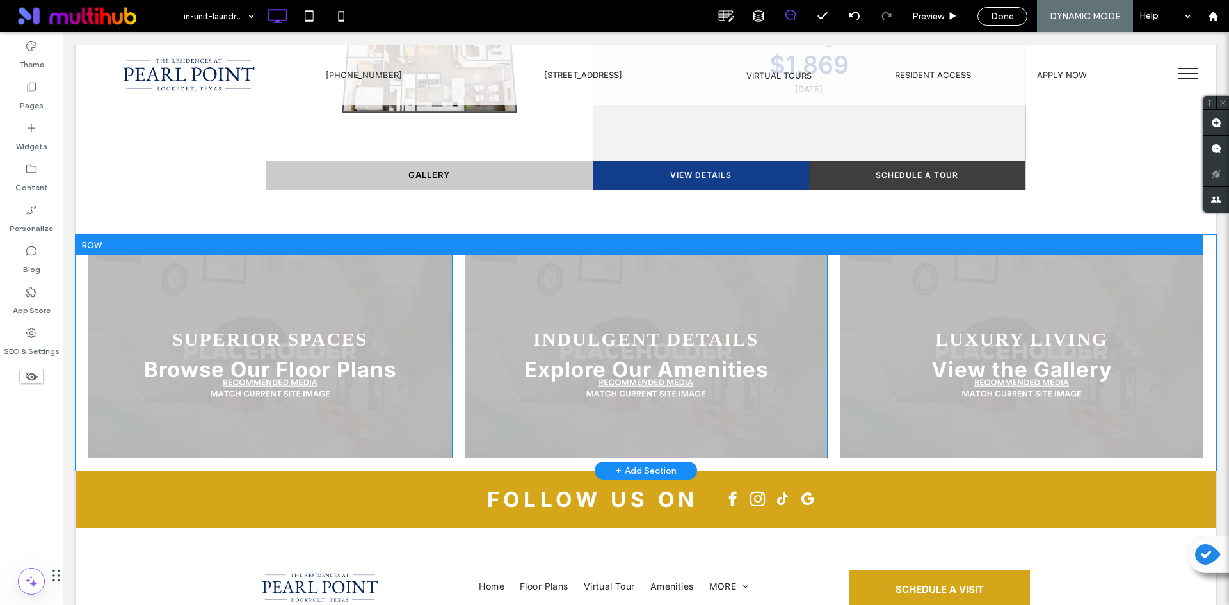
click at [437, 248] on div "SUPERIOR SPACES Browse Our Floor Plans Click To Paste" at bounding box center [270, 353] width 364 height 210
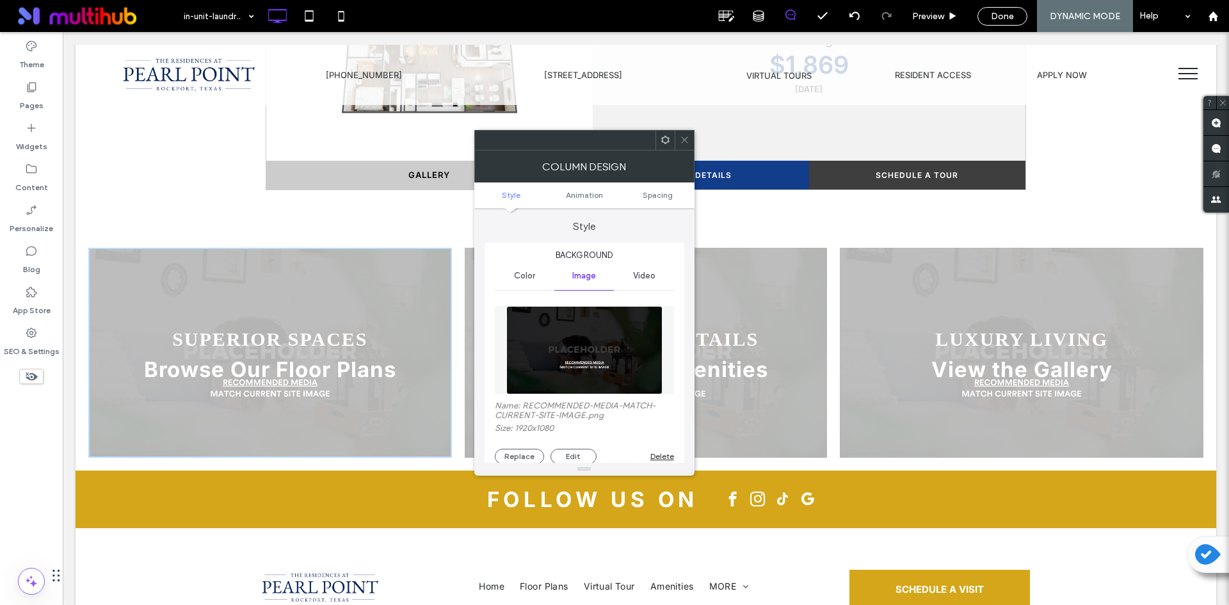
click at [636, 355] on img at bounding box center [584, 350] width 156 height 88
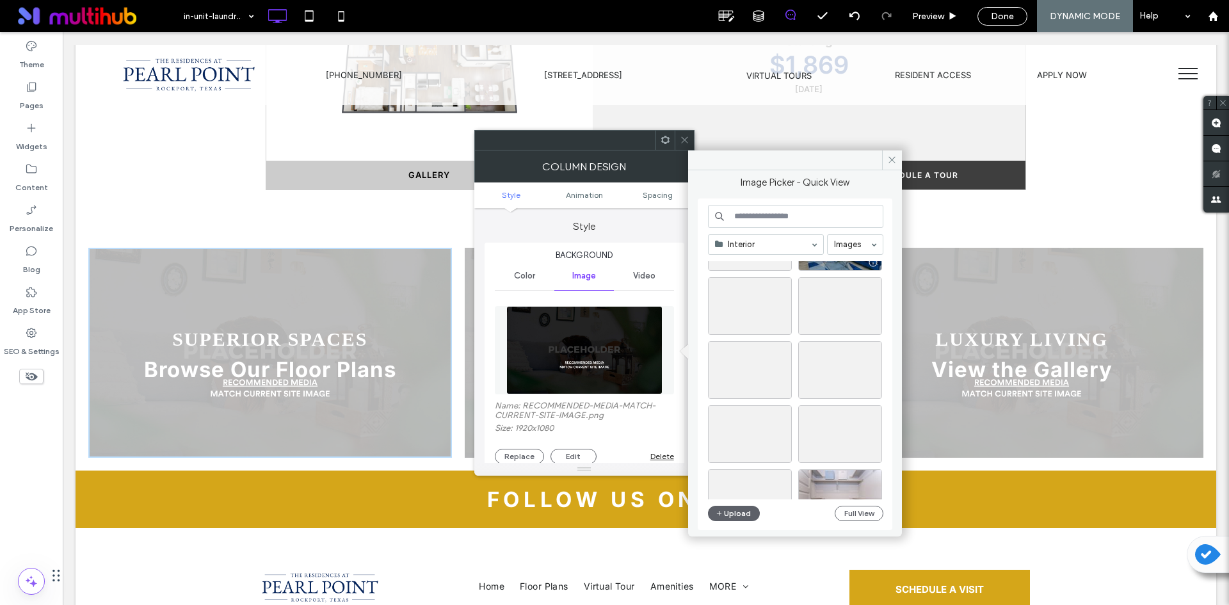
scroll to position [128, 0]
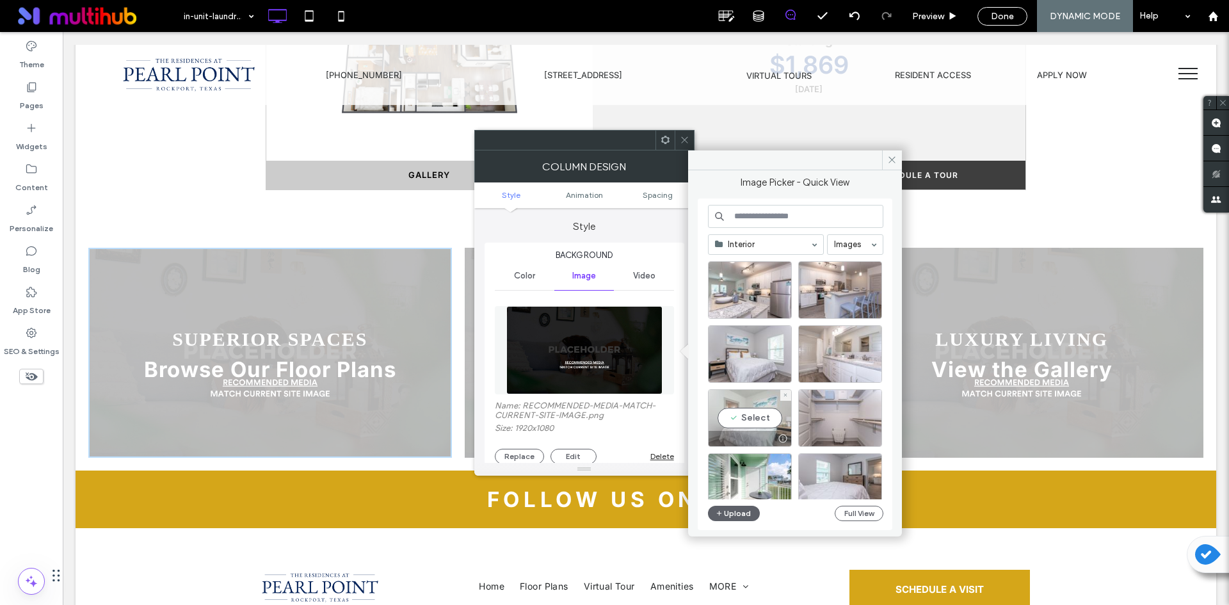
click at [768, 419] on div "Select" at bounding box center [750, 418] width 84 height 58
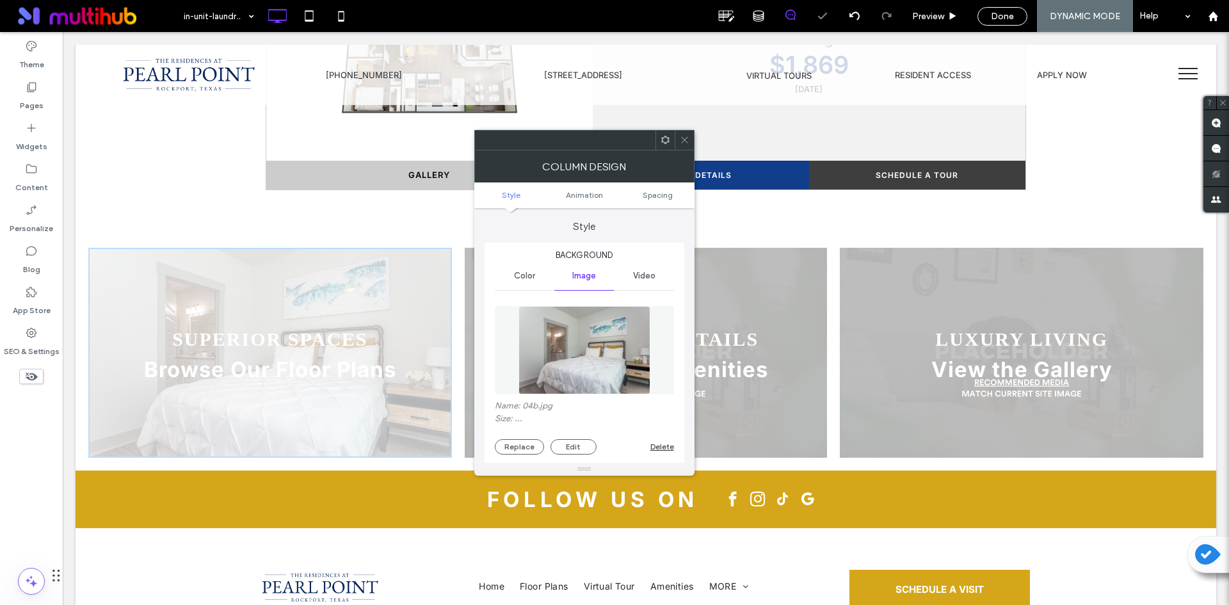
click at [682, 142] on use at bounding box center [684, 140] width 6 height 6
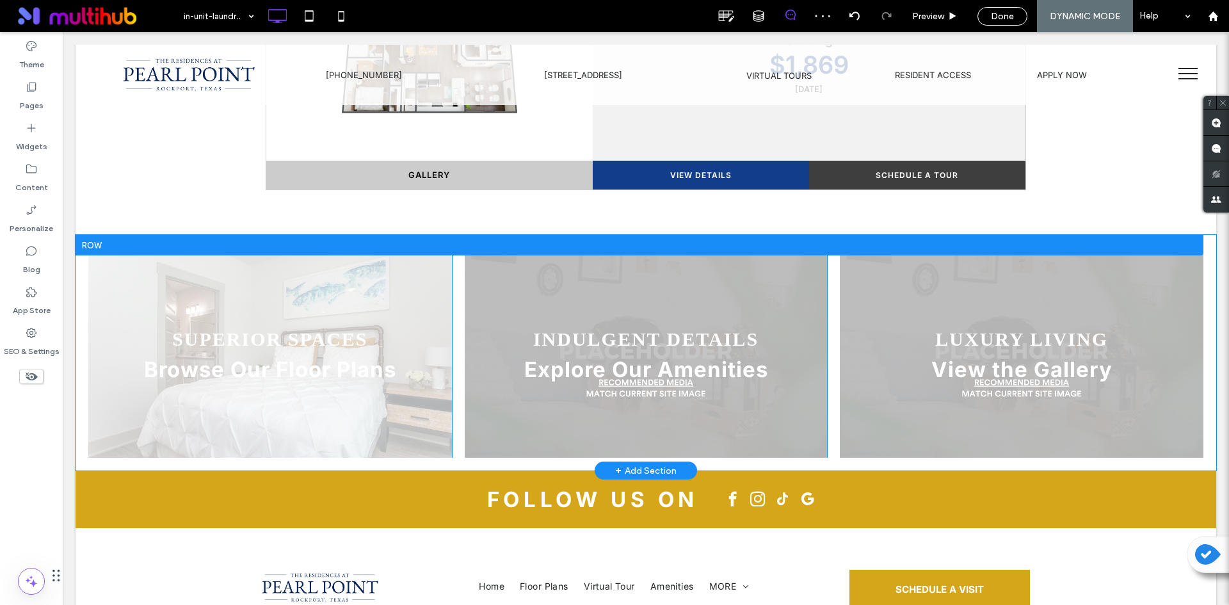
click at [434, 248] on div "SUPERIOR SPACES Browse Our Floor Plans Click To Paste" at bounding box center [270, 353] width 364 height 210
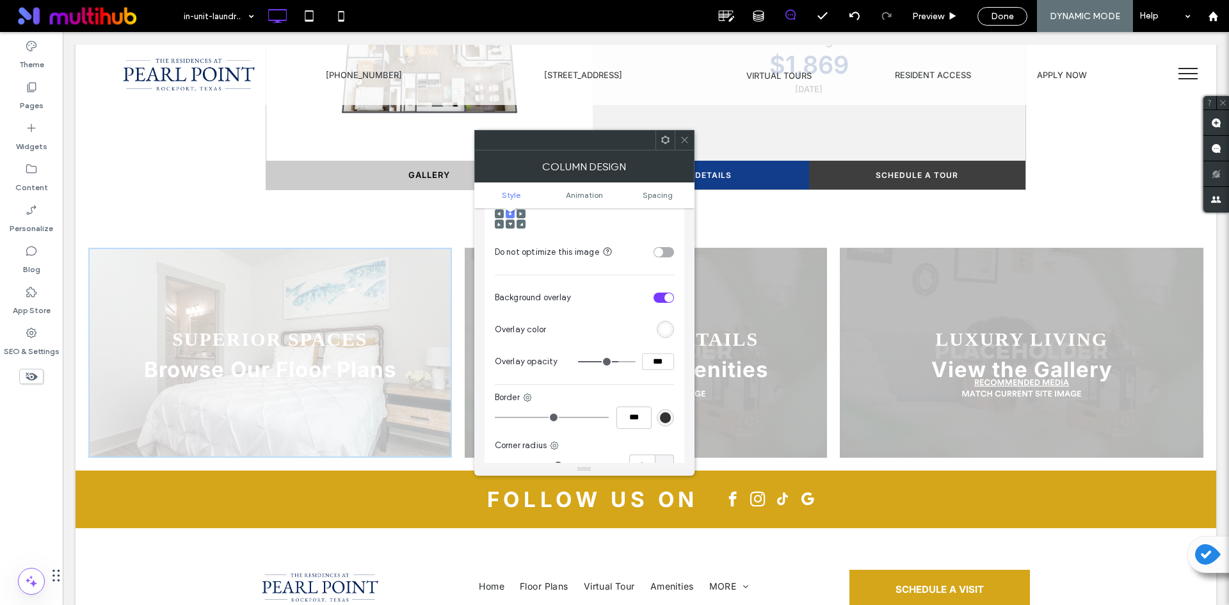
scroll to position [384, 0]
click at [665, 325] on div "rgb(255, 255, 255)" at bounding box center [665, 330] width 11 height 11
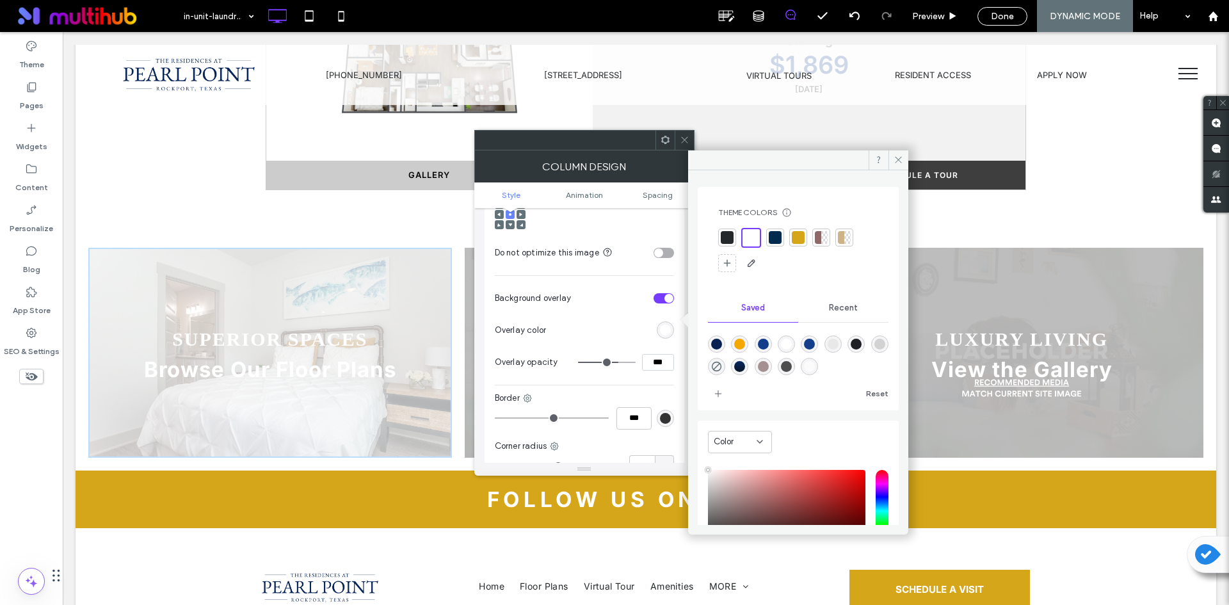
click at [779, 239] on div at bounding box center [775, 237] width 13 height 13
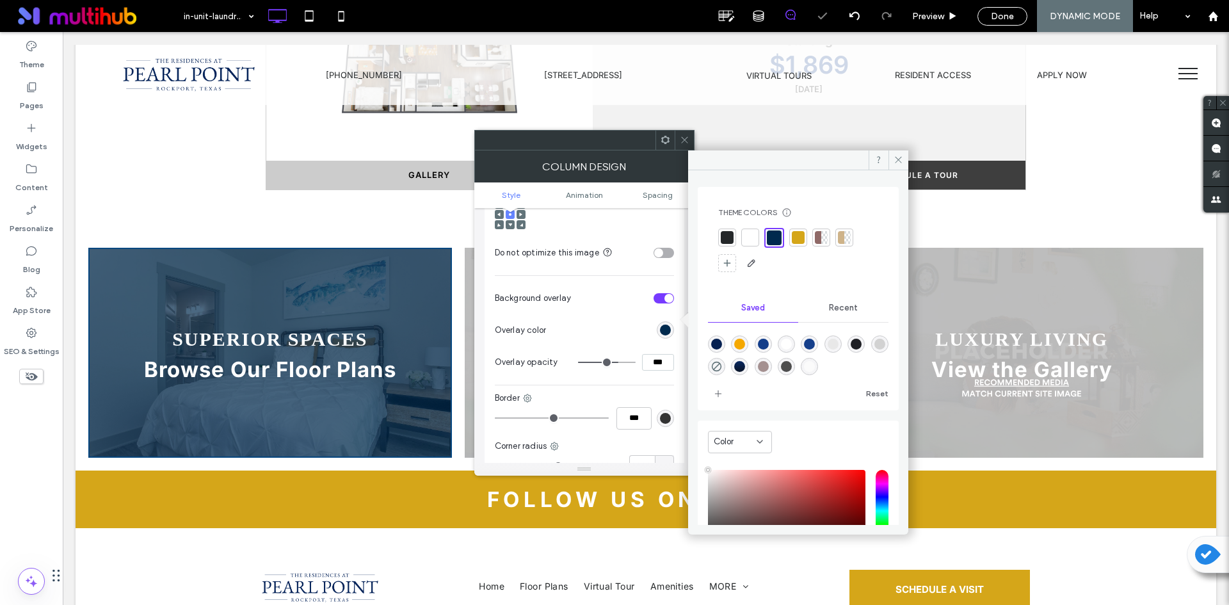
click at [680, 139] on icon at bounding box center [685, 140] width 10 height 10
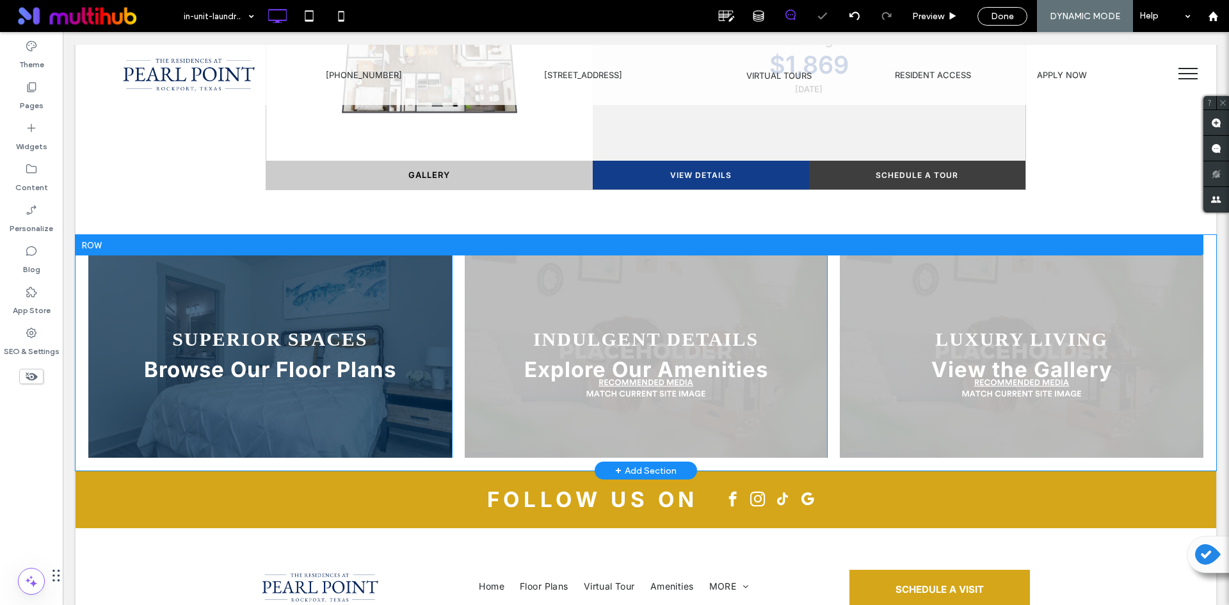
click at [812, 248] on div "INDULGENT DETAILS Explore Our Amenities Click To Paste" at bounding box center [646, 353] width 363 height 210
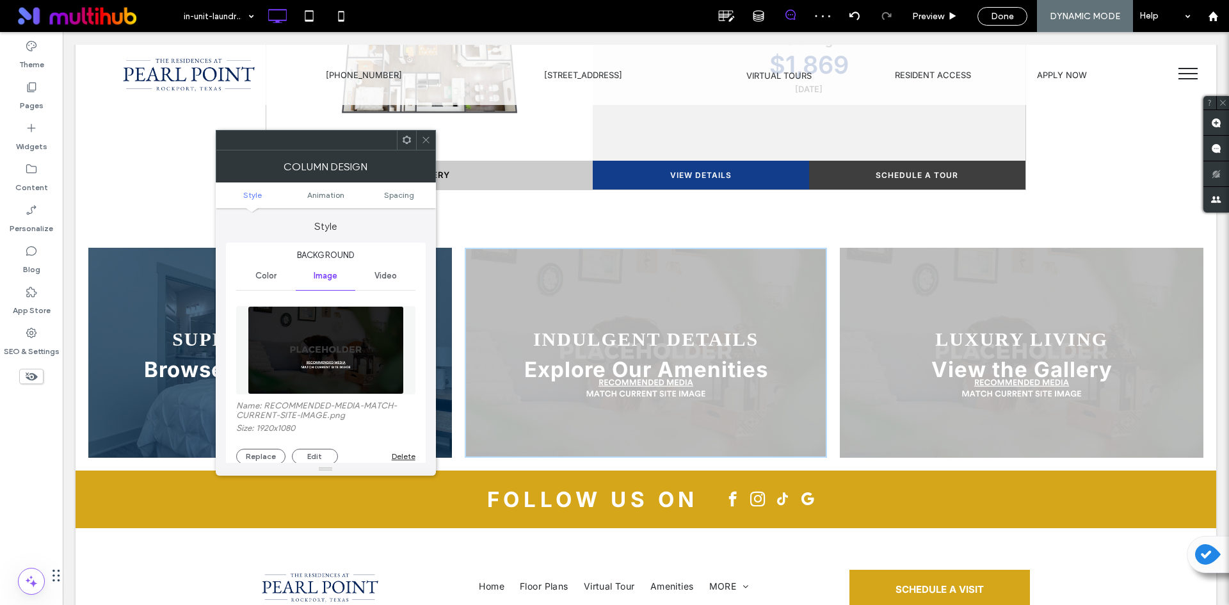
click at [351, 360] on img at bounding box center [326, 350] width 156 height 88
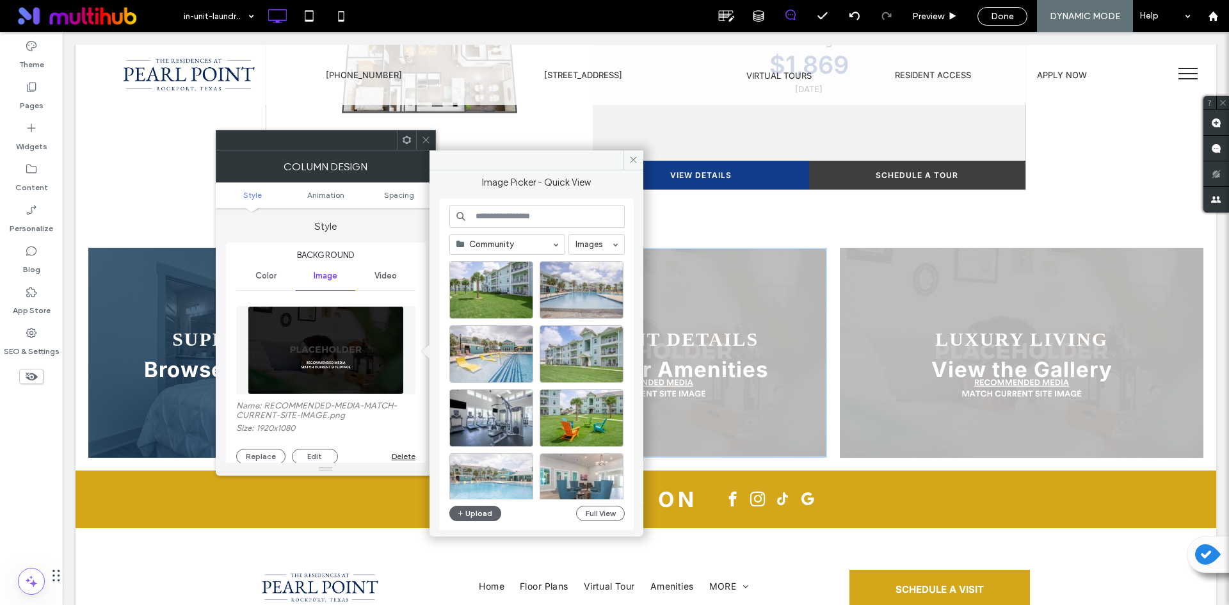
scroll to position [64, 0]
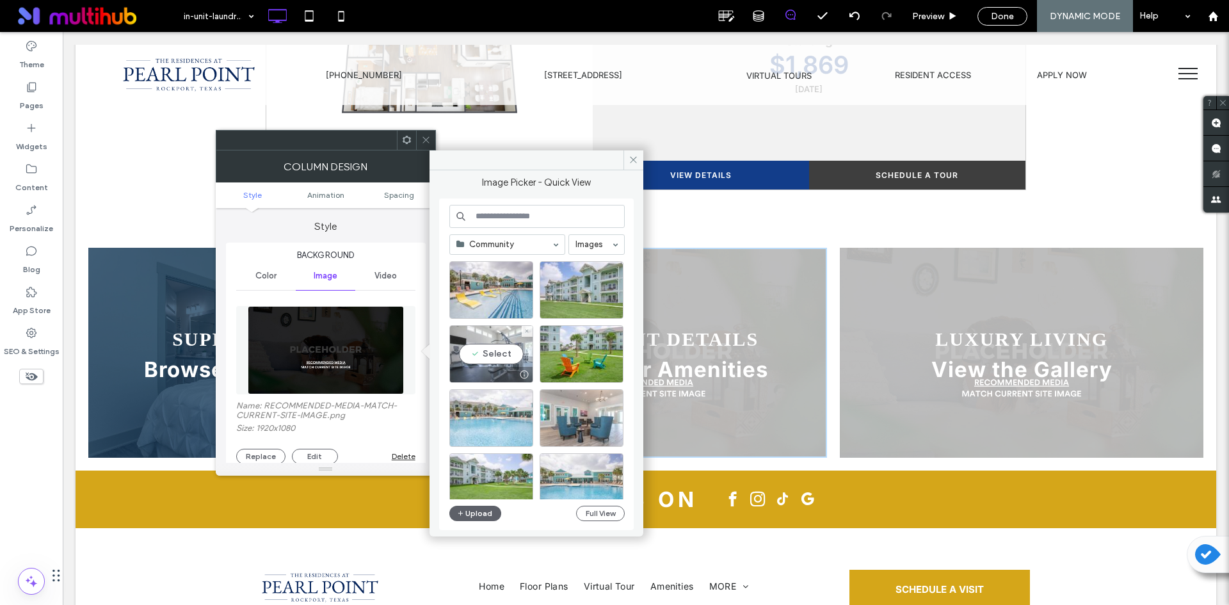
click at [495, 358] on div "Select" at bounding box center [491, 354] width 84 height 58
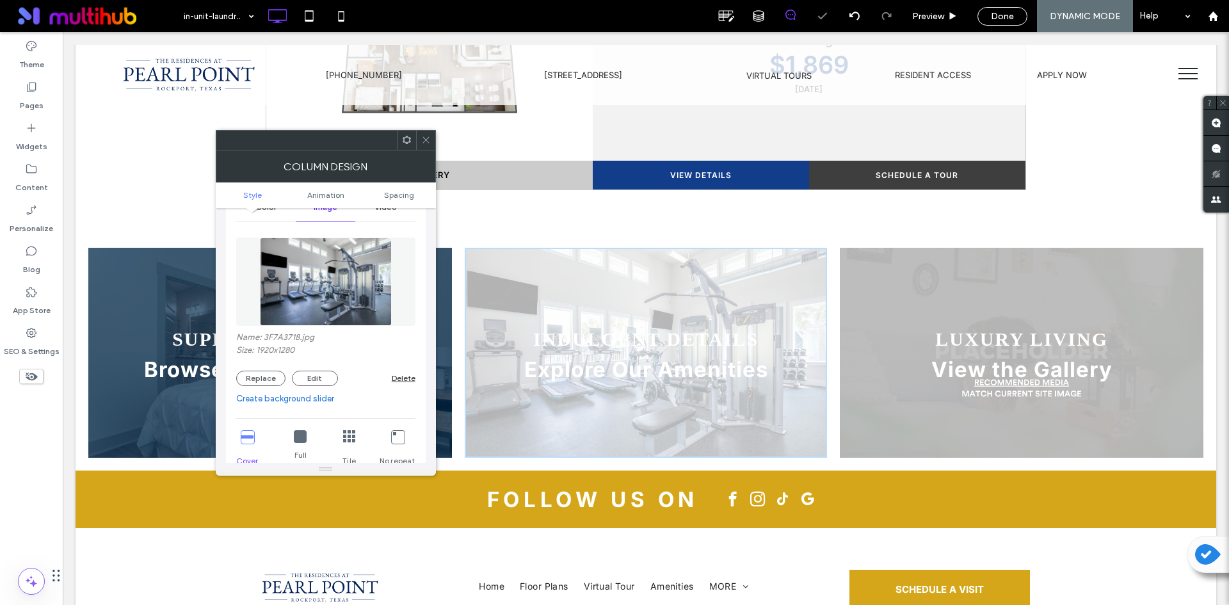
scroll to position [320, 0]
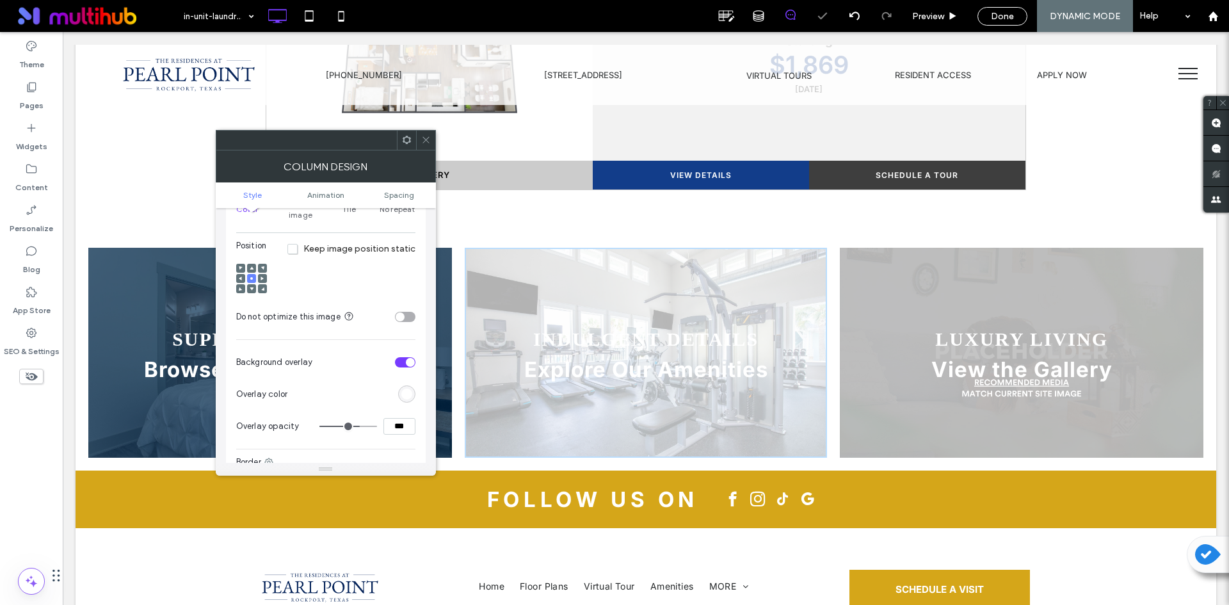
click at [409, 389] on div "rgb(255, 255, 255)" at bounding box center [406, 394] width 11 height 11
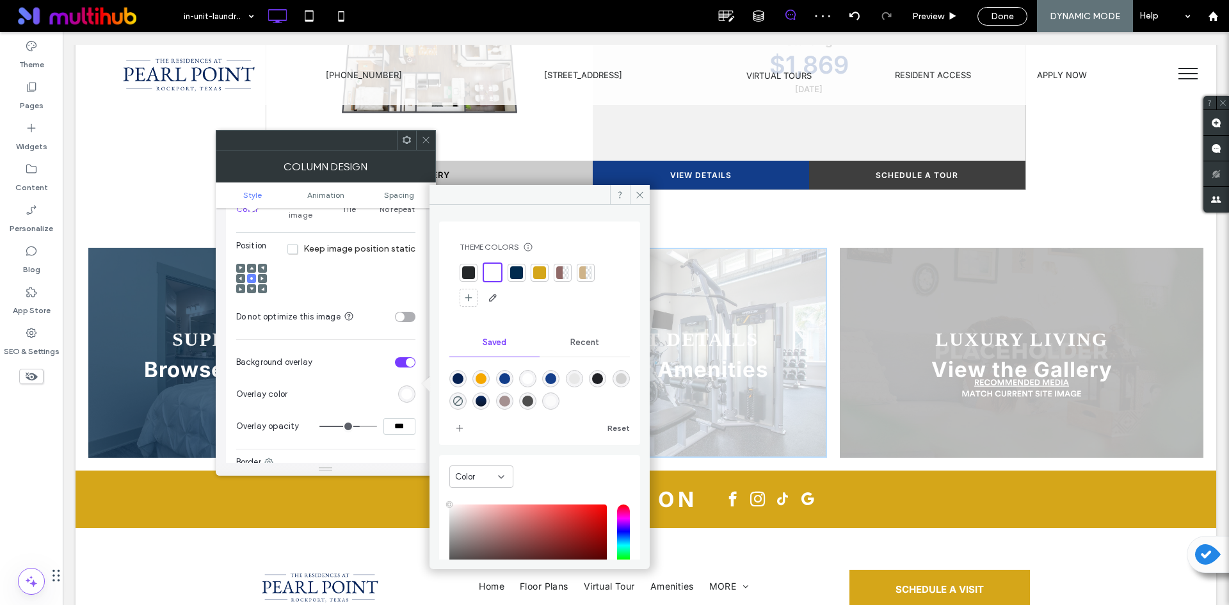
click at [514, 276] on div at bounding box center [516, 272] width 13 height 13
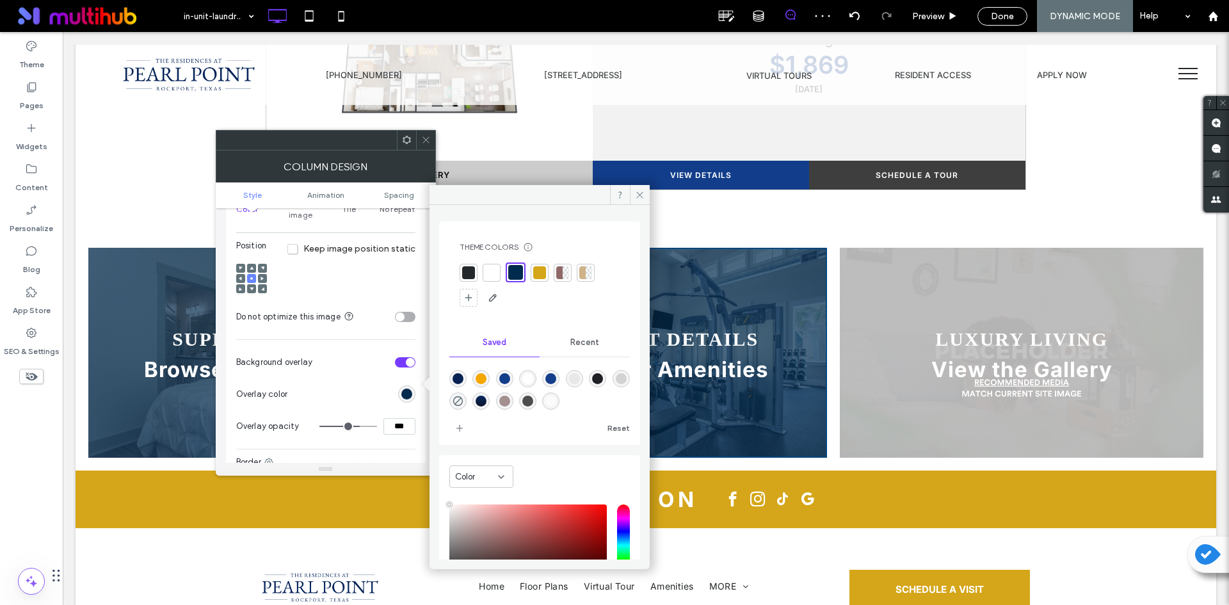
drag, startPoint x: 421, startPoint y: 143, endPoint x: 881, endPoint y: 136, distance: 459.7
click at [421, 143] on icon at bounding box center [426, 140] width 10 height 10
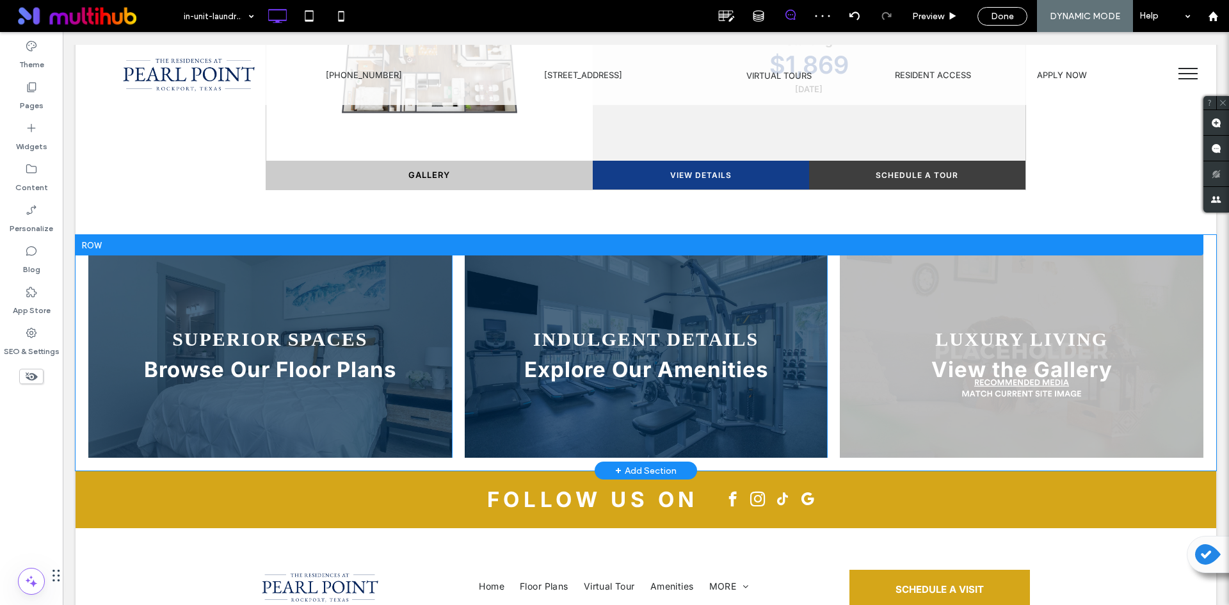
click at [852, 248] on div "LUXURY LIVING View the Gallery Click To Paste" at bounding box center [1022, 353] width 364 height 210
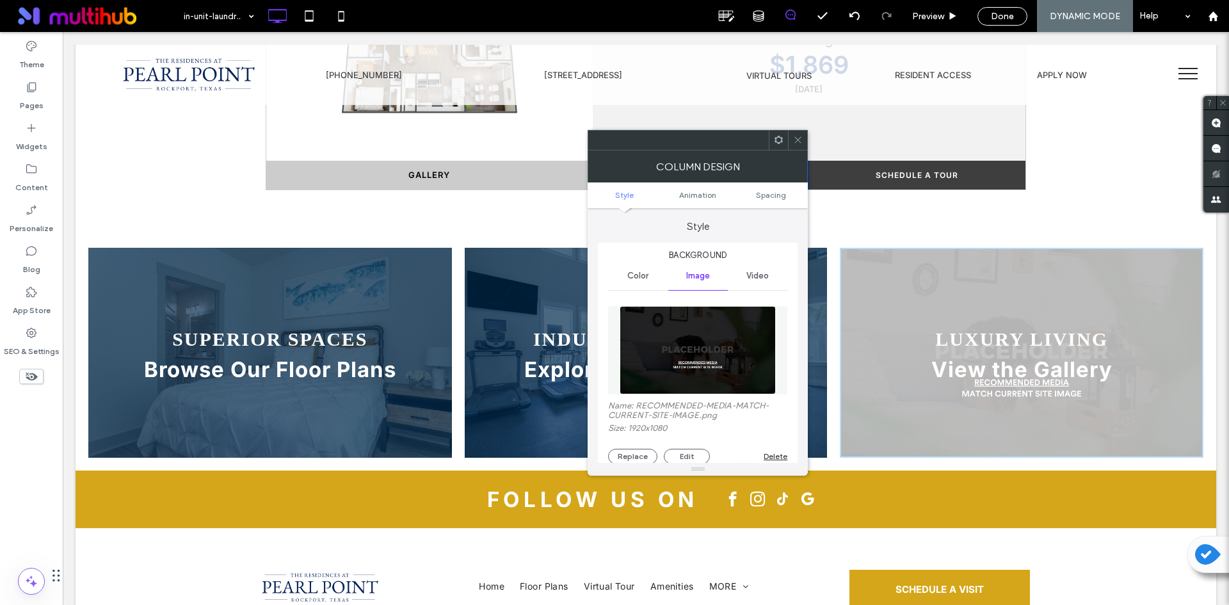
click at [718, 348] on img at bounding box center [698, 350] width 156 height 88
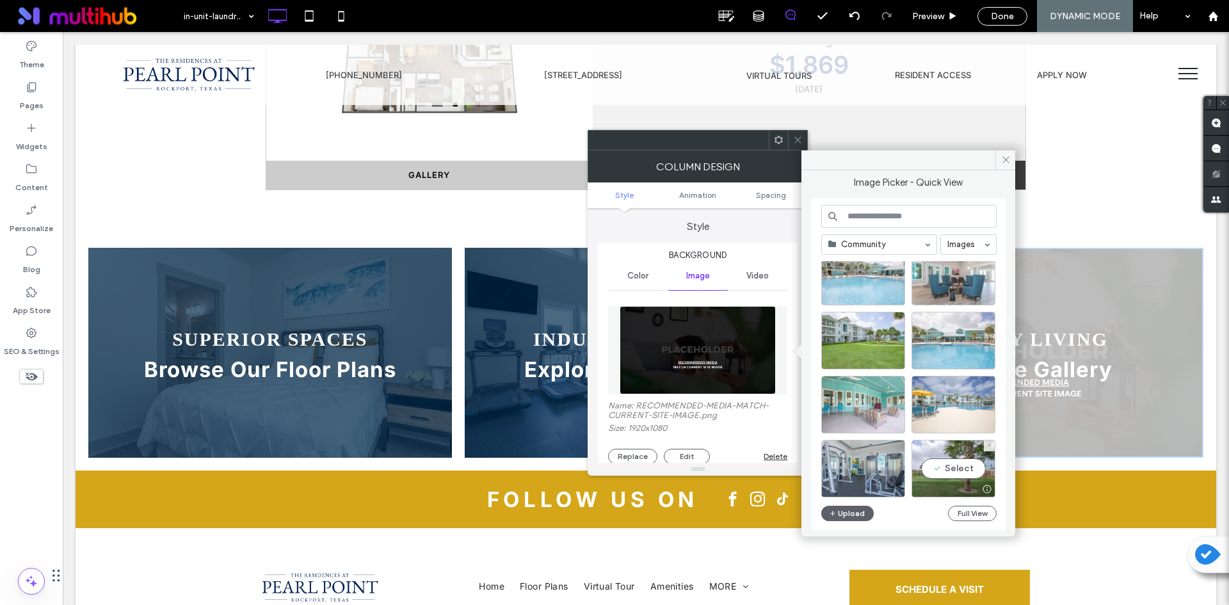
scroll to position [128, 0]
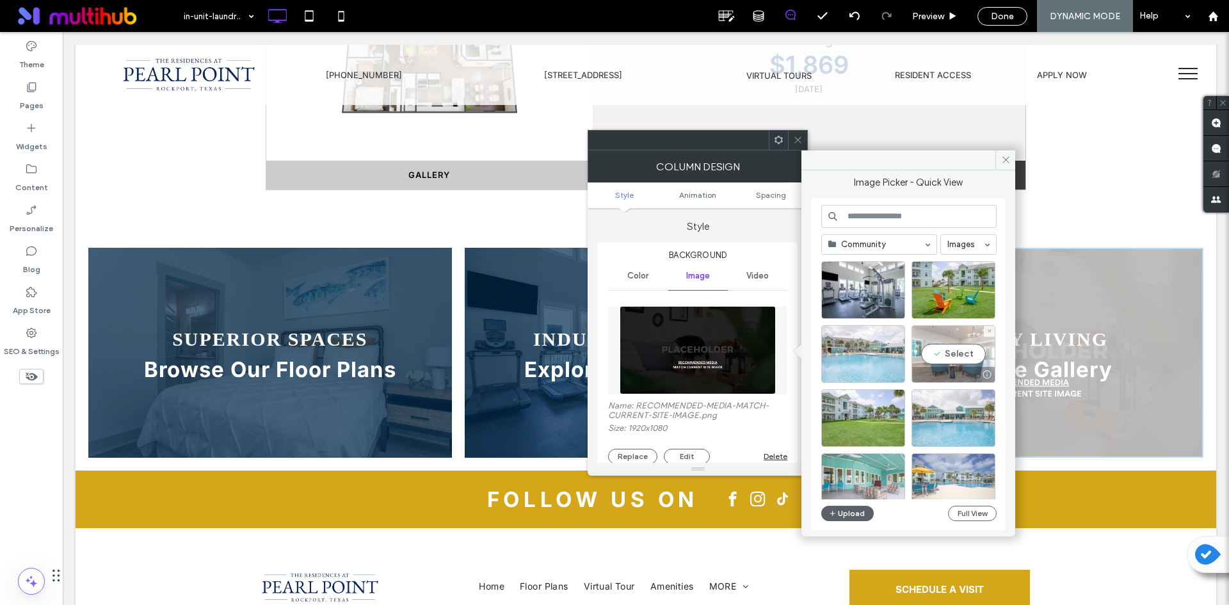
click at [959, 352] on div "Select" at bounding box center [954, 354] width 84 height 58
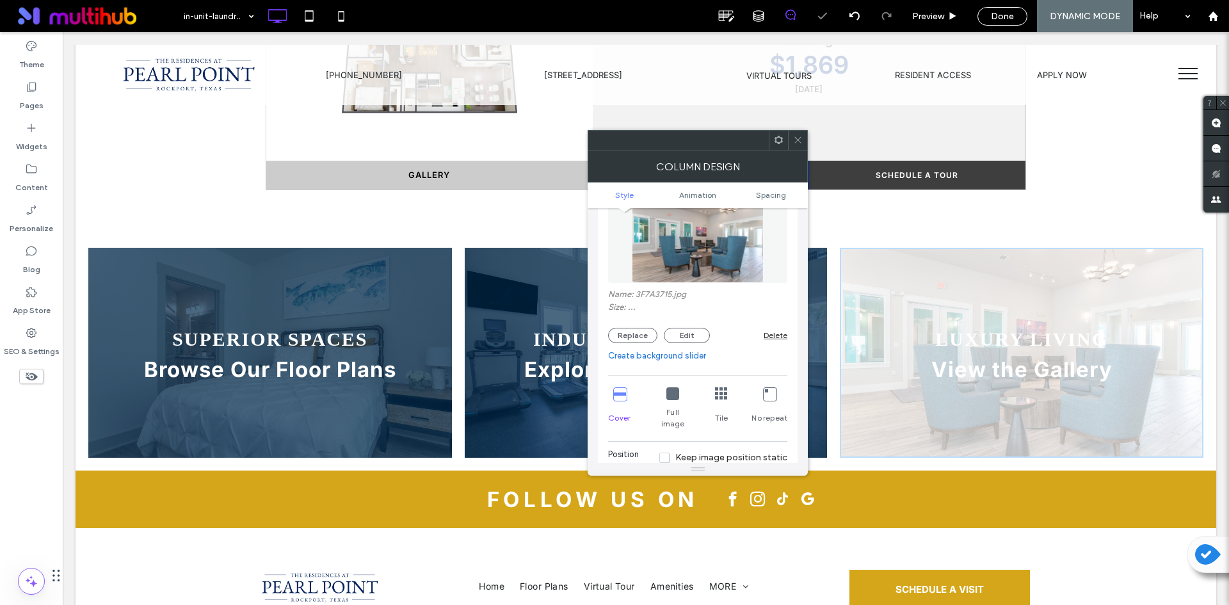
scroll to position [256, 0]
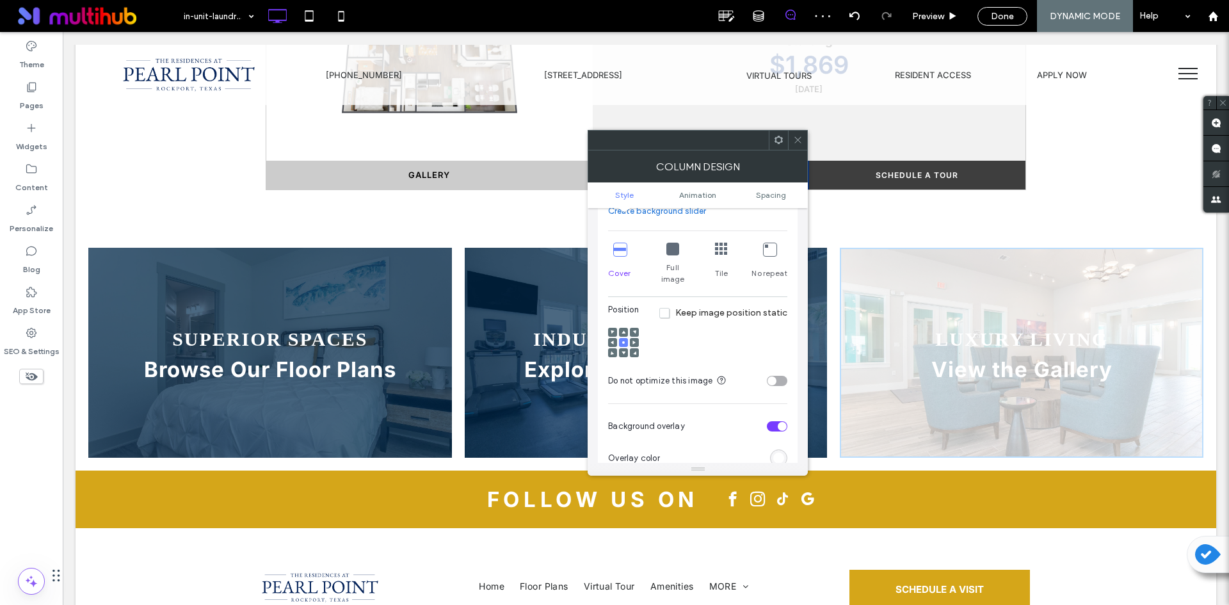
click at [778, 453] on div "rgb(255, 255, 255)" at bounding box center [778, 458] width 11 height 11
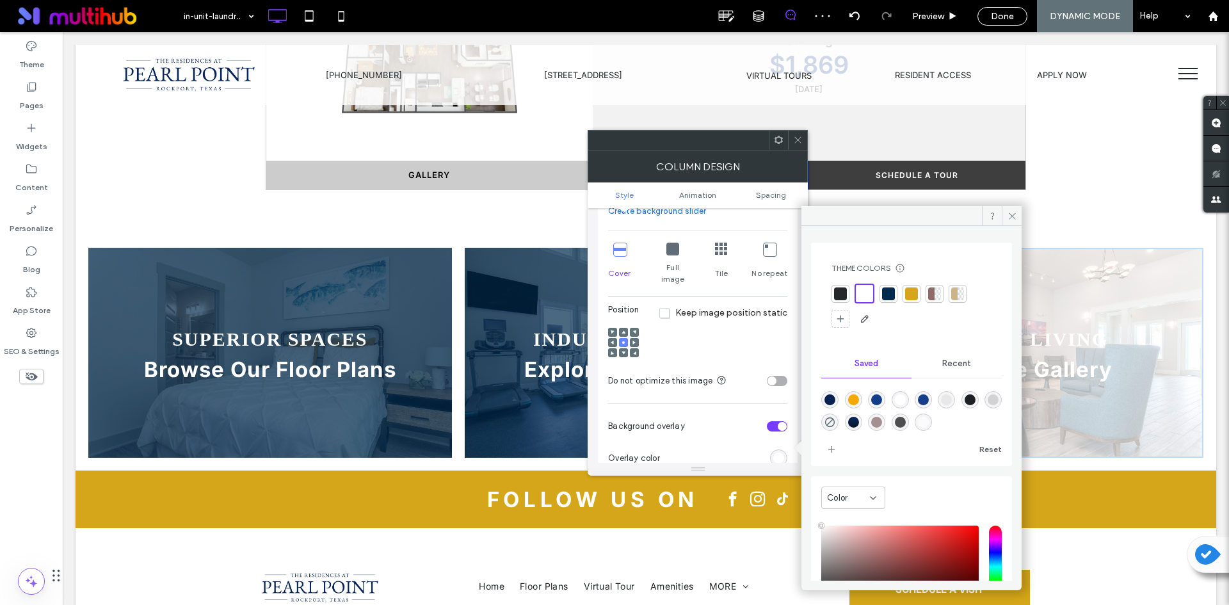
click at [885, 296] on div at bounding box center [888, 293] width 13 height 13
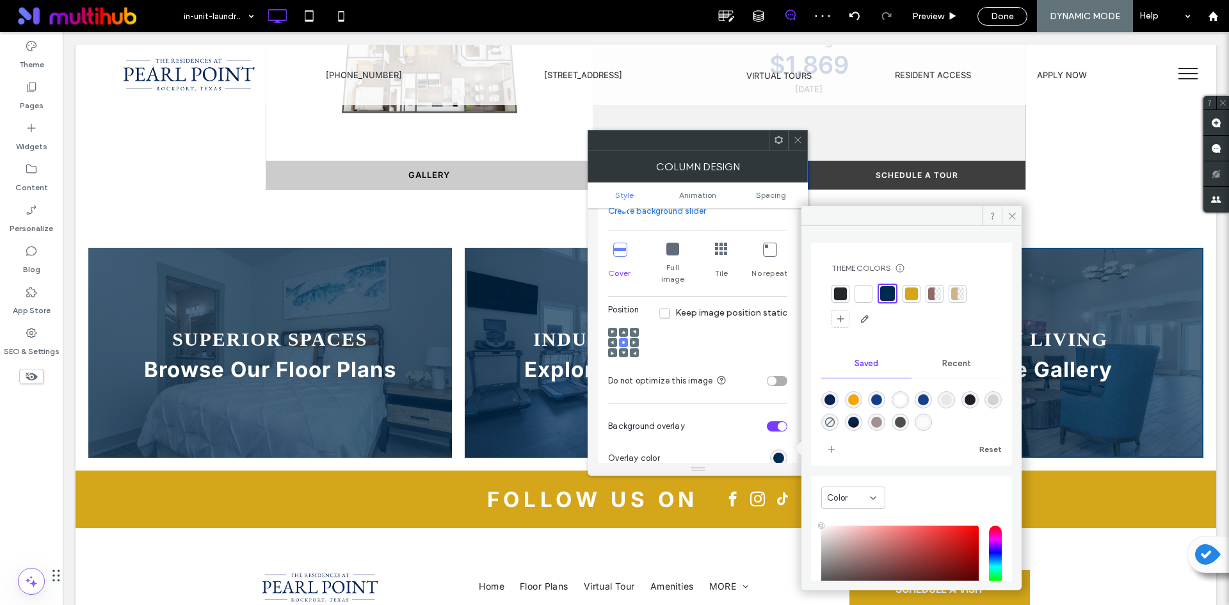
click at [796, 150] on div "Column Design" at bounding box center [698, 166] width 220 height 32
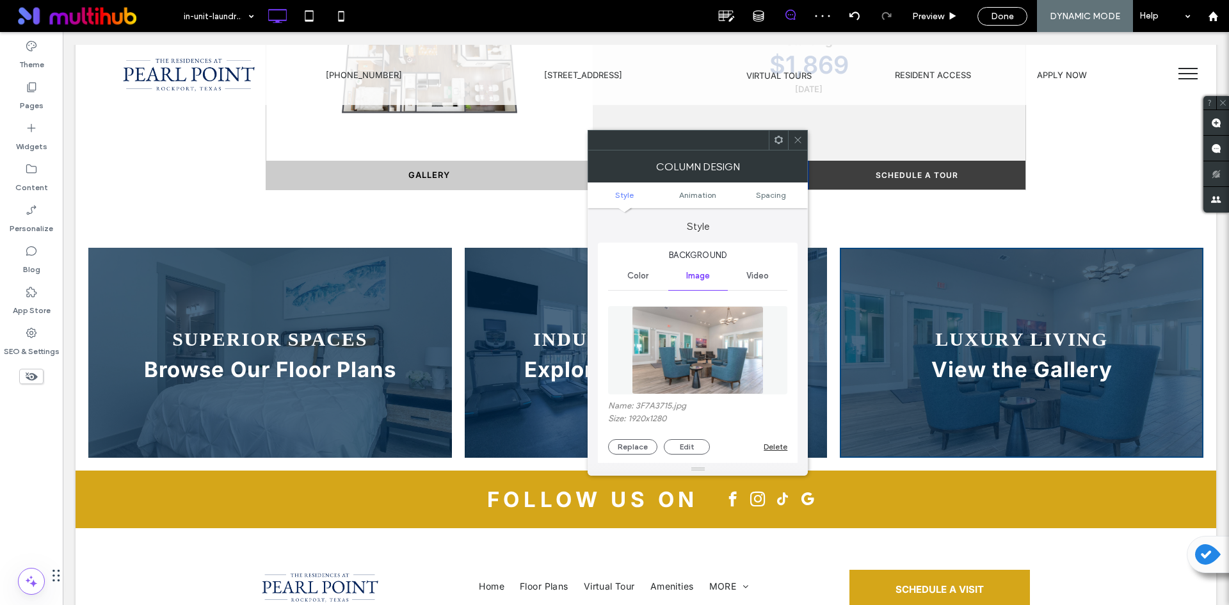
scroll to position [963, 0]
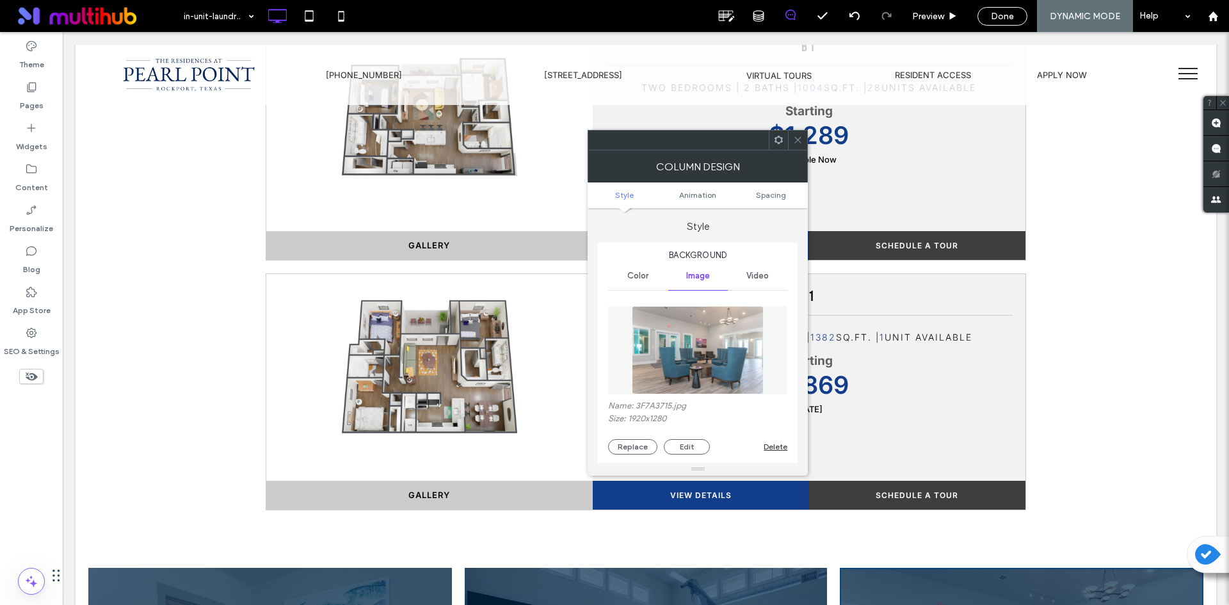
click at [802, 134] on span at bounding box center [798, 140] width 10 height 19
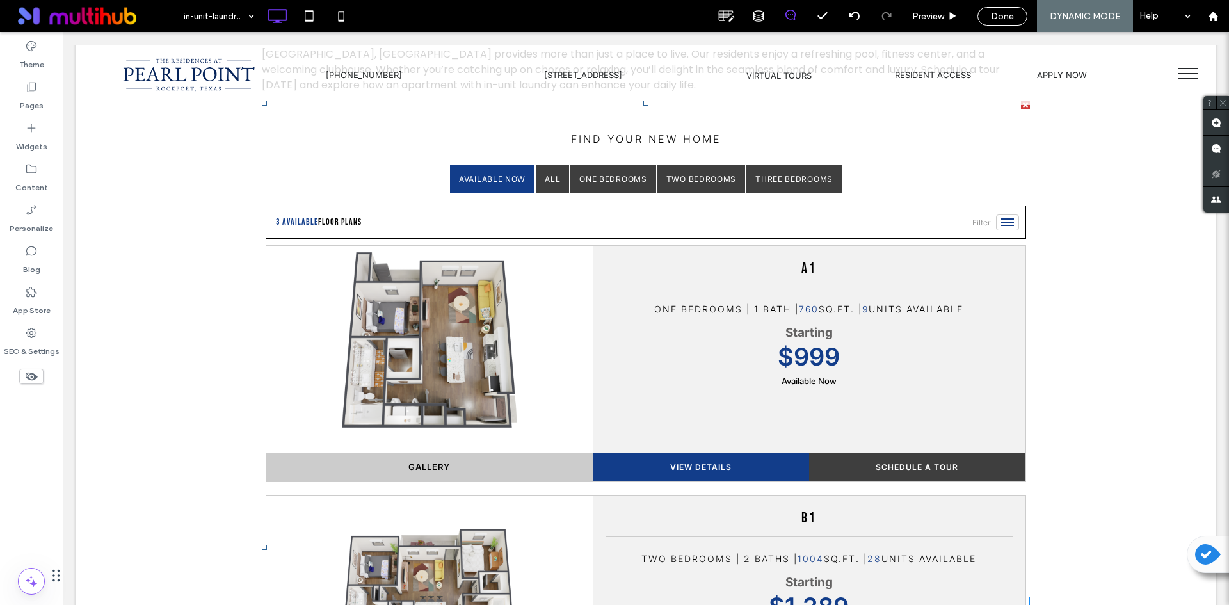
scroll to position [0, 0]
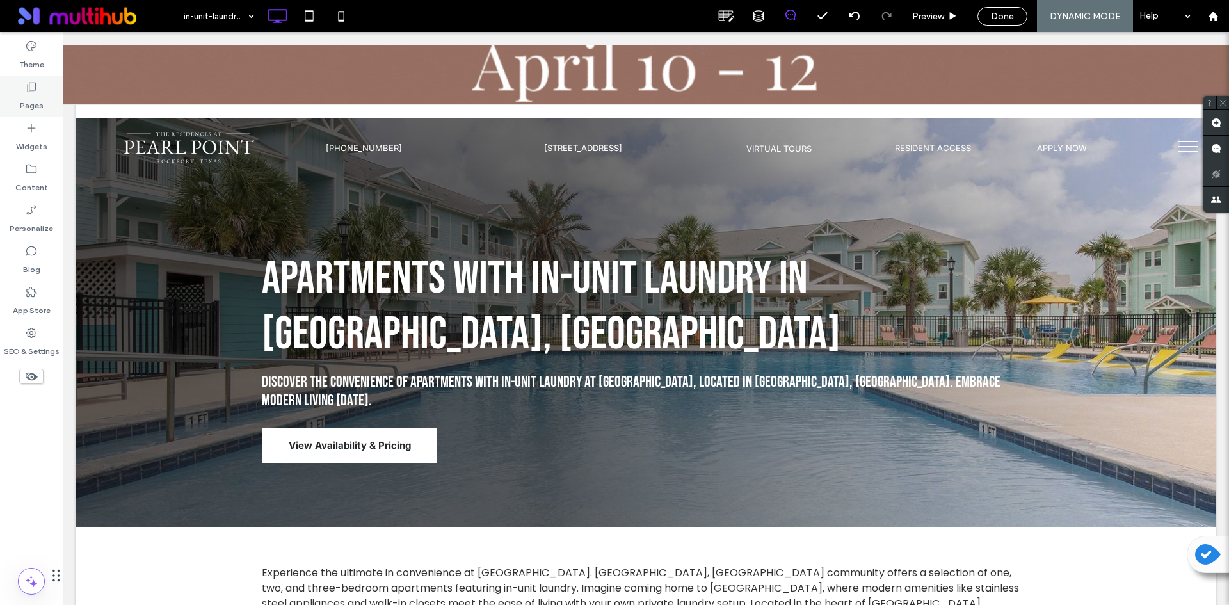
click at [36, 85] on use at bounding box center [32, 88] width 9 height 10
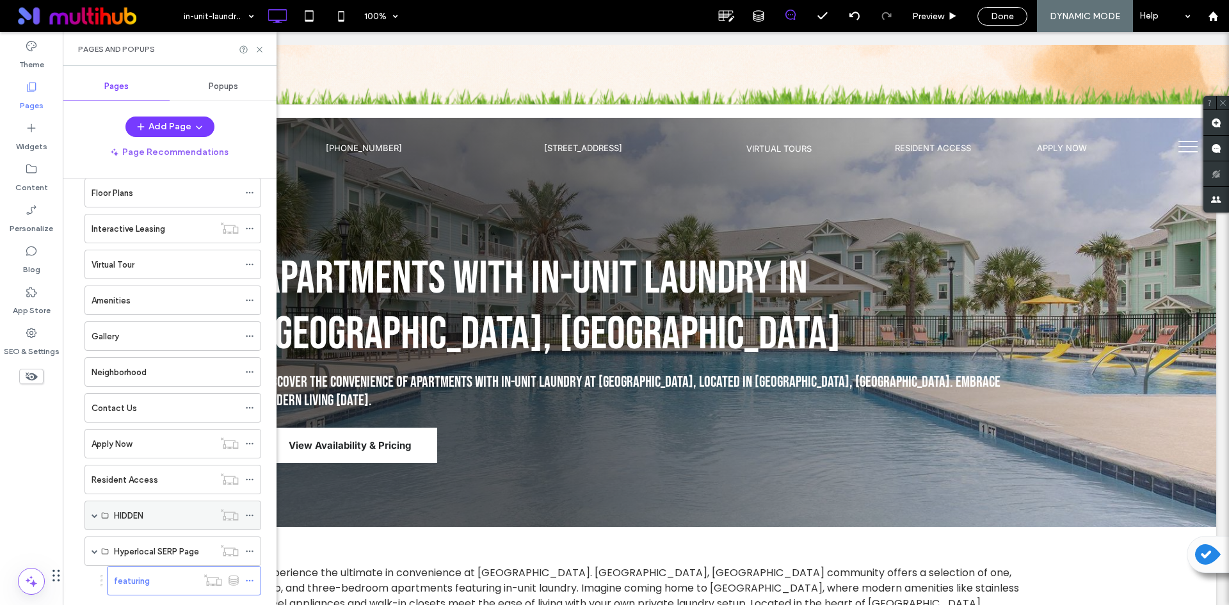
scroll to position [87, 0]
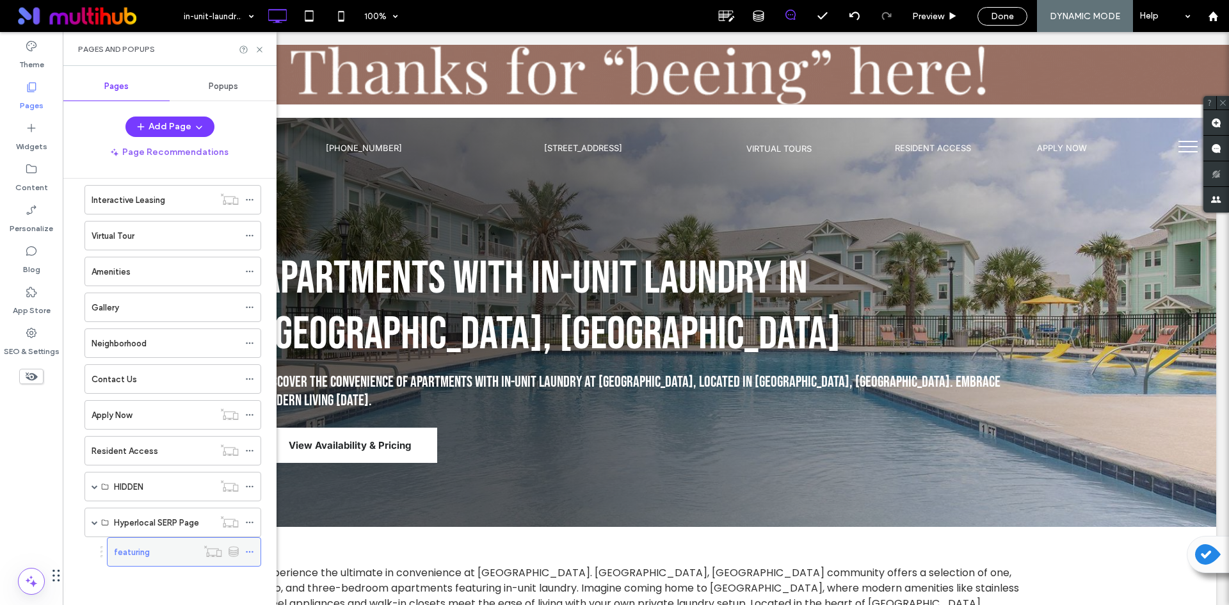
click at [251, 551] on icon at bounding box center [249, 551] width 9 height 9
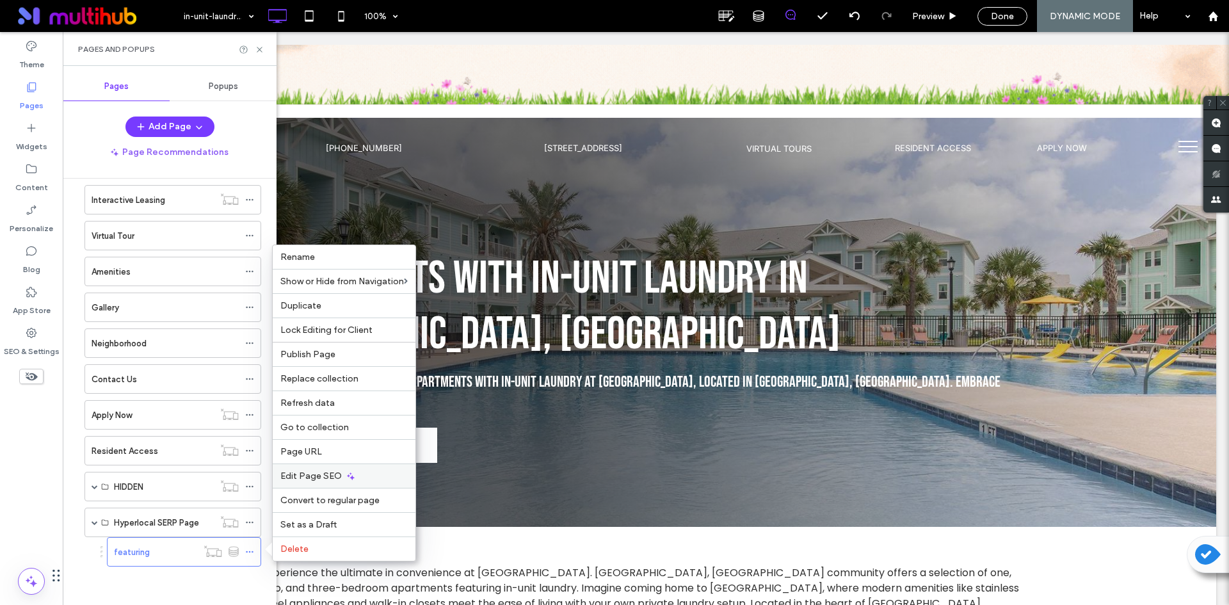
click at [325, 475] on span "Edit Page SEO" at bounding box center [310, 475] width 61 height 11
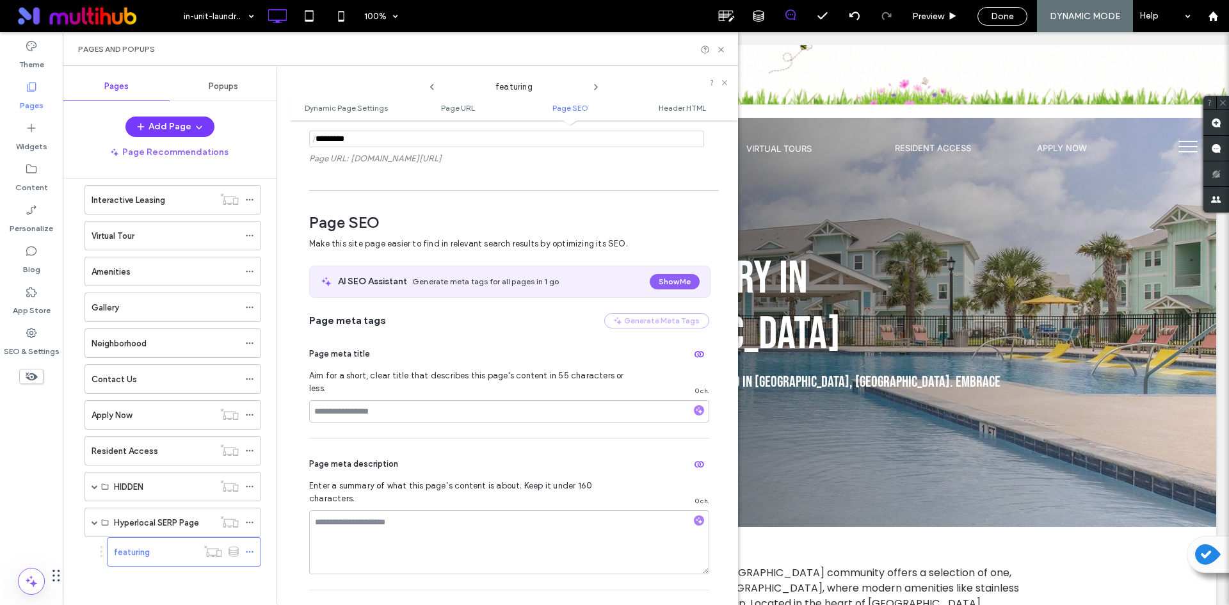
scroll to position [423, 0]
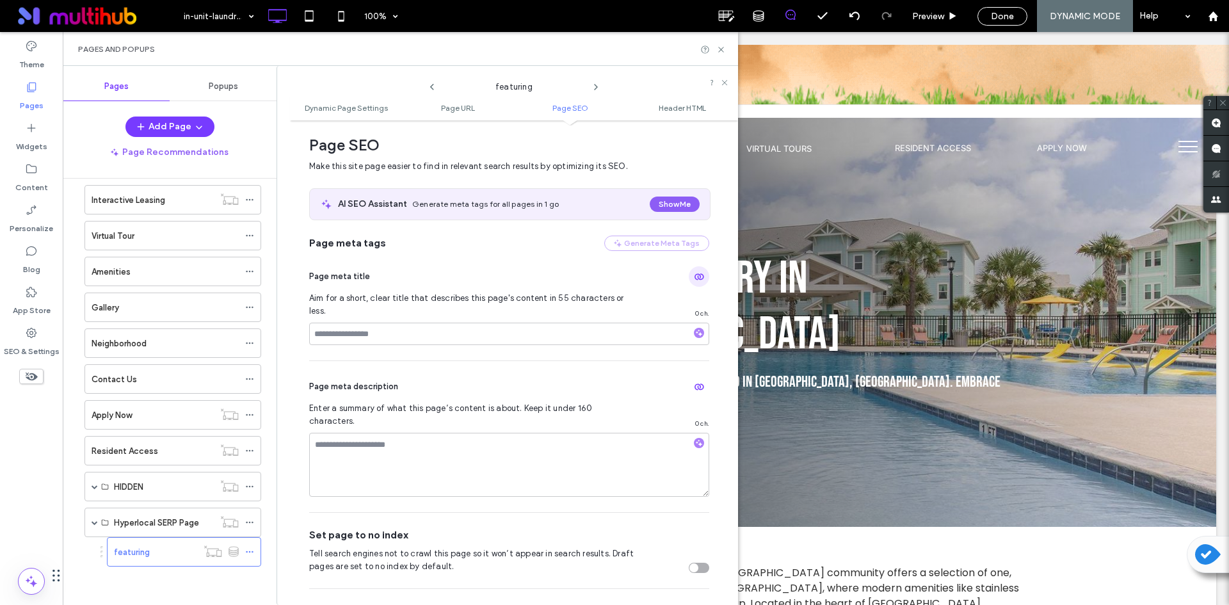
click at [694, 278] on icon "button" at bounding box center [699, 276] width 10 height 10
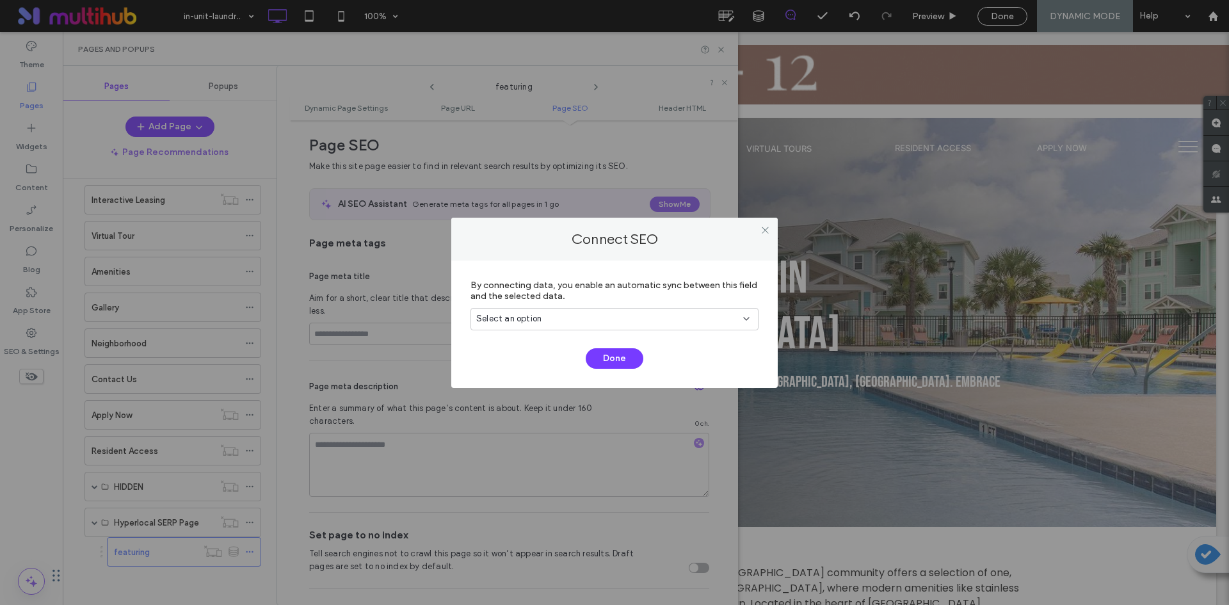
click at [672, 317] on div "Select an option" at bounding box center [606, 318] width 261 height 13
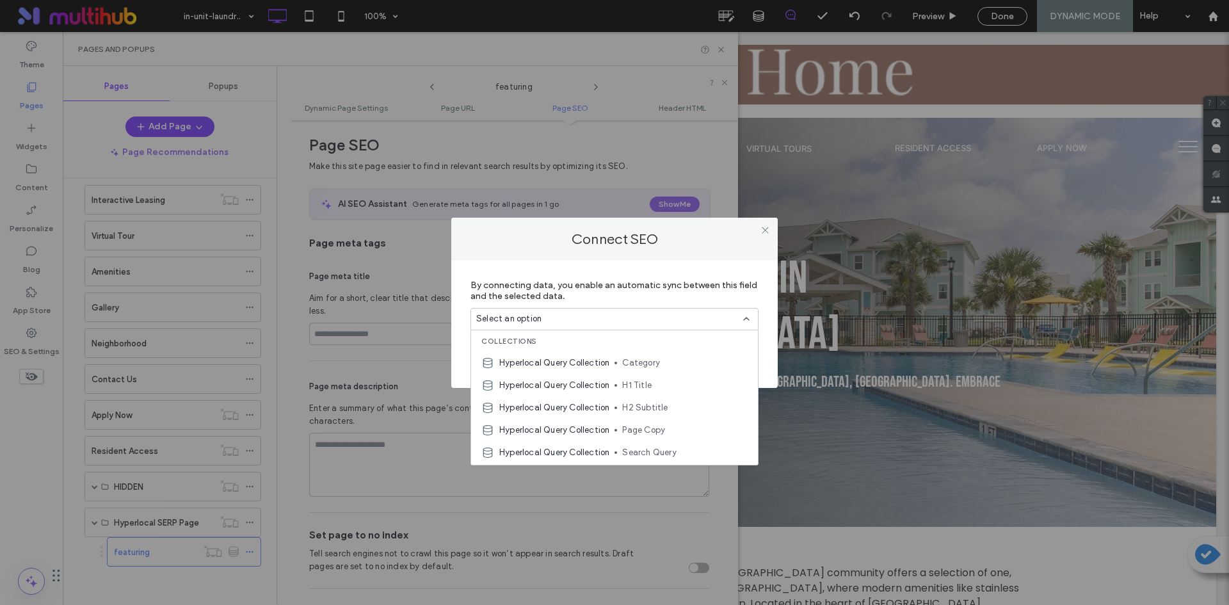
scroll to position [1008, 0]
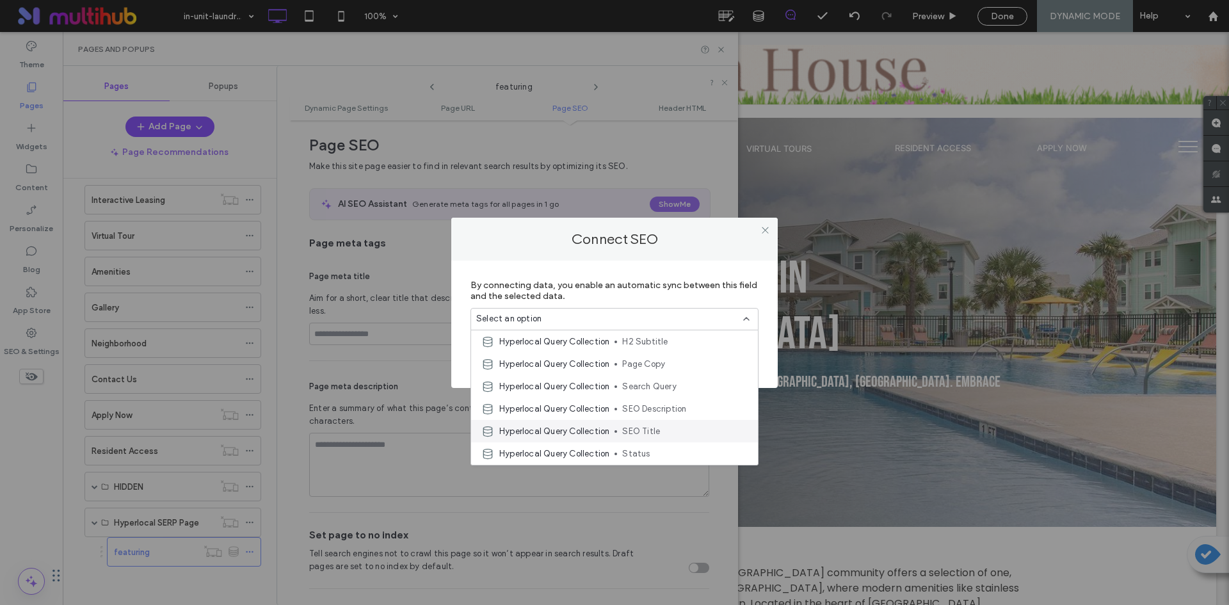
click at [678, 428] on span "SEO Title" at bounding box center [684, 431] width 125 height 13
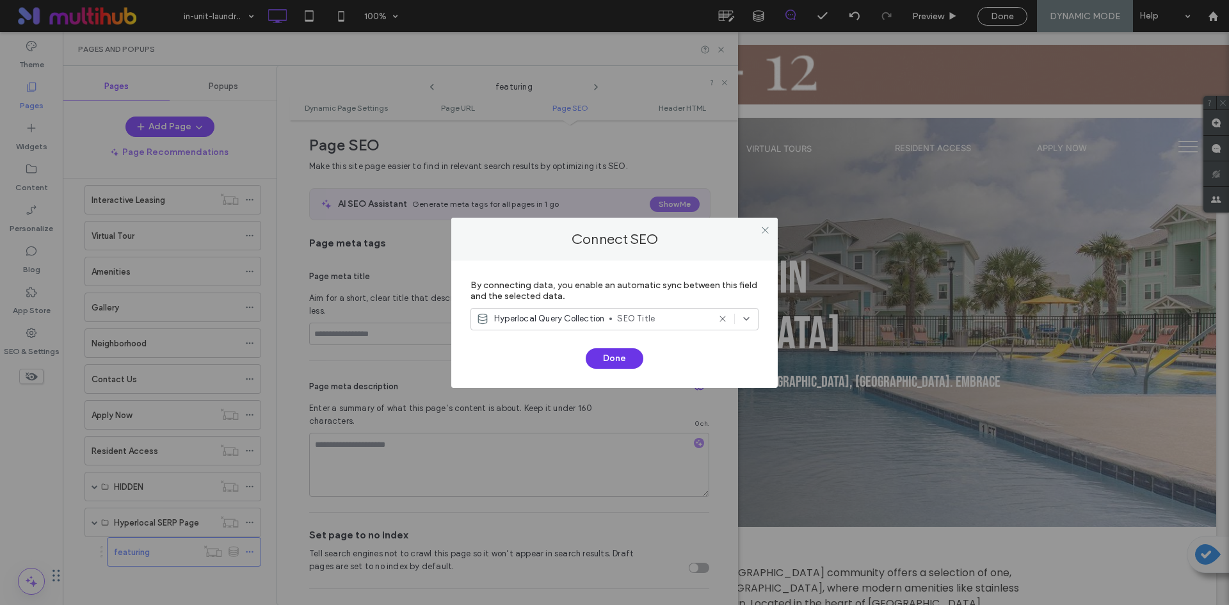
click at [610, 357] on button "Done" at bounding box center [615, 358] width 58 height 20
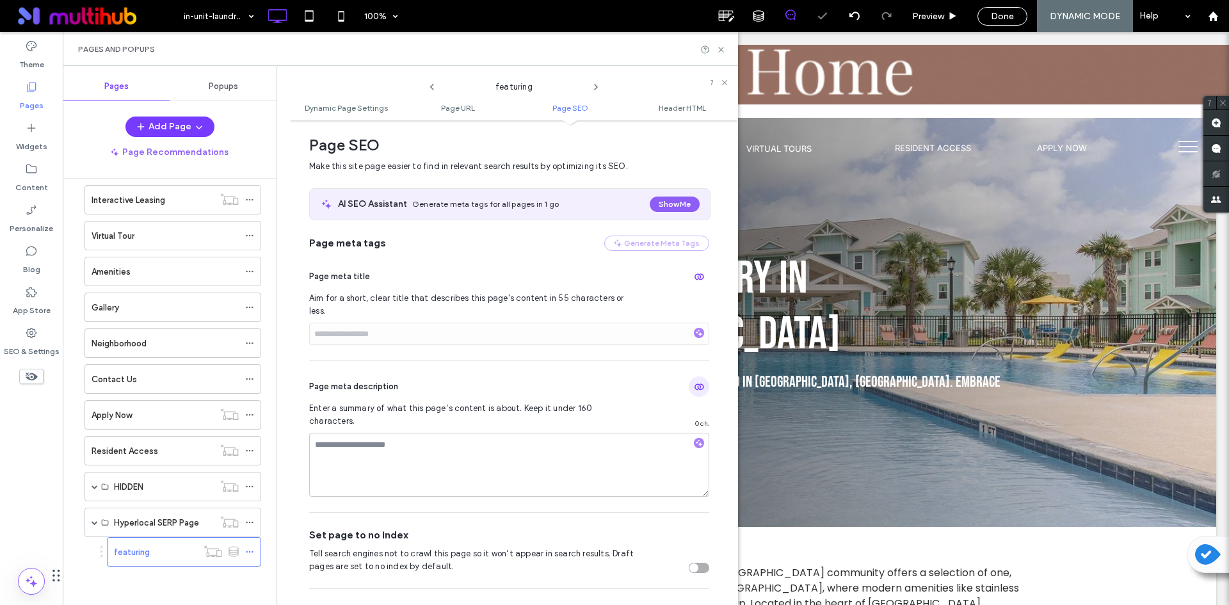
click at [694, 382] on icon "button" at bounding box center [699, 387] width 10 height 10
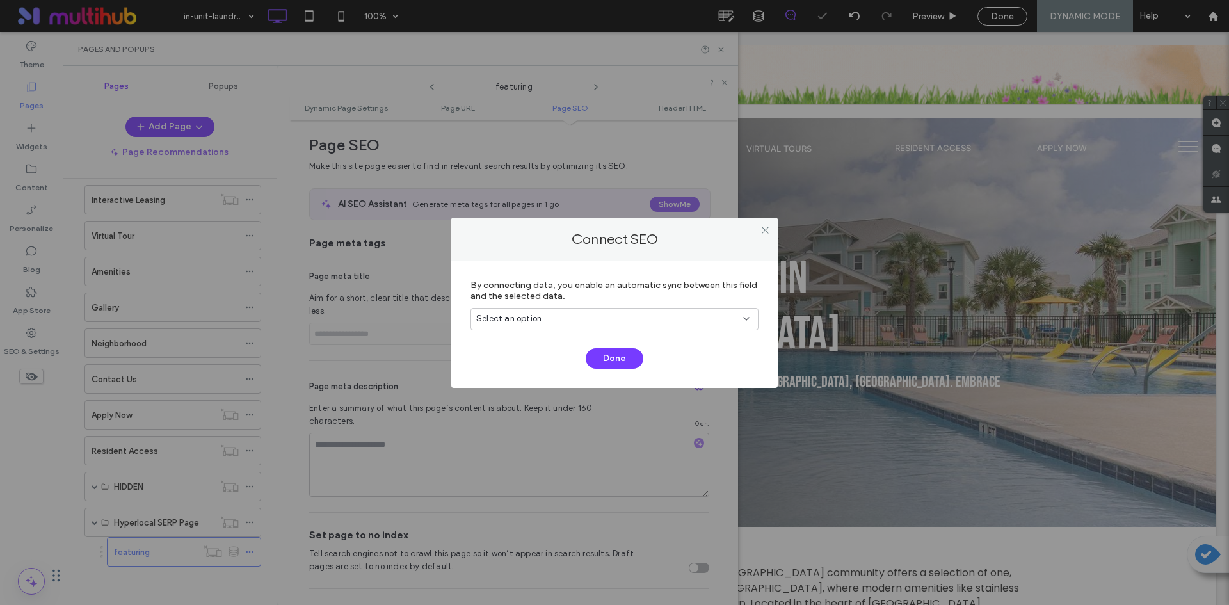
click at [691, 321] on div "Select an option" at bounding box center [606, 318] width 261 height 13
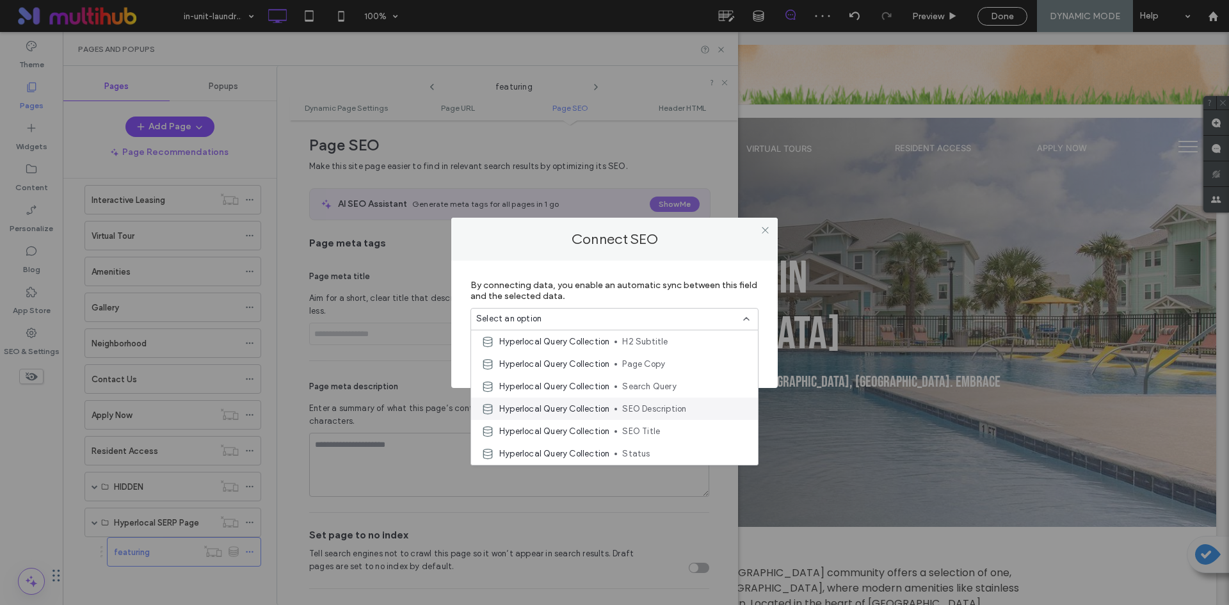
click at [695, 411] on span "SEO Description" at bounding box center [684, 409] width 125 height 13
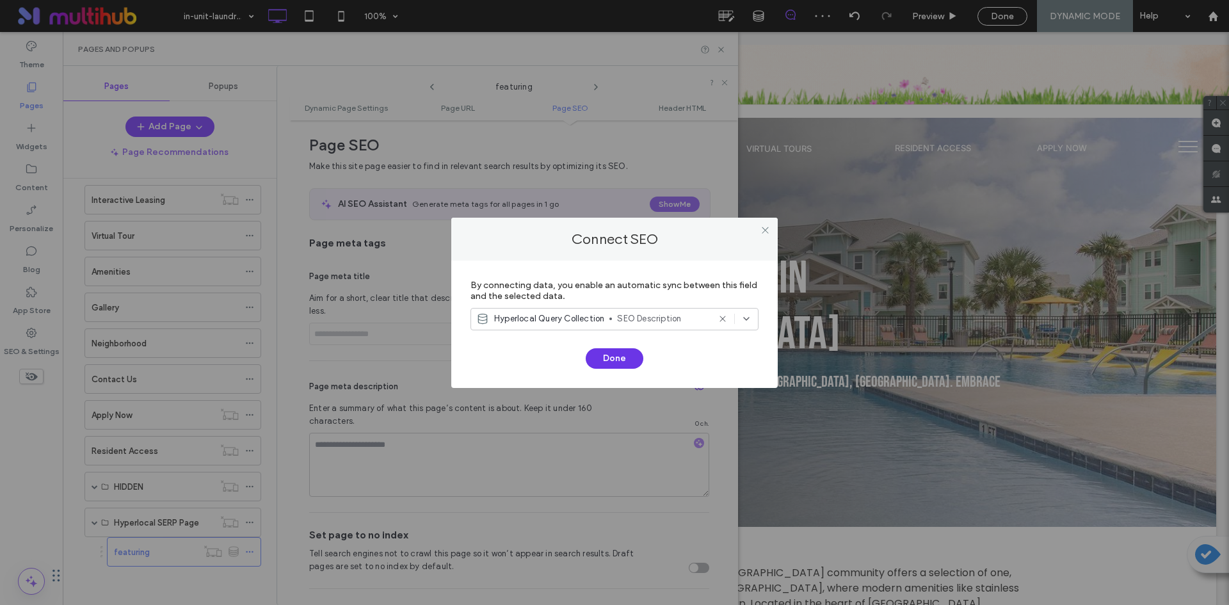
click at [618, 351] on button "Done" at bounding box center [615, 358] width 58 height 20
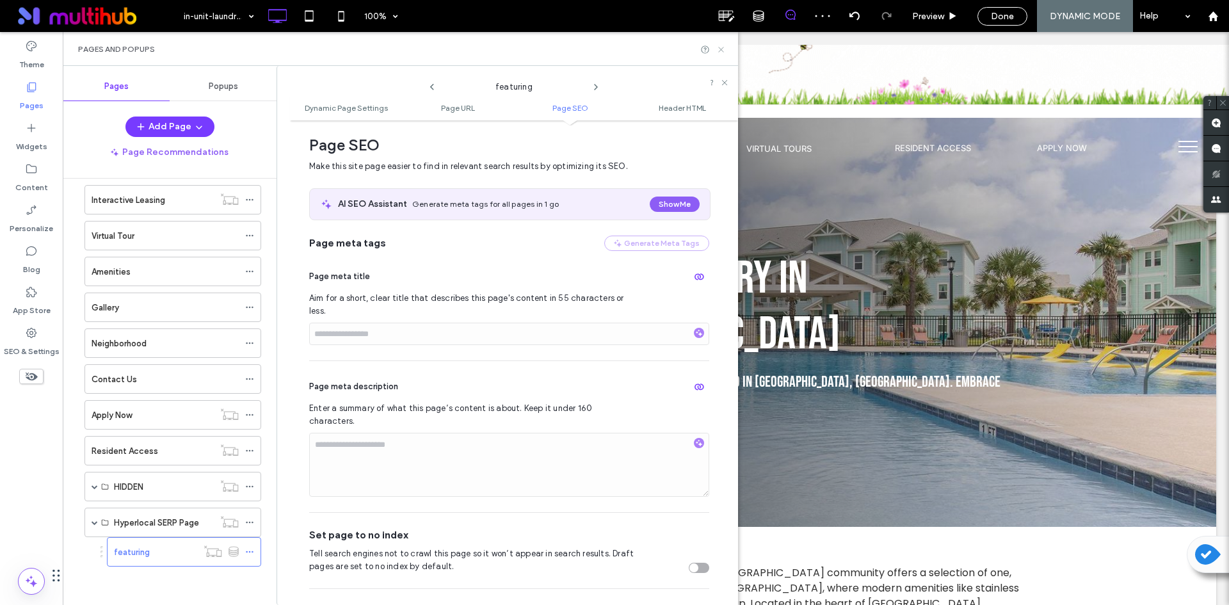
click at [723, 49] on icon at bounding box center [721, 50] width 10 height 10
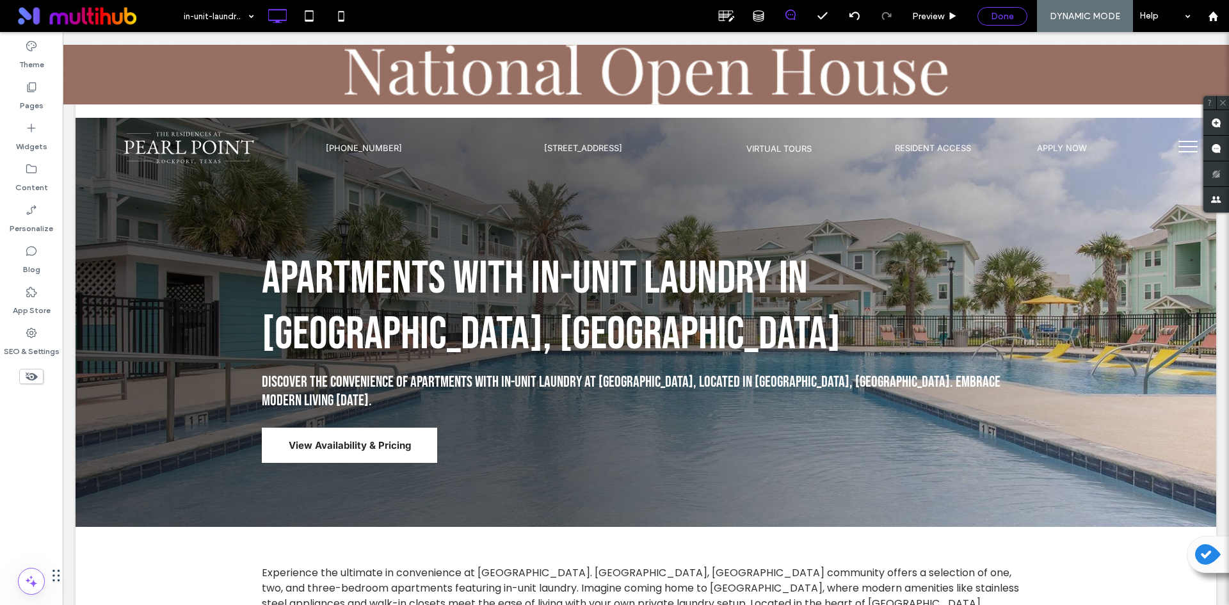
click at [993, 12] on span "Done" at bounding box center [1002, 16] width 23 height 11
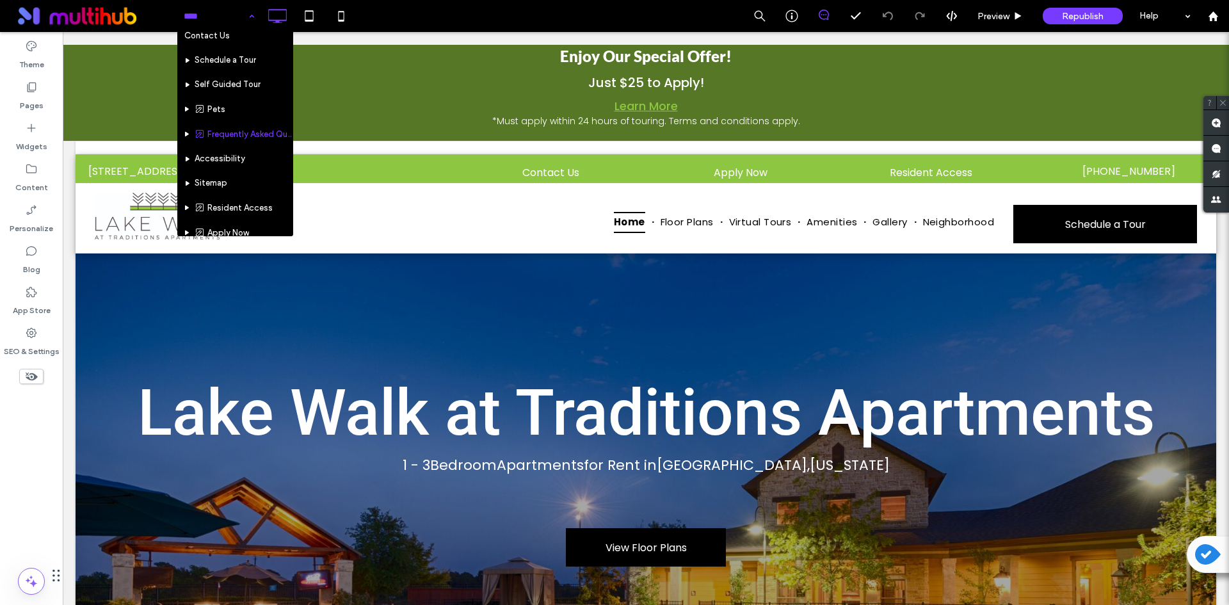
scroll to position [128, 0]
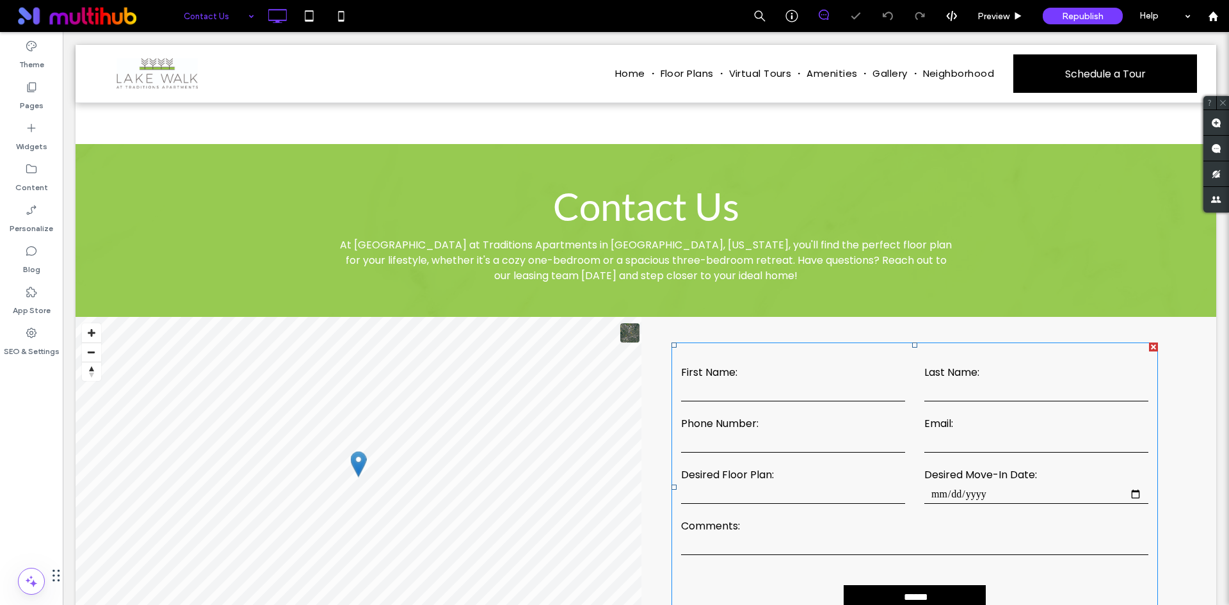
click at [917, 467] on div "Desired Move-In Date:" at bounding box center [1036, 486] width 243 height 38
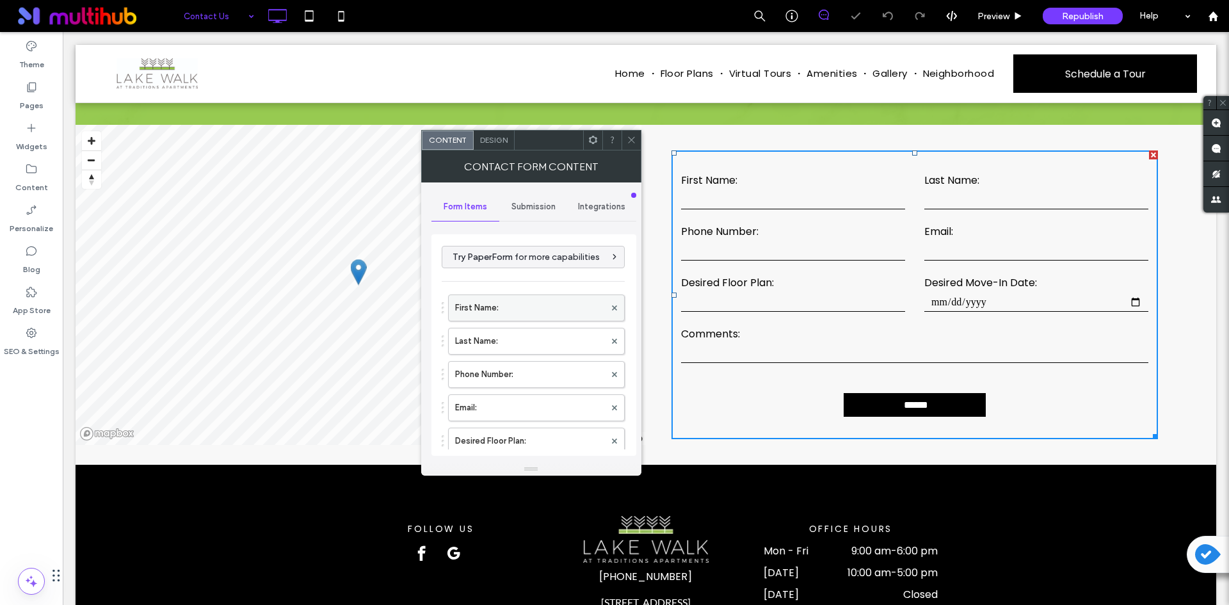
scroll to position [192, 0]
click at [537, 203] on span "Submission" at bounding box center [533, 207] width 44 height 10
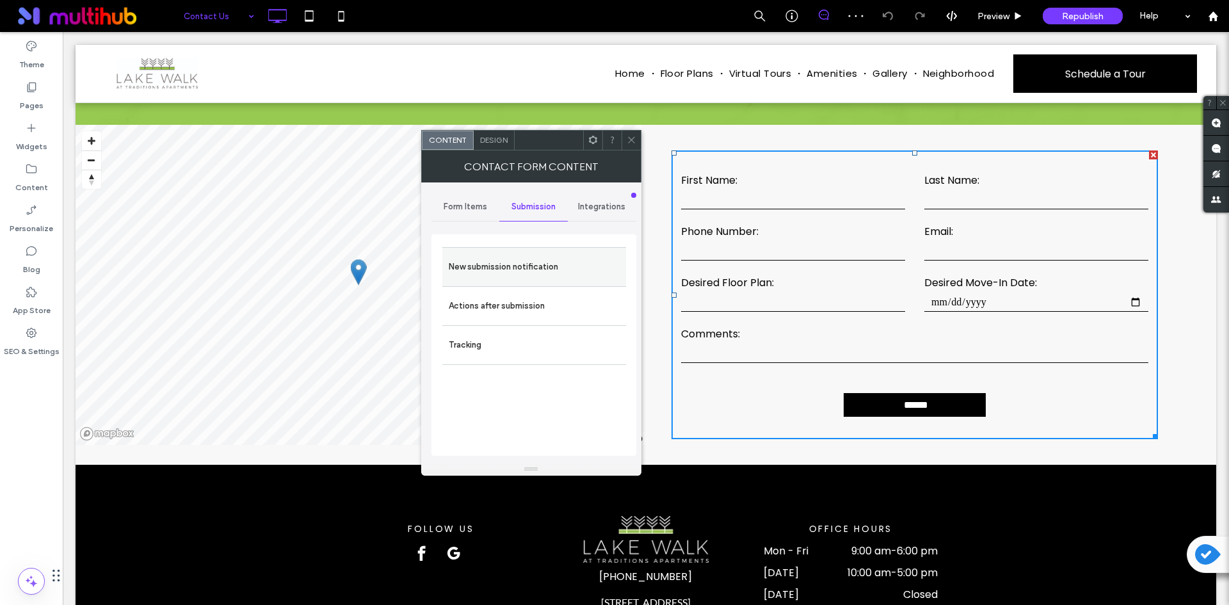
click at [540, 254] on label "New submission notification" at bounding box center [534, 267] width 171 height 26
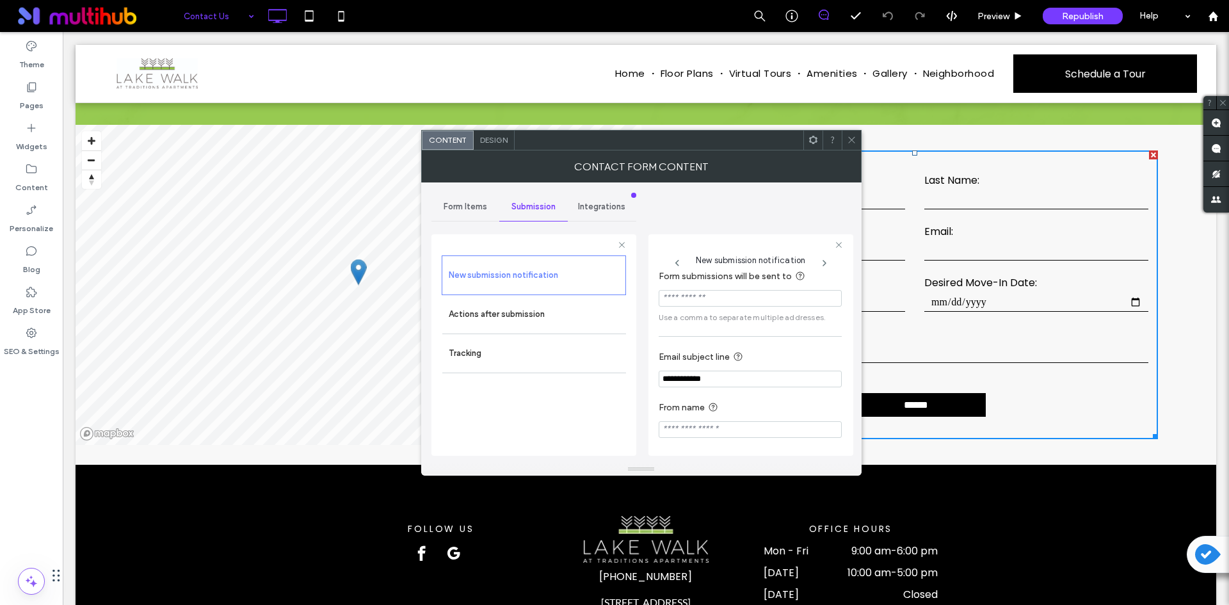
scroll to position [12, 0]
click at [466, 206] on span "Form Items" at bounding box center [466, 207] width 44 height 10
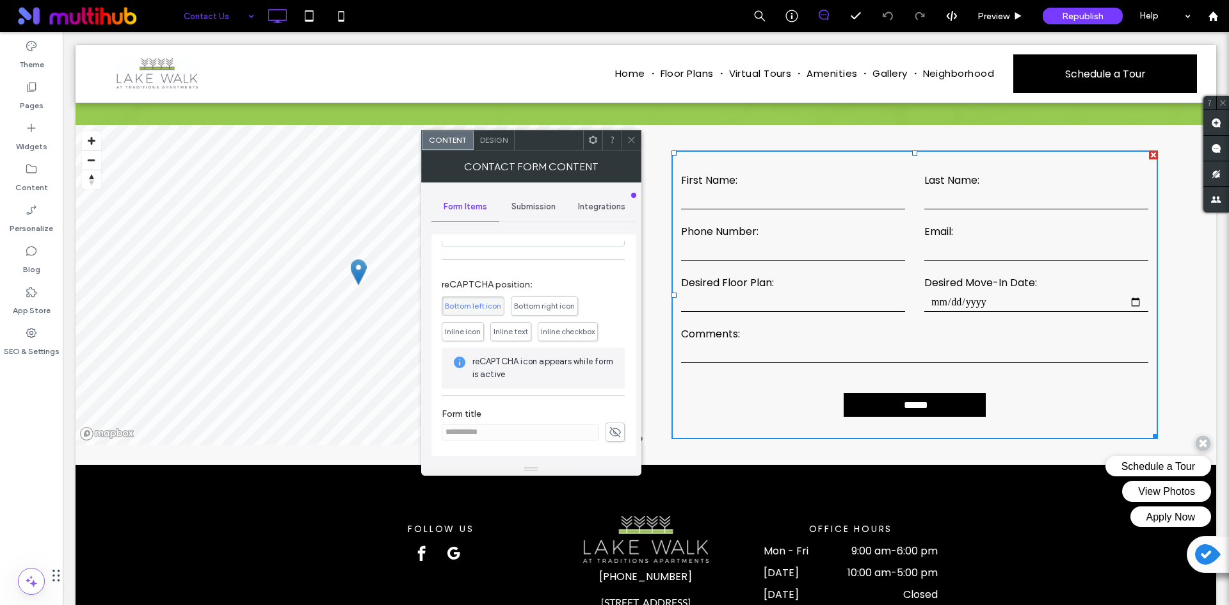
scroll to position [0, 0]
click at [631, 136] on icon at bounding box center [632, 140] width 10 height 10
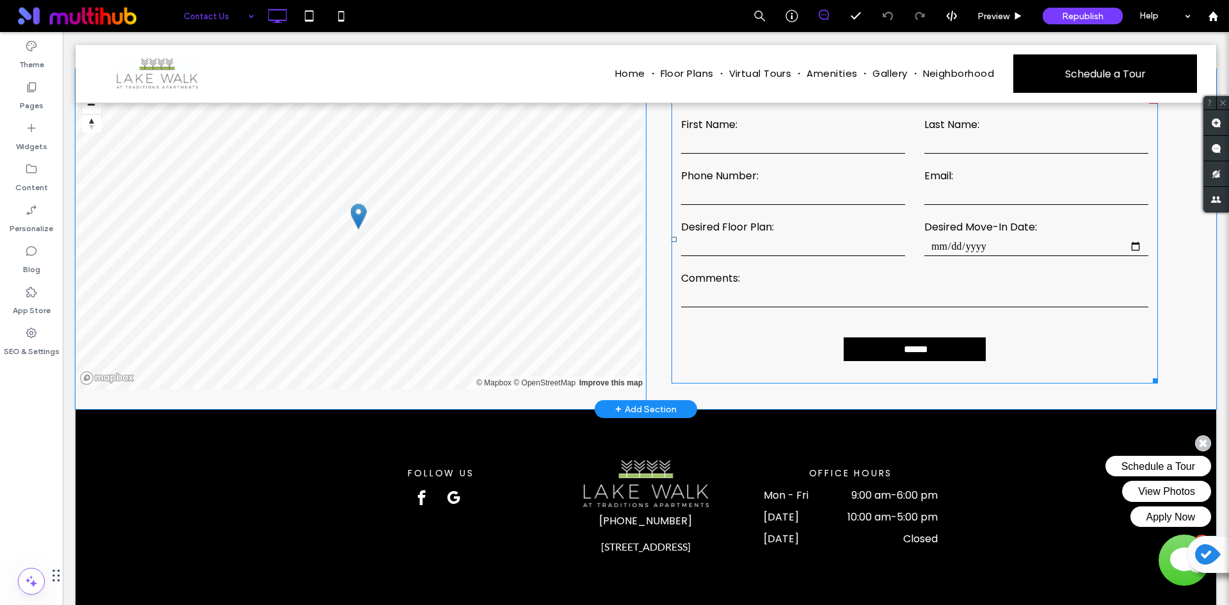
scroll to position [320, 0]
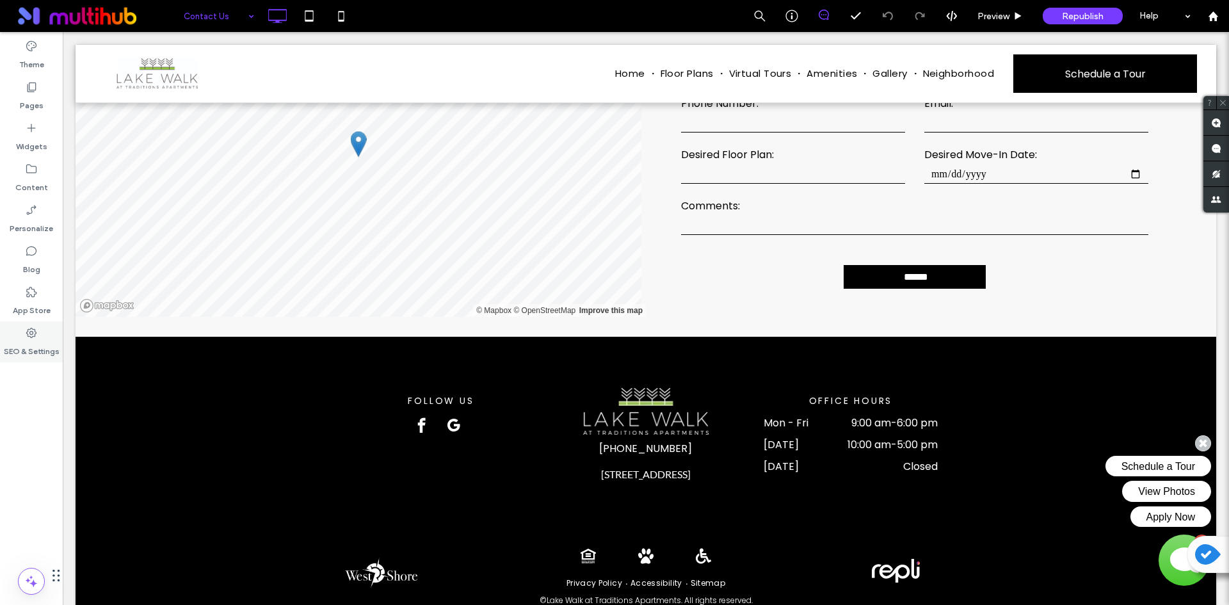
click at [35, 329] on use at bounding box center [31, 333] width 10 height 10
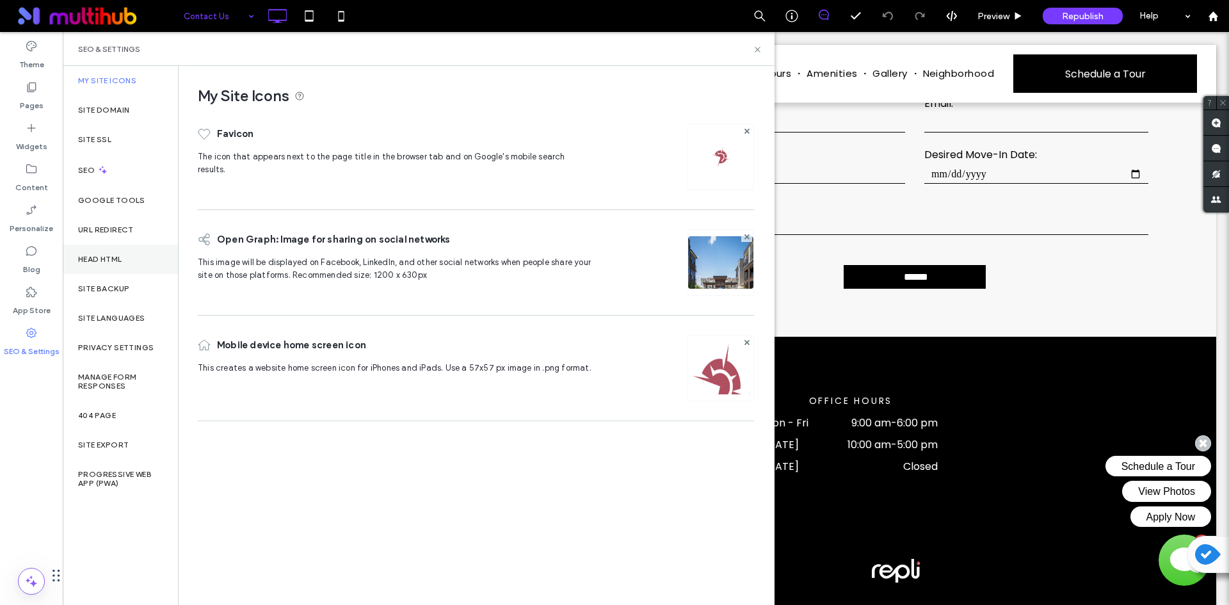
click at [127, 271] on div "Head HTML" at bounding box center [120, 259] width 115 height 29
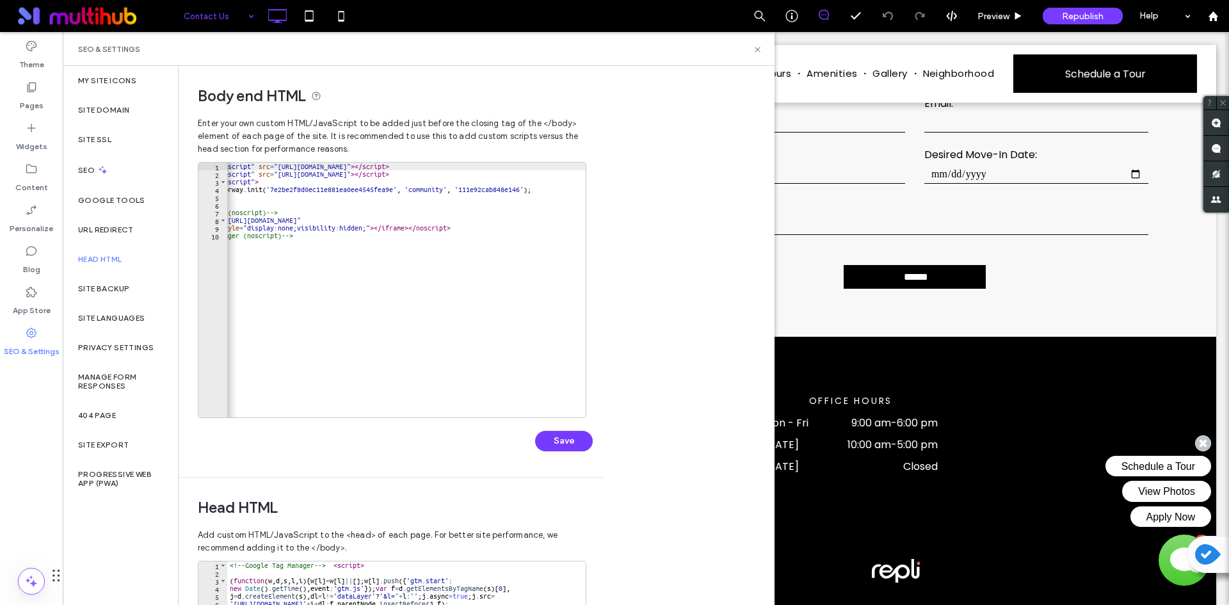
scroll to position [0, 141]
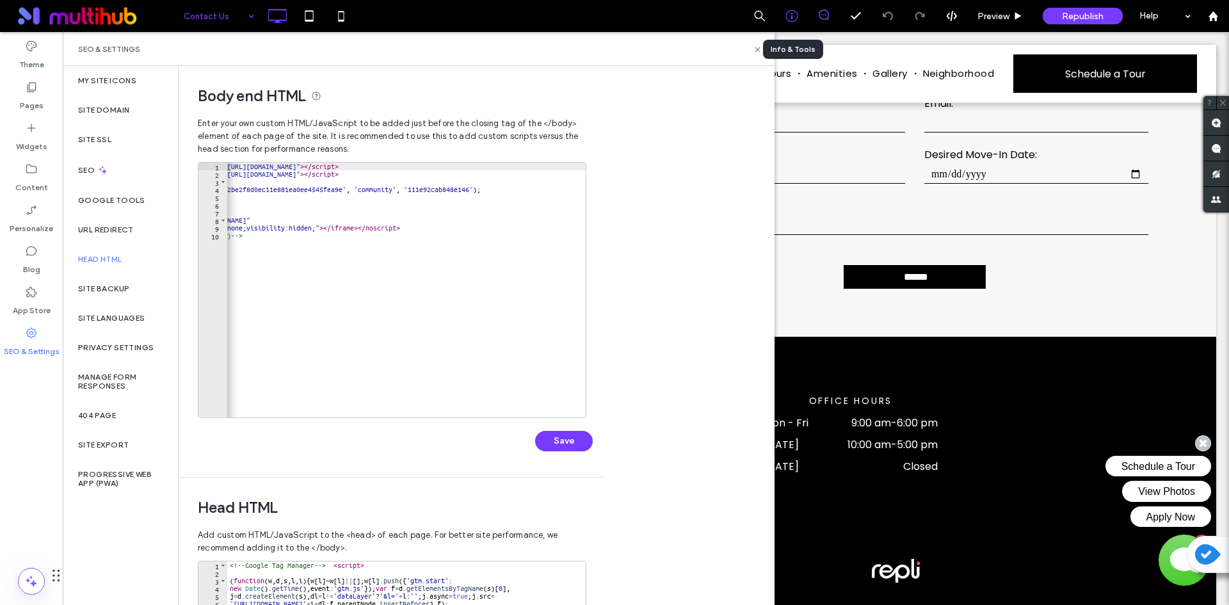
click at [802, 14] on div at bounding box center [791, 16] width 31 height 13
